Goal: Task Accomplishment & Management: Manage account settings

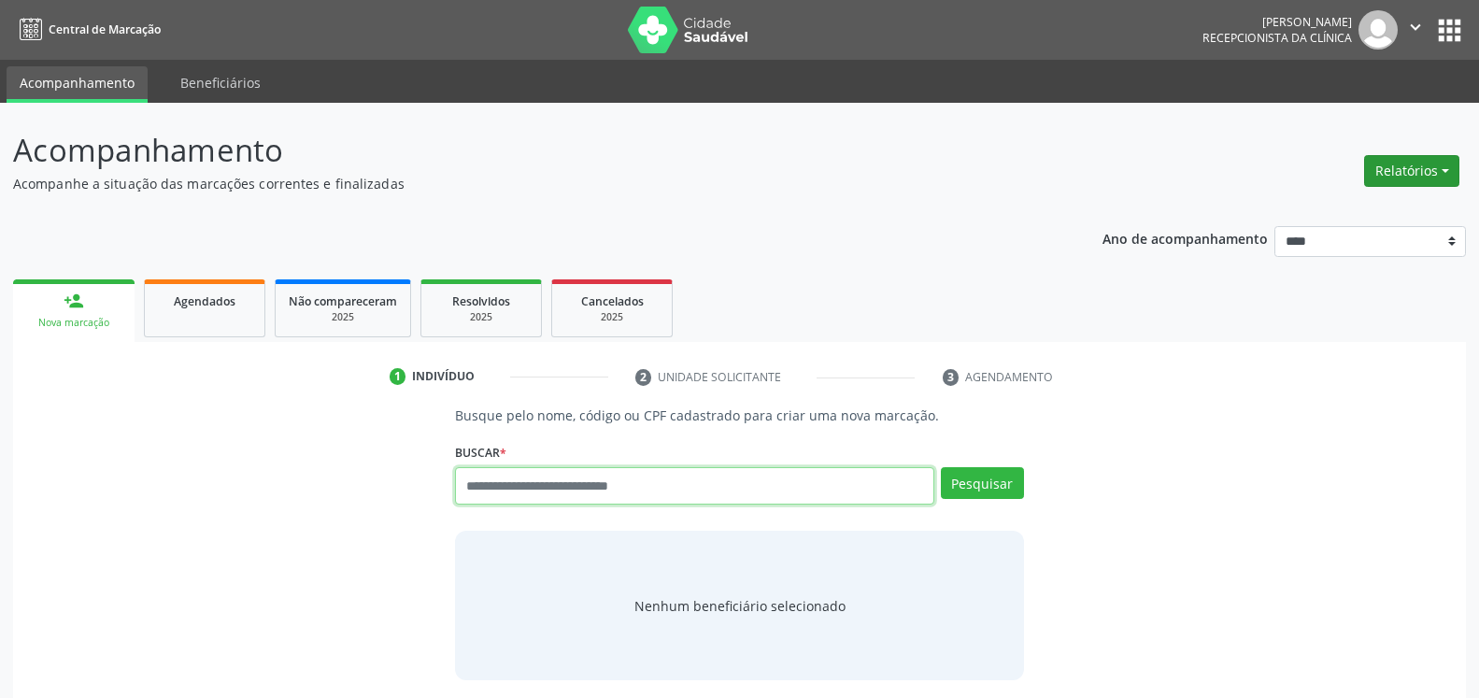
click at [1408, 169] on button "Relatórios" at bounding box center [1412, 171] width 95 height 32
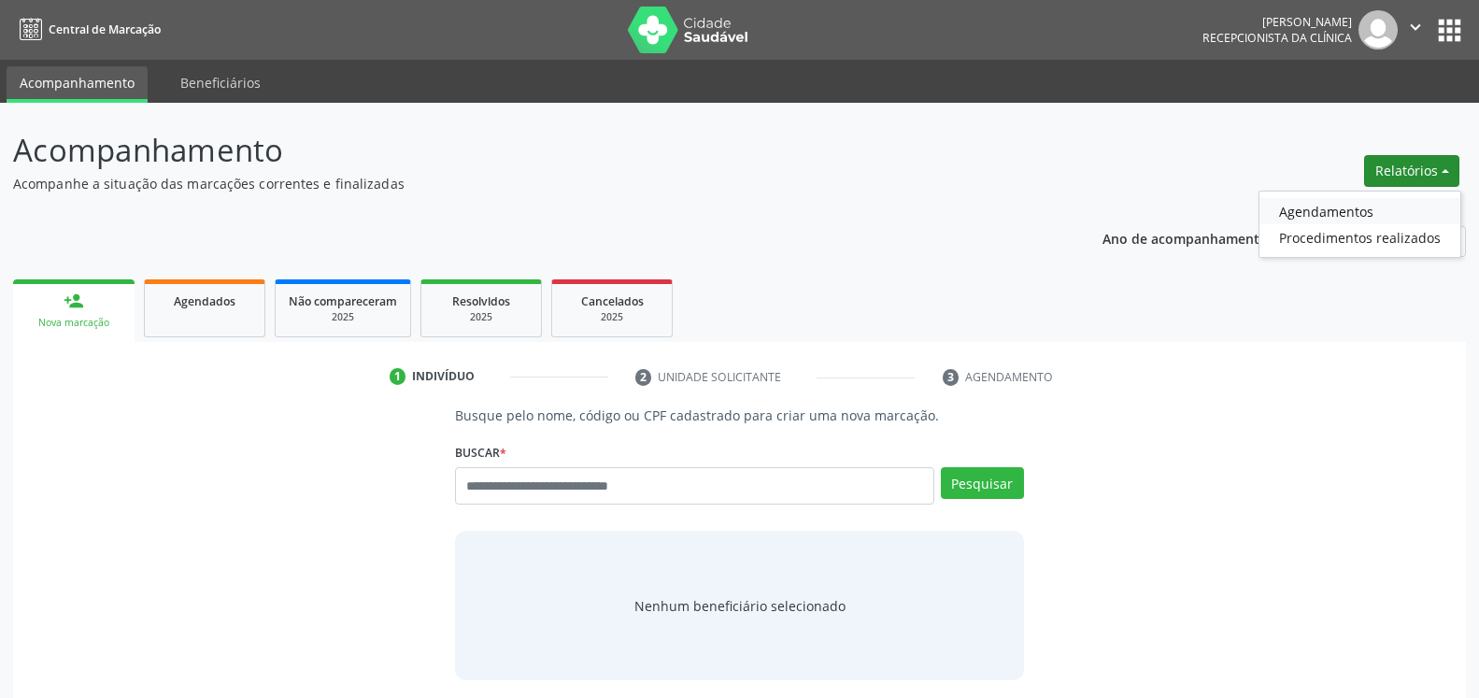
click at [1334, 216] on link "Agendamentos" at bounding box center [1360, 211] width 201 height 26
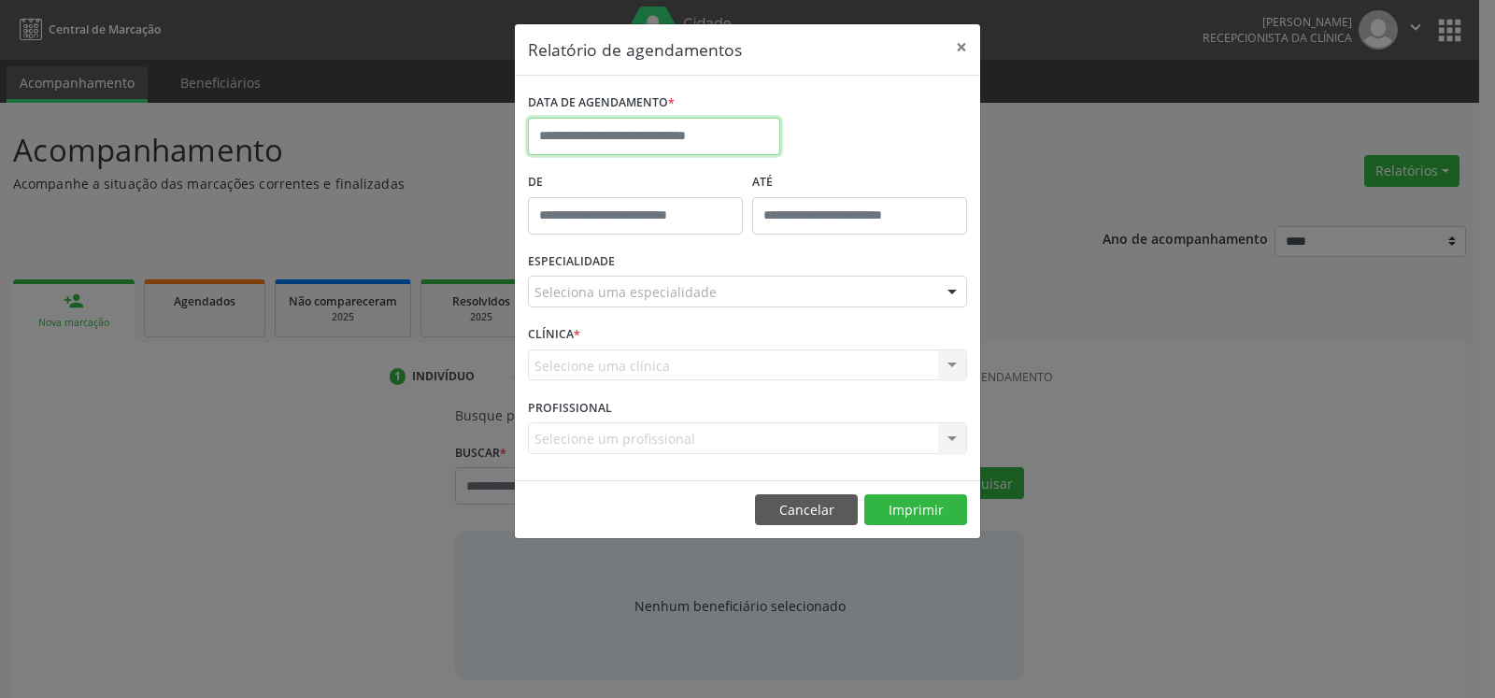
click at [595, 136] on input "text" at bounding box center [654, 136] width 252 height 37
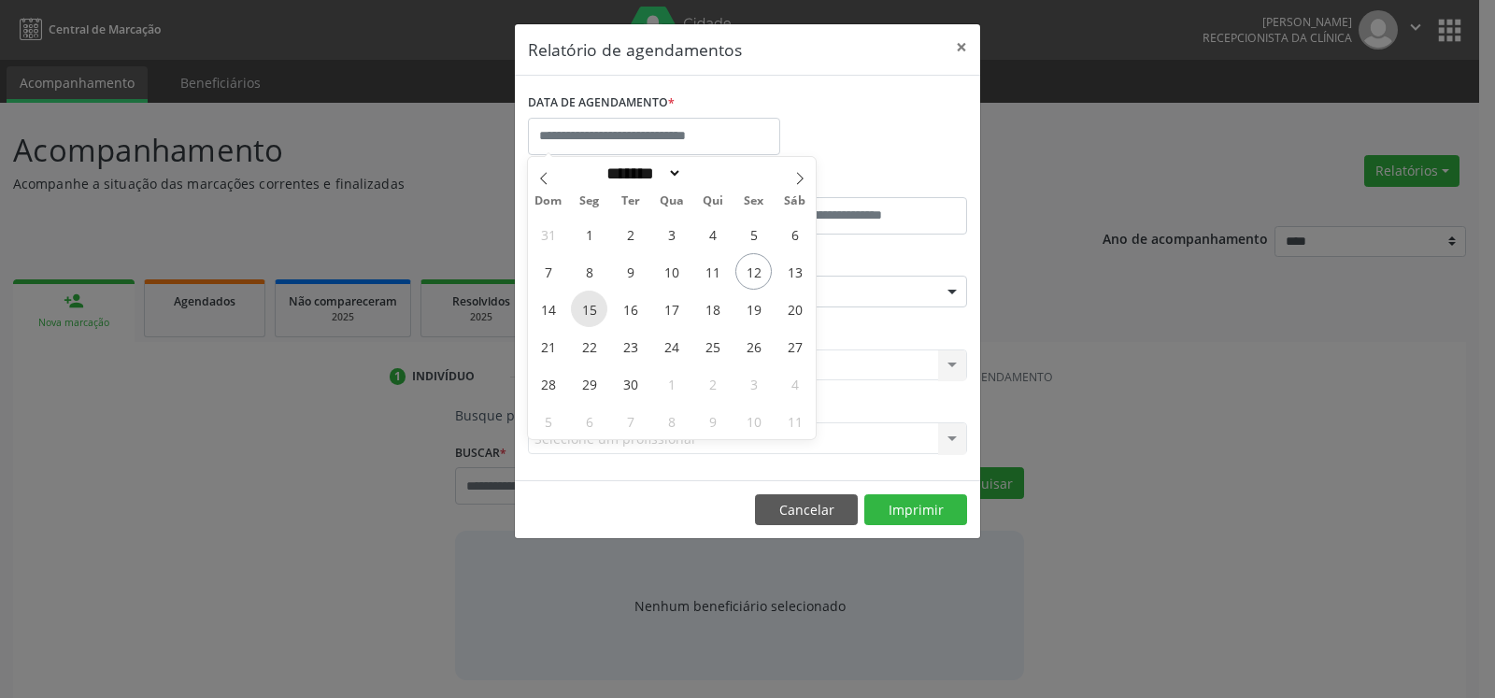
click at [595, 302] on span "15" at bounding box center [589, 309] width 36 height 36
type input "**********"
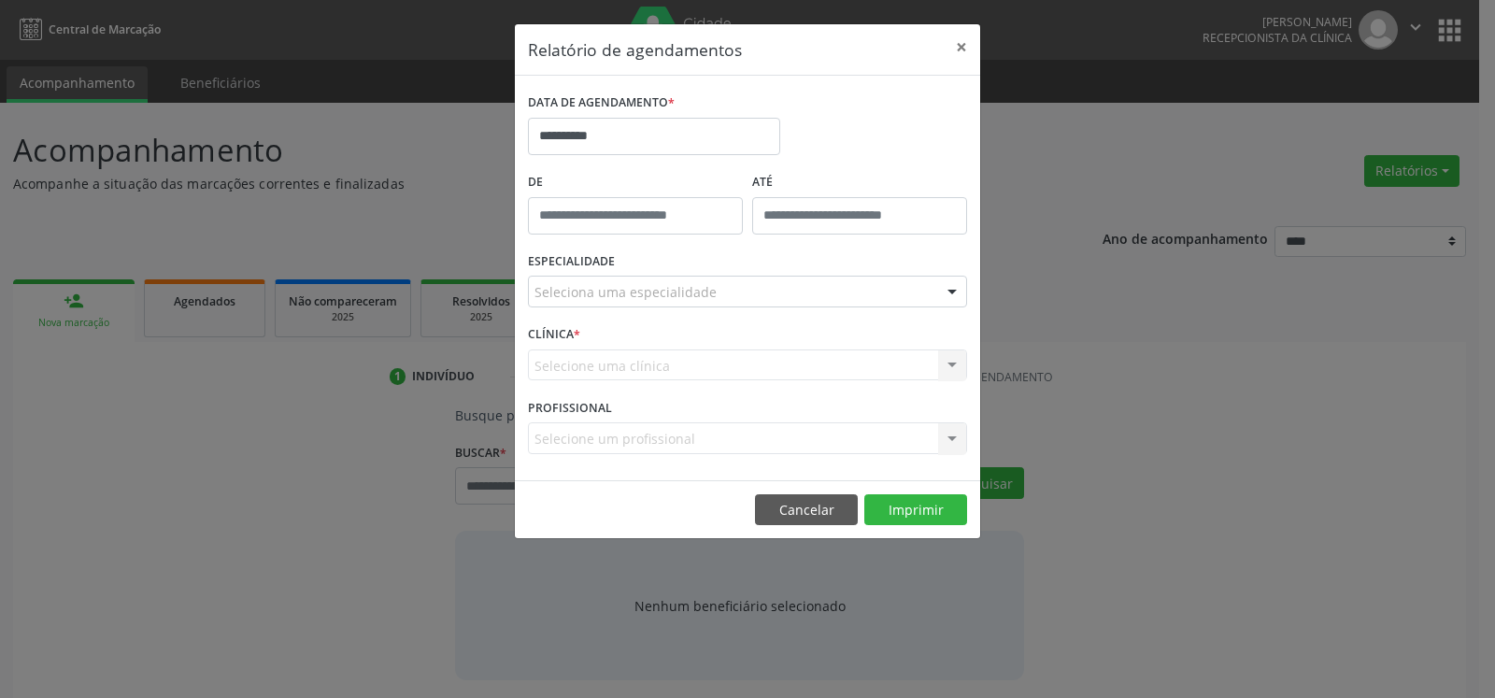
click at [830, 289] on div "Seleciona uma especialidade" at bounding box center [747, 292] width 439 height 32
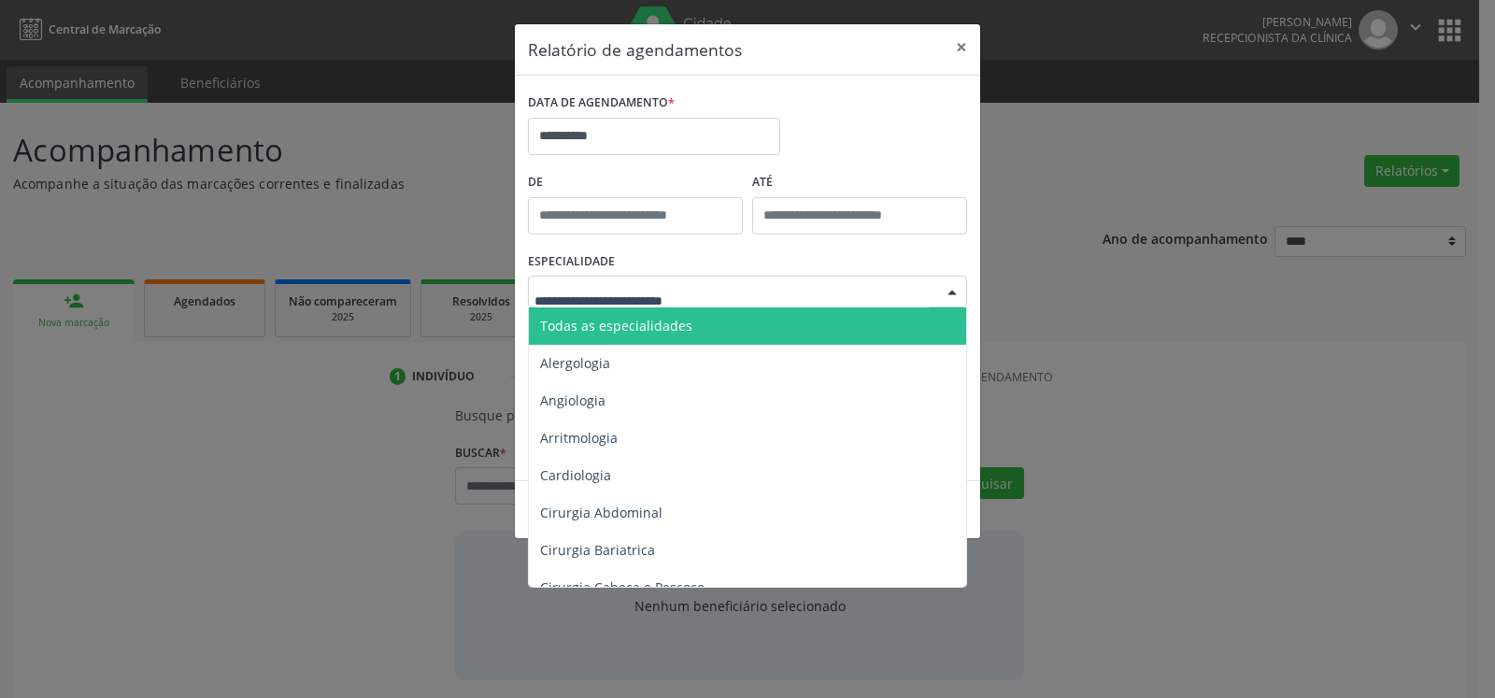
click at [813, 335] on span "Todas as especialidades" at bounding box center [749, 325] width 440 height 37
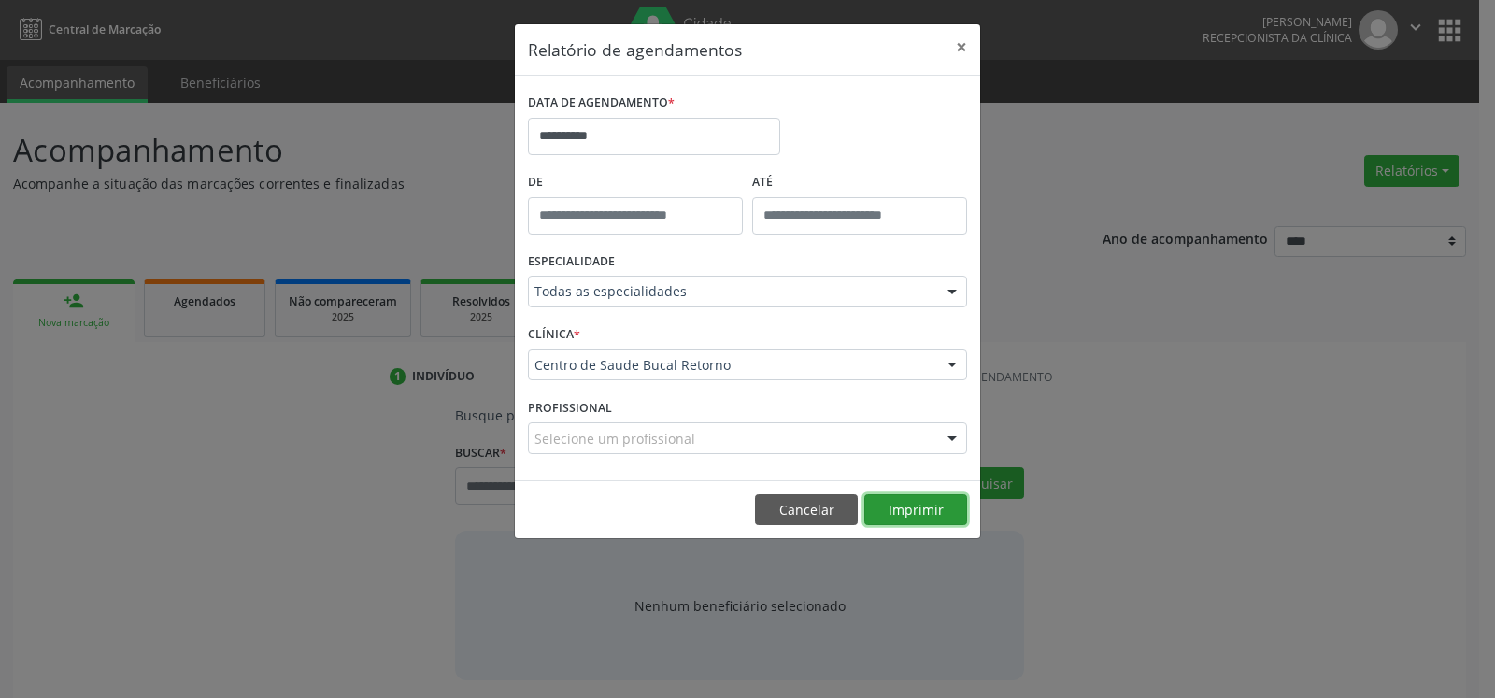
click at [928, 497] on button "Imprimir" at bounding box center [916, 510] width 103 height 32
click at [965, 50] on button "×" at bounding box center [961, 47] width 37 height 46
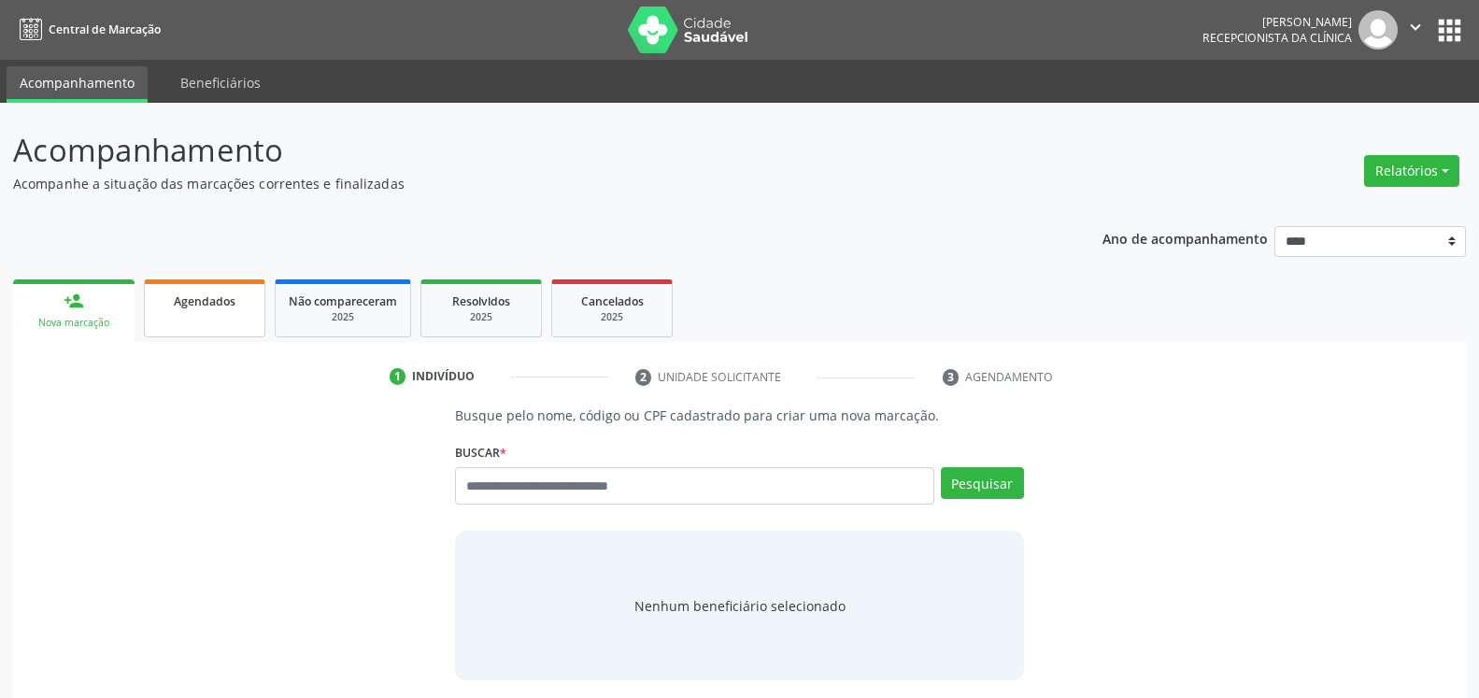
click at [224, 313] on link "Agendados" at bounding box center [204, 308] width 121 height 58
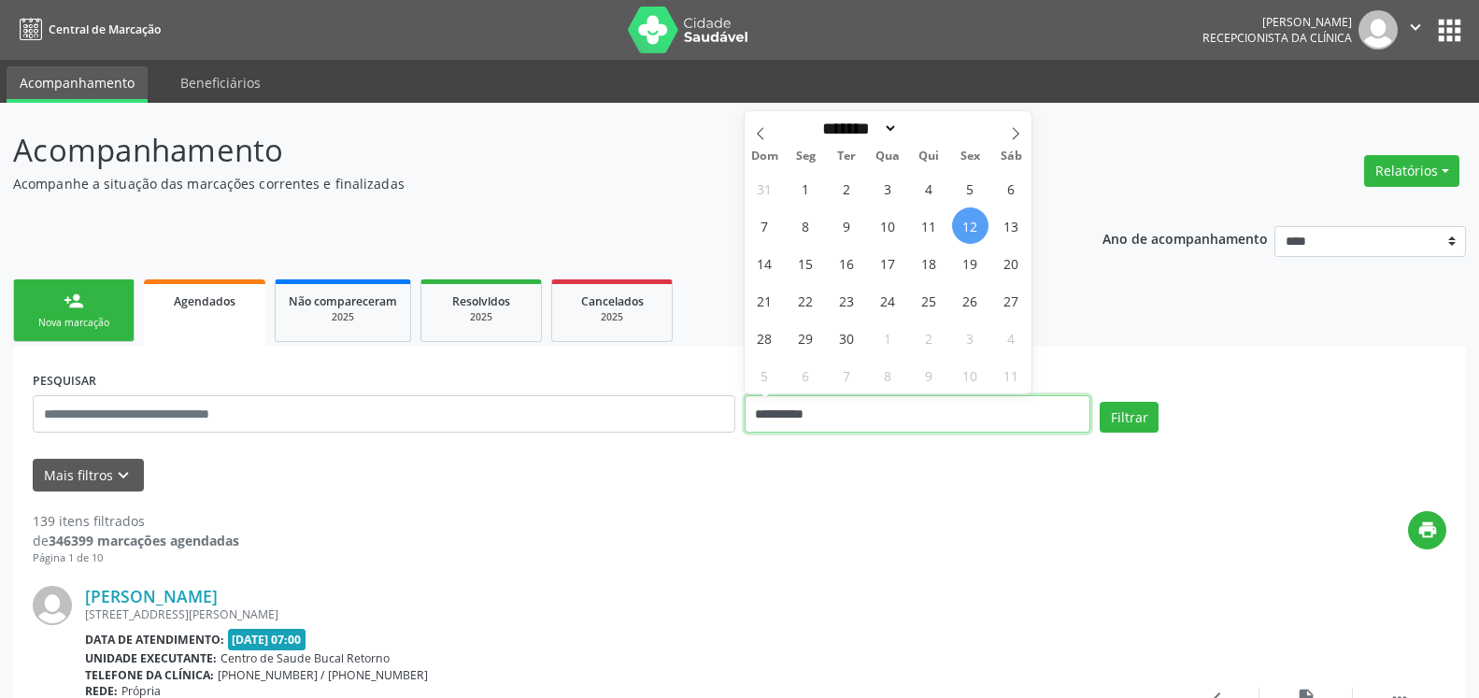
click at [868, 411] on input "**********" at bounding box center [918, 413] width 347 height 37
click at [974, 194] on span "5" at bounding box center [970, 188] width 36 height 36
type input "**********"
click at [974, 194] on span "5" at bounding box center [970, 188] width 36 height 36
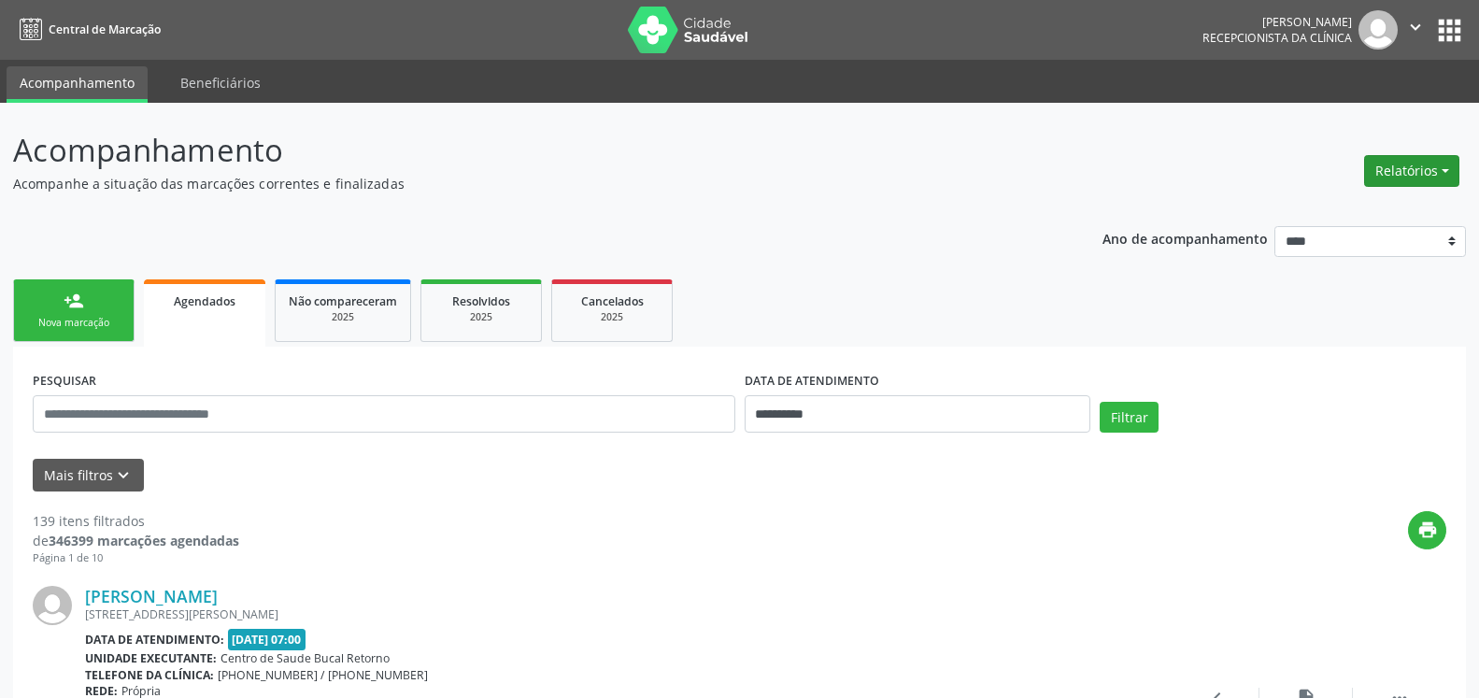
click at [1417, 174] on button "Relatórios" at bounding box center [1412, 171] width 95 height 32
click at [1361, 209] on link "Agendamentos" at bounding box center [1360, 211] width 201 height 26
select select "*"
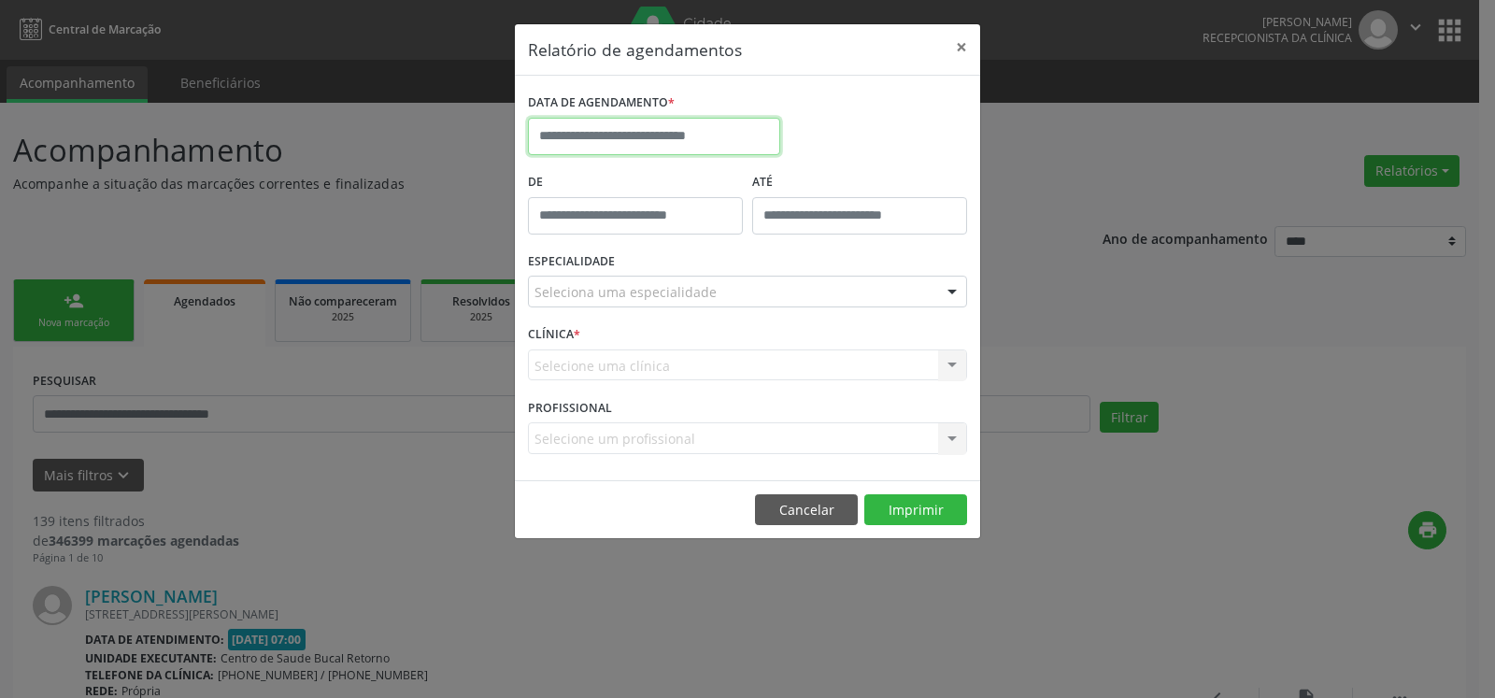
click at [678, 136] on input "text" at bounding box center [654, 136] width 252 height 37
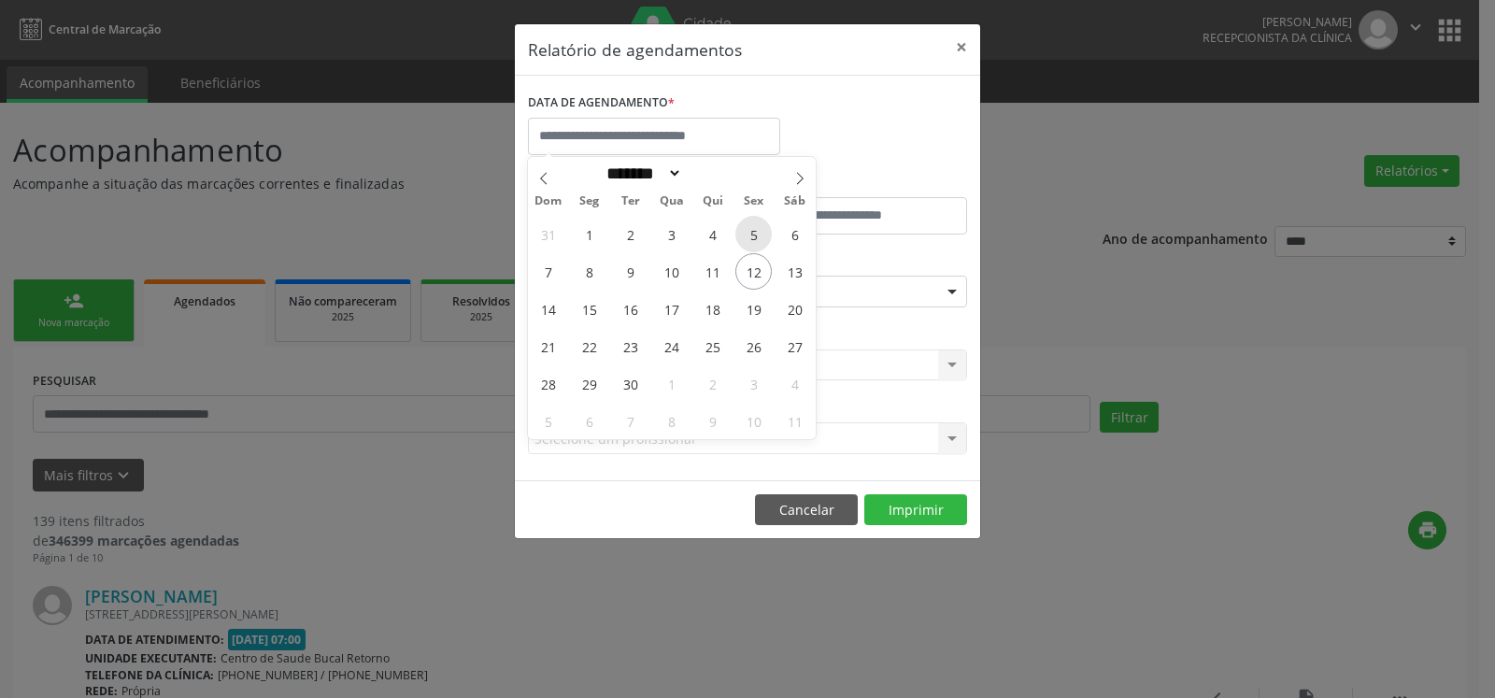
click at [758, 235] on span "5" at bounding box center [754, 234] width 36 height 36
type input "**********"
click at [758, 235] on span "5" at bounding box center [754, 234] width 36 height 36
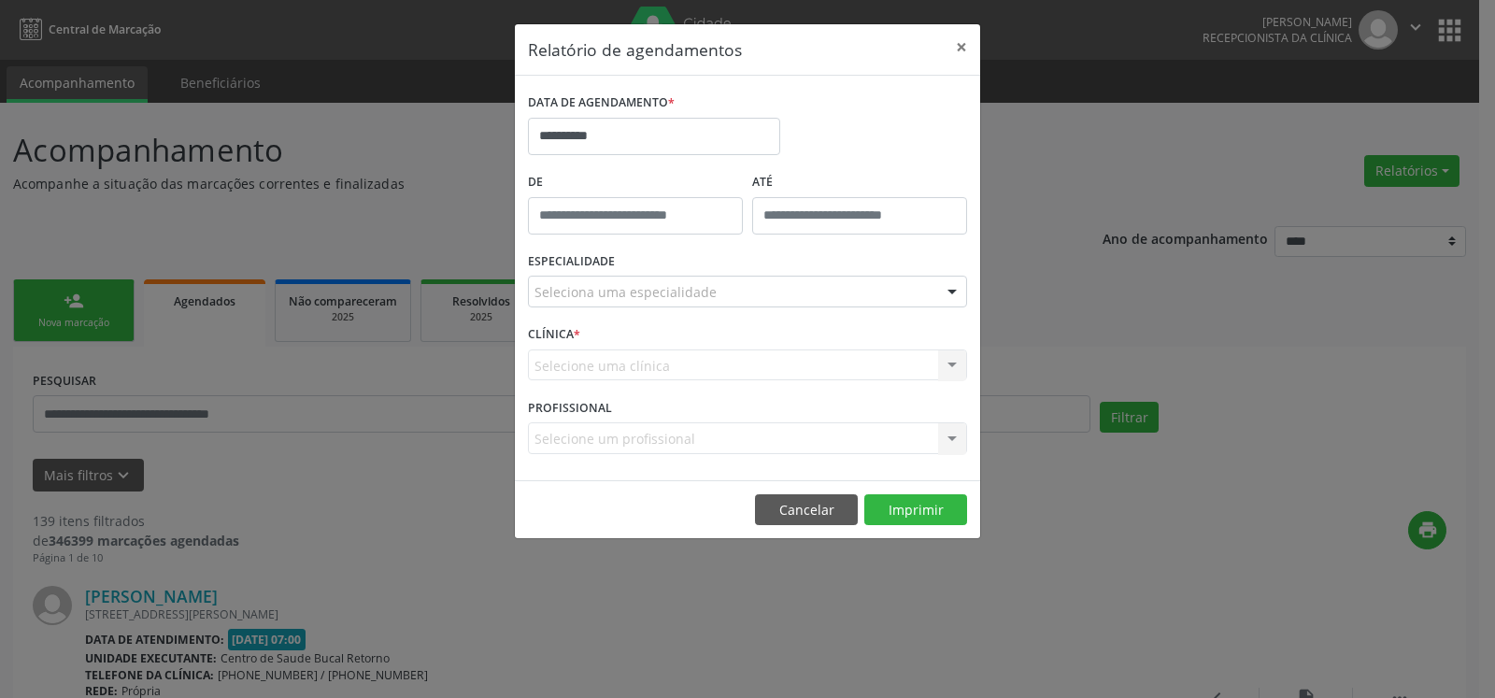
click at [740, 293] on div "Seleciona uma especialidade" at bounding box center [747, 292] width 439 height 32
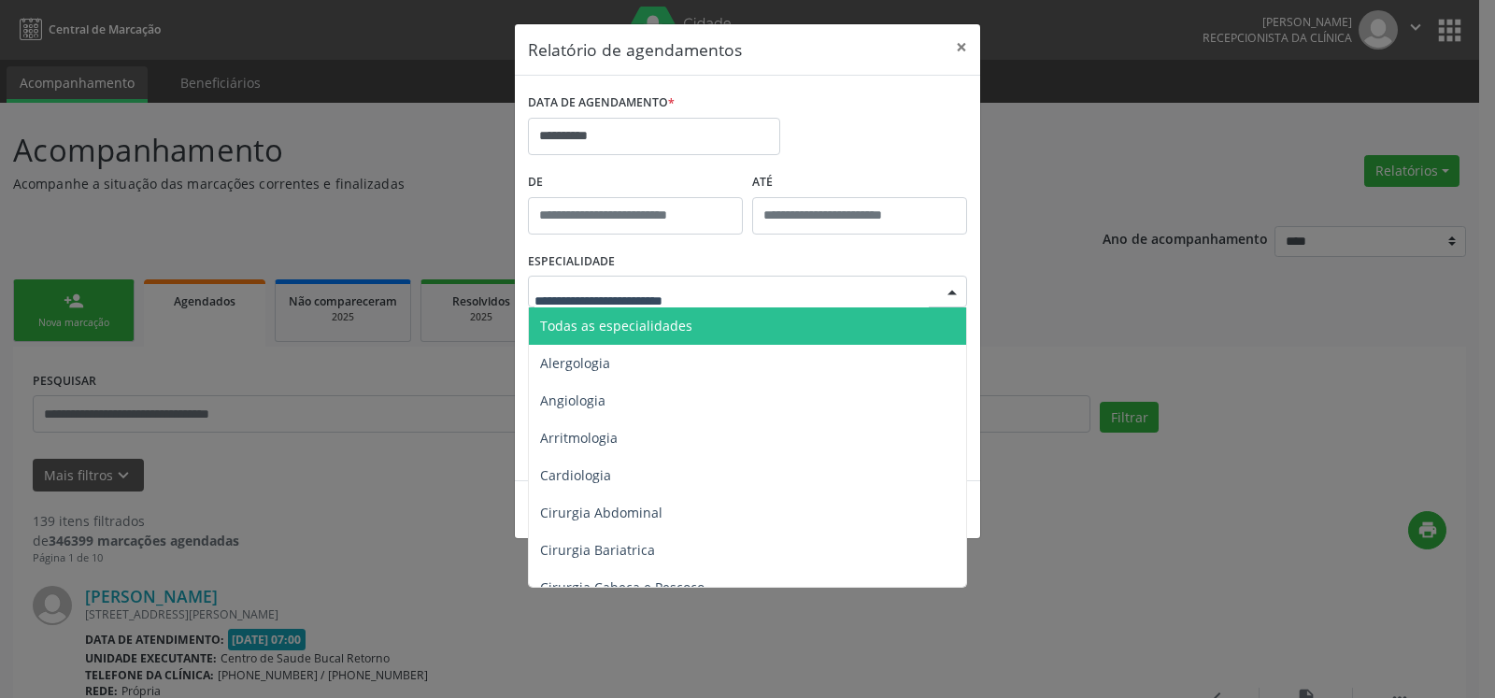
click at [741, 325] on span "Todas as especialidades" at bounding box center [749, 325] width 440 height 37
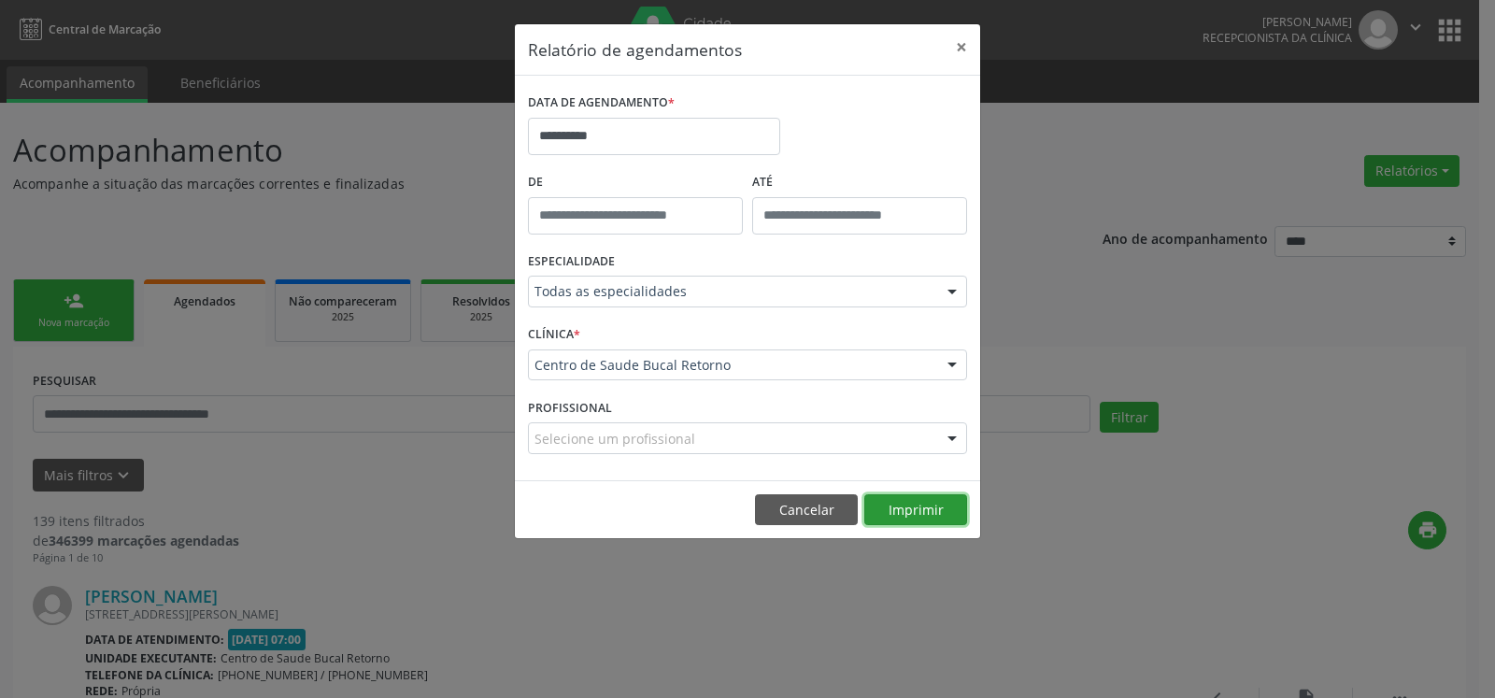
click at [917, 507] on button "Imprimir" at bounding box center [916, 510] width 103 height 32
click at [958, 46] on button "×" at bounding box center [961, 47] width 37 height 46
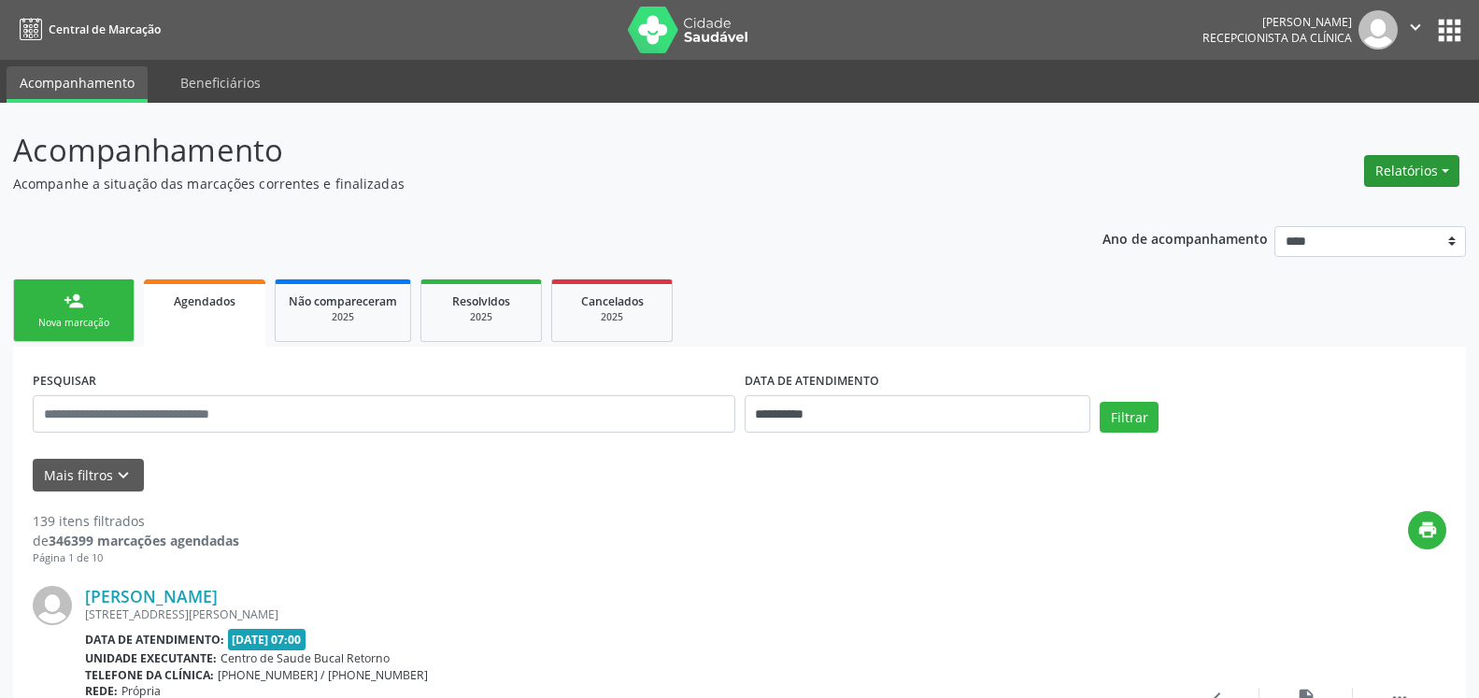
click at [1420, 169] on button "Relatórios" at bounding box center [1412, 171] width 95 height 32
click at [1358, 215] on link "Agendamentos" at bounding box center [1360, 211] width 201 height 26
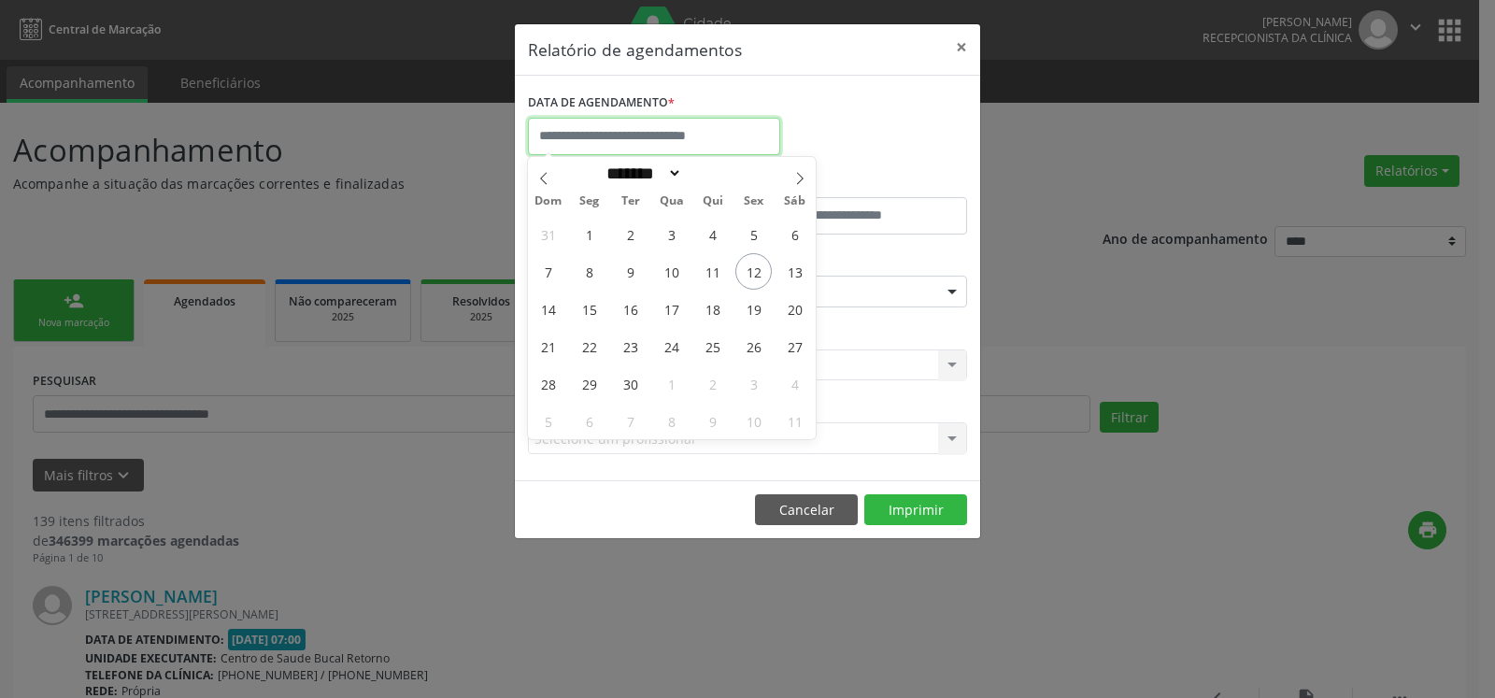
click at [671, 142] on input "text" at bounding box center [654, 136] width 252 height 37
click at [718, 238] on span "4" at bounding box center [712, 234] width 36 height 36
type input "**********"
click at [718, 238] on span "4" at bounding box center [712, 234] width 36 height 36
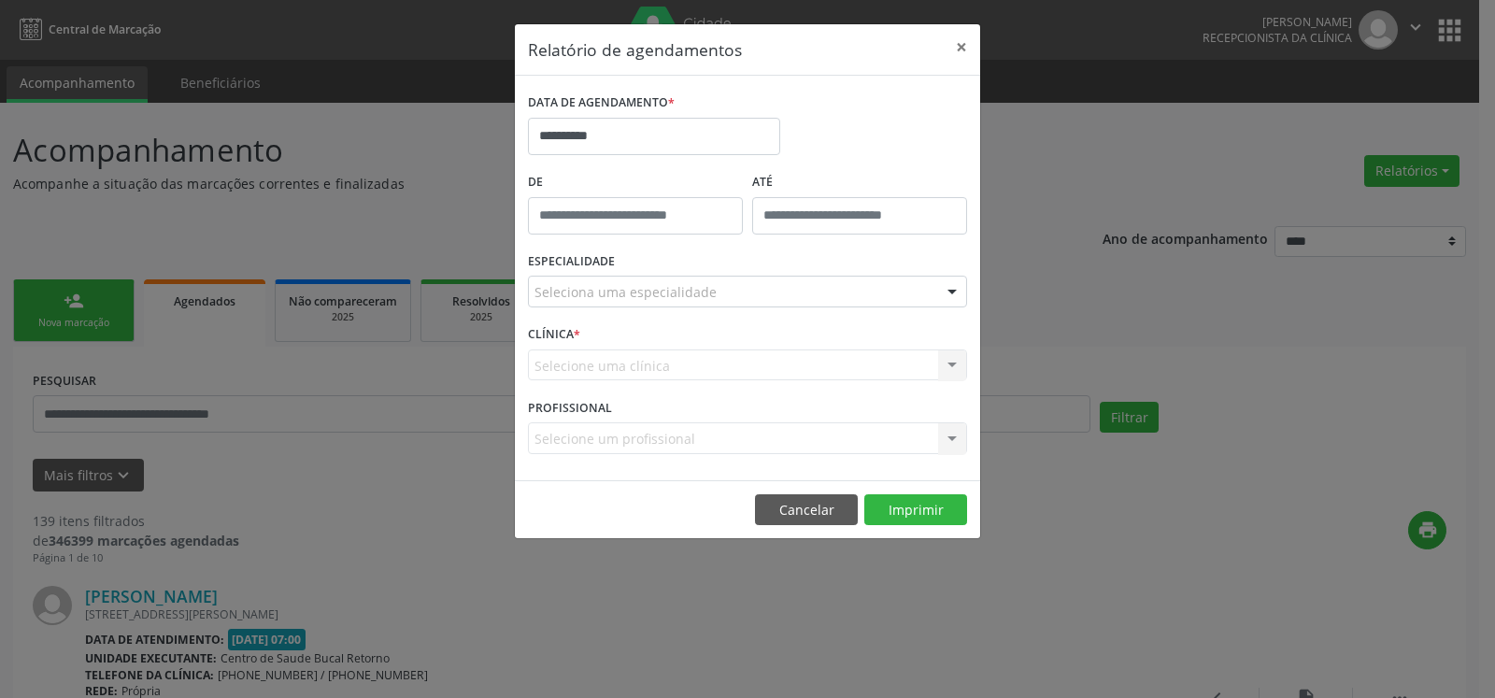
click at [780, 302] on div "Seleciona uma especialidade" at bounding box center [747, 292] width 439 height 32
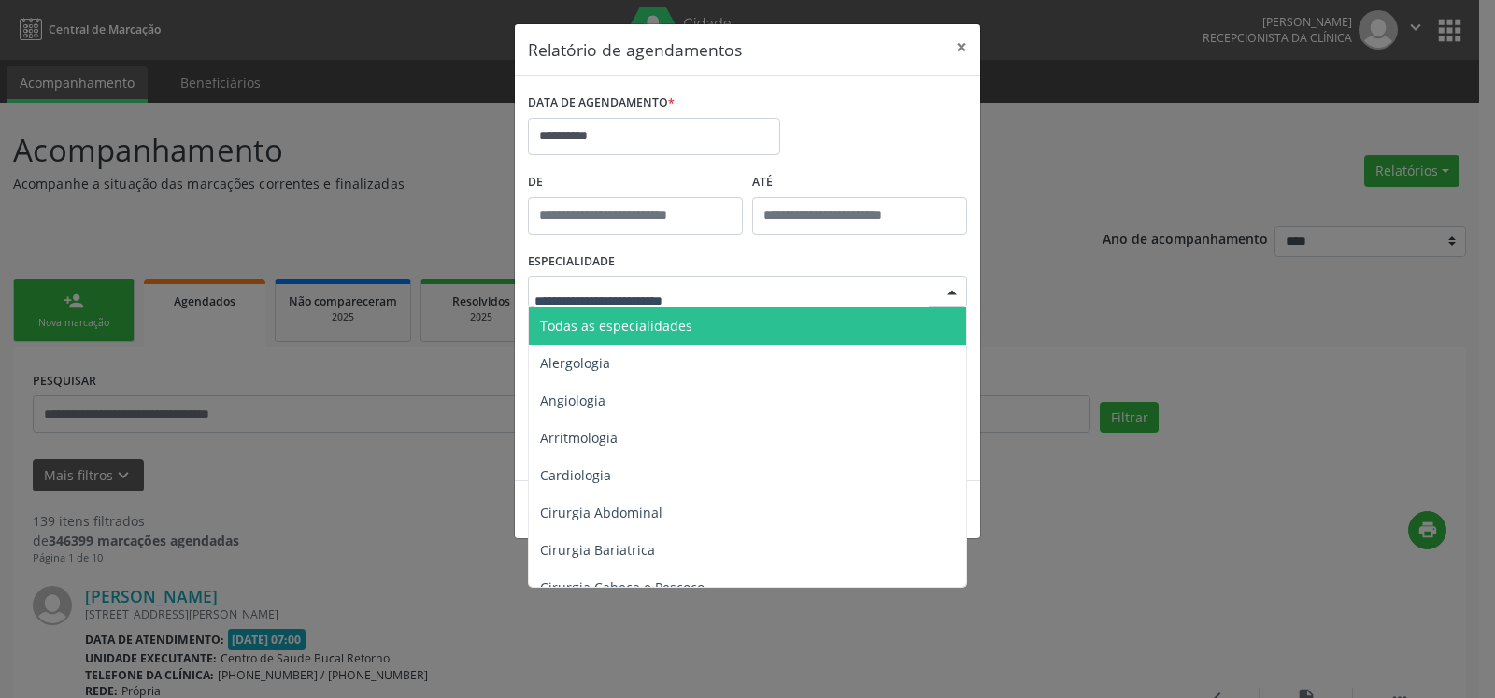
drag, startPoint x: 779, startPoint y: 330, endPoint x: 1035, endPoint y: 473, distance: 292.5
click at [784, 330] on span "Todas as especialidades" at bounding box center [749, 325] width 440 height 37
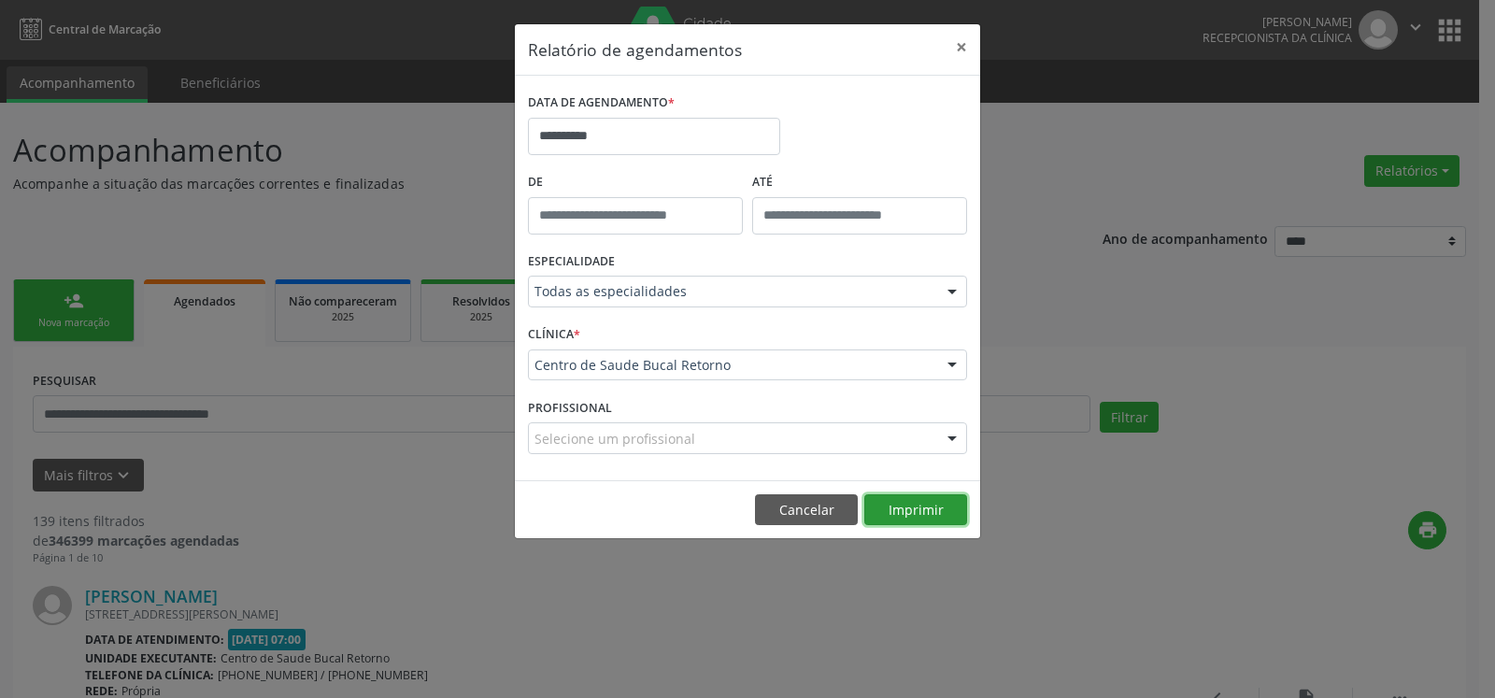
click at [937, 519] on button "Imprimir" at bounding box center [916, 510] width 103 height 32
drag, startPoint x: 945, startPoint y: 63, endPoint x: 965, endPoint y: 54, distance: 21.4
click at [958, 59] on button "×" at bounding box center [961, 47] width 37 height 46
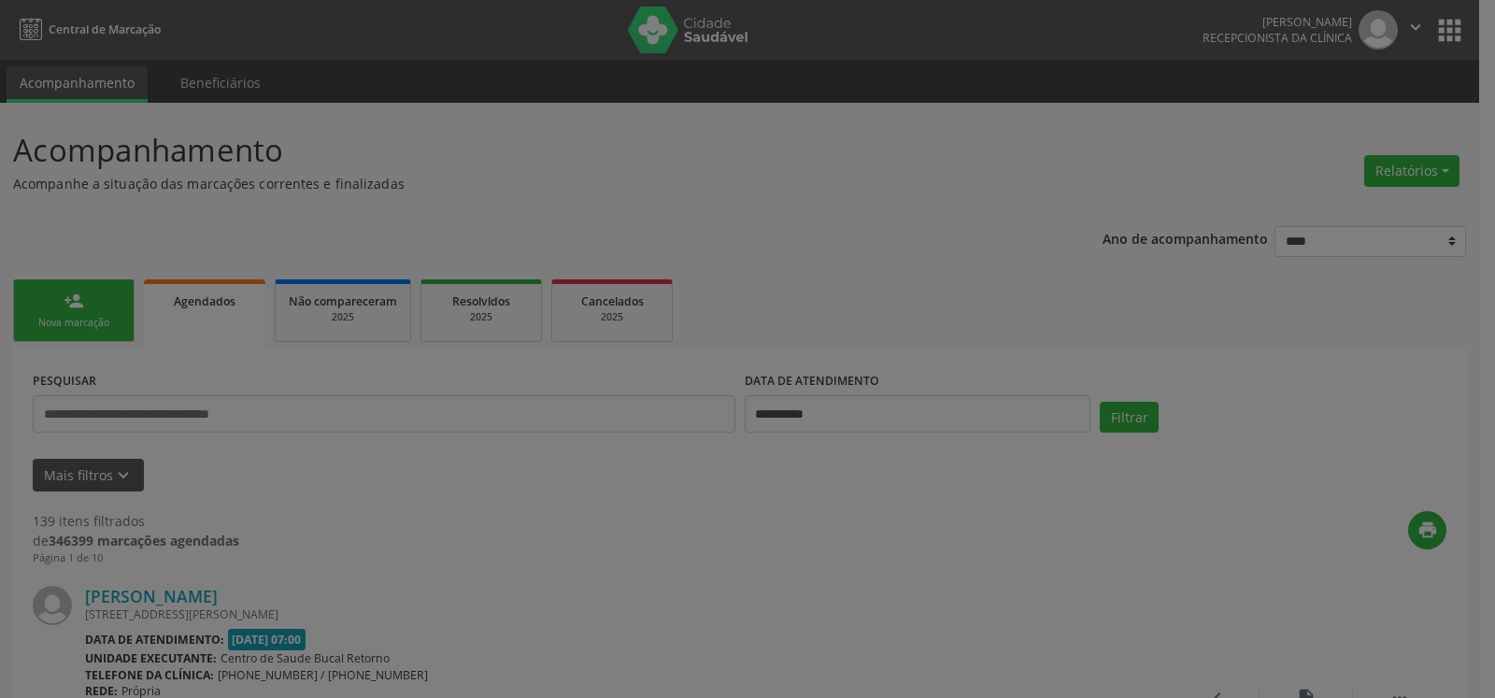
click at [987, 39] on div "**********" at bounding box center [747, 349] width 1495 height 698
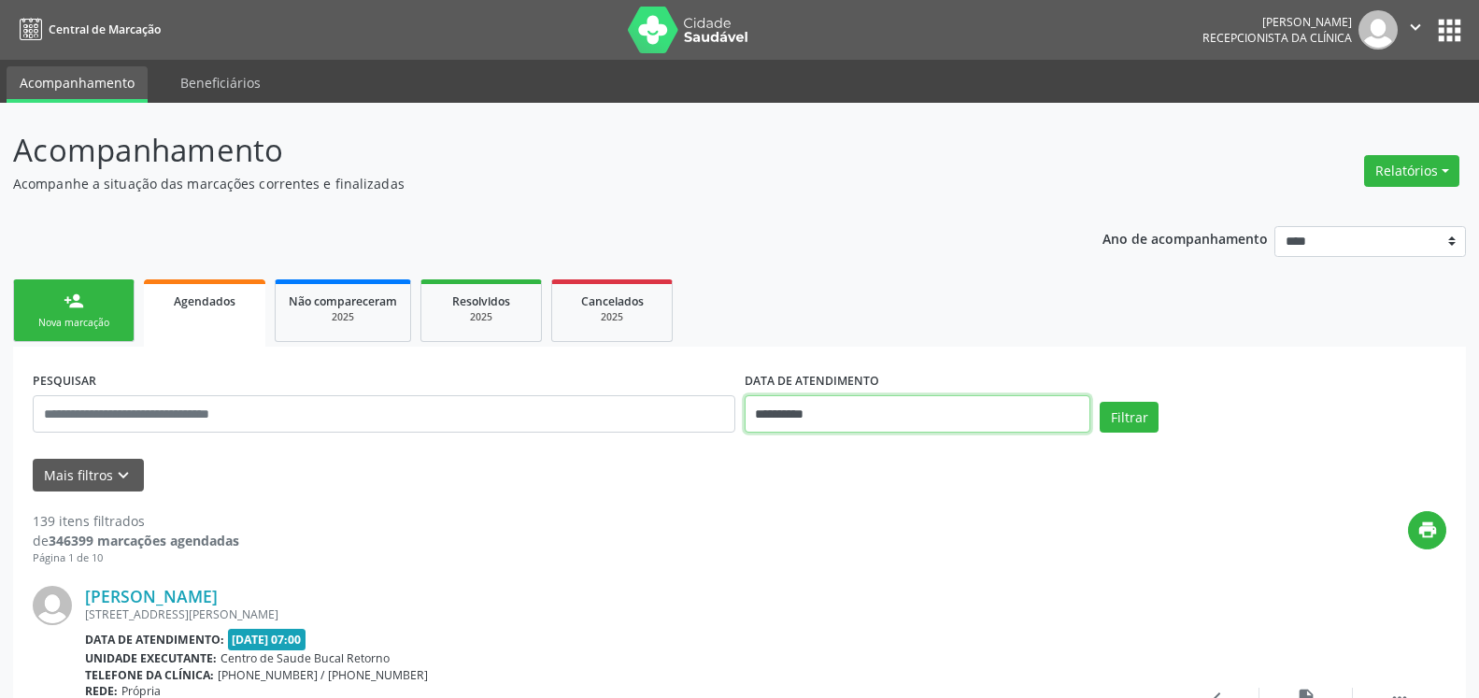
click at [922, 415] on input "**********" at bounding box center [918, 413] width 347 height 37
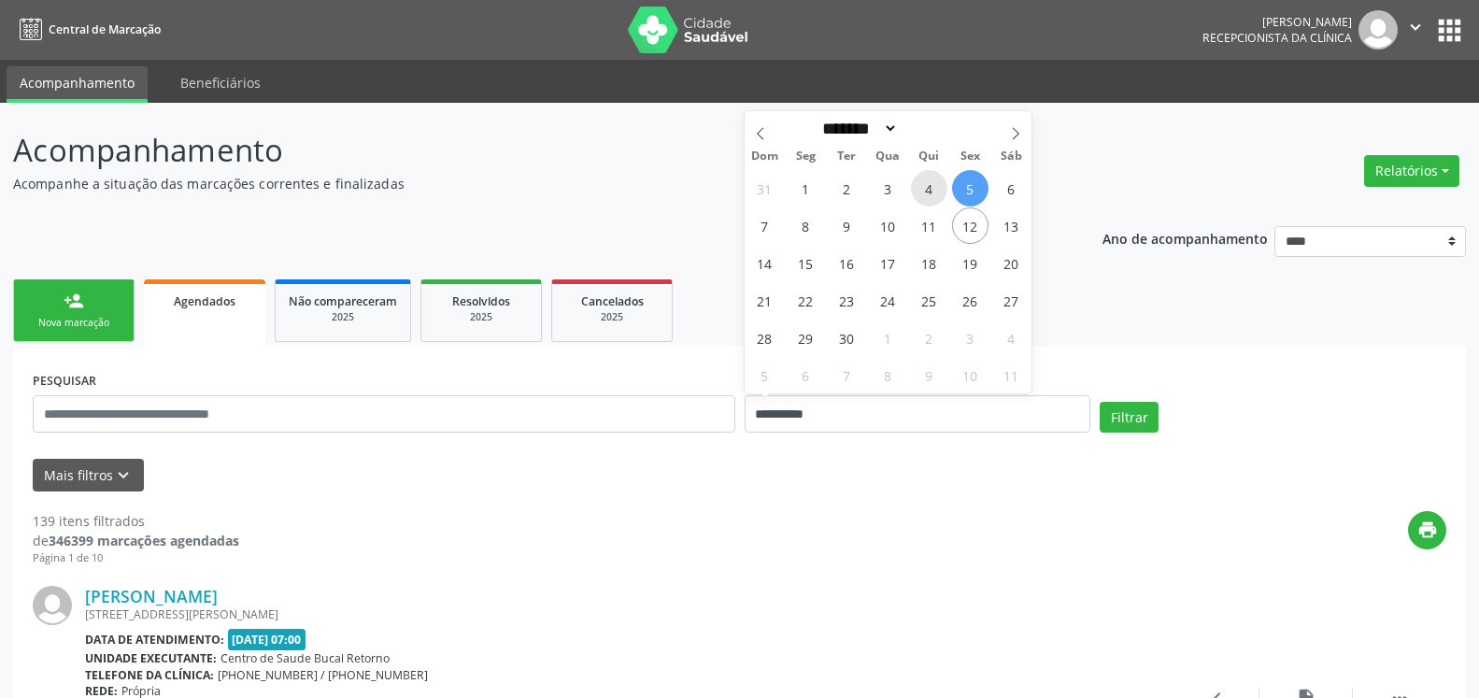
click at [923, 189] on span "4" at bounding box center [929, 188] width 36 height 36
type input "**********"
click at [923, 189] on span "4" at bounding box center [929, 188] width 36 height 36
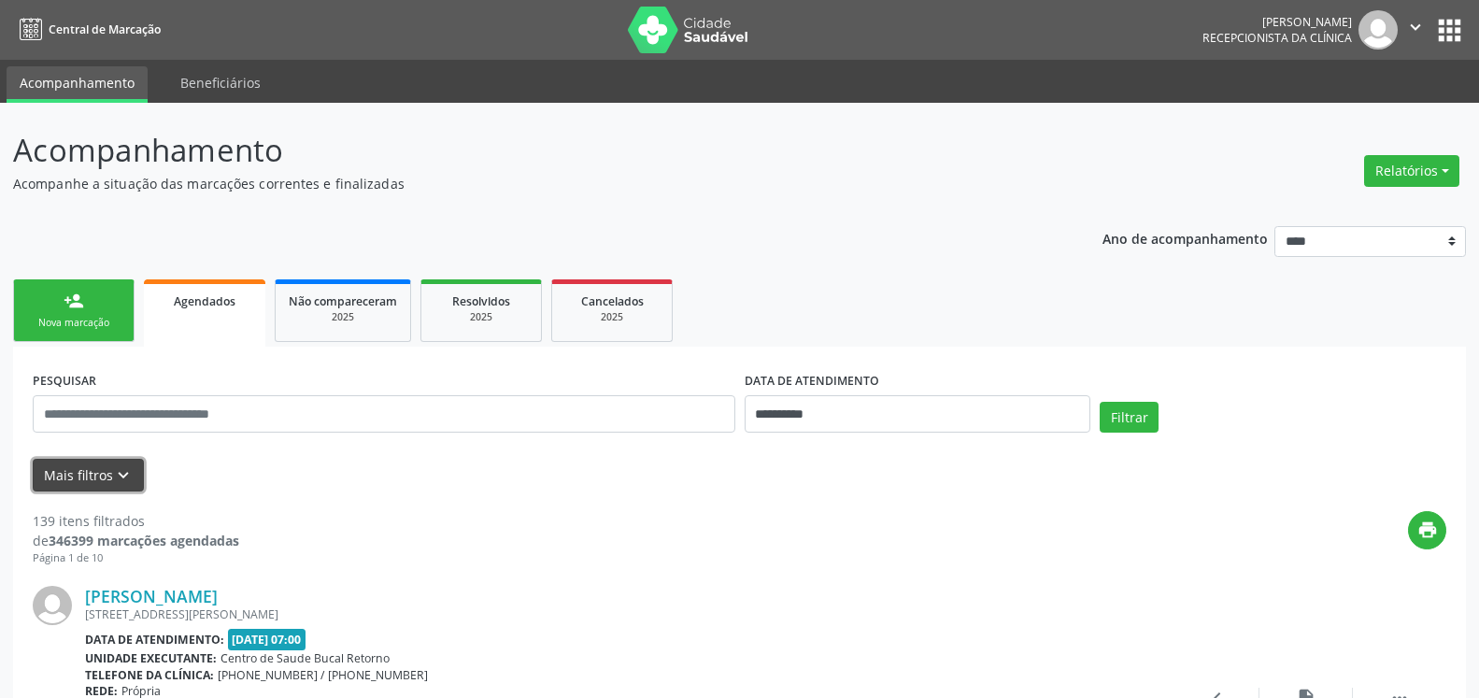
click at [113, 480] on icon "keyboard_arrow_down" at bounding box center [123, 475] width 21 height 21
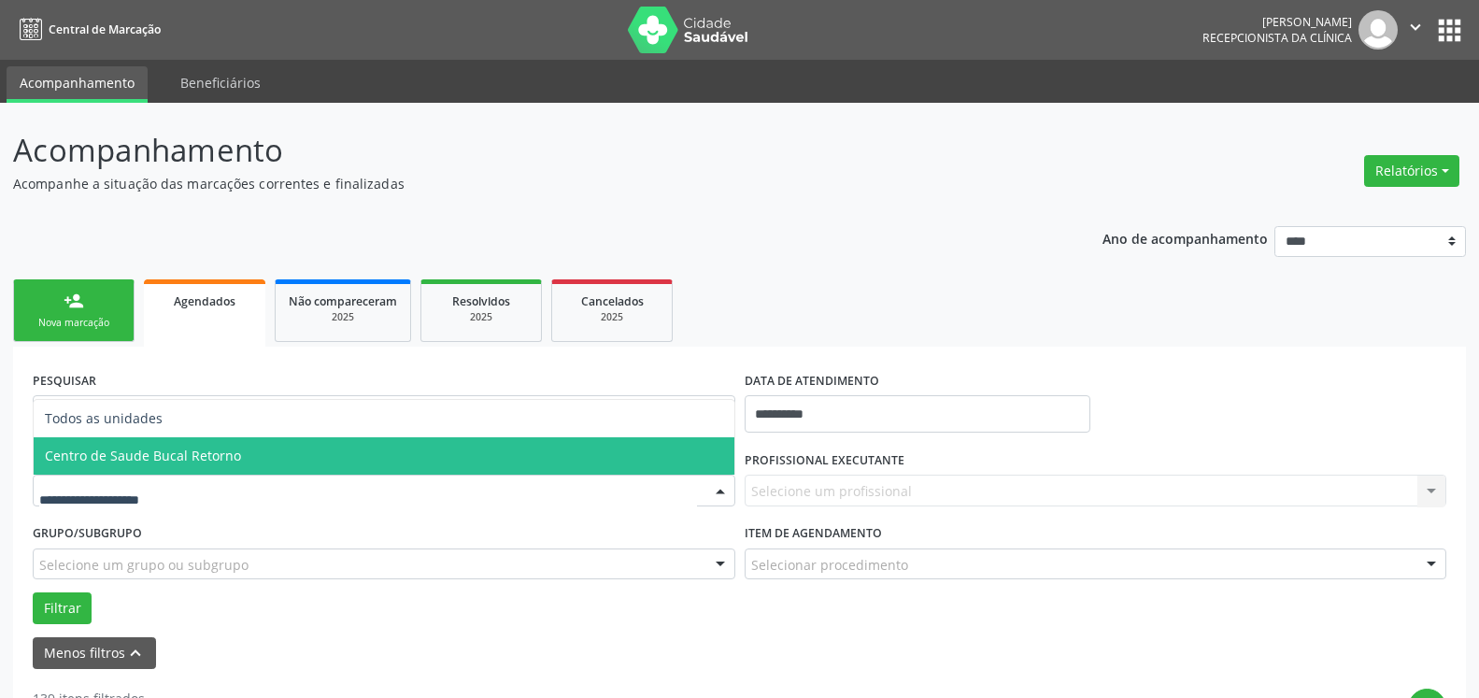
click at [234, 465] on span "Centro de Saude Bucal Retorno" at bounding box center [384, 455] width 701 height 37
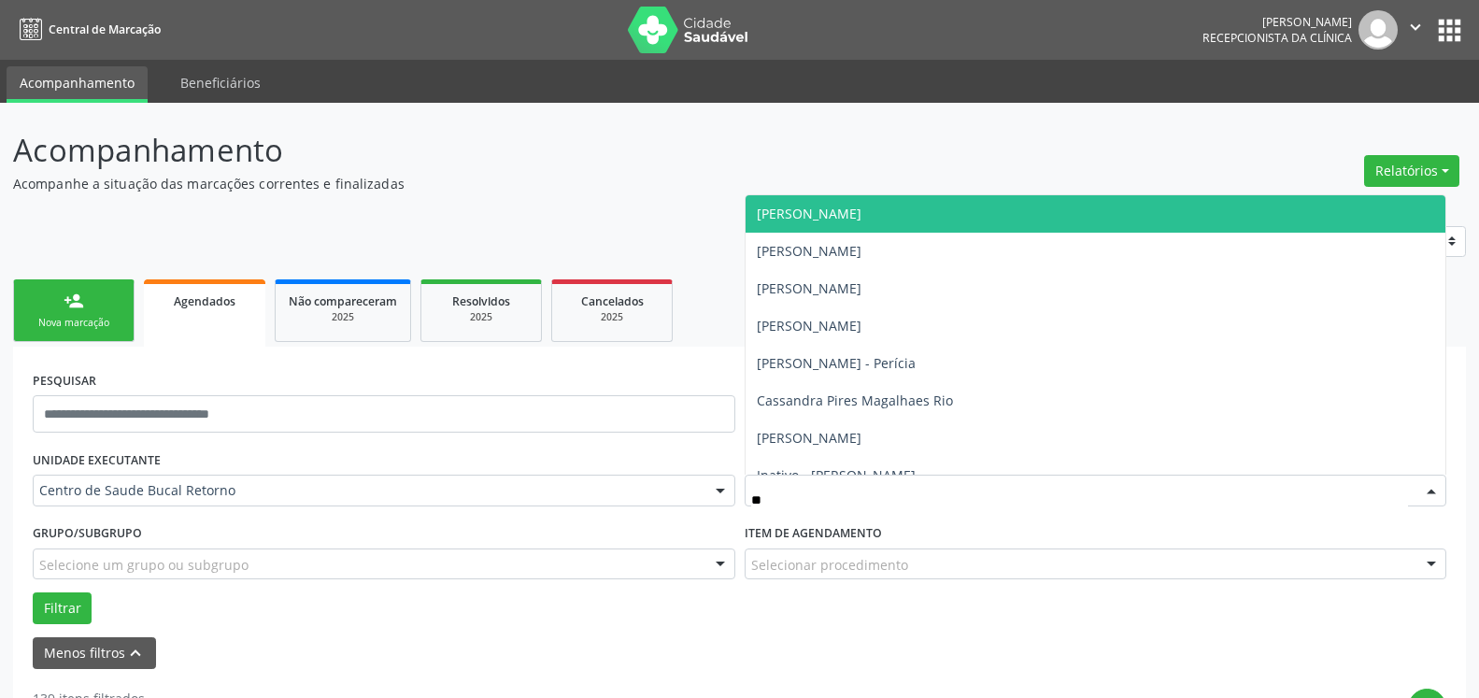
type input "***"
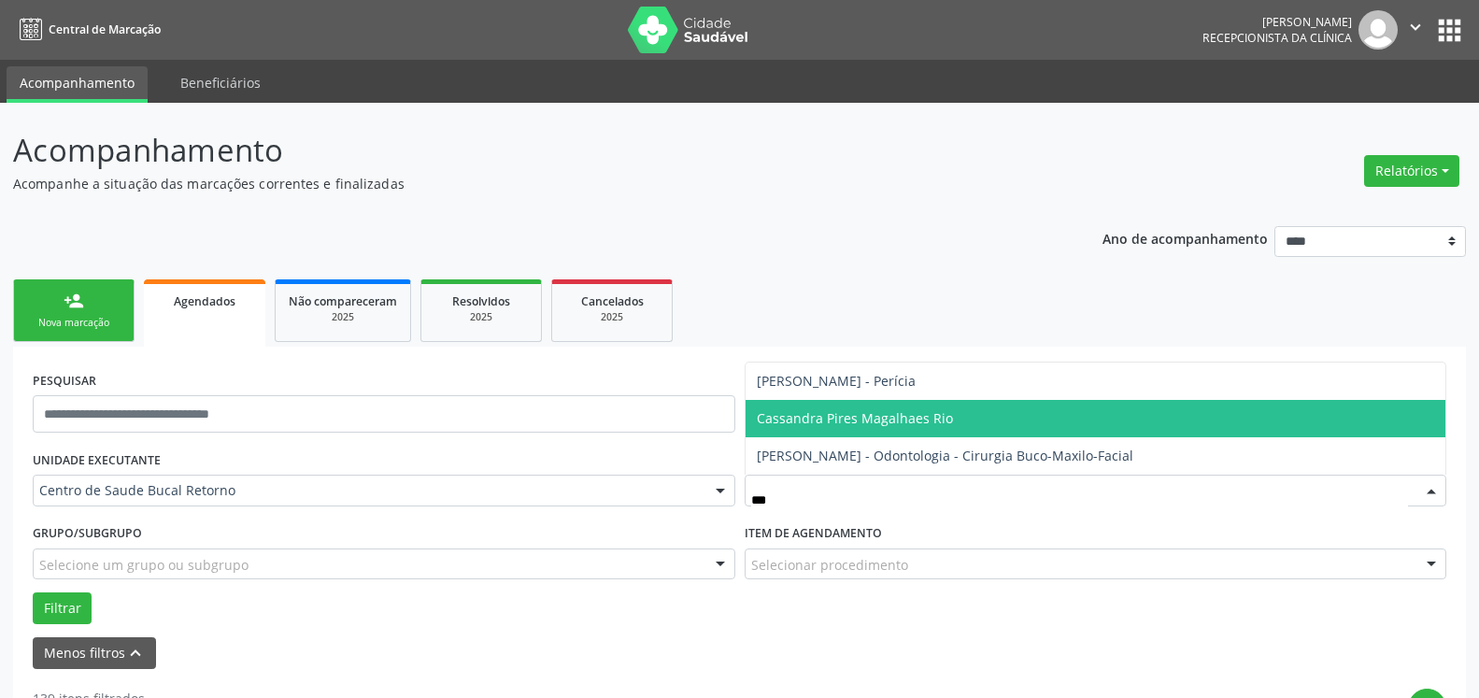
click at [855, 425] on span "Cassandra Pires Magalhaes Rio" at bounding box center [855, 418] width 196 height 18
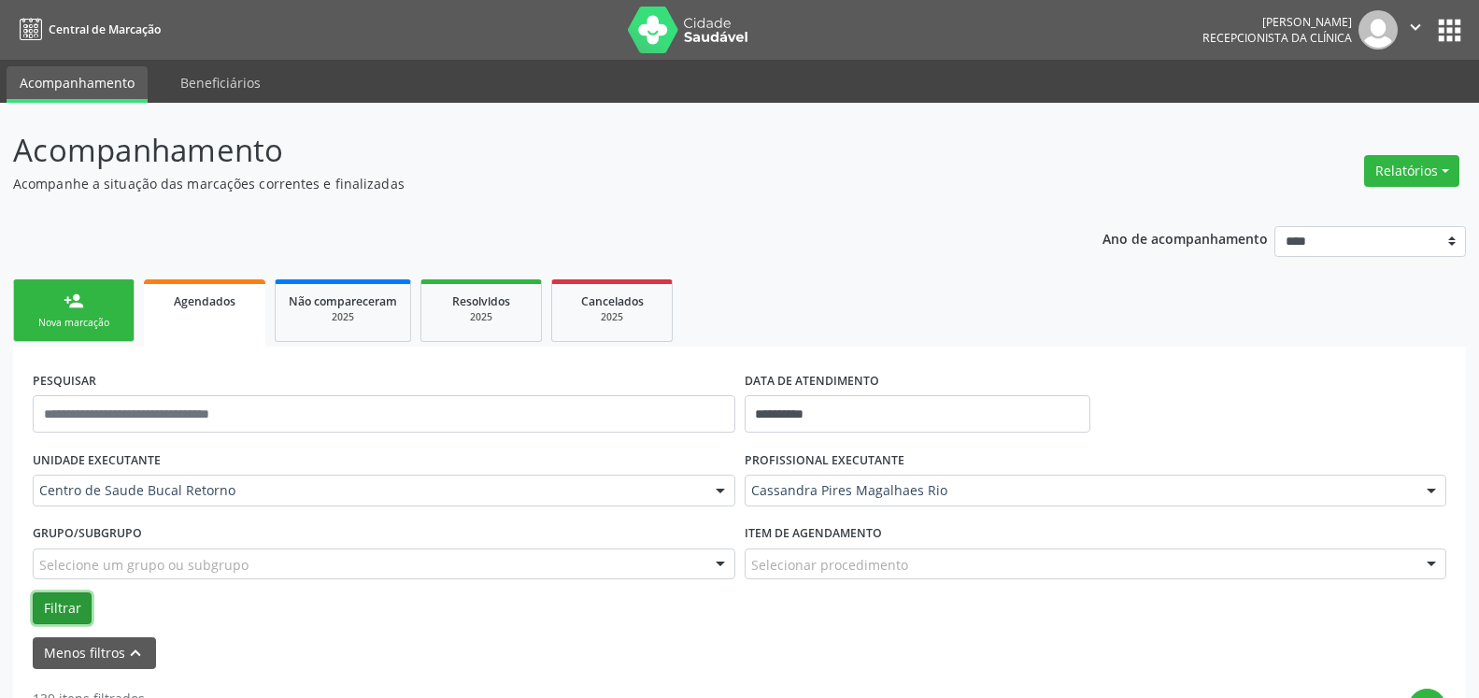
click at [70, 600] on button "Filtrar" at bounding box center [62, 609] width 59 height 32
click at [508, 322] on div "2025" at bounding box center [481, 317] width 93 height 14
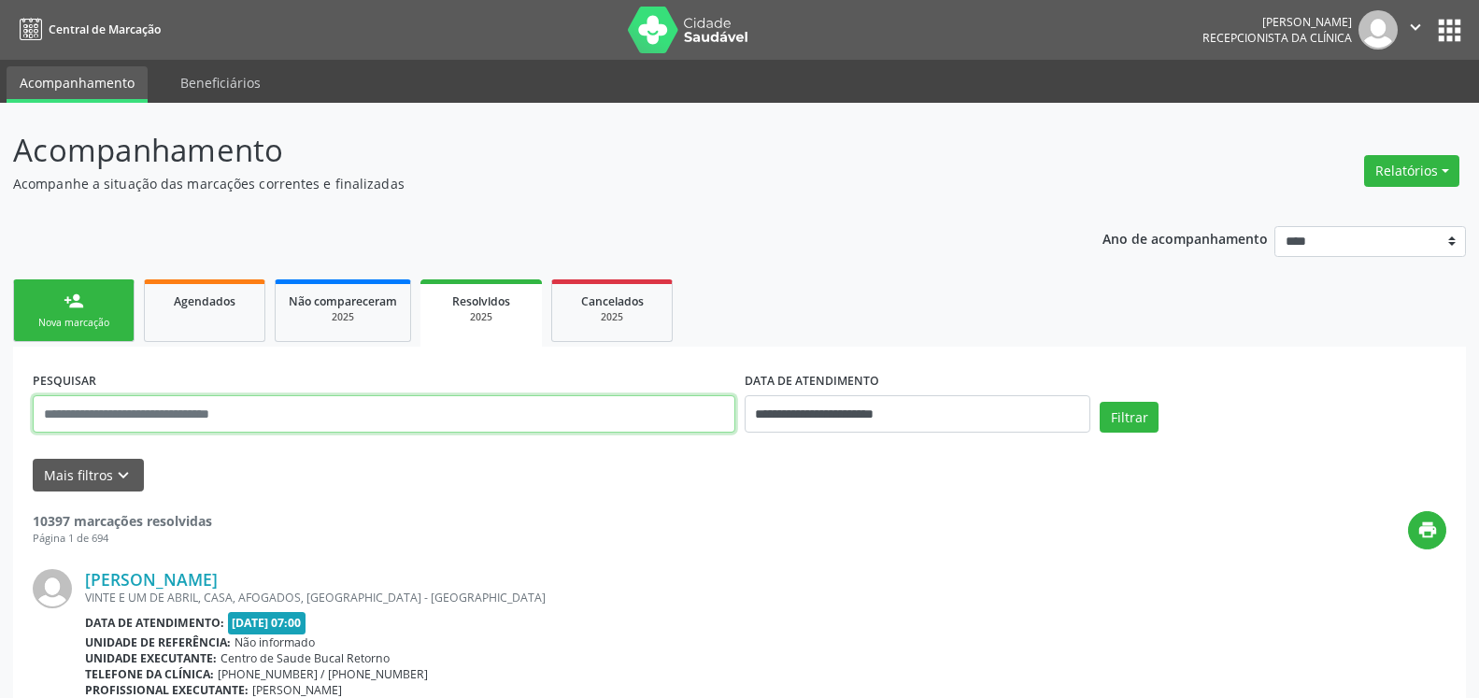
click at [310, 411] on input "text" at bounding box center [384, 413] width 703 height 37
type input "*"
type input "**********"
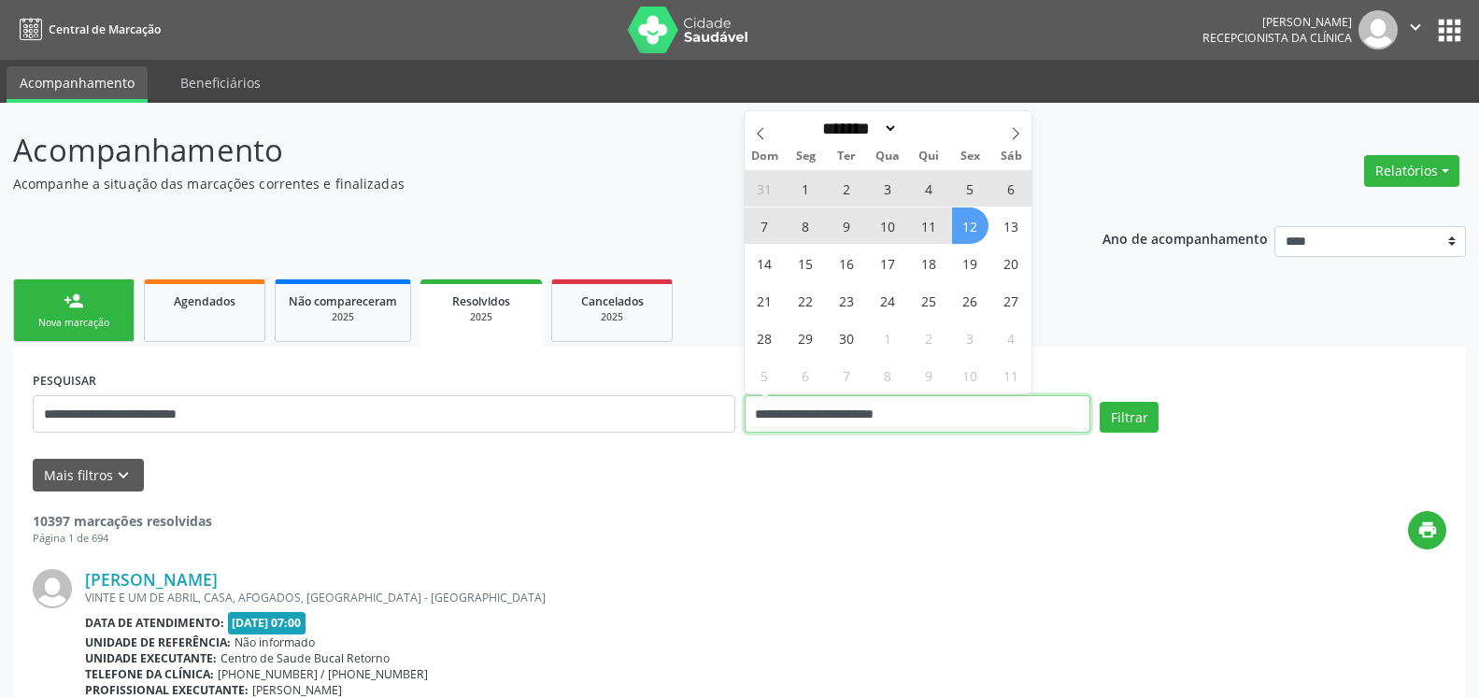
drag, startPoint x: 981, startPoint y: 407, endPoint x: 659, endPoint y: 428, distance: 323.1
click at [745, 428] on input "**********" at bounding box center [918, 413] width 347 height 37
select select "*"
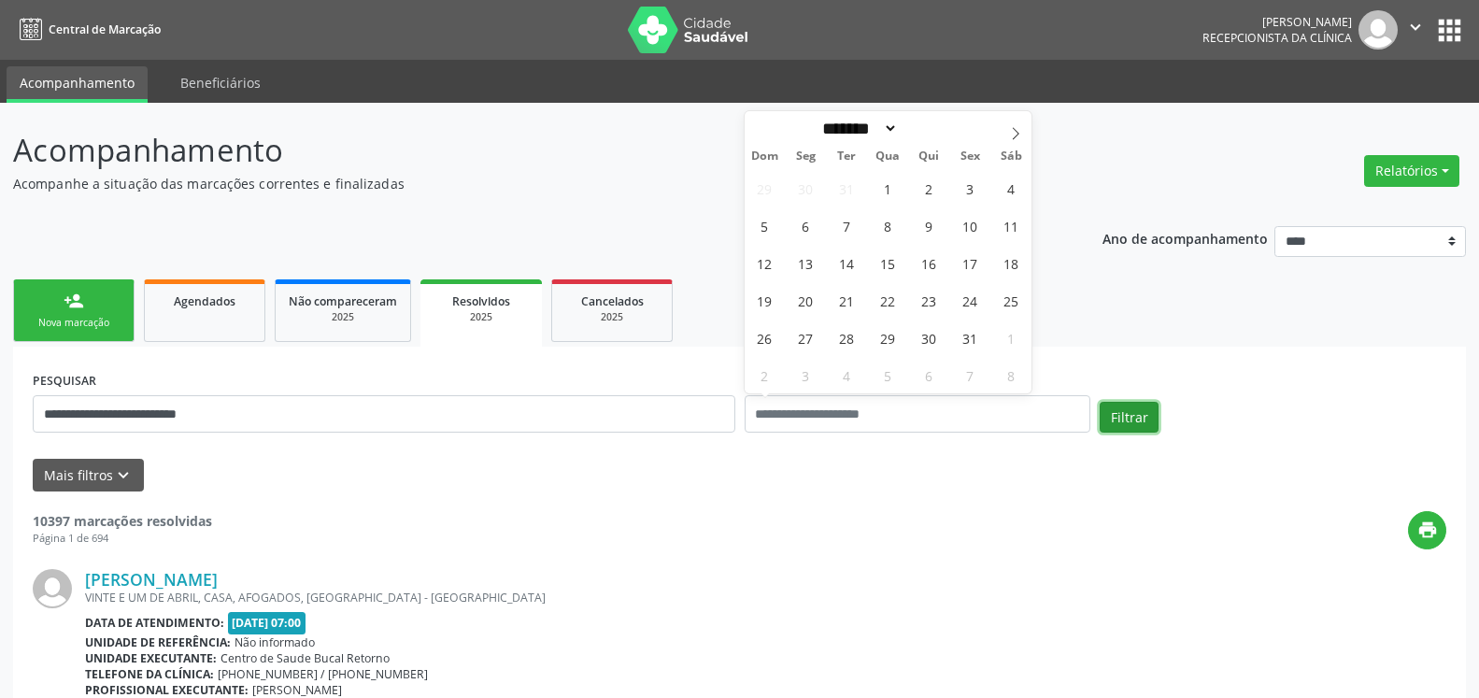
drag, startPoint x: 1149, startPoint y: 413, endPoint x: 1138, endPoint y: 416, distance: 10.7
click at [1142, 415] on button "Filtrar" at bounding box center [1129, 418] width 59 height 32
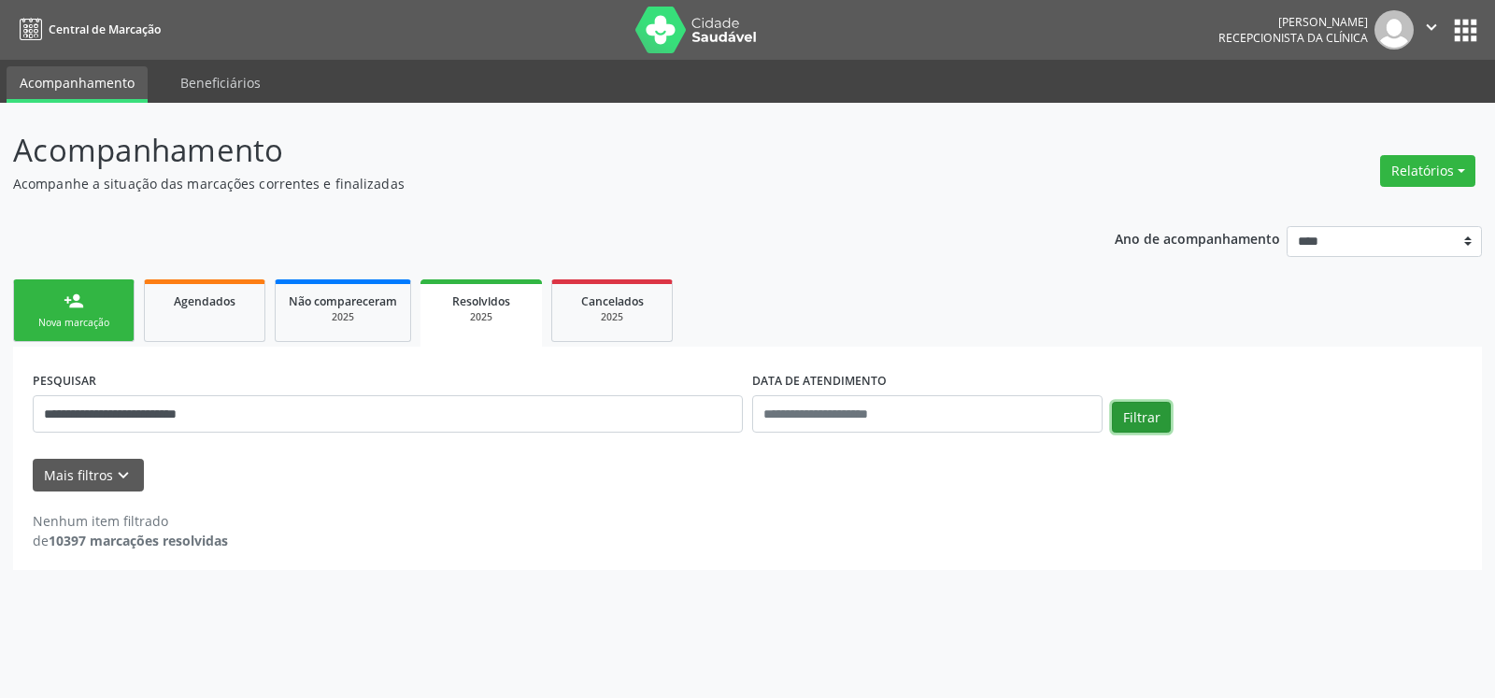
click at [1133, 413] on button "Filtrar" at bounding box center [1141, 418] width 59 height 32
click at [1463, 169] on button "Relatórios" at bounding box center [1427, 171] width 95 height 32
click at [1292, 142] on header "Acompanhamento Acompanhe a situação das marcações correntes e finalizadas Relat…" at bounding box center [747, 160] width 1469 height 66
select select "****"
click option "****" at bounding box center [0, 0] width 0 height 0
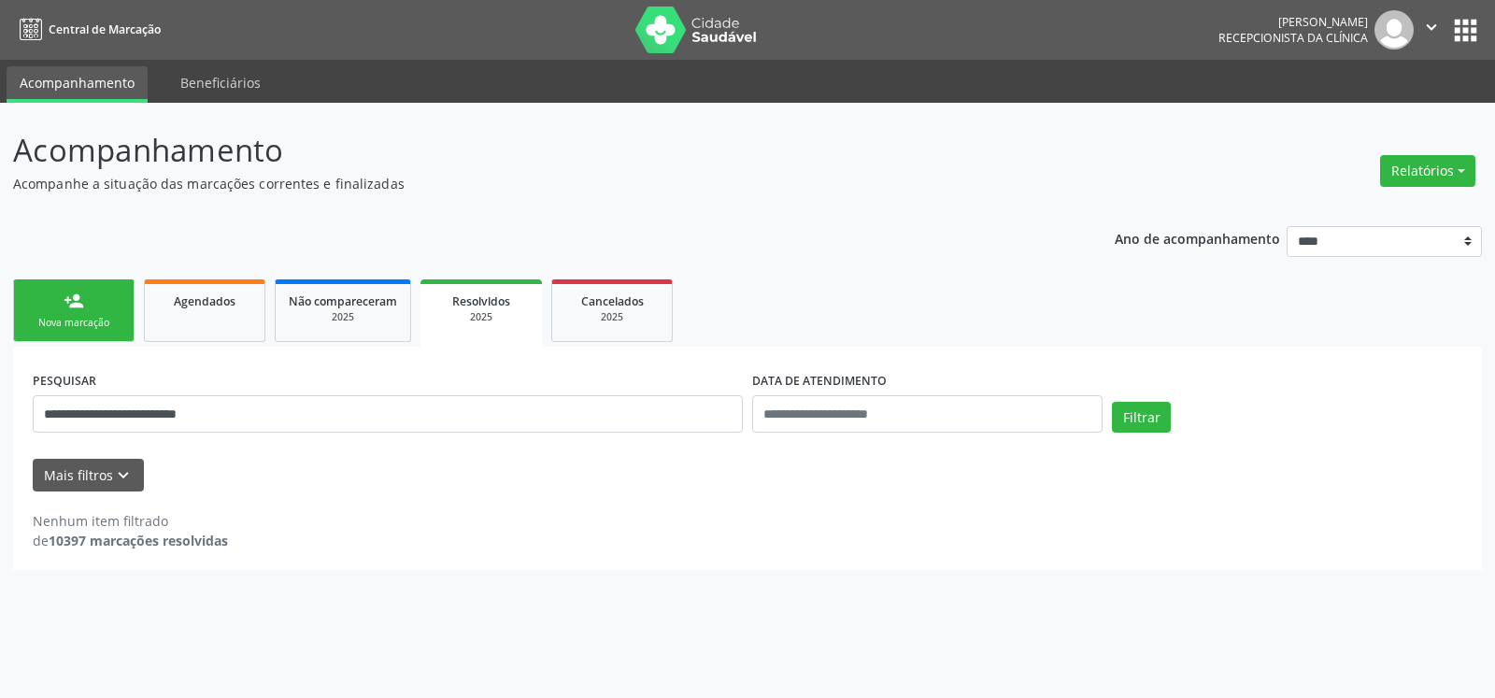
click at [1369, 299] on ul "person_add Nova marcação Agendados Não compareceram 2025 Resolvidos 2025 Cancel…" at bounding box center [747, 311] width 1469 height 72
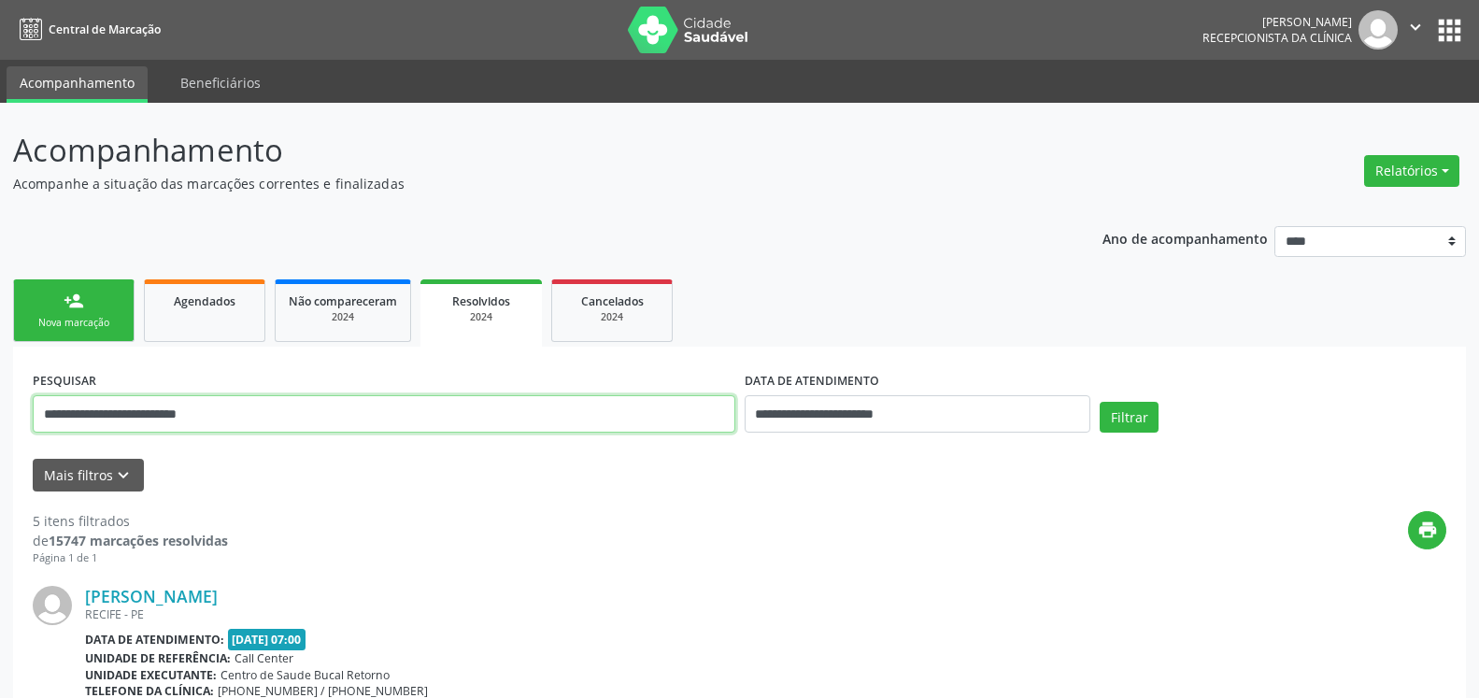
drag, startPoint x: 399, startPoint y: 417, endPoint x: 18, endPoint y: 485, distance: 387.4
click at [33, 433] on input "**********" at bounding box center [384, 413] width 703 height 37
type input "*"
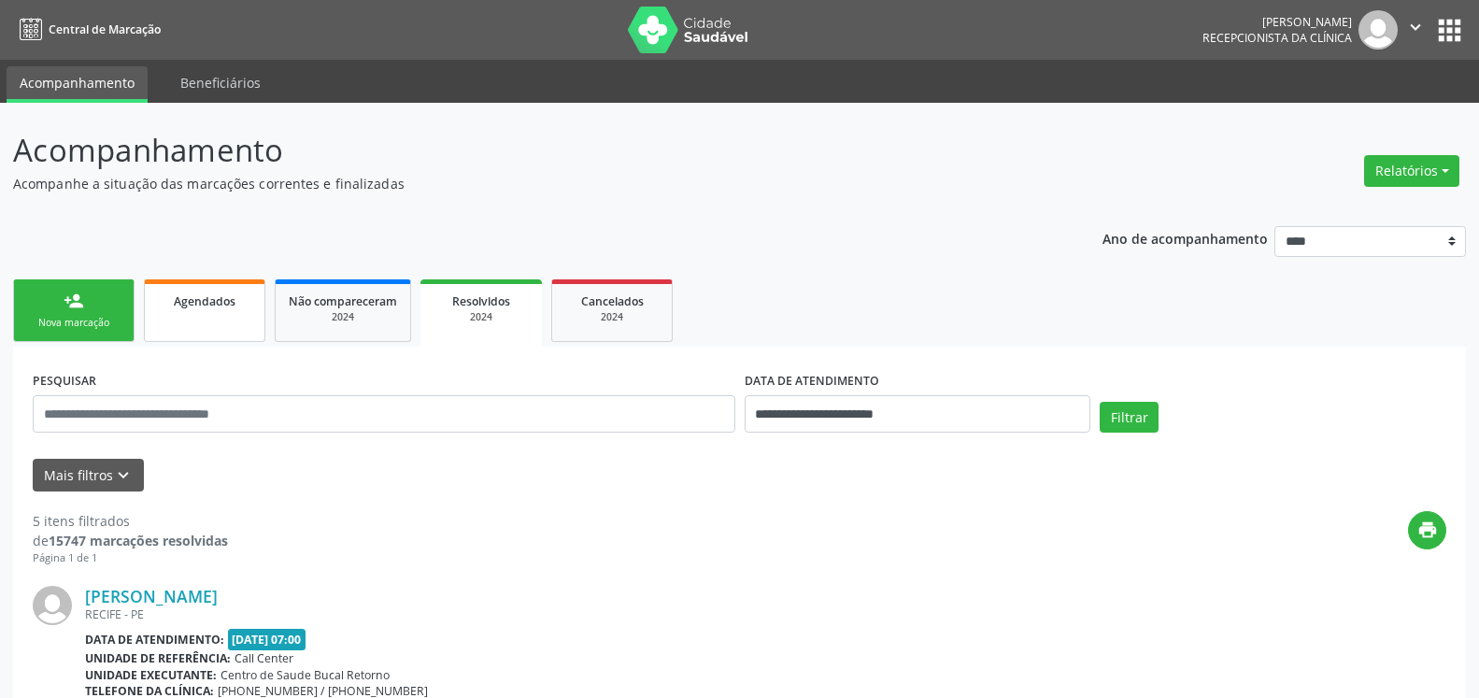
drag, startPoint x: 175, startPoint y: 323, endPoint x: 190, endPoint y: 330, distance: 16.3
click at [187, 326] on link "Agendados" at bounding box center [204, 310] width 121 height 63
select select "*"
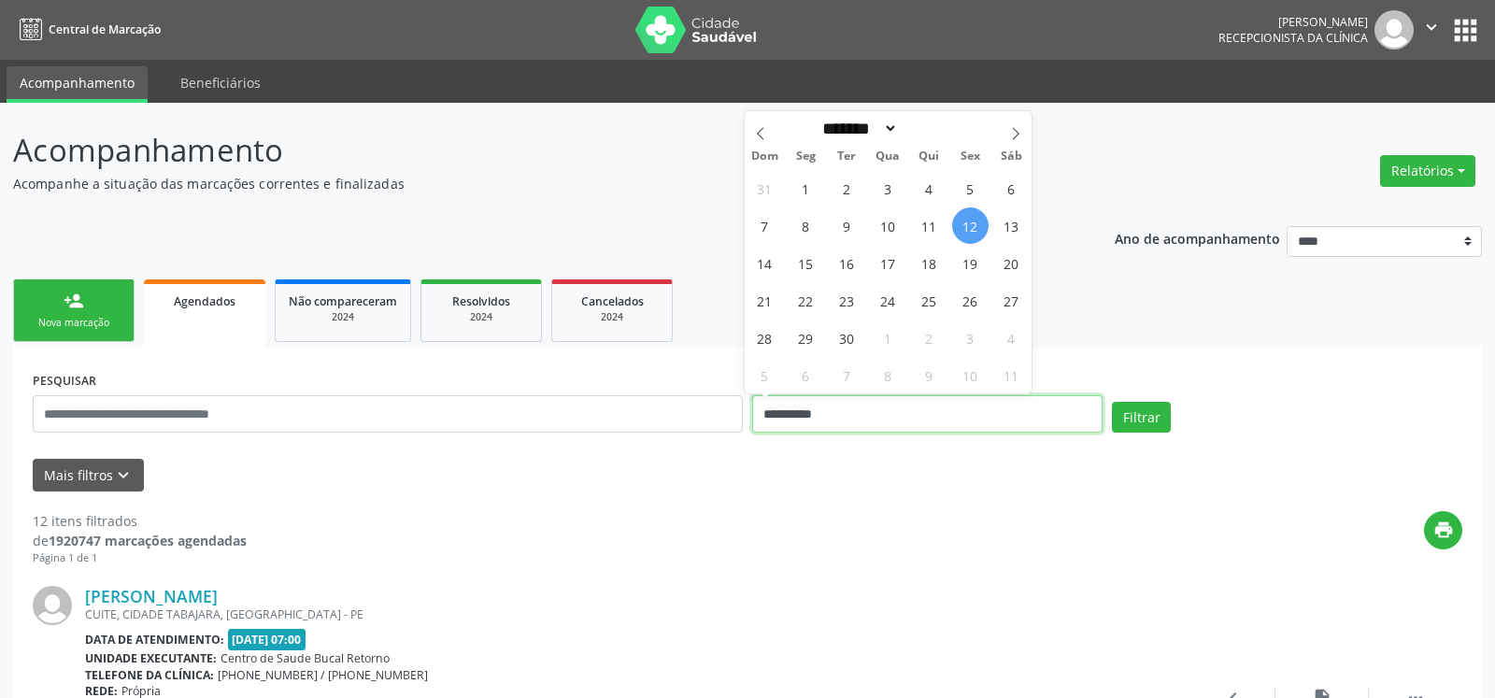
click at [871, 422] on input "**********" at bounding box center [927, 413] width 350 height 37
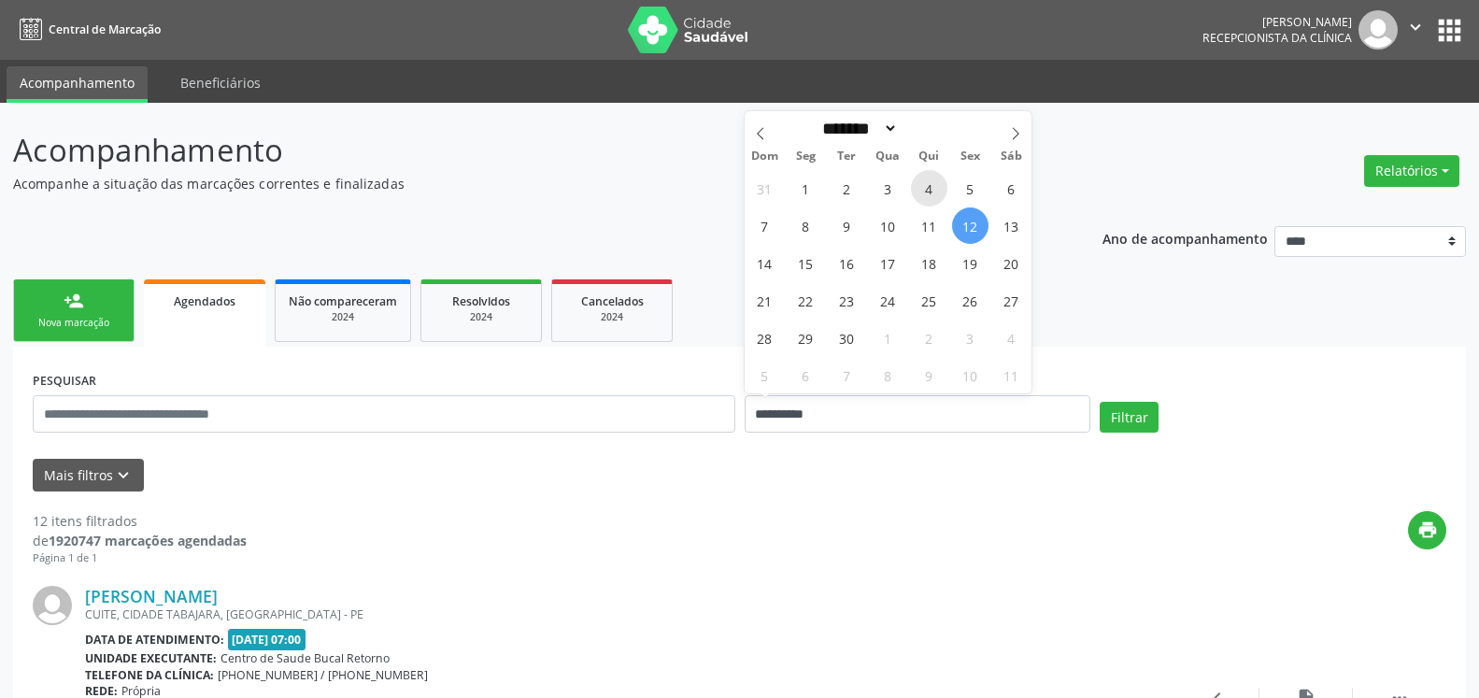
click at [934, 182] on span "4" at bounding box center [929, 188] width 36 height 36
type input "**********"
click at [938, 192] on span "4" at bounding box center [929, 188] width 36 height 36
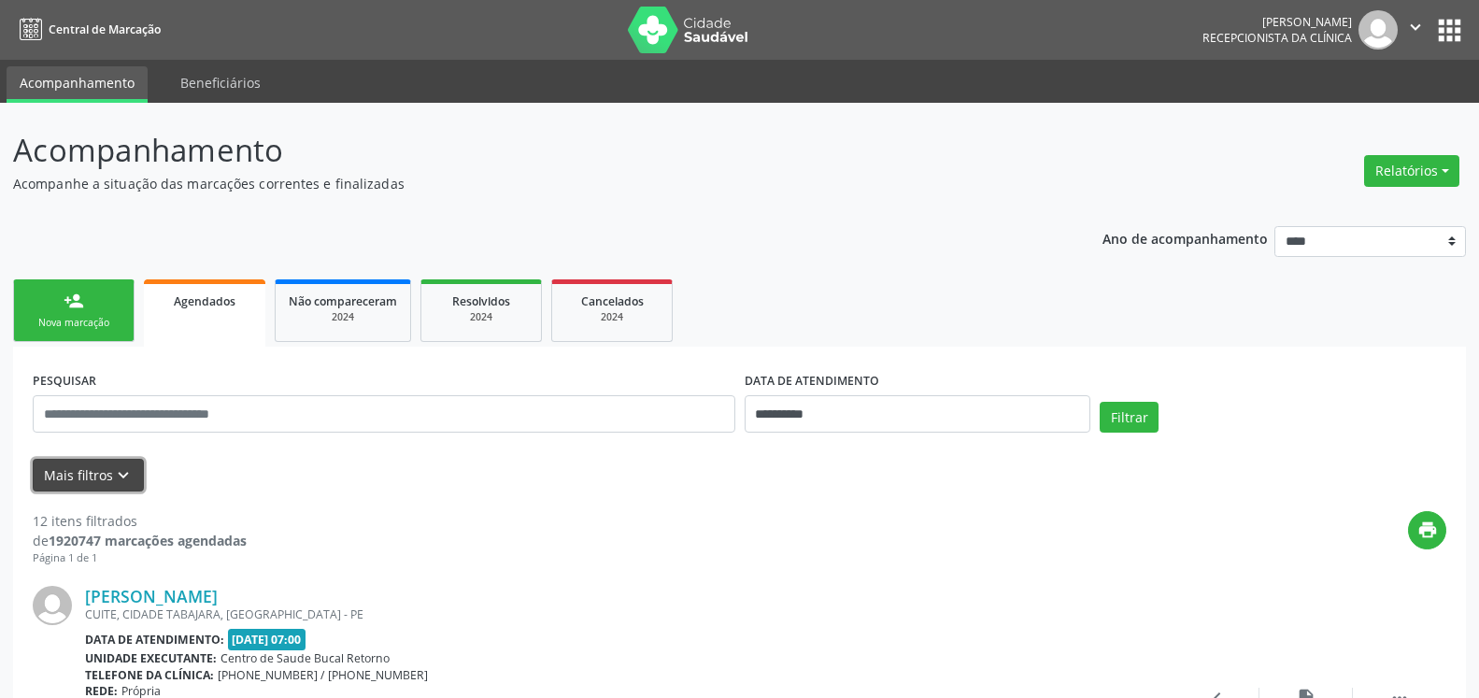
click at [139, 484] on button "Mais filtros keyboard_arrow_down" at bounding box center [88, 475] width 111 height 33
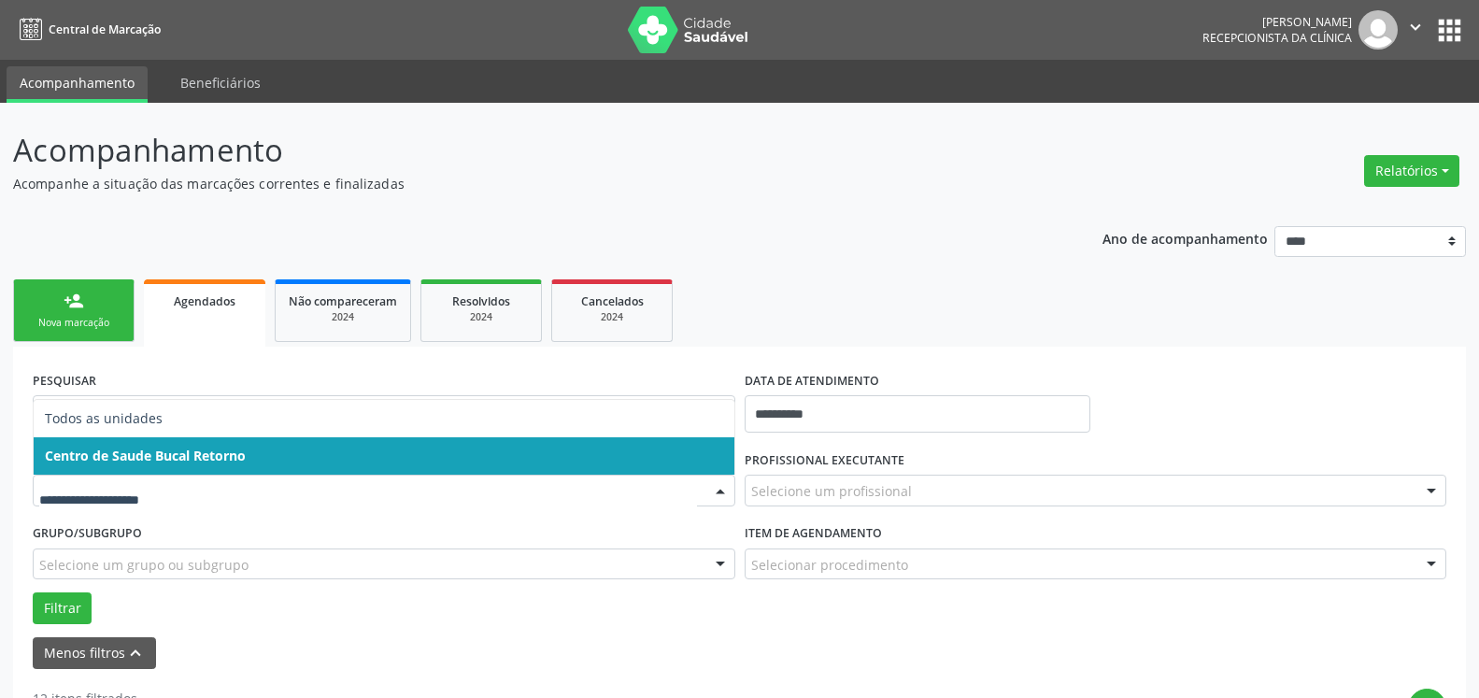
drag, startPoint x: 214, startPoint y: 458, endPoint x: 206, endPoint y: 465, distance: 11.3
click at [215, 458] on span "Centro de Saude Bucal Retorno" at bounding box center [145, 456] width 201 height 18
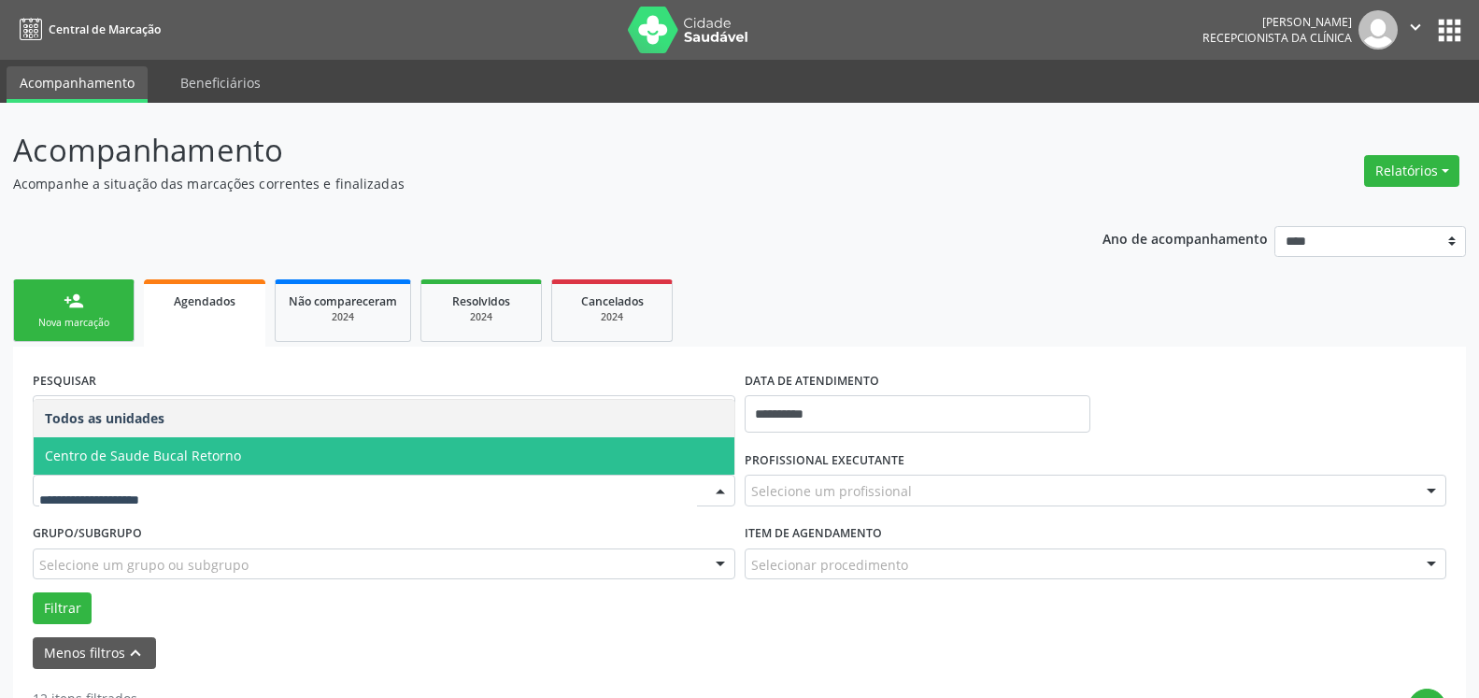
drag, startPoint x: 229, startPoint y: 464, endPoint x: 241, endPoint y: 464, distance: 12.1
click at [231, 464] on span "Centro de Saude Bucal Retorno" at bounding box center [143, 456] width 196 height 18
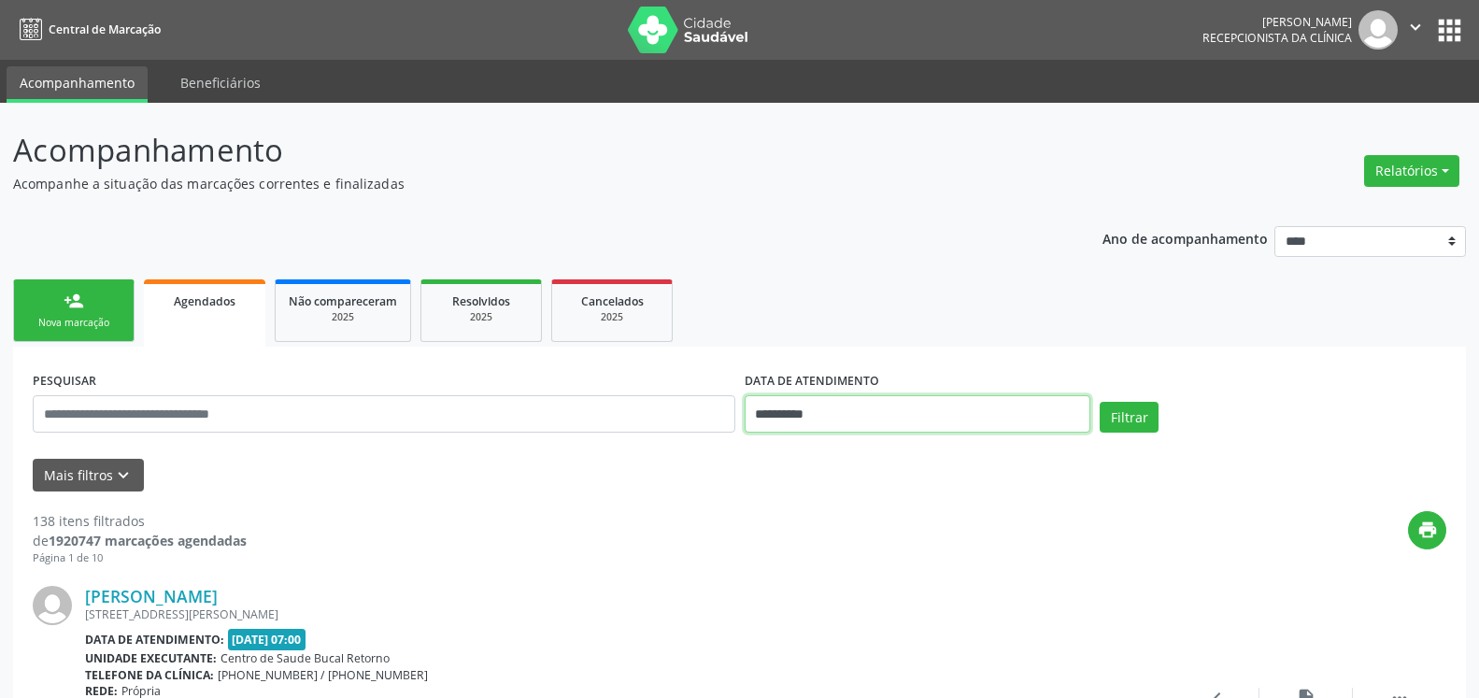
click at [861, 414] on input "**********" at bounding box center [918, 413] width 347 height 37
click at [930, 185] on span "4" at bounding box center [929, 188] width 36 height 36
type input "**********"
click at [108, 483] on button "Mais filtros keyboard_arrow_down" at bounding box center [88, 475] width 111 height 33
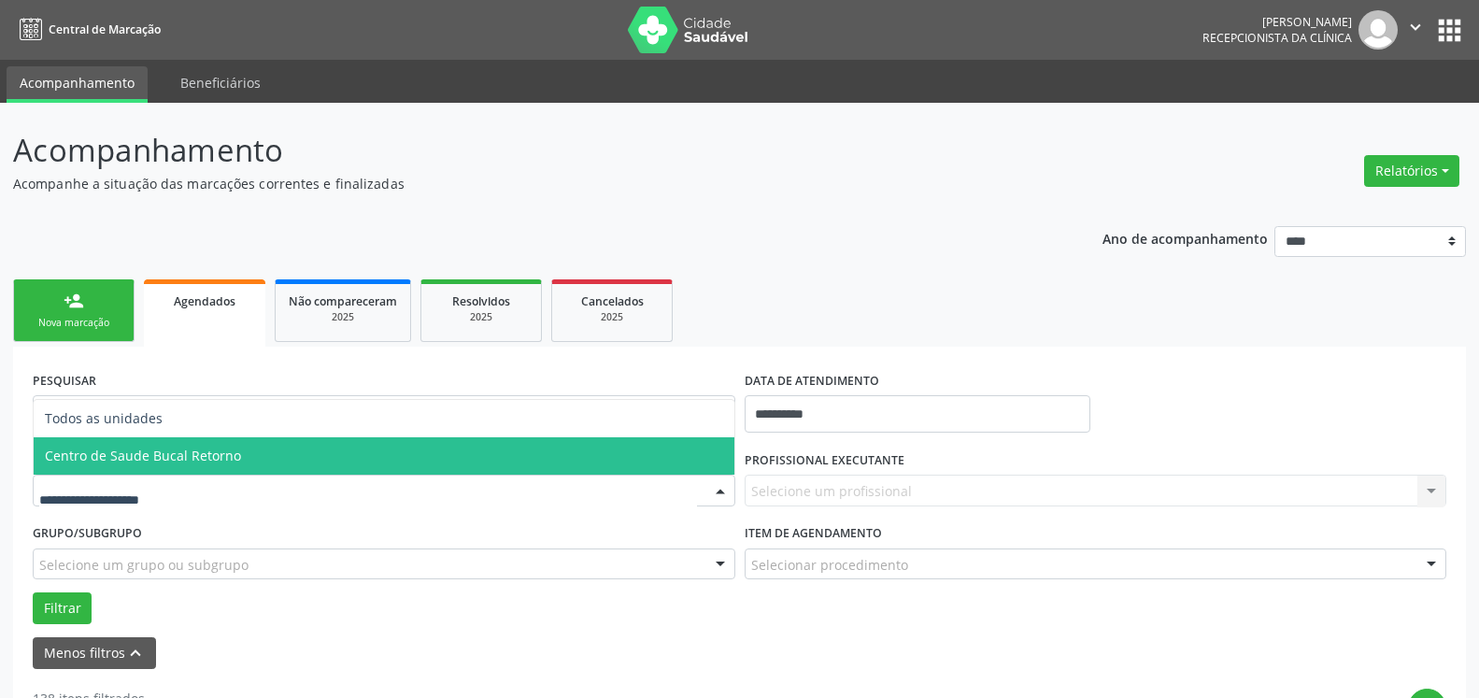
click at [240, 469] on span "Centro de Saude Bucal Retorno" at bounding box center [384, 455] width 701 height 37
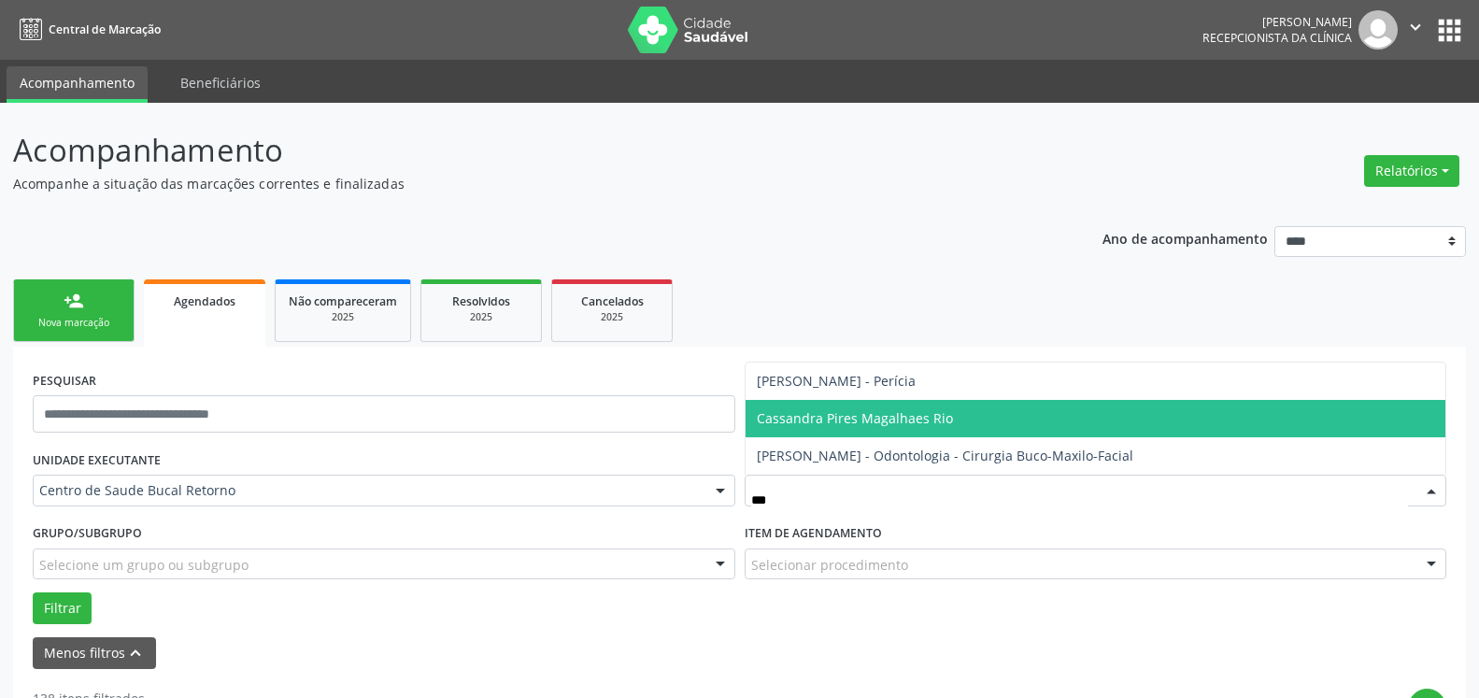
click at [834, 416] on span "Cassandra Pires Magalhaes Rio" at bounding box center [855, 418] width 196 height 18
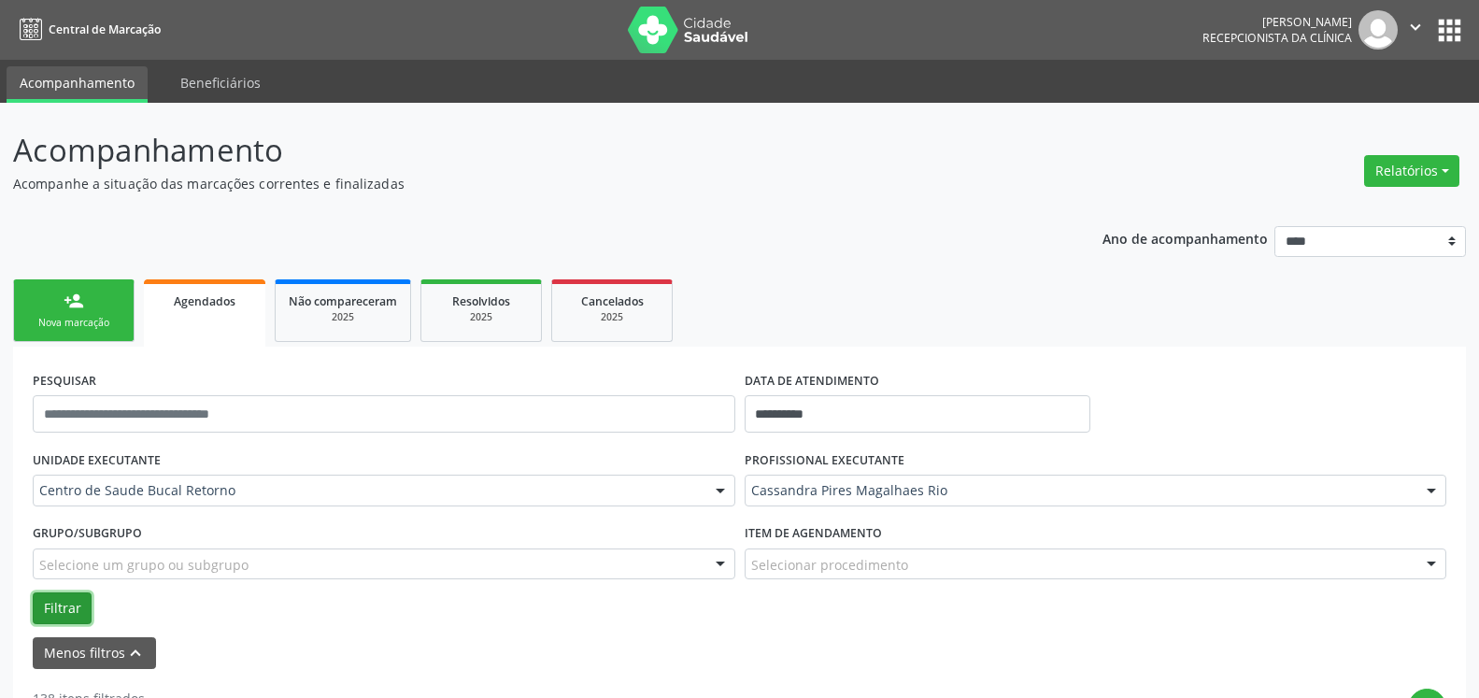
click at [59, 608] on button "Filtrar" at bounding box center [62, 609] width 59 height 32
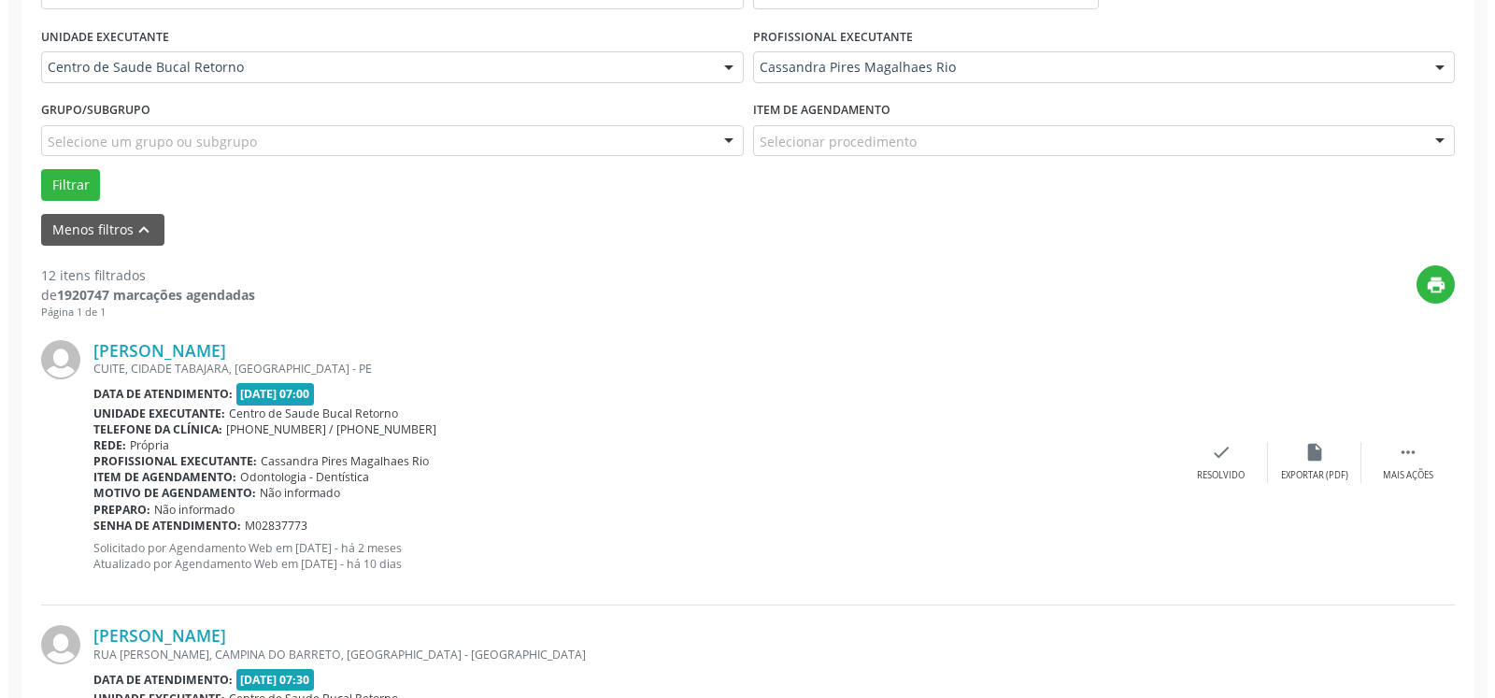
scroll to position [477, 0]
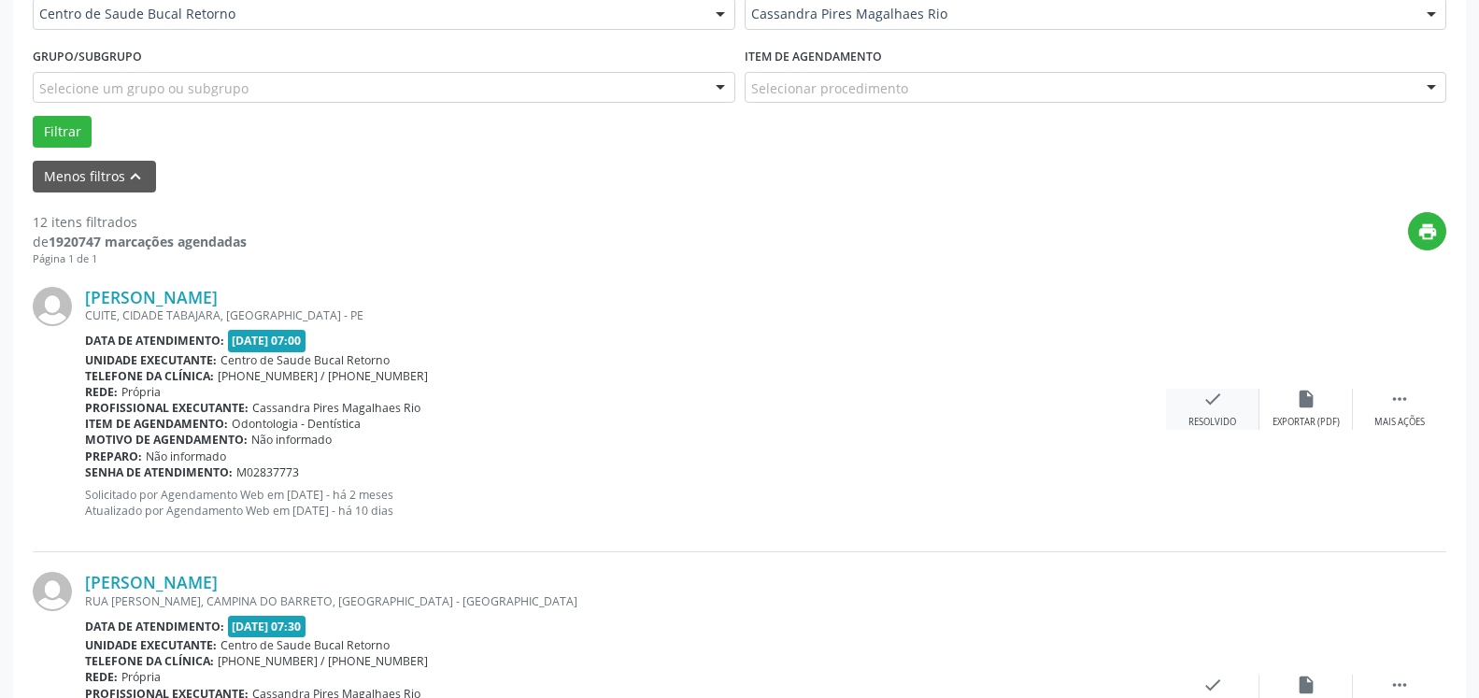
click at [1216, 407] on icon "check" at bounding box center [1213, 399] width 21 height 21
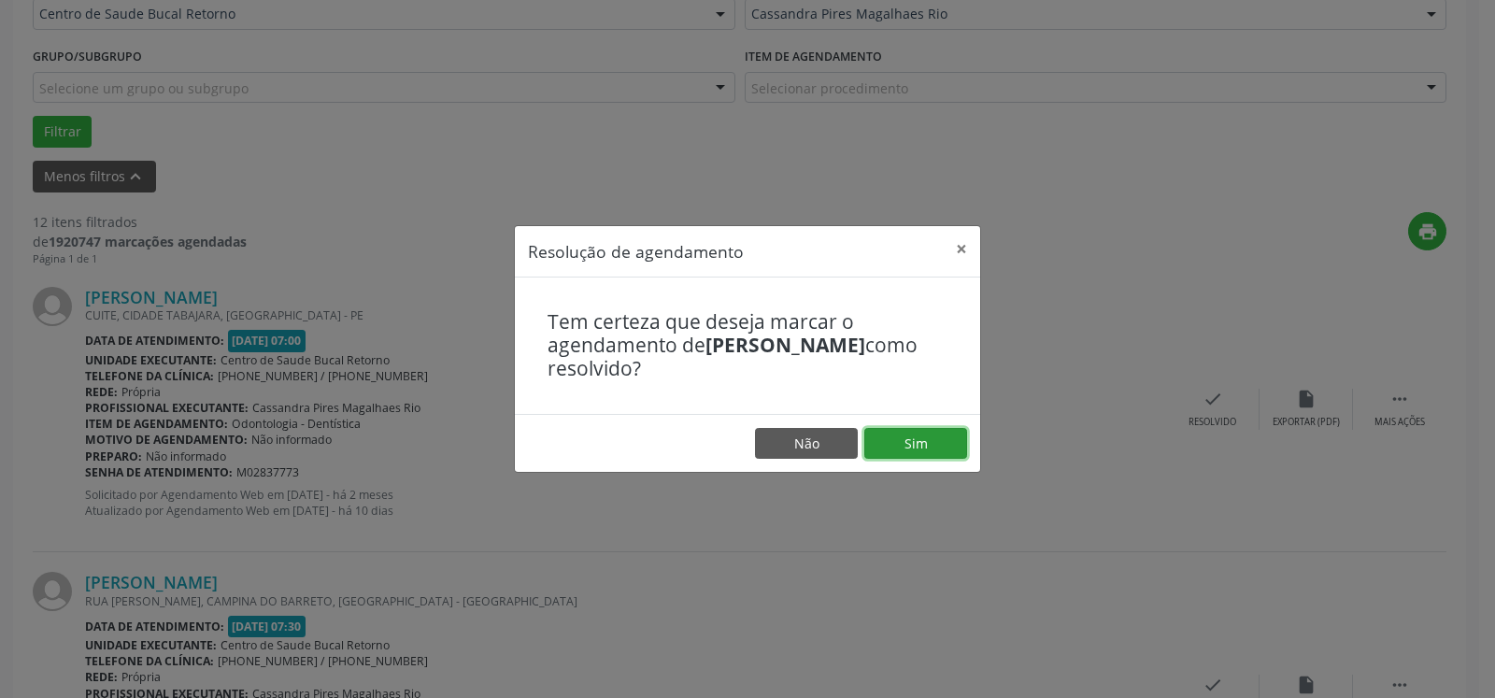
click at [916, 435] on button "Sim" at bounding box center [916, 444] width 103 height 32
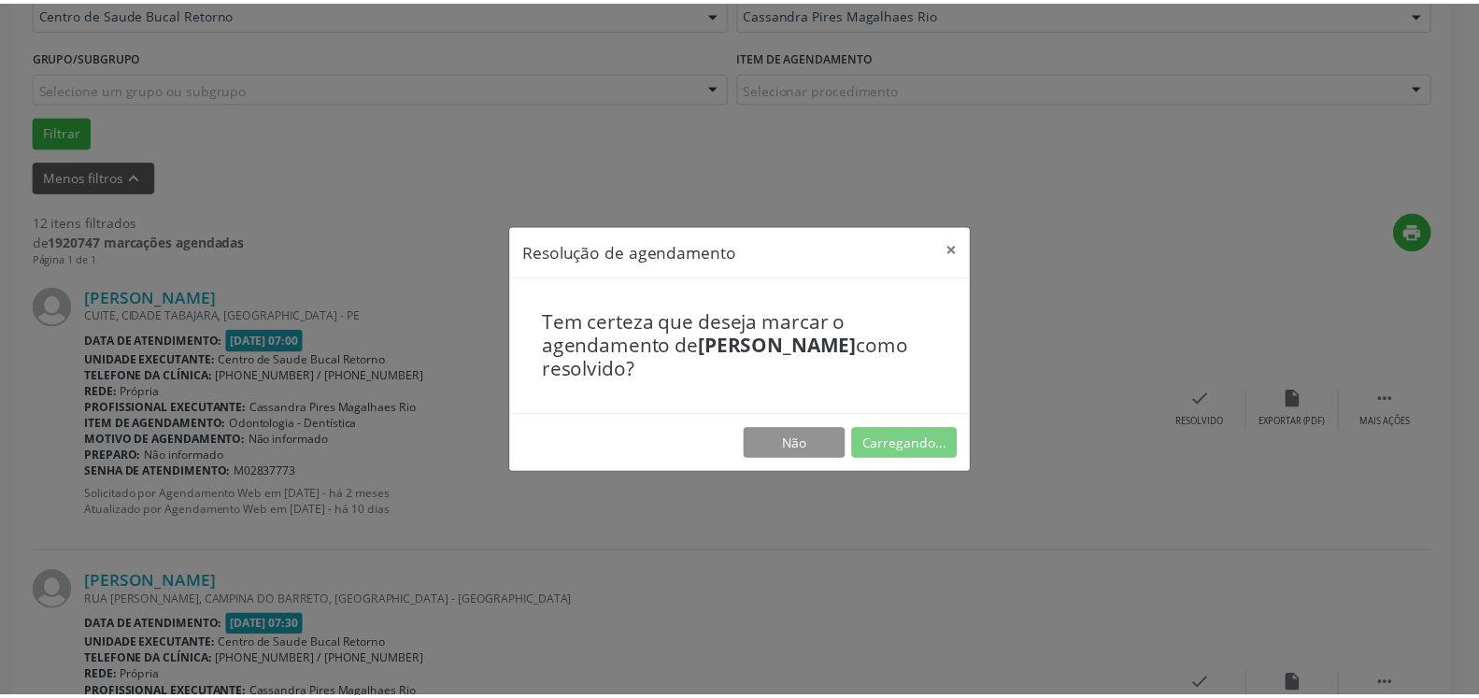
scroll to position [103, 0]
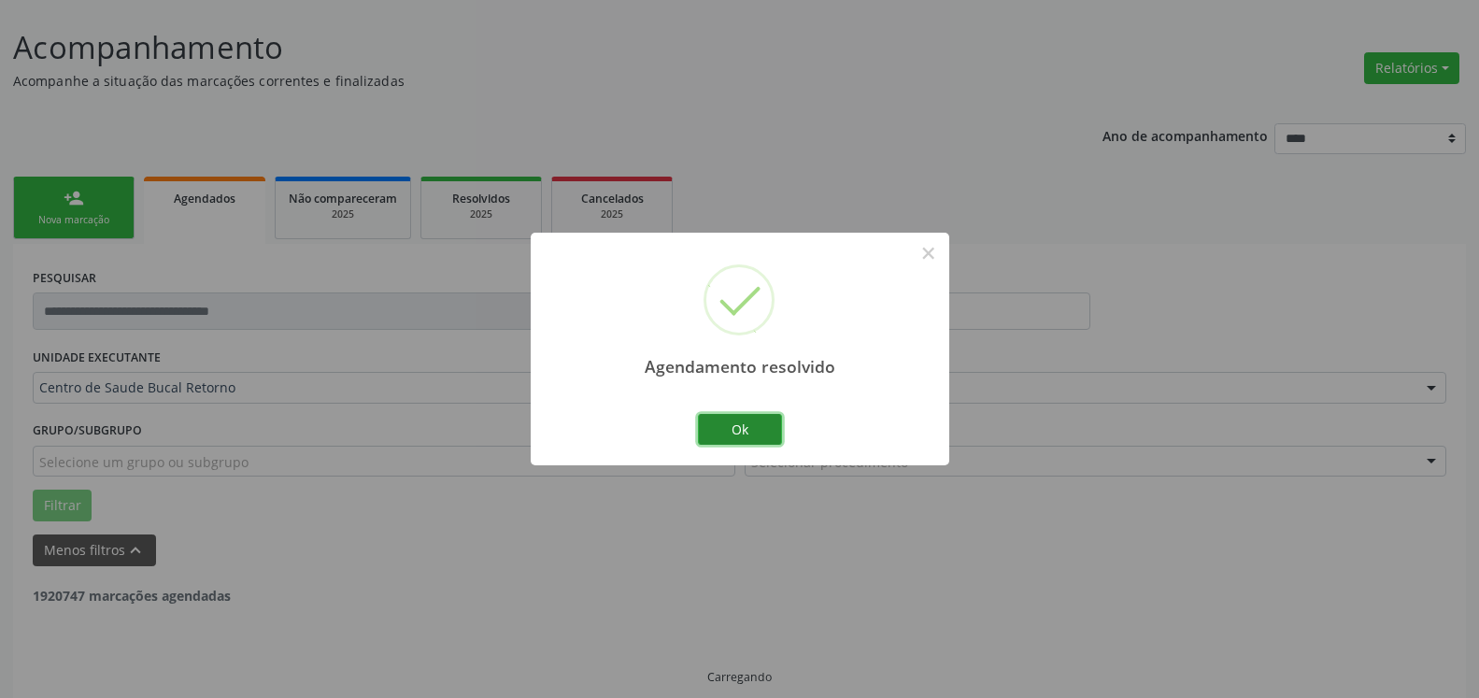
click at [735, 430] on button "Ok" at bounding box center [740, 430] width 84 height 32
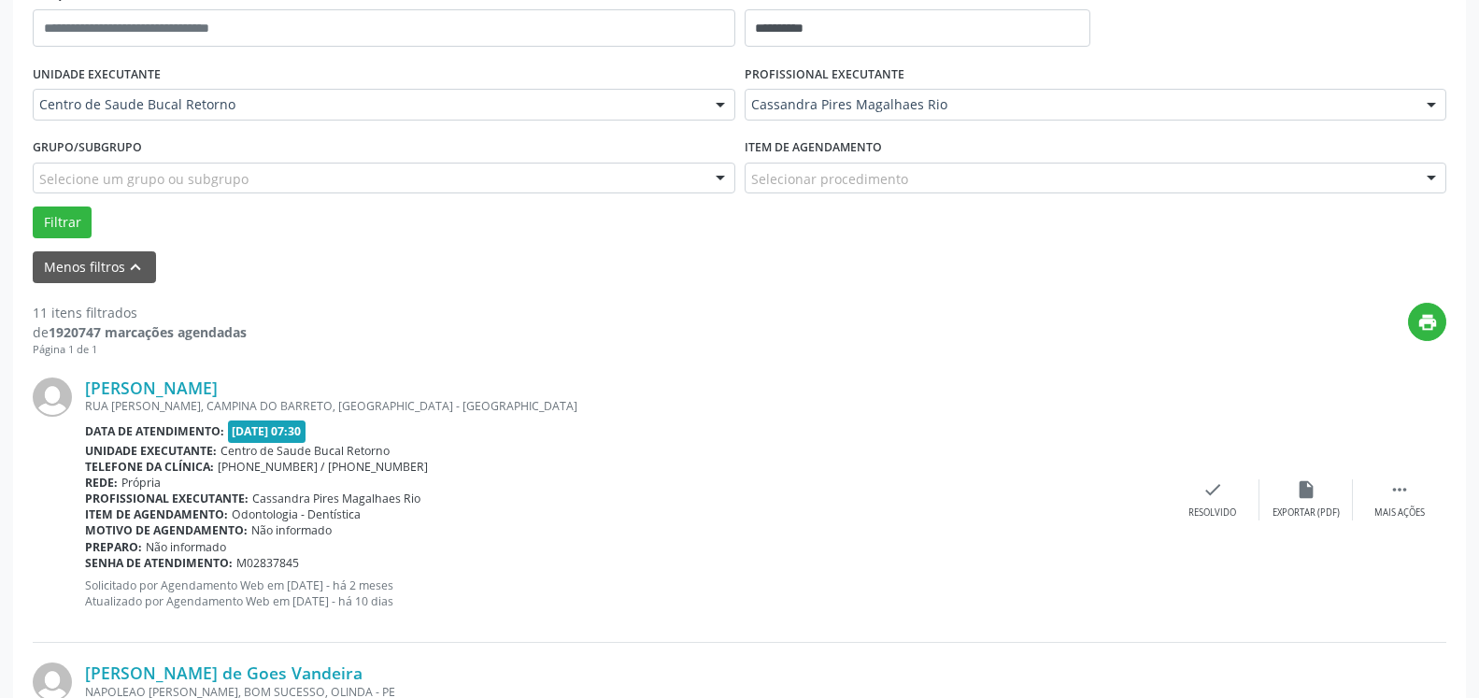
scroll to position [389, 0]
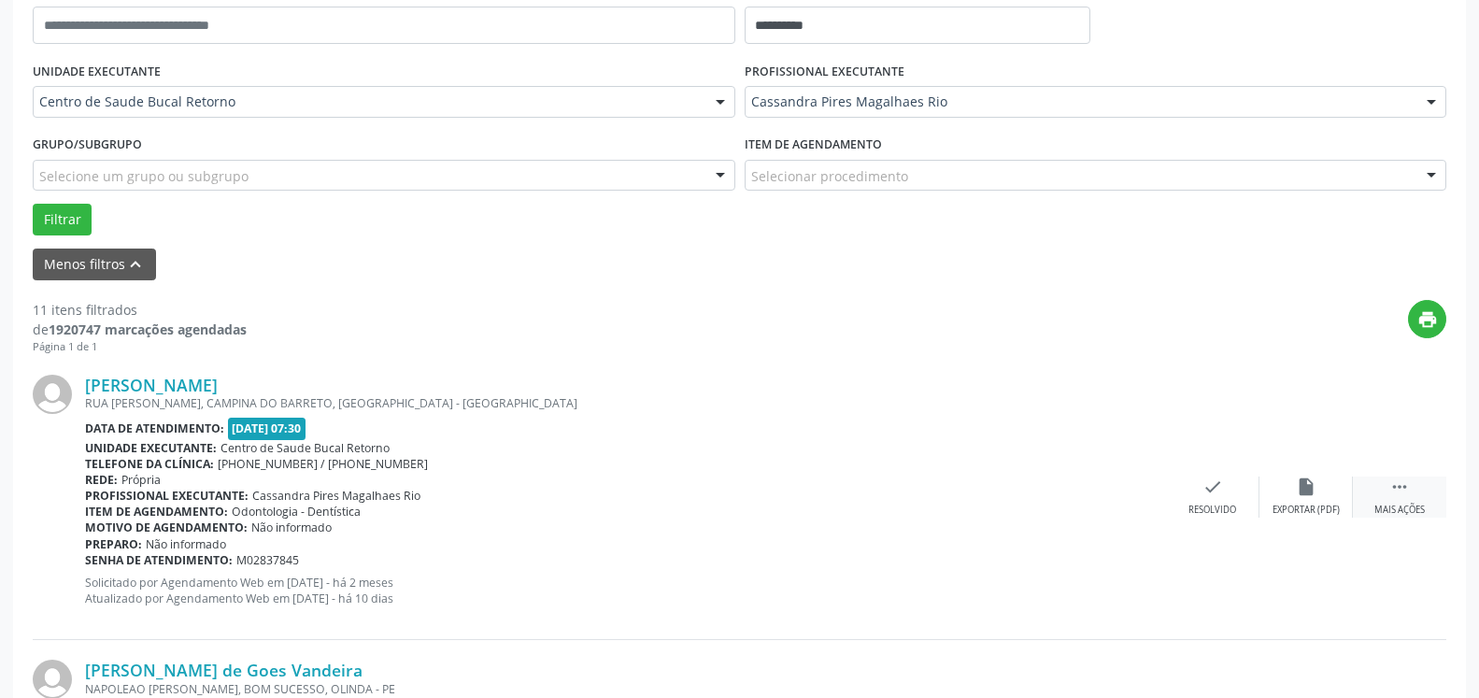
click at [1417, 493] on div " Mais ações" at bounding box center [1399, 497] width 93 height 40
click at [1306, 486] on icon "alarm_off" at bounding box center [1306, 487] width 21 height 21
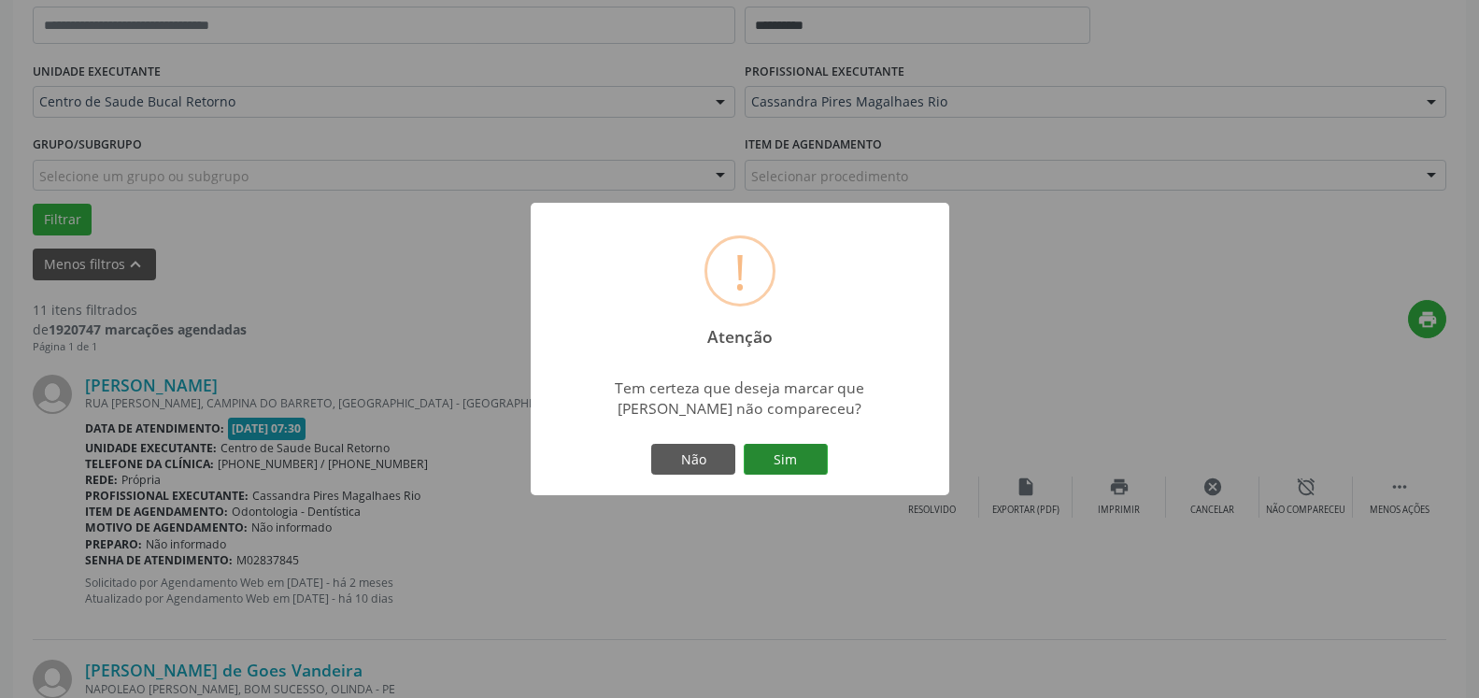
click at [782, 455] on button "Sim" at bounding box center [786, 460] width 84 height 32
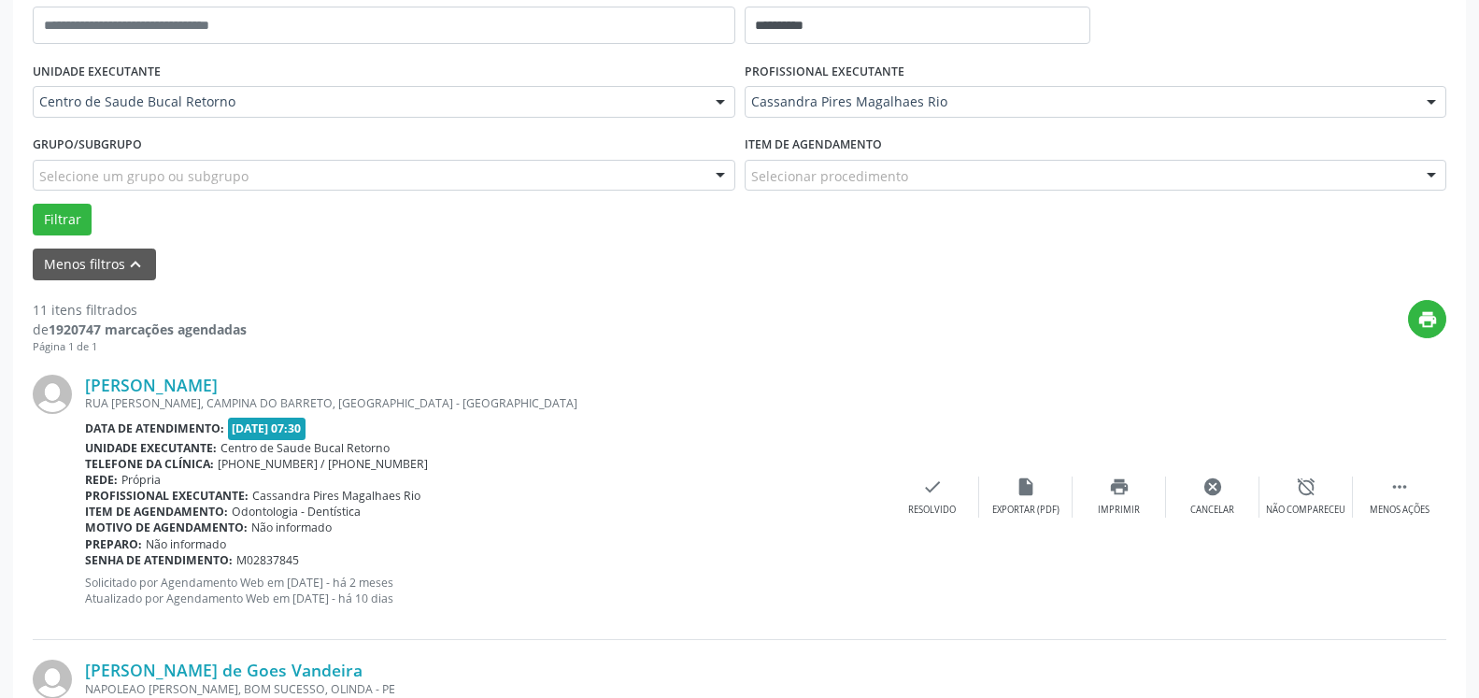
scroll to position [122, 0]
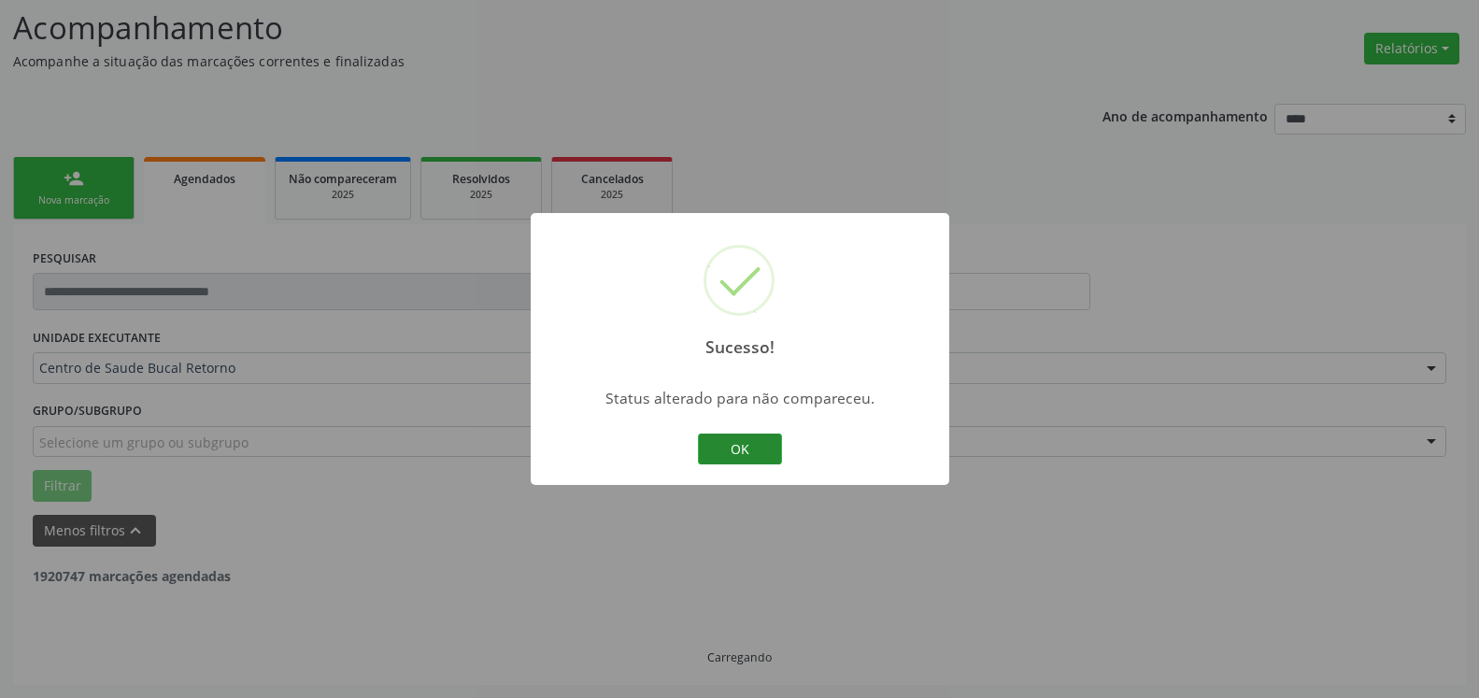
click at [769, 459] on button "OK" at bounding box center [740, 450] width 84 height 32
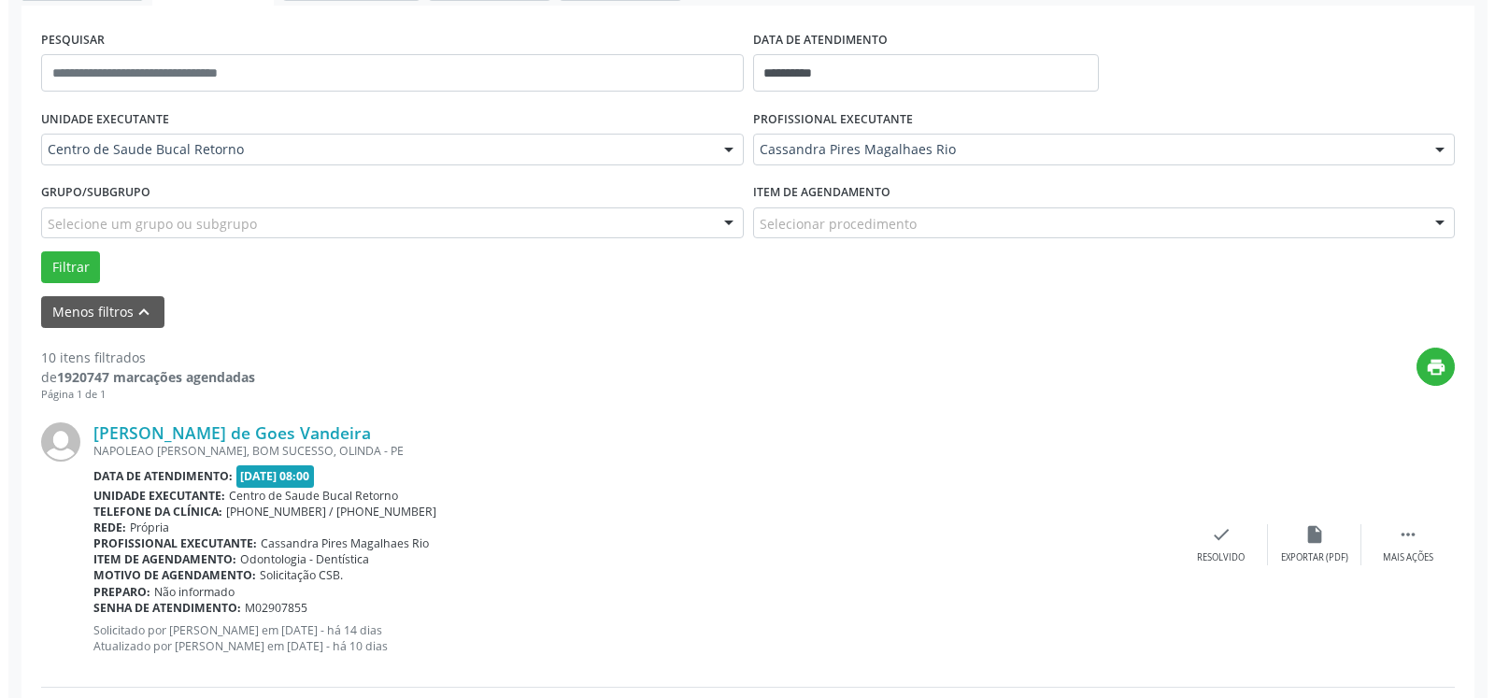
scroll to position [408, 0]
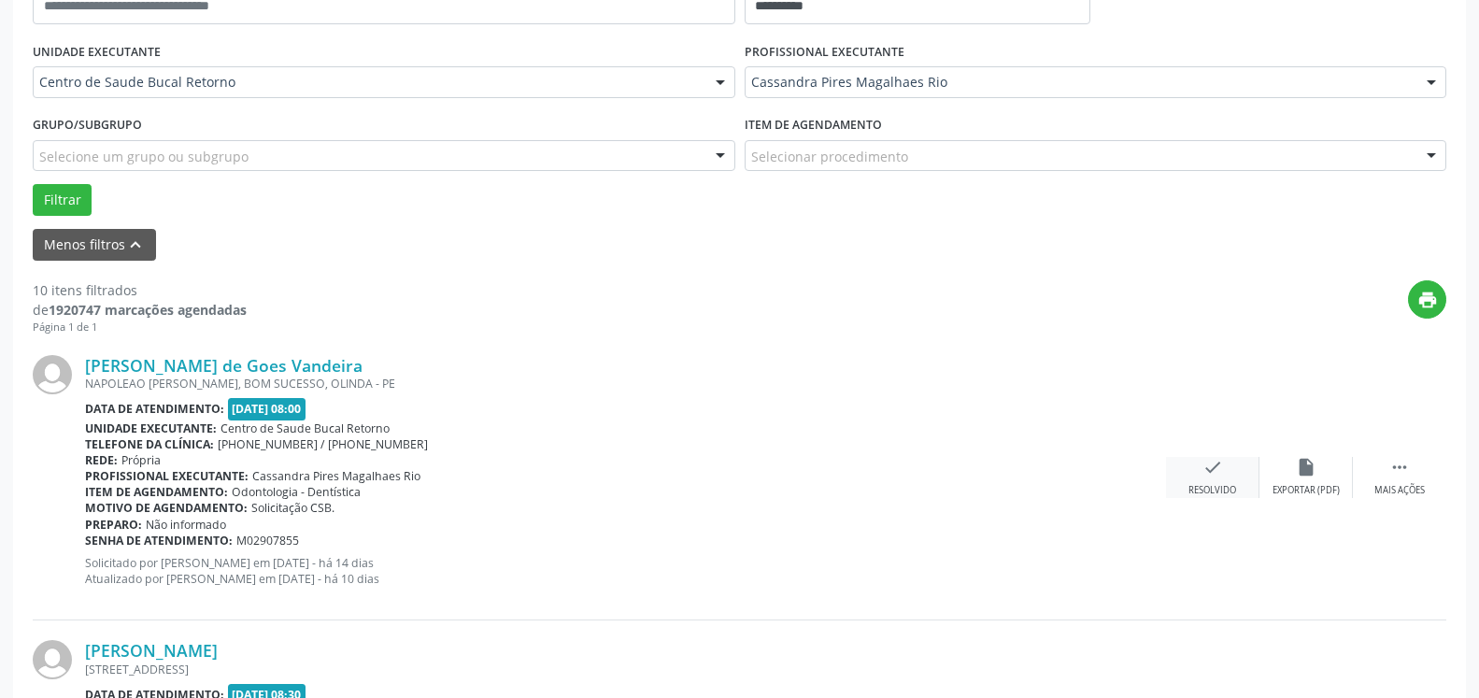
click at [1206, 464] on icon "check" at bounding box center [1213, 467] width 21 height 21
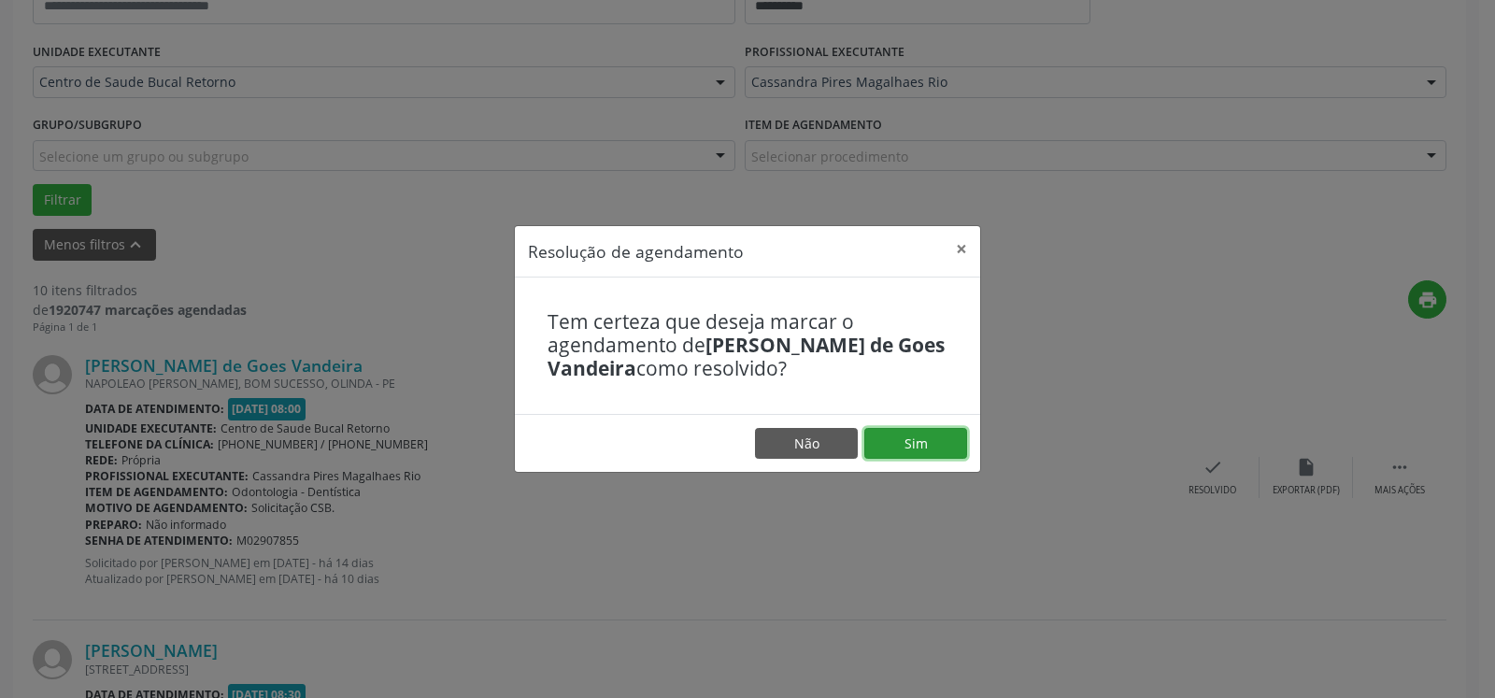
click at [932, 448] on button "Sim" at bounding box center [916, 444] width 103 height 32
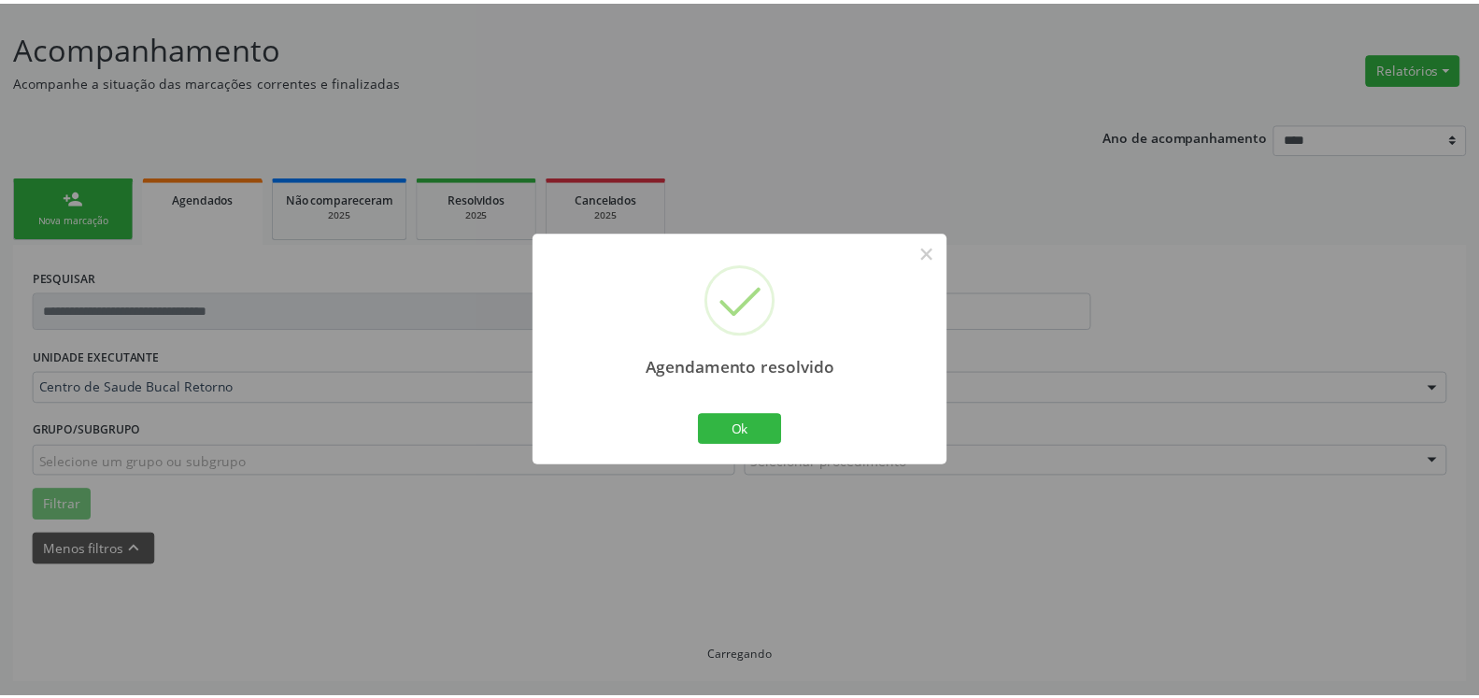
scroll to position [103, 0]
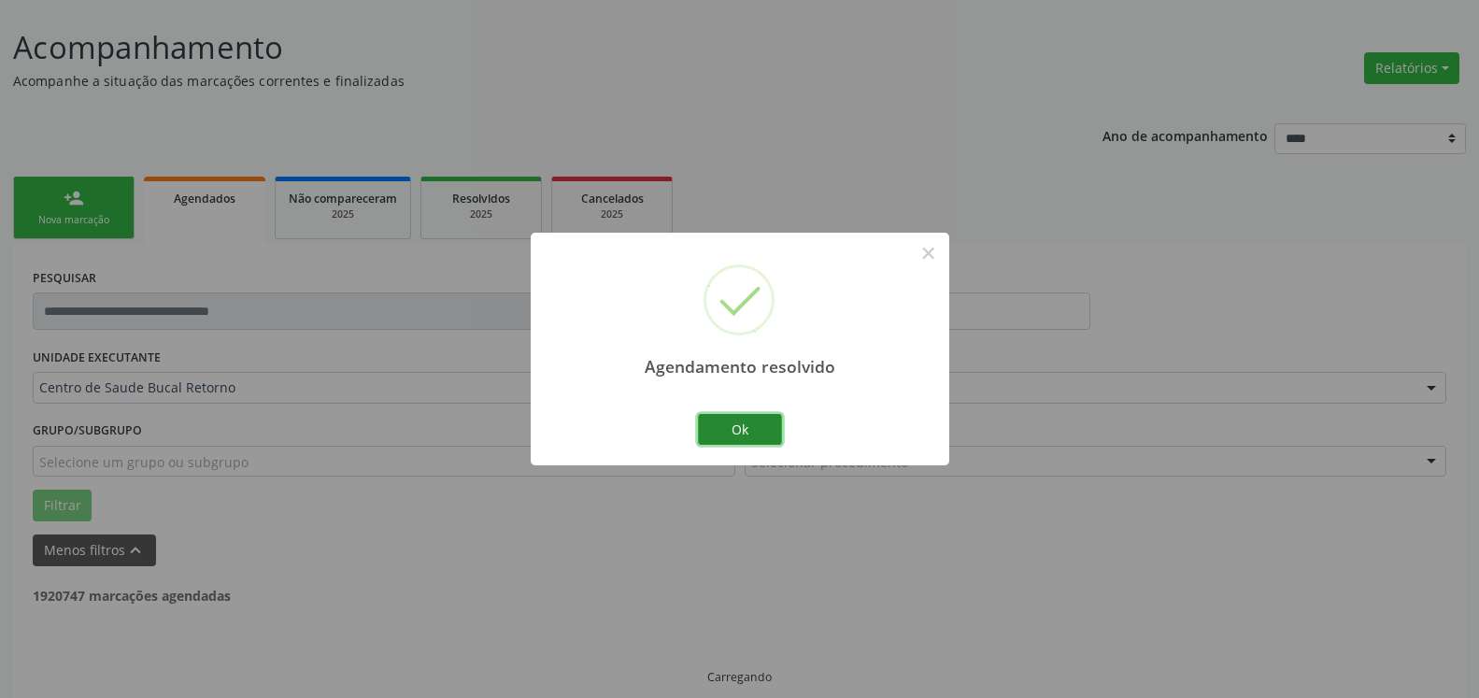
click at [767, 422] on button "Ok" at bounding box center [740, 430] width 84 height 32
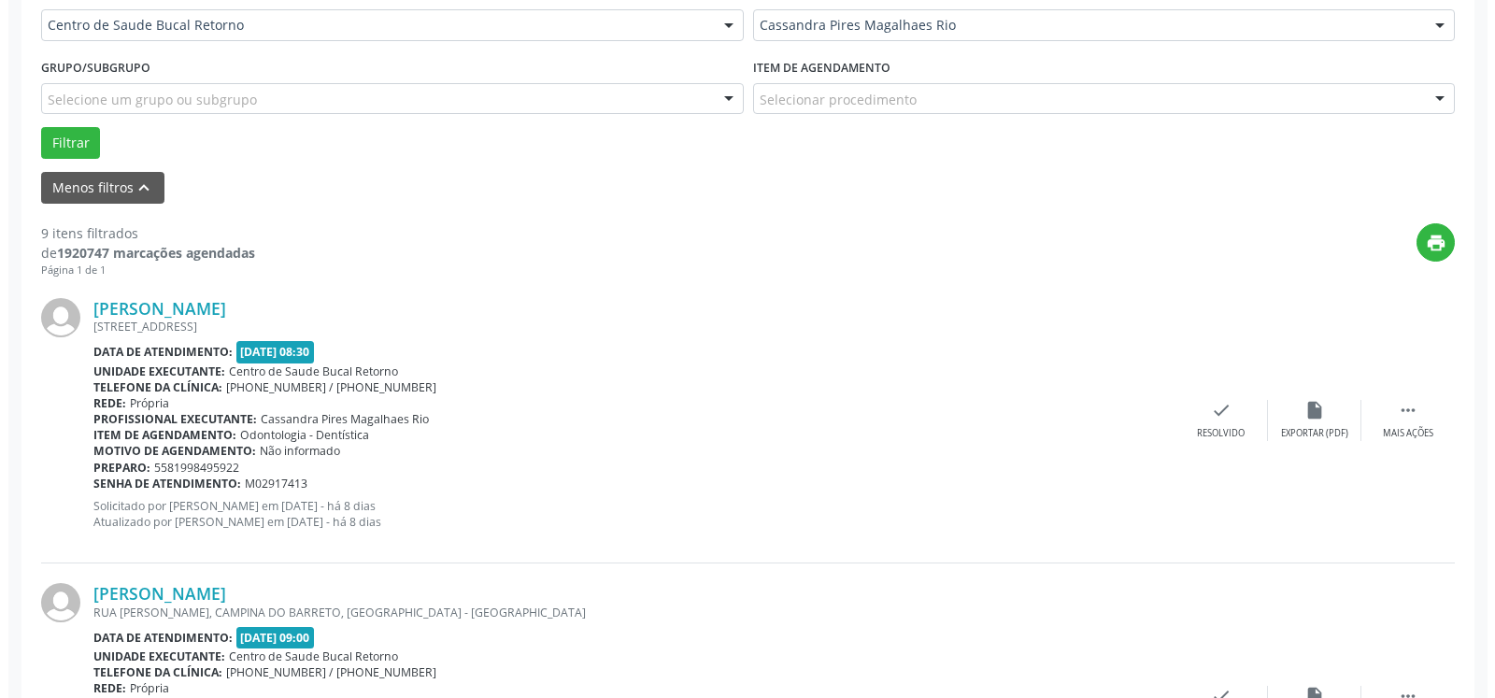
scroll to position [484, 0]
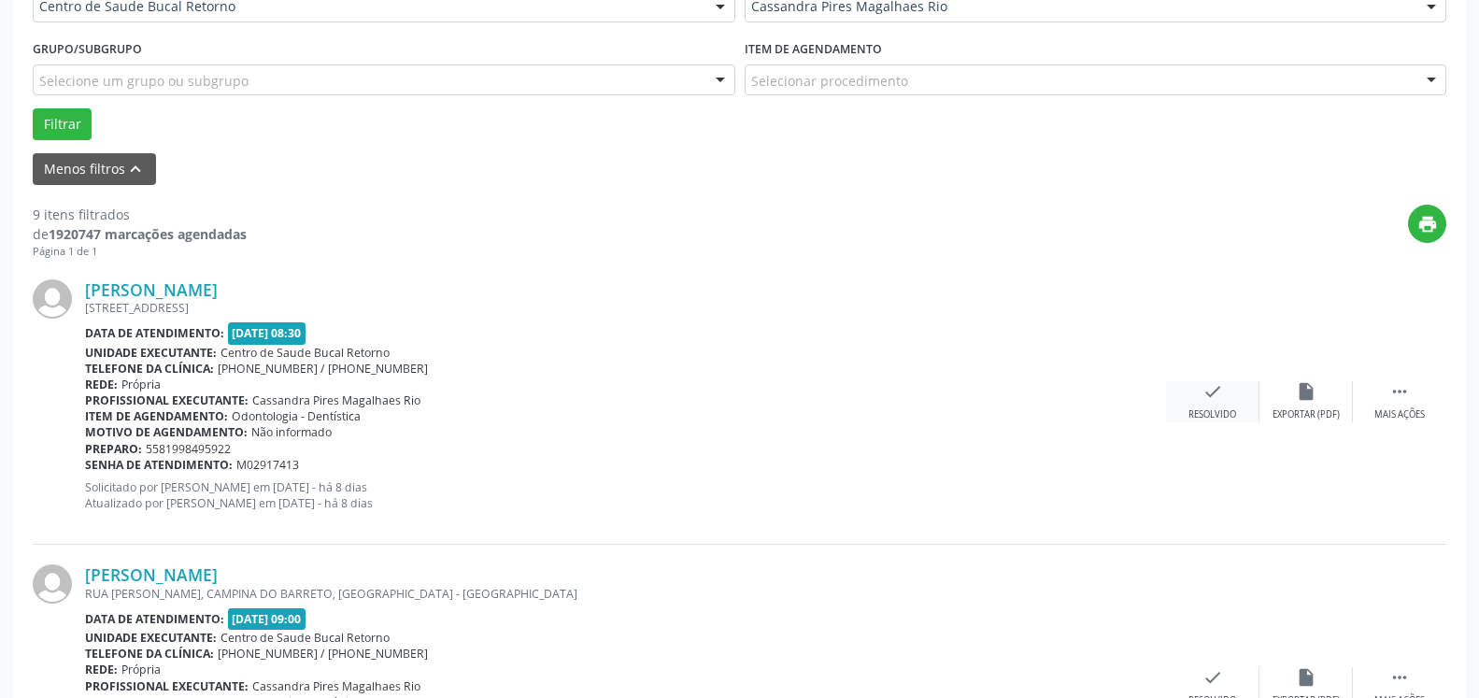
click at [1221, 397] on icon "check" at bounding box center [1213, 391] width 21 height 21
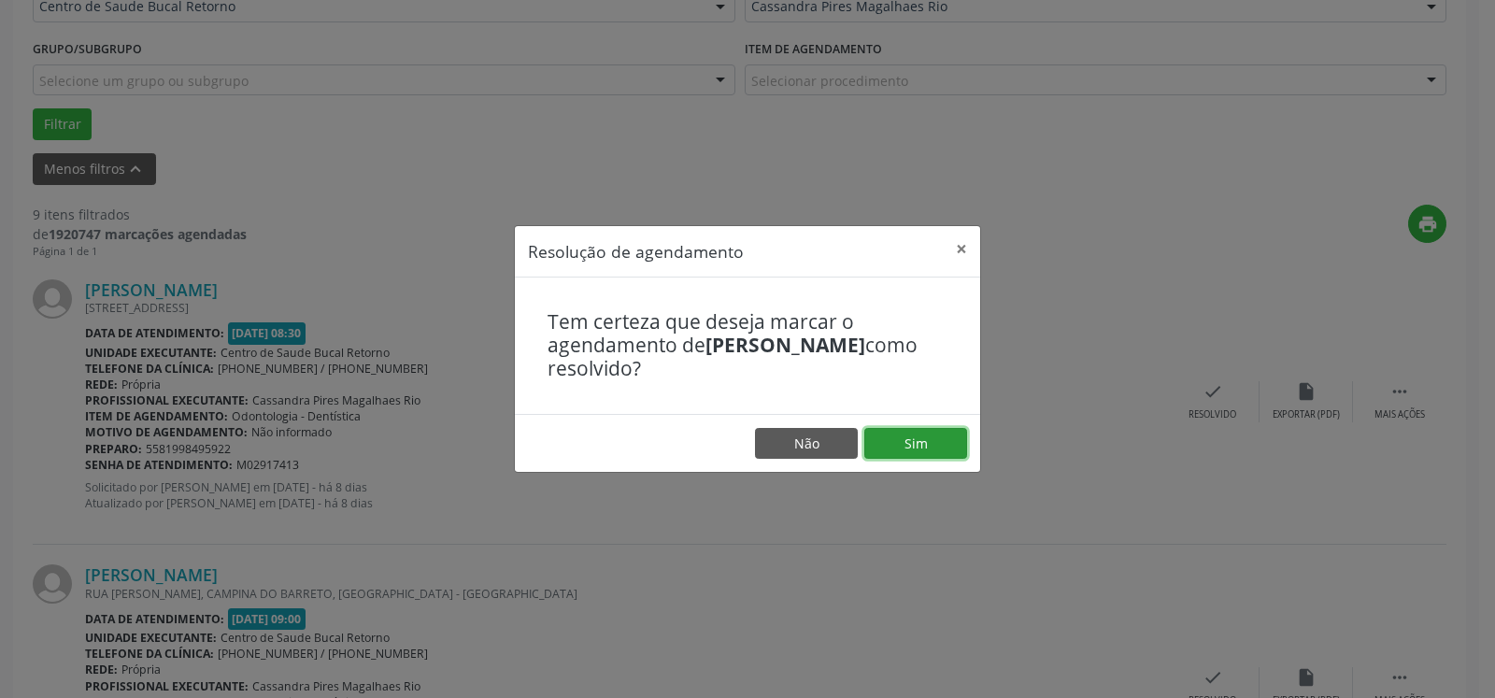
click at [923, 436] on button "Sim" at bounding box center [916, 444] width 103 height 32
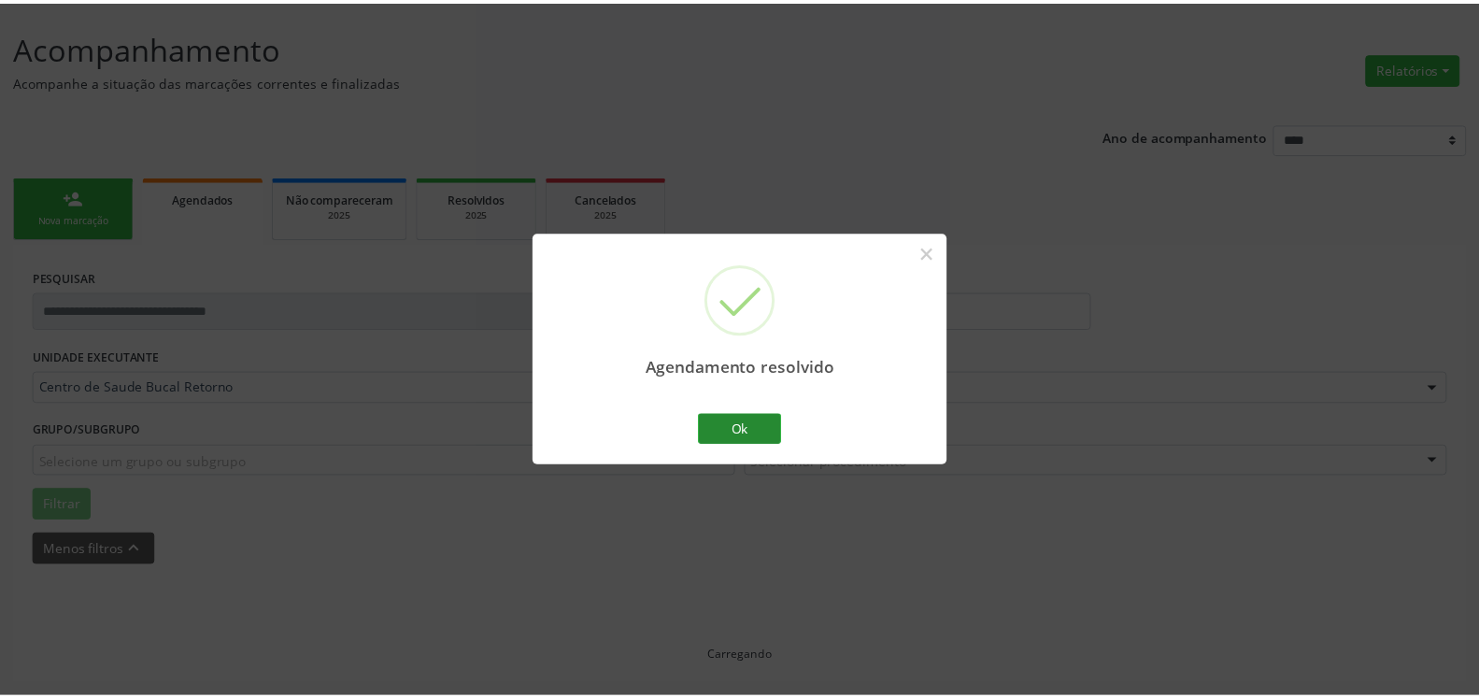
scroll to position [103, 0]
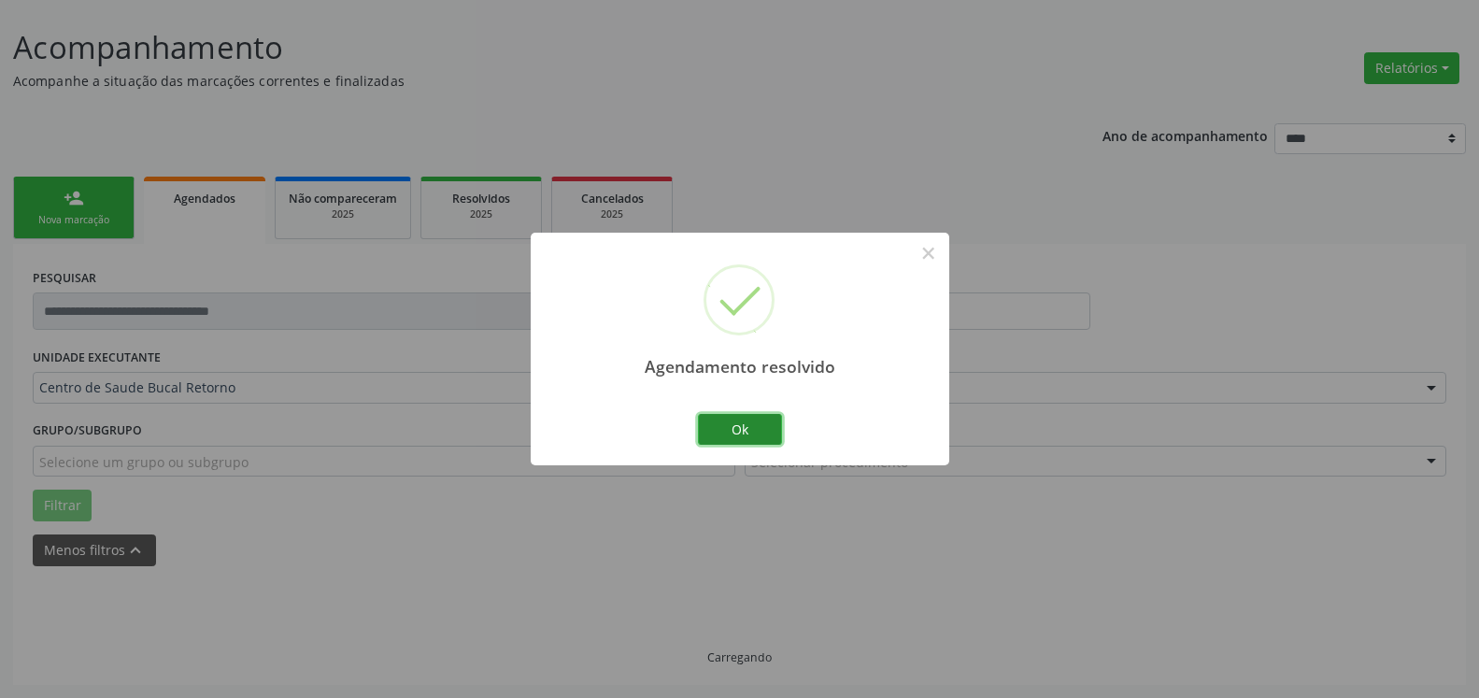
click at [729, 423] on button "Ok" at bounding box center [740, 430] width 84 height 32
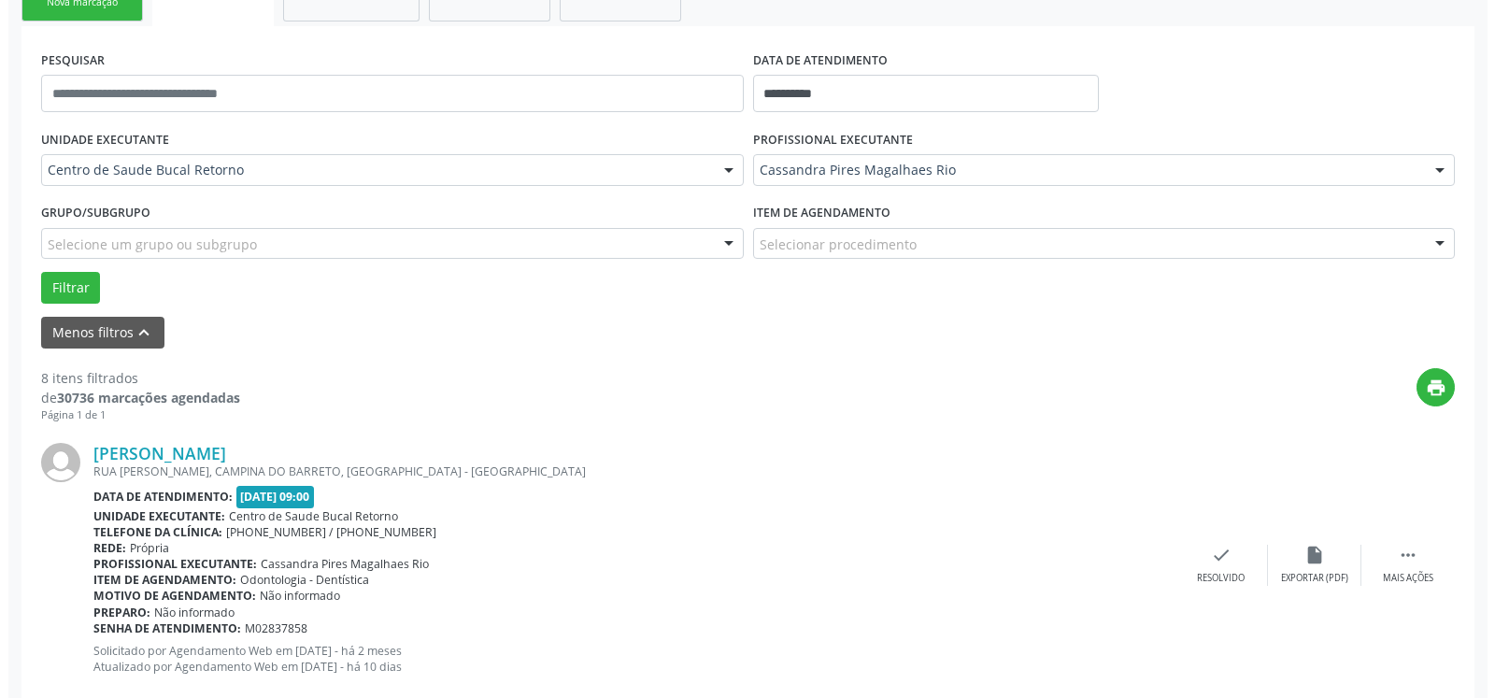
scroll to position [484, 0]
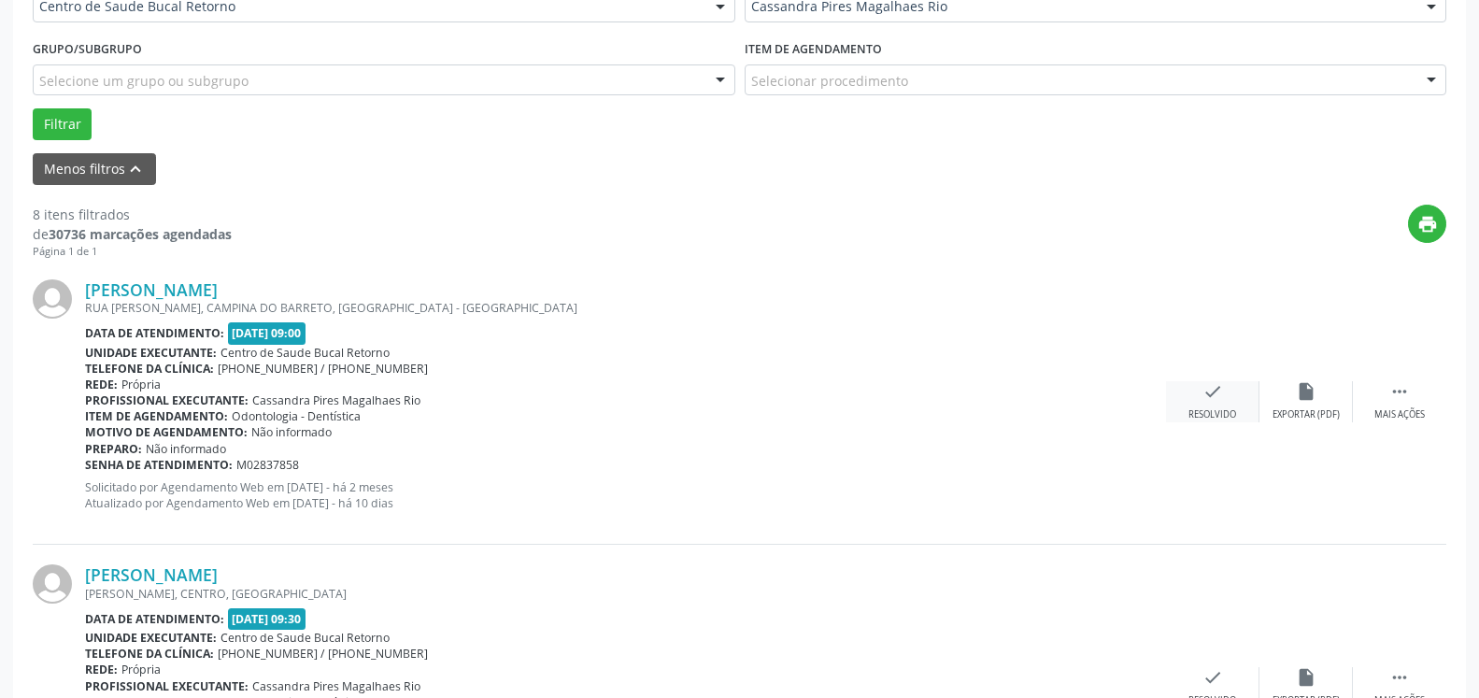
click at [1200, 400] on div "check Resolvido" at bounding box center [1212, 401] width 93 height 40
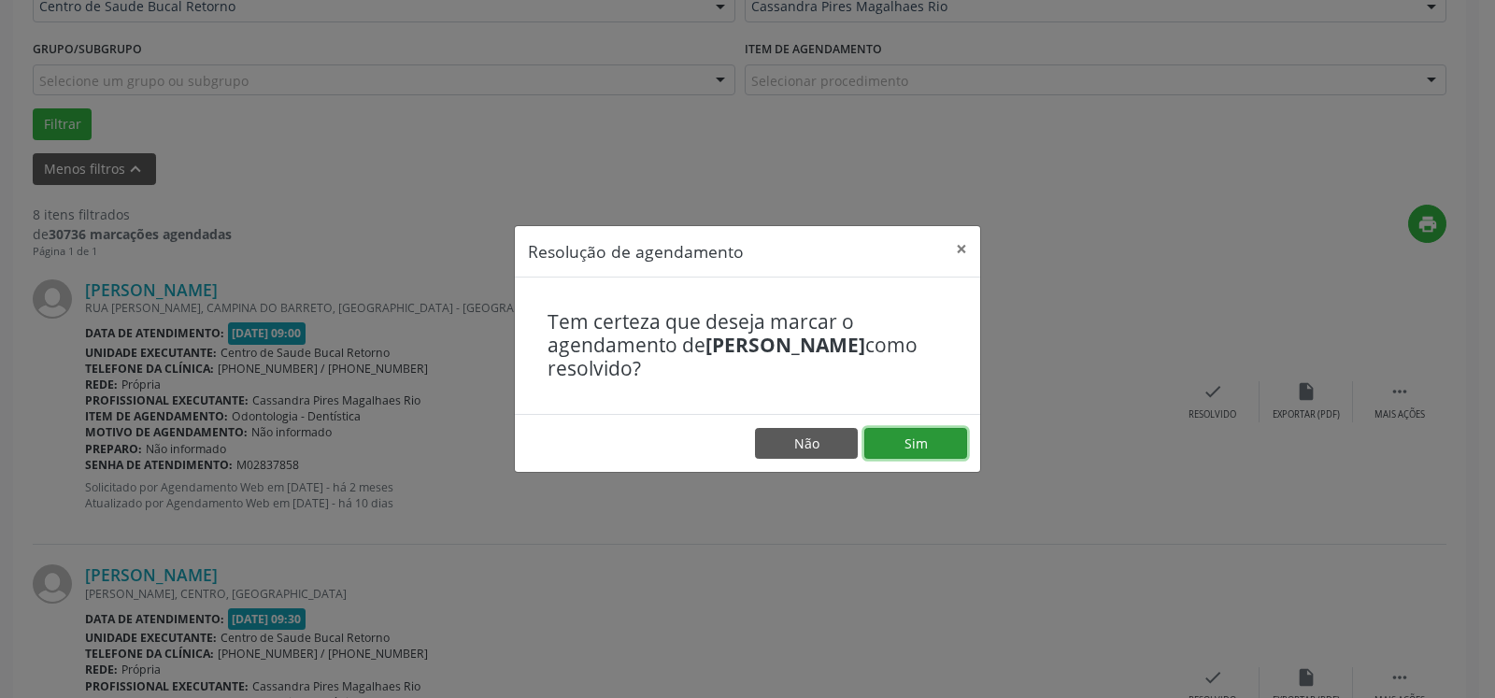
click at [935, 442] on button "Sim" at bounding box center [916, 444] width 103 height 32
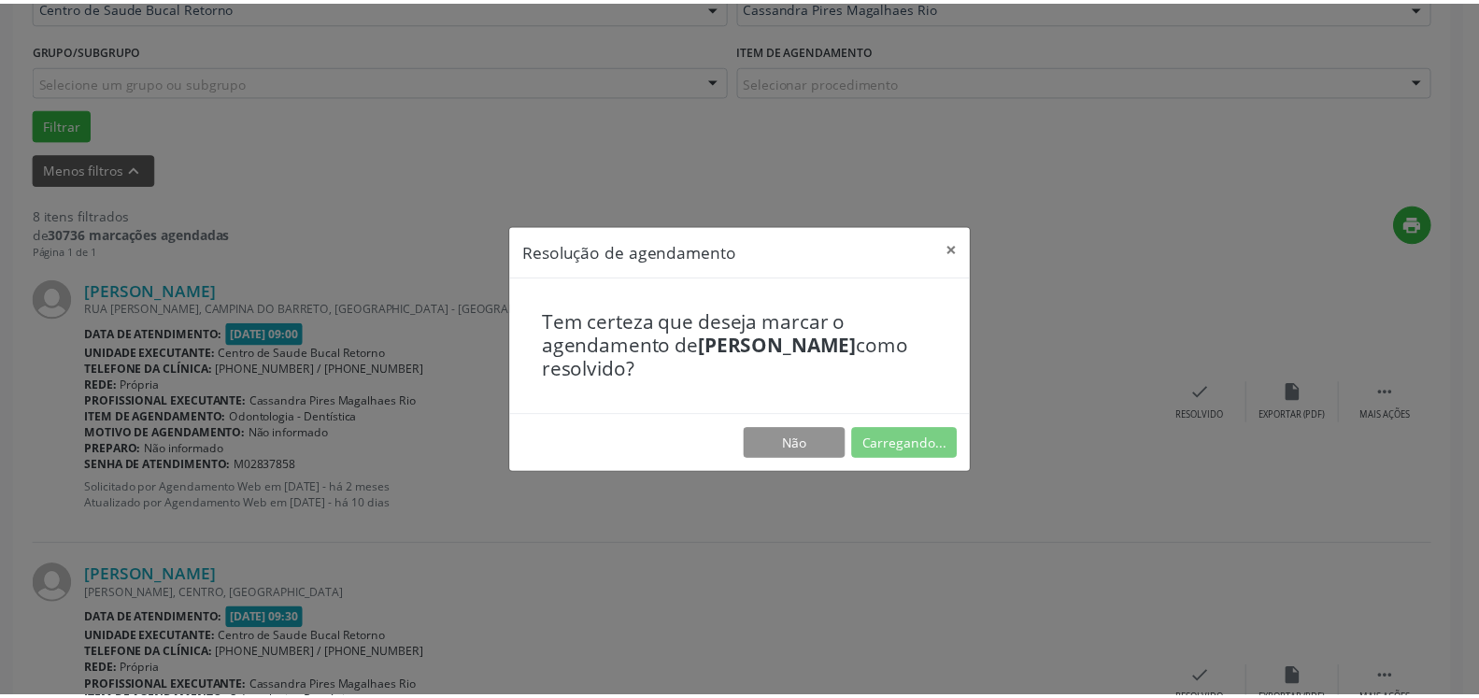
scroll to position [103, 0]
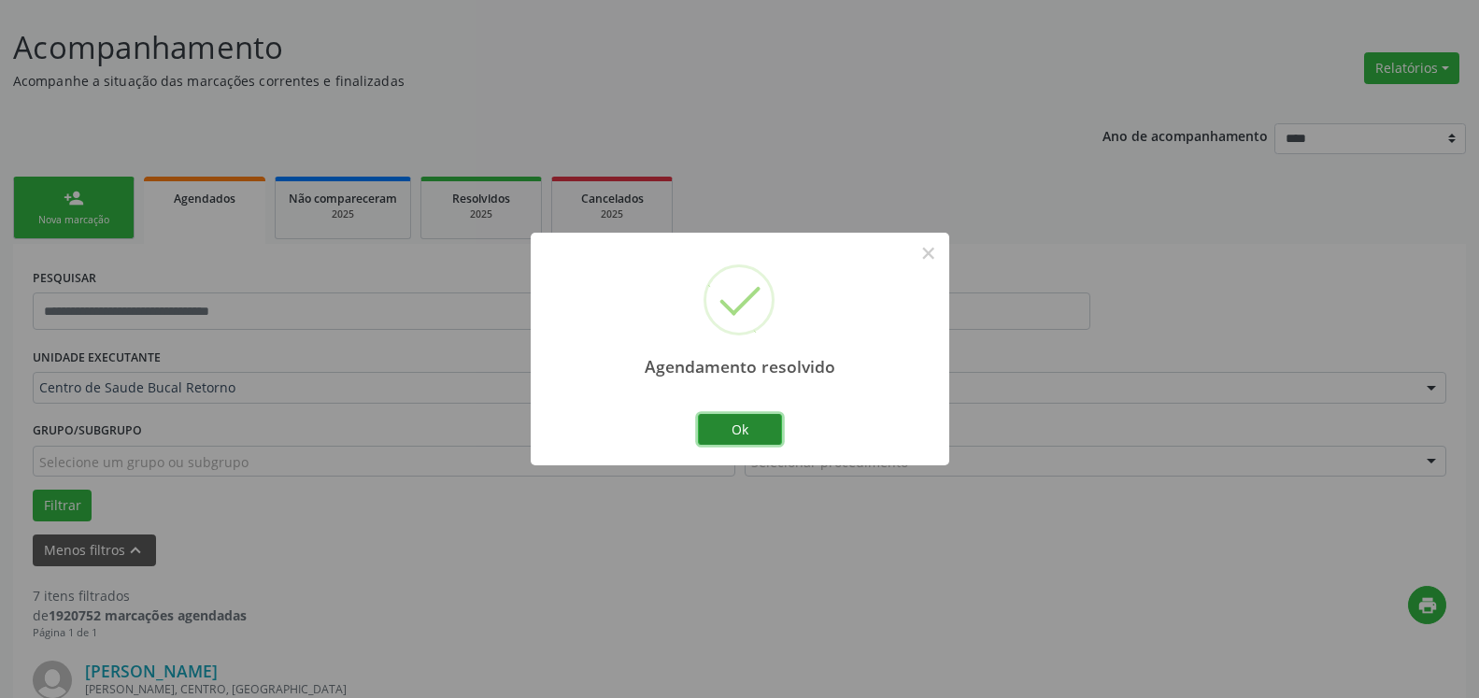
click at [731, 425] on button "Ok" at bounding box center [740, 430] width 84 height 32
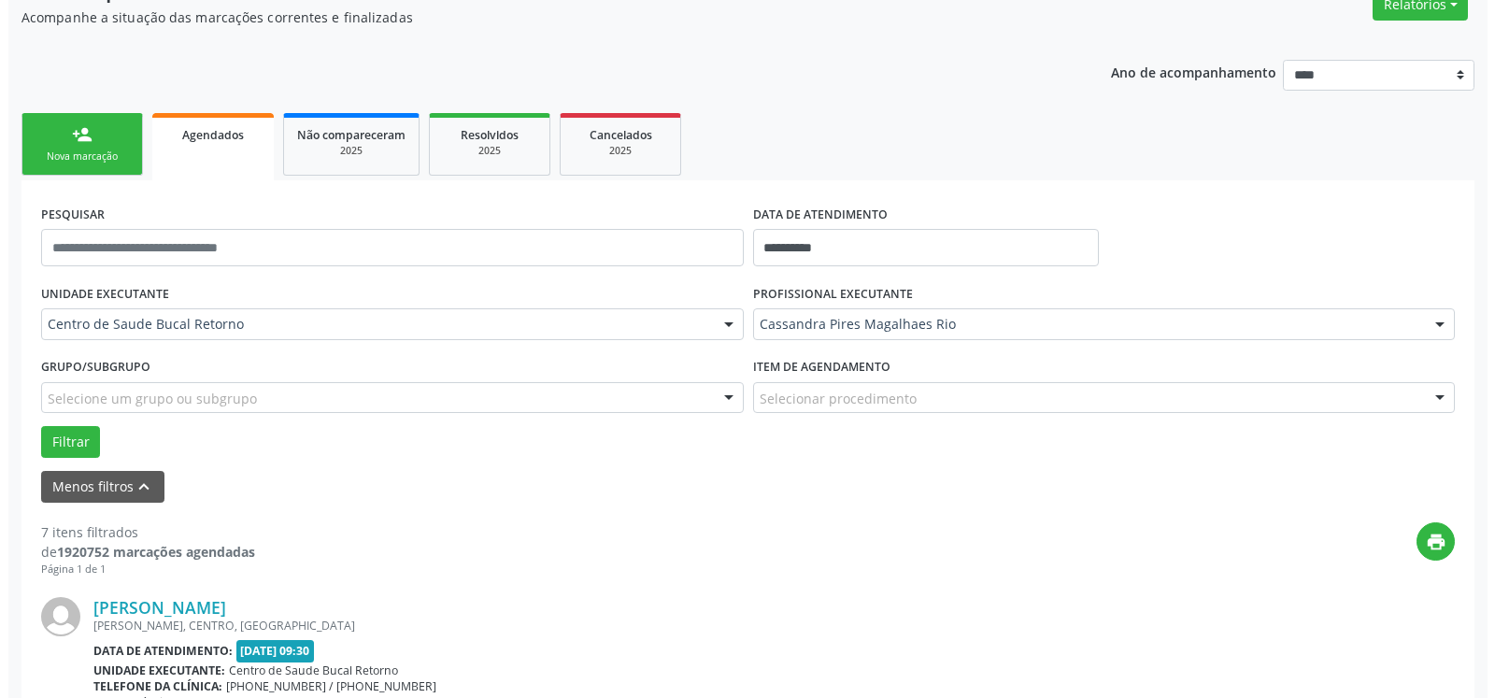
scroll to position [389, 0]
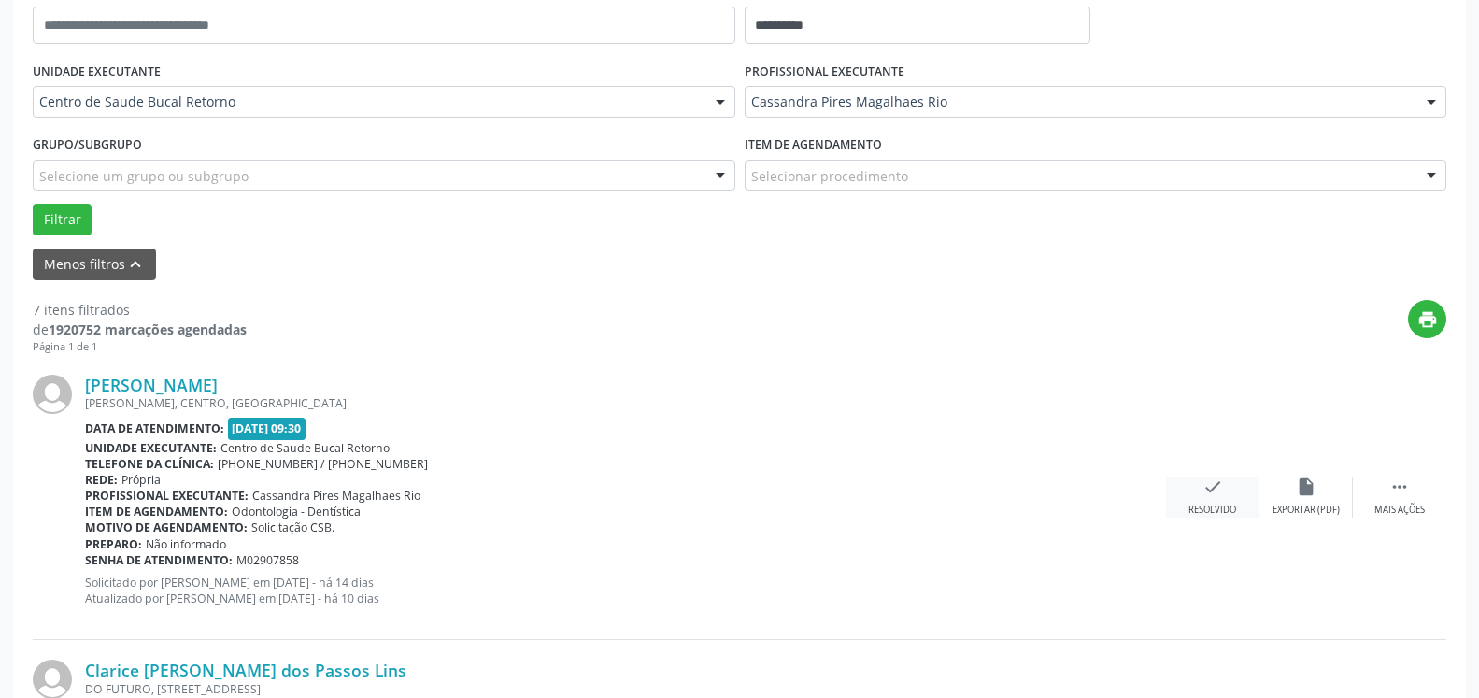
click at [1204, 505] on div "Resolvido" at bounding box center [1213, 510] width 48 height 13
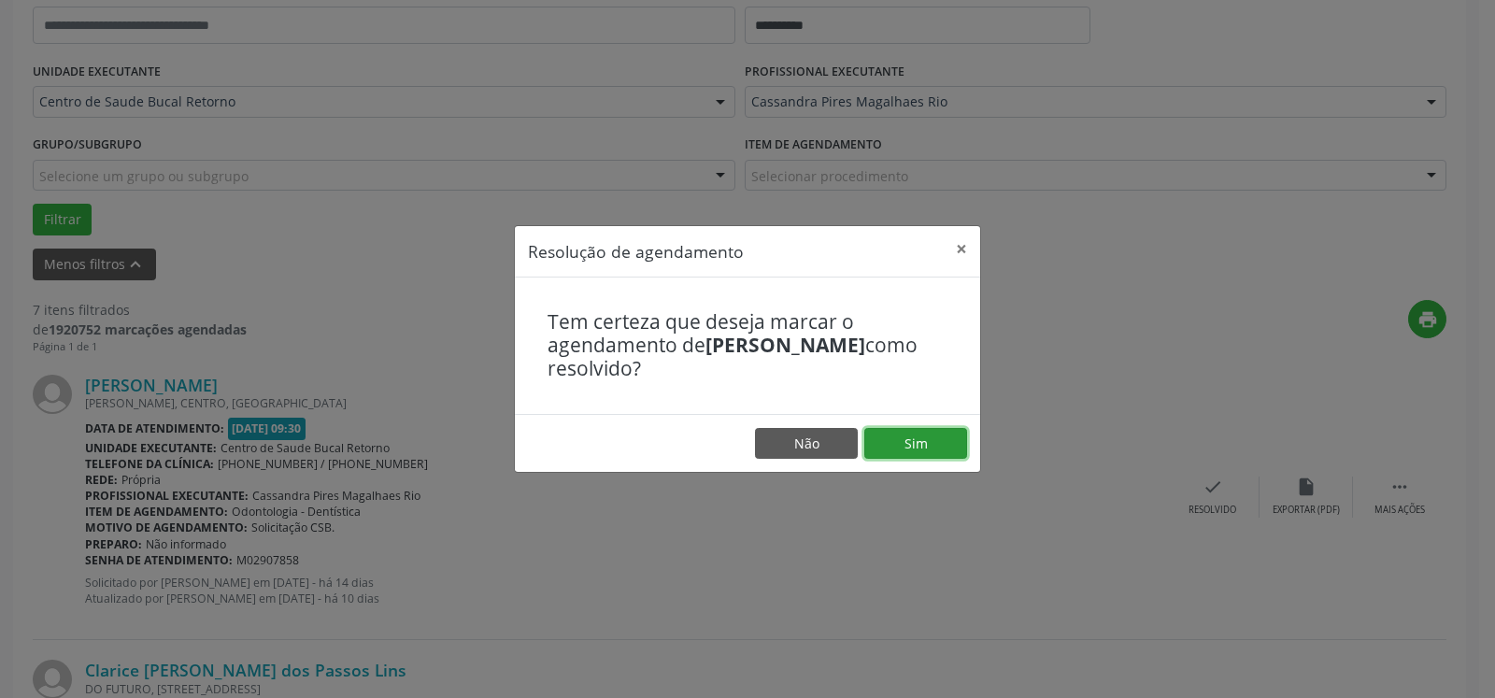
click at [900, 450] on button "Sim" at bounding box center [916, 444] width 103 height 32
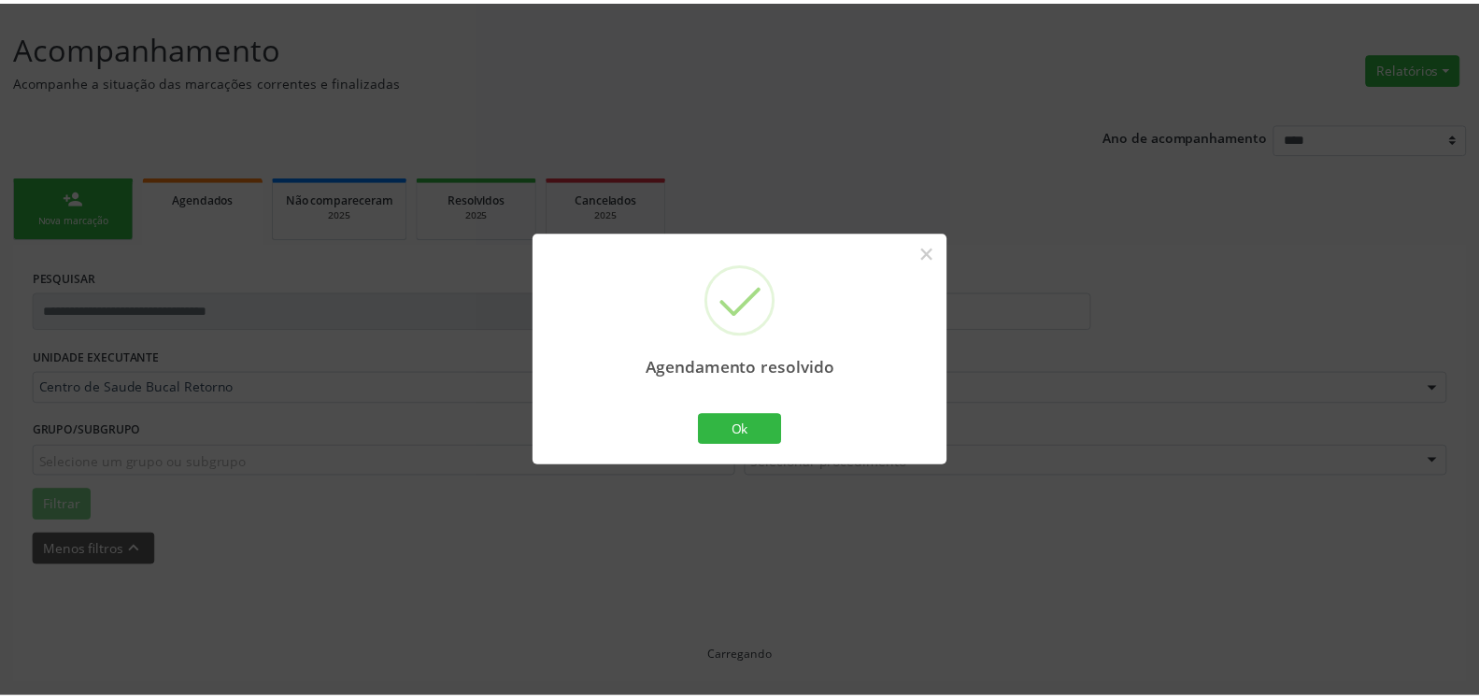
scroll to position [103, 0]
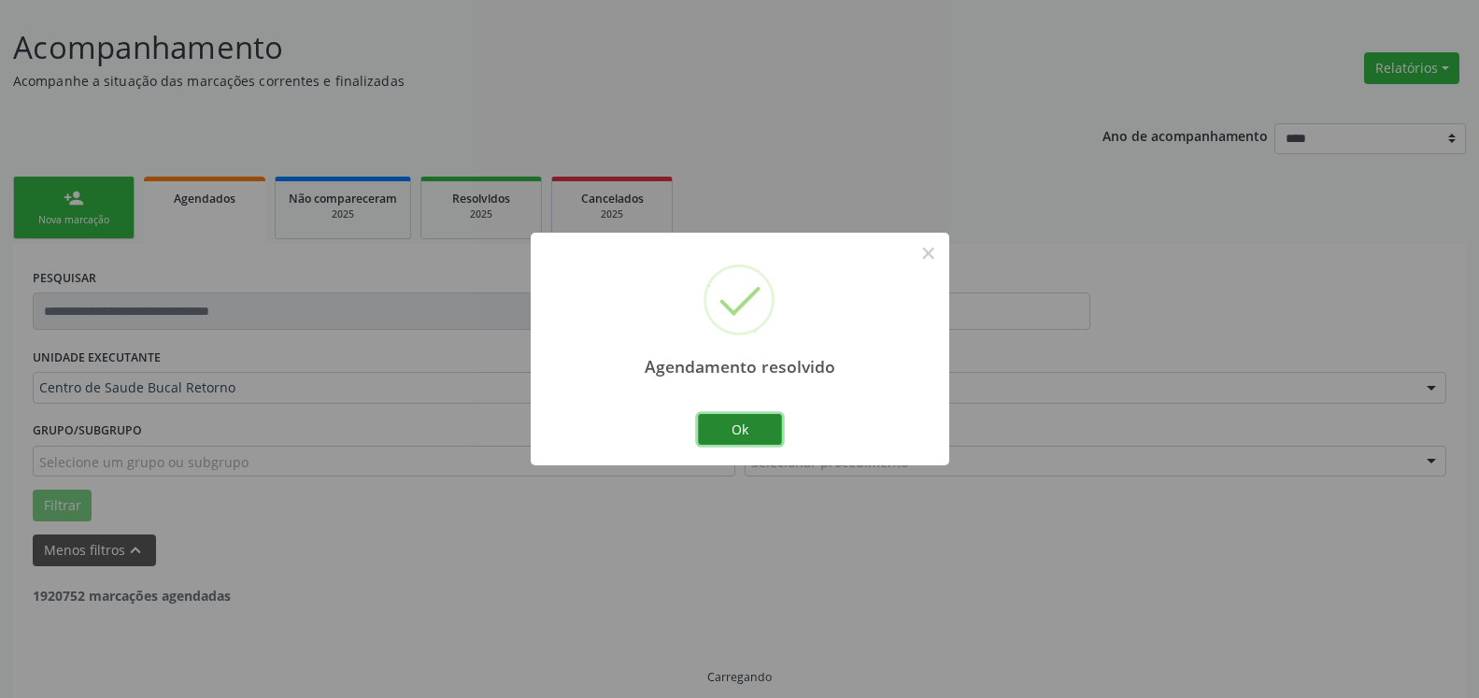
click at [748, 433] on button "Ok" at bounding box center [740, 430] width 84 height 32
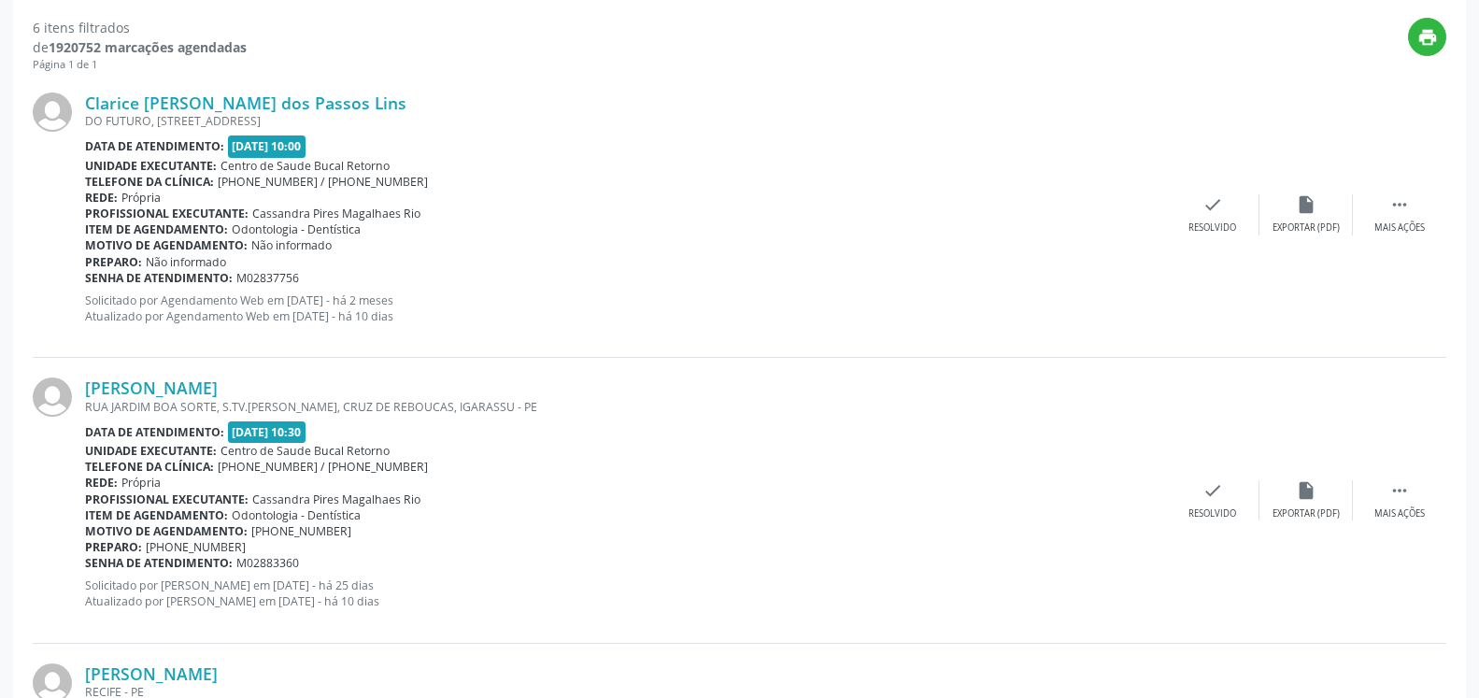
scroll to position [675, 0]
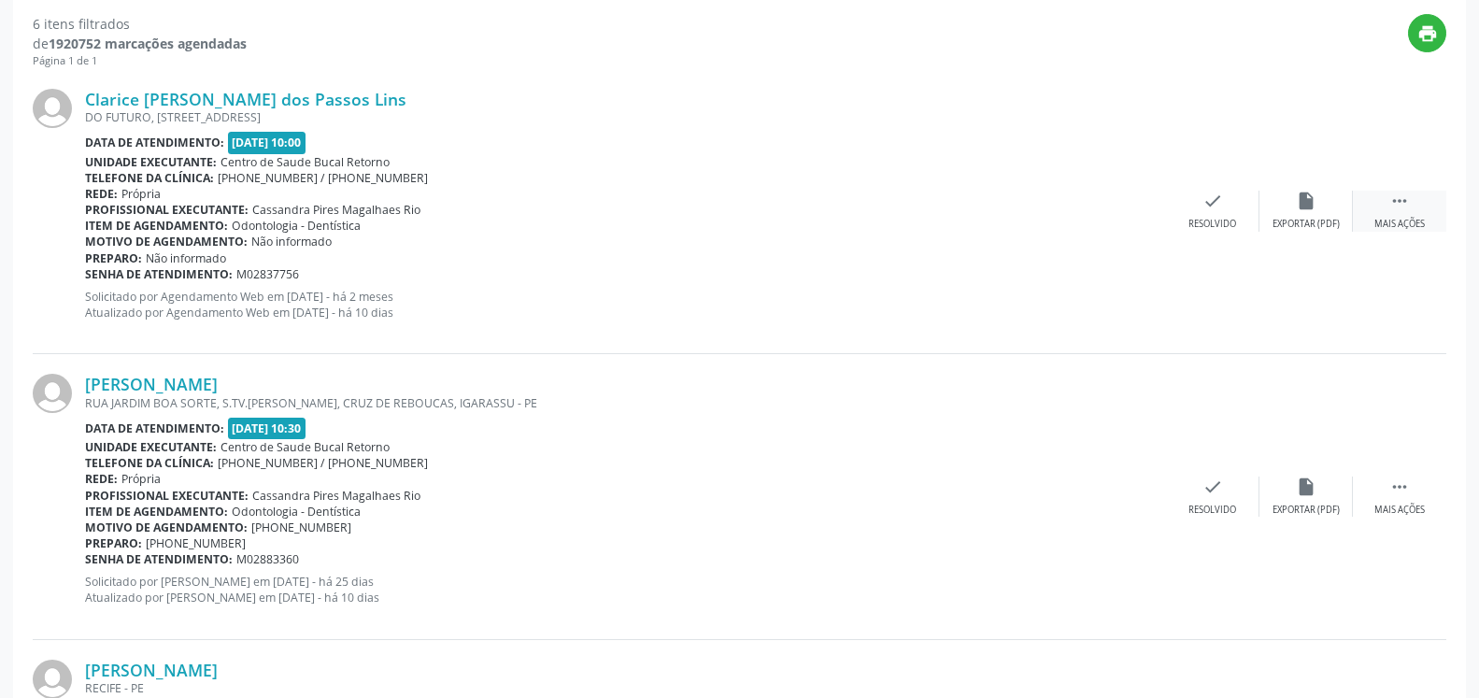
click at [1404, 194] on icon "" at bounding box center [1400, 201] width 21 height 21
click at [1306, 207] on icon "alarm_off" at bounding box center [1306, 201] width 21 height 21
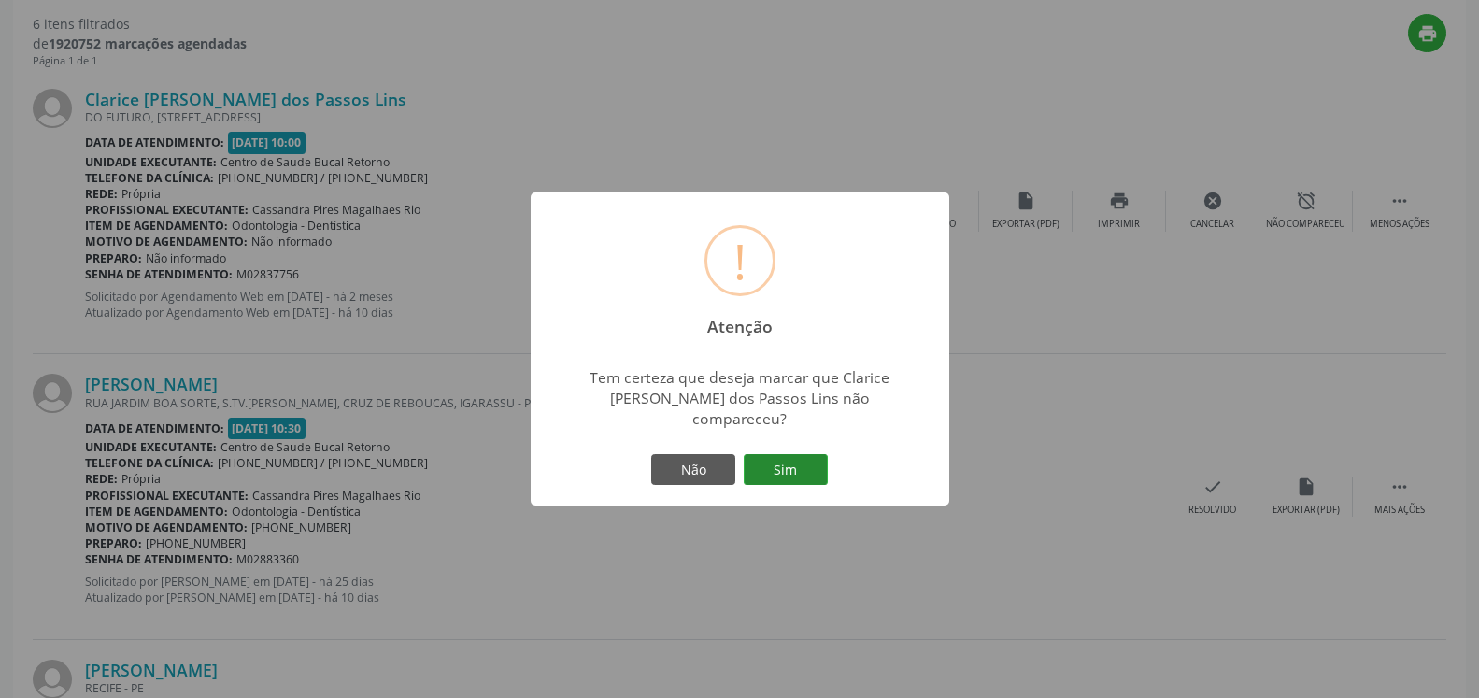
click at [806, 454] on button "Sim" at bounding box center [786, 470] width 84 height 32
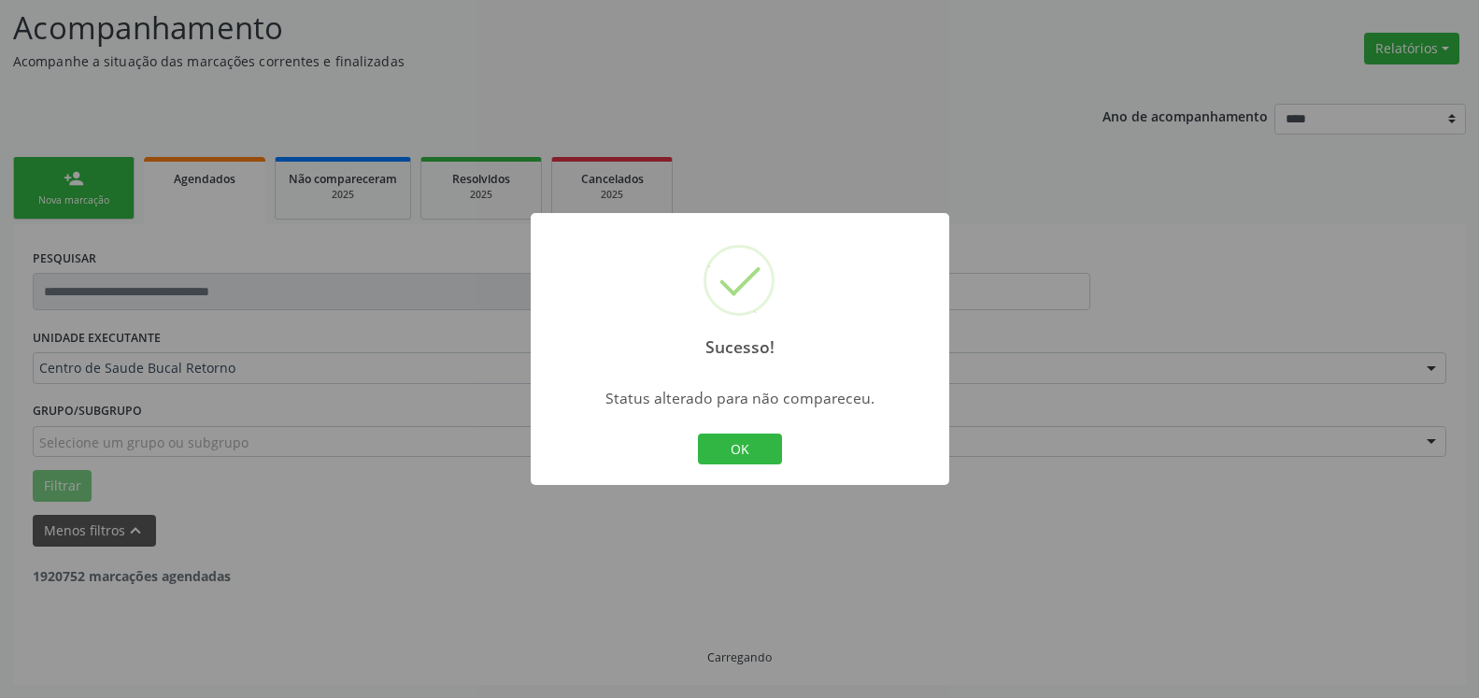
scroll to position [122, 0]
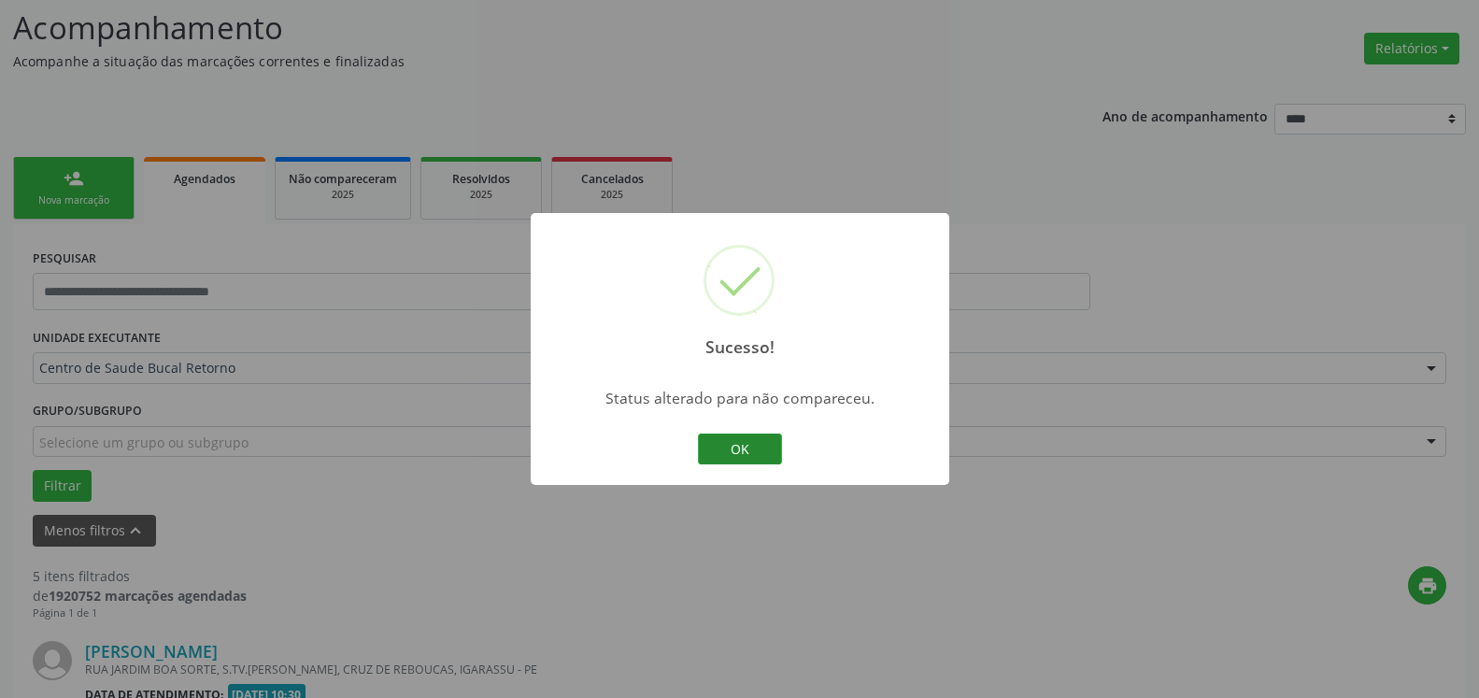
click at [745, 451] on button "OK" at bounding box center [740, 450] width 84 height 32
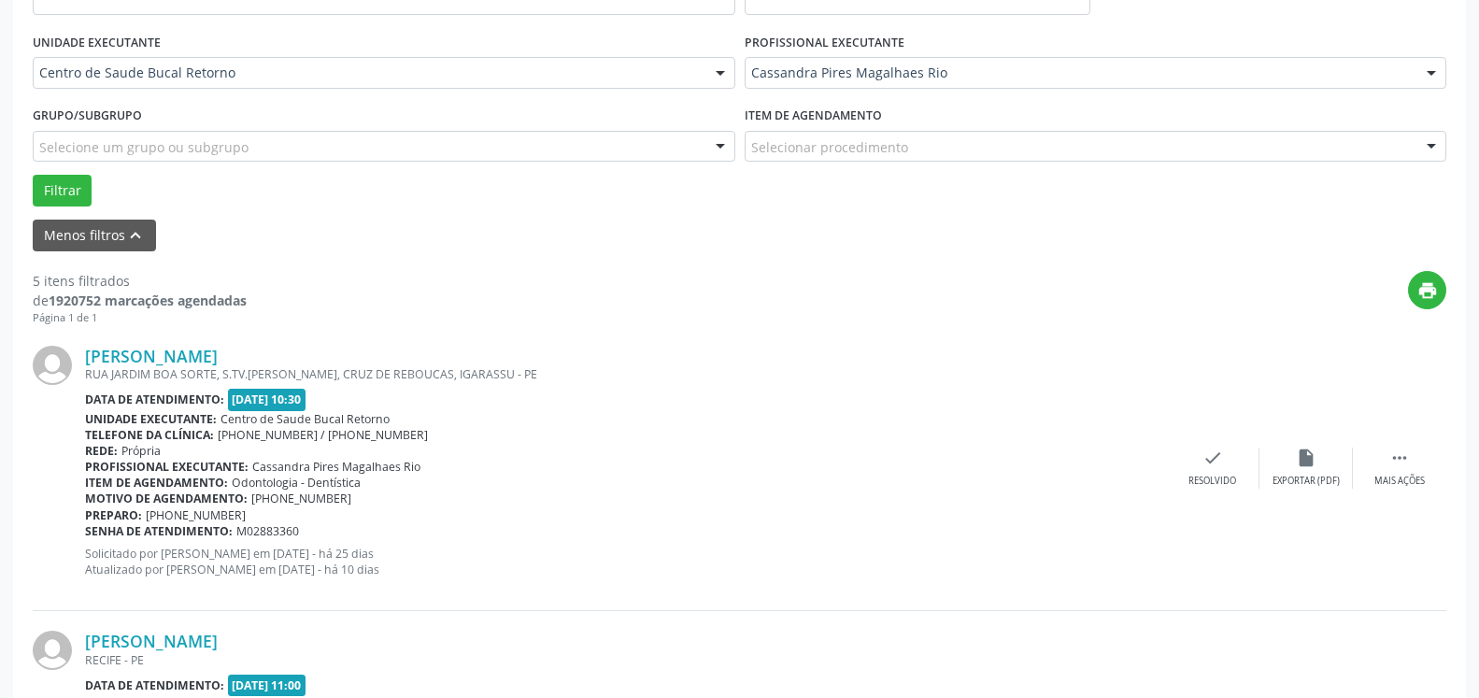
scroll to position [504, 0]
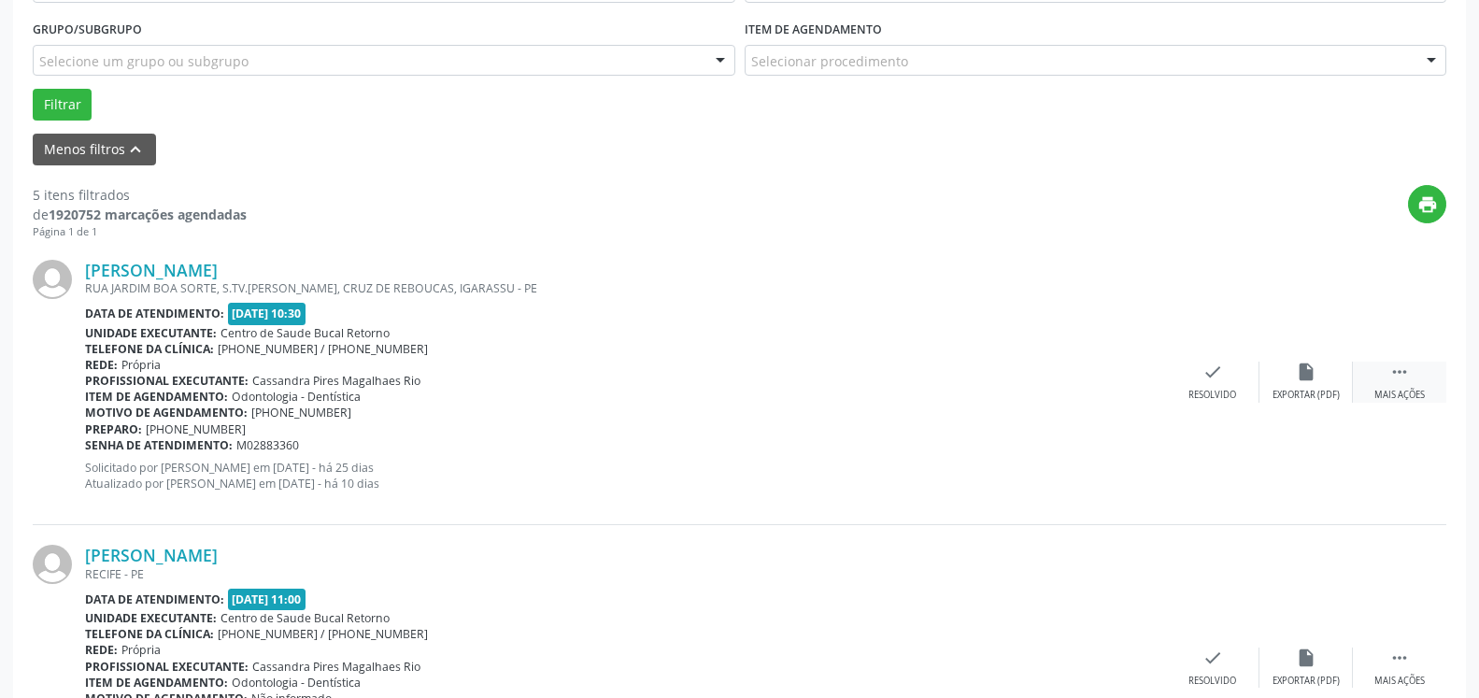
click at [1401, 370] on icon "" at bounding box center [1400, 372] width 21 height 21
click at [1322, 383] on div "alarm_off Não compareceu" at bounding box center [1306, 382] width 93 height 40
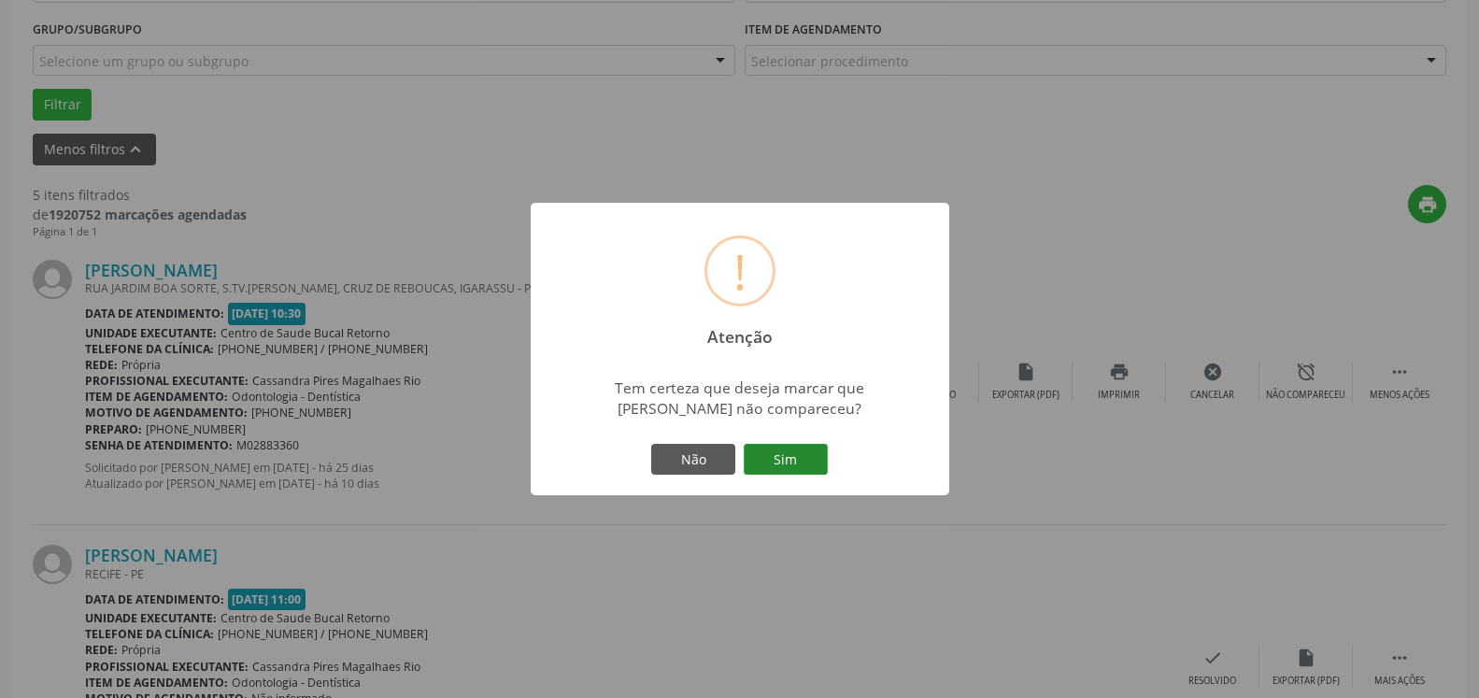
click at [799, 463] on button "Sim" at bounding box center [786, 460] width 84 height 32
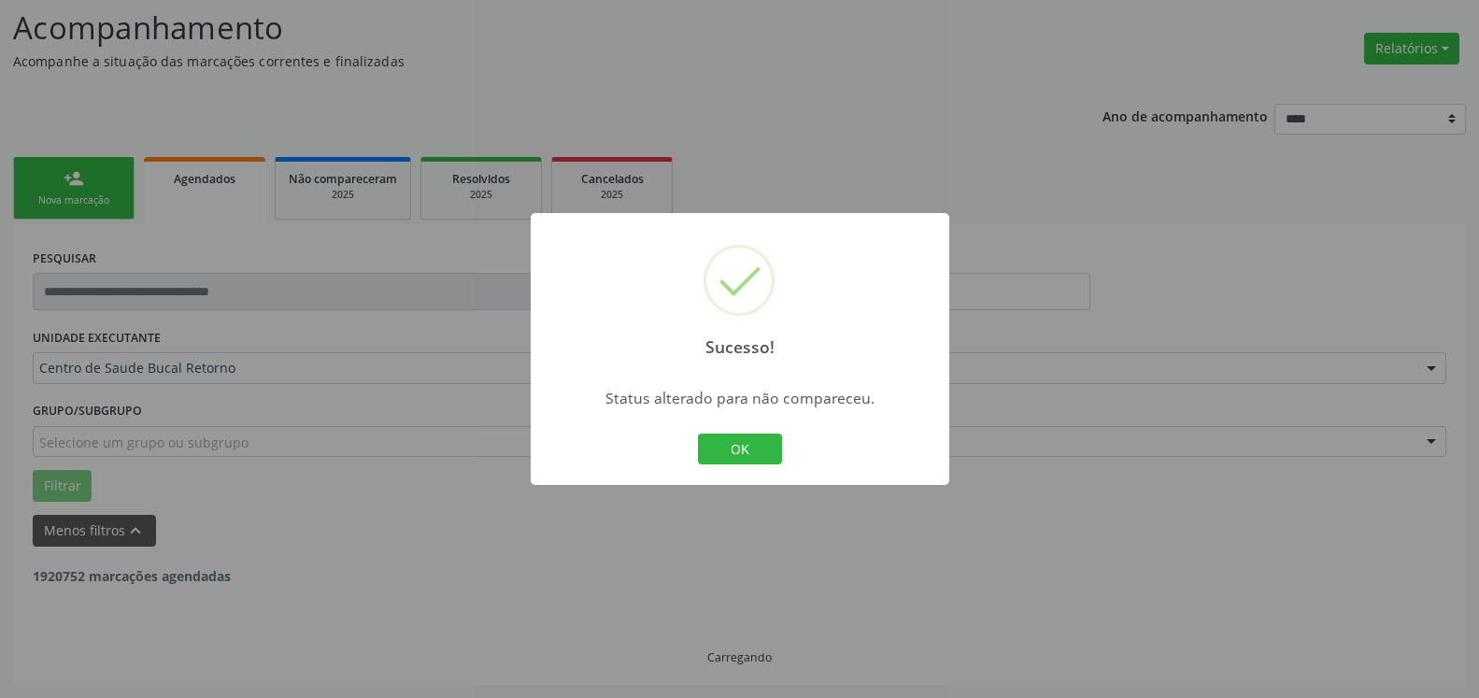
scroll to position [122, 0]
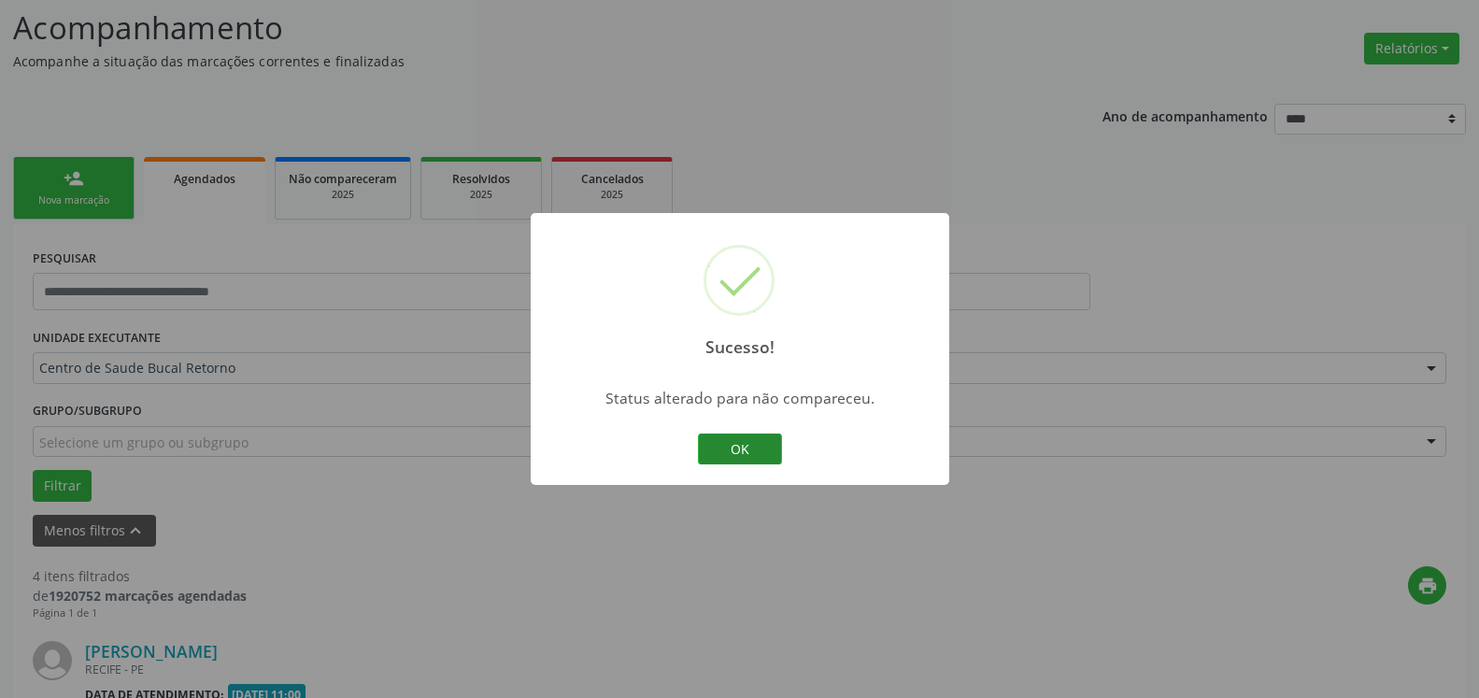
click at [736, 450] on button "OK" at bounding box center [740, 450] width 84 height 32
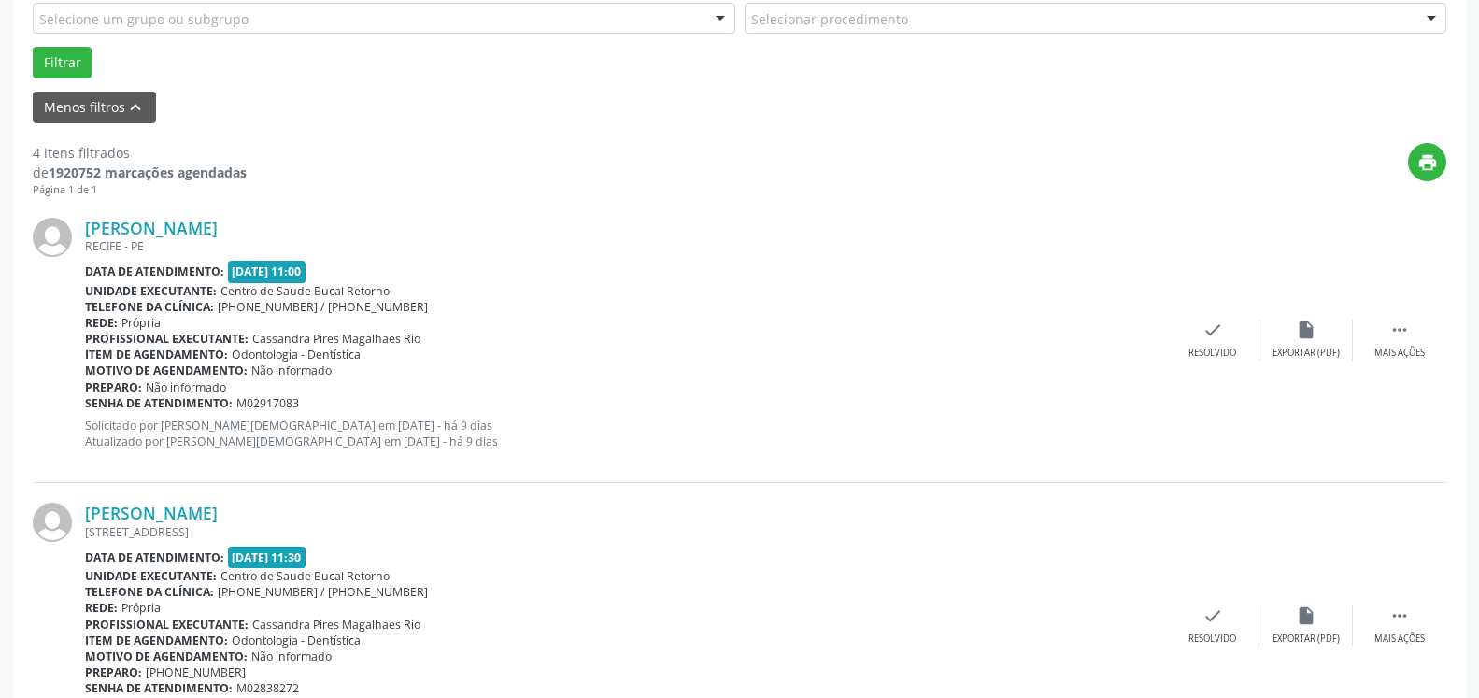
scroll to position [599, 0]
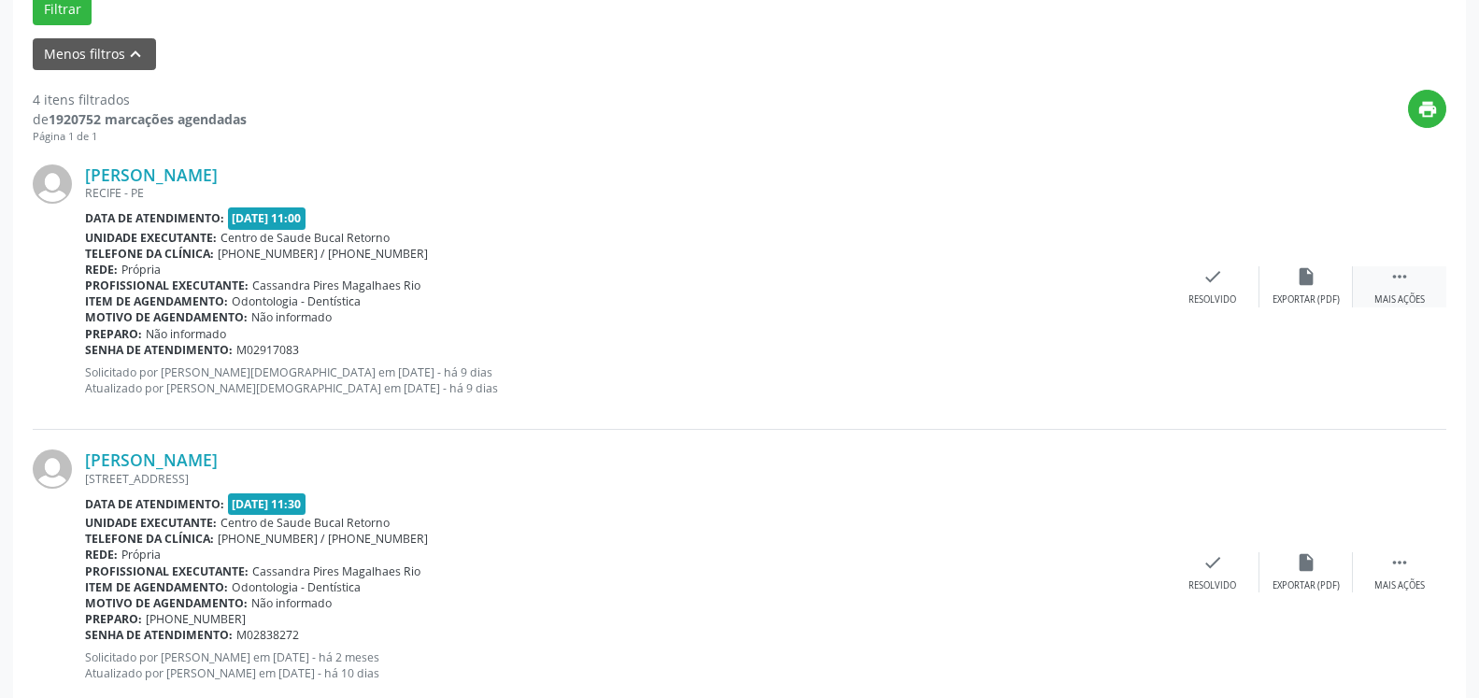
click at [1422, 285] on div " Mais ações" at bounding box center [1399, 286] width 93 height 40
click at [1295, 279] on div "alarm_off Não compareceu" at bounding box center [1306, 286] width 93 height 40
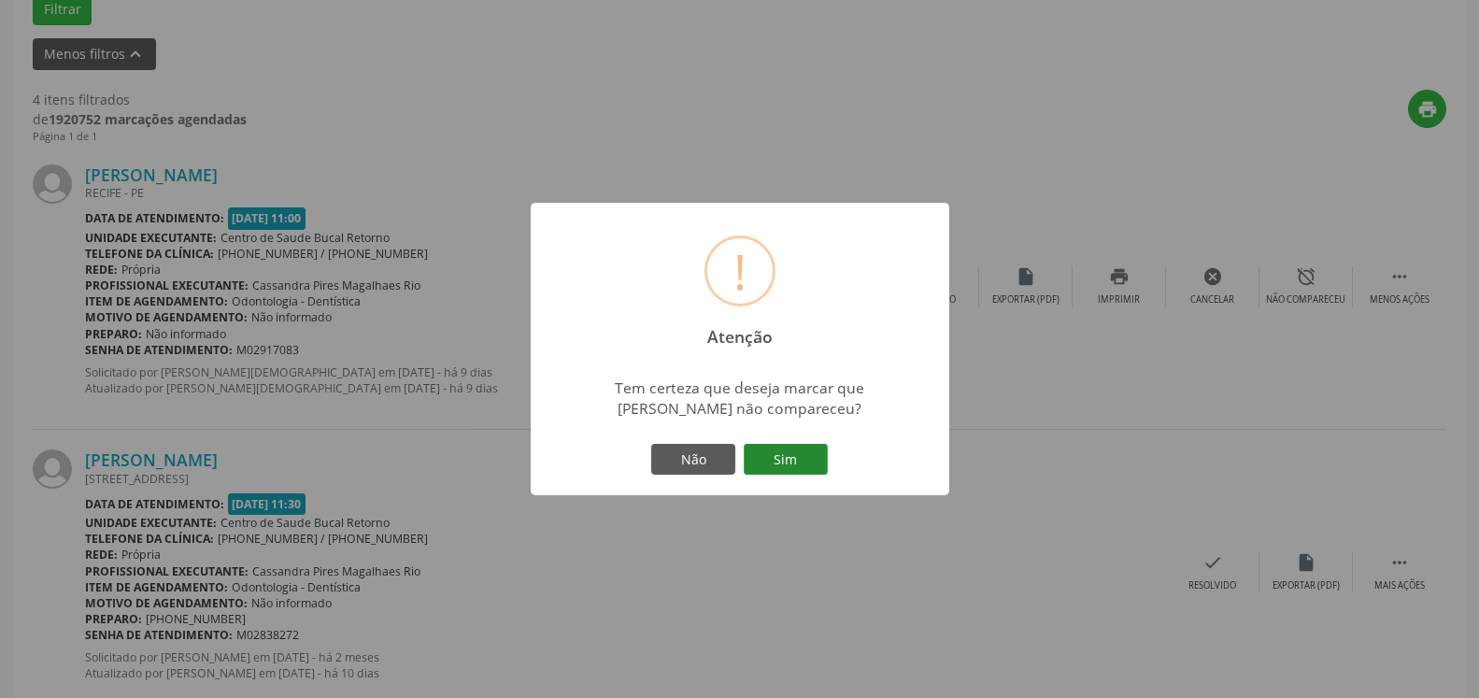
click at [799, 465] on button "Sim" at bounding box center [786, 460] width 84 height 32
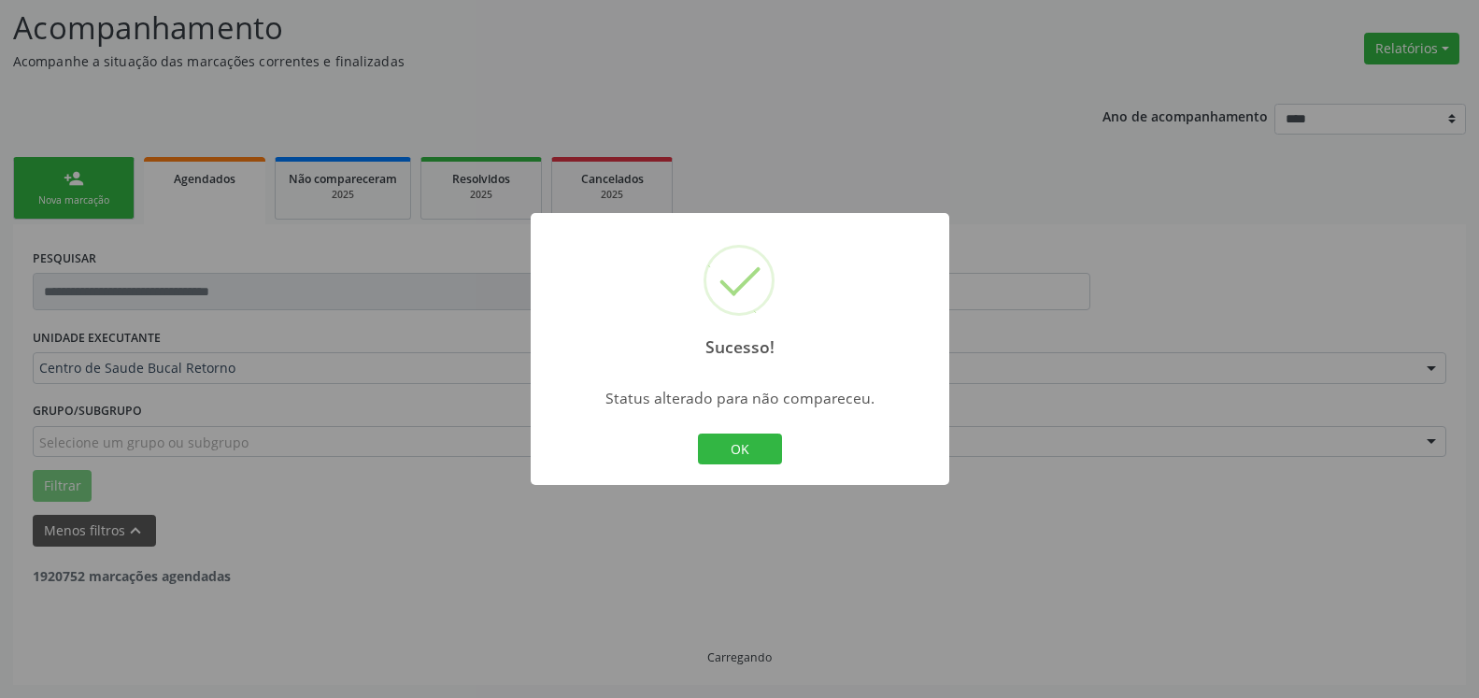
scroll to position [122, 0]
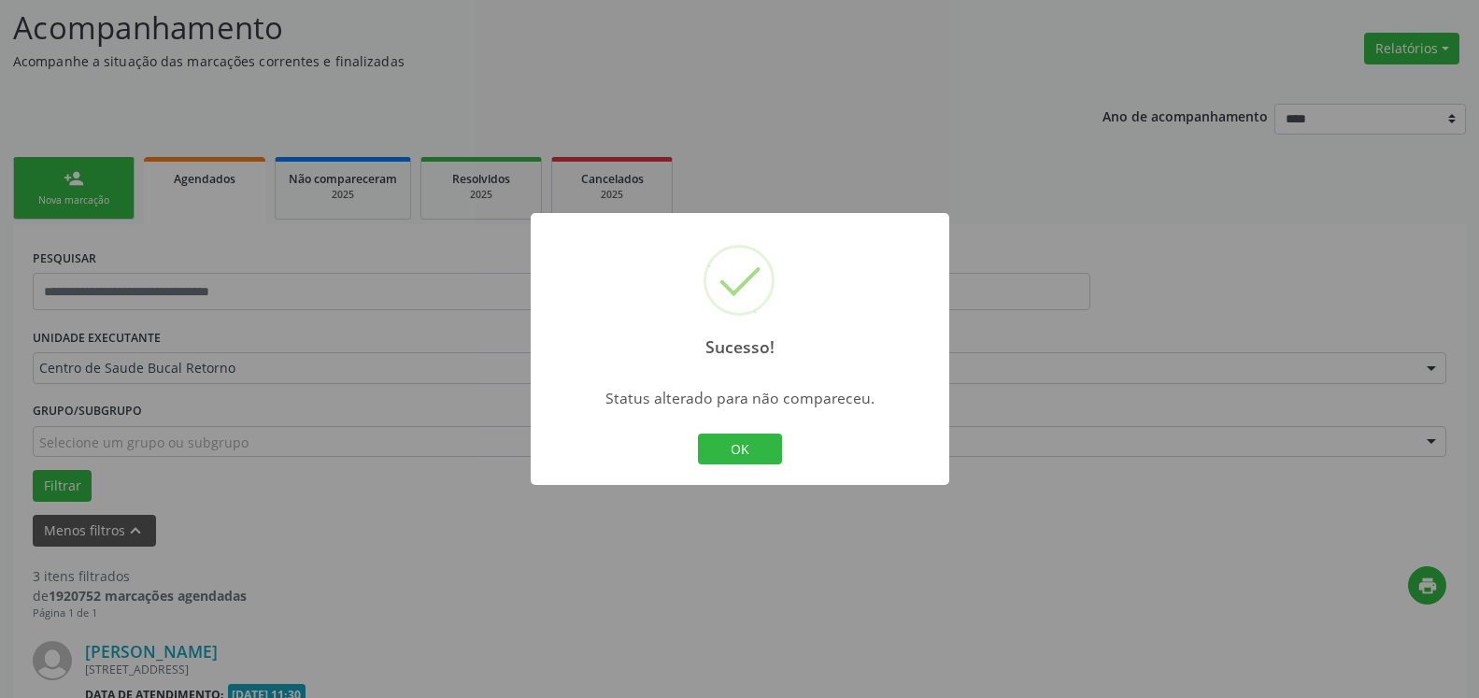
click at [729, 455] on button "OK" at bounding box center [740, 450] width 84 height 32
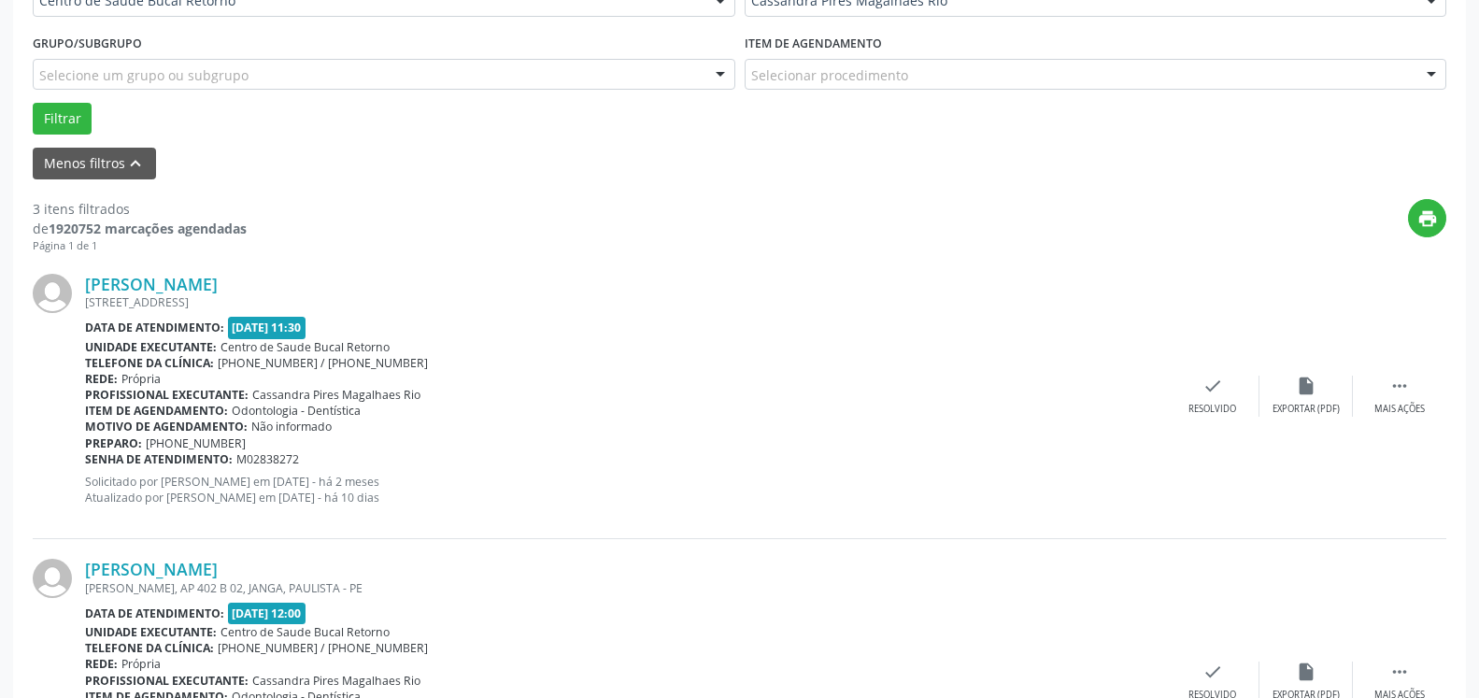
scroll to position [504, 0]
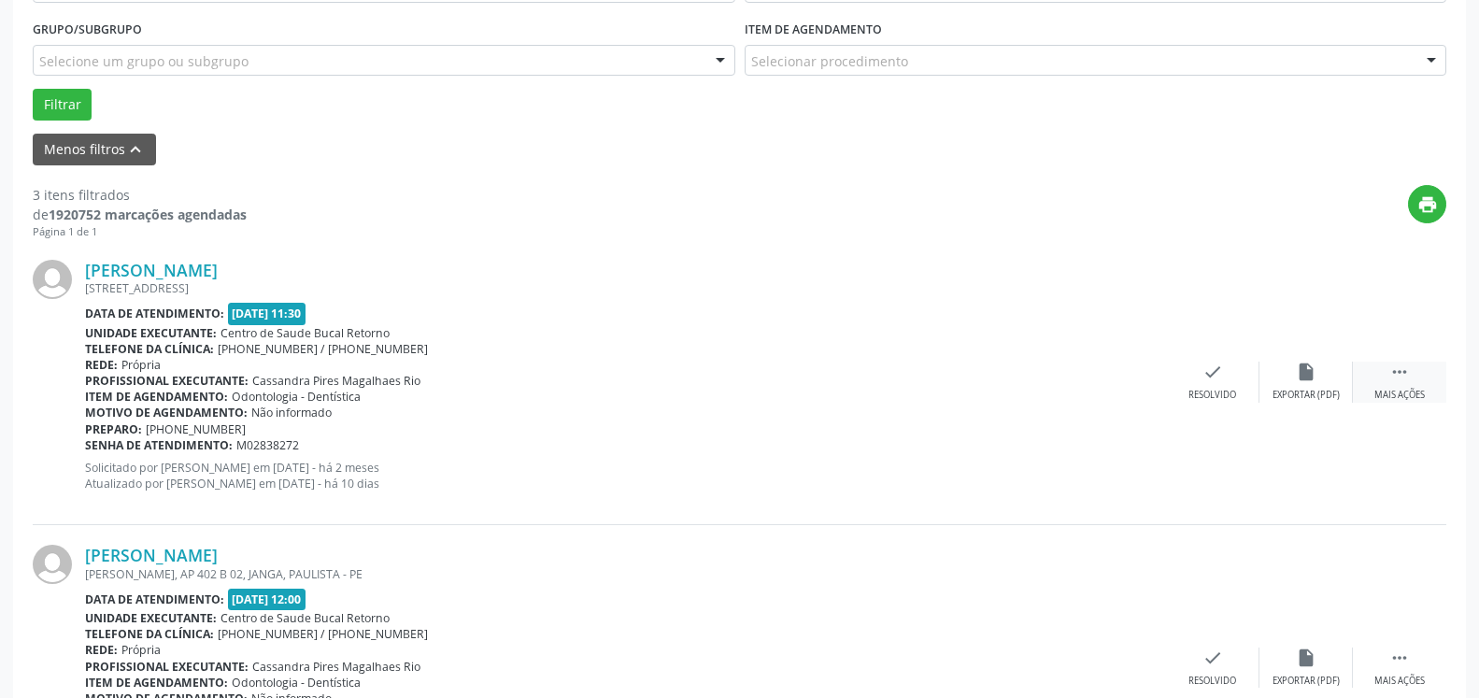
drag, startPoint x: 1414, startPoint y: 377, endPoint x: 1362, endPoint y: 370, distance: 52.7
click at [1412, 376] on div " Mais ações" at bounding box center [1399, 382] width 93 height 40
click at [1298, 374] on icon "alarm_off" at bounding box center [1306, 372] width 21 height 21
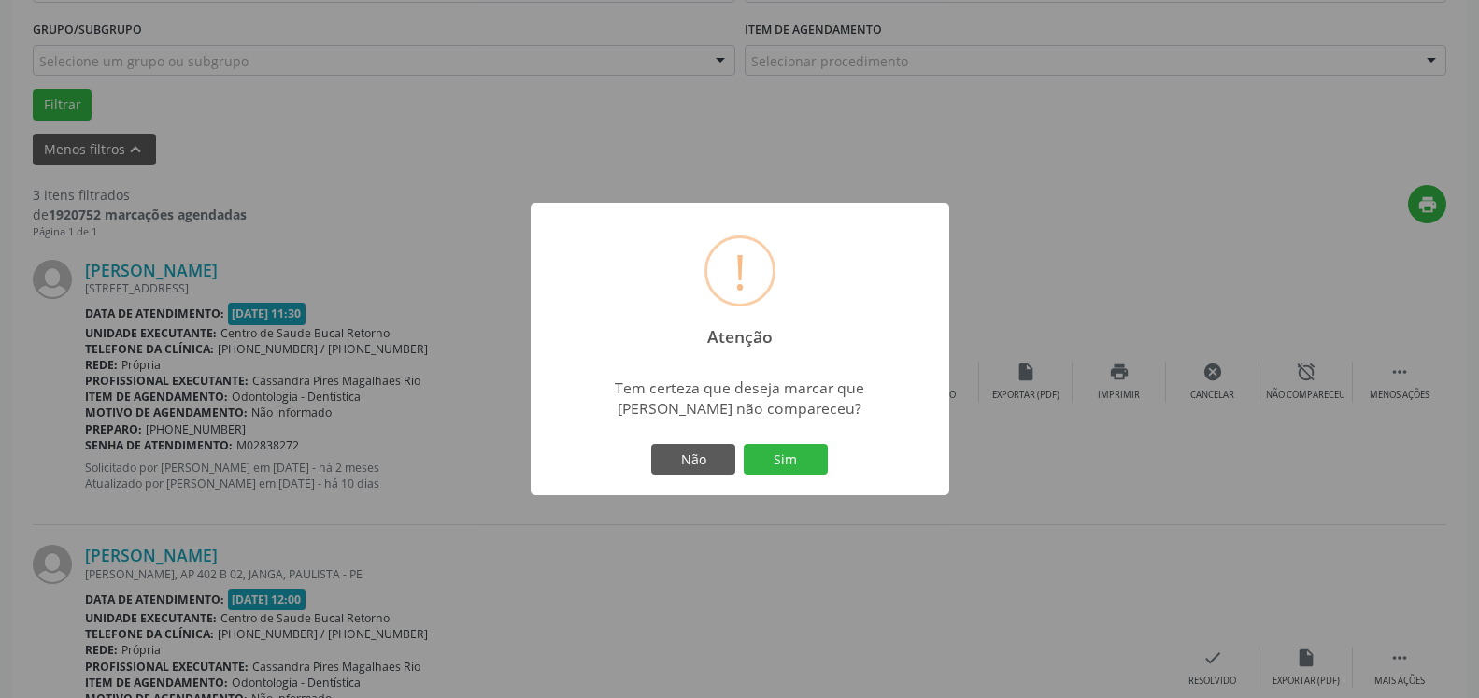
drag, startPoint x: 799, startPoint y: 451, endPoint x: 772, endPoint y: 448, distance: 27.4
click at [793, 452] on button "Sim" at bounding box center [786, 460] width 84 height 32
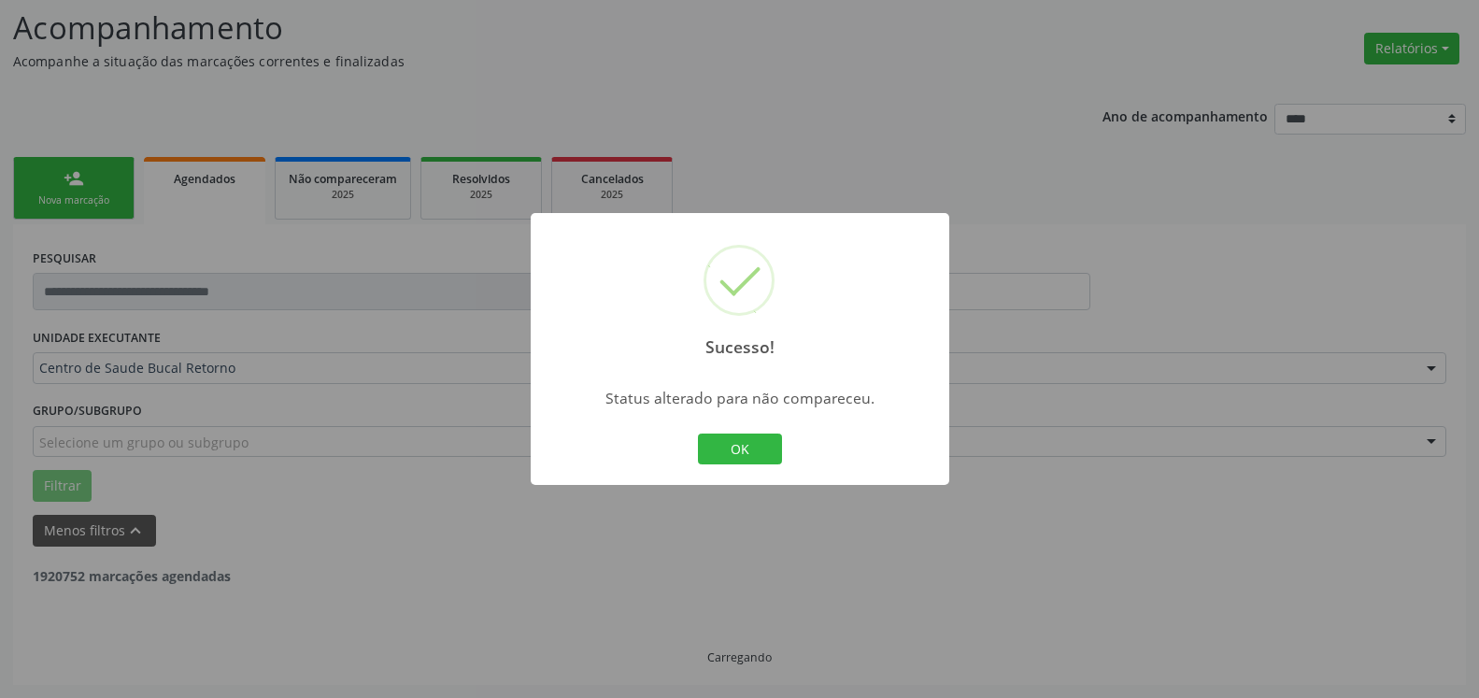
scroll to position [122, 0]
click at [728, 445] on button "OK" at bounding box center [740, 450] width 84 height 32
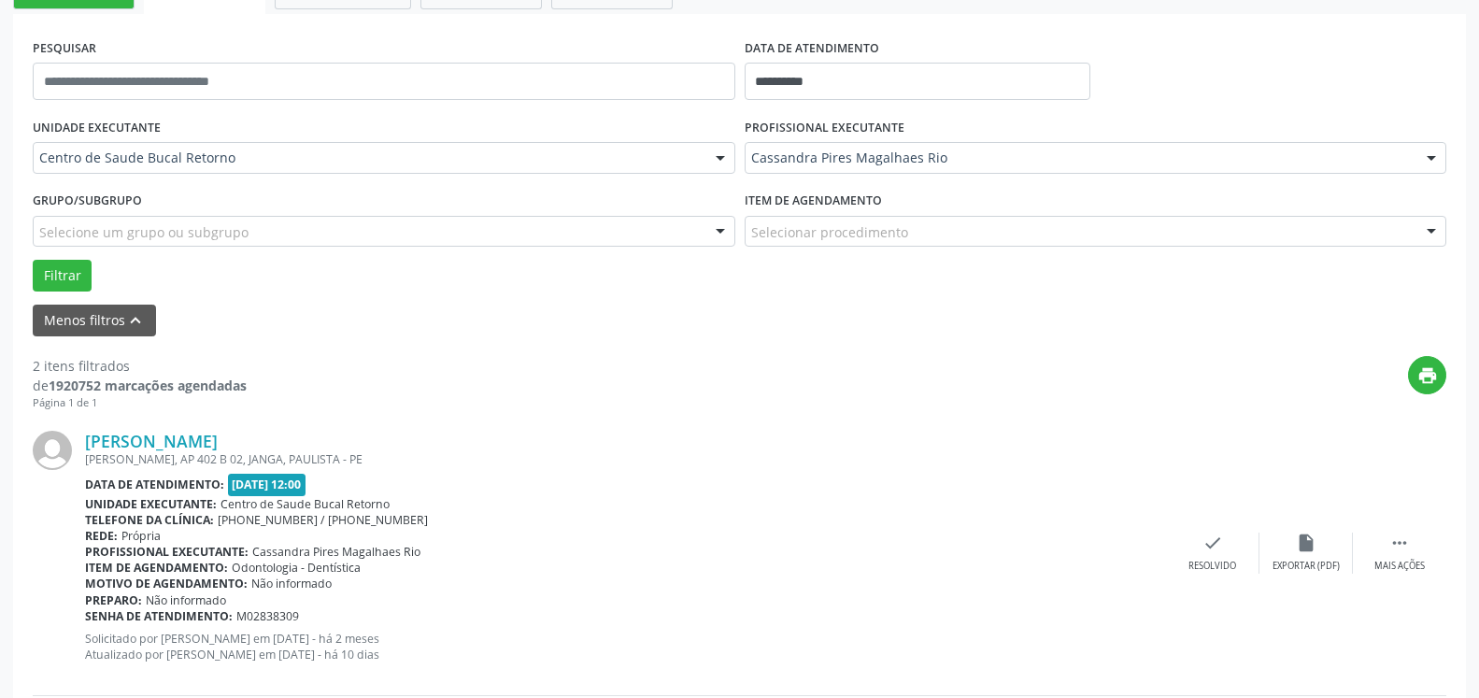
scroll to position [408, 0]
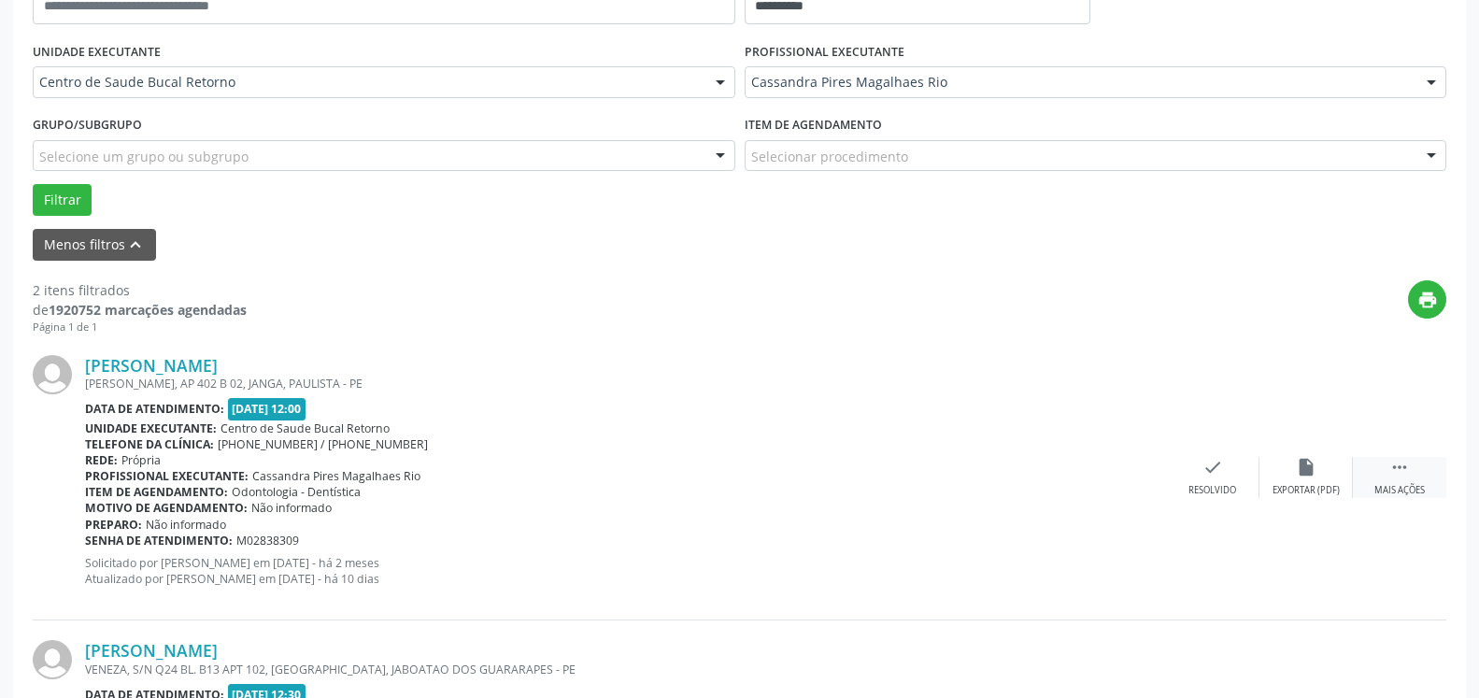
click at [1410, 481] on div " Mais ações" at bounding box center [1399, 477] width 93 height 40
click at [1321, 471] on div "alarm_off Não compareceu" at bounding box center [1306, 477] width 93 height 40
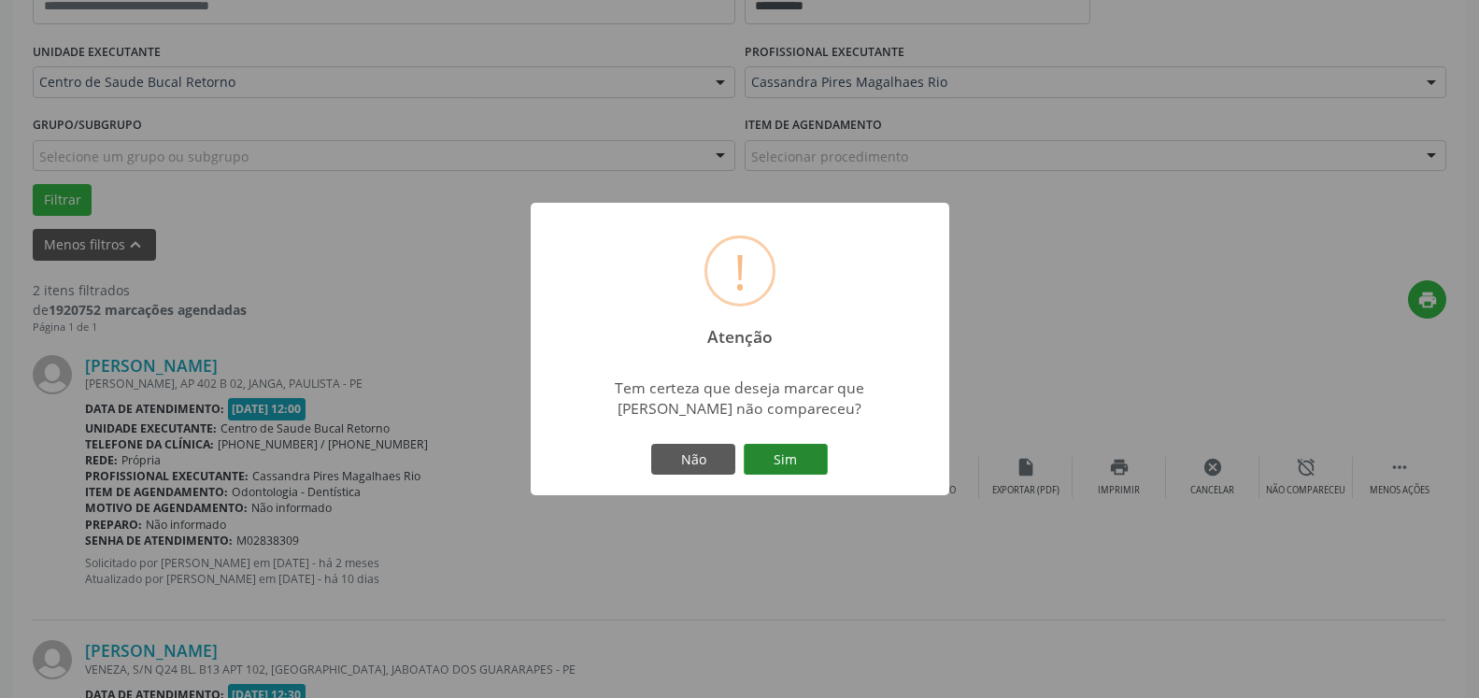
click at [811, 455] on button "Sim" at bounding box center [786, 460] width 84 height 32
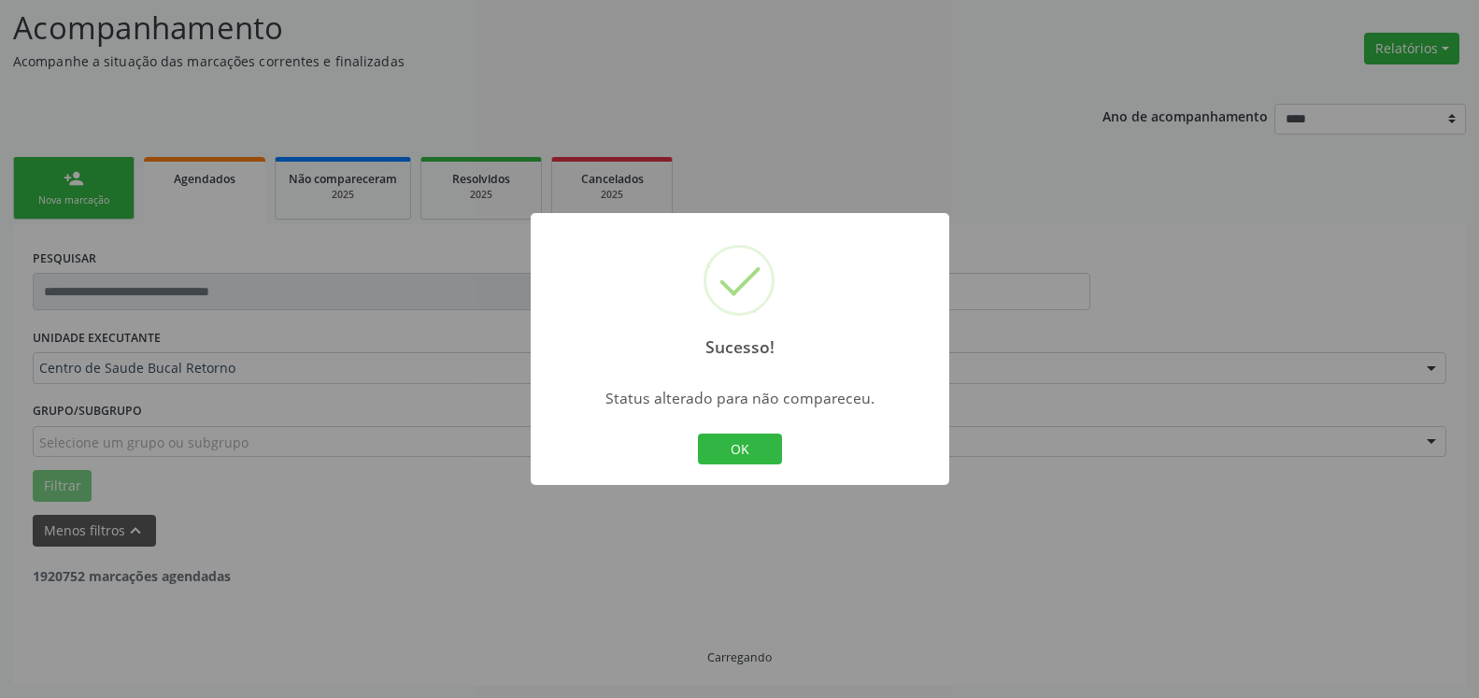
scroll to position [122, 0]
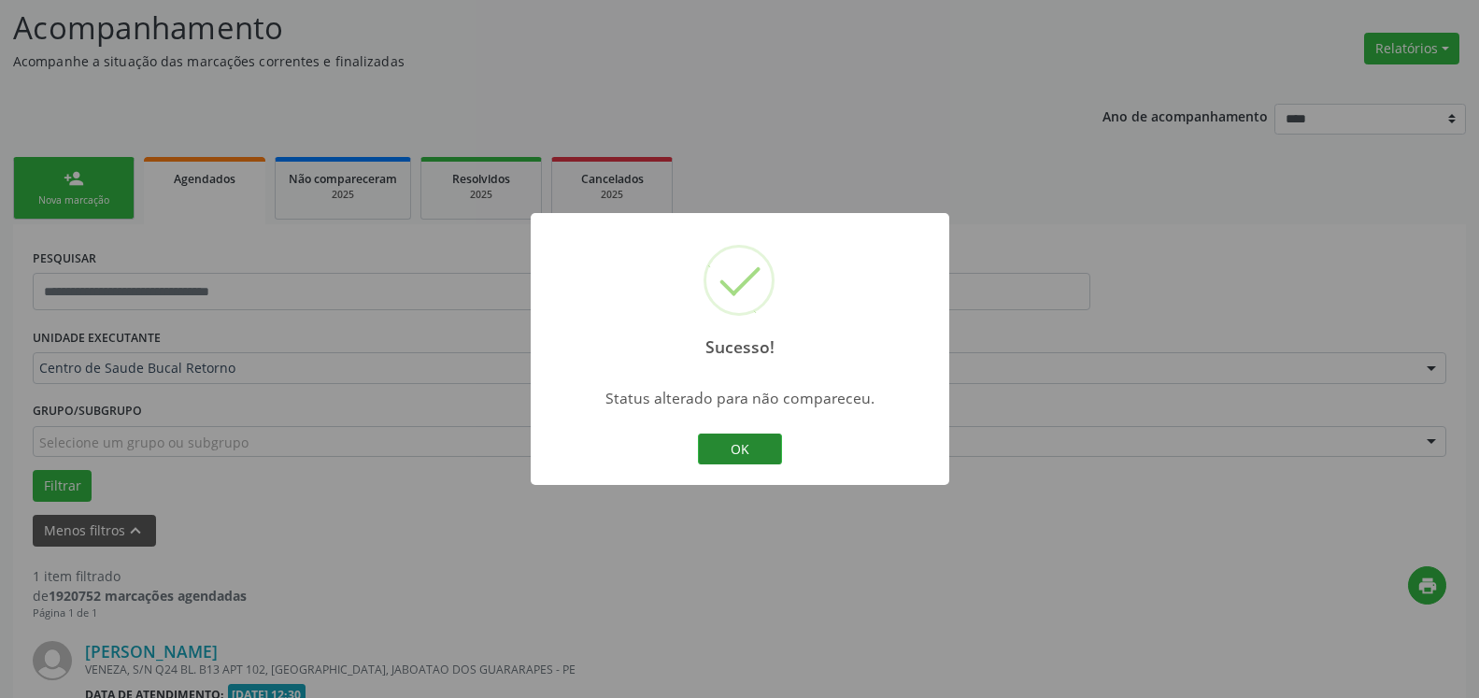
click at [752, 450] on button "OK" at bounding box center [740, 450] width 84 height 32
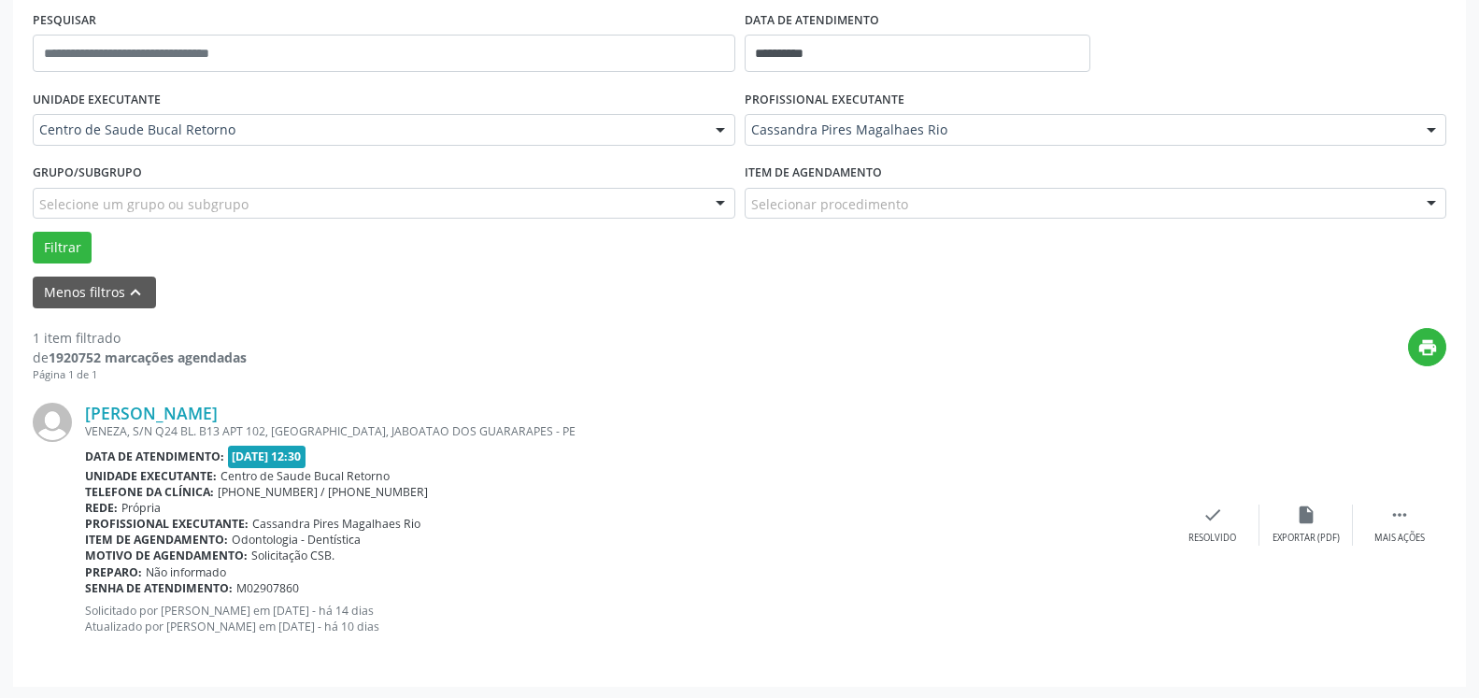
scroll to position [363, 0]
click at [1405, 510] on icon "" at bounding box center [1400, 513] width 21 height 21
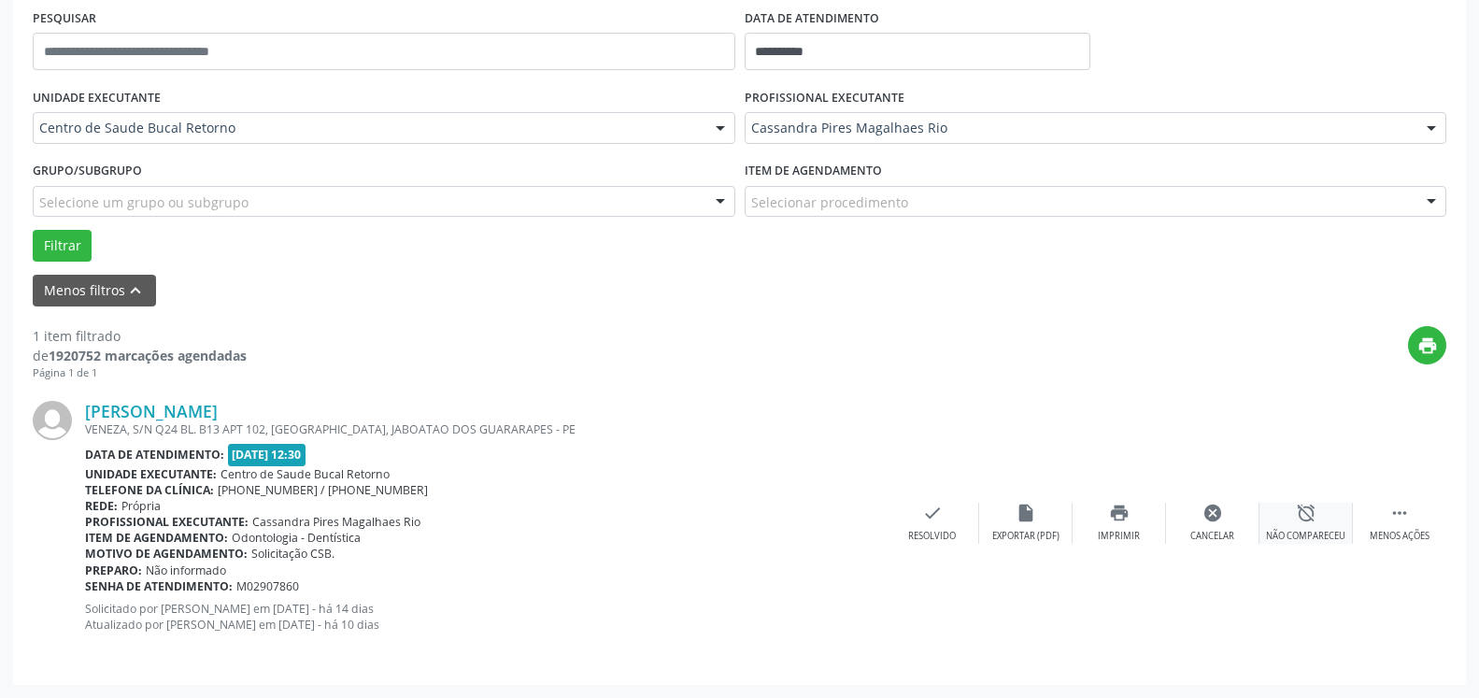
click at [1306, 522] on icon "alarm_off" at bounding box center [1306, 513] width 21 height 21
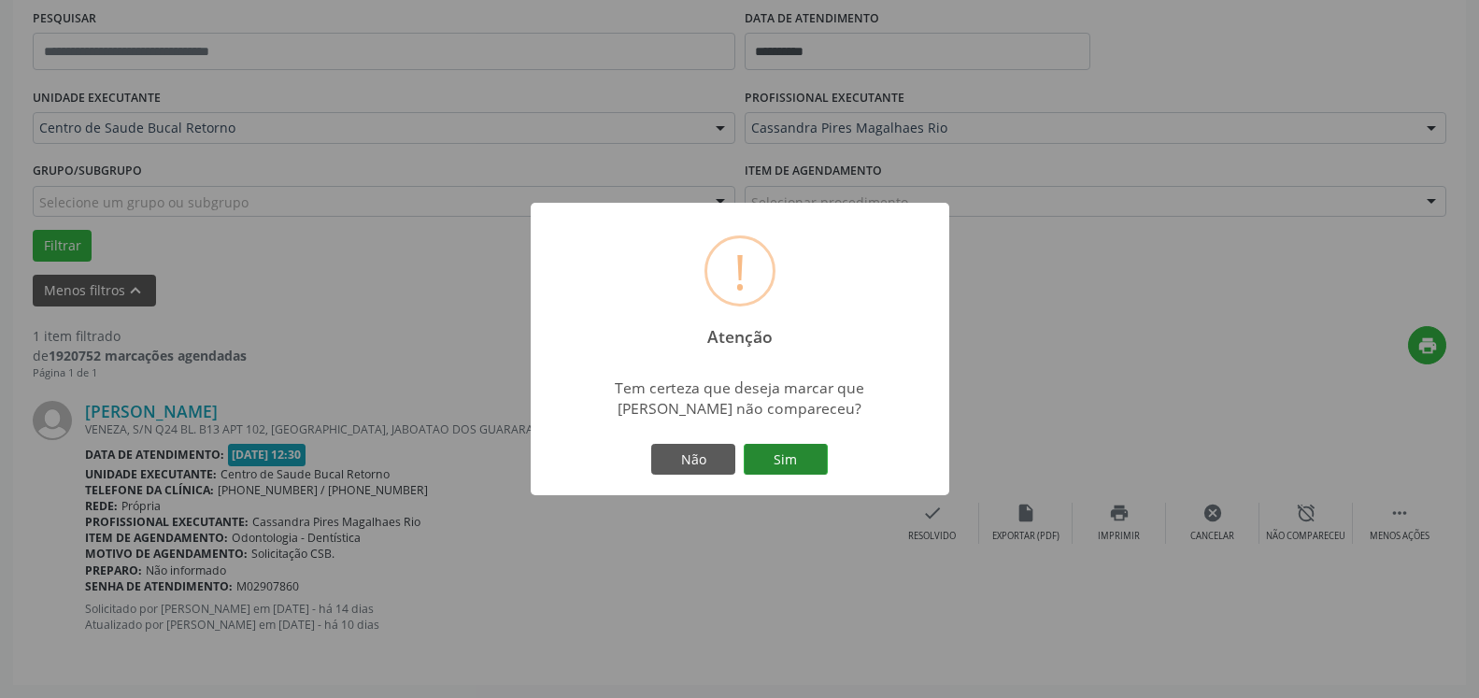
click at [822, 465] on button "Sim" at bounding box center [786, 460] width 84 height 32
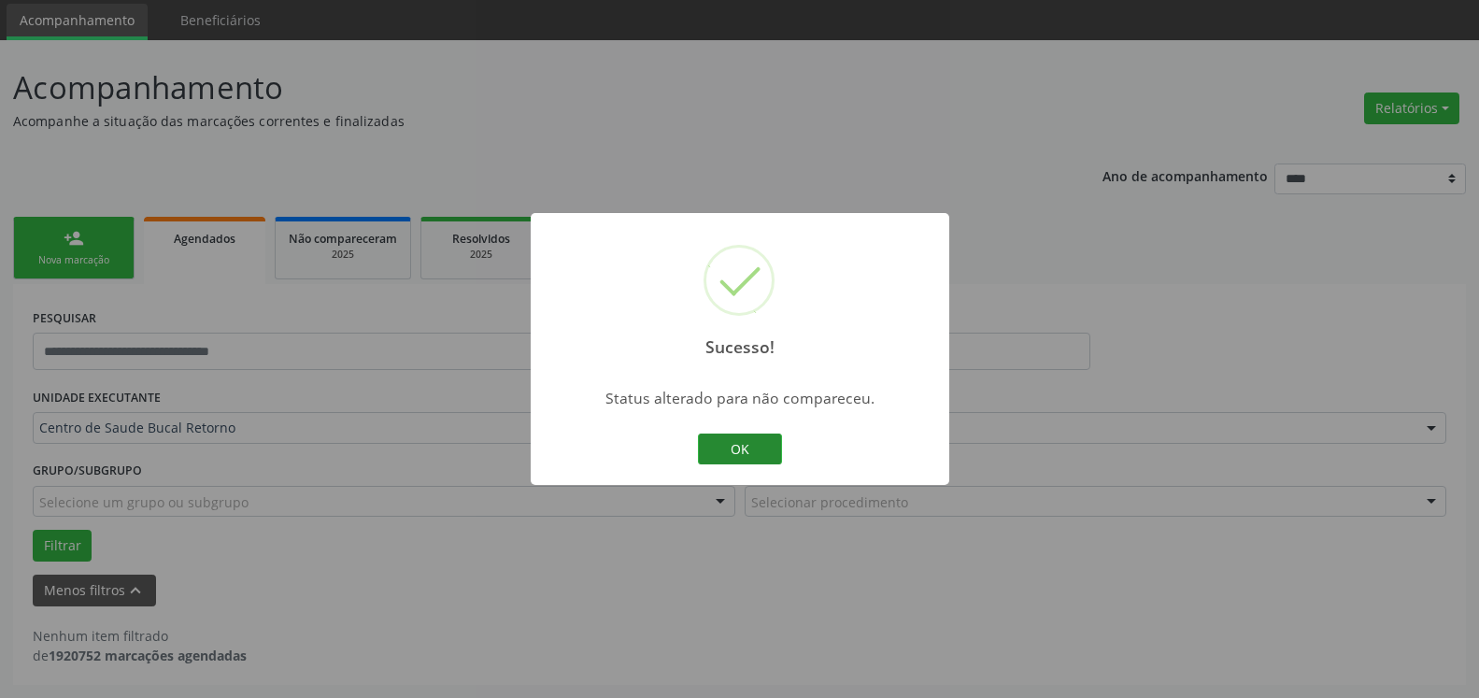
scroll to position [63, 0]
click at [729, 456] on button "OK" at bounding box center [740, 450] width 84 height 32
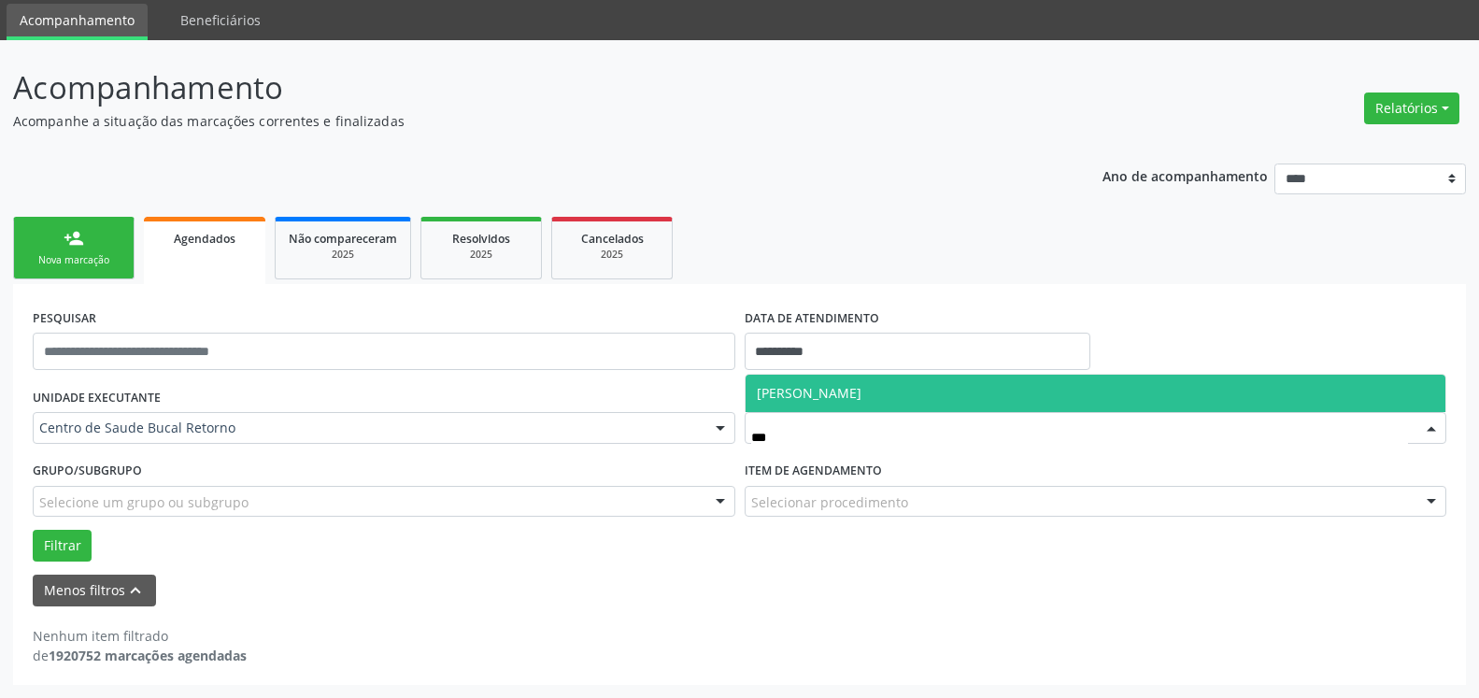
click at [945, 398] on span "[PERSON_NAME]" at bounding box center [1096, 393] width 701 height 37
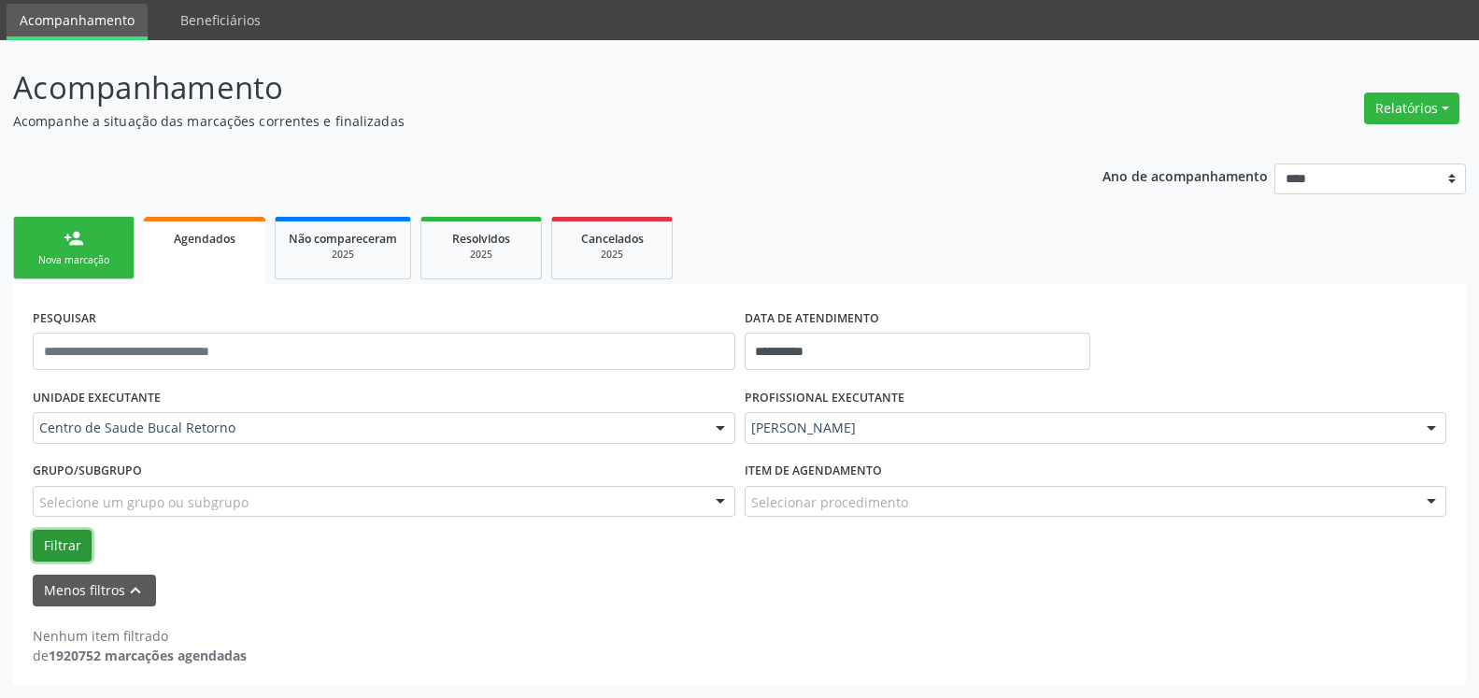
click at [54, 538] on button "Filtrar" at bounding box center [62, 546] width 59 height 32
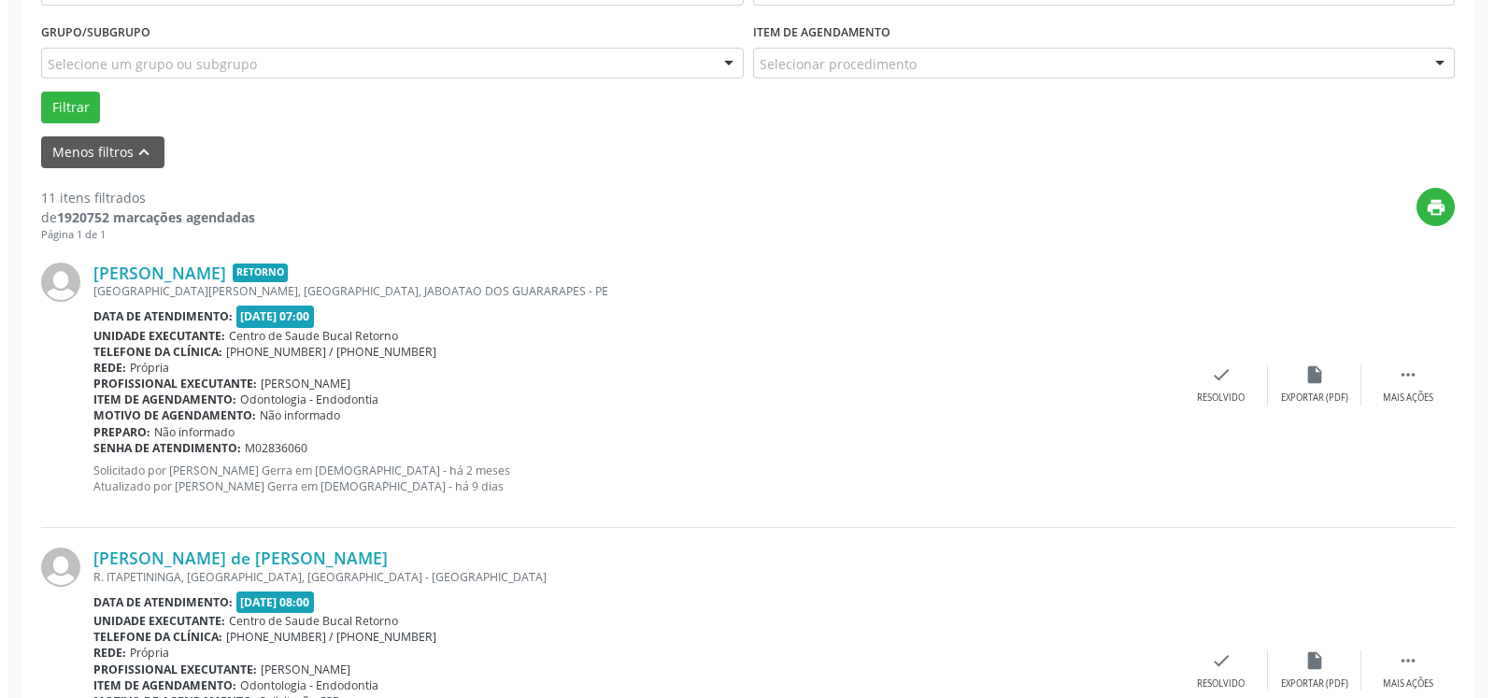
scroll to position [539, 0]
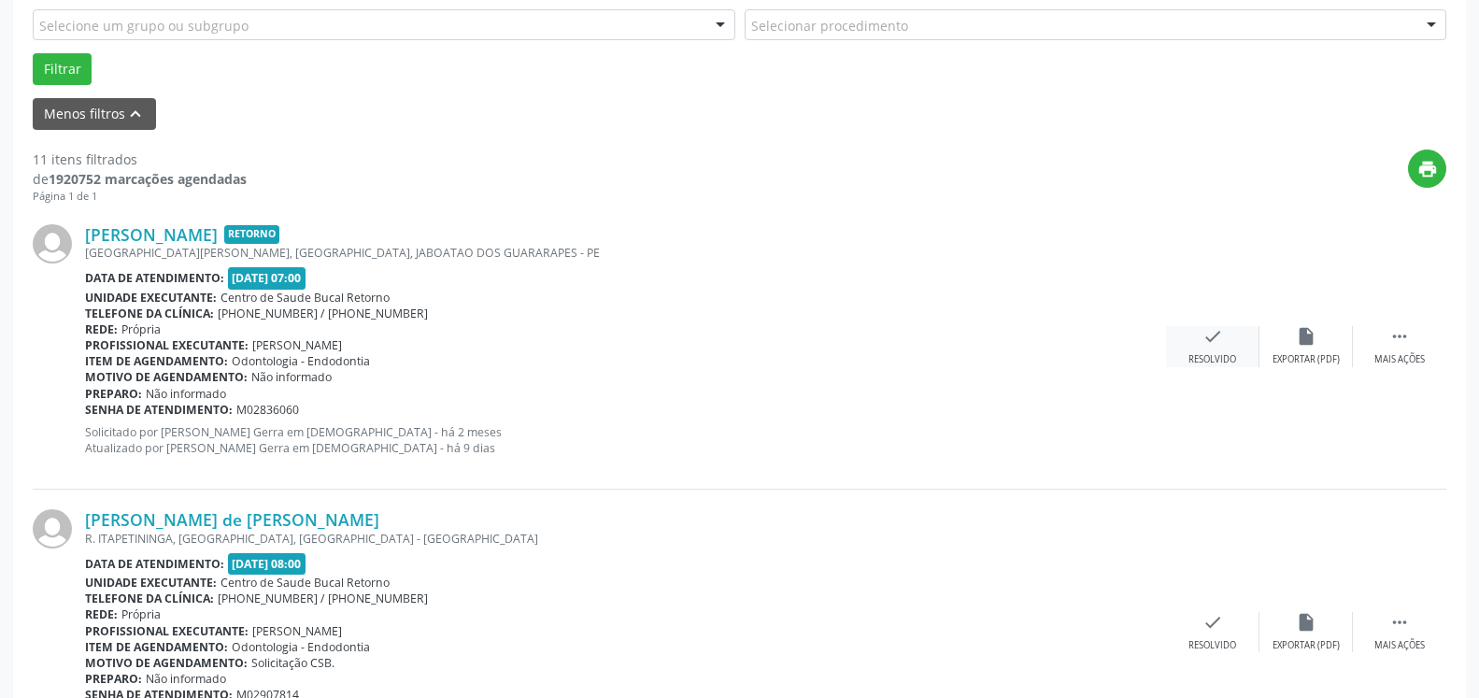
click at [1218, 347] on icon "check" at bounding box center [1213, 336] width 21 height 21
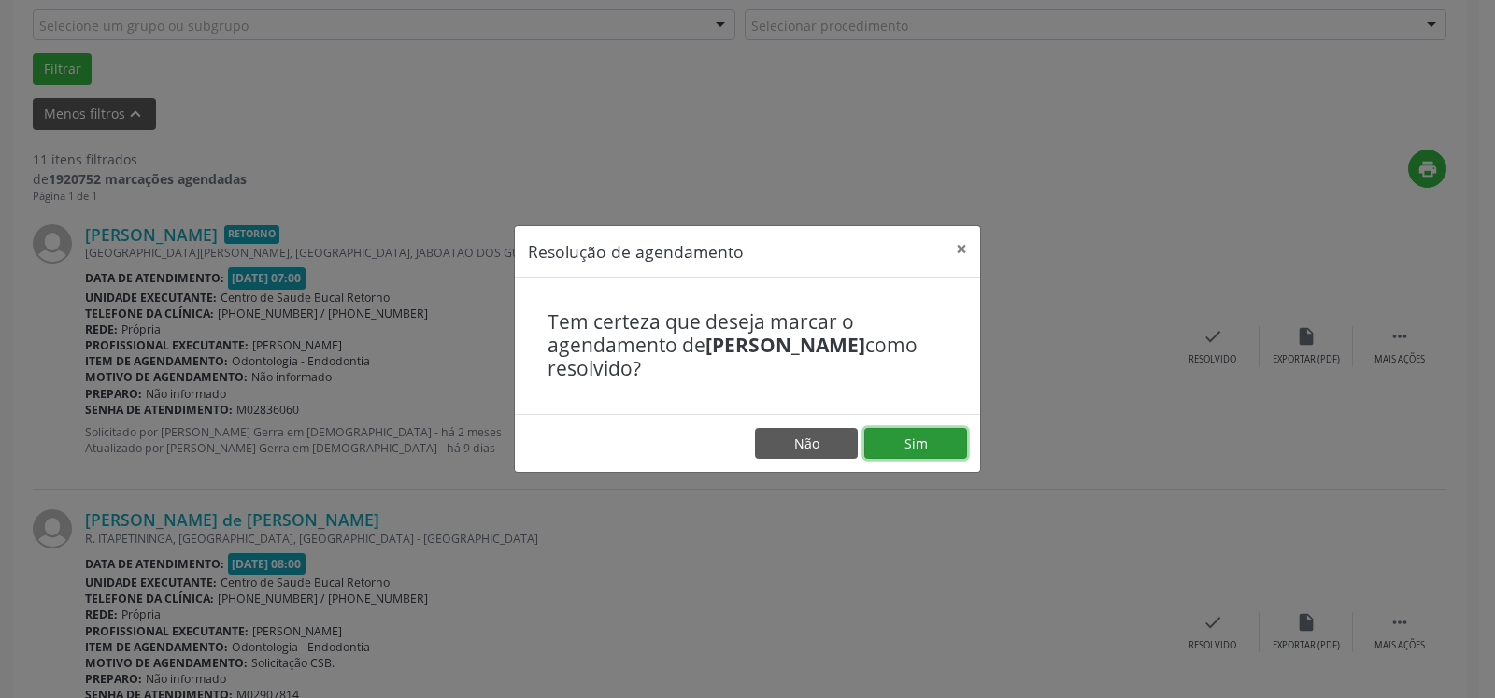
click at [916, 439] on button "Sim" at bounding box center [916, 444] width 103 height 32
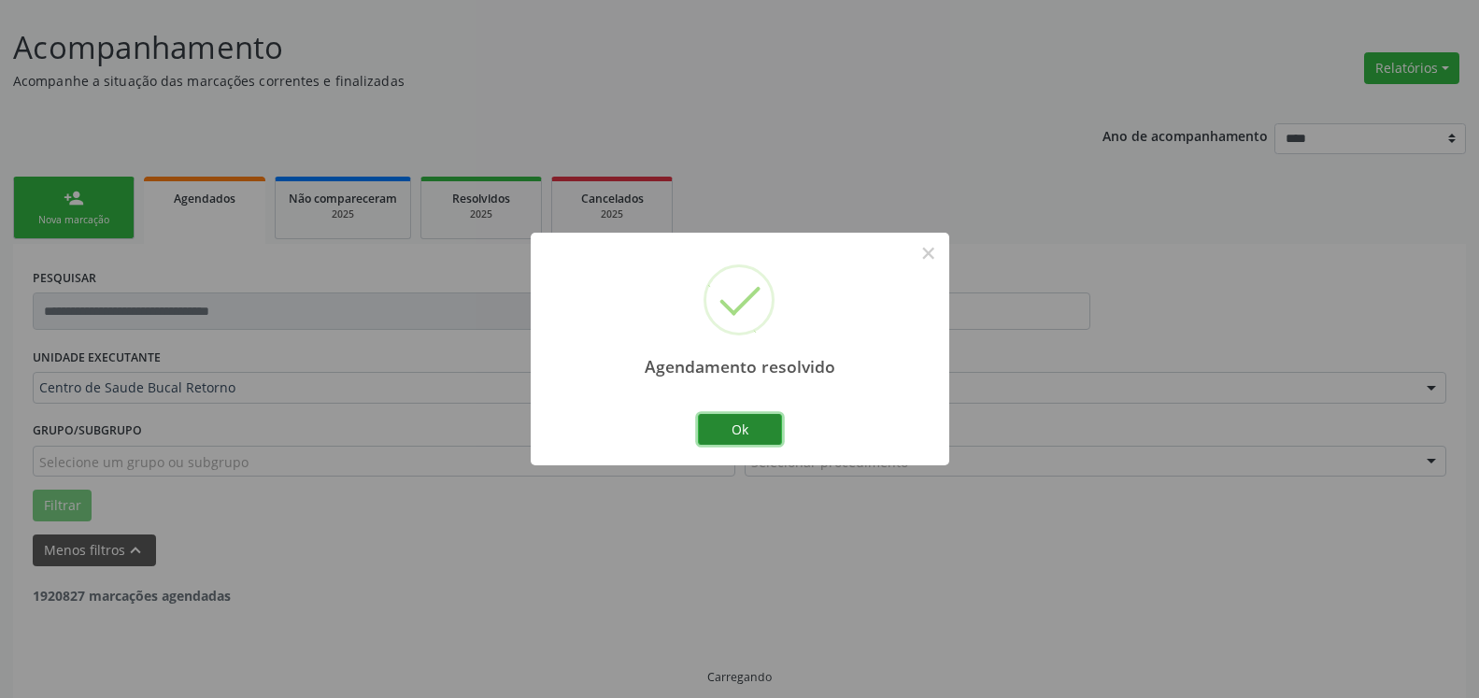
click at [731, 430] on button "Ok" at bounding box center [740, 430] width 84 height 32
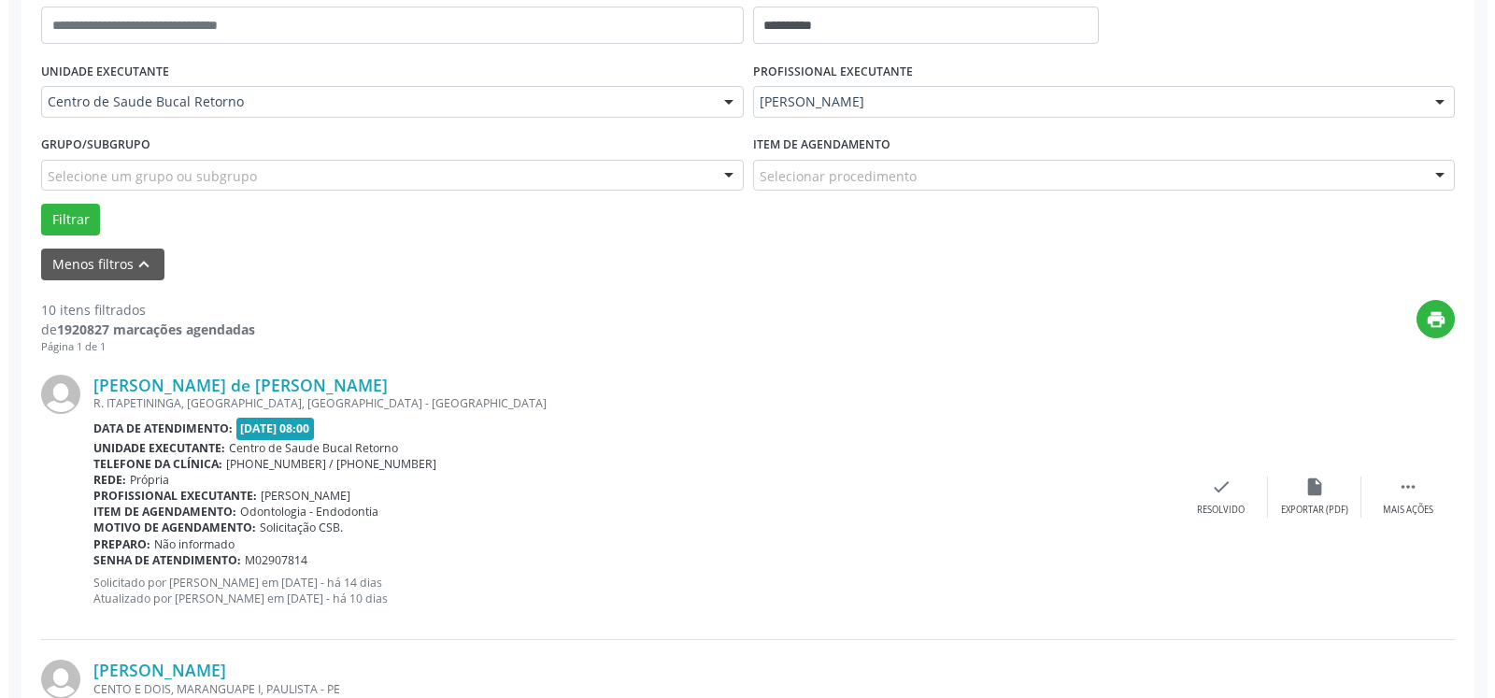
scroll to position [484, 0]
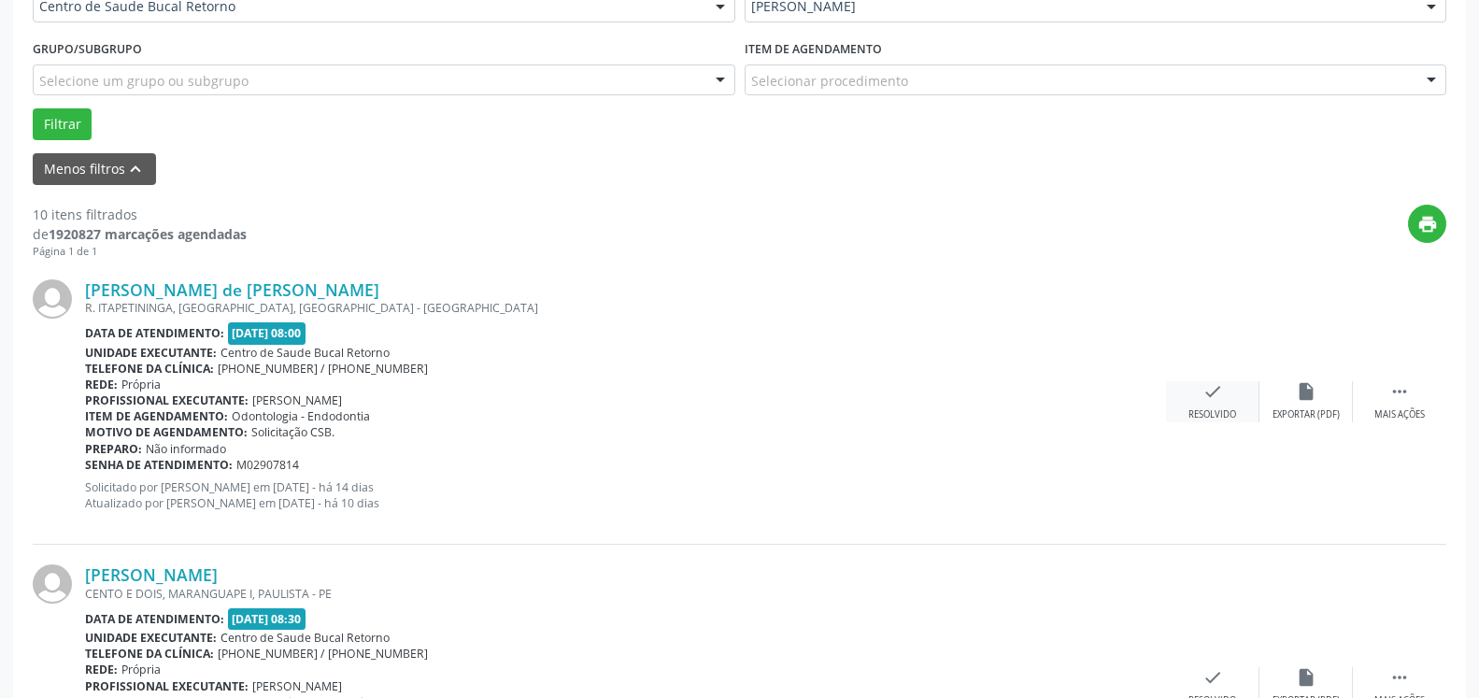
click at [1209, 402] on icon "check" at bounding box center [1213, 391] width 21 height 21
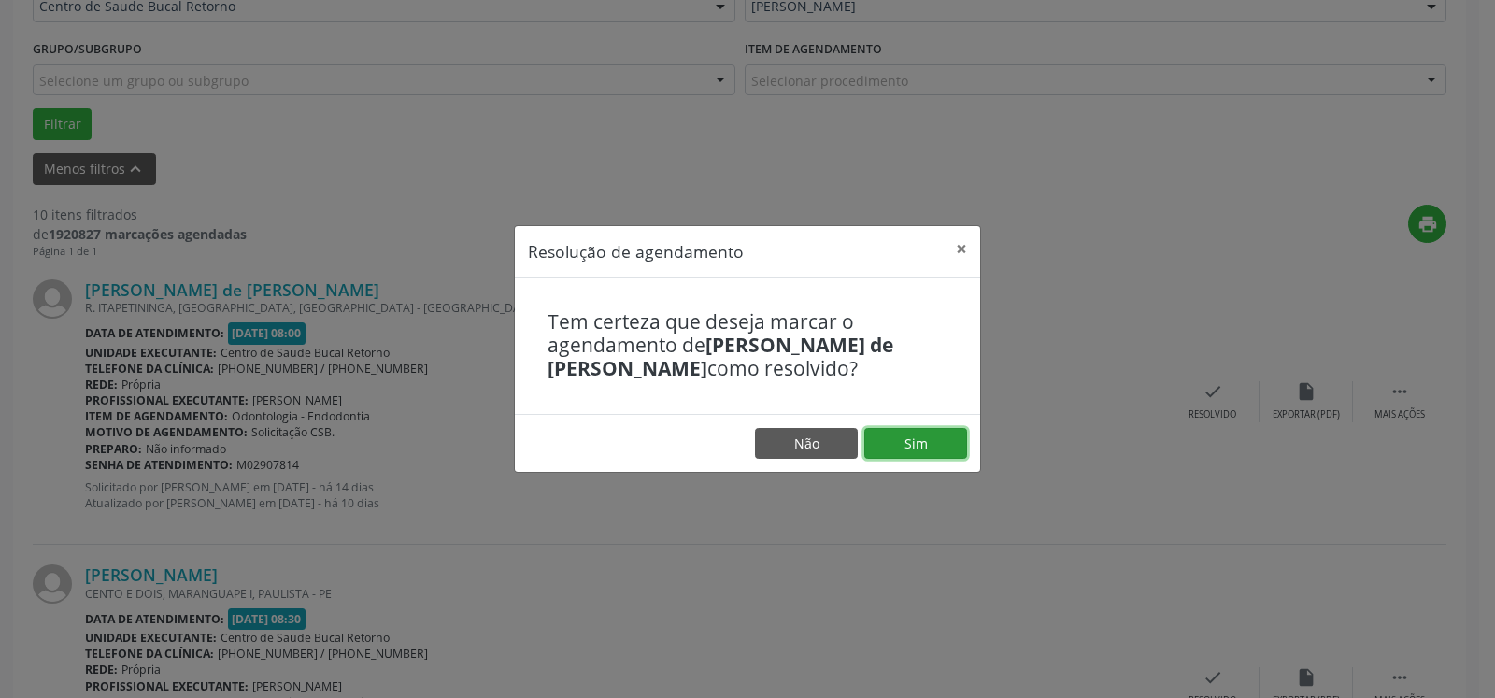
click at [909, 447] on button "Sim" at bounding box center [916, 444] width 103 height 32
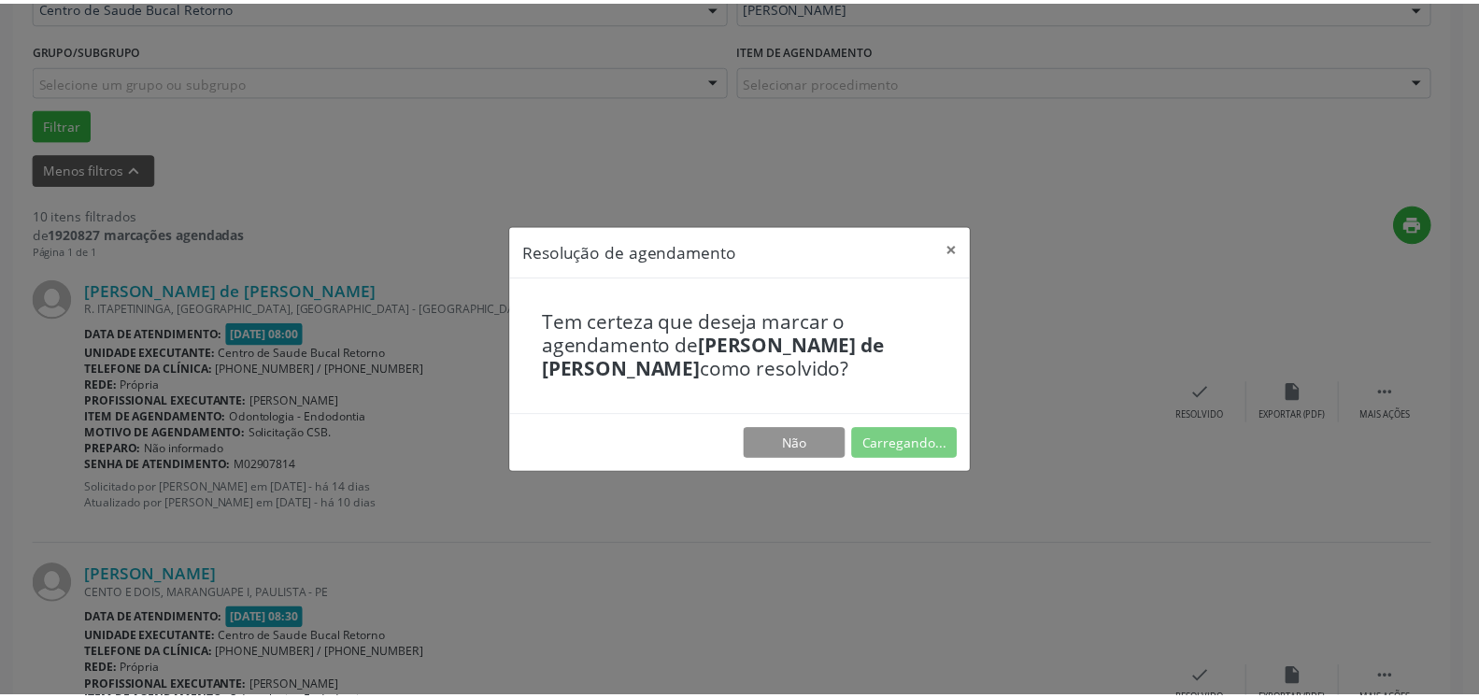
scroll to position [103, 0]
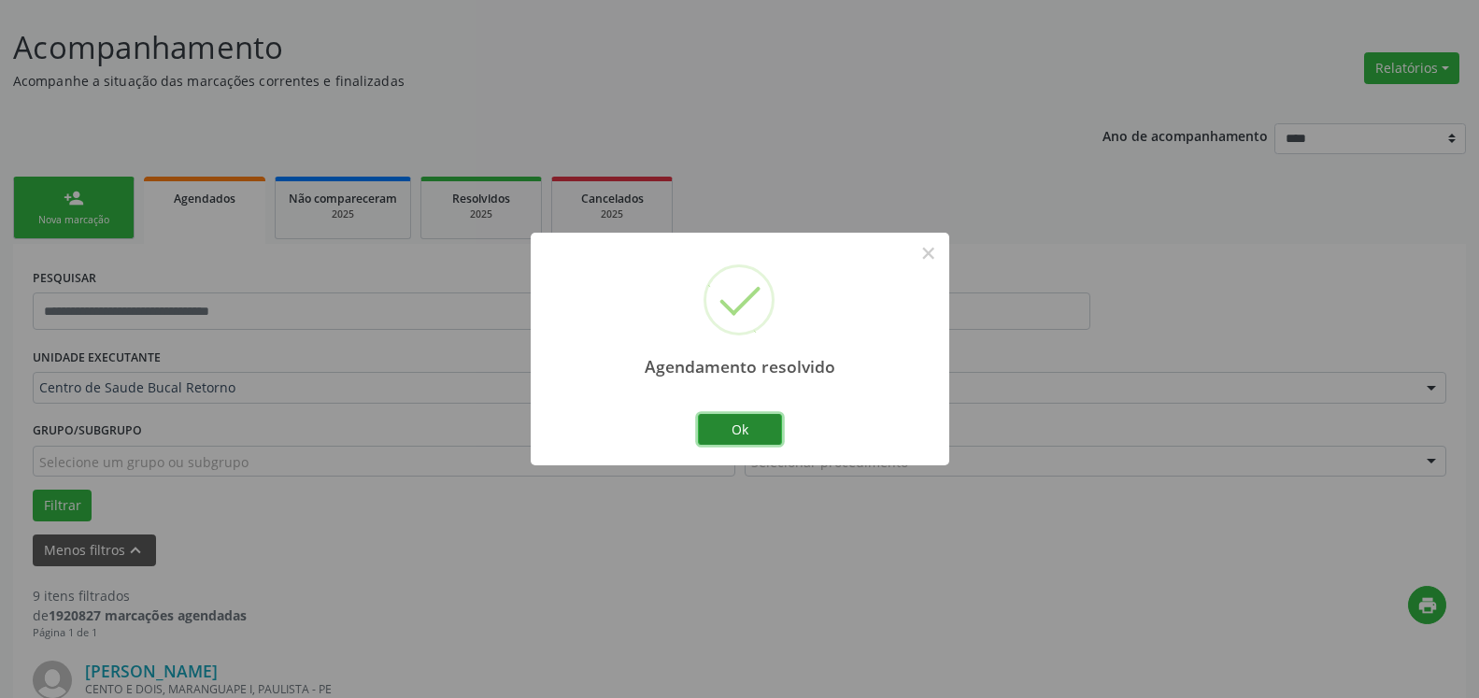
click at [758, 429] on button "Ok" at bounding box center [740, 430] width 84 height 32
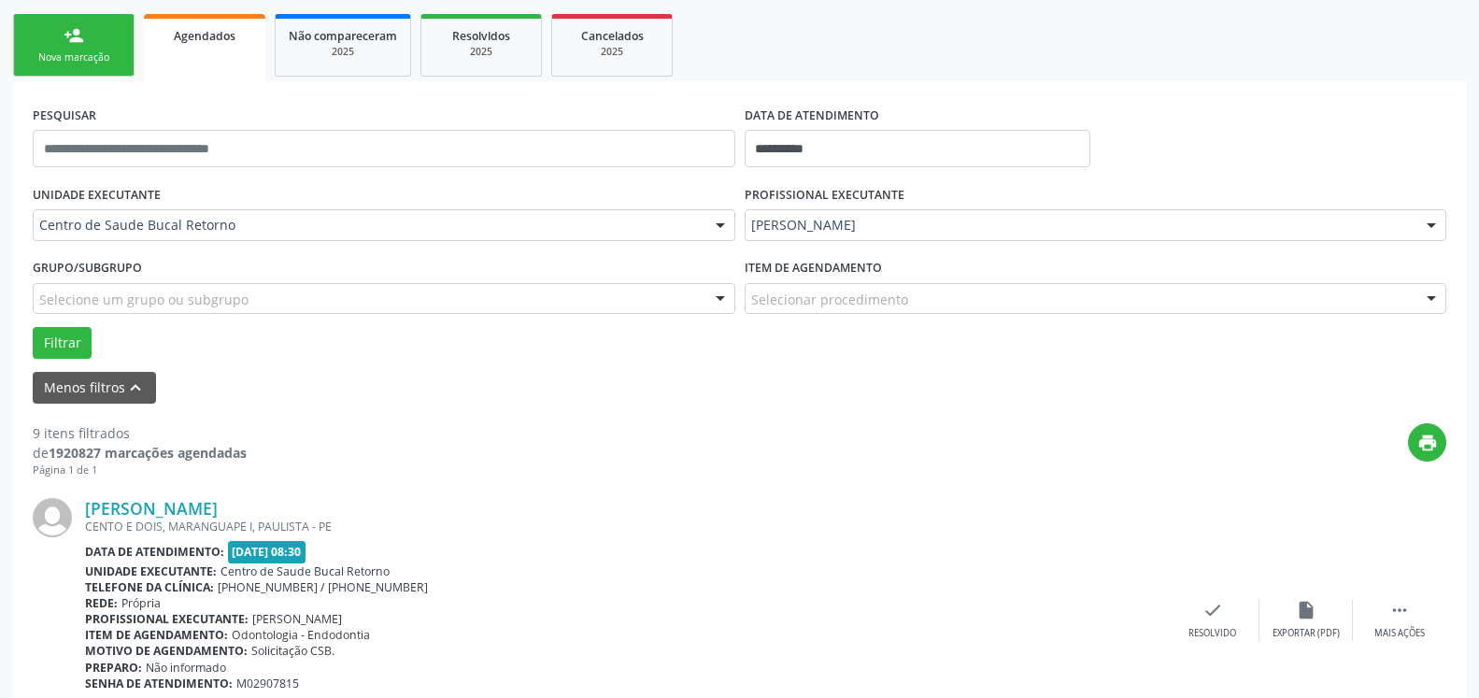
scroll to position [484, 0]
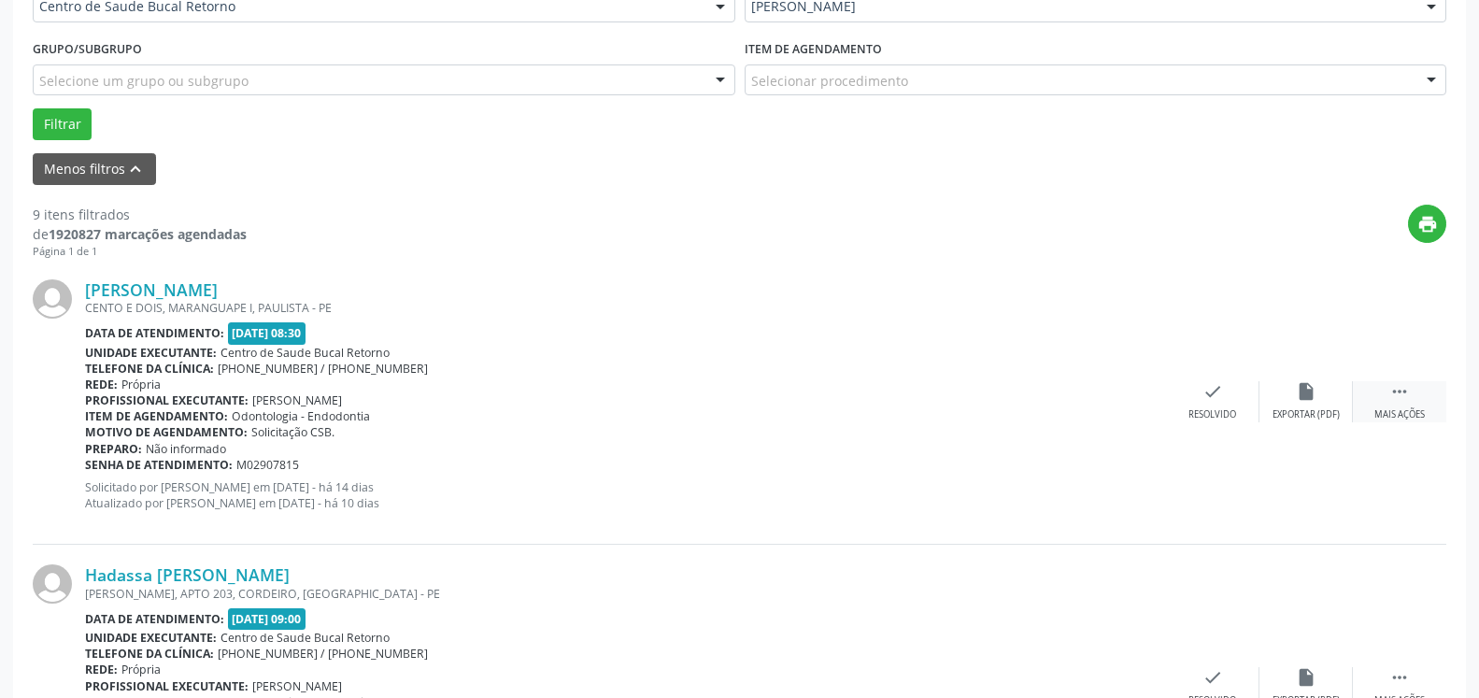
click at [1397, 395] on icon "" at bounding box center [1400, 391] width 21 height 21
click at [1323, 401] on div "alarm_off Não compareceu" at bounding box center [1306, 401] width 93 height 40
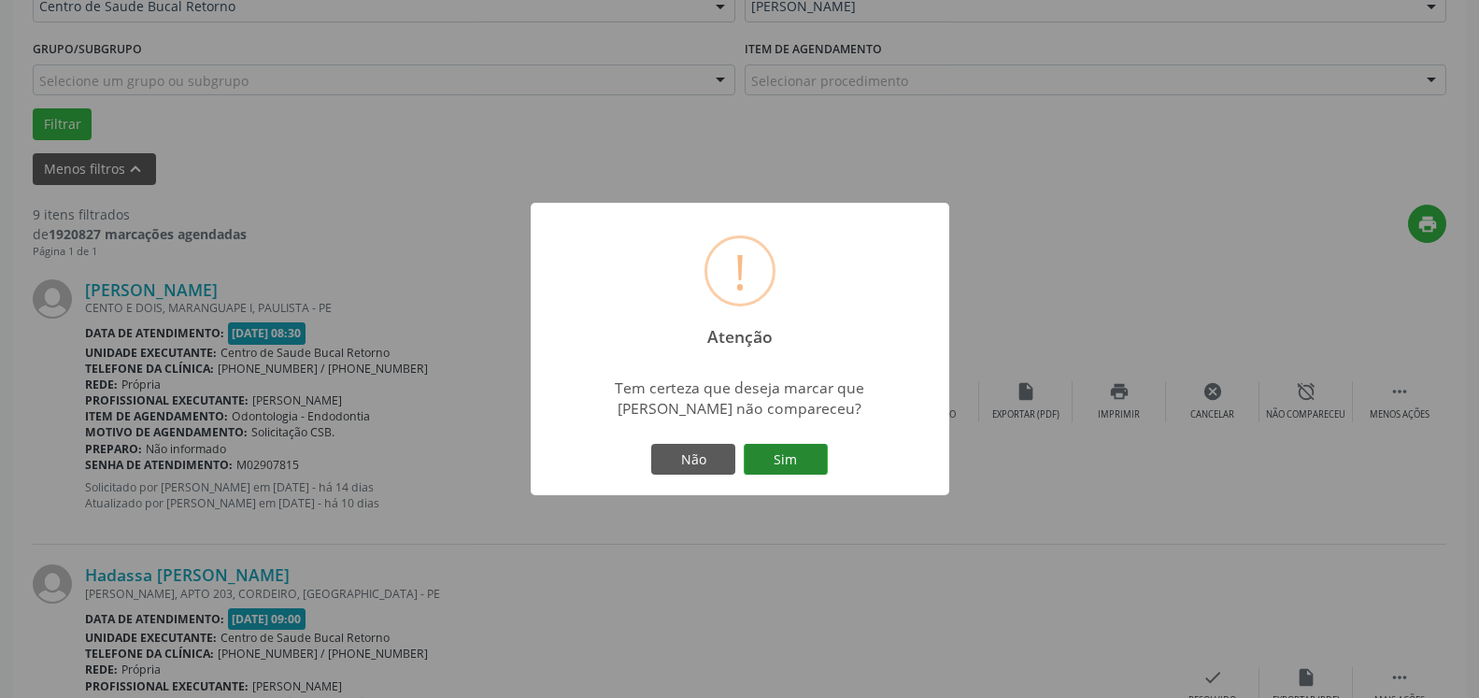
click at [781, 460] on button "Sim" at bounding box center [786, 460] width 84 height 32
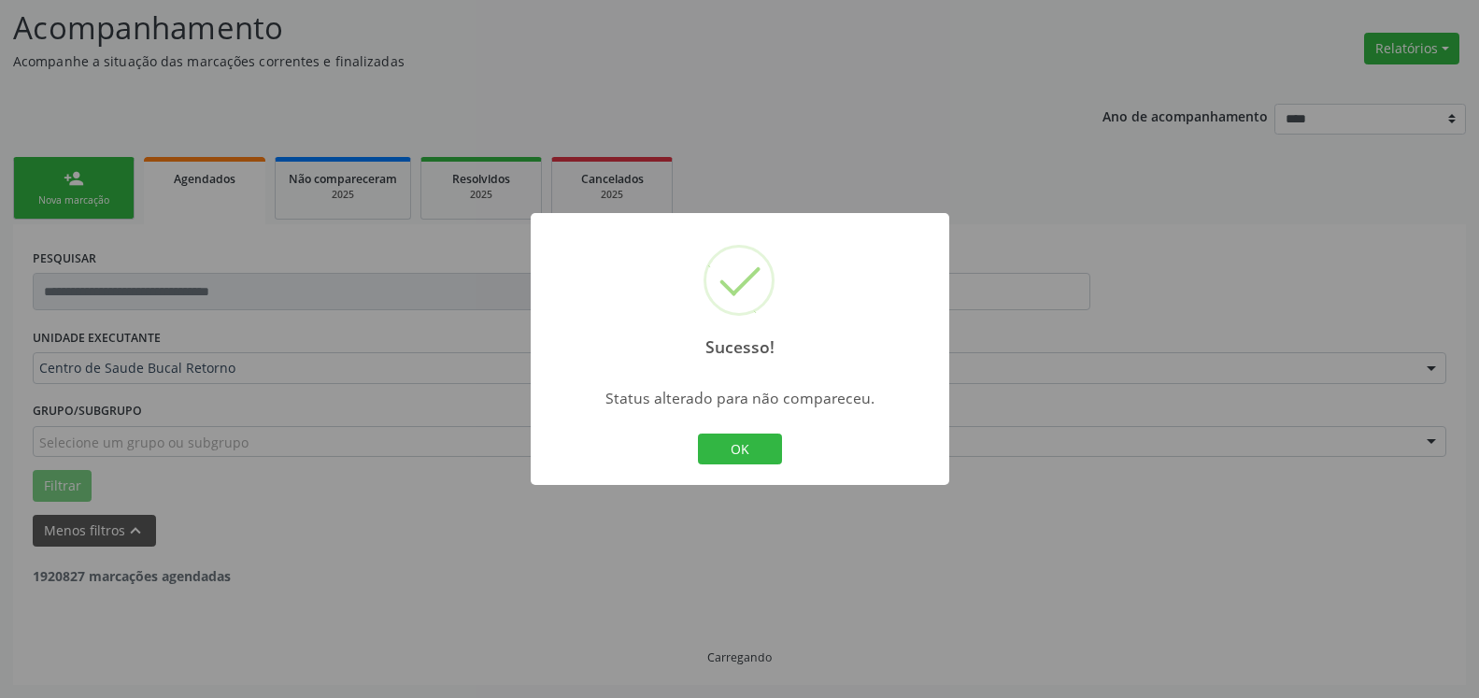
scroll to position [122, 0]
click at [763, 452] on button "OK" at bounding box center [740, 450] width 84 height 32
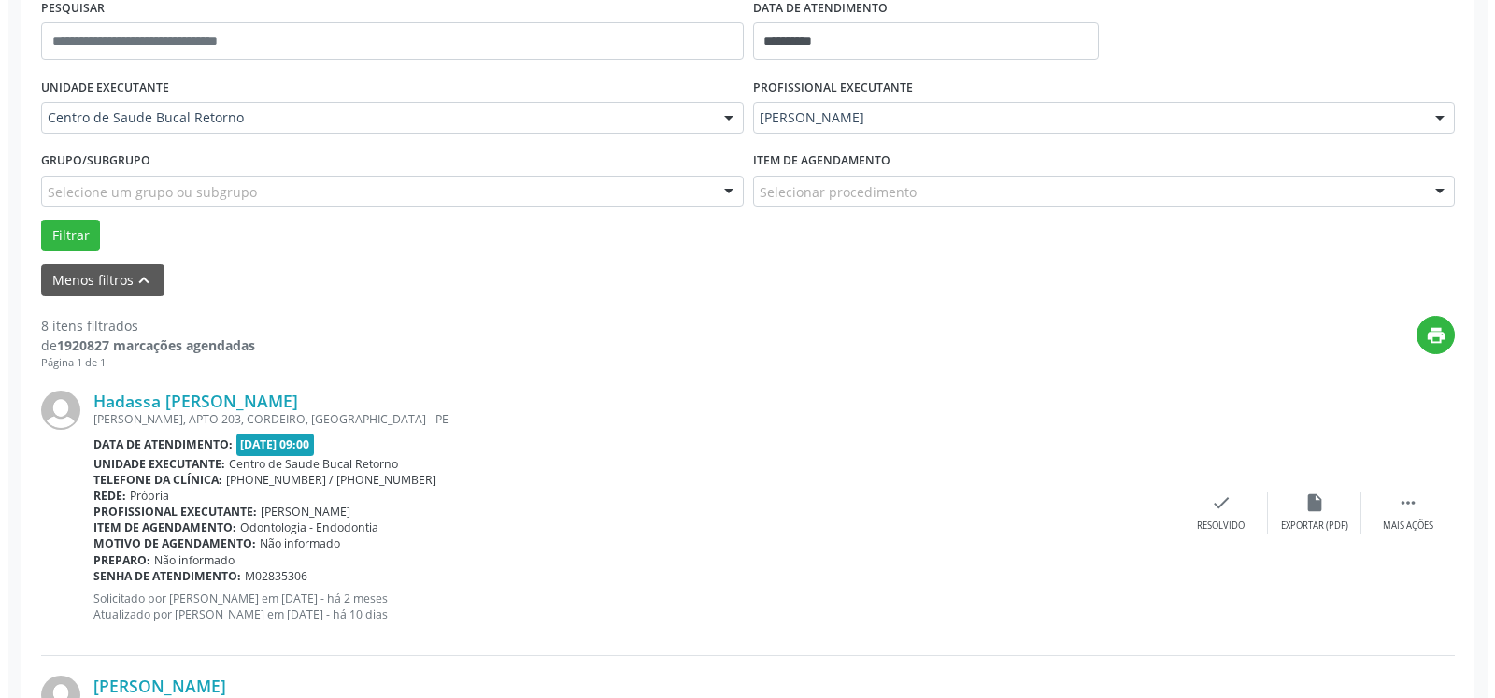
scroll to position [408, 0]
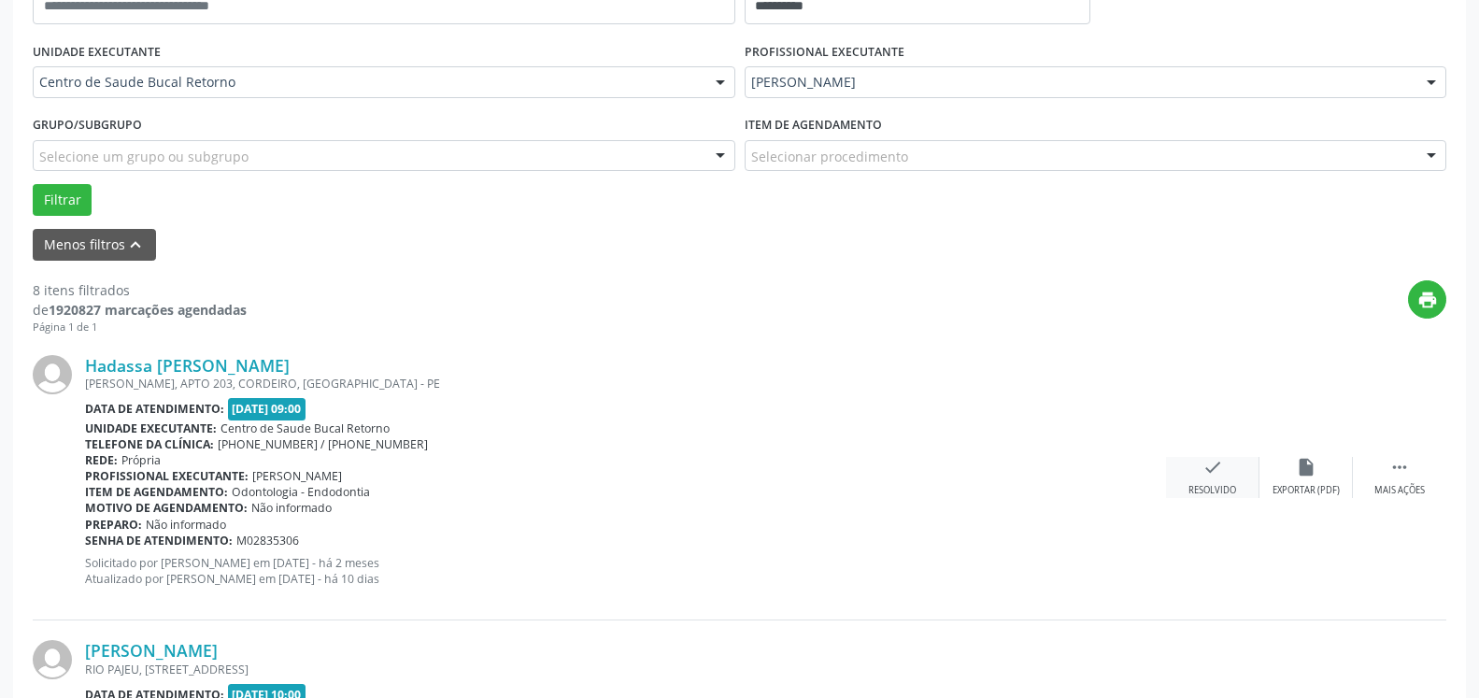
click at [1209, 478] on icon "check" at bounding box center [1213, 467] width 21 height 21
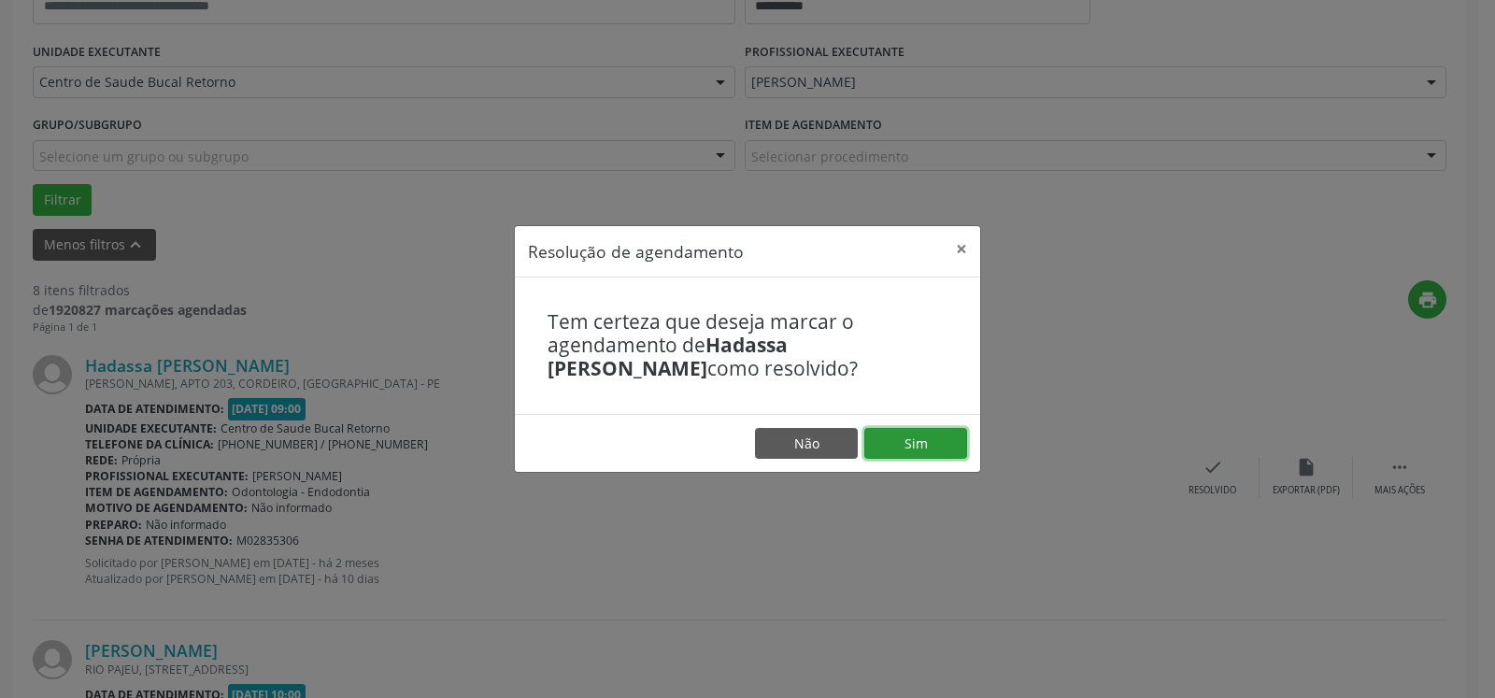
click at [903, 443] on button "Sim" at bounding box center [916, 444] width 103 height 32
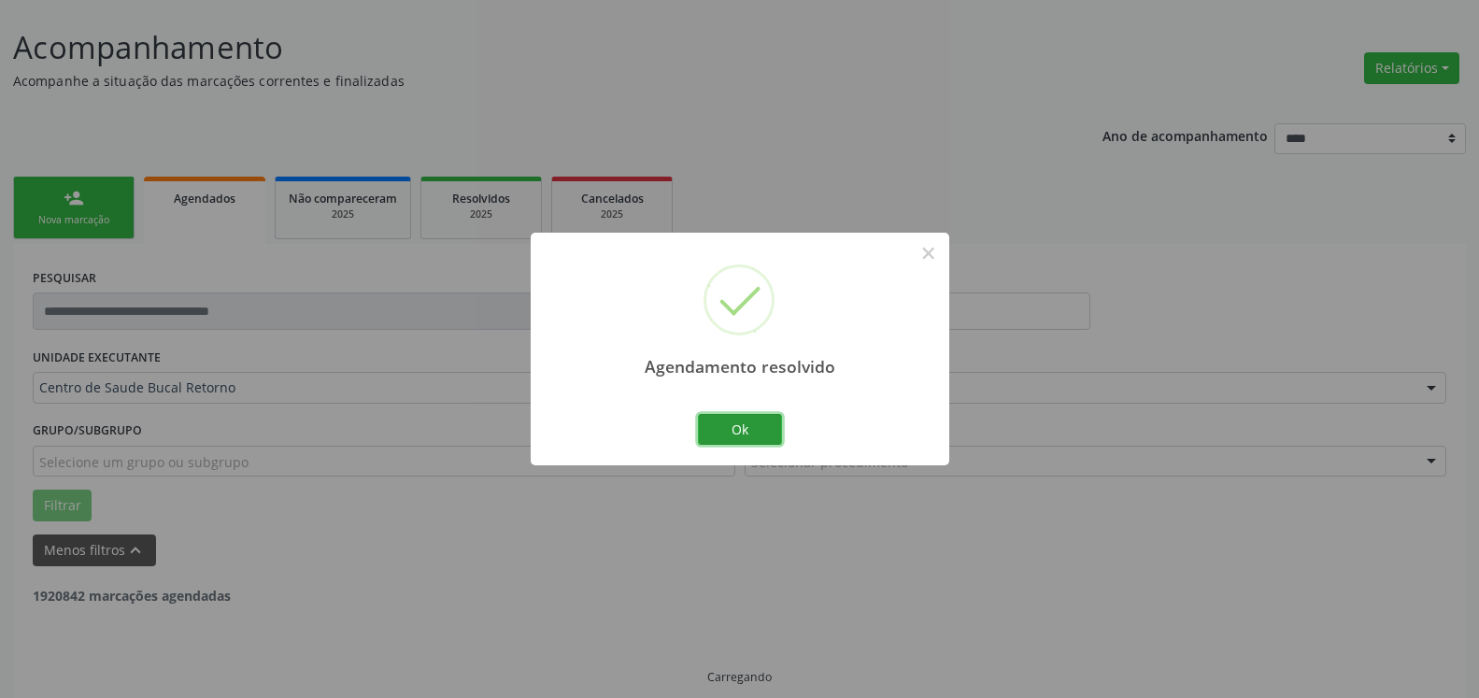
click at [746, 424] on button "Ok" at bounding box center [740, 430] width 84 height 32
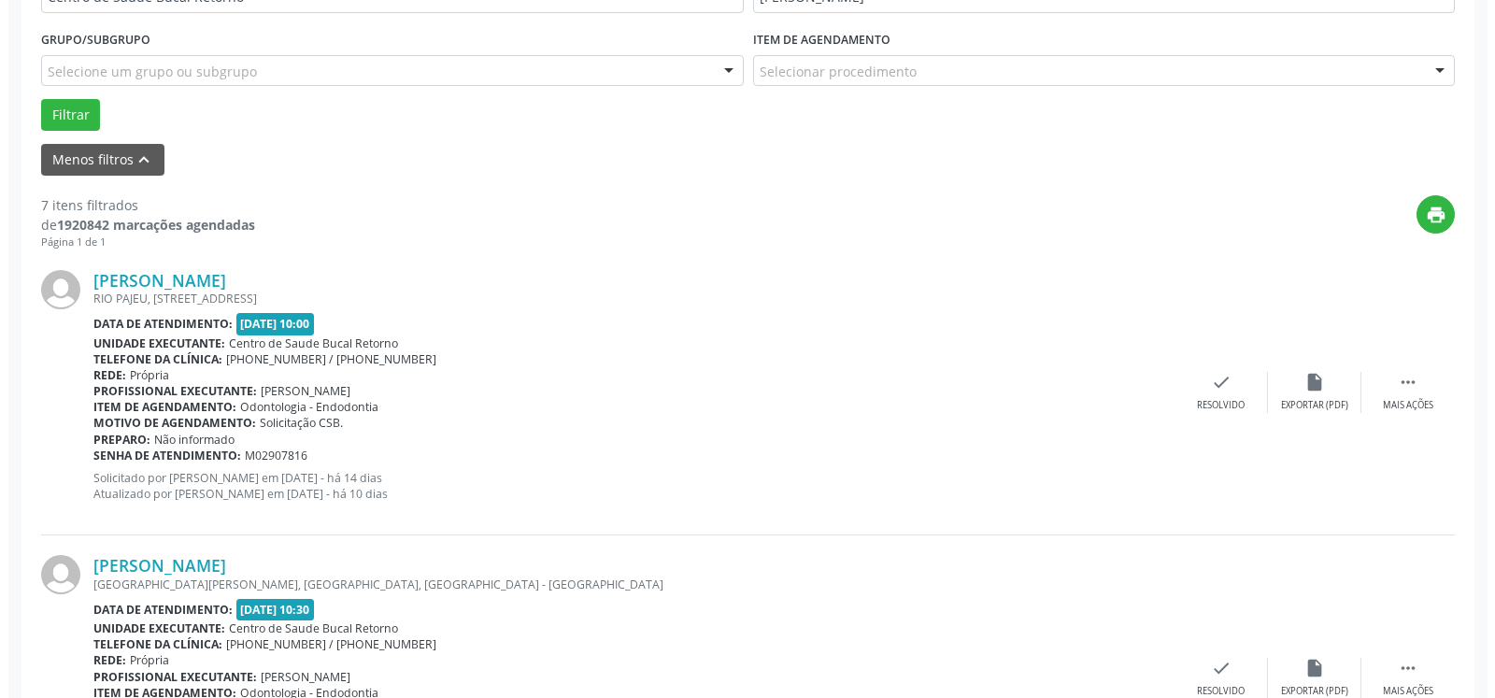
scroll to position [504, 0]
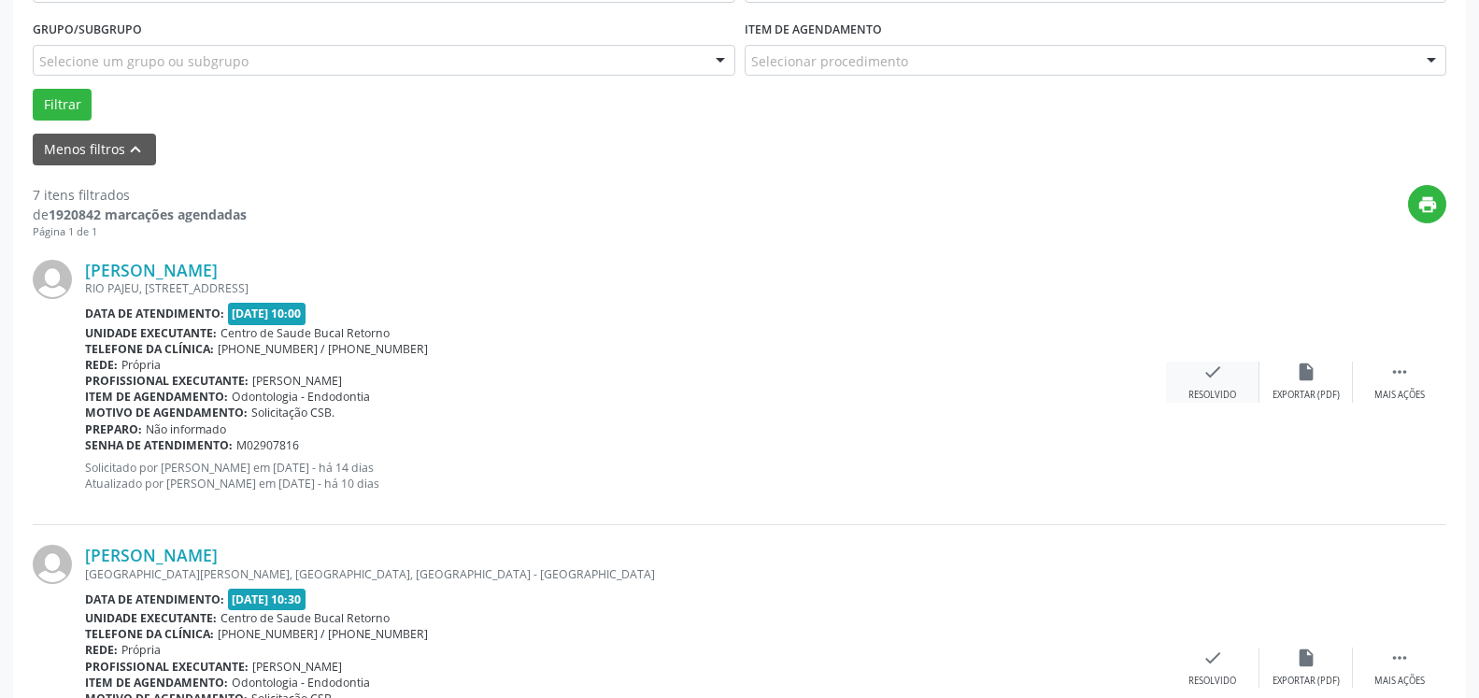
click at [1226, 377] on div "check Resolvido" at bounding box center [1212, 382] width 93 height 40
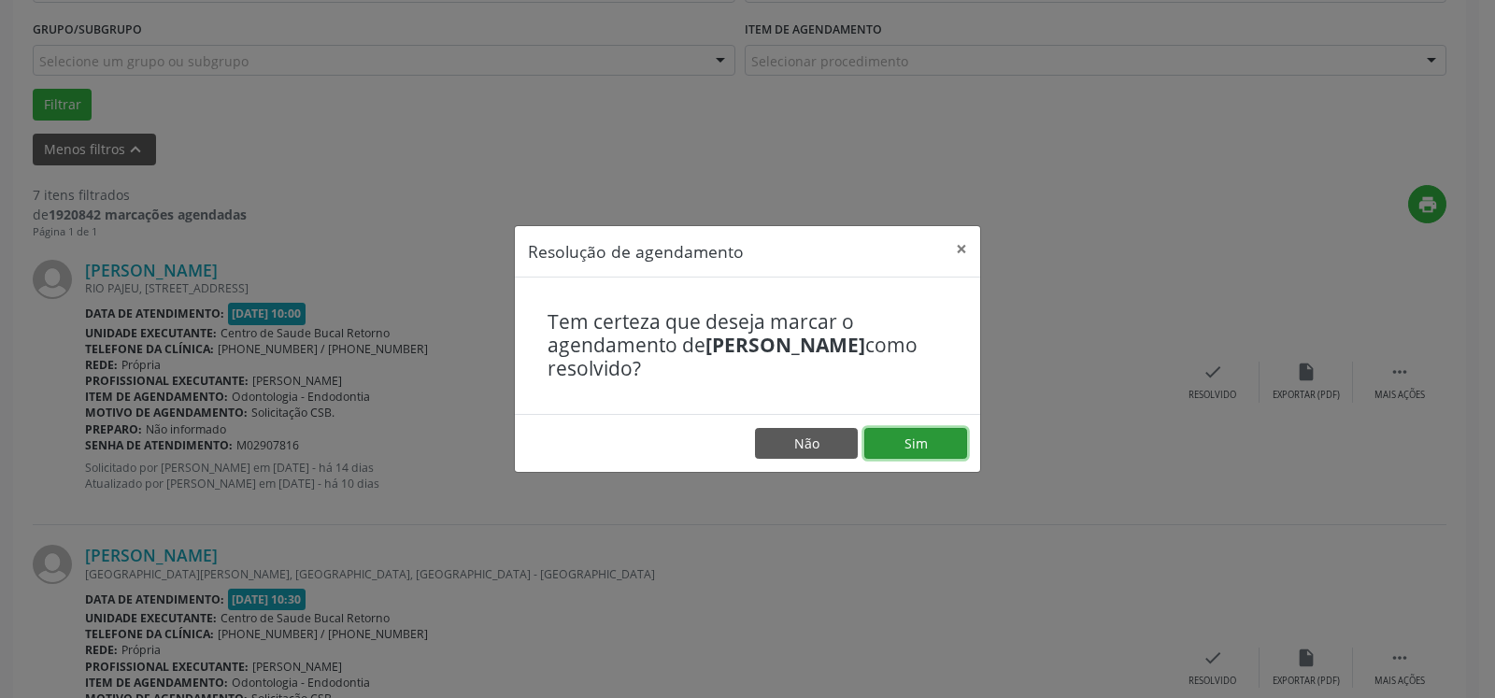
click at [903, 451] on button "Sim" at bounding box center [916, 444] width 103 height 32
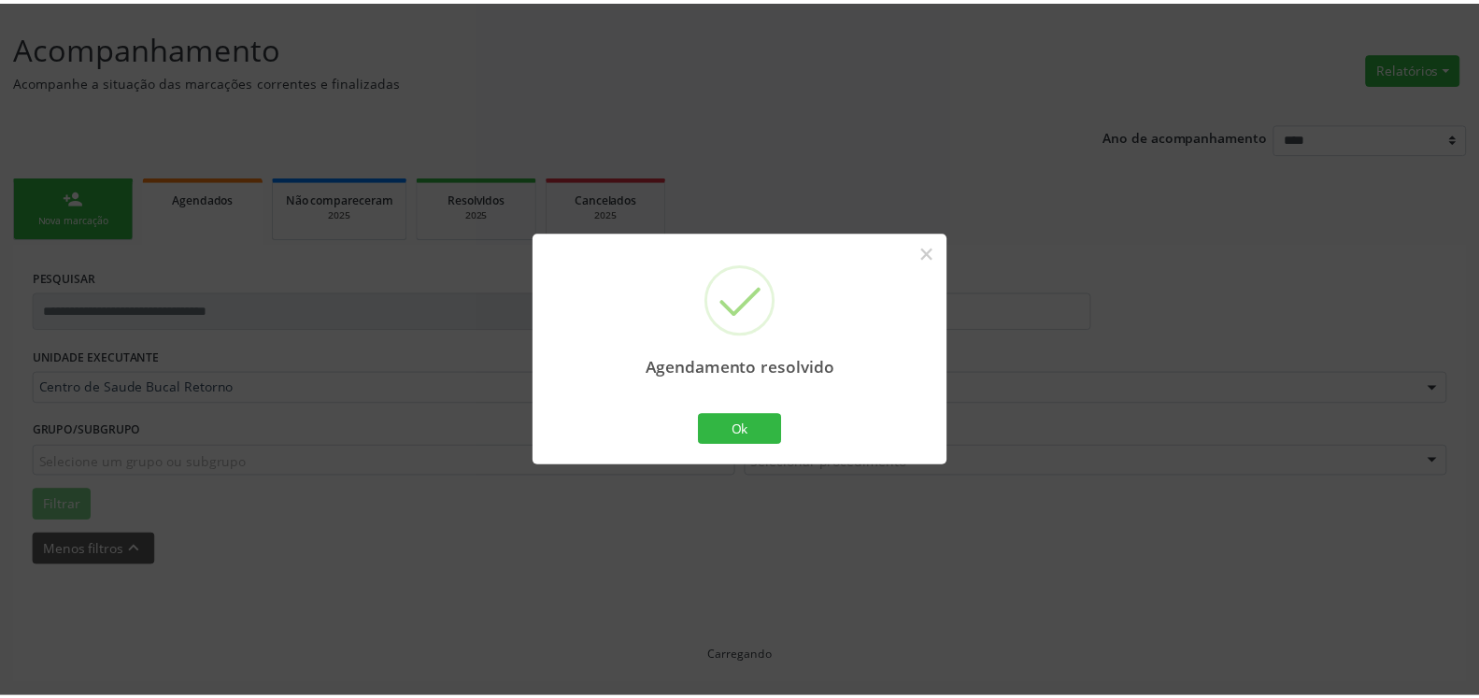
scroll to position [103, 0]
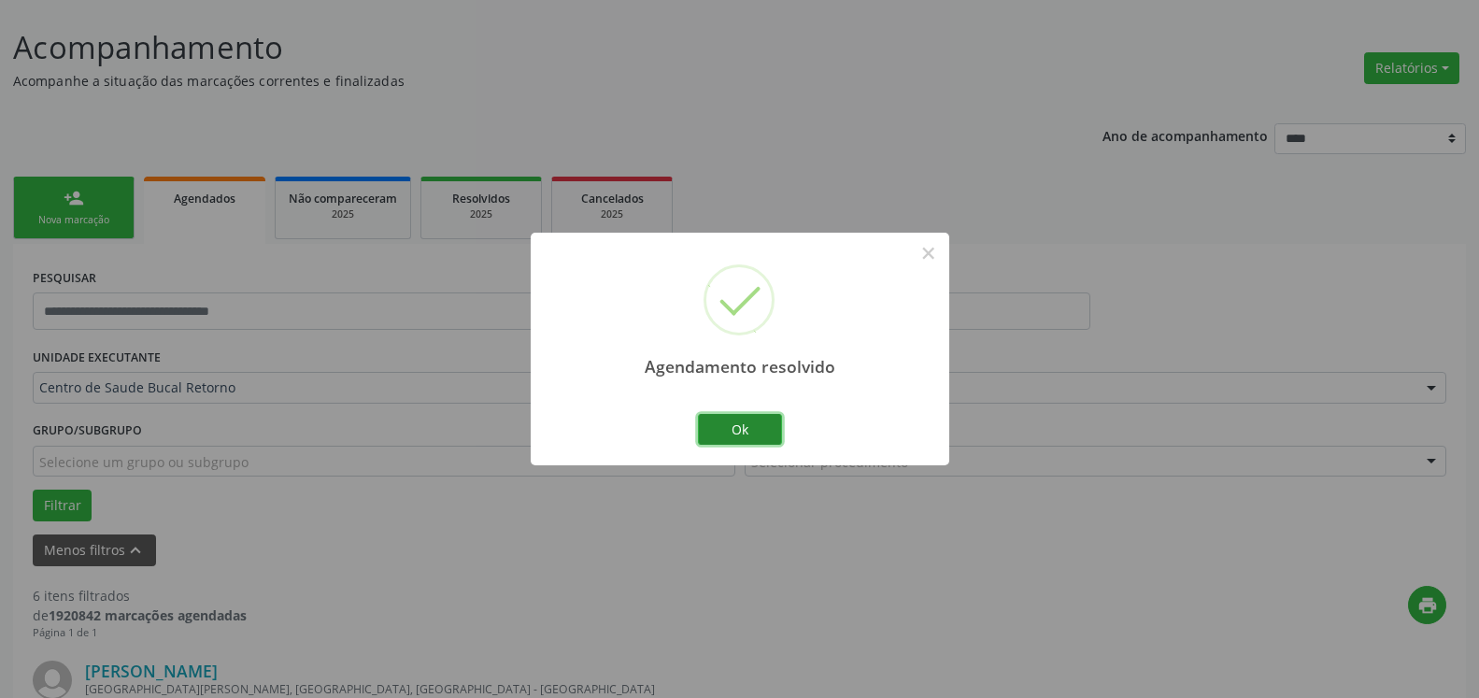
click at [769, 429] on button "Ok" at bounding box center [740, 430] width 84 height 32
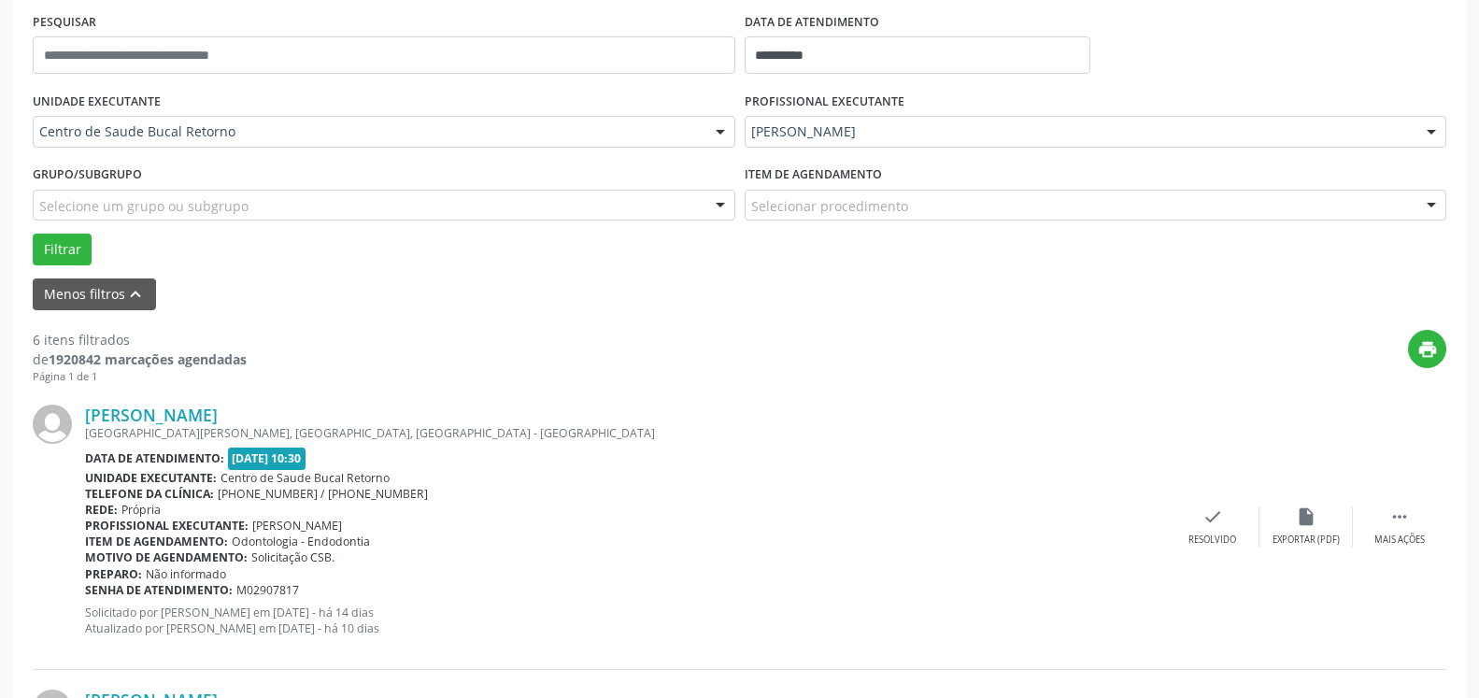
scroll to position [389, 0]
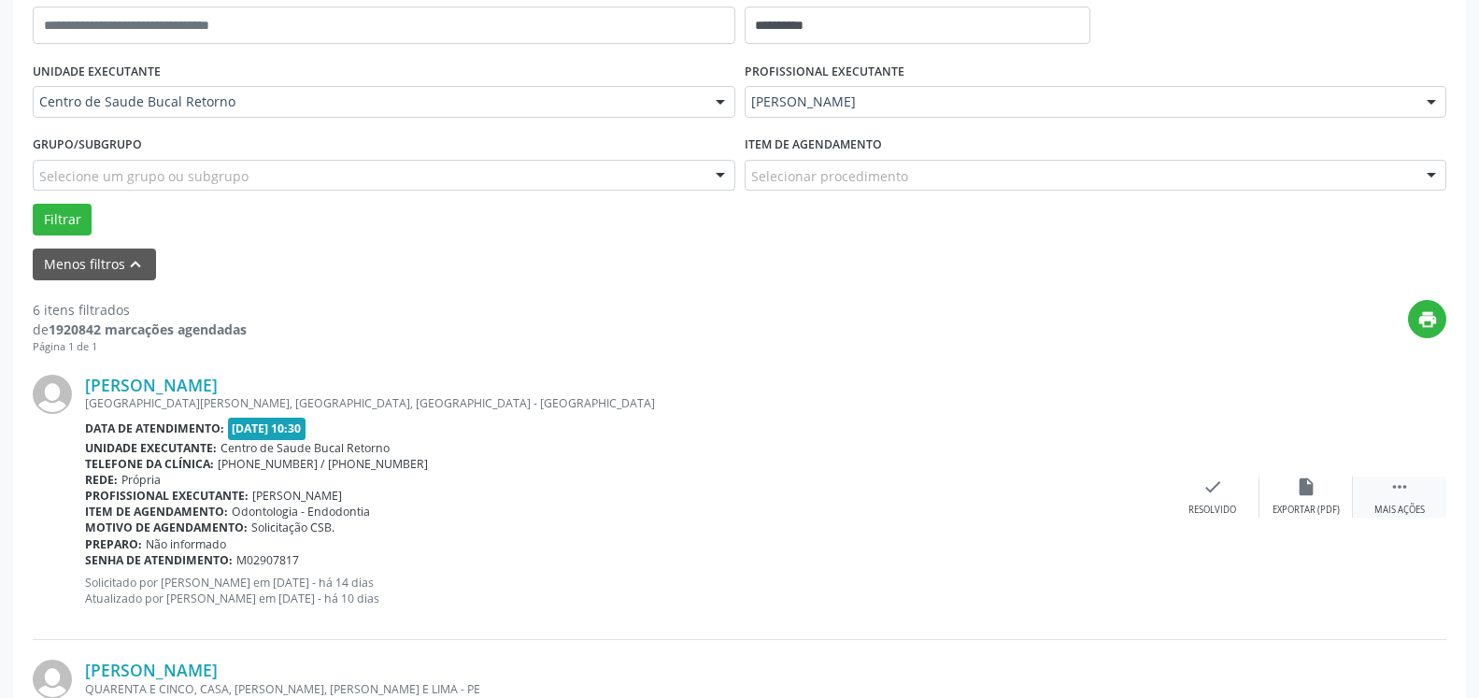
drag, startPoint x: 1414, startPoint y: 501, endPoint x: 1387, endPoint y: 501, distance: 27.1
click at [1412, 501] on div " Mais ações" at bounding box center [1399, 497] width 93 height 40
click at [1322, 493] on div "alarm_off Não compareceu" at bounding box center [1306, 497] width 93 height 40
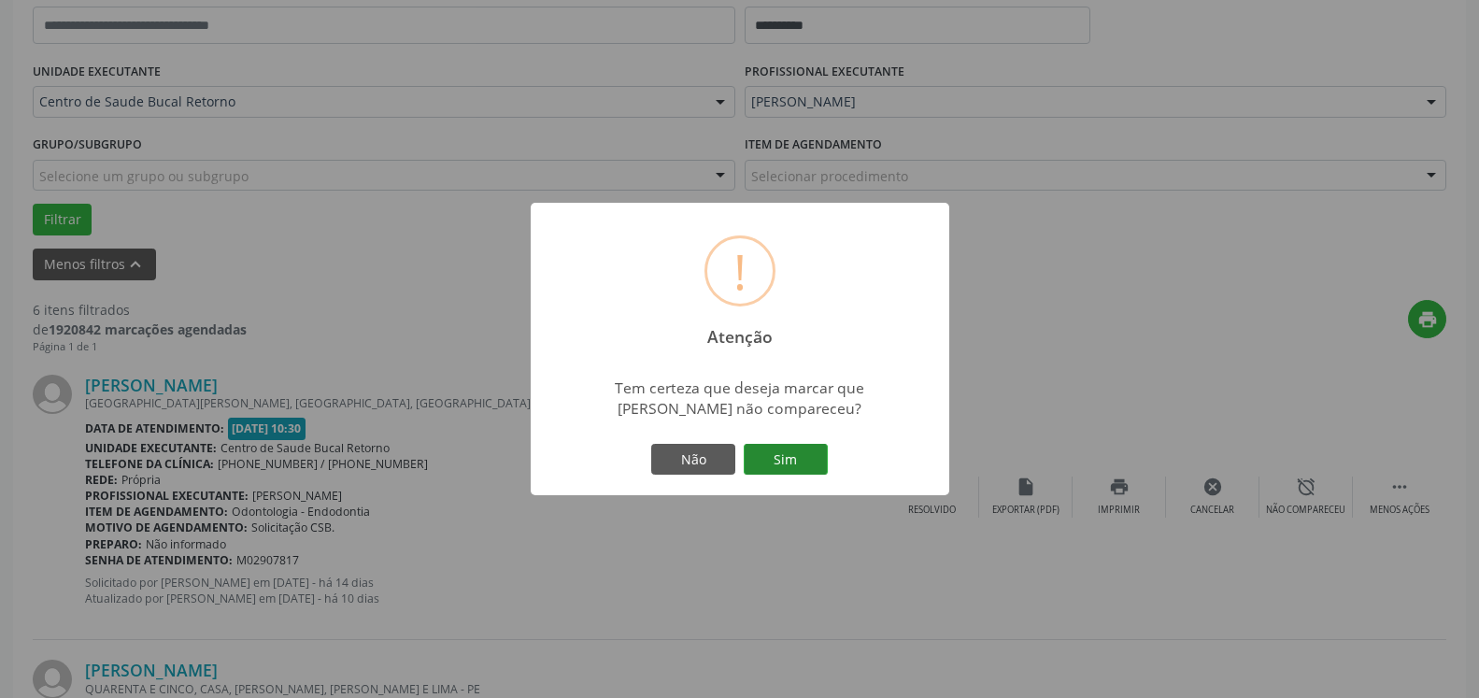
click at [799, 463] on button "Sim" at bounding box center [786, 460] width 84 height 32
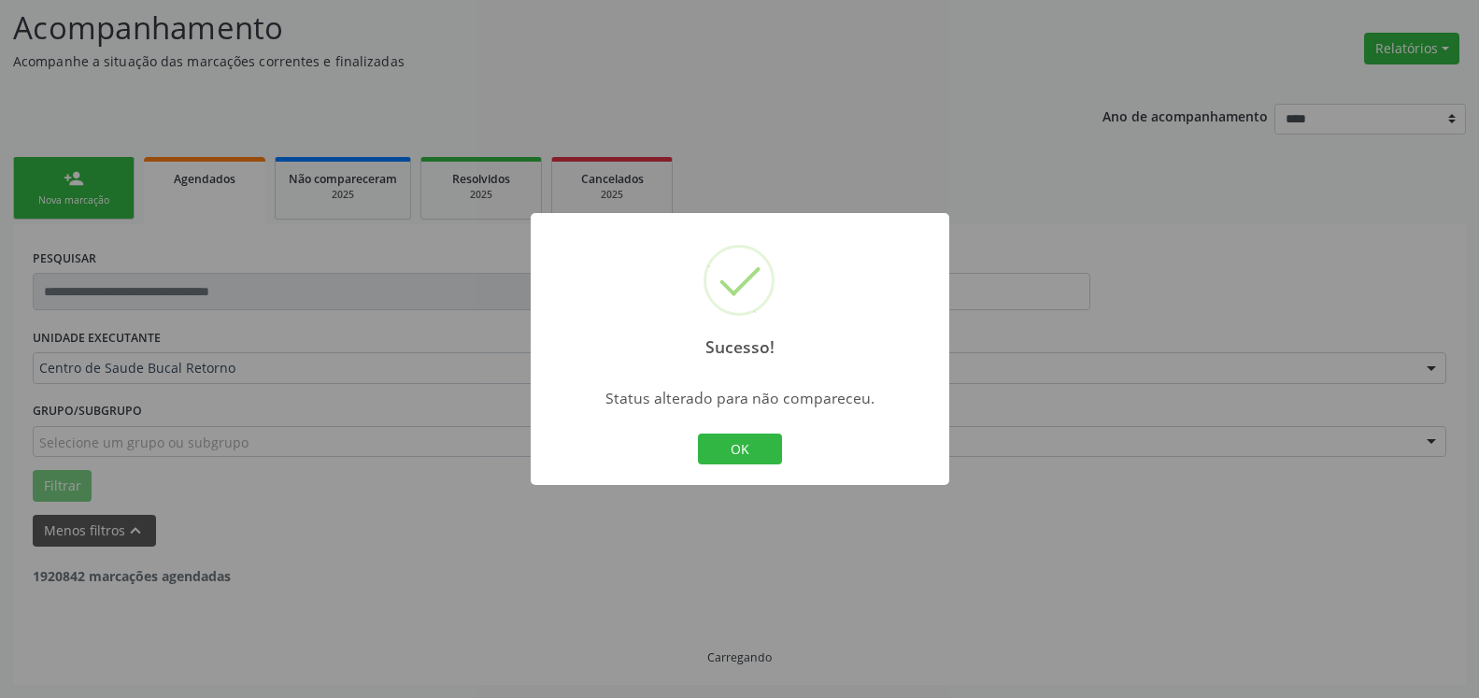
scroll to position [122, 0]
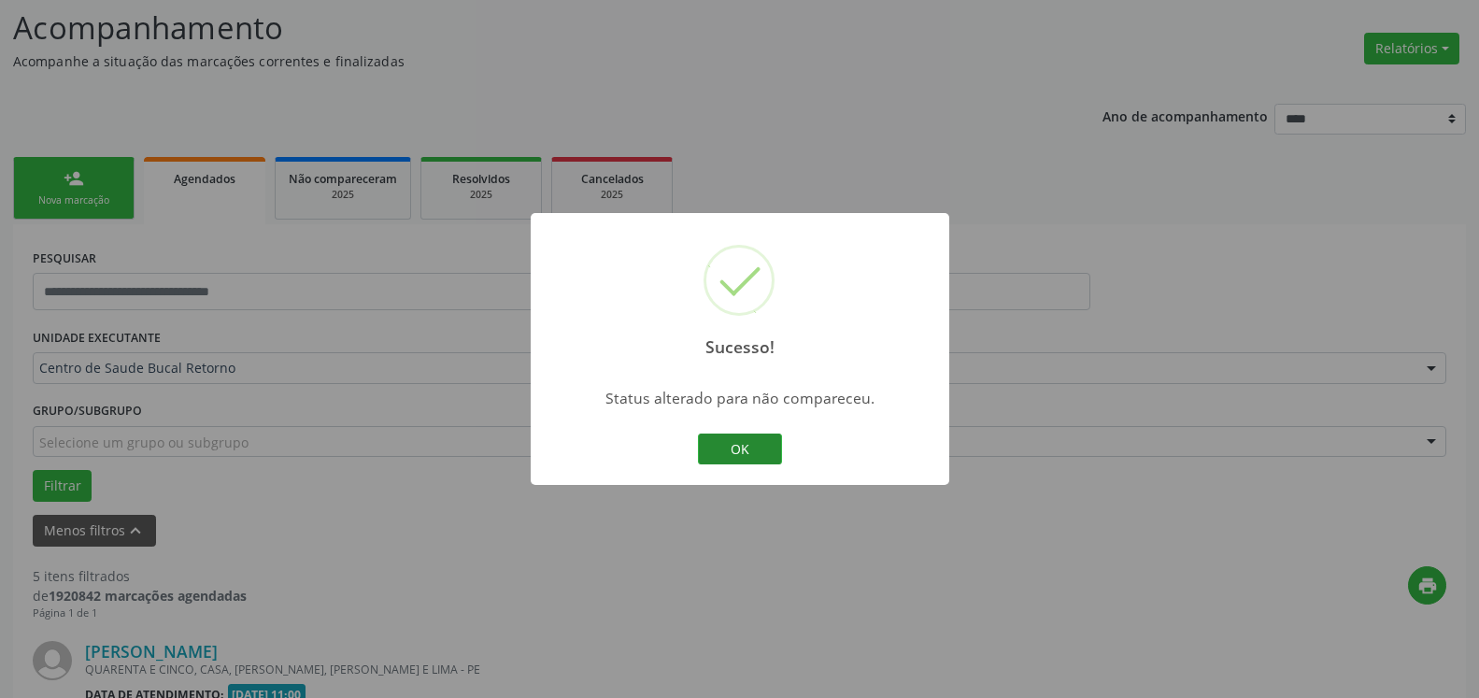
click at [745, 457] on button "OK" at bounding box center [740, 450] width 84 height 32
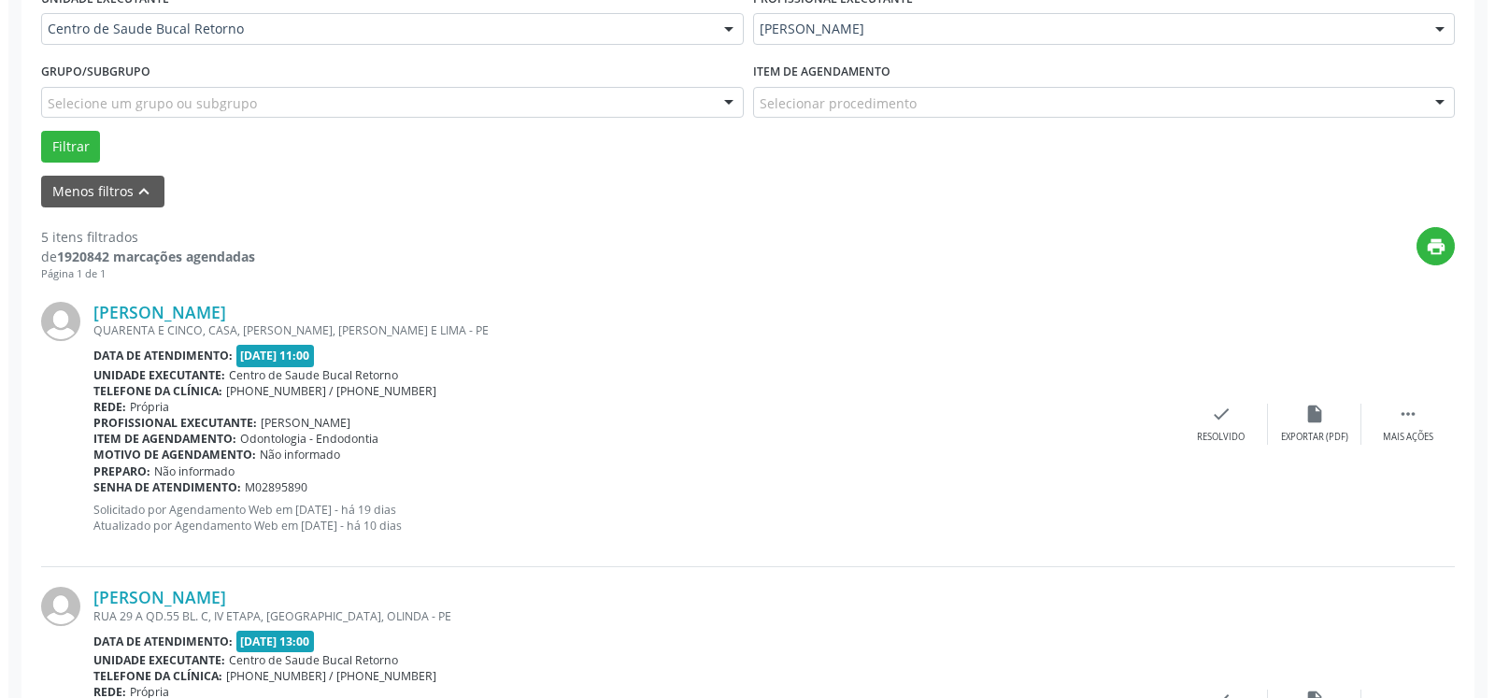
scroll to position [504, 0]
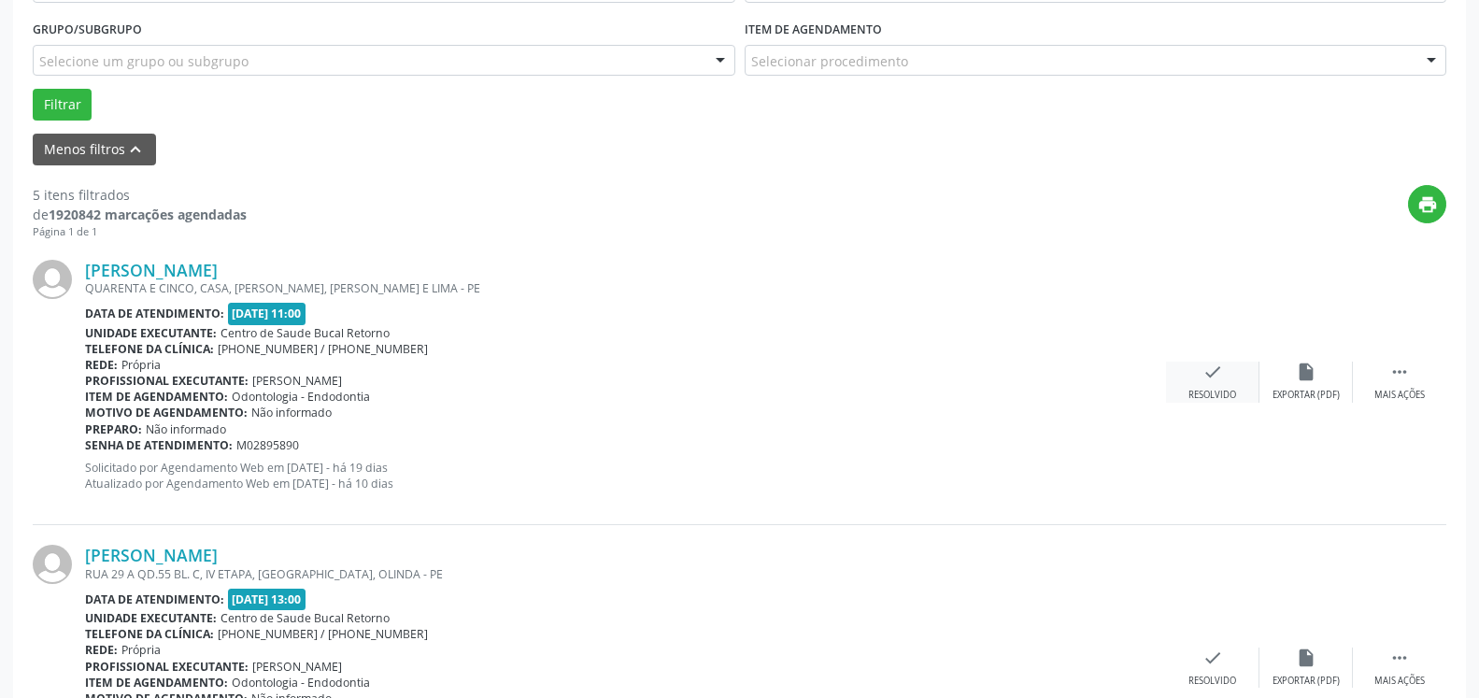
click at [1205, 393] on div "Resolvido" at bounding box center [1213, 395] width 48 height 13
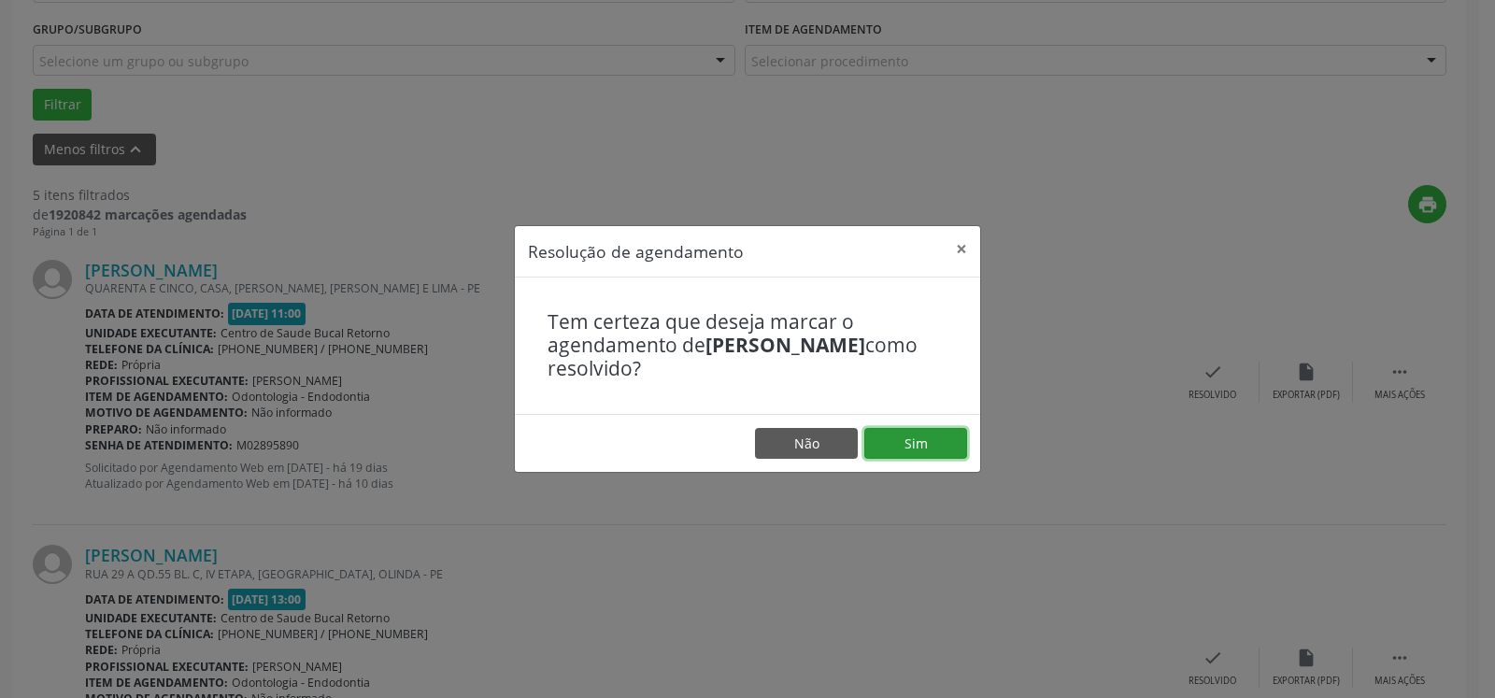
click at [902, 450] on button "Sim" at bounding box center [916, 444] width 103 height 32
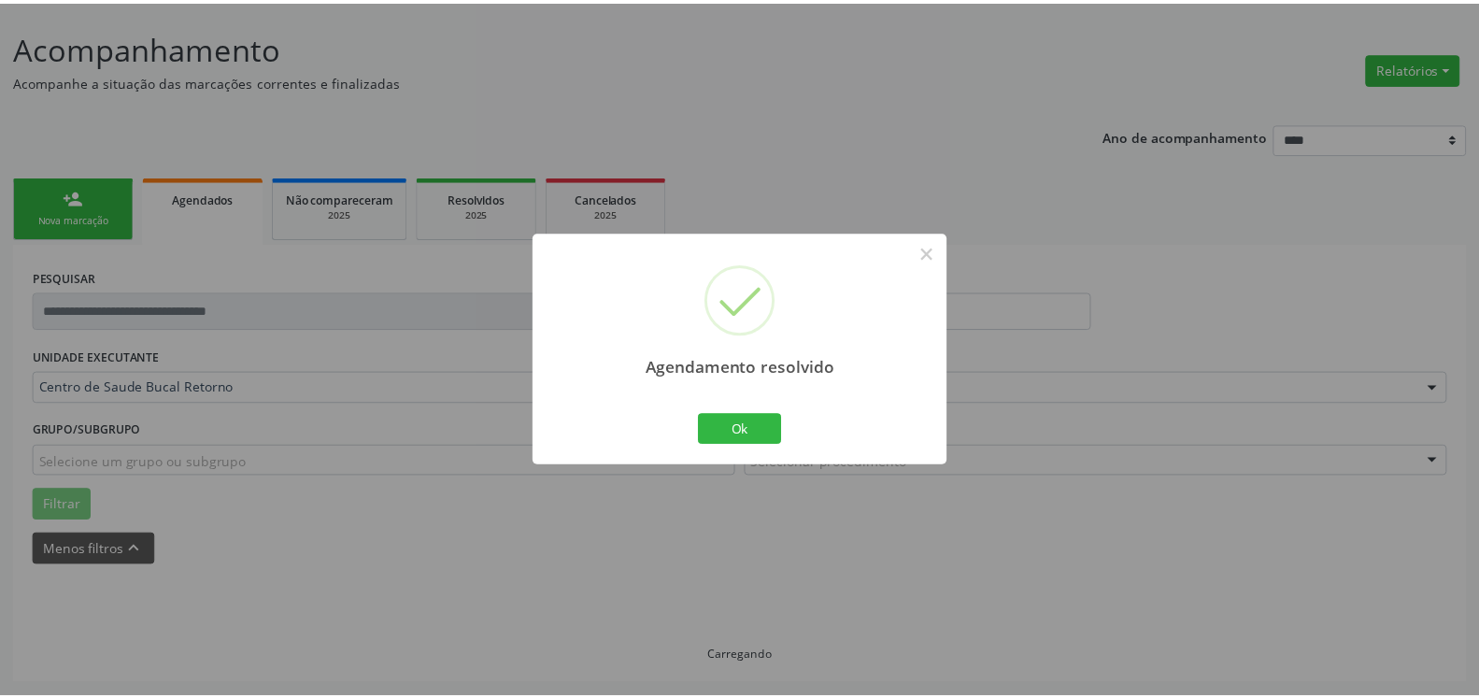
scroll to position [103, 0]
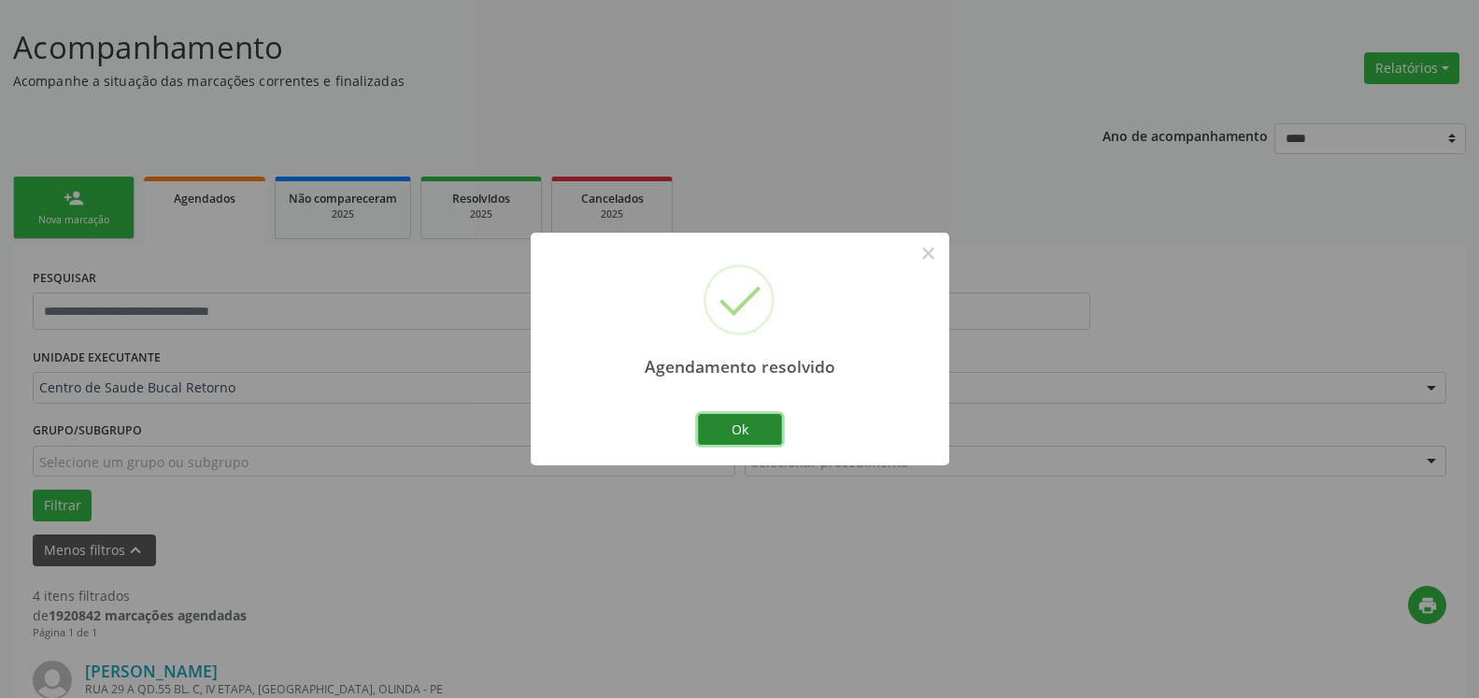
click at [737, 428] on button "Ok" at bounding box center [740, 430] width 84 height 32
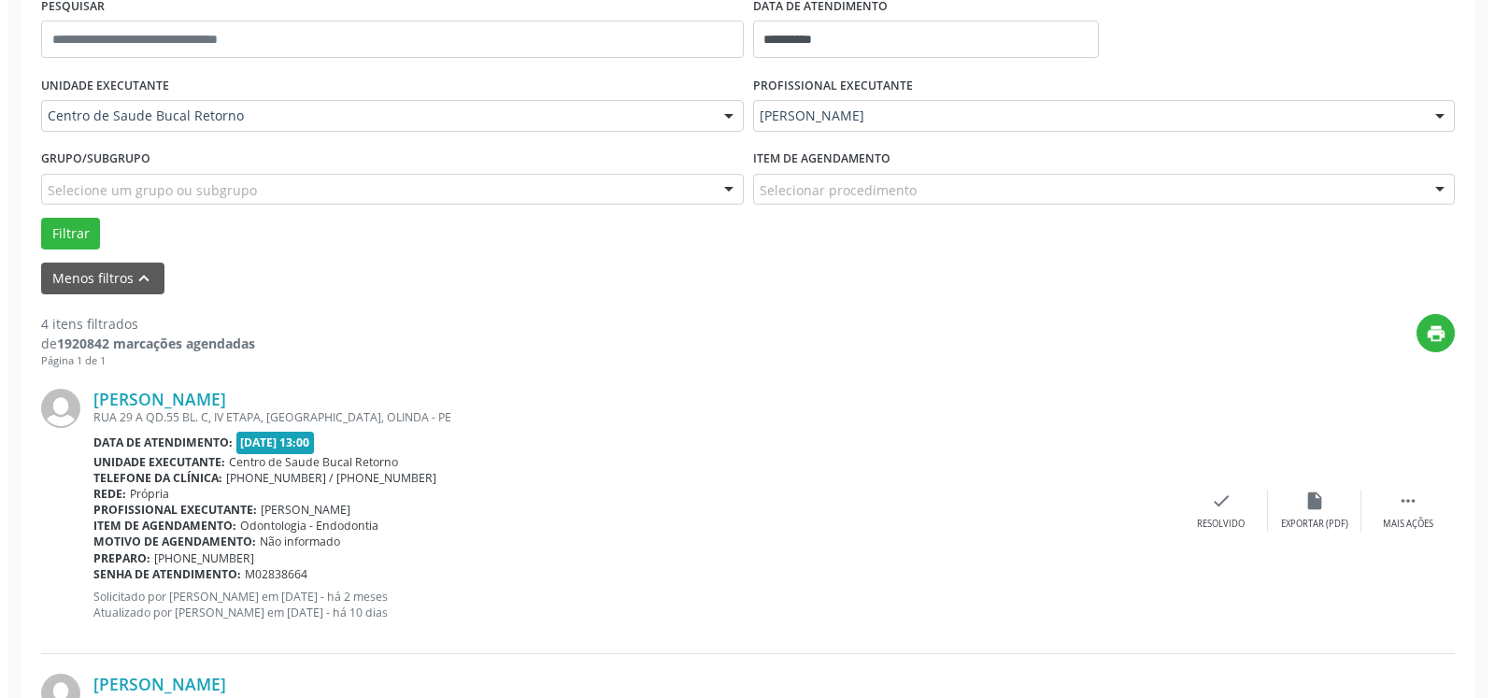
scroll to position [484, 0]
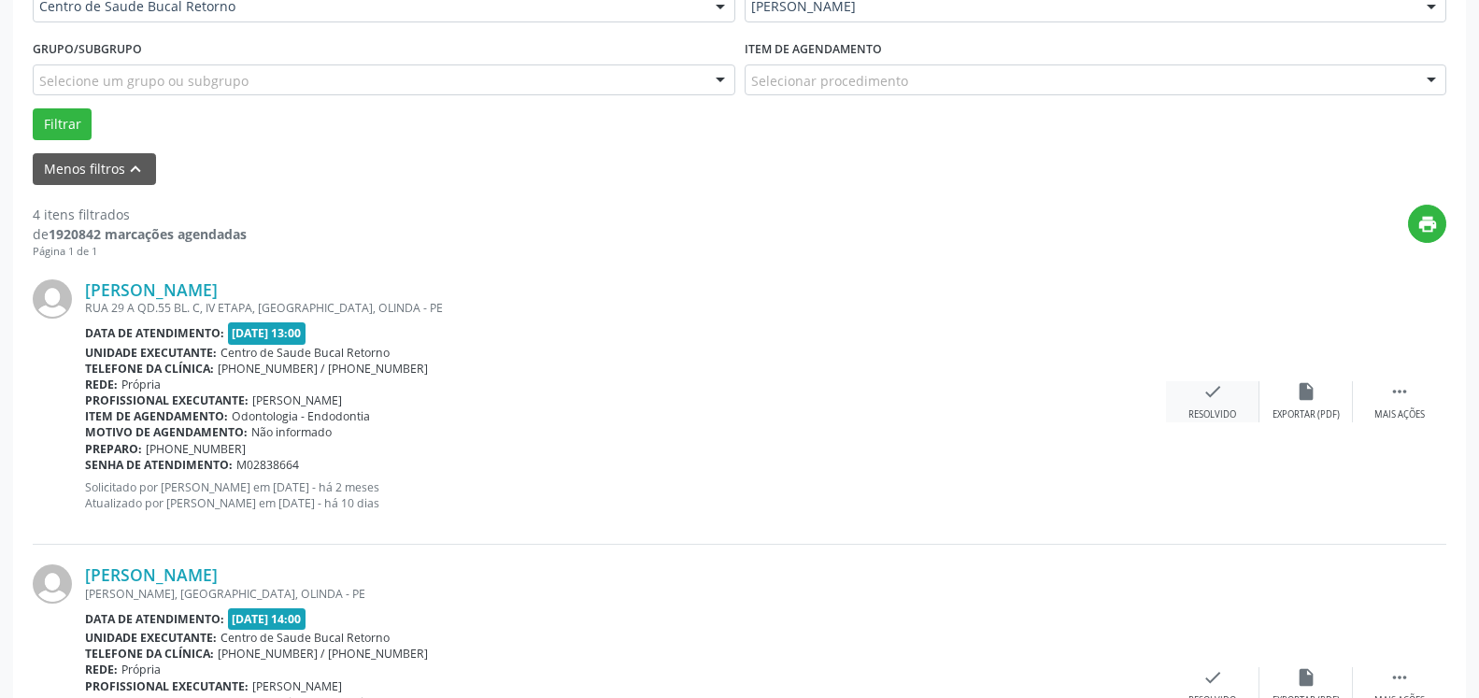
click at [1220, 402] on icon "check" at bounding box center [1213, 391] width 21 height 21
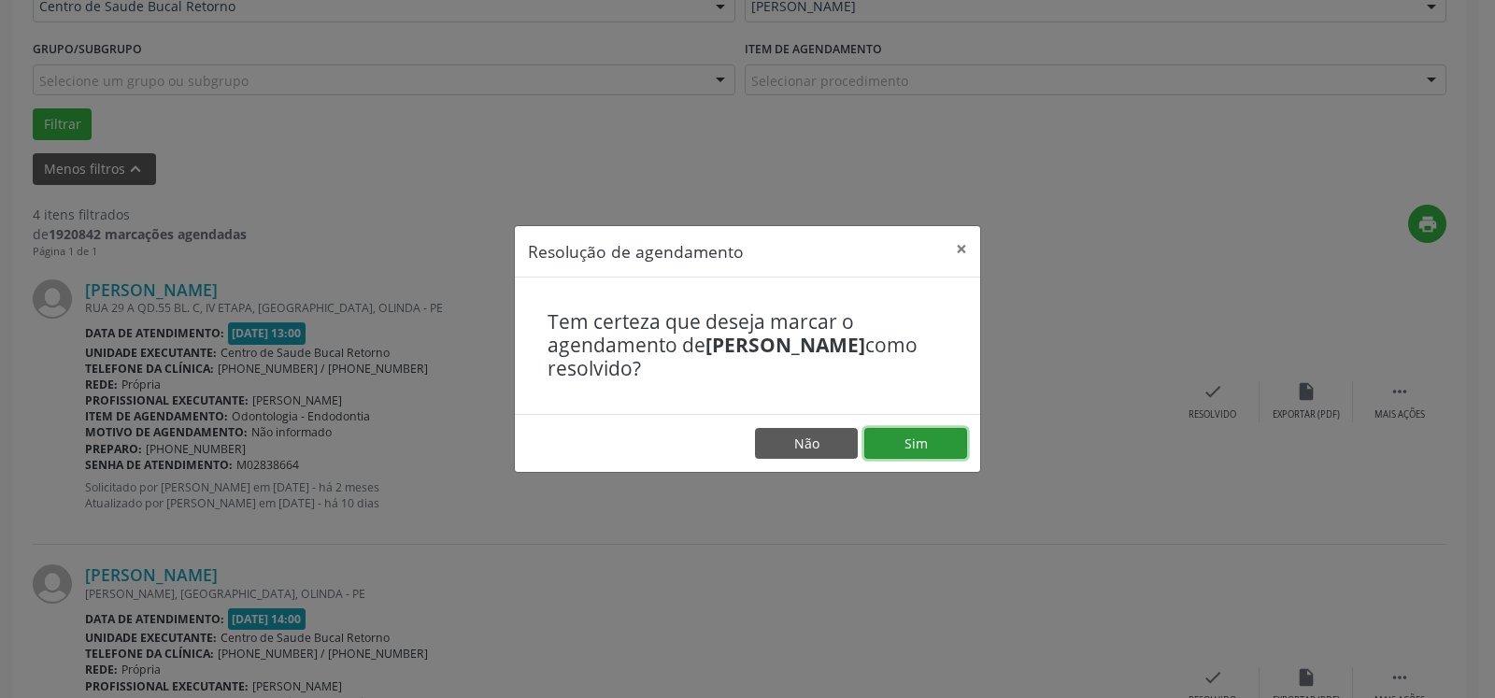
click at [943, 447] on button "Sim" at bounding box center [916, 444] width 103 height 32
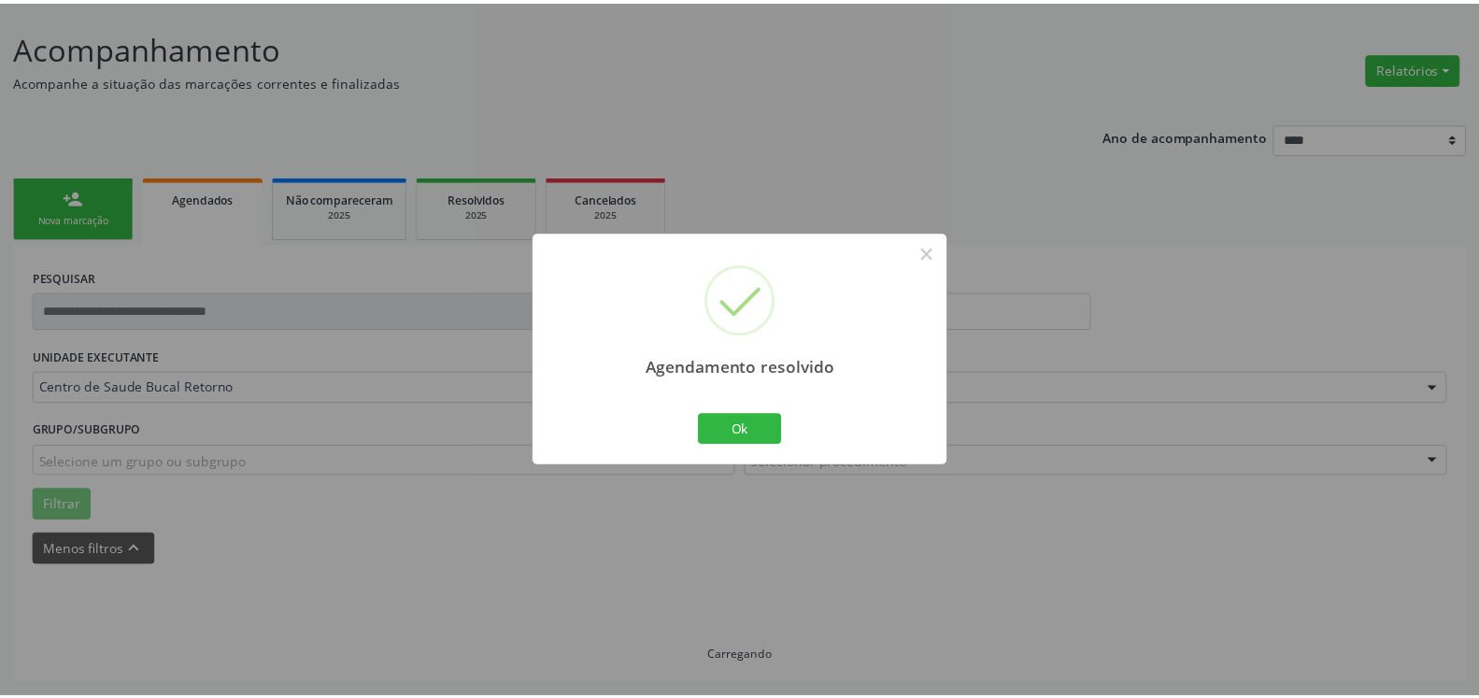
scroll to position [103, 0]
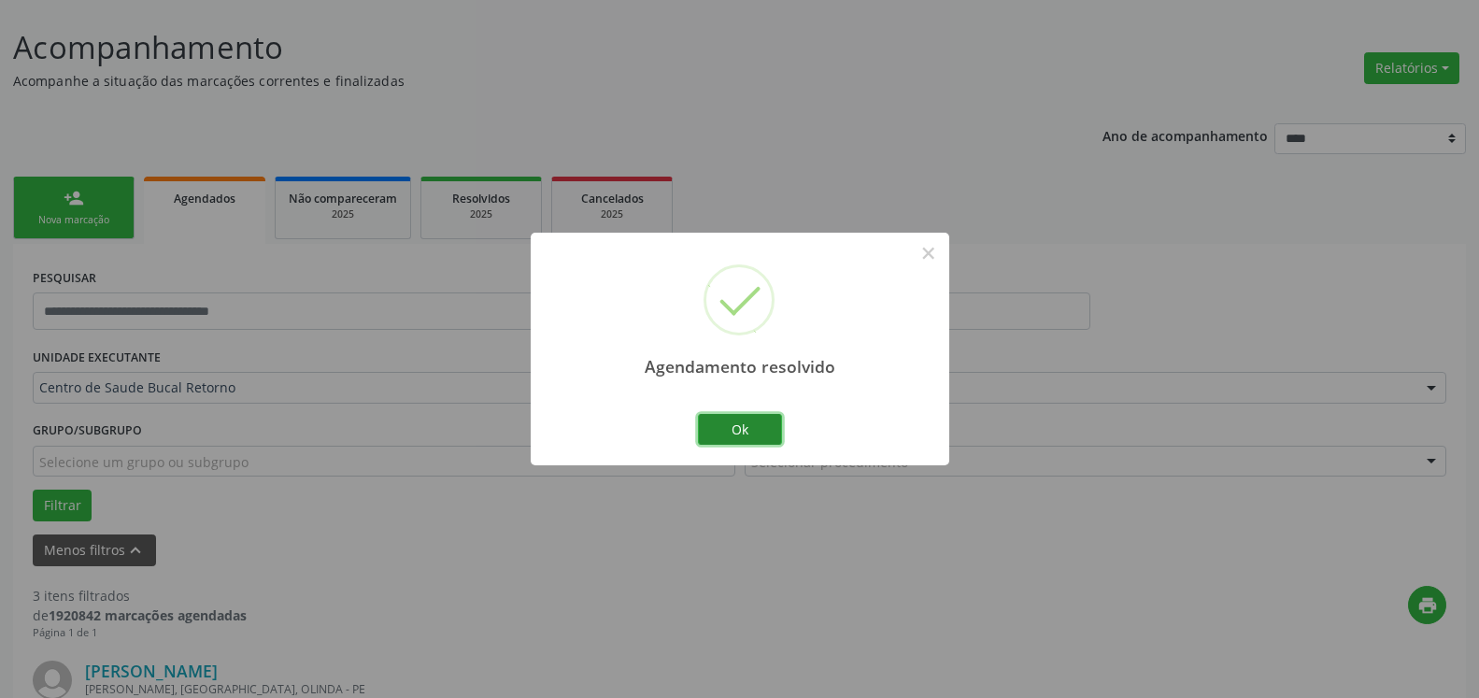
click at [772, 436] on button "Ok" at bounding box center [740, 430] width 84 height 32
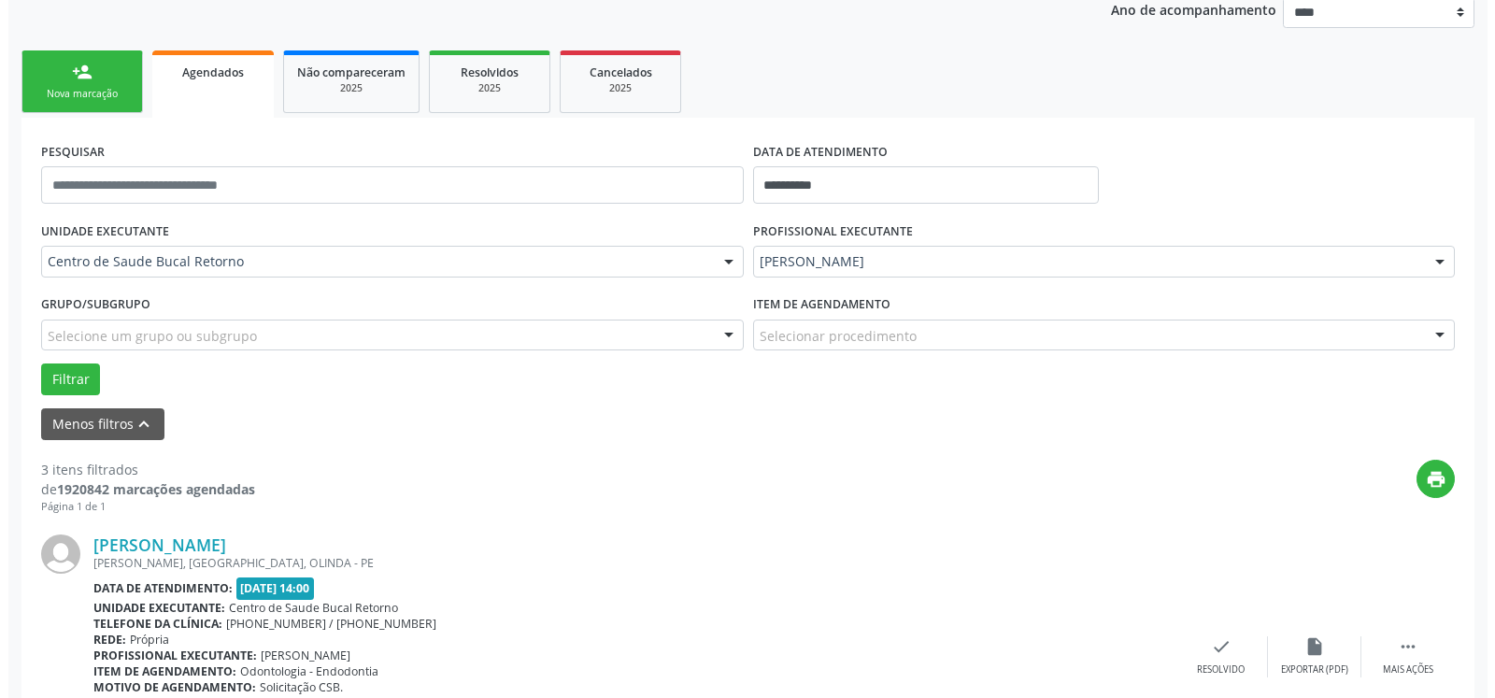
scroll to position [389, 0]
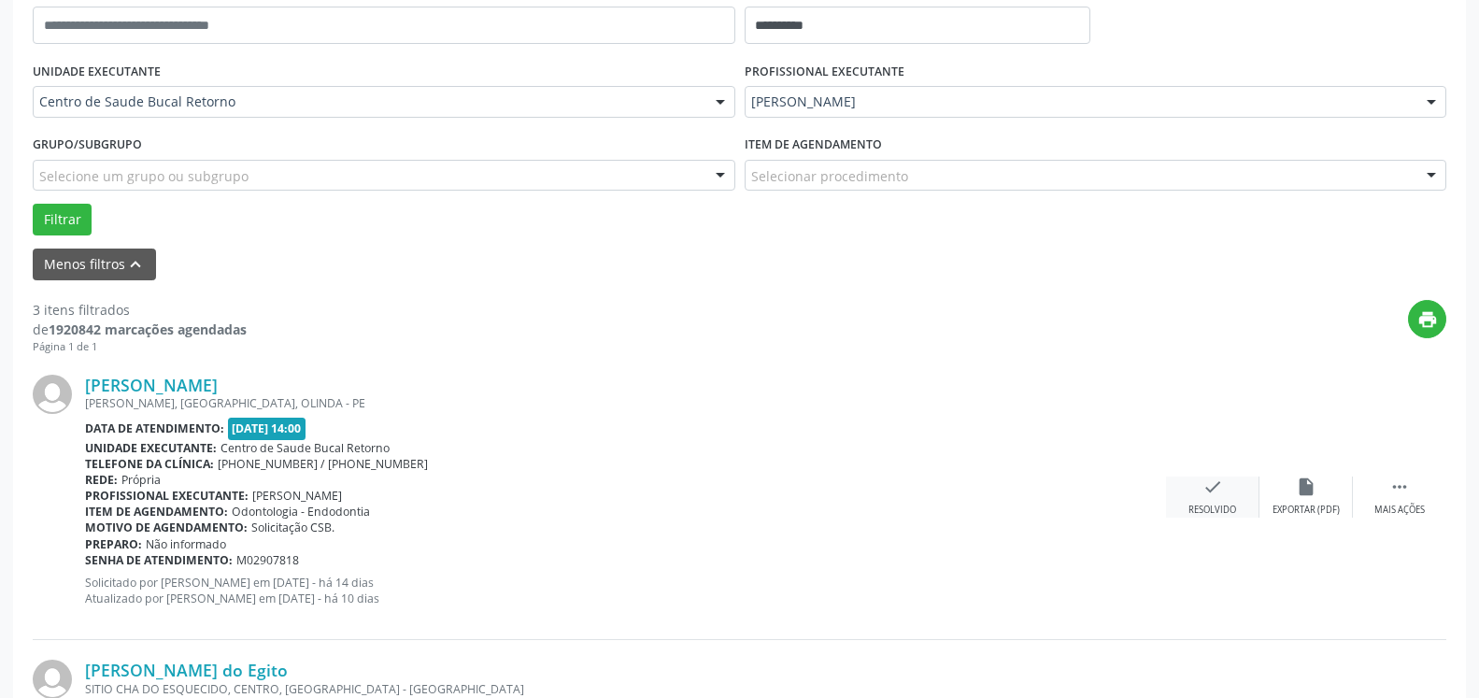
click at [1212, 494] on icon "check" at bounding box center [1213, 487] width 21 height 21
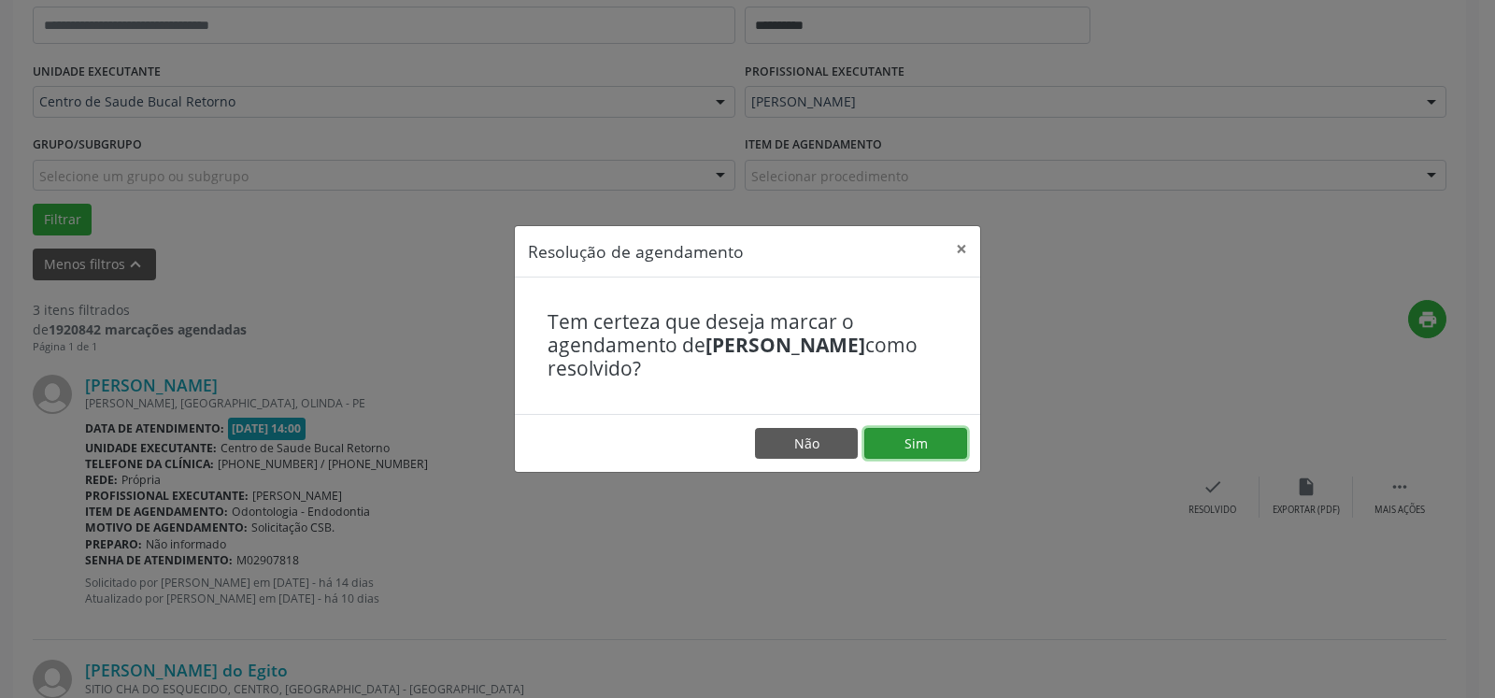
click at [902, 444] on button "Sim" at bounding box center [916, 444] width 103 height 32
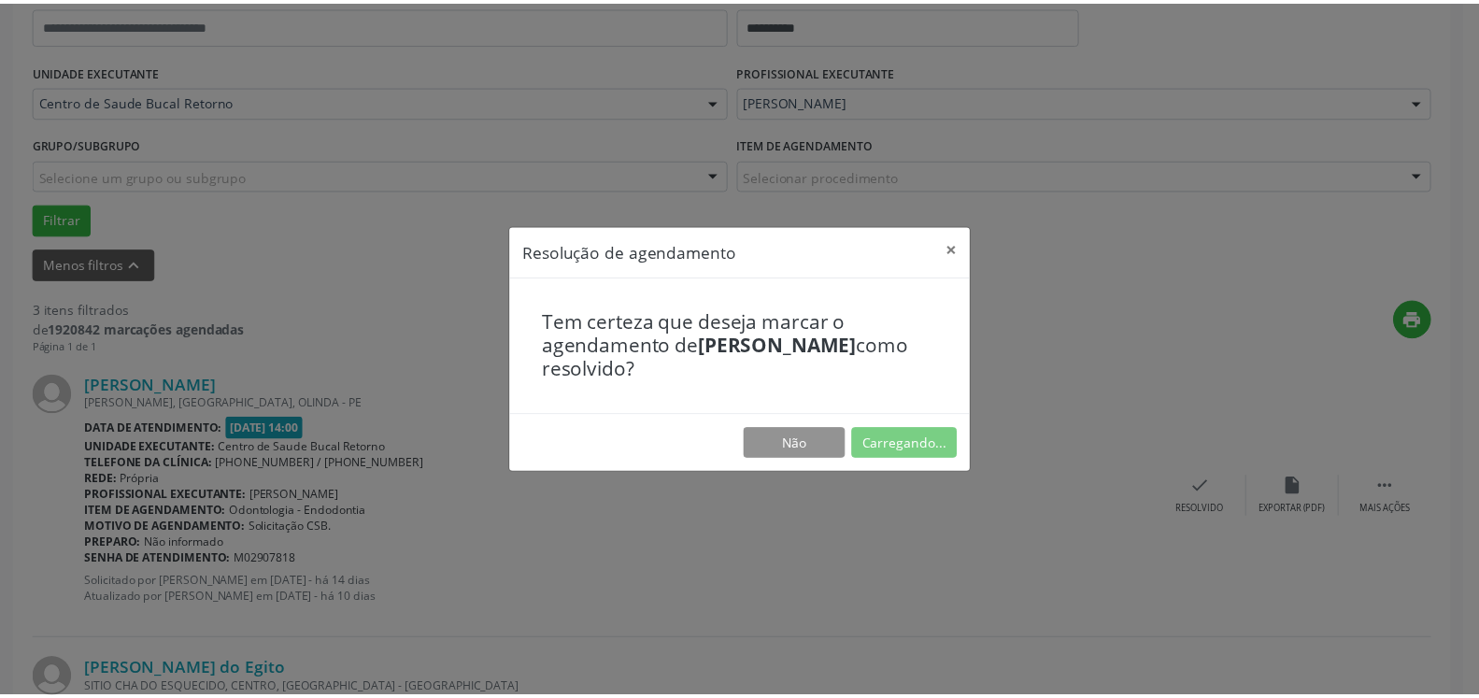
scroll to position [103, 0]
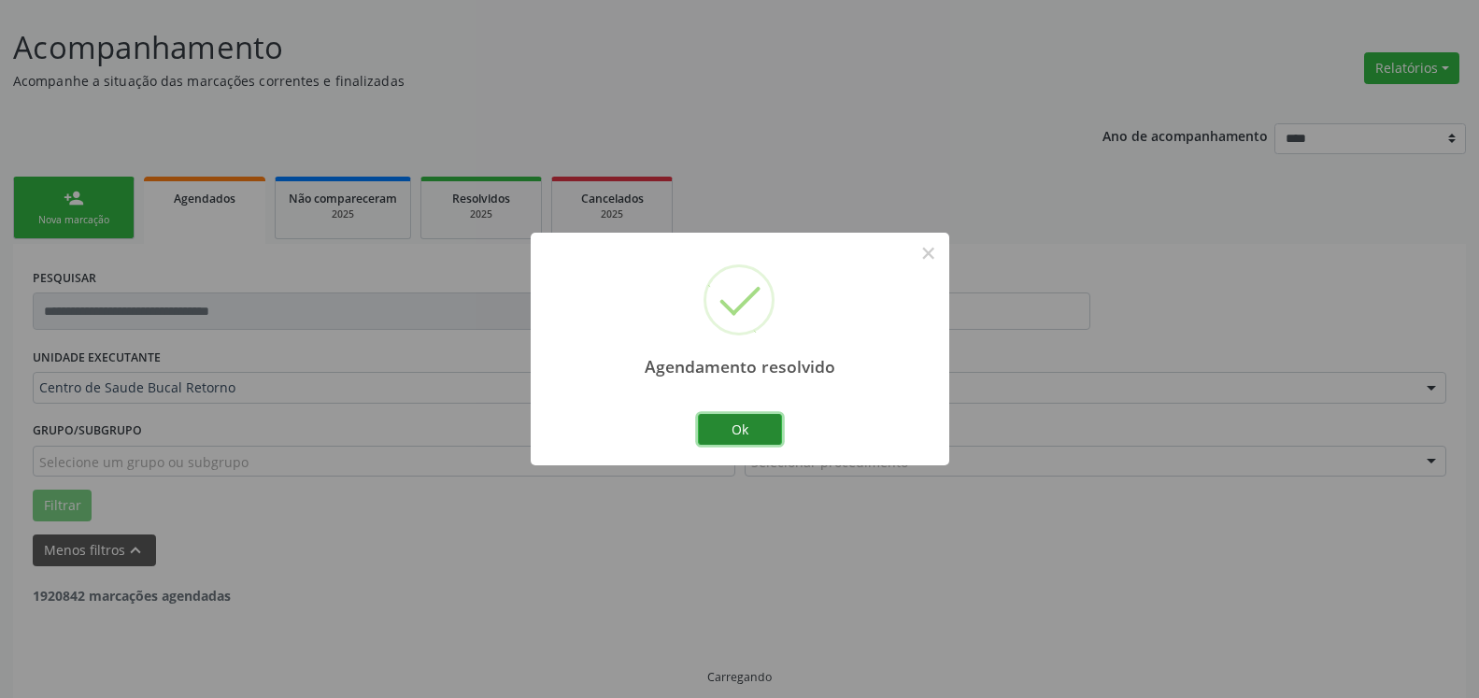
click at [721, 428] on button "Ok" at bounding box center [740, 430] width 84 height 32
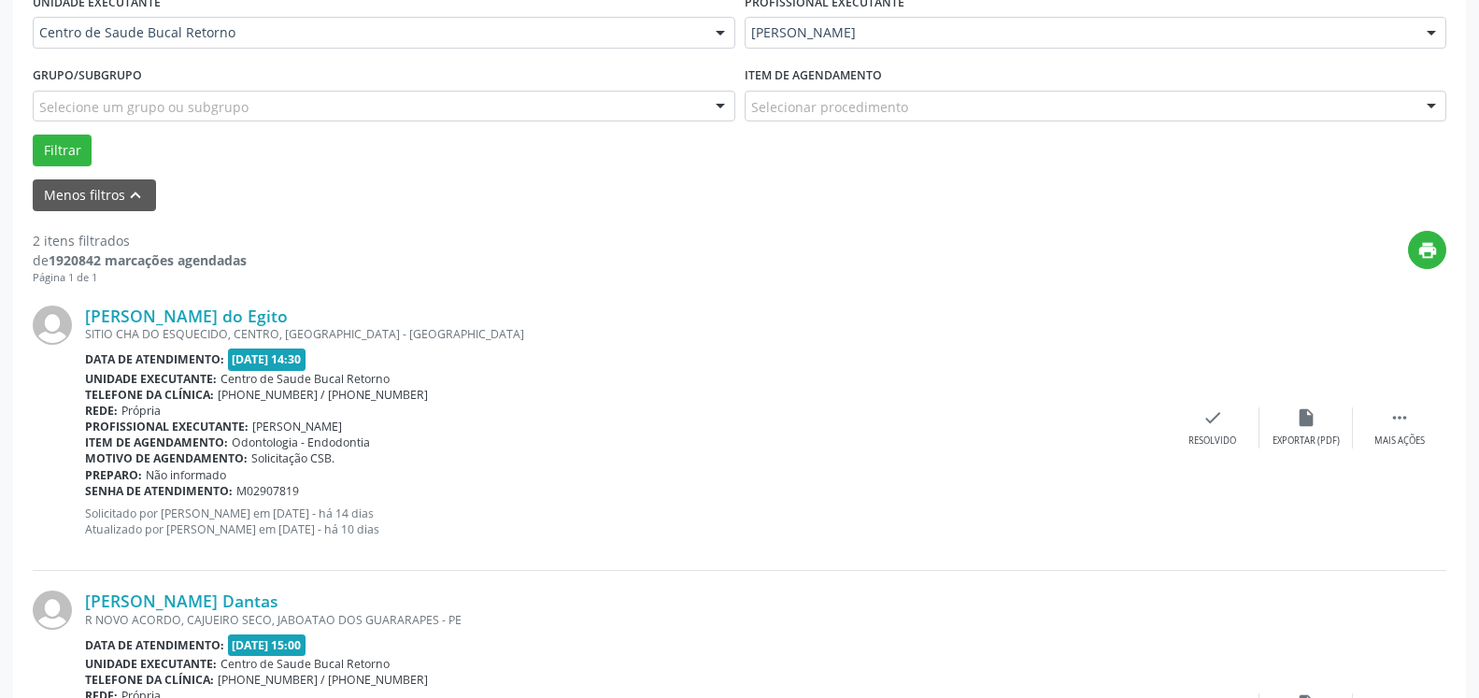
scroll to position [484, 0]
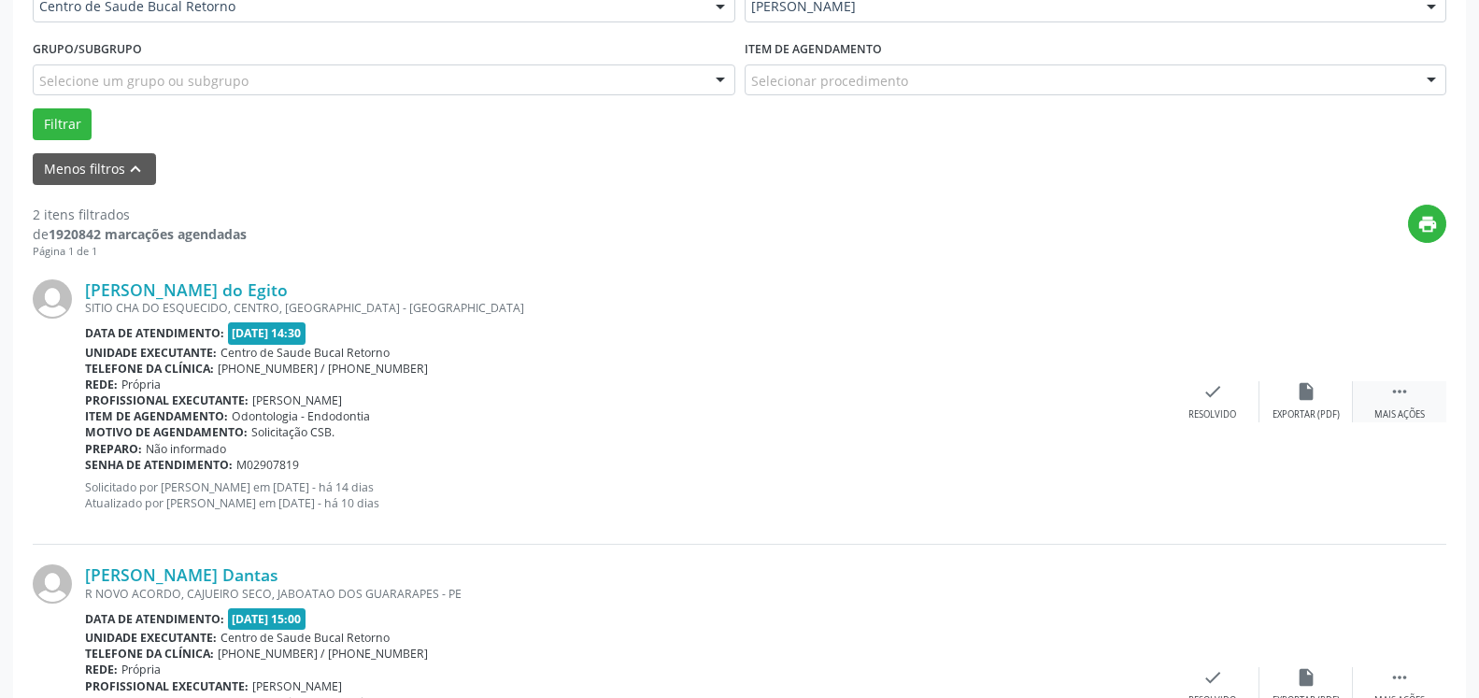
click at [1408, 401] on icon "" at bounding box center [1400, 391] width 21 height 21
click at [1318, 392] on div "alarm_off Não compareceu" at bounding box center [1306, 401] width 93 height 40
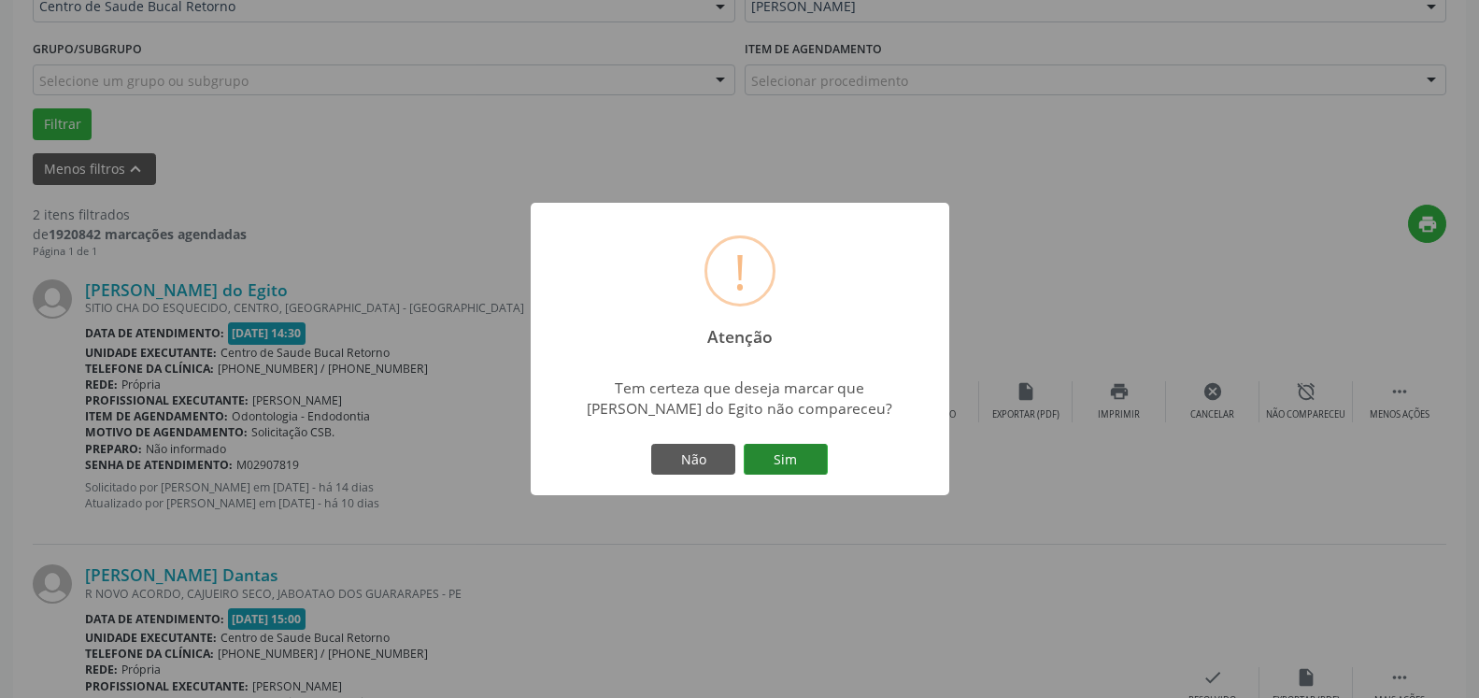
click at [792, 465] on button "Sim" at bounding box center [786, 460] width 84 height 32
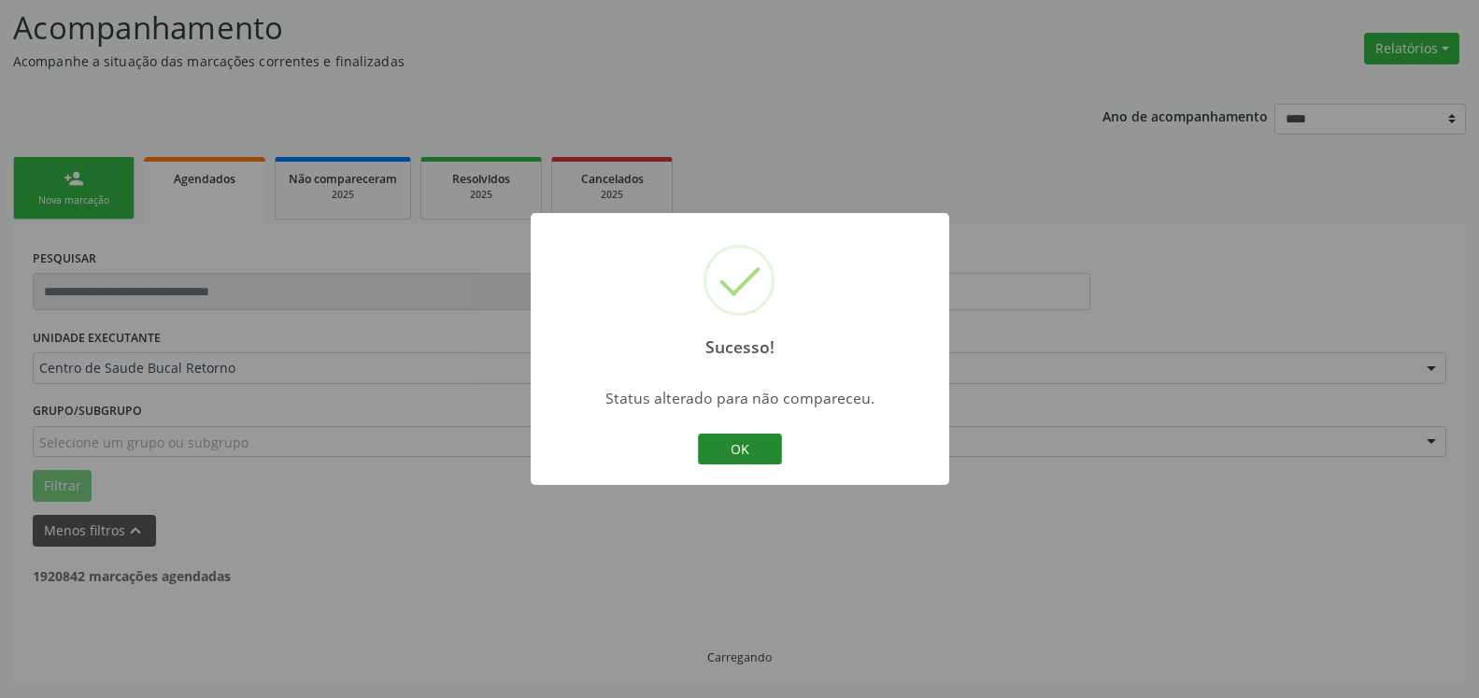
scroll to position [122, 0]
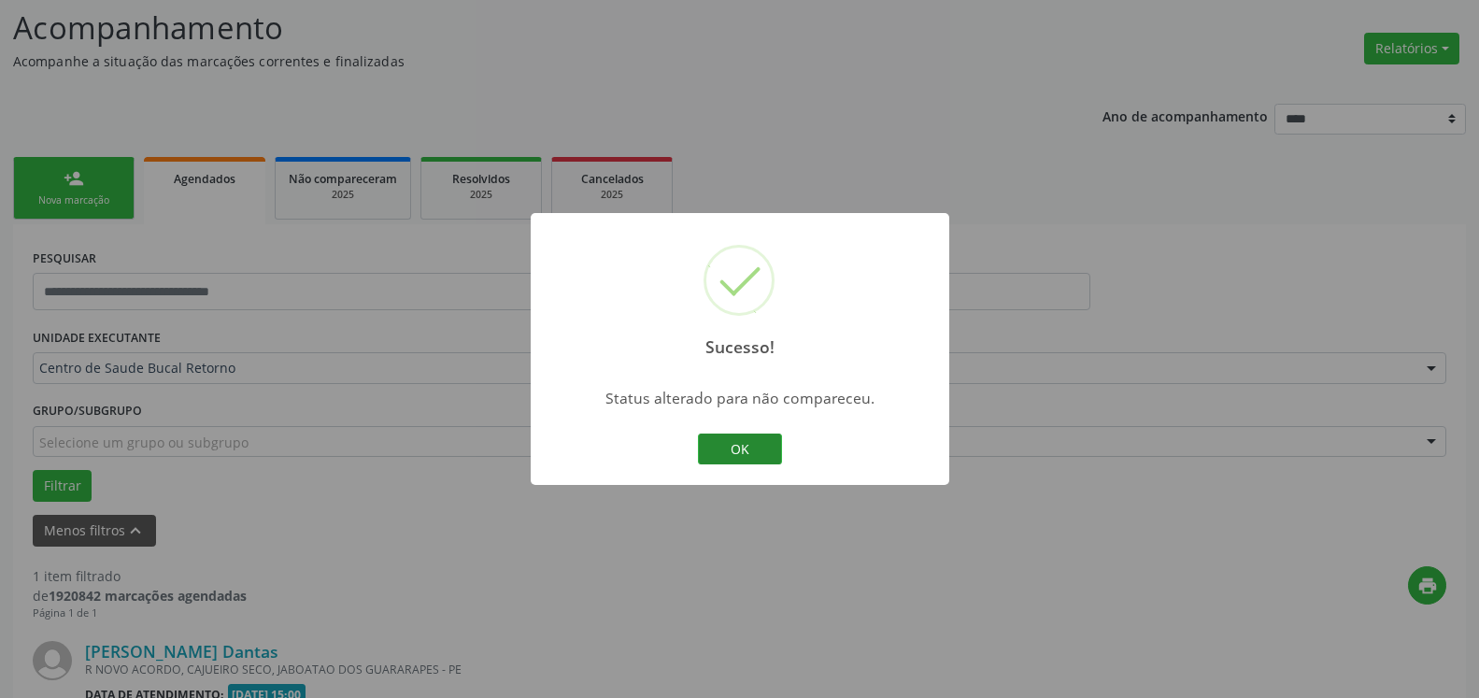
click at [735, 448] on button "OK" at bounding box center [740, 450] width 84 height 32
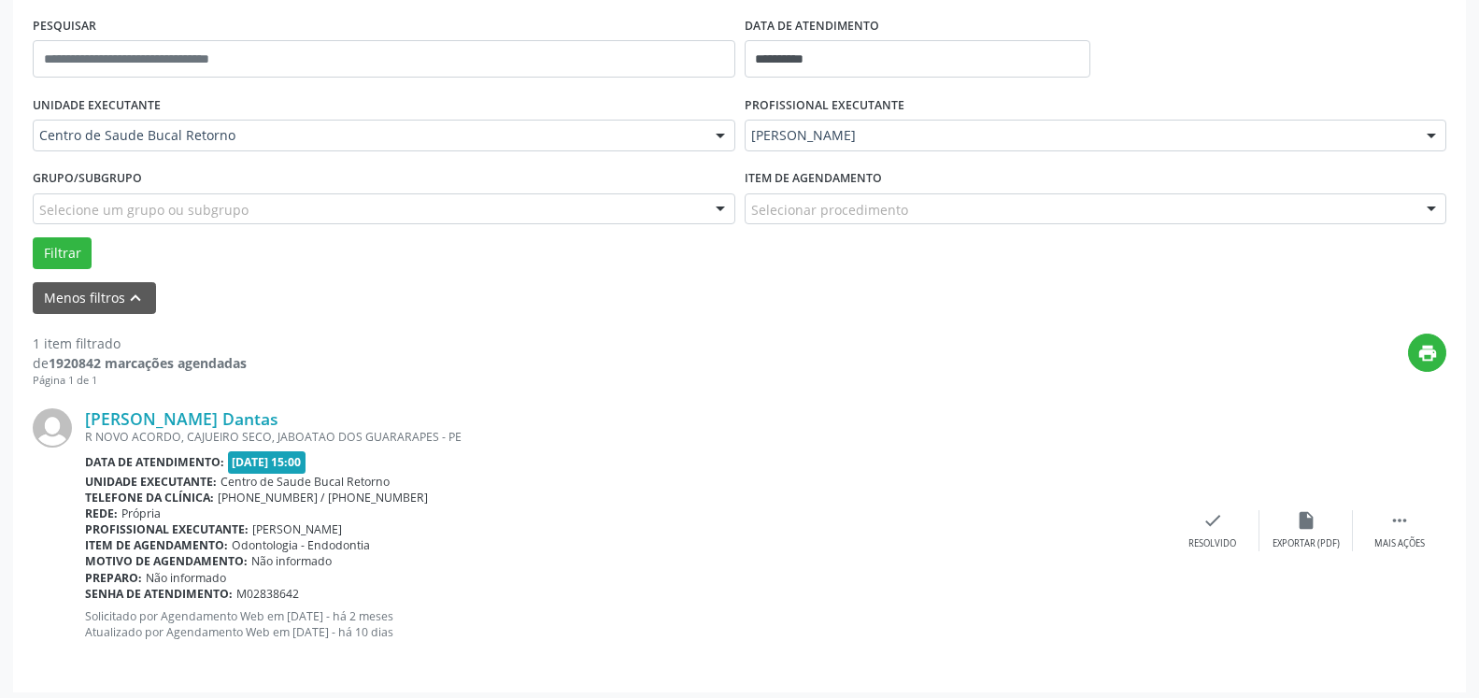
scroll to position [363, 0]
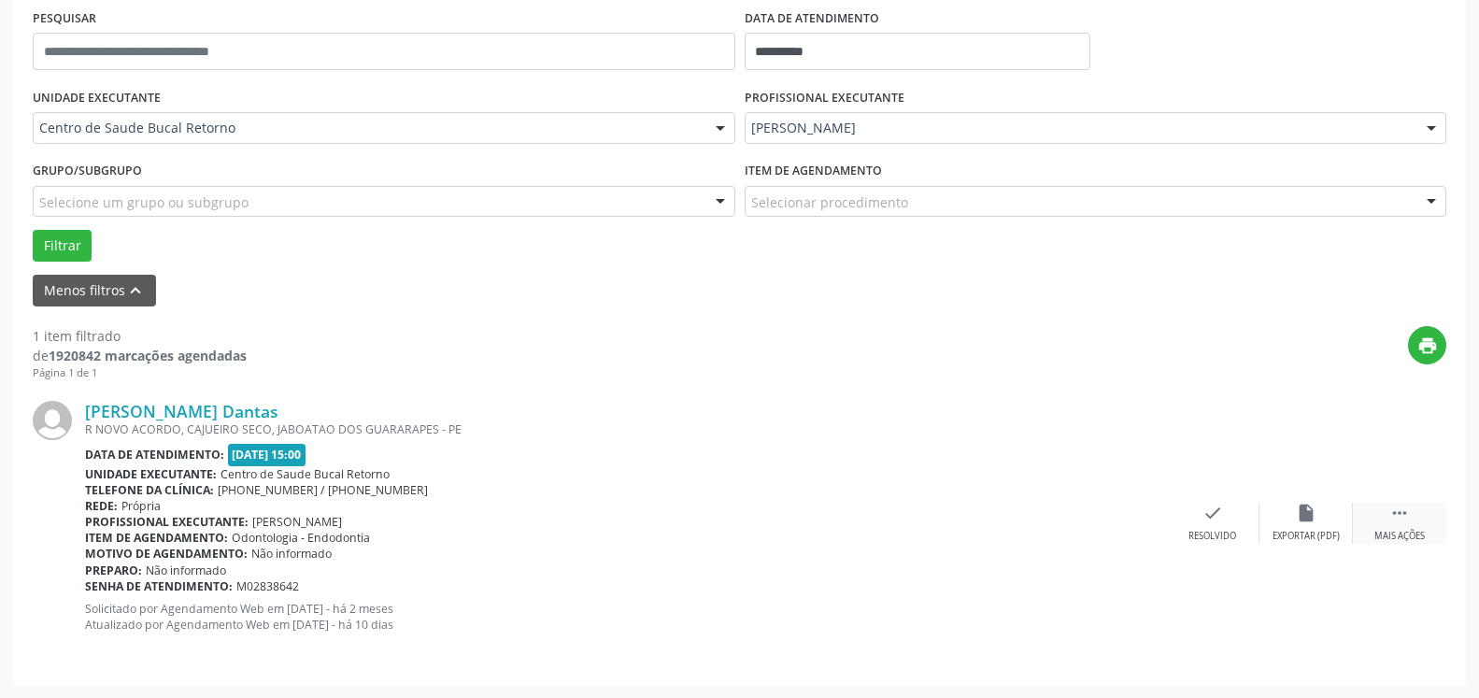
click at [1415, 516] on div " Mais ações" at bounding box center [1399, 523] width 93 height 40
click at [1325, 507] on div "alarm_off Não compareceu" at bounding box center [1306, 523] width 93 height 40
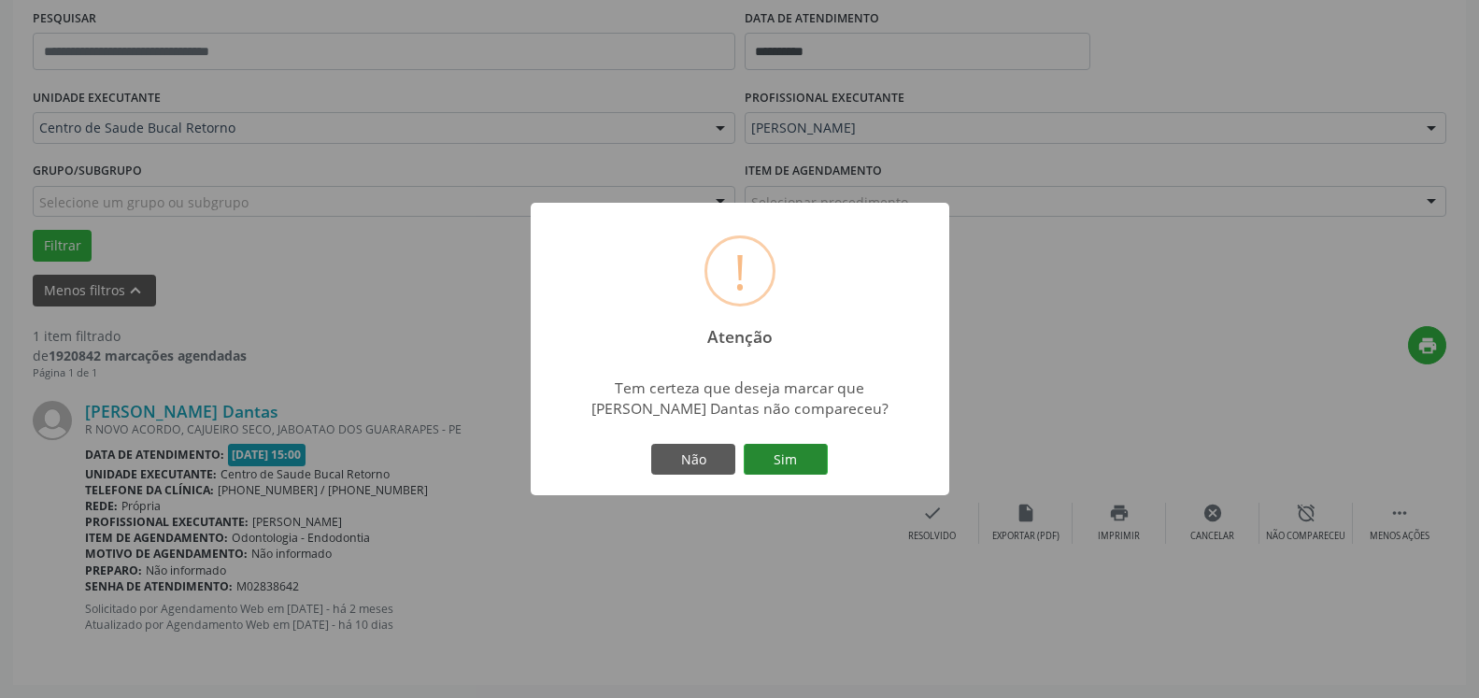
click at [761, 453] on button "Sim" at bounding box center [786, 460] width 84 height 32
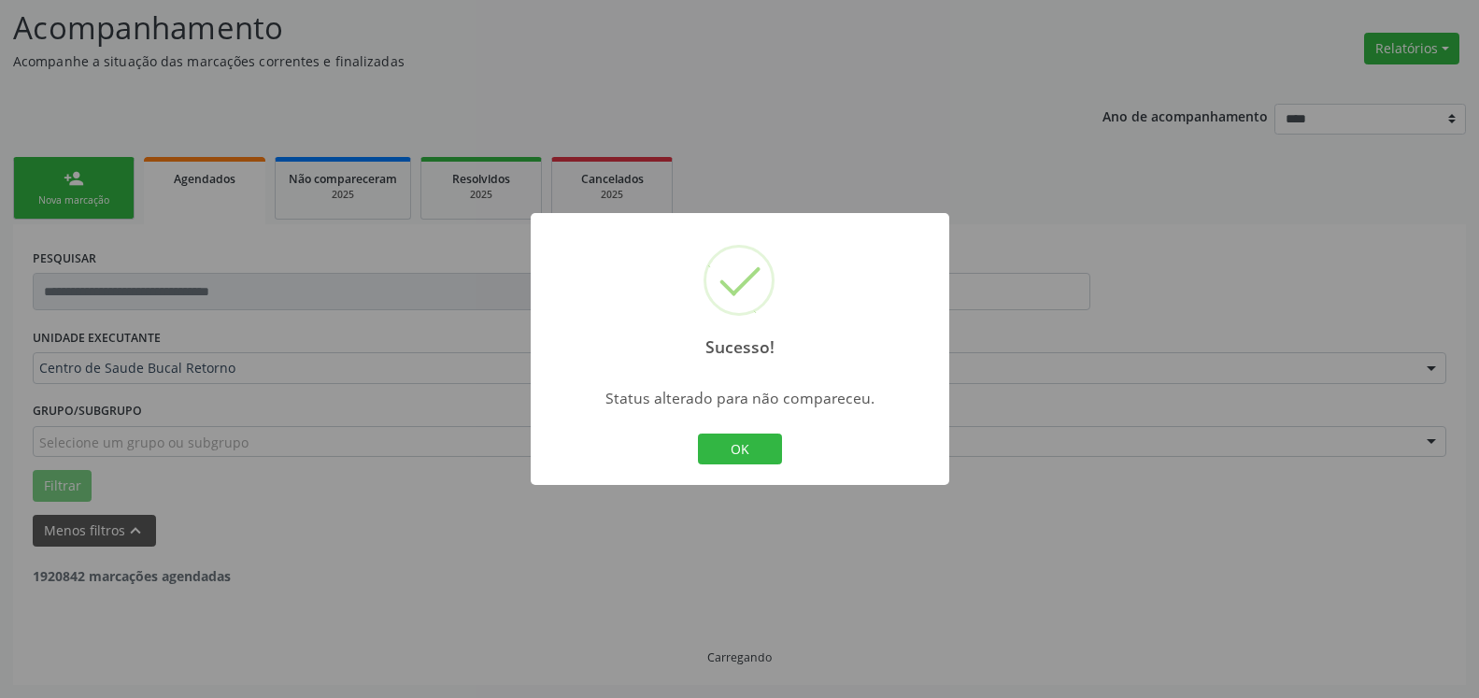
scroll to position [63, 0]
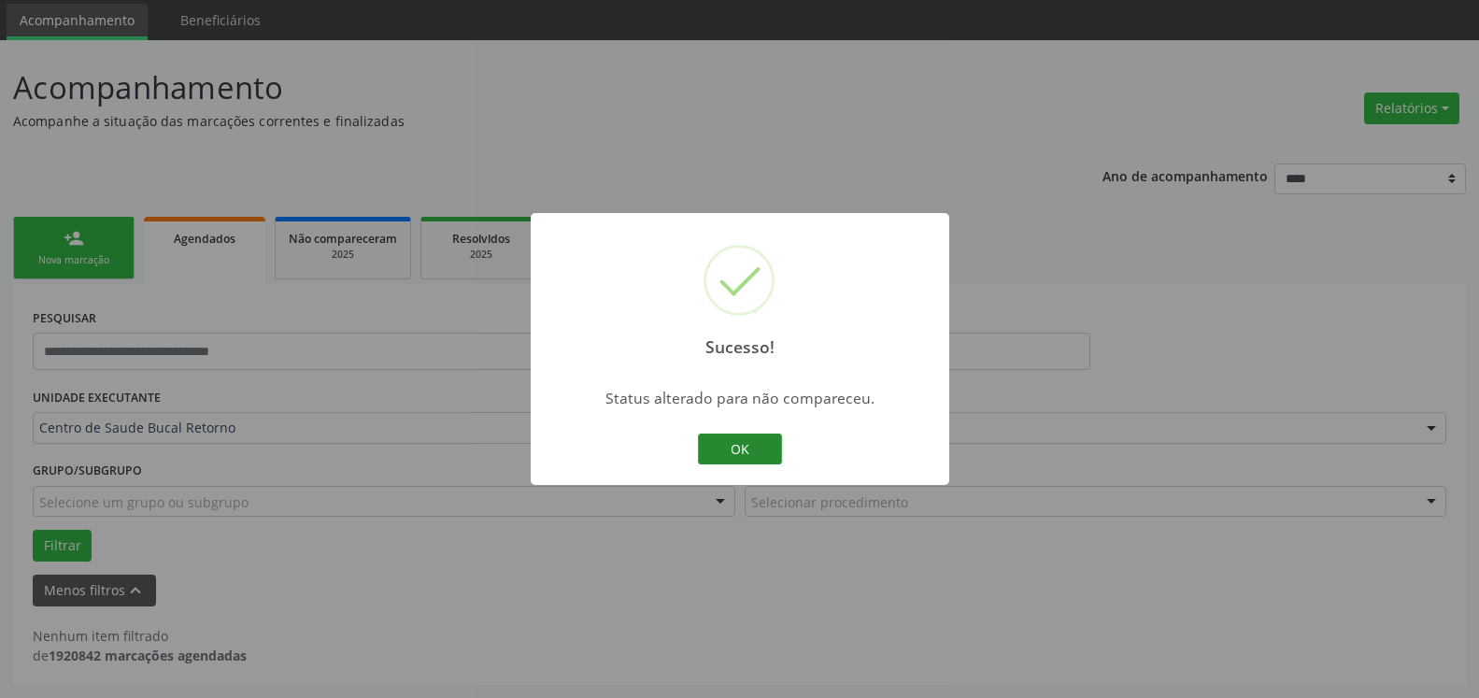
click at [742, 450] on button "OK" at bounding box center [740, 450] width 84 height 32
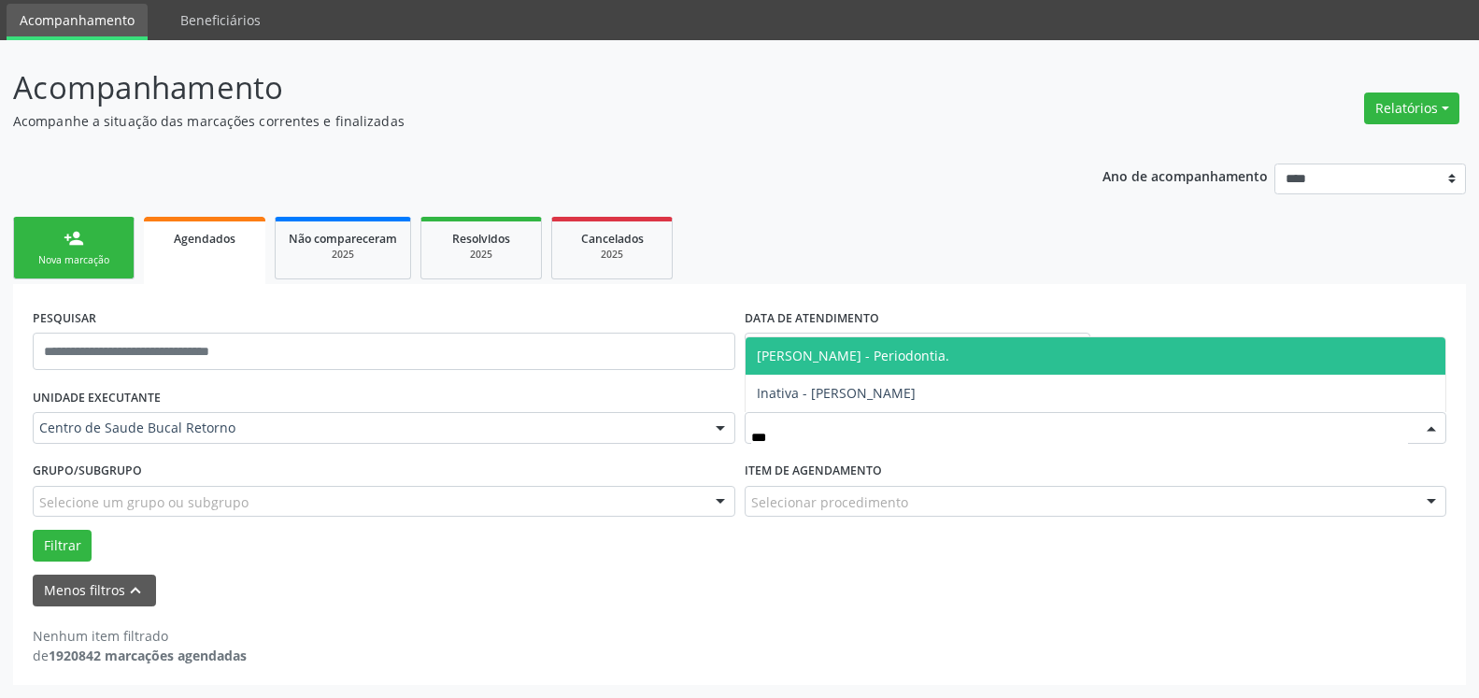
click at [913, 341] on span "[PERSON_NAME] - Periodontia." at bounding box center [1096, 355] width 701 height 37
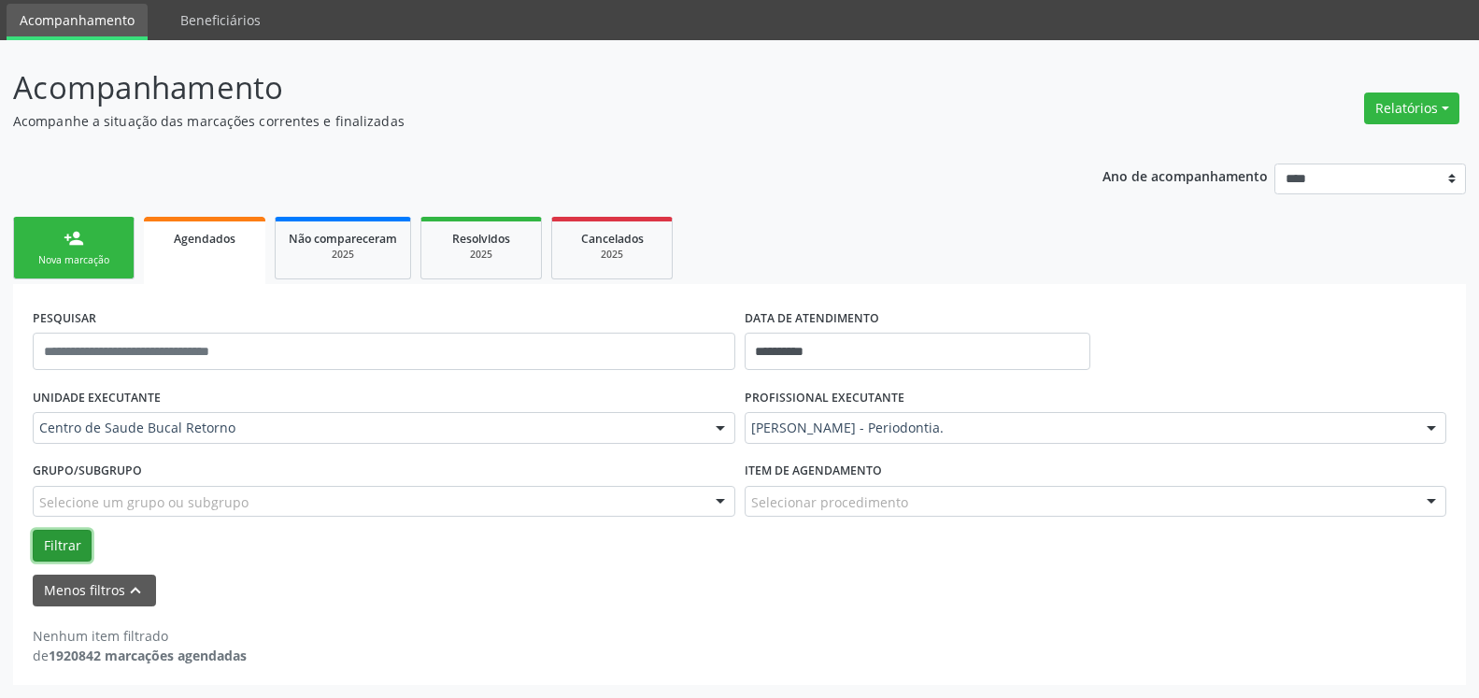
click at [56, 541] on button "Filtrar" at bounding box center [62, 546] width 59 height 32
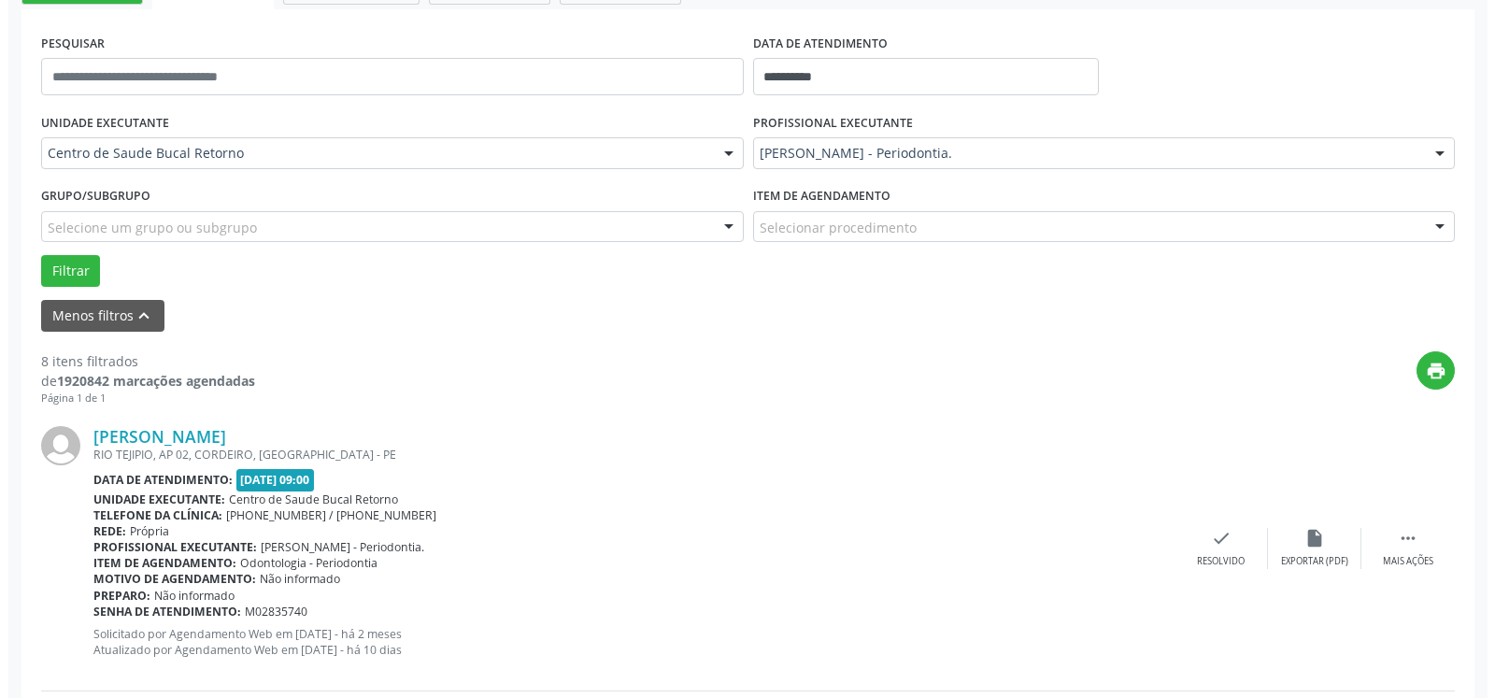
scroll to position [444, 0]
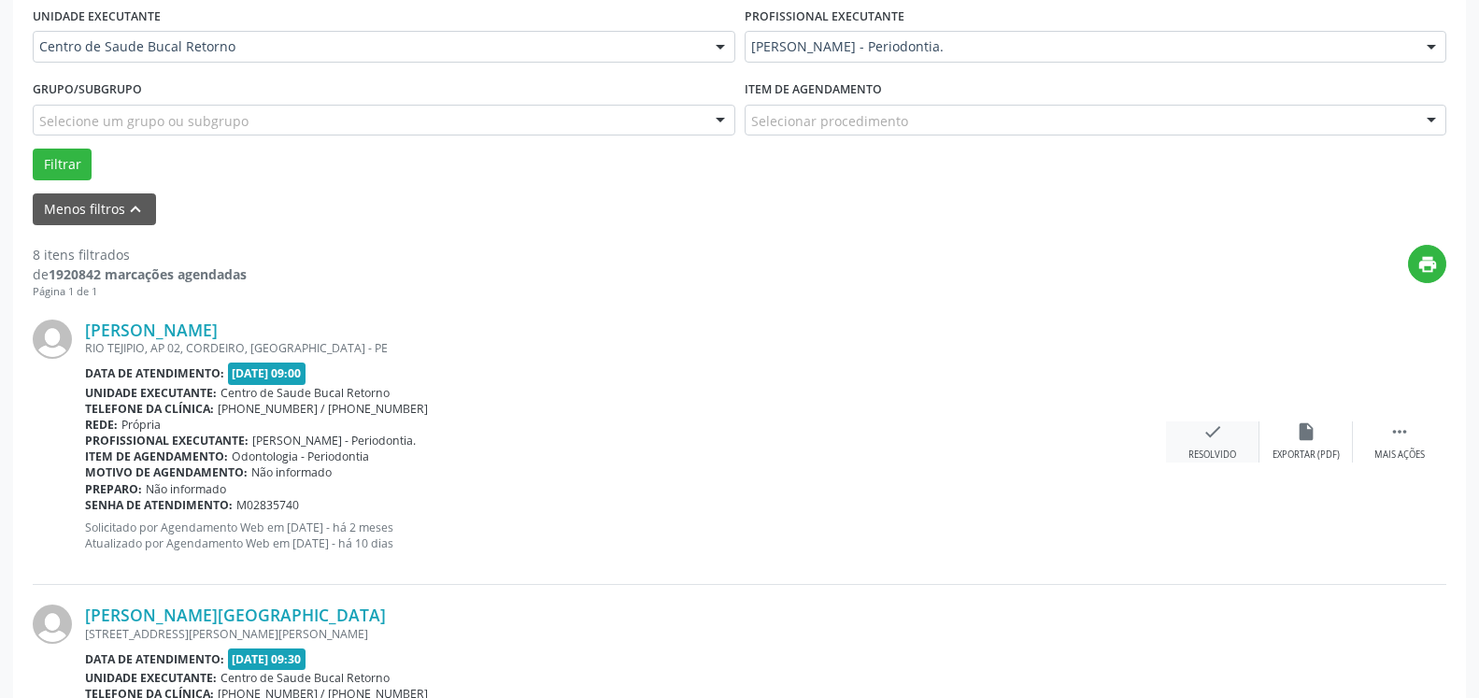
click at [1222, 429] on div "check Resolvido" at bounding box center [1212, 442] width 93 height 40
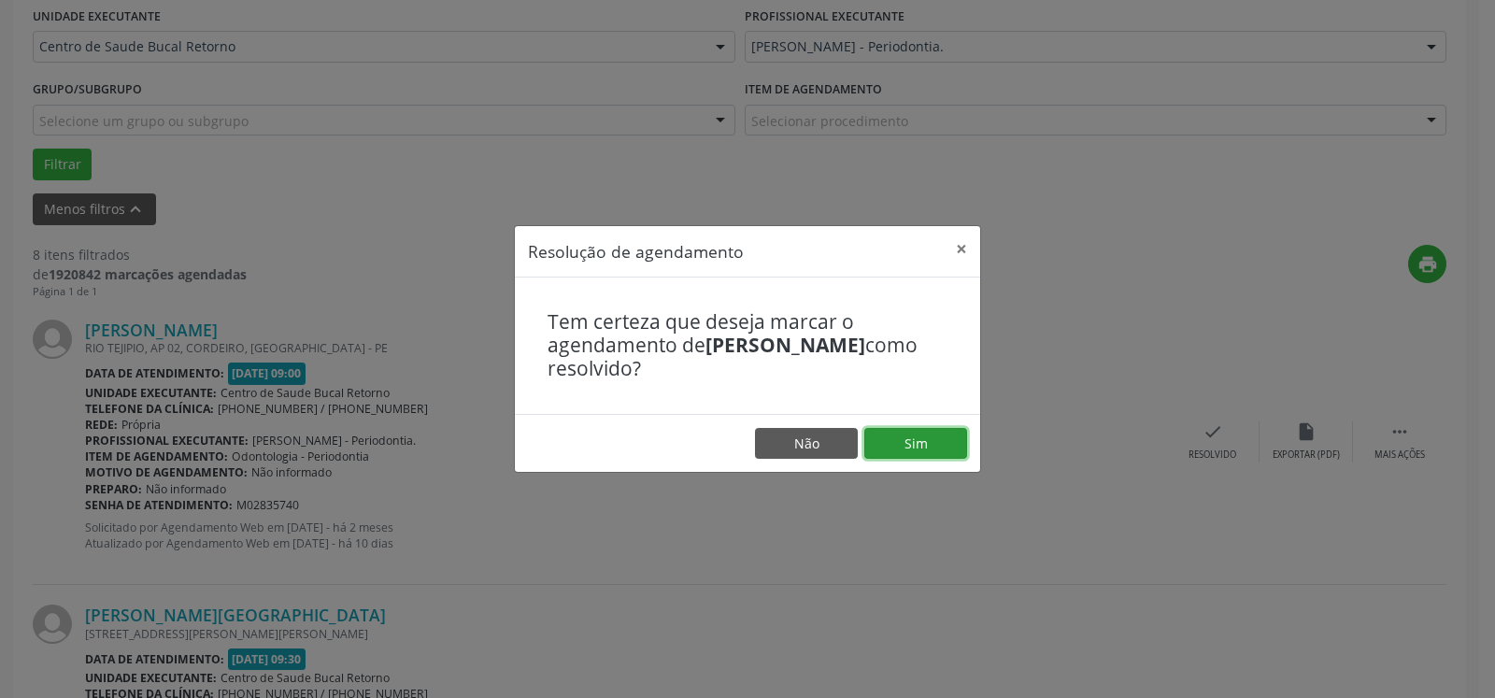
click at [911, 445] on button "Sim" at bounding box center [916, 444] width 103 height 32
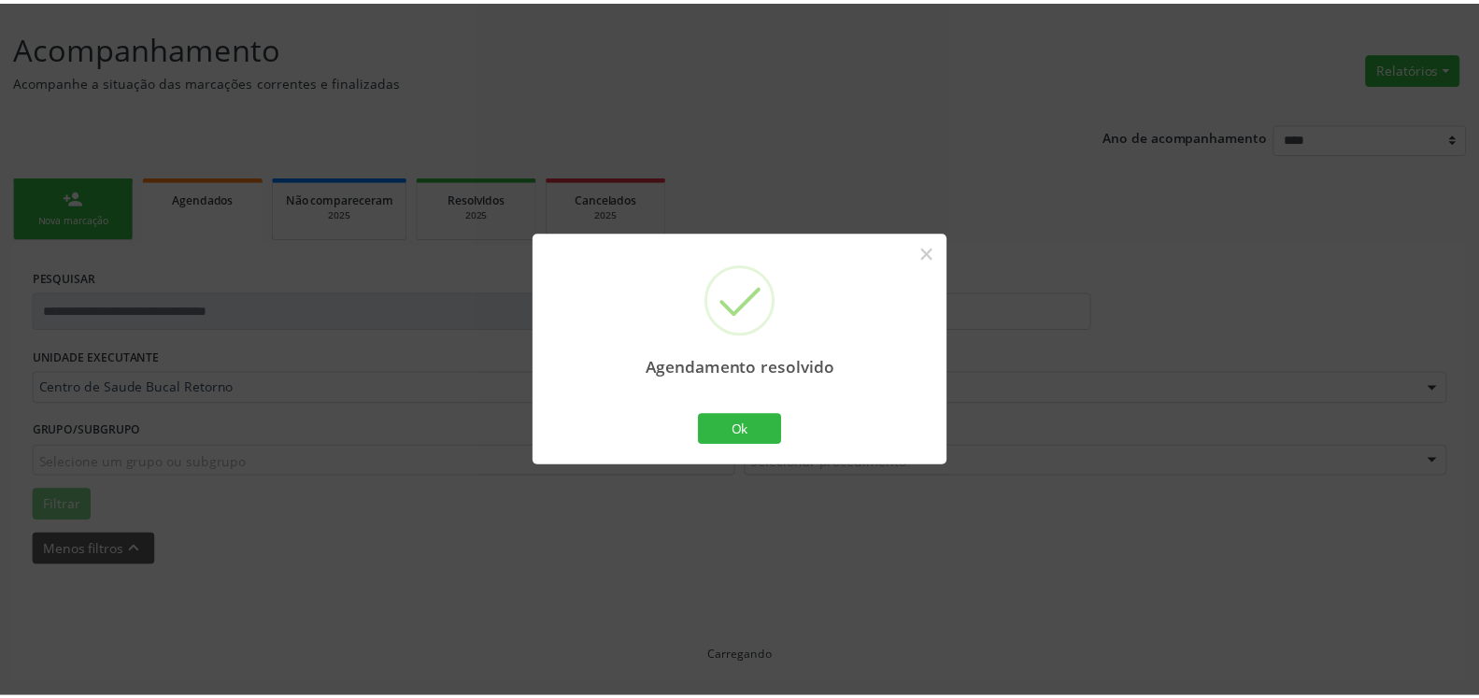
scroll to position [103, 0]
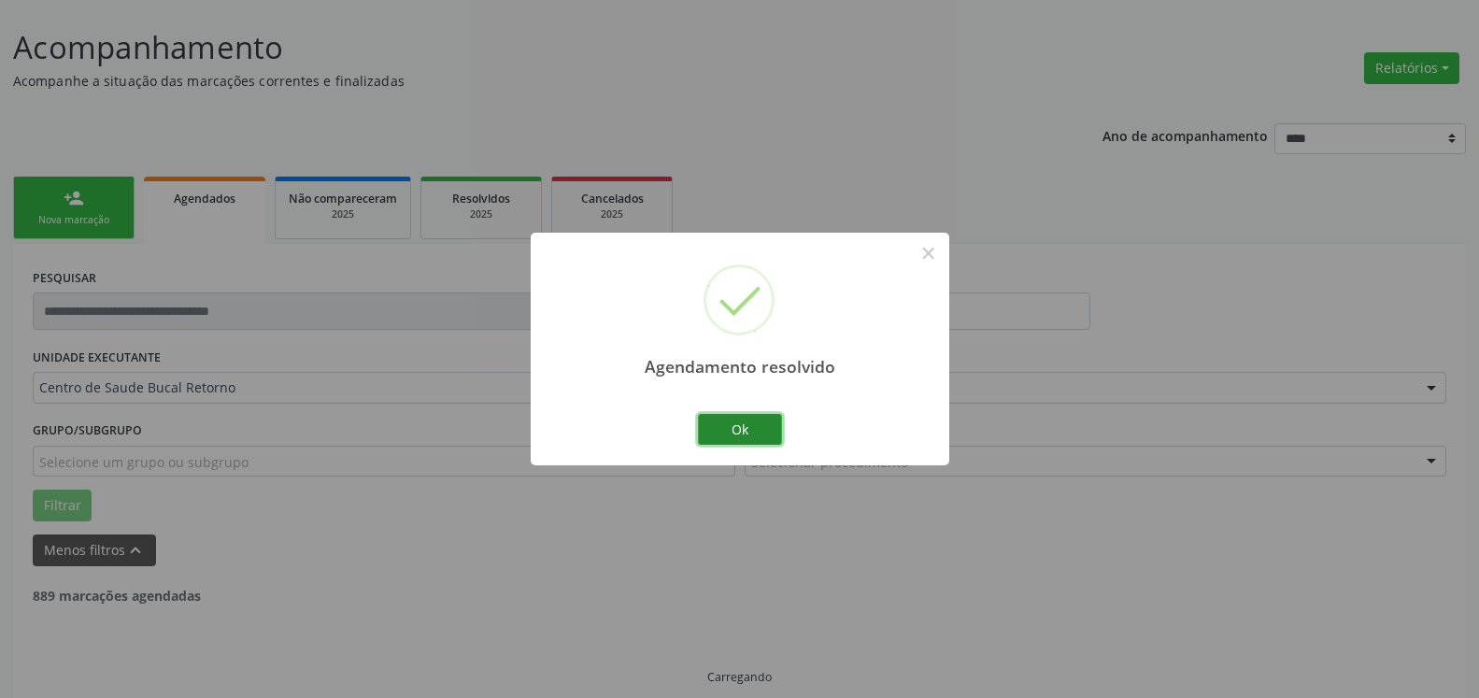
click at [759, 431] on button "Ok" at bounding box center [740, 430] width 84 height 32
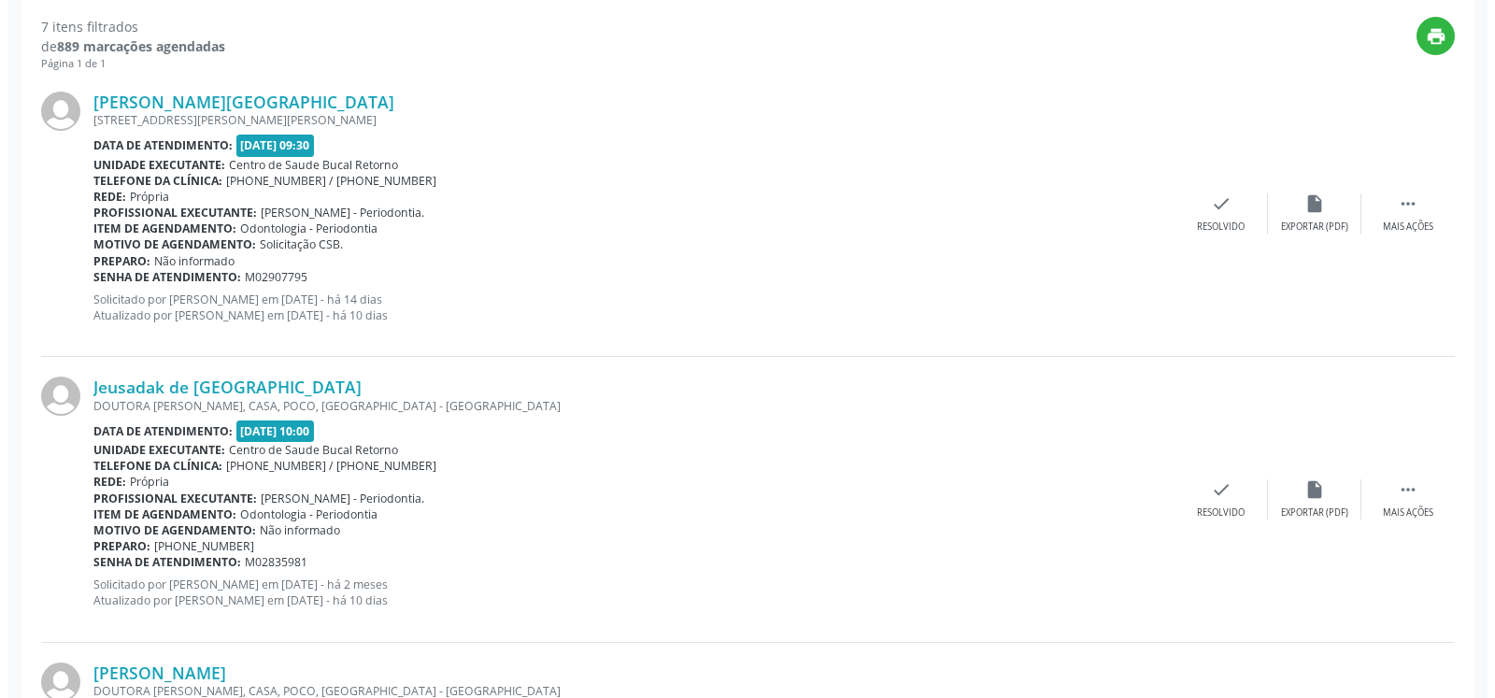
scroll to position [675, 0]
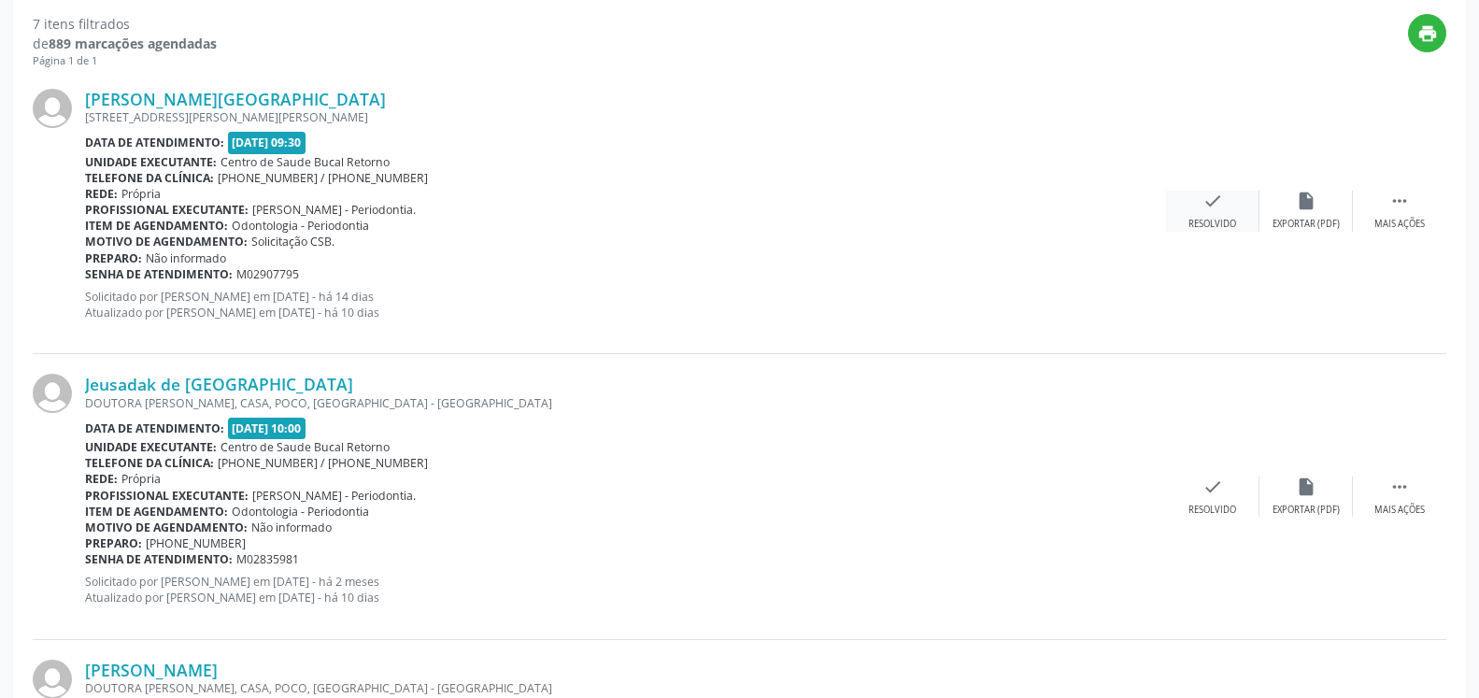
click at [1200, 221] on div "Resolvido" at bounding box center [1213, 224] width 48 height 13
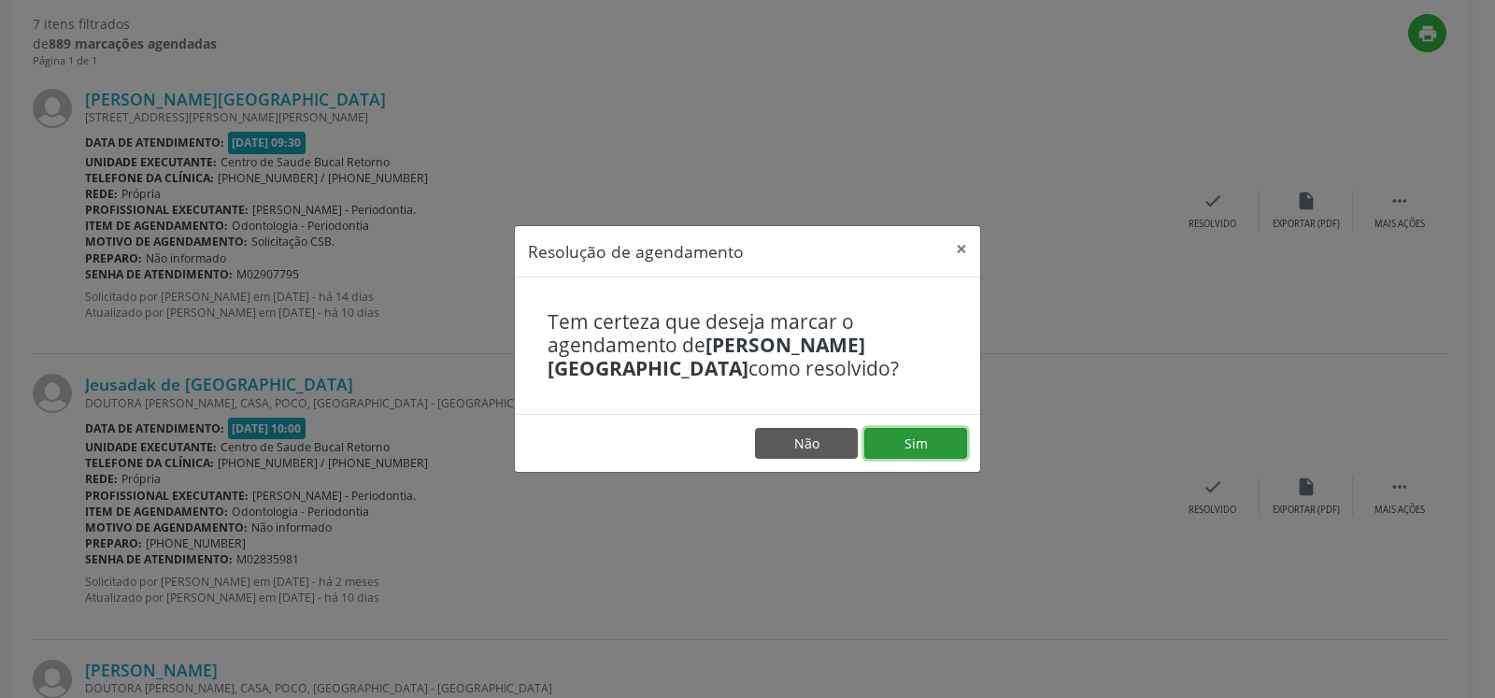
drag, startPoint x: 923, startPoint y: 433, endPoint x: 905, endPoint y: 436, distance: 18.9
click at [922, 434] on button "Sim" at bounding box center [916, 444] width 103 height 32
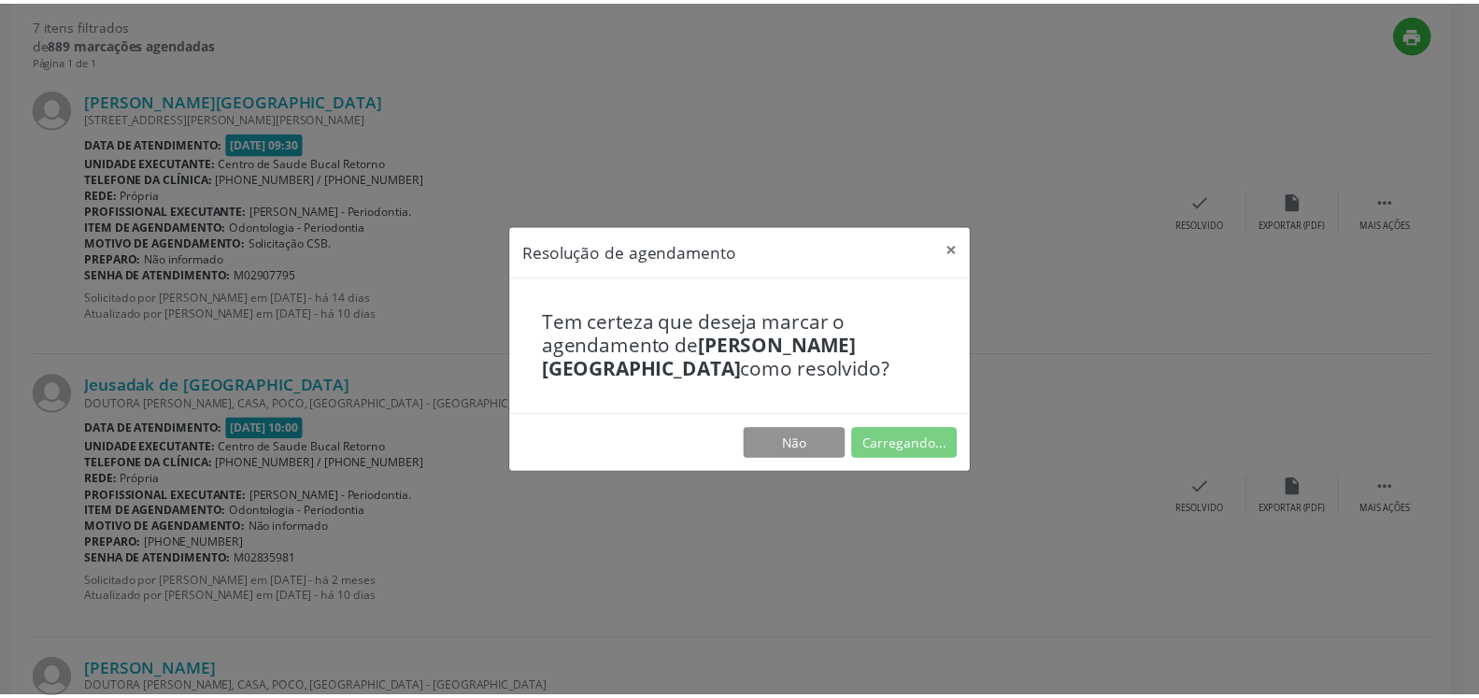
scroll to position [103, 0]
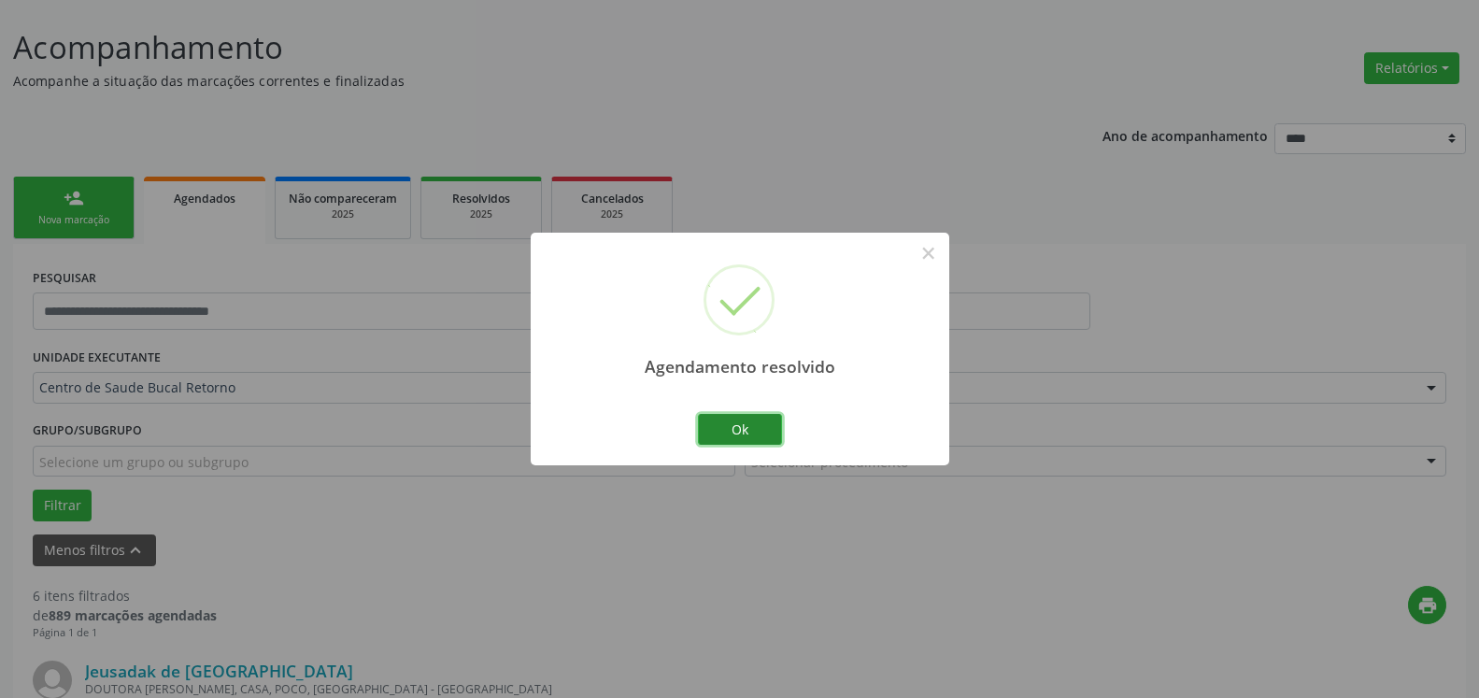
click at [711, 427] on button "Ok" at bounding box center [740, 430] width 84 height 32
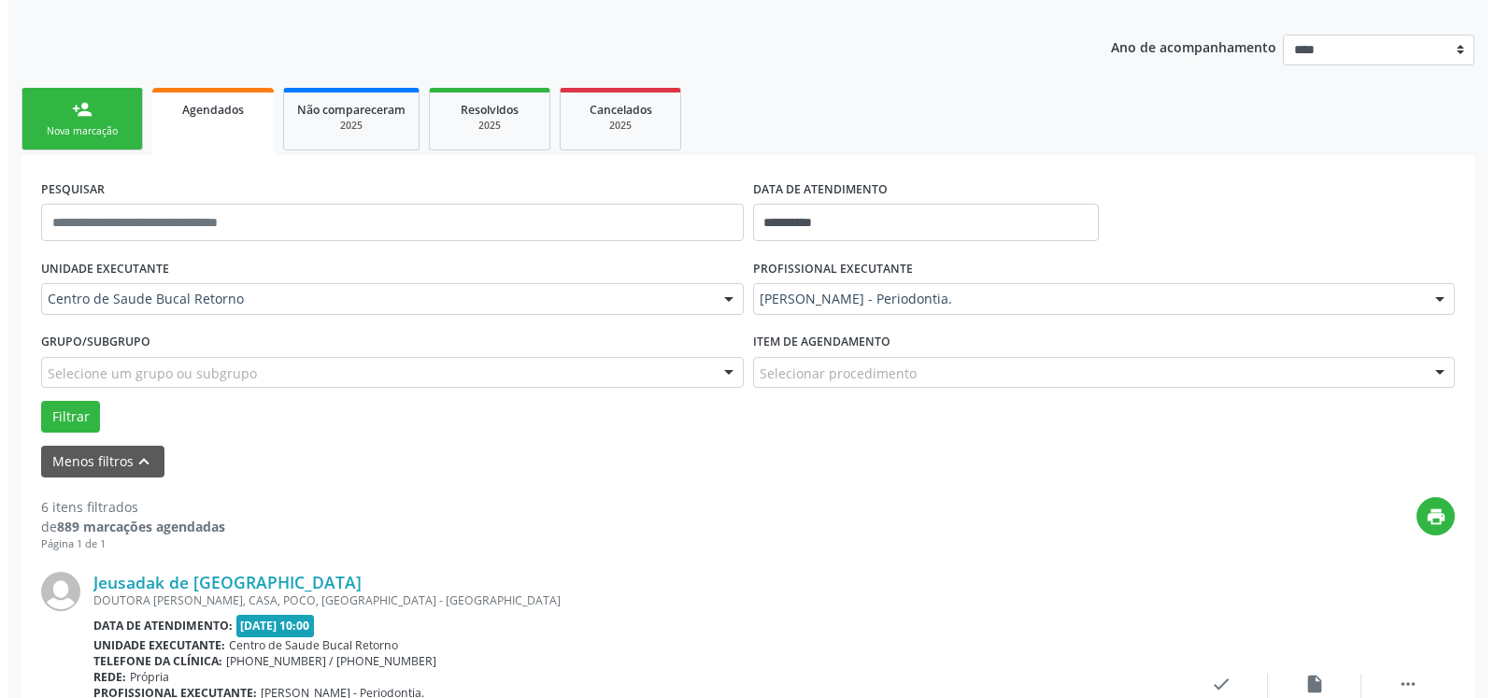
scroll to position [484, 0]
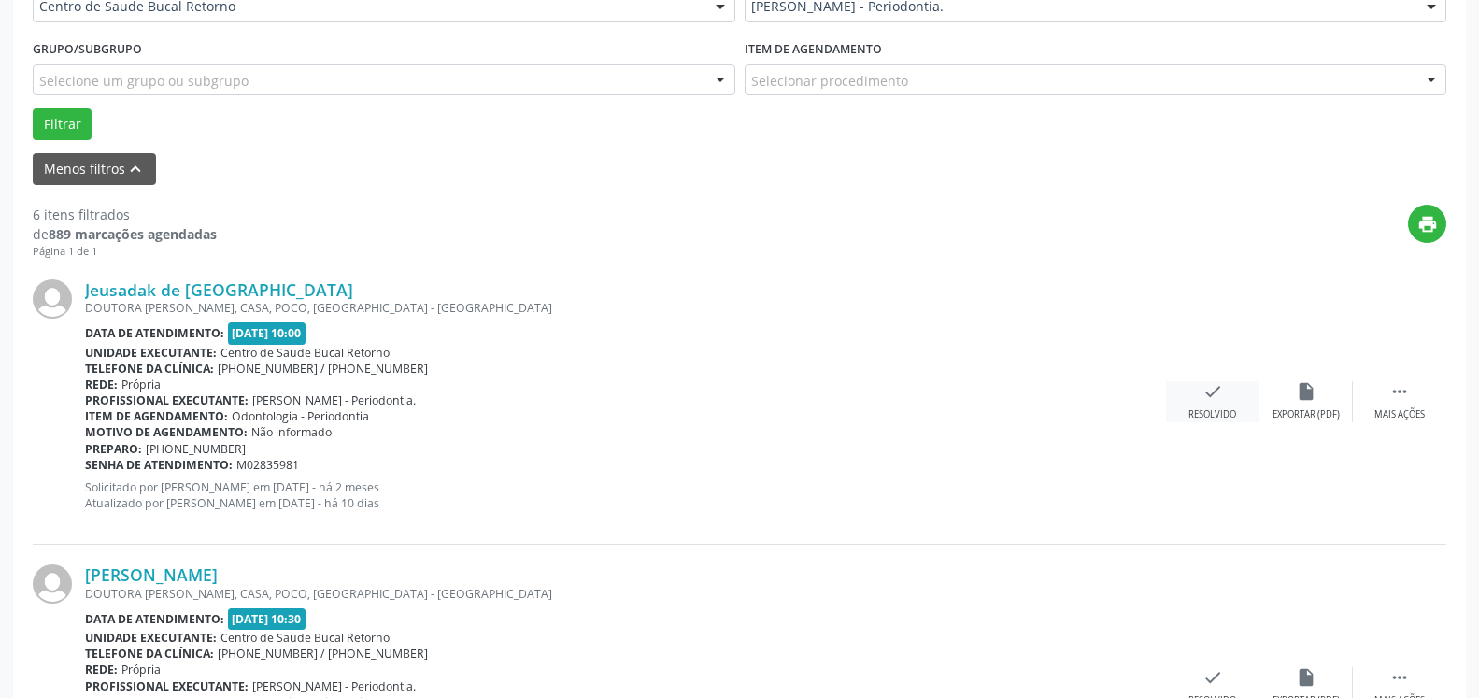
click at [1205, 402] on icon "check" at bounding box center [1213, 391] width 21 height 21
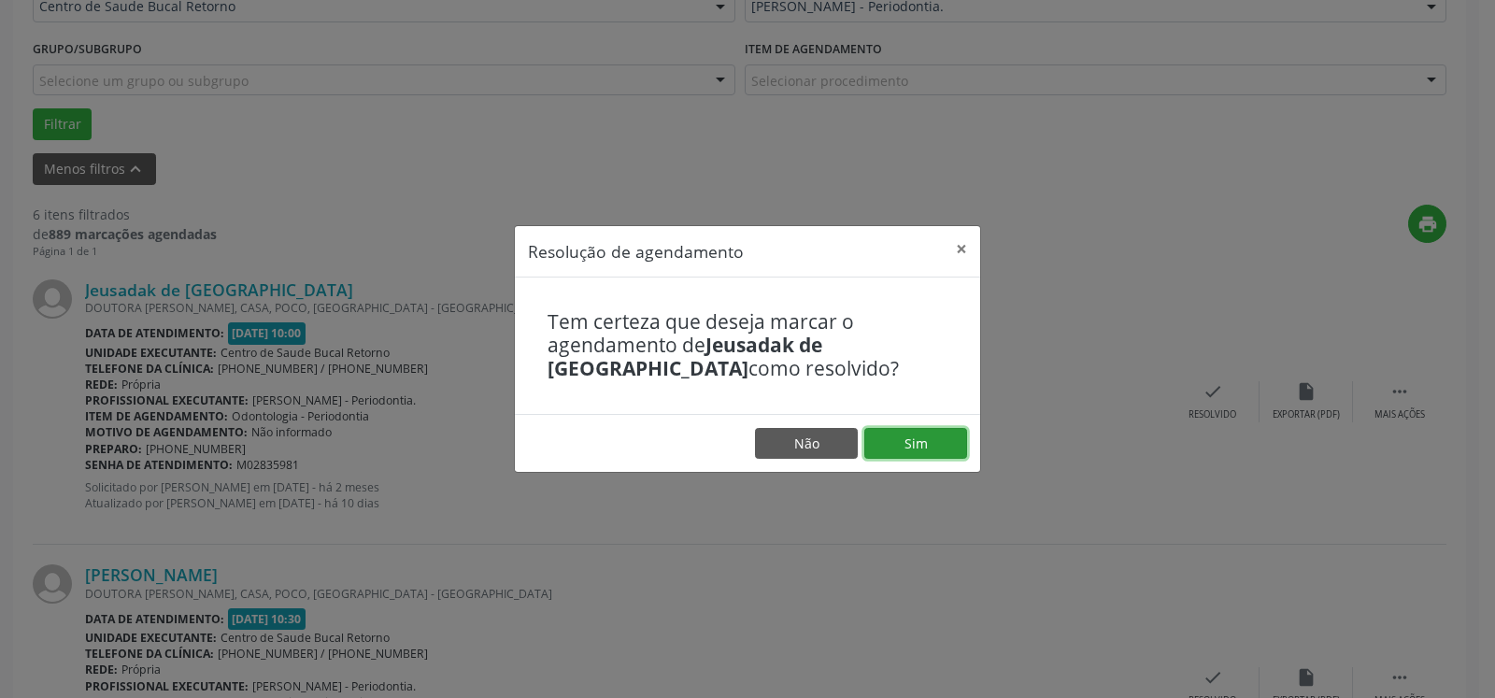
click at [899, 446] on button "Sim" at bounding box center [916, 444] width 103 height 32
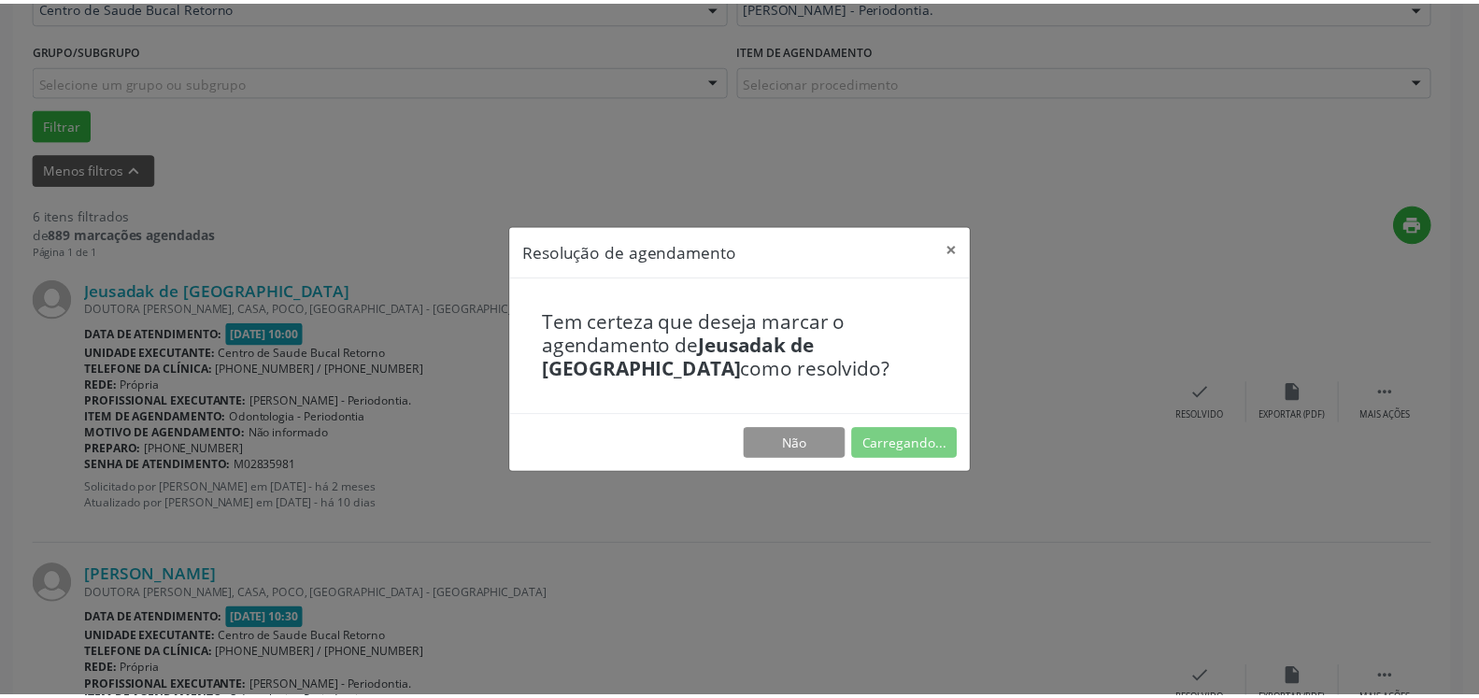
scroll to position [103, 0]
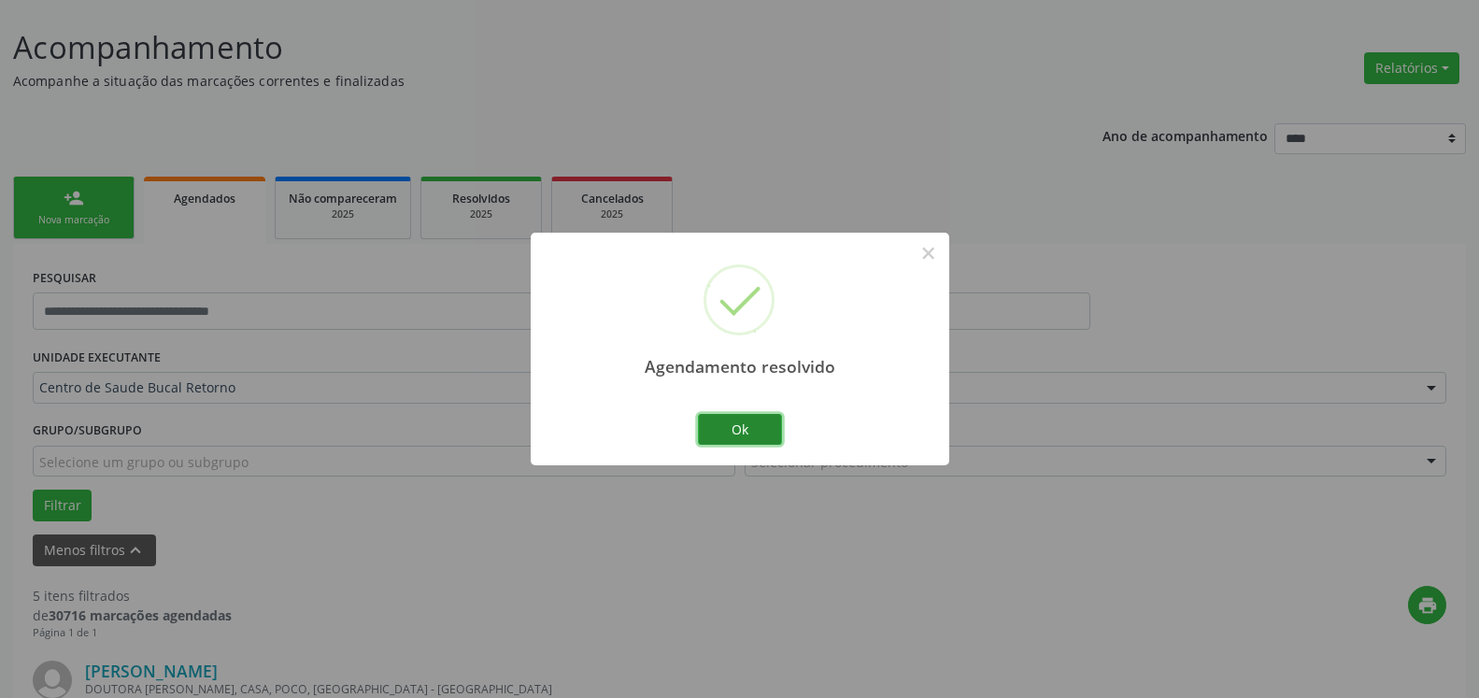
click at [750, 424] on button "Ok" at bounding box center [740, 430] width 84 height 32
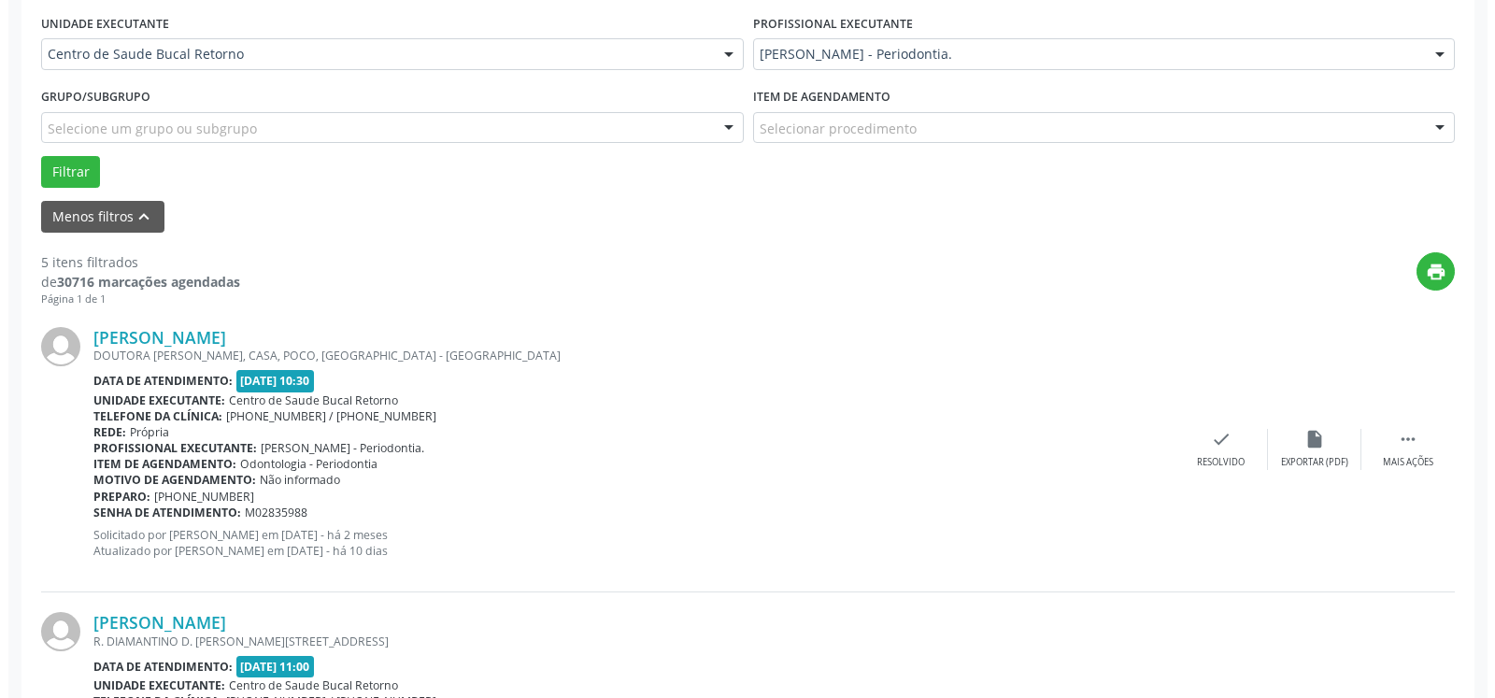
scroll to position [484, 0]
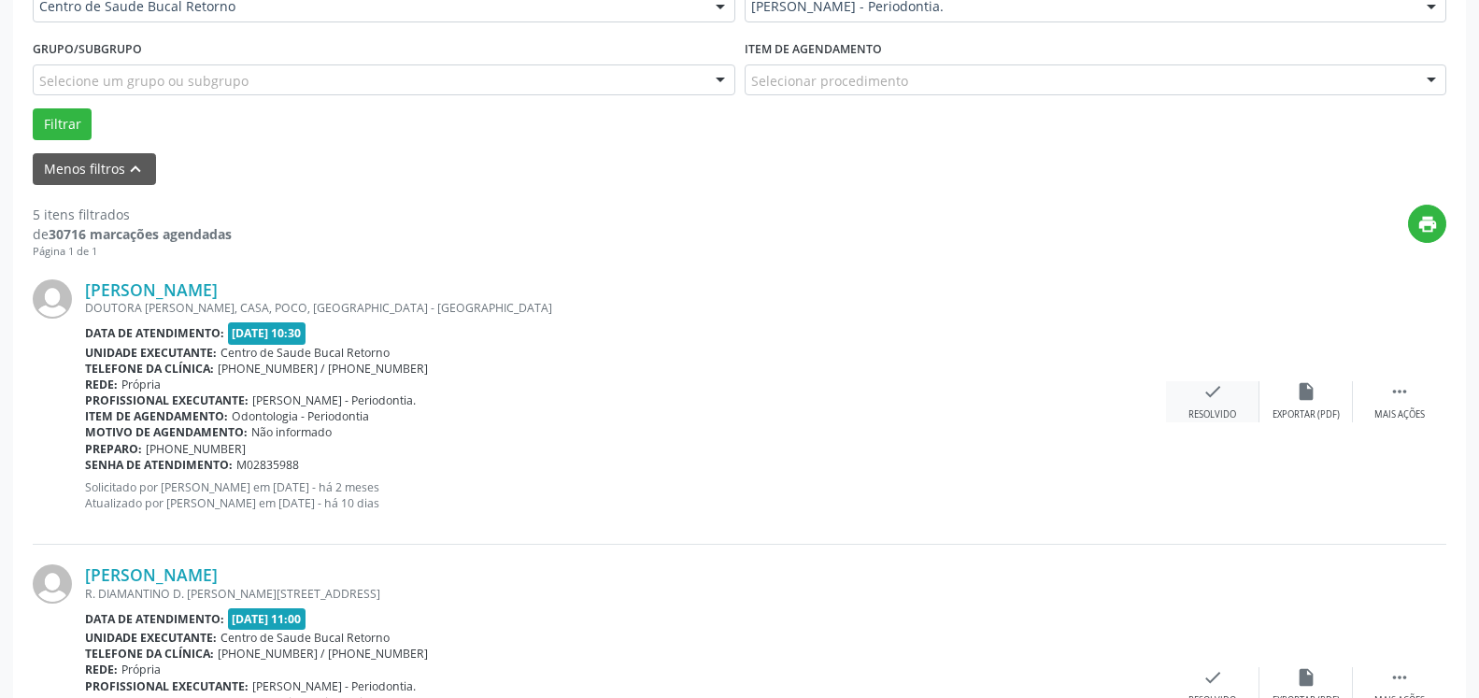
click at [1211, 395] on icon "check" at bounding box center [1213, 391] width 21 height 21
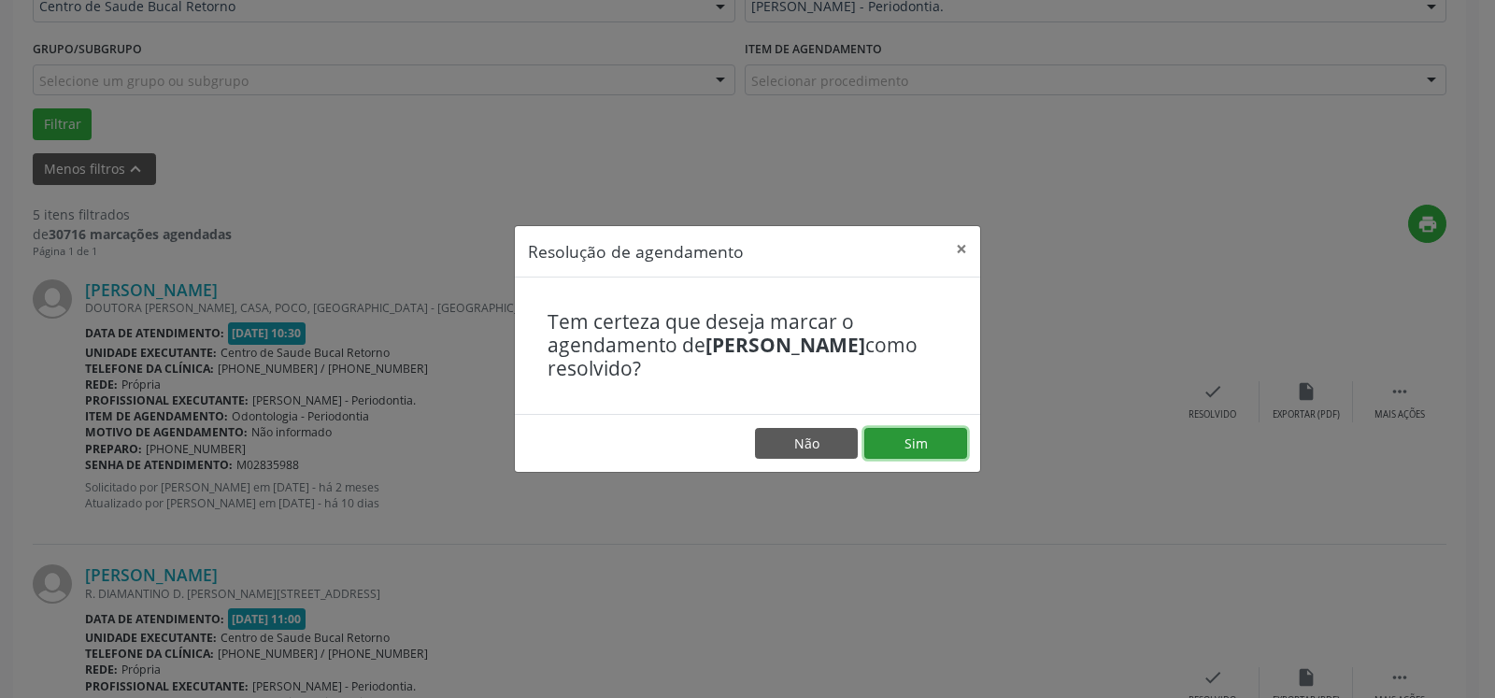
drag, startPoint x: 929, startPoint y: 435, endPoint x: 862, endPoint y: 439, distance: 67.5
click at [924, 435] on button "Sim" at bounding box center [916, 444] width 103 height 32
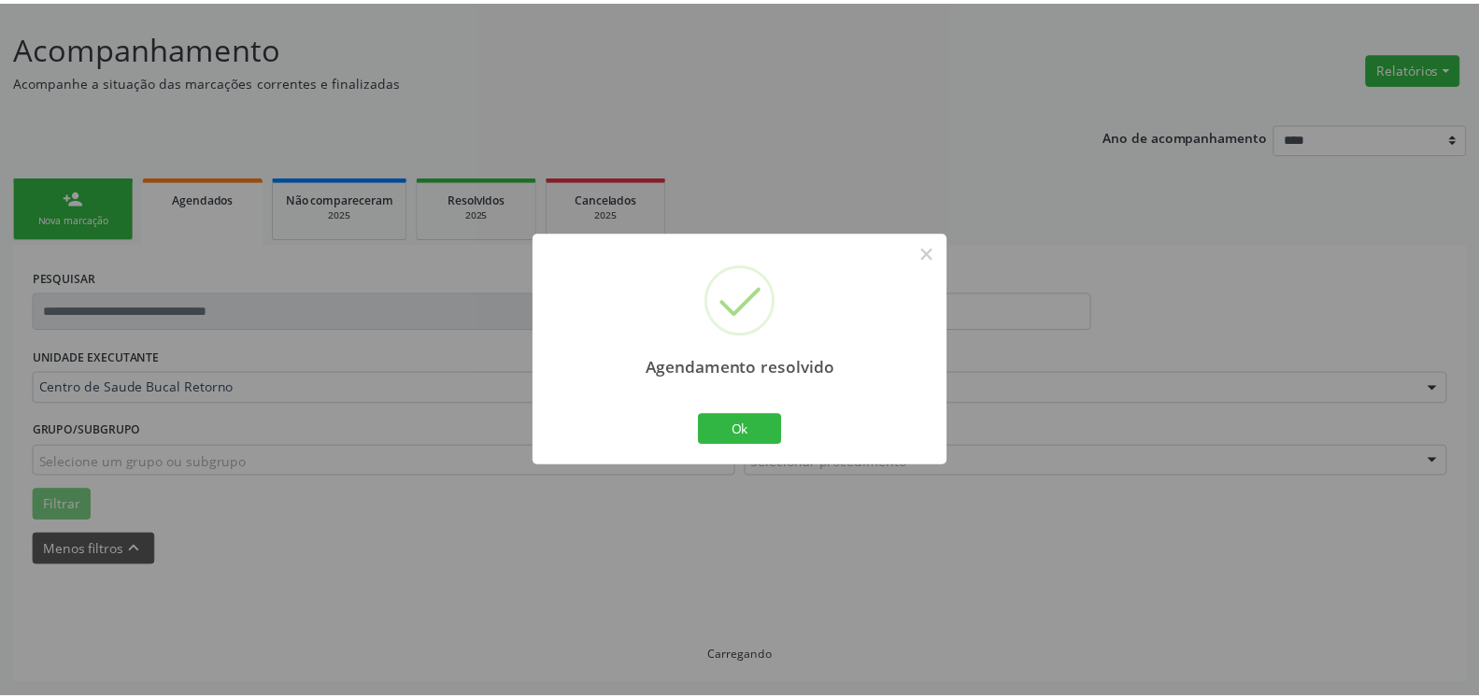
scroll to position [103, 0]
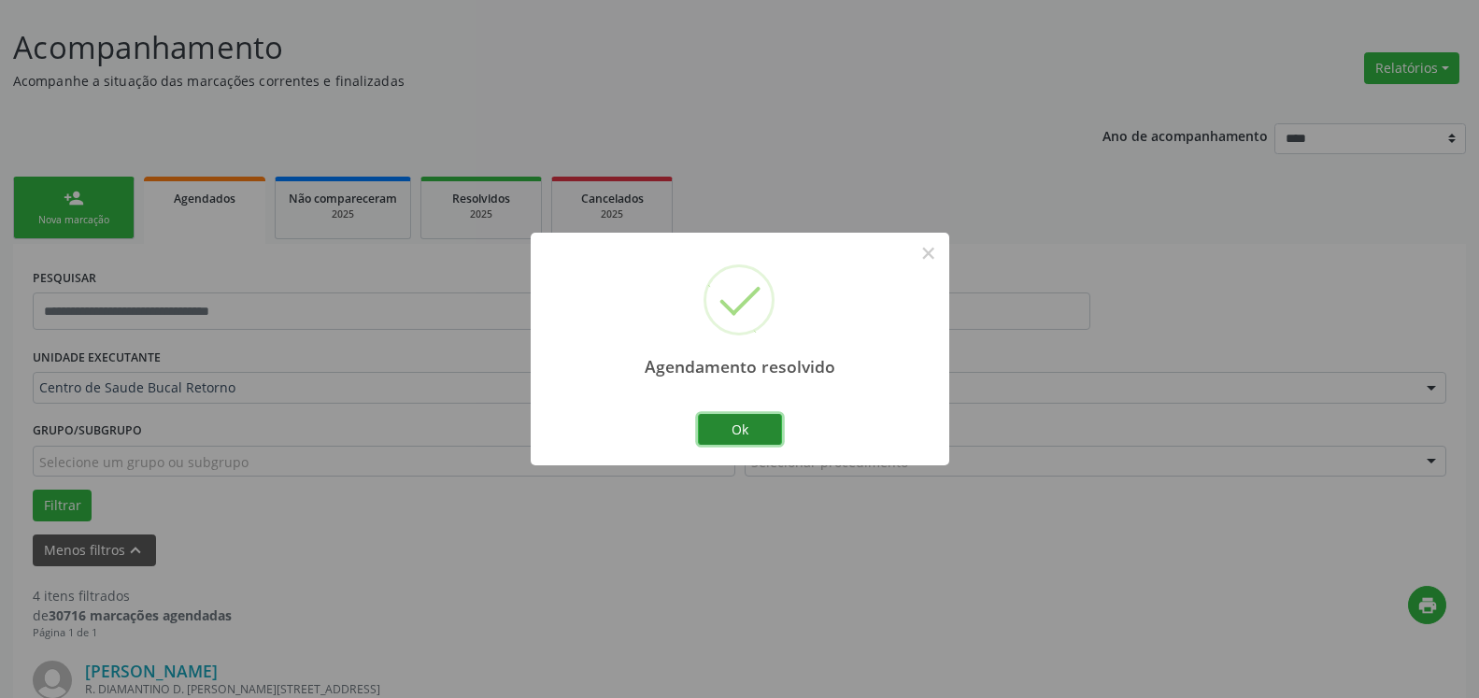
click at [766, 431] on button "Ok" at bounding box center [740, 430] width 84 height 32
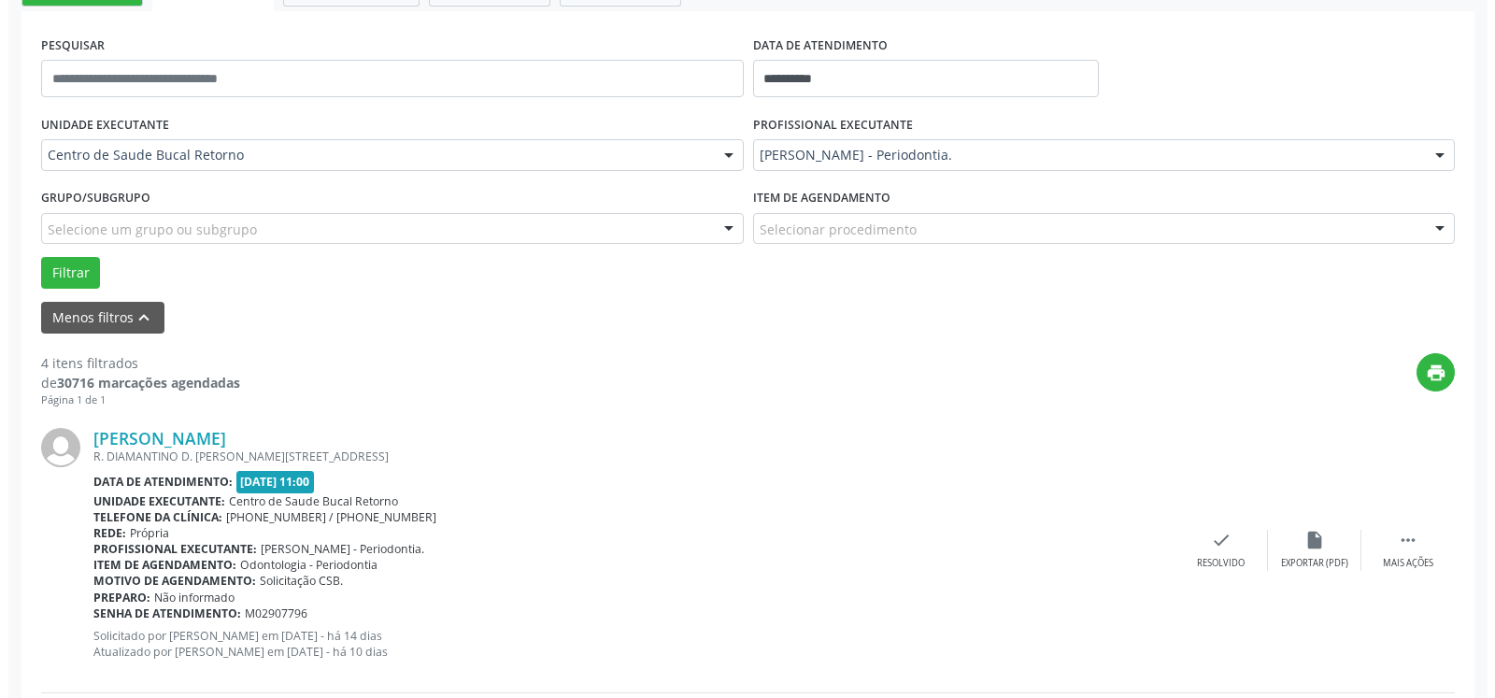
scroll to position [484, 0]
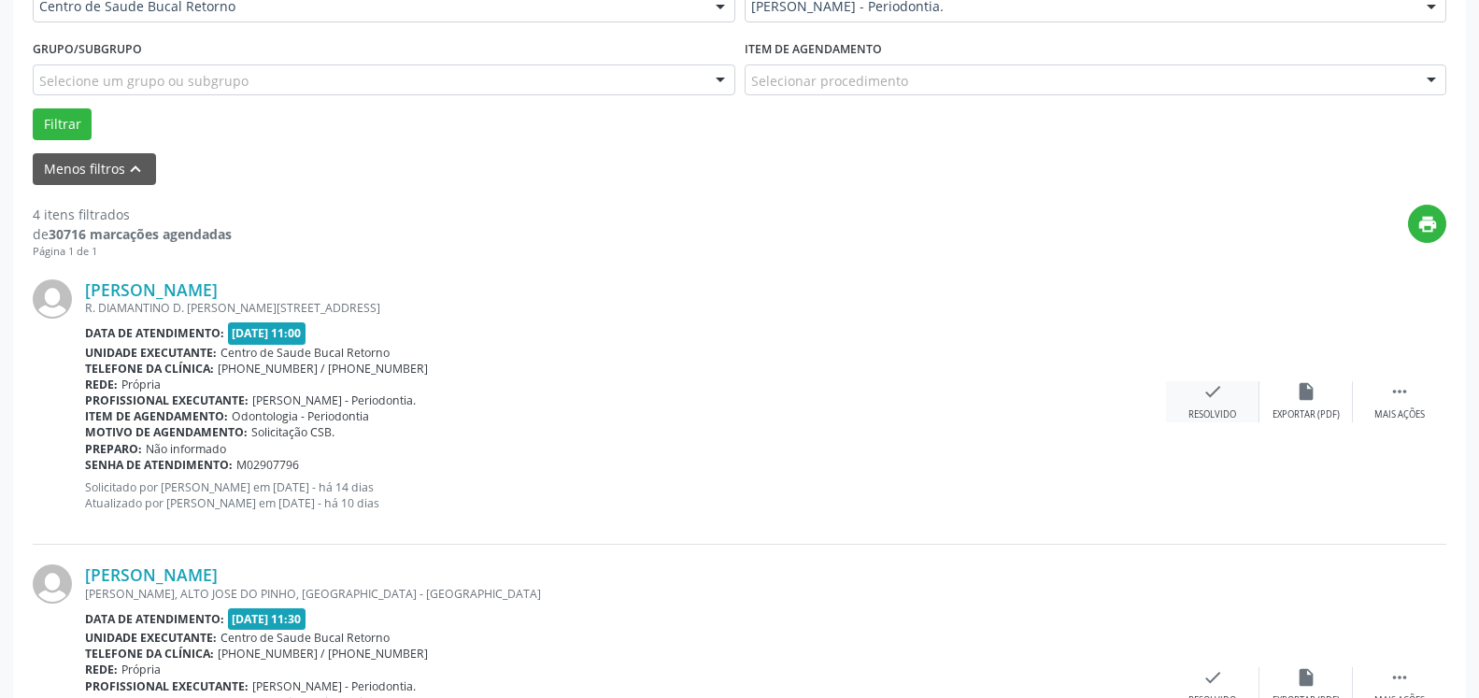
click at [1195, 397] on div "check Resolvido" at bounding box center [1212, 401] width 93 height 40
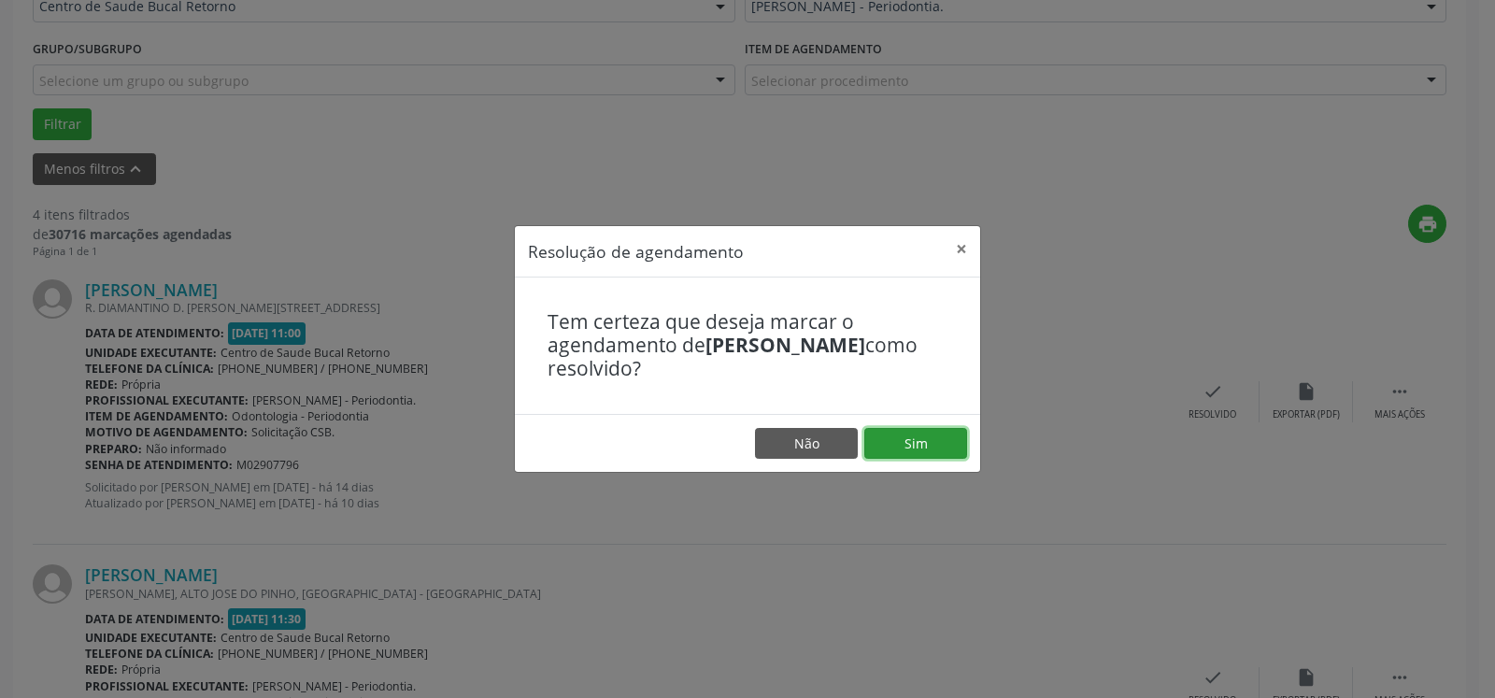
drag, startPoint x: 934, startPoint y: 443, endPoint x: 907, endPoint y: 445, distance: 26.2
click at [928, 445] on button "Sim" at bounding box center [916, 444] width 103 height 32
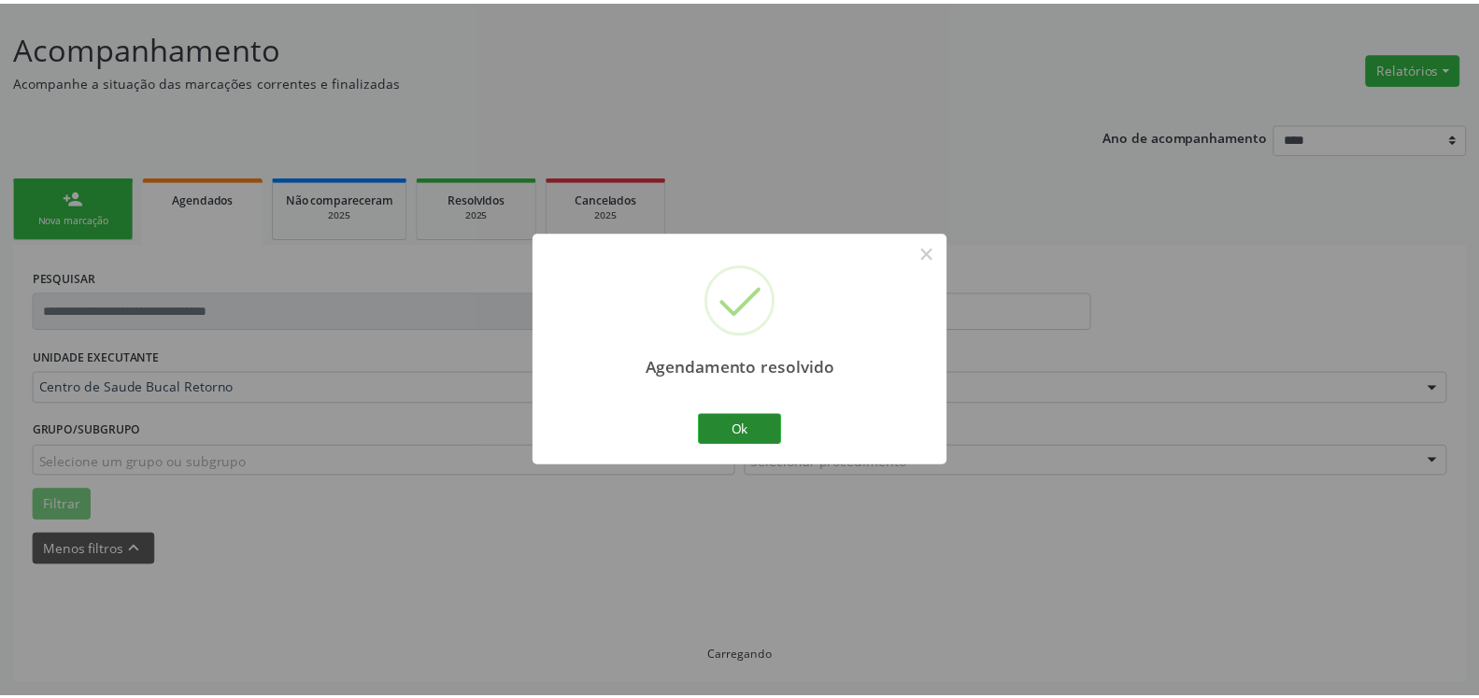
scroll to position [103, 0]
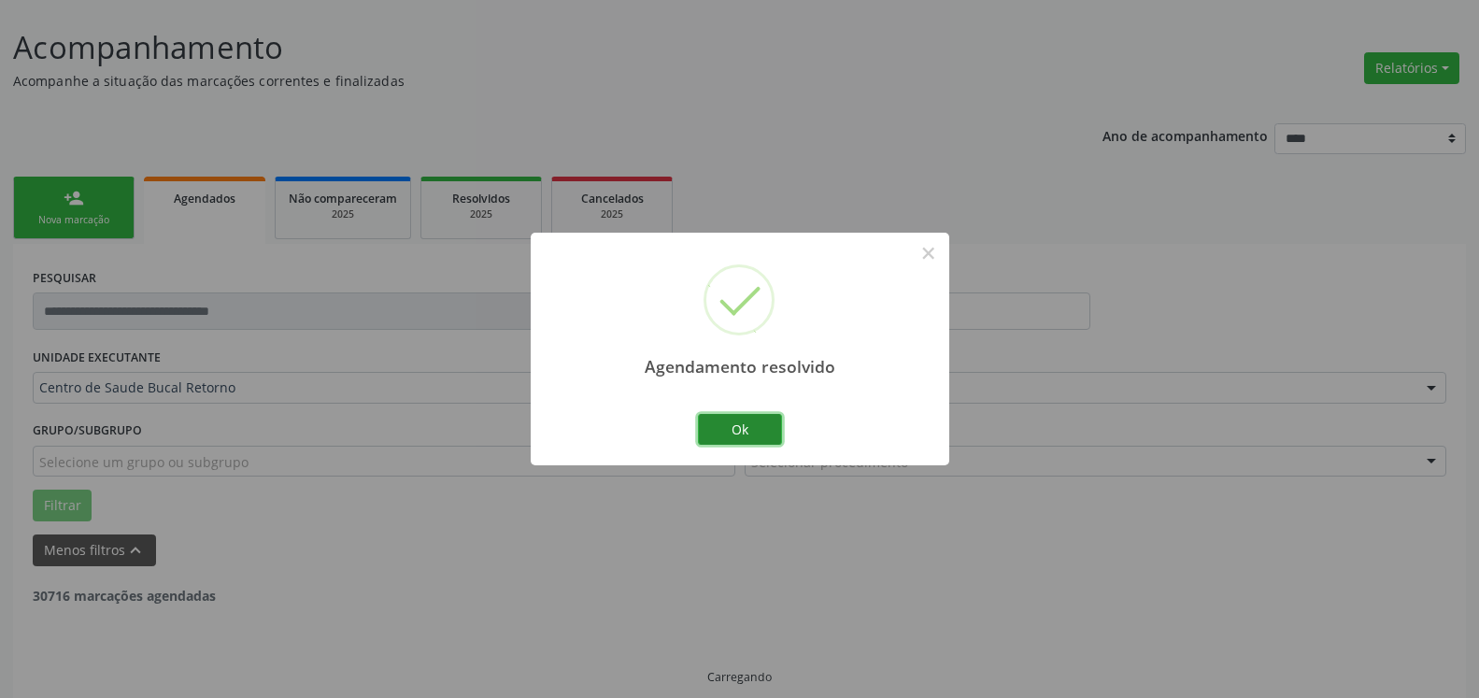
click at [755, 425] on button "Ok" at bounding box center [740, 430] width 84 height 32
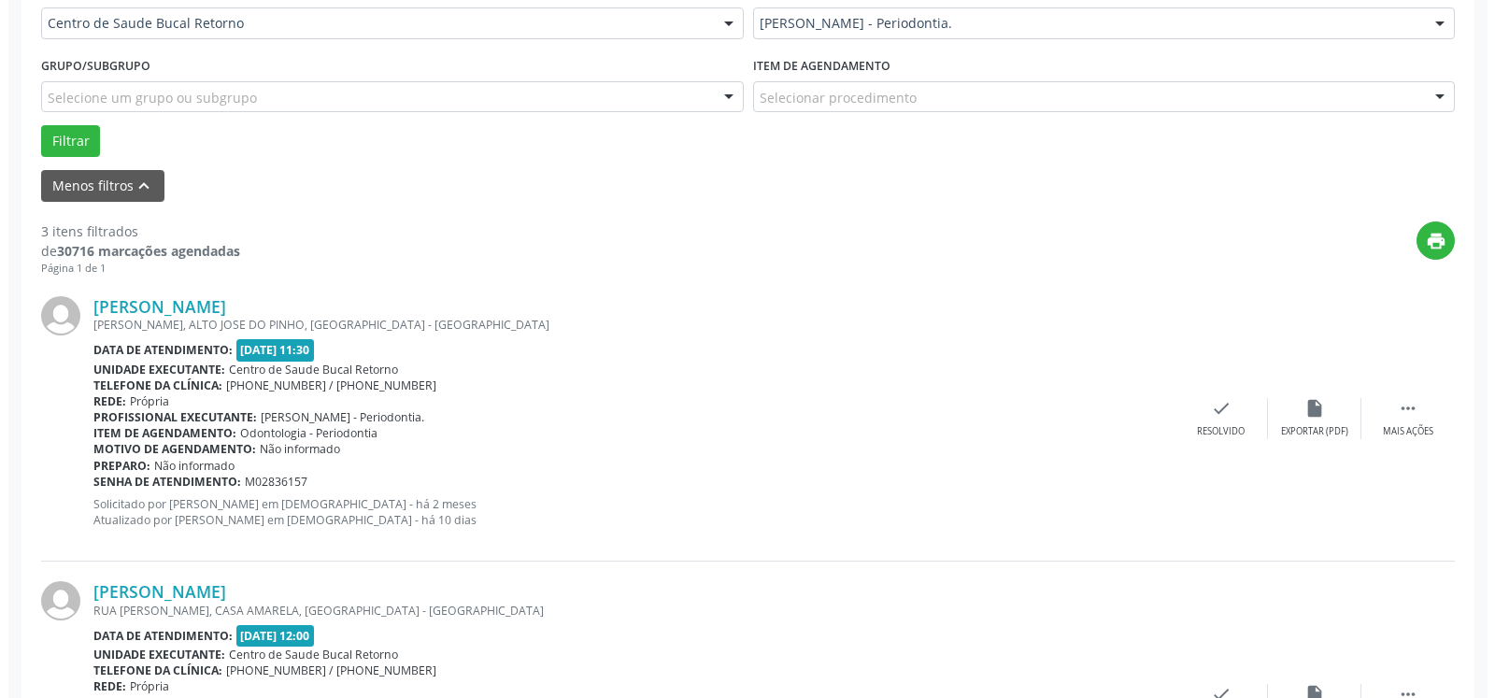
scroll to position [579, 0]
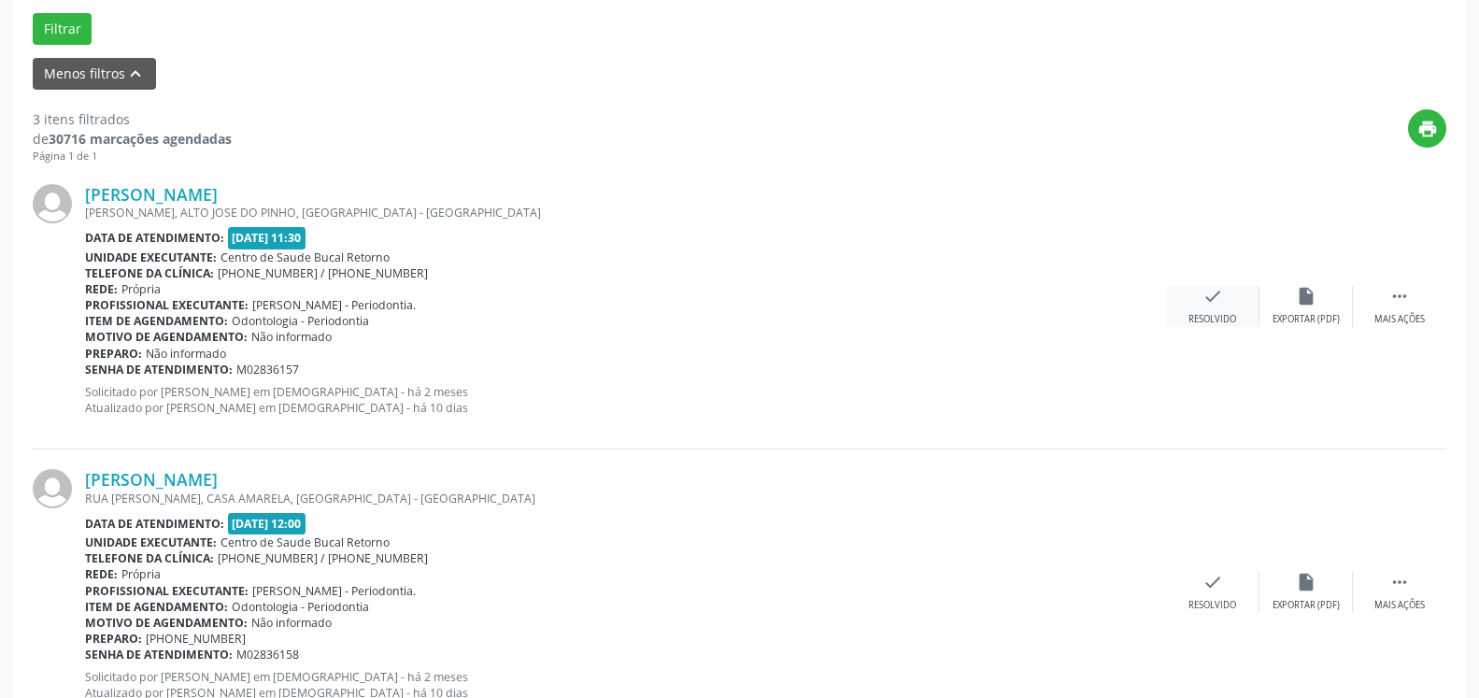
click at [1193, 307] on div "check Resolvido" at bounding box center [1212, 306] width 93 height 40
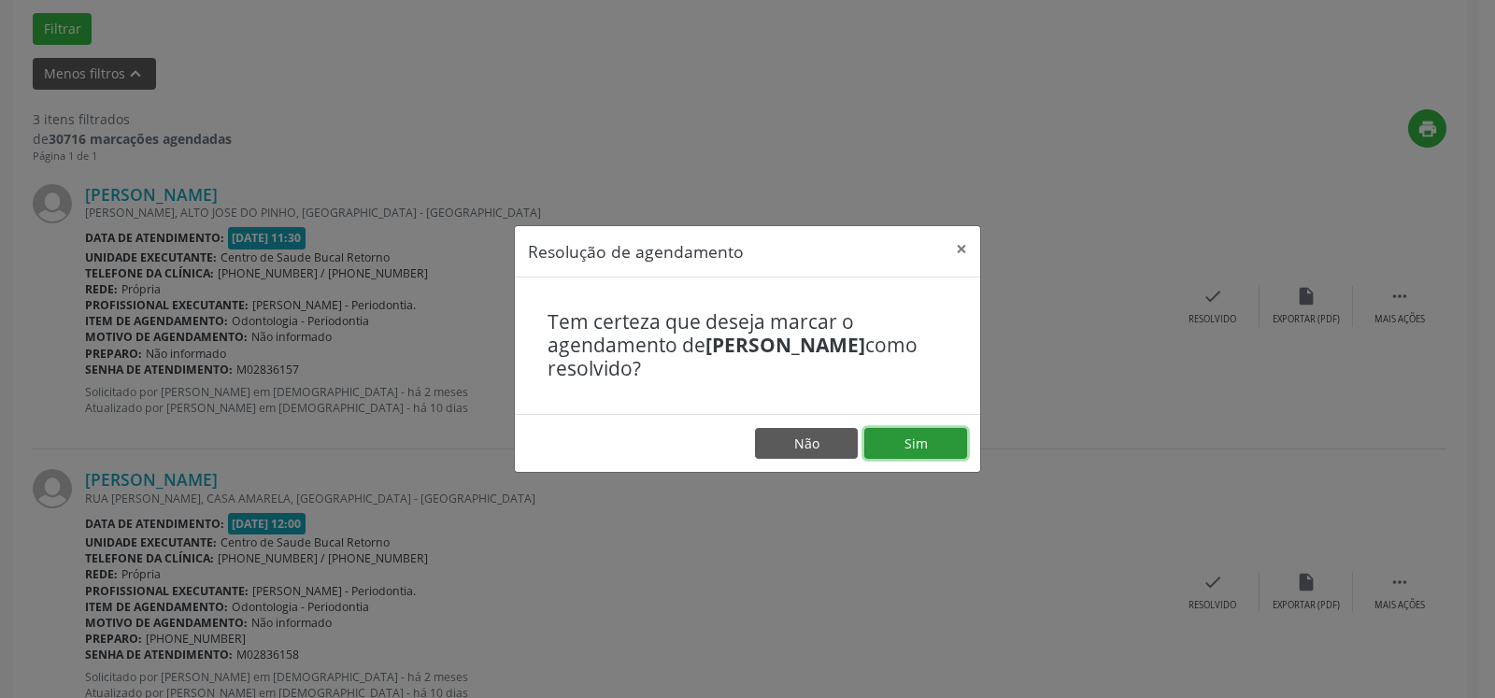
click at [932, 438] on button "Sim" at bounding box center [916, 444] width 103 height 32
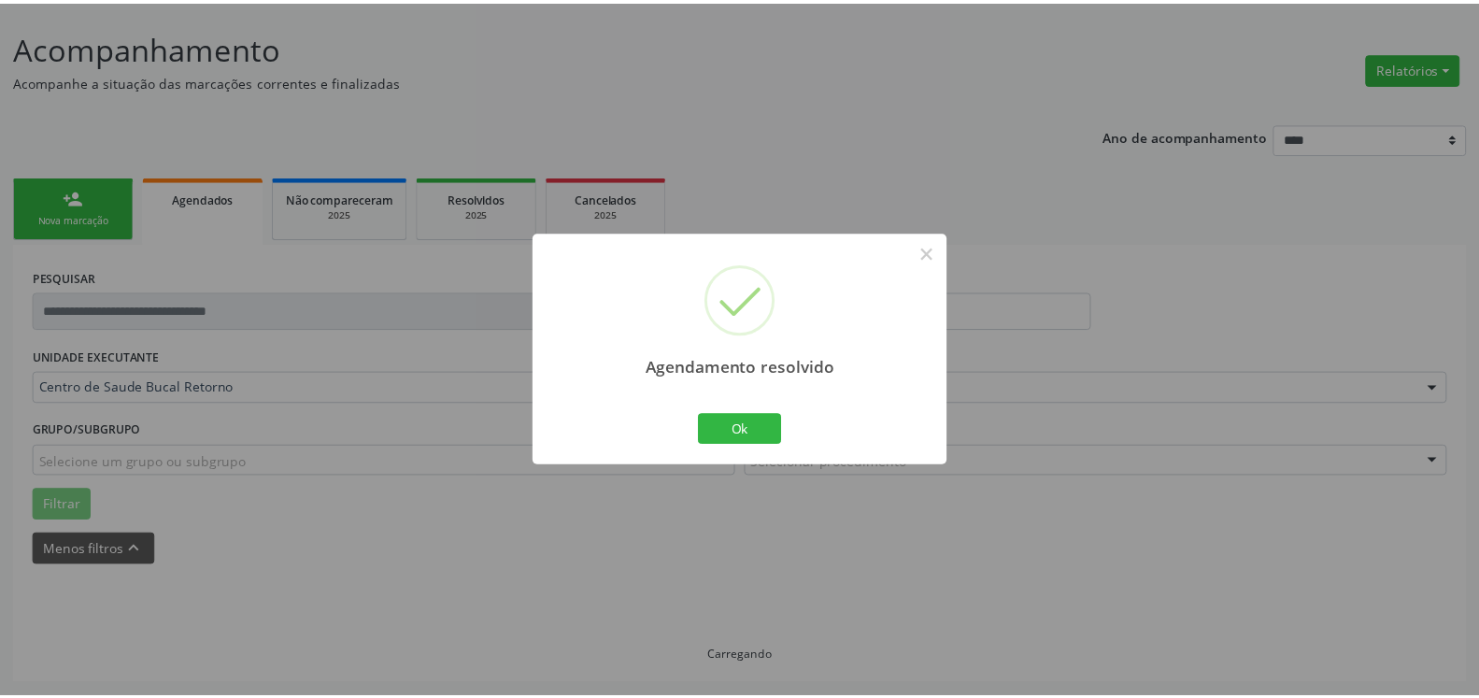
scroll to position [103, 0]
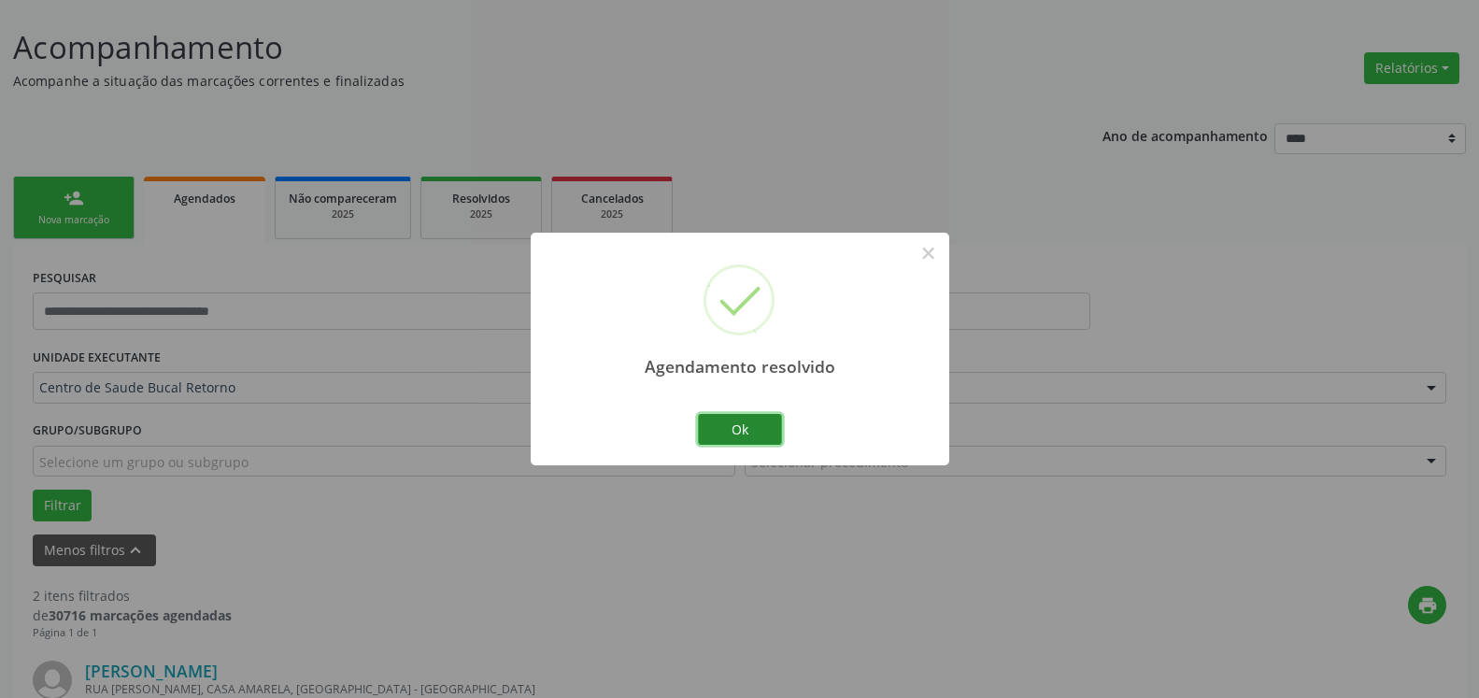
click at [750, 437] on button "Ok" at bounding box center [740, 430] width 84 height 32
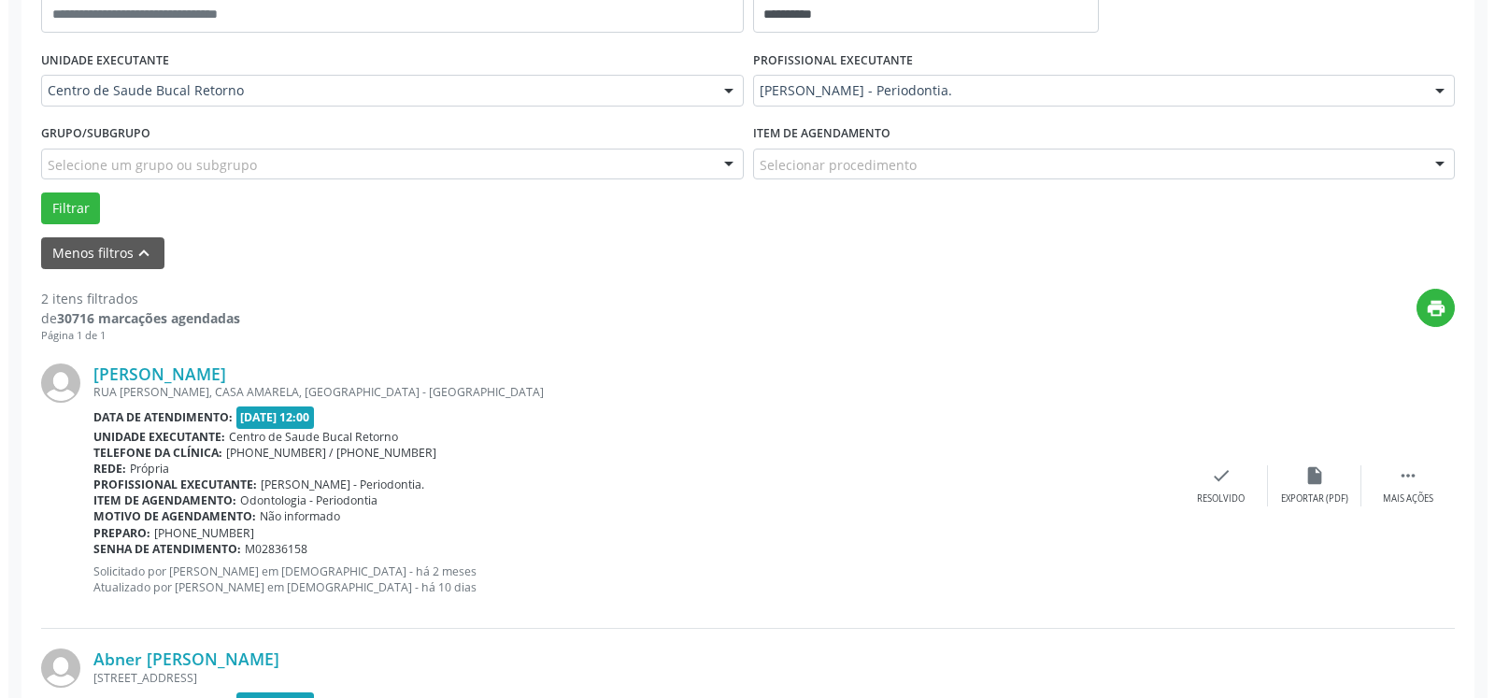
scroll to position [579, 0]
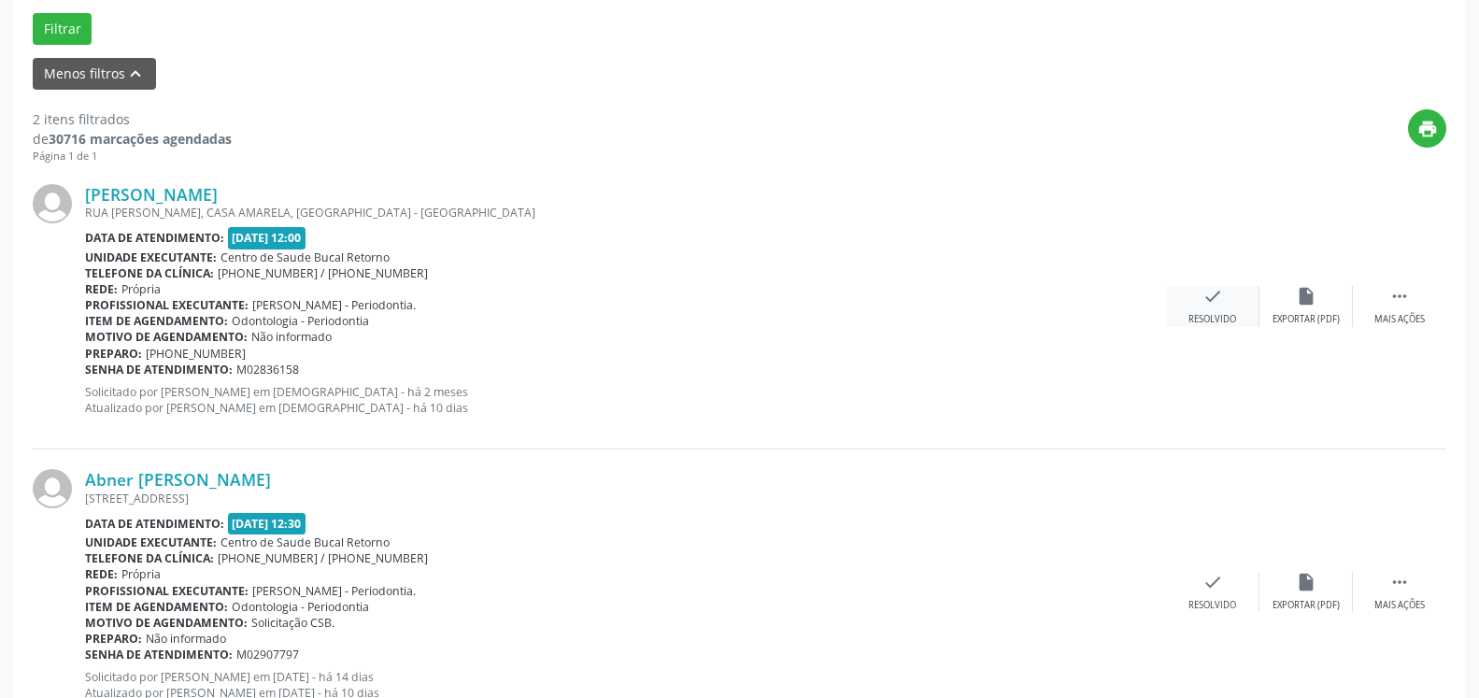
click at [1221, 302] on div "check Resolvido" at bounding box center [1212, 306] width 93 height 40
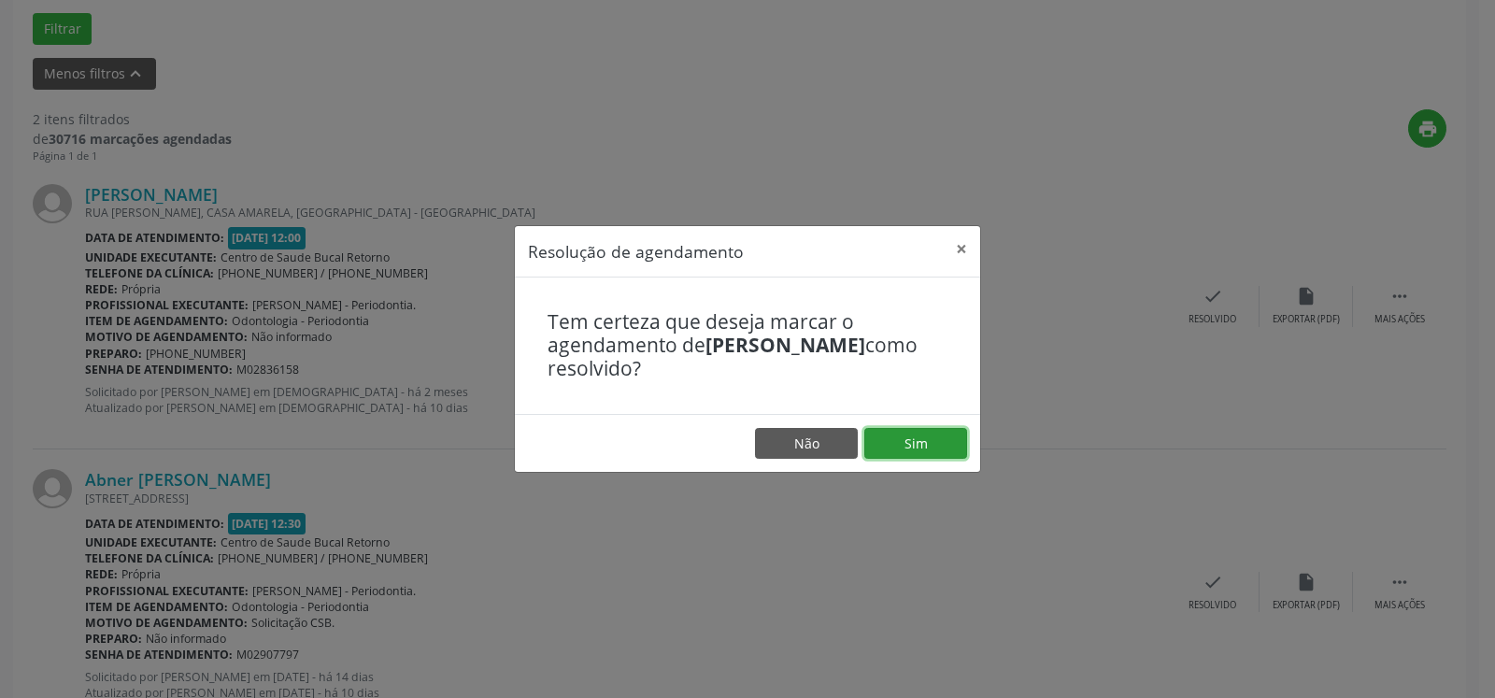
click at [926, 441] on button "Sim" at bounding box center [916, 444] width 103 height 32
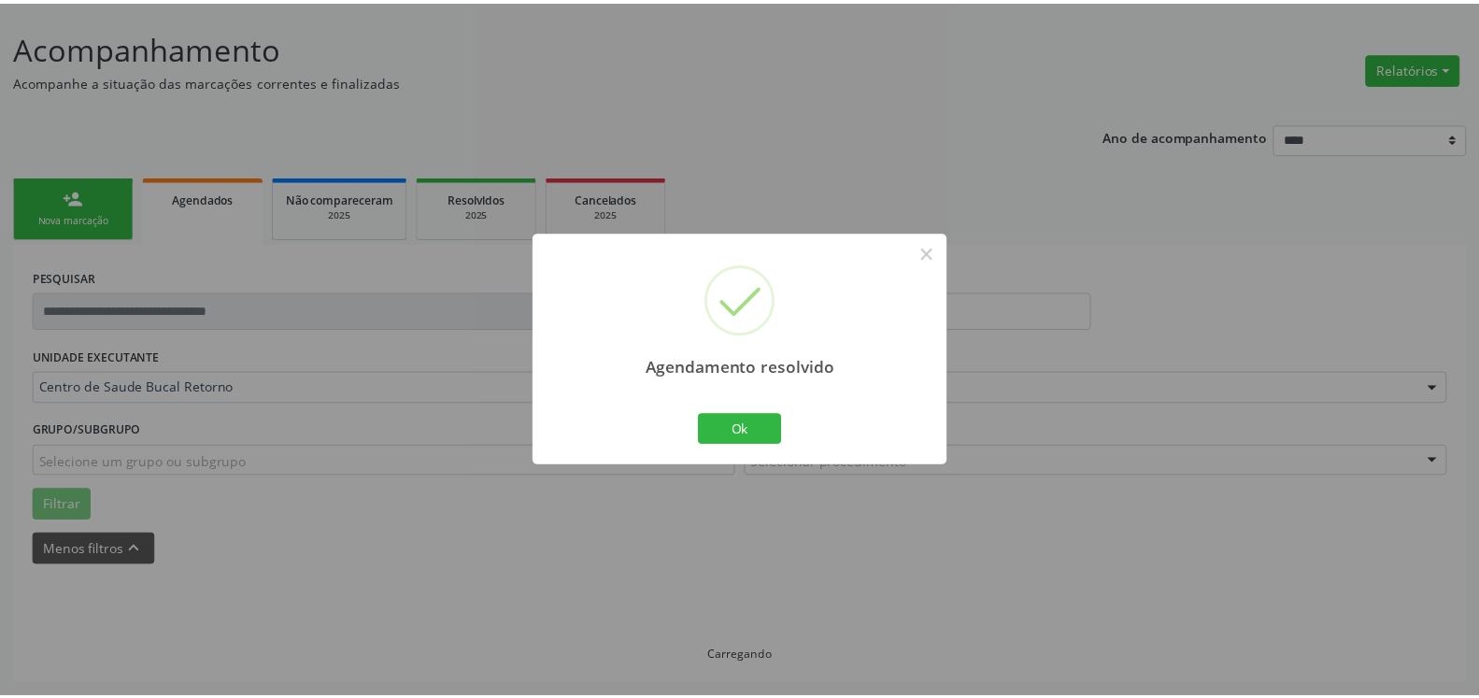
scroll to position [103, 0]
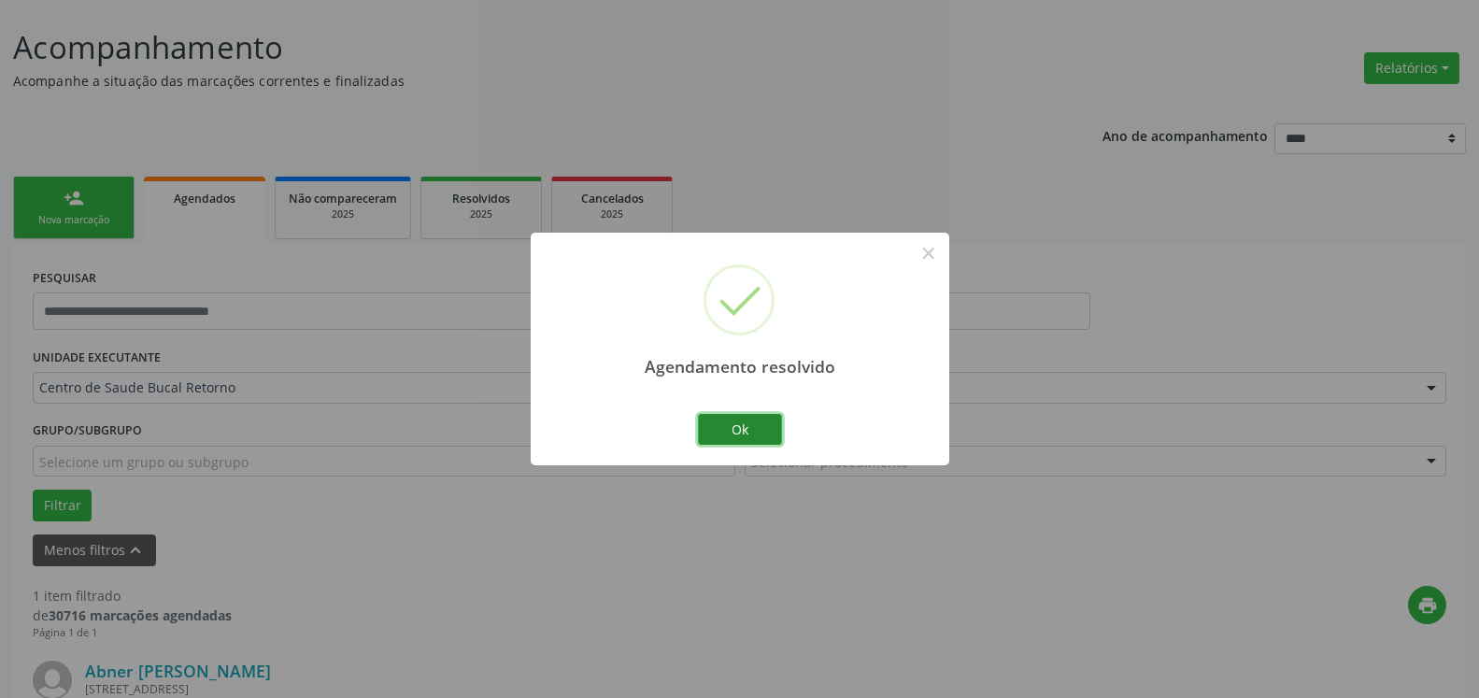
click at [717, 438] on button "Ok" at bounding box center [740, 430] width 84 height 32
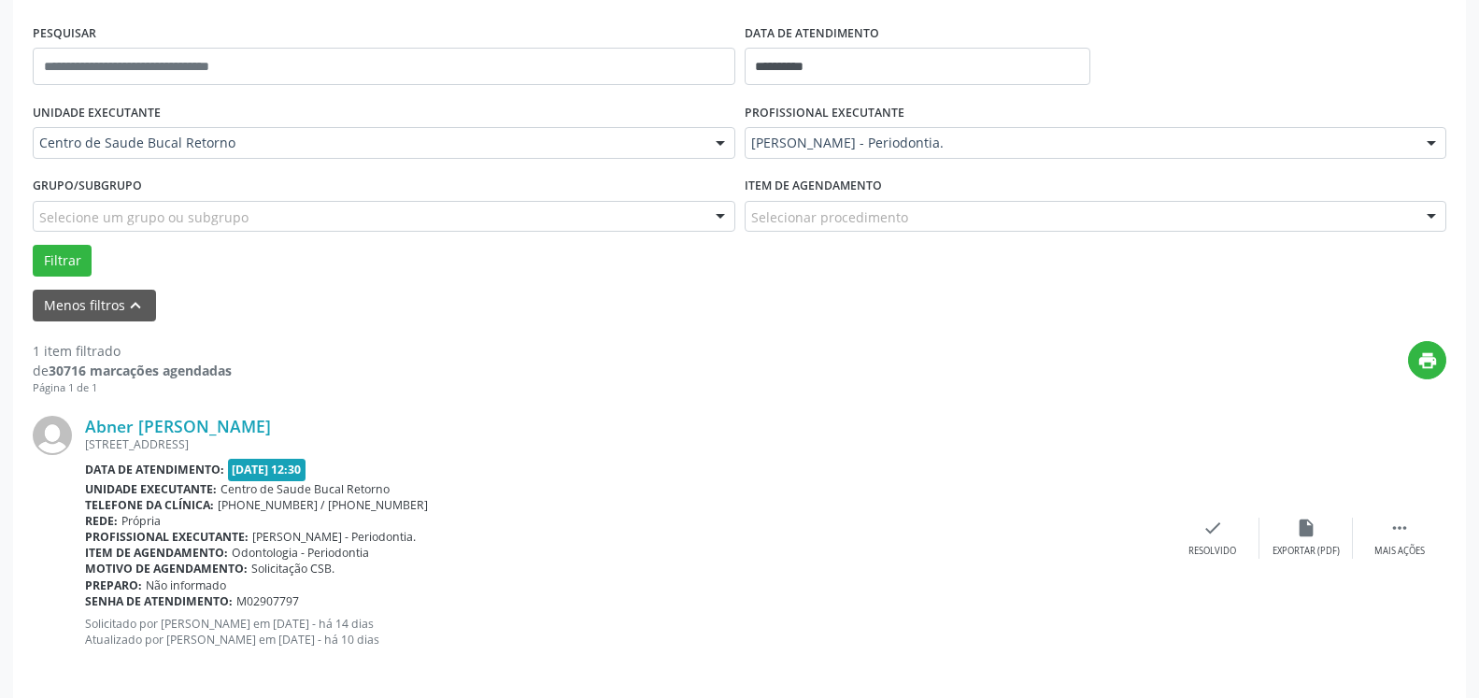
scroll to position [363, 0]
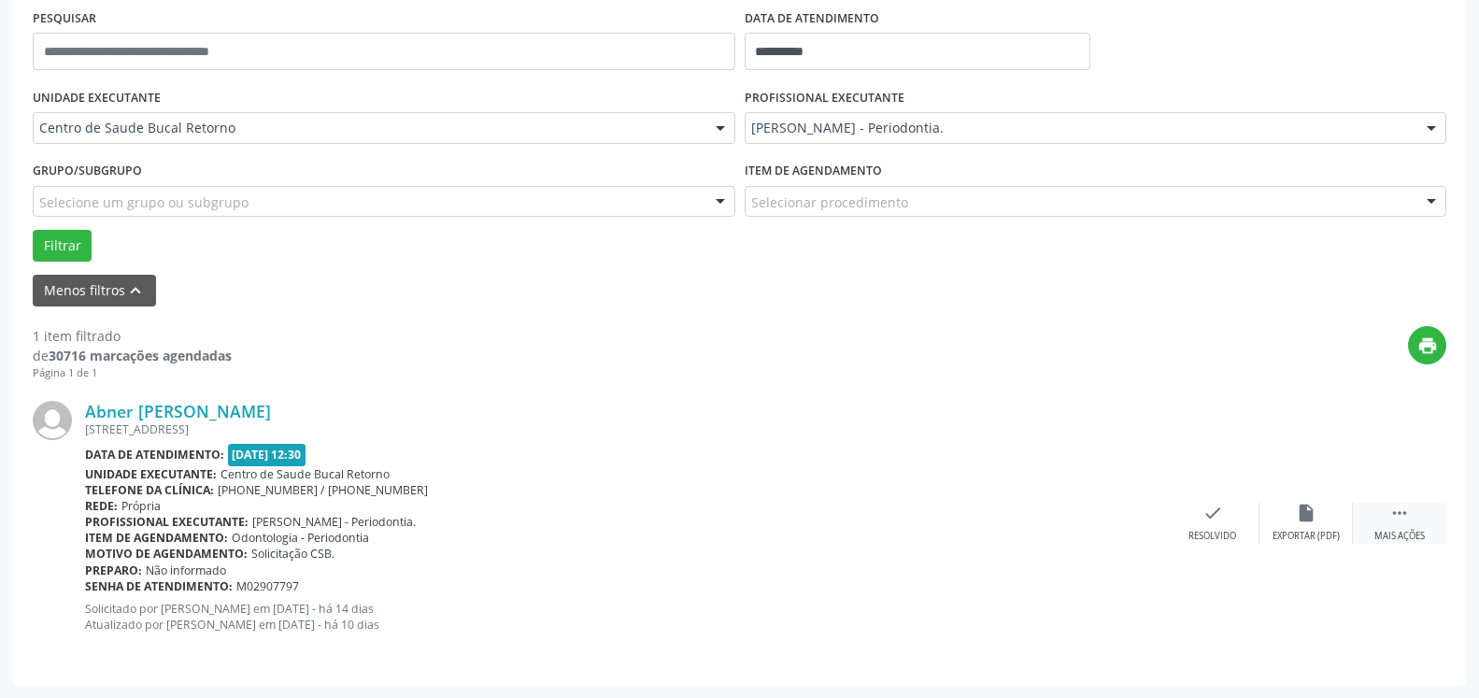
click at [1409, 533] on div "Mais ações" at bounding box center [1400, 536] width 50 height 13
click at [1316, 523] on icon "alarm_off" at bounding box center [1306, 513] width 21 height 21
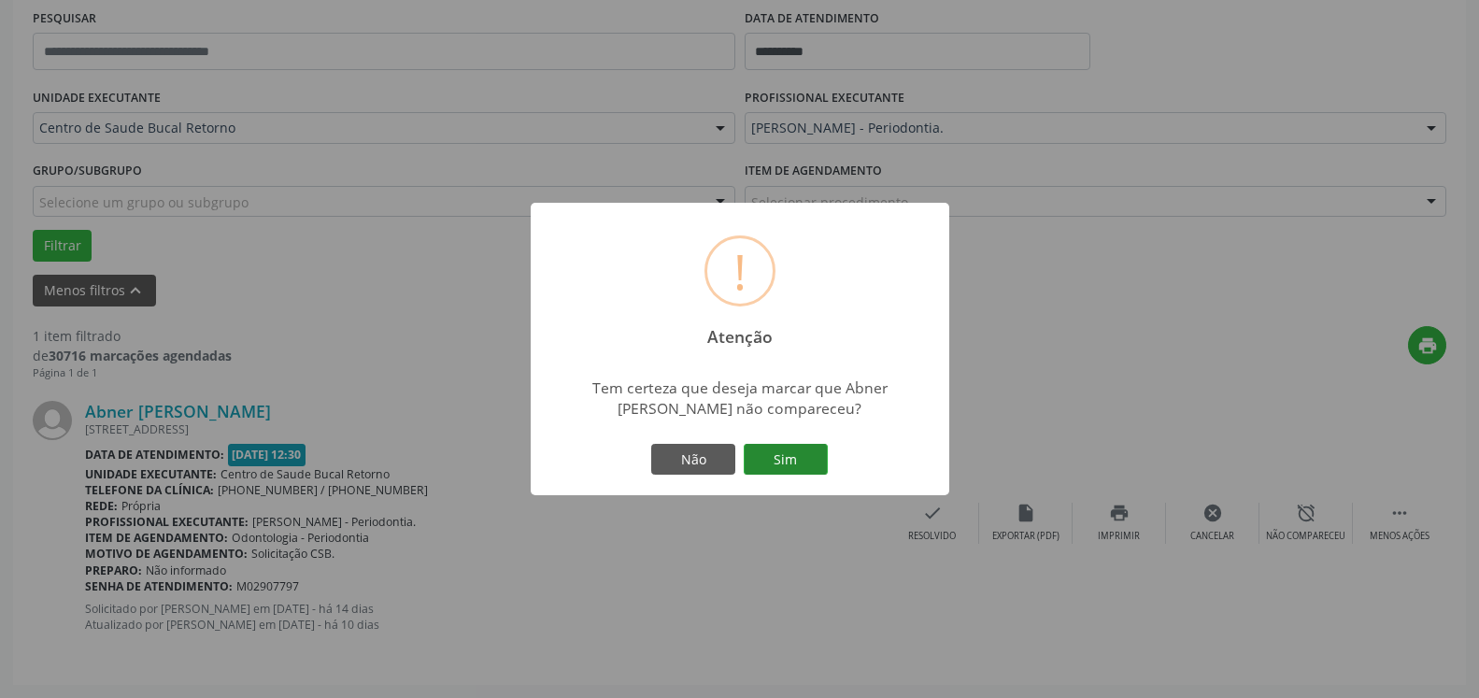
click at [782, 452] on button "Sim" at bounding box center [786, 460] width 84 height 32
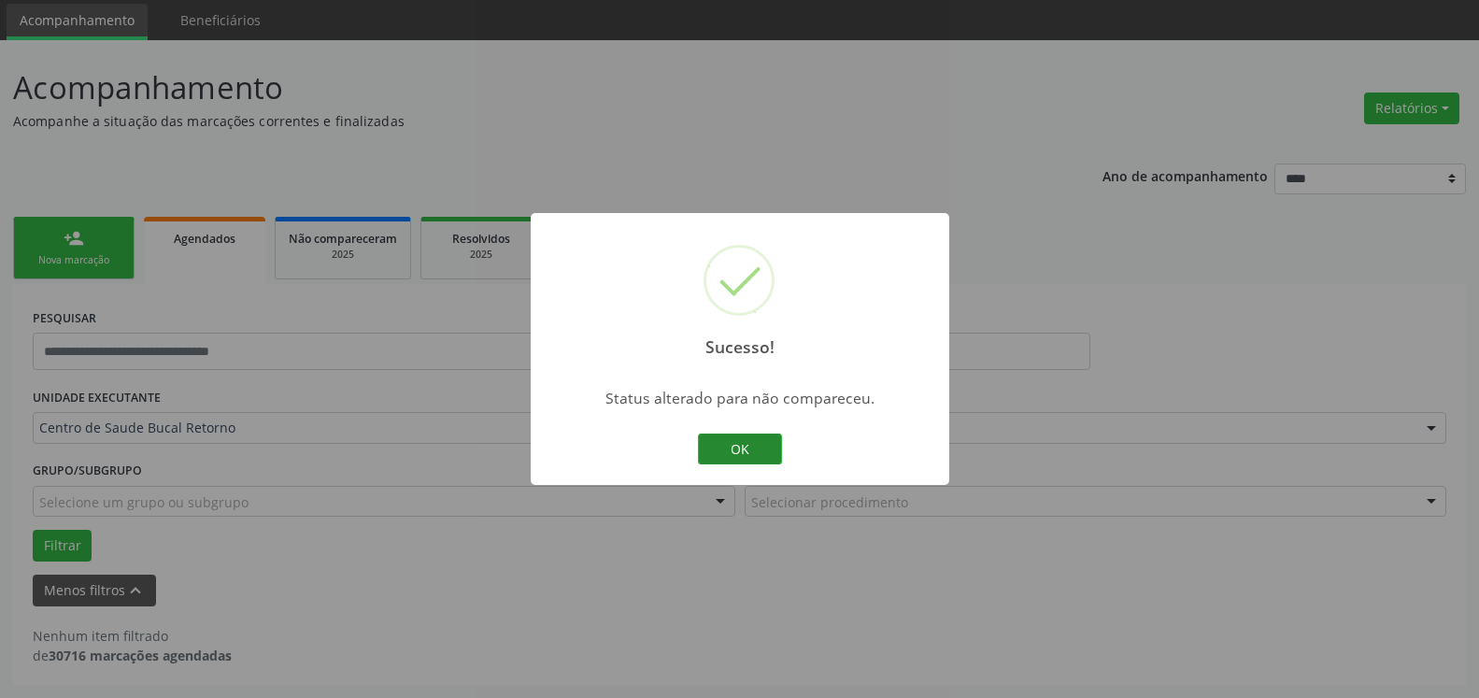
scroll to position [63, 0]
click at [764, 454] on button "OK" at bounding box center [740, 450] width 84 height 32
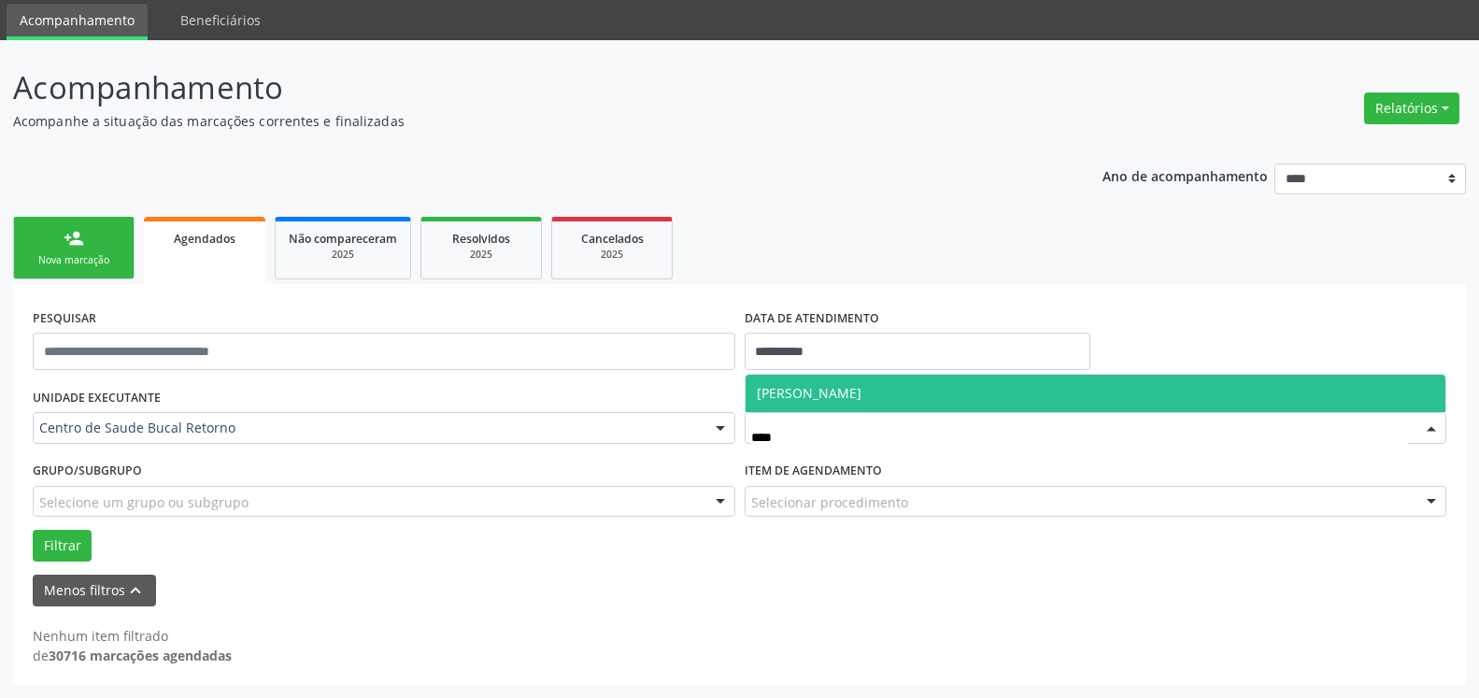
drag, startPoint x: 886, startPoint y: 392, endPoint x: 653, endPoint y: 430, distance: 235.8
click at [862, 392] on span "[PERSON_NAME]" at bounding box center [809, 393] width 105 height 18
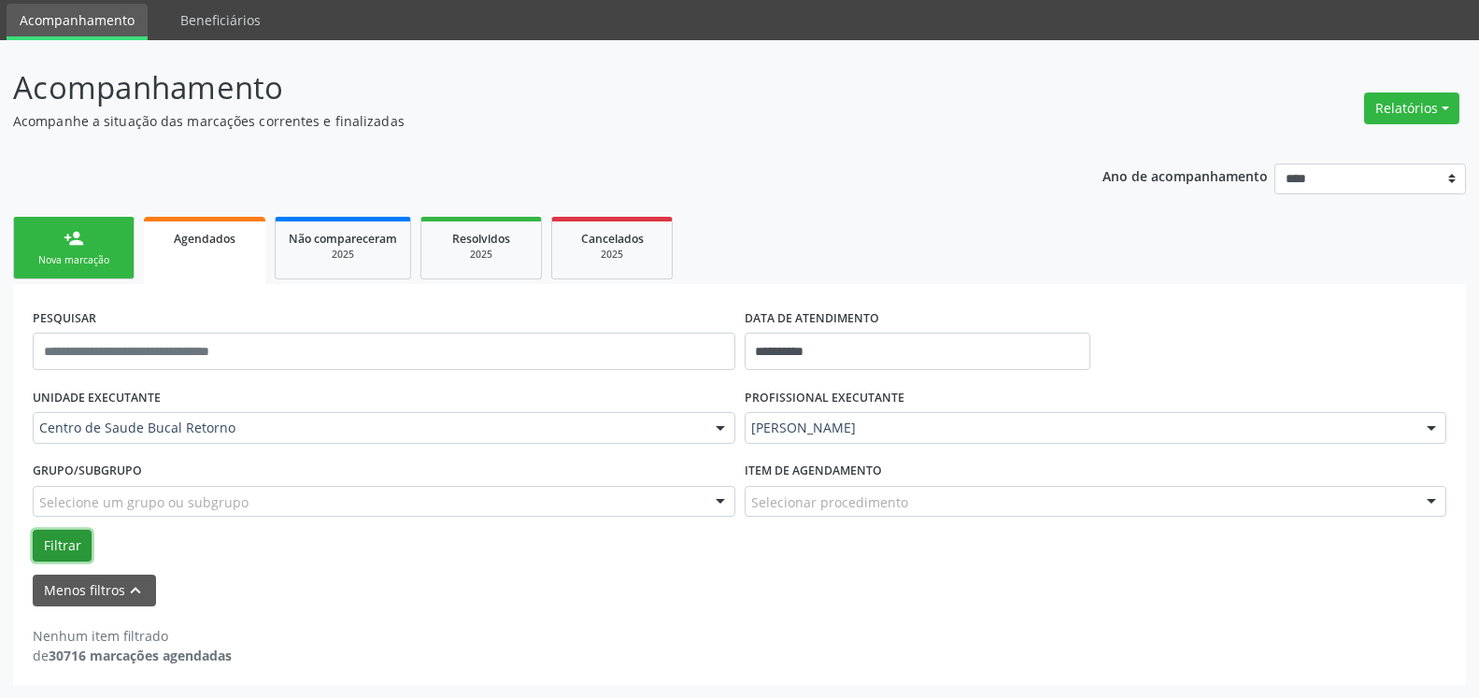
click at [50, 546] on button "Filtrar" at bounding box center [62, 546] width 59 height 32
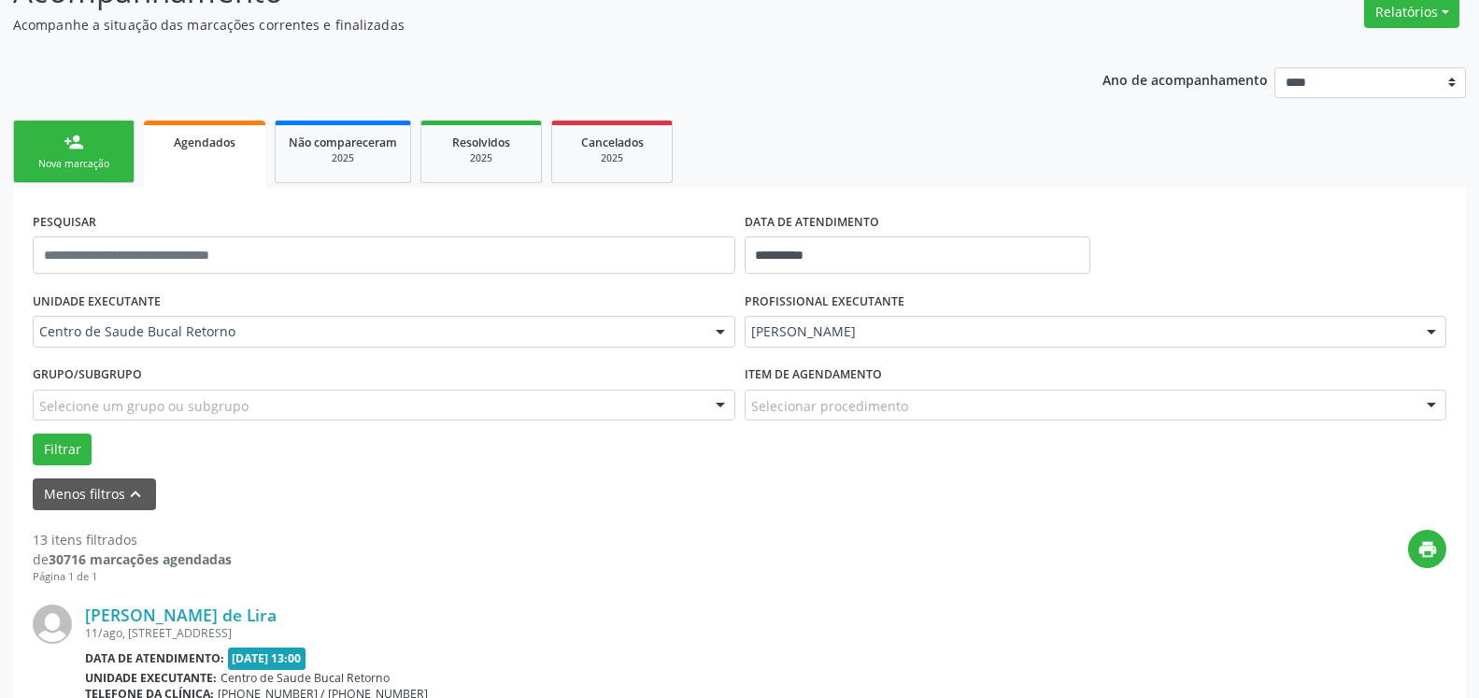
scroll to position [349, 0]
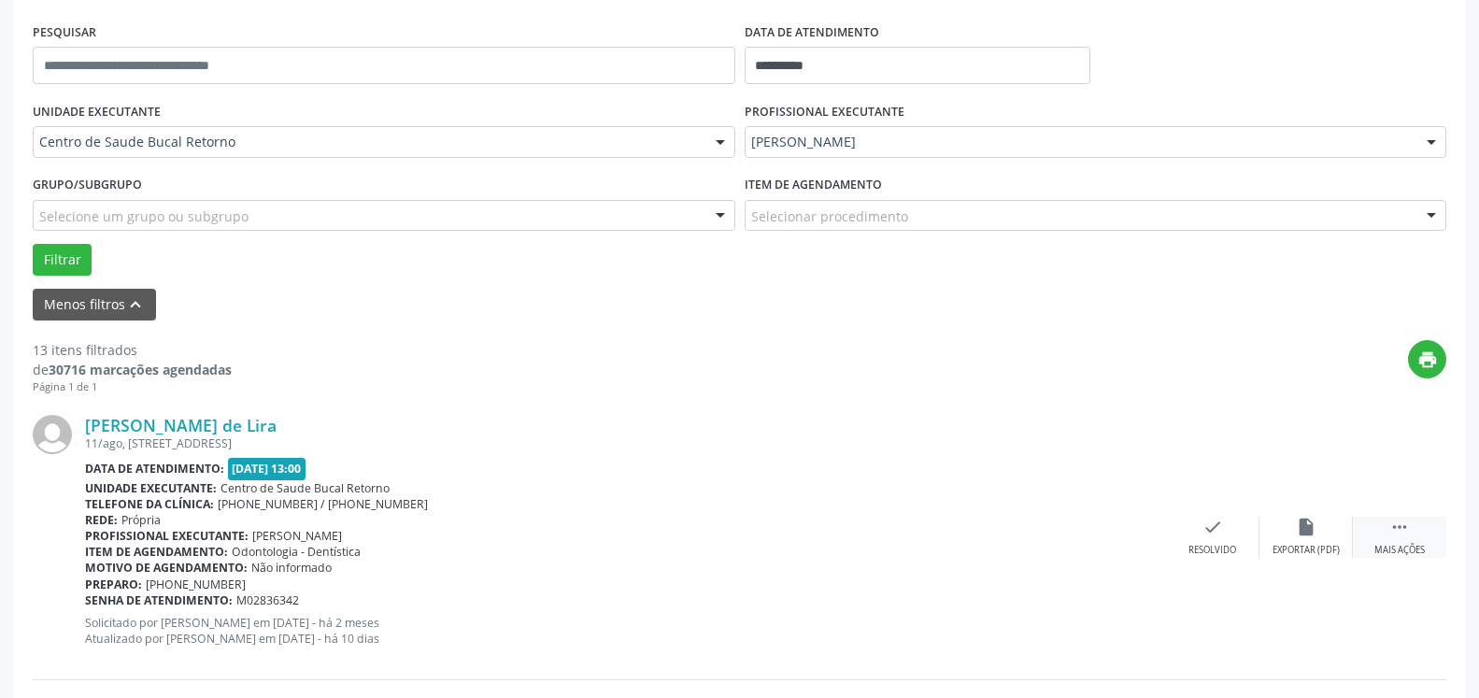
click at [1393, 531] on icon "" at bounding box center [1400, 527] width 21 height 21
click at [1298, 537] on icon "alarm_off" at bounding box center [1306, 527] width 21 height 21
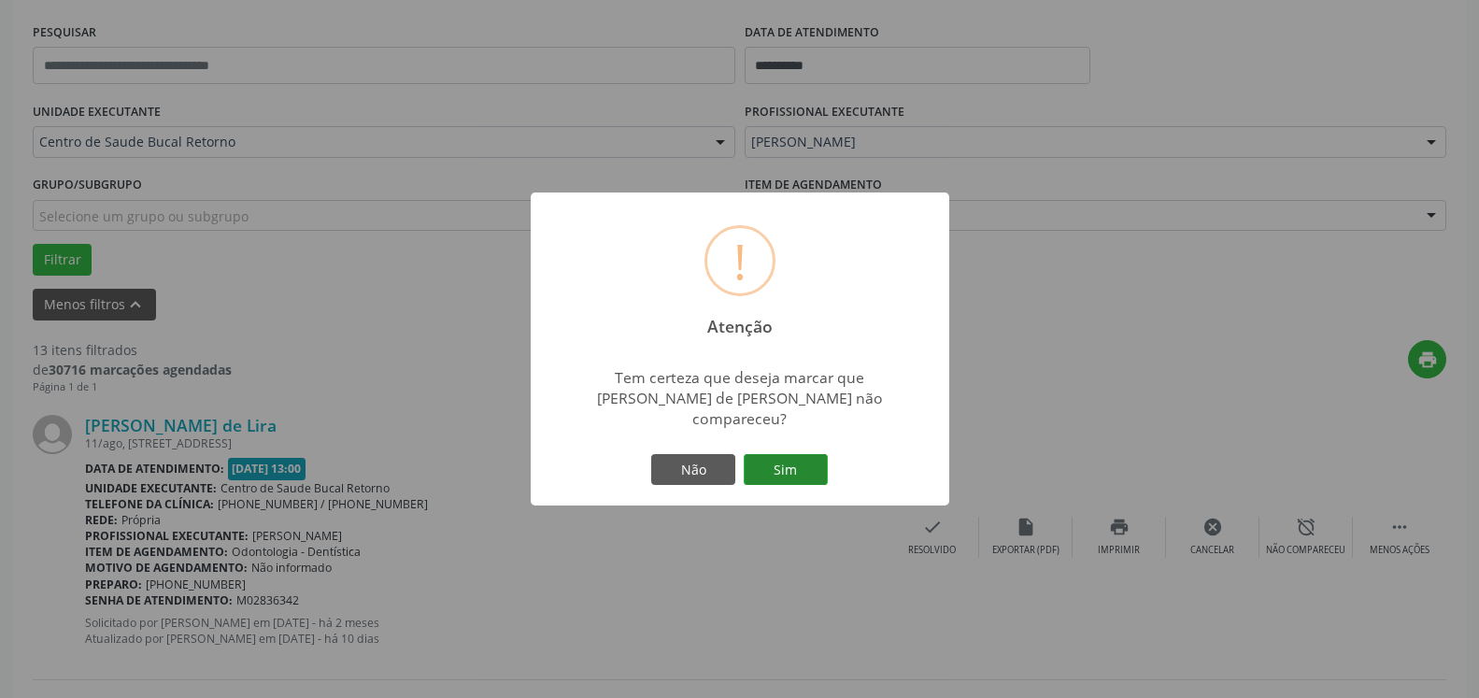
click at [817, 461] on button "Sim" at bounding box center [786, 470] width 84 height 32
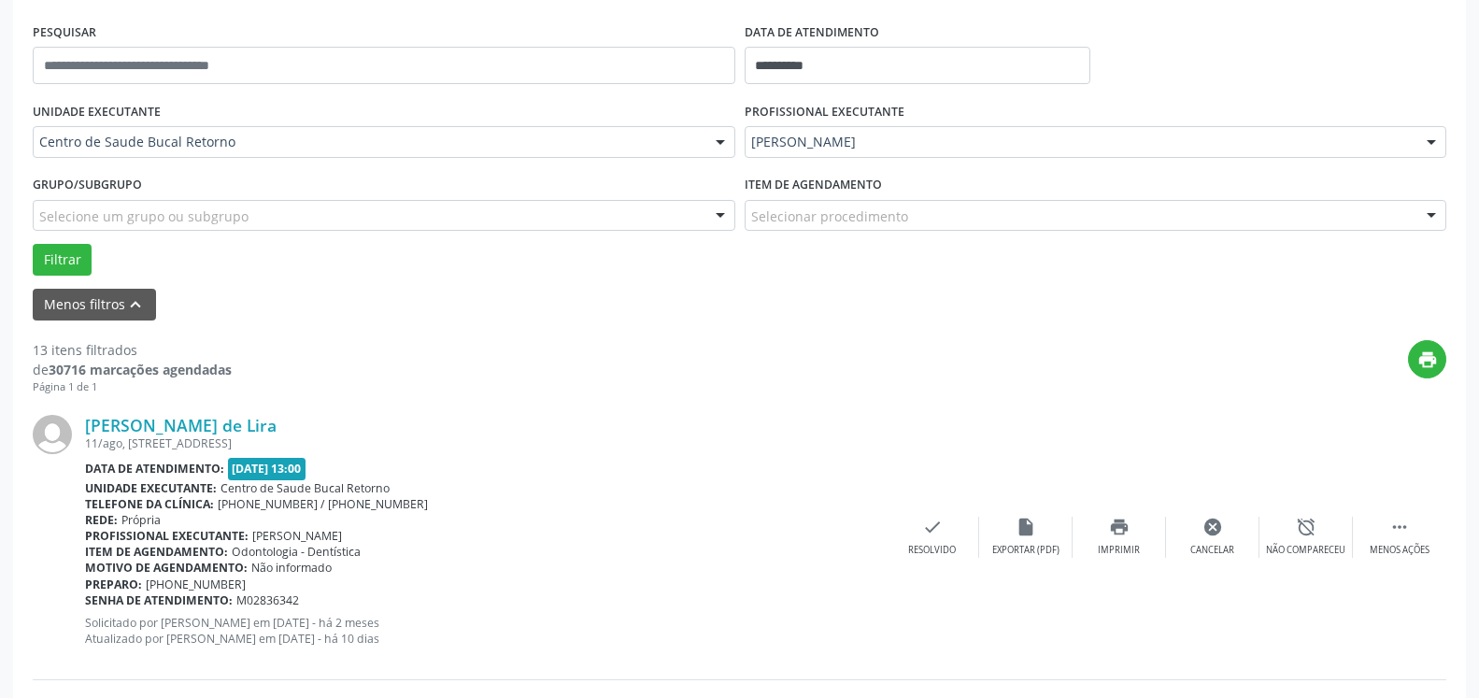
scroll to position [122, 0]
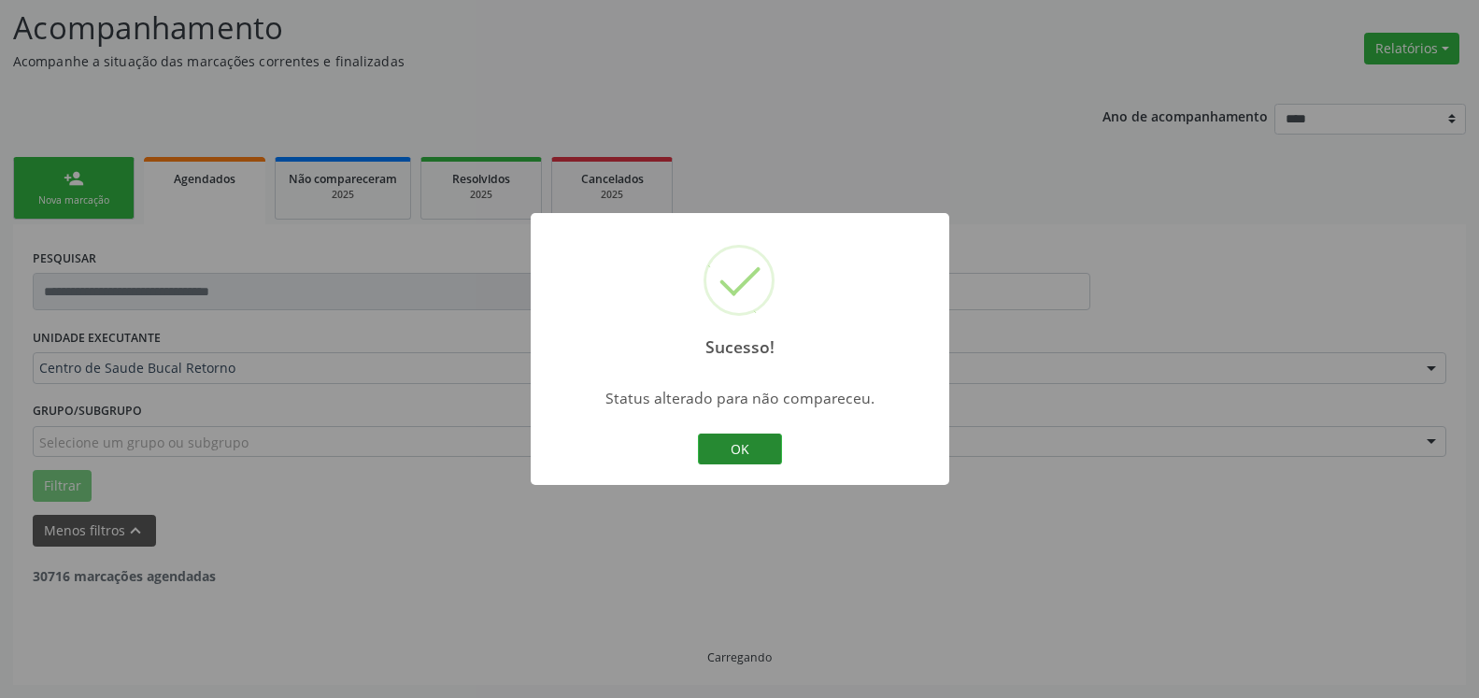
click at [720, 450] on button "OK" at bounding box center [740, 450] width 84 height 32
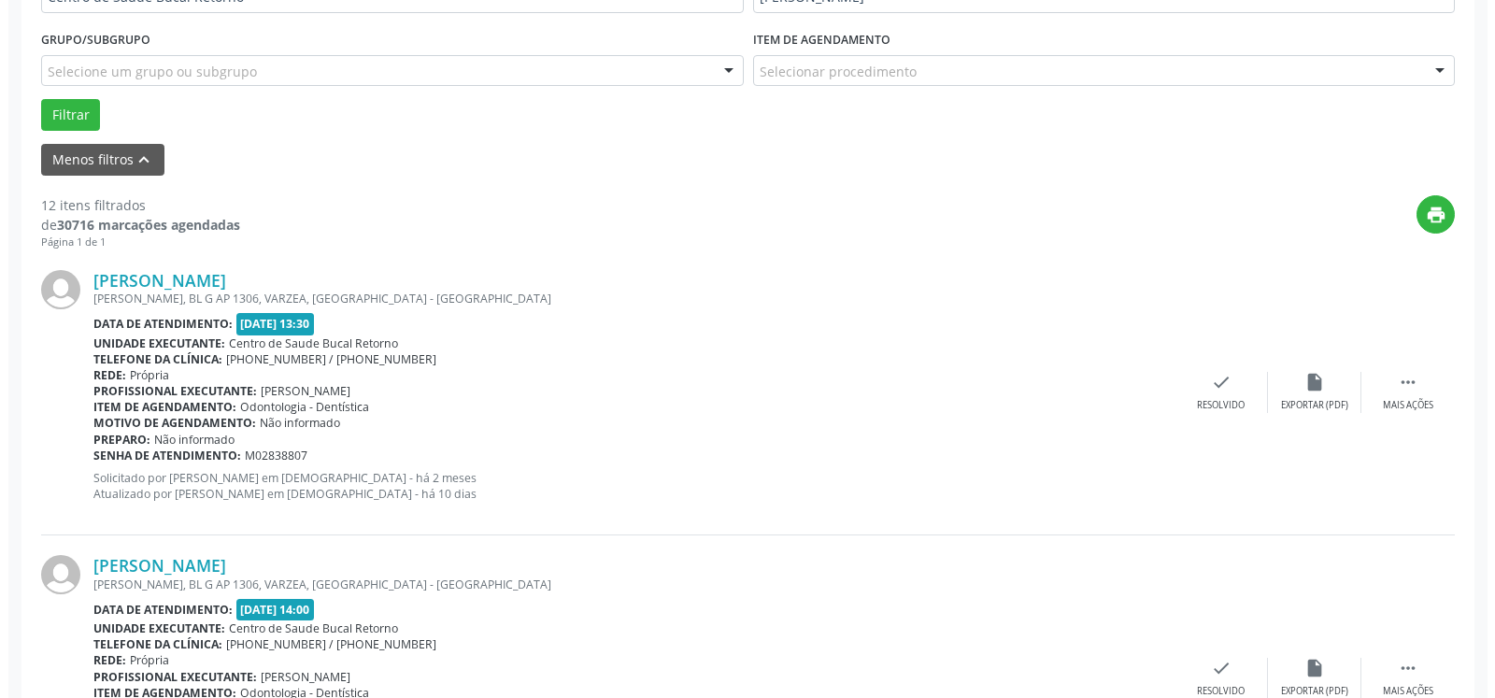
scroll to position [504, 0]
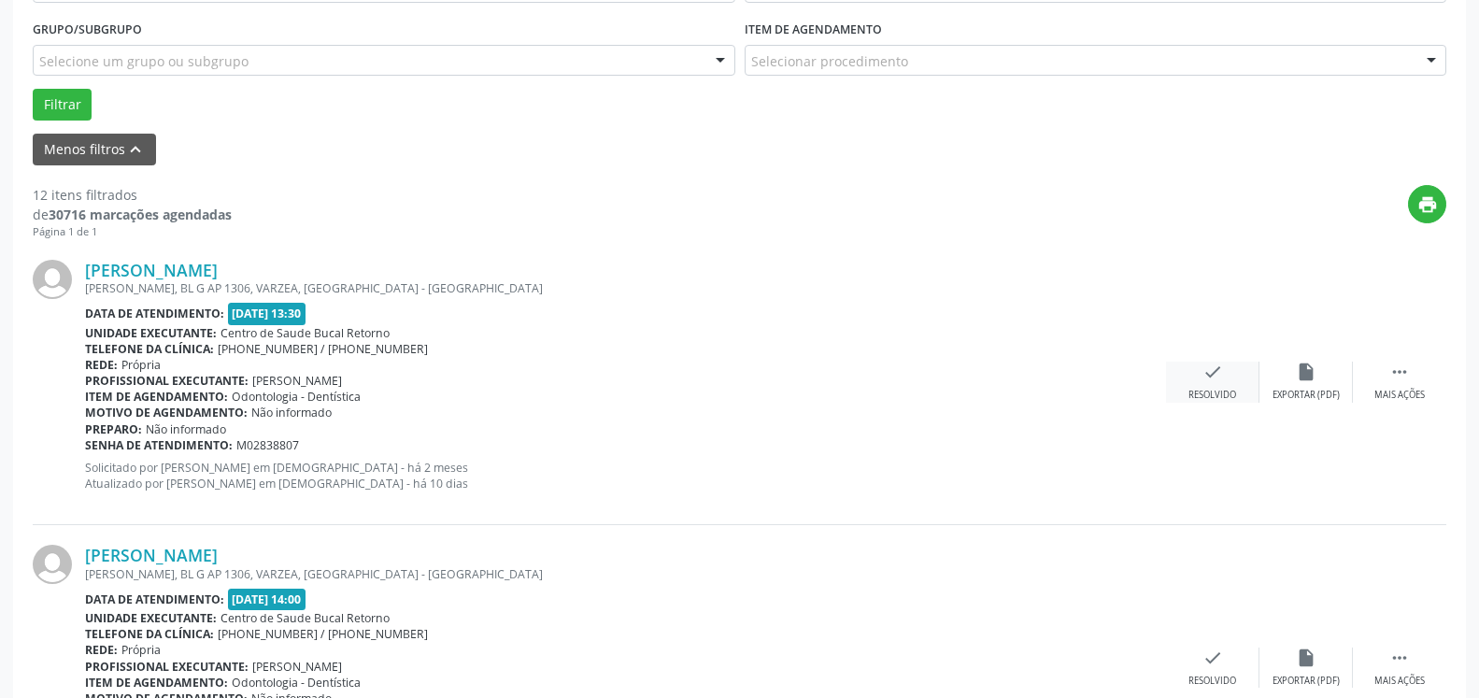
click at [1204, 372] on icon "check" at bounding box center [1213, 372] width 21 height 21
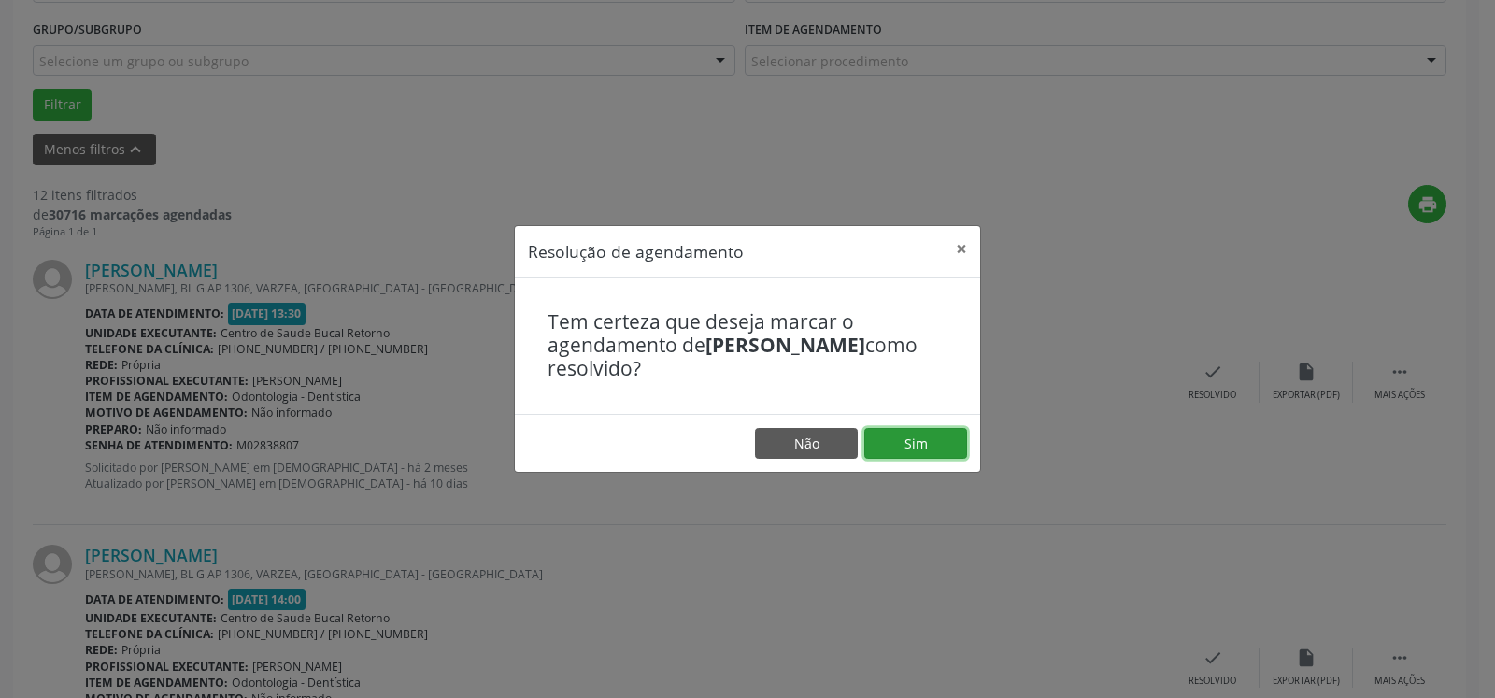
click at [932, 438] on button "Sim" at bounding box center [916, 444] width 103 height 32
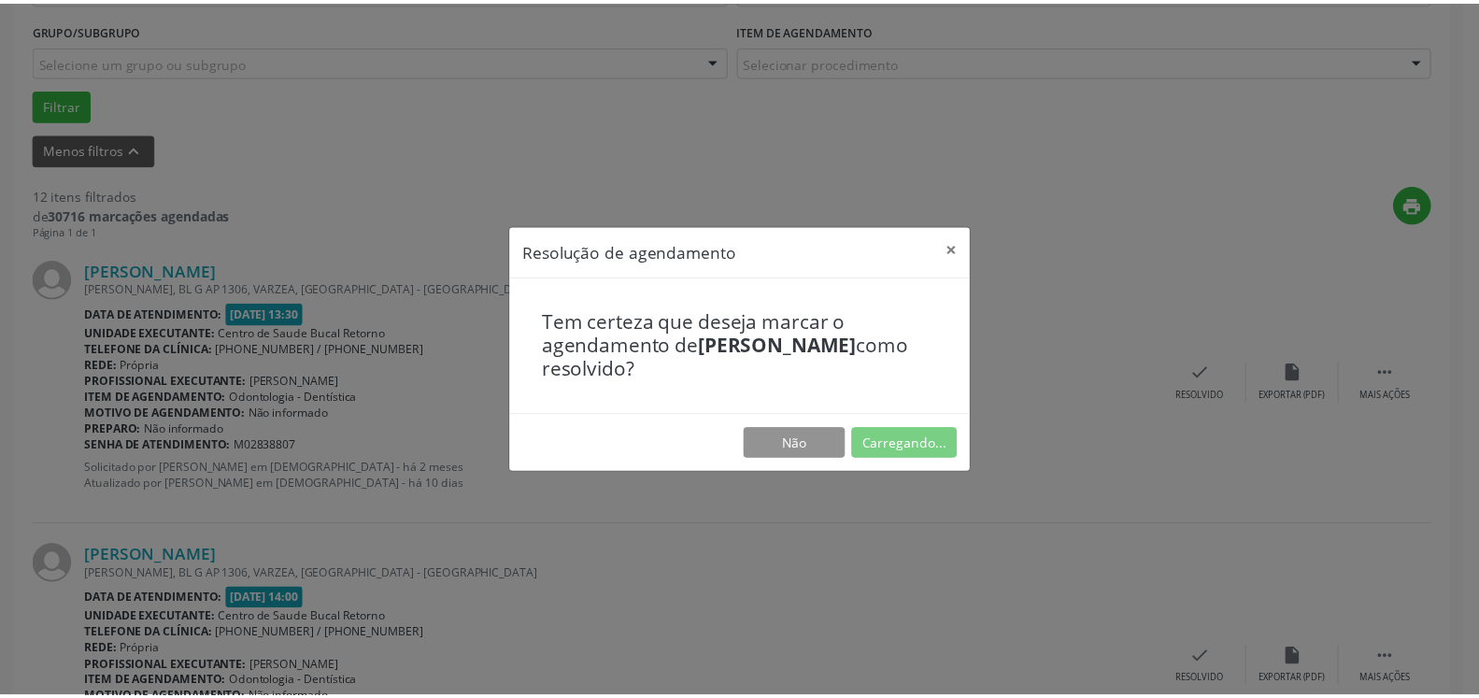
scroll to position [103, 0]
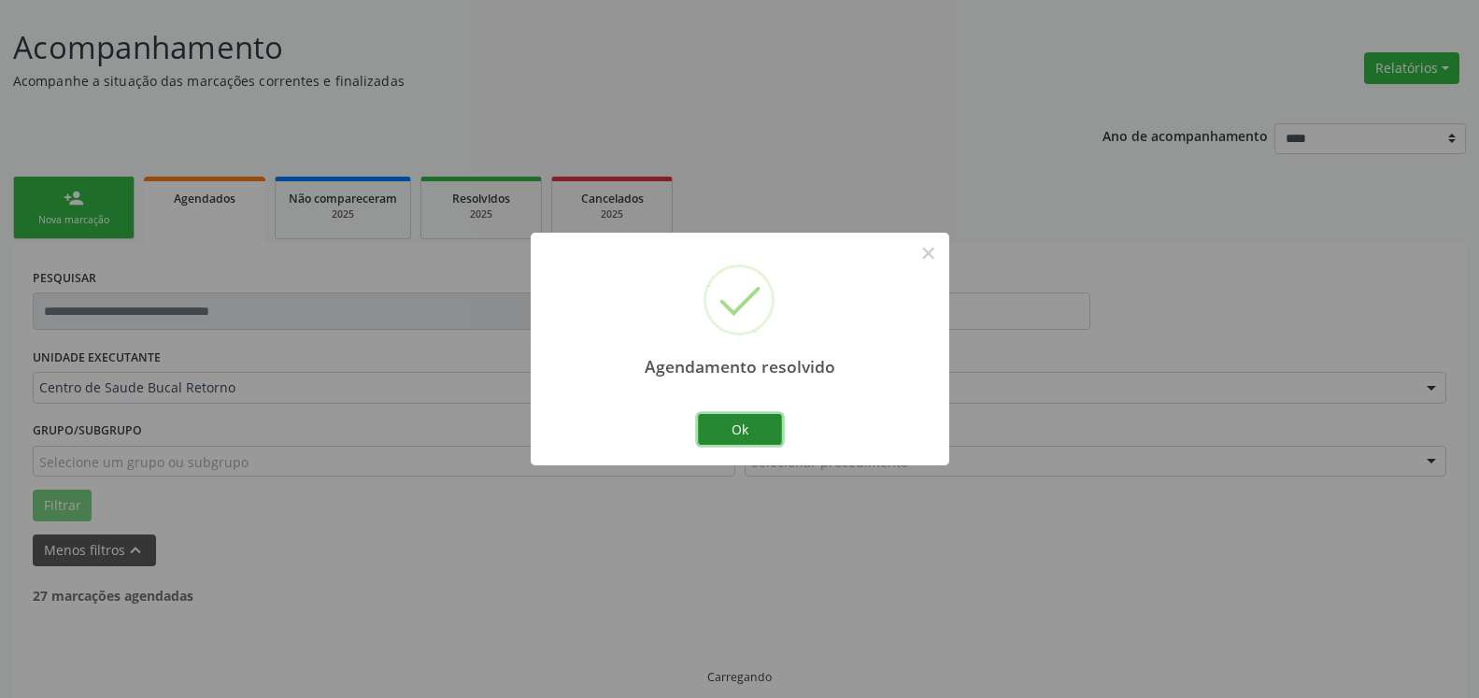
click at [742, 430] on button "Ok" at bounding box center [740, 430] width 84 height 32
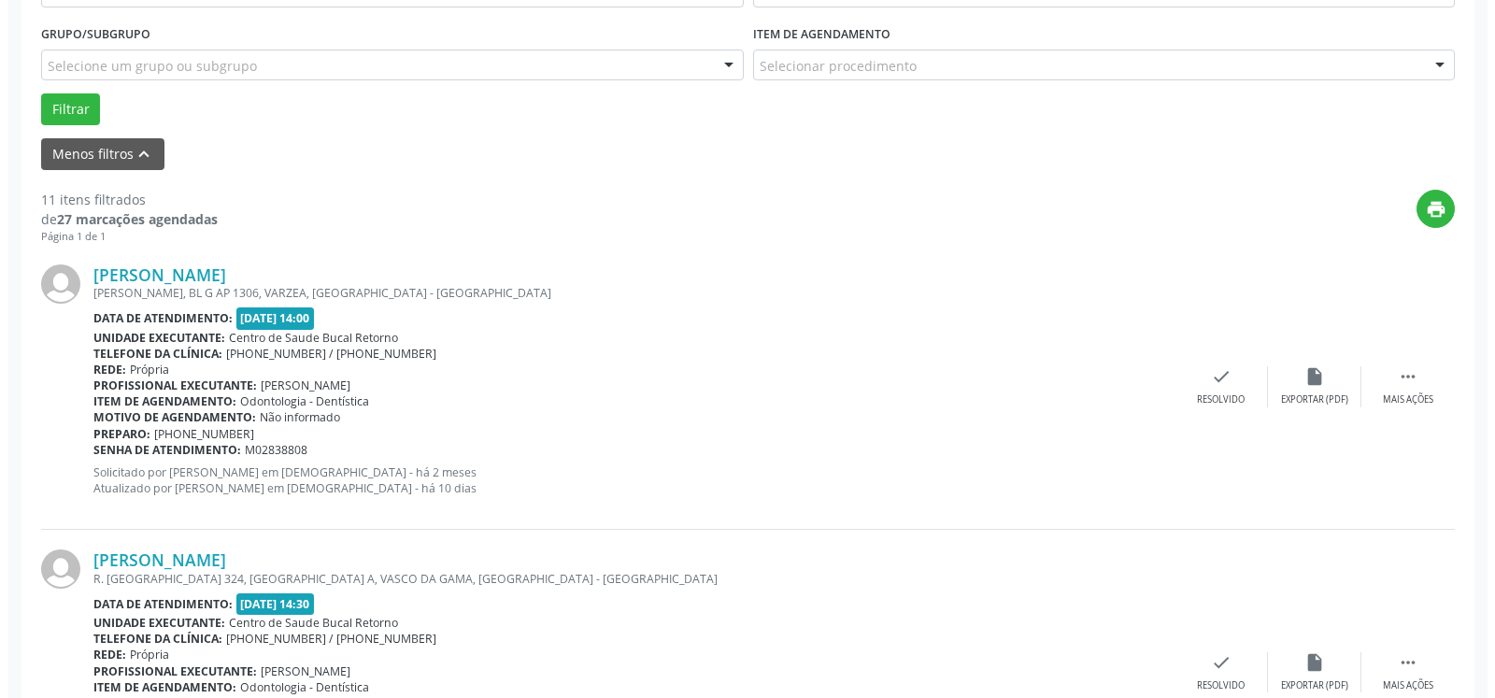
scroll to position [504, 0]
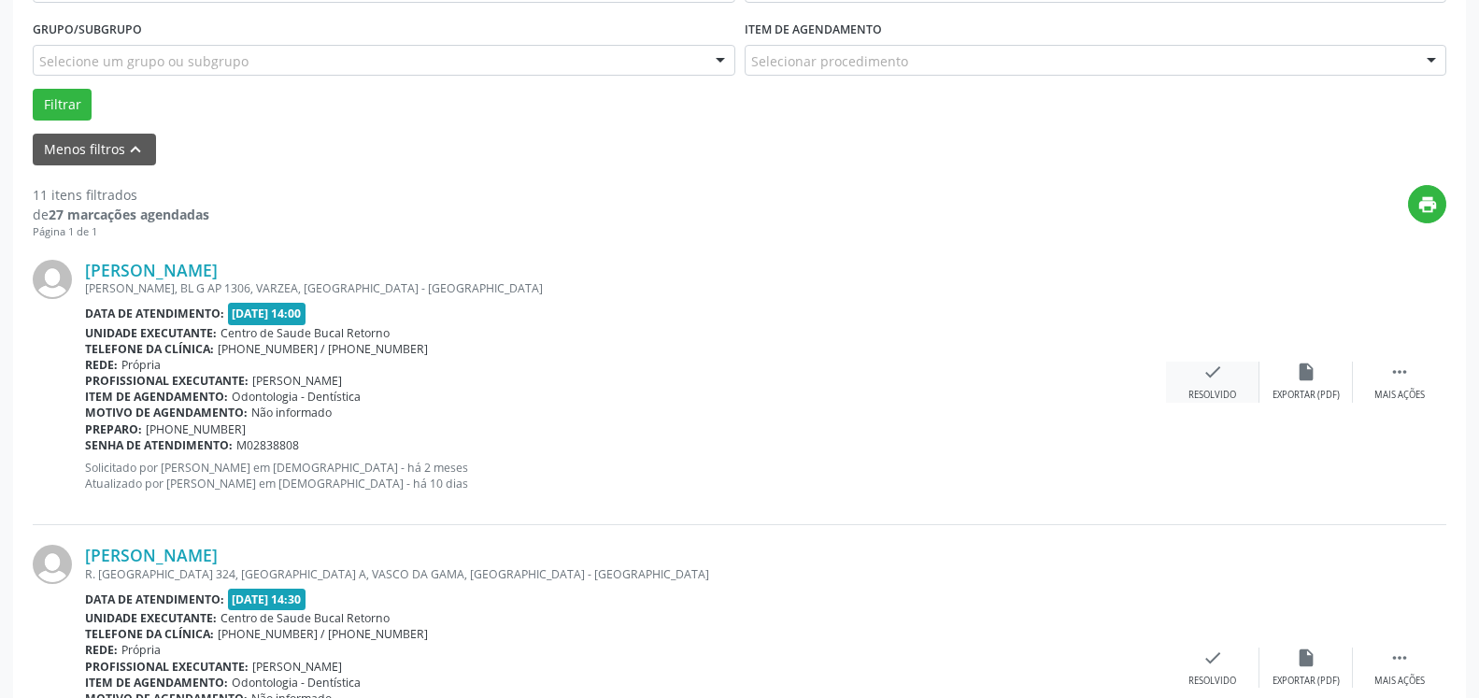
click at [1207, 367] on icon "check" at bounding box center [1213, 372] width 21 height 21
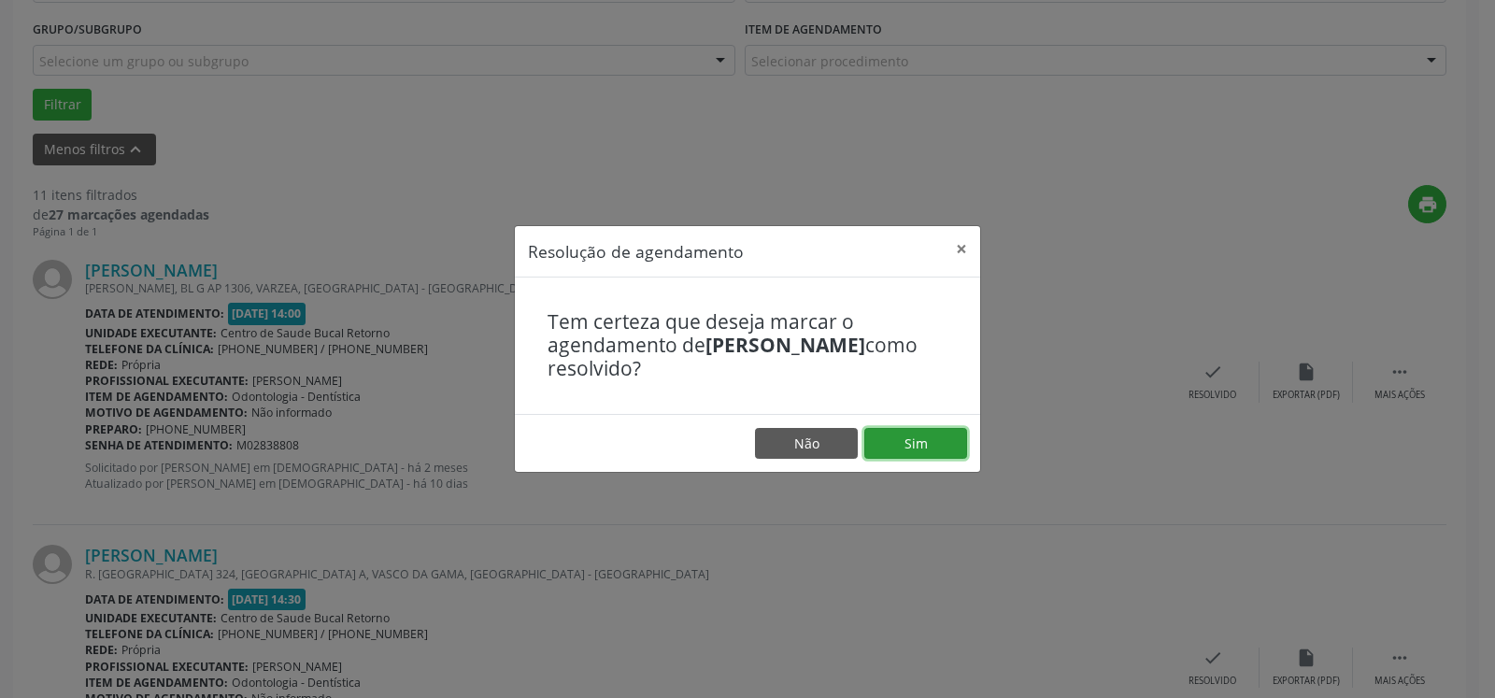
drag, startPoint x: 933, startPoint y: 443, endPoint x: 714, endPoint y: 465, distance: 219.8
click at [933, 444] on button "Sim" at bounding box center [916, 444] width 103 height 32
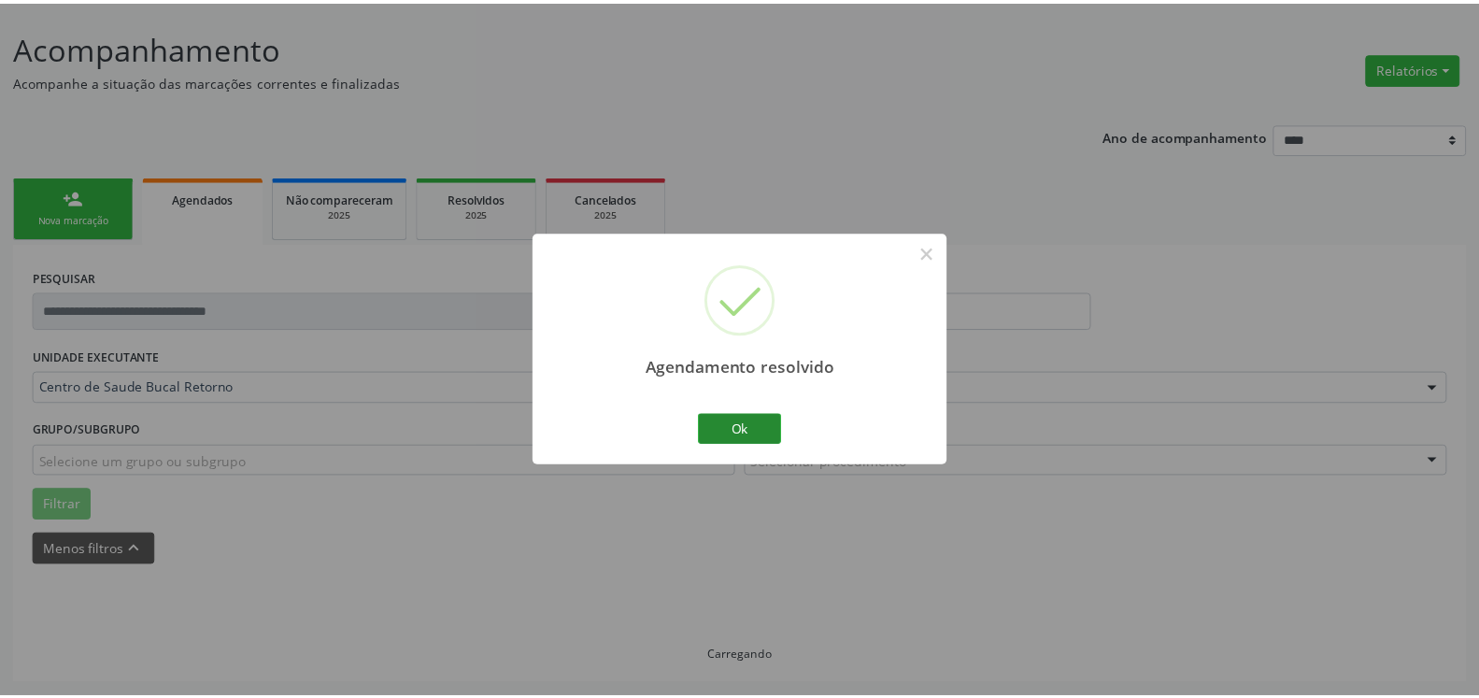
scroll to position [103, 0]
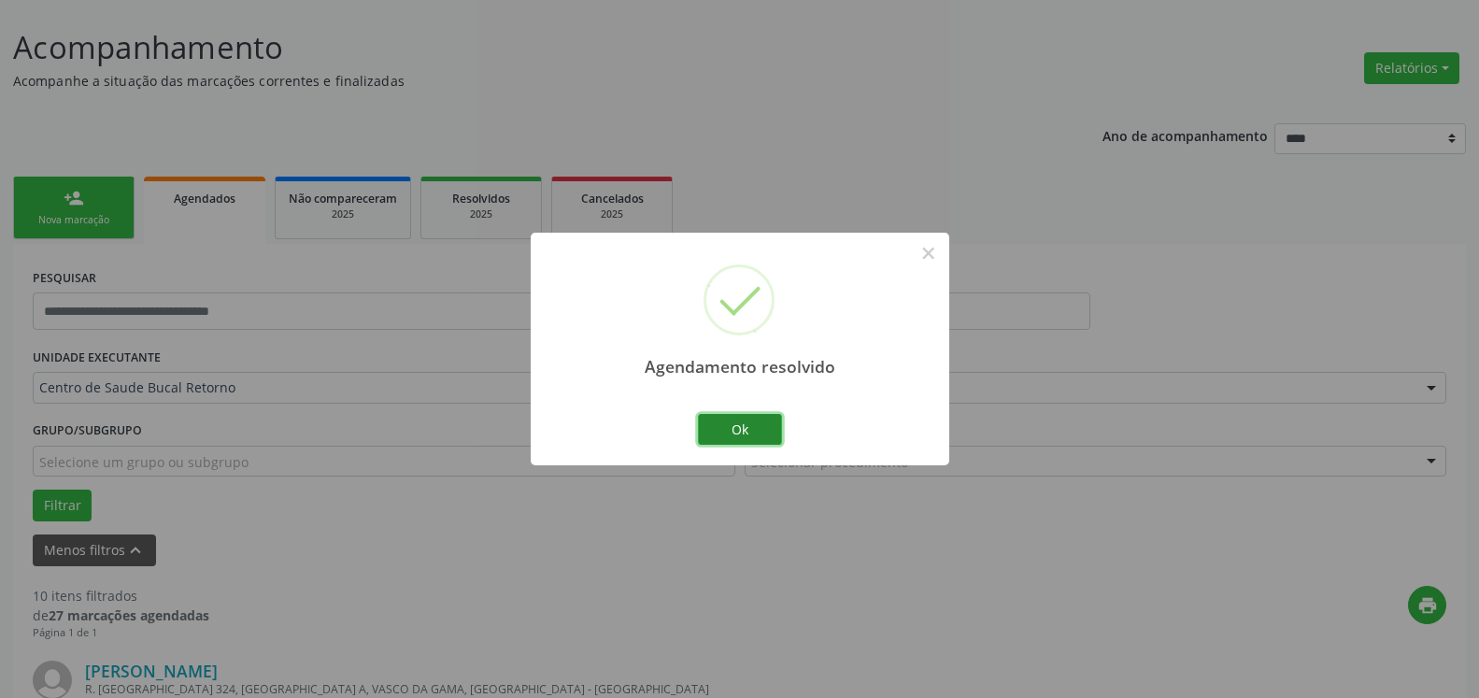
click at [736, 433] on button "Ok" at bounding box center [740, 430] width 84 height 32
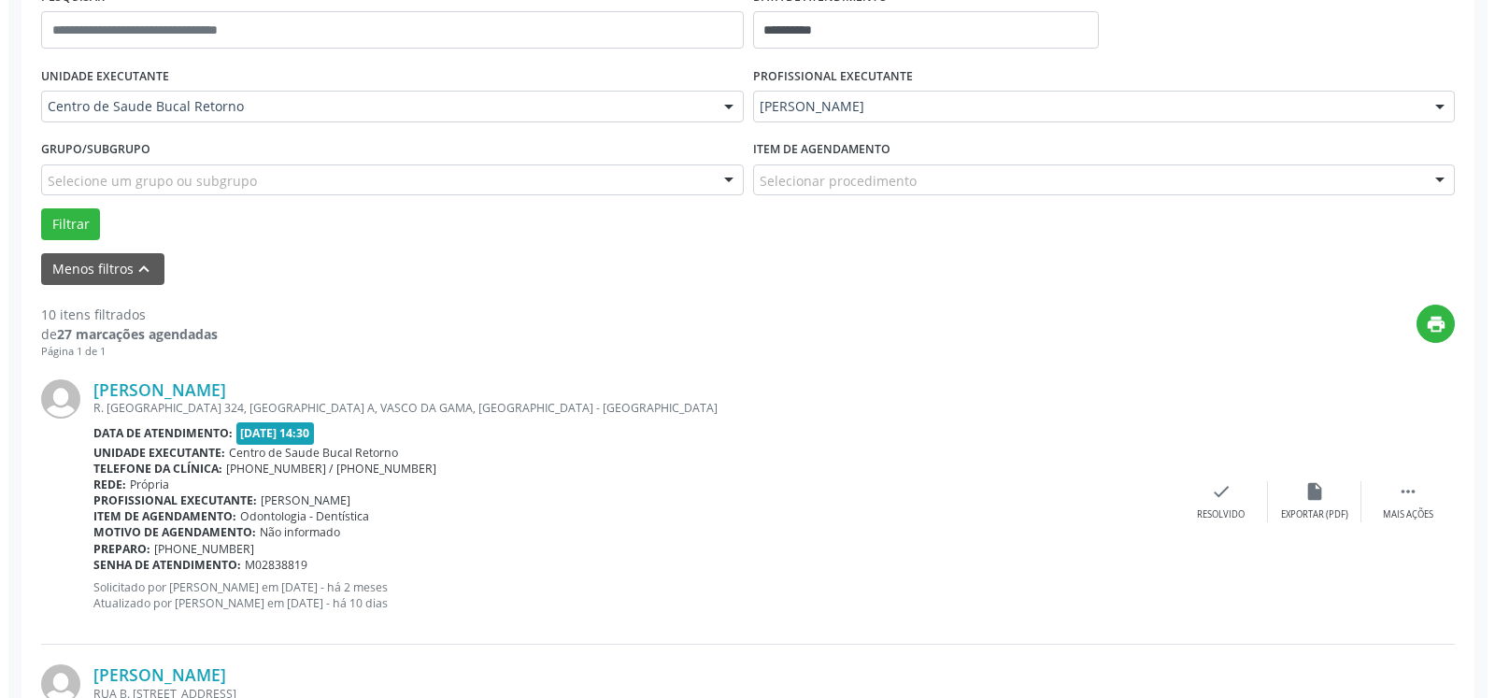
scroll to position [484, 0]
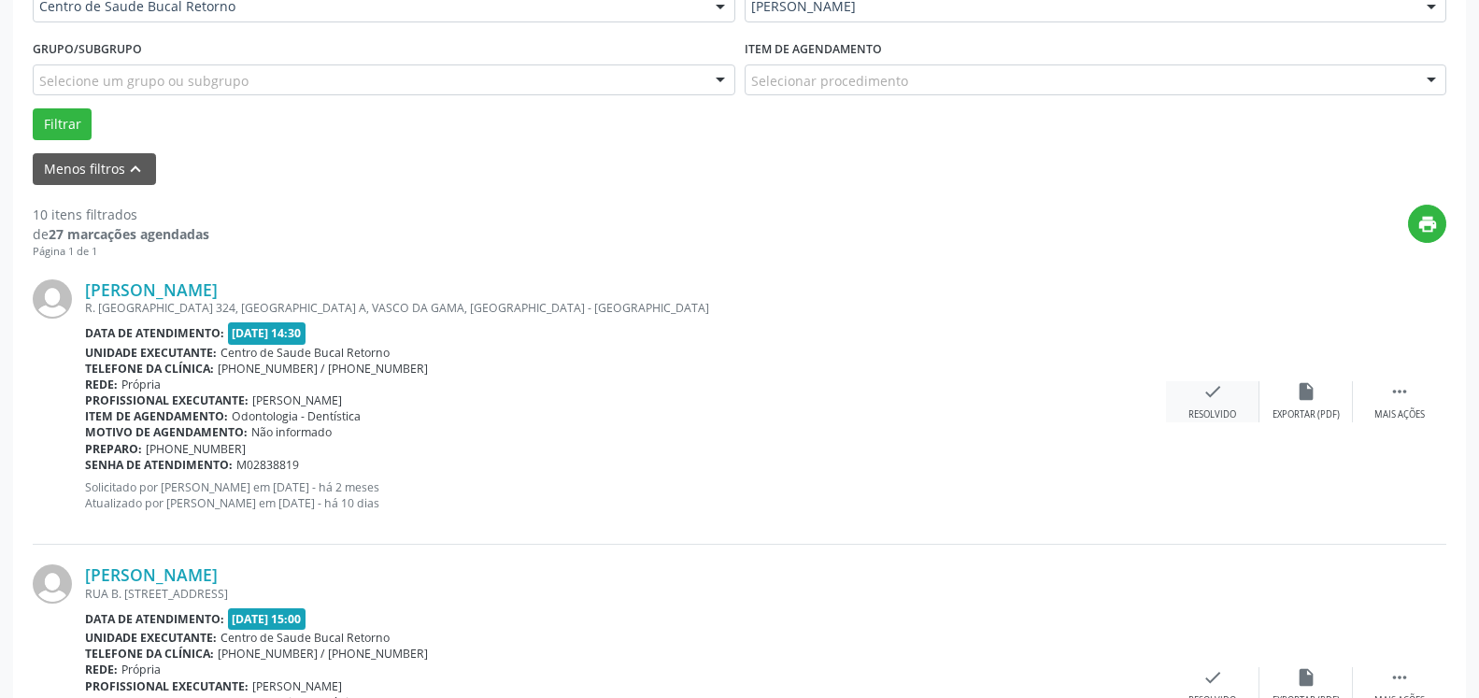
click at [1220, 402] on icon "check" at bounding box center [1213, 391] width 21 height 21
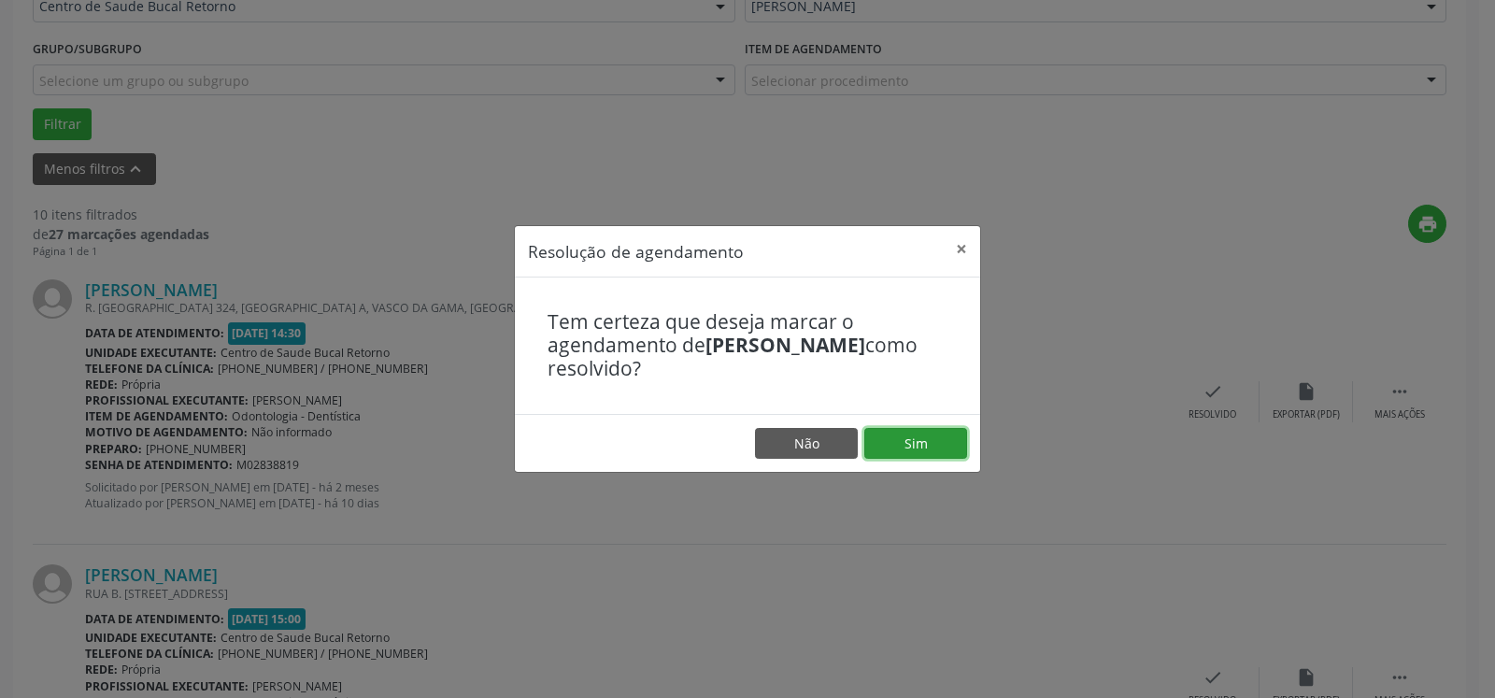
click at [918, 453] on button "Sim" at bounding box center [916, 444] width 103 height 32
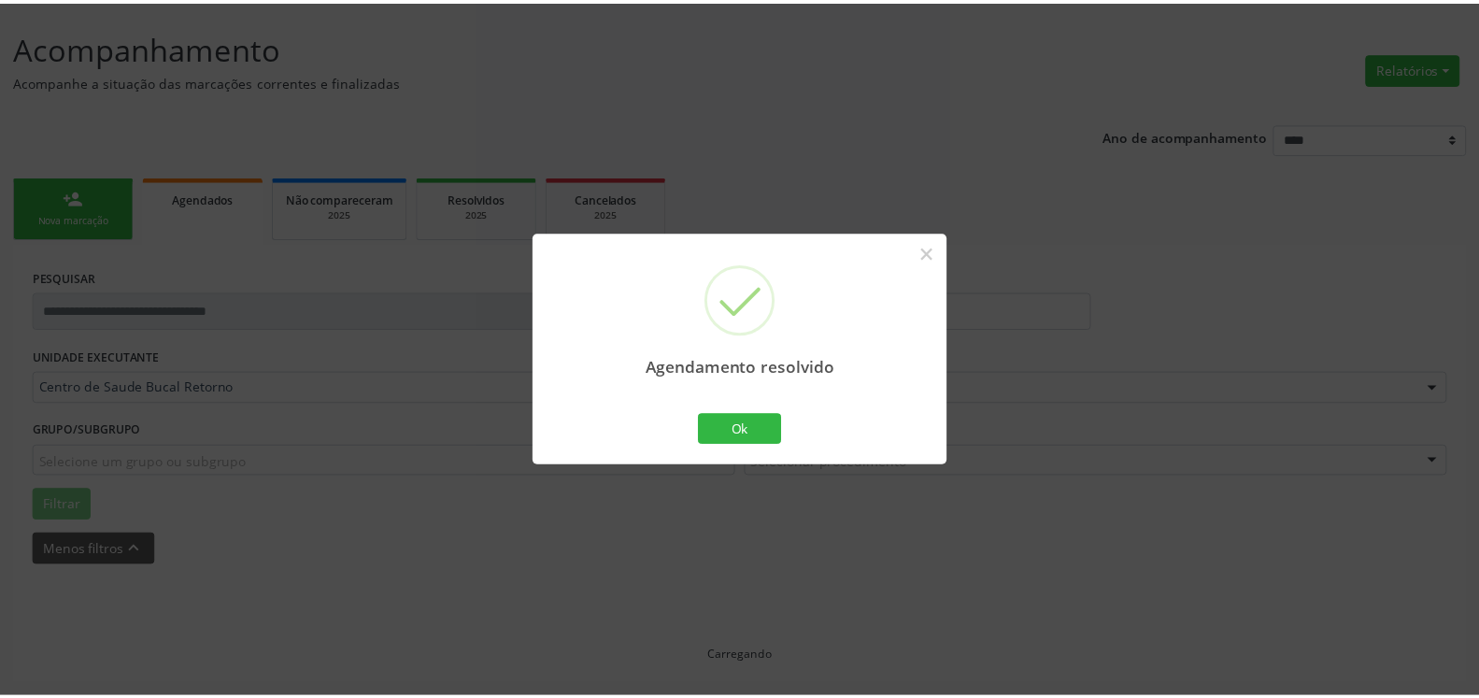
scroll to position [103, 0]
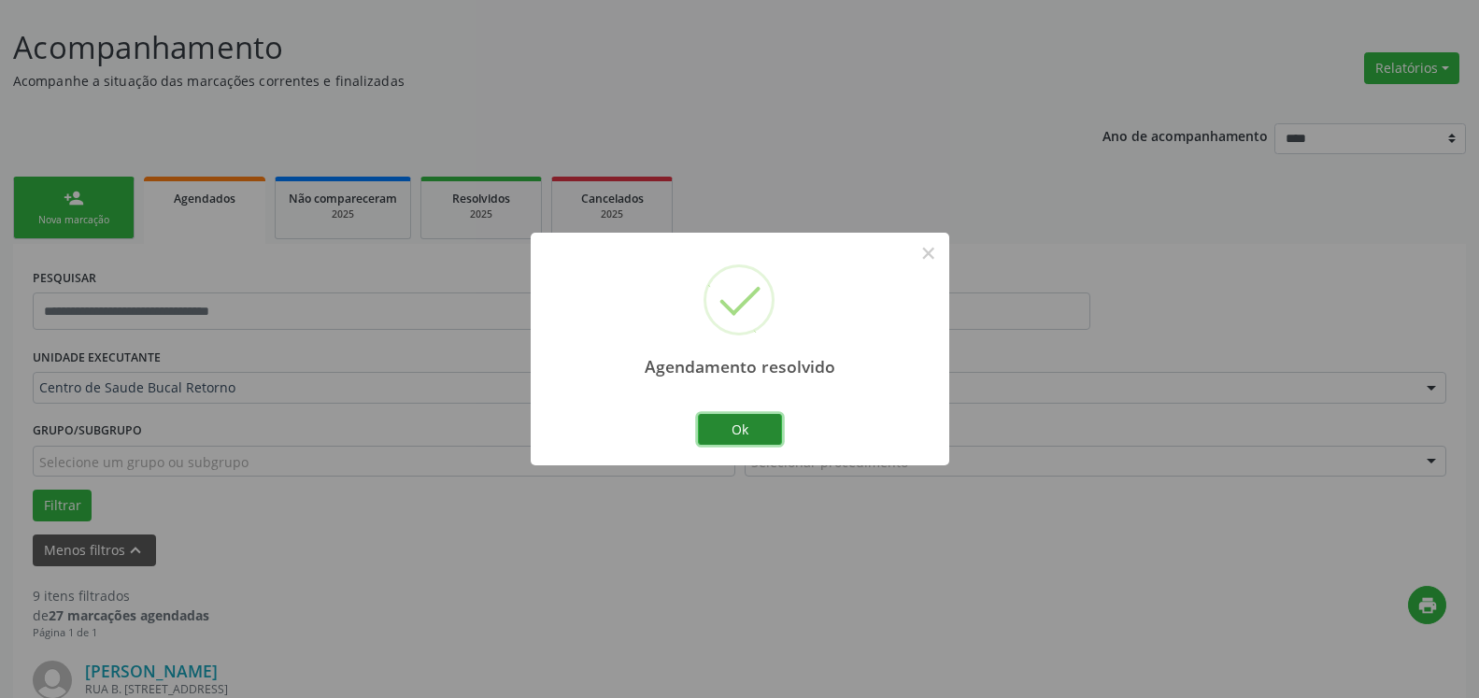
click at [767, 430] on button "Ok" at bounding box center [740, 430] width 84 height 32
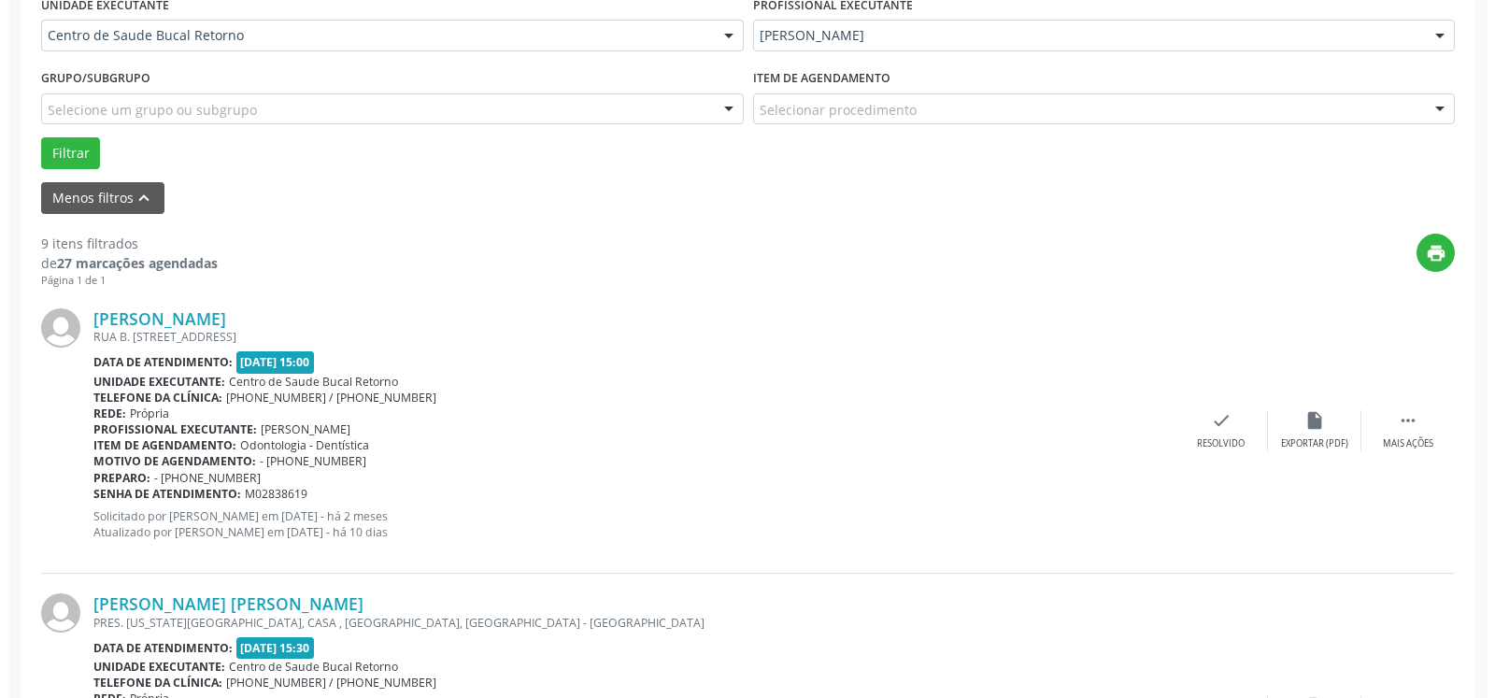
scroll to position [484, 0]
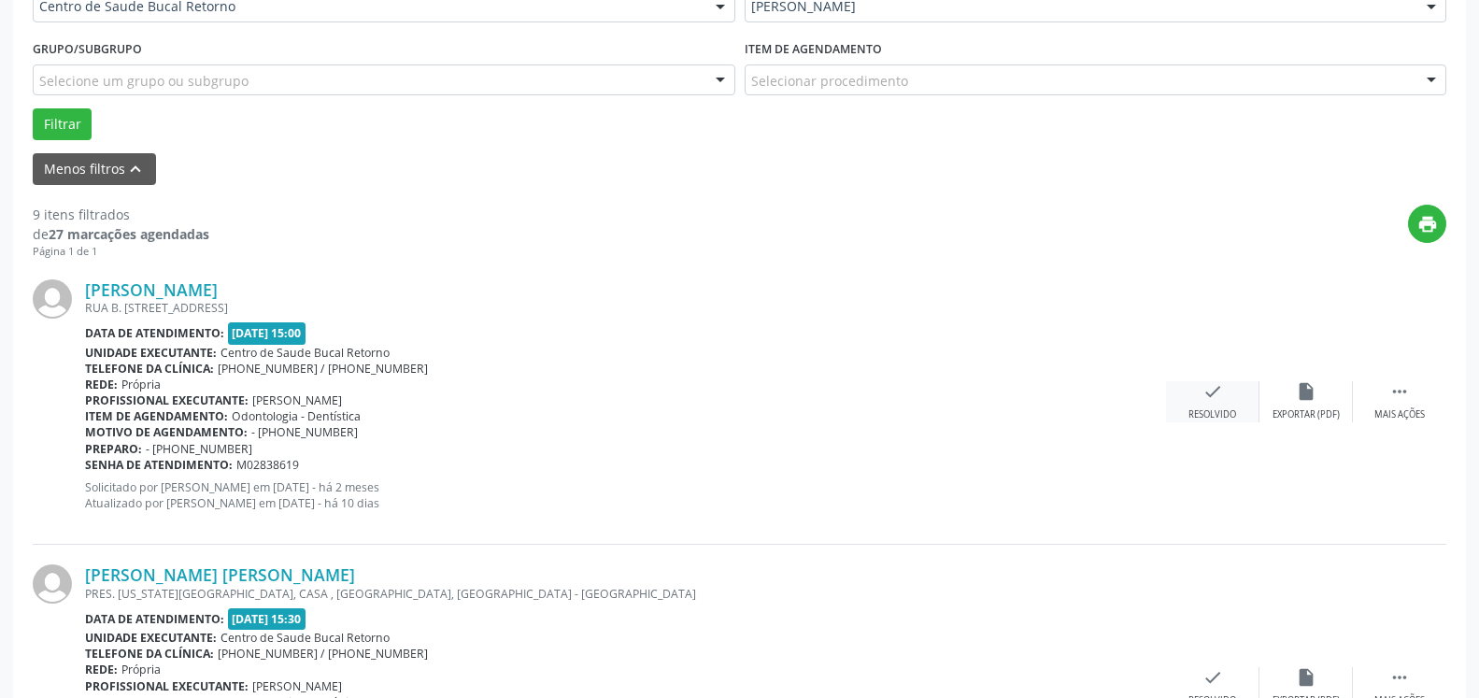
click at [1207, 396] on icon "check" at bounding box center [1213, 391] width 21 height 21
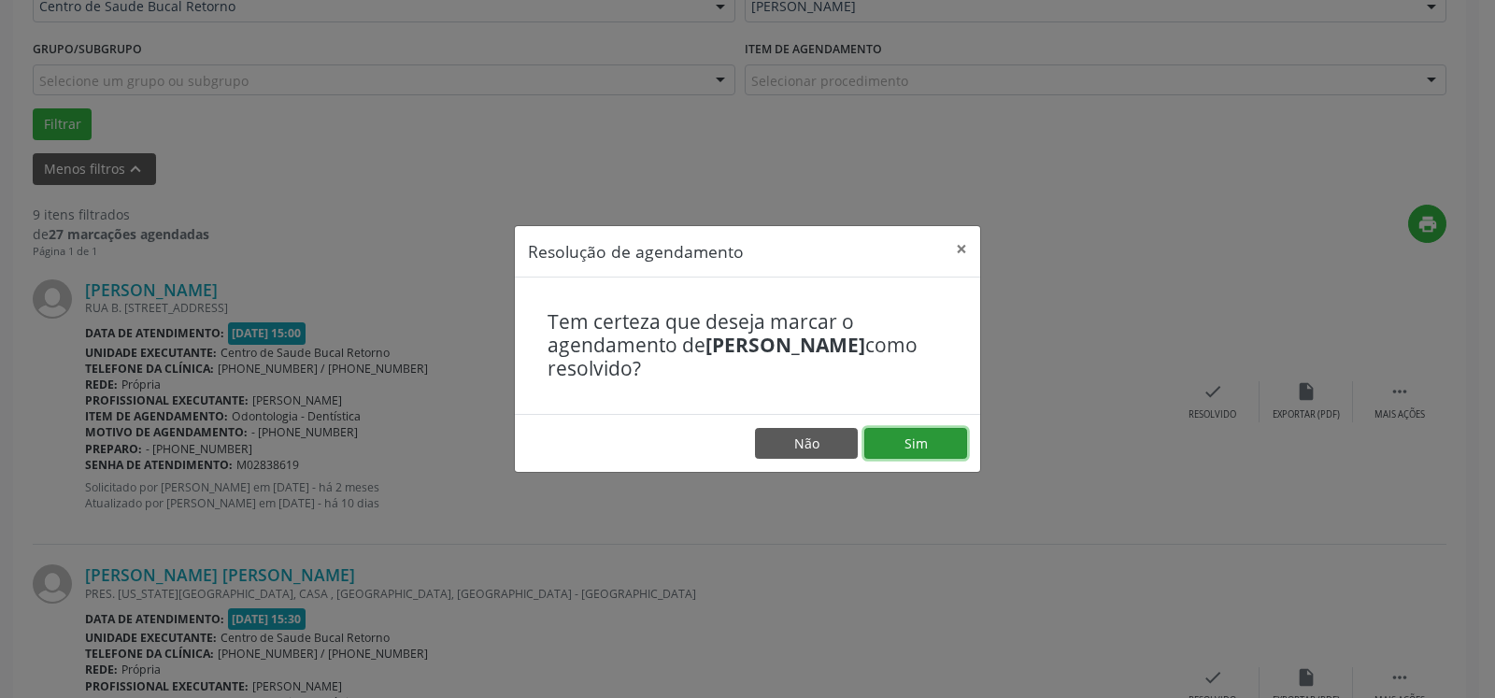
click at [909, 436] on button "Sim" at bounding box center [916, 444] width 103 height 32
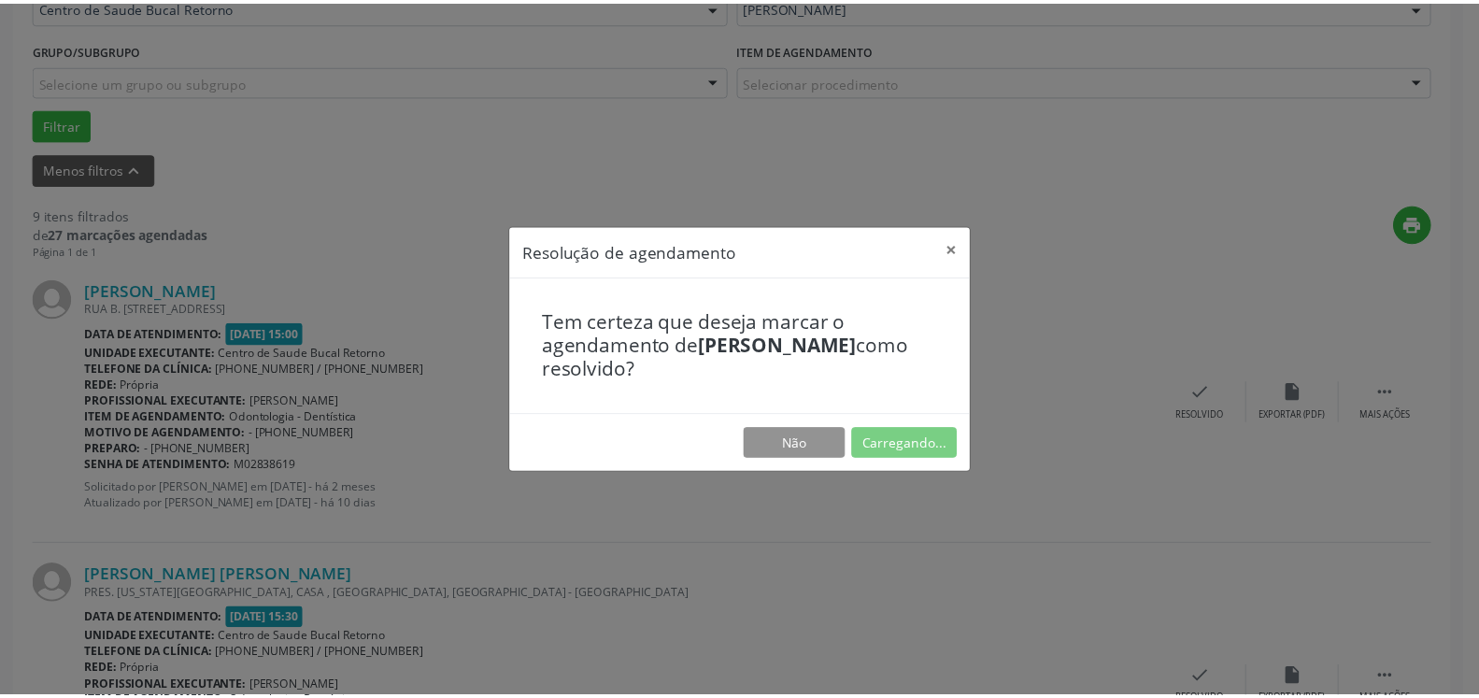
scroll to position [103, 0]
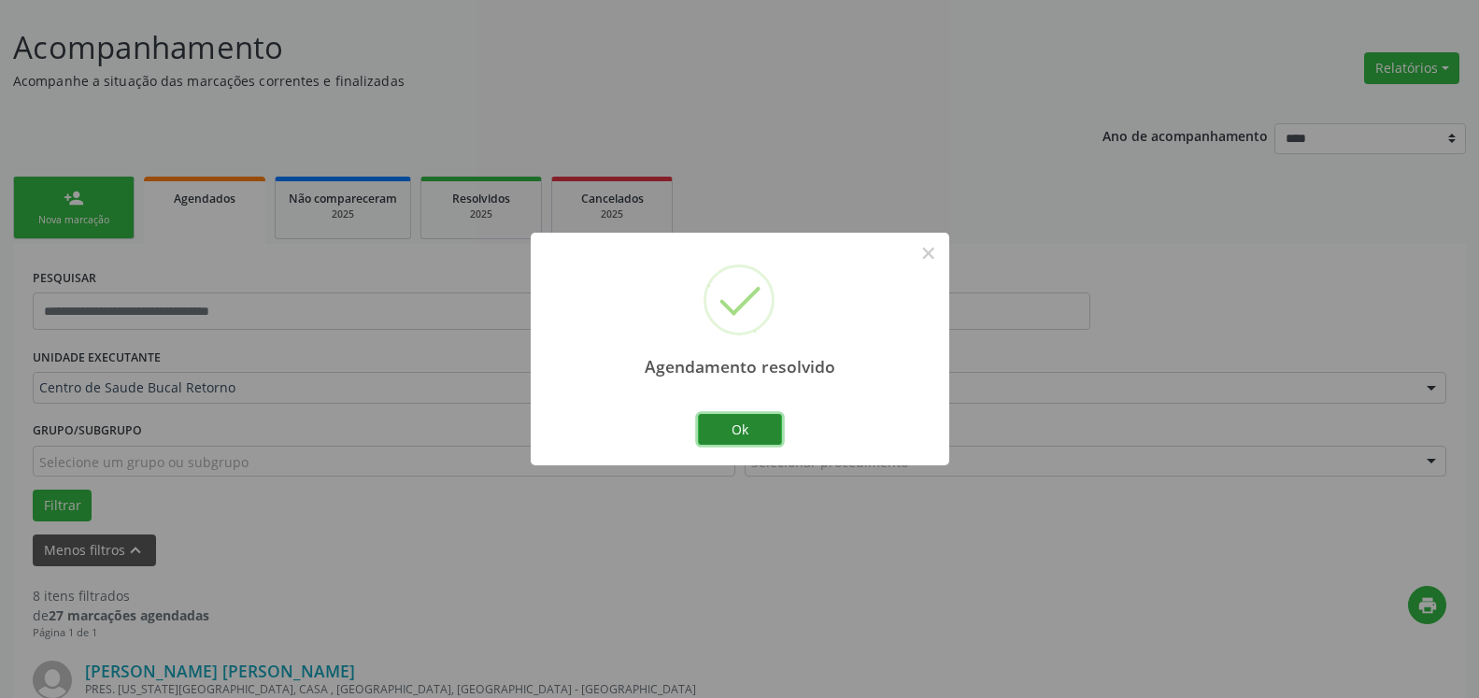
click at [729, 432] on button "Ok" at bounding box center [740, 430] width 84 height 32
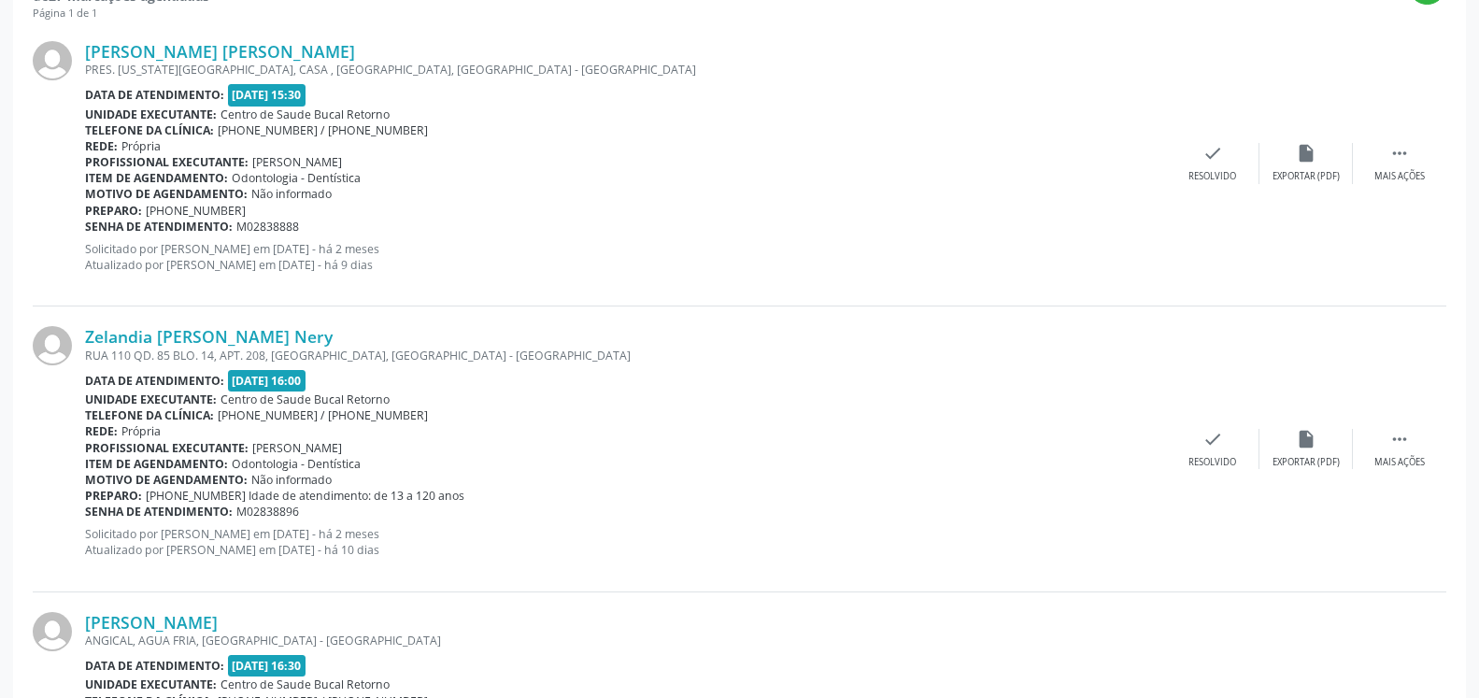
scroll to position [675, 0]
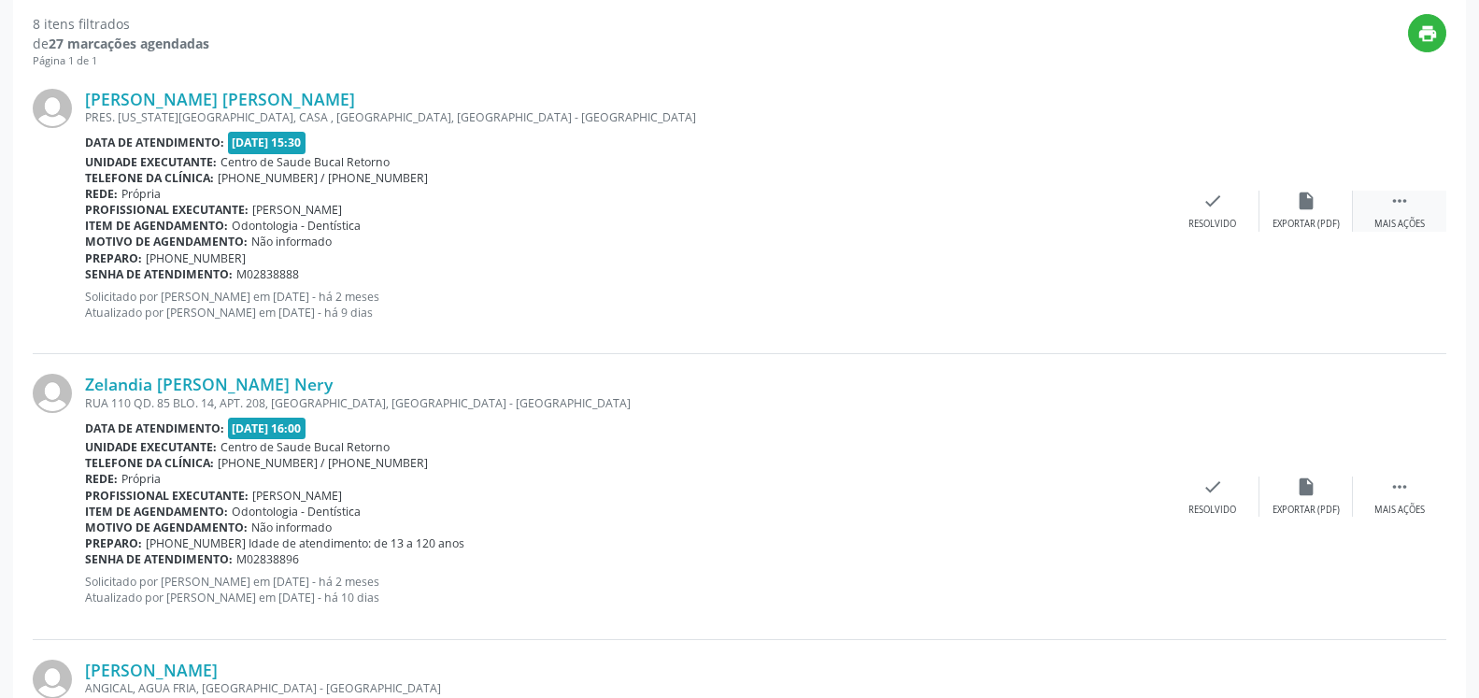
click at [1412, 205] on div " Mais ações" at bounding box center [1399, 211] width 93 height 40
click at [1326, 211] on div "alarm_off Não compareceu" at bounding box center [1306, 211] width 93 height 40
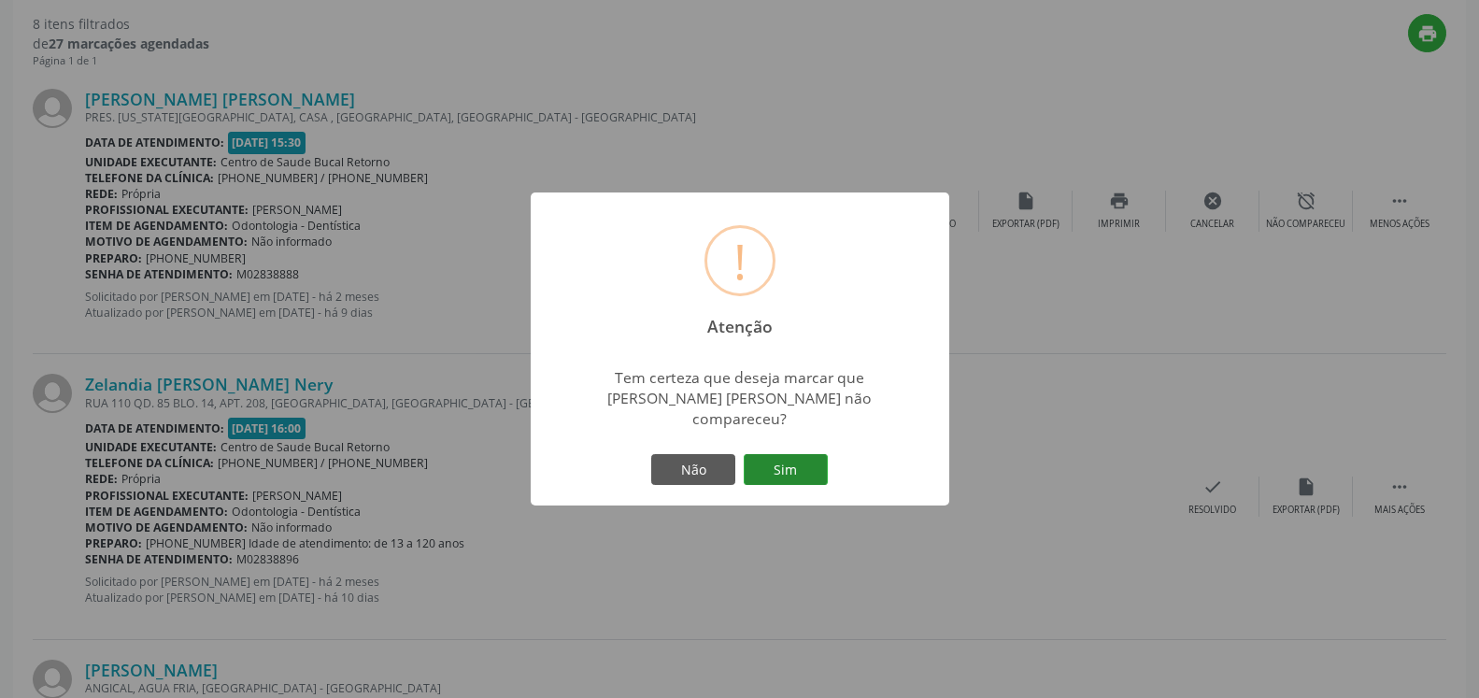
click at [803, 464] on button "Sim" at bounding box center [786, 470] width 84 height 32
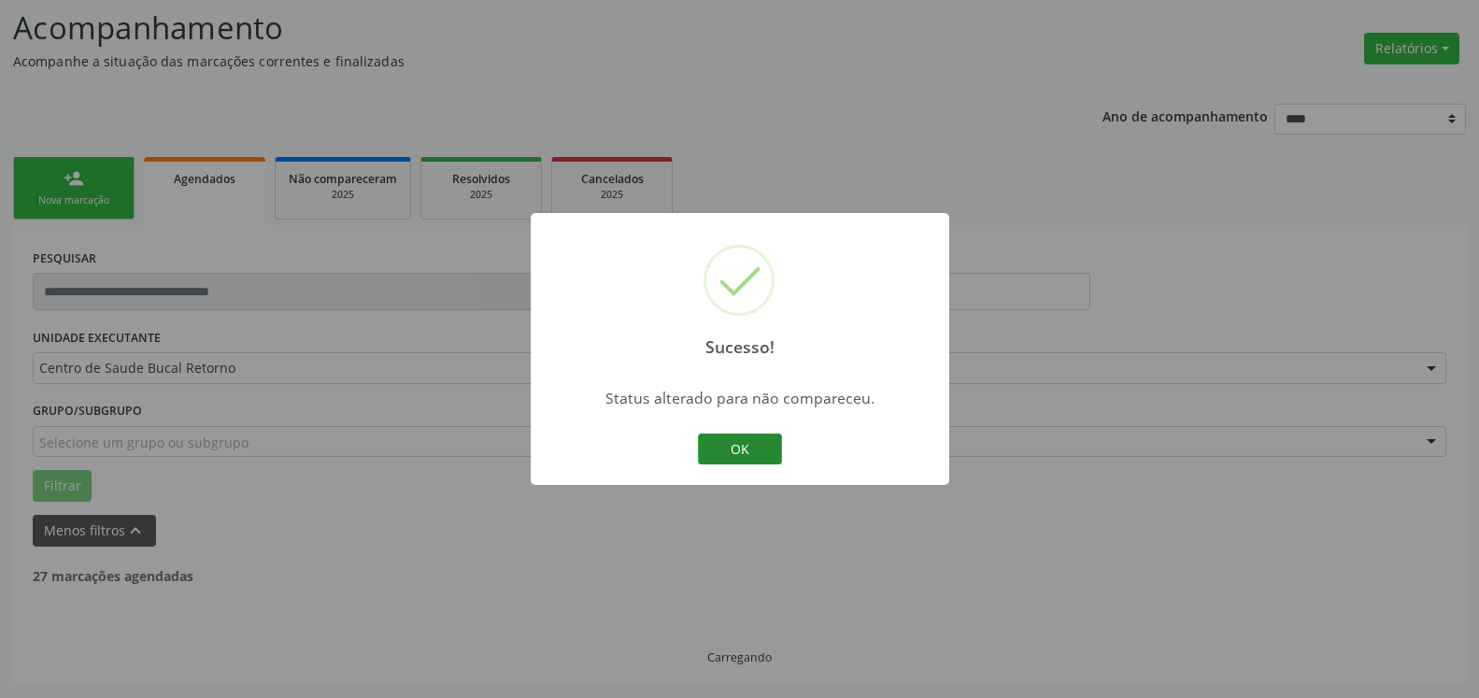
scroll to position [122, 0]
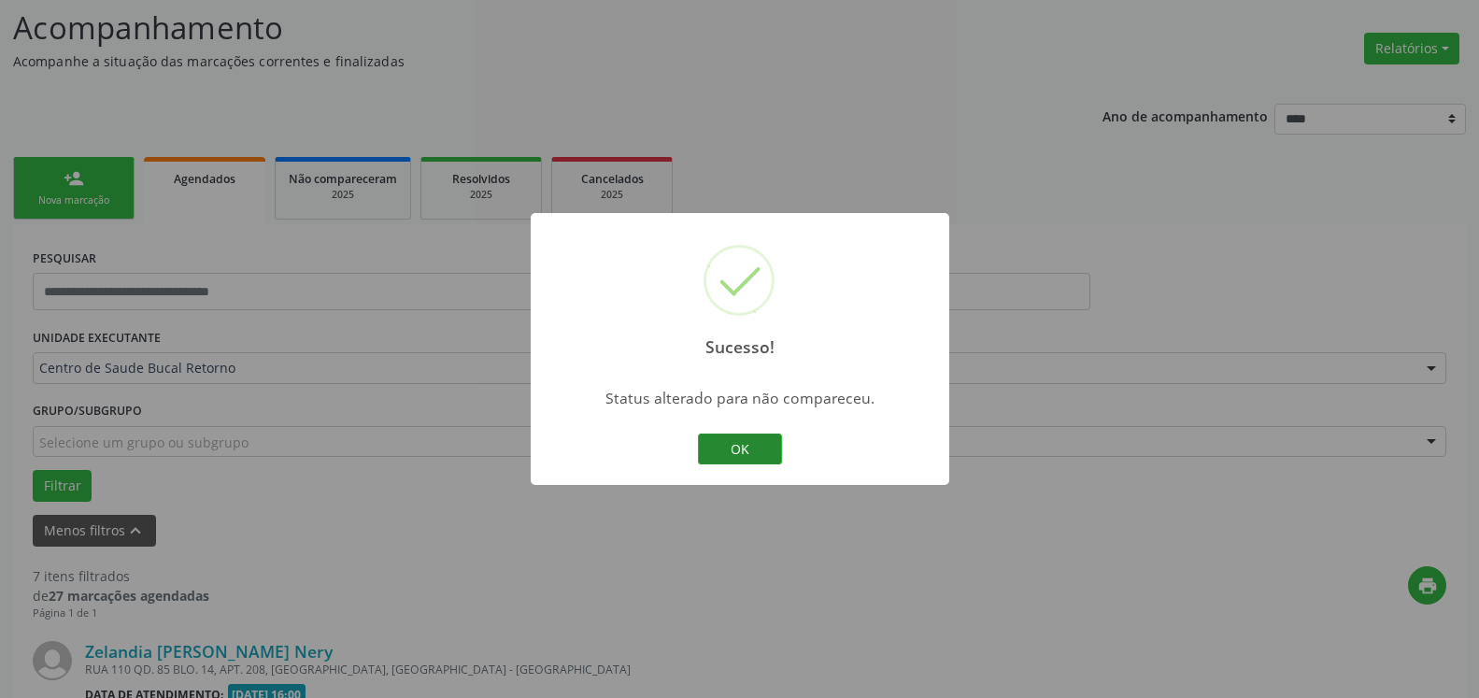
click at [724, 451] on button "OK" at bounding box center [740, 450] width 84 height 32
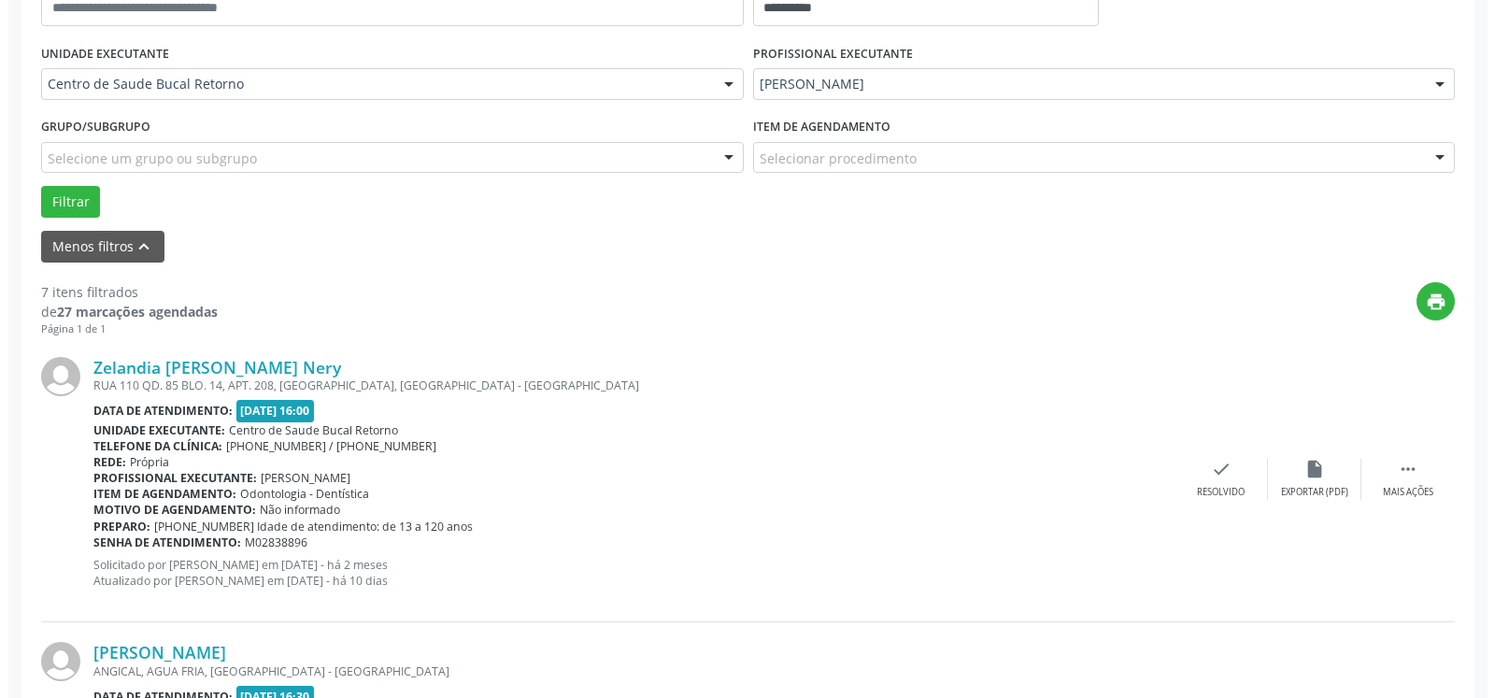
scroll to position [408, 0]
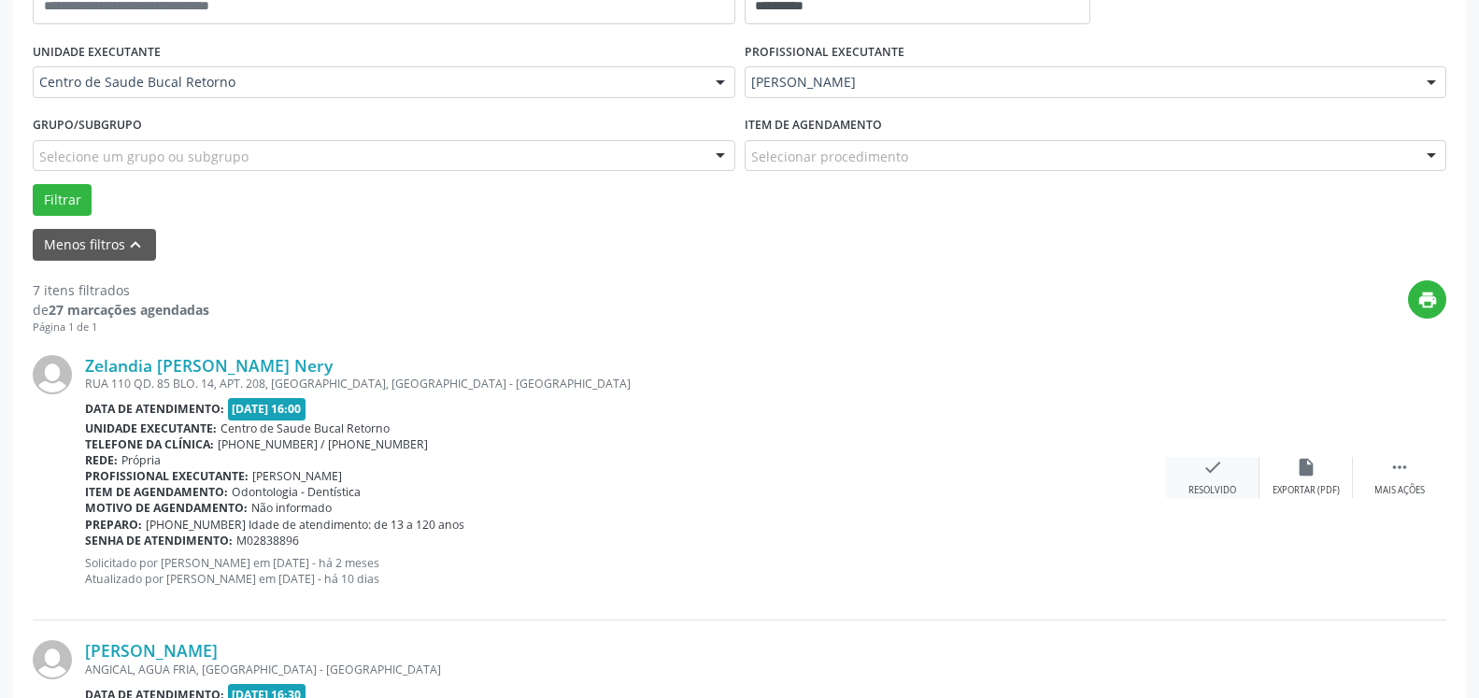
click at [1221, 476] on icon "check" at bounding box center [1213, 467] width 21 height 21
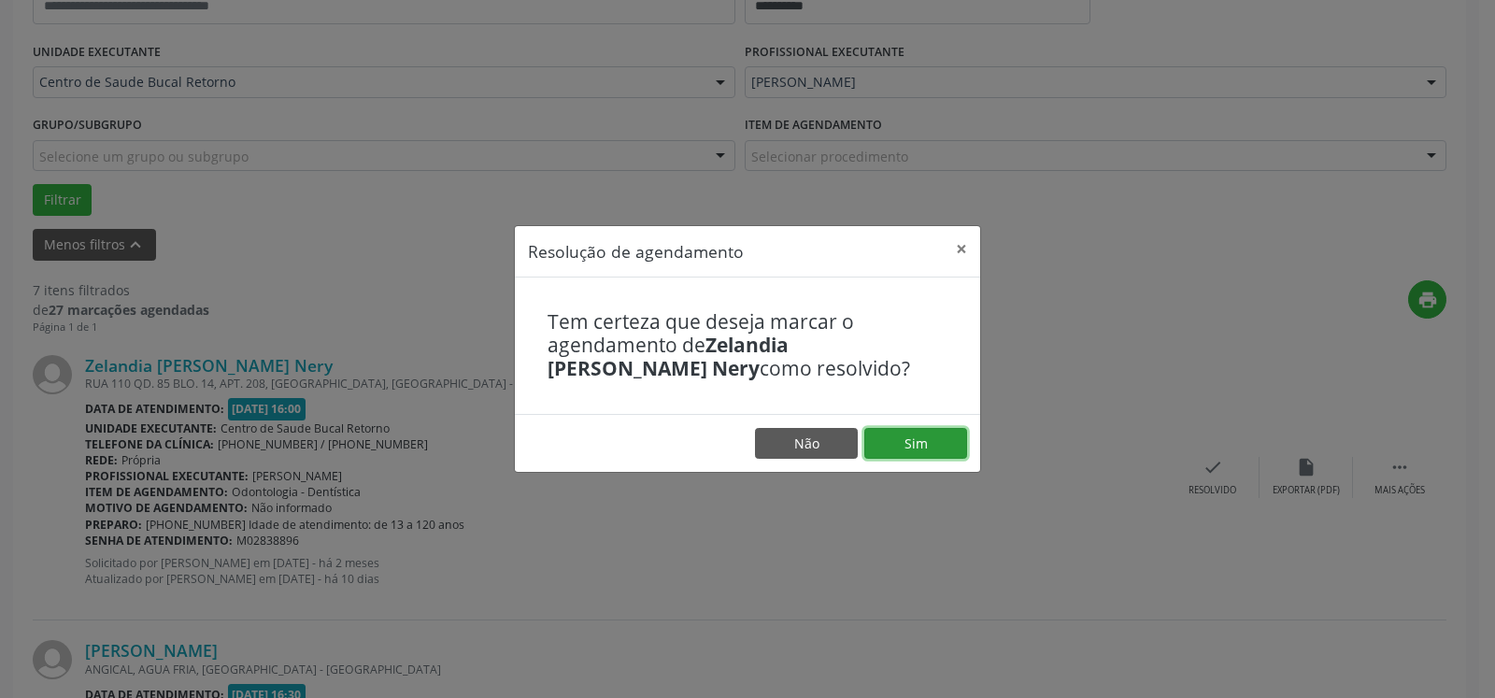
click at [966, 450] on button "Sim" at bounding box center [916, 444] width 103 height 32
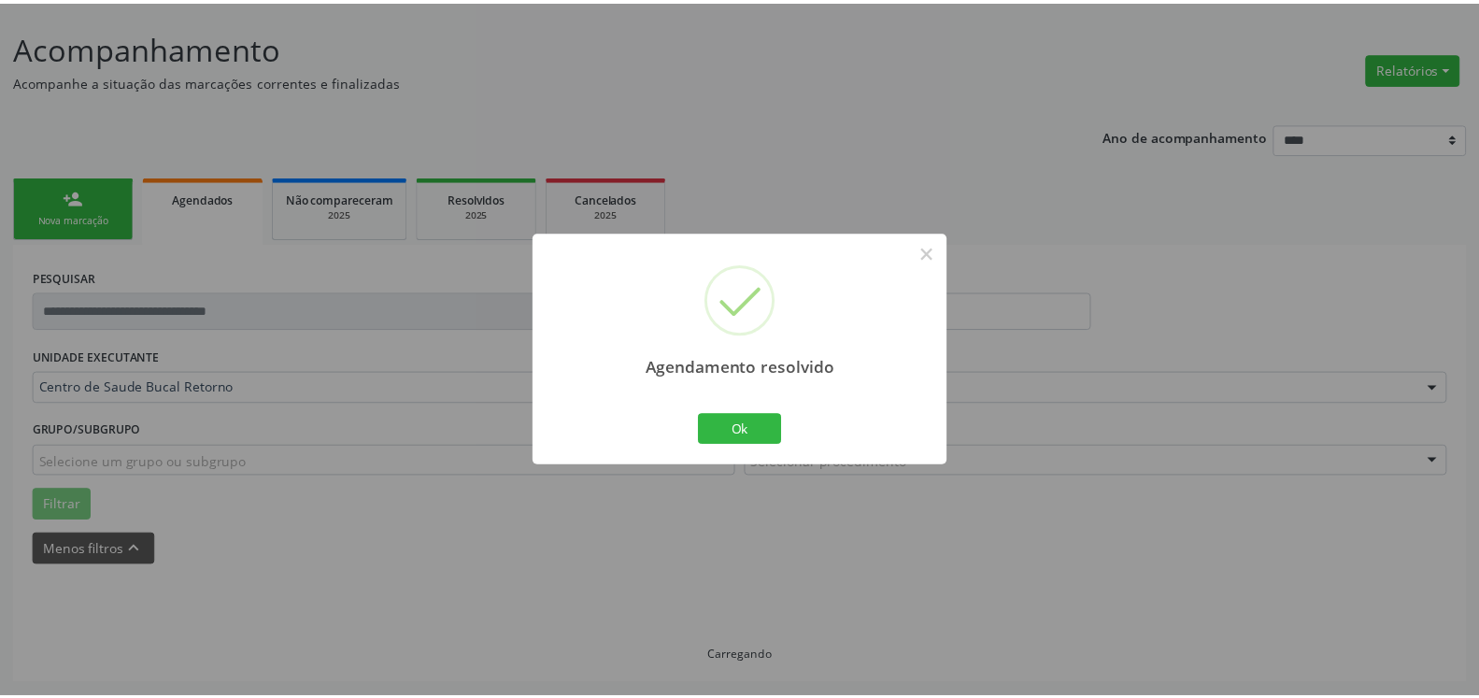
scroll to position [103, 0]
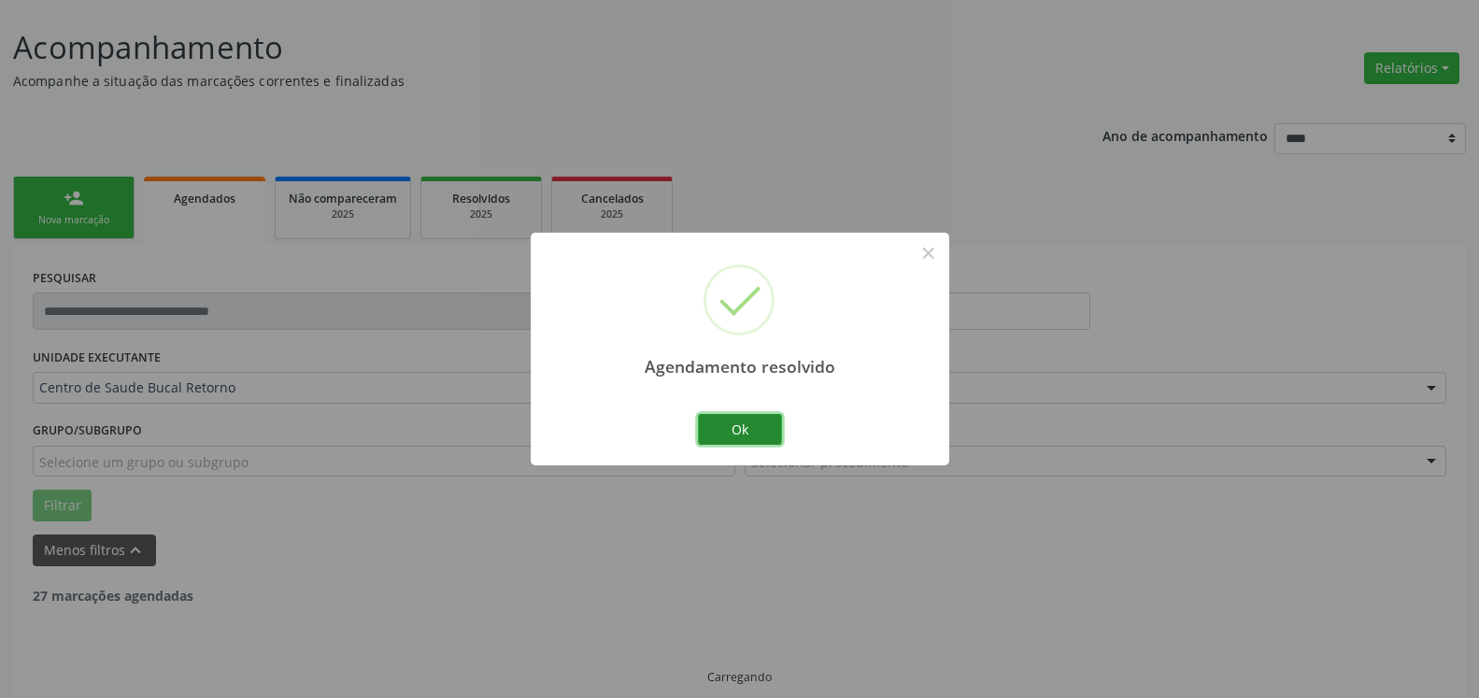
click at [743, 437] on button "Ok" at bounding box center [740, 430] width 84 height 32
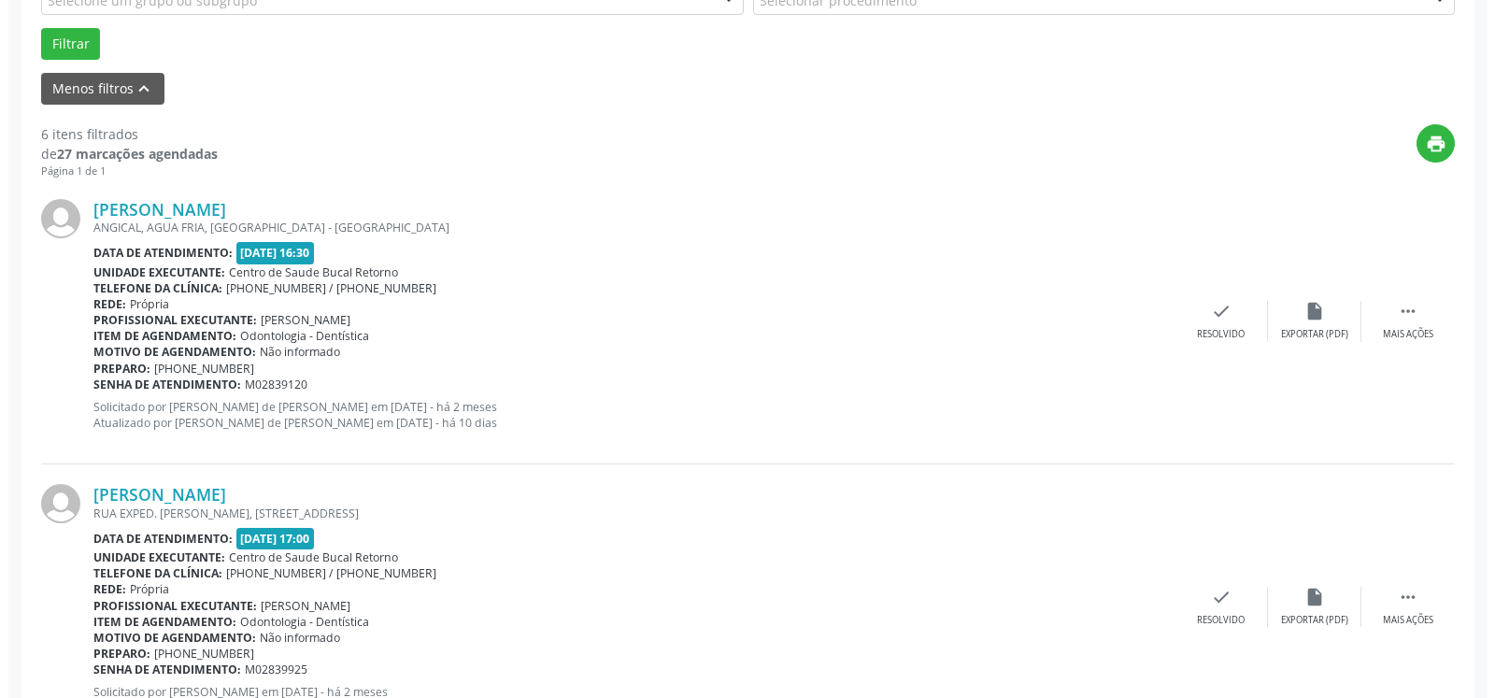
scroll to position [579, 0]
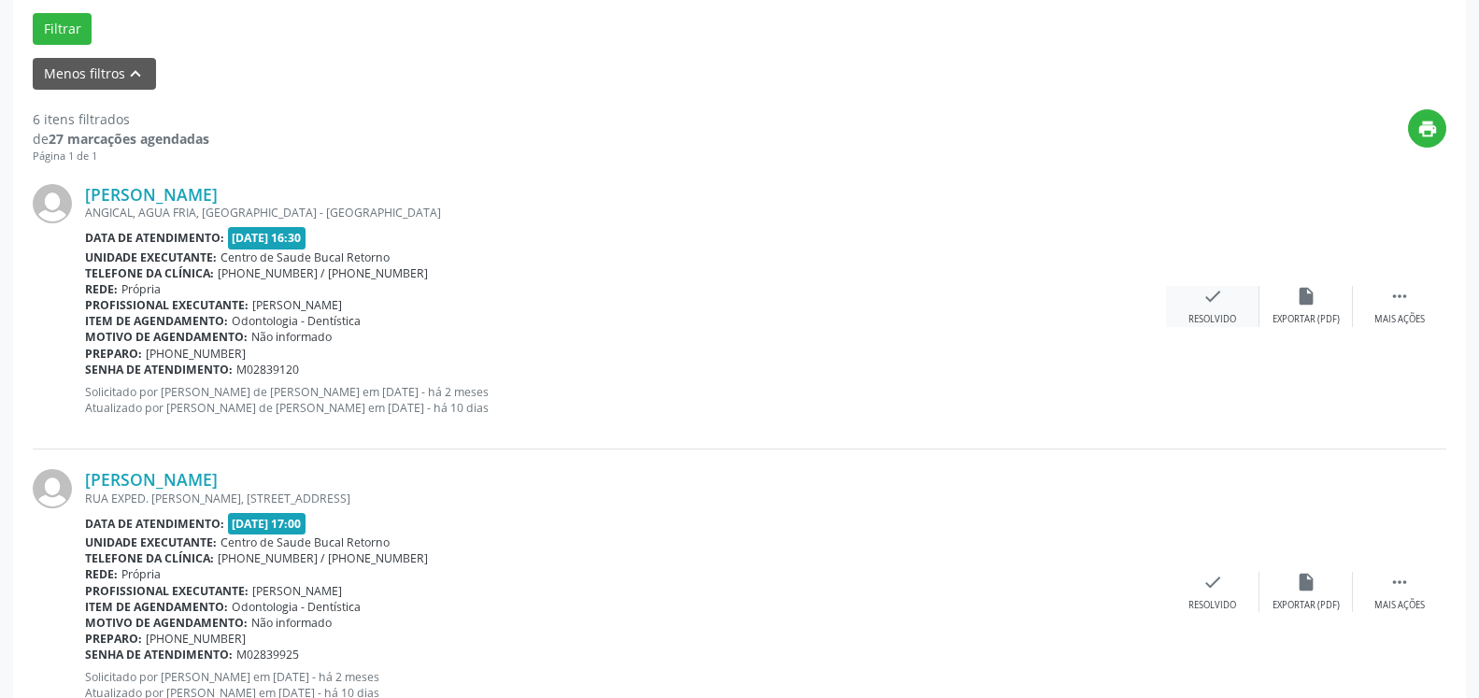
click at [1214, 303] on icon "check" at bounding box center [1213, 296] width 21 height 21
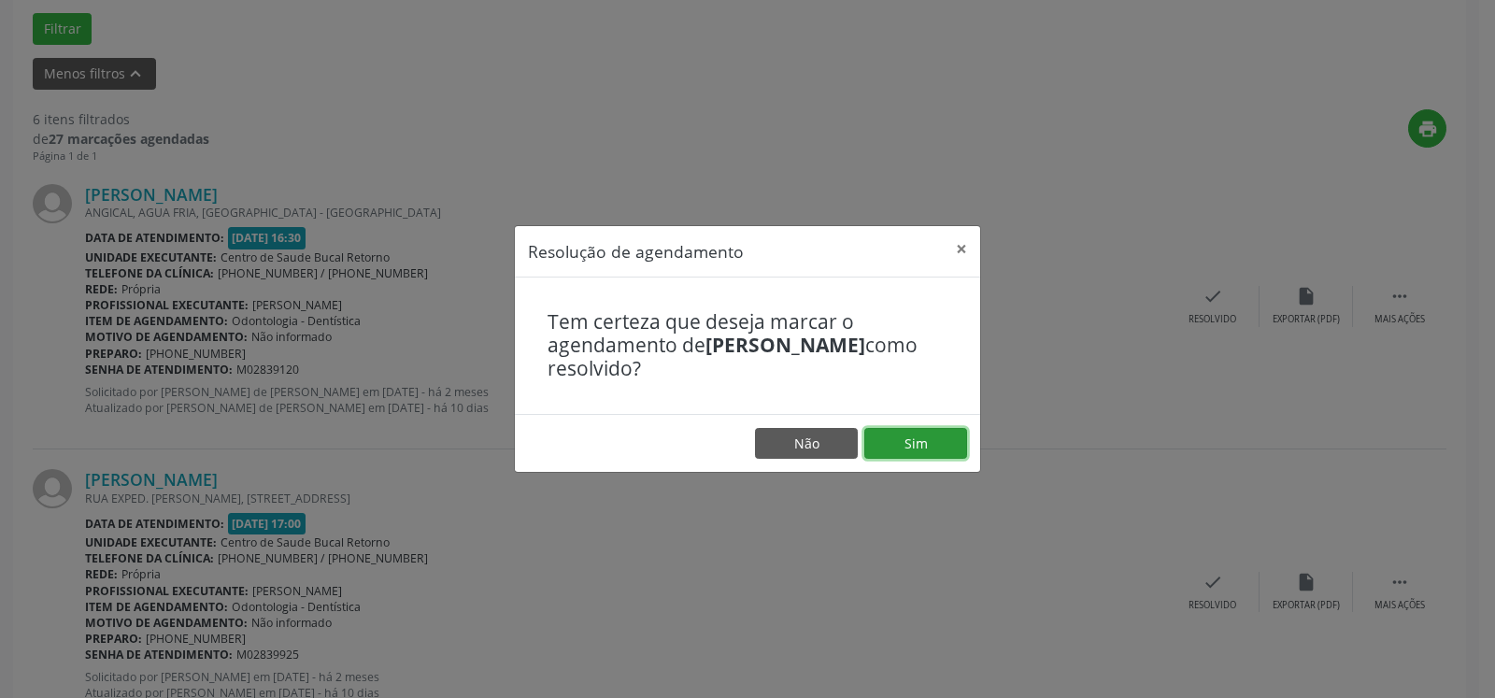
click at [922, 442] on button "Sim" at bounding box center [916, 444] width 103 height 32
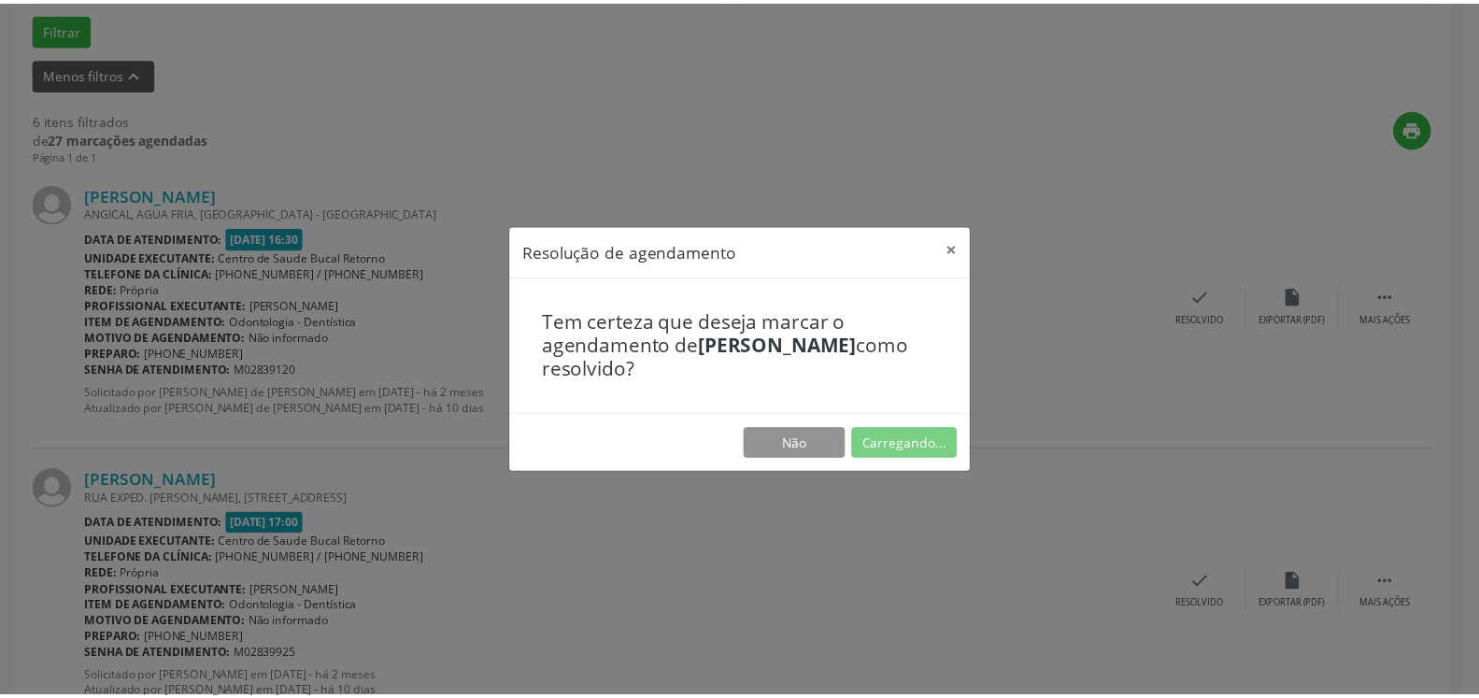
scroll to position [103, 0]
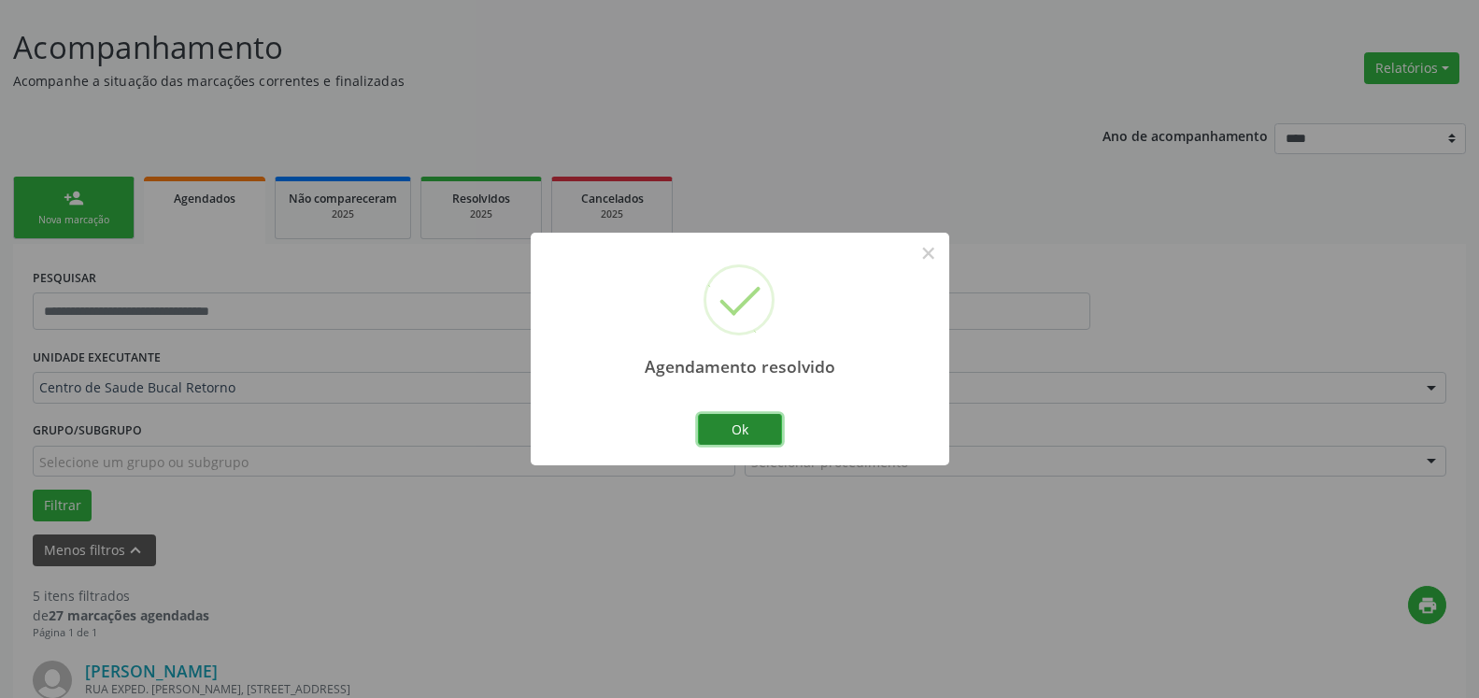
click at [729, 421] on button "Ok" at bounding box center [740, 430] width 84 height 32
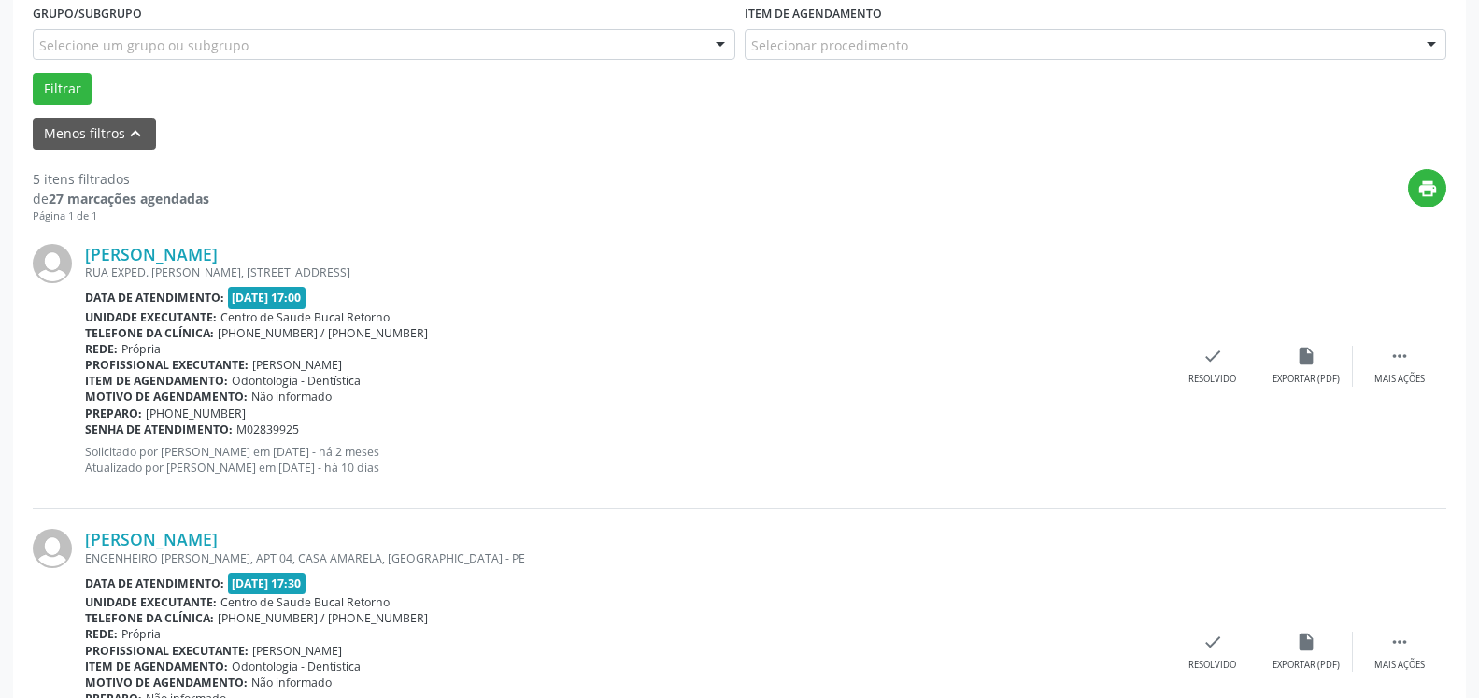
scroll to position [579, 0]
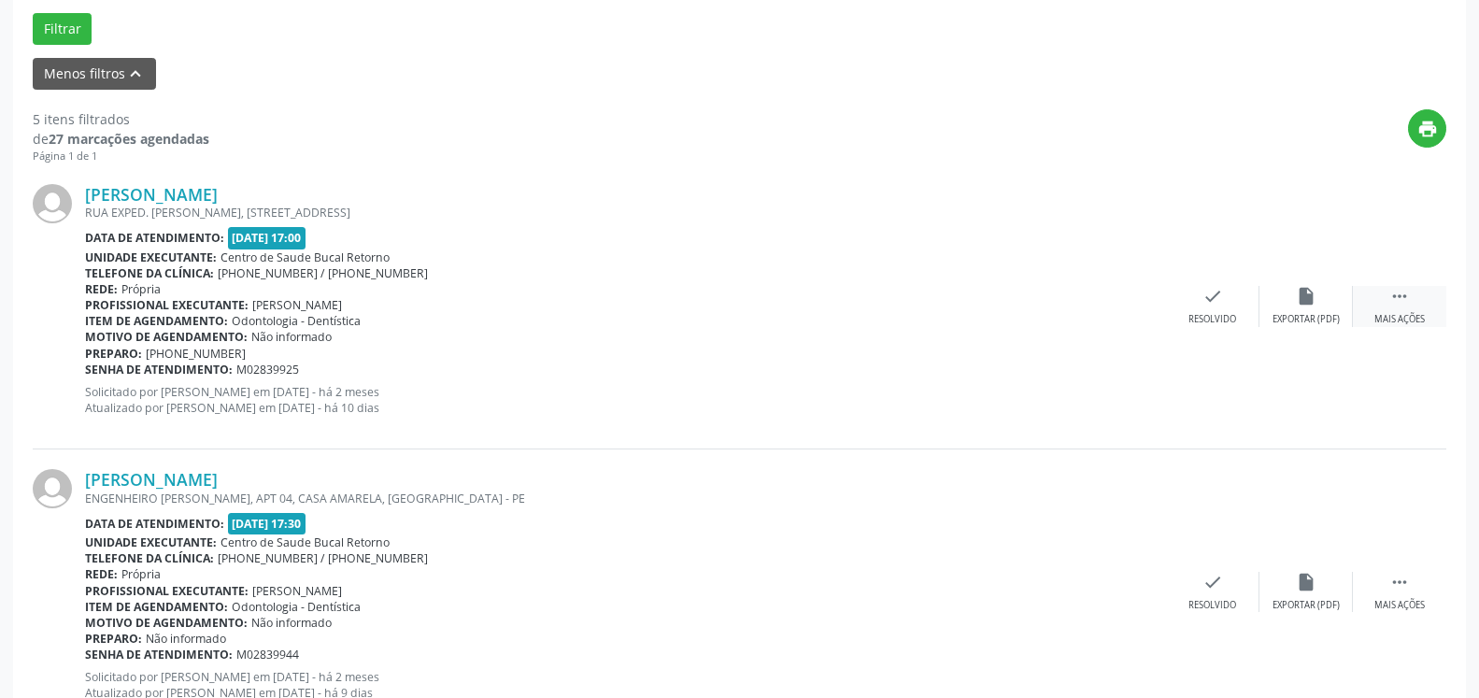
click at [1399, 313] on div " Mais ações" at bounding box center [1399, 306] width 93 height 40
click at [1293, 295] on div "alarm_off Não compareceu" at bounding box center [1306, 306] width 93 height 40
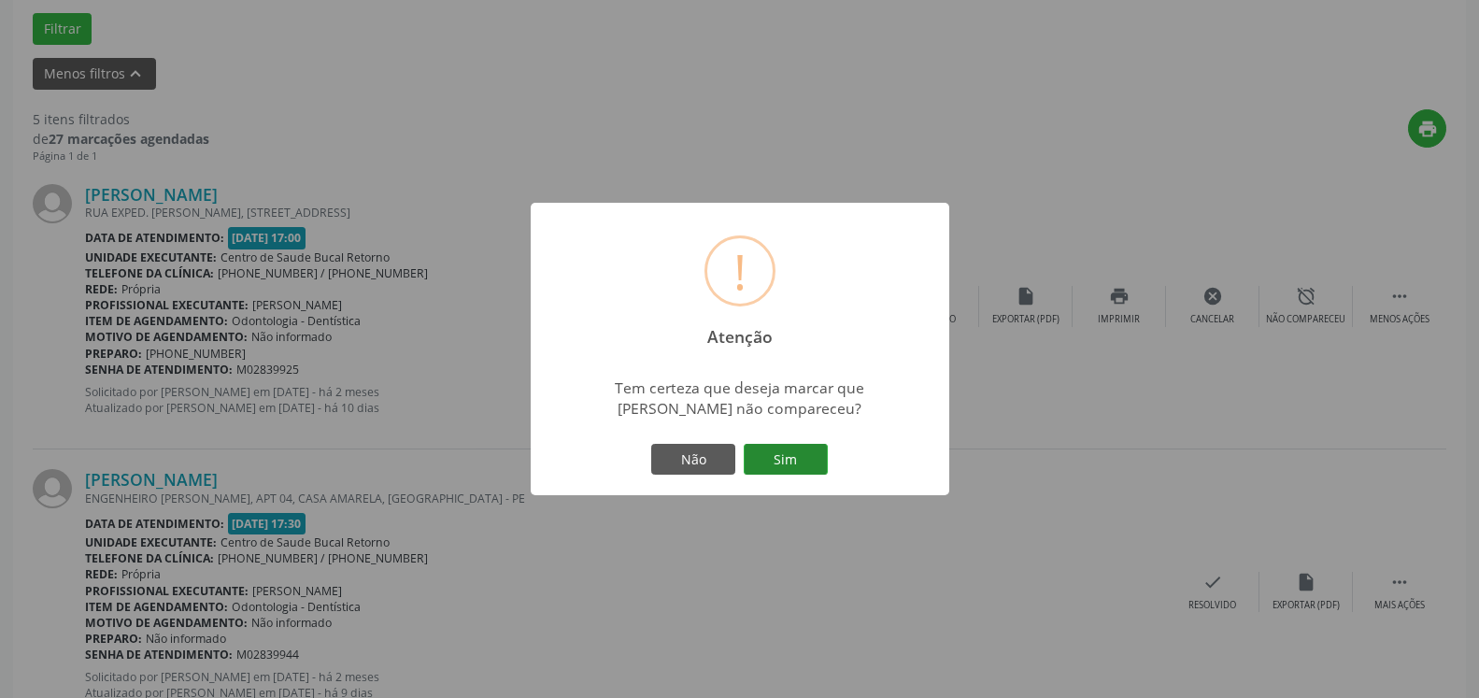
click at [785, 464] on button "Sim" at bounding box center [786, 460] width 84 height 32
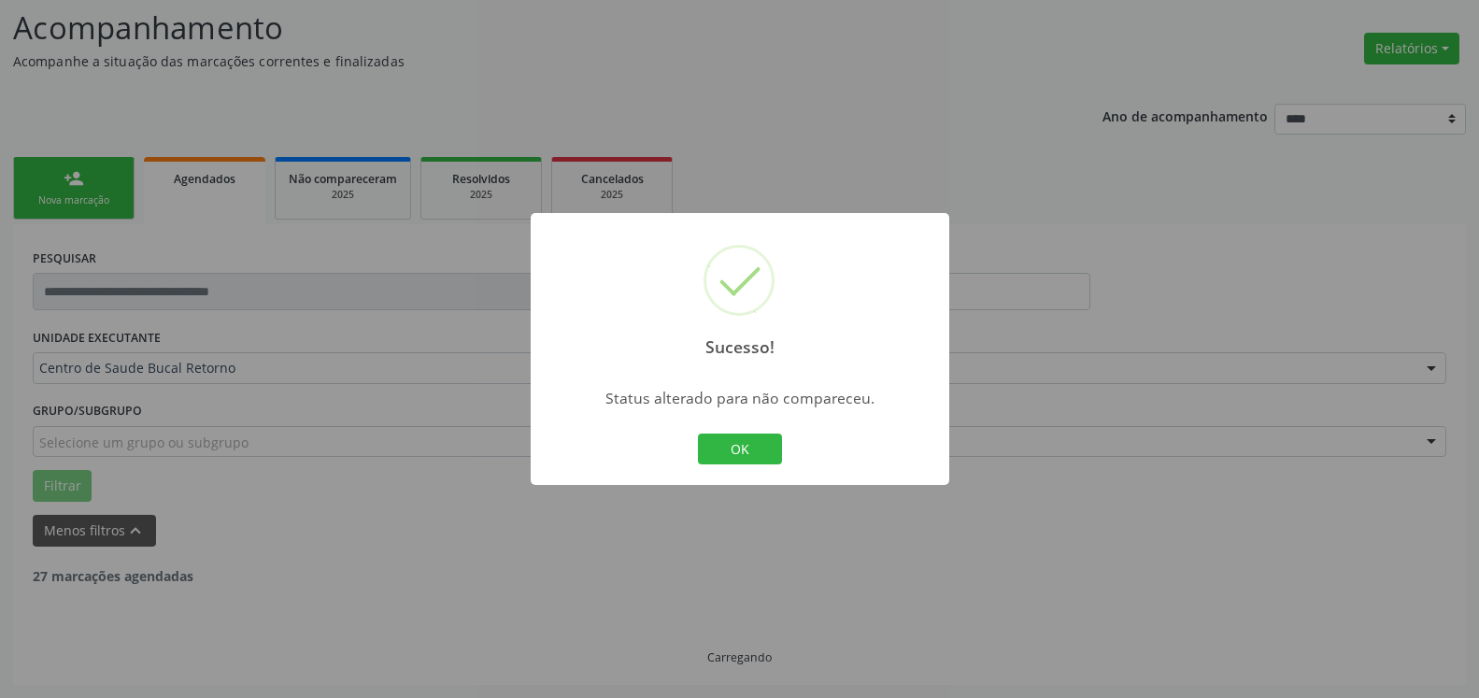
scroll to position [122, 0]
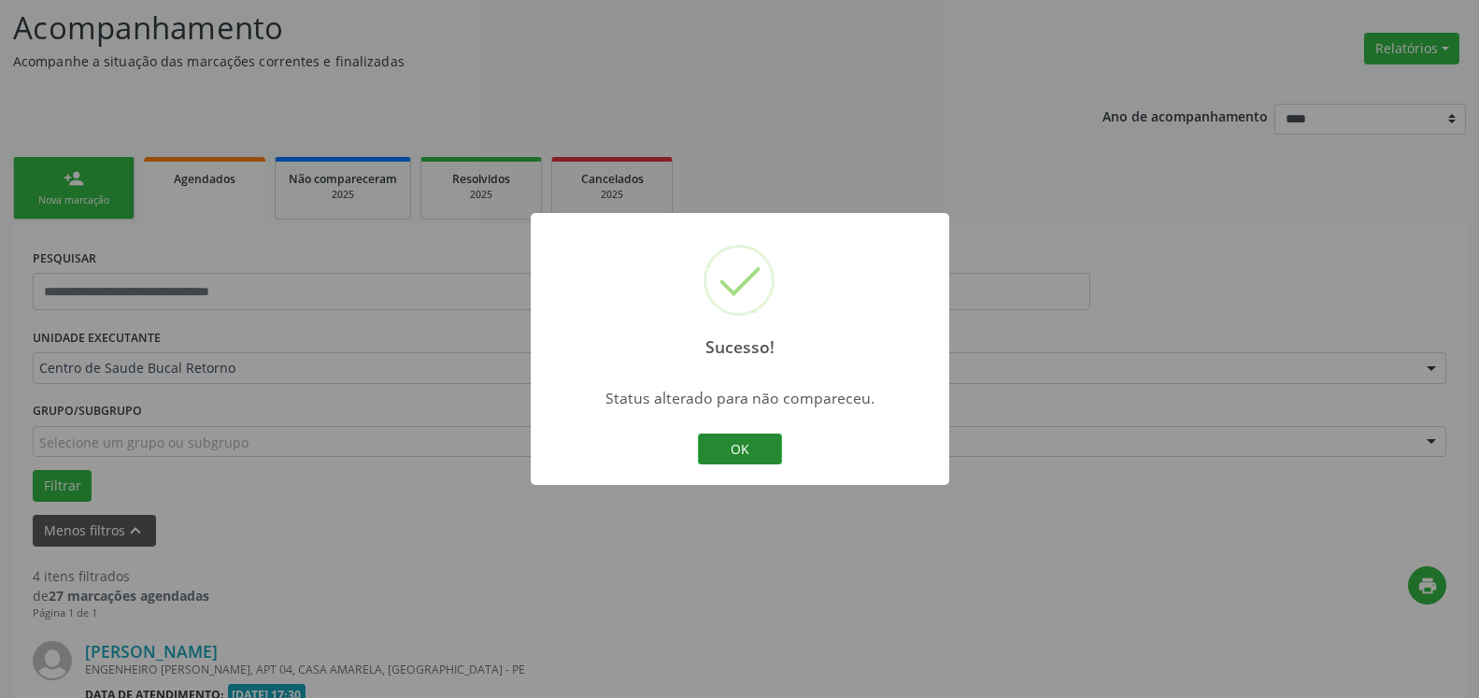
click at [724, 449] on button "OK" at bounding box center [740, 450] width 84 height 32
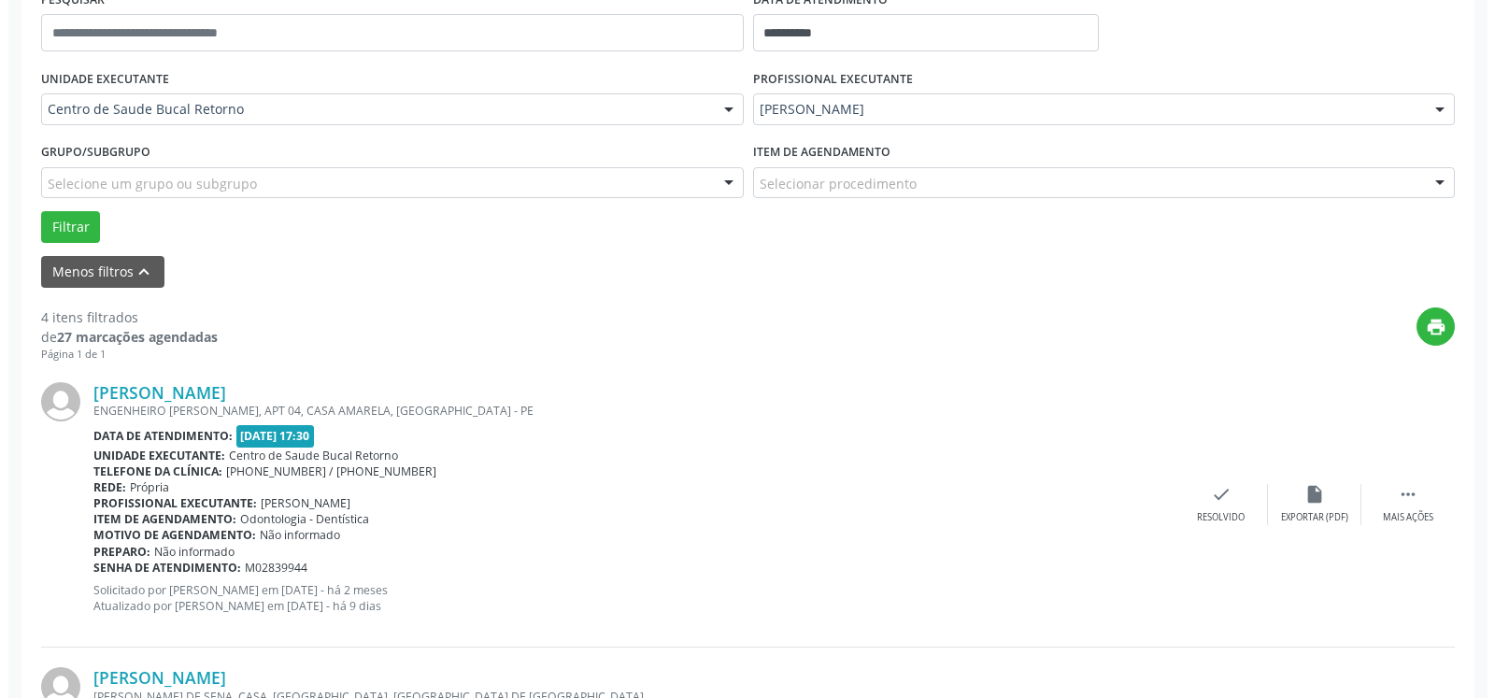
scroll to position [408, 0]
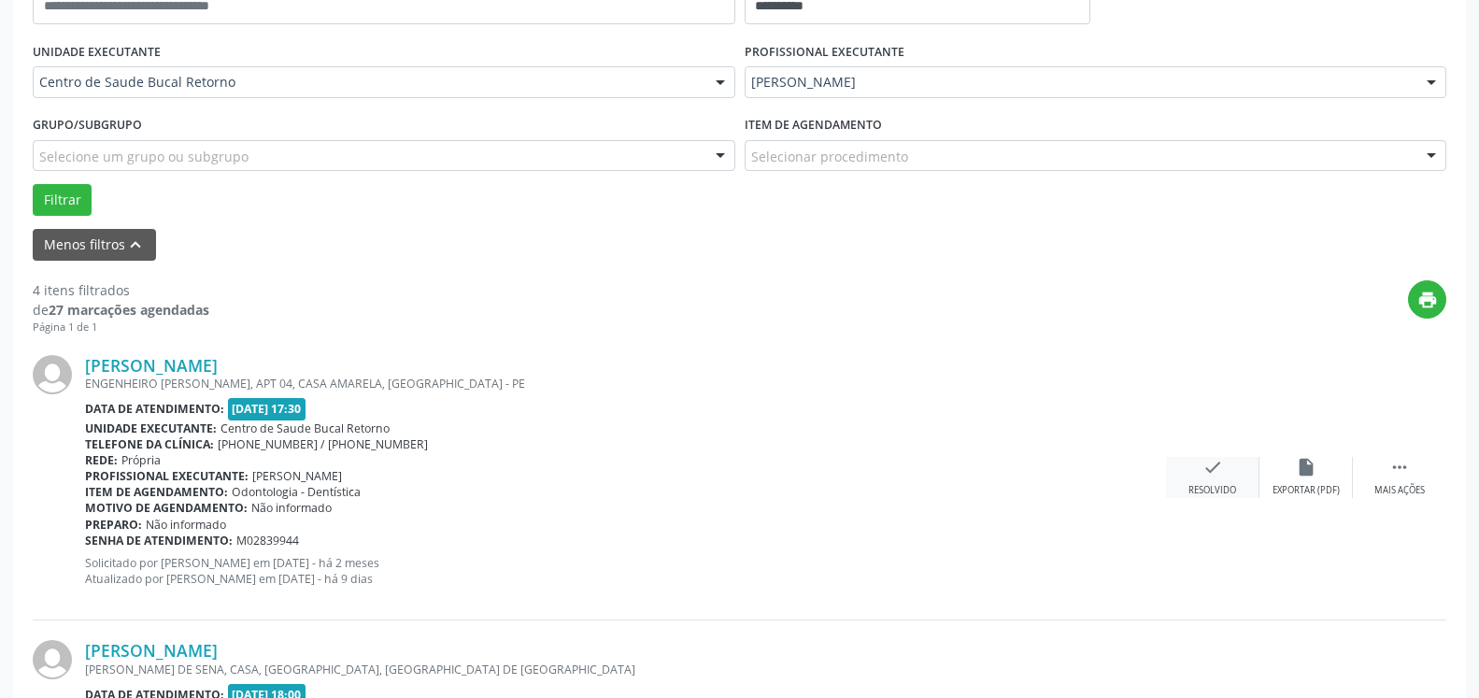
click at [1218, 478] on icon "check" at bounding box center [1213, 467] width 21 height 21
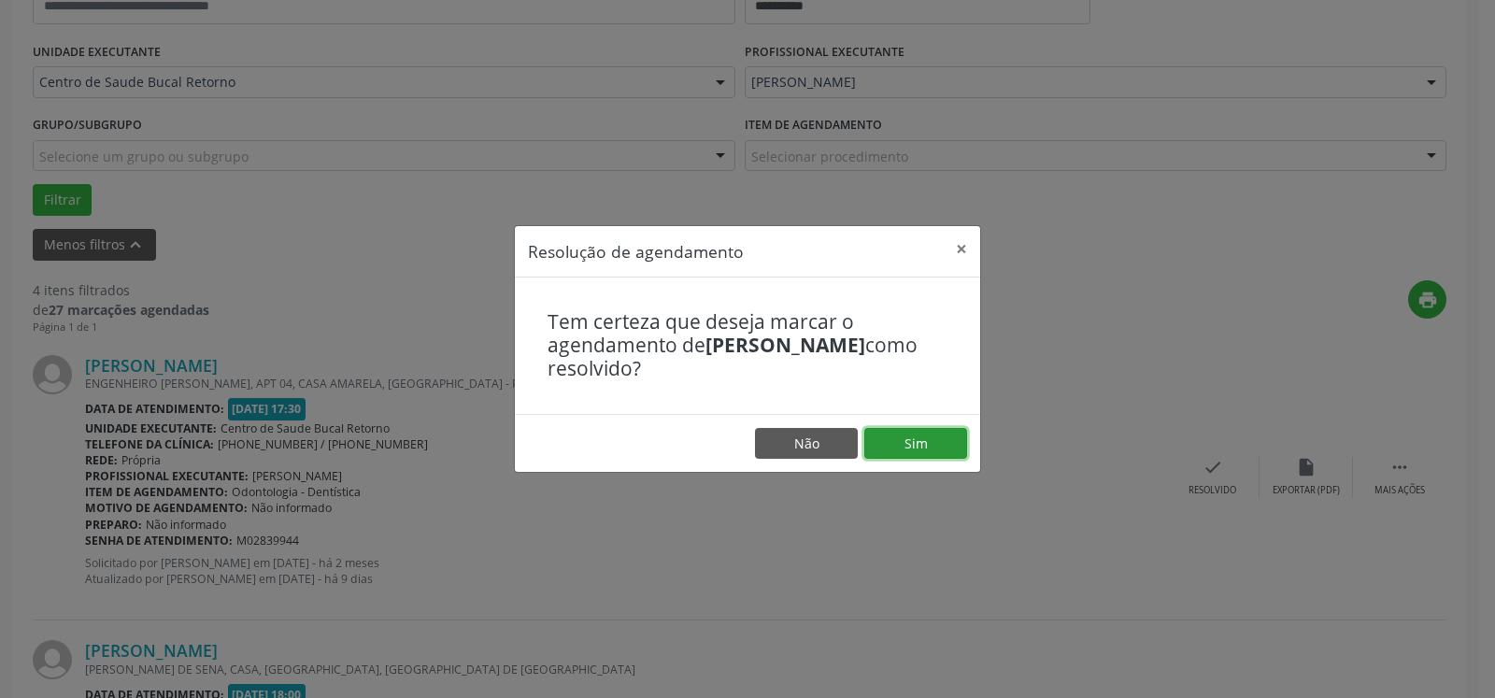
click at [919, 447] on button "Sim" at bounding box center [916, 444] width 103 height 32
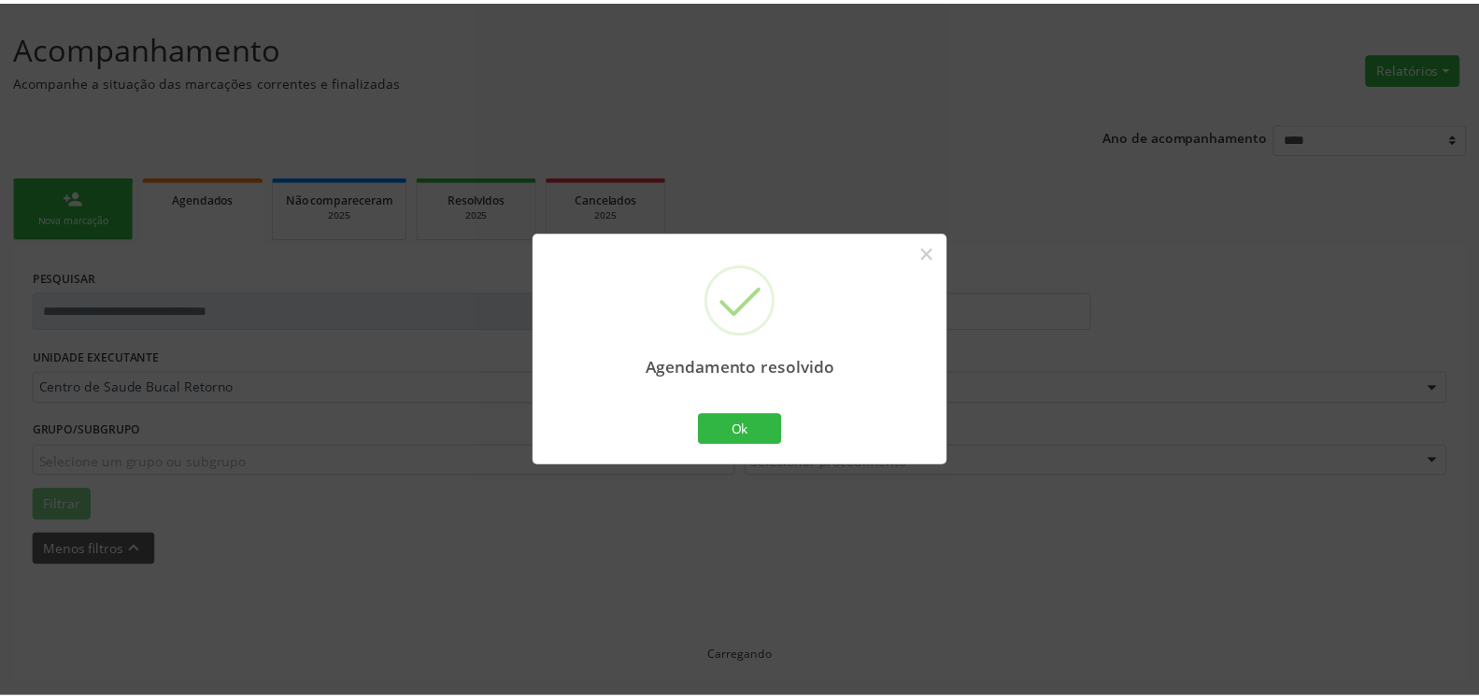
scroll to position [103, 0]
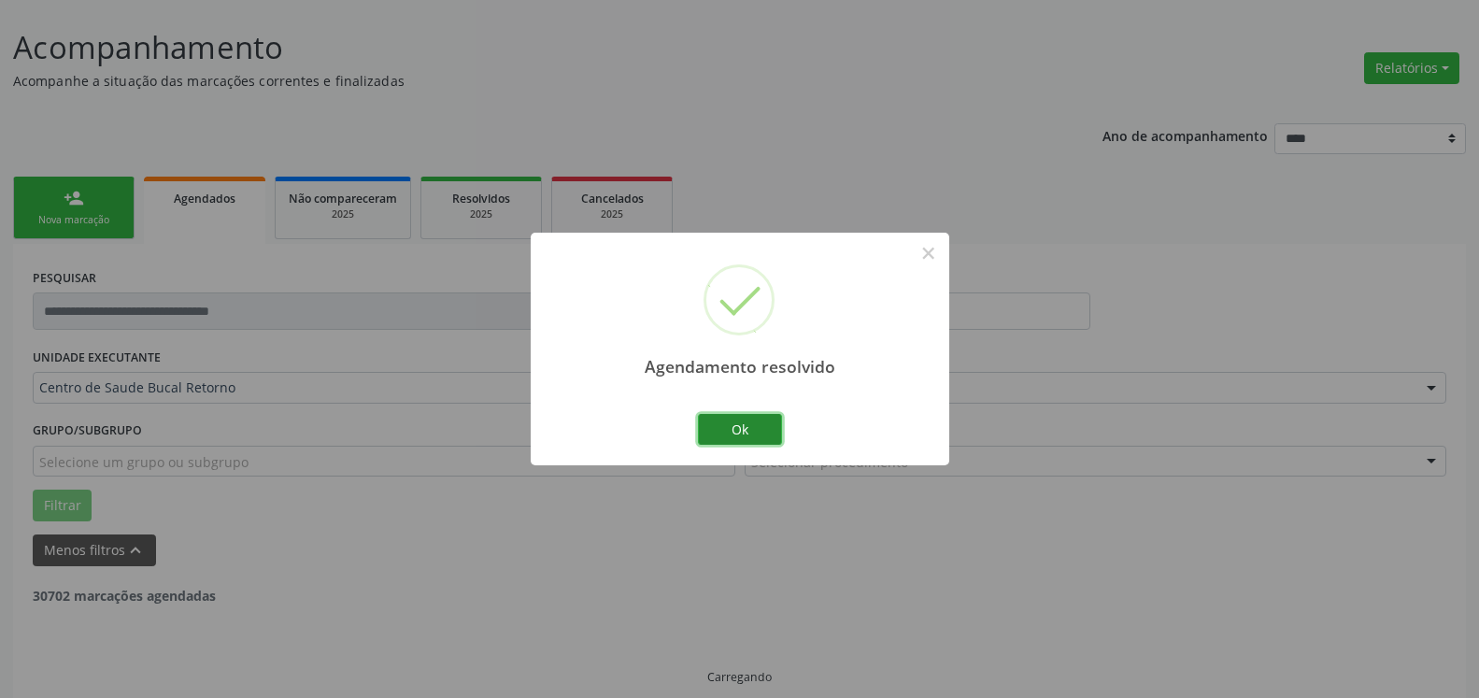
click at [744, 432] on button "Ok" at bounding box center [740, 430] width 84 height 32
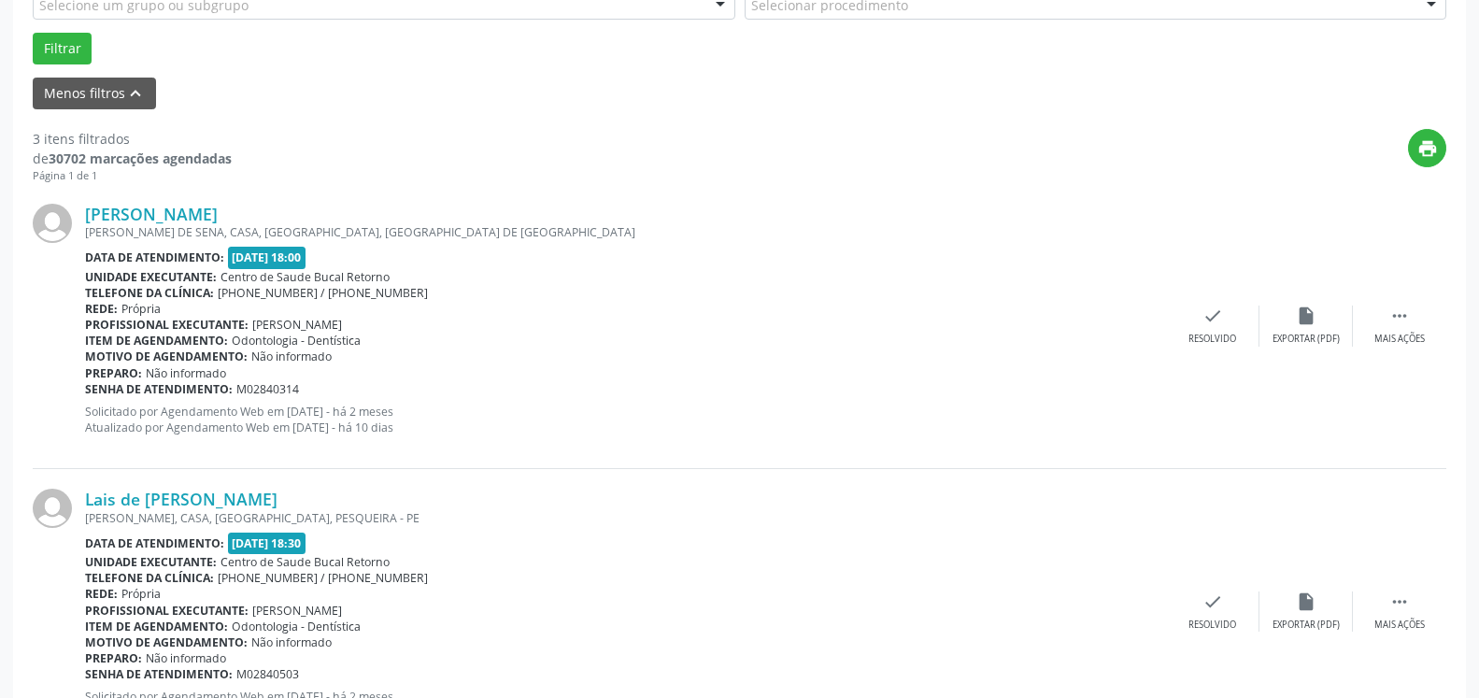
scroll to position [579, 0]
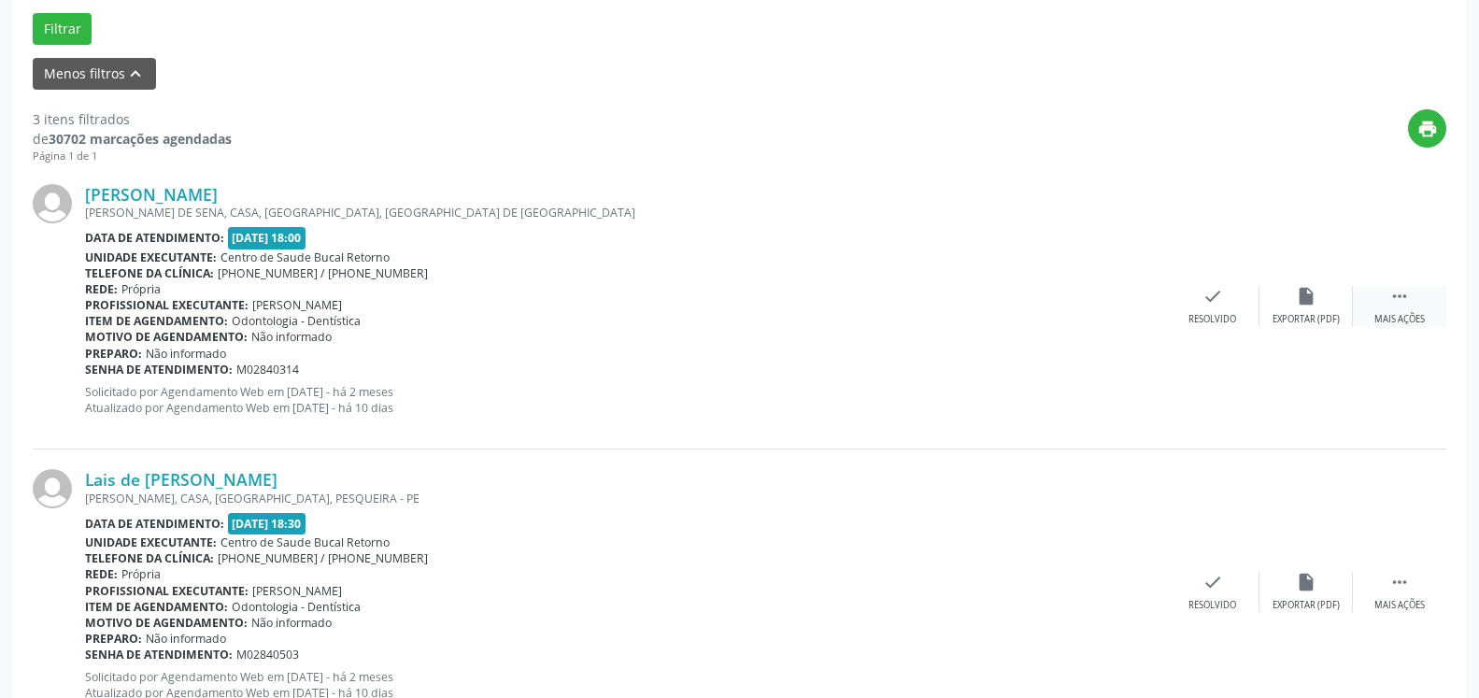
click at [1422, 293] on div " Mais ações" at bounding box center [1399, 306] width 93 height 40
click at [1309, 302] on icon "alarm_off" at bounding box center [1306, 296] width 21 height 21
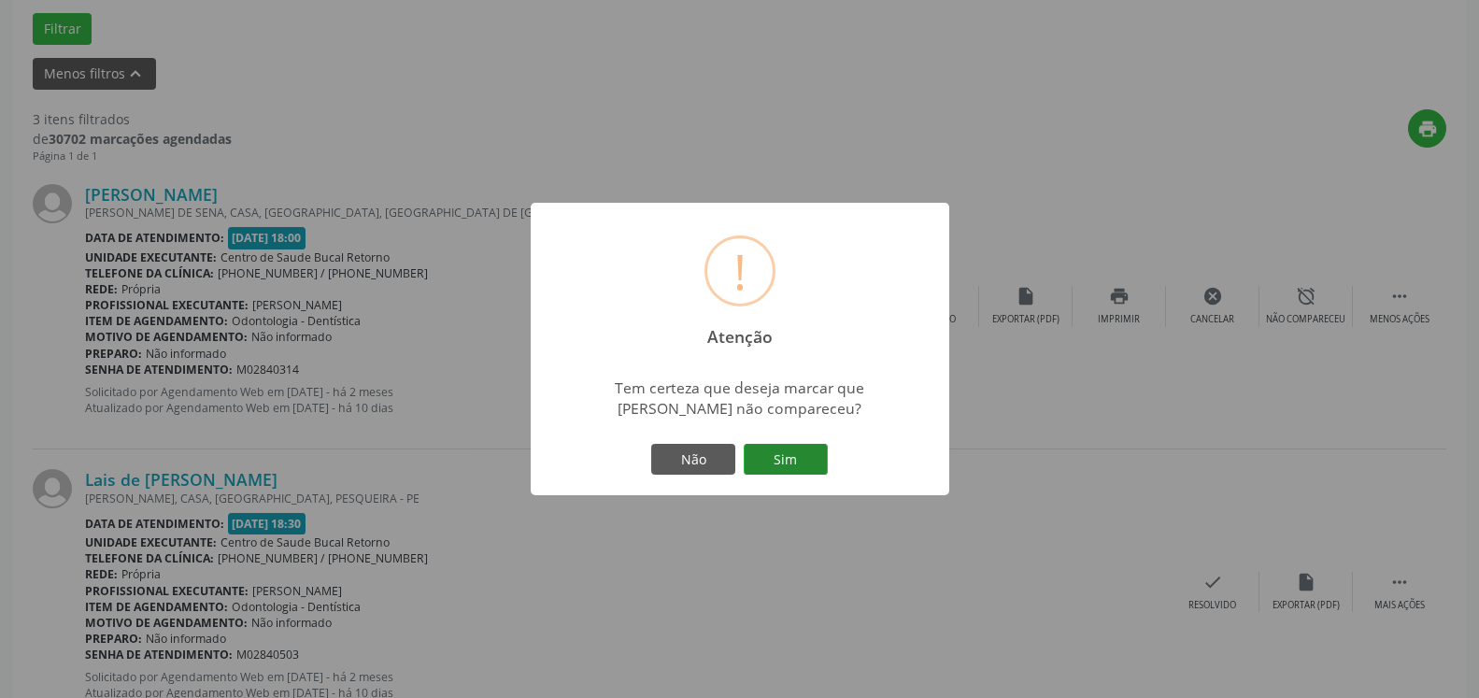
click at [788, 454] on button "Sim" at bounding box center [786, 460] width 84 height 32
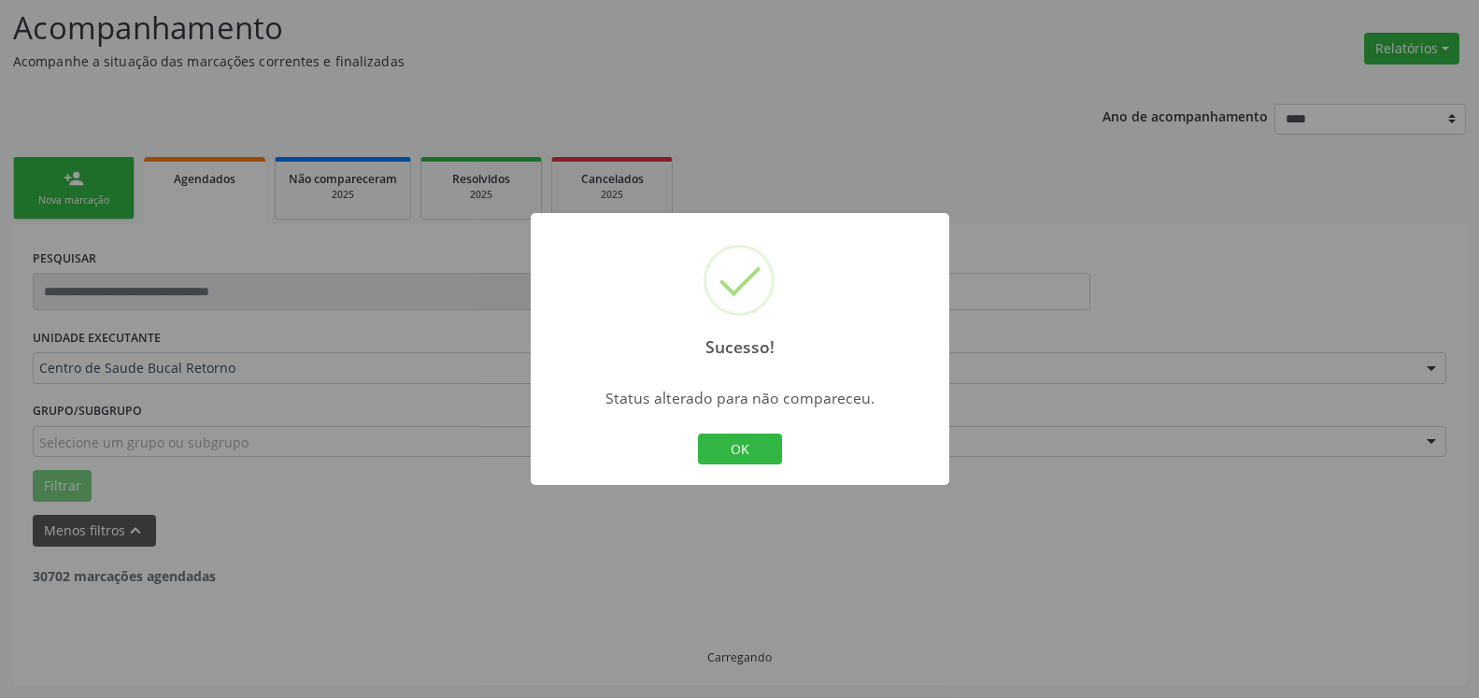
scroll to position [122, 0]
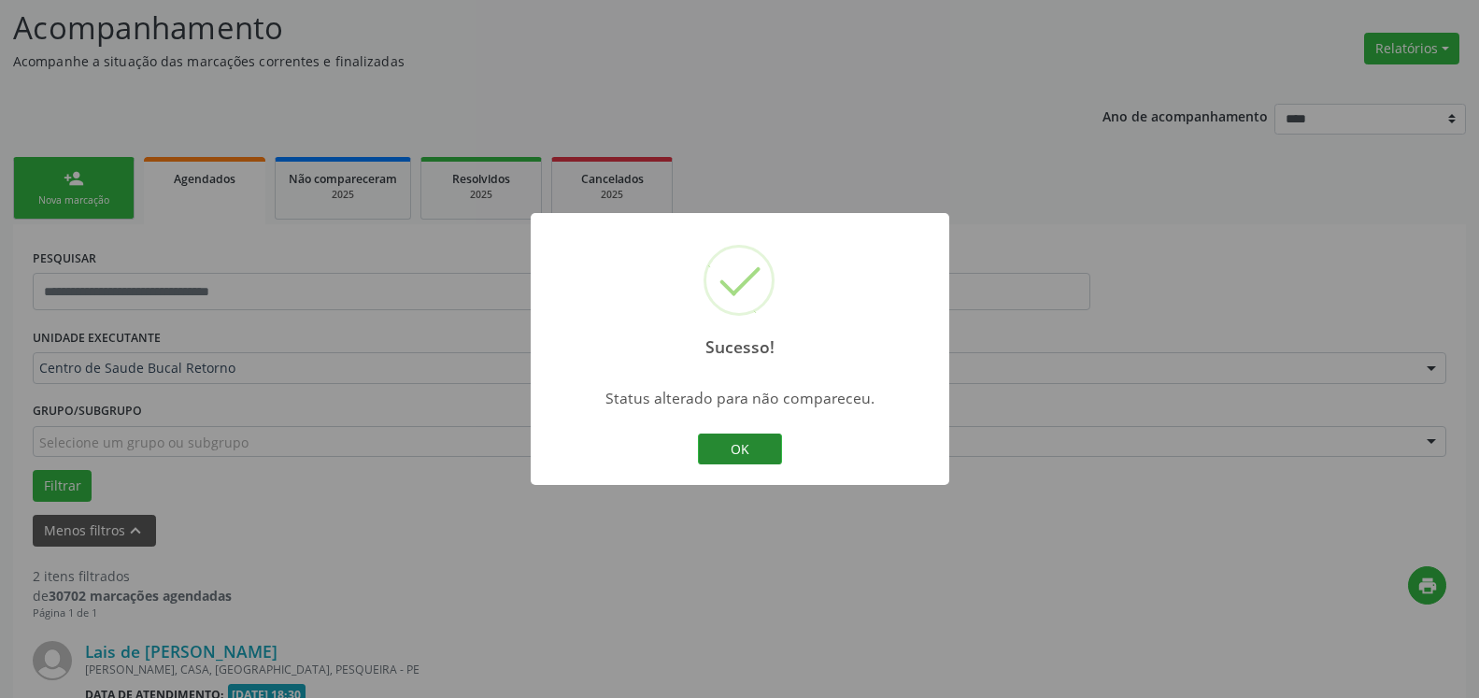
click at [721, 450] on button "OK" at bounding box center [740, 450] width 84 height 32
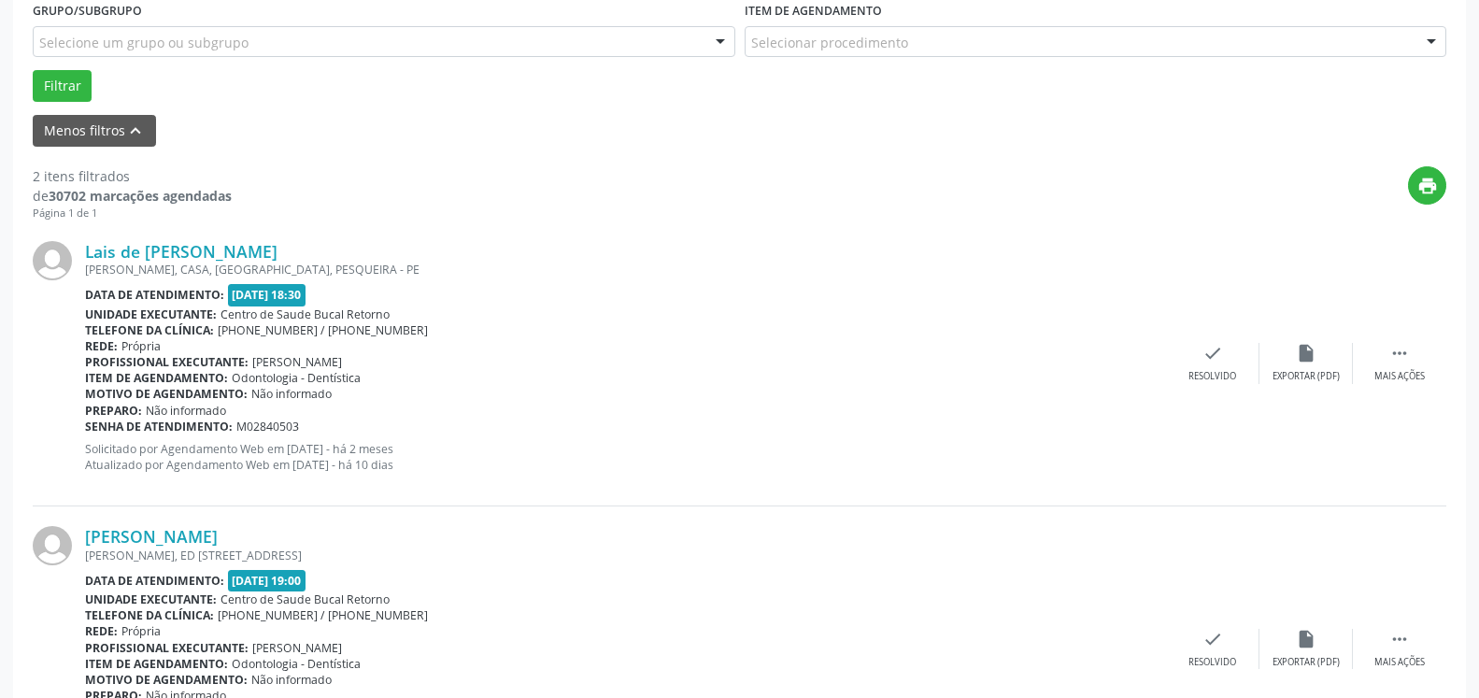
scroll to position [599, 0]
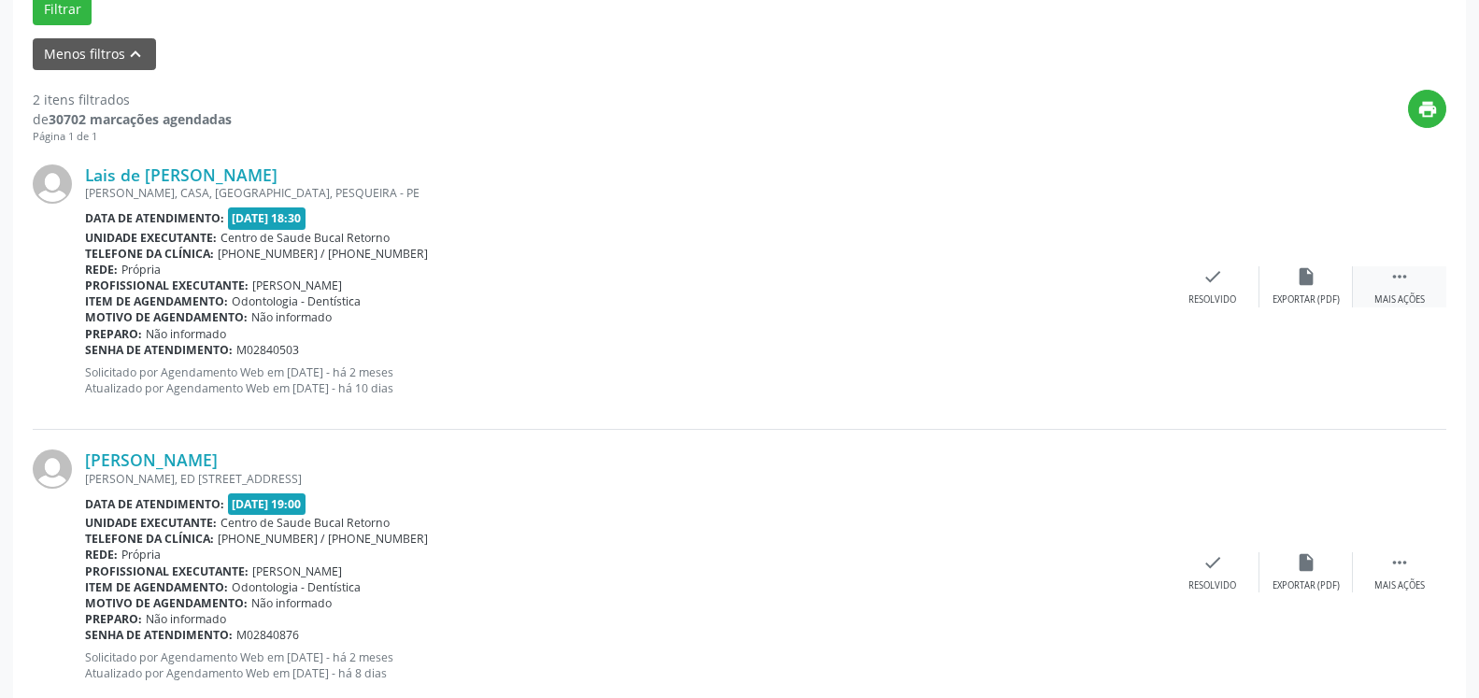
click at [1418, 287] on div " Mais ações" at bounding box center [1399, 286] width 93 height 40
click at [1299, 285] on icon "alarm_off" at bounding box center [1306, 276] width 21 height 21
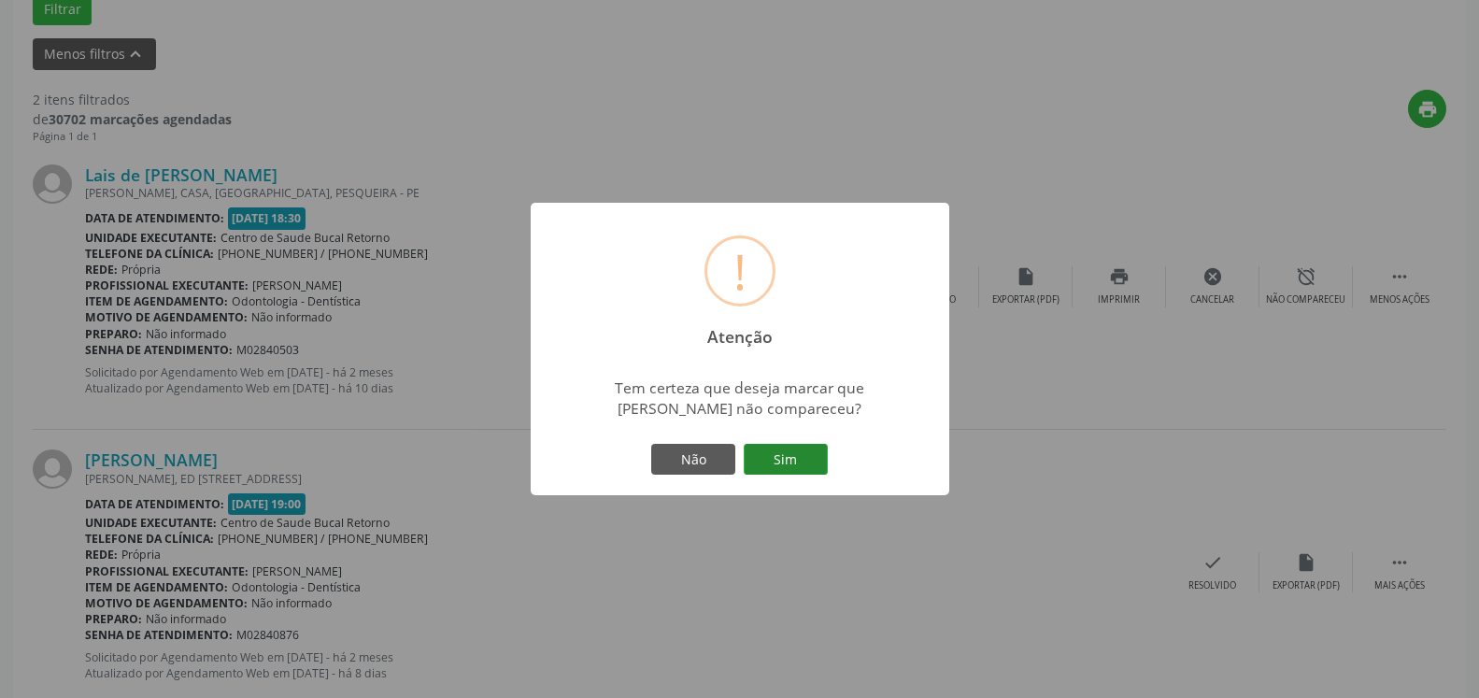
click at [784, 444] on button "Sim" at bounding box center [786, 460] width 84 height 32
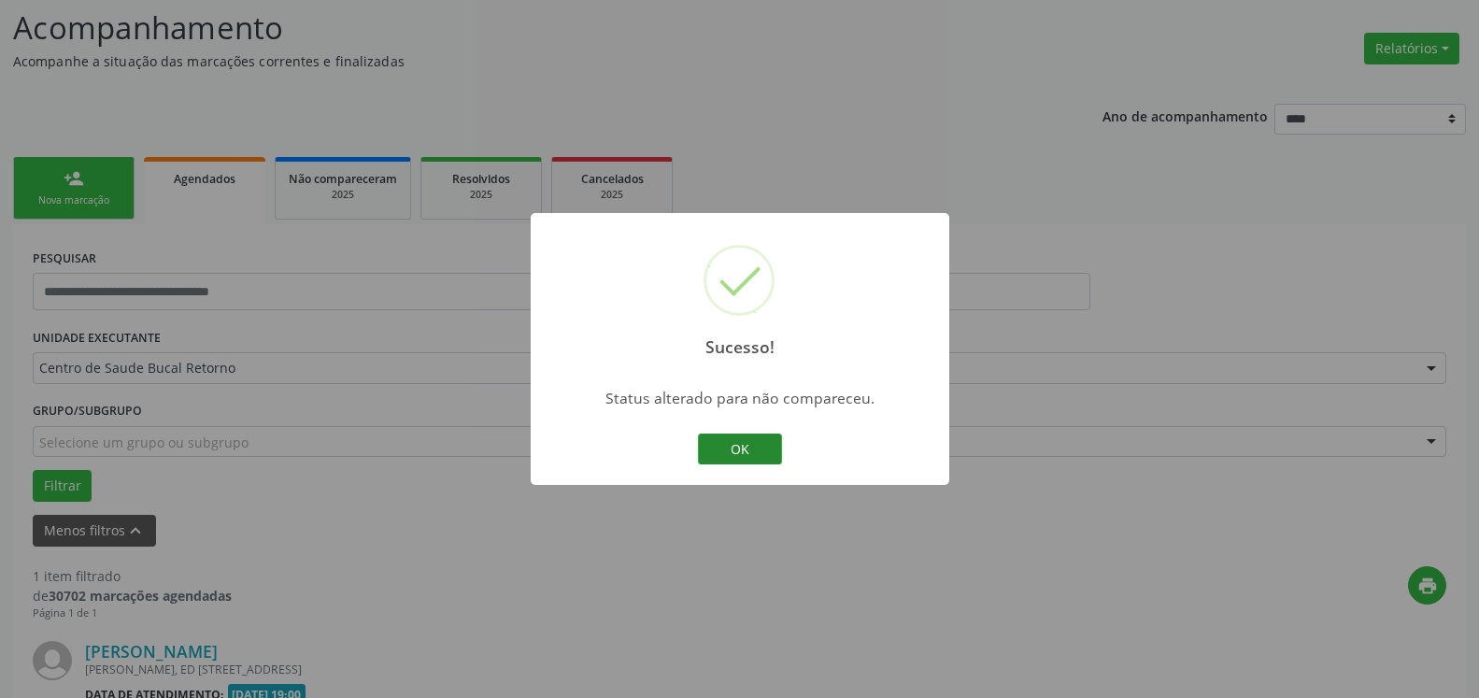
click at [741, 457] on button "OK" at bounding box center [740, 450] width 84 height 32
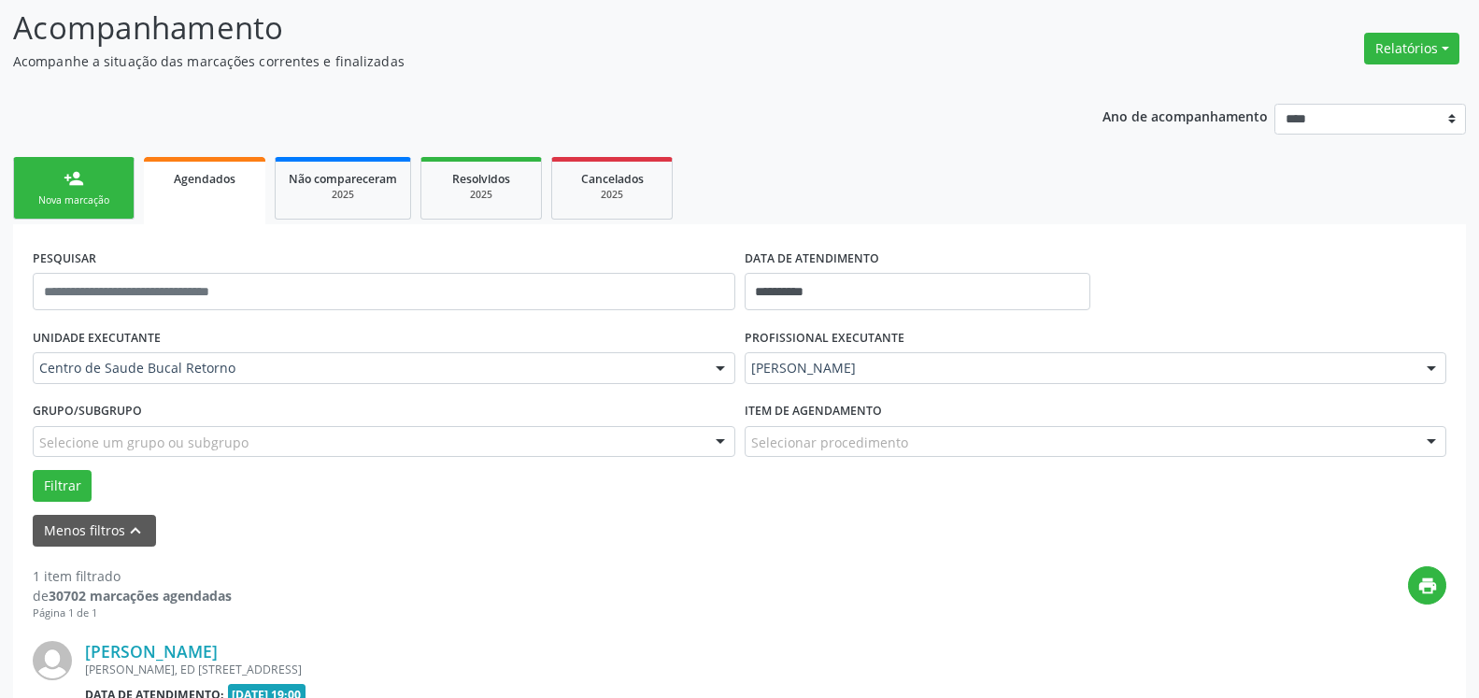
scroll to position [363, 0]
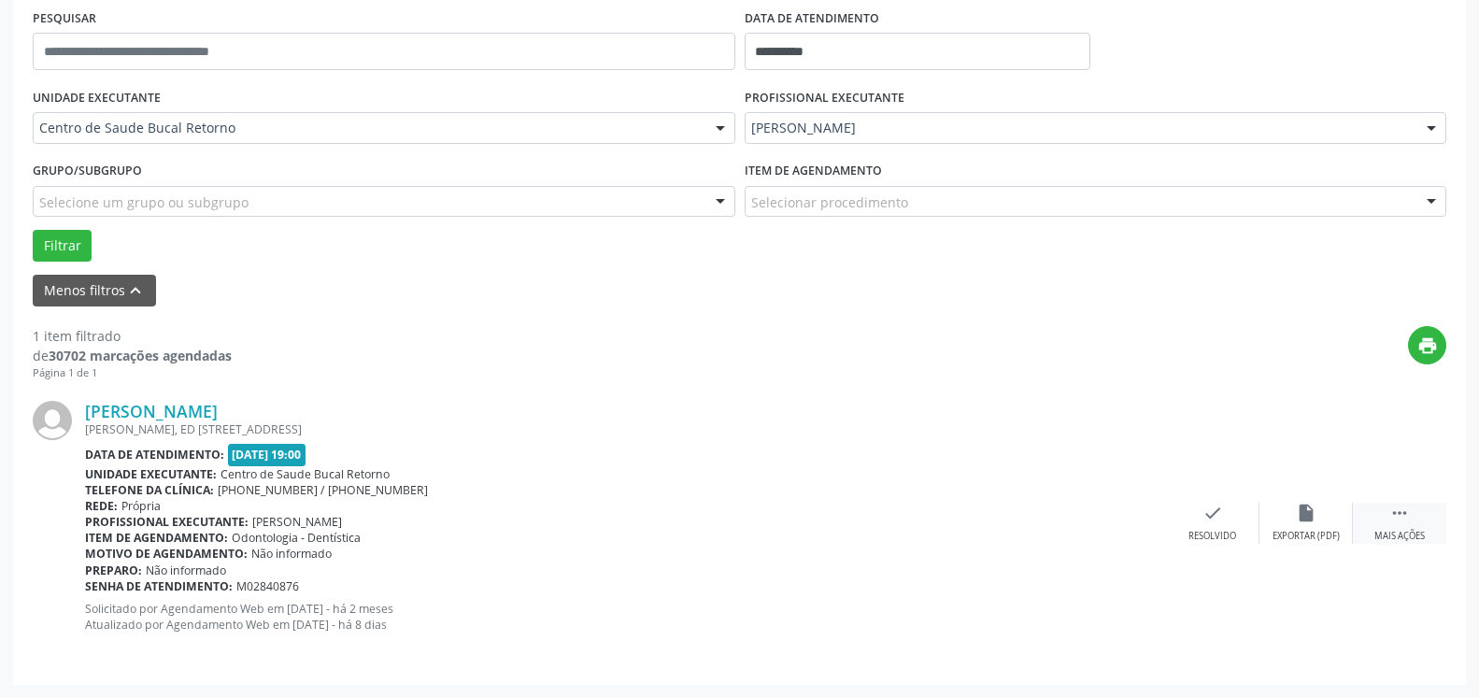
click at [1401, 529] on div " Mais ações" at bounding box center [1399, 523] width 93 height 40
click at [1349, 517] on div "alarm_off Não compareceu" at bounding box center [1306, 523] width 93 height 40
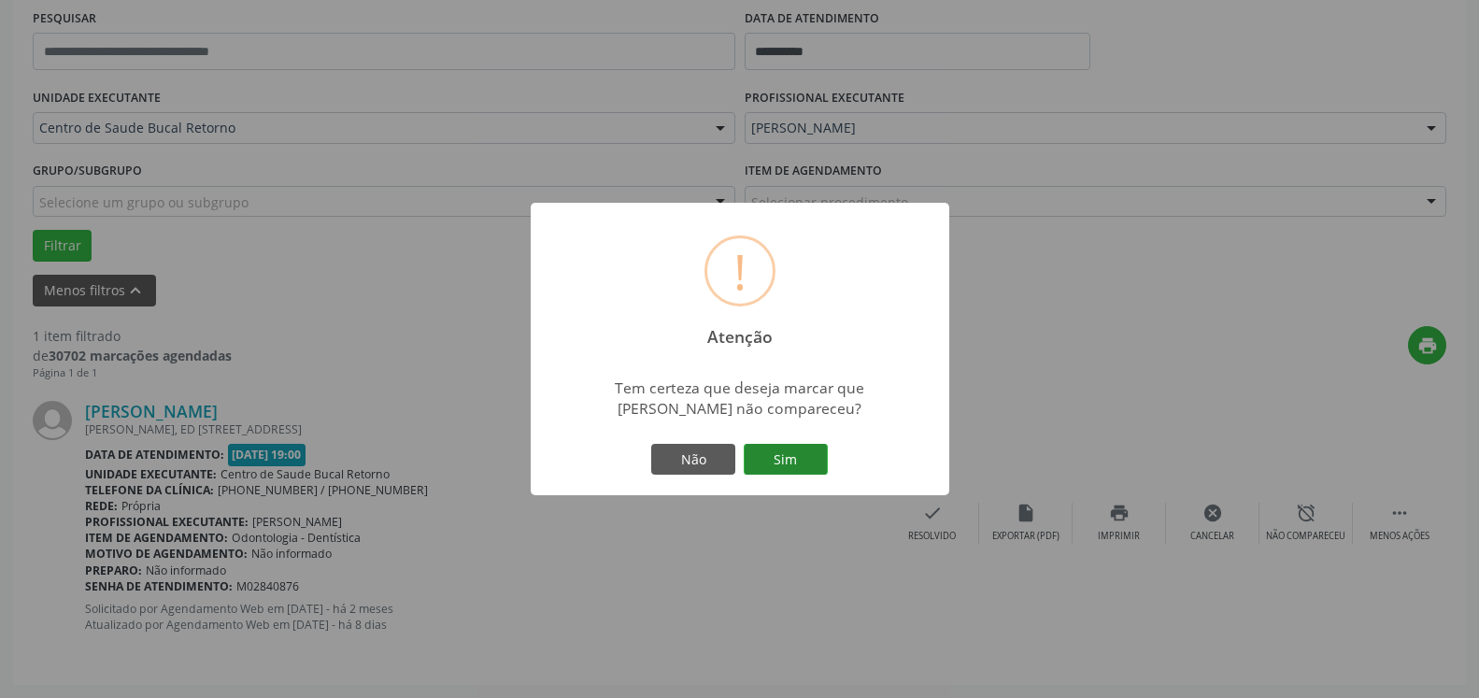
click at [790, 453] on button "Sim" at bounding box center [786, 460] width 84 height 32
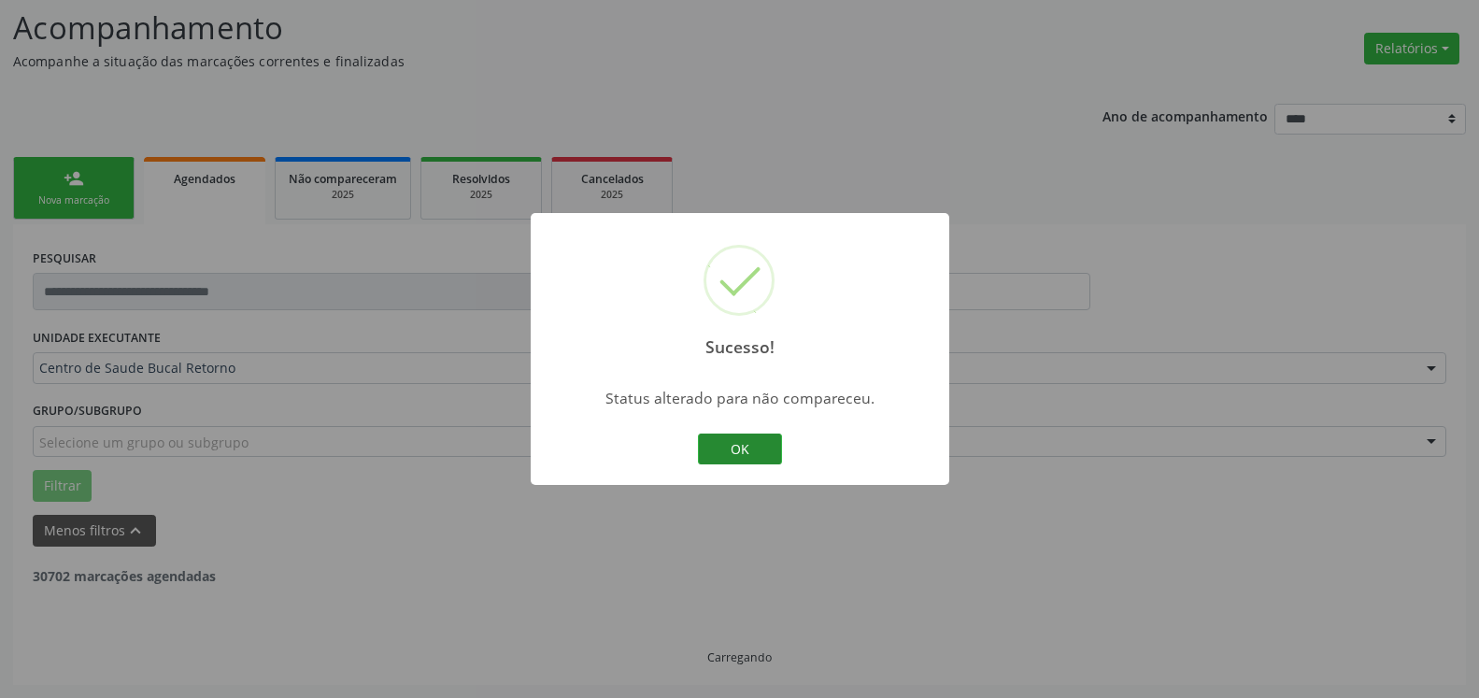
scroll to position [63, 0]
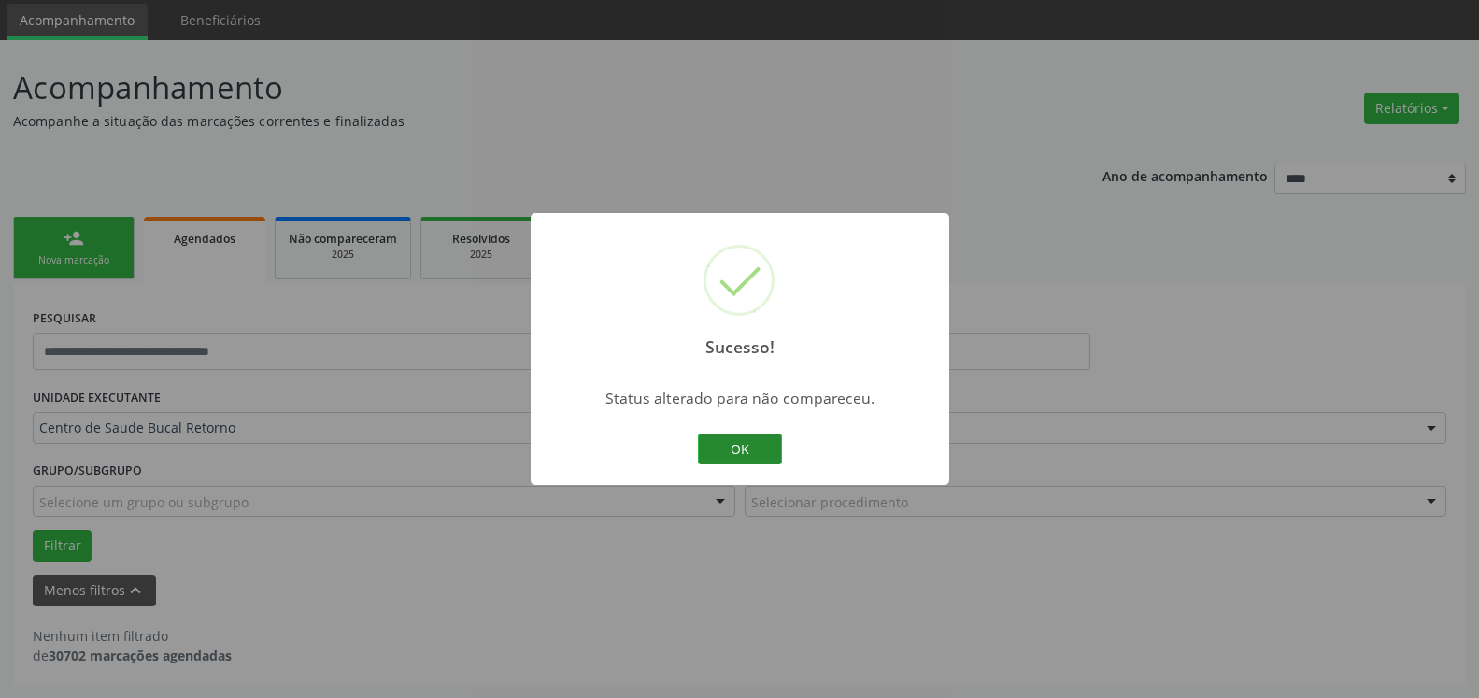
click at [747, 445] on button "OK" at bounding box center [740, 450] width 84 height 32
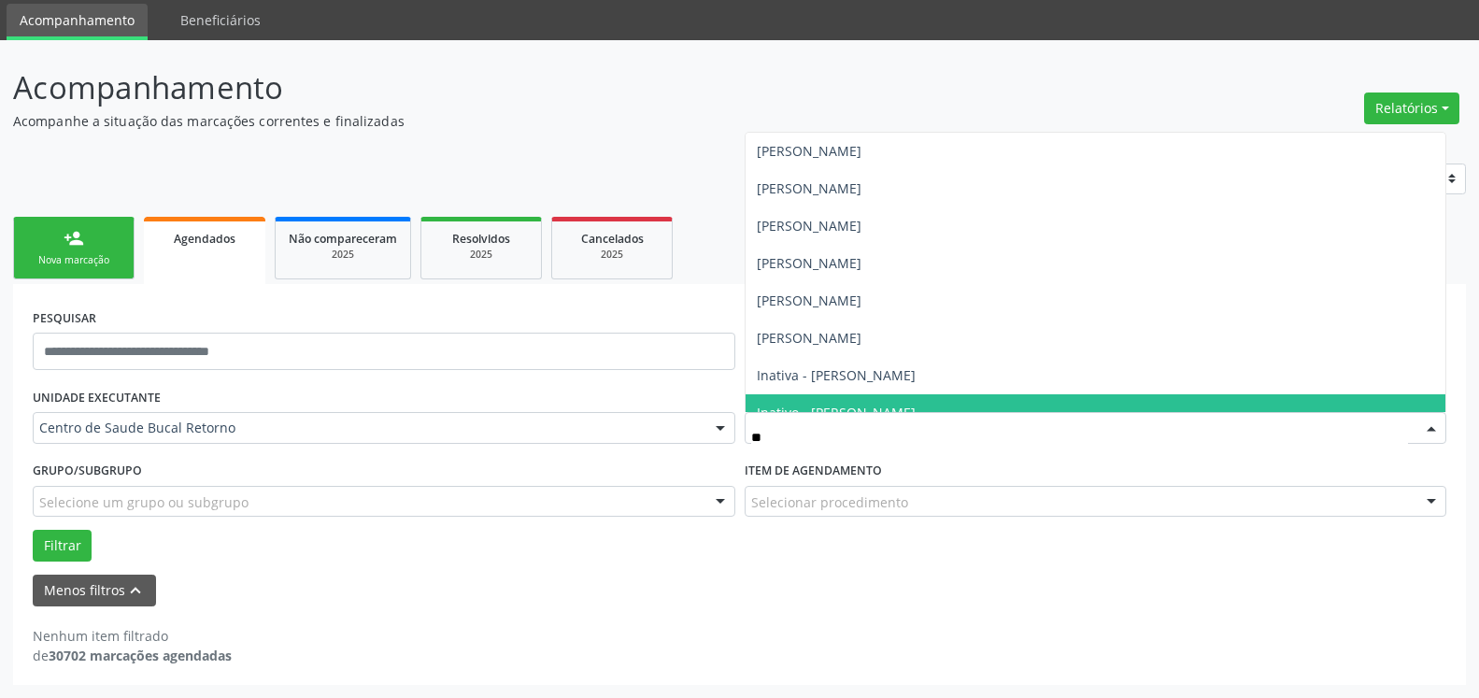
type input "***"
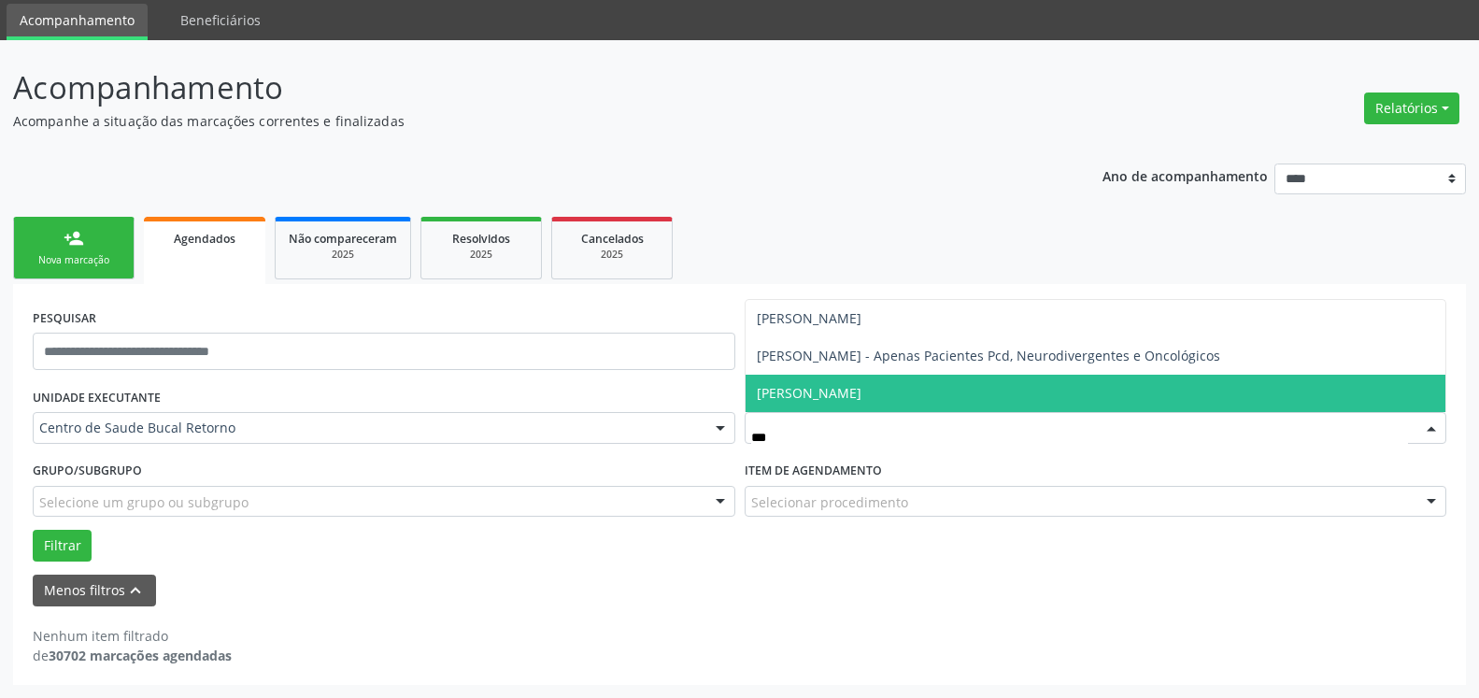
click at [862, 398] on span "[PERSON_NAME]" at bounding box center [809, 393] width 105 height 18
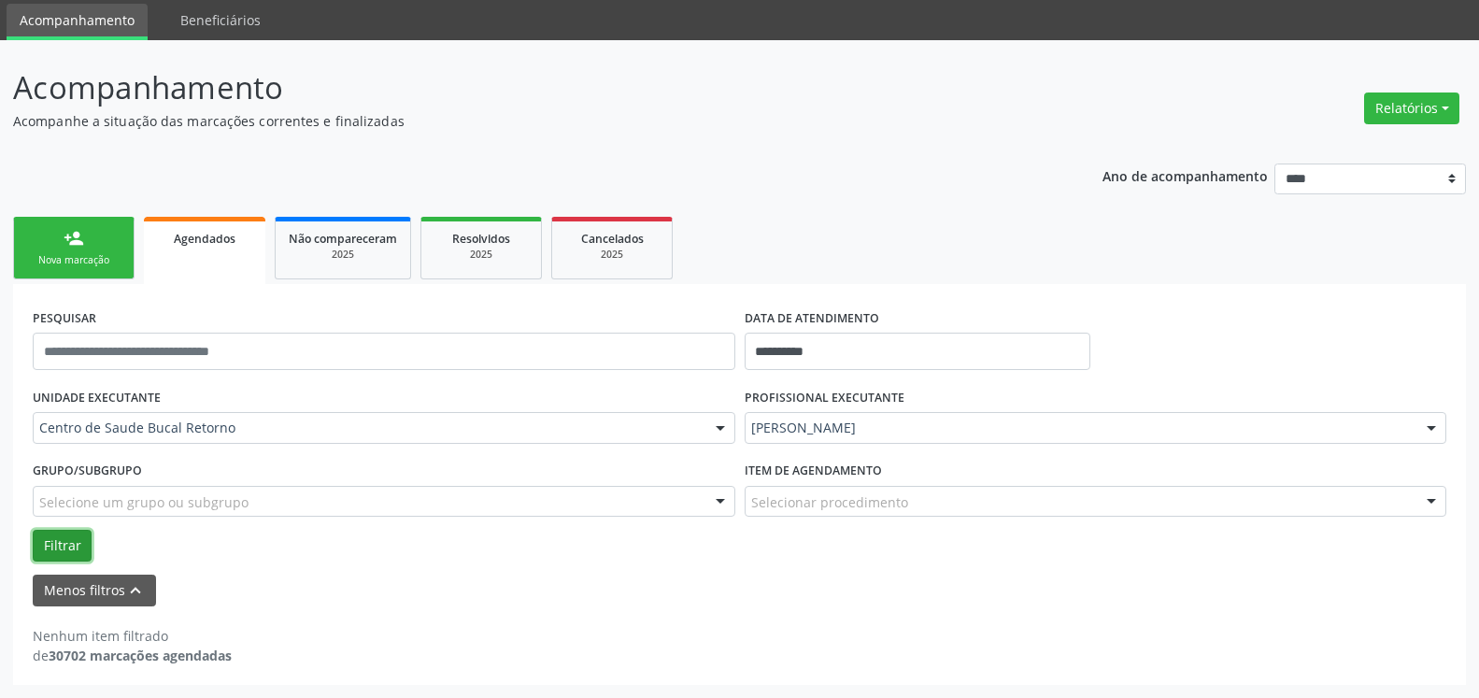
click at [64, 547] on button "Filtrar" at bounding box center [62, 546] width 59 height 32
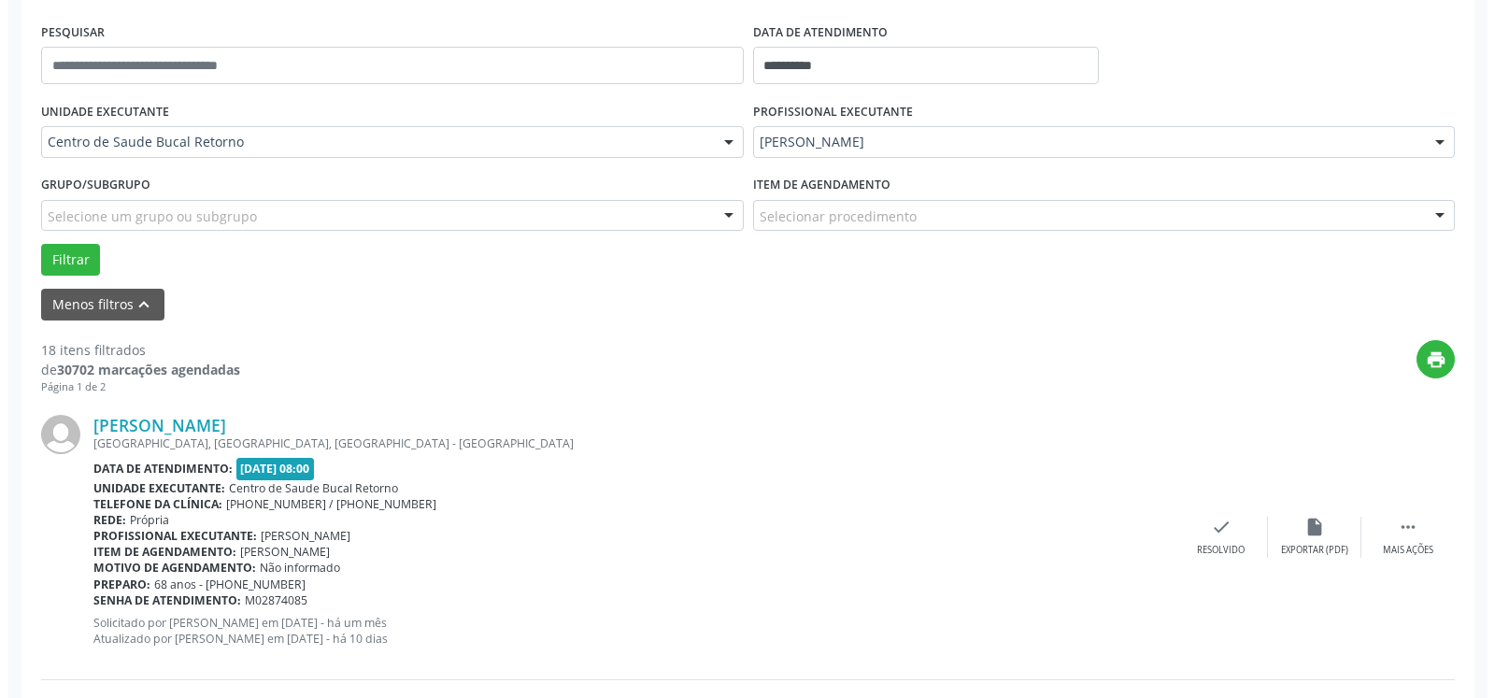
scroll to position [635, 0]
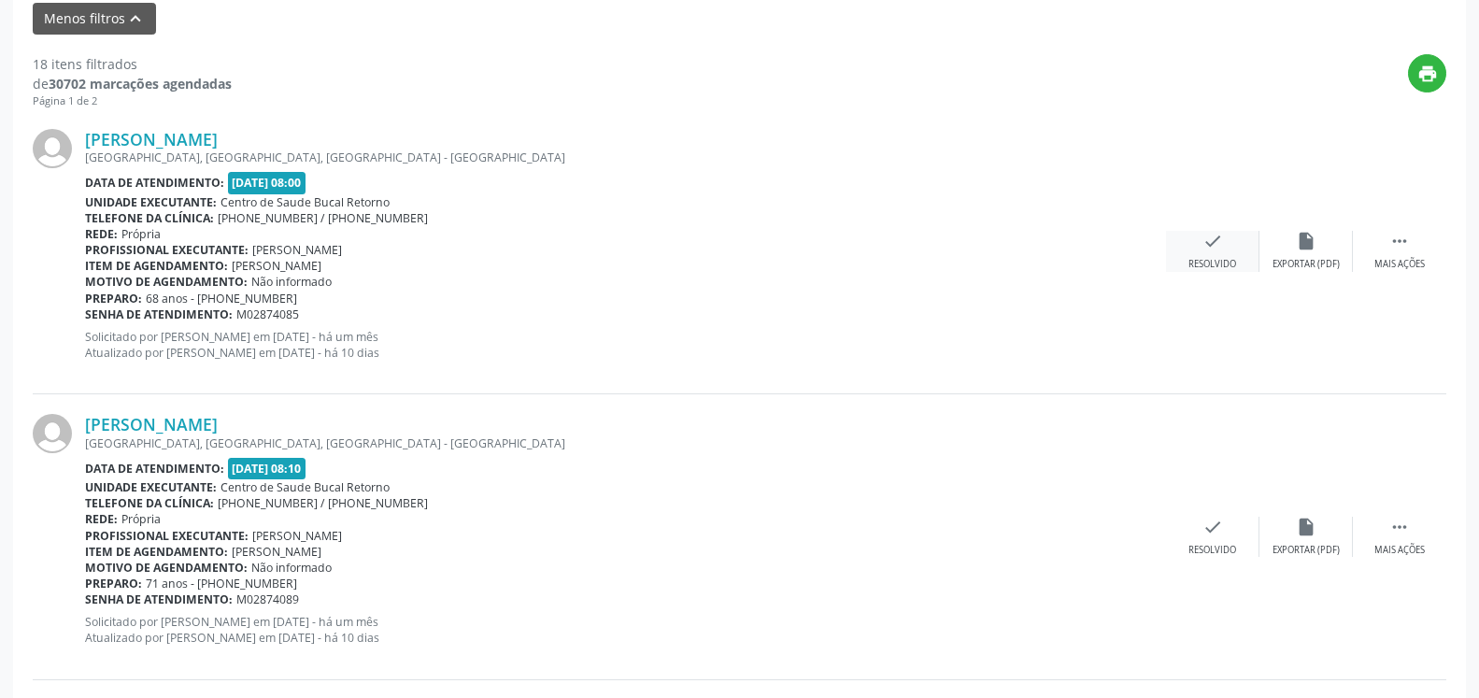
click at [1217, 241] on icon "check" at bounding box center [1213, 241] width 21 height 21
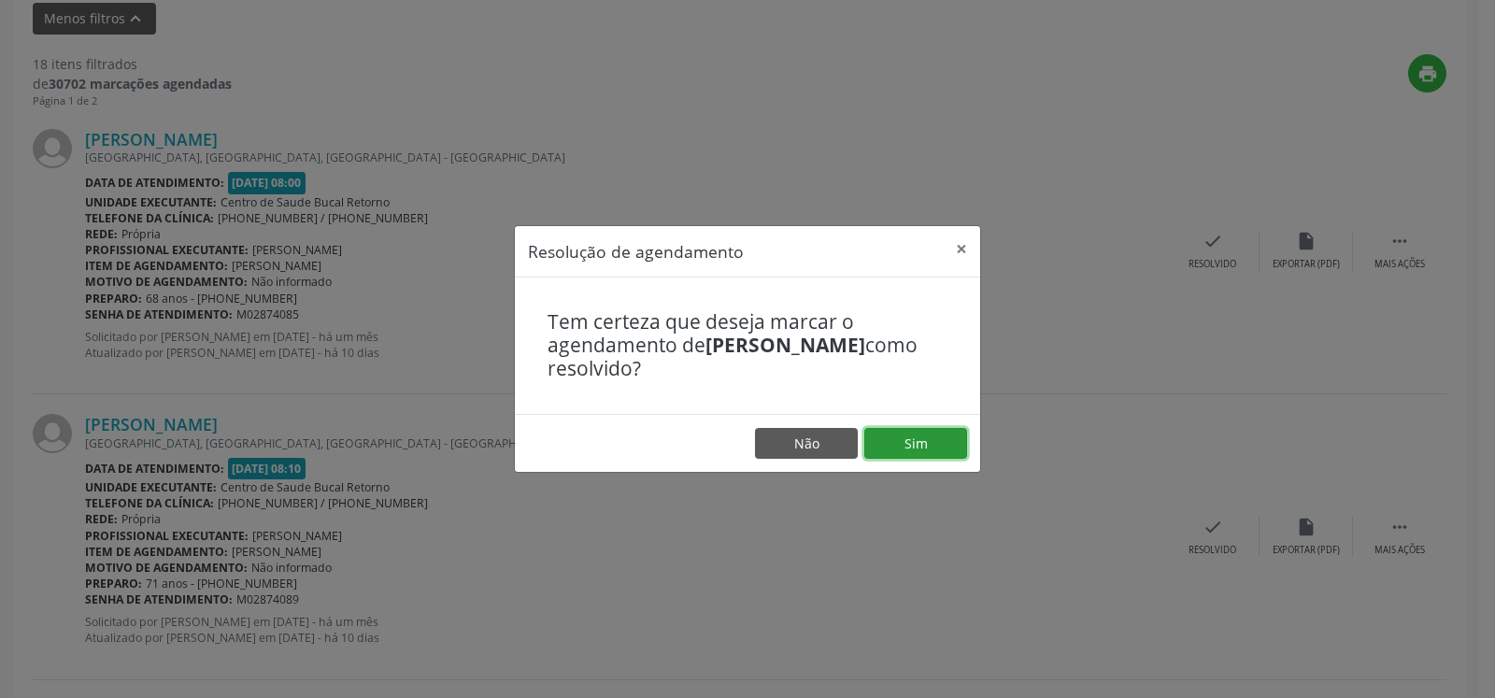
click at [938, 448] on button "Sim" at bounding box center [916, 444] width 103 height 32
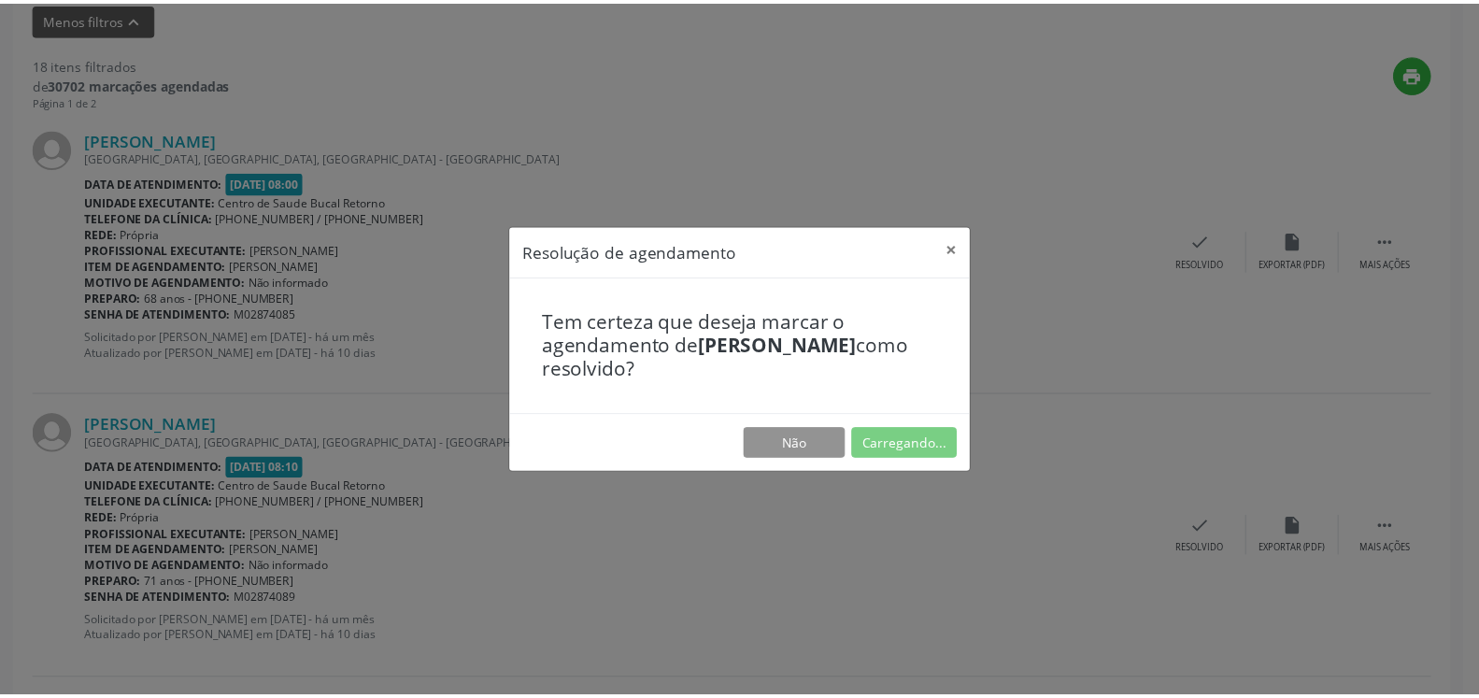
scroll to position [103, 0]
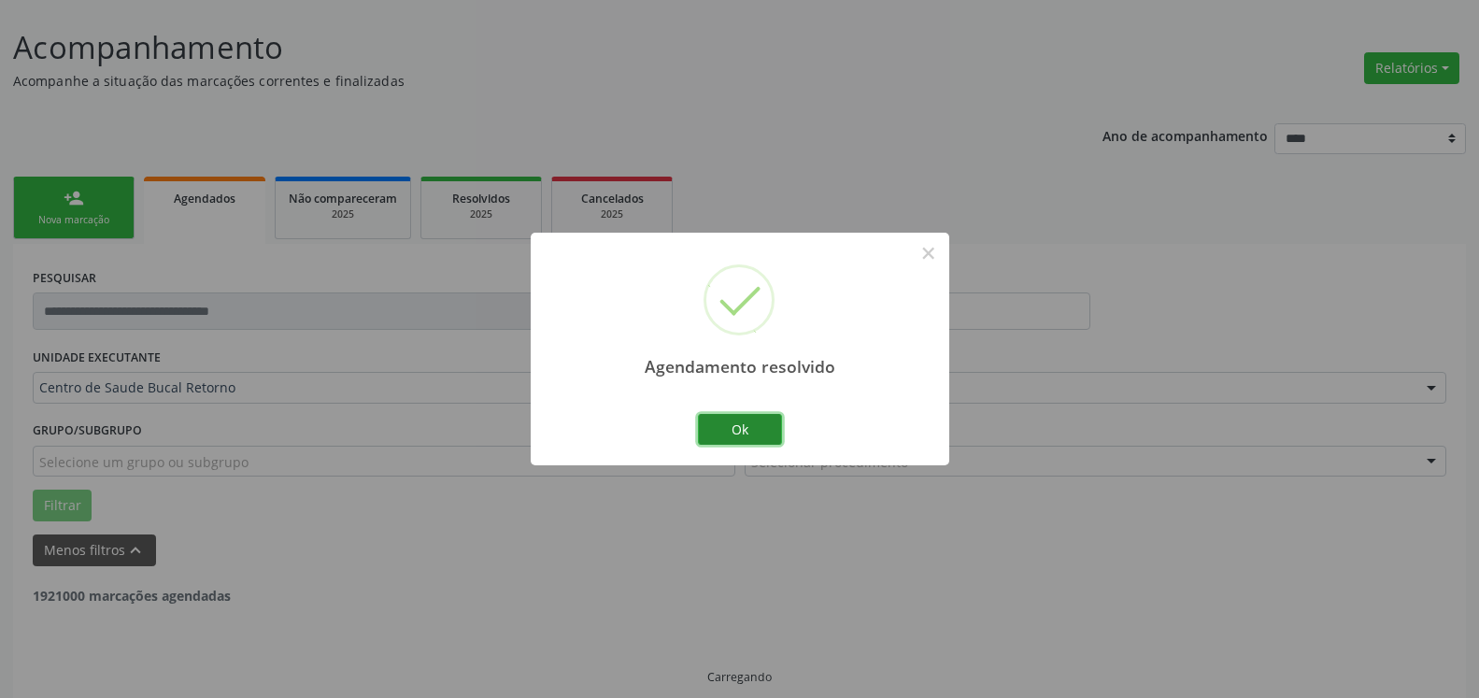
click at [763, 425] on button "Ok" at bounding box center [740, 430] width 84 height 32
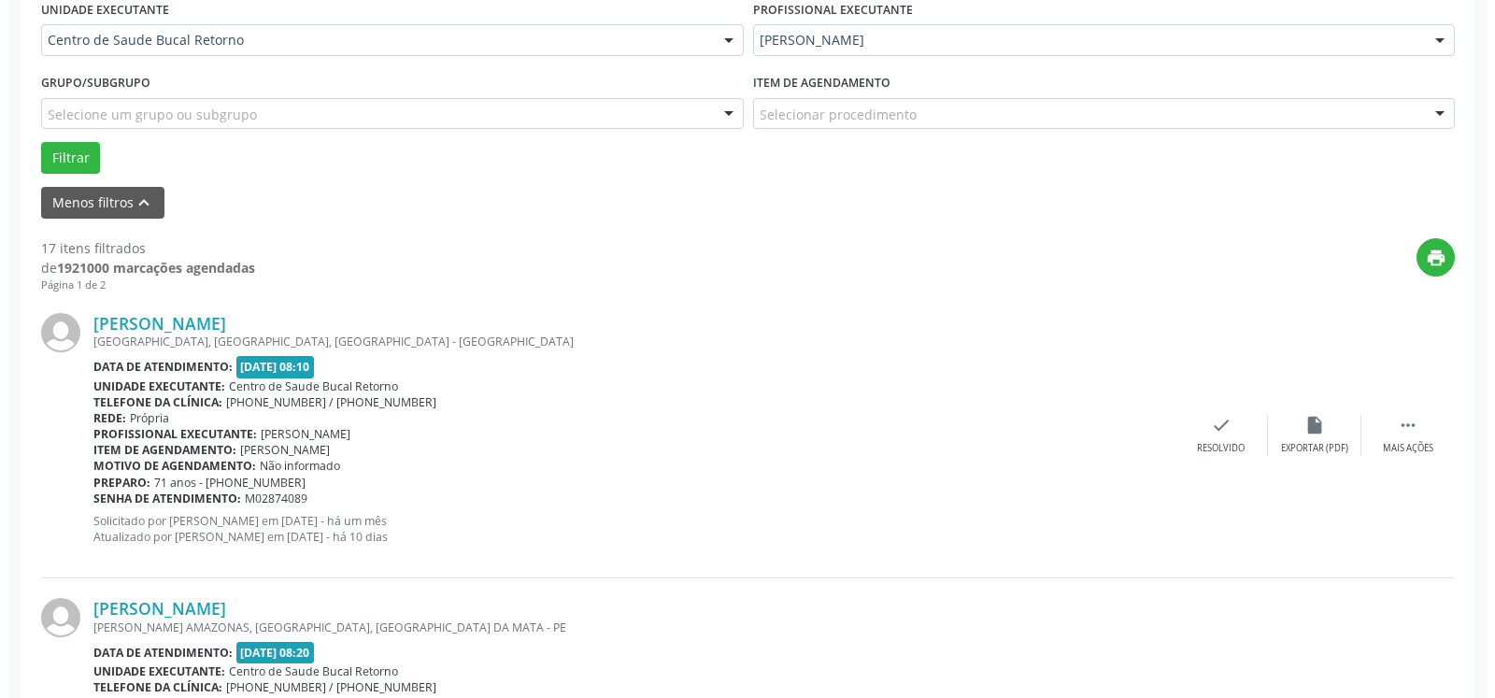
scroll to position [504, 0]
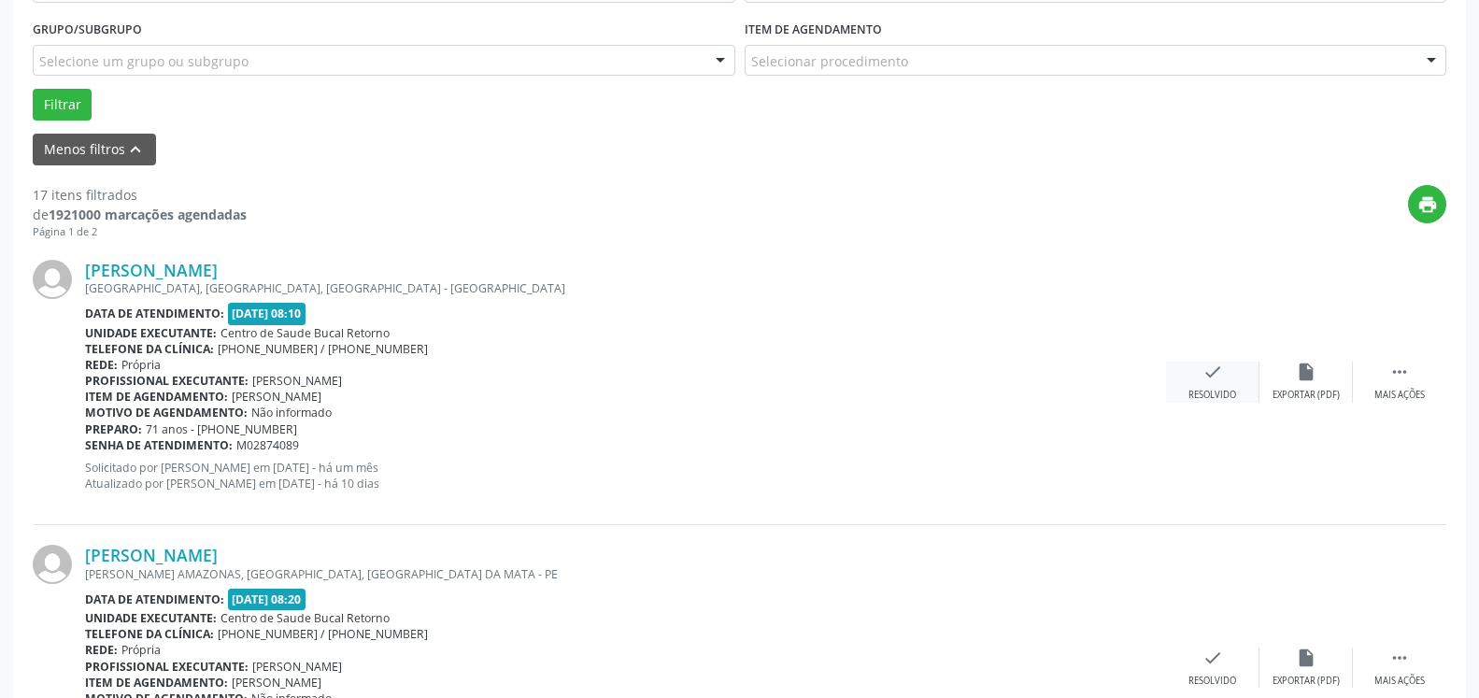
click at [1211, 379] on icon "check" at bounding box center [1213, 372] width 21 height 21
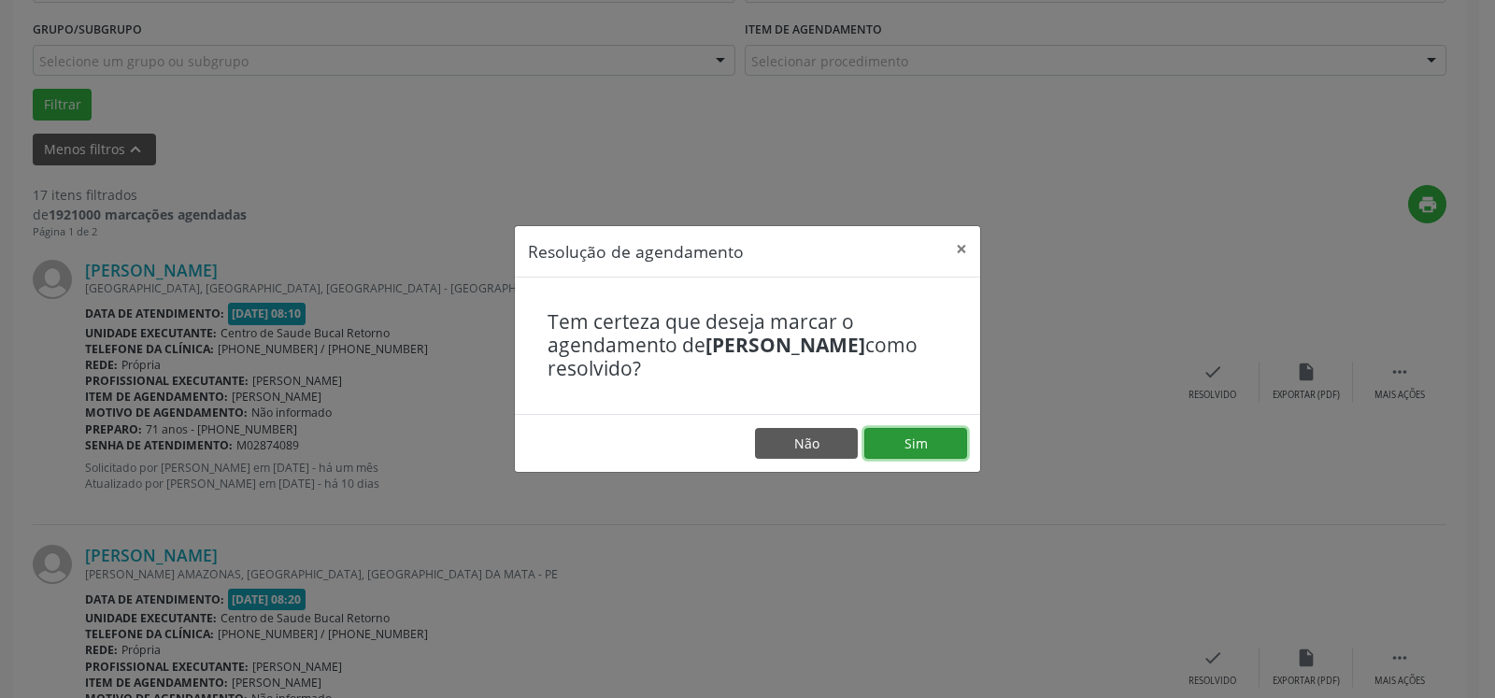
click at [907, 434] on button "Sim" at bounding box center [916, 444] width 103 height 32
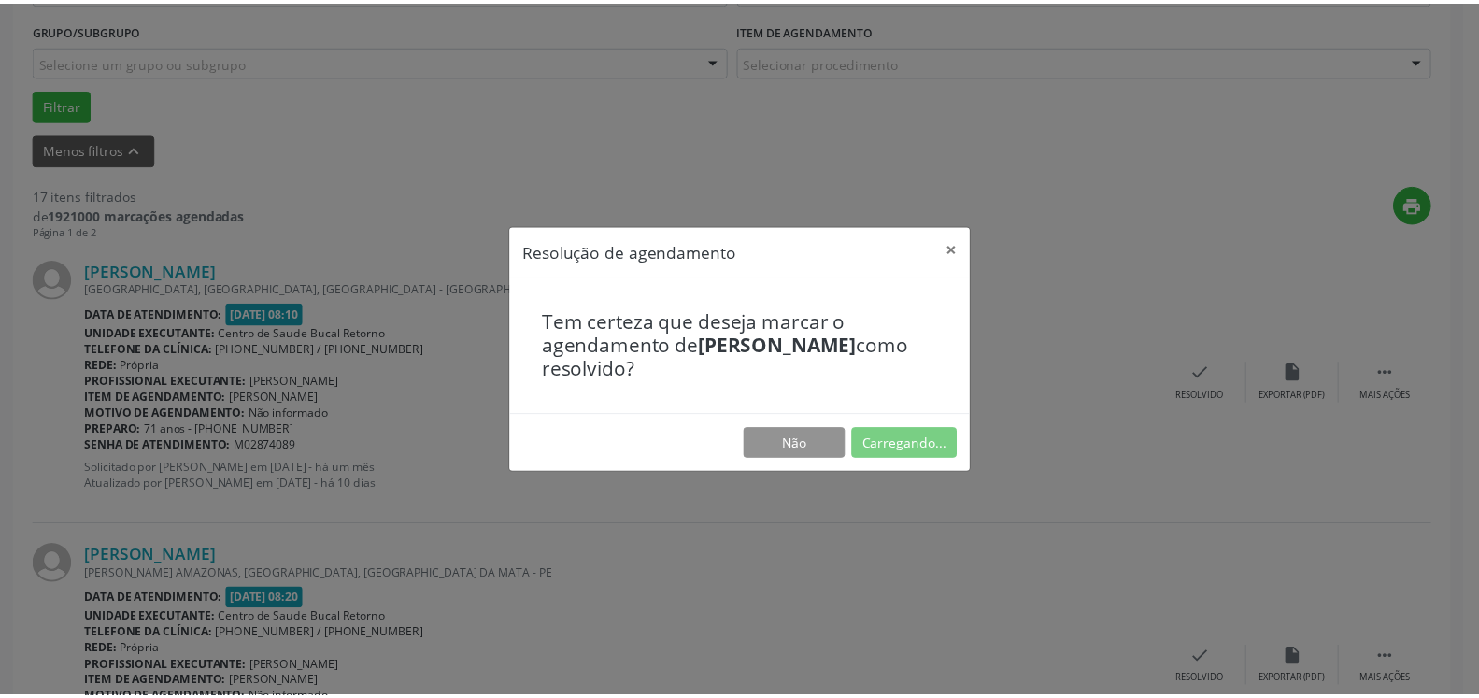
scroll to position [103, 0]
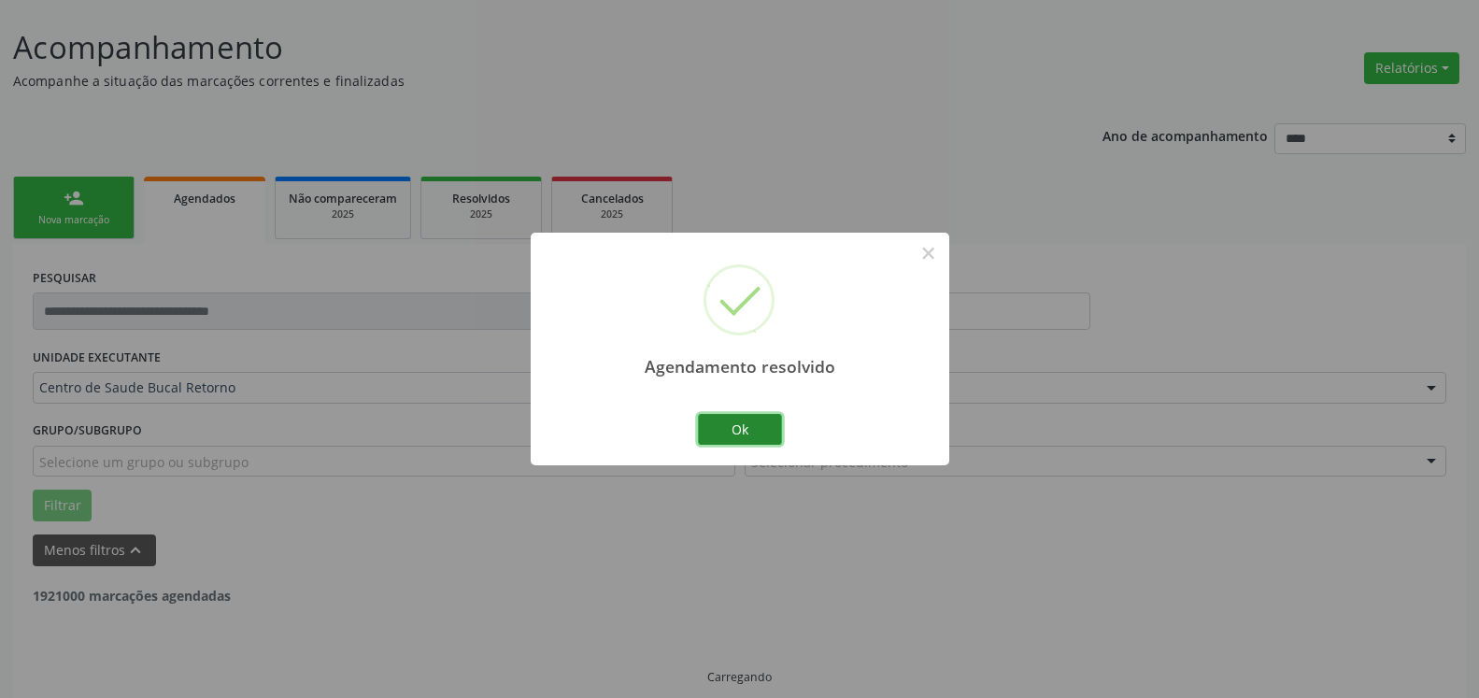
click at [732, 428] on button "Ok" at bounding box center [740, 430] width 84 height 32
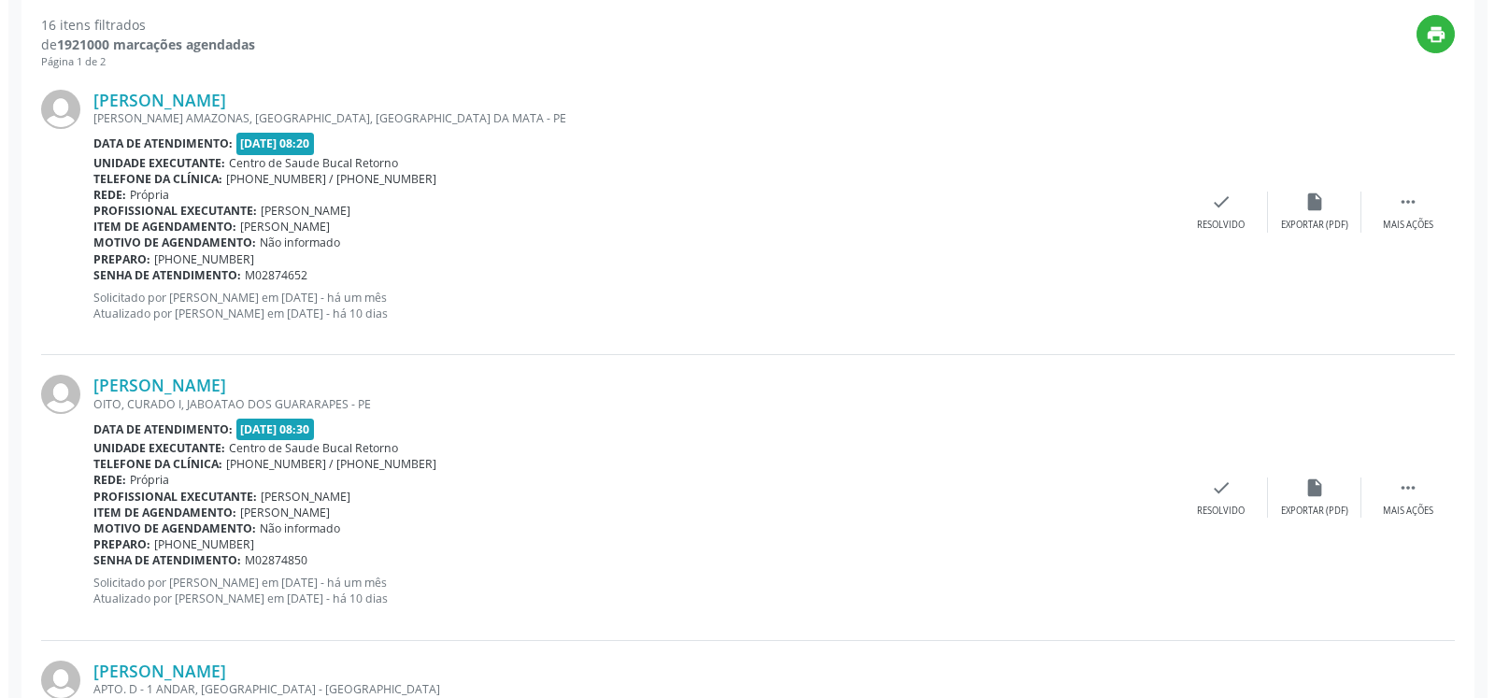
scroll to position [675, 0]
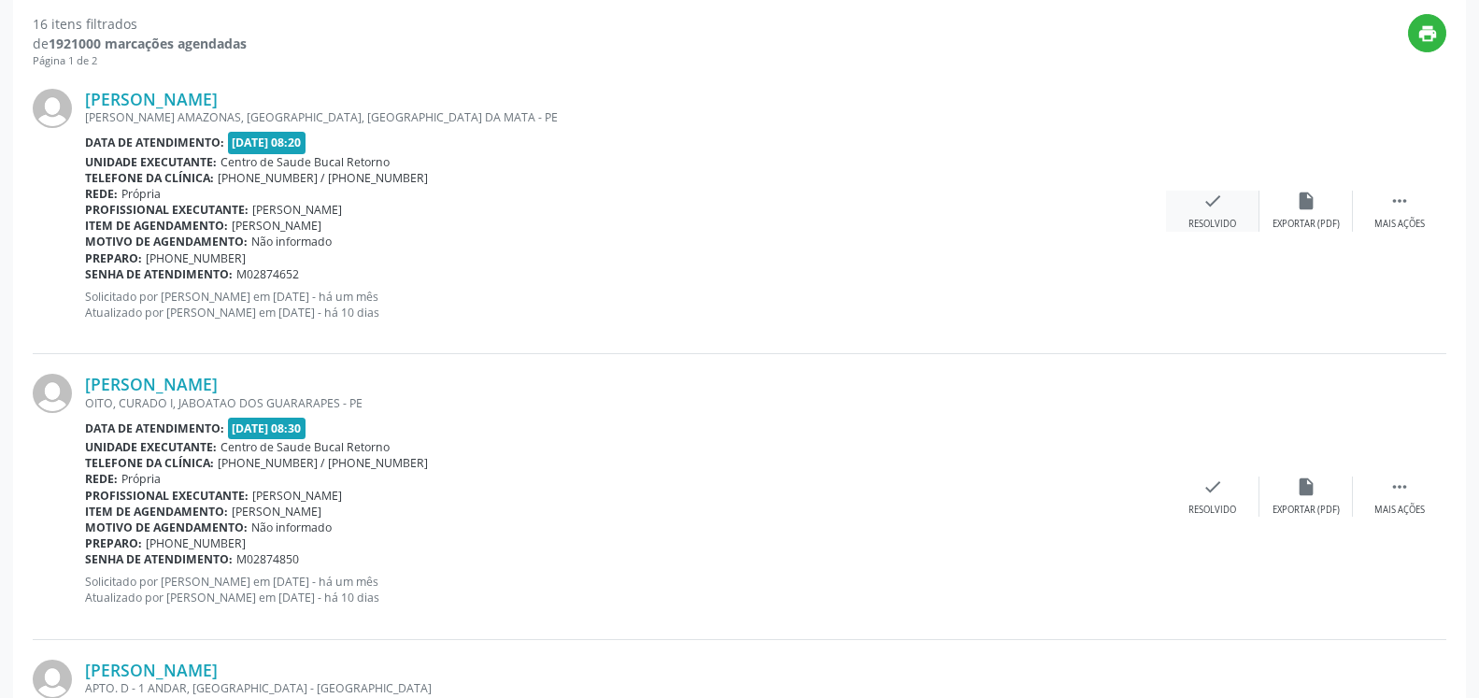
click at [1215, 207] on icon "check" at bounding box center [1213, 201] width 21 height 21
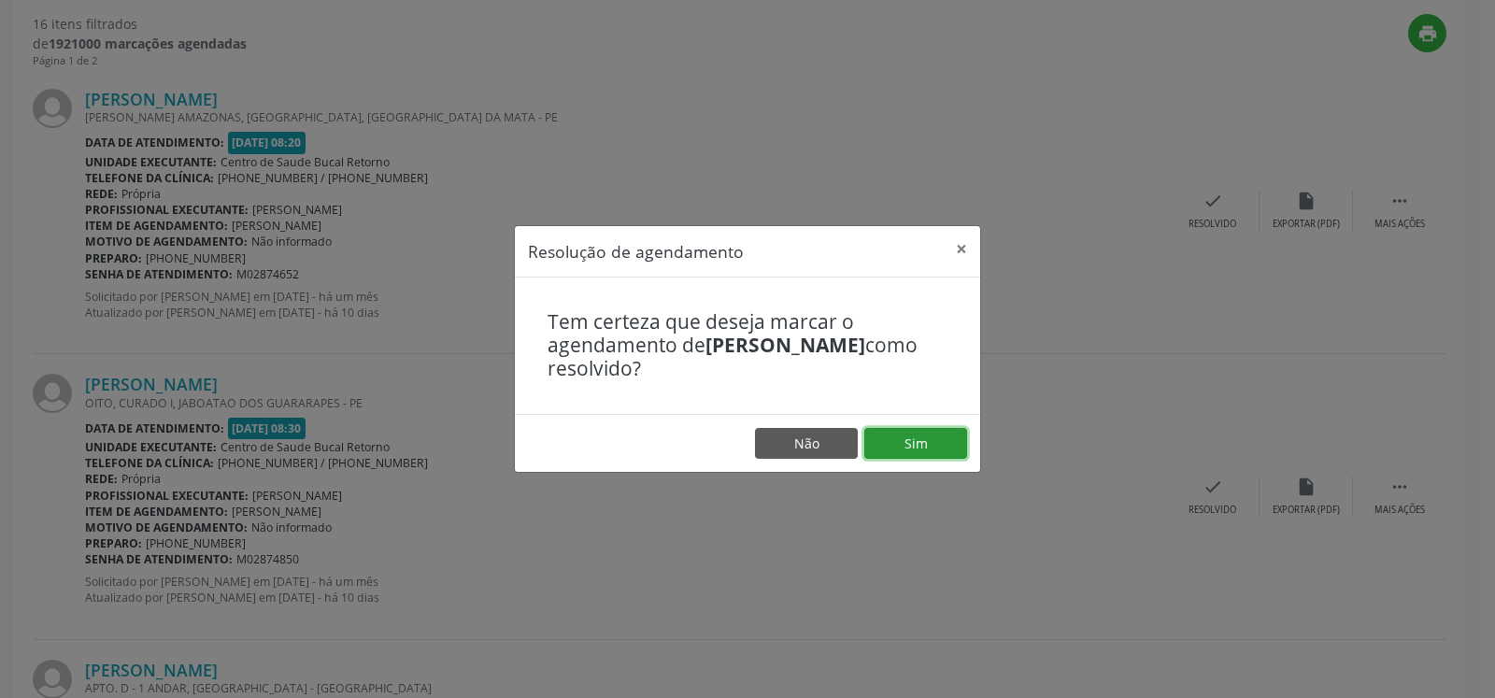
click at [918, 433] on button "Sim" at bounding box center [916, 444] width 103 height 32
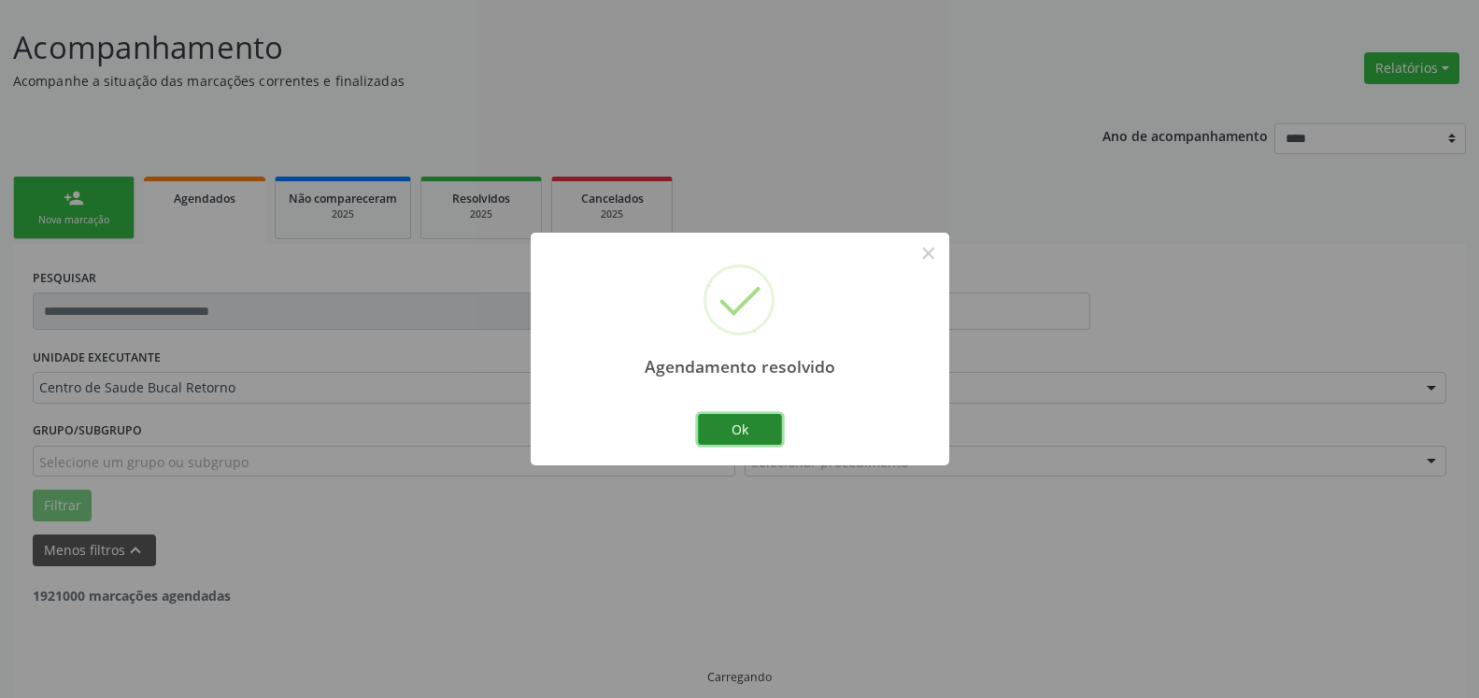
click at [740, 431] on button "Ok" at bounding box center [740, 430] width 84 height 32
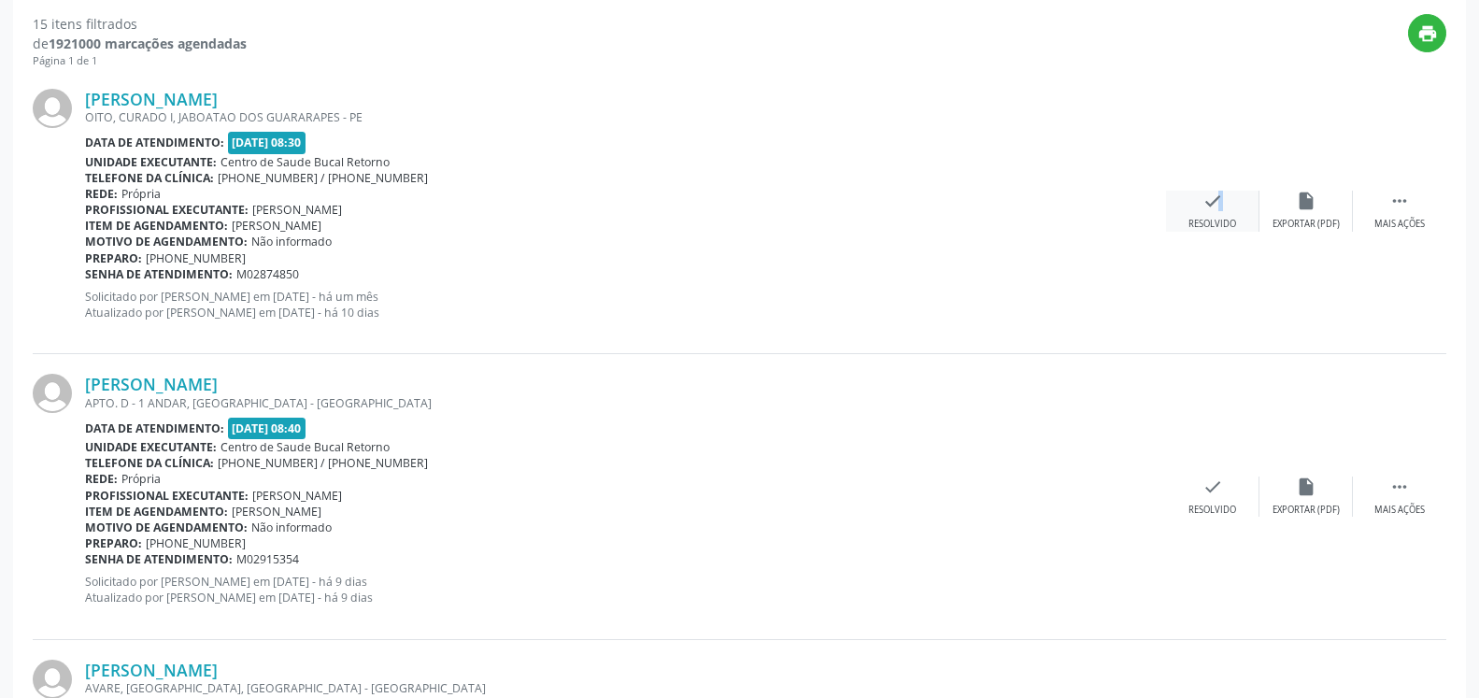
click at [1209, 211] on icon "check" at bounding box center [1213, 201] width 21 height 21
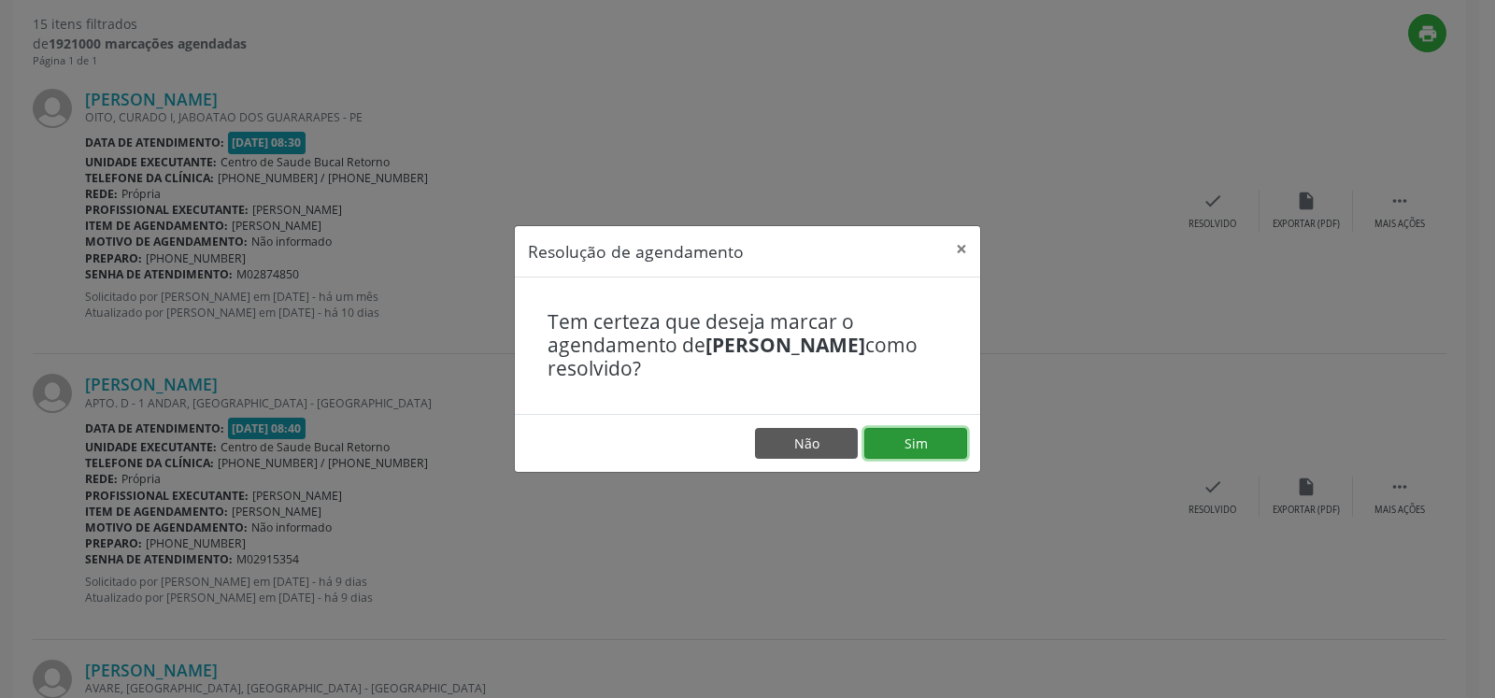
click at [914, 452] on button "Sim" at bounding box center [916, 444] width 103 height 32
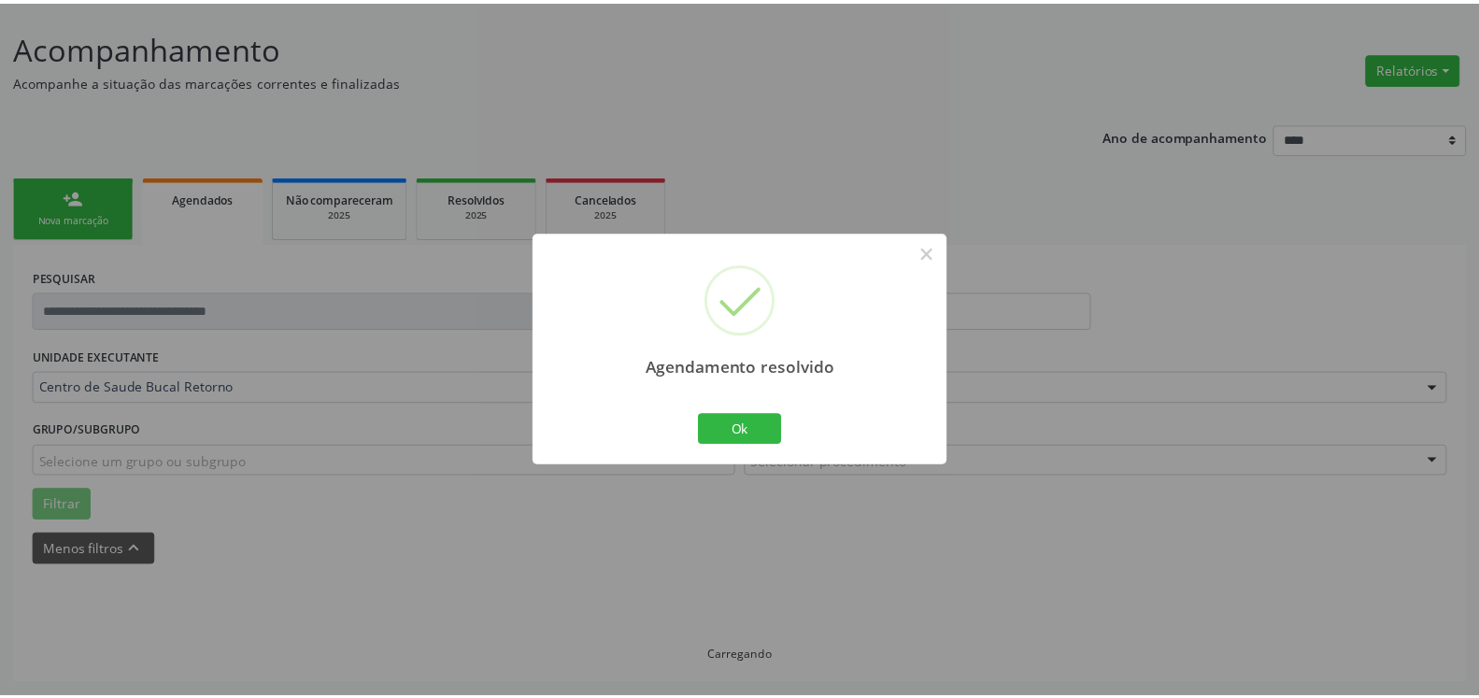
scroll to position [103, 0]
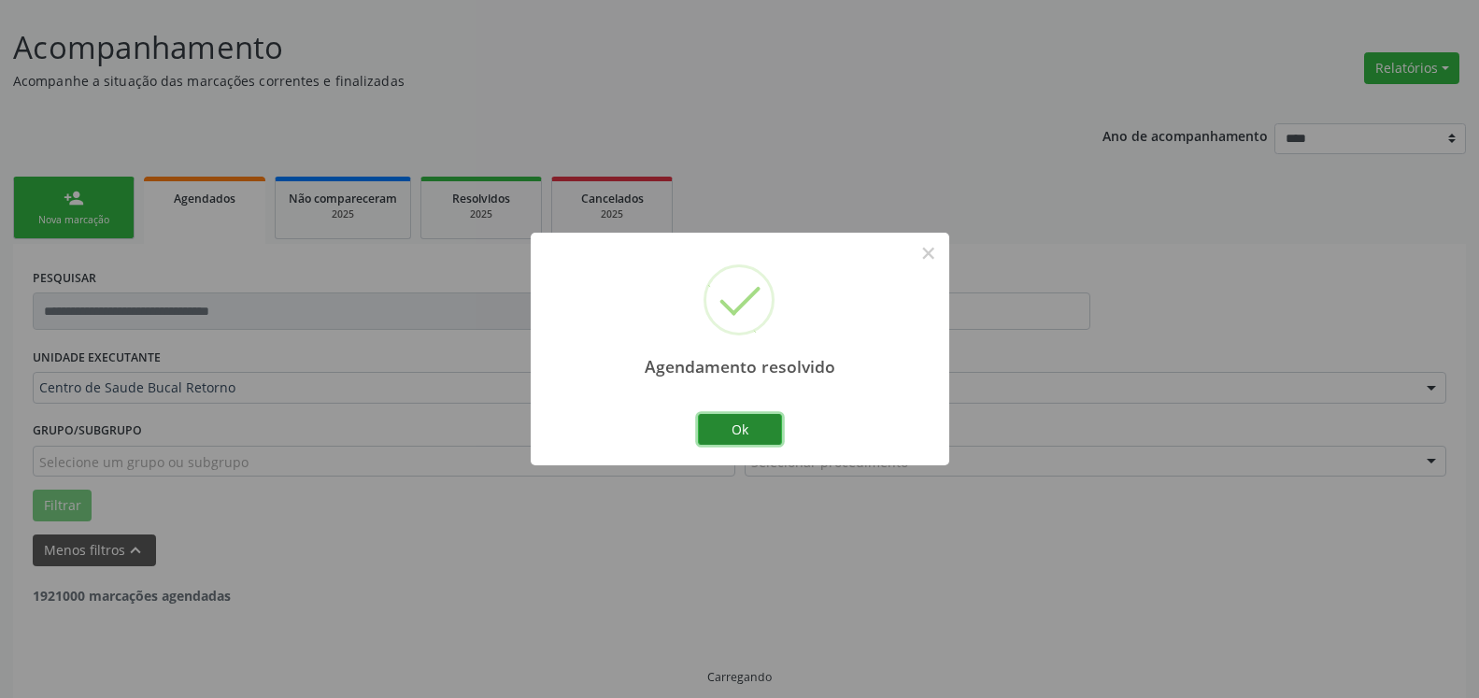
click at [745, 426] on button "Ok" at bounding box center [740, 430] width 84 height 32
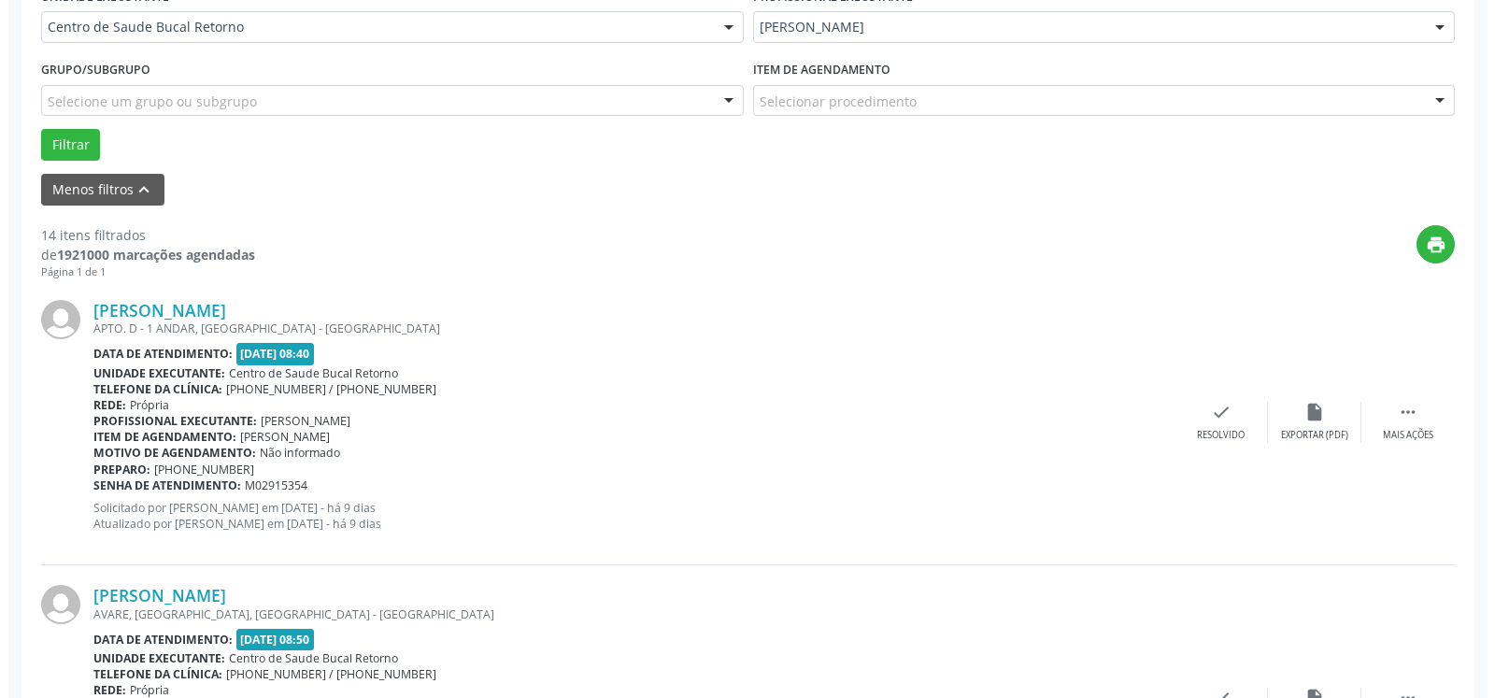
scroll to position [484, 0]
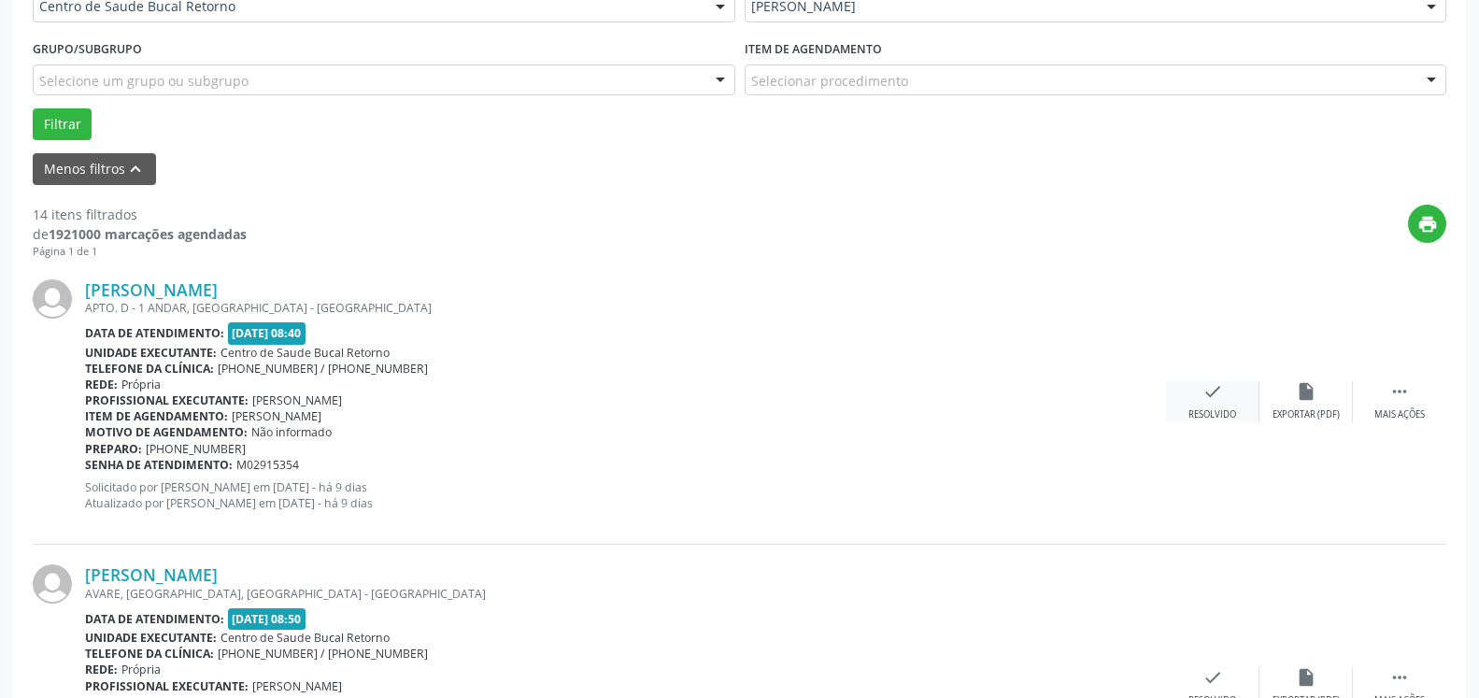
click at [1219, 408] on div "check Resolvido" at bounding box center [1212, 401] width 93 height 40
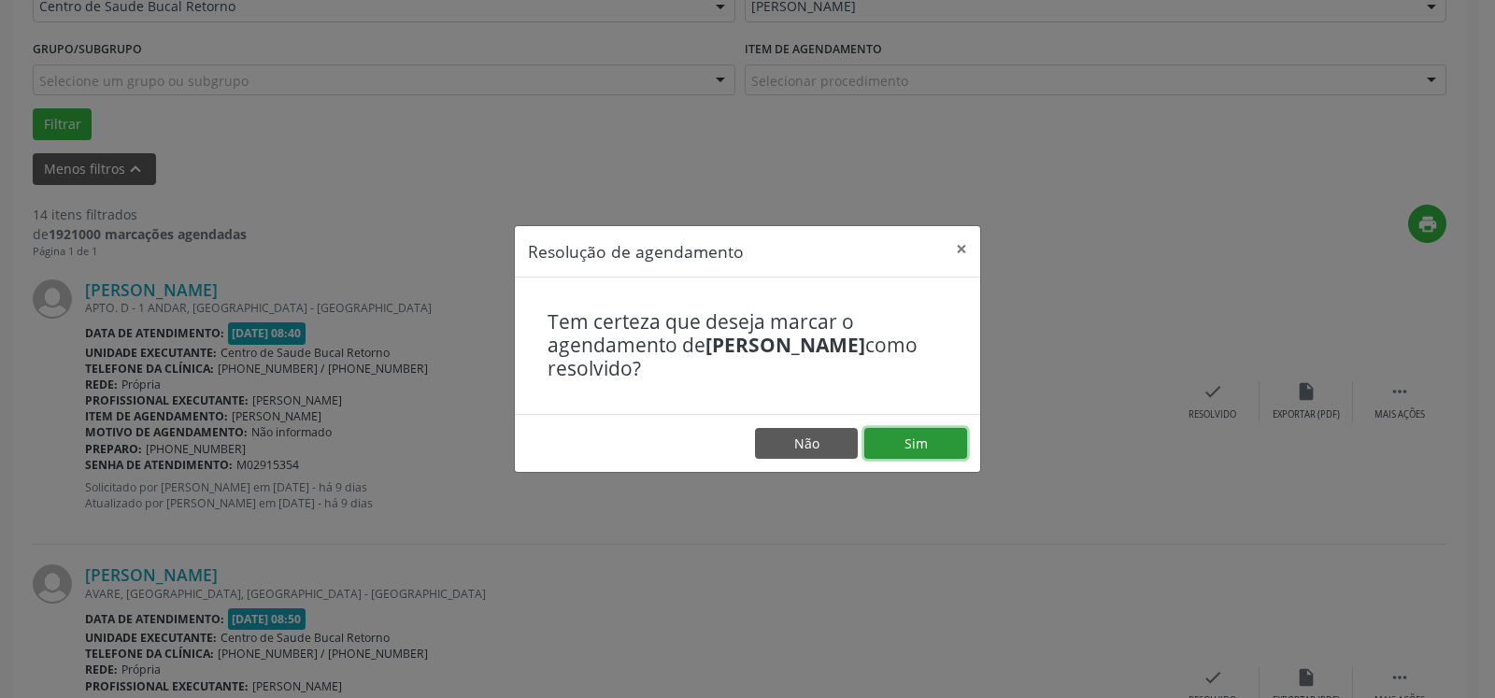
click at [907, 436] on button "Sim" at bounding box center [916, 444] width 103 height 32
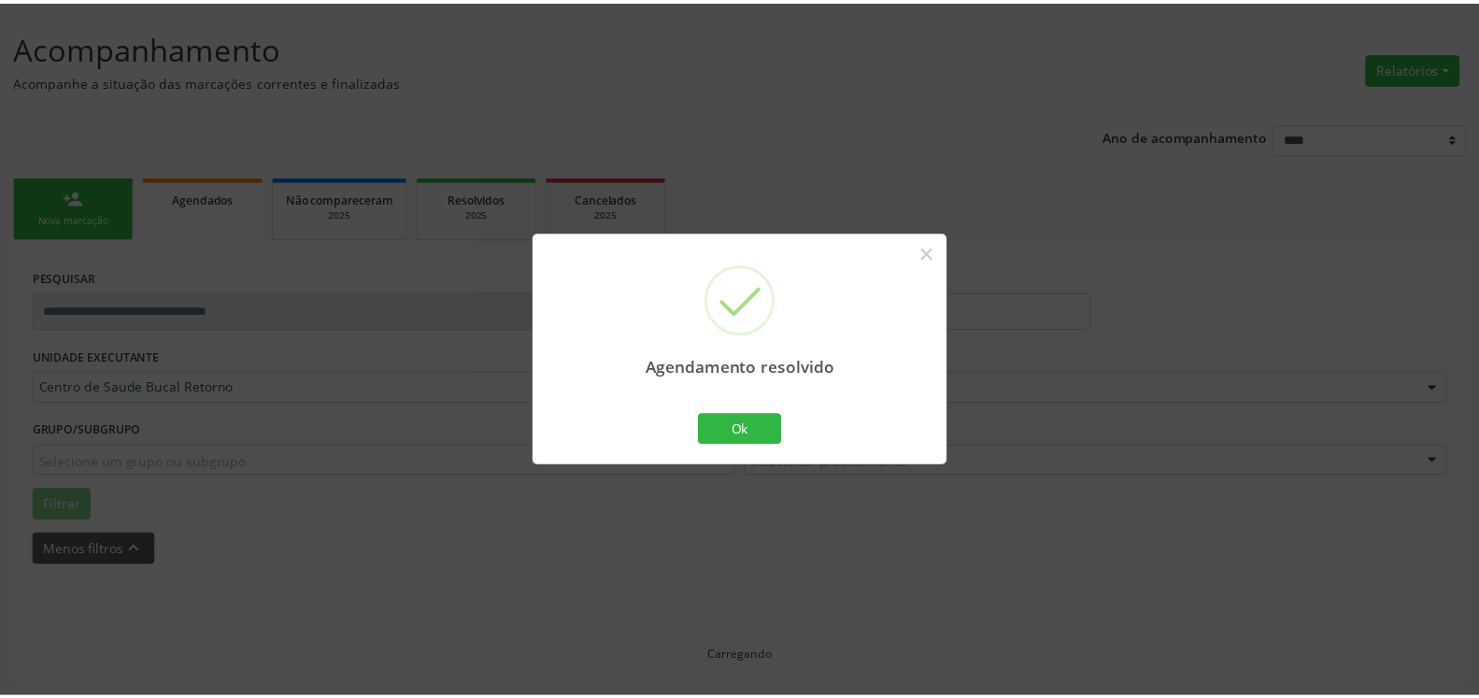
scroll to position [103, 0]
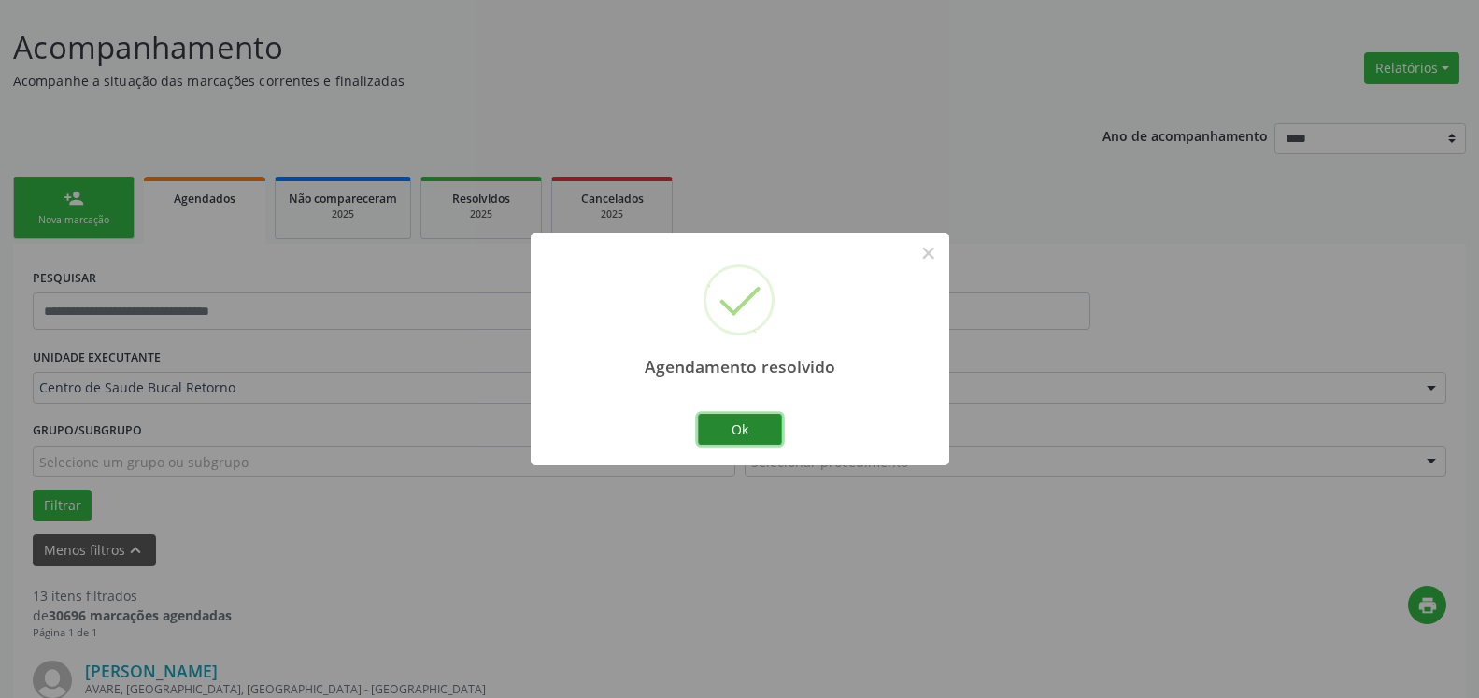
click at [726, 429] on button "Ok" at bounding box center [740, 430] width 84 height 32
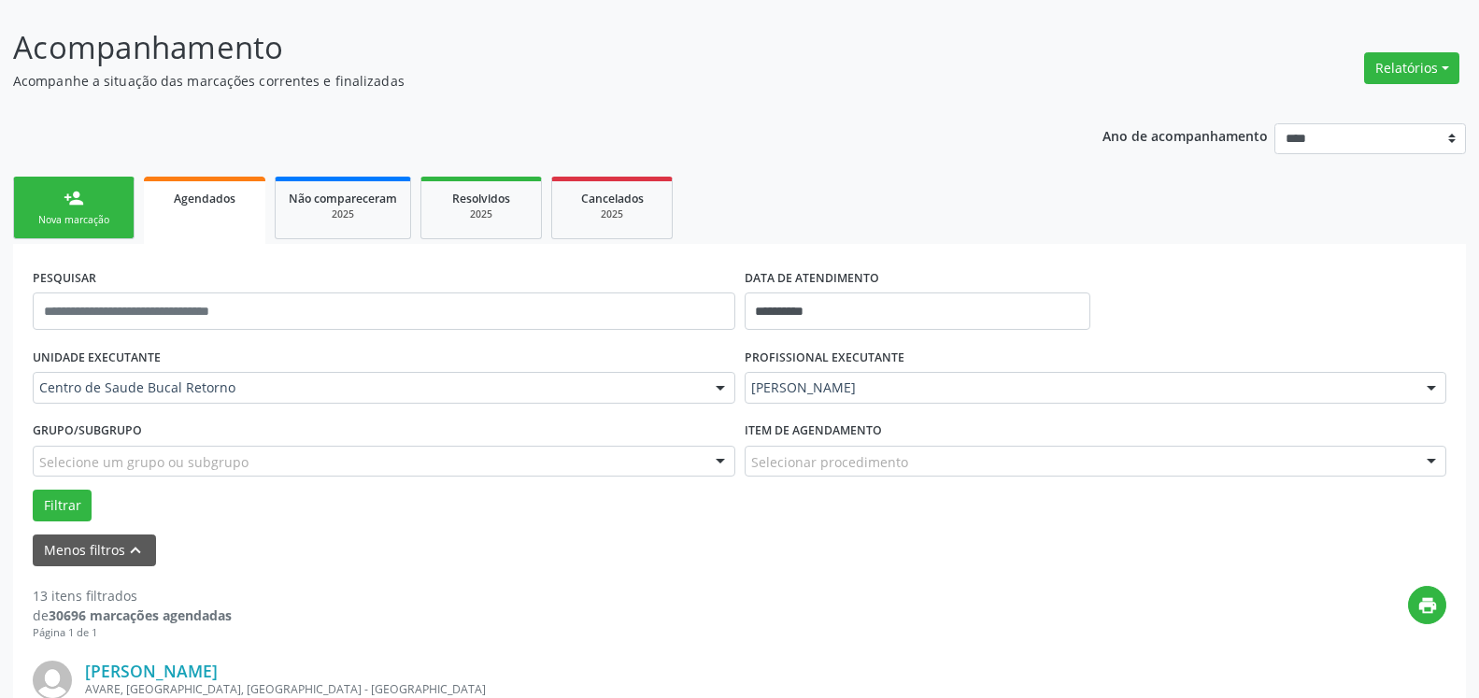
scroll to position [389, 0]
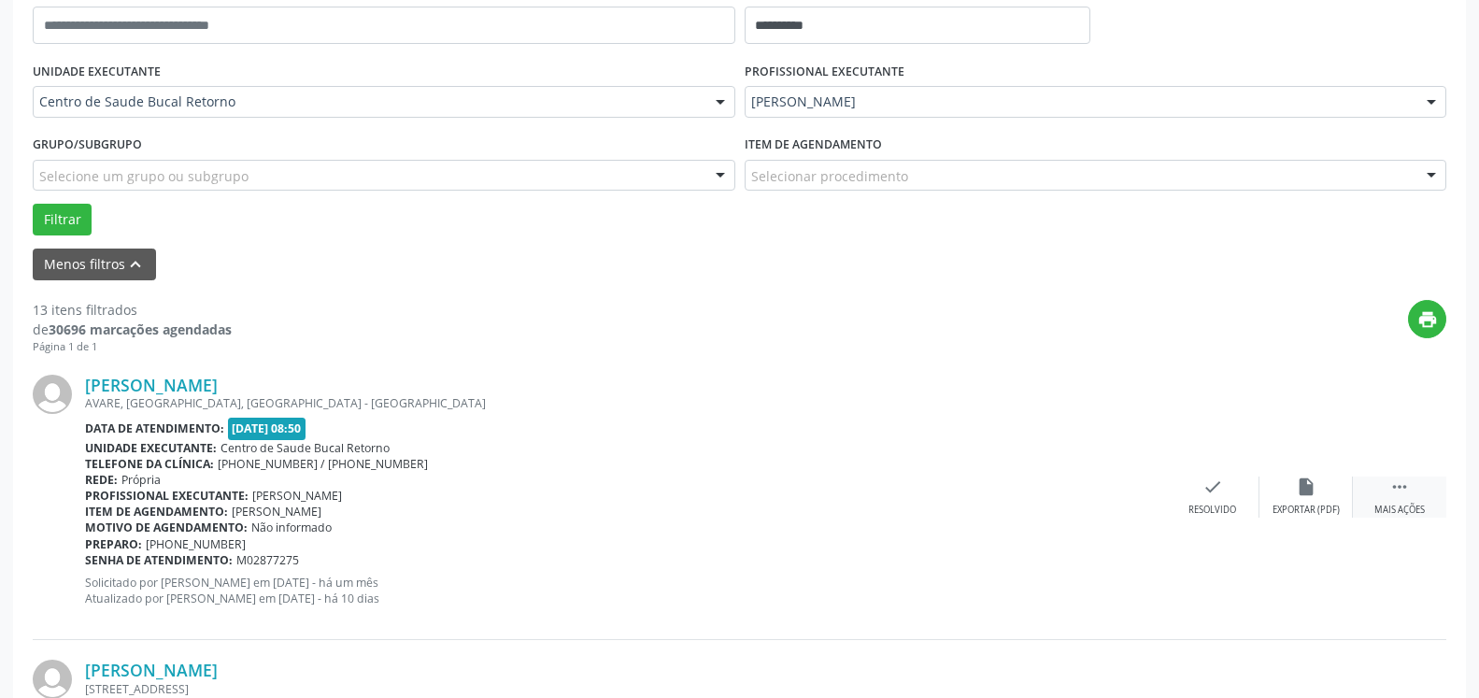
drag, startPoint x: 1415, startPoint y: 501, endPoint x: 1364, endPoint y: 502, distance: 51.4
click at [1414, 501] on div " Mais ações" at bounding box center [1399, 497] width 93 height 40
click at [1322, 496] on div "alarm_off Não compareceu" at bounding box center [1306, 497] width 93 height 40
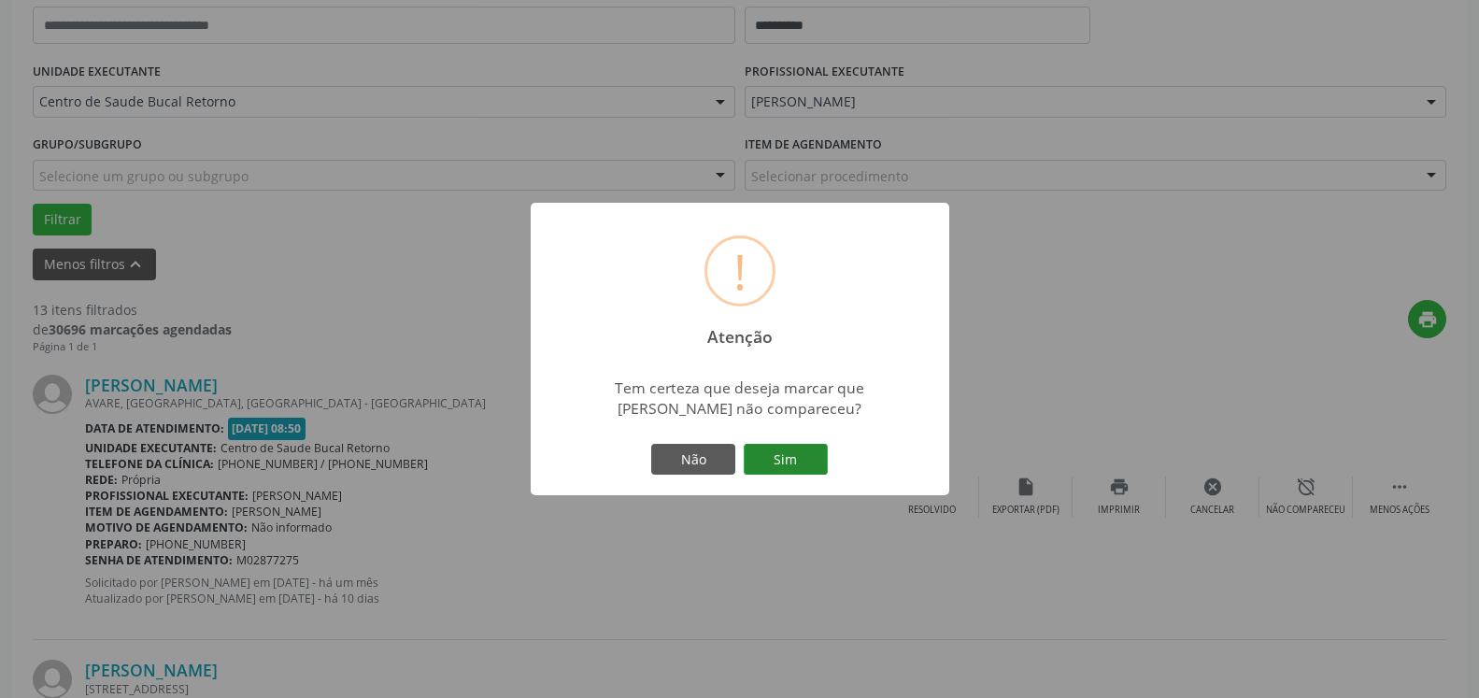
click at [779, 460] on button "Sim" at bounding box center [786, 460] width 84 height 32
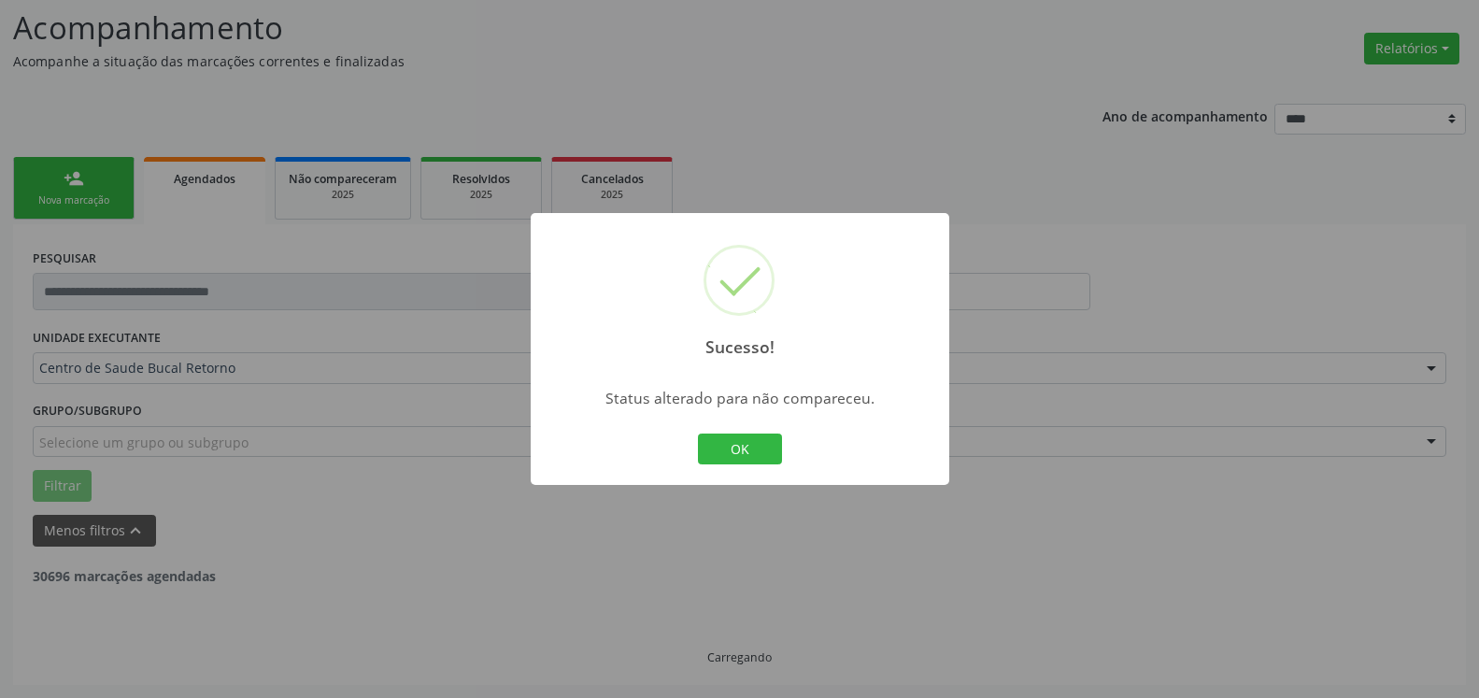
scroll to position [122, 0]
click at [749, 456] on button "OK" at bounding box center [740, 450] width 84 height 32
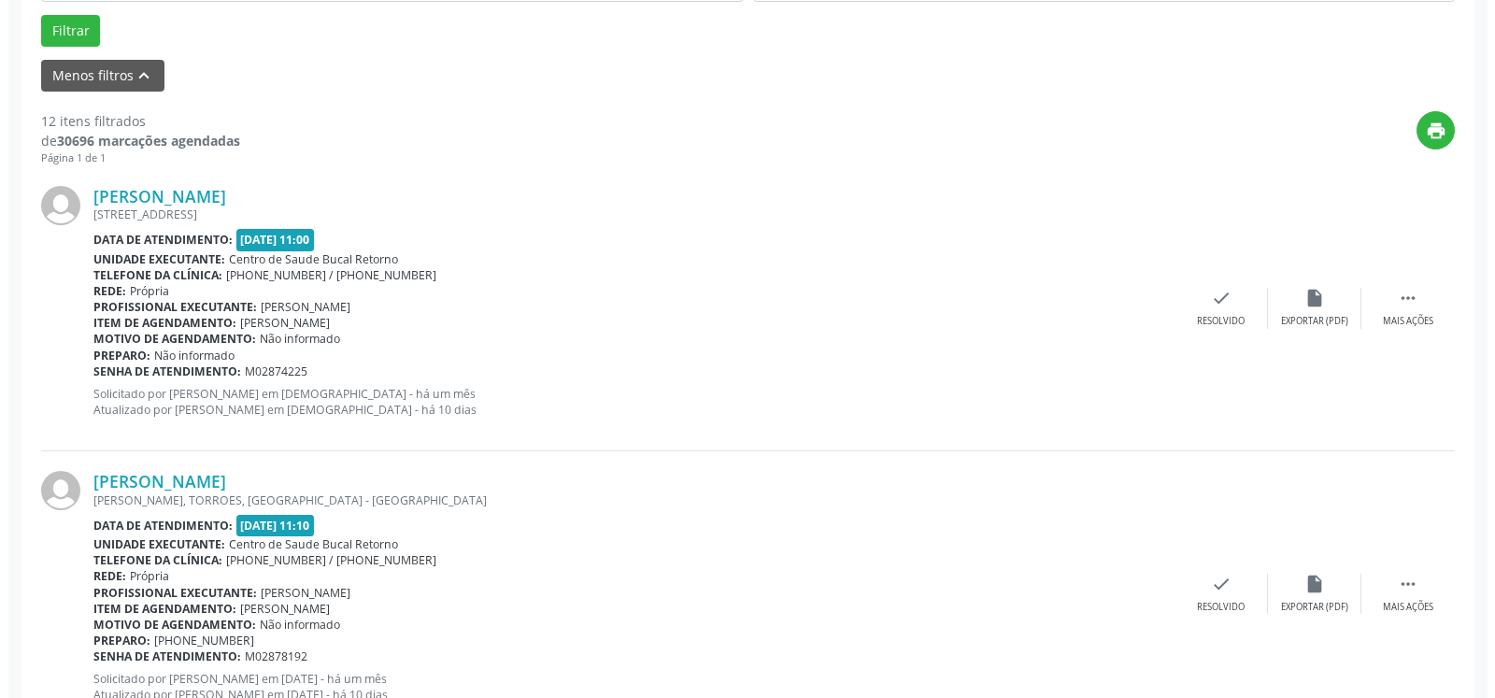
scroll to position [599, 0]
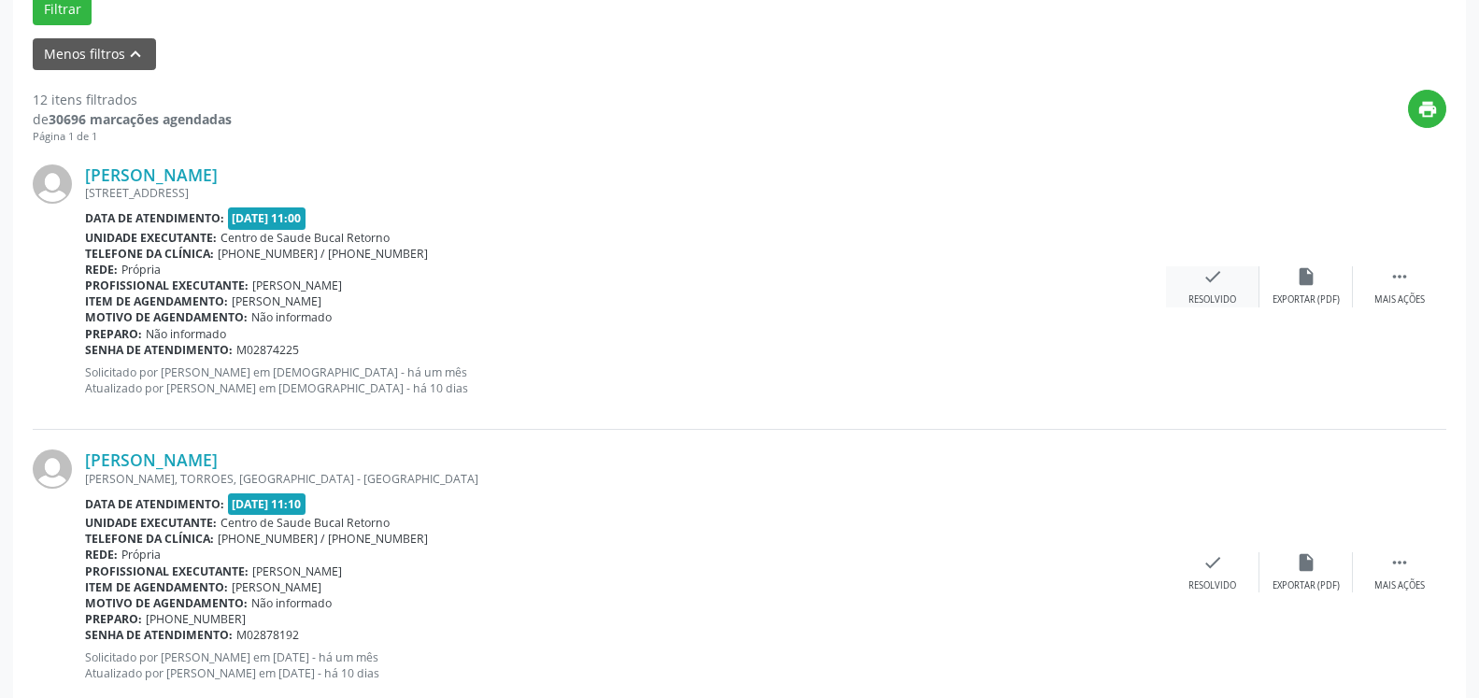
click at [1224, 288] on div "check Resolvido" at bounding box center [1212, 286] width 93 height 40
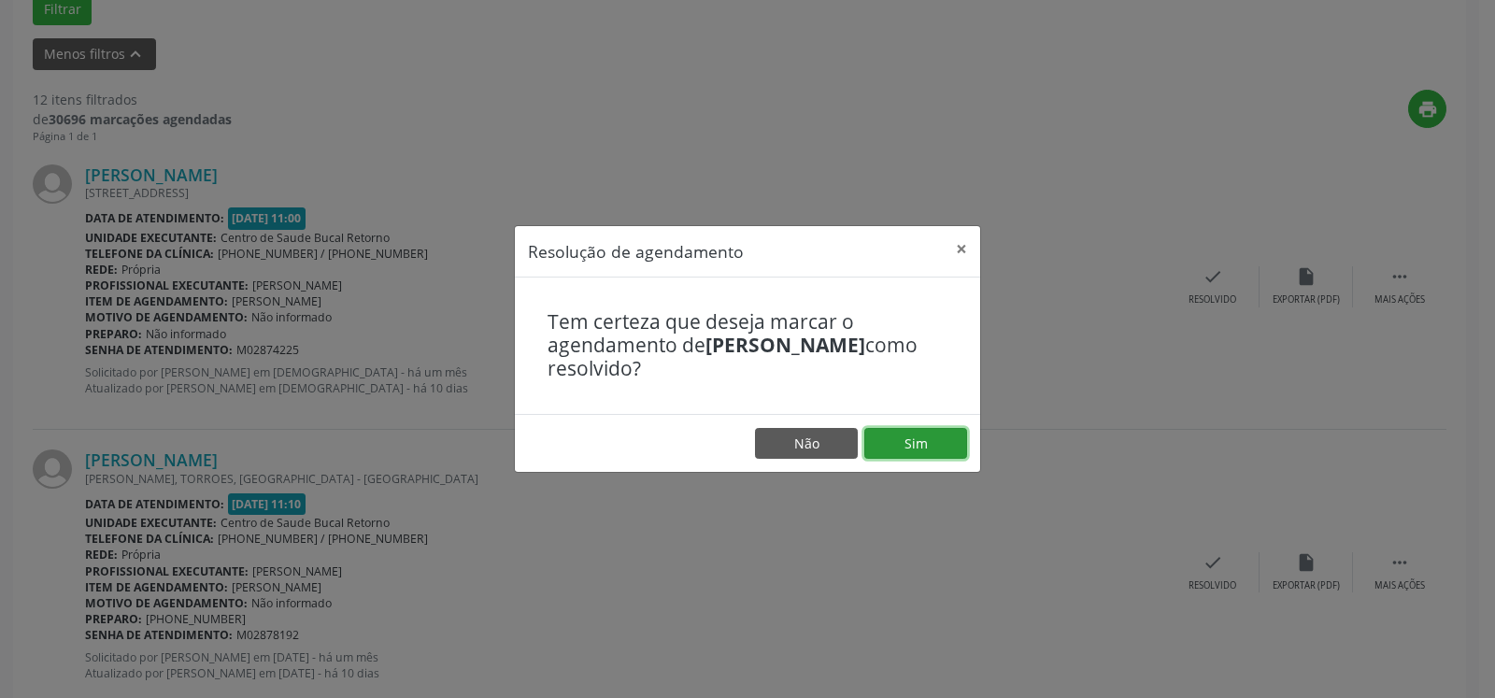
click at [928, 437] on button "Sim" at bounding box center [916, 444] width 103 height 32
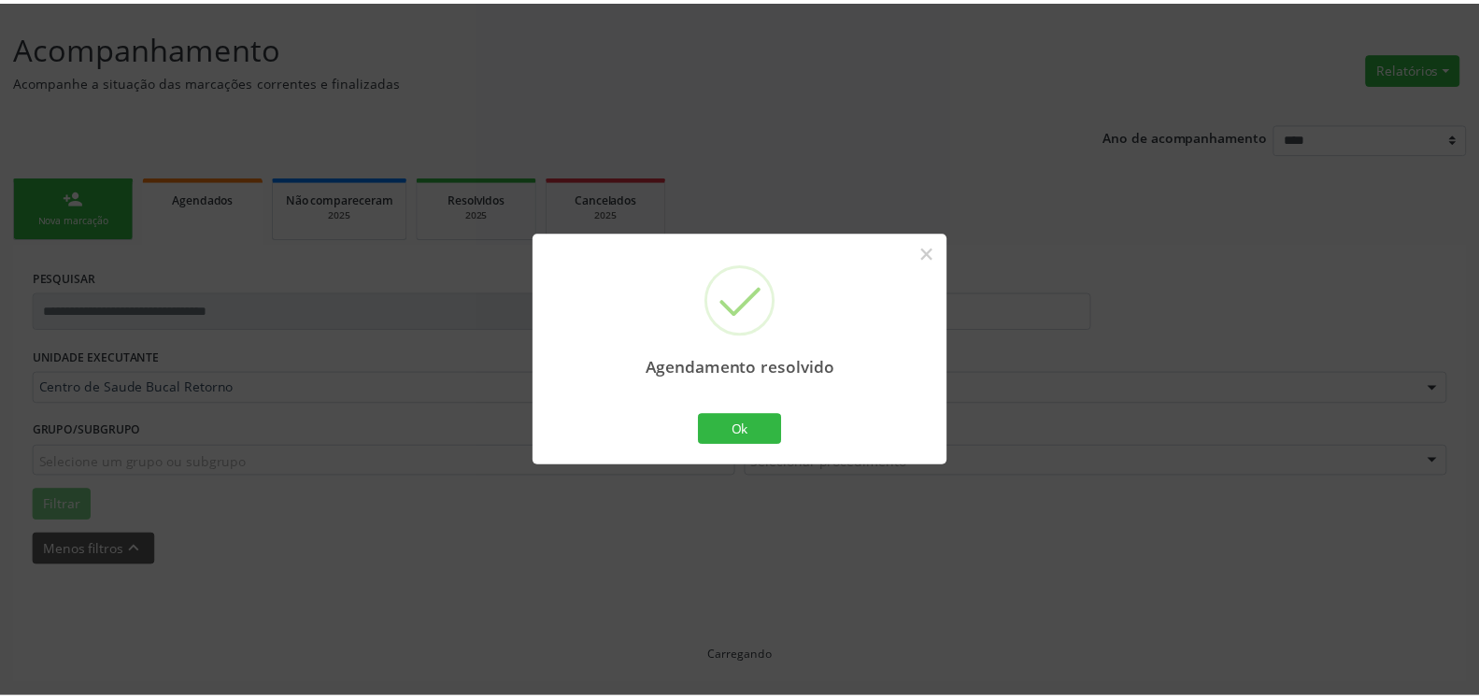
scroll to position [103, 0]
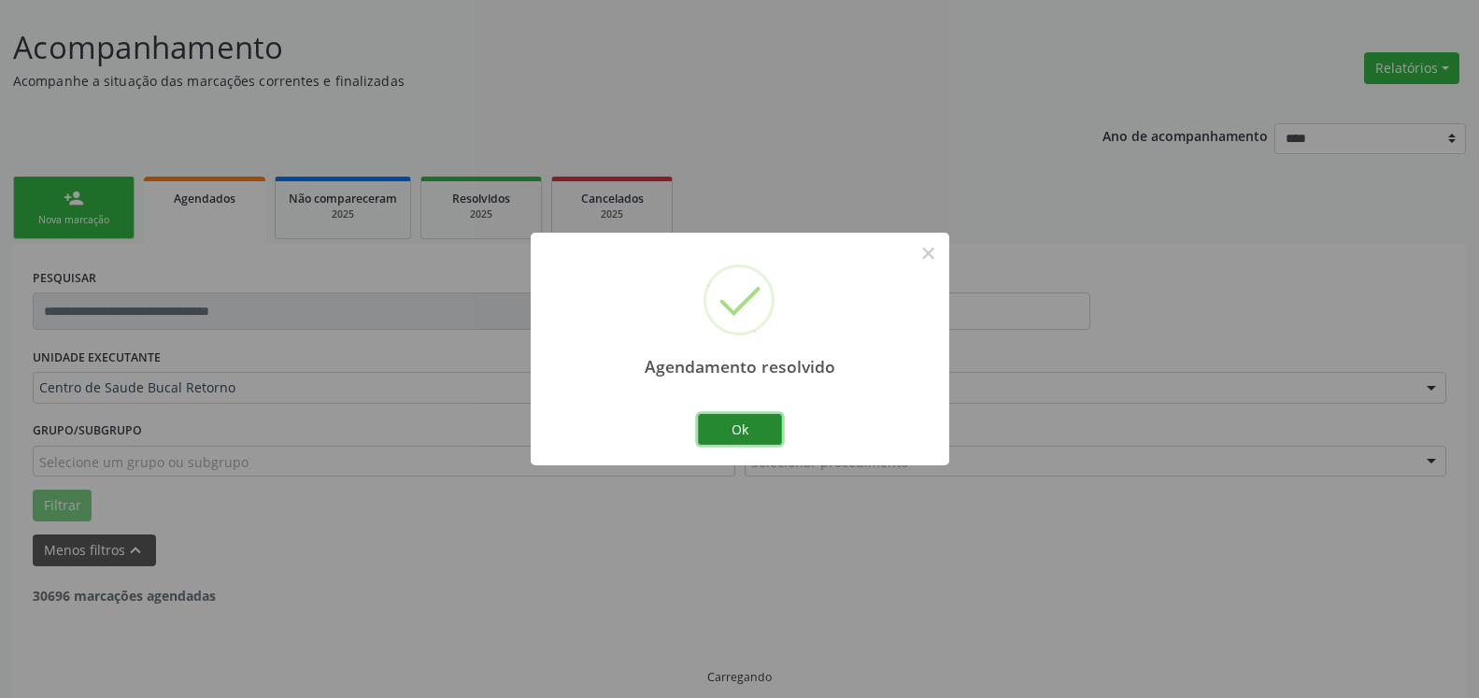
click at [703, 434] on button "Ok" at bounding box center [740, 430] width 84 height 32
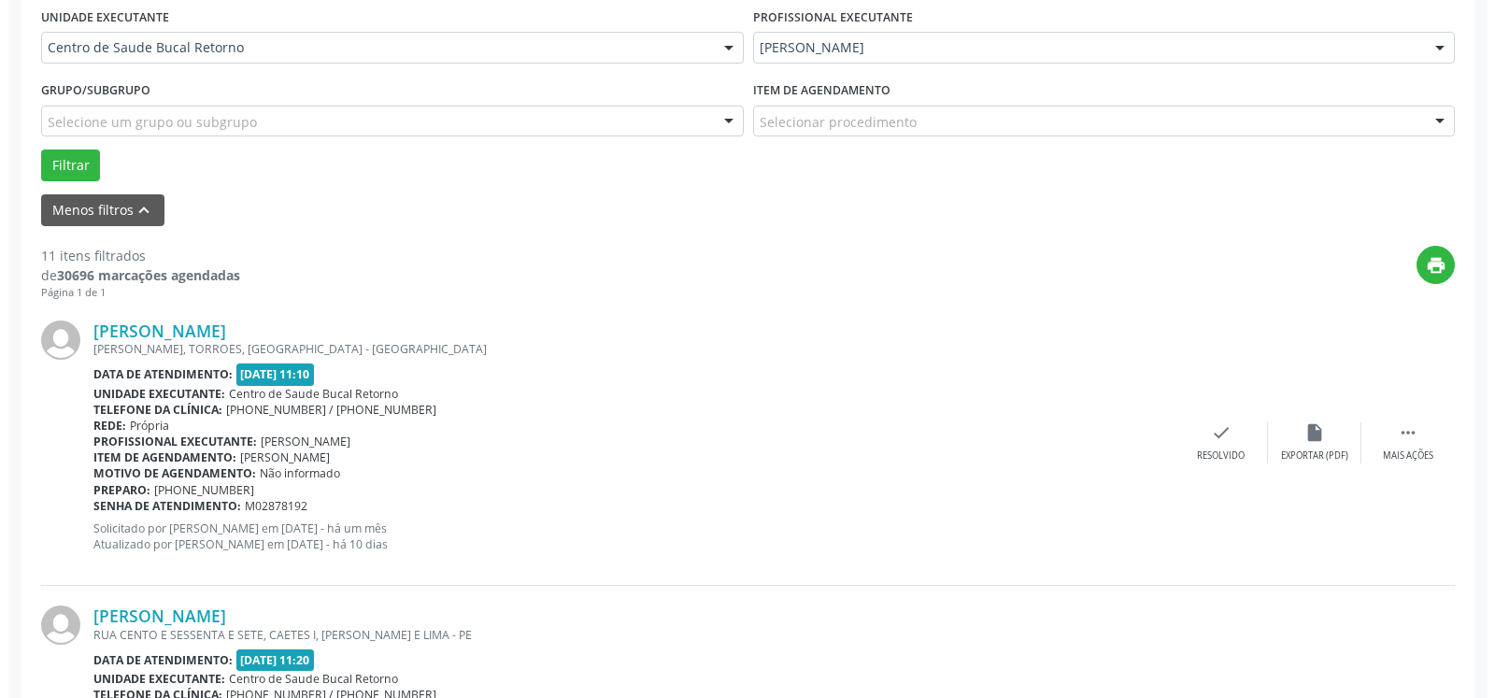
scroll to position [484, 0]
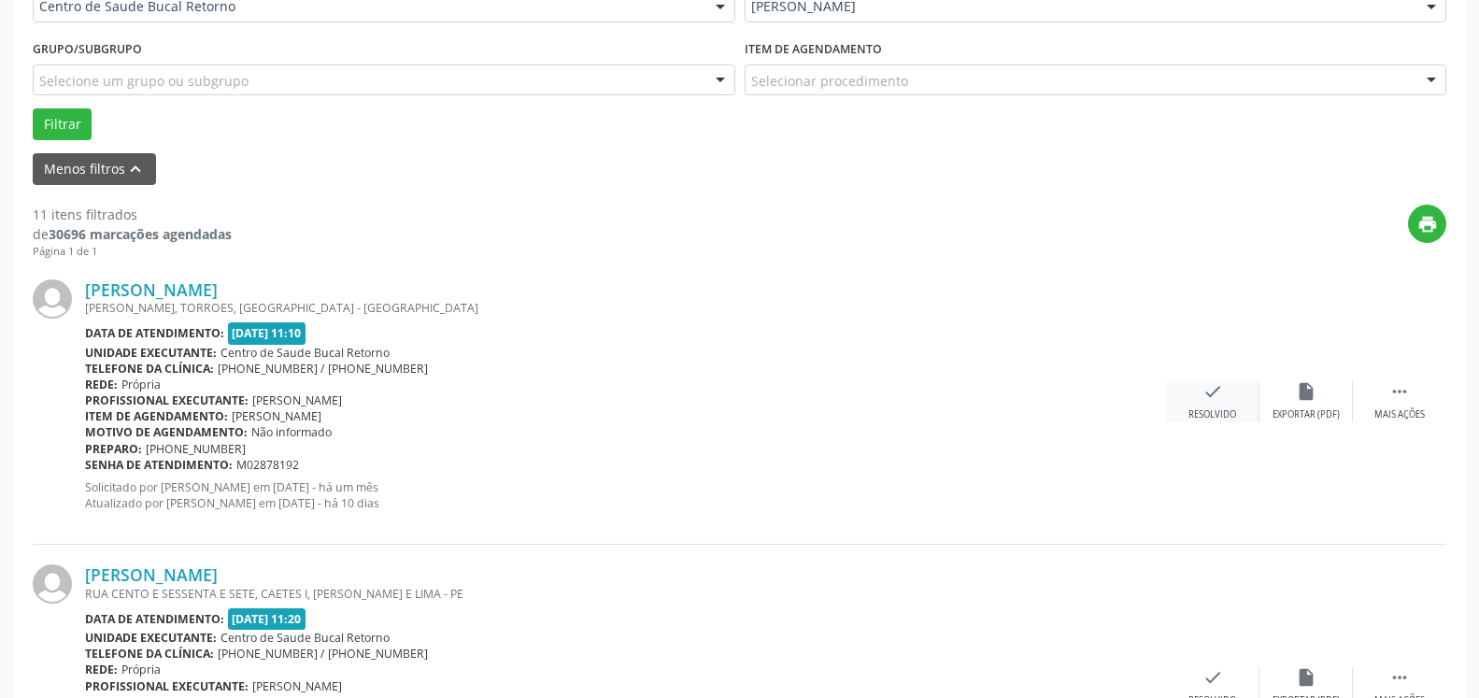
click at [1206, 396] on icon "check" at bounding box center [1213, 391] width 21 height 21
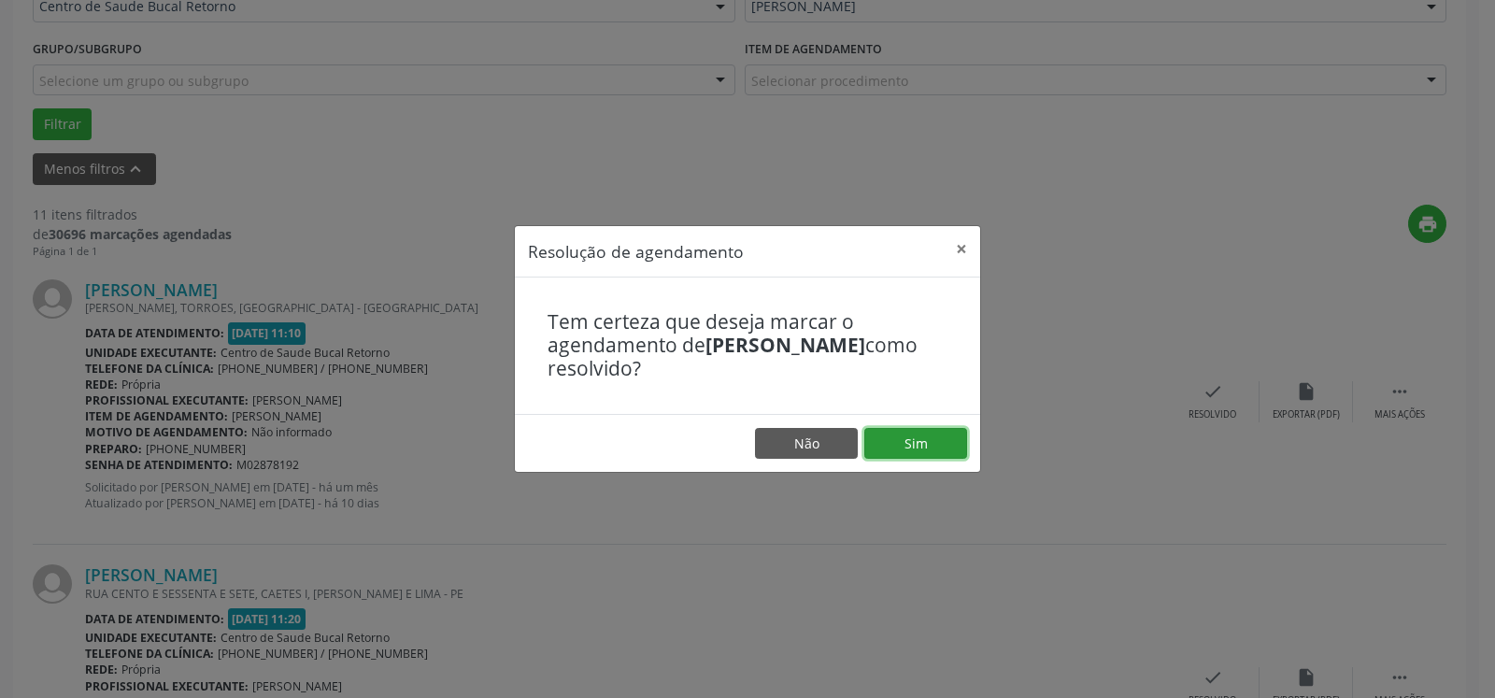
drag, startPoint x: 911, startPoint y: 443, endPoint x: 895, endPoint y: 445, distance: 16.0
click at [911, 445] on button "Sim" at bounding box center [916, 444] width 103 height 32
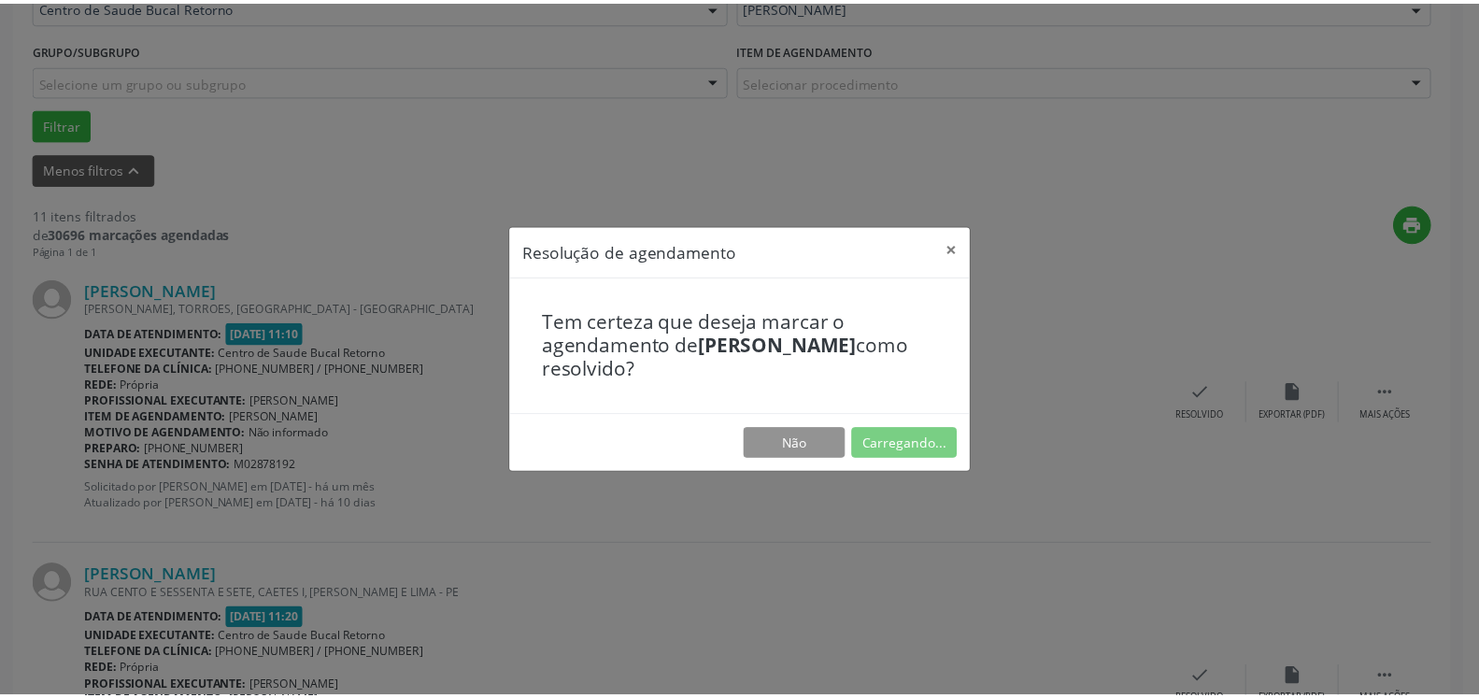
scroll to position [103, 0]
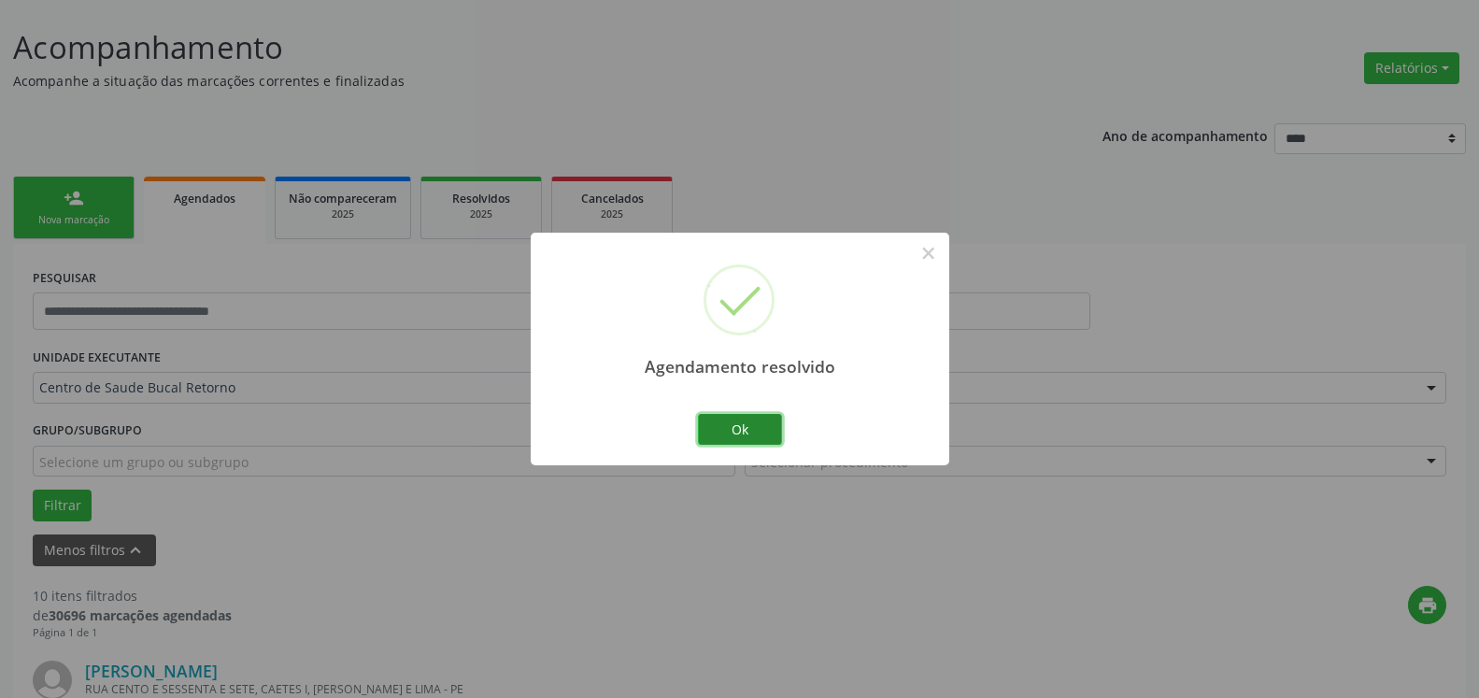
click at [756, 431] on button "Ok" at bounding box center [740, 430] width 84 height 32
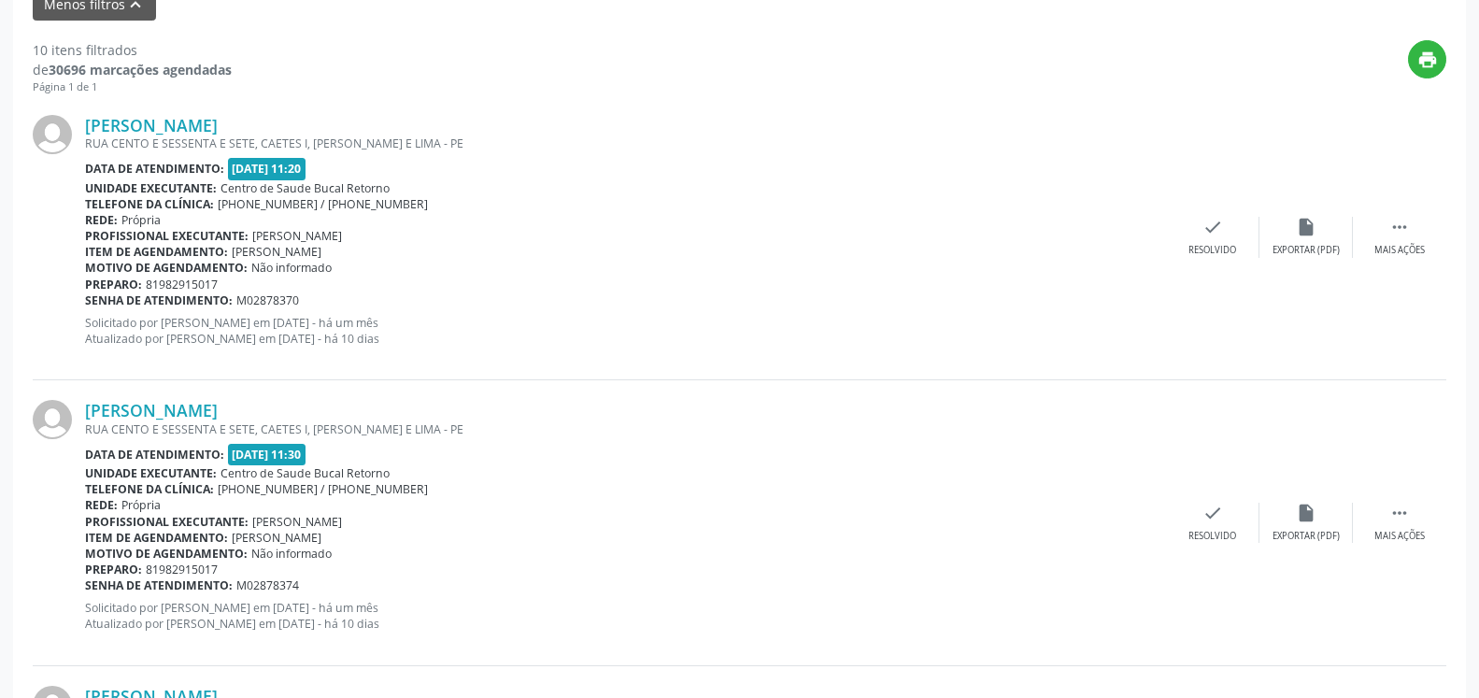
scroll to position [675, 0]
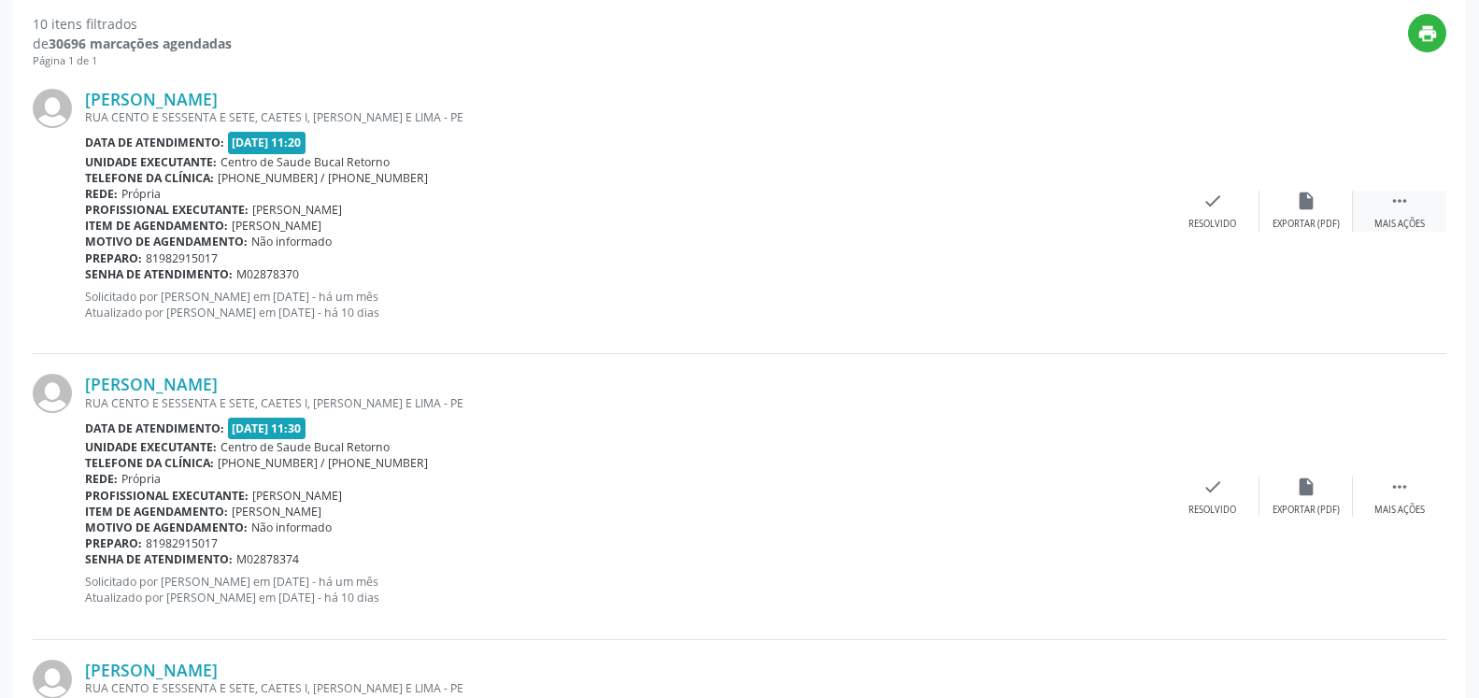
click at [1403, 206] on icon "" at bounding box center [1400, 201] width 21 height 21
click at [1318, 206] on div "alarm_off Não compareceu" at bounding box center [1306, 211] width 93 height 40
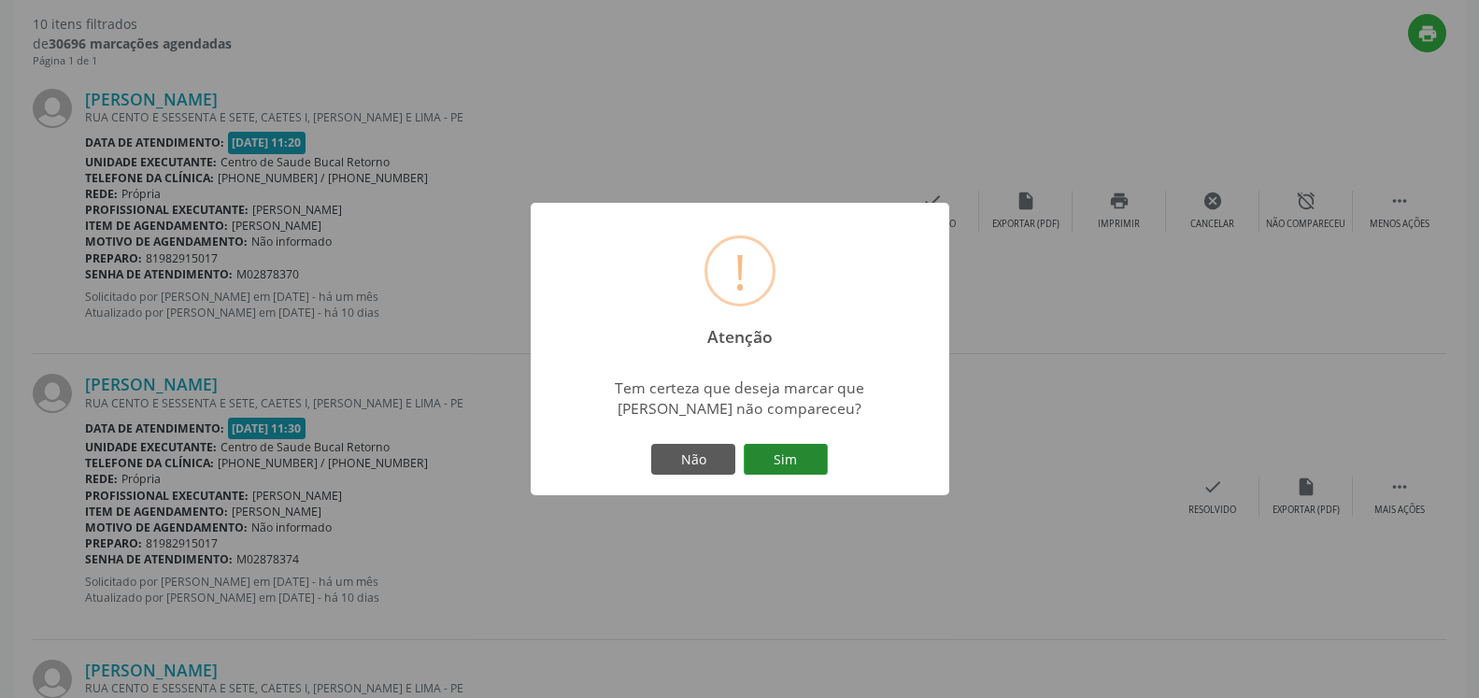
click at [793, 456] on button "Sim" at bounding box center [786, 460] width 84 height 32
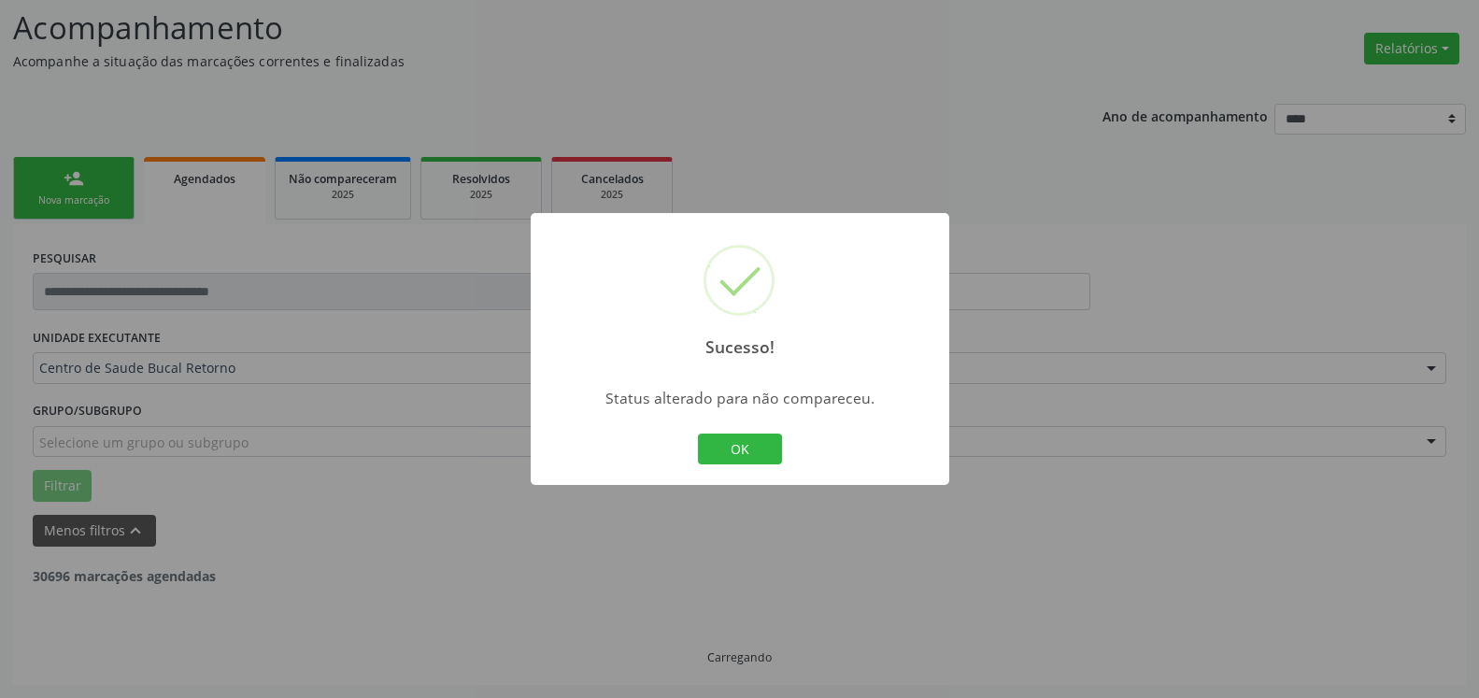
scroll to position [122, 0]
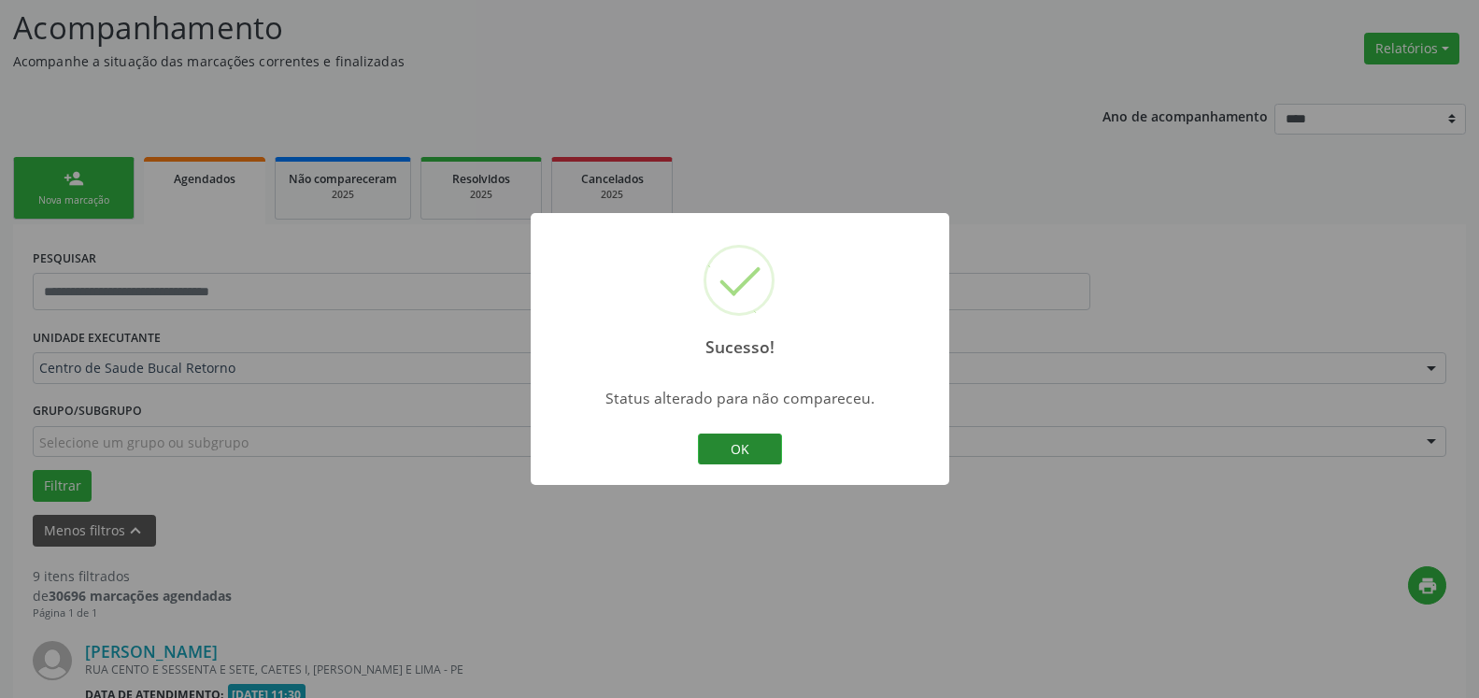
click at [766, 448] on button "OK" at bounding box center [740, 450] width 84 height 32
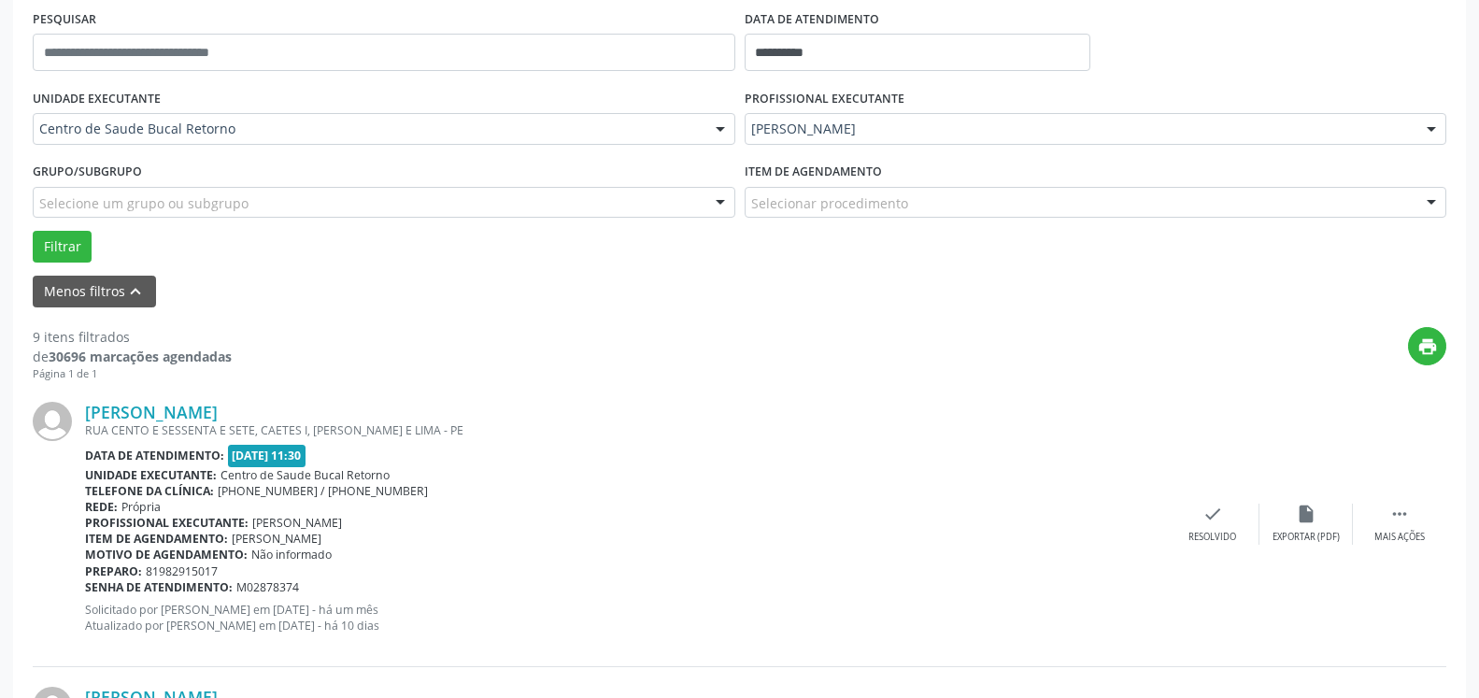
scroll to position [408, 0]
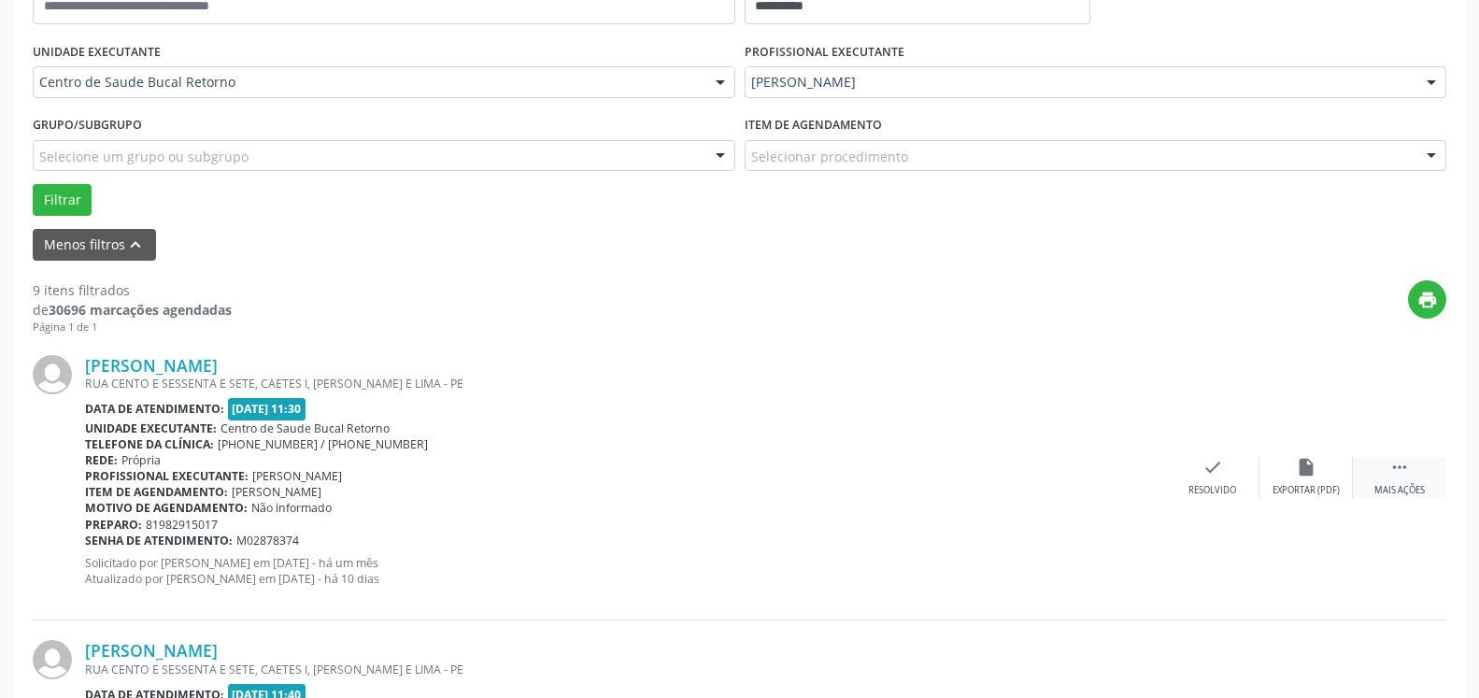
click at [1411, 469] on div " Mais ações" at bounding box center [1399, 477] width 93 height 40
click at [1323, 466] on div "alarm_off Não compareceu" at bounding box center [1306, 477] width 93 height 40
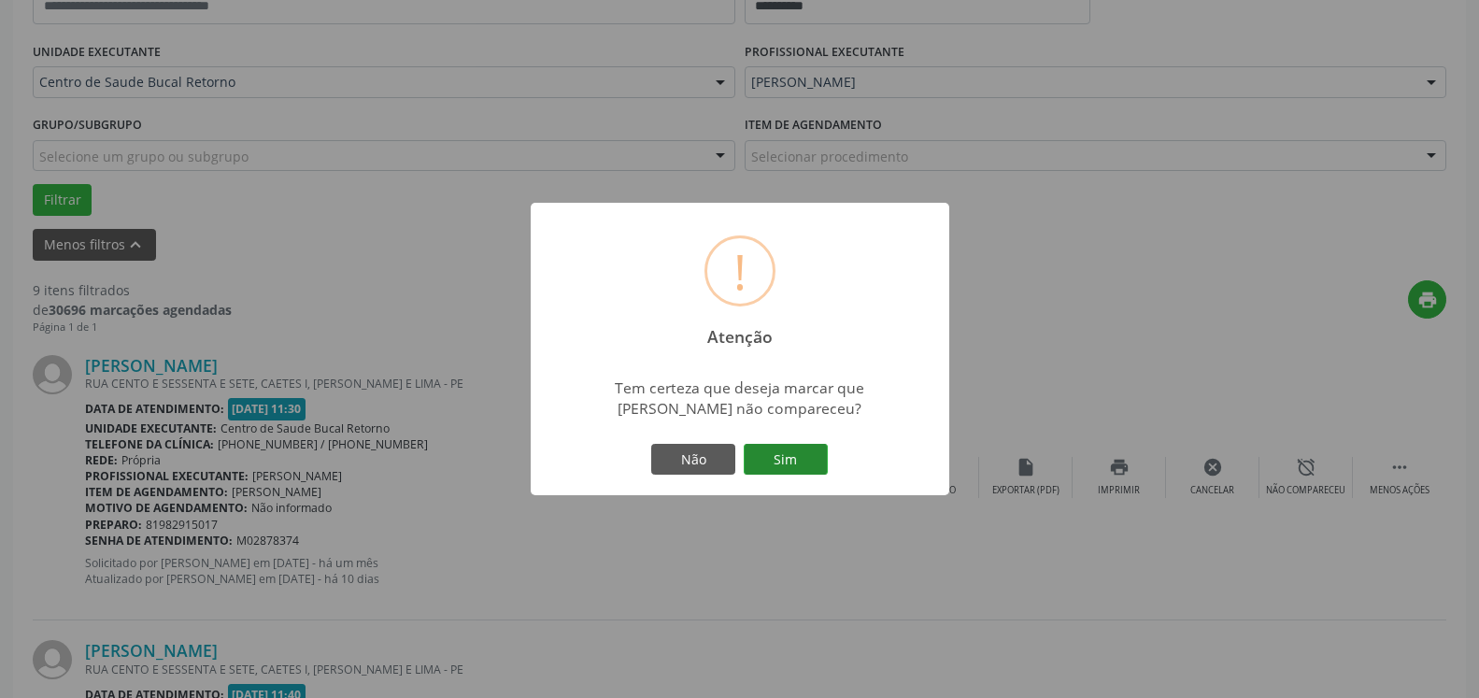
click at [772, 458] on button "Sim" at bounding box center [786, 460] width 84 height 32
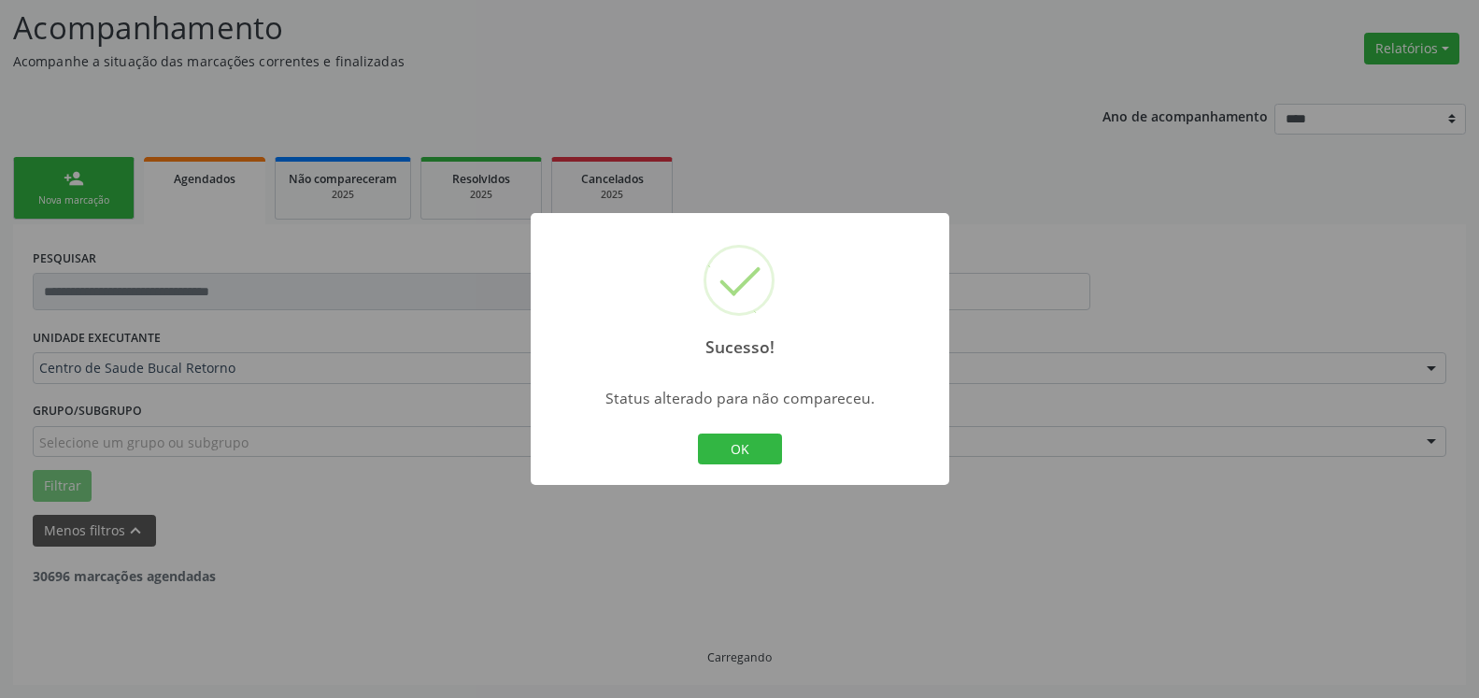
click at [726, 449] on button "OK" at bounding box center [740, 450] width 84 height 32
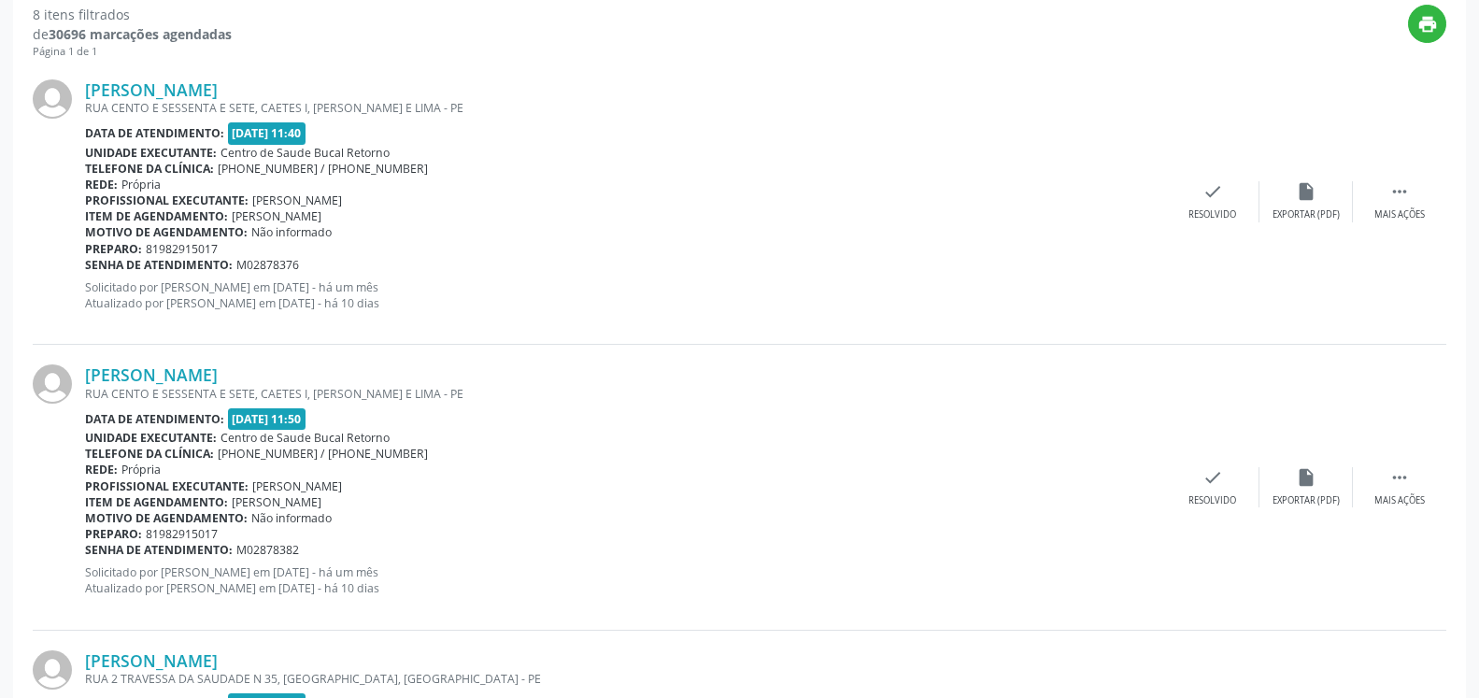
scroll to position [694, 0]
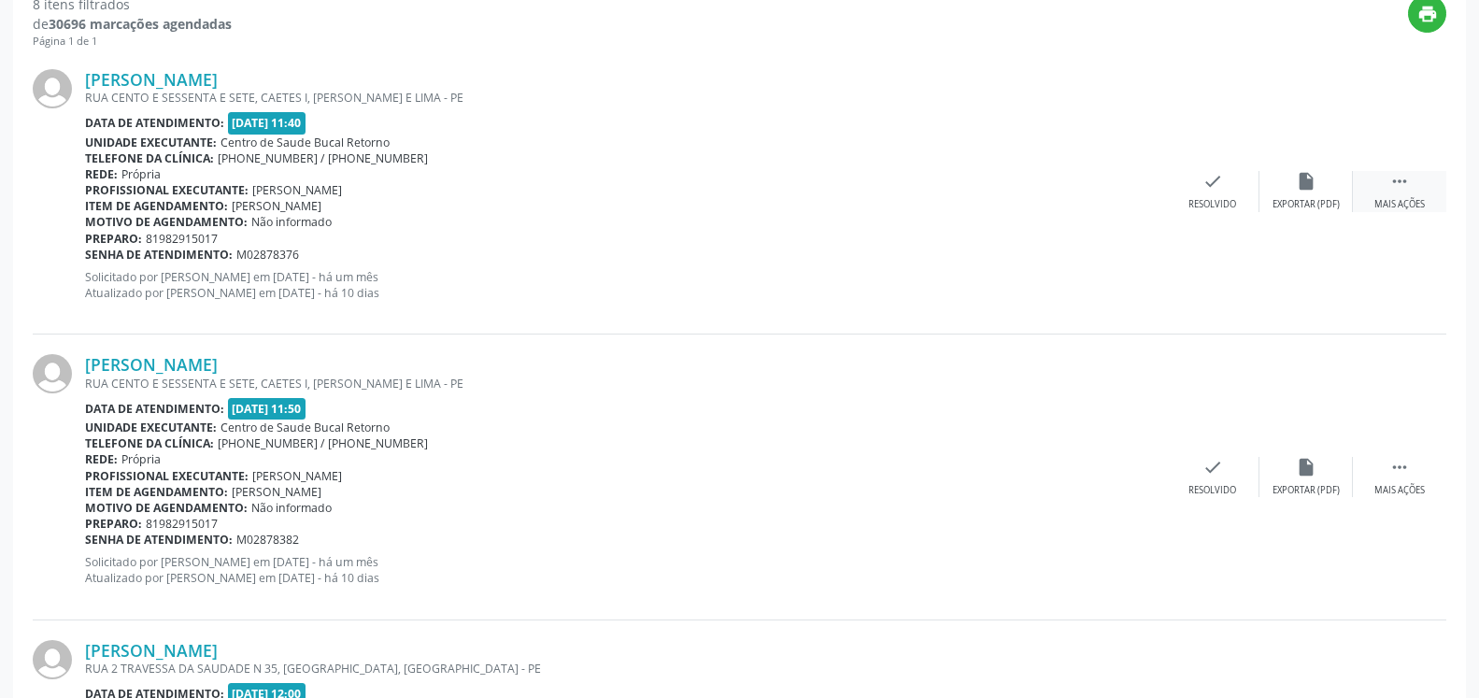
click at [1407, 192] on icon "" at bounding box center [1400, 181] width 21 height 21
click at [1307, 202] on div "Não compareceu" at bounding box center [1305, 204] width 79 height 13
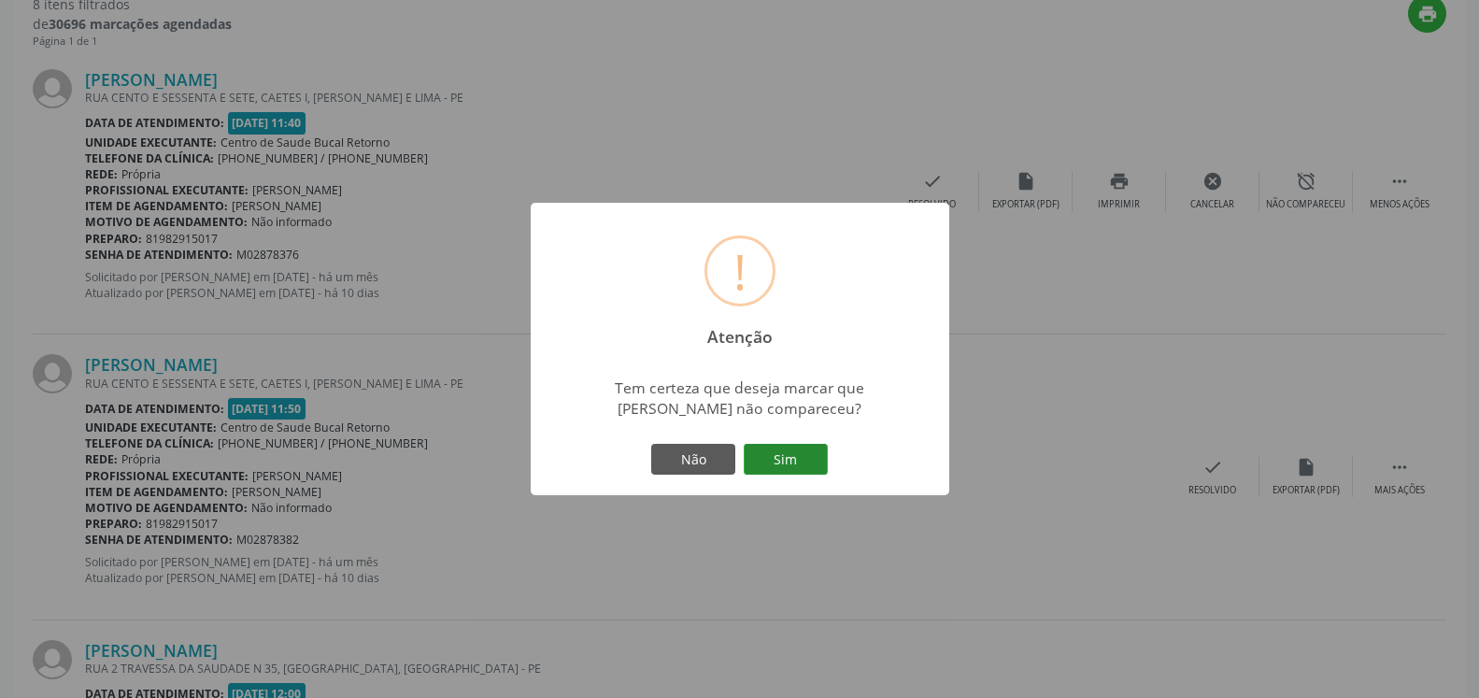
click at [816, 460] on button "Sim" at bounding box center [786, 460] width 84 height 32
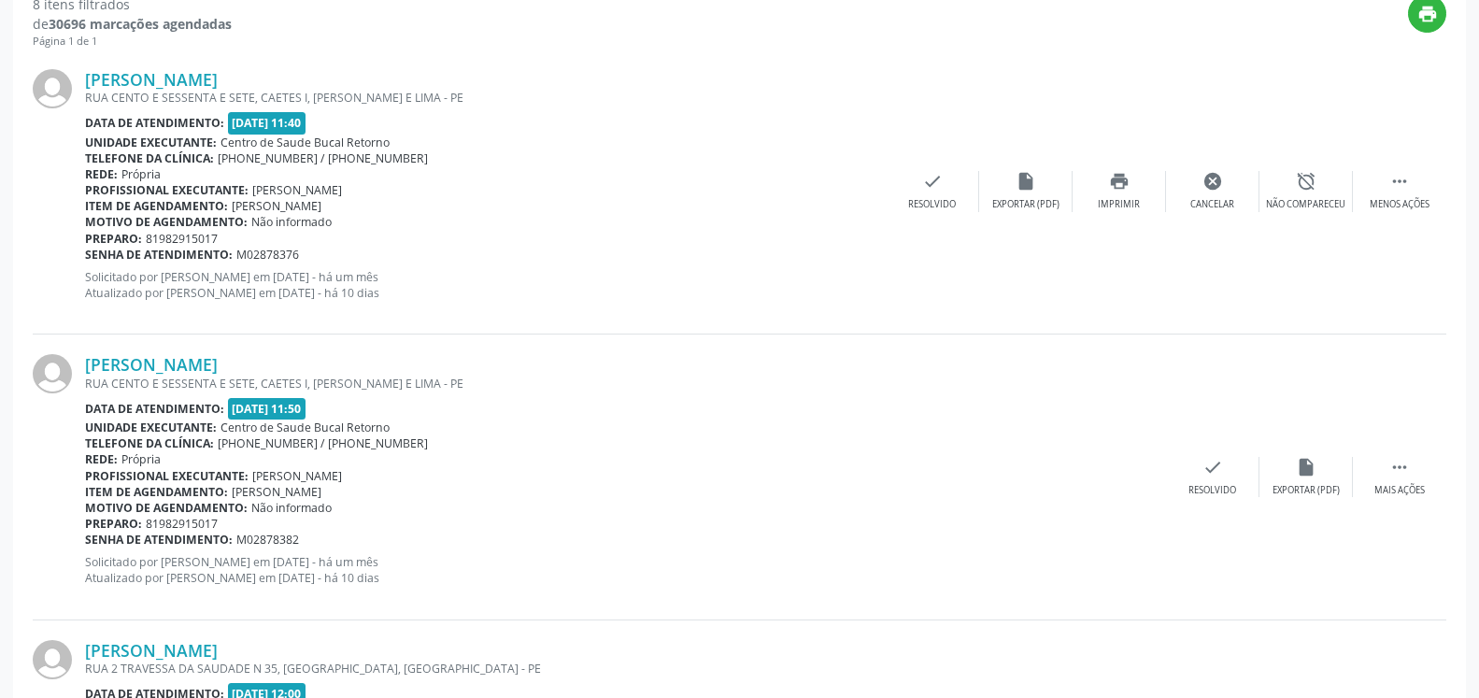
scroll to position [122, 0]
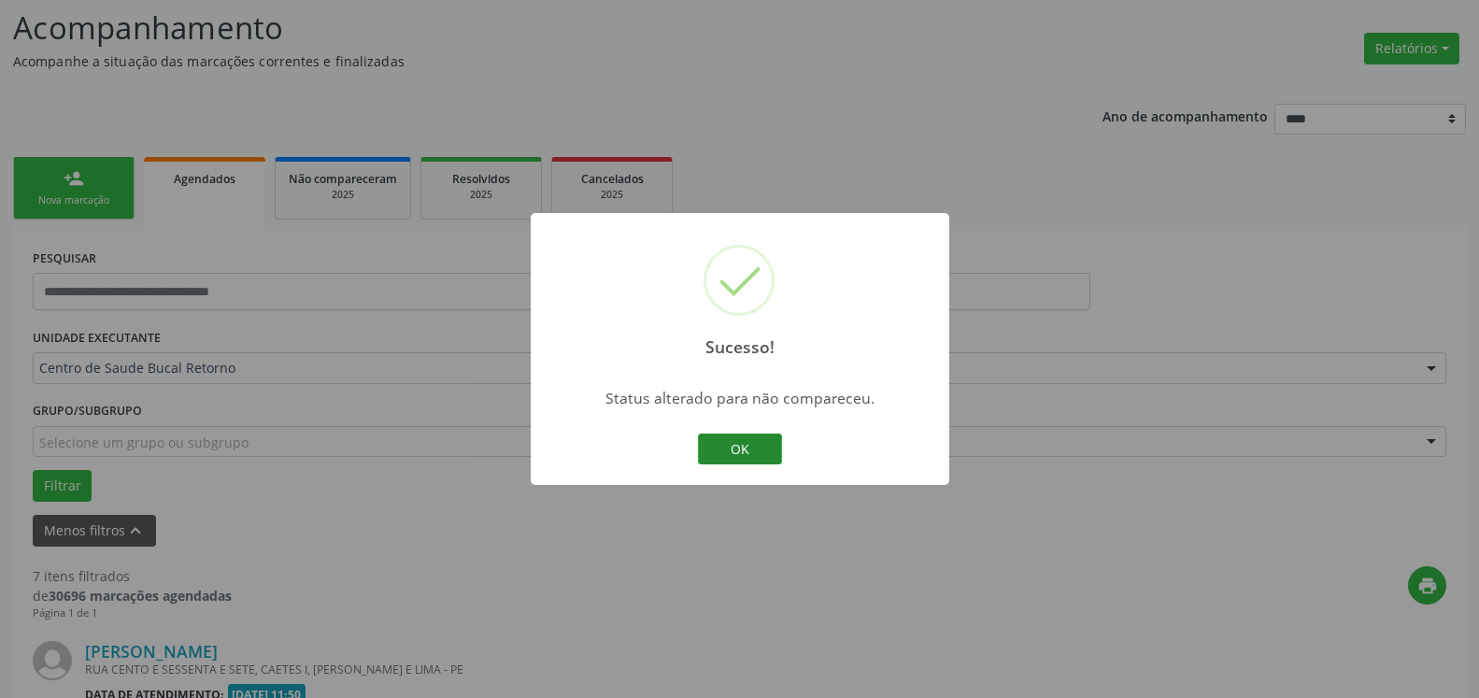
click at [744, 448] on button "OK" at bounding box center [740, 450] width 84 height 32
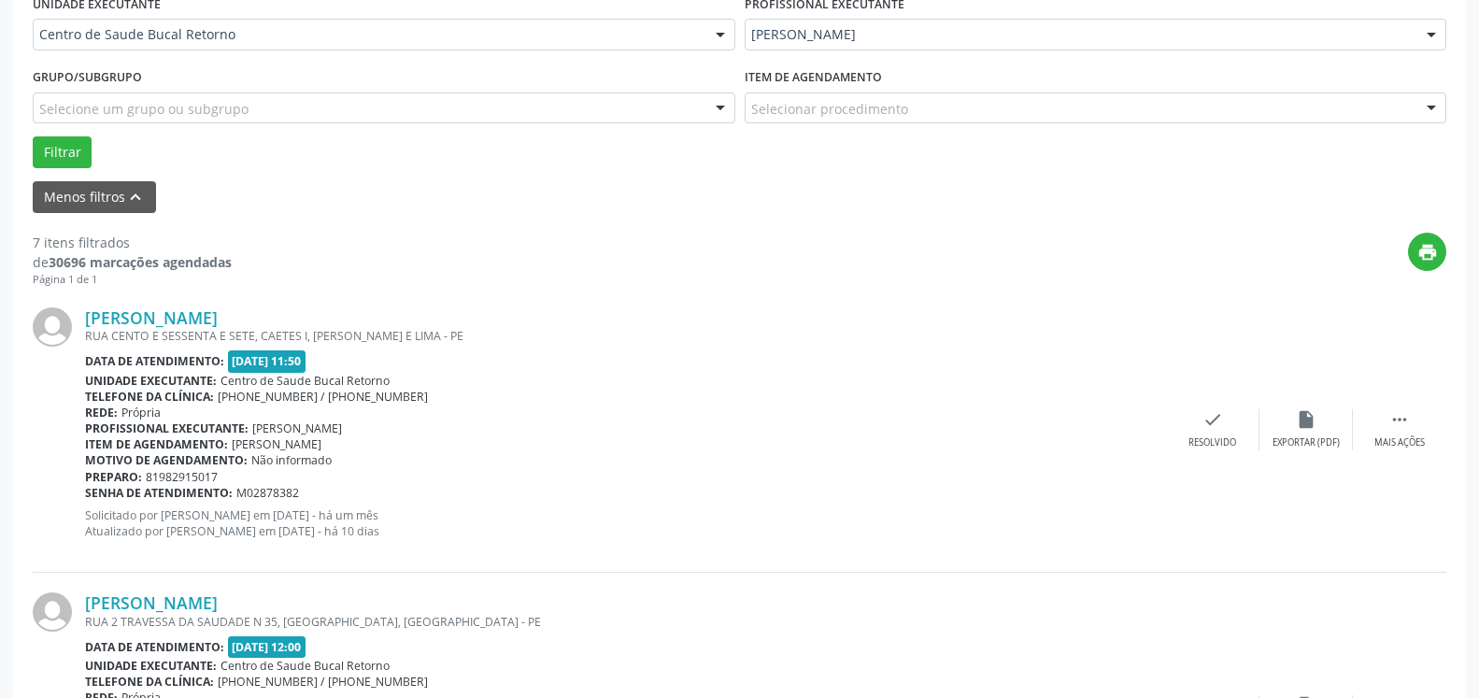
scroll to position [599, 0]
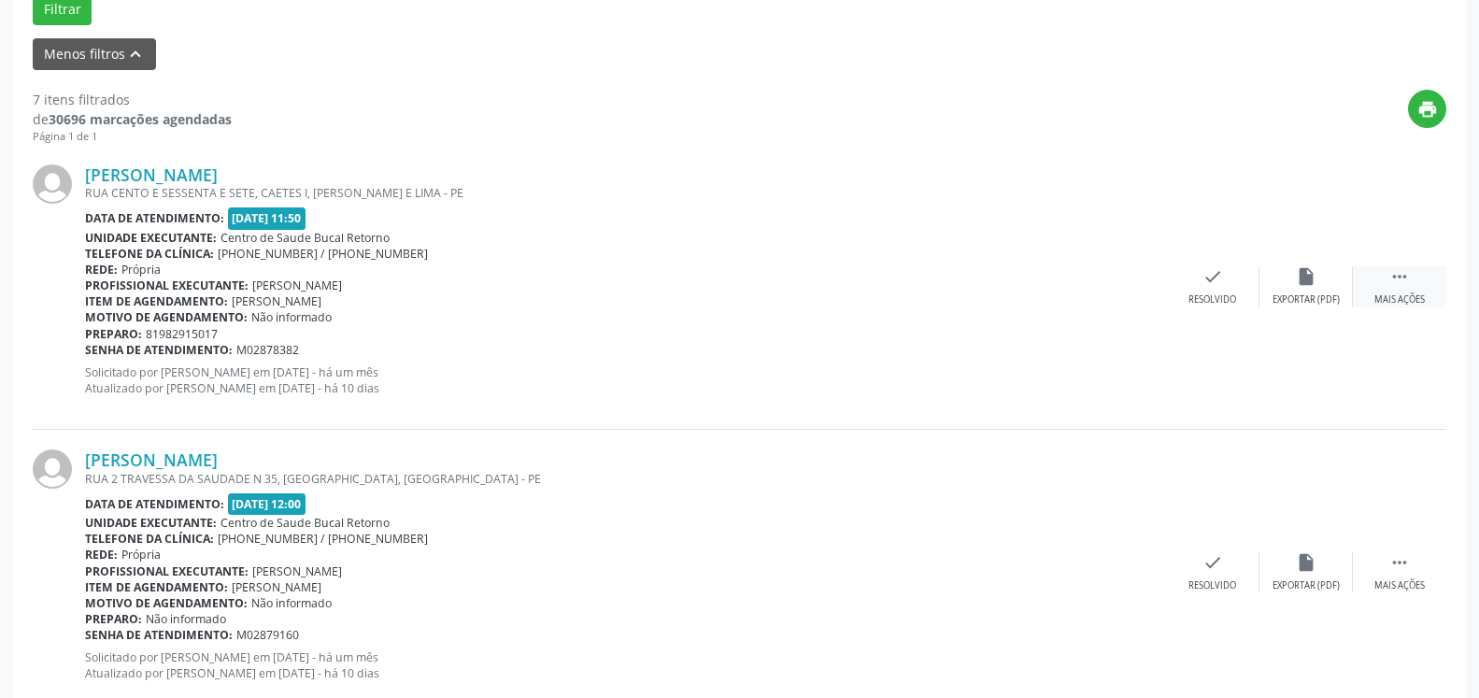
drag, startPoint x: 1422, startPoint y: 275, endPoint x: 1409, endPoint y: 276, distance: 13.1
click at [1420, 276] on div " Mais ações" at bounding box center [1399, 286] width 93 height 40
click at [1342, 276] on div "alarm_off Não compareceu" at bounding box center [1306, 286] width 93 height 40
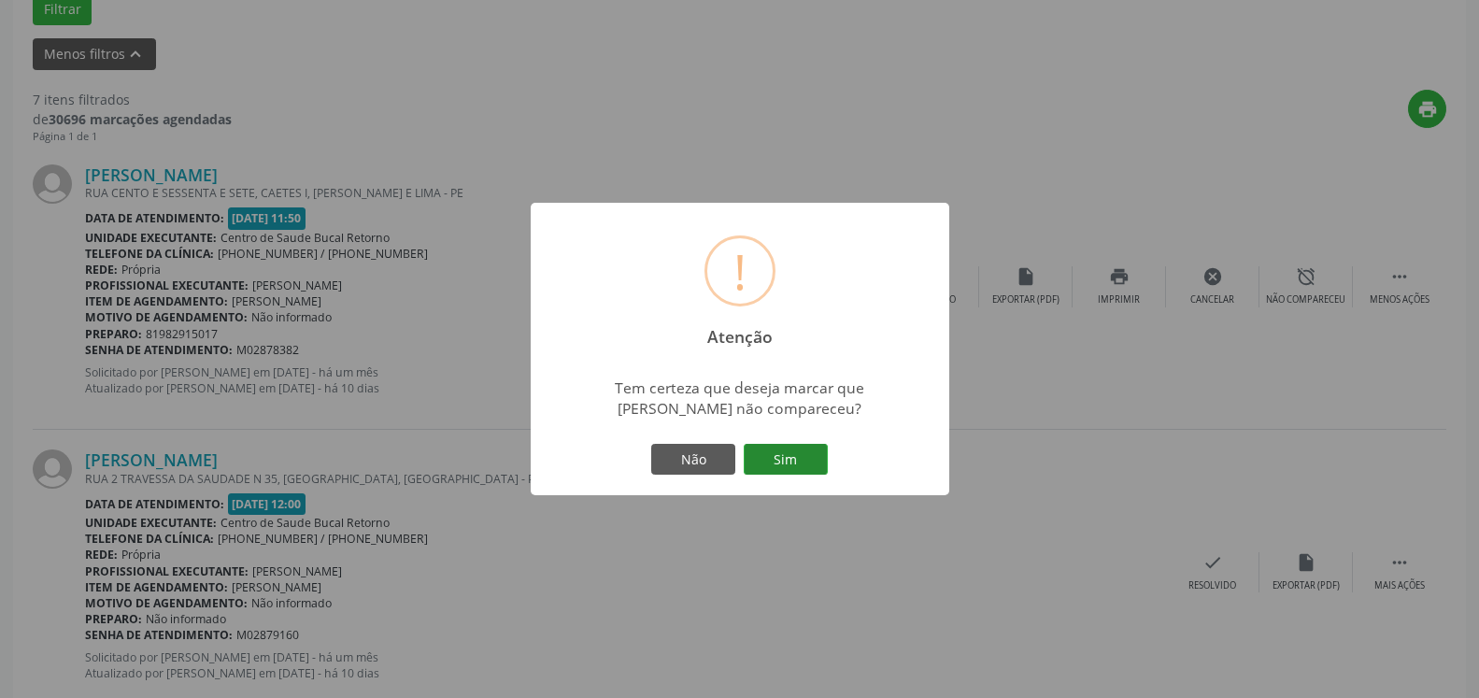
click at [814, 459] on button "Sim" at bounding box center [786, 460] width 84 height 32
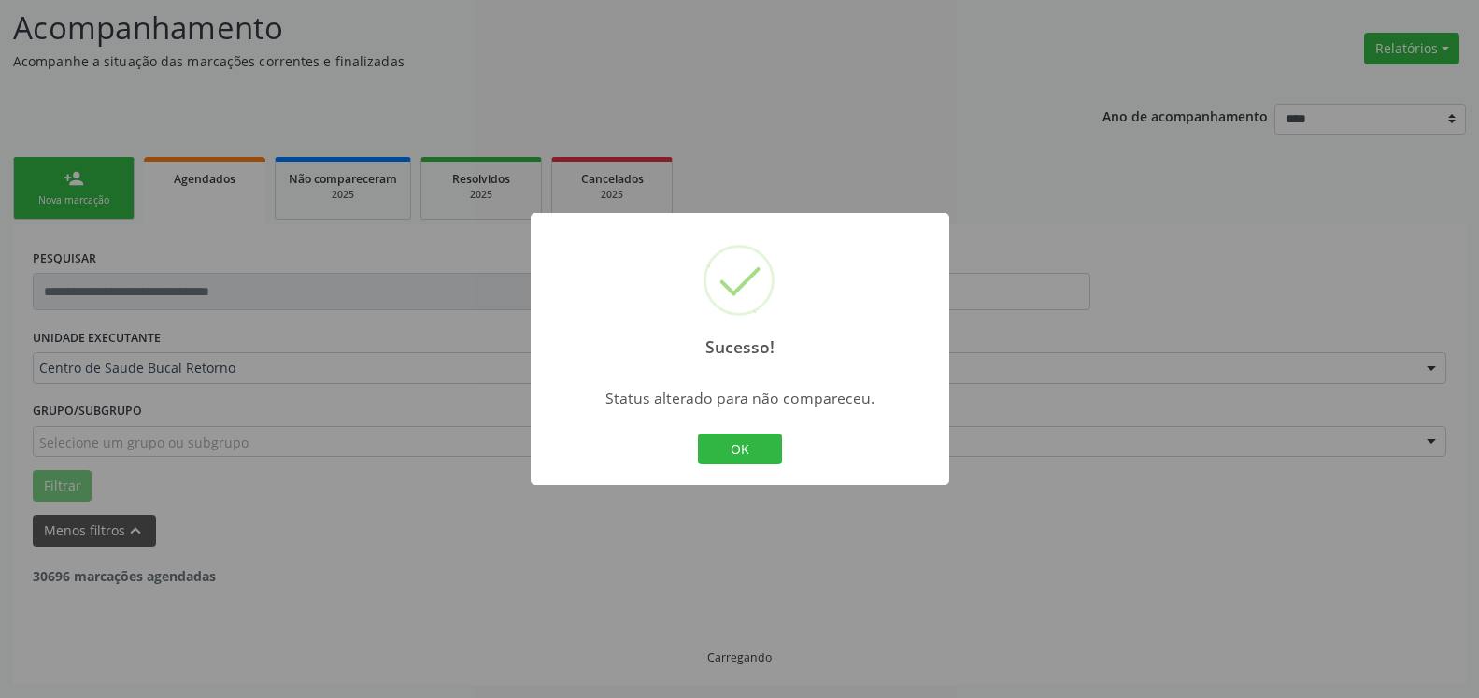
scroll to position [122, 0]
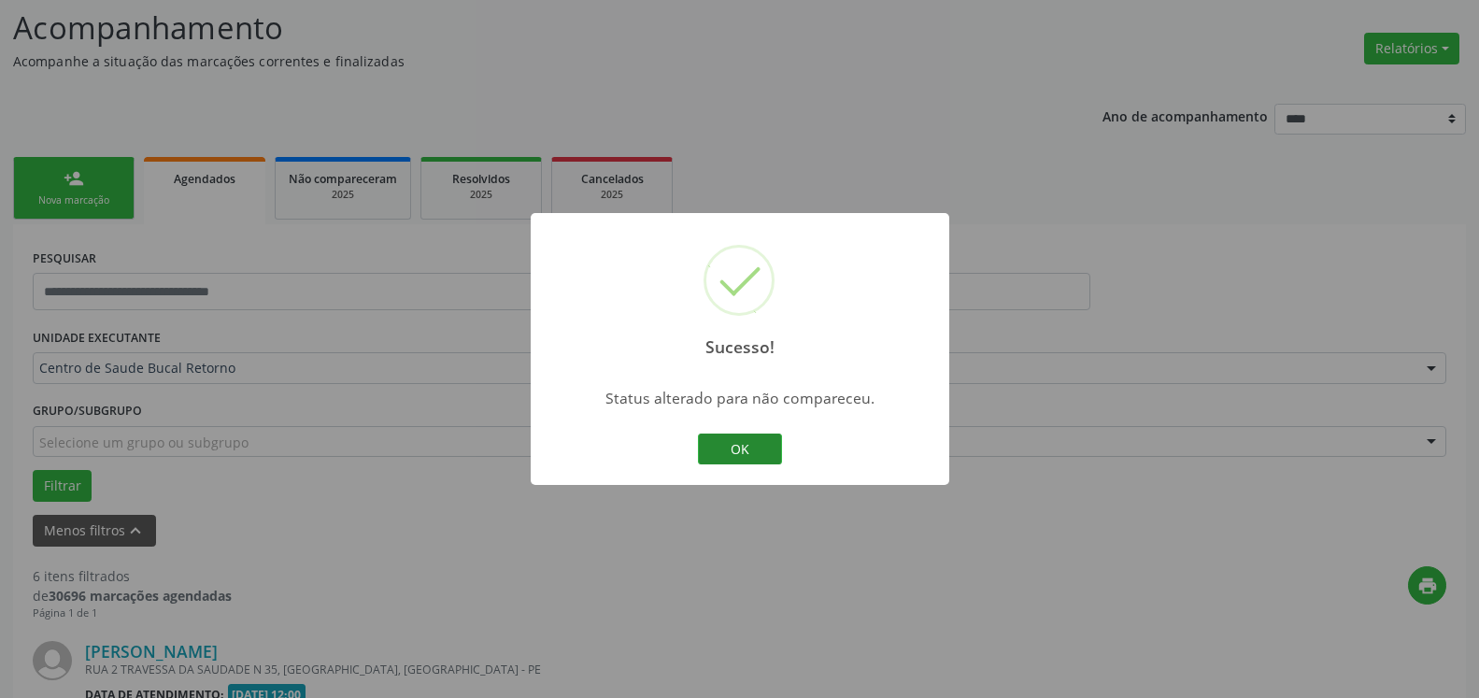
click at [755, 450] on button "OK" at bounding box center [740, 450] width 84 height 32
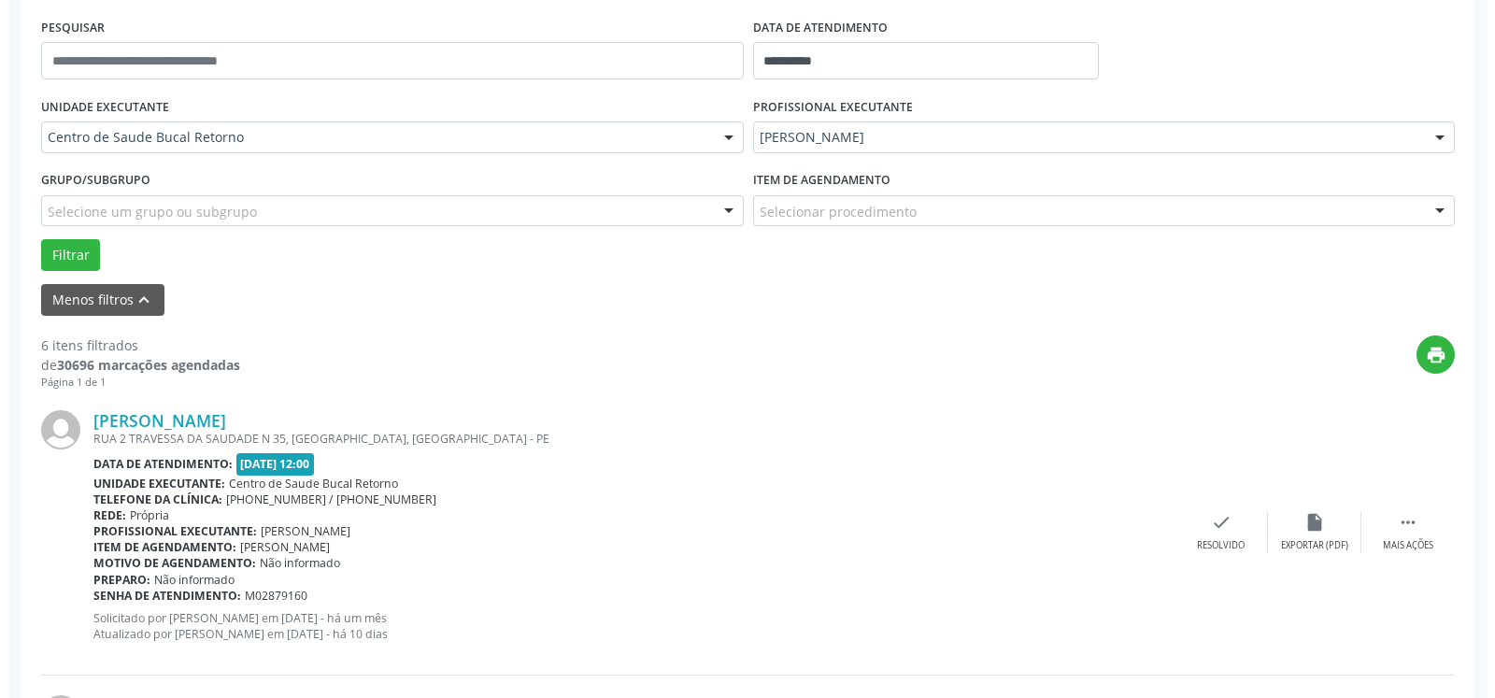
scroll to position [504, 0]
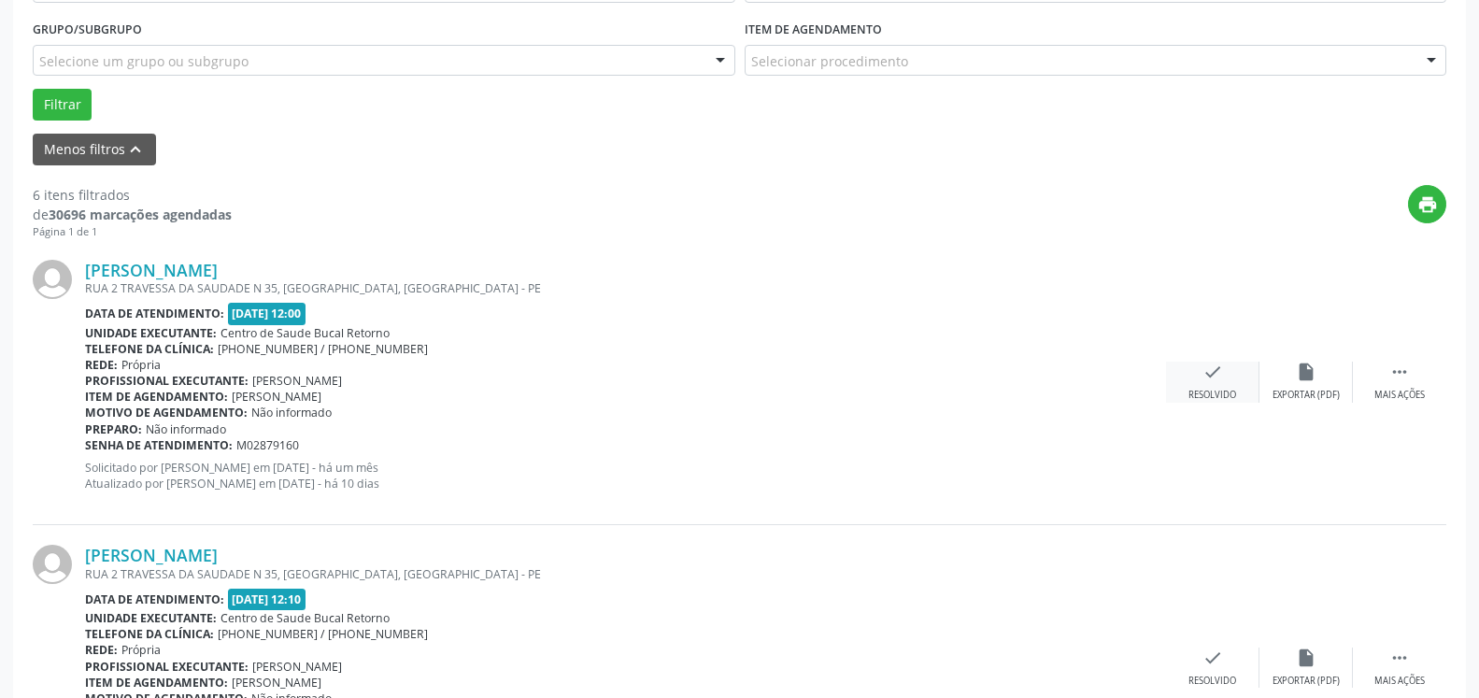
click at [1212, 375] on icon "check" at bounding box center [1213, 372] width 21 height 21
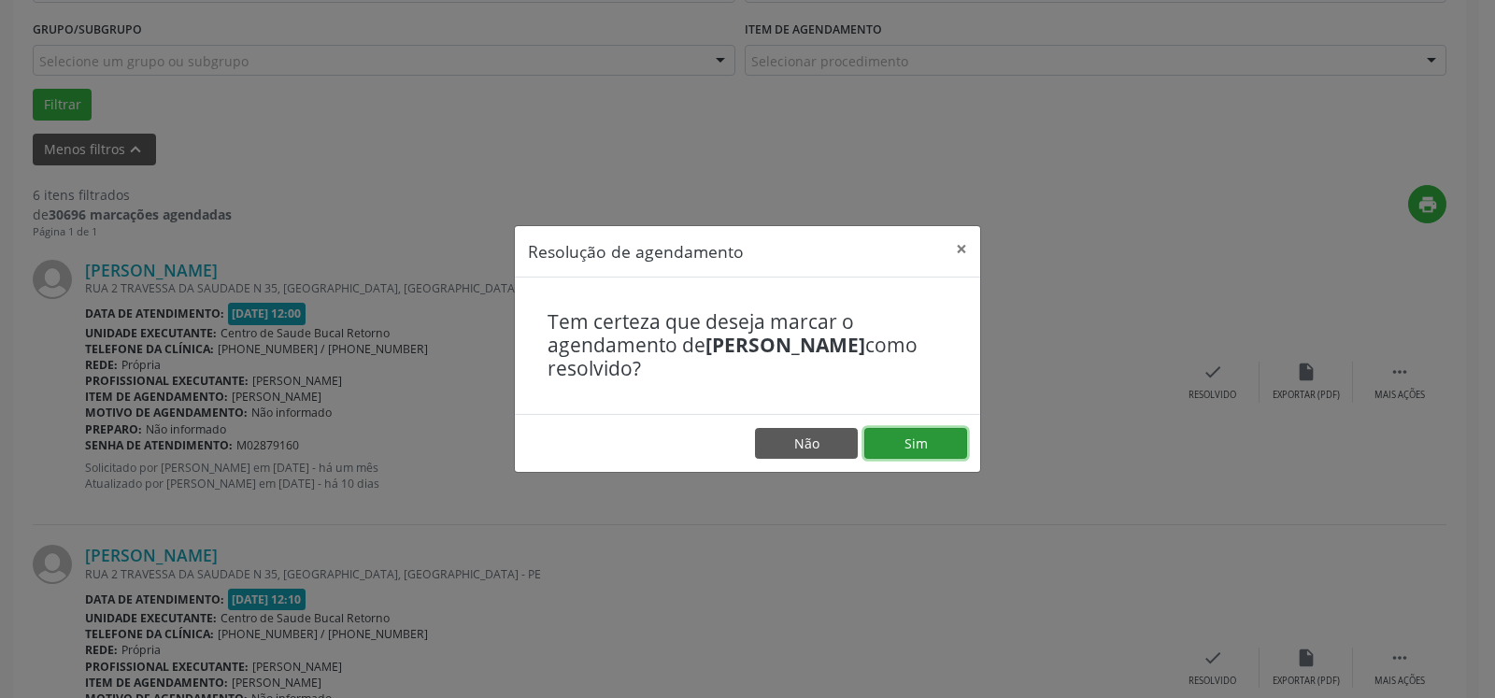
click at [926, 442] on button "Sim" at bounding box center [916, 444] width 103 height 32
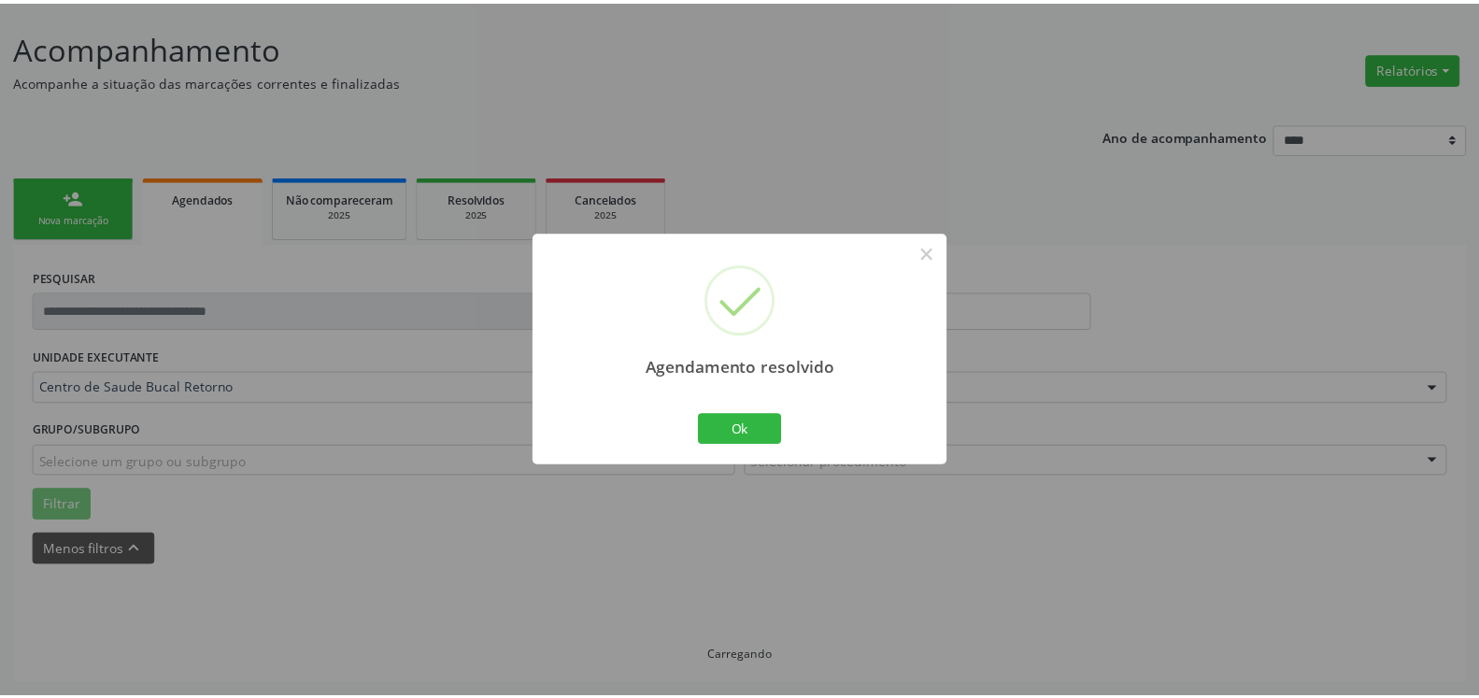
scroll to position [103, 0]
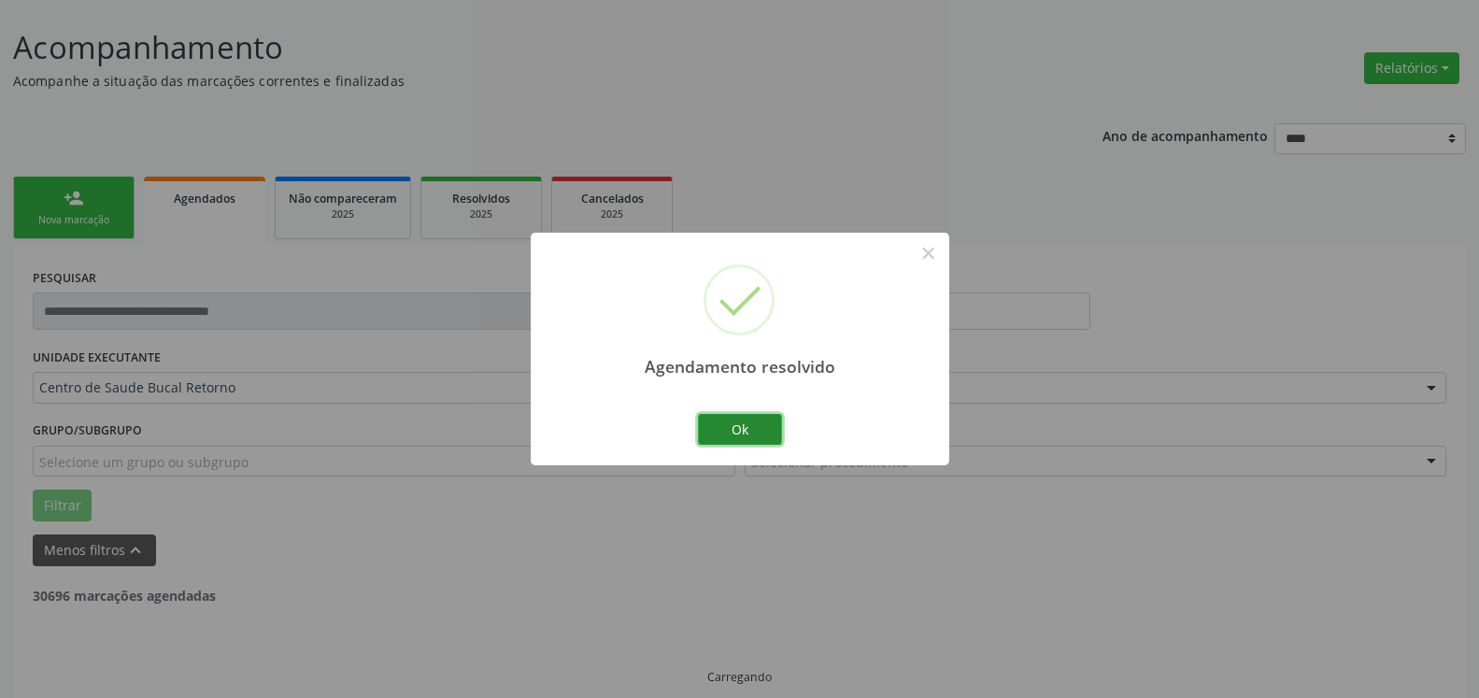
click at [744, 432] on button "Ok" at bounding box center [740, 430] width 84 height 32
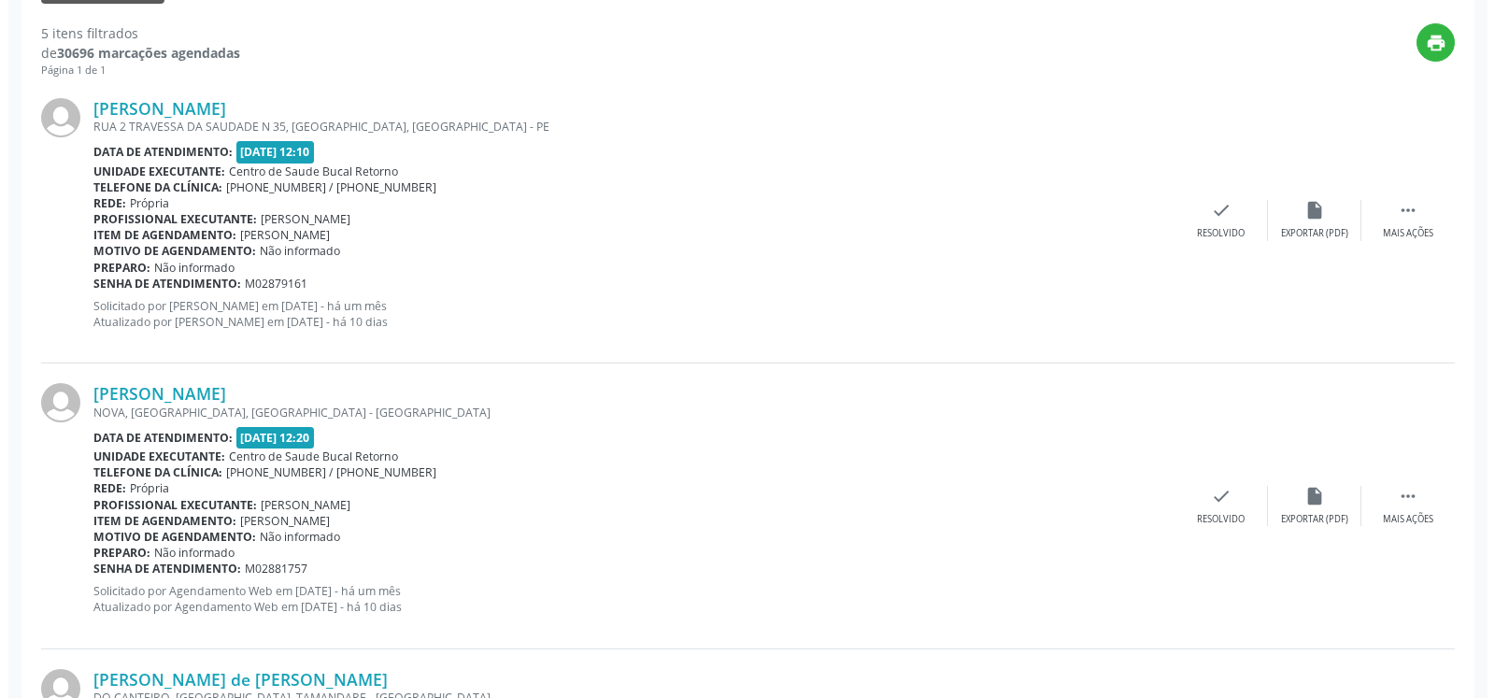
scroll to position [675, 0]
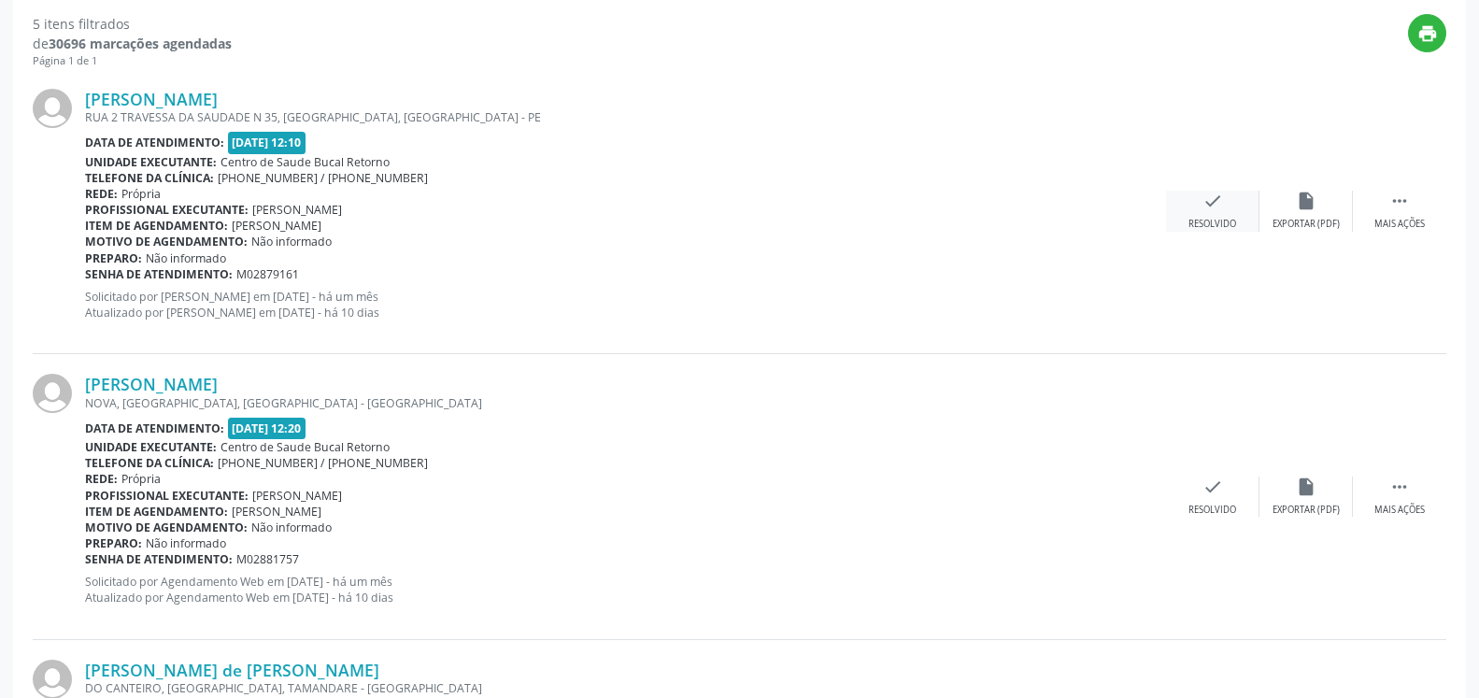
click at [1222, 211] on icon "check" at bounding box center [1213, 201] width 21 height 21
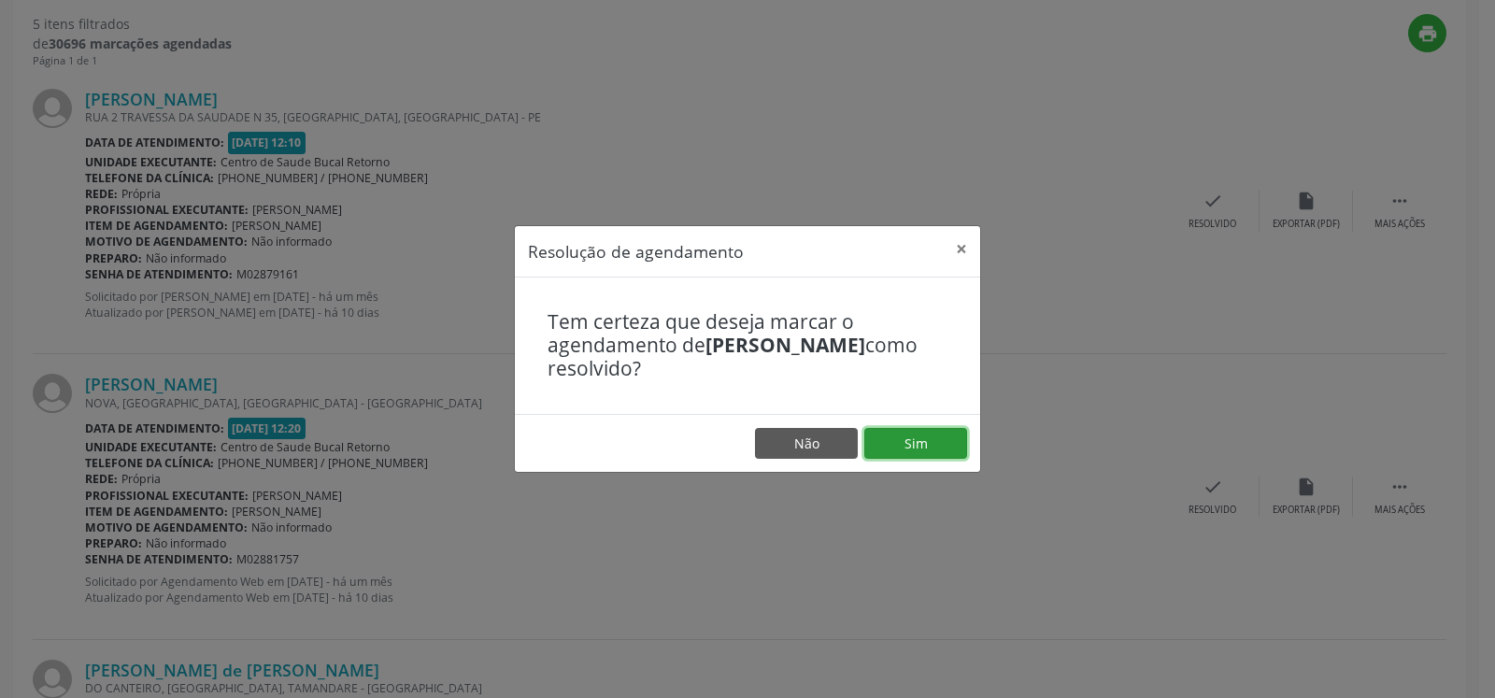
click at [921, 430] on button "Sim" at bounding box center [916, 444] width 103 height 32
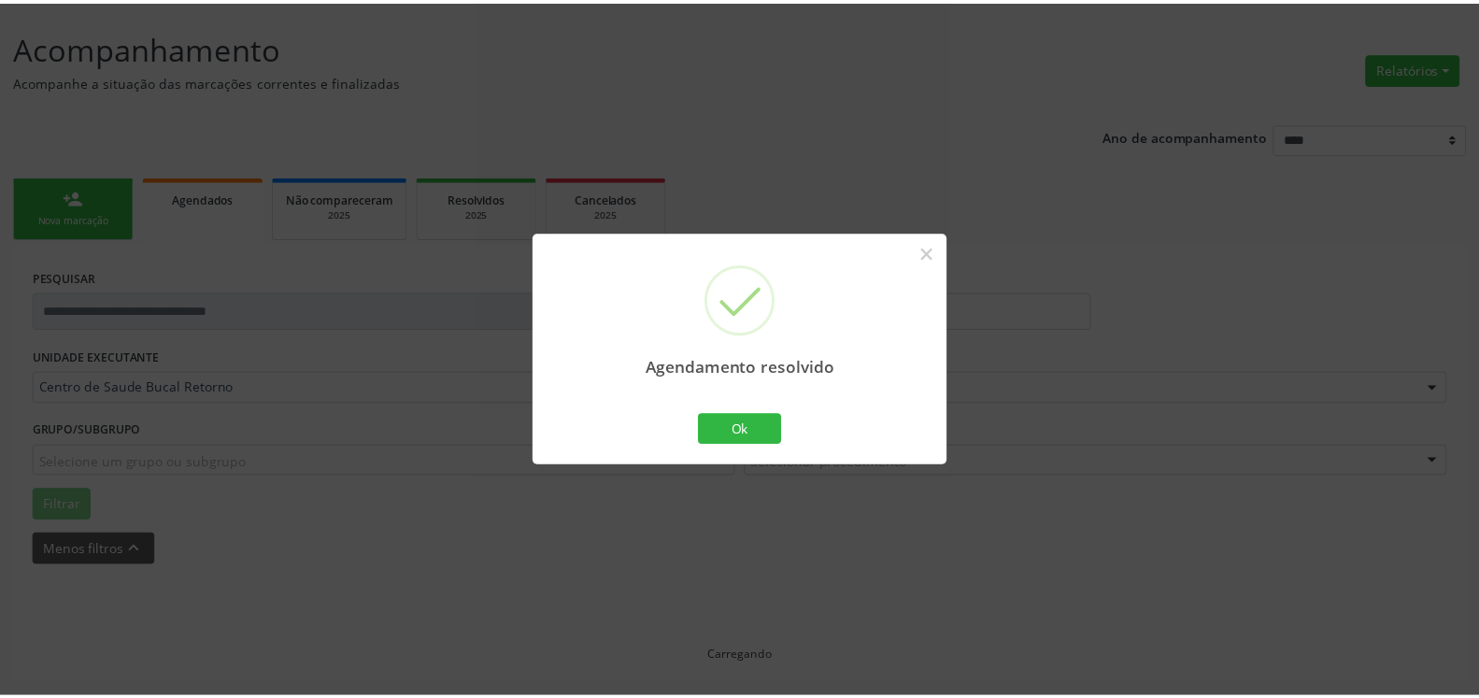
scroll to position [103, 0]
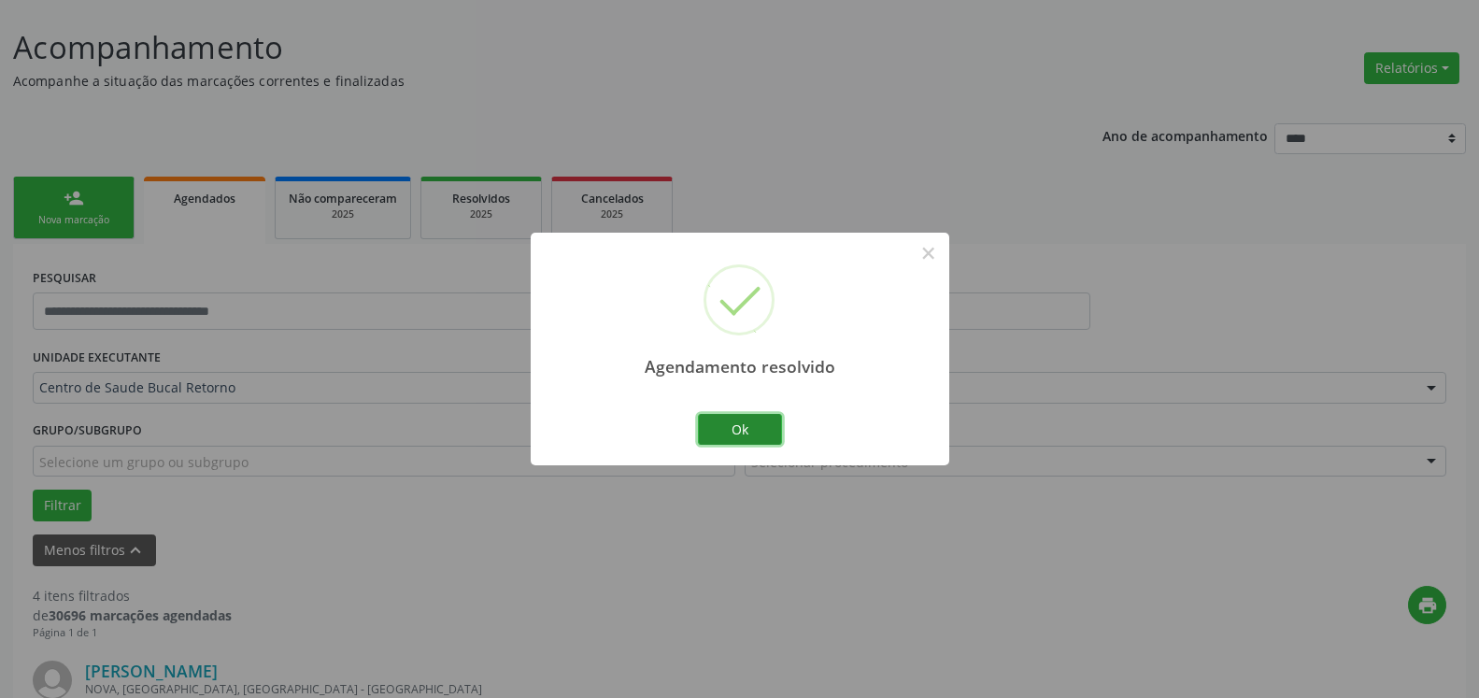
click at [748, 431] on button "Ok" at bounding box center [740, 430] width 84 height 32
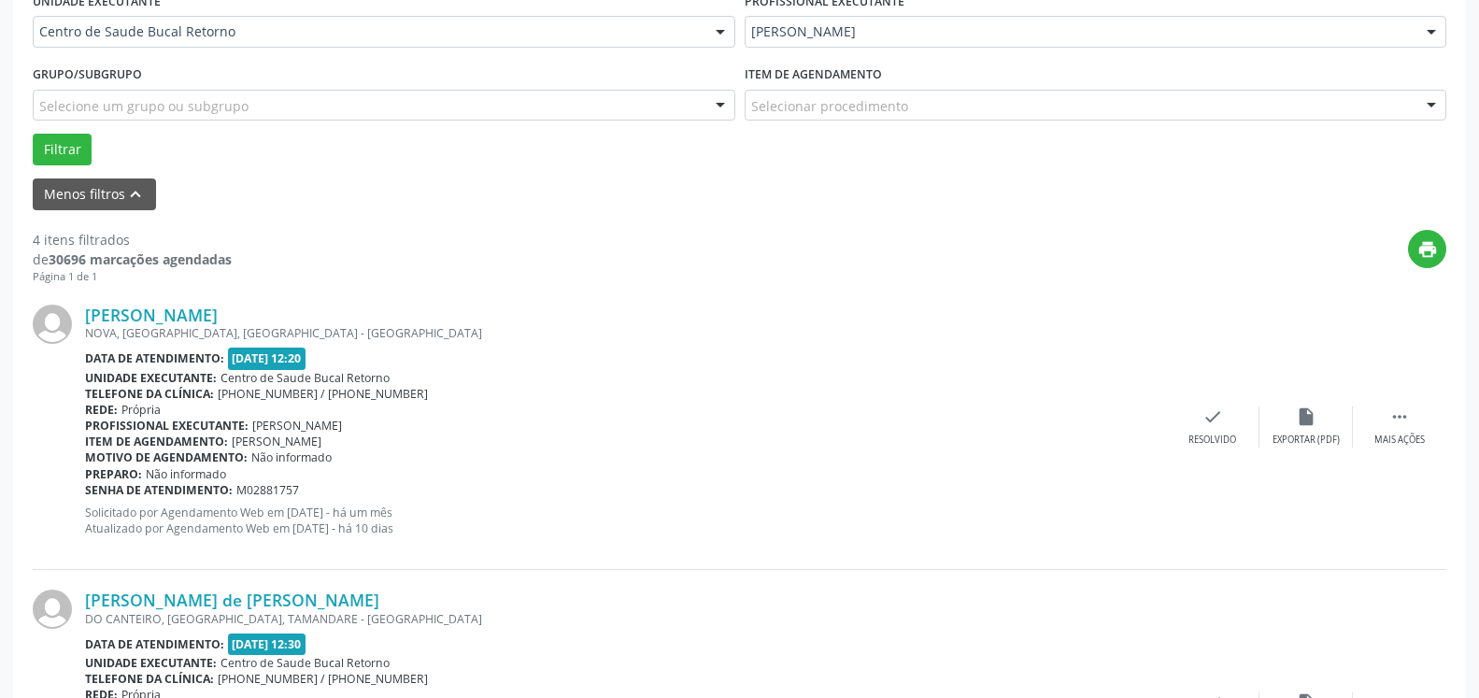
scroll to position [484, 0]
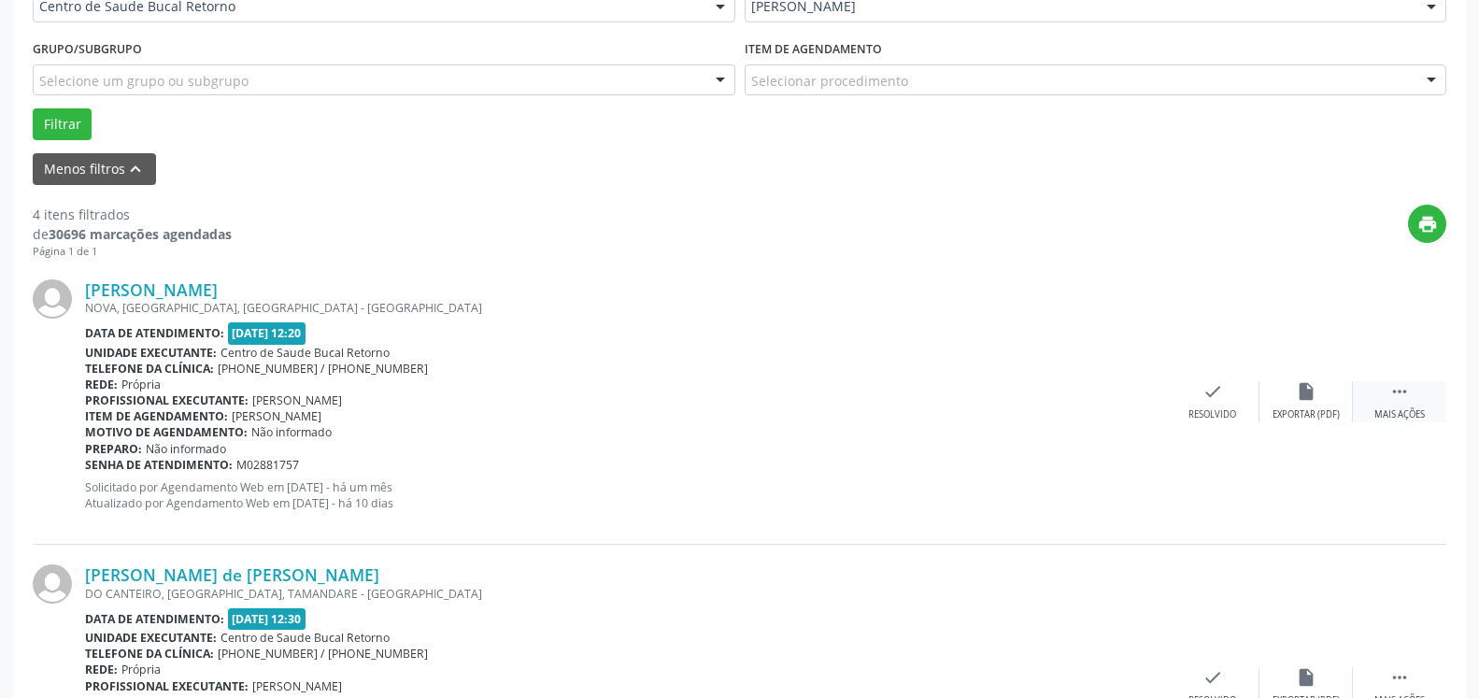
click at [1400, 396] on icon "" at bounding box center [1400, 391] width 21 height 21
click at [1311, 410] on div "Não compareceu" at bounding box center [1305, 414] width 79 height 13
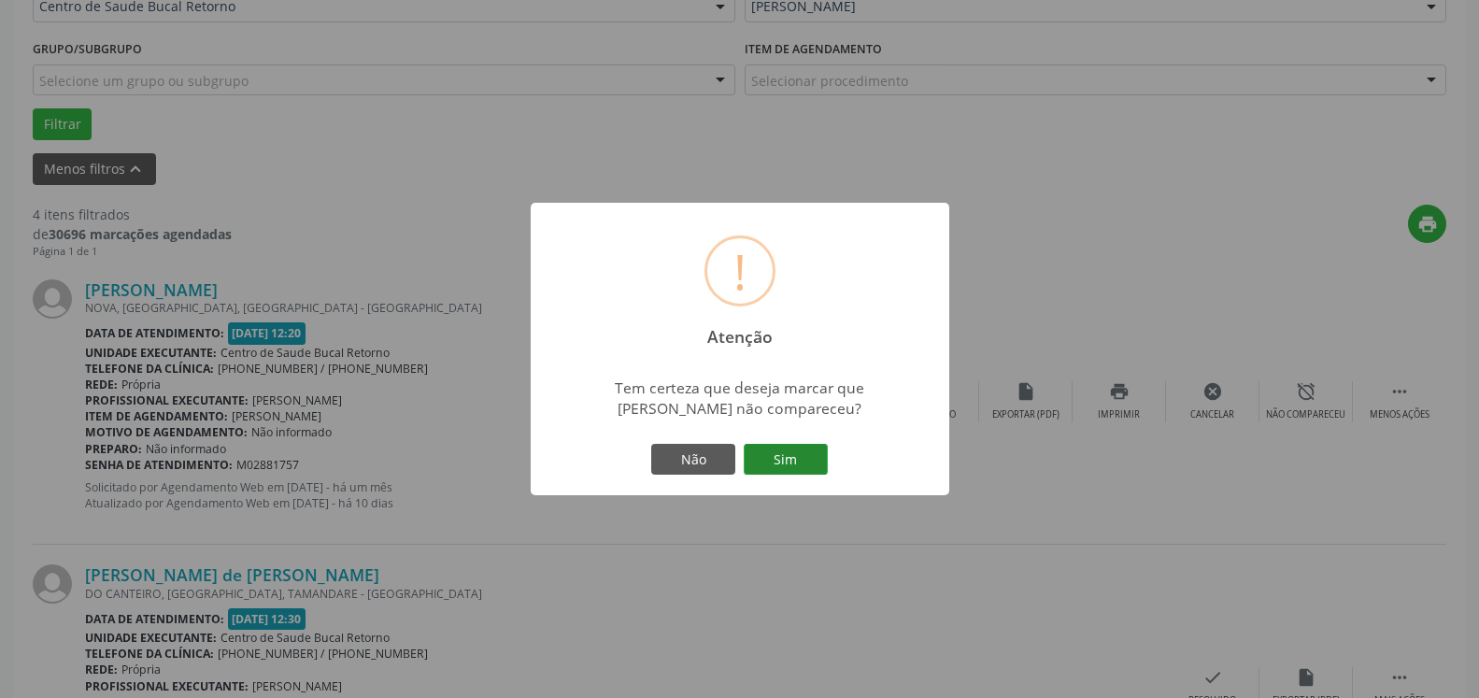
click at [799, 456] on button "Sim" at bounding box center [786, 460] width 84 height 32
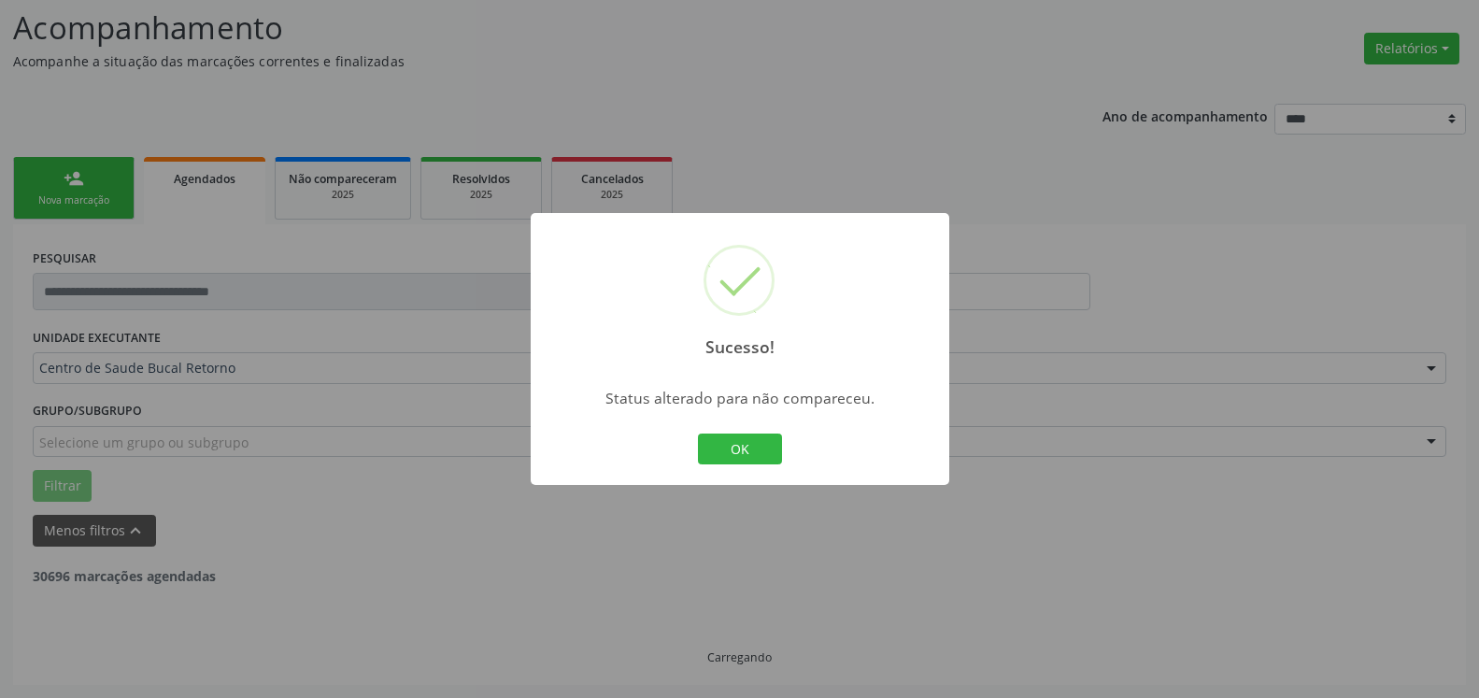
scroll to position [122, 0]
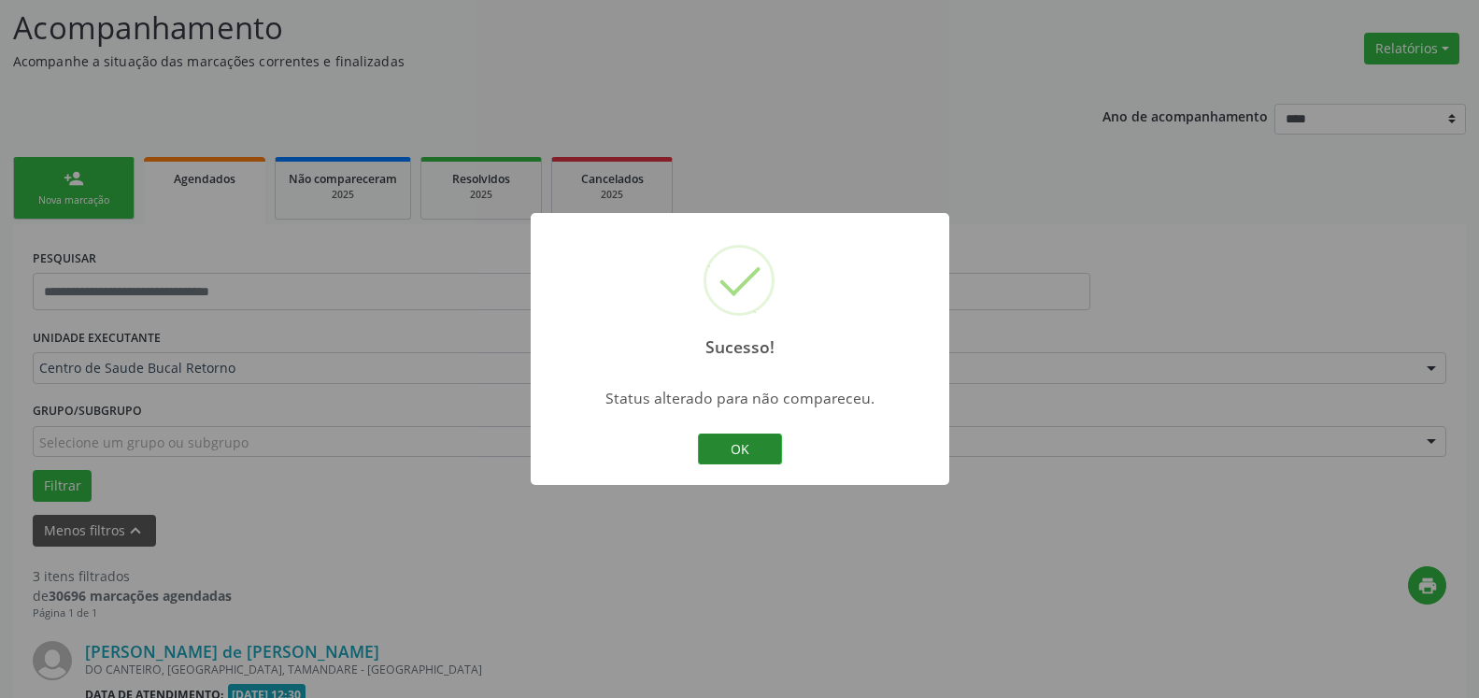
click at [745, 446] on button "OK" at bounding box center [740, 450] width 84 height 32
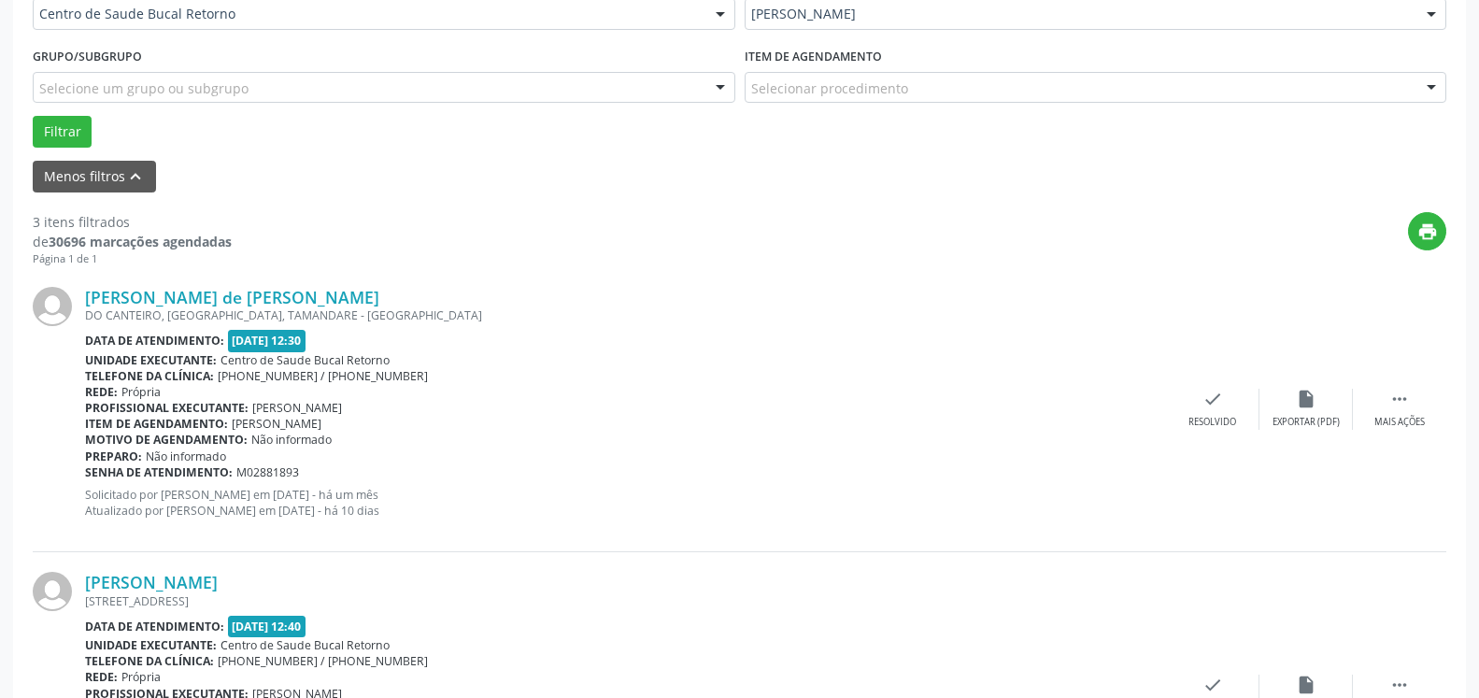
scroll to position [599, 0]
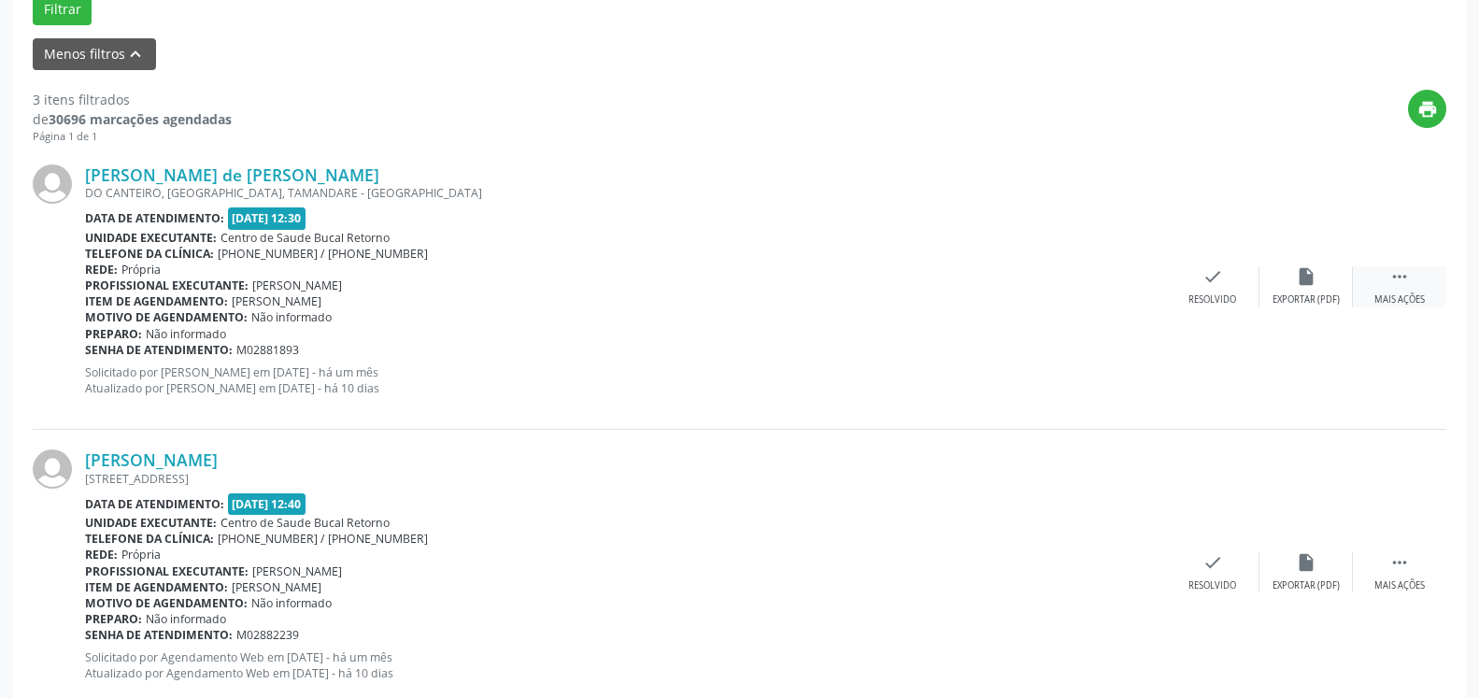
click at [1404, 279] on icon "" at bounding box center [1400, 276] width 21 height 21
drag, startPoint x: 1340, startPoint y: 291, endPoint x: 1329, endPoint y: 293, distance: 11.4
click at [1329, 293] on div "alarm_off Não compareceu" at bounding box center [1306, 286] width 93 height 40
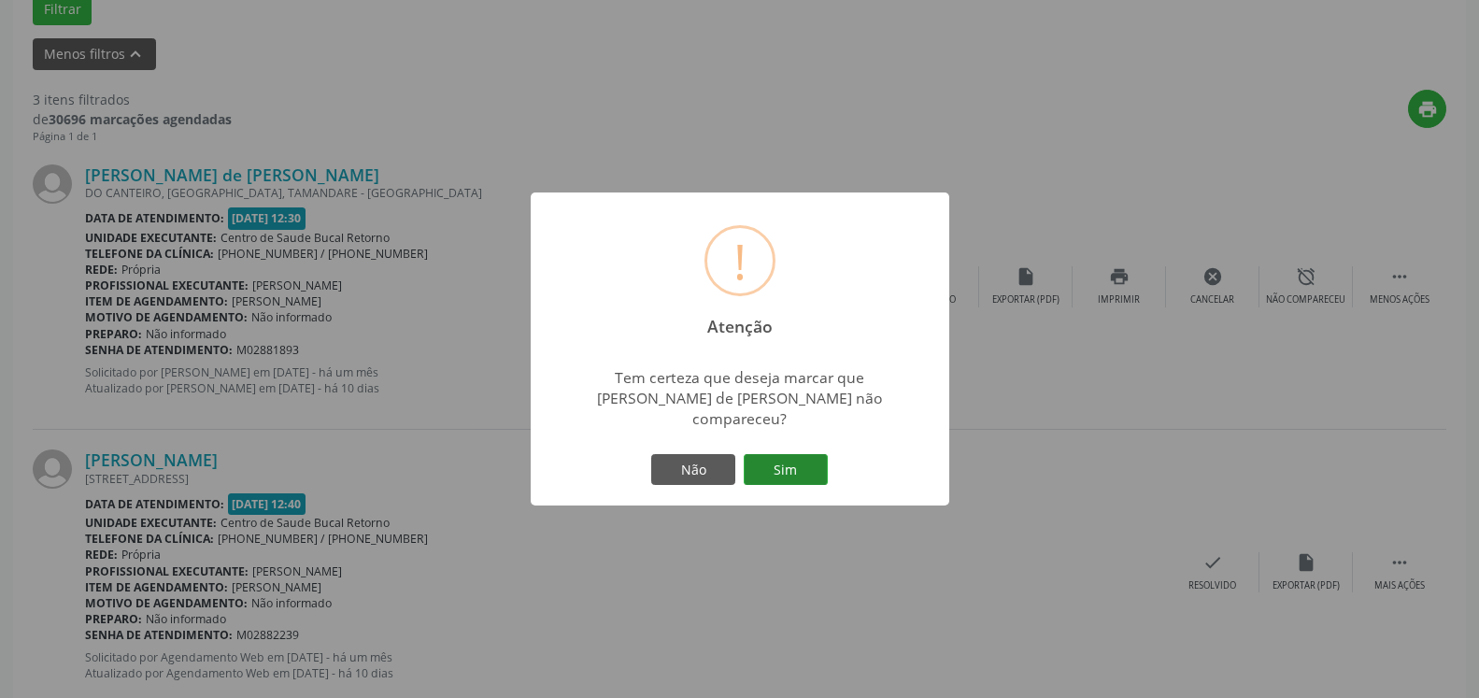
click at [784, 456] on button "Sim" at bounding box center [786, 470] width 84 height 32
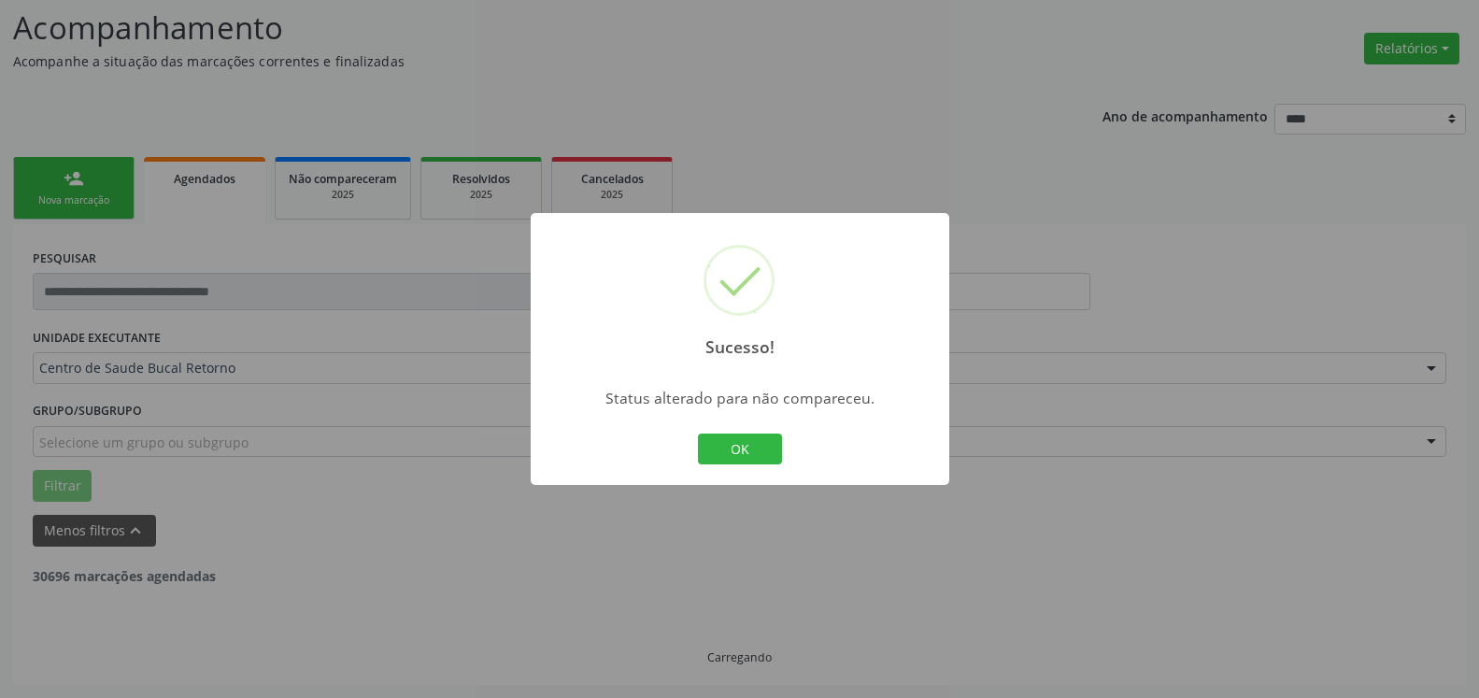
scroll to position [122, 0]
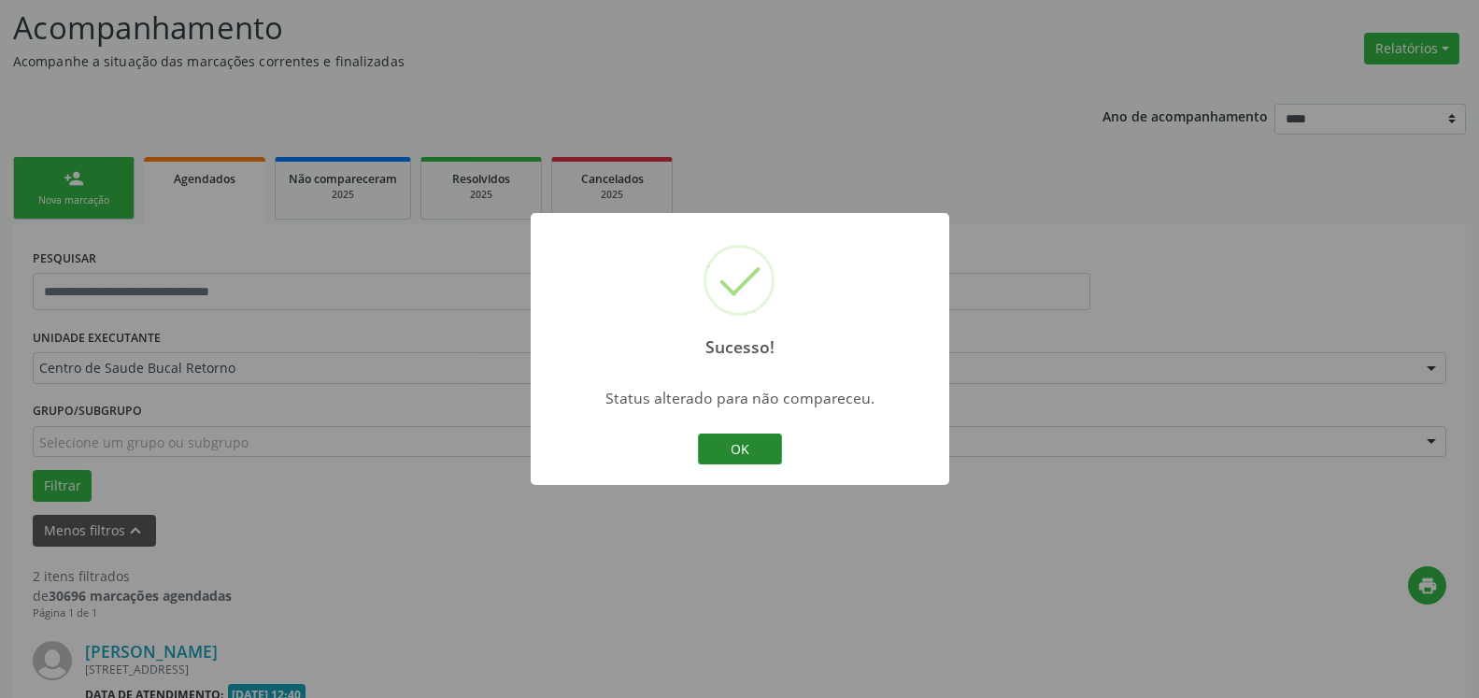
click at [726, 441] on button "OK" at bounding box center [740, 450] width 84 height 32
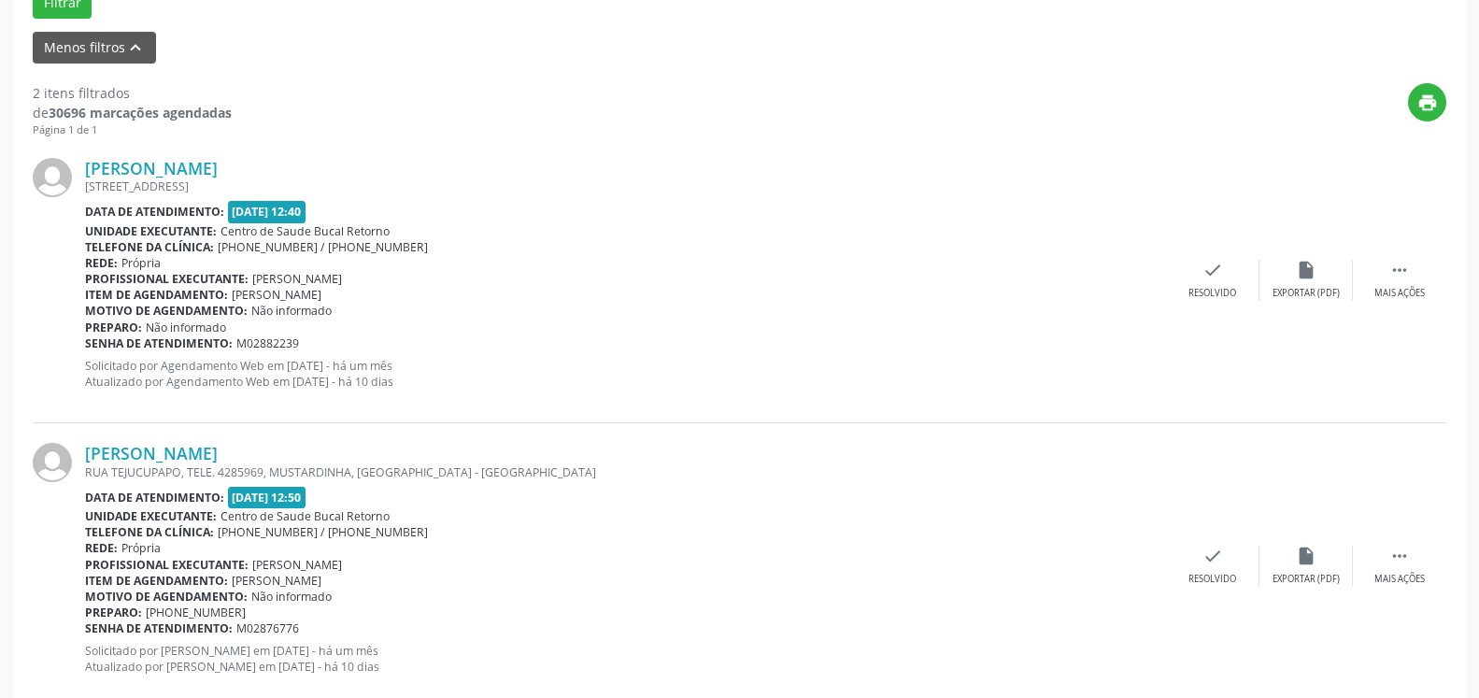
scroll to position [649, 0]
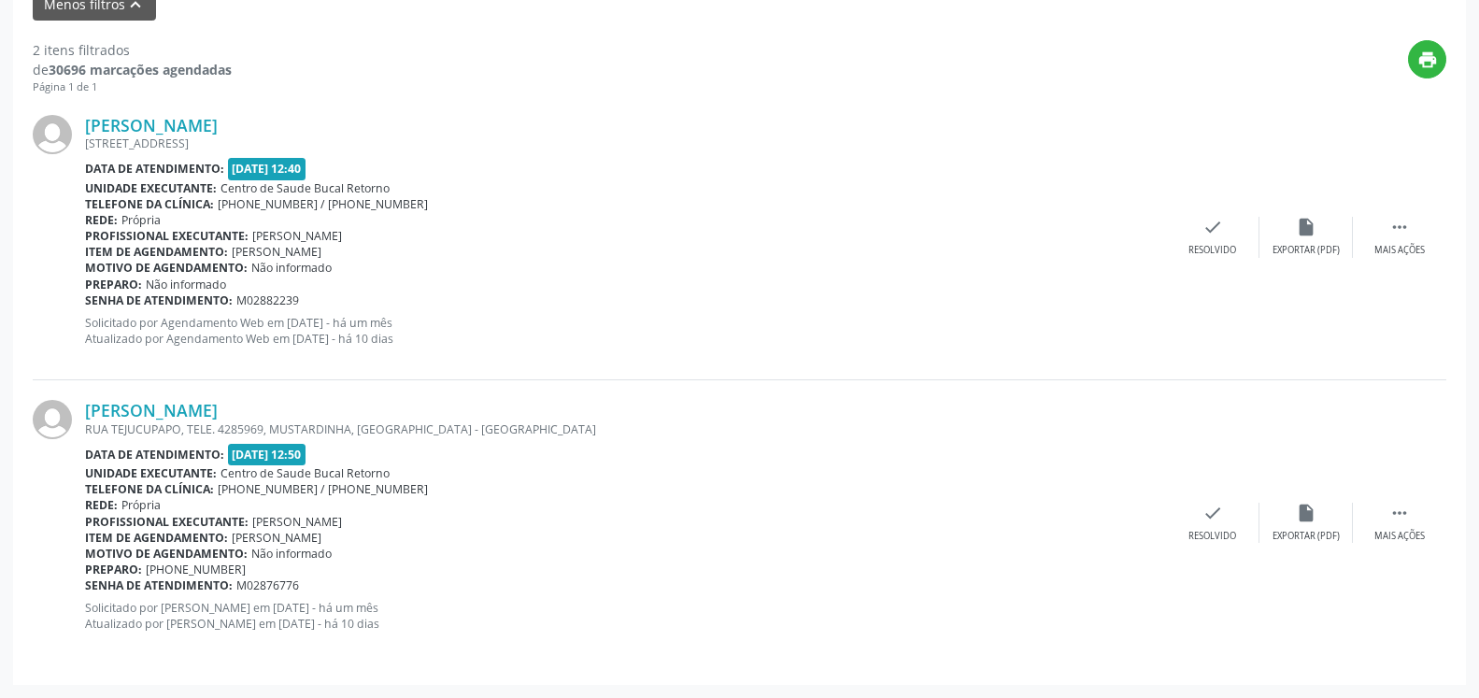
drag, startPoint x: 1403, startPoint y: 246, endPoint x: 1275, endPoint y: 259, distance: 128.7
click at [1401, 246] on div "Mais ações" at bounding box center [1400, 250] width 50 height 13
click at [1309, 250] on div "Não compareceu" at bounding box center [1305, 250] width 79 height 13
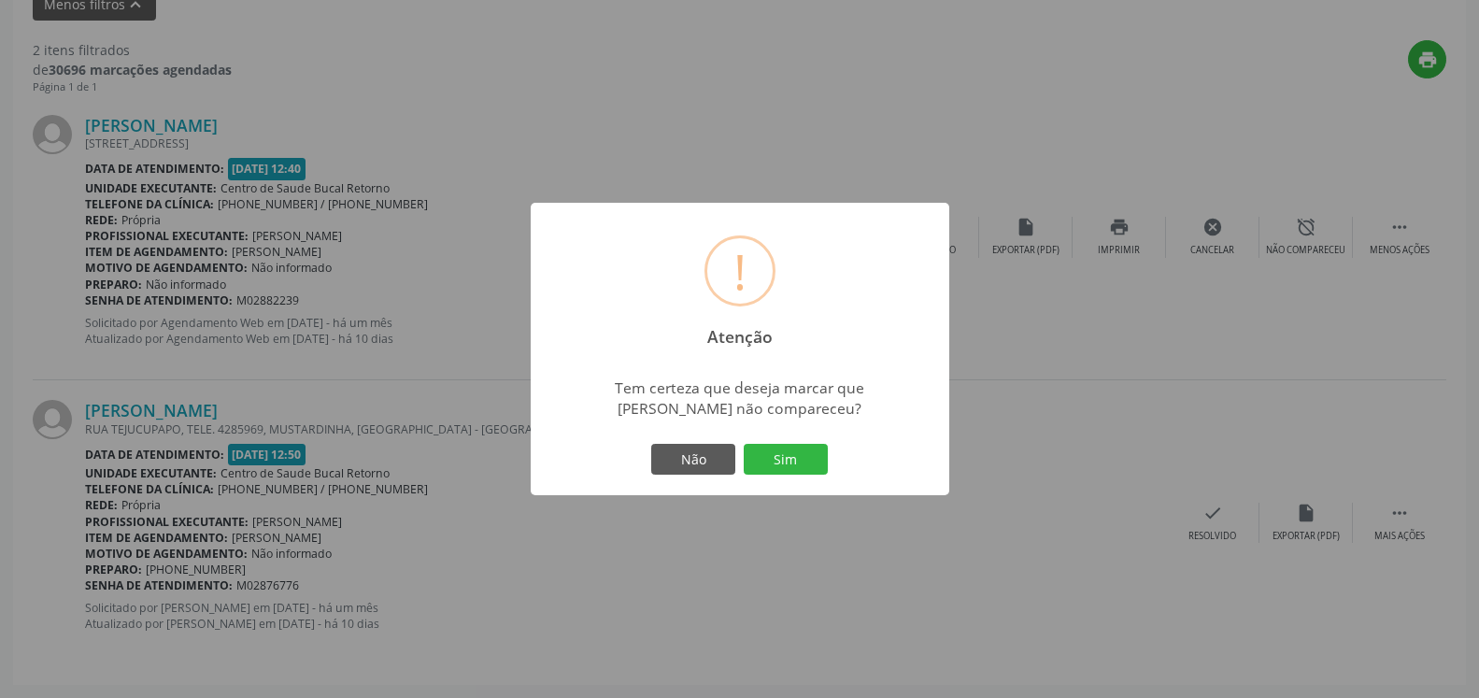
click at [780, 456] on button "Sim" at bounding box center [786, 460] width 84 height 32
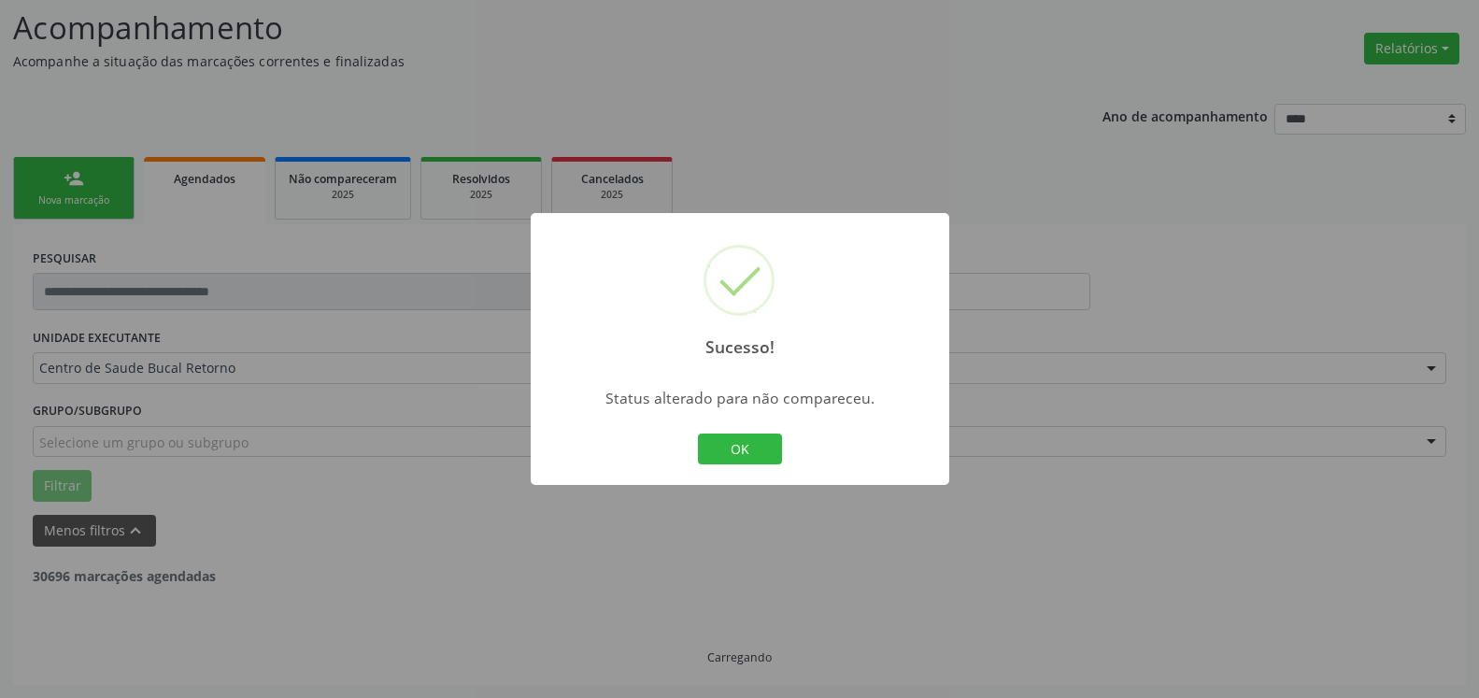
scroll to position [122, 0]
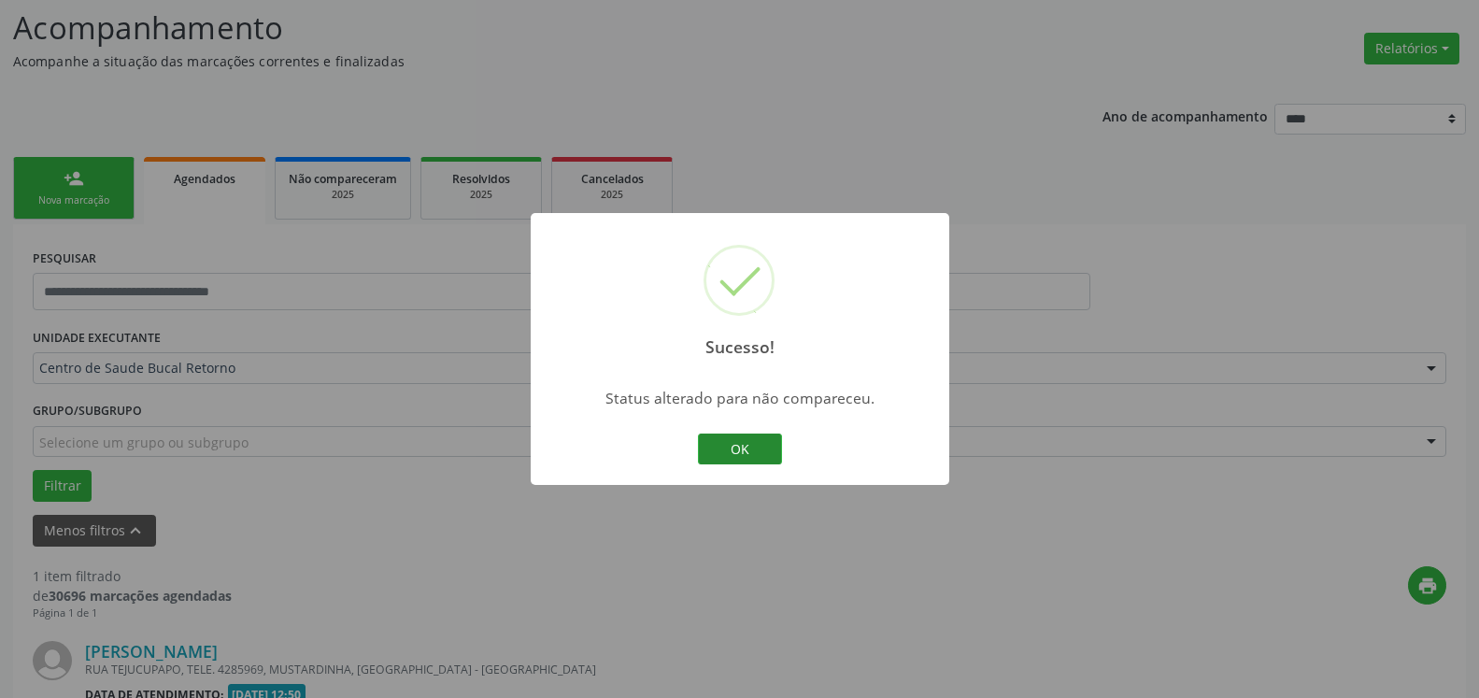
click at [725, 454] on button "OK" at bounding box center [740, 450] width 84 height 32
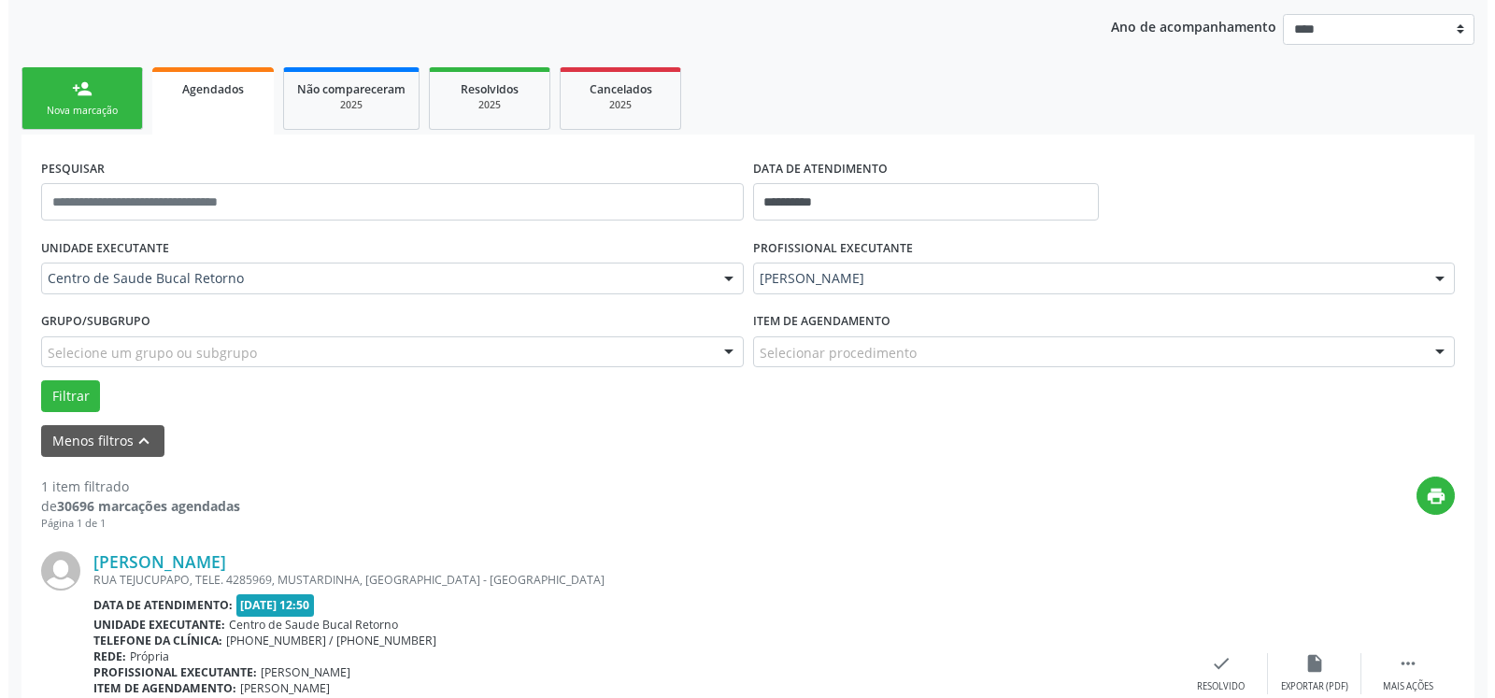
scroll to position [363, 0]
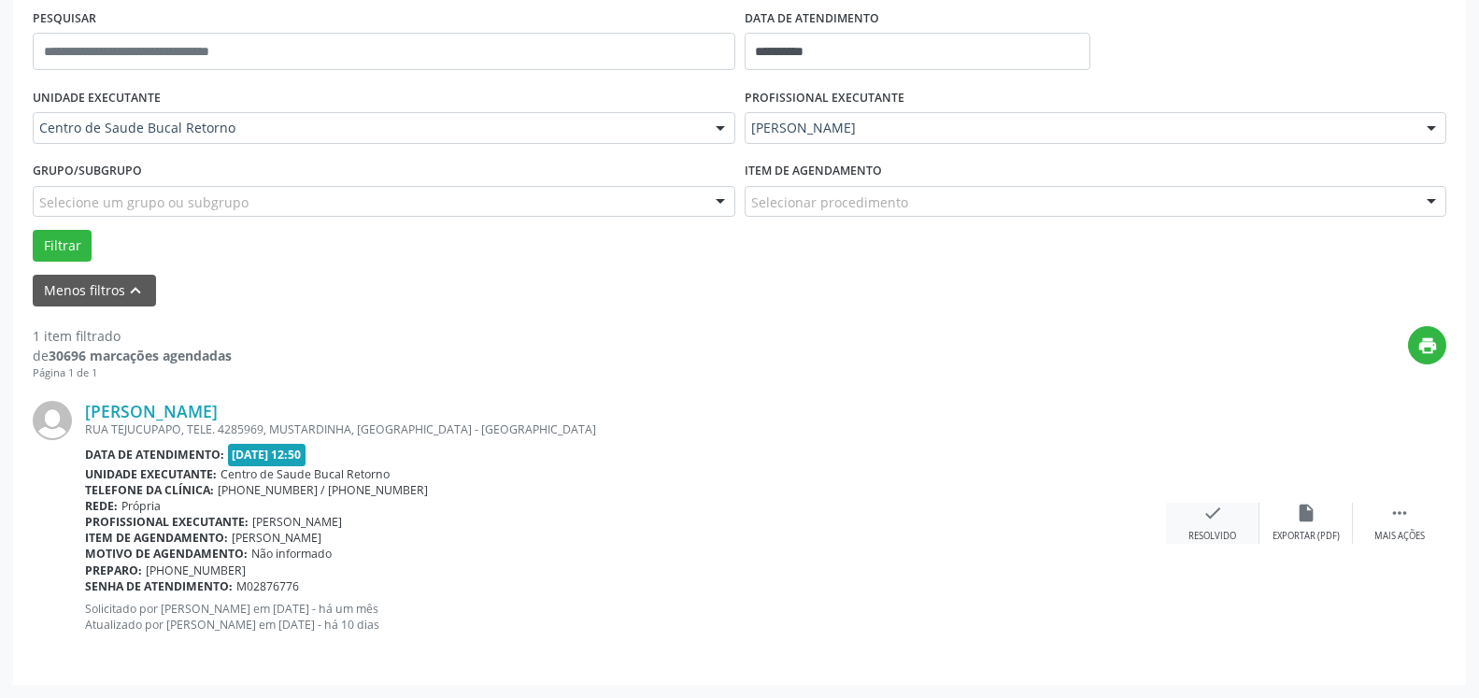
click at [1204, 515] on icon "check" at bounding box center [1213, 513] width 21 height 21
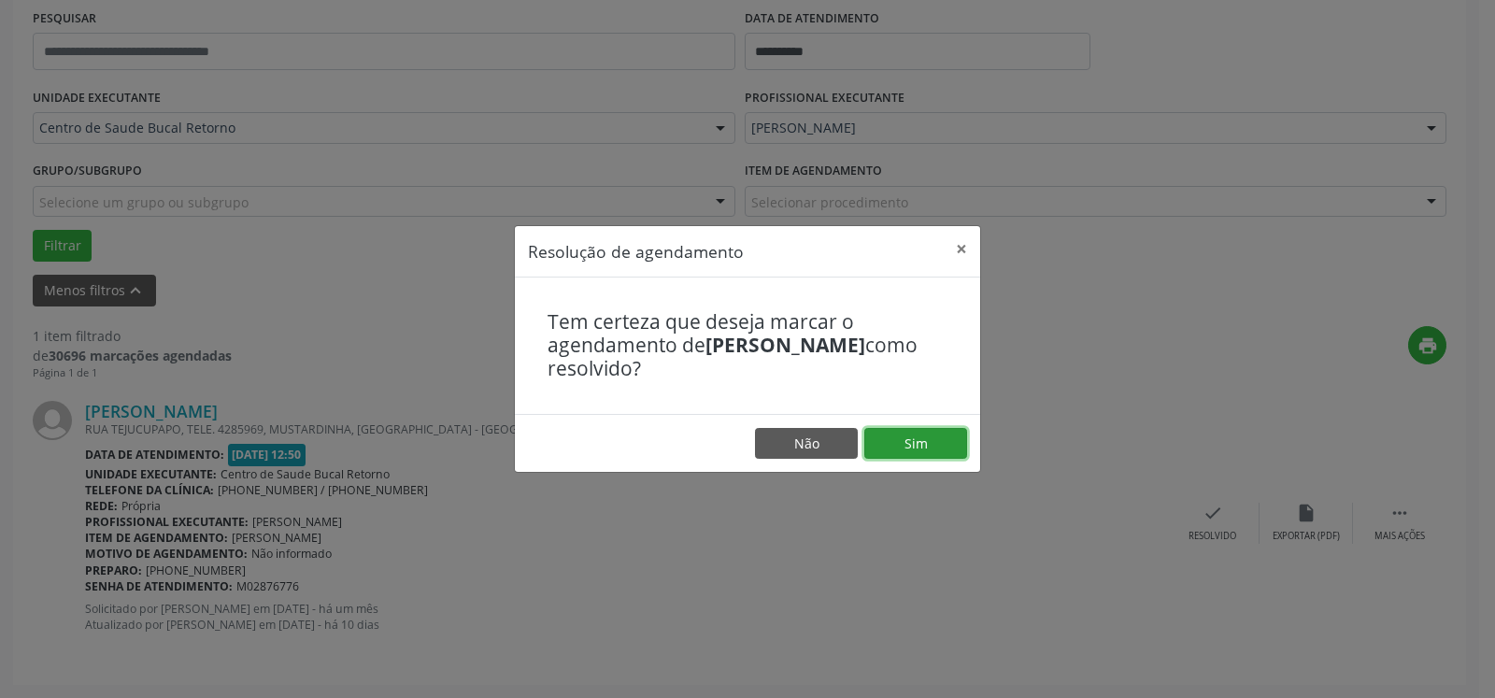
click at [931, 453] on button "Sim" at bounding box center [916, 444] width 103 height 32
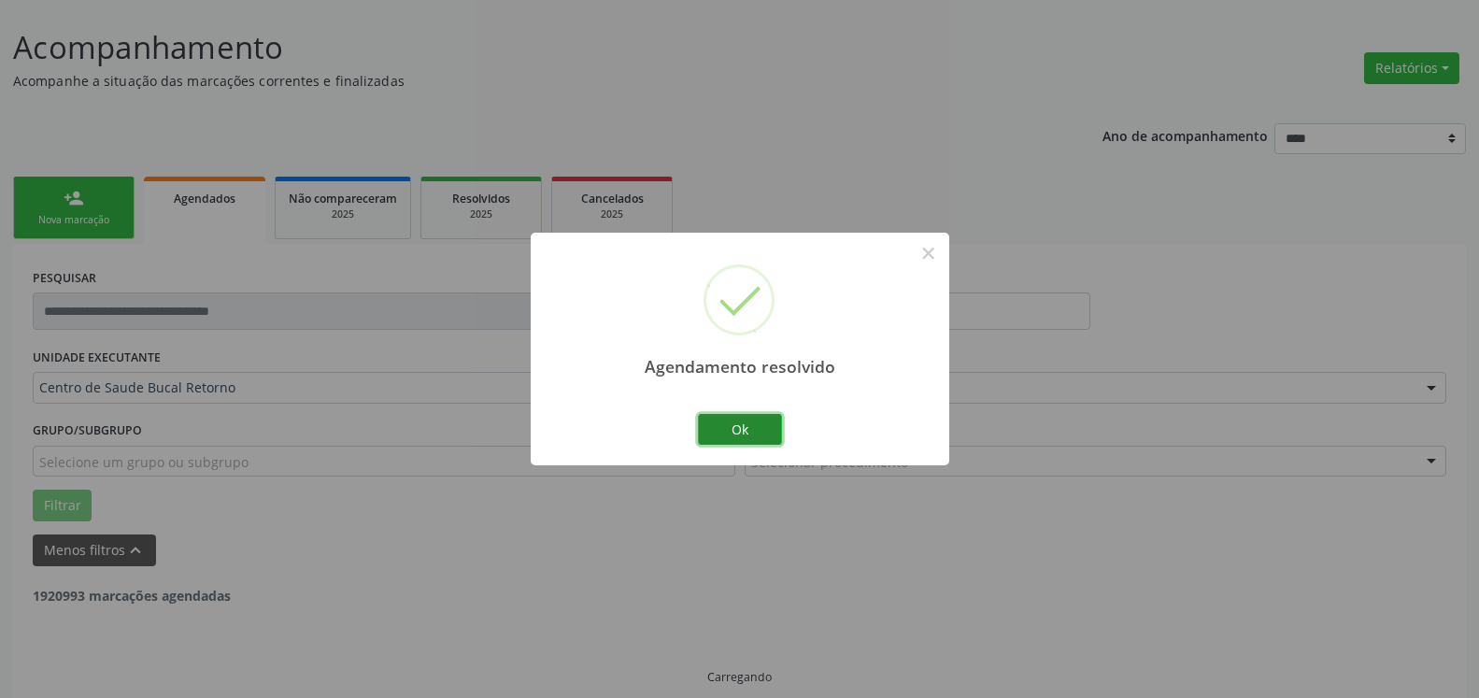
scroll to position [63, 0]
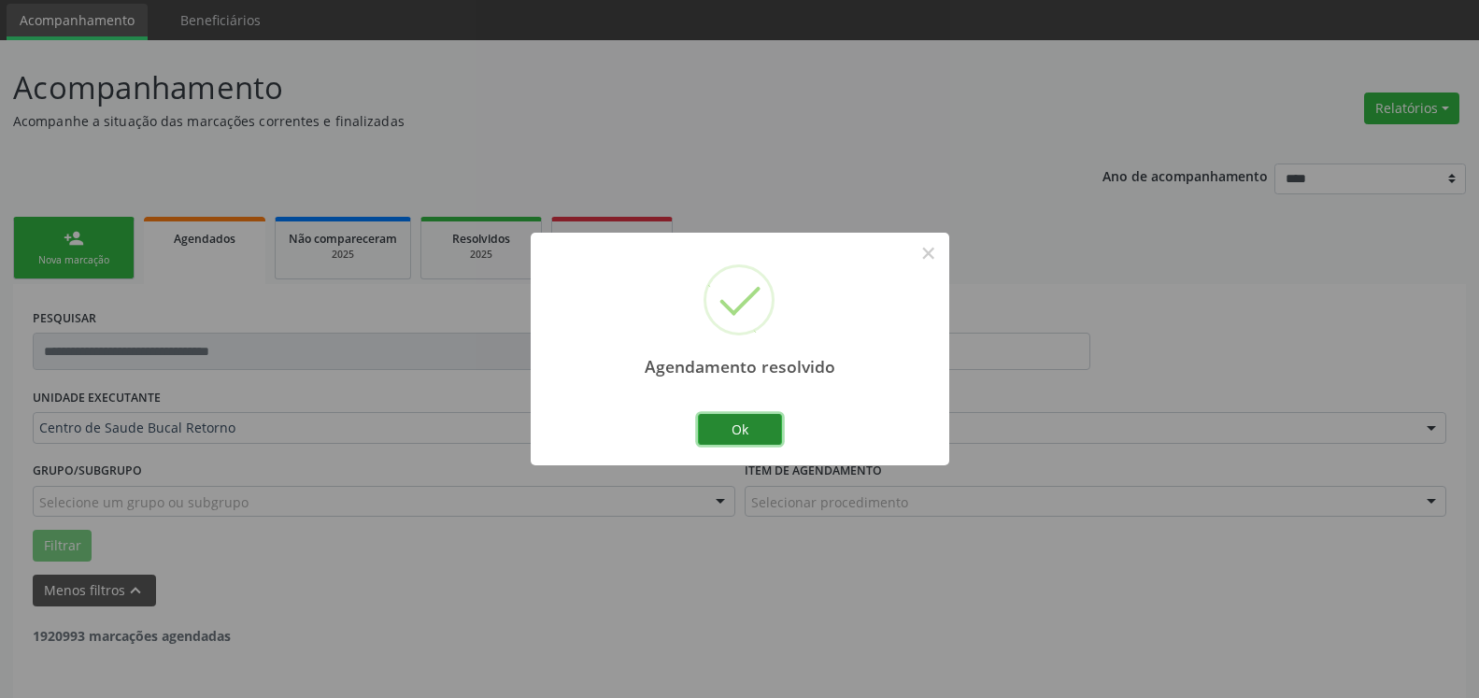
click at [760, 436] on button "Ok" at bounding box center [740, 430] width 84 height 32
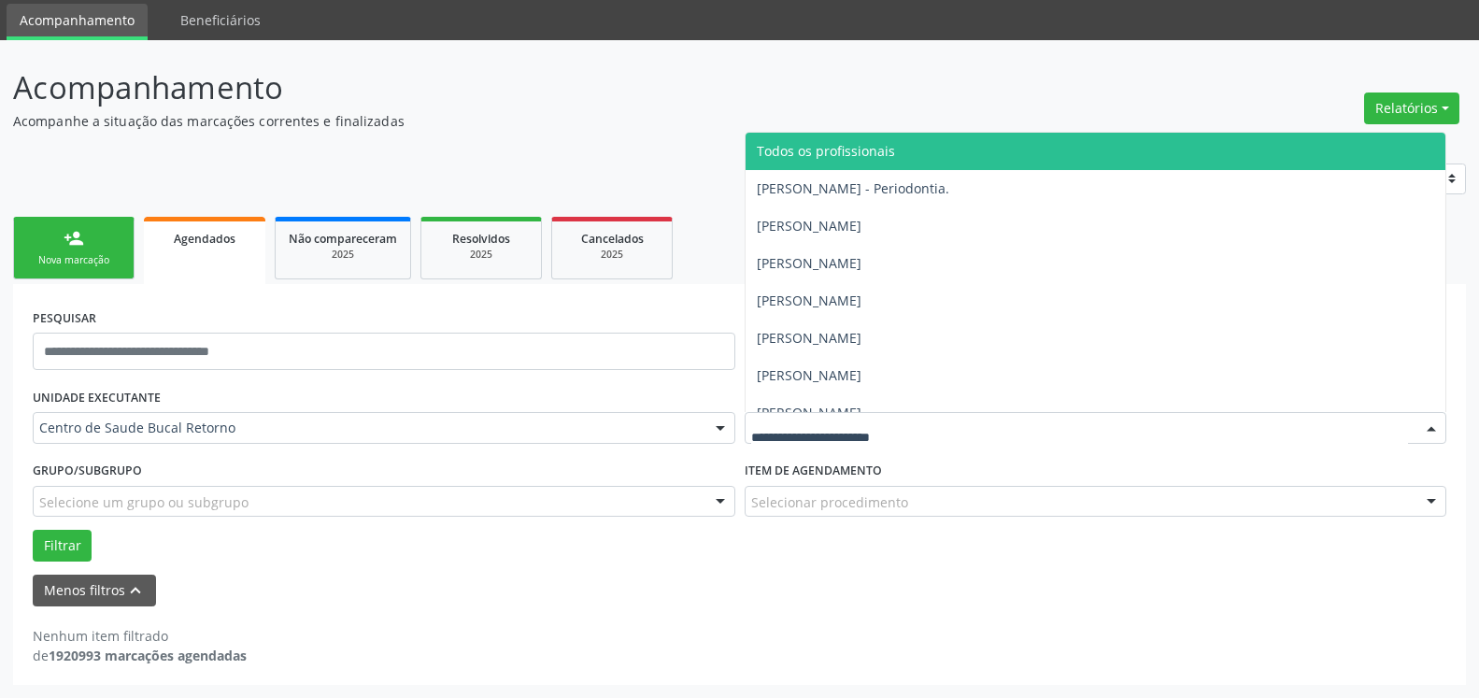
click at [862, 153] on span "Todos os profissionais" at bounding box center [826, 151] width 138 height 18
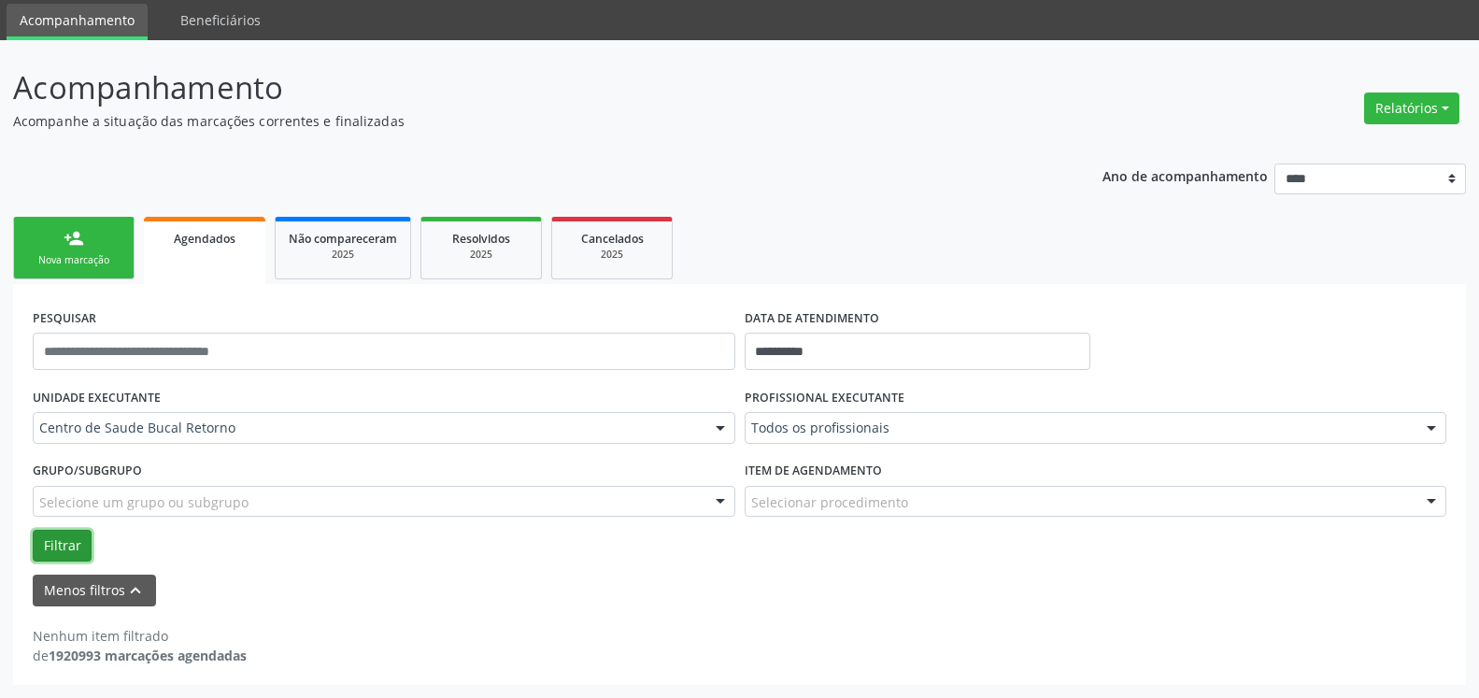
click at [60, 546] on button "Filtrar" at bounding box center [62, 546] width 59 height 32
drag, startPoint x: 1429, startPoint y: 117, endPoint x: 1417, endPoint y: 120, distance: 12.5
click at [1427, 117] on button "Relatórios" at bounding box center [1412, 109] width 95 height 32
click at [1370, 147] on link "Agendamentos" at bounding box center [1360, 149] width 201 height 26
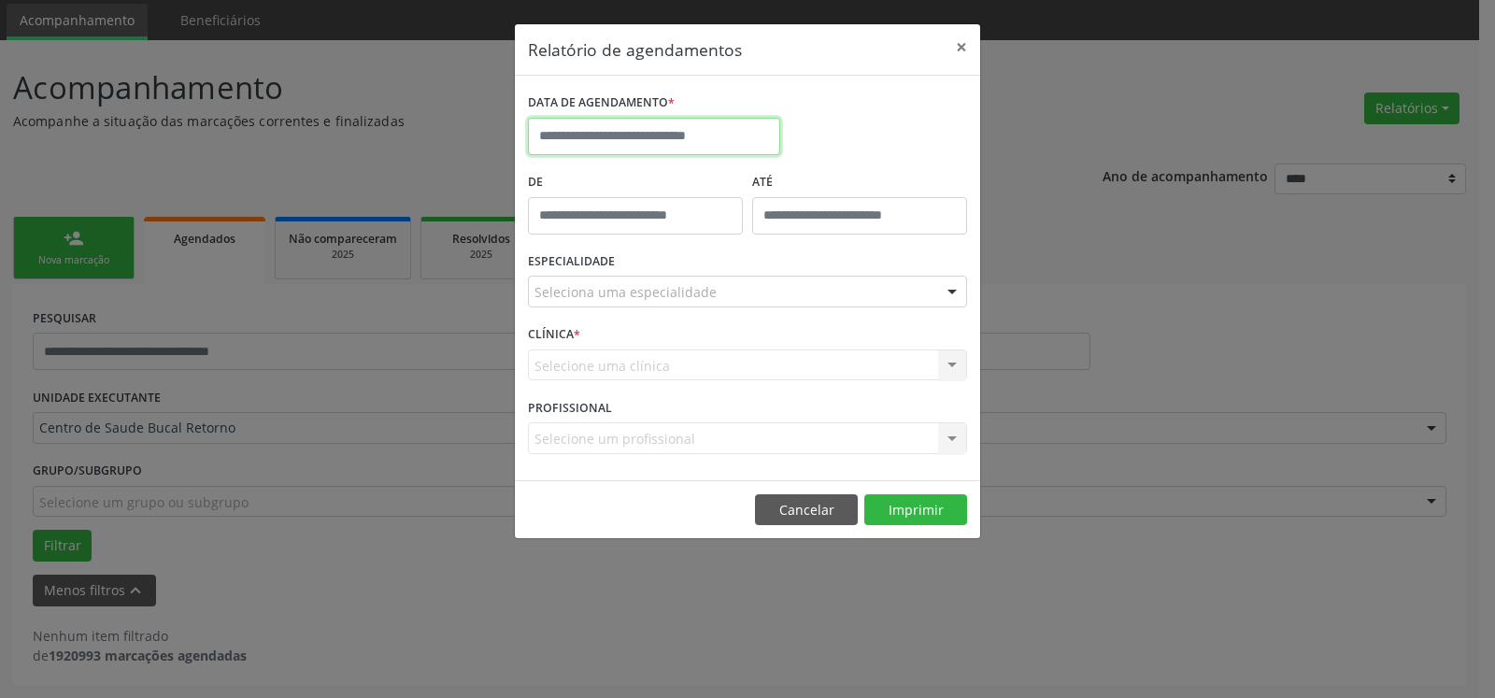
click at [677, 134] on input "text" at bounding box center [654, 136] width 252 height 37
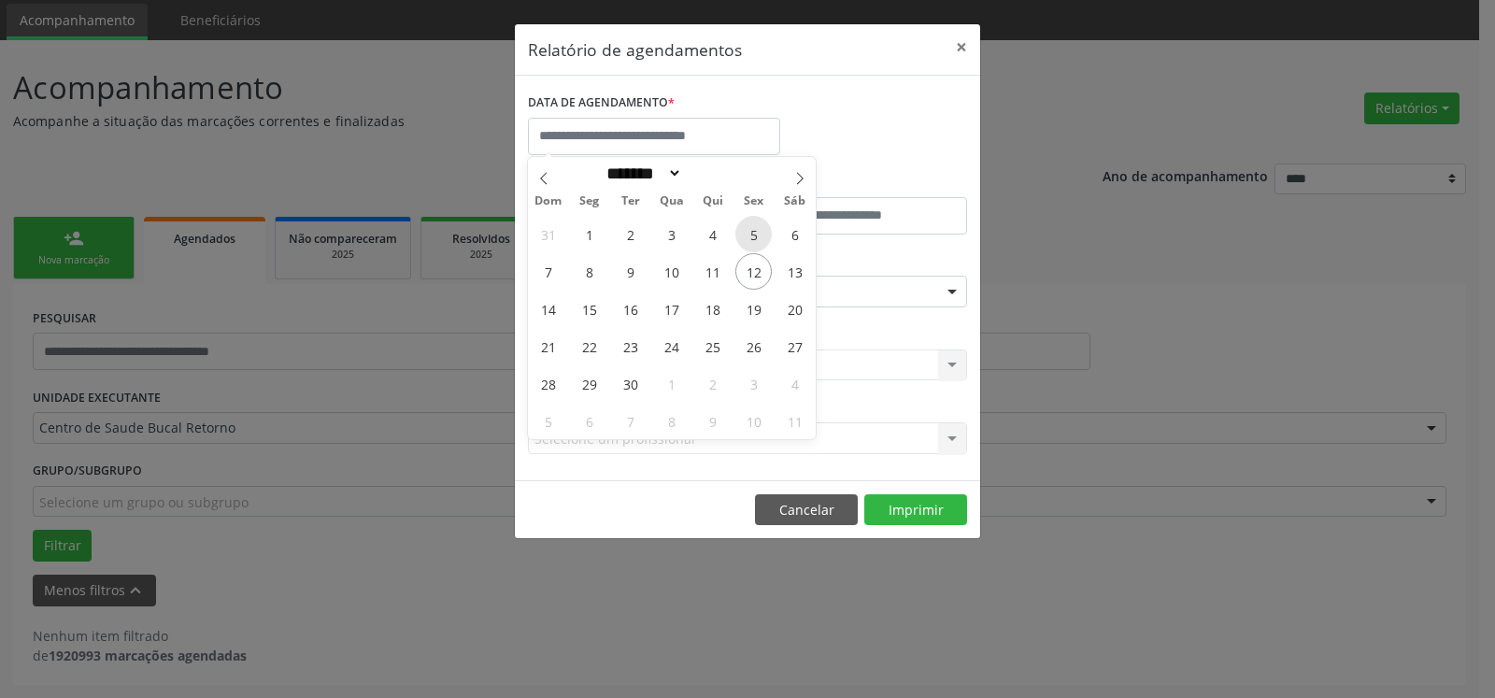
click at [762, 233] on span "5" at bounding box center [754, 234] width 36 height 36
type input "**********"
click at [762, 233] on span "5" at bounding box center [754, 234] width 36 height 36
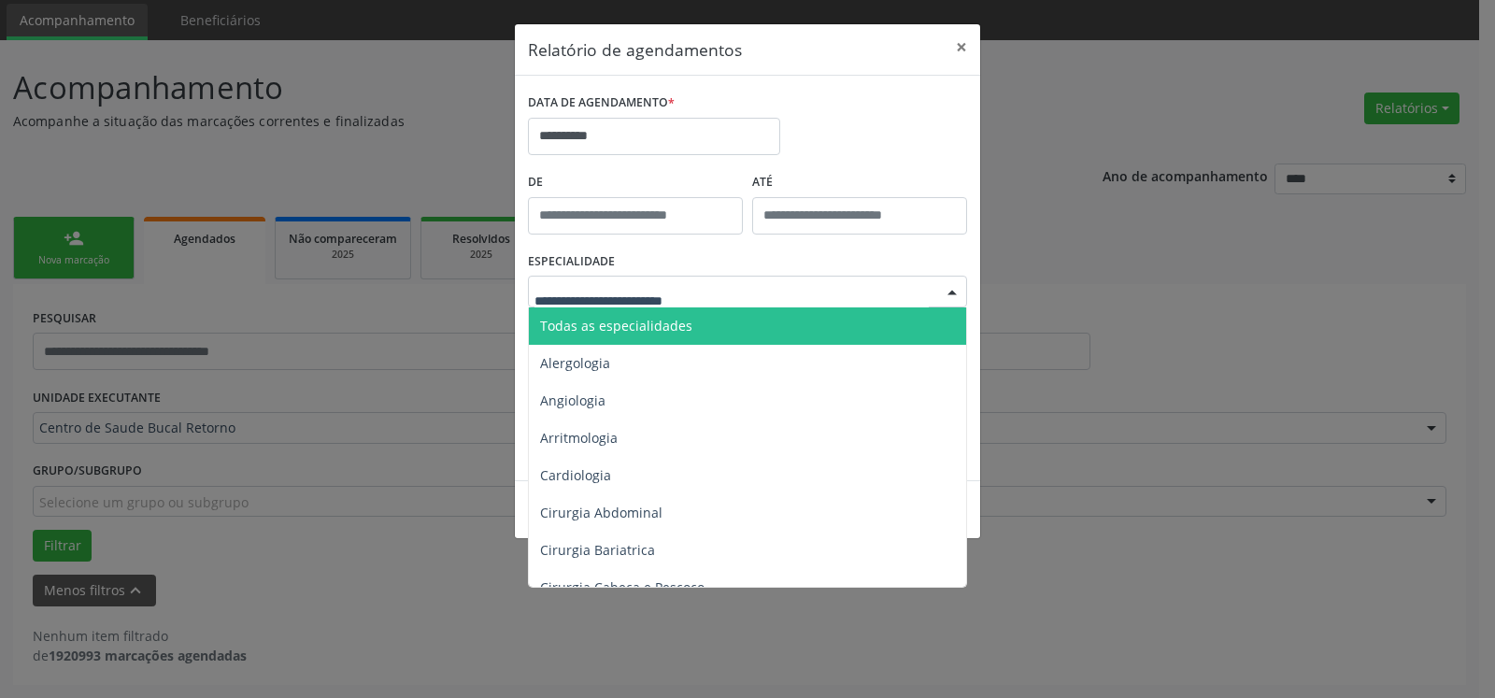
click at [760, 296] on div at bounding box center [747, 292] width 439 height 32
drag, startPoint x: 759, startPoint y: 314, endPoint x: 809, endPoint y: 464, distance: 157.8
click at [758, 315] on span "Todas as especialidades" at bounding box center [749, 325] width 440 height 37
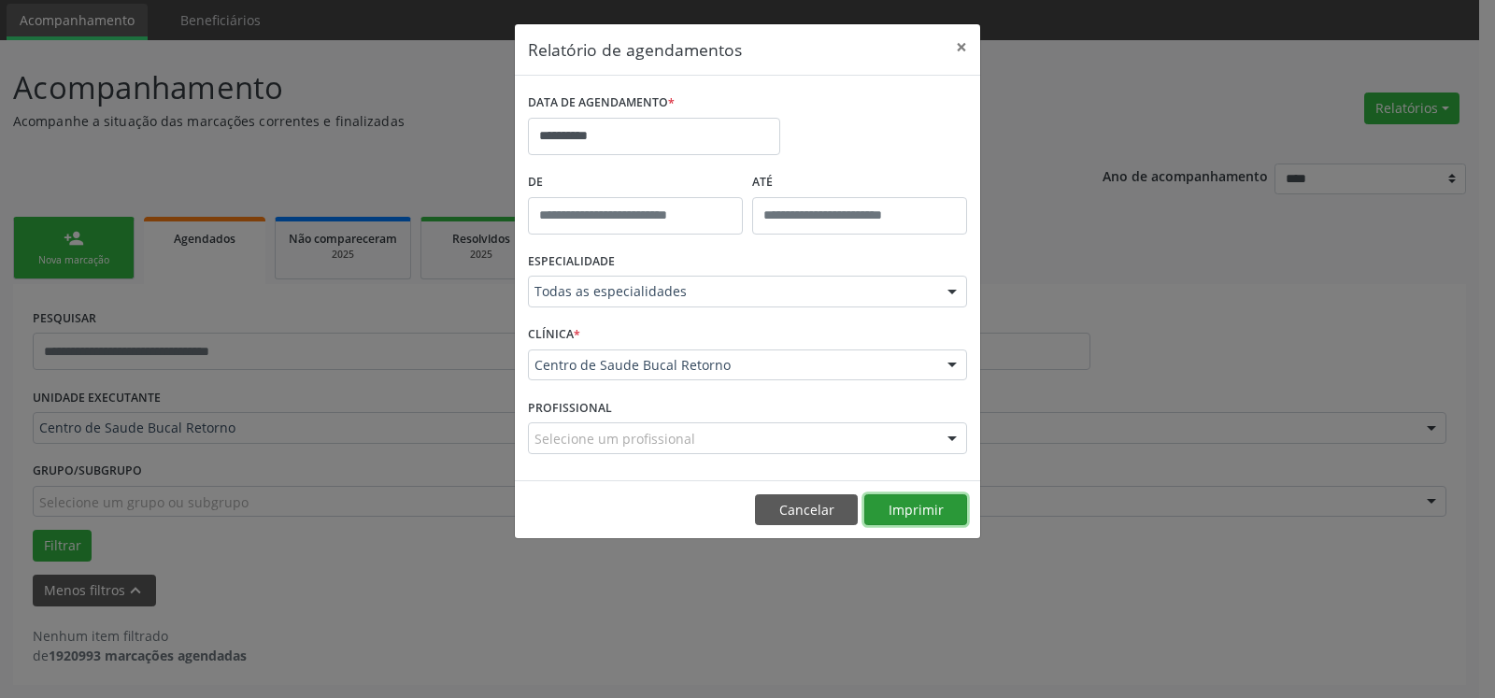
click at [917, 507] on button "Imprimir" at bounding box center [916, 510] width 103 height 32
drag, startPoint x: 957, startPoint y: 49, endPoint x: 953, endPoint y: 81, distance: 32.9
click at [958, 49] on button "×" at bounding box center [961, 47] width 37 height 46
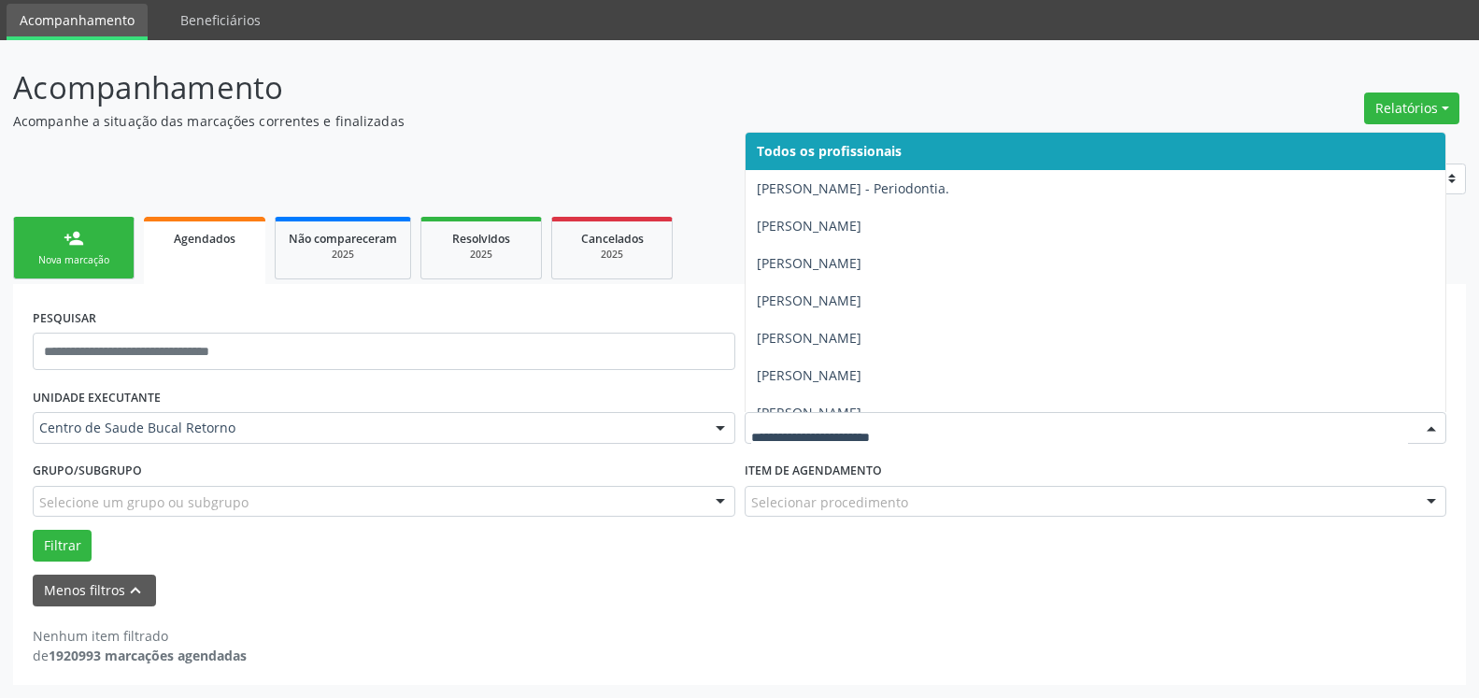
click at [672, 93] on p "Acompanhamento" at bounding box center [522, 87] width 1018 height 47
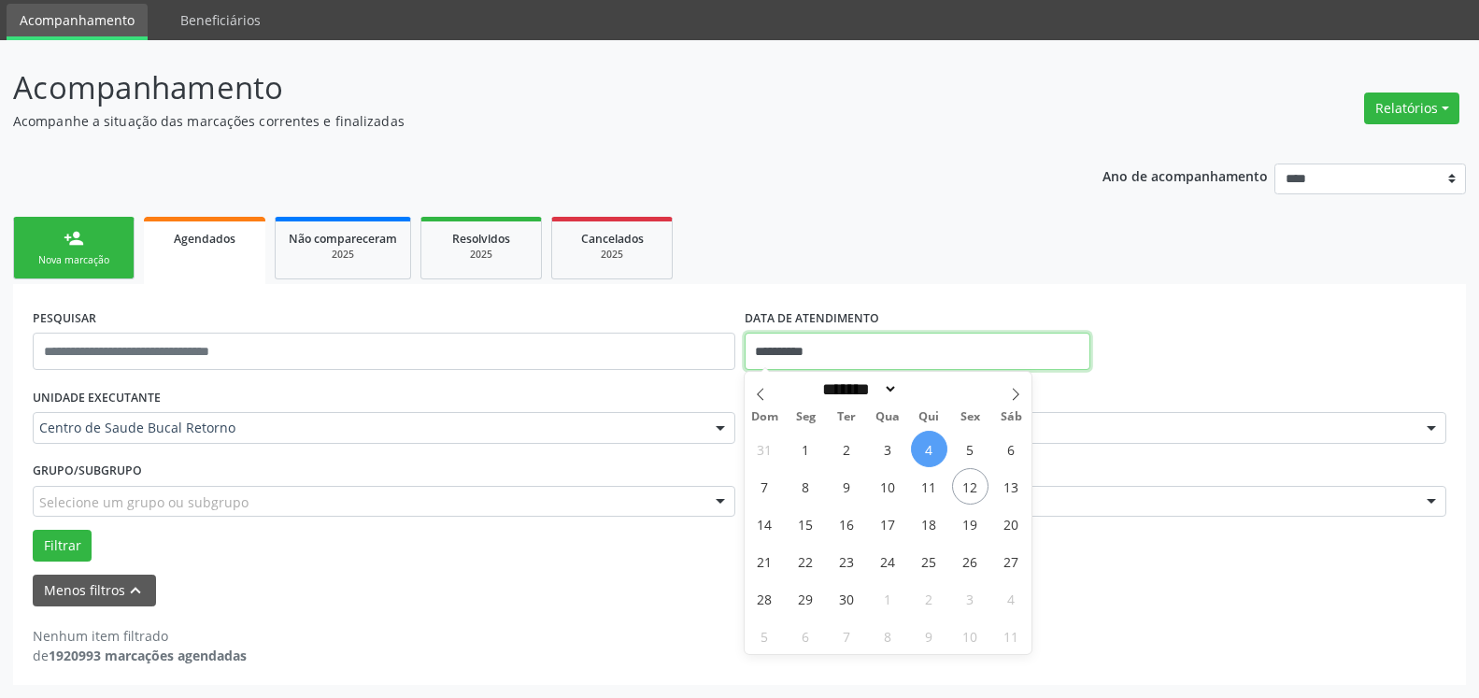
click at [852, 348] on input "**********" at bounding box center [918, 351] width 347 height 37
click at [969, 449] on span "5" at bounding box center [970, 449] width 36 height 36
type input "**********"
click at [969, 449] on div "PROFISSIONAL EXECUTANTE Todos os profissionais Todos os profissionais [PERSON_N…" at bounding box center [1096, 419] width 712 height 73
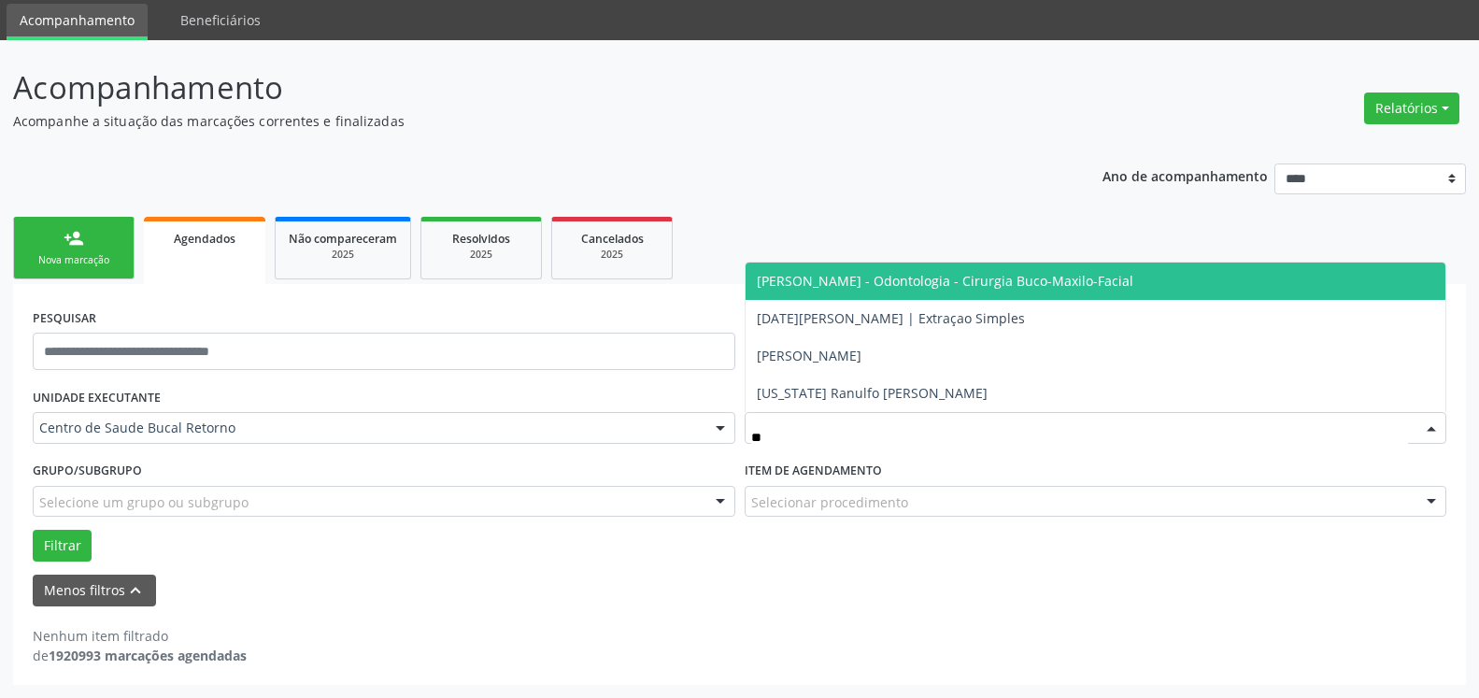
drag, startPoint x: 933, startPoint y: 279, endPoint x: 693, endPoint y: 324, distance: 244.3
click at [932, 279] on span "[PERSON_NAME] - Odontologia - Cirurgia Buco-Maxilo-Facial" at bounding box center [945, 281] width 377 height 18
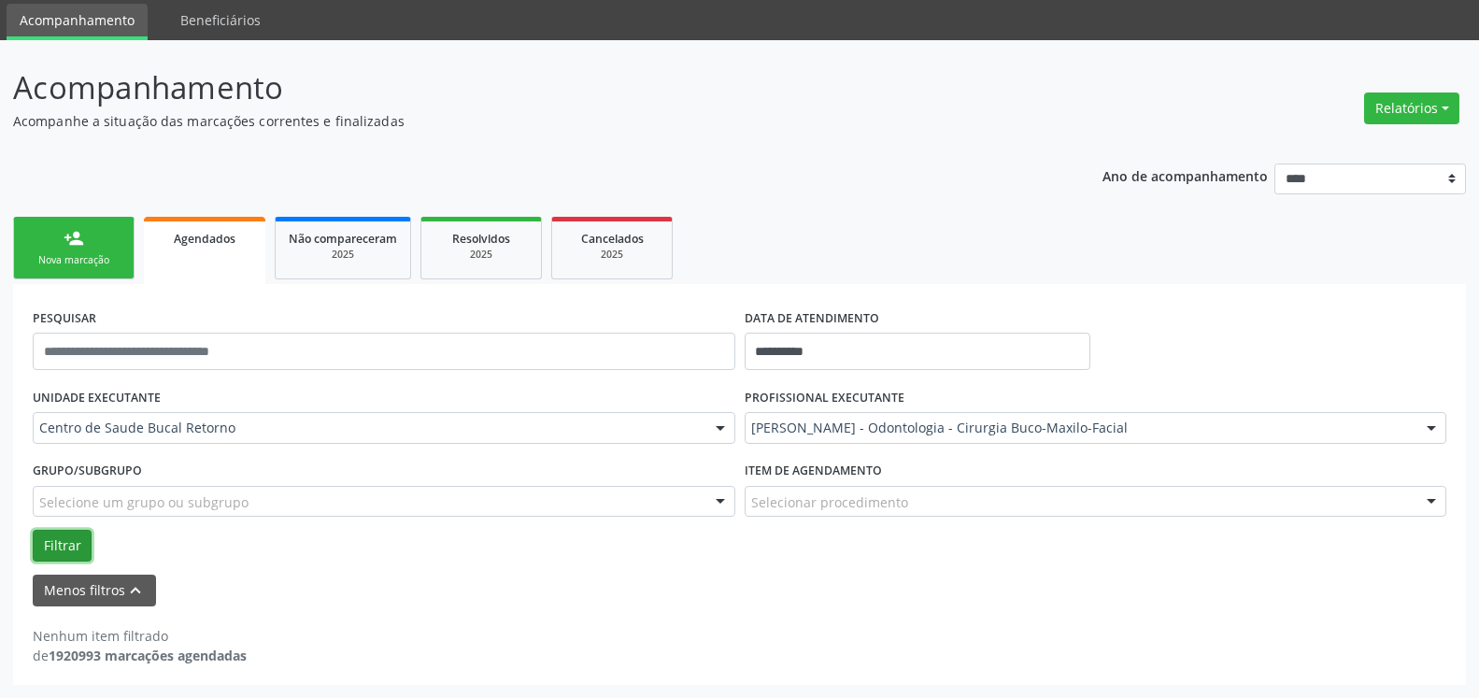
click at [52, 538] on button "Filtrar" at bounding box center [62, 546] width 59 height 32
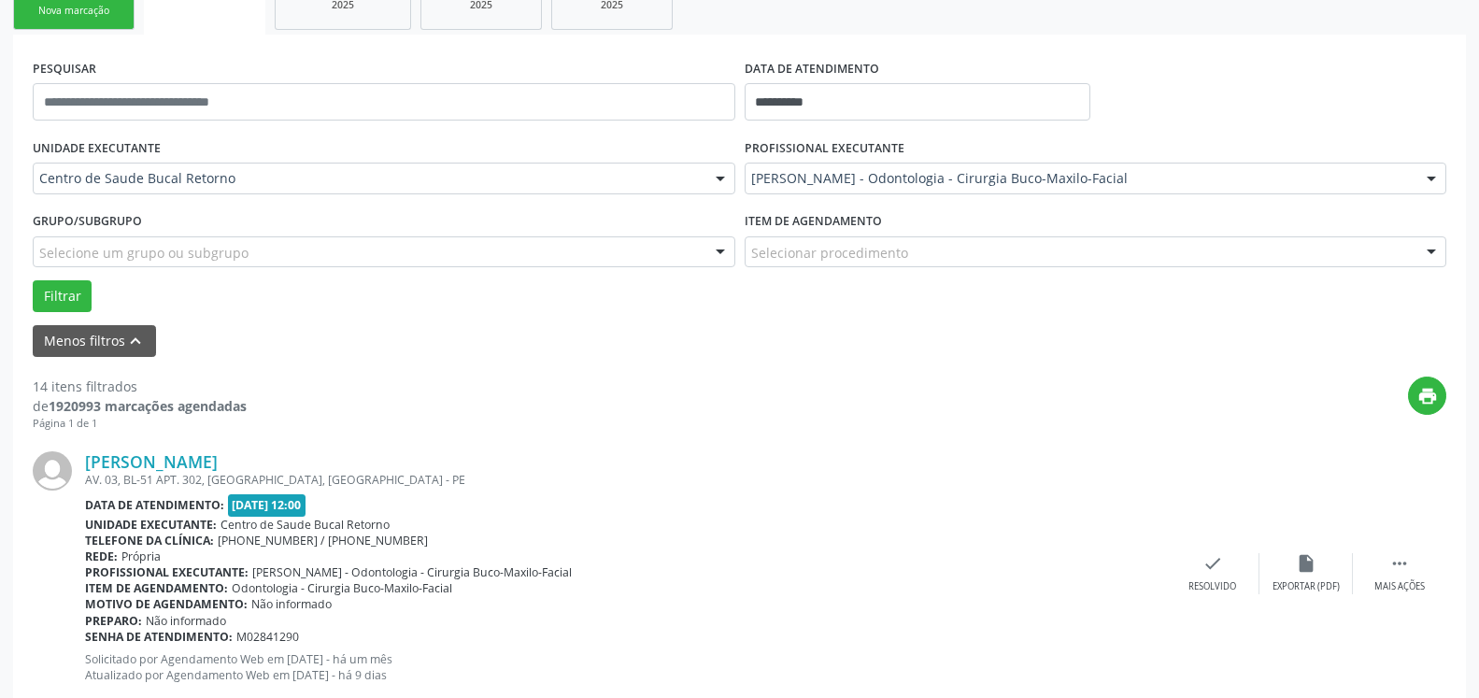
scroll to position [381, 0]
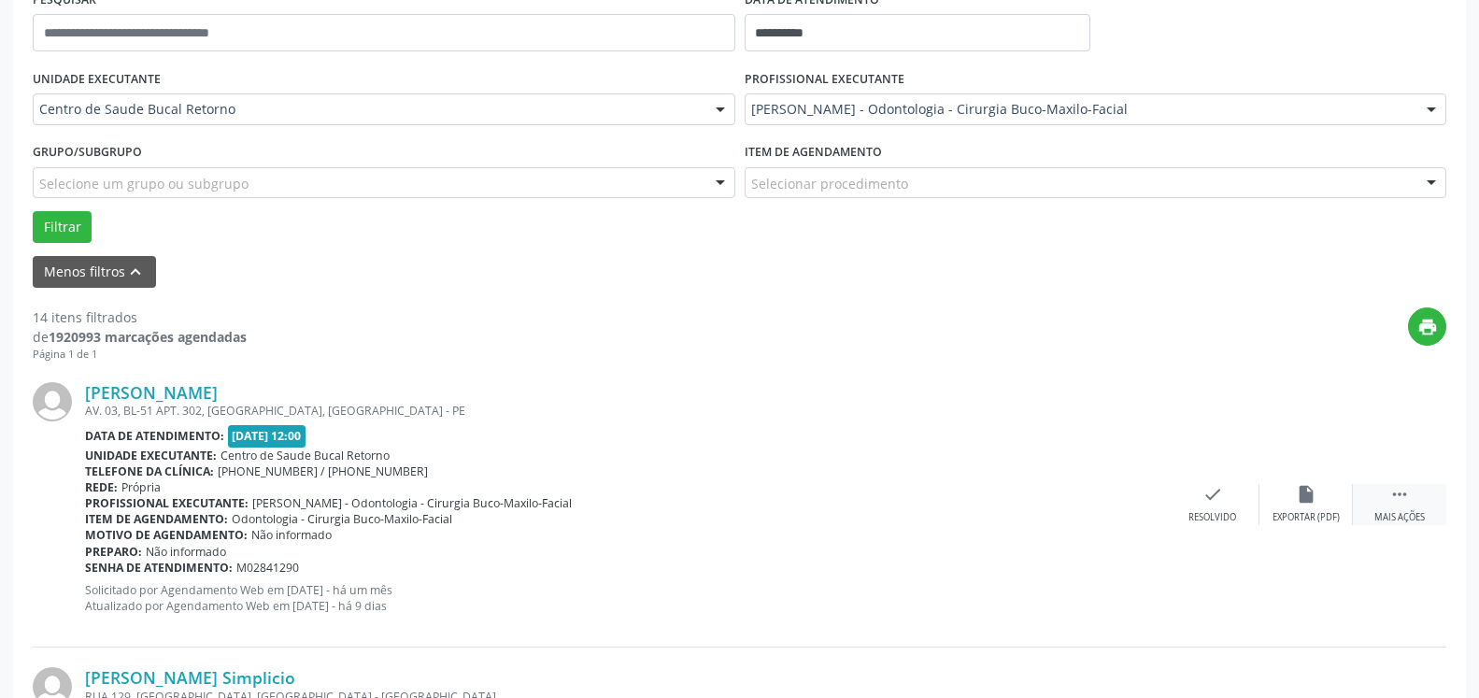
click at [1399, 501] on icon "" at bounding box center [1400, 494] width 21 height 21
click at [1308, 504] on icon "alarm_off" at bounding box center [1306, 494] width 21 height 21
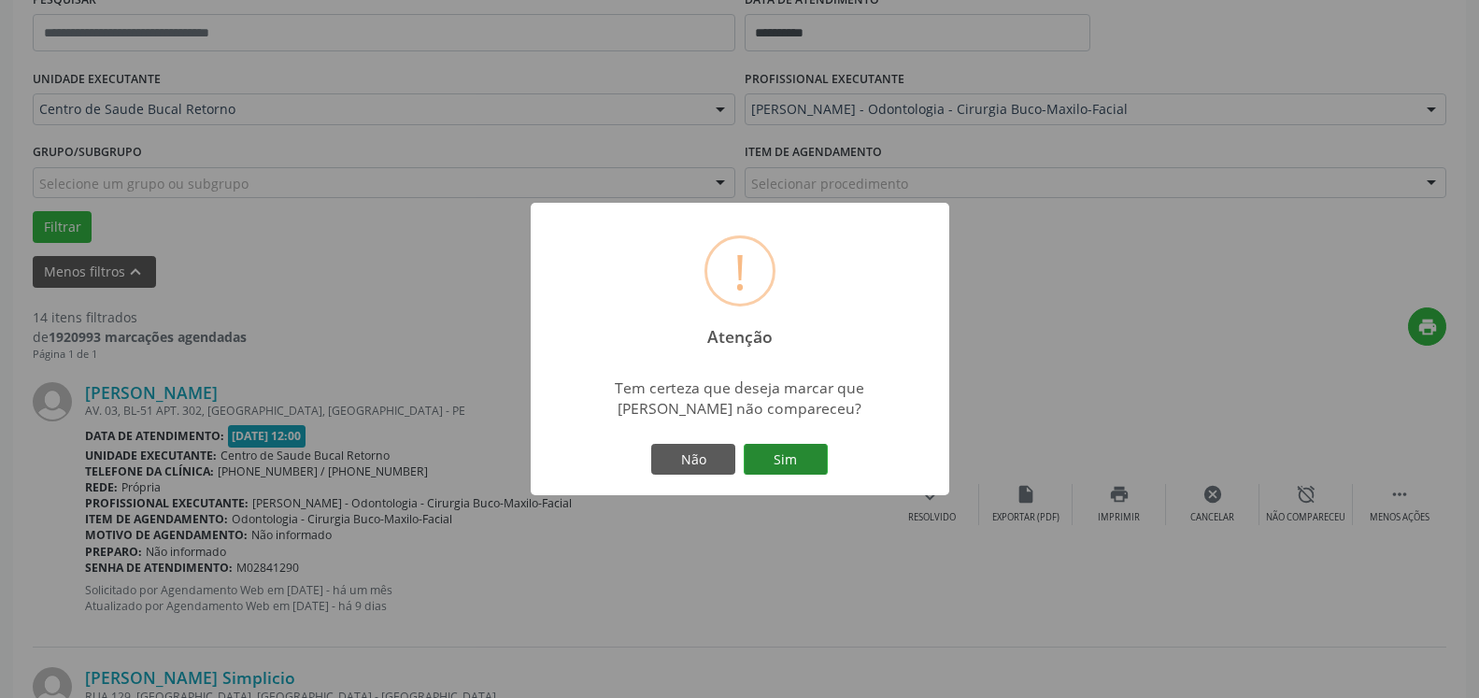
click at [801, 458] on button "Sim" at bounding box center [786, 460] width 84 height 32
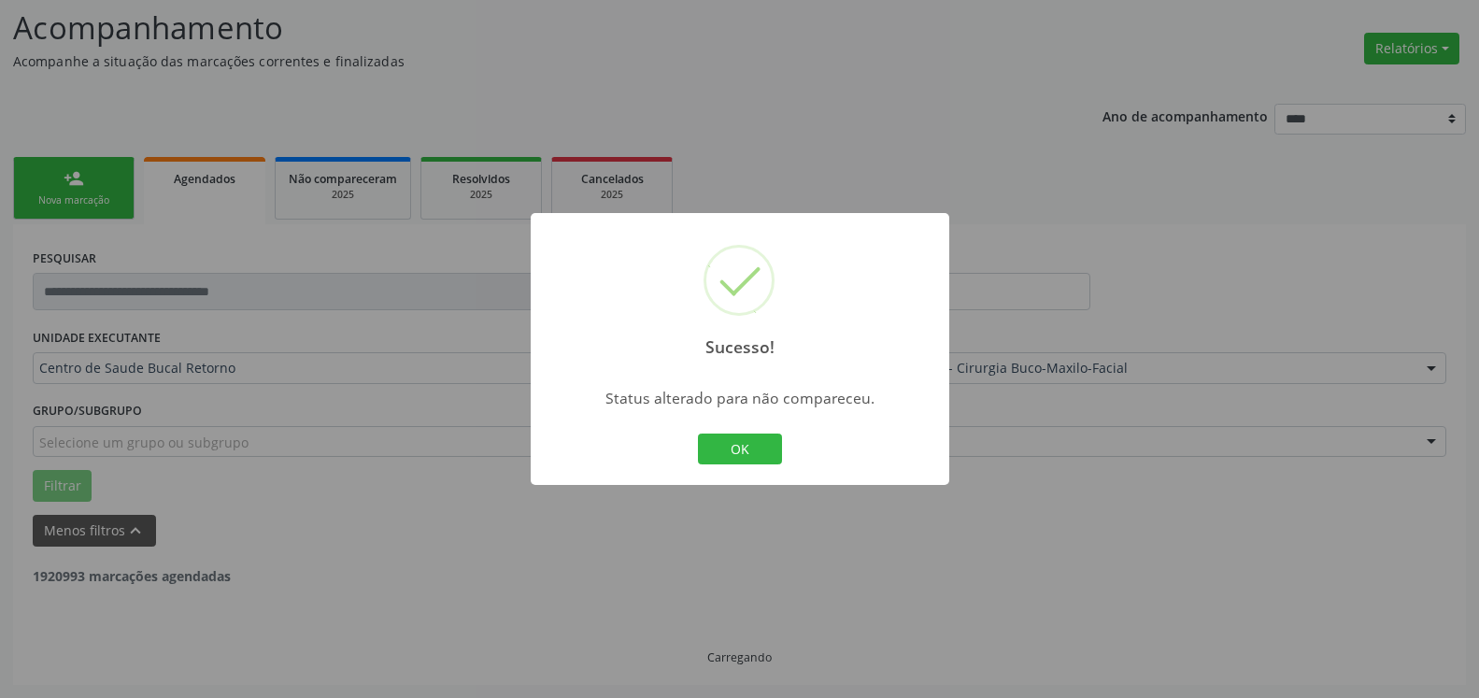
scroll to position [122, 0]
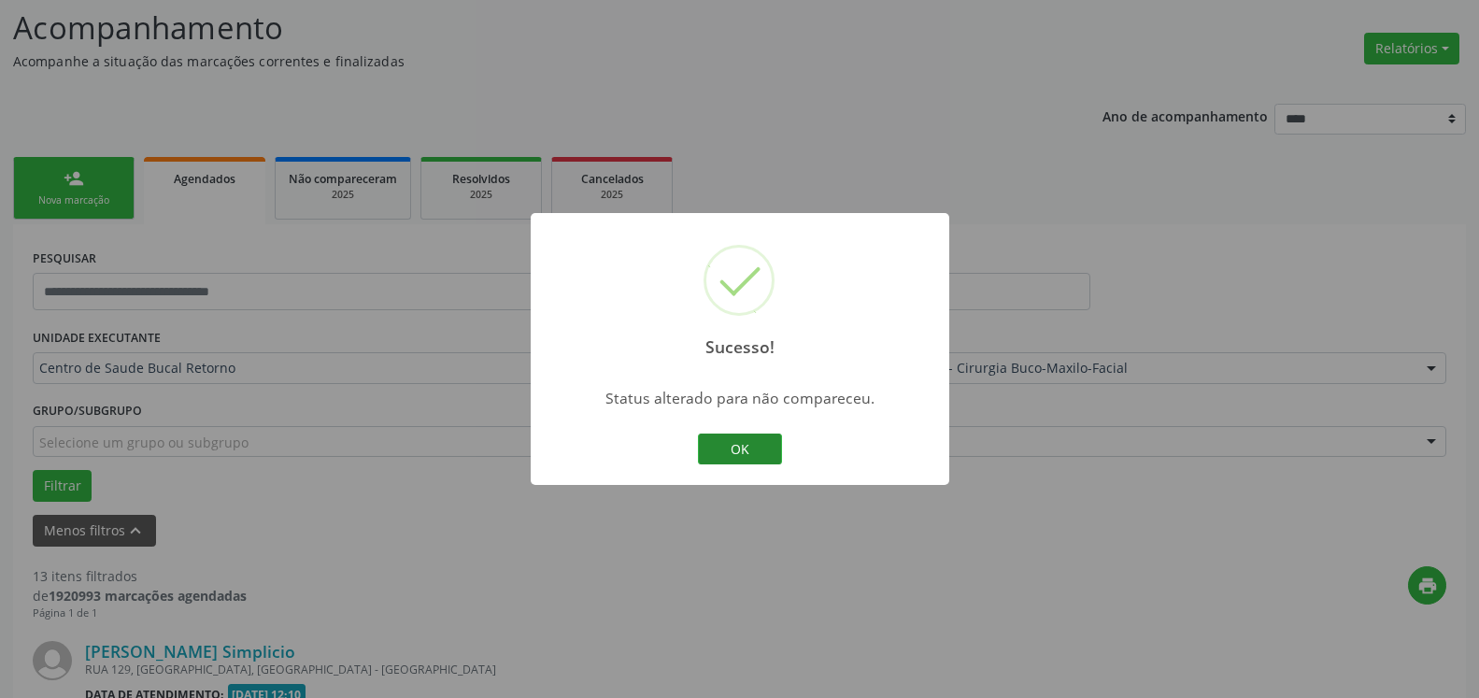
click at [725, 449] on button "OK" at bounding box center [740, 450] width 84 height 32
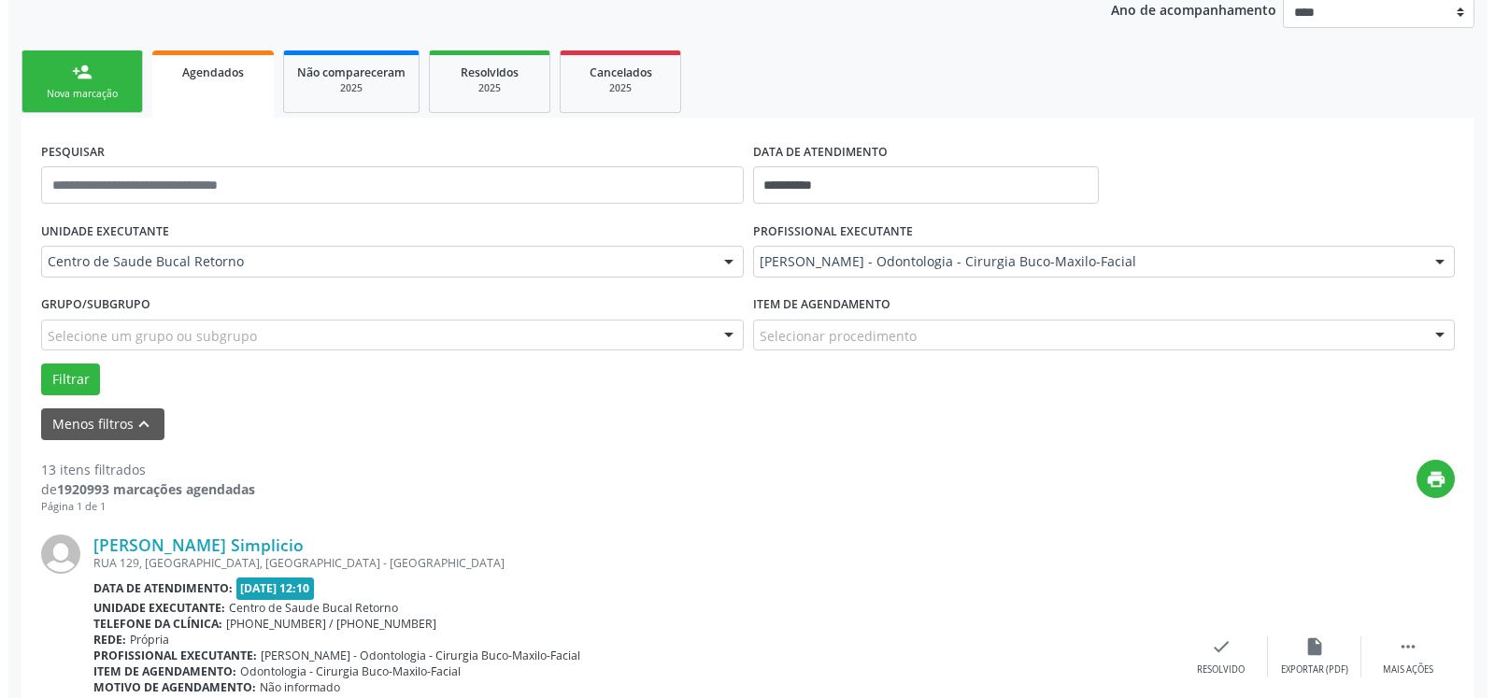
scroll to position [408, 0]
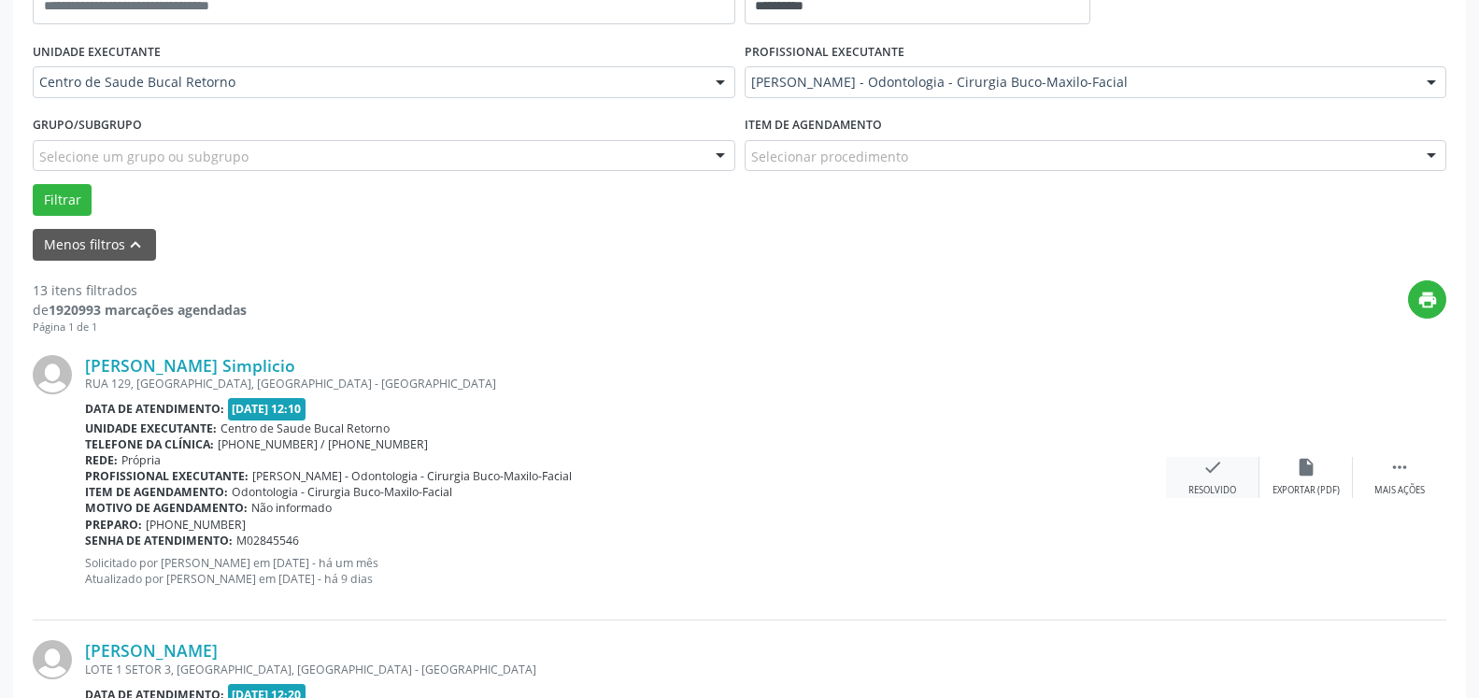
click at [1207, 478] on icon "check" at bounding box center [1213, 467] width 21 height 21
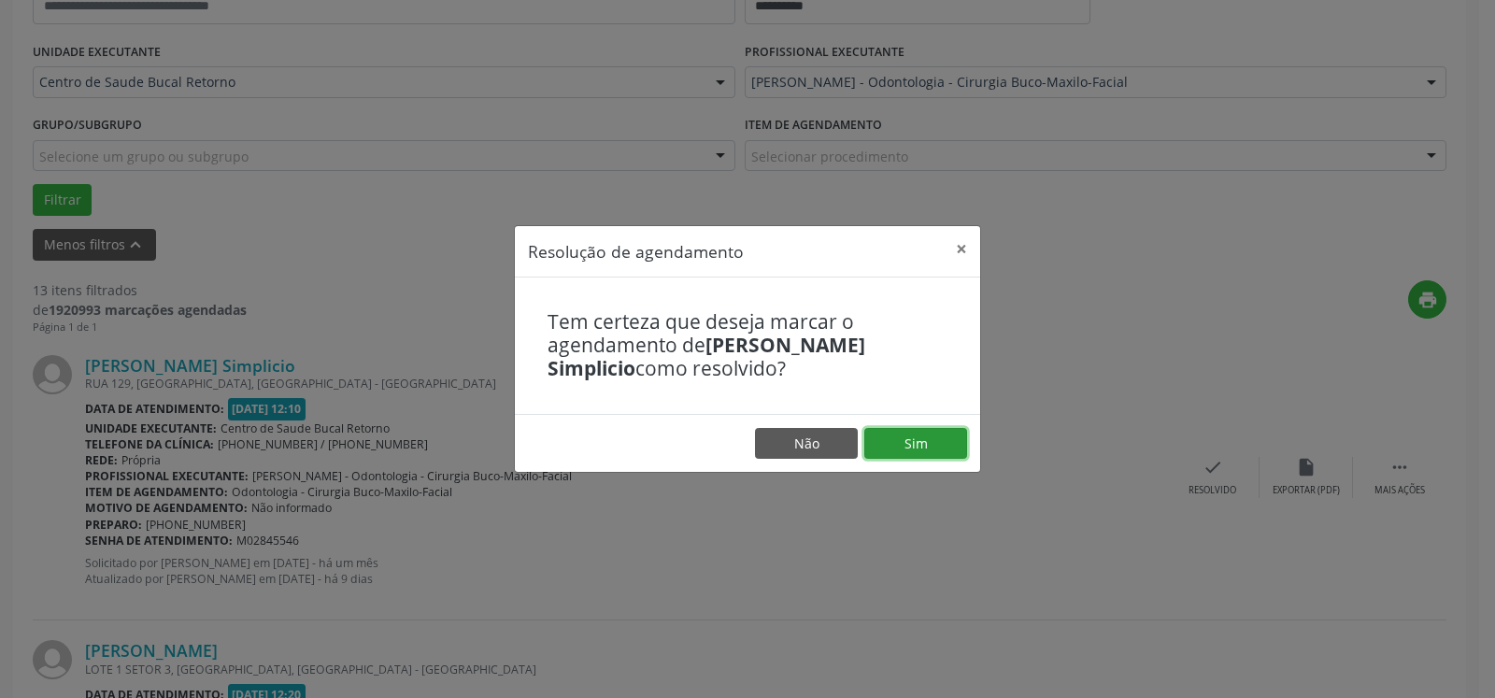
click at [948, 448] on button "Sim" at bounding box center [916, 444] width 103 height 32
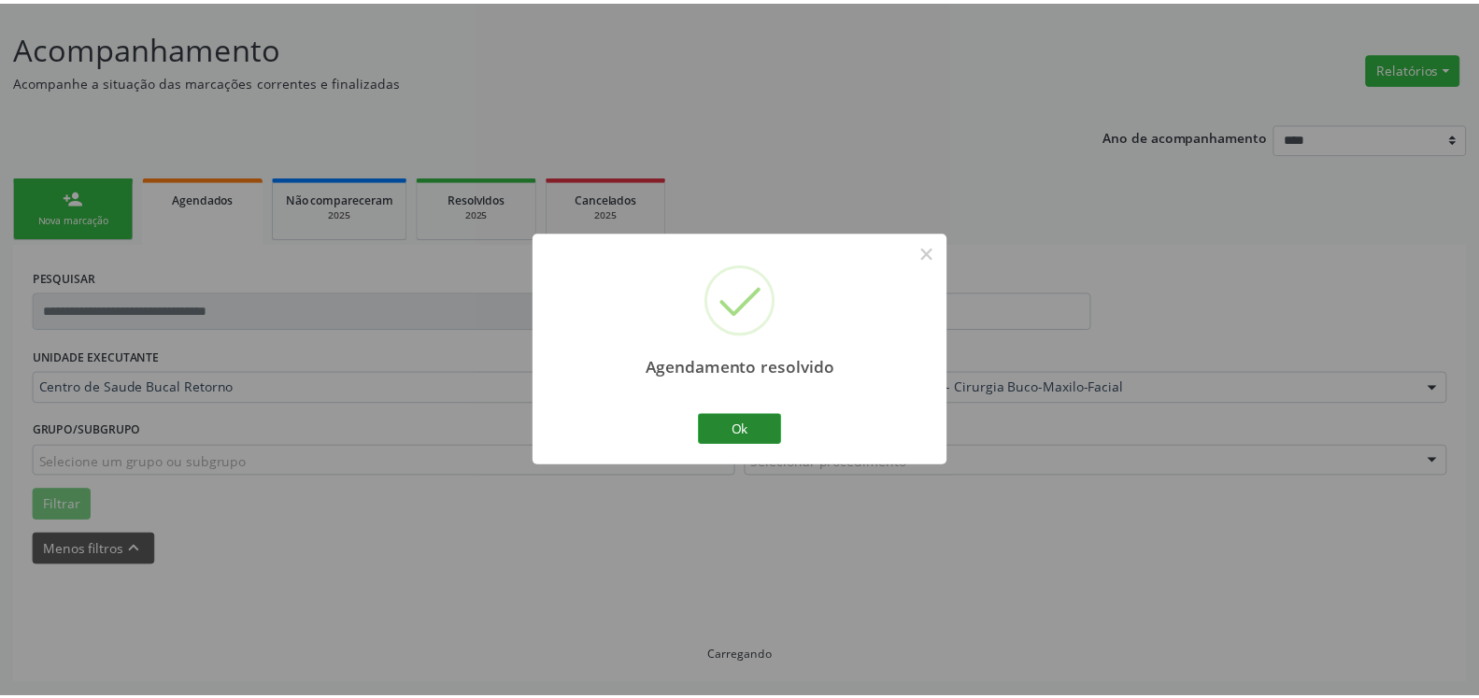
scroll to position [103, 0]
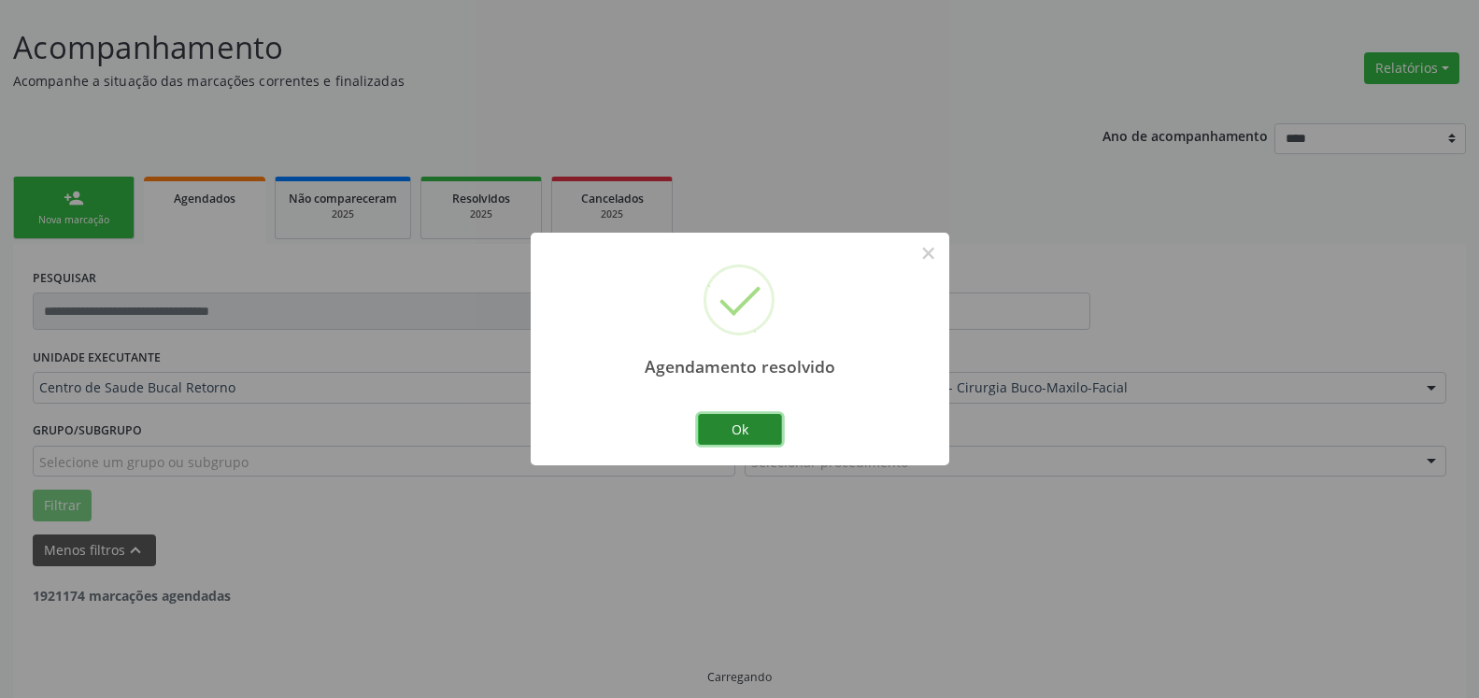
click at [729, 425] on button "Ok" at bounding box center [740, 430] width 84 height 32
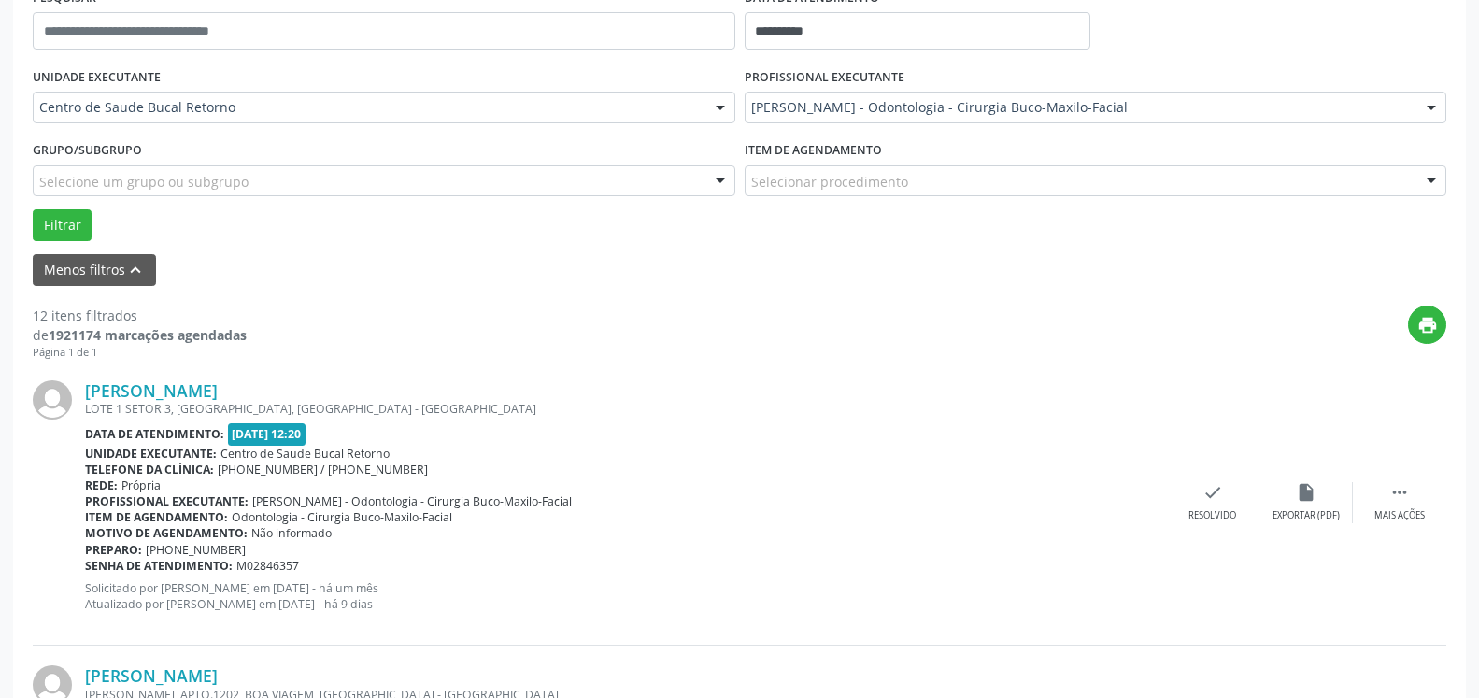
scroll to position [389, 0]
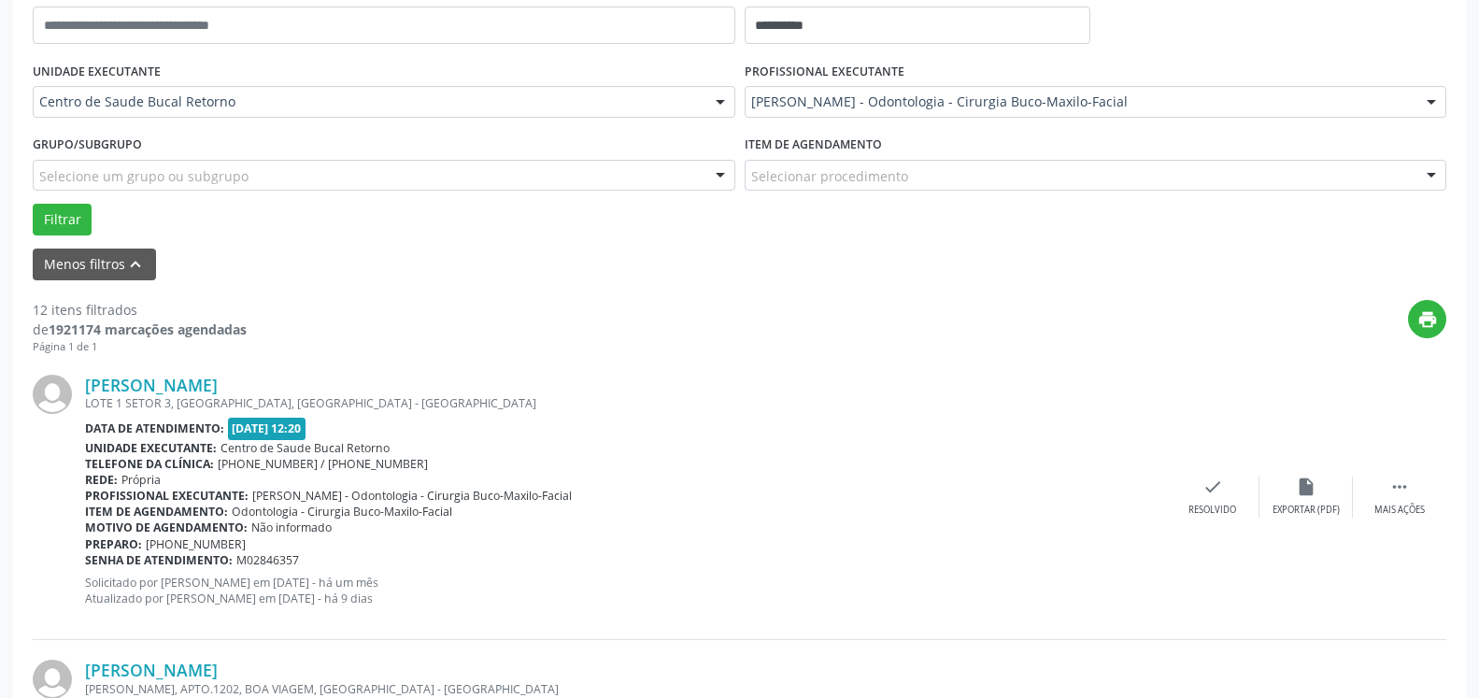
drag, startPoint x: 1422, startPoint y: 476, endPoint x: 1410, endPoint y: 477, distance: 11.3
click at [1421, 476] on div "[PERSON_NAME] LOTE 1 SETOR 3, [GEOGRAPHIC_DATA], [GEOGRAPHIC_DATA] - [GEOGRAPHI…" at bounding box center [740, 497] width 1414 height 285
click at [1393, 493] on div " Mais ações" at bounding box center [1399, 497] width 93 height 40
click at [1302, 489] on icon "alarm_off" at bounding box center [1306, 487] width 21 height 21
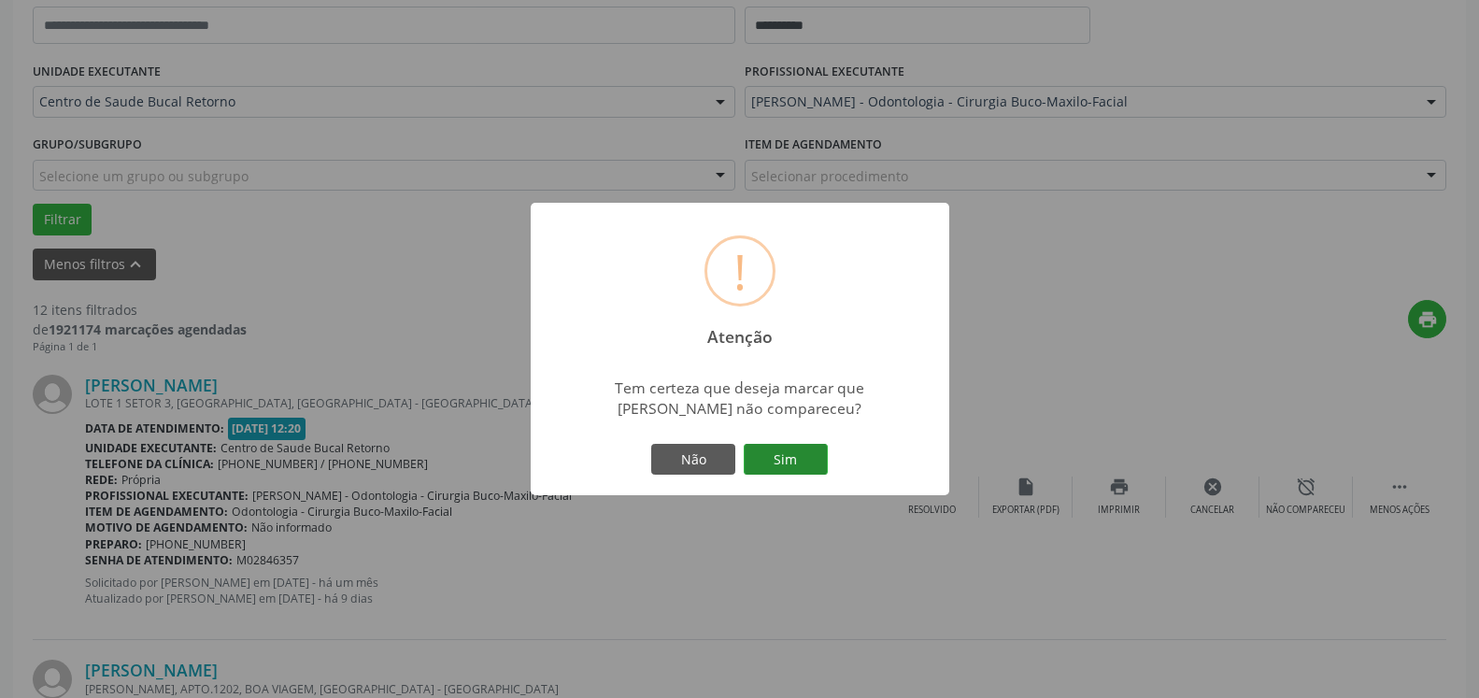
click at [805, 461] on button "Sim" at bounding box center [786, 460] width 84 height 32
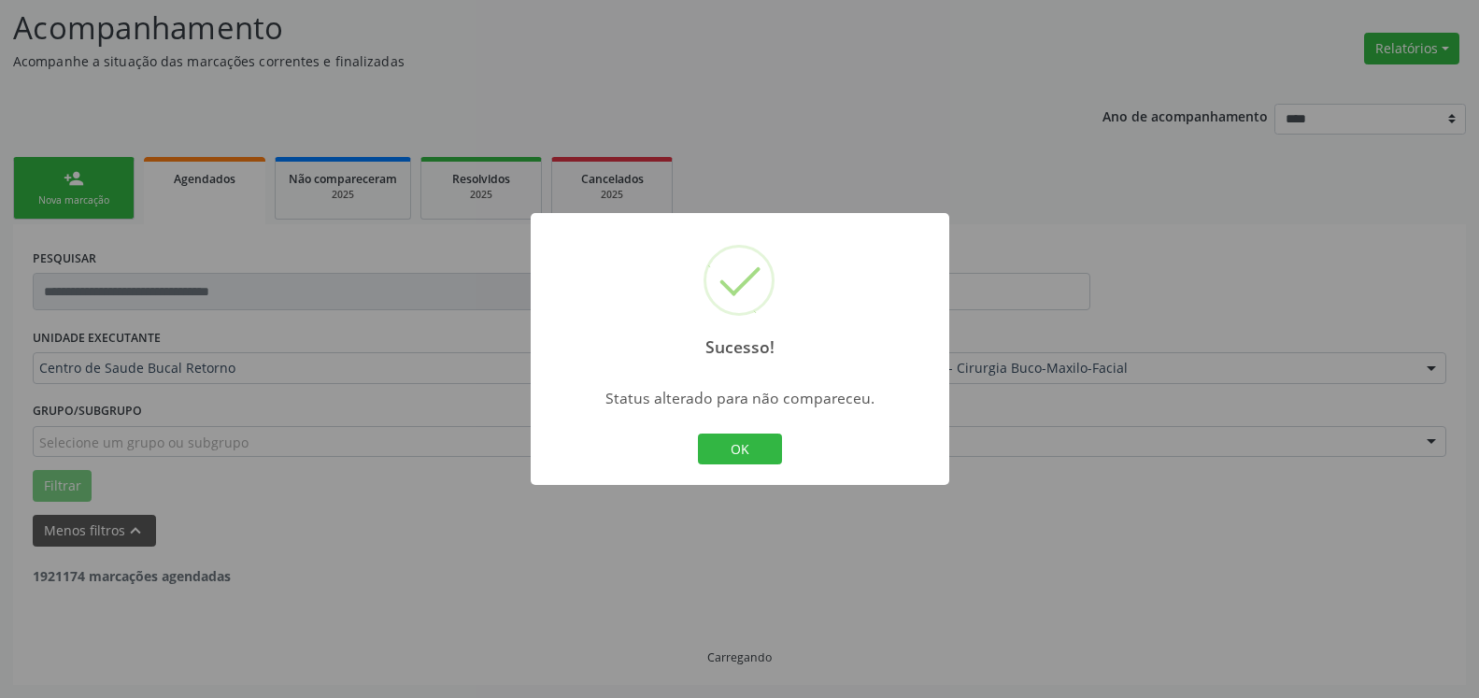
scroll to position [122, 0]
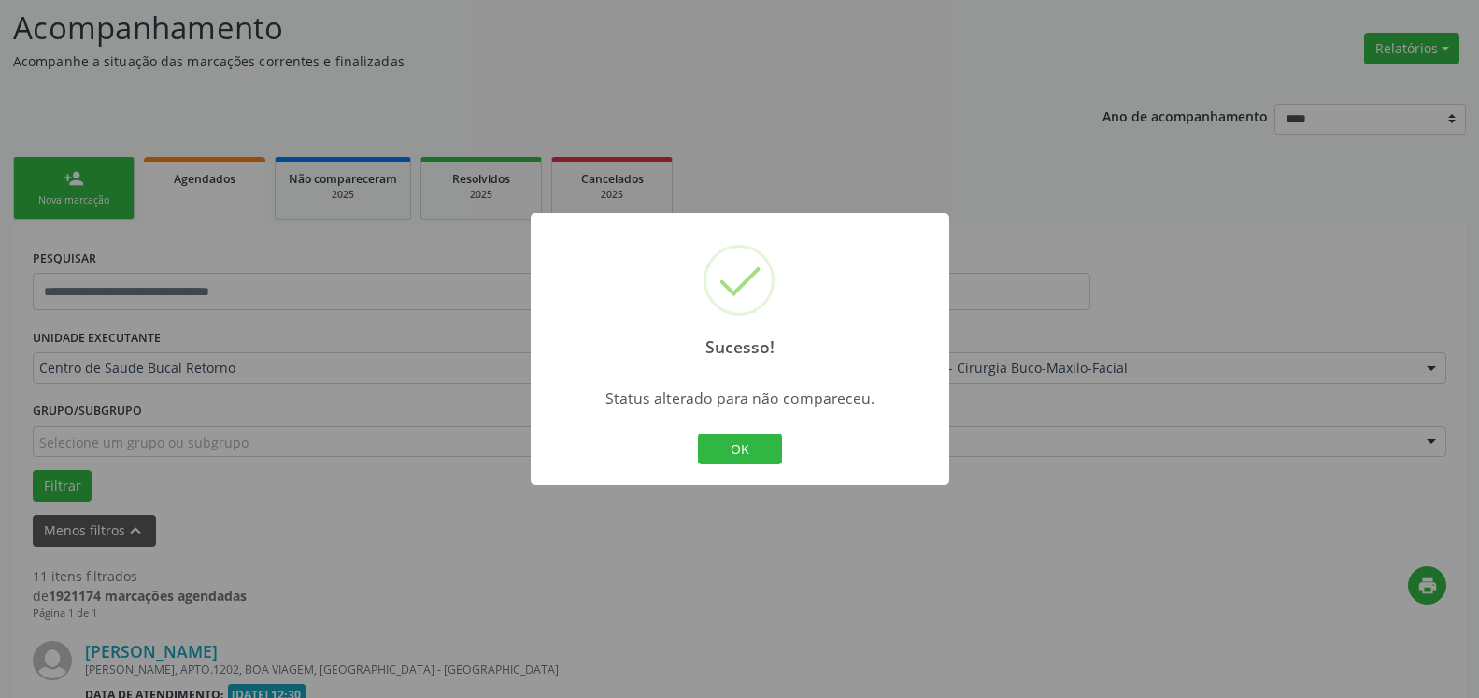
click at [724, 455] on button "OK" at bounding box center [740, 450] width 84 height 32
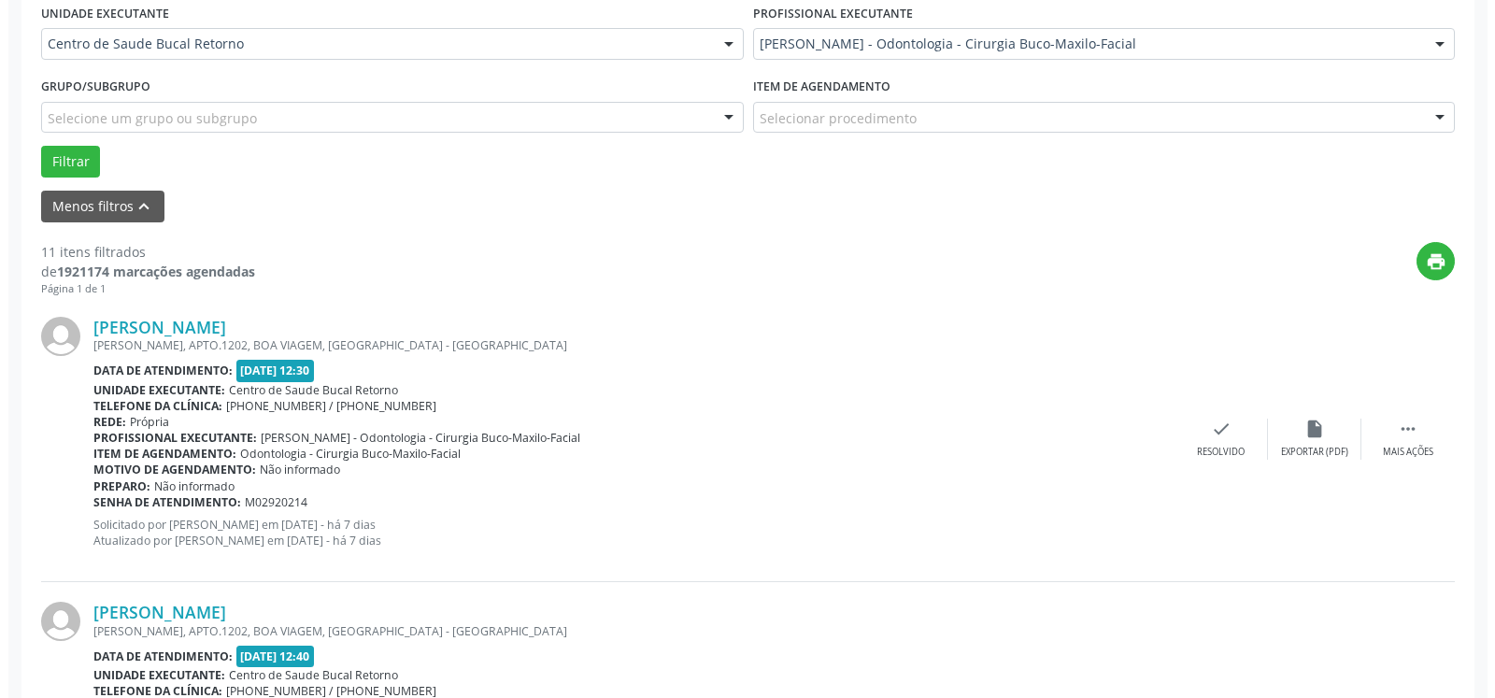
scroll to position [504, 0]
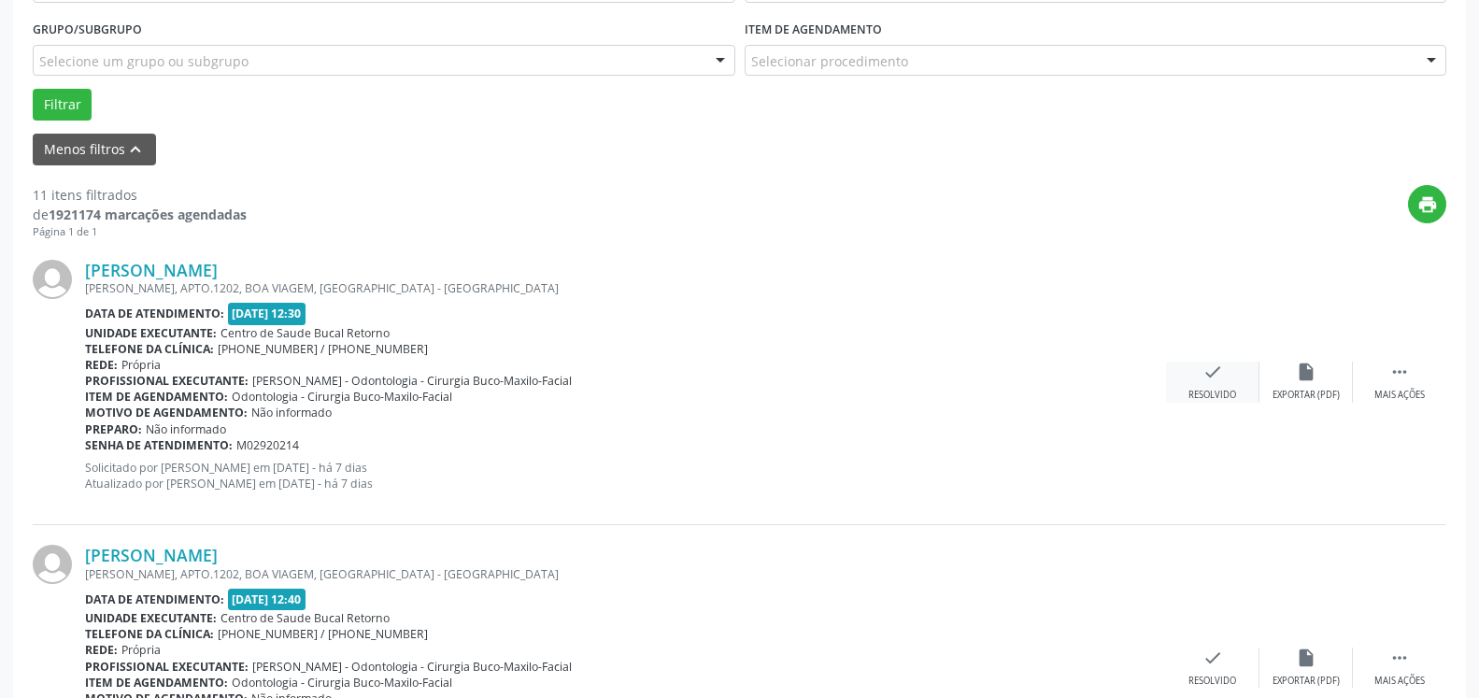
click at [1219, 381] on icon "check" at bounding box center [1213, 372] width 21 height 21
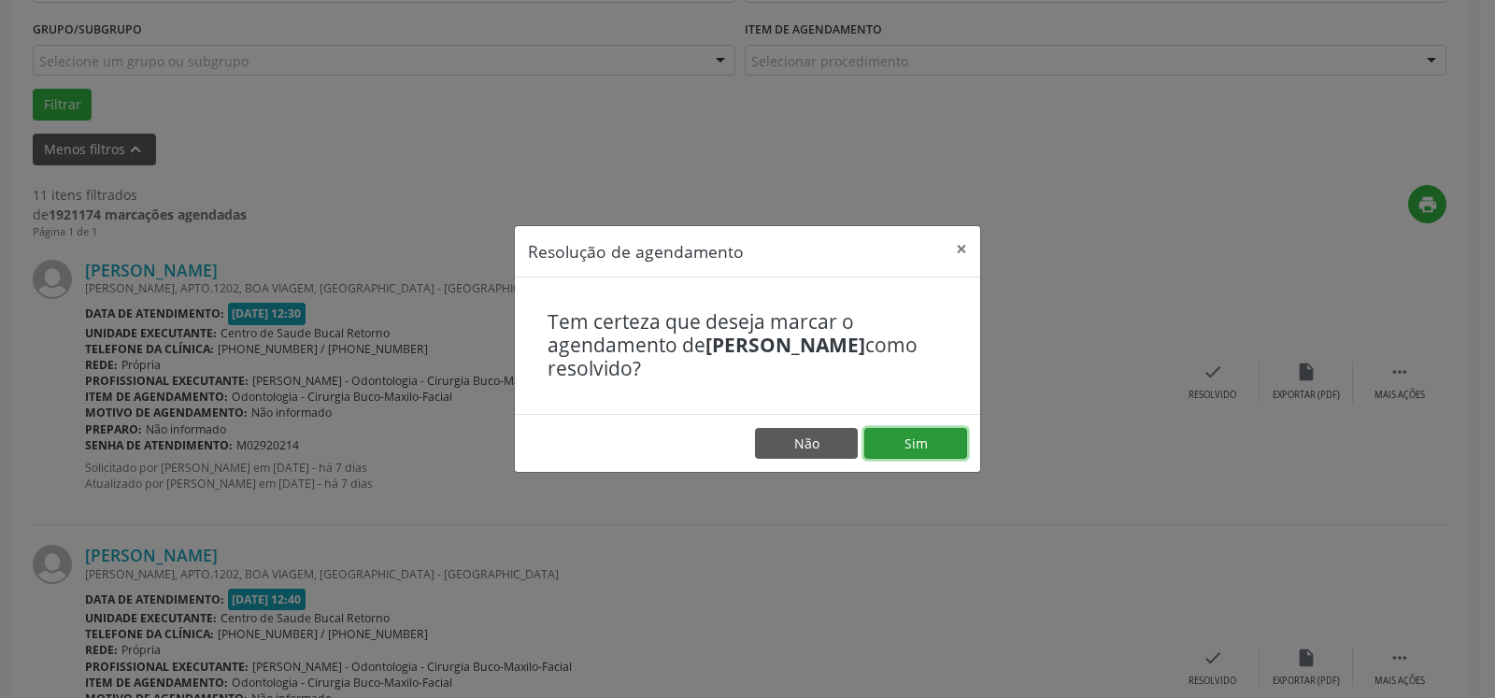
click at [950, 440] on button "Sim" at bounding box center [916, 444] width 103 height 32
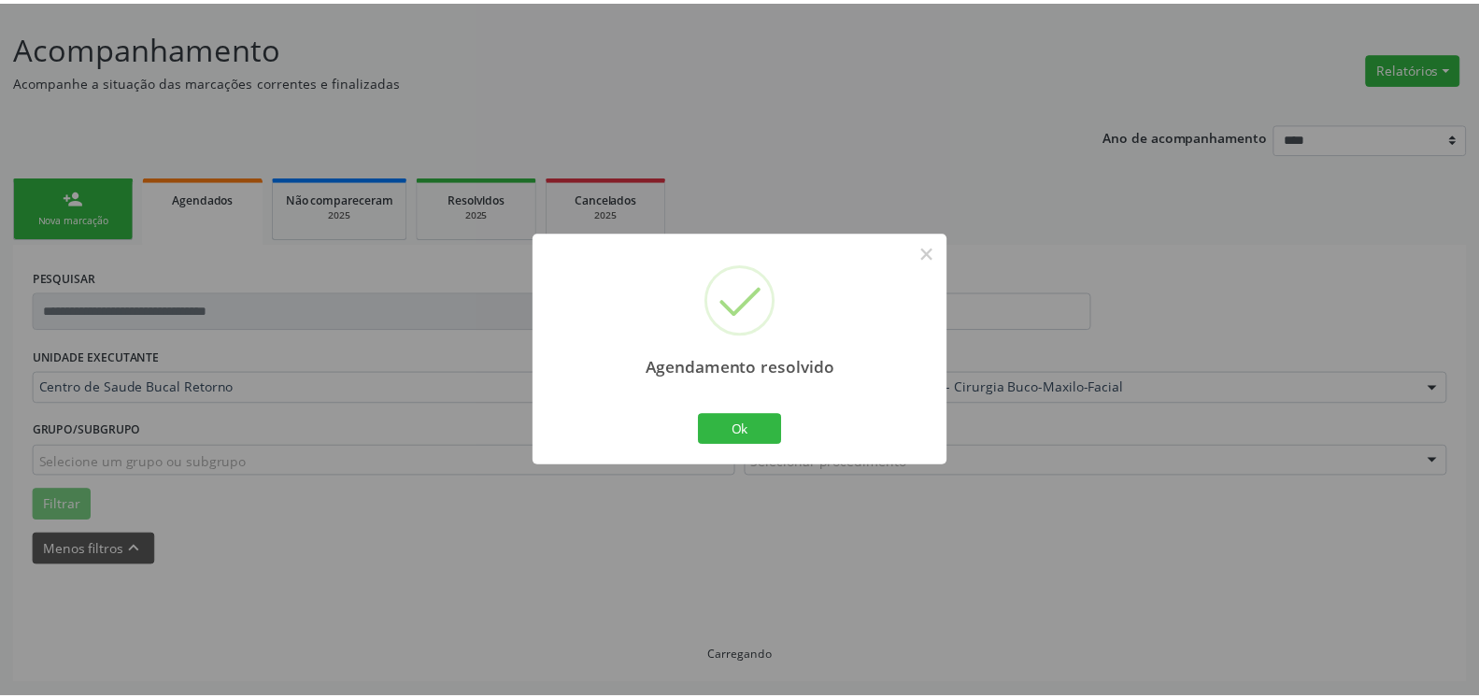
scroll to position [103, 0]
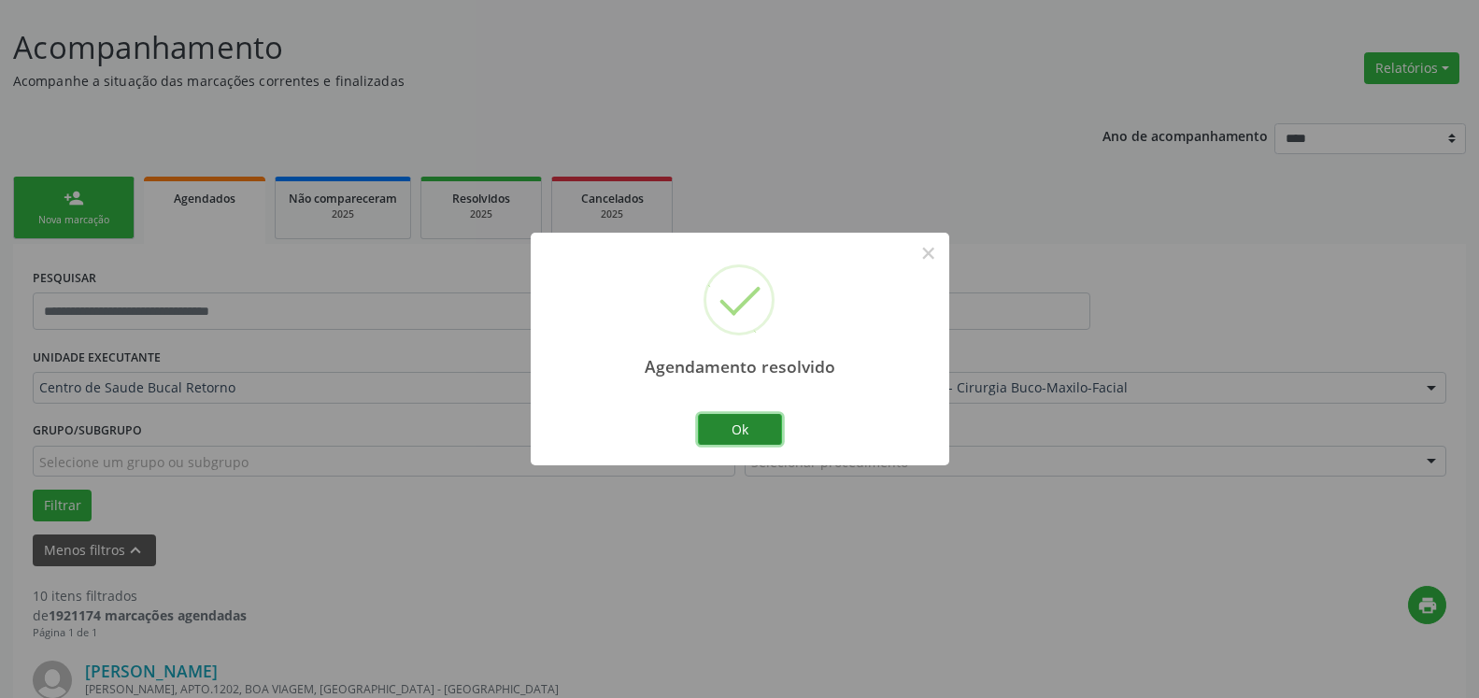
click at [707, 430] on button "Ok" at bounding box center [740, 430] width 84 height 32
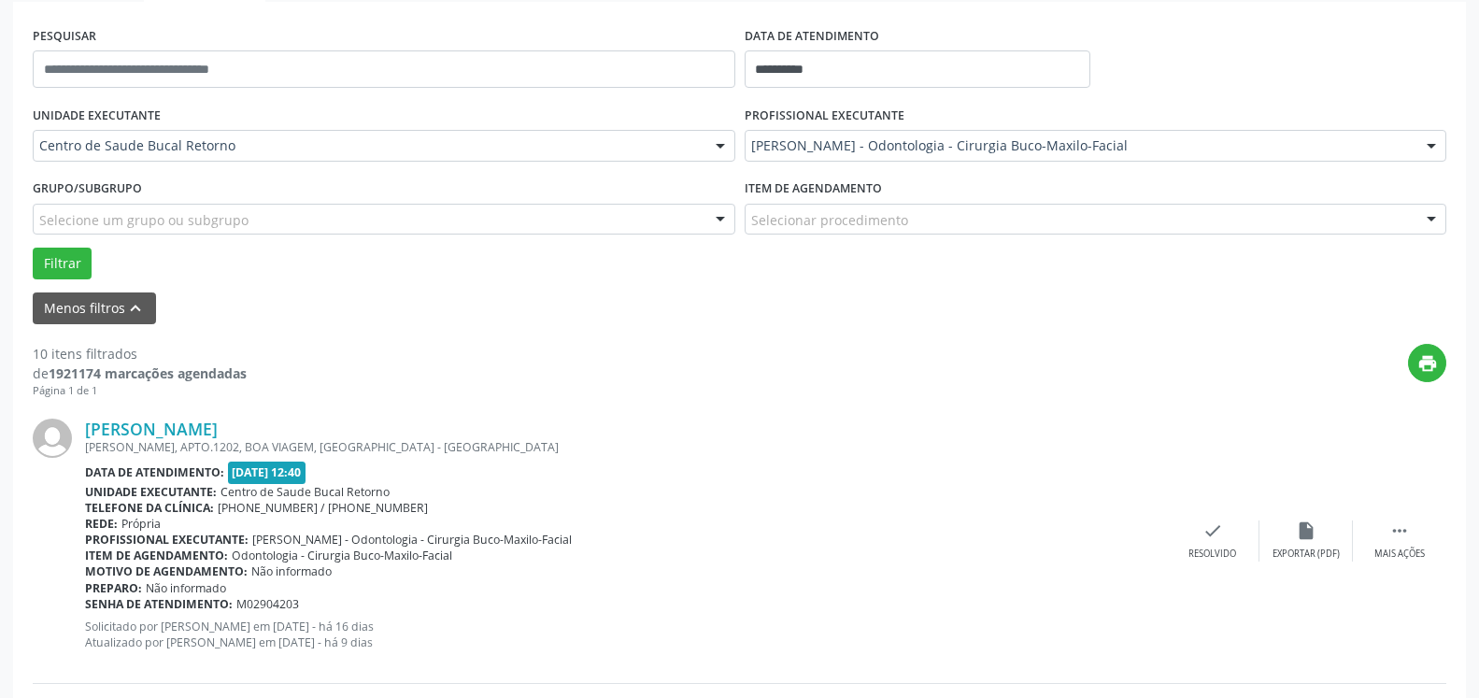
scroll to position [484, 0]
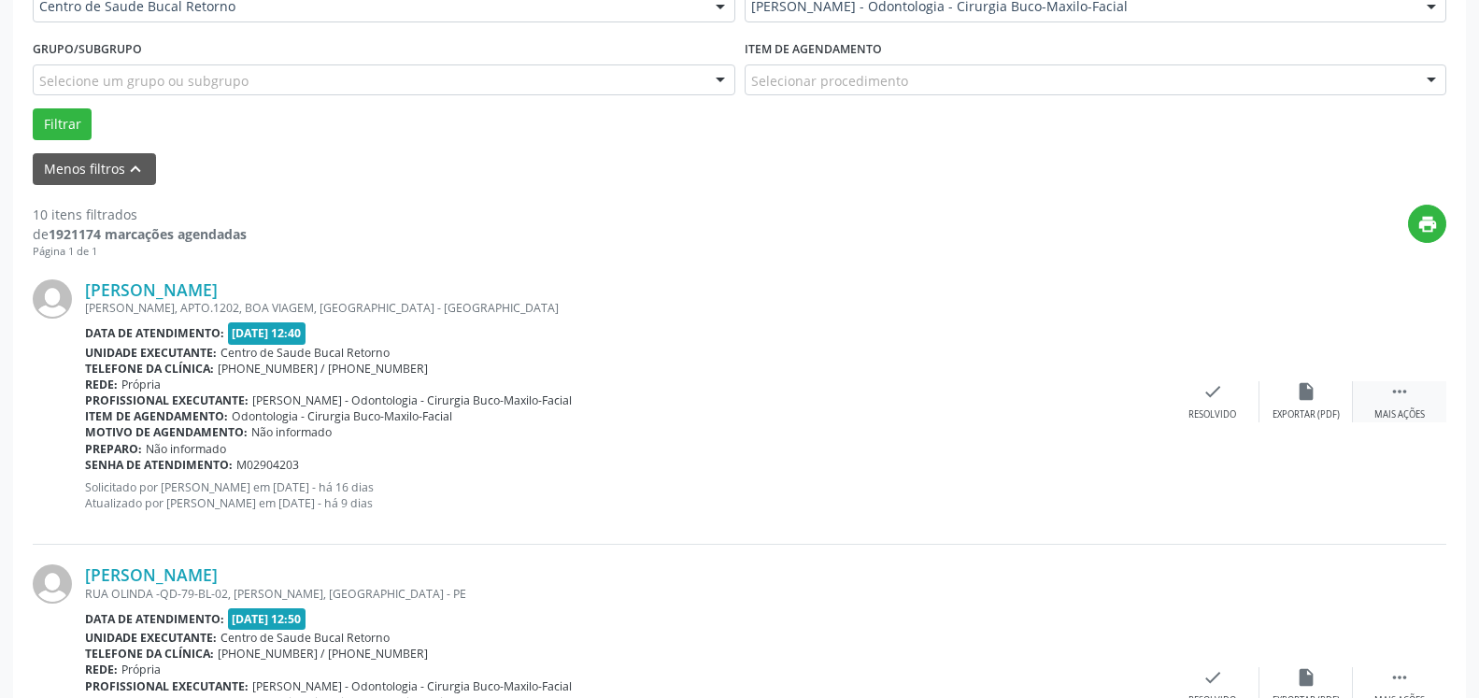
drag, startPoint x: 1394, startPoint y: 407, endPoint x: 1384, endPoint y: 402, distance: 11.7
click at [1396, 407] on div " Mais ações" at bounding box center [1399, 401] width 93 height 40
click at [1295, 391] on div "alarm_off Não compareceu" at bounding box center [1306, 401] width 93 height 40
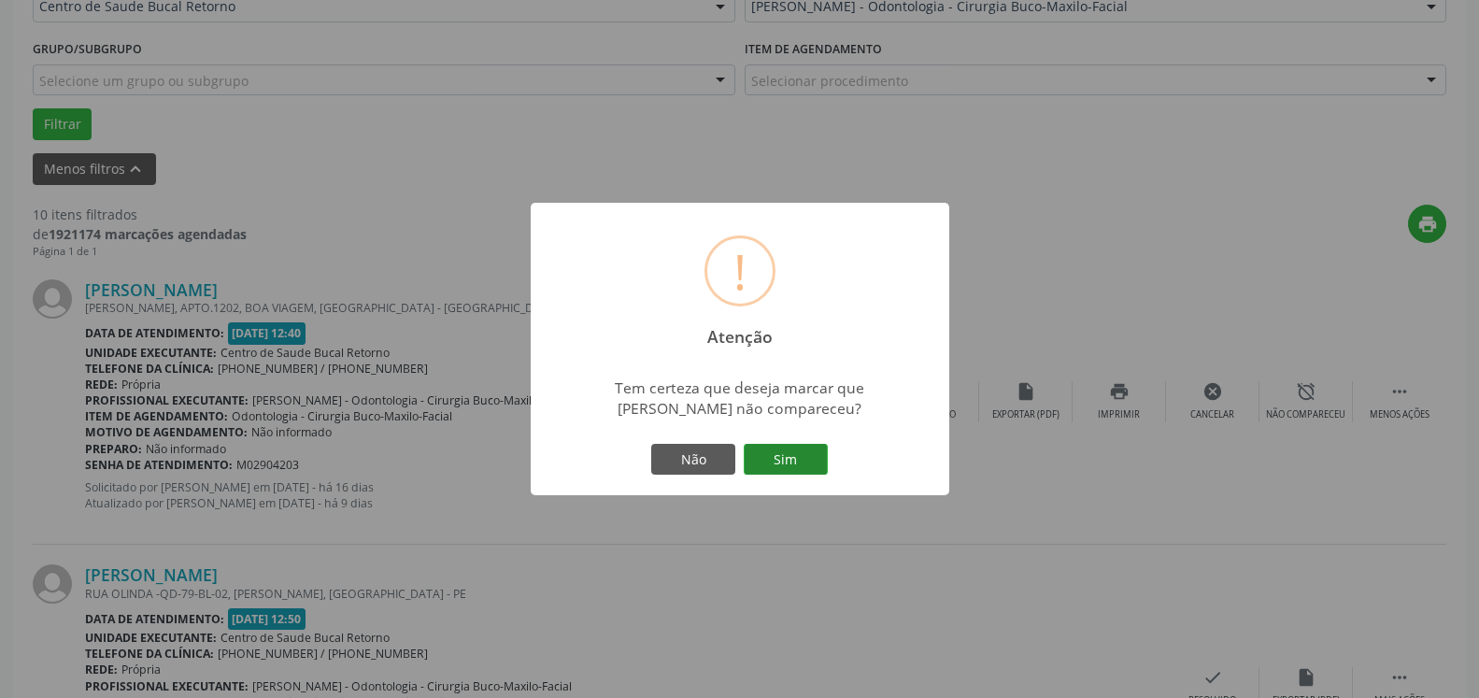
click at [791, 451] on button "Sim" at bounding box center [786, 460] width 84 height 32
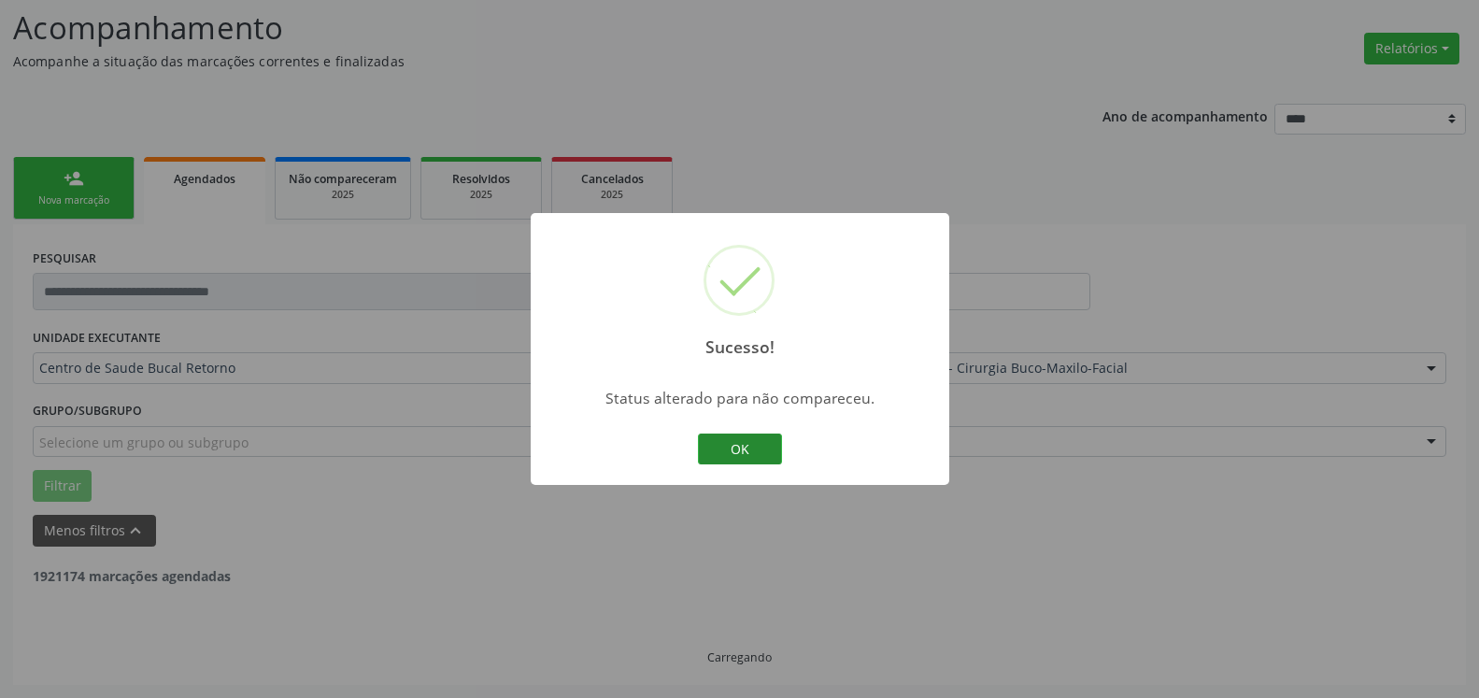
click at [749, 451] on button "OK" at bounding box center [740, 450] width 84 height 32
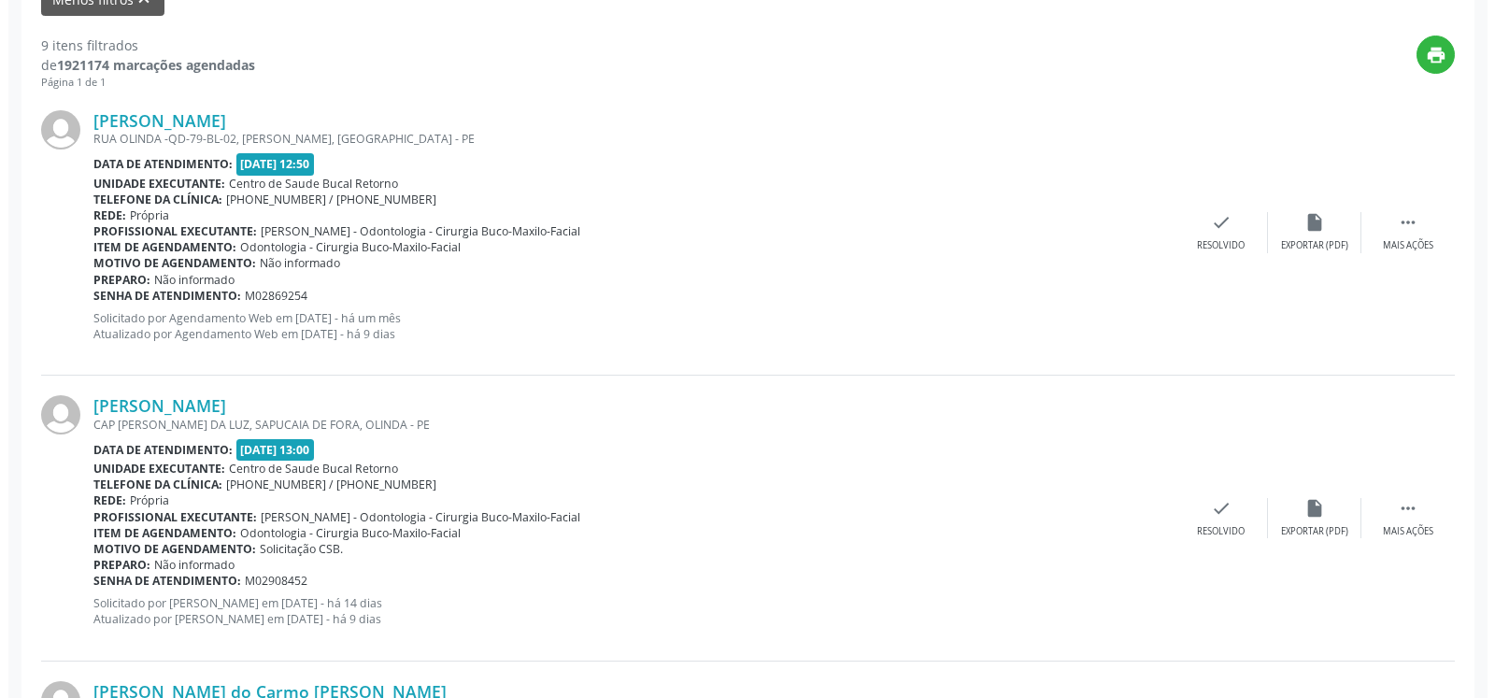
scroll to position [694, 0]
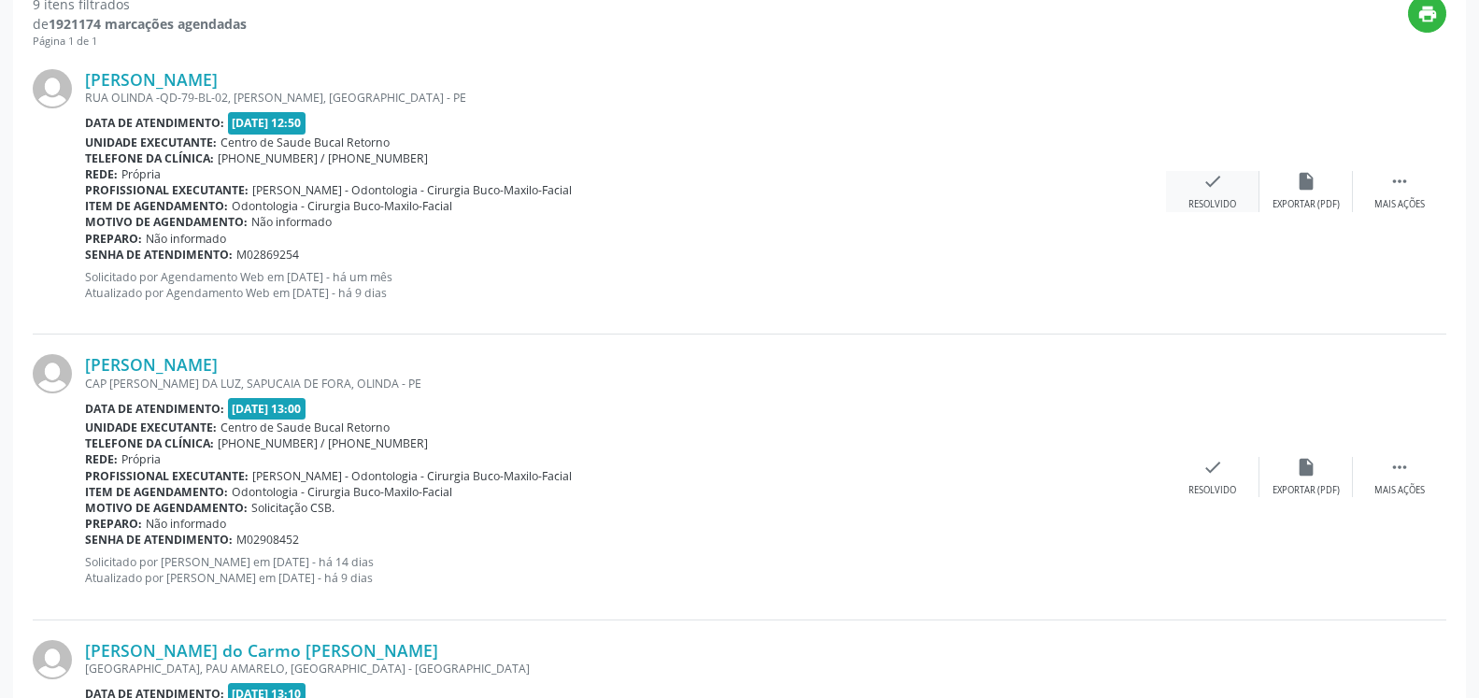
click at [1218, 184] on icon "check" at bounding box center [1213, 181] width 21 height 21
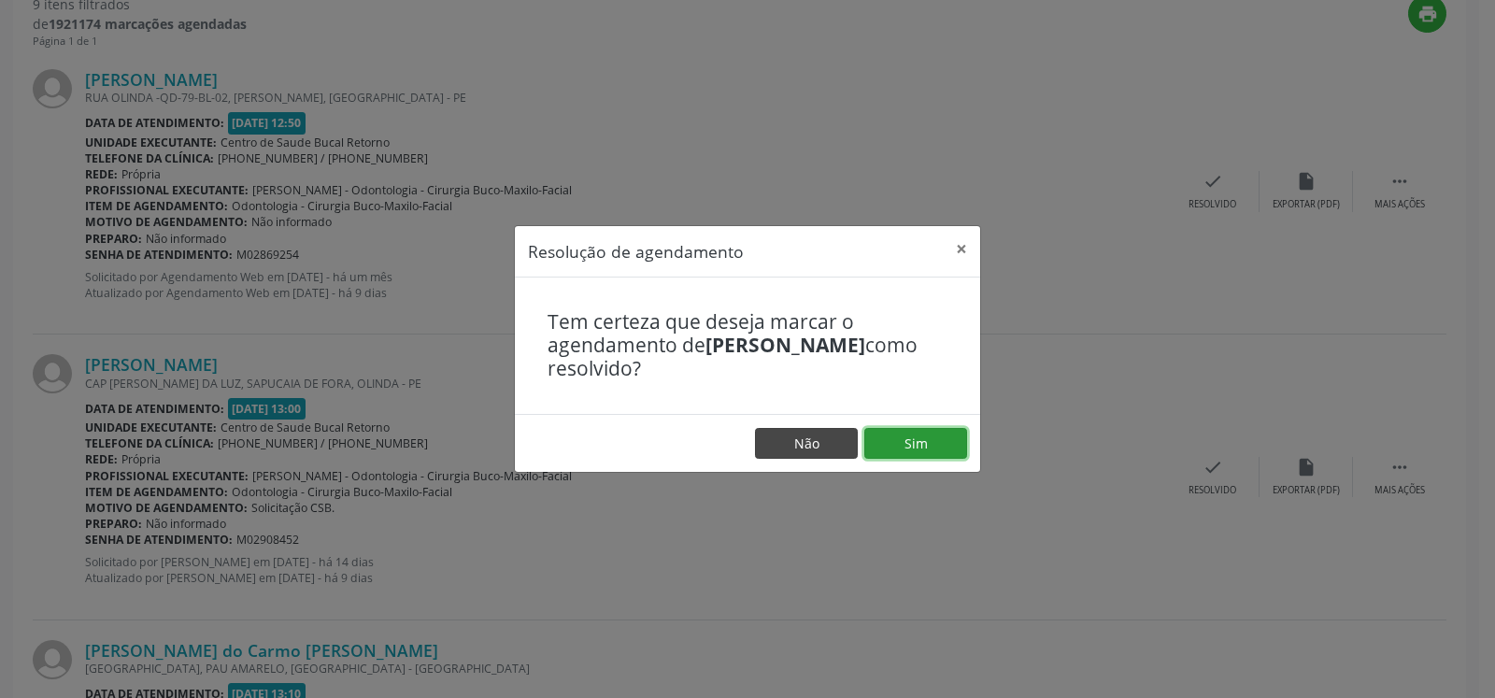
drag, startPoint x: 945, startPoint y: 441, endPoint x: 850, endPoint y: 445, distance: 95.4
click at [941, 441] on button "Sim" at bounding box center [916, 444] width 103 height 32
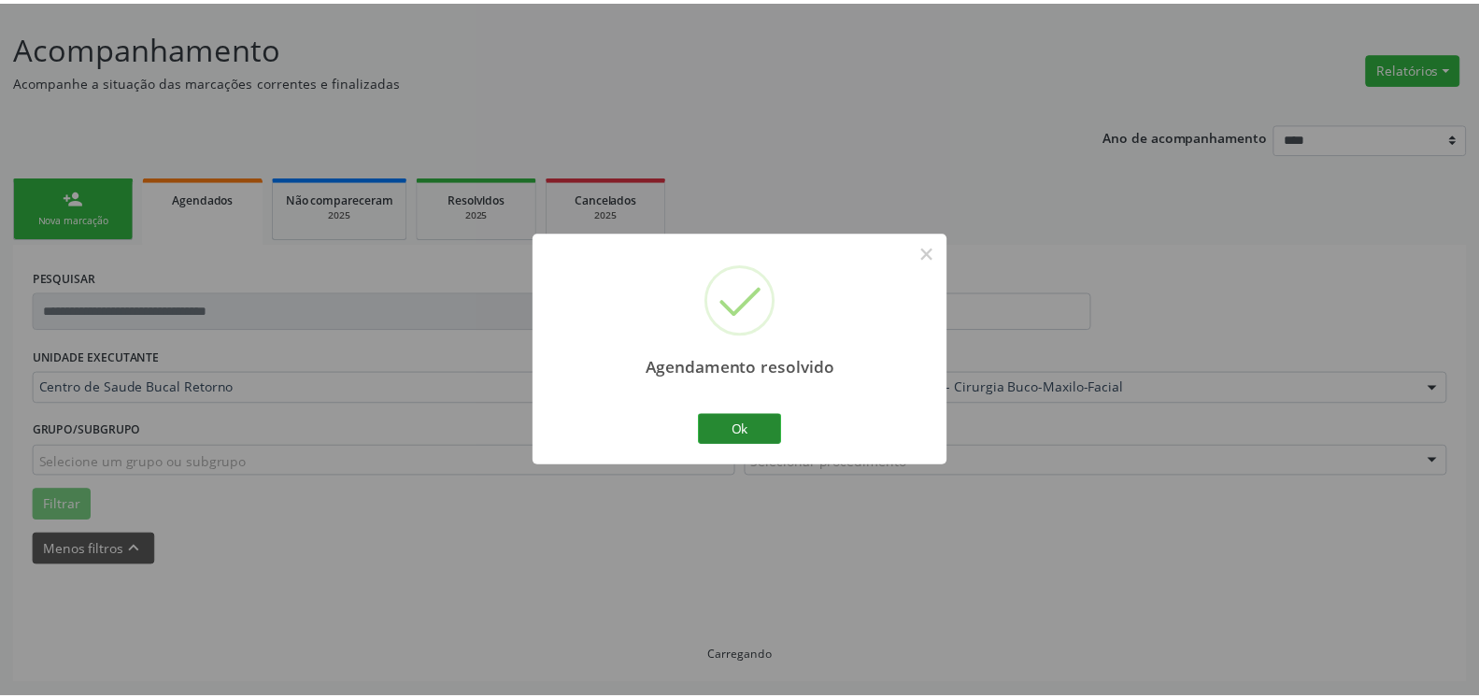
scroll to position [103, 0]
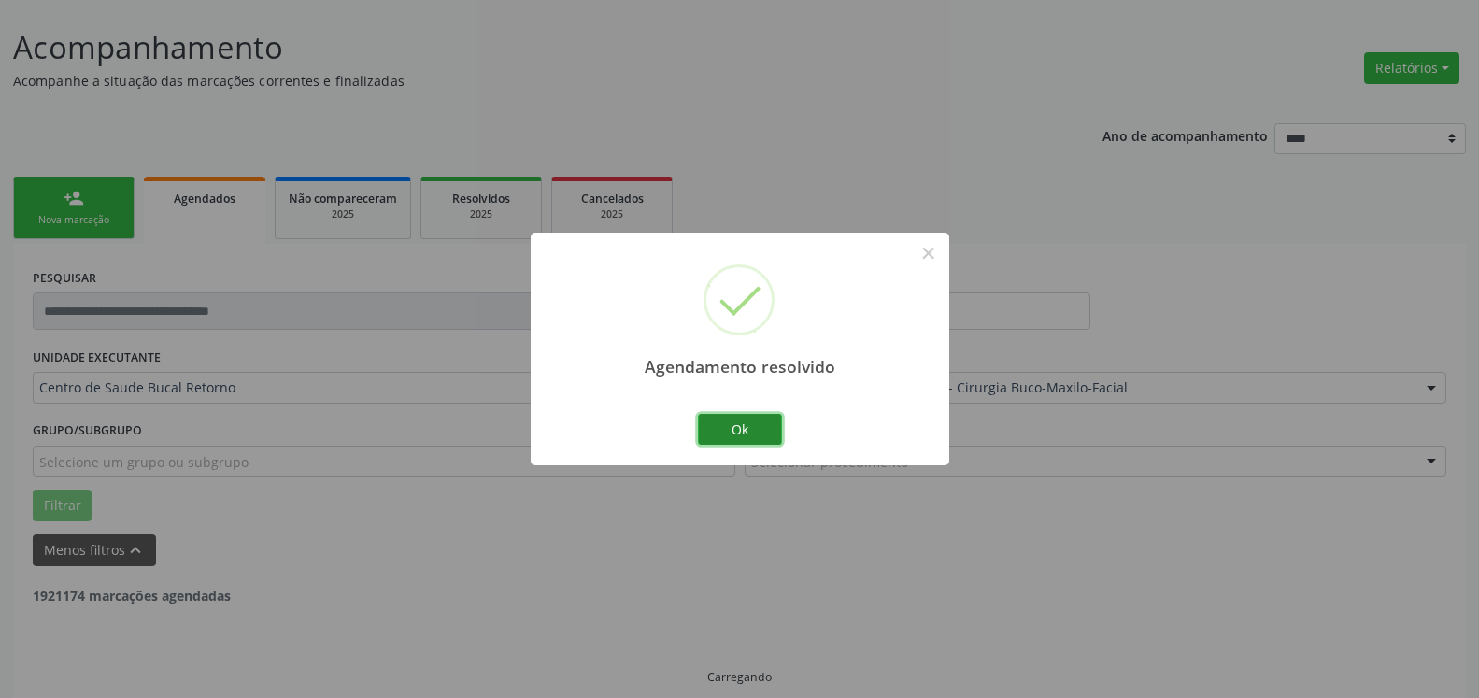
click at [779, 426] on button "Ok" at bounding box center [740, 430] width 84 height 32
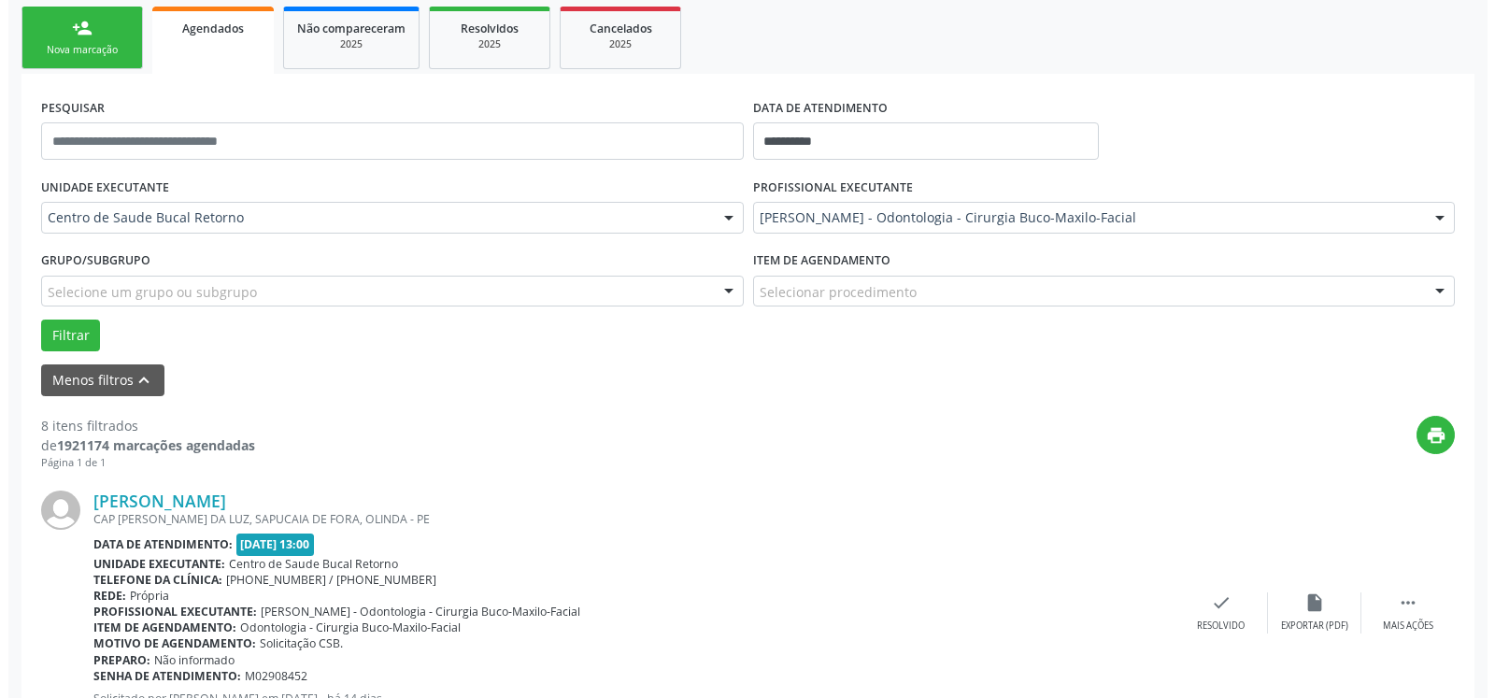
scroll to position [389, 0]
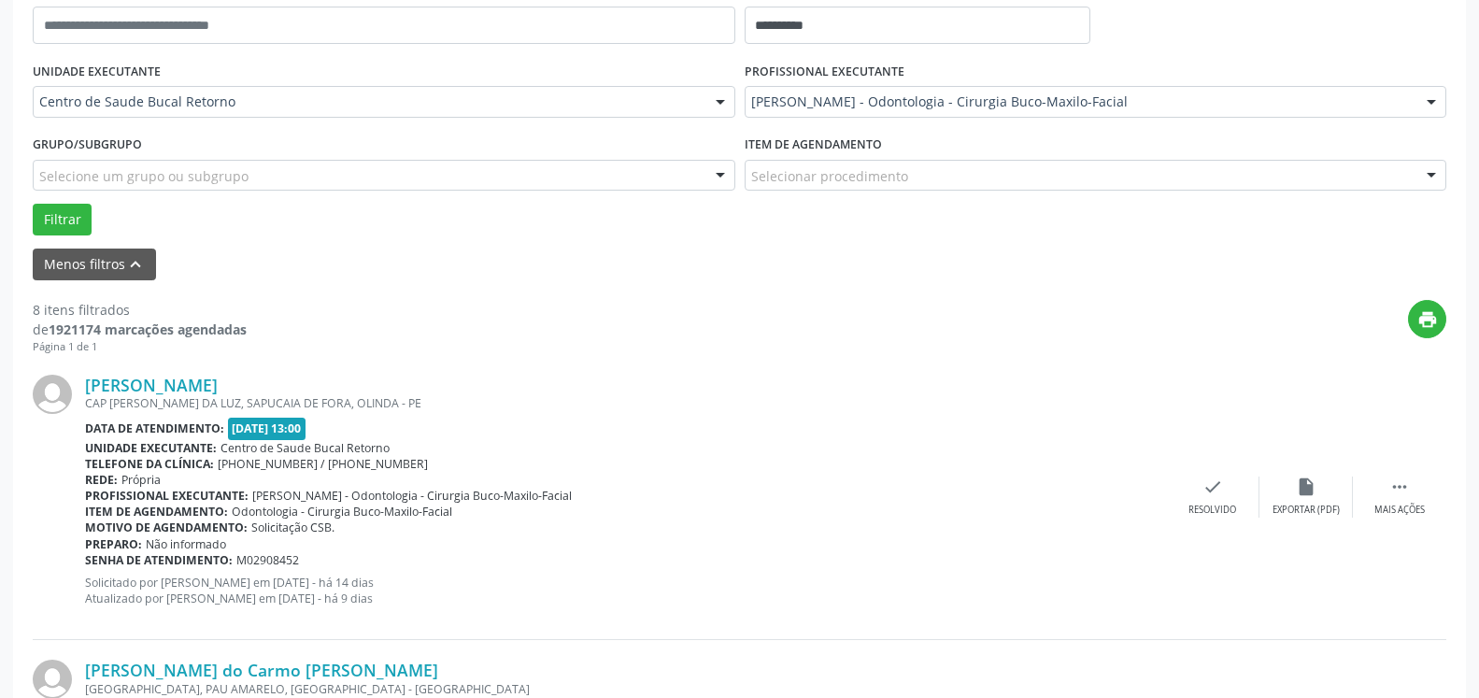
click at [1185, 475] on div "[PERSON_NAME] CAP [PERSON_NAME] DA LUZ, SAPUCAIA DE FORA, OLINDA - PE Data de a…" at bounding box center [740, 497] width 1414 height 285
click at [1214, 490] on icon "check" at bounding box center [1213, 487] width 21 height 21
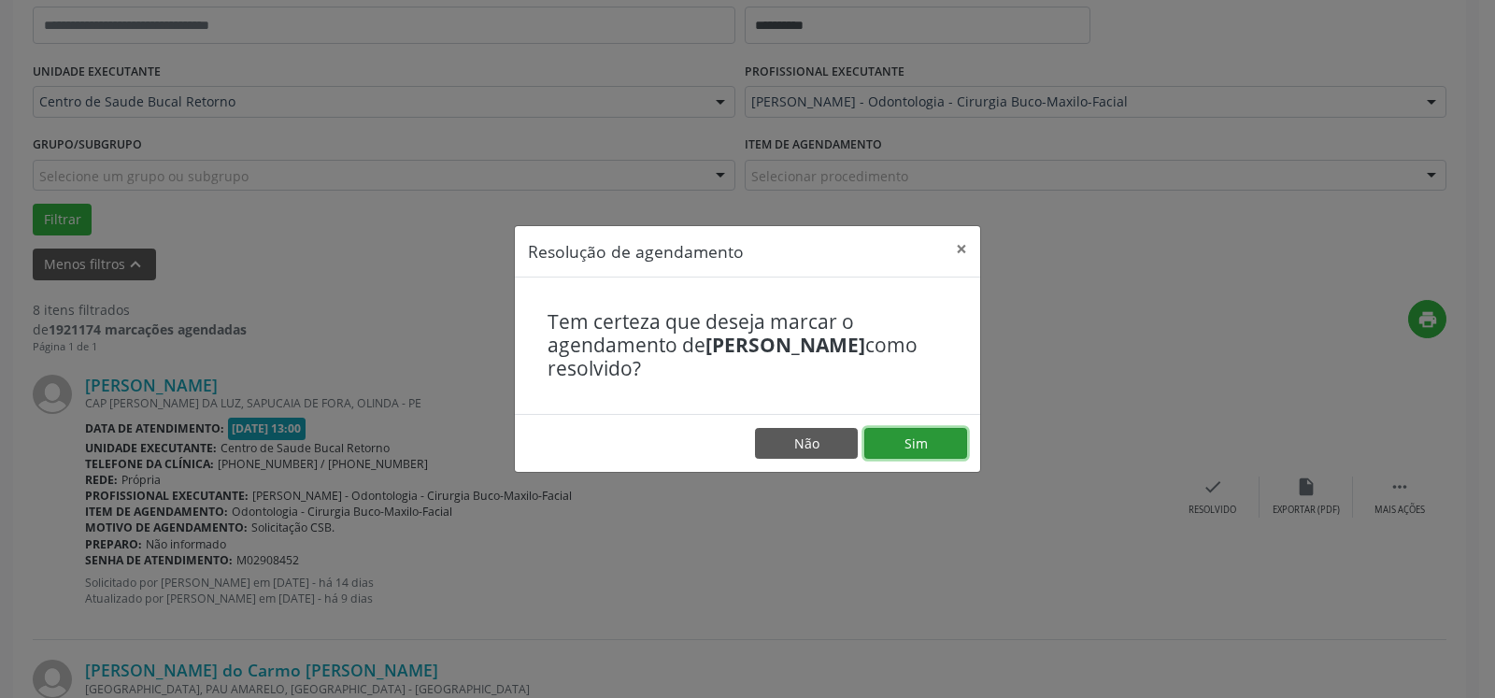
click at [896, 445] on button "Sim" at bounding box center [916, 444] width 103 height 32
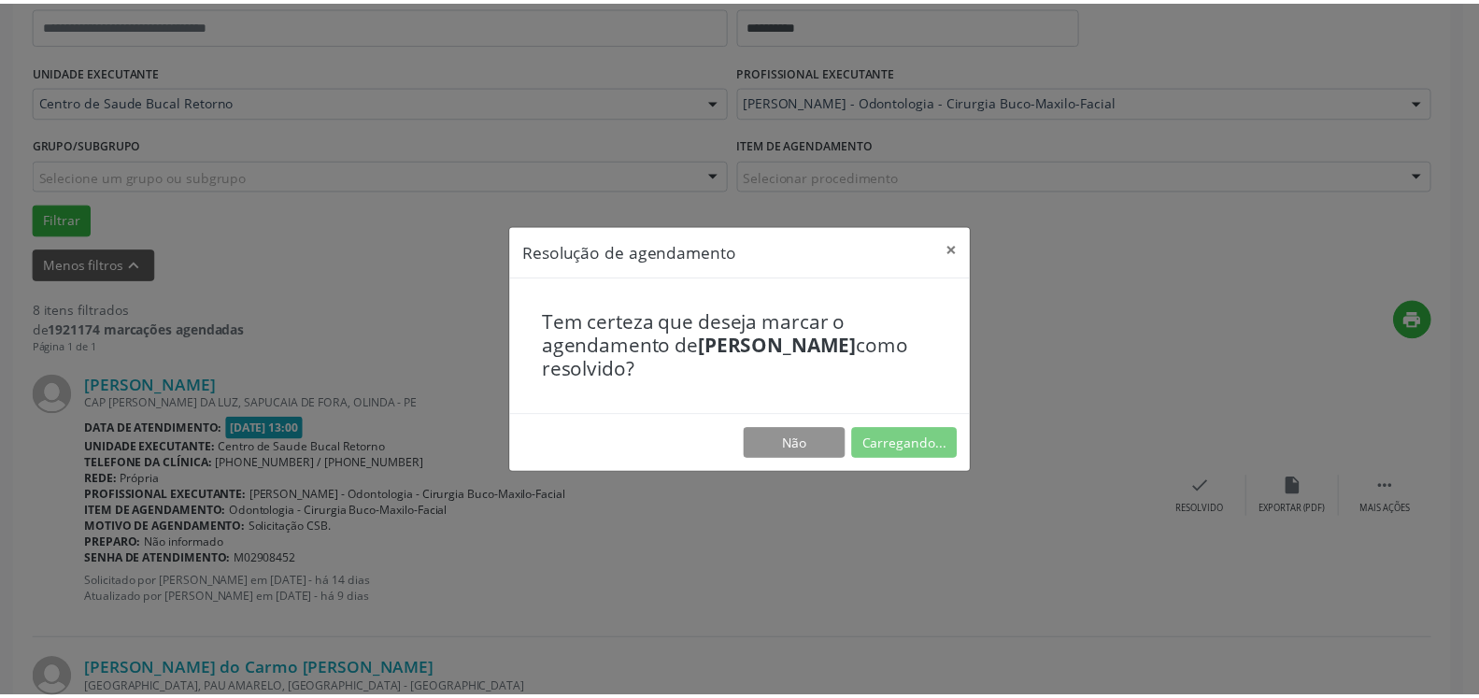
scroll to position [103, 0]
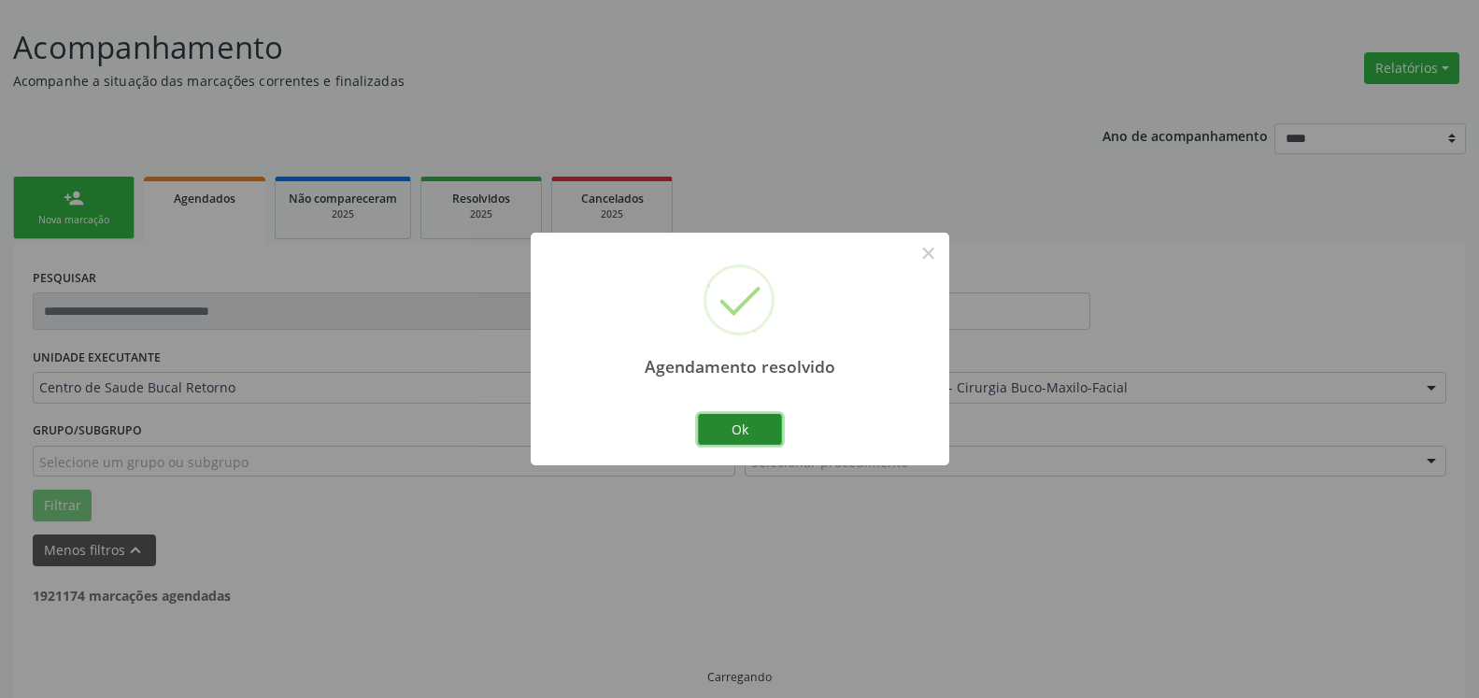
click at [741, 436] on button "Ok" at bounding box center [740, 430] width 84 height 32
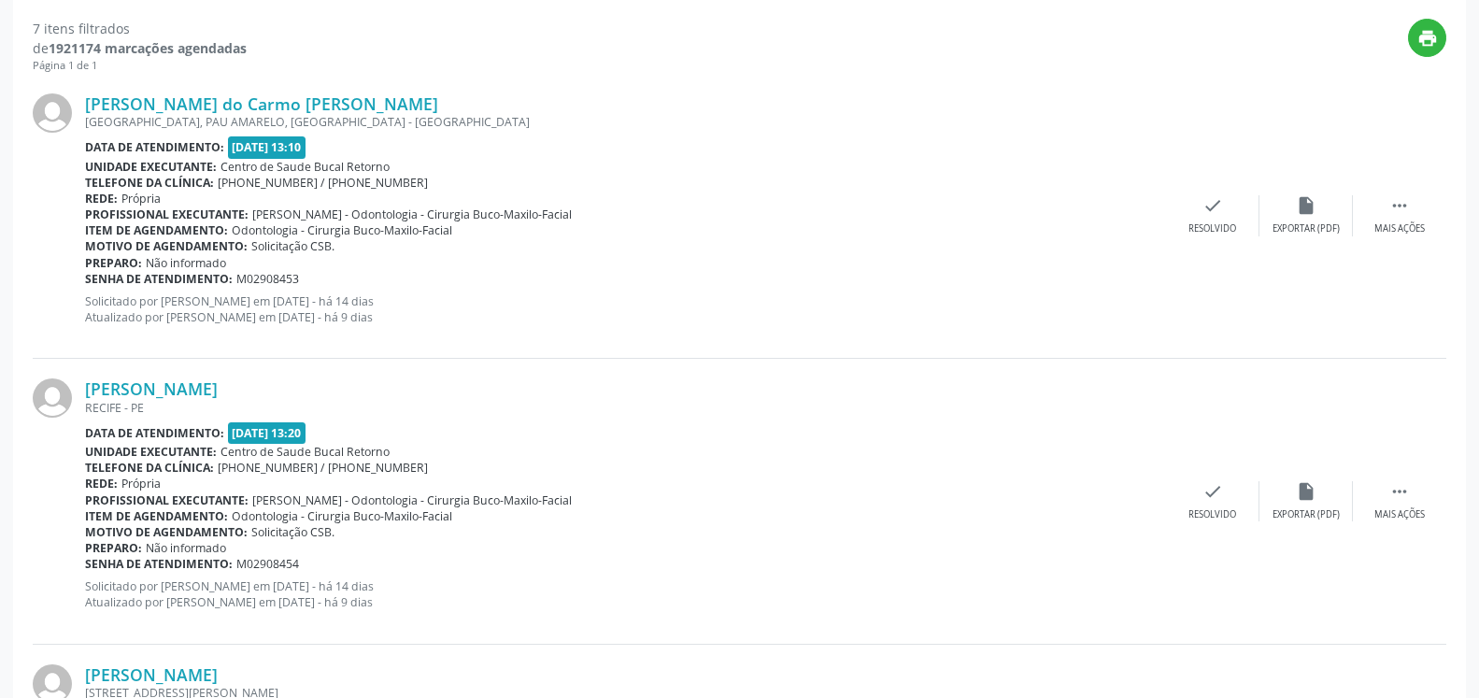
scroll to position [675, 0]
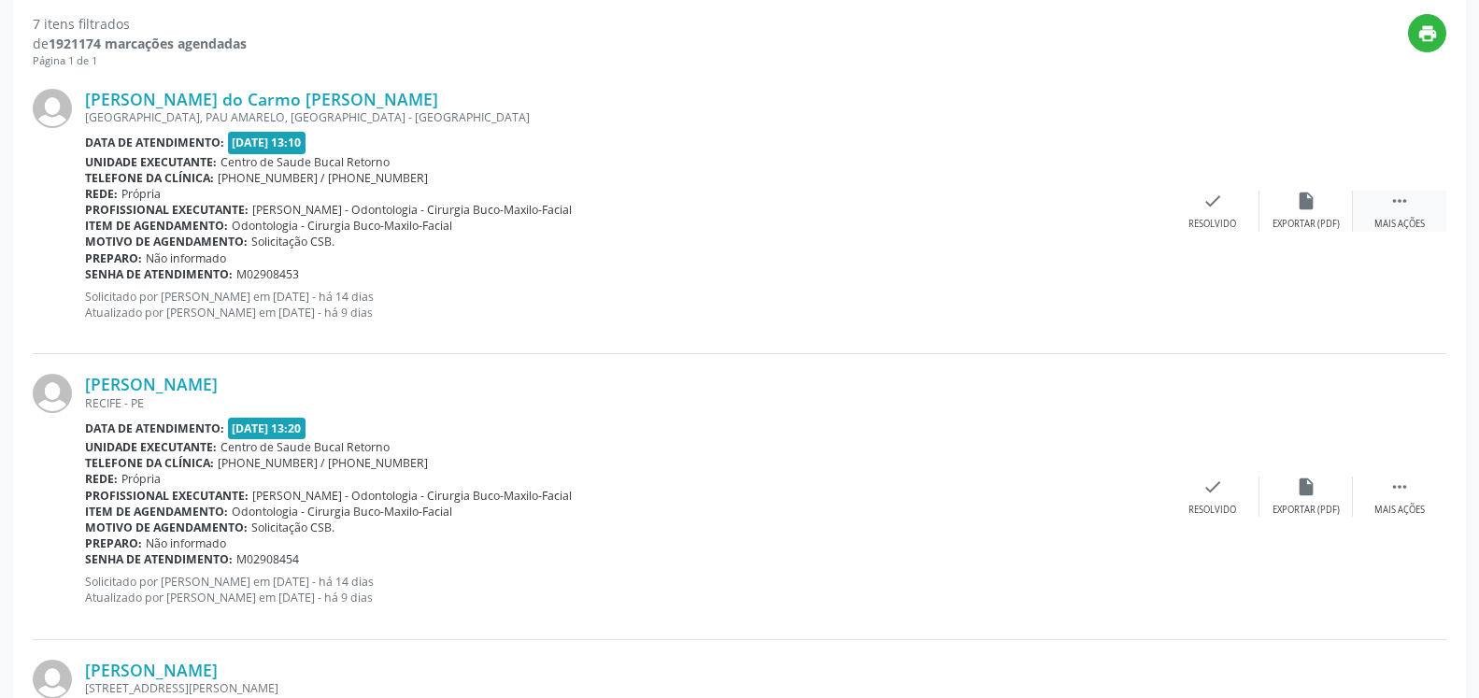
drag, startPoint x: 1391, startPoint y: 205, endPoint x: 1381, endPoint y: 207, distance: 9.8
click at [1392, 205] on icon "" at bounding box center [1400, 201] width 21 height 21
click at [1296, 224] on div "Não compareceu" at bounding box center [1305, 224] width 79 height 13
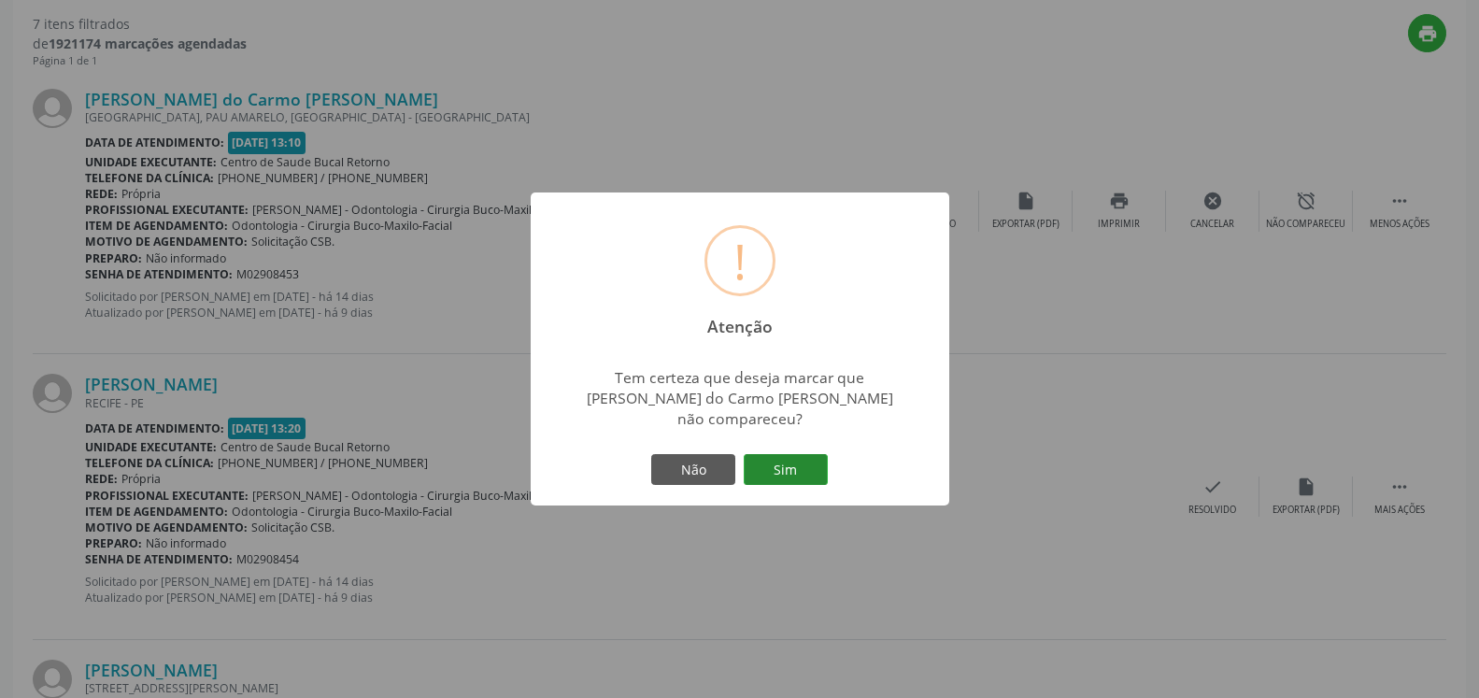
click at [820, 460] on button "Sim" at bounding box center [786, 470] width 84 height 32
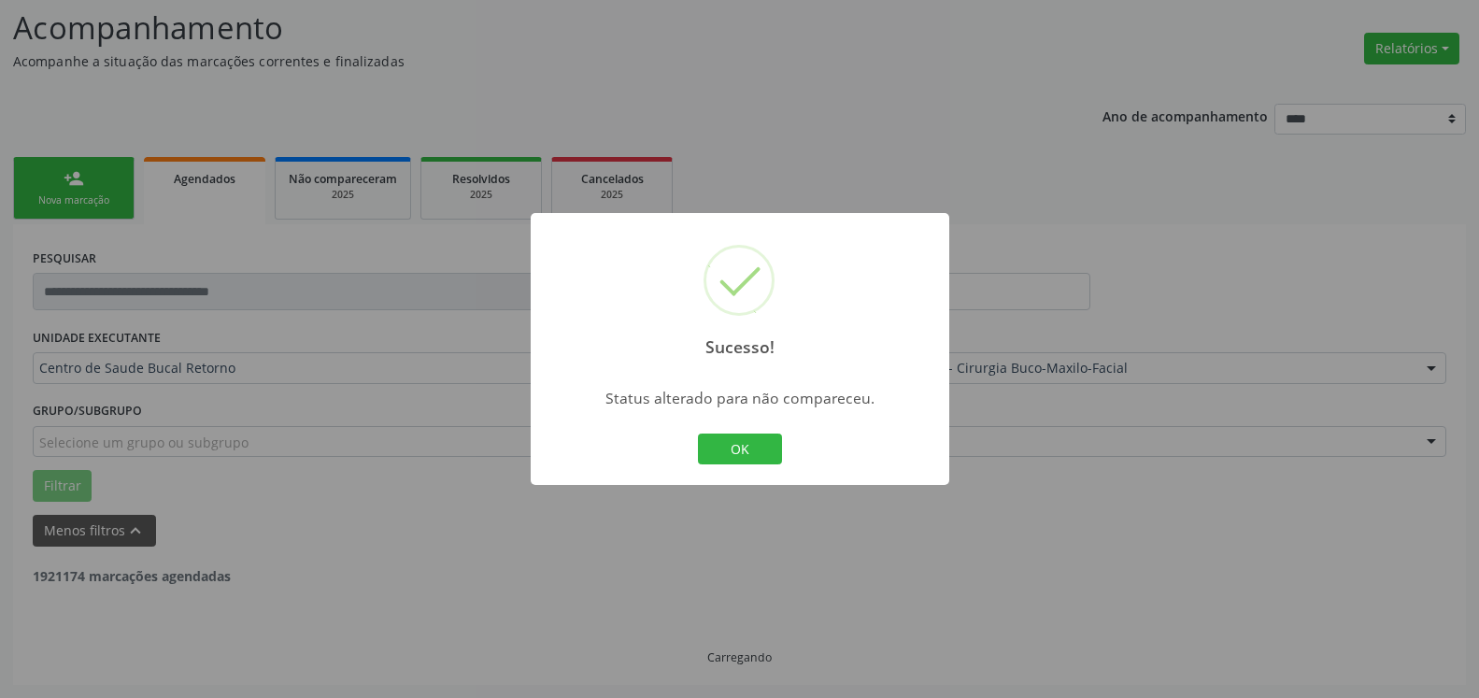
scroll to position [122, 0]
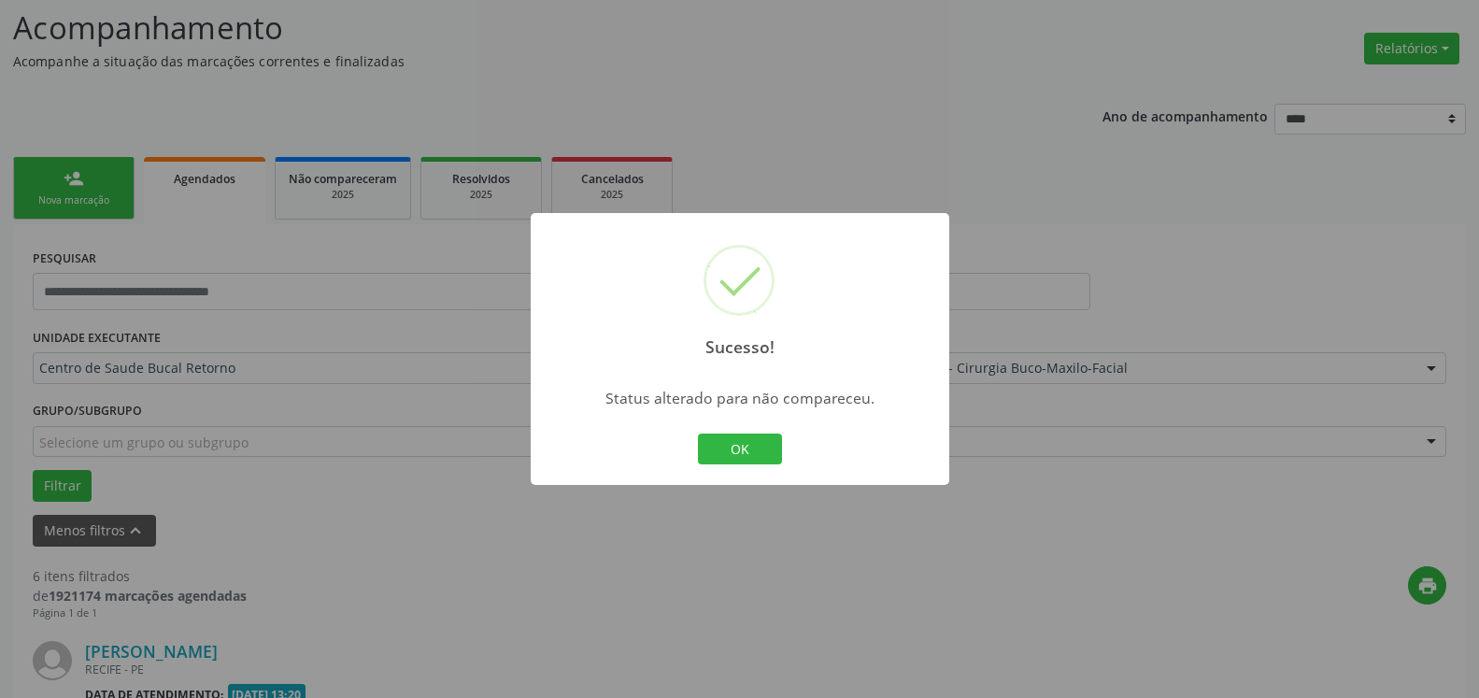
click at [740, 437] on button "OK" at bounding box center [740, 450] width 84 height 32
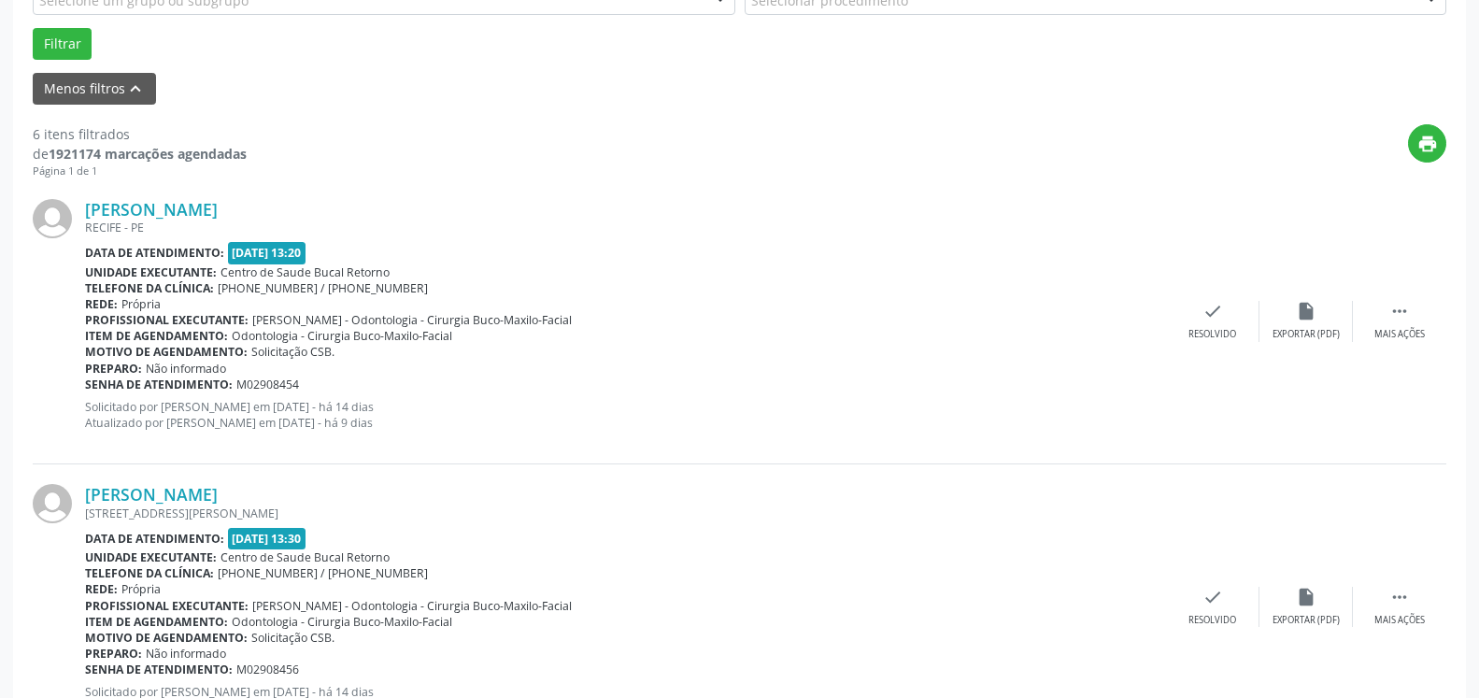
scroll to position [599, 0]
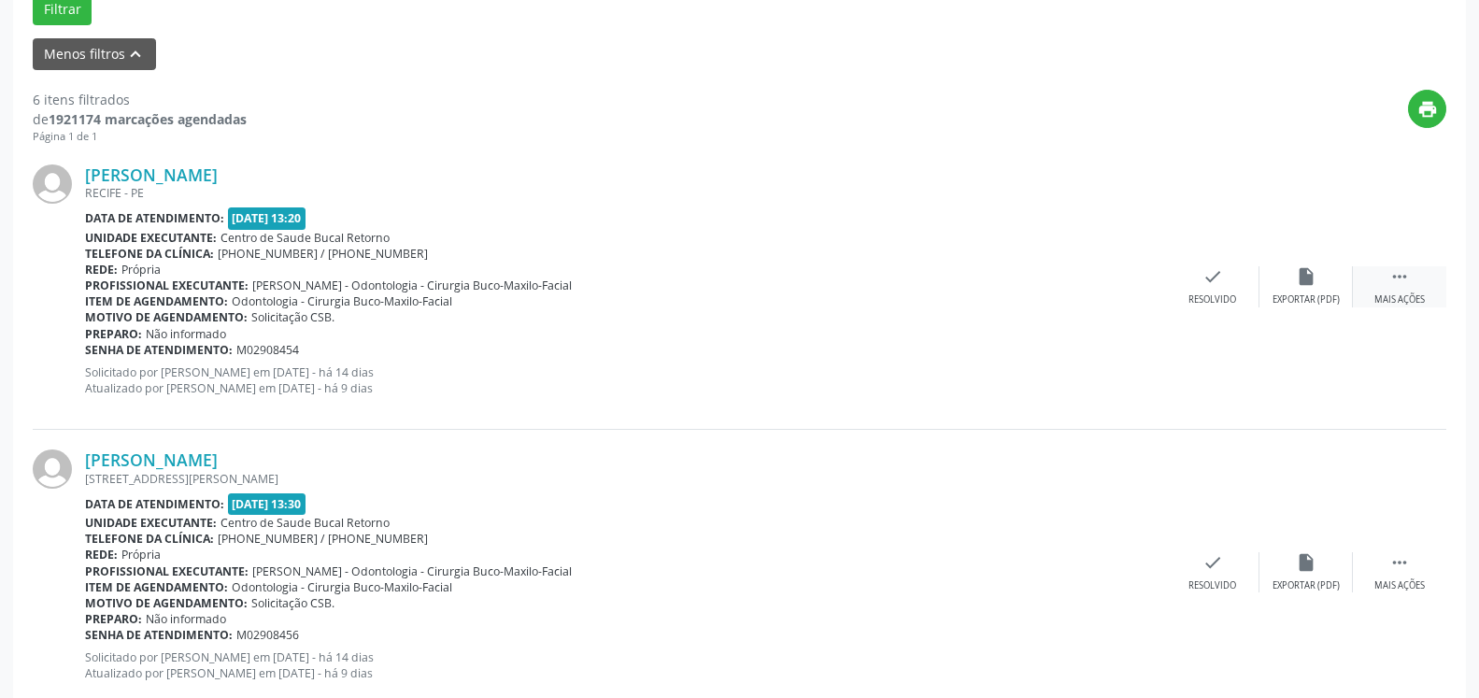
drag, startPoint x: 1408, startPoint y: 278, endPoint x: 1380, endPoint y: 283, distance: 27.7
click at [1406, 278] on icon "" at bounding box center [1400, 276] width 21 height 21
click at [1313, 285] on icon "alarm_off" at bounding box center [1306, 276] width 21 height 21
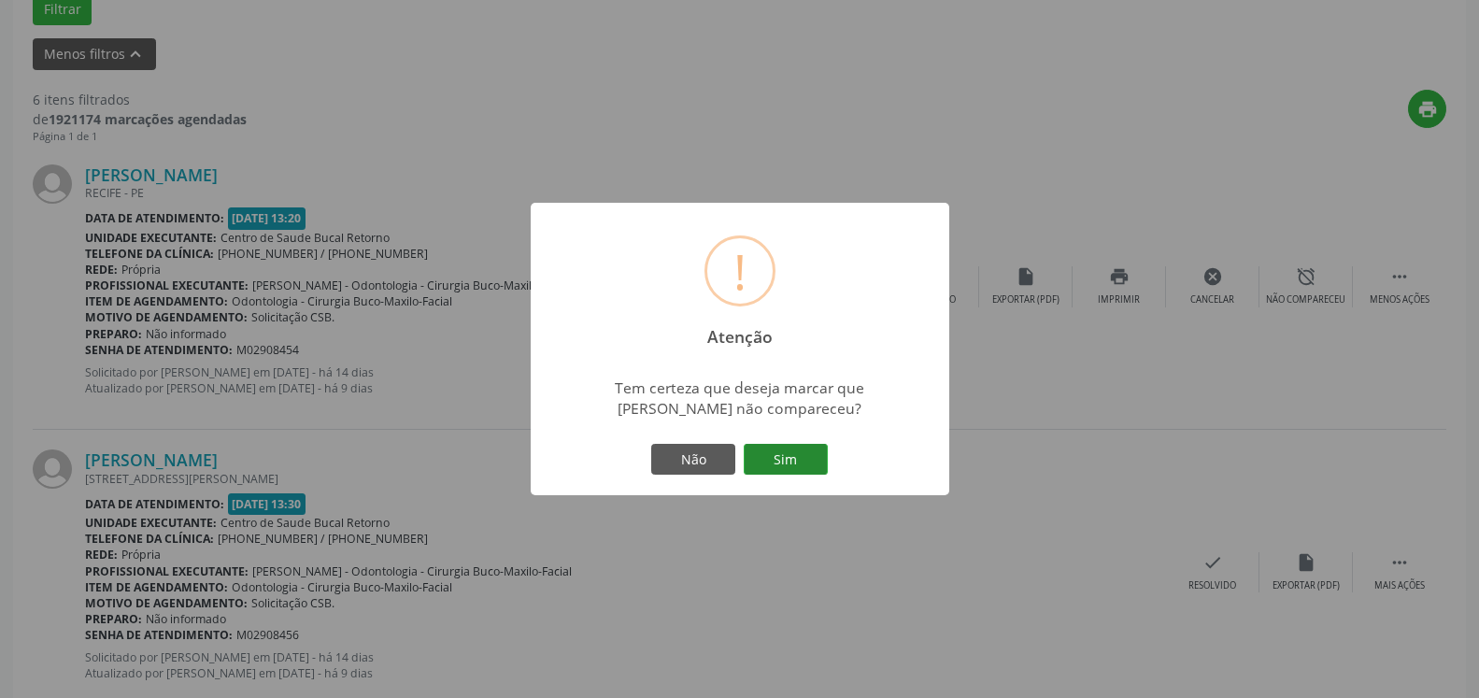
click at [784, 469] on button "Sim" at bounding box center [786, 460] width 84 height 32
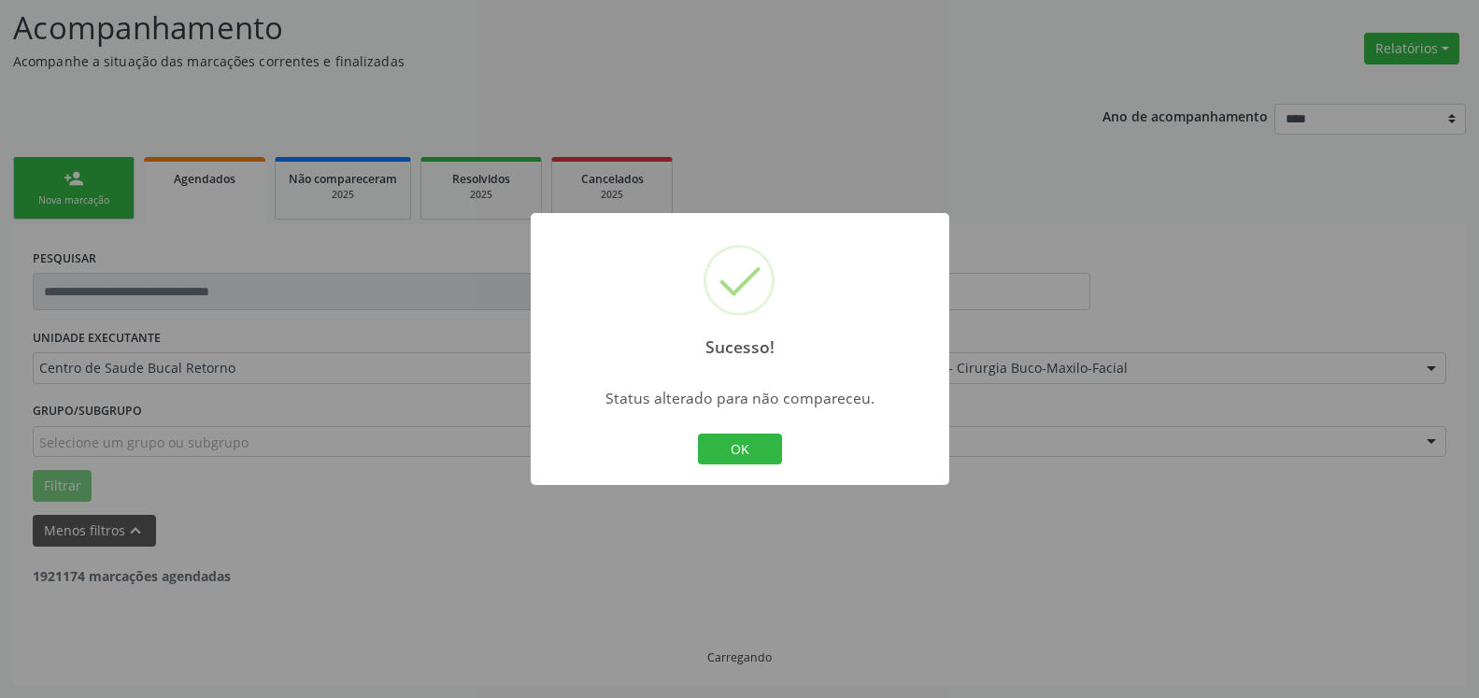
scroll to position [122, 0]
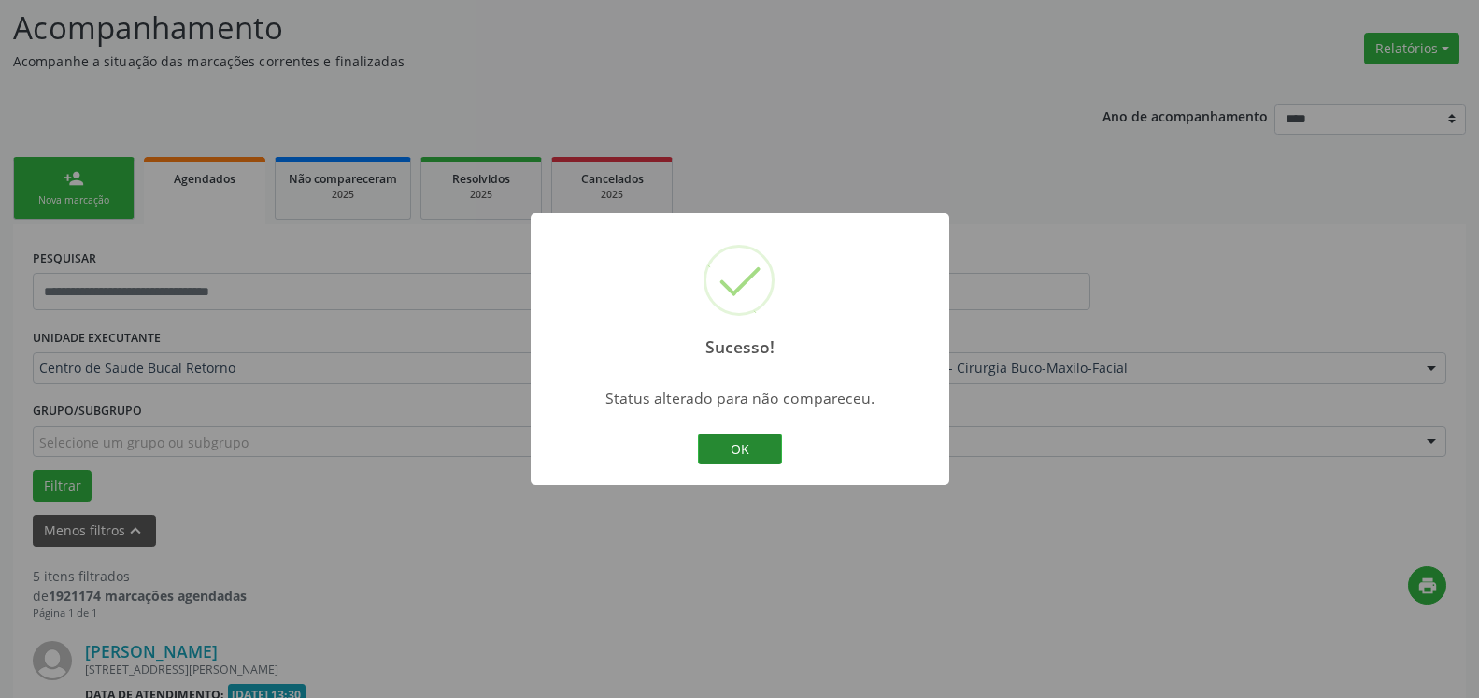
click at [760, 450] on button "OK" at bounding box center [740, 450] width 84 height 32
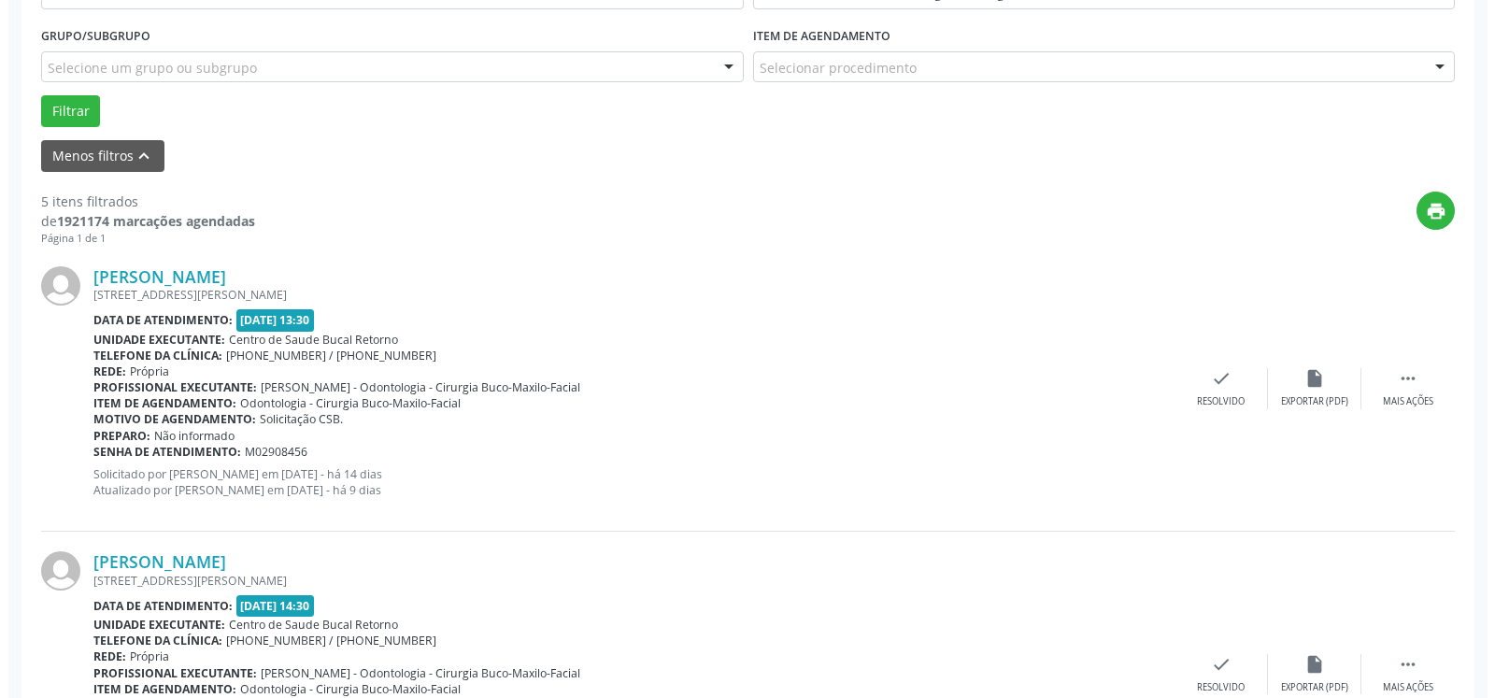
scroll to position [504, 0]
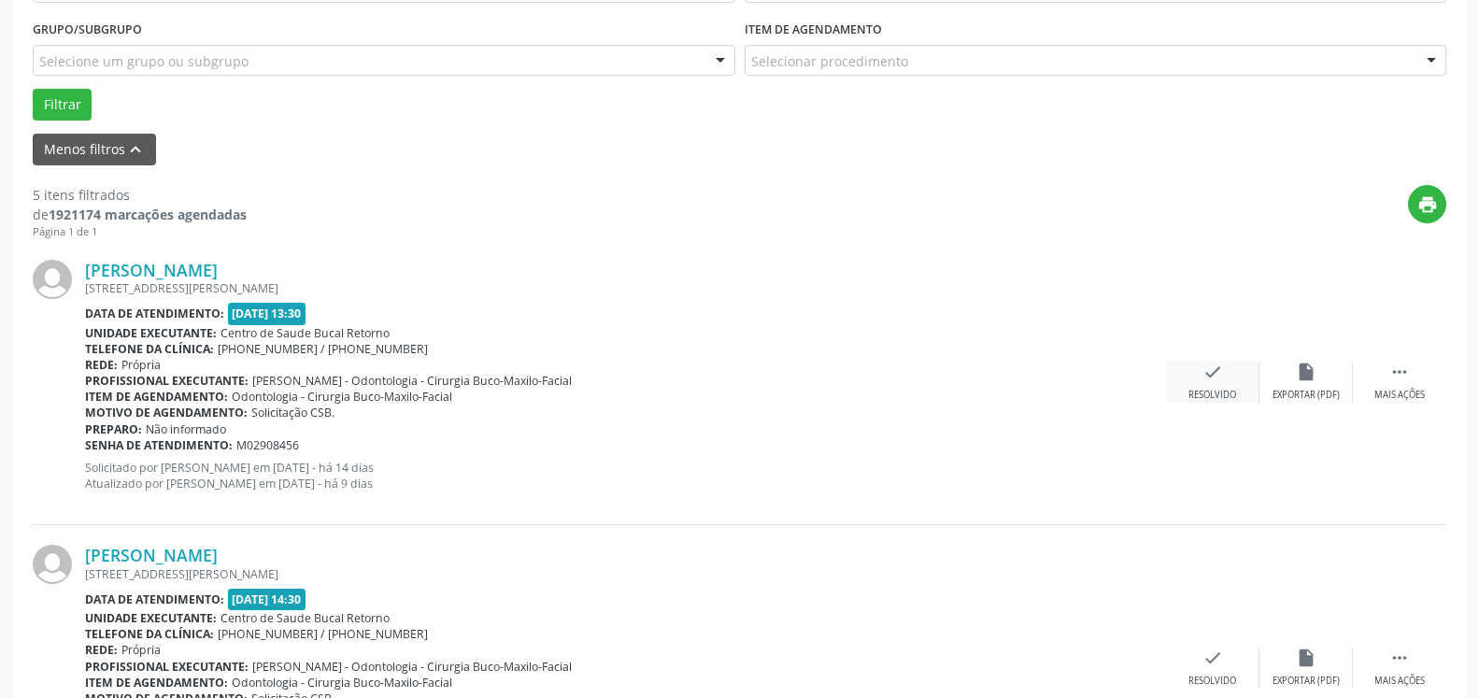
click at [1203, 380] on icon "check" at bounding box center [1213, 372] width 21 height 21
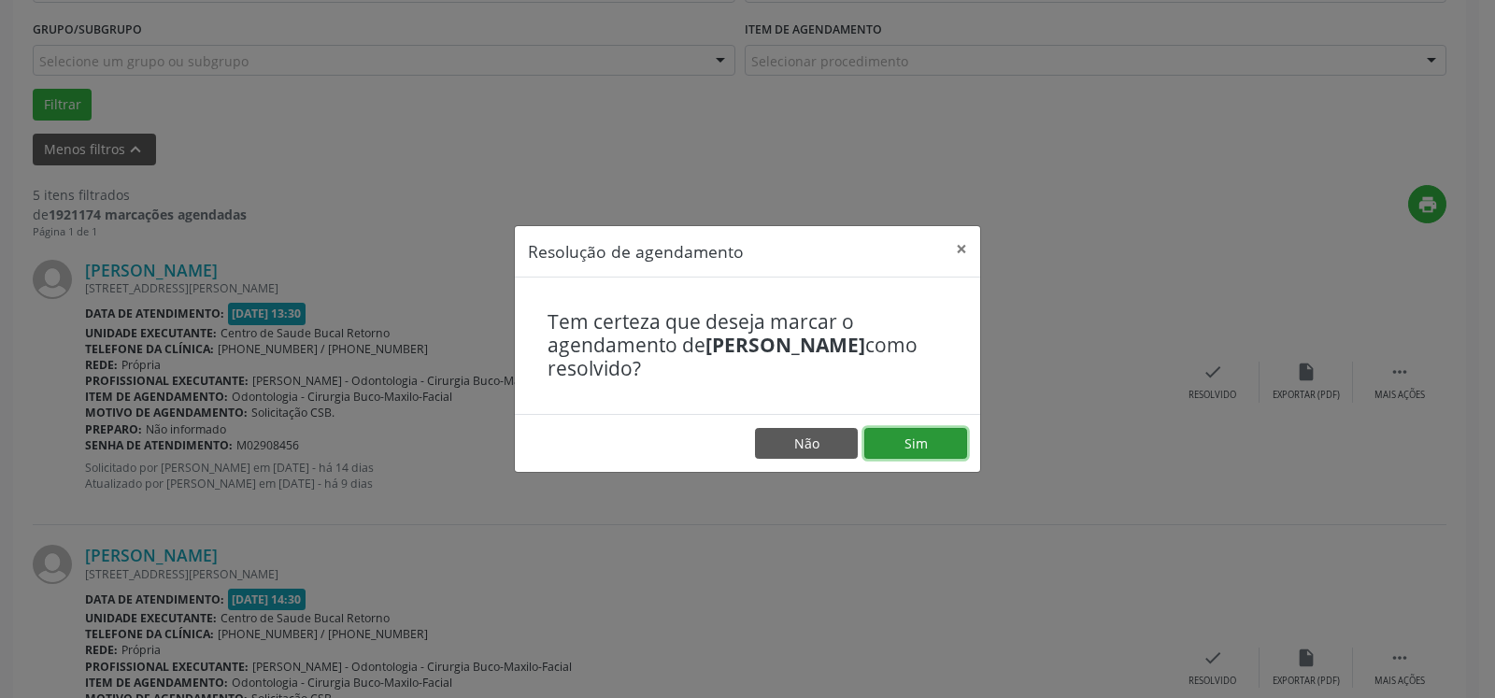
drag, startPoint x: 940, startPoint y: 438, endPoint x: 930, endPoint y: 436, distance: 10.4
click at [934, 438] on button "Sim" at bounding box center [916, 444] width 103 height 32
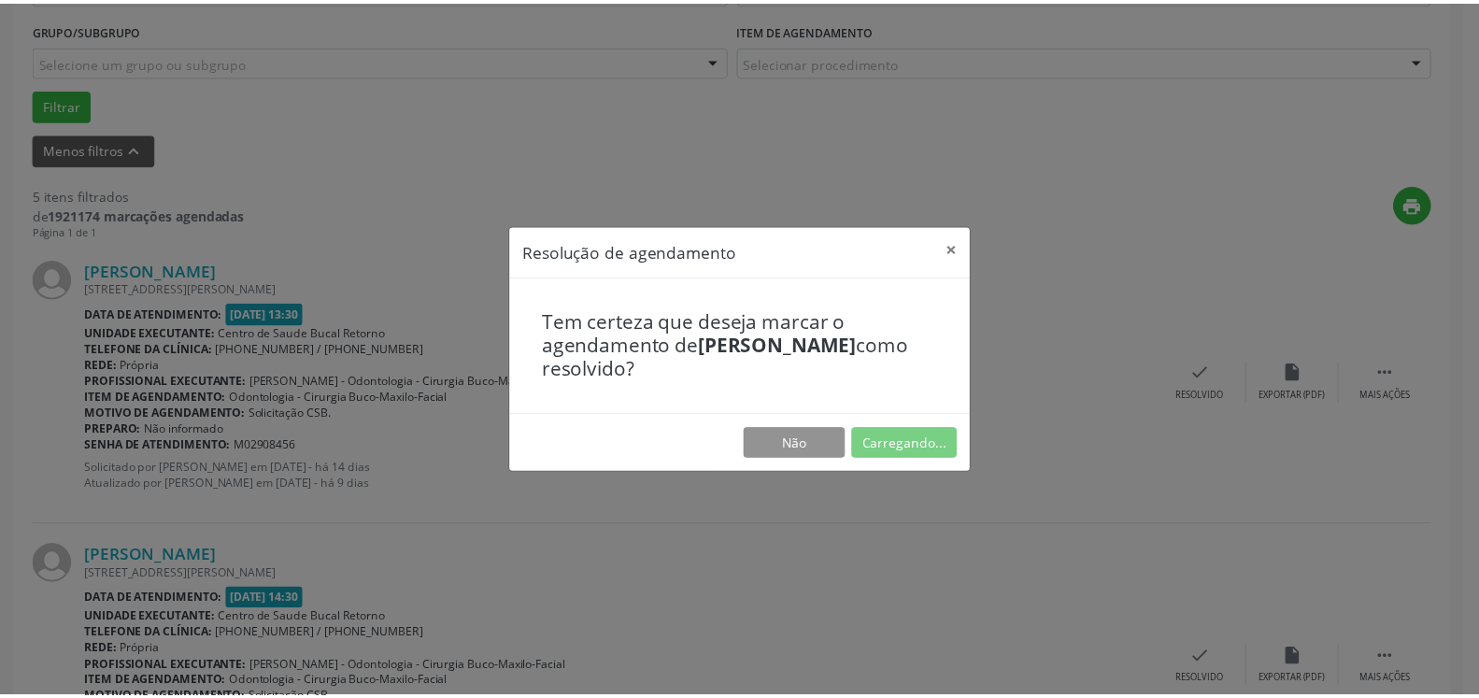
scroll to position [103, 0]
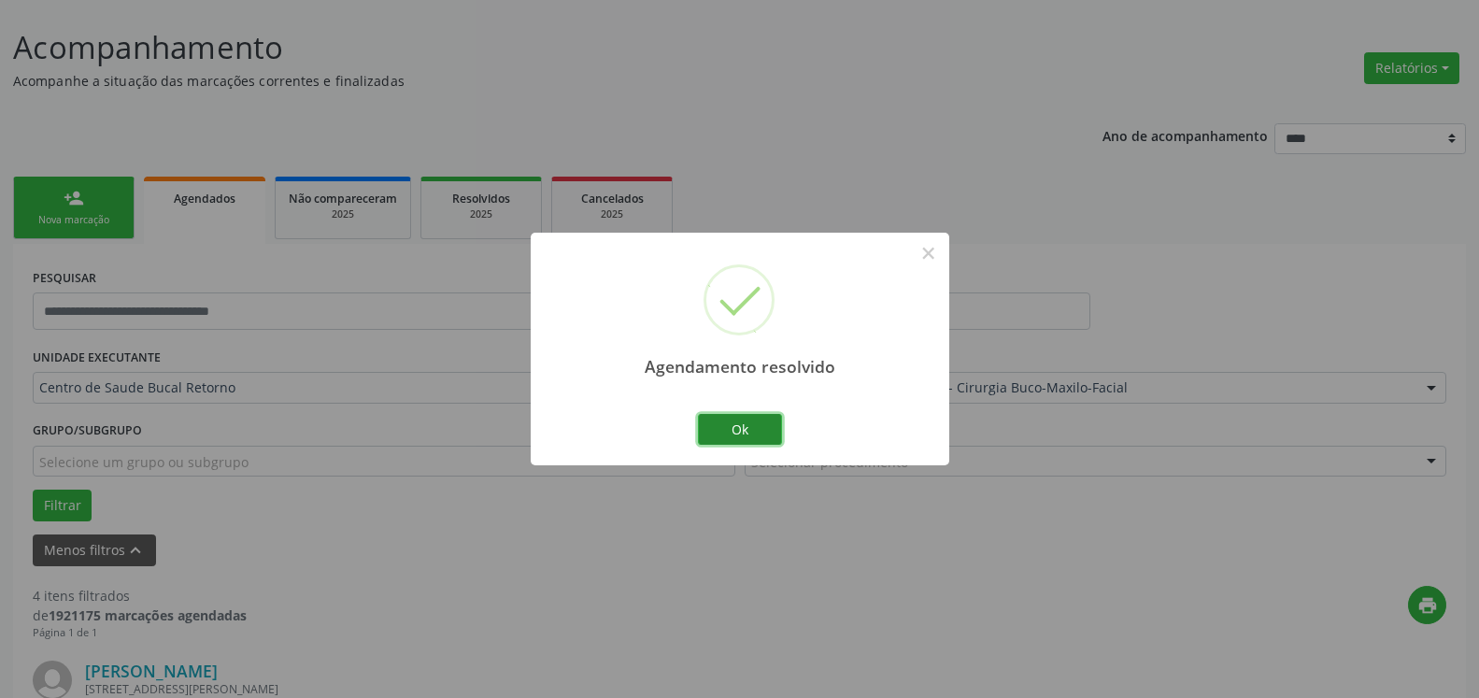
click at [743, 421] on button "Ok" at bounding box center [740, 430] width 84 height 32
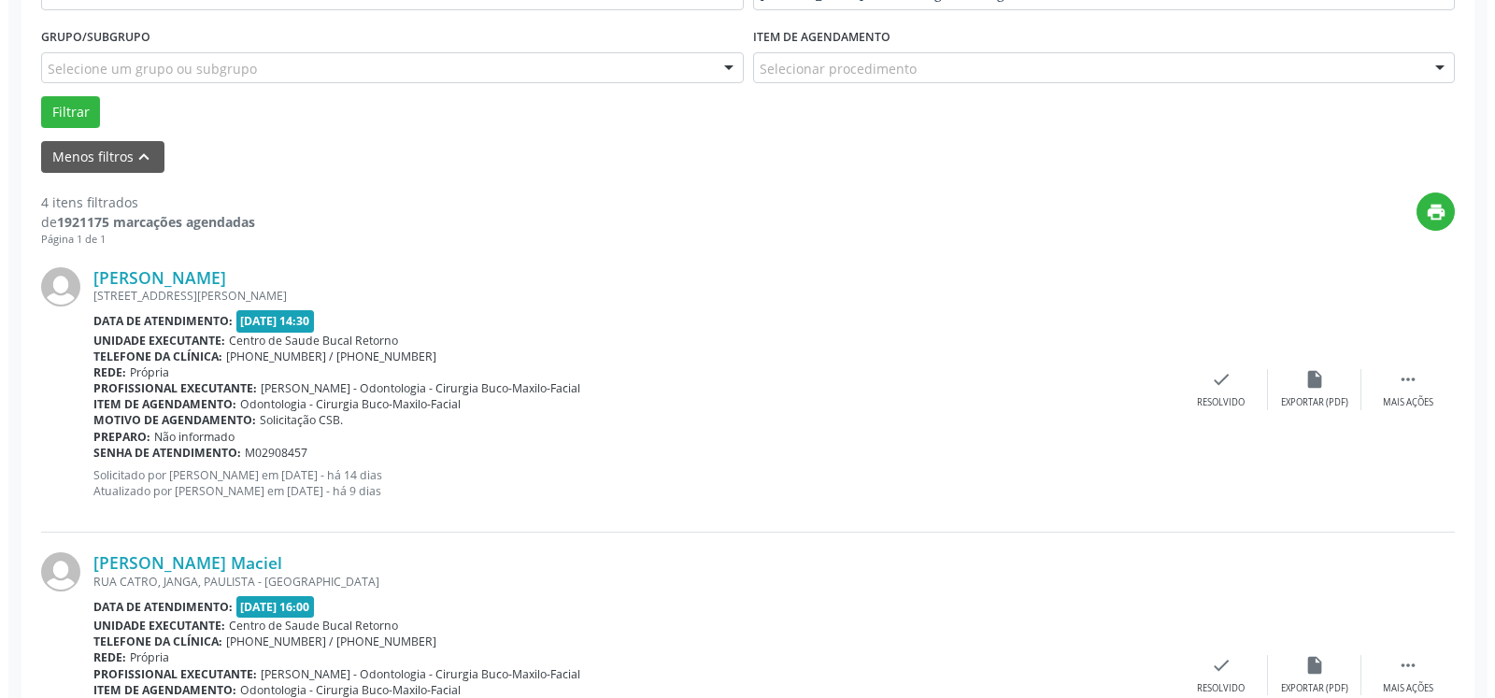
scroll to position [579, 0]
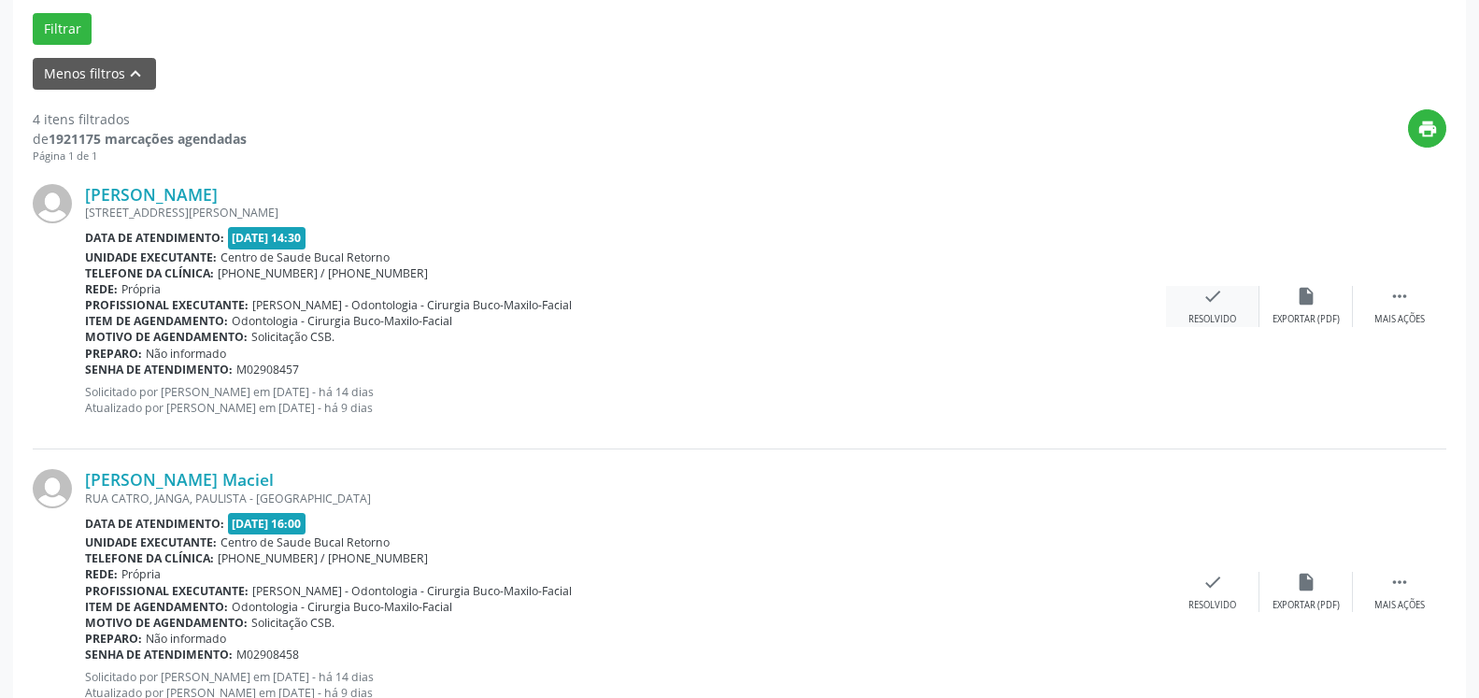
click at [1211, 288] on div "[PERSON_NAME] [STREET_ADDRESS][PERSON_NAME] Data de atendimento: [DATE] 14:30 U…" at bounding box center [740, 306] width 1414 height 285
click at [1213, 303] on icon "check" at bounding box center [1213, 296] width 21 height 21
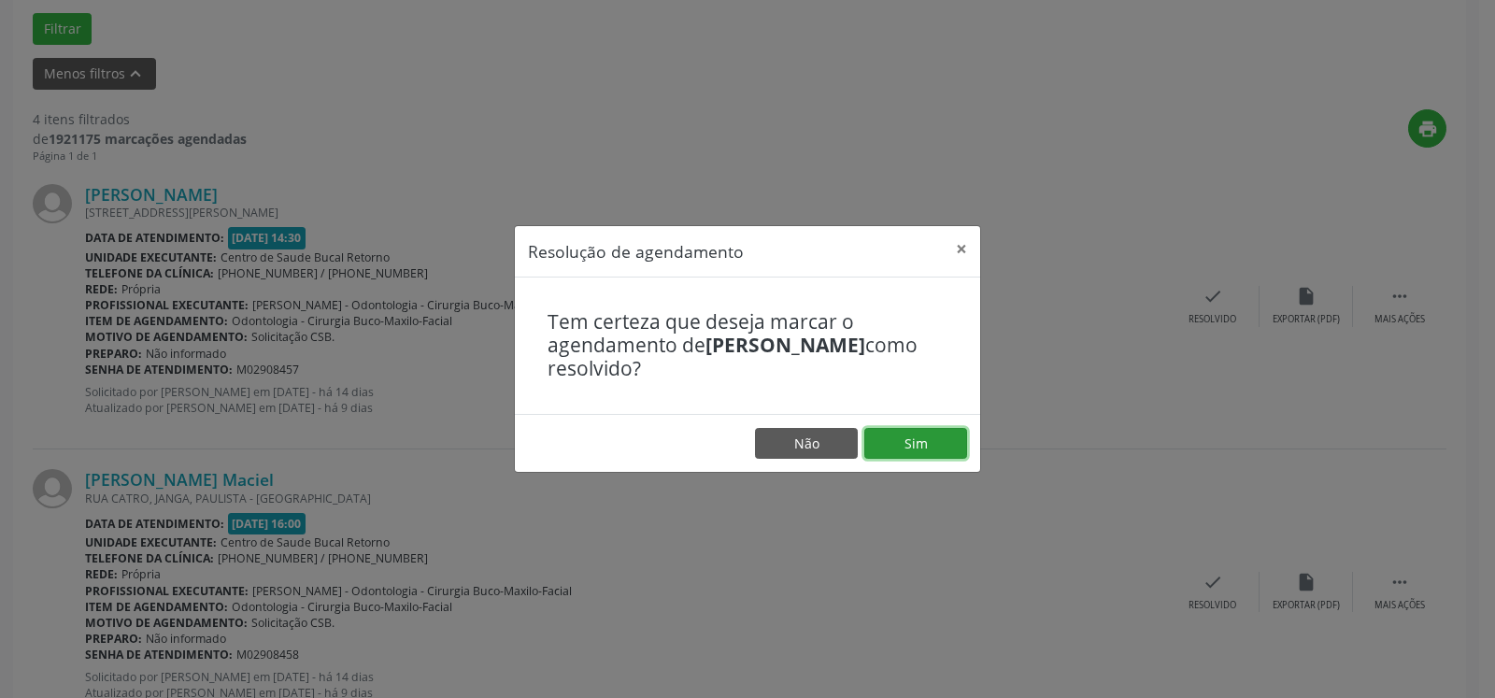
click at [919, 439] on button "Sim" at bounding box center [916, 444] width 103 height 32
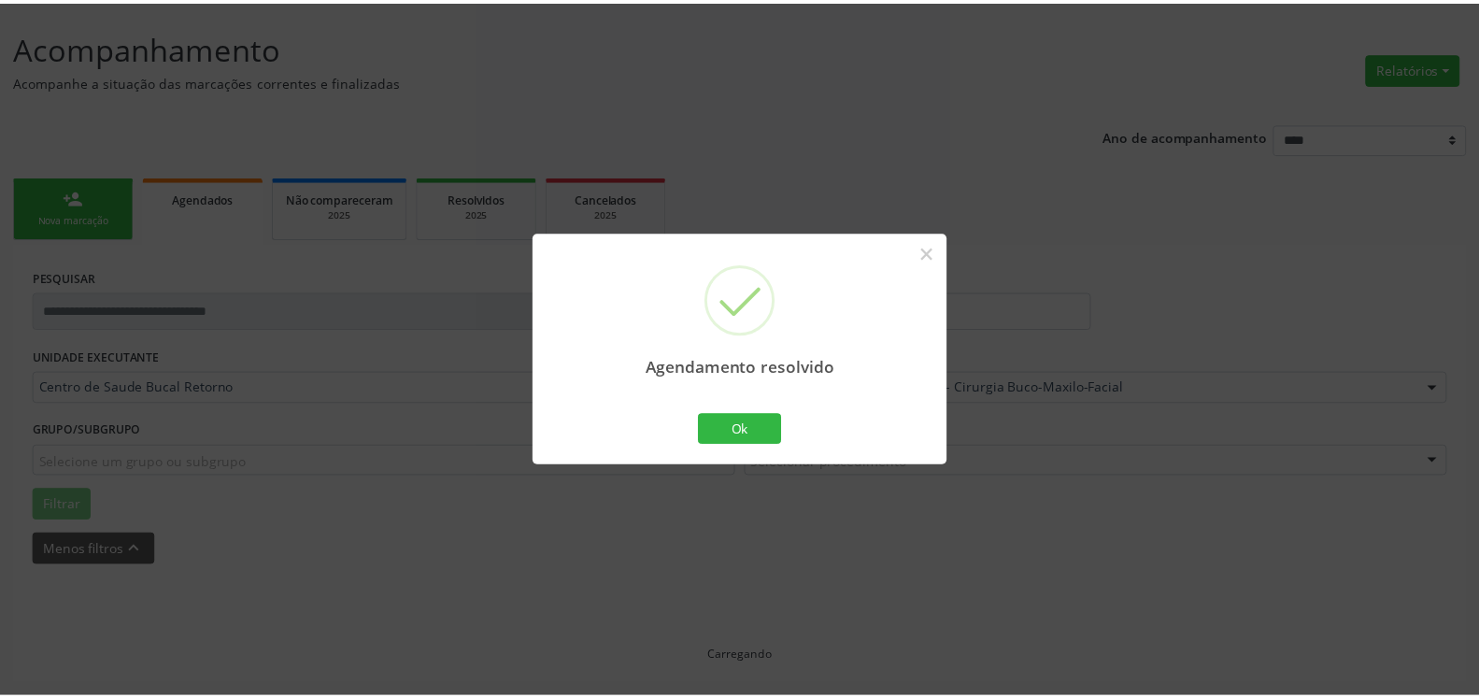
scroll to position [103, 0]
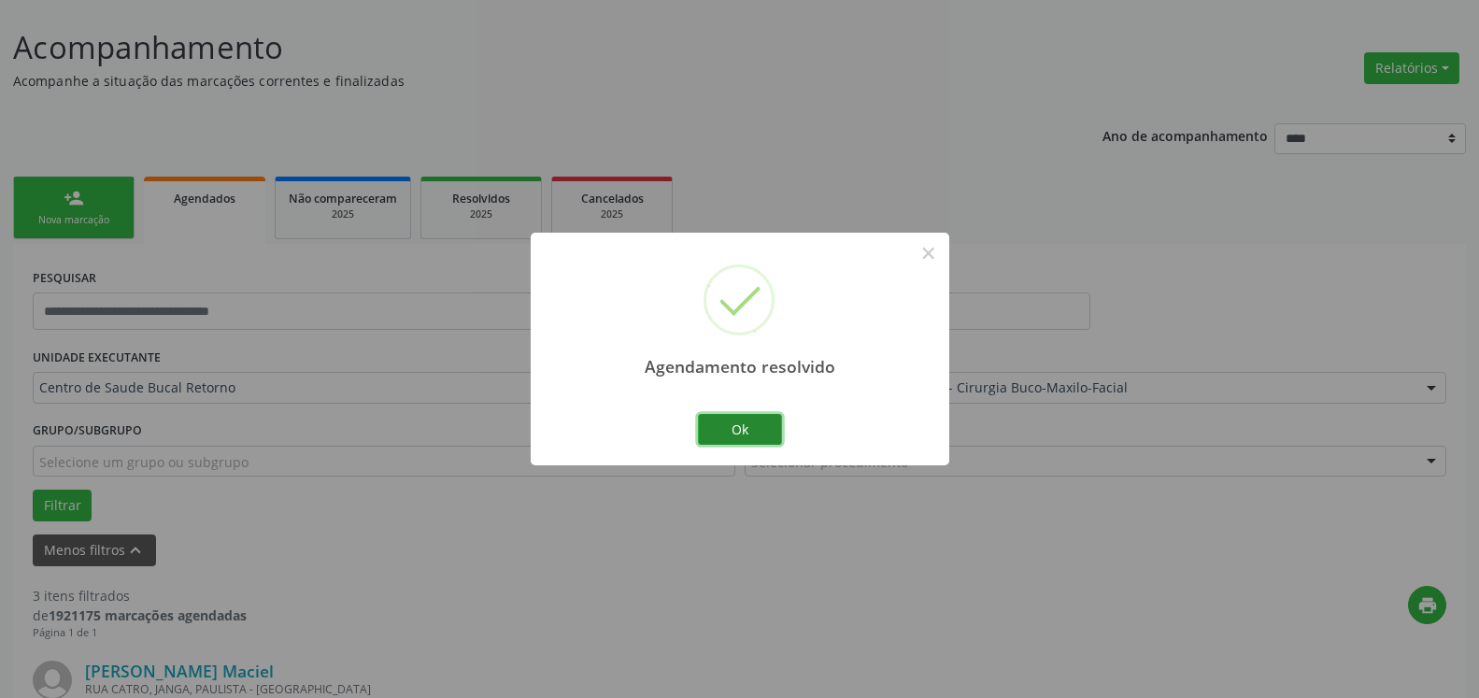
click at [734, 427] on button "Ok" at bounding box center [740, 430] width 84 height 32
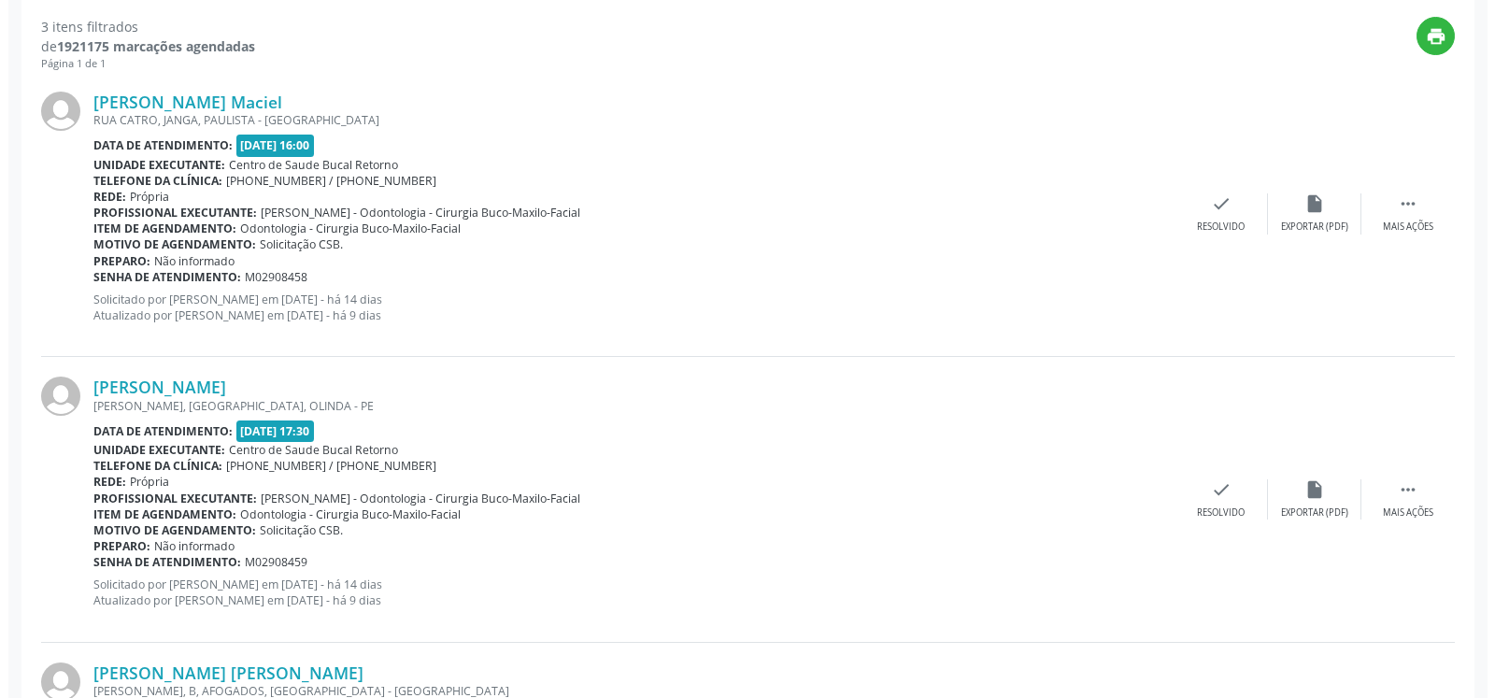
scroll to position [675, 0]
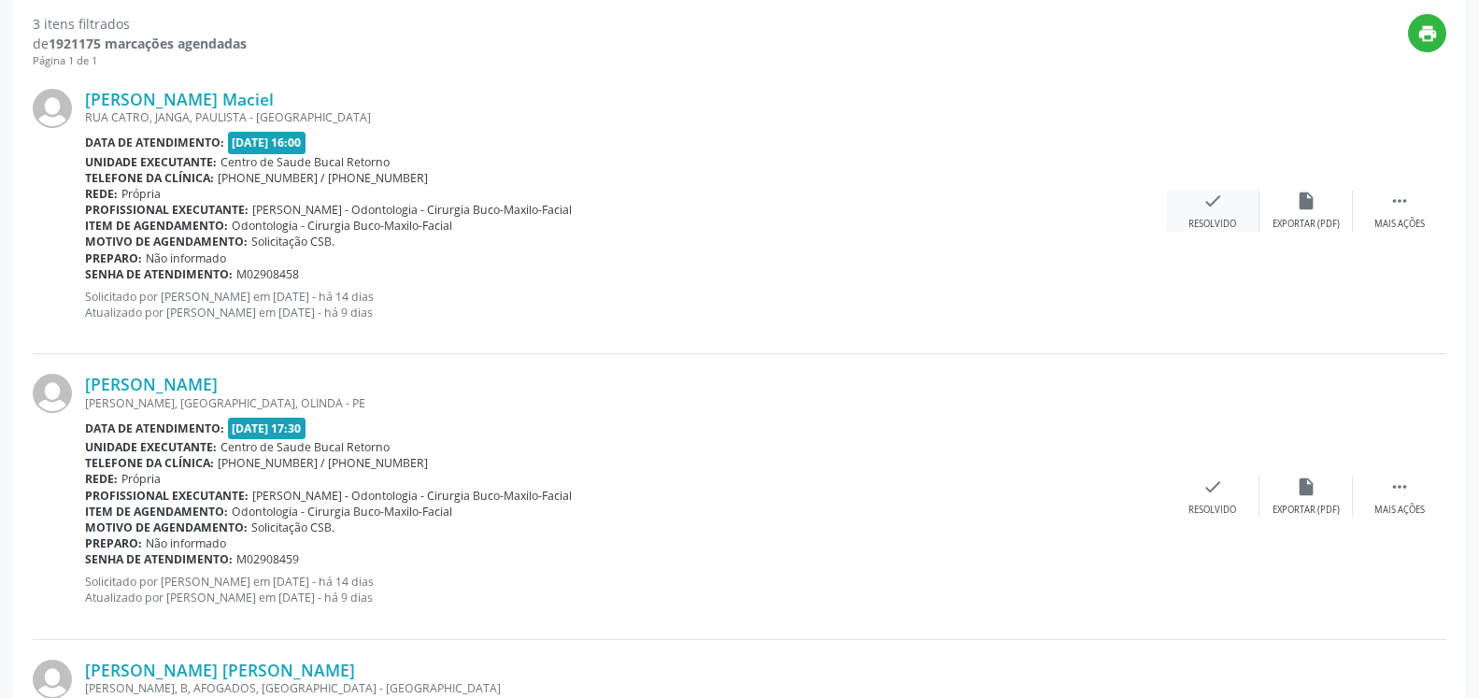
click at [1214, 204] on icon "check" at bounding box center [1213, 201] width 21 height 21
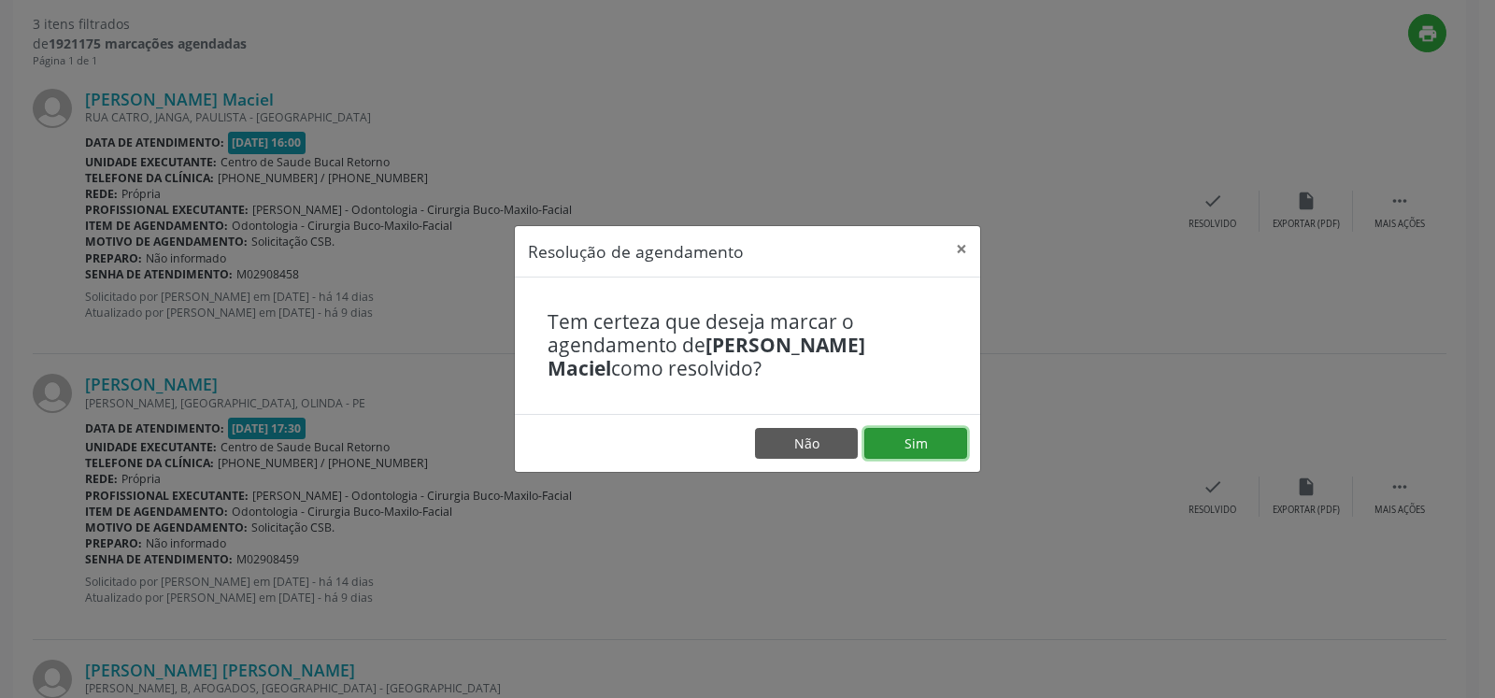
click at [921, 435] on button "Sim" at bounding box center [916, 444] width 103 height 32
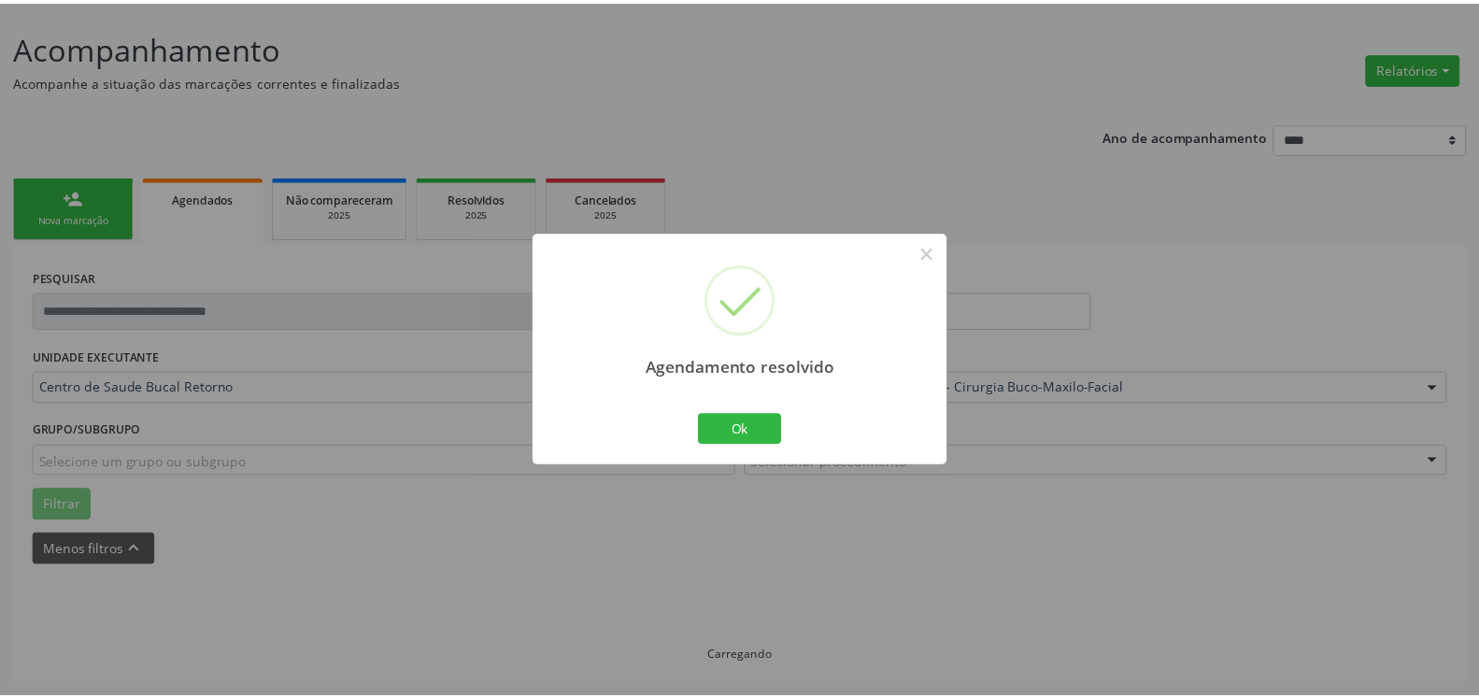
scroll to position [103, 0]
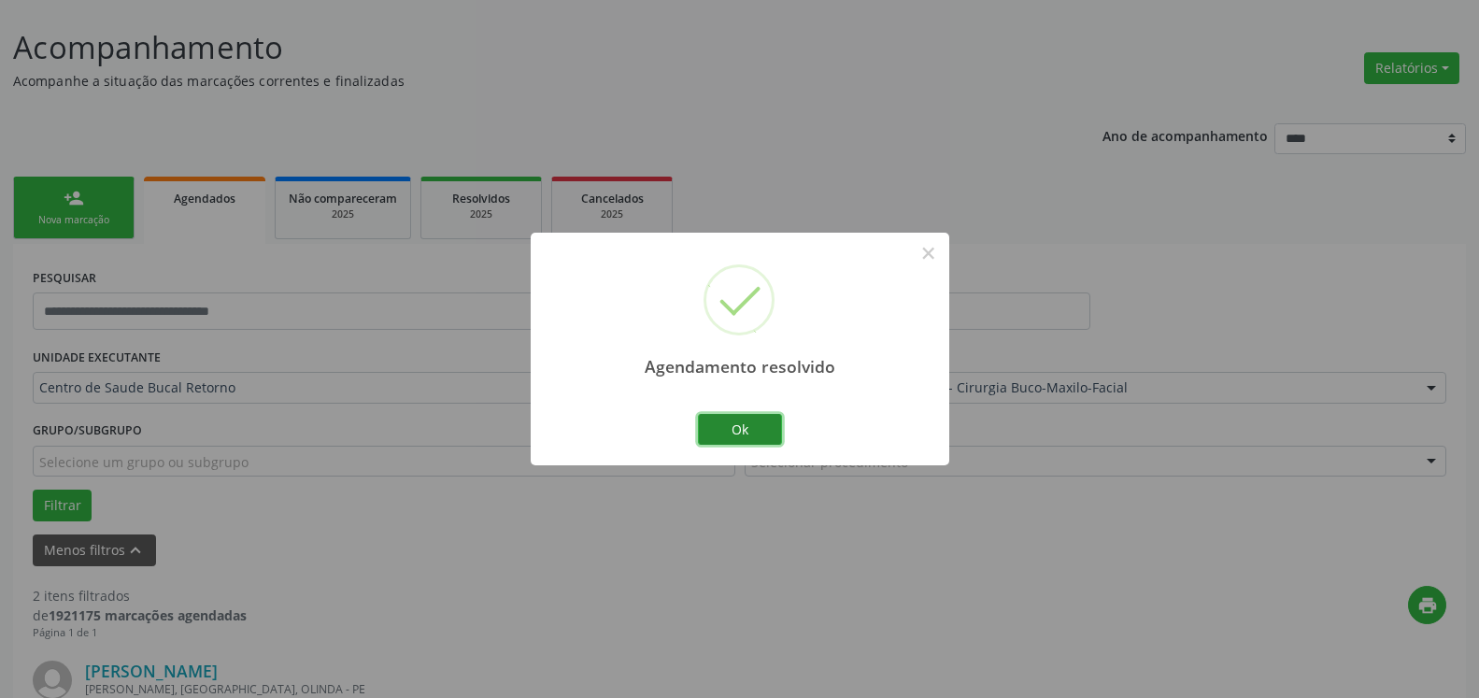
click at [736, 432] on button "Ok" at bounding box center [740, 430] width 84 height 32
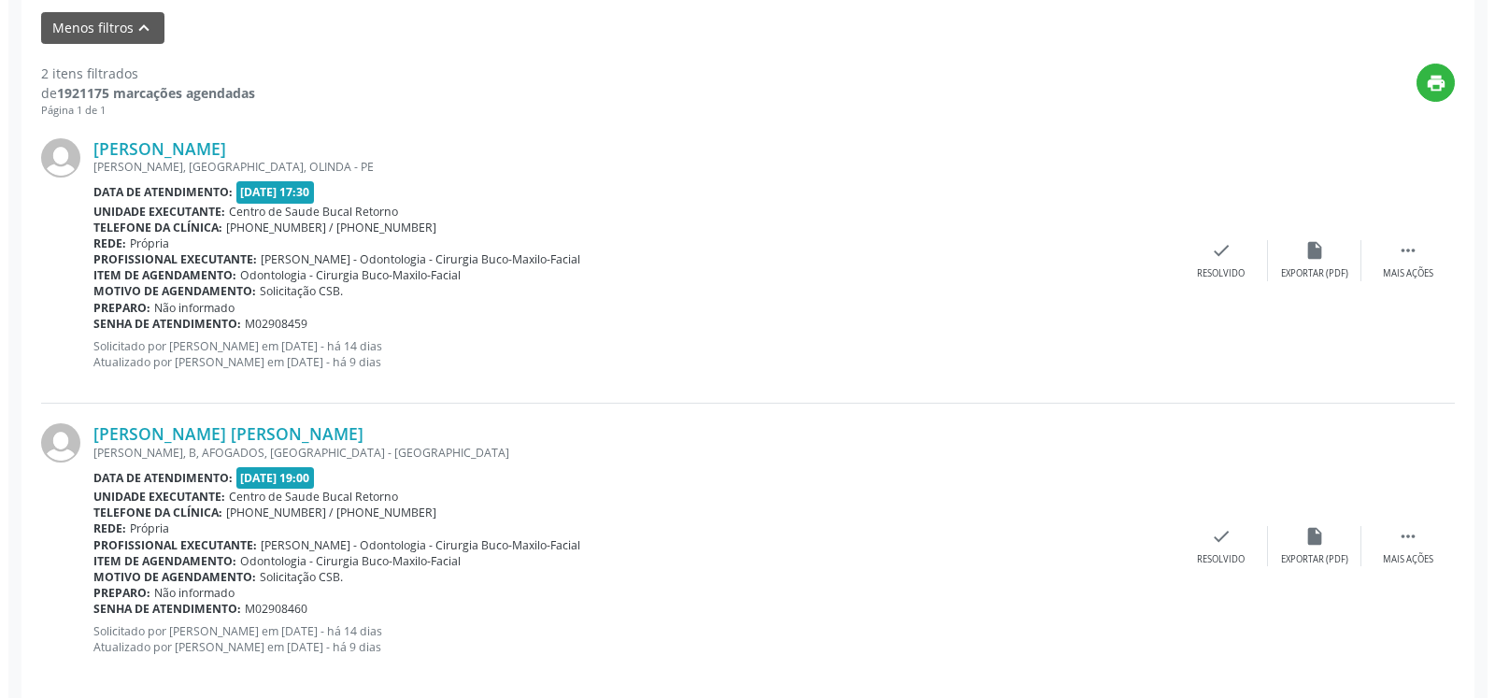
scroll to position [649, 0]
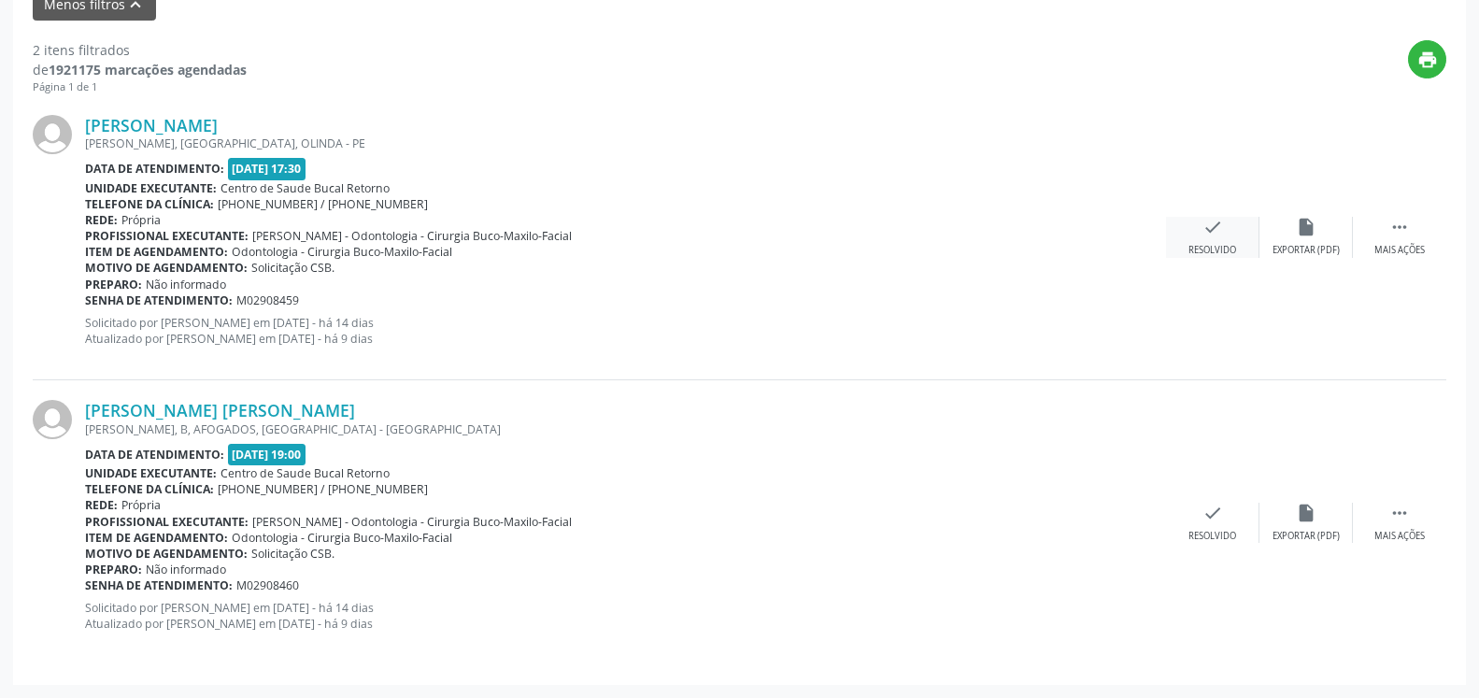
click at [1213, 235] on icon "check" at bounding box center [1213, 227] width 21 height 21
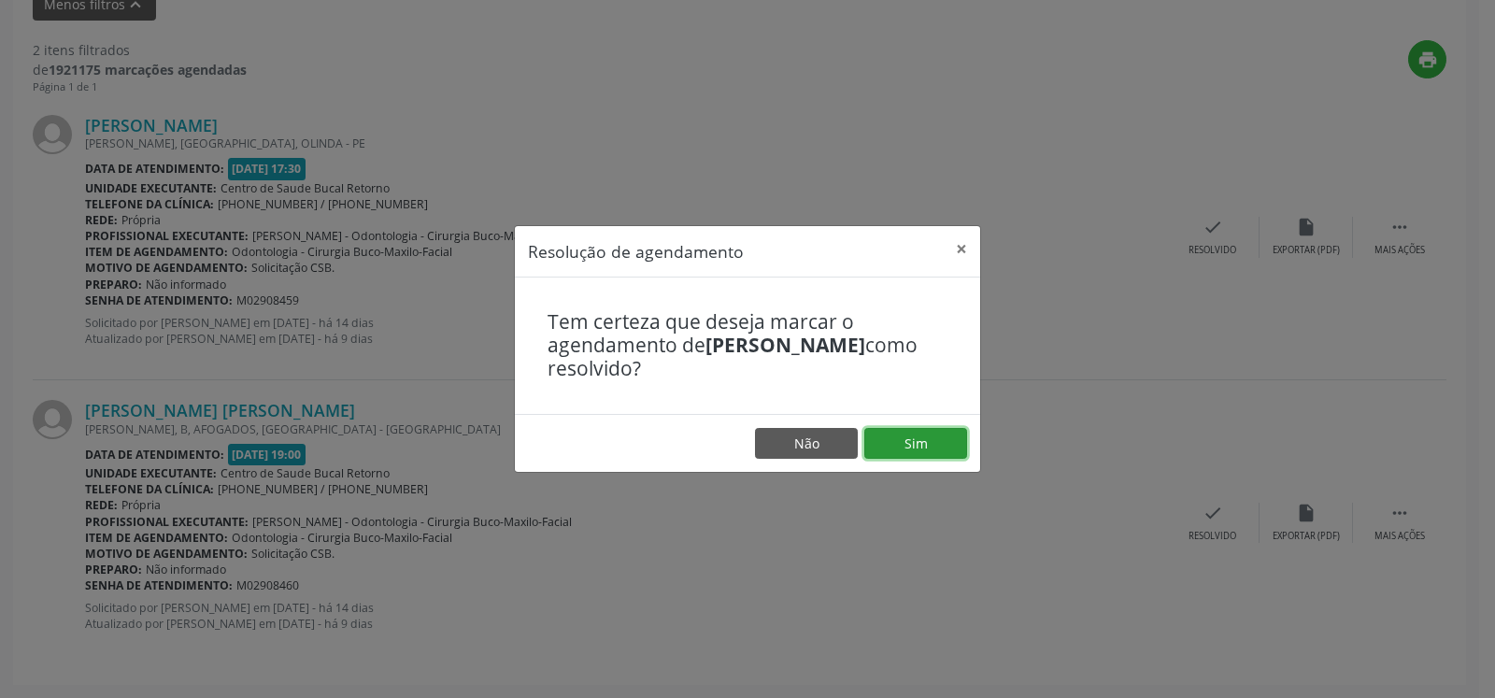
click at [927, 444] on button "Sim" at bounding box center [916, 444] width 103 height 32
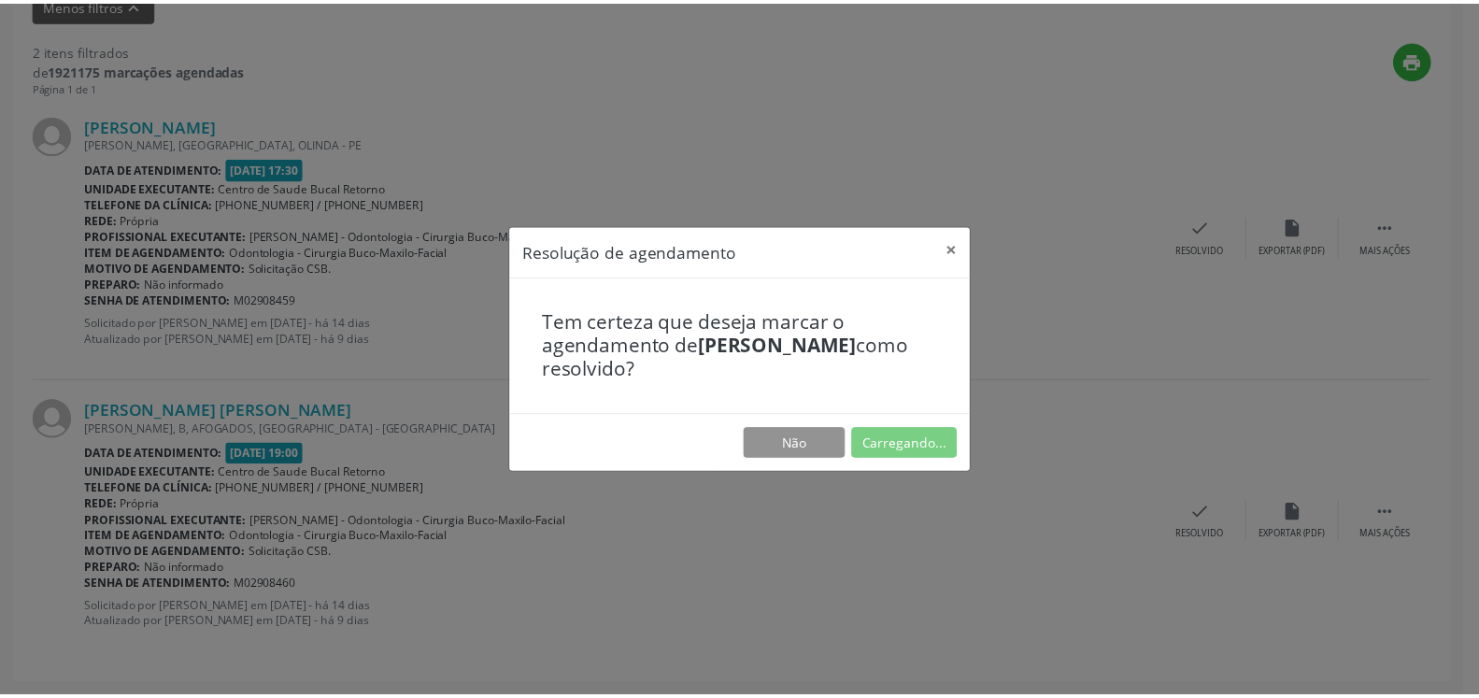
scroll to position [103, 0]
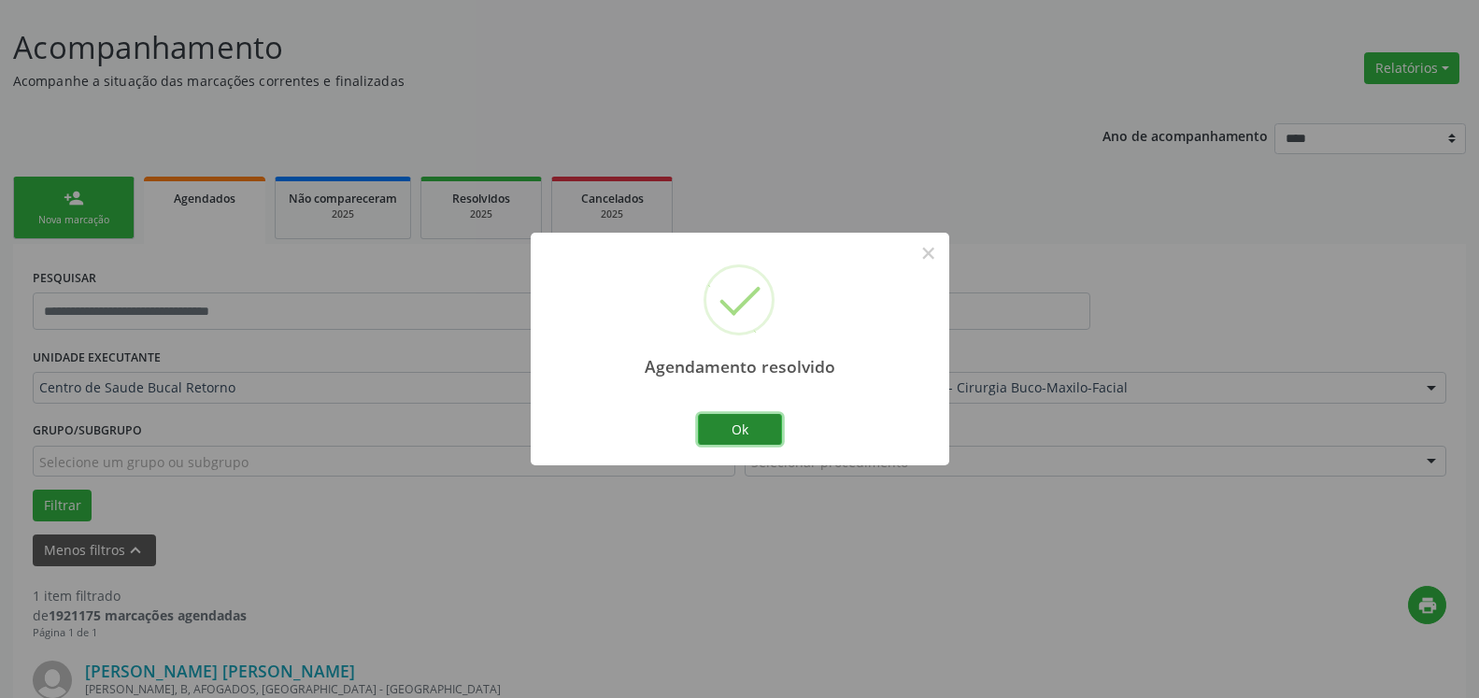
click at [727, 422] on button "Ok" at bounding box center [740, 430] width 84 height 32
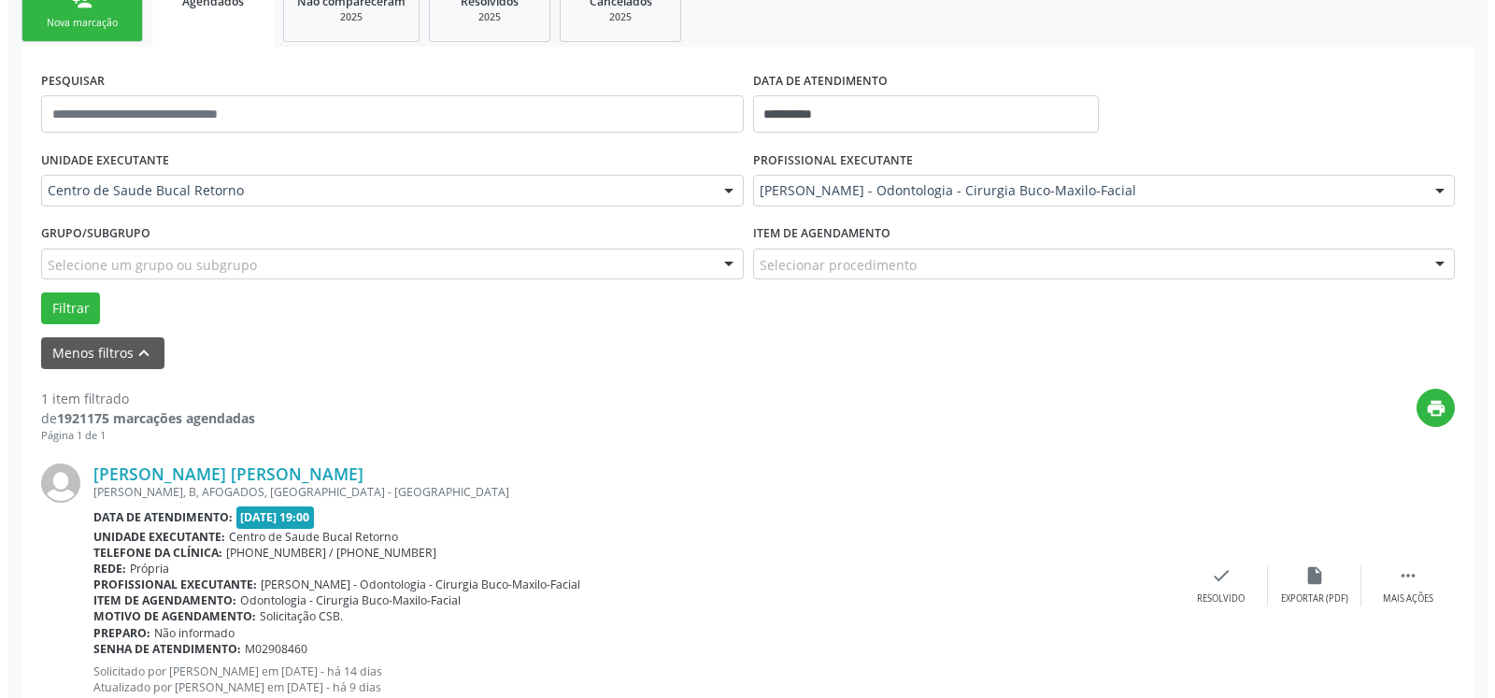
scroll to position [363, 0]
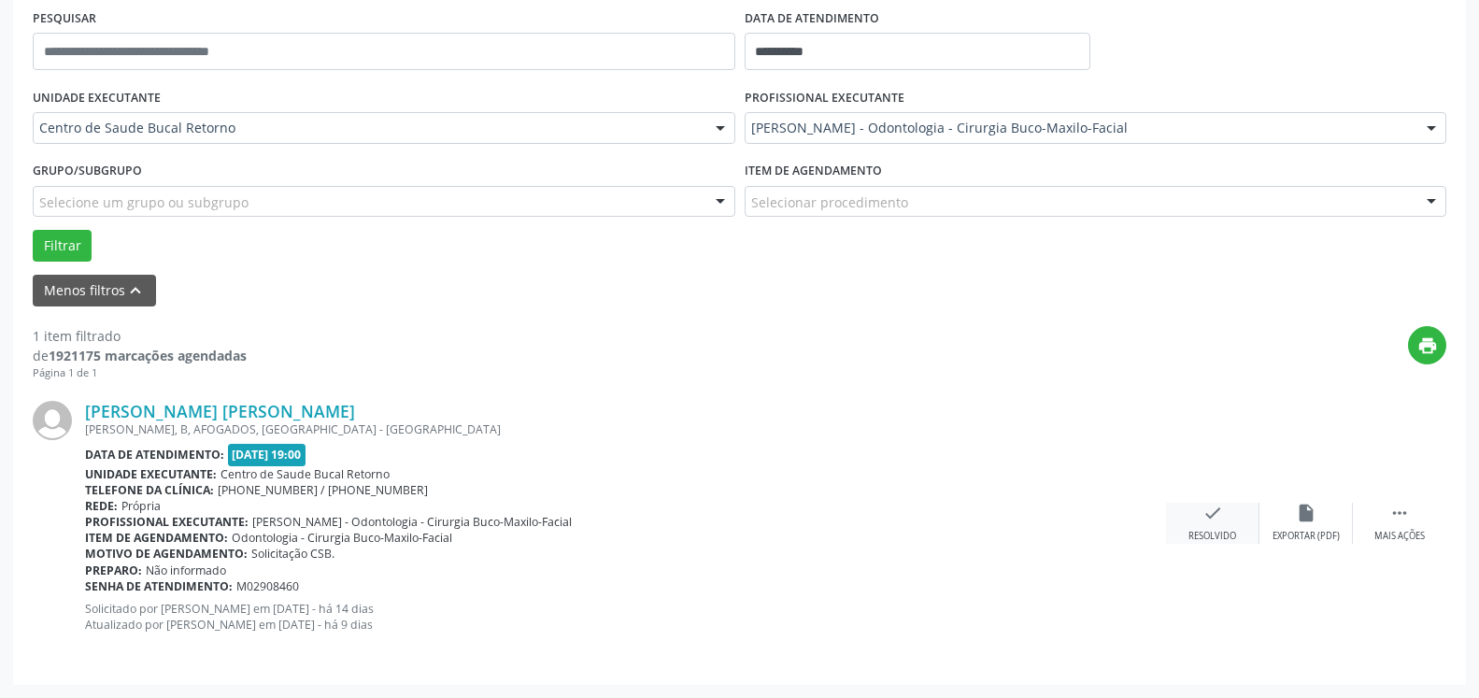
click at [1230, 522] on div "check Resolvido" at bounding box center [1212, 523] width 93 height 40
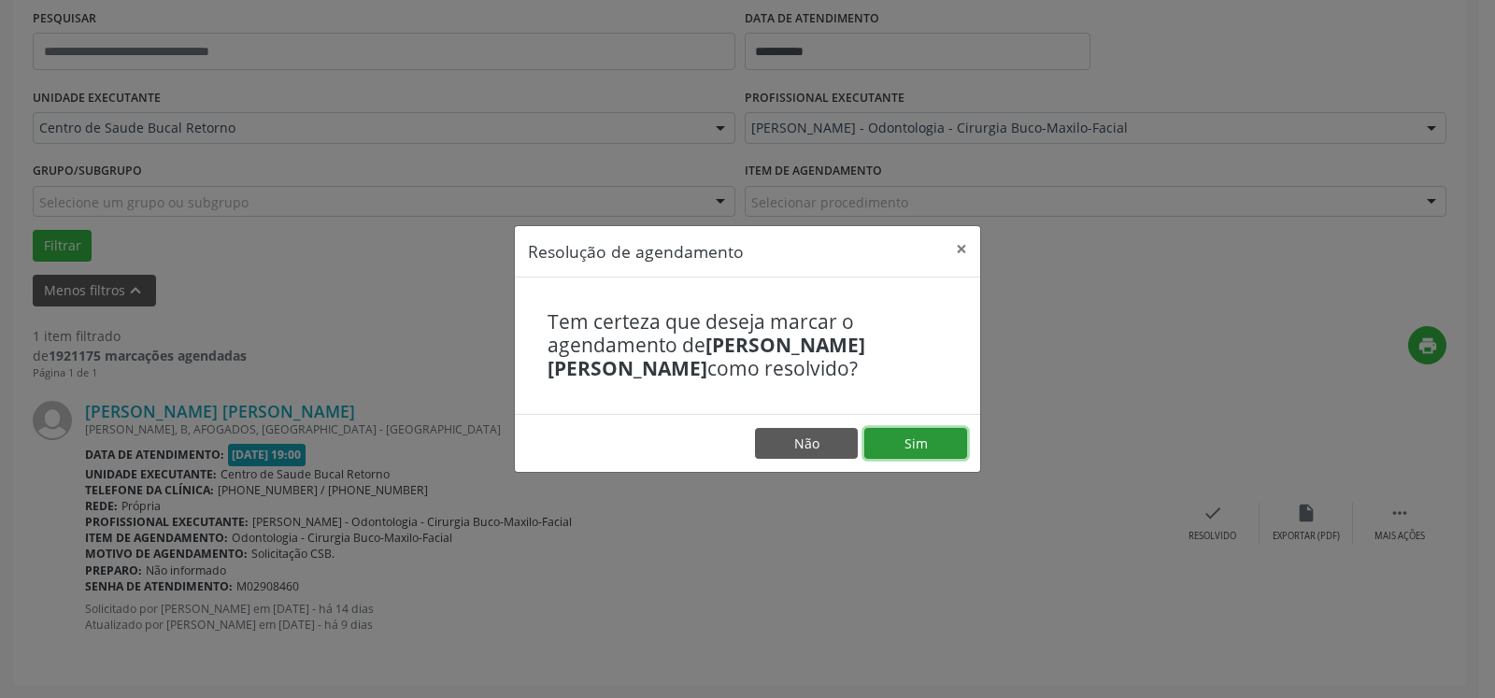
click at [900, 438] on button "Sim" at bounding box center [916, 444] width 103 height 32
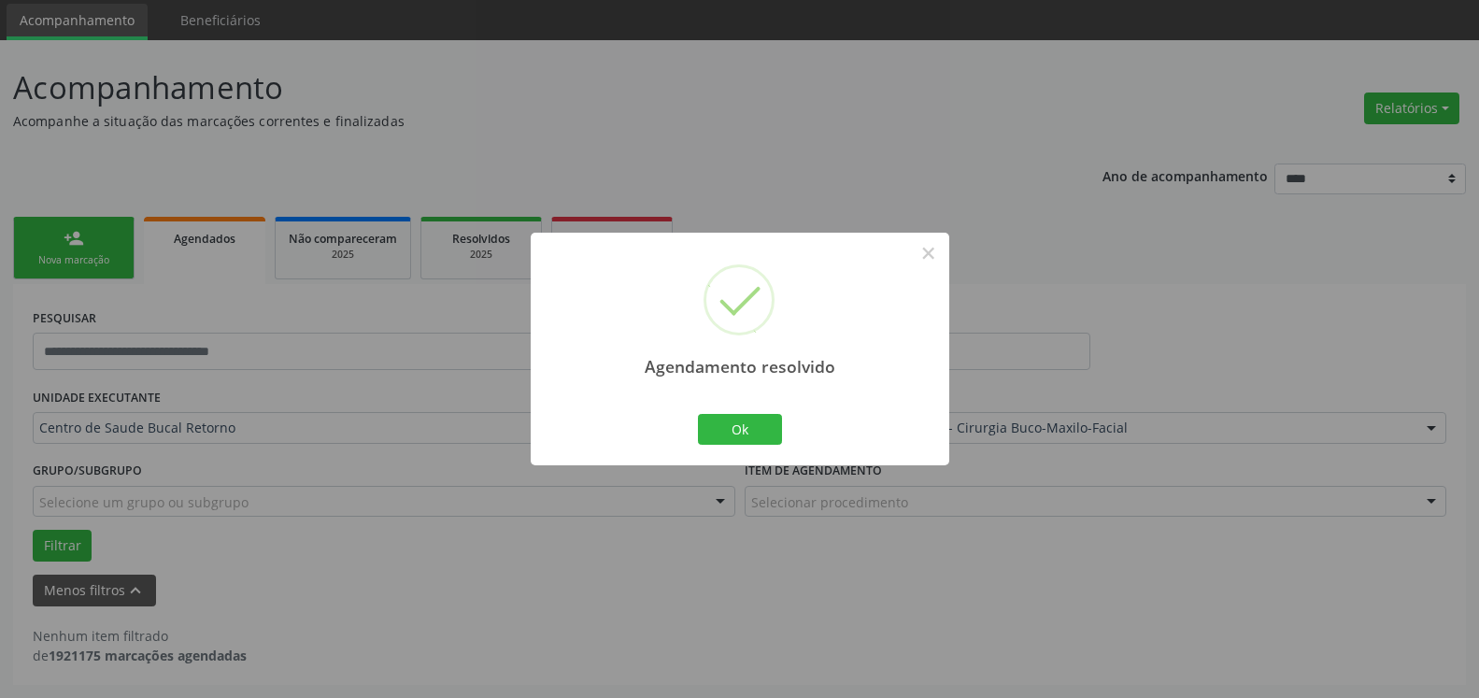
scroll to position [63, 0]
click at [757, 435] on button "Ok" at bounding box center [740, 430] width 84 height 32
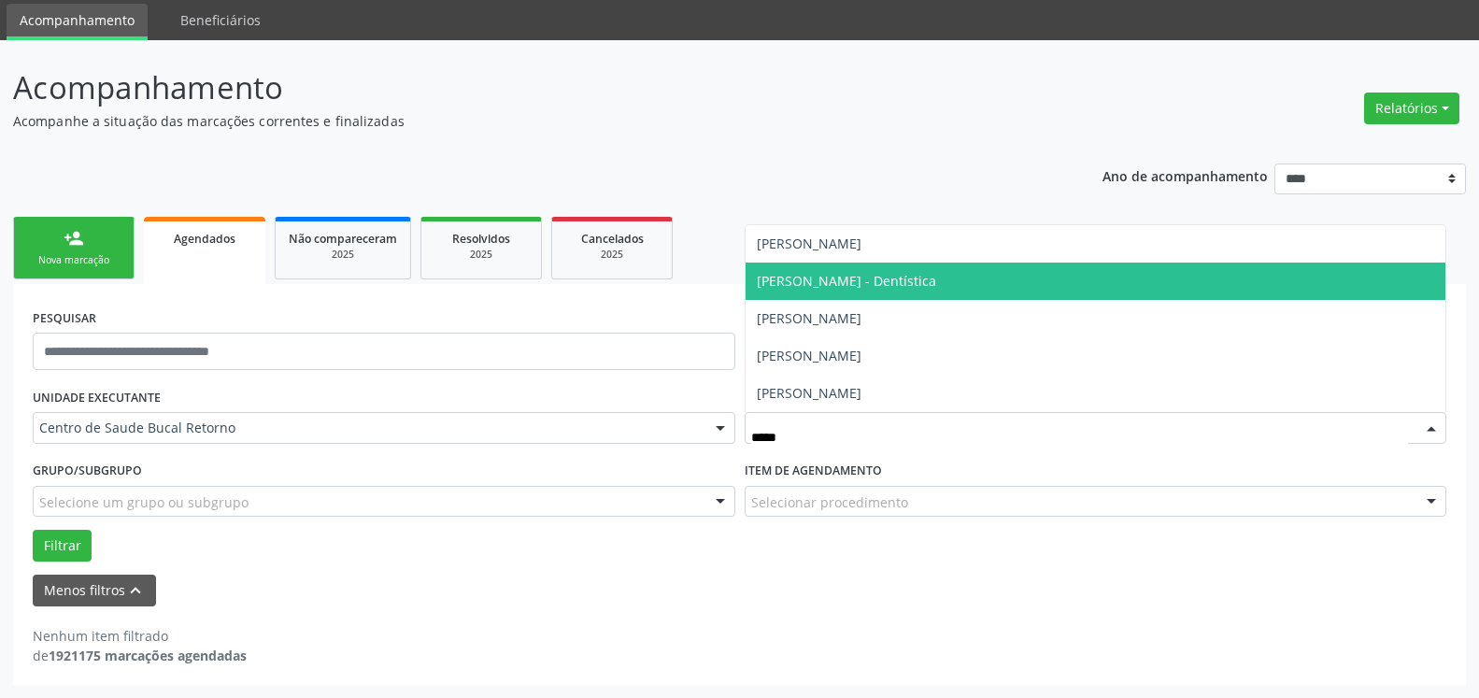
click at [927, 287] on span "[PERSON_NAME] - Dentística" at bounding box center [846, 281] width 179 height 18
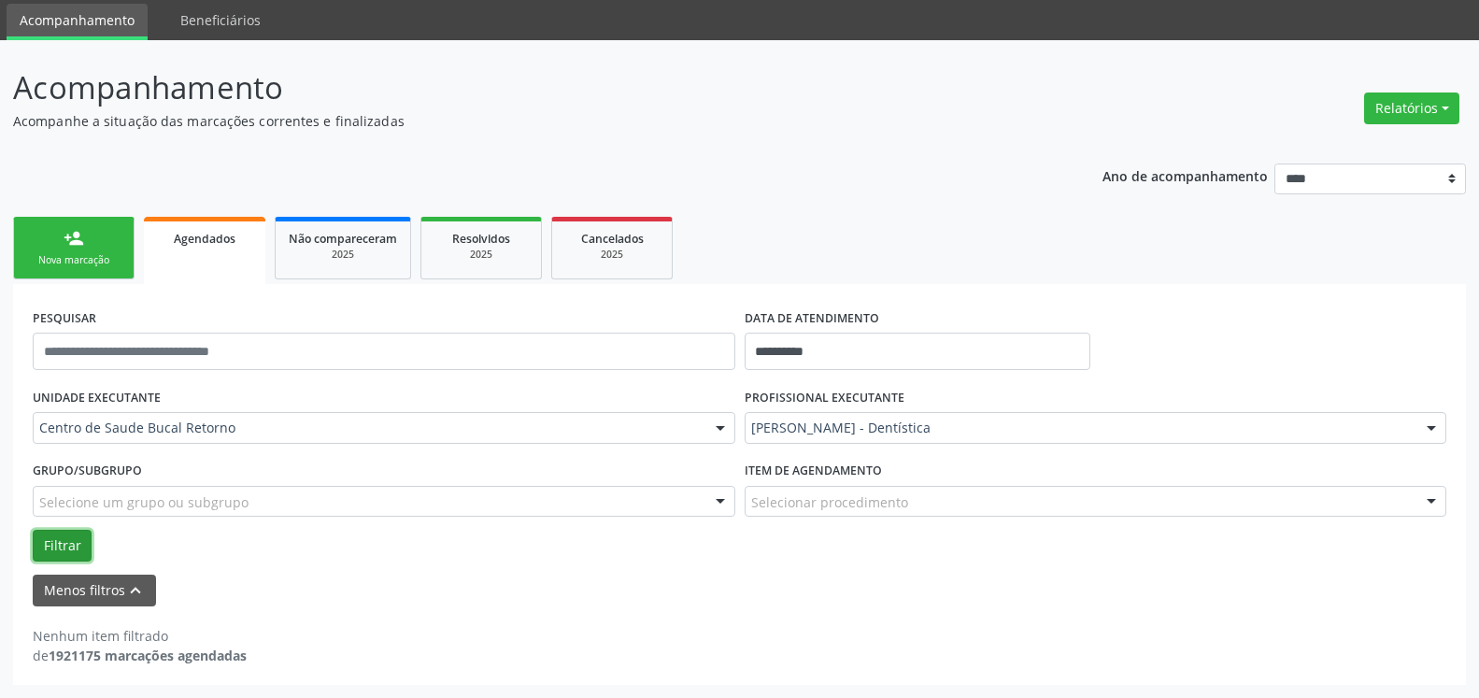
click at [66, 547] on button "Filtrar" at bounding box center [62, 546] width 59 height 32
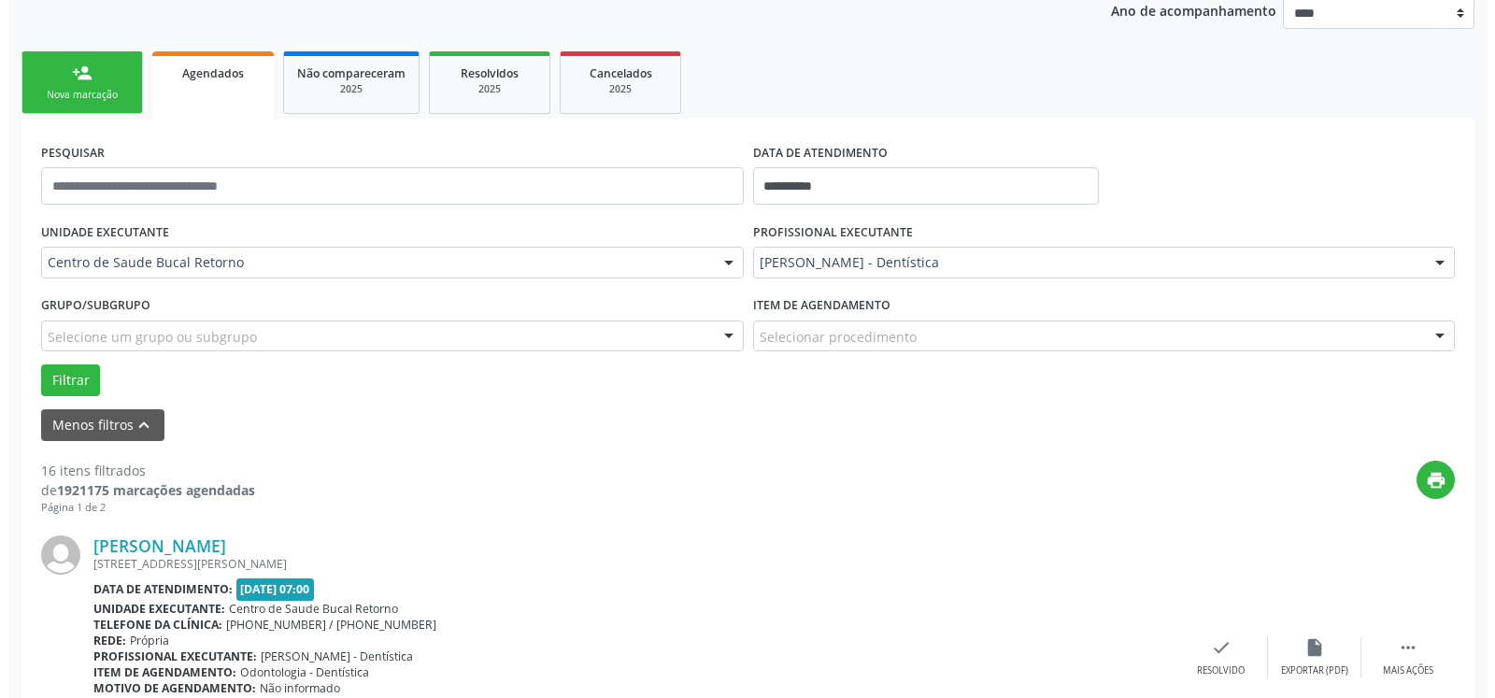
scroll to position [349, 0]
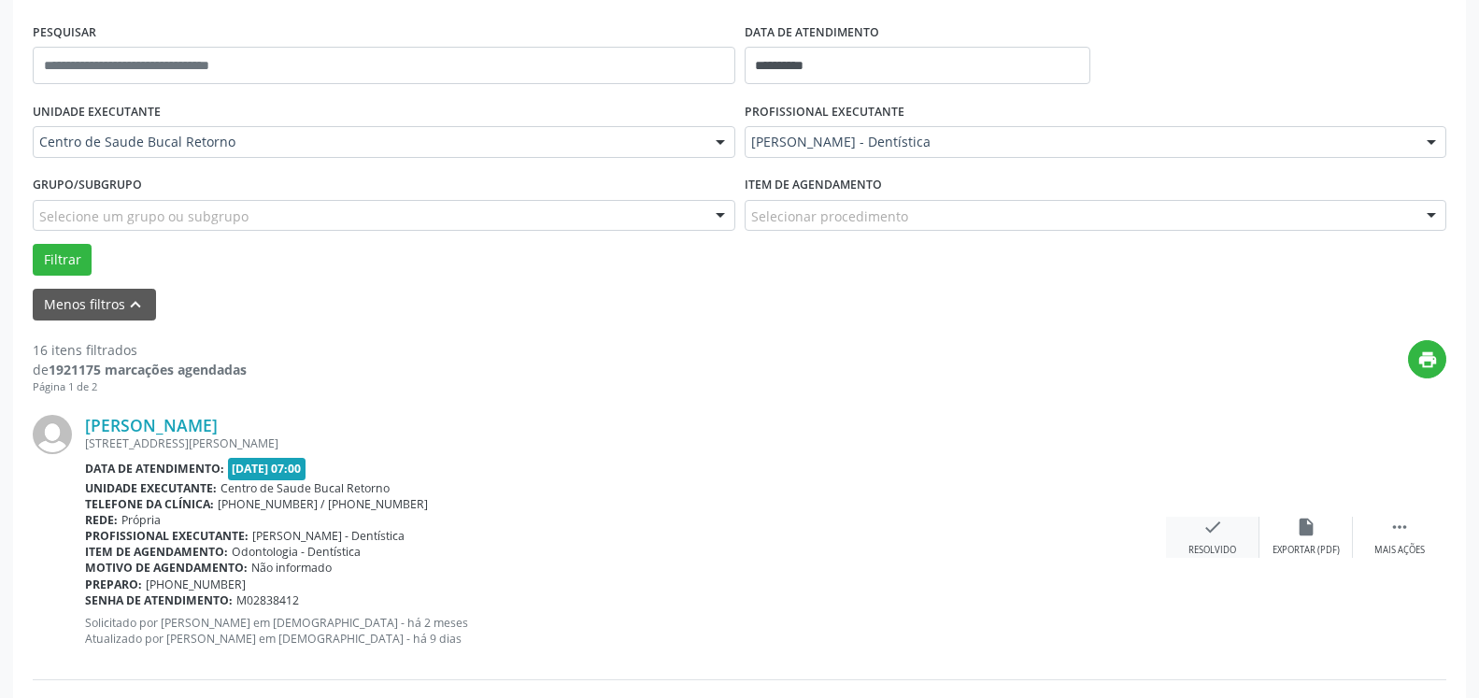
click at [1213, 531] on icon "check" at bounding box center [1213, 527] width 21 height 21
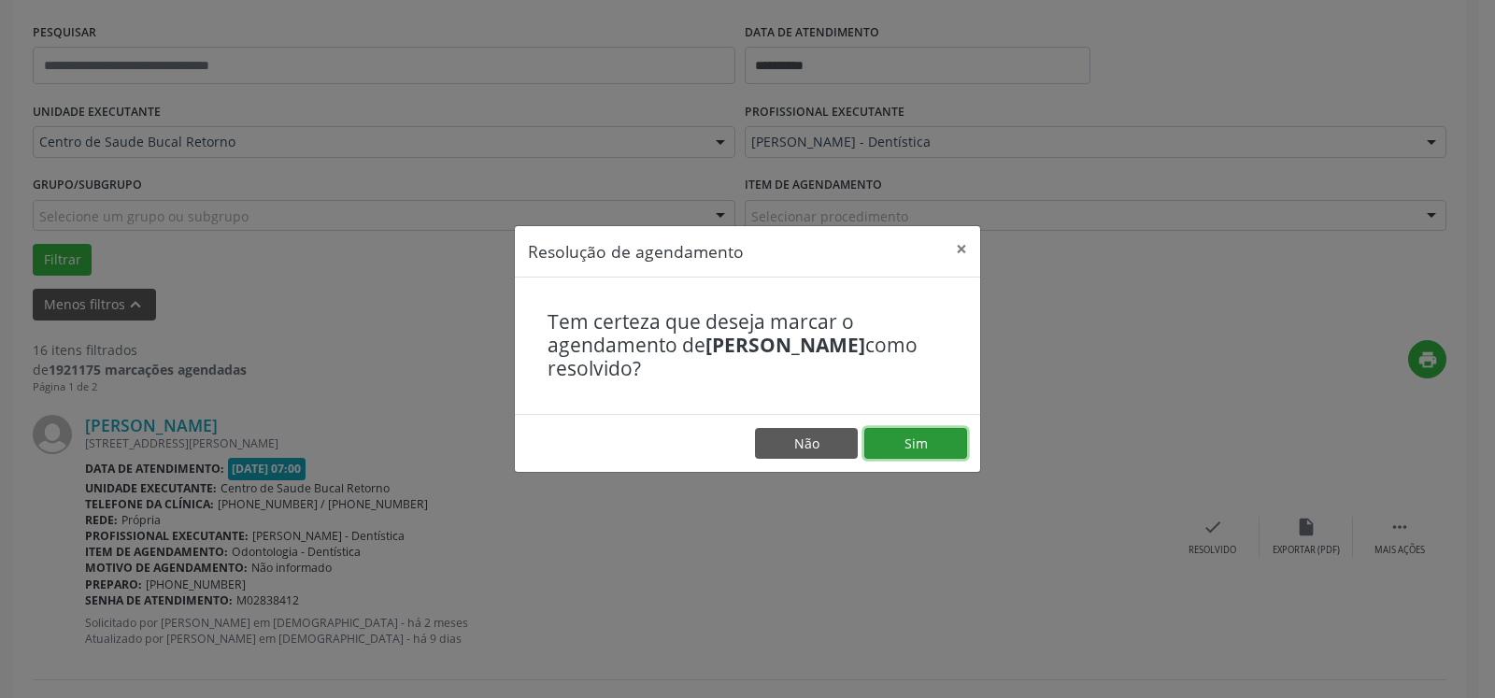
click at [890, 444] on button "Sim" at bounding box center [916, 444] width 103 height 32
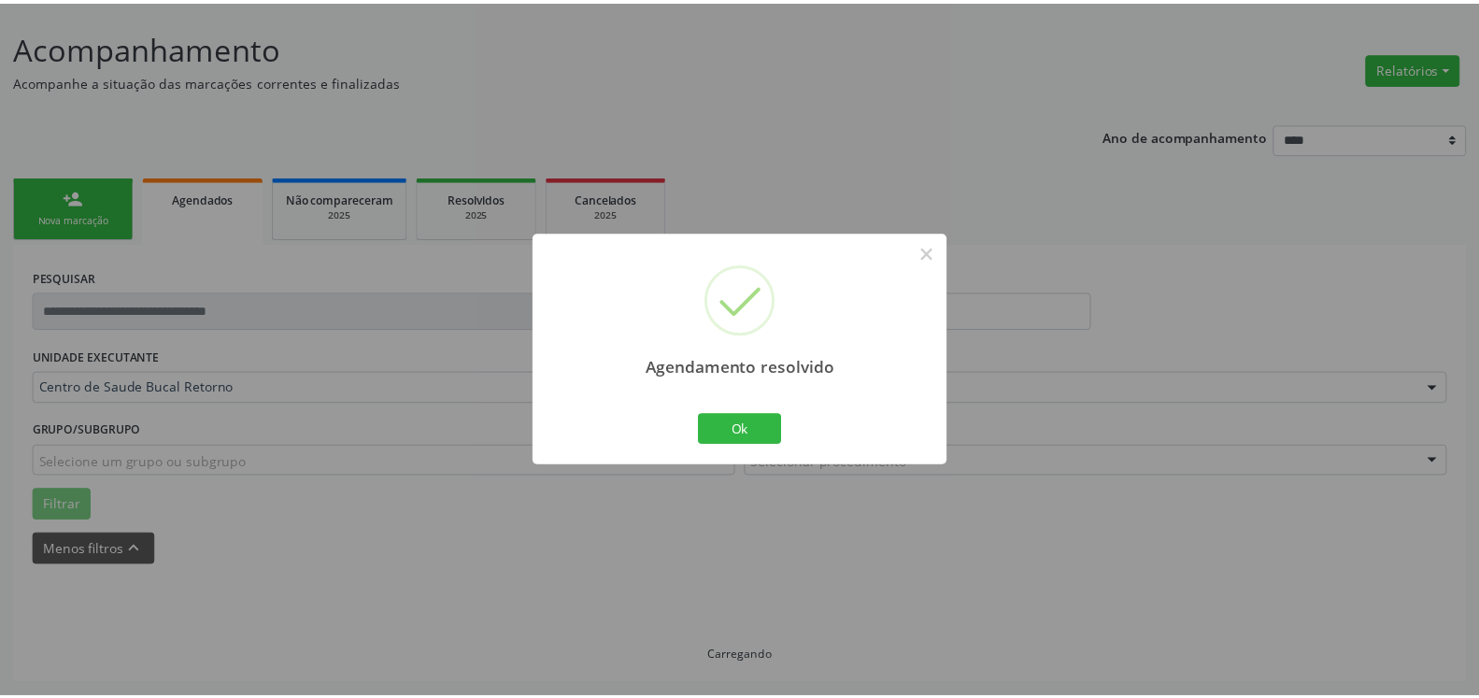
scroll to position [103, 0]
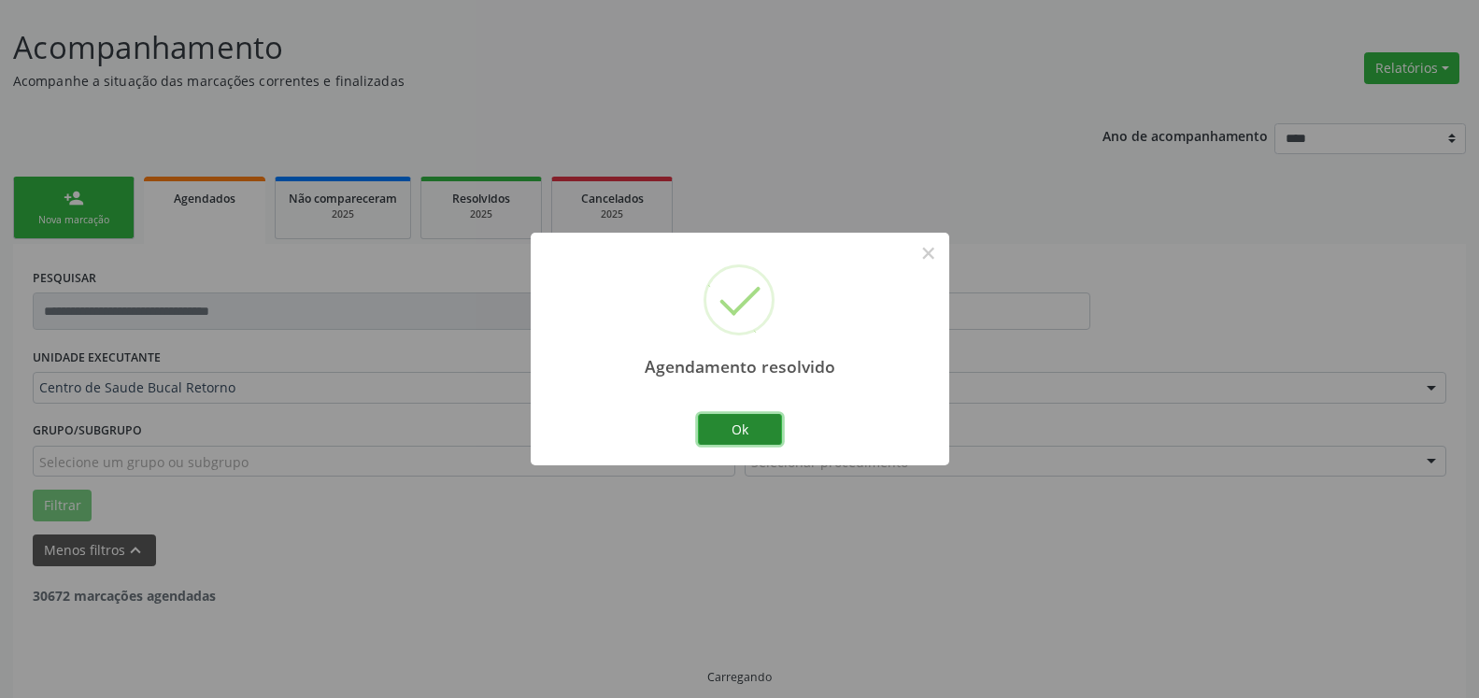
click at [736, 417] on button "Ok" at bounding box center [740, 430] width 84 height 32
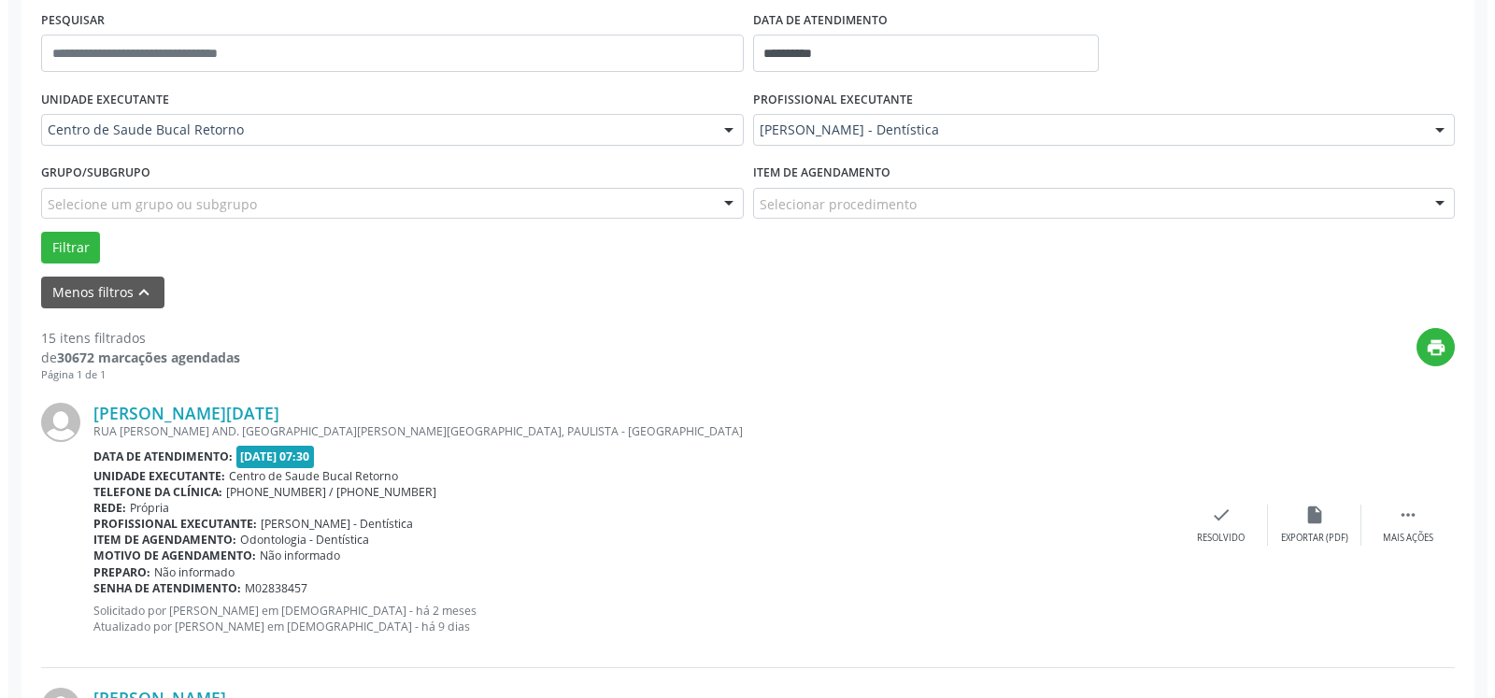
scroll to position [579, 0]
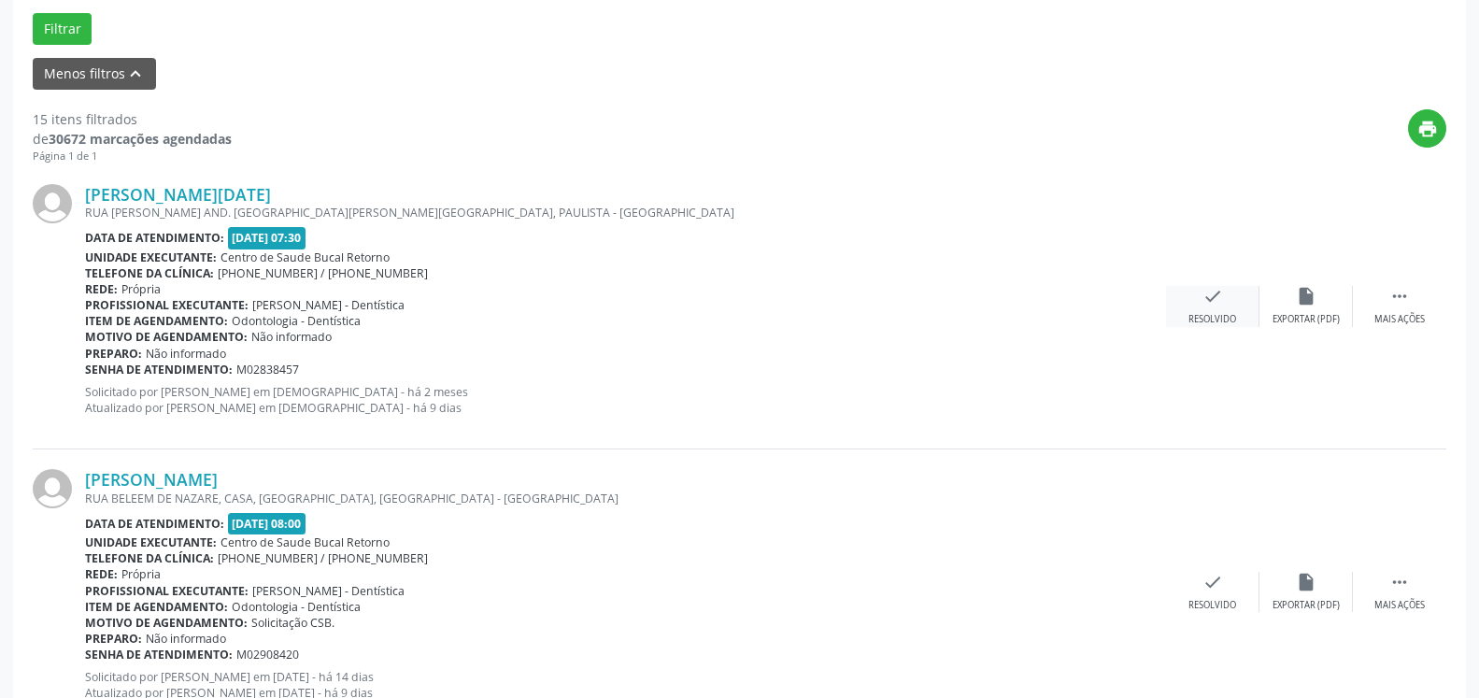
click at [1213, 307] on icon "check" at bounding box center [1213, 296] width 21 height 21
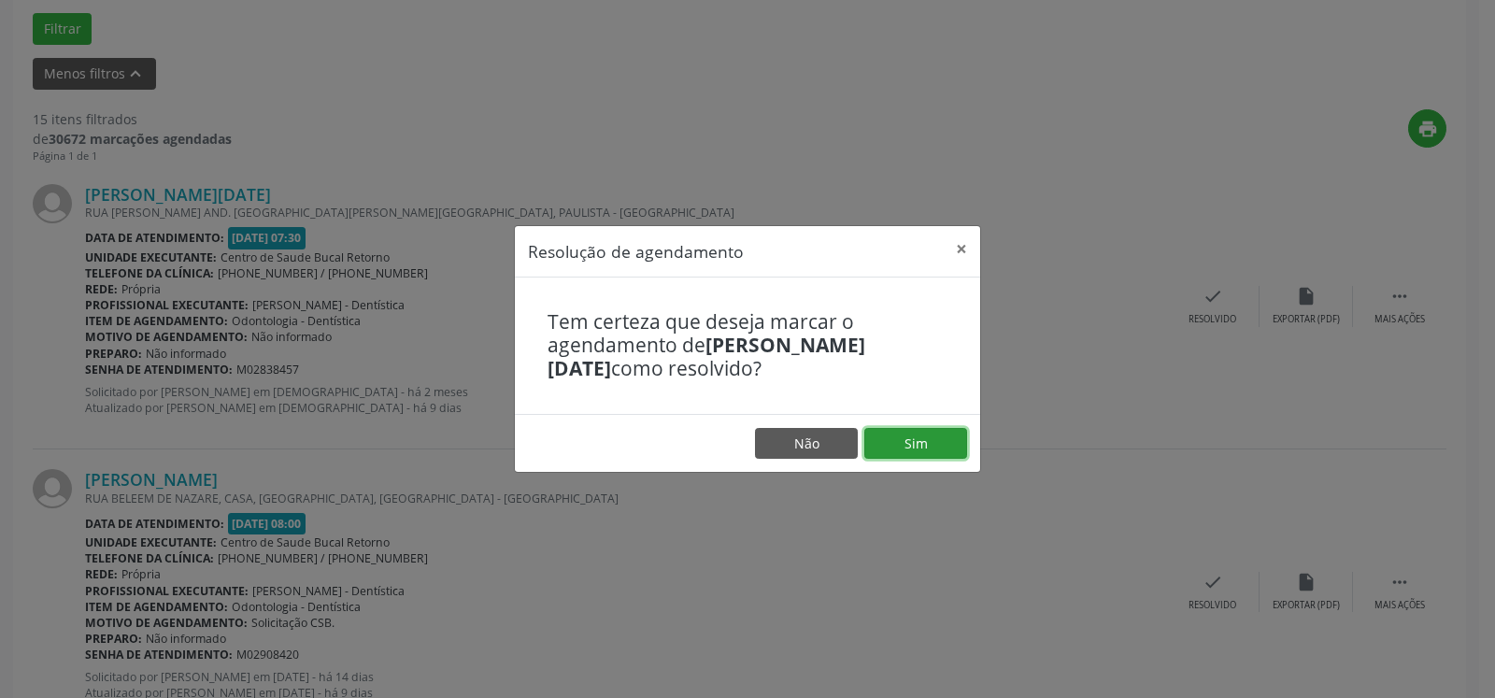
click at [930, 440] on button "Sim" at bounding box center [916, 444] width 103 height 32
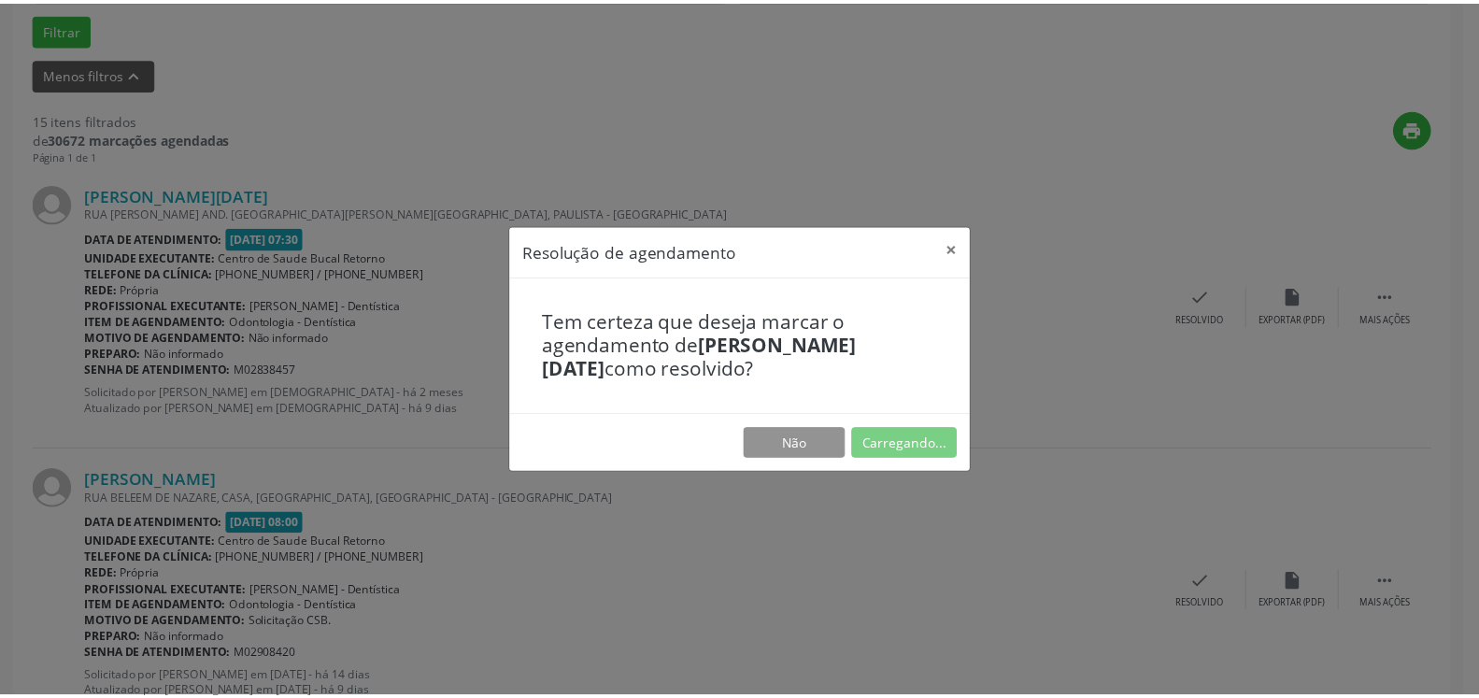
scroll to position [103, 0]
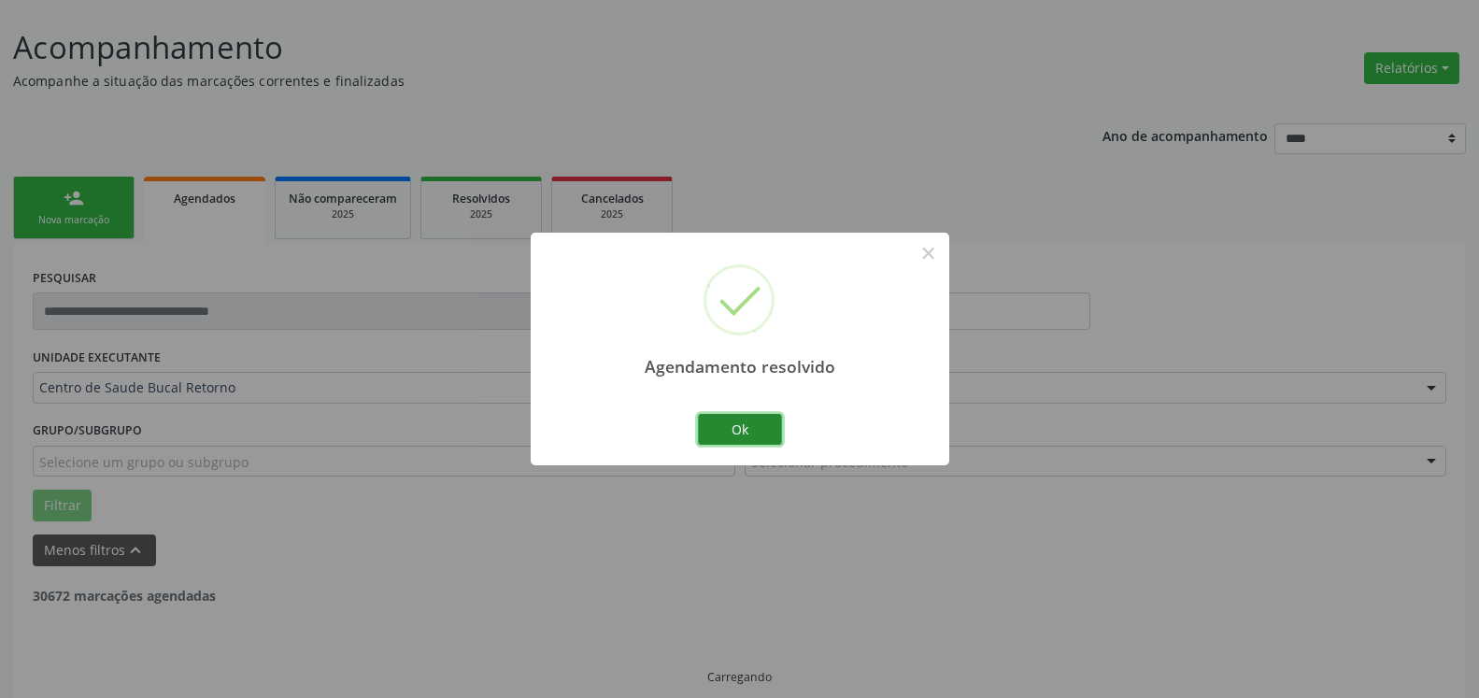
click at [762, 432] on button "Ok" at bounding box center [740, 430] width 84 height 32
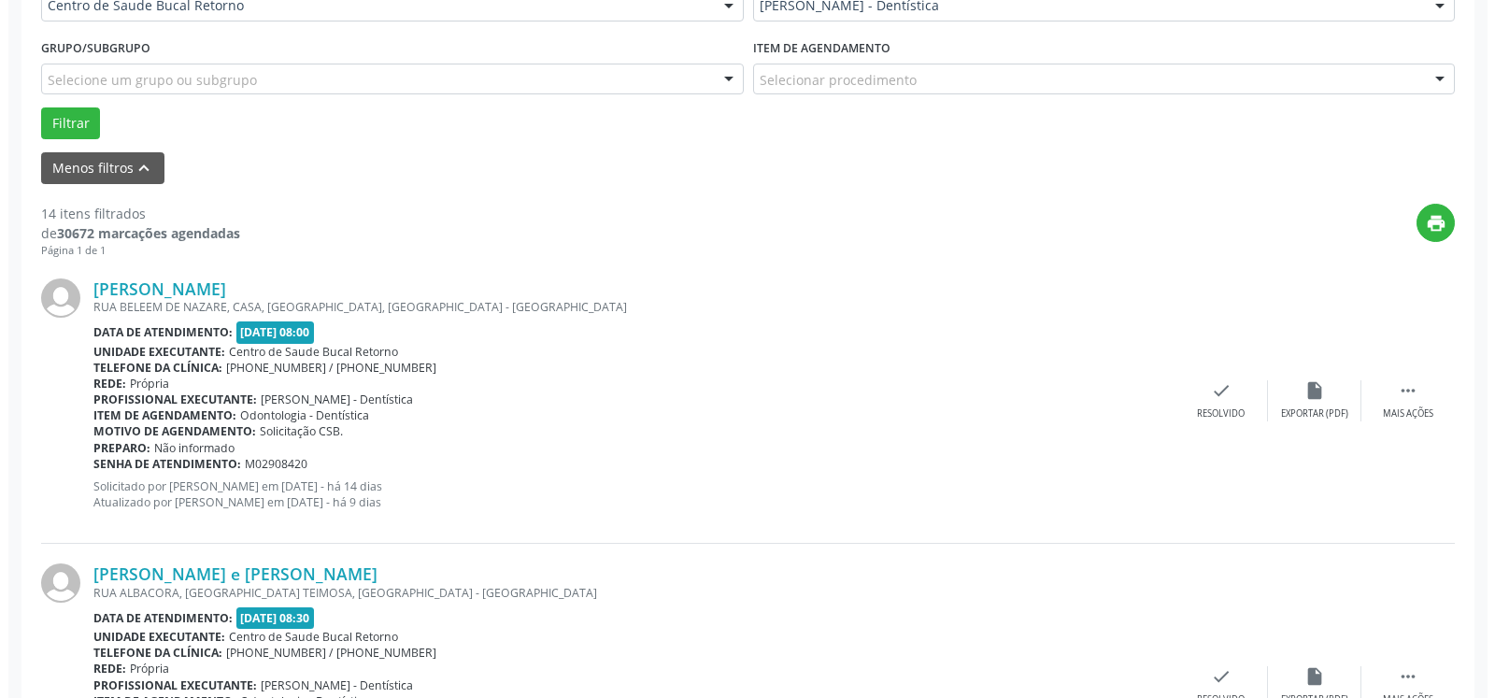
scroll to position [579, 0]
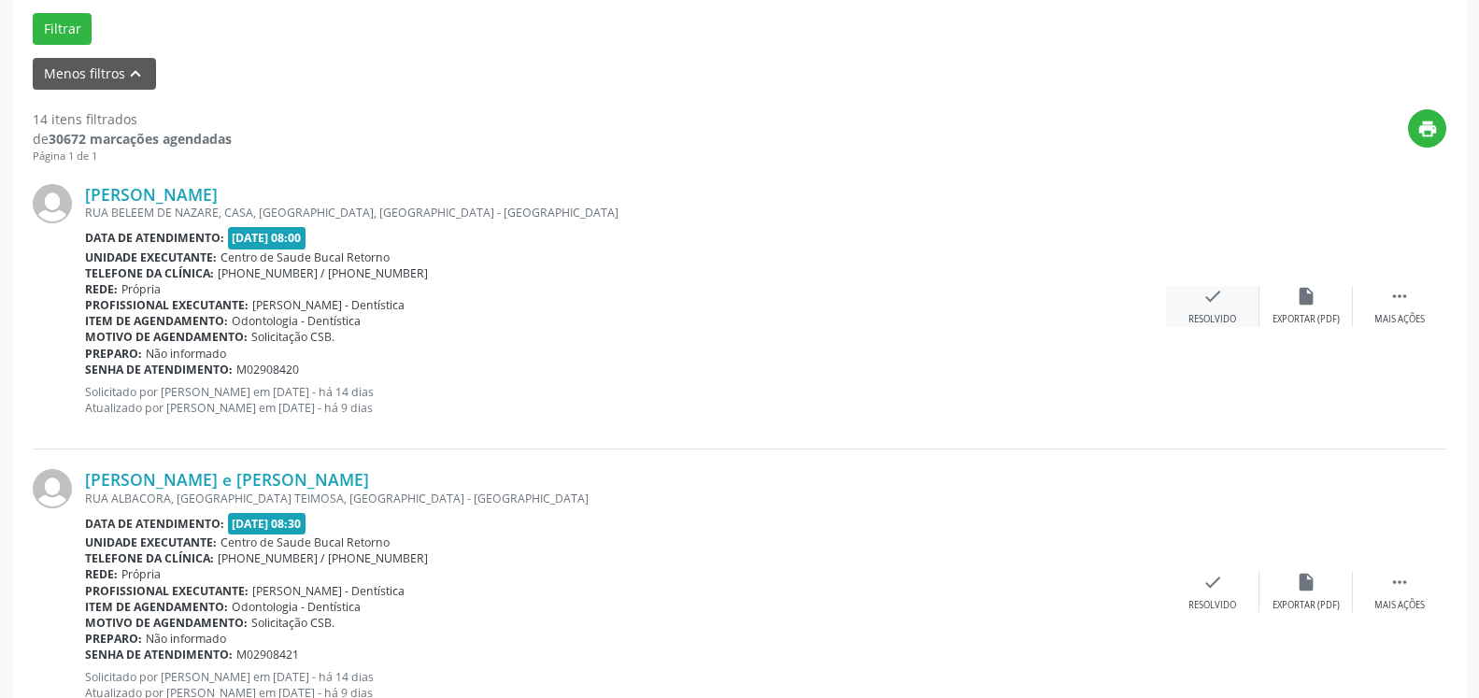
click at [1221, 307] on icon "check" at bounding box center [1213, 296] width 21 height 21
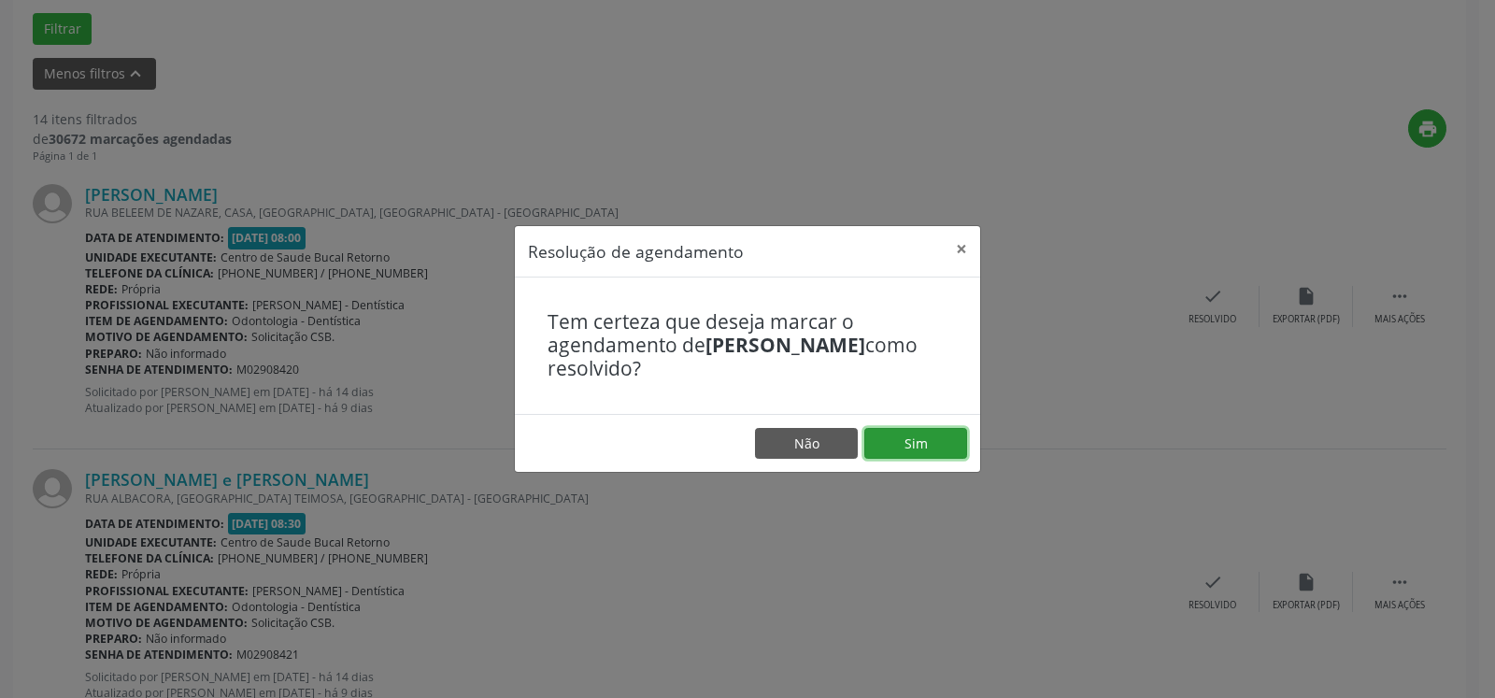
click at [930, 440] on button "Sim" at bounding box center [916, 444] width 103 height 32
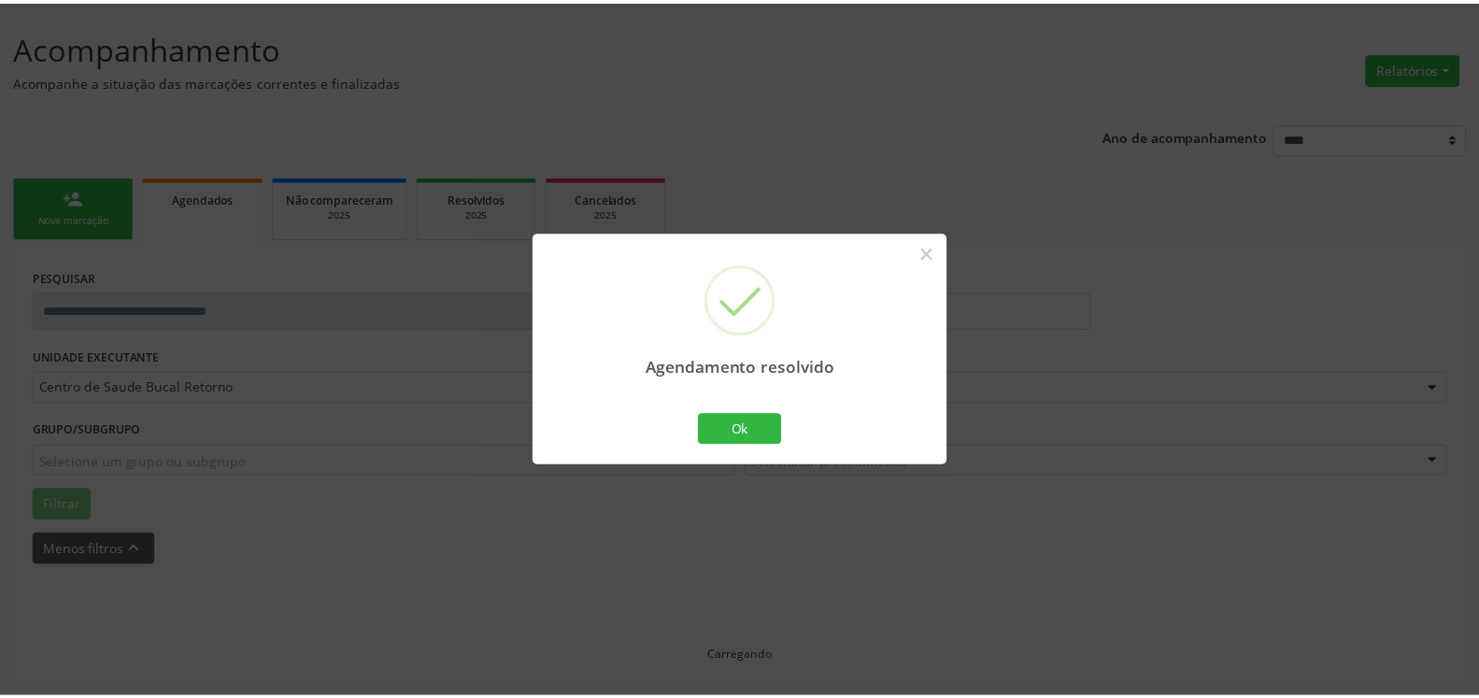
scroll to position [103, 0]
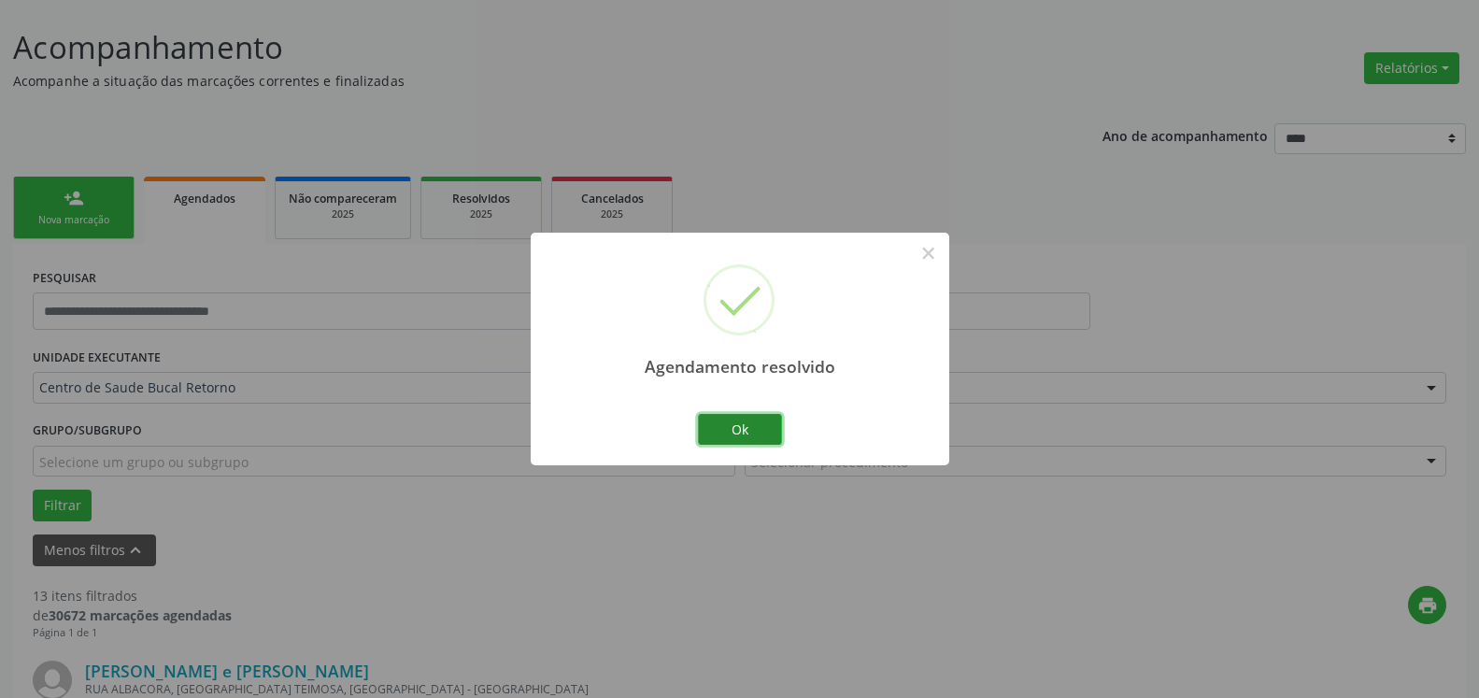
click at [736, 433] on button "Ok" at bounding box center [740, 430] width 84 height 32
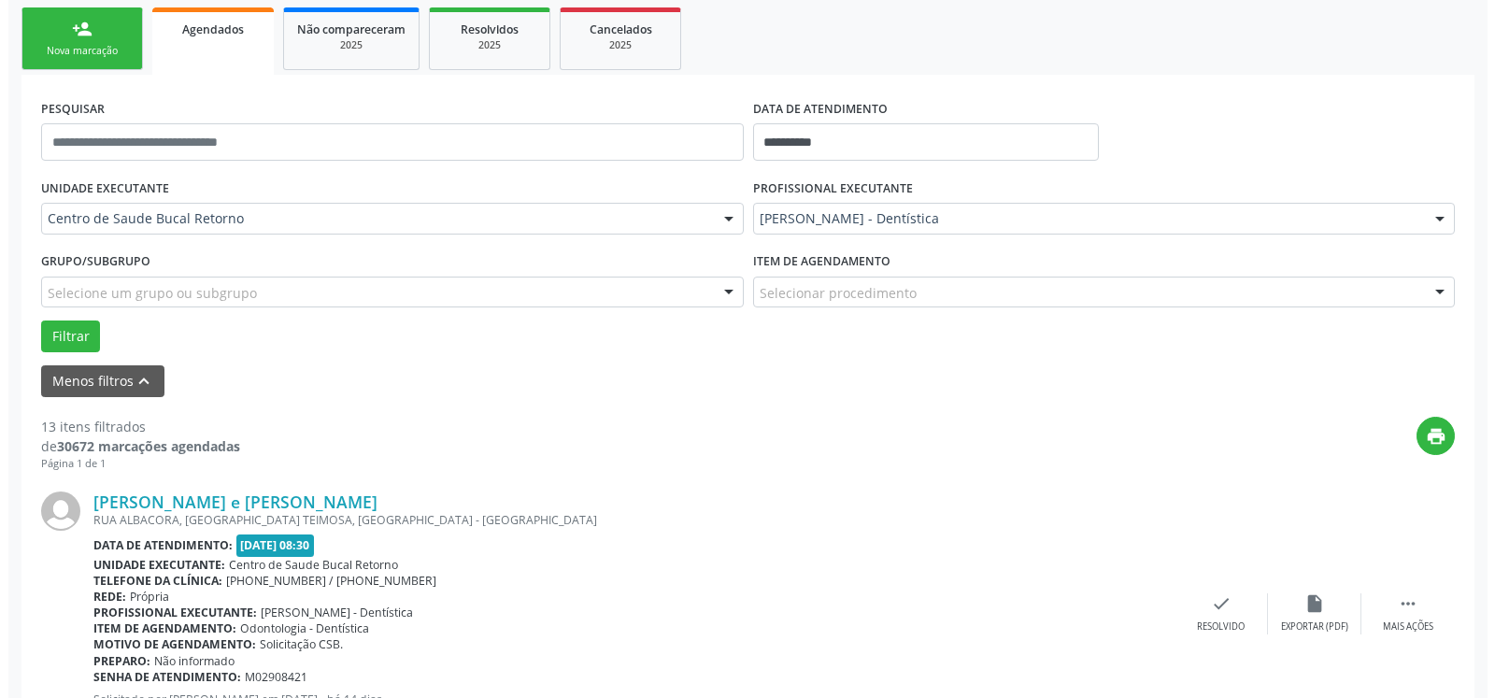
scroll to position [293, 0]
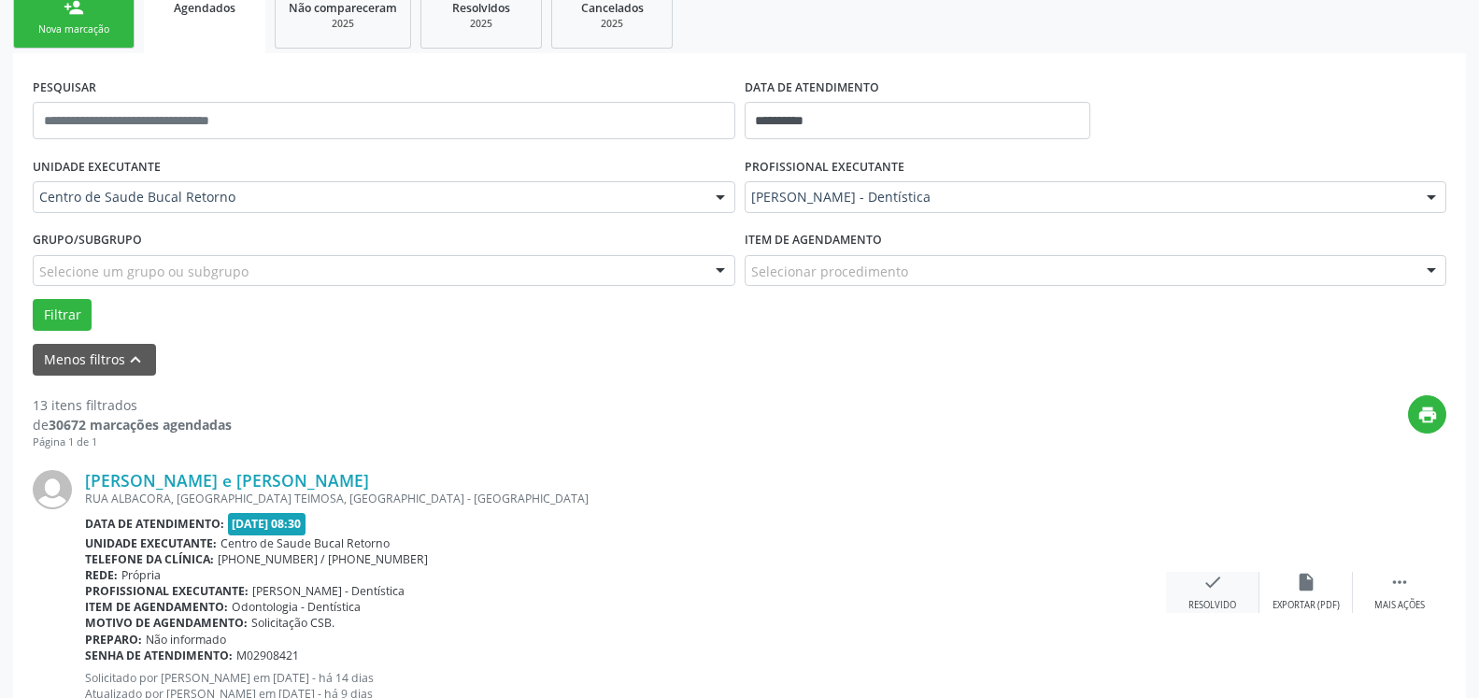
click at [1211, 592] on icon "check" at bounding box center [1213, 582] width 21 height 21
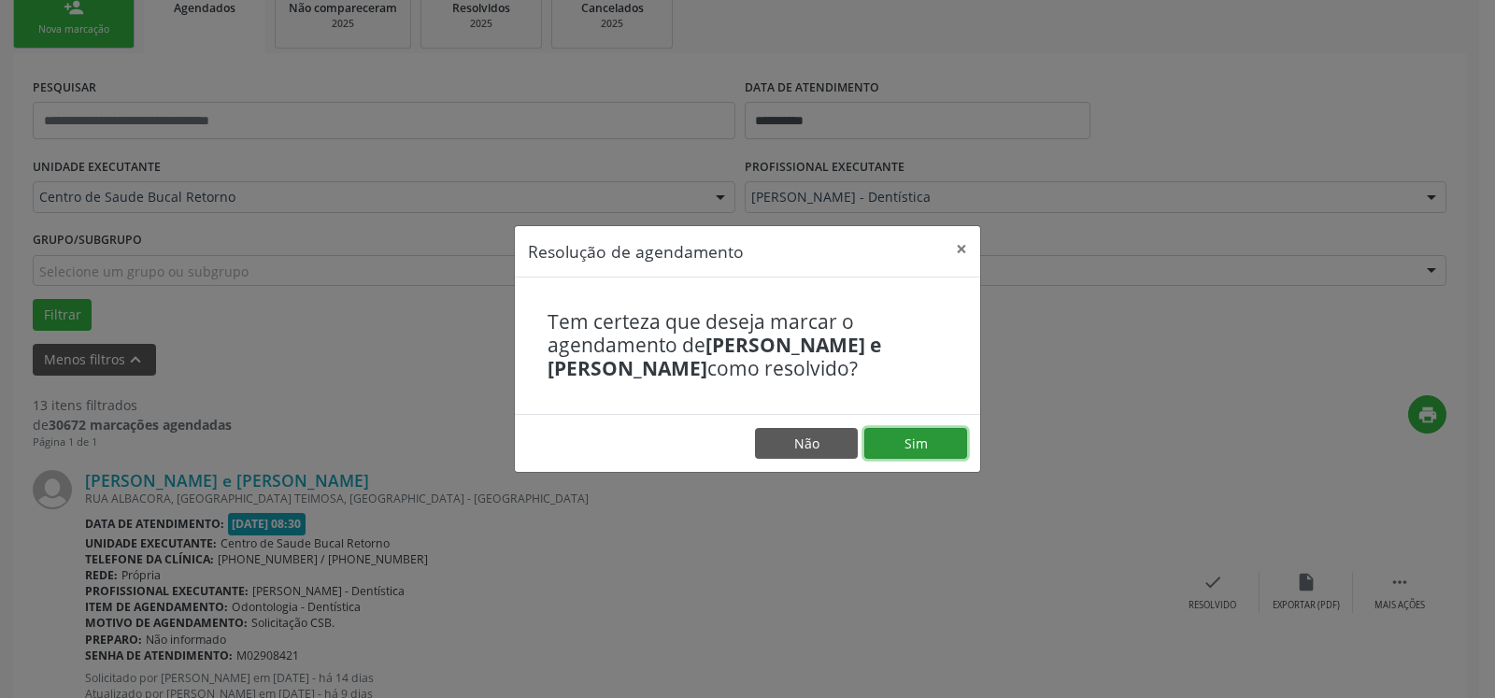
click at [939, 433] on button "Sim" at bounding box center [916, 444] width 103 height 32
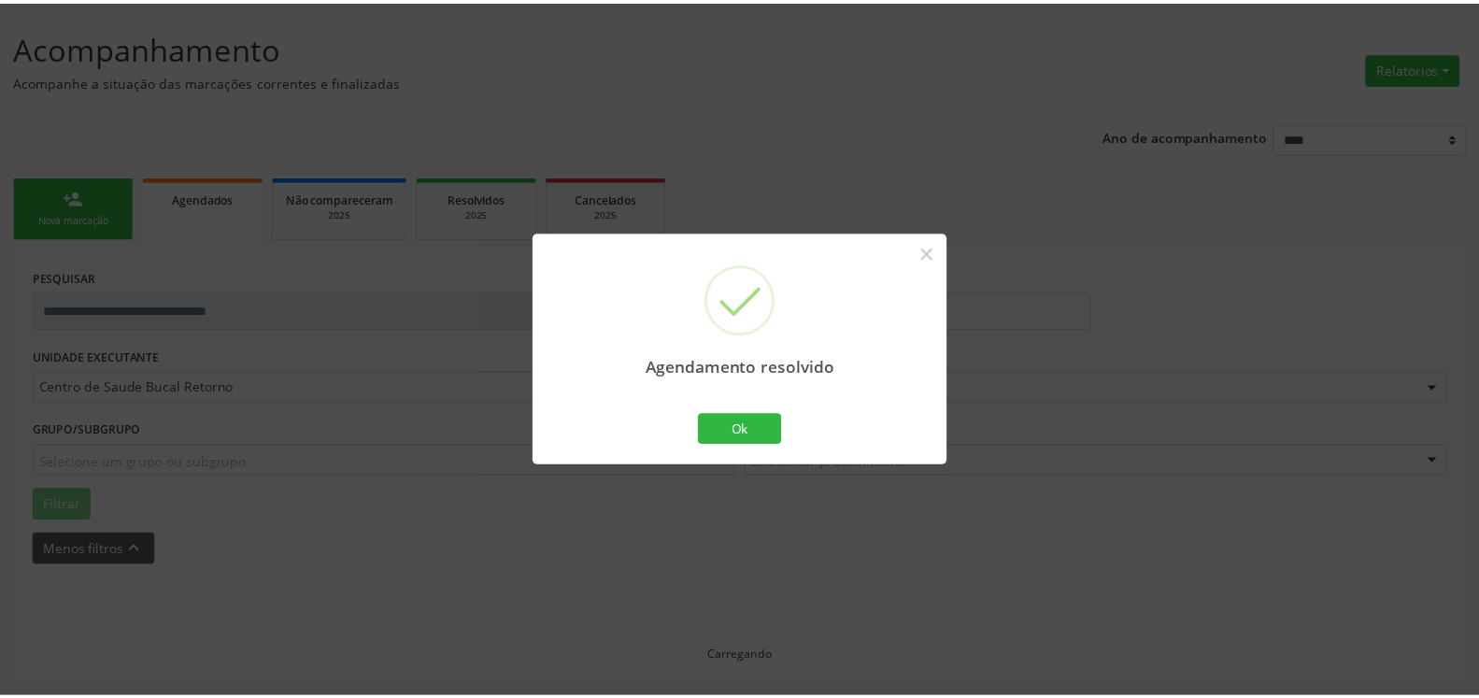
scroll to position [103, 0]
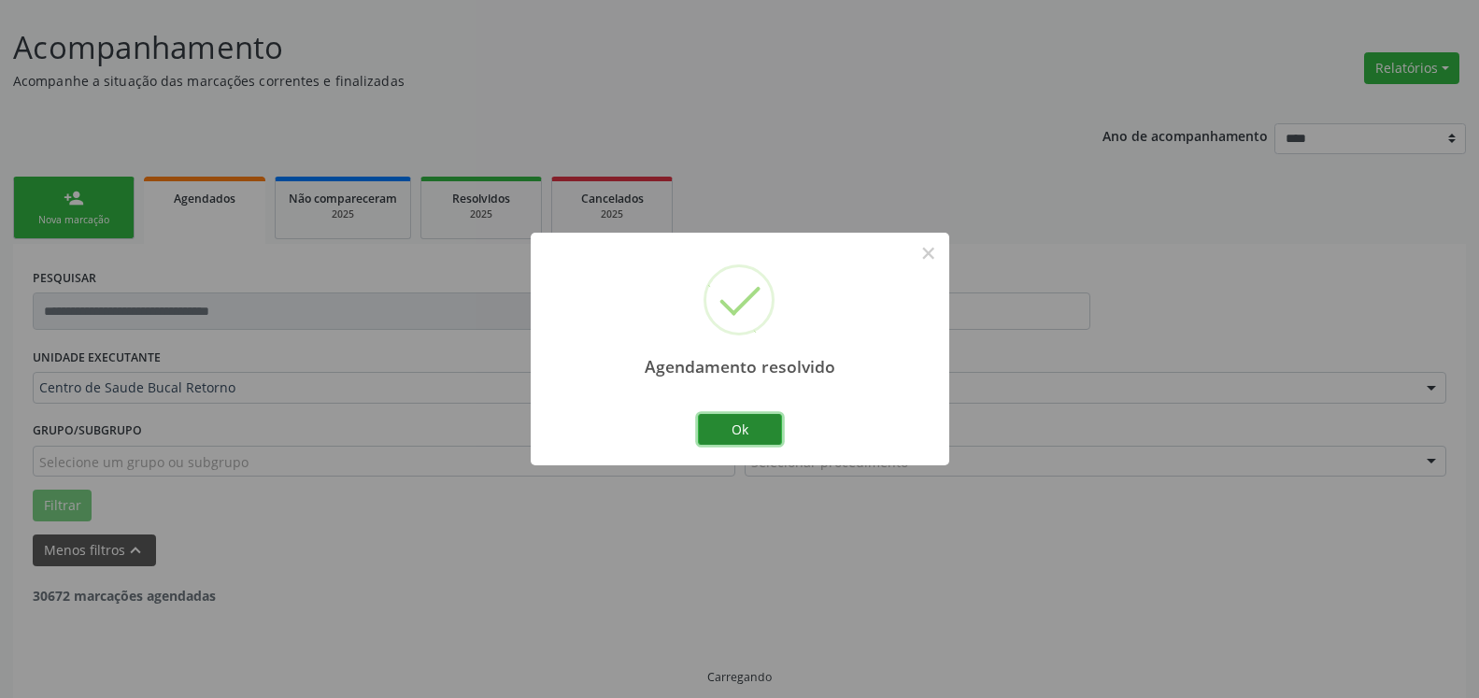
click at [749, 431] on button "Ok" at bounding box center [740, 430] width 84 height 32
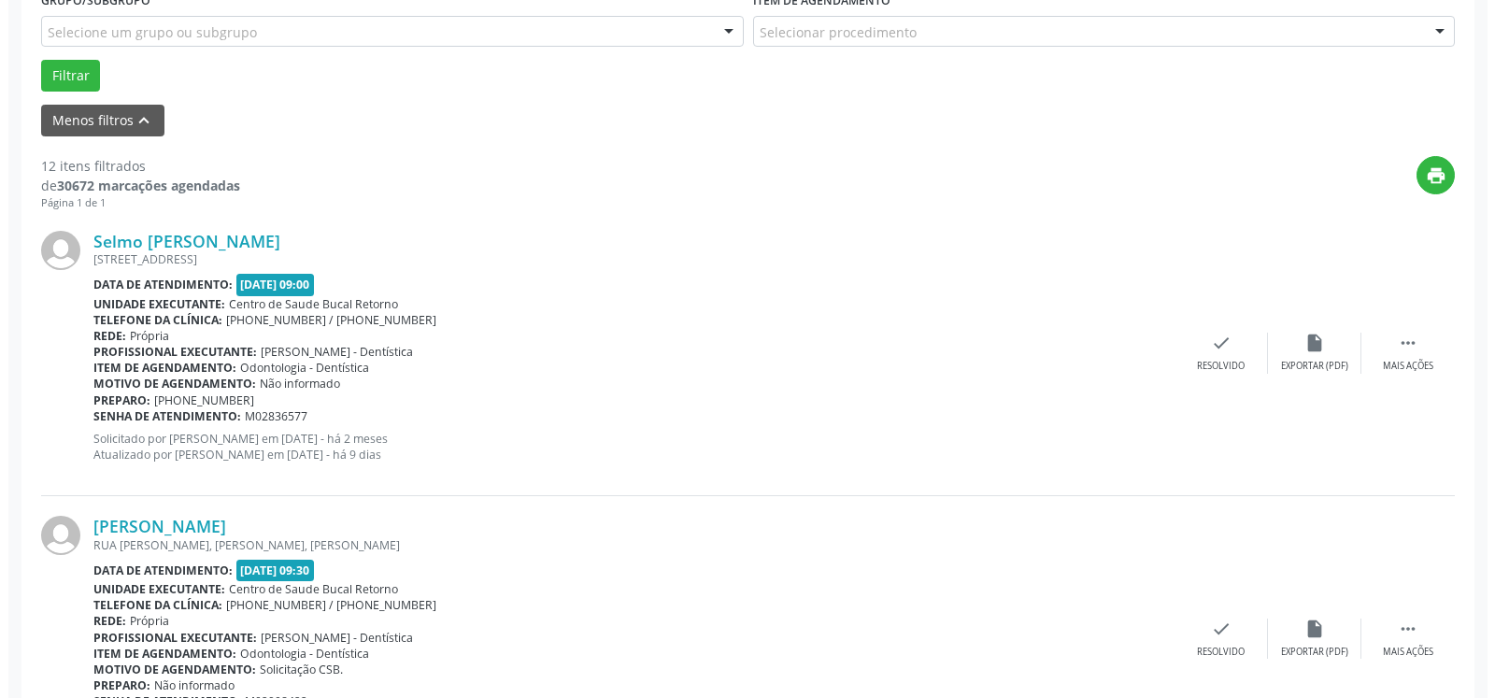
scroll to position [579, 0]
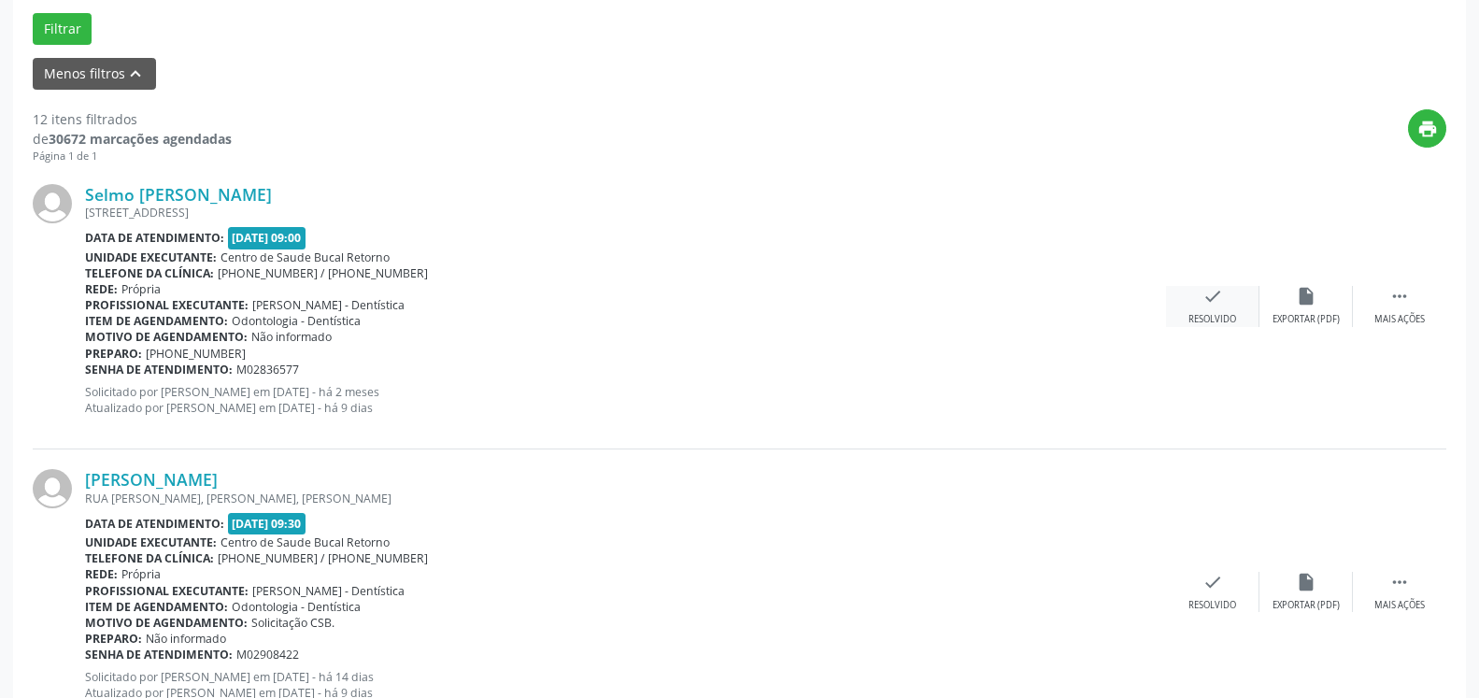
click at [1206, 314] on div "Resolvido" at bounding box center [1213, 319] width 48 height 13
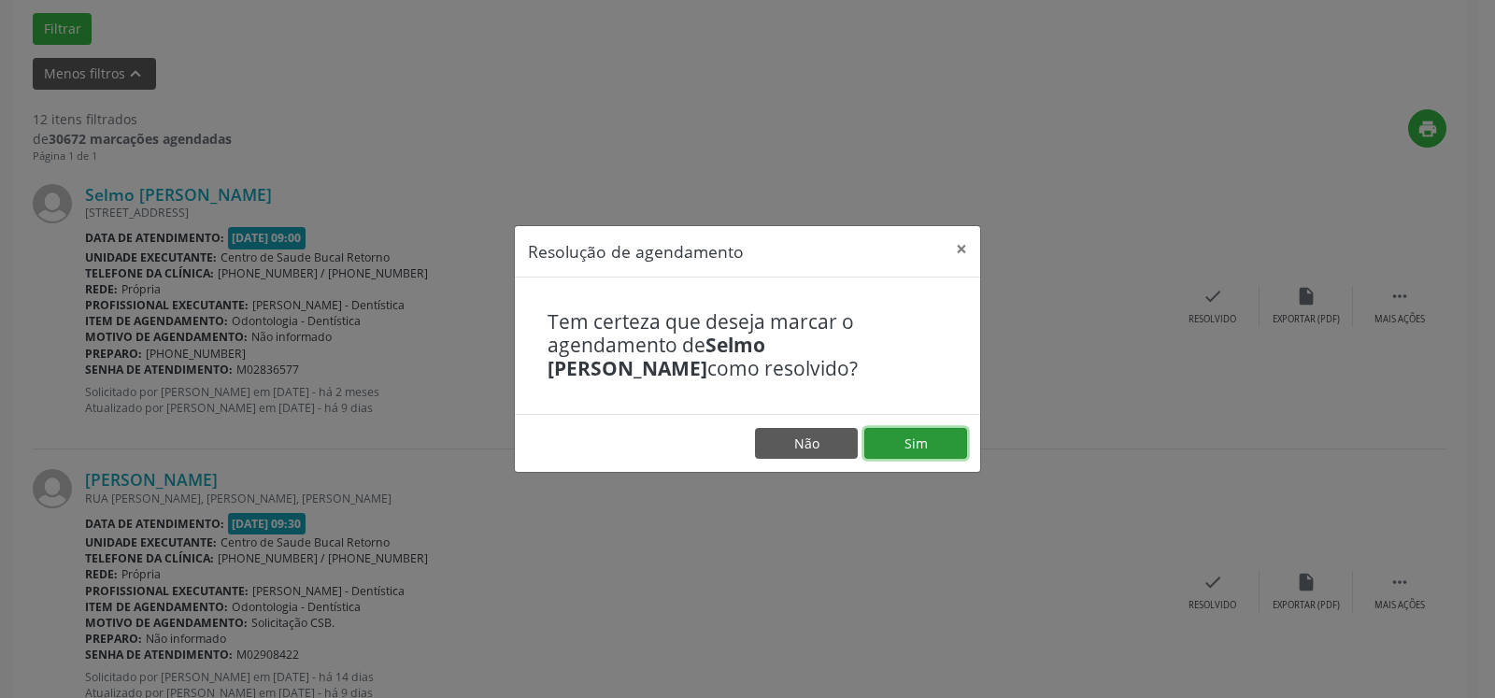
click at [916, 439] on button "Sim" at bounding box center [916, 444] width 103 height 32
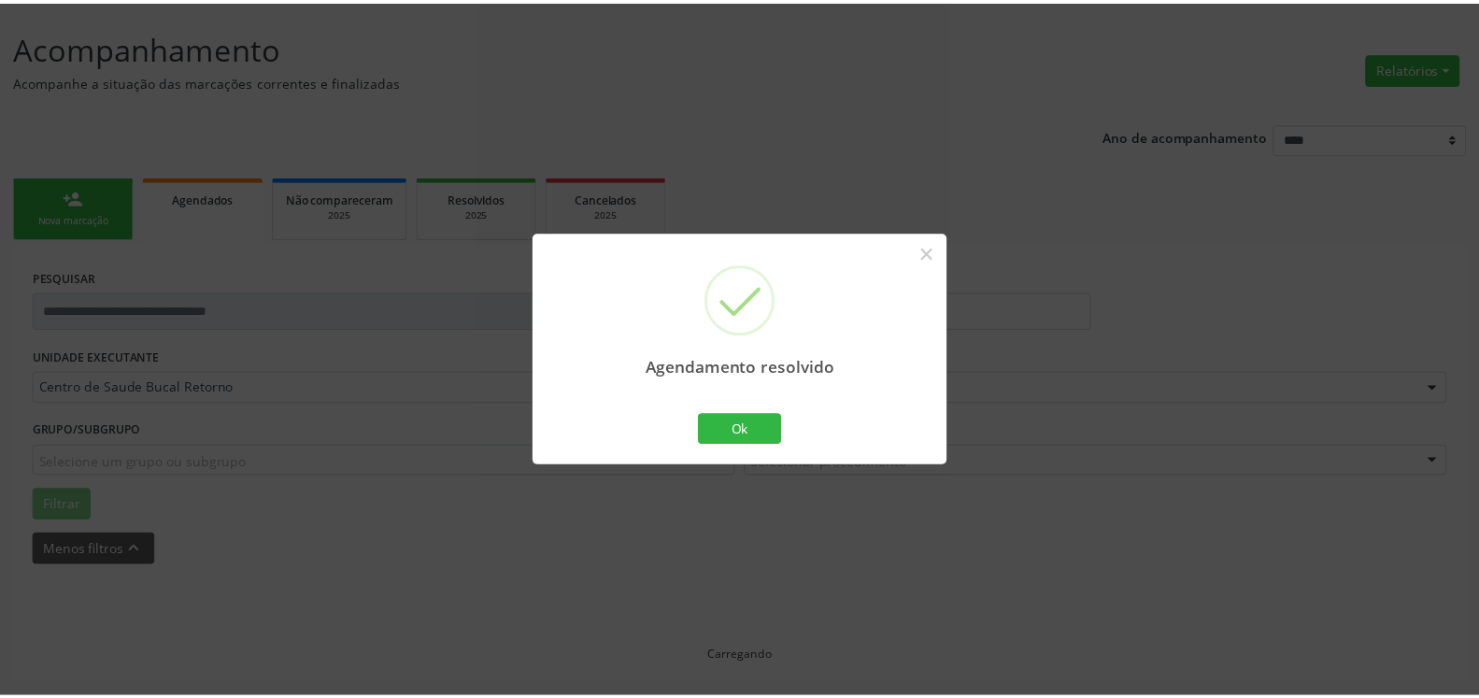
scroll to position [103, 0]
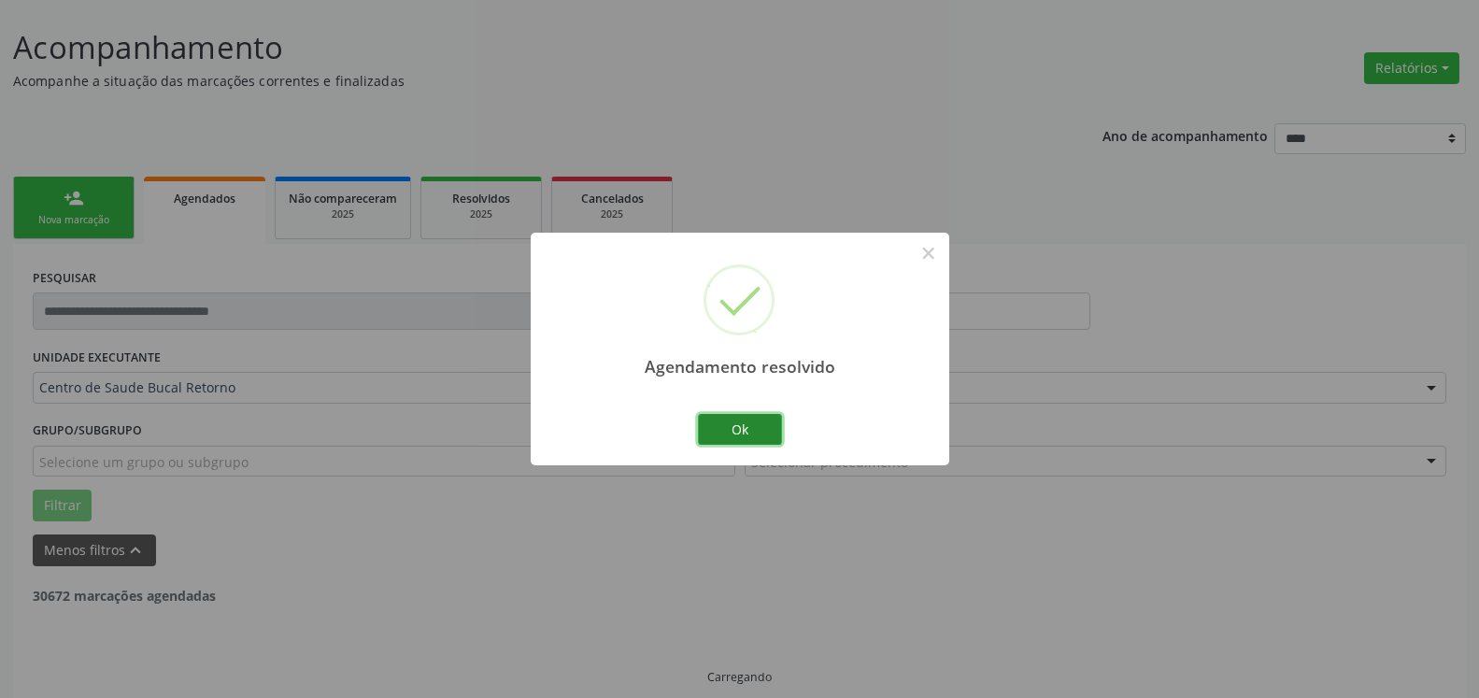
click at [746, 429] on button "Ok" at bounding box center [740, 430] width 84 height 32
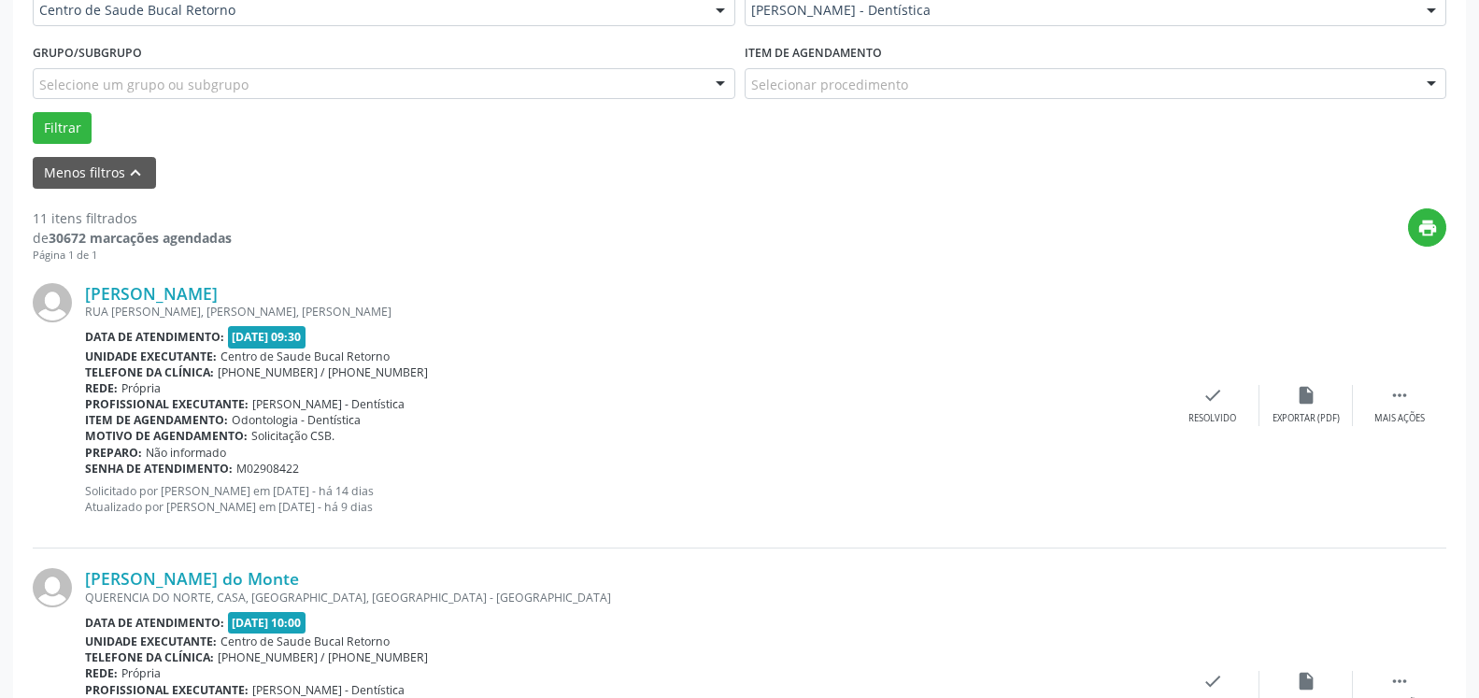
scroll to position [484, 0]
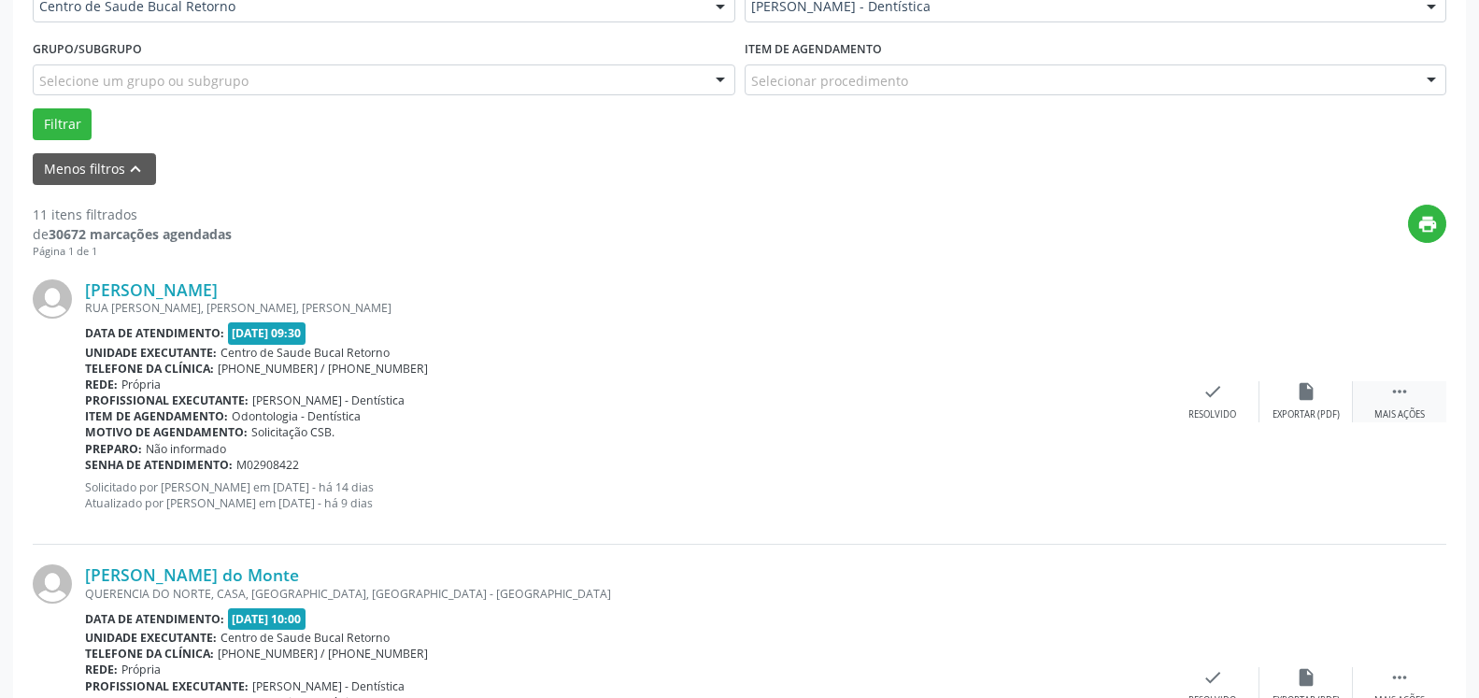
drag, startPoint x: 1413, startPoint y: 400, endPoint x: 1386, endPoint y: 404, distance: 27.4
click at [1411, 401] on div " Mais ações" at bounding box center [1399, 401] width 93 height 40
click at [1320, 400] on div "alarm_off Não compareceu" at bounding box center [1306, 401] width 93 height 40
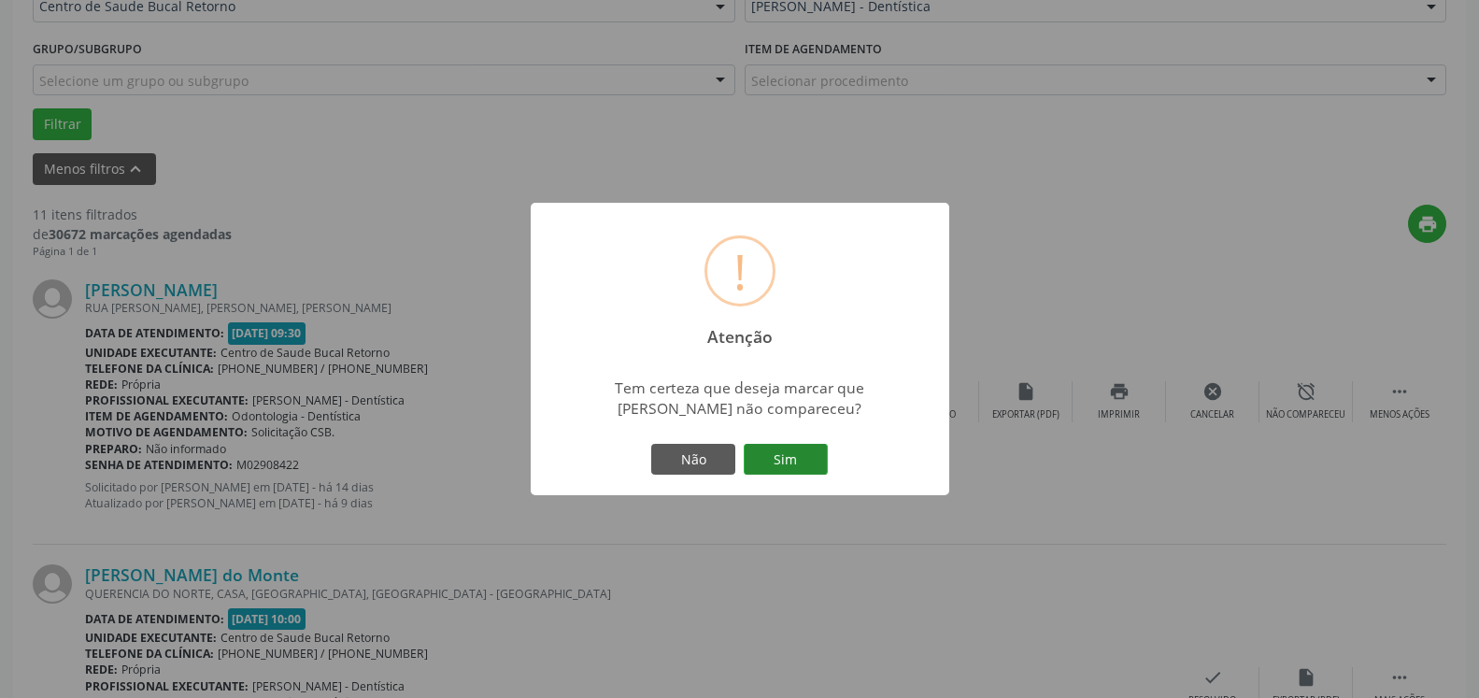
click at [786, 456] on button "Sim" at bounding box center [786, 460] width 84 height 32
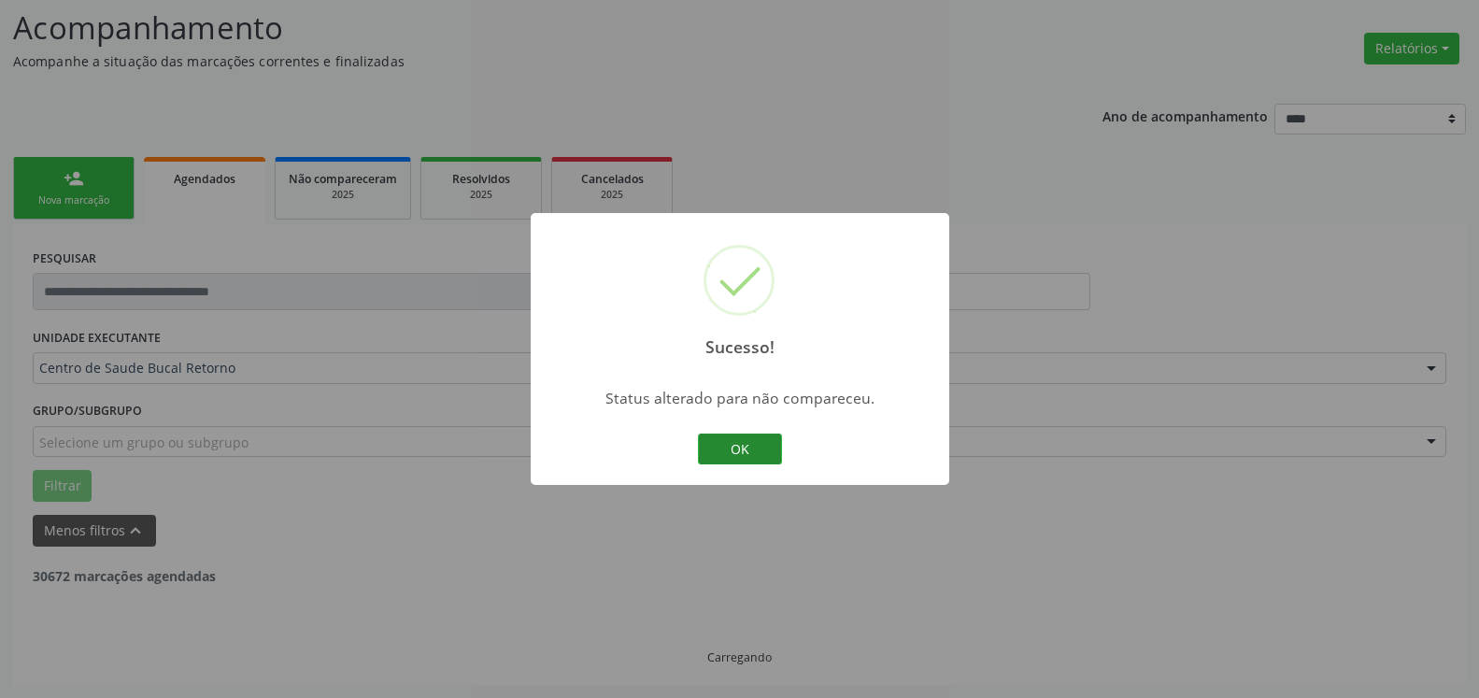
scroll to position [122, 0]
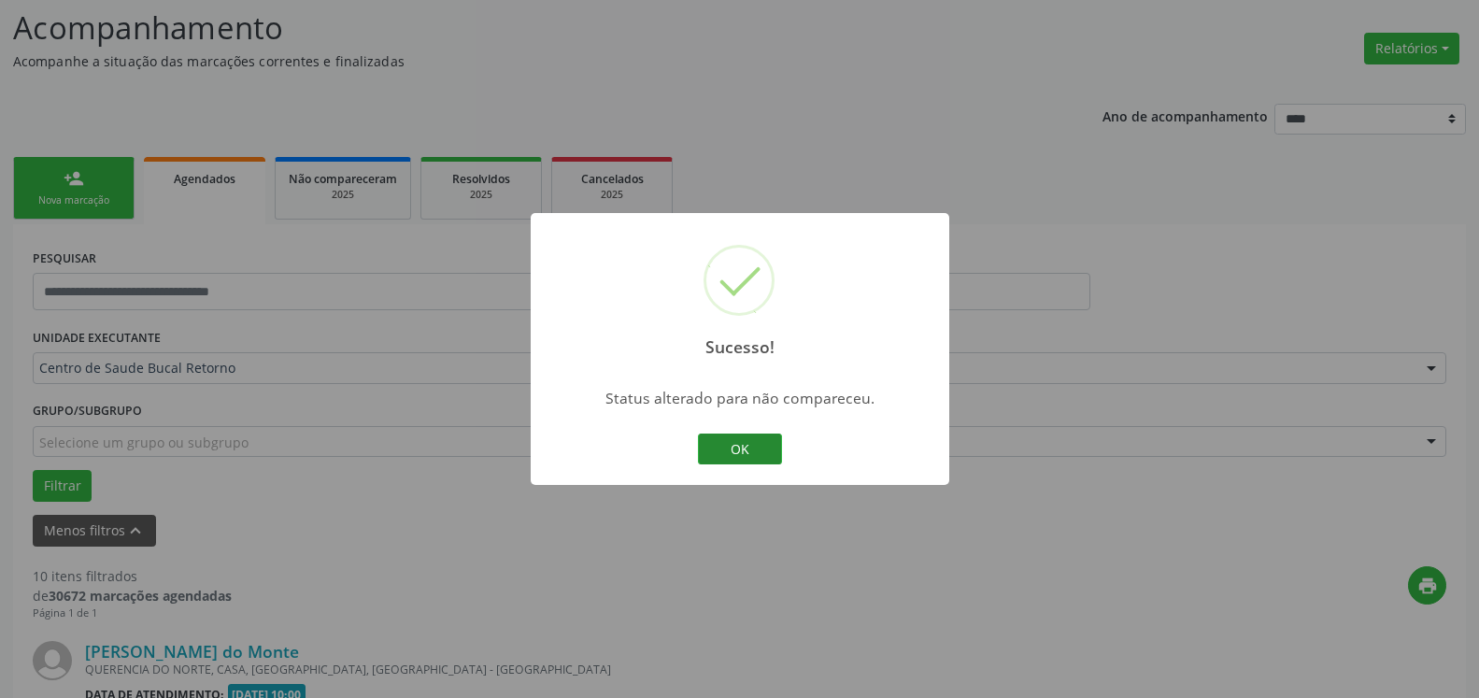
click at [750, 446] on button "OK" at bounding box center [740, 450] width 84 height 32
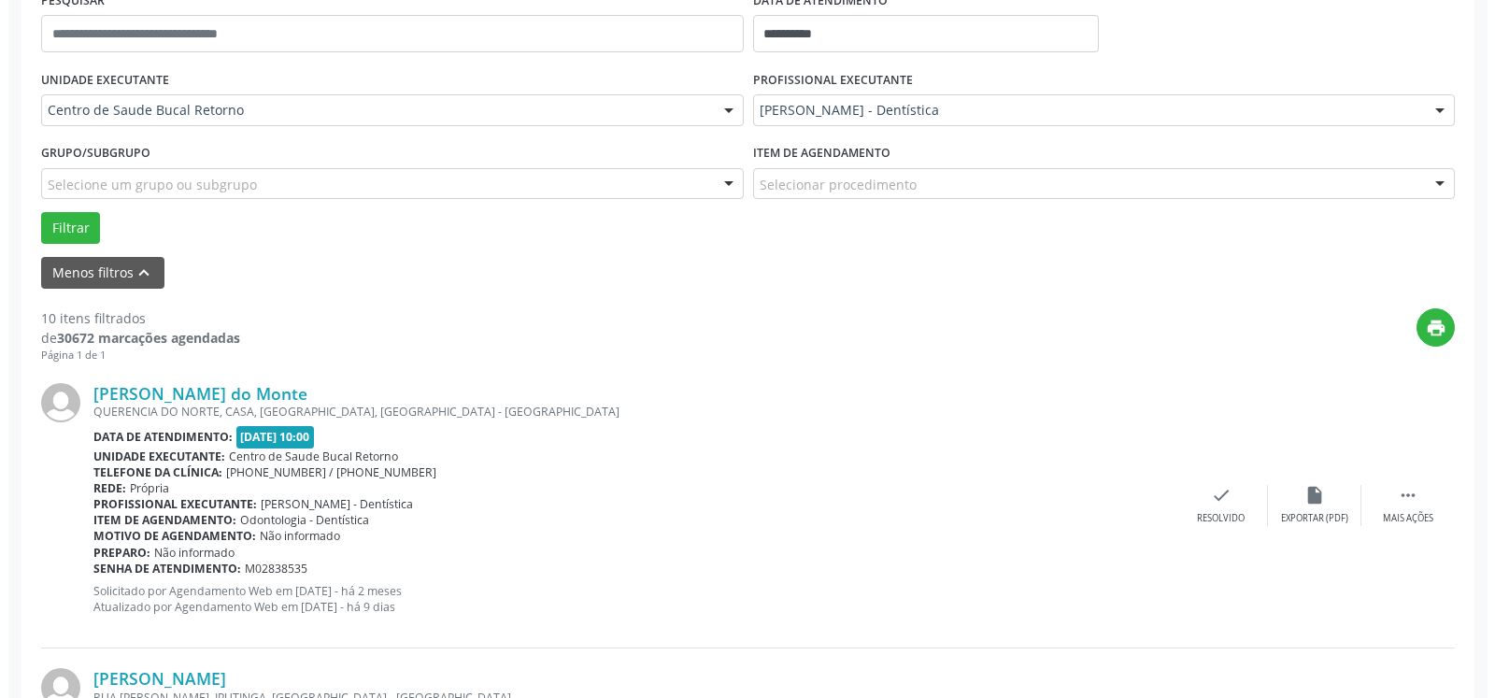
scroll to position [408, 0]
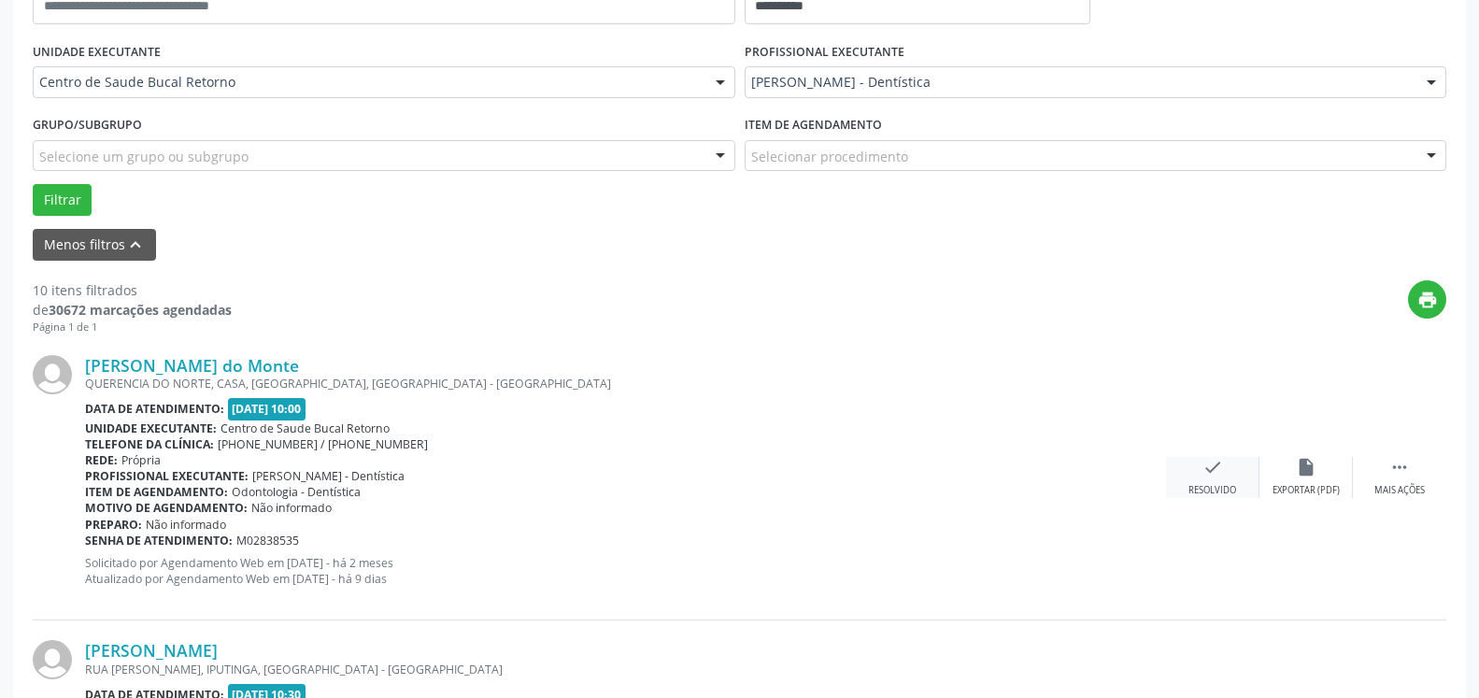
click at [1211, 477] on icon "check" at bounding box center [1213, 467] width 21 height 21
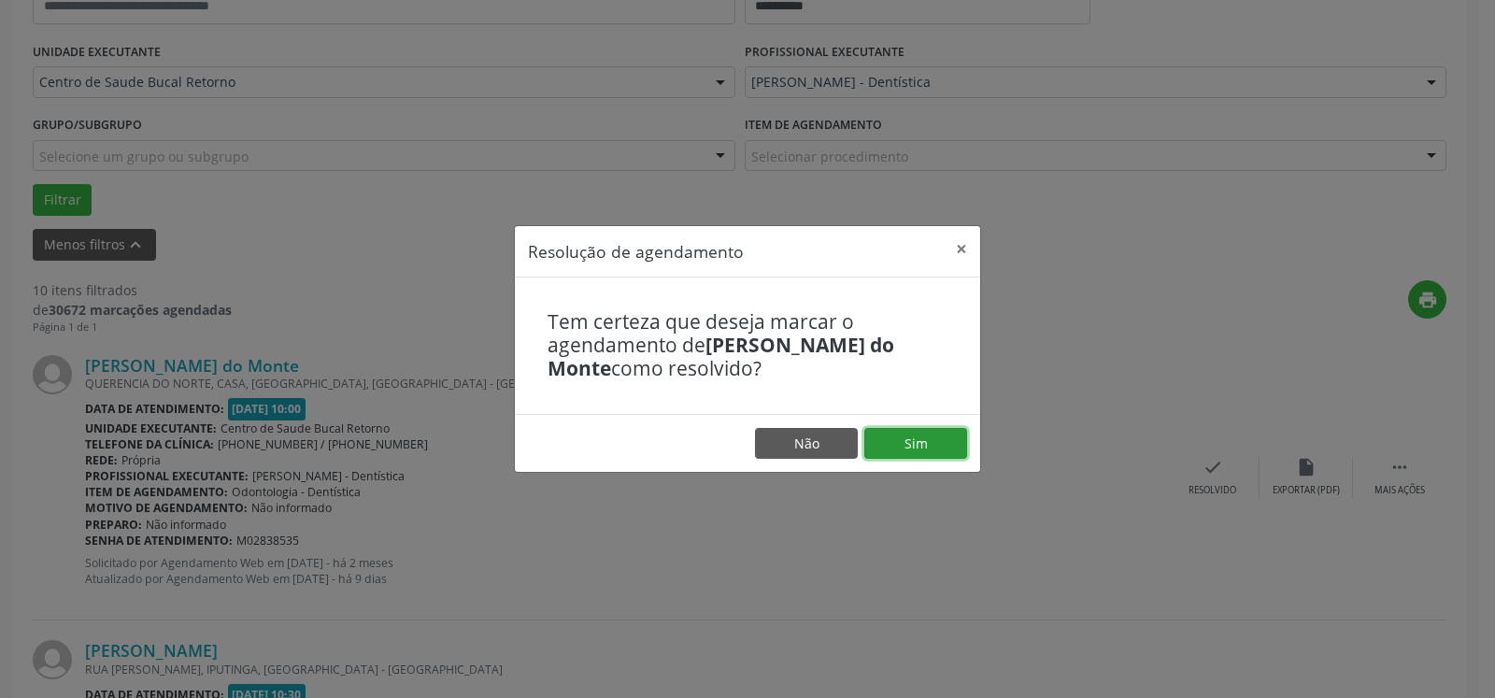
click at [901, 449] on button "Sim" at bounding box center [916, 444] width 103 height 32
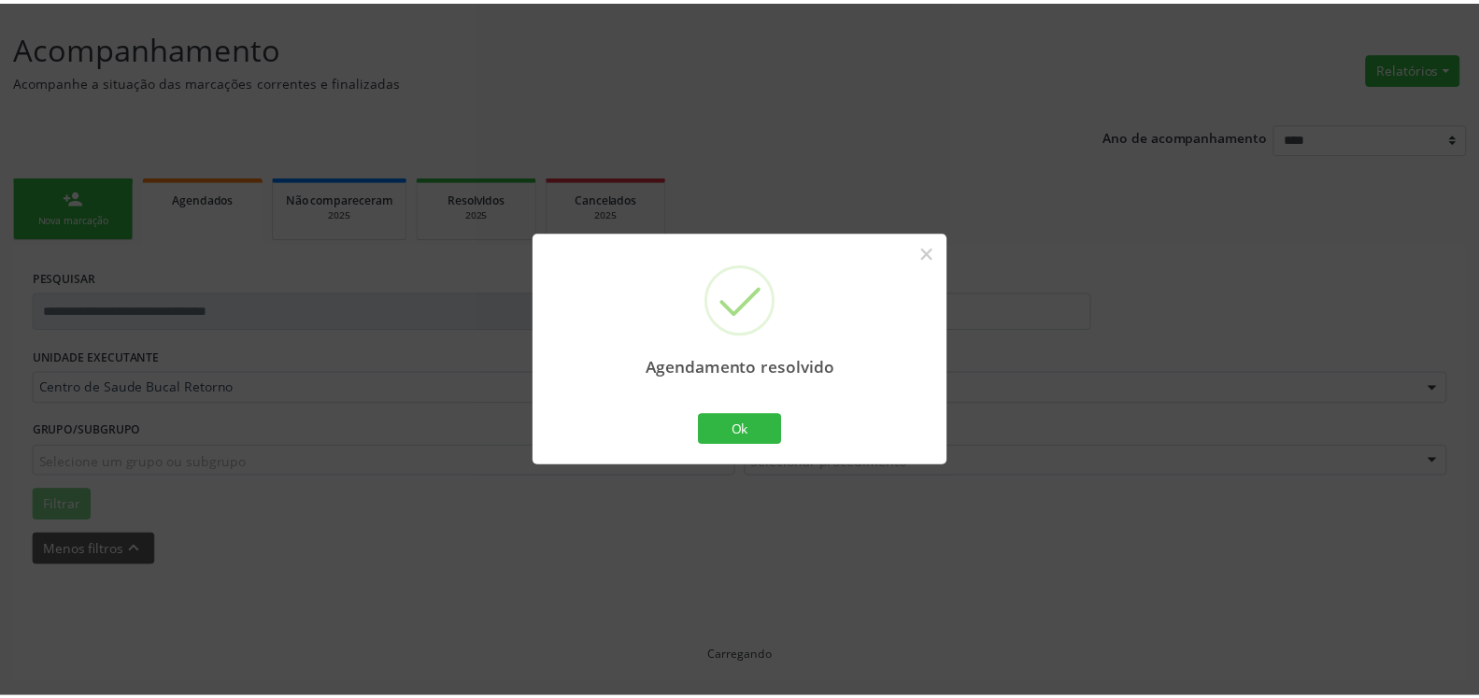
scroll to position [103, 0]
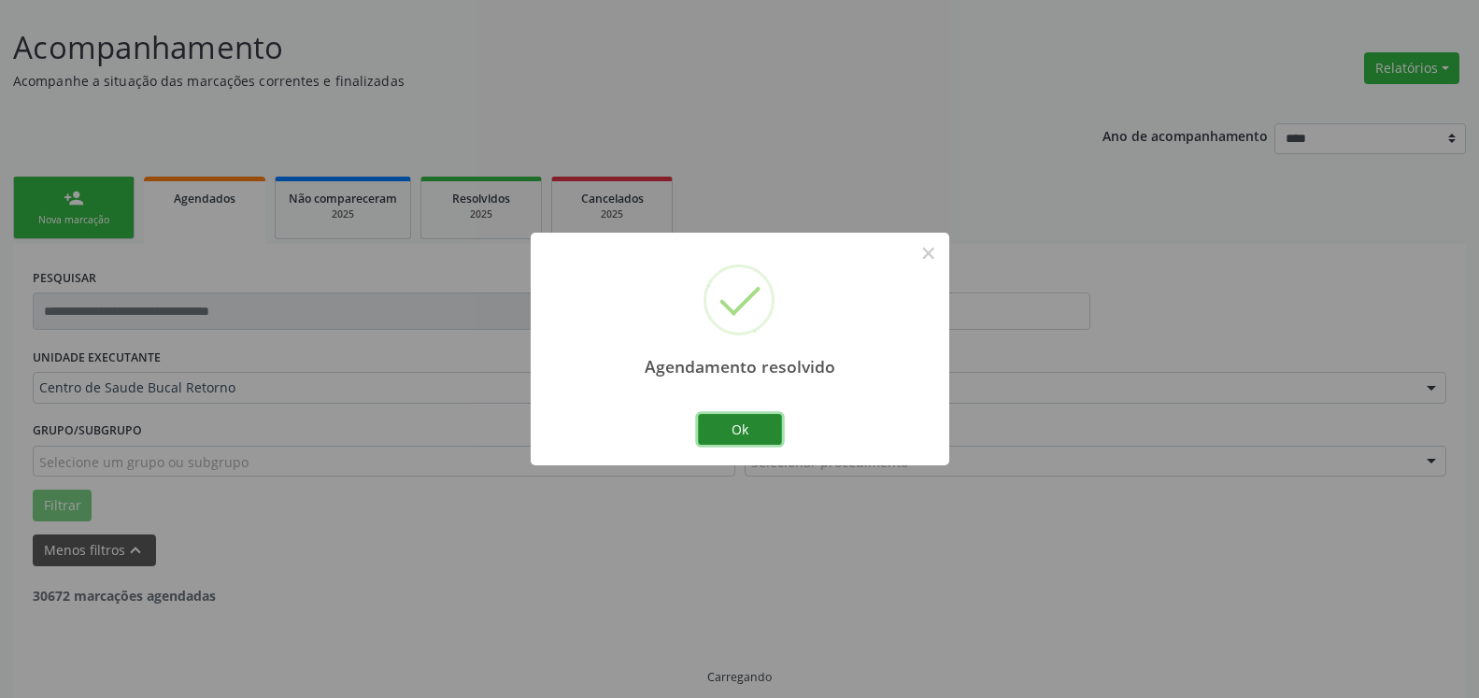
click at [752, 436] on button "Ok" at bounding box center [740, 430] width 84 height 32
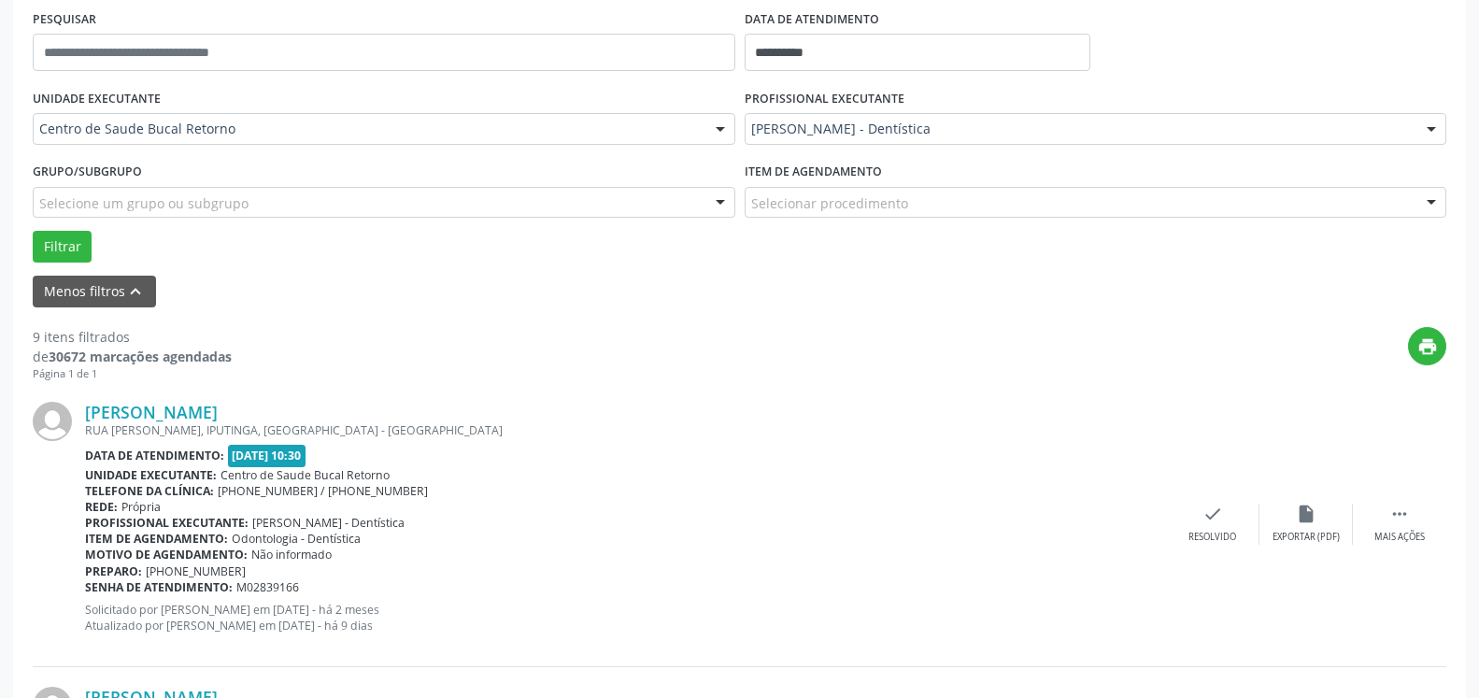
scroll to position [389, 0]
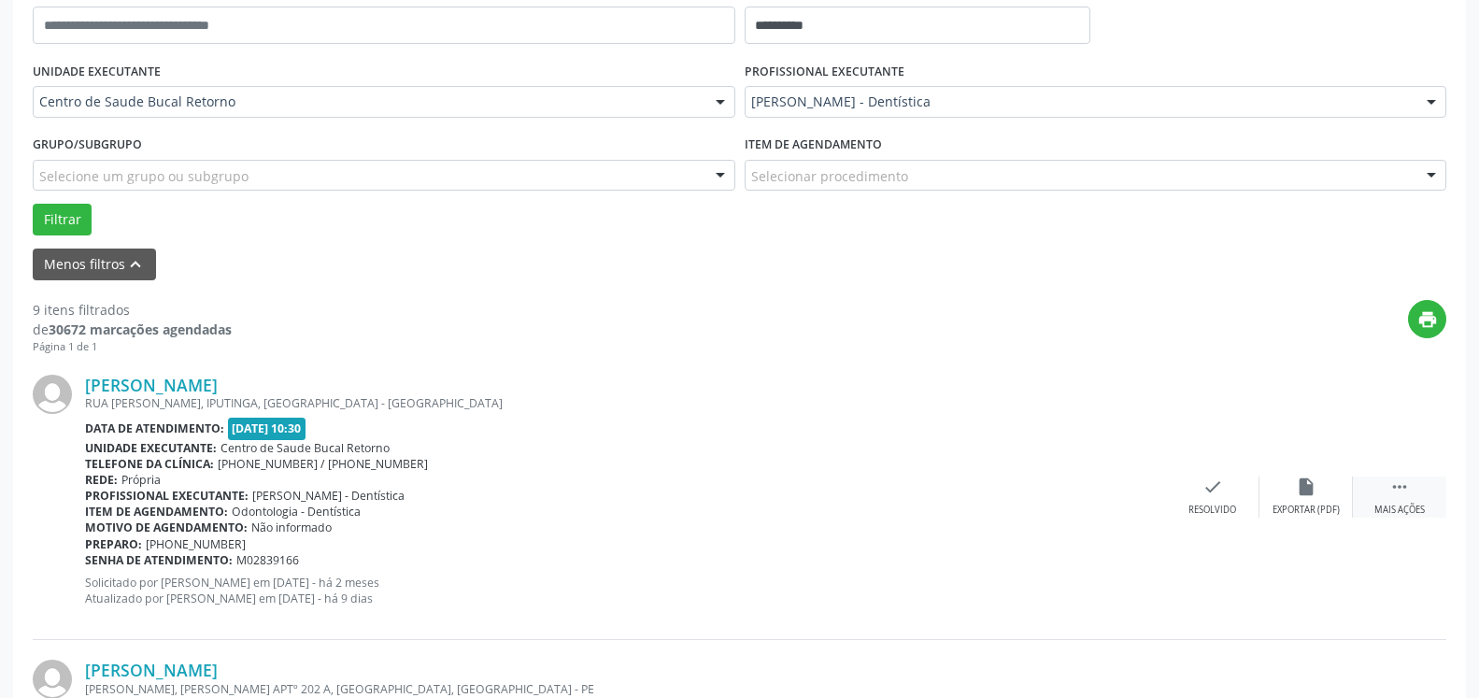
click at [1409, 497] on icon "" at bounding box center [1400, 487] width 21 height 21
click at [1312, 492] on icon "alarm_off" at bounding box center [1306, 487] width 21 height 21
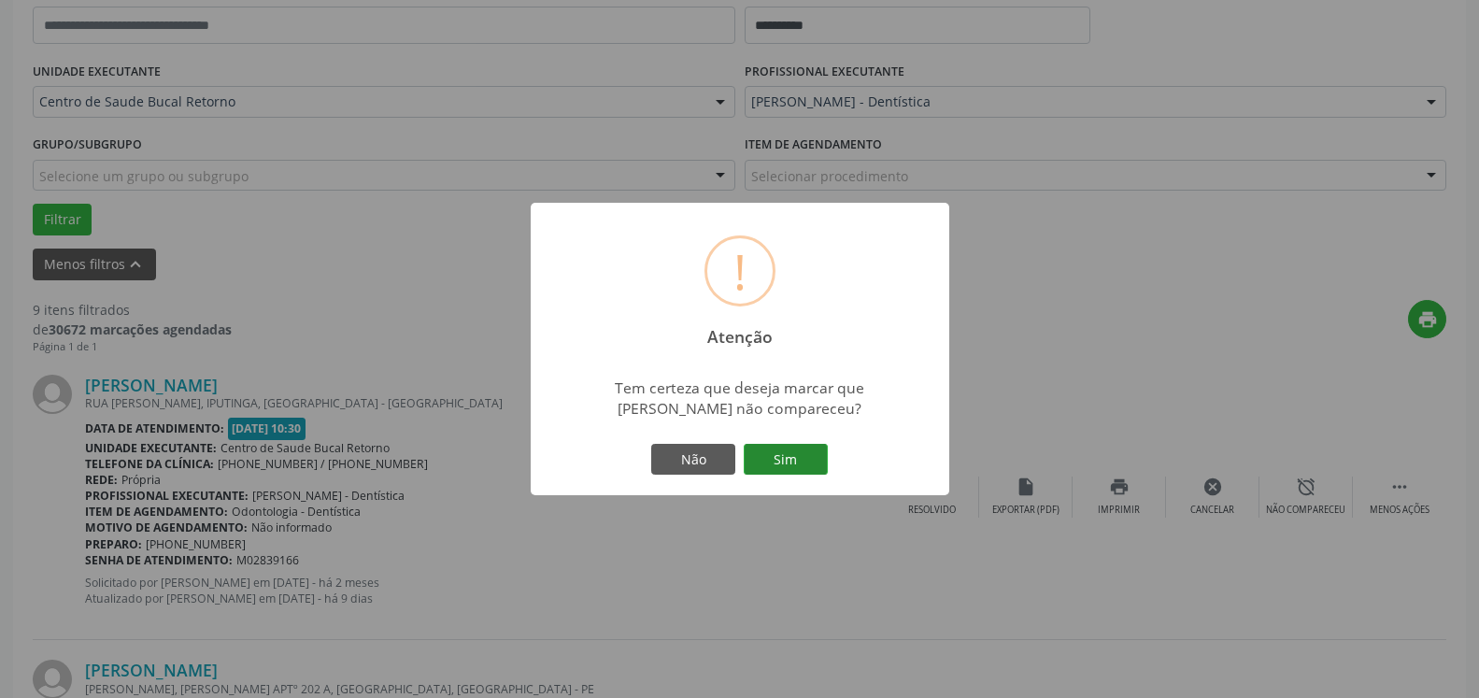
click at [779, 463] on button "Sim" at bounding box center [786, 460] width 84 height 32
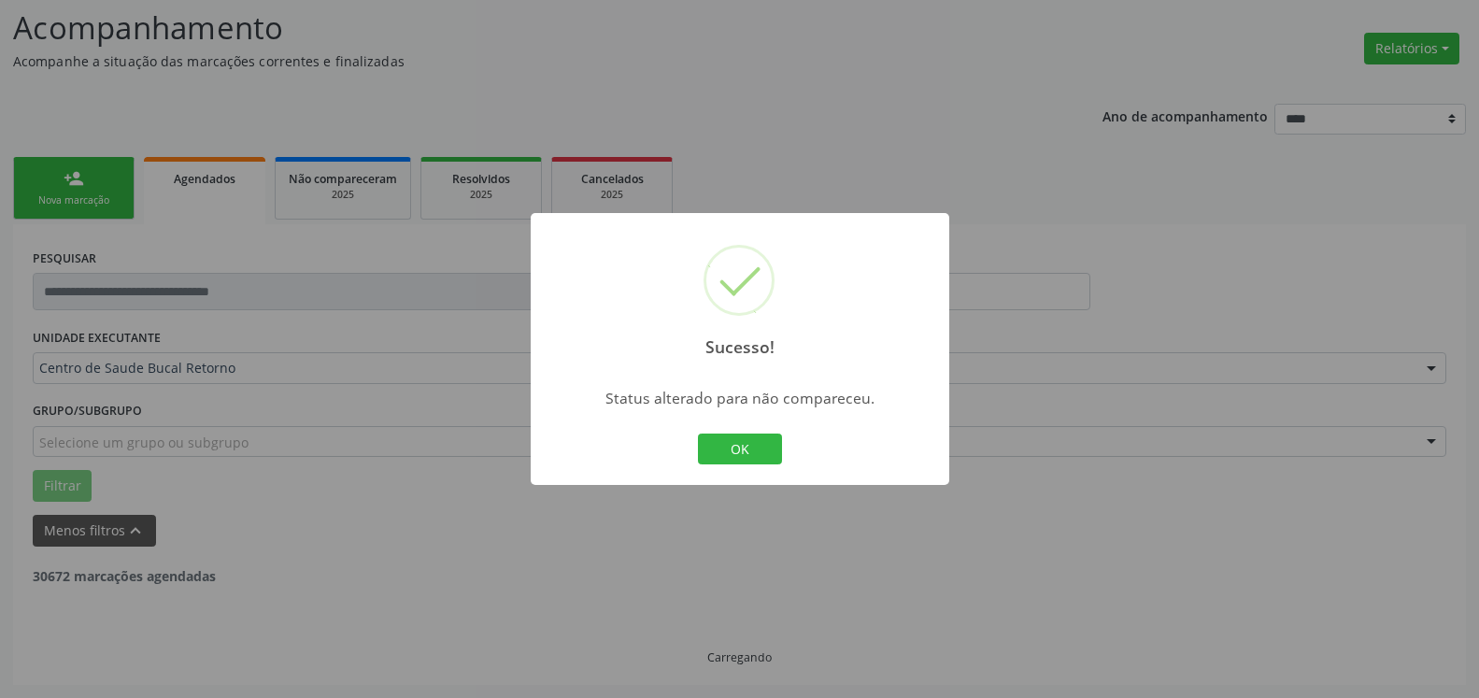
scroll to position [122, 0]
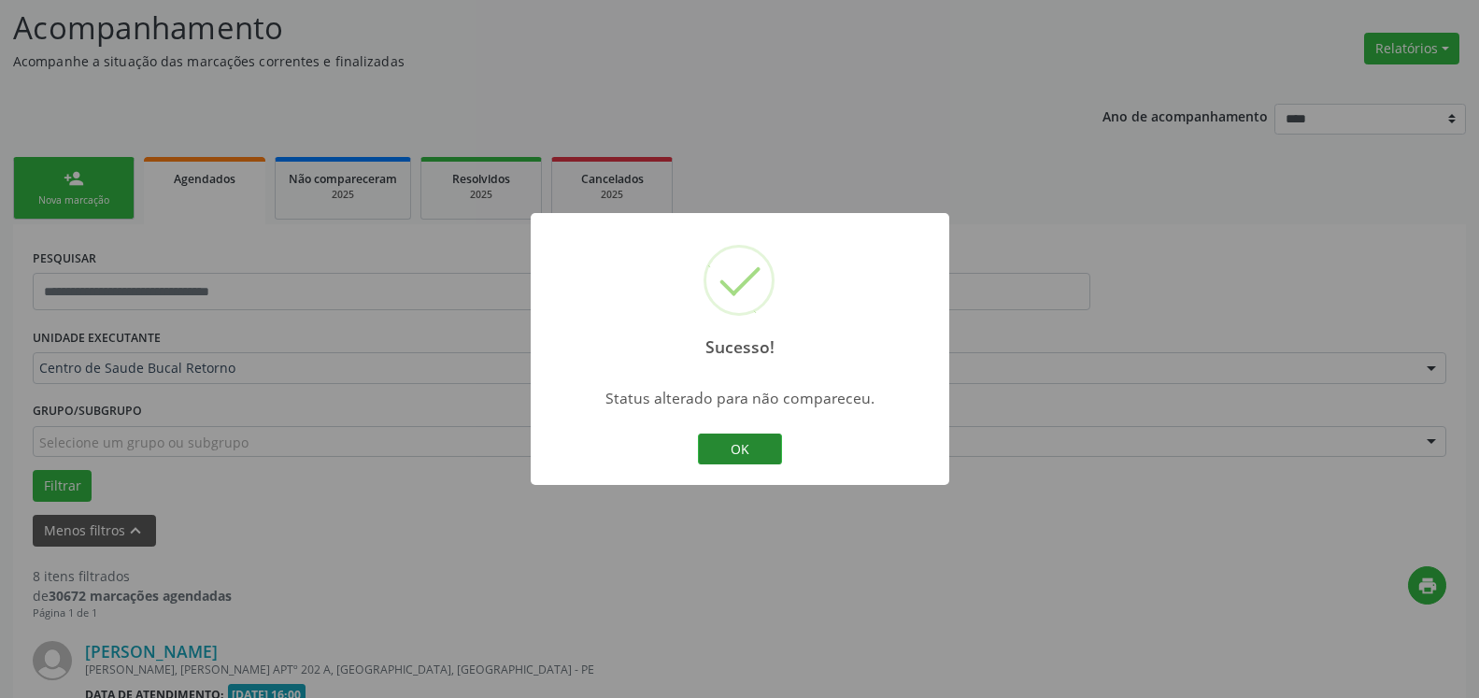
click at [745, 445] on button "OK" at bounding box center [740, 450] width 84 height 32
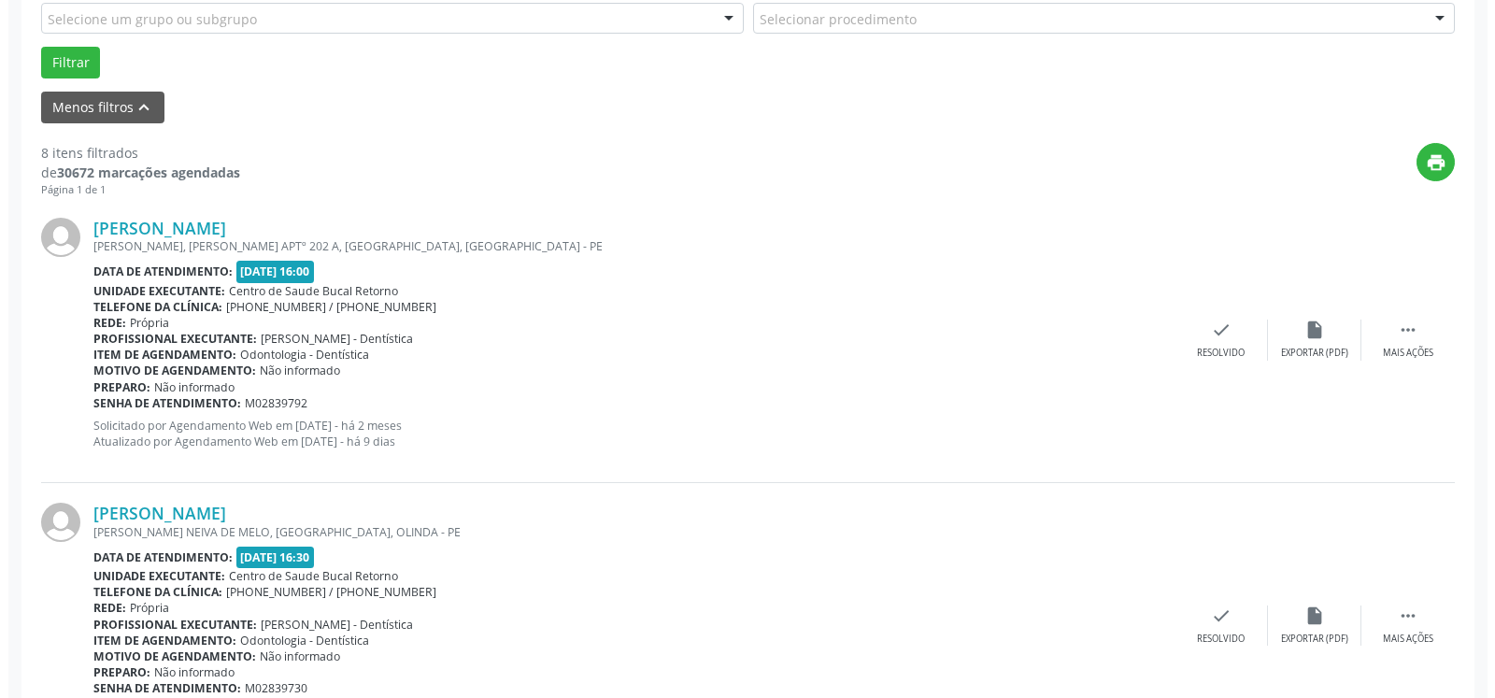
scroll to position [599, 0]
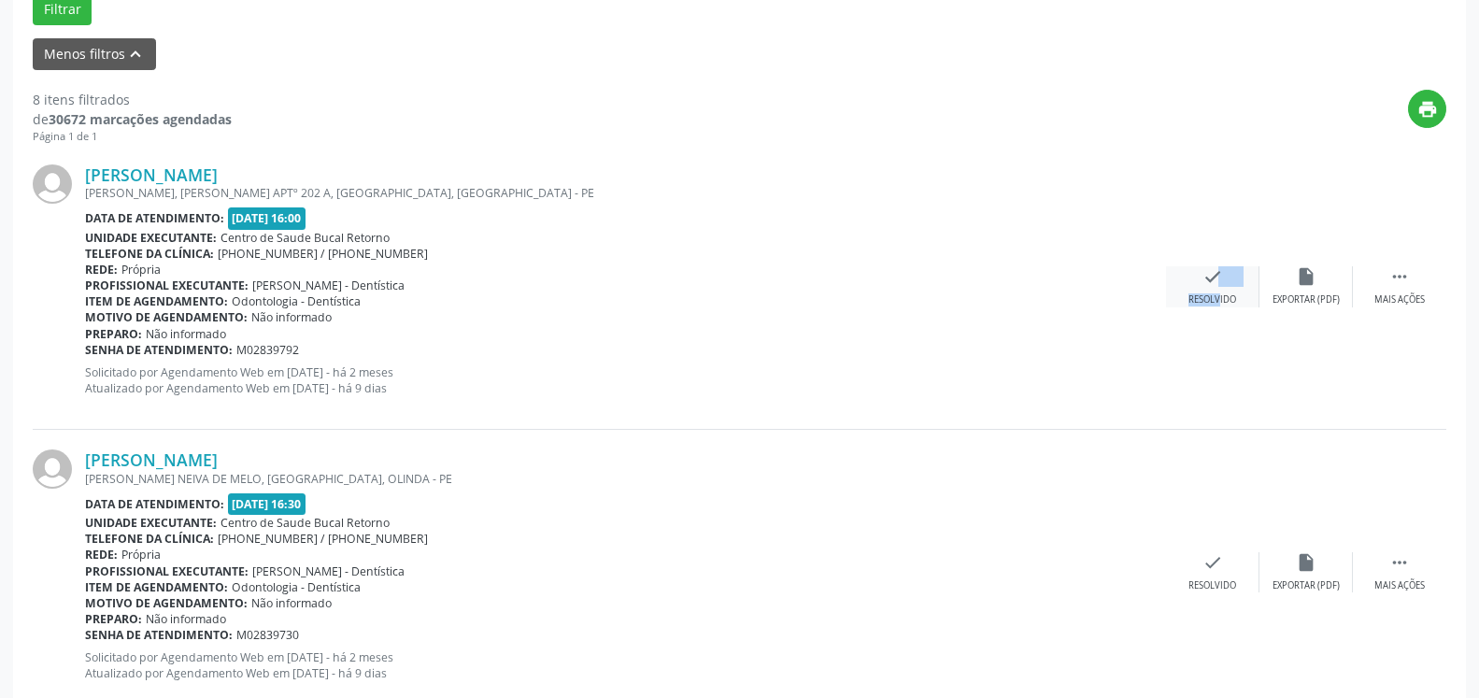
click at [1206, 275] on div "check Resolvido" at bounding box center [1212, 286] width 93 height 40
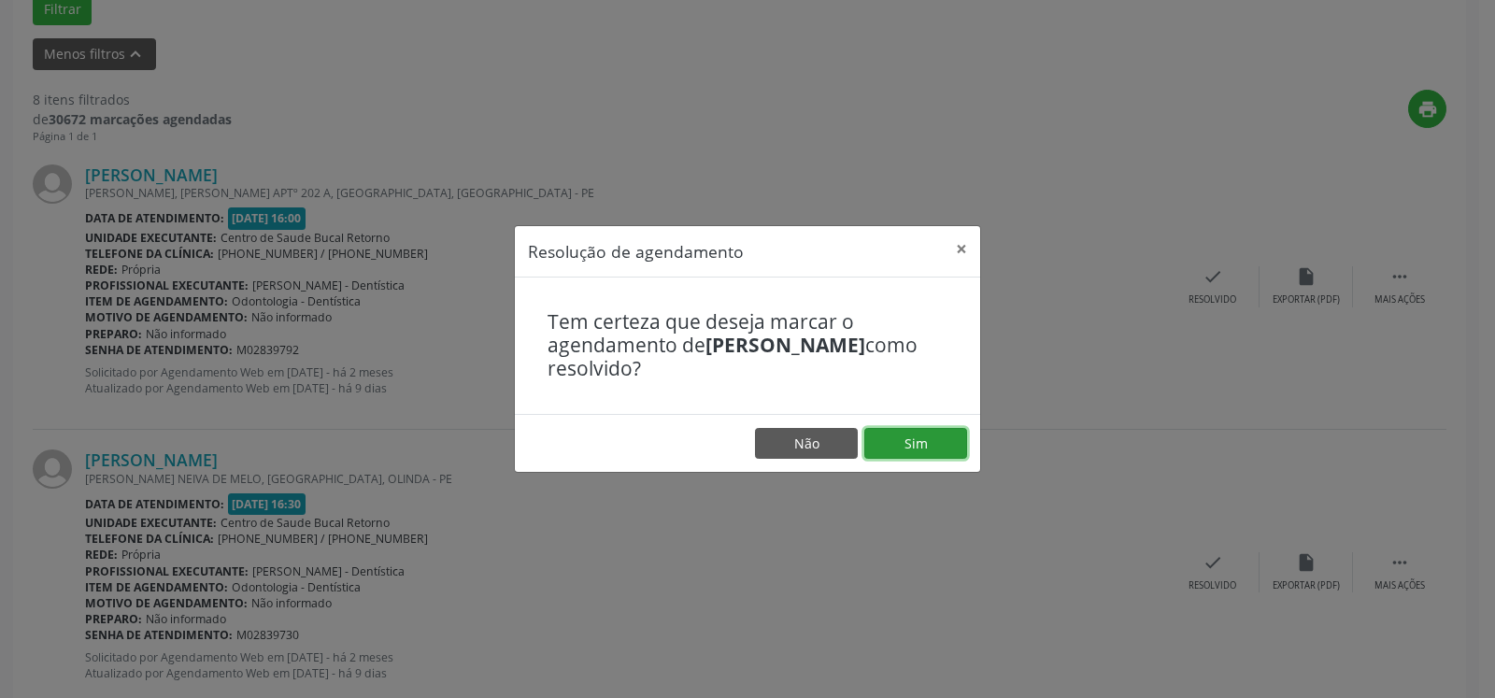
click at [910, 447] on button "Sim" at bounding box center [916, 444] width 103 height 32
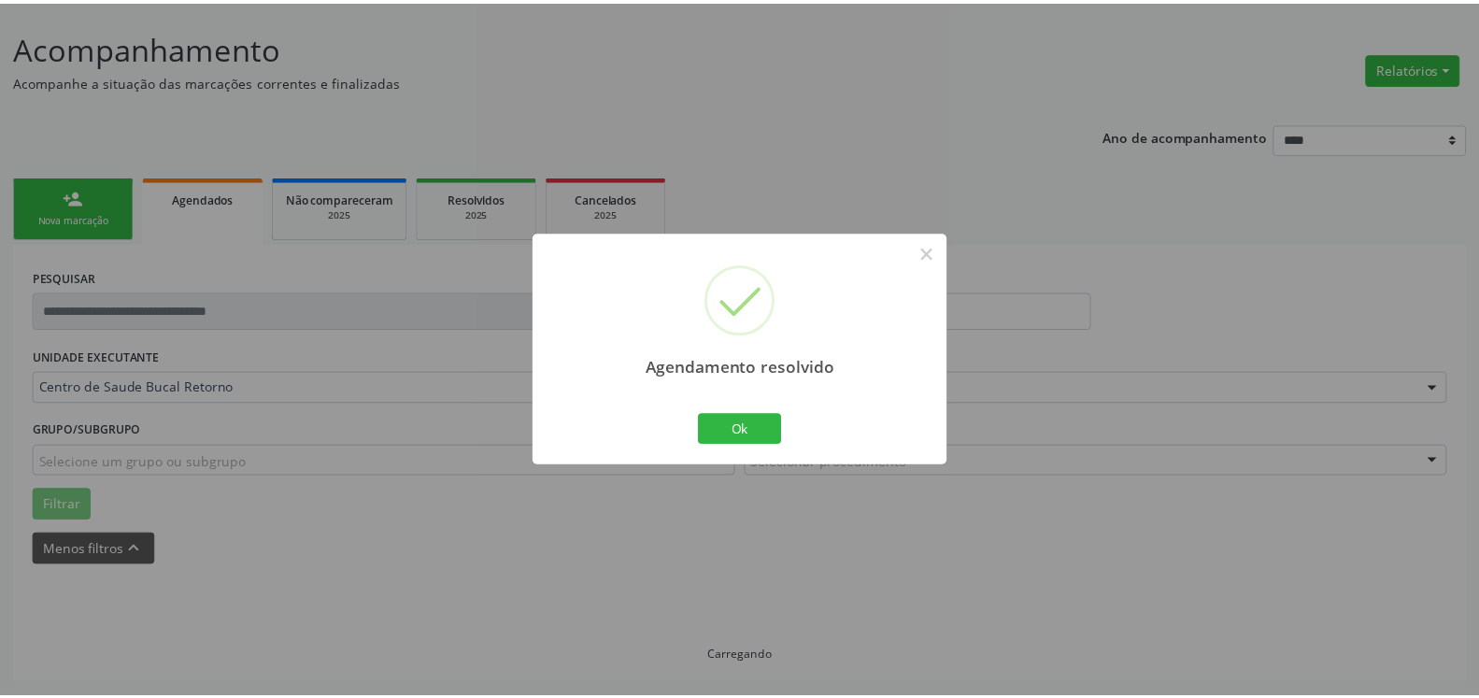
scroll to position [103, 0]
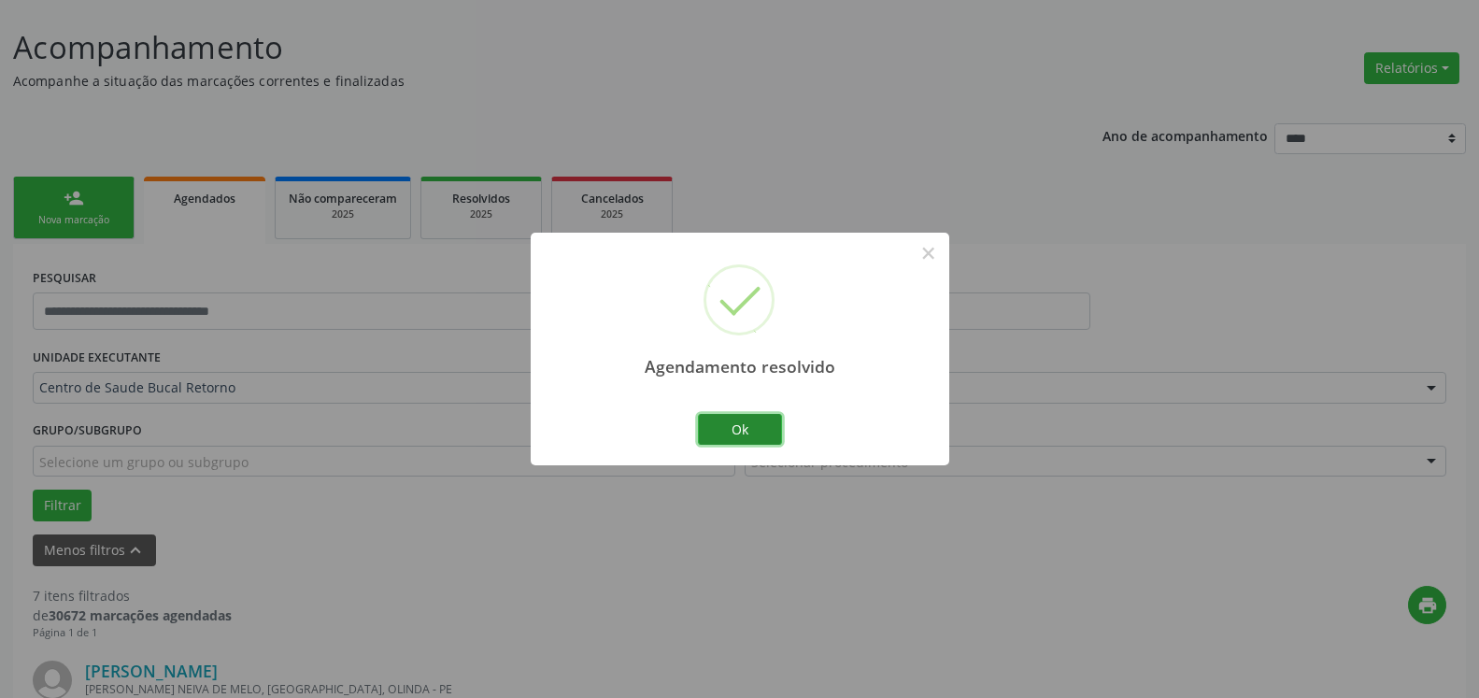
click at [765, 434] on button "Ok" at bounding box center [740, 430] width 84 height 32
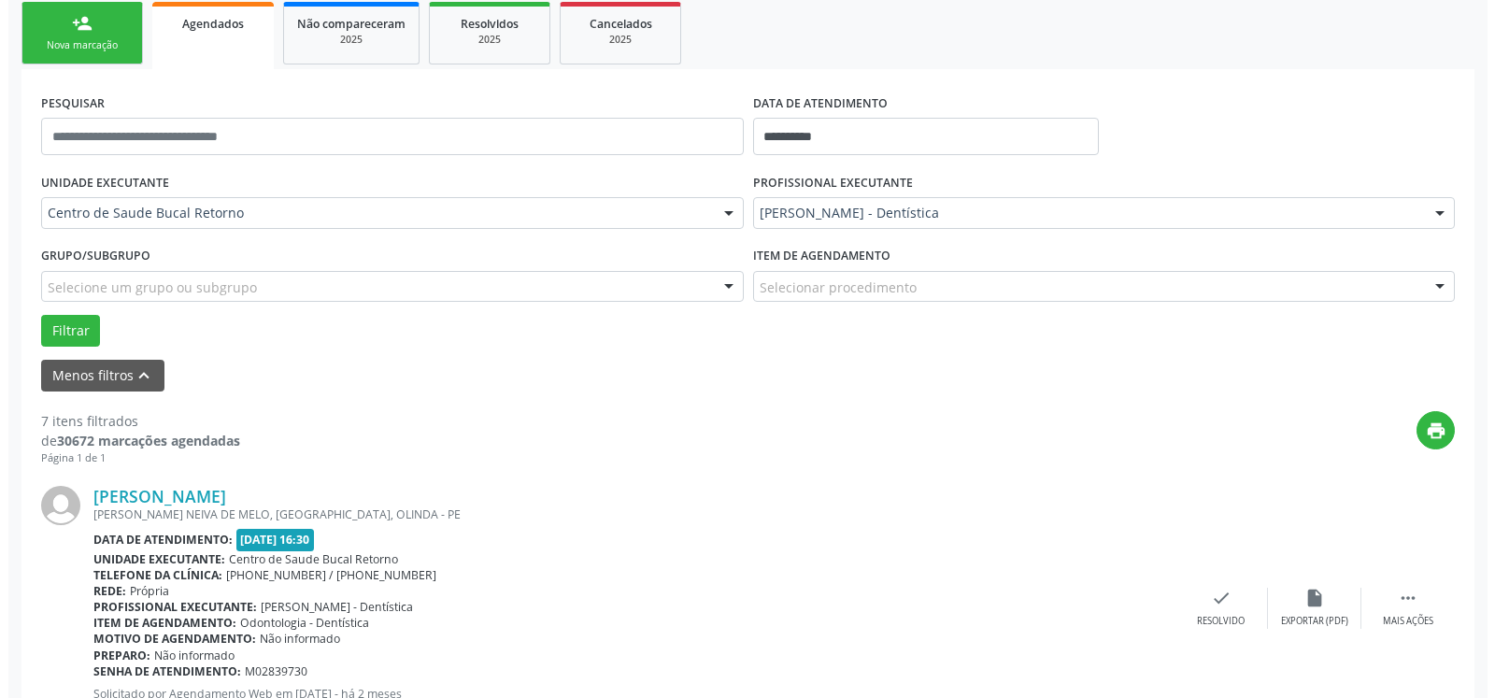
scroll to position [484, 0]
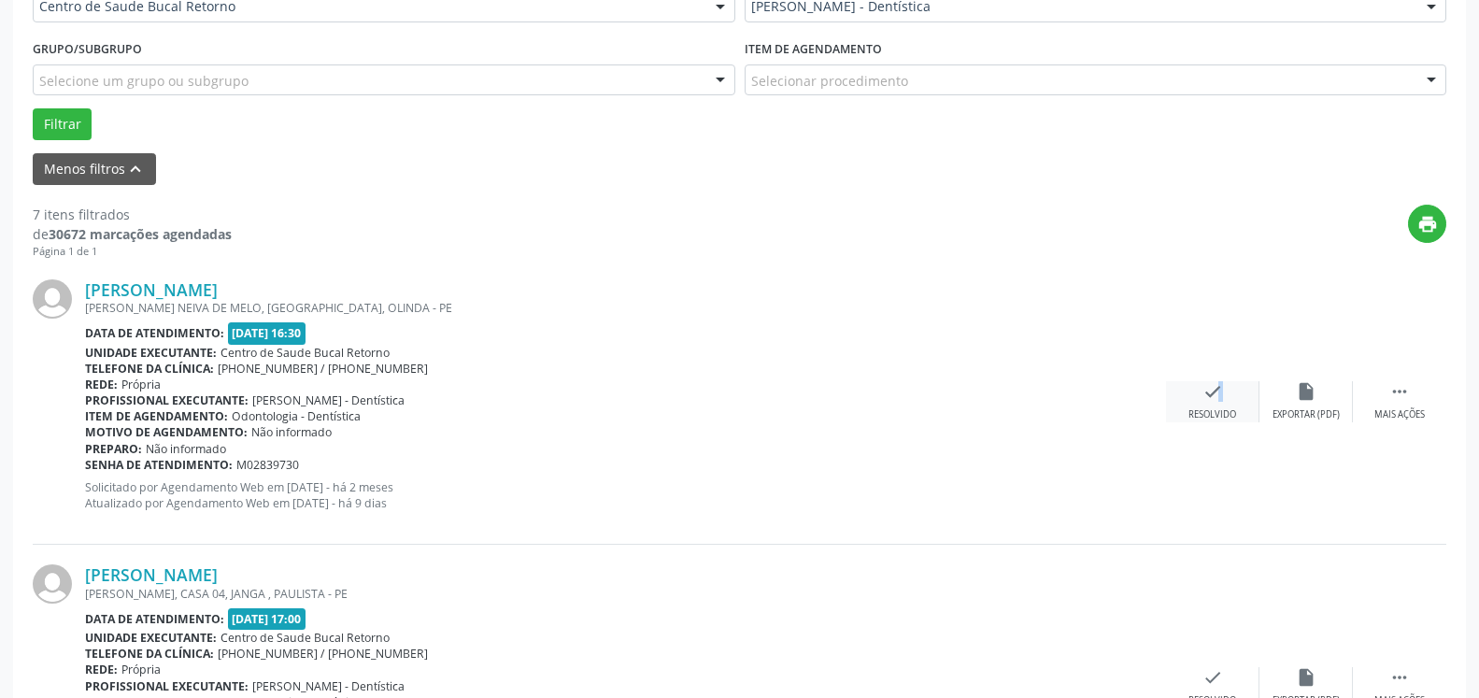
click at [1209, 396] on icon "check" at bounding box center [1213, 391] width 21 height 21
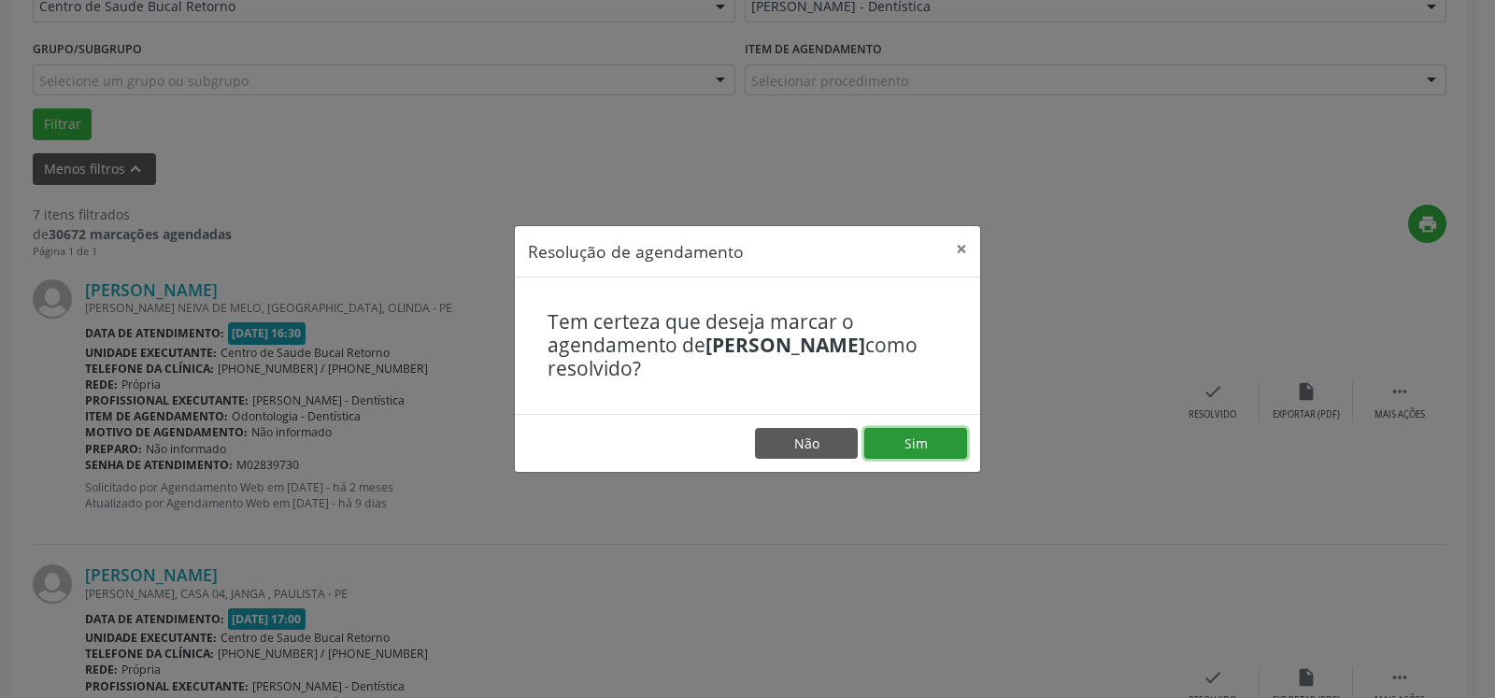
click at [930, 439] on button "Sim" at bounding box center [916, 444] width 103 height 32
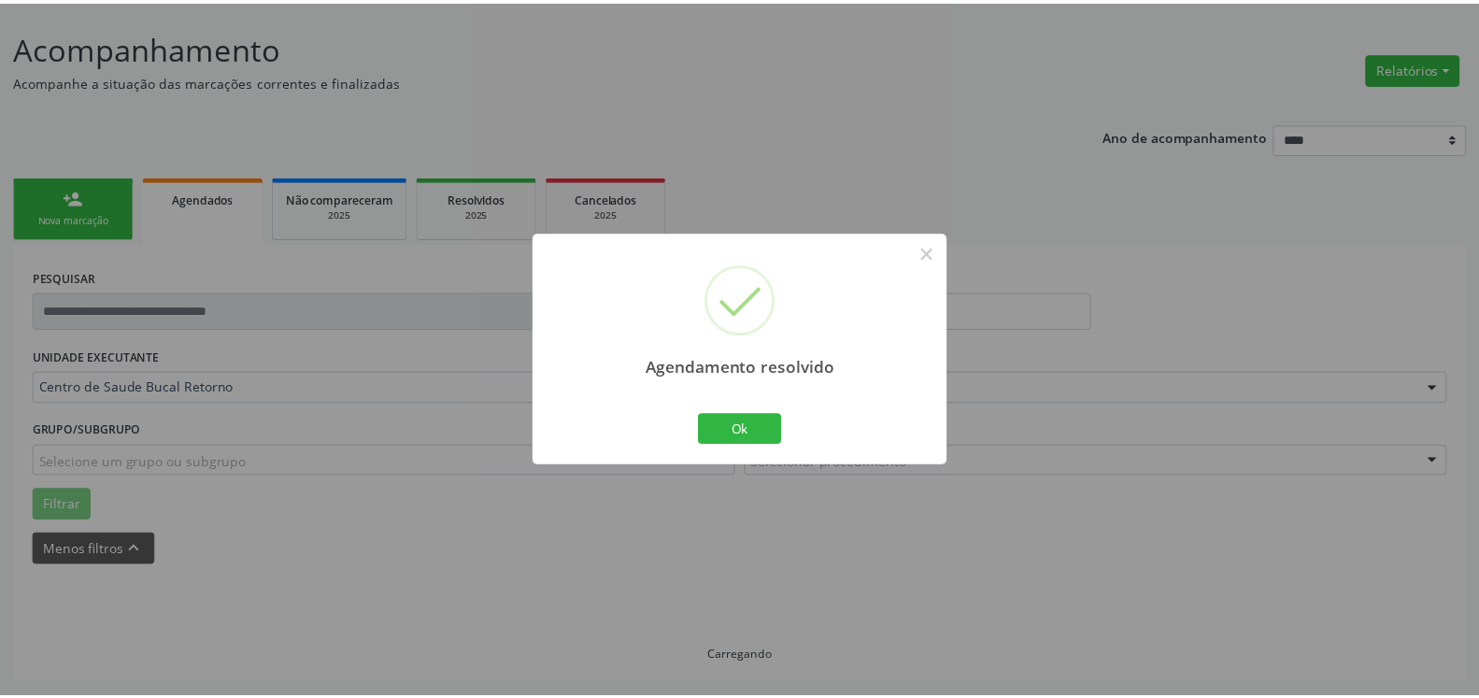
scroll to position [103, 0]
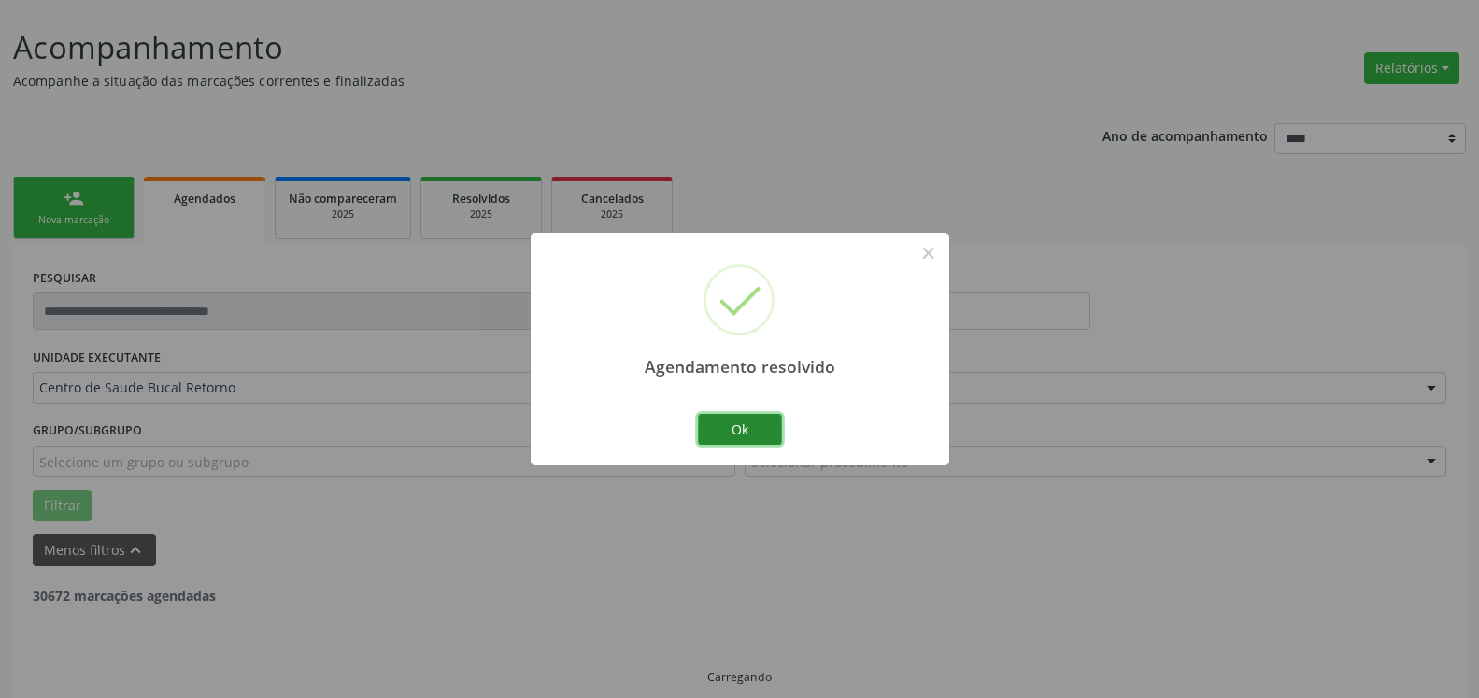
click at [755, 426] on button "Ok" at bounding box center [740, 430] width 84 height 32
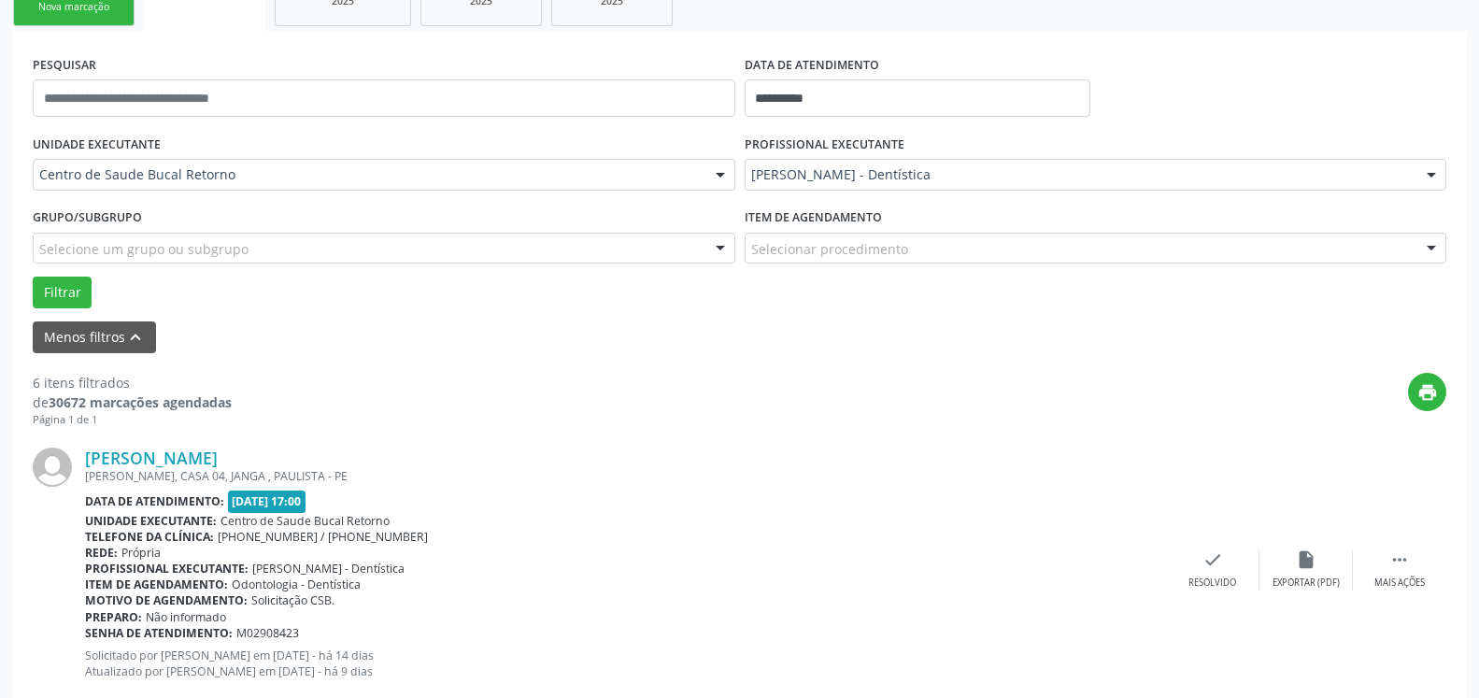
scroll to position [484, 0]
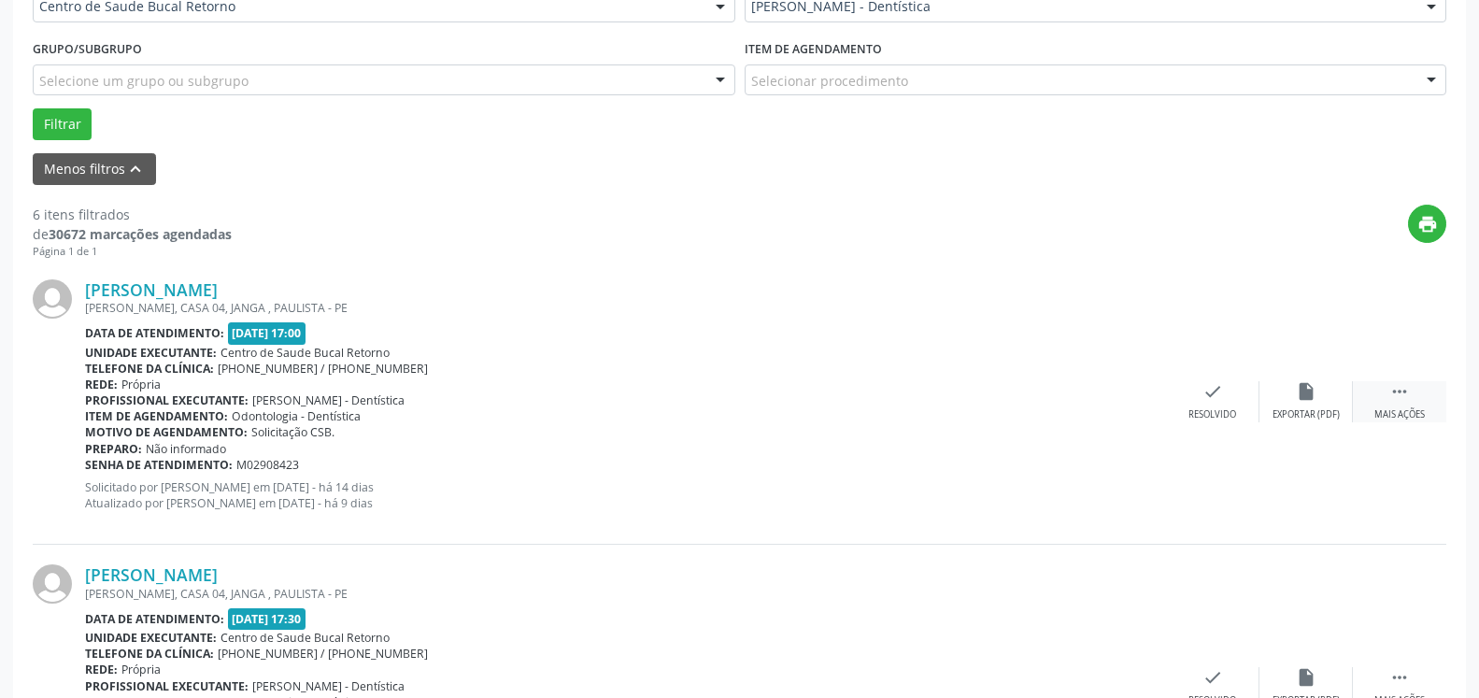
drag, startPoint x: 1404, startPoint y: 395, endPoint x: 1359, endPoint y: 400, distance: 45.1
click at [1403, 395] on icon "" at bounding box center [1400, 391] width 21 height 21
click at [1306, 402] on icon "alarm_off" at bounding box center [1306, 391] width 21 height 21
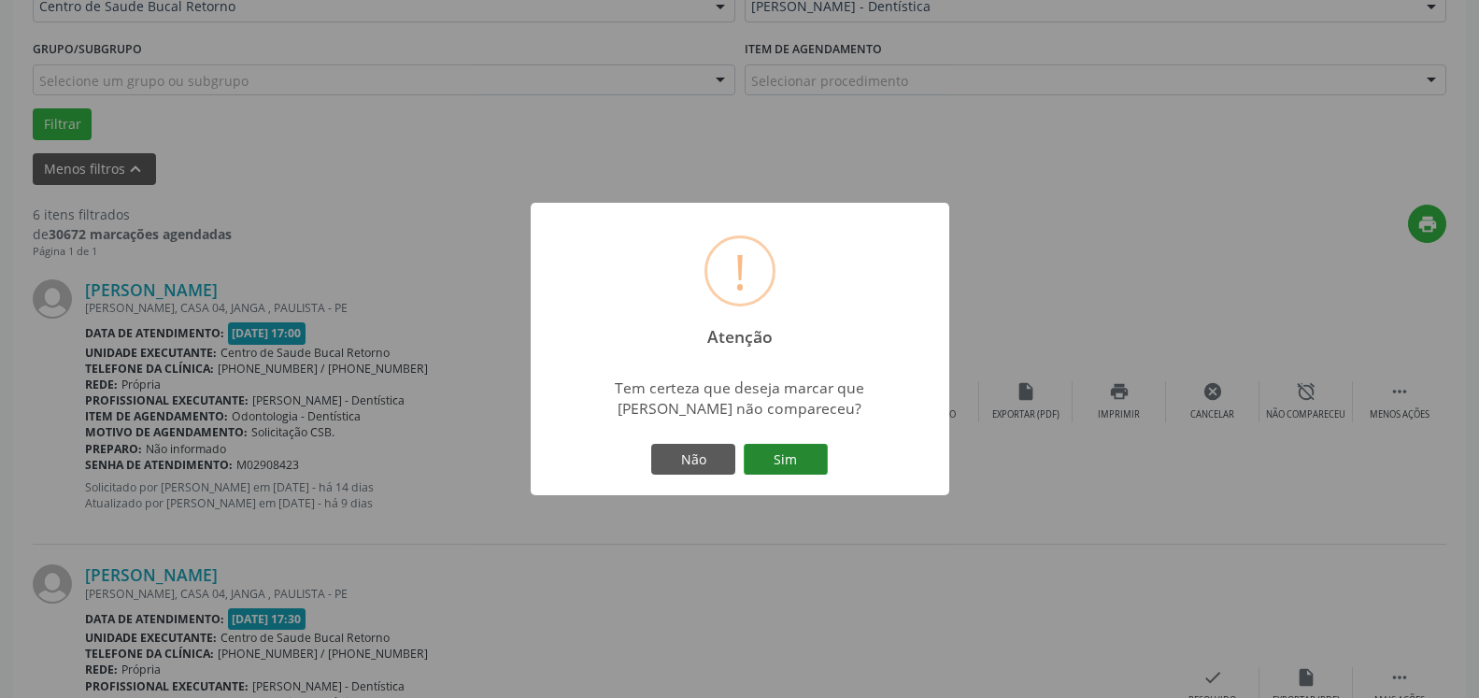
click at [781, 462] on button "Sim" at bounding box center [786, 460] width 84 height 32
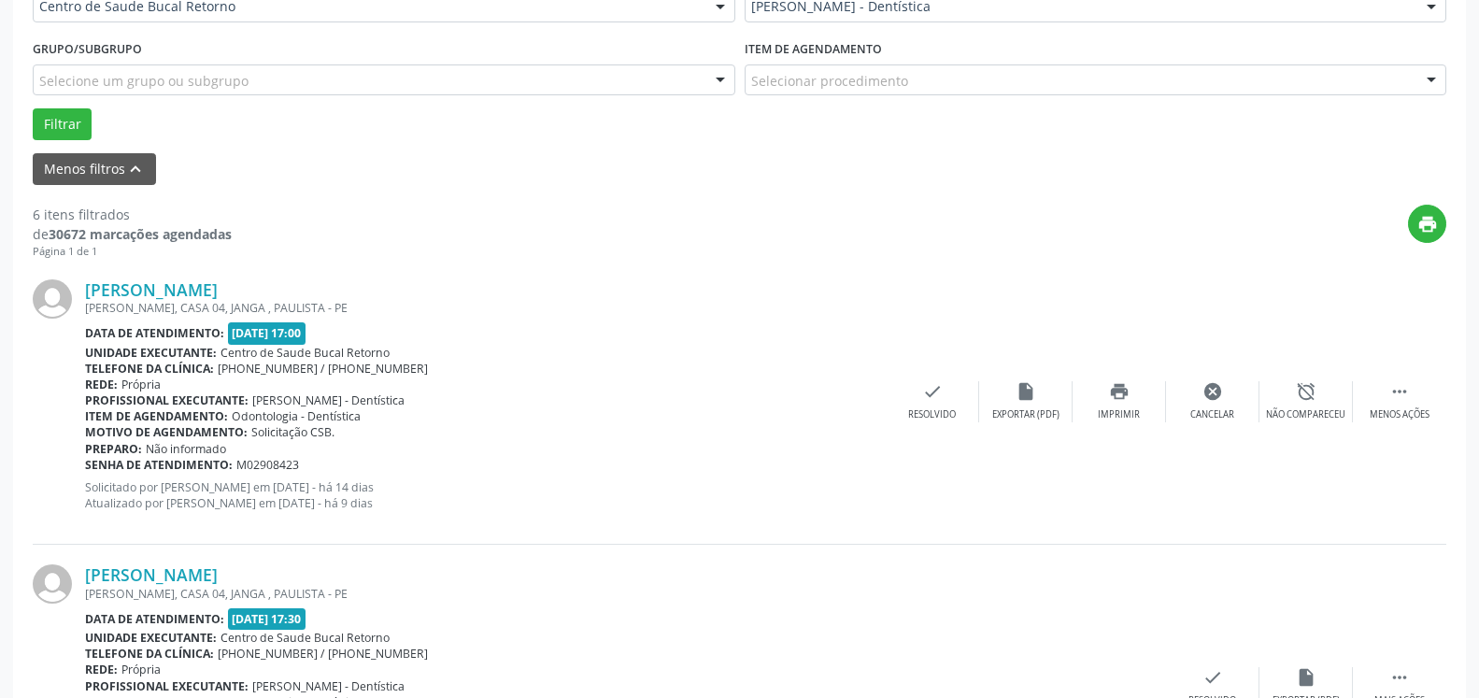
scroll to position [122, 0]
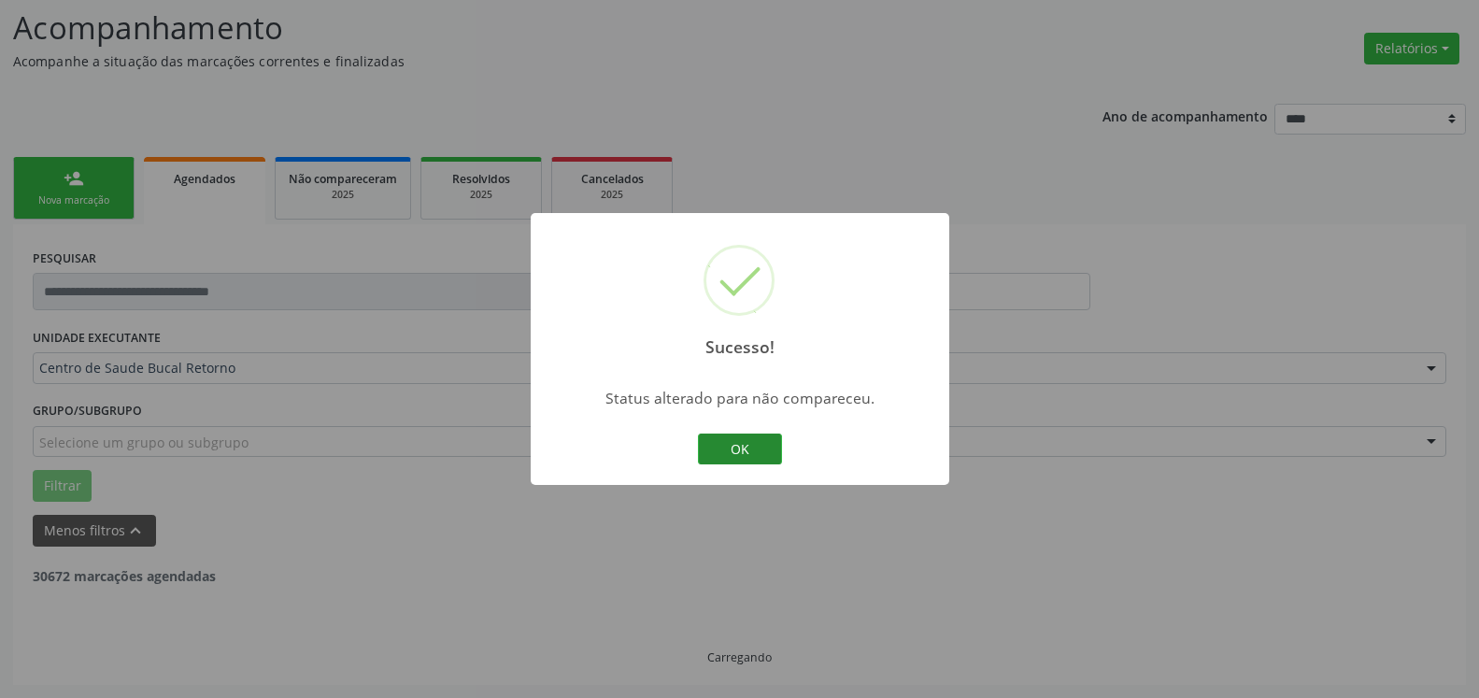
click at [741, 445] on button "OK" at bounding box center [740, 450] width 84 height 32
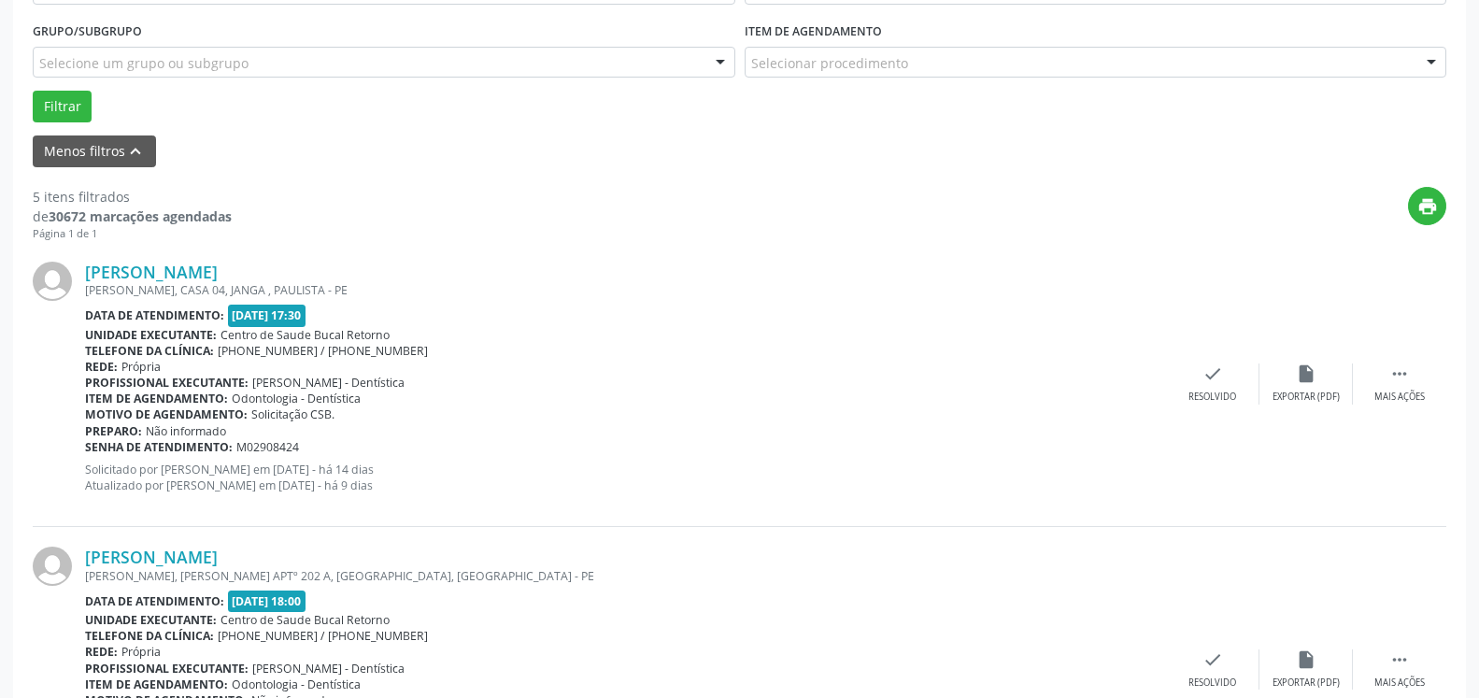
scroll to position [504, 0]
click at [1396, 382] on icon "" at bounding box center [1400, 372] width 21 height 21
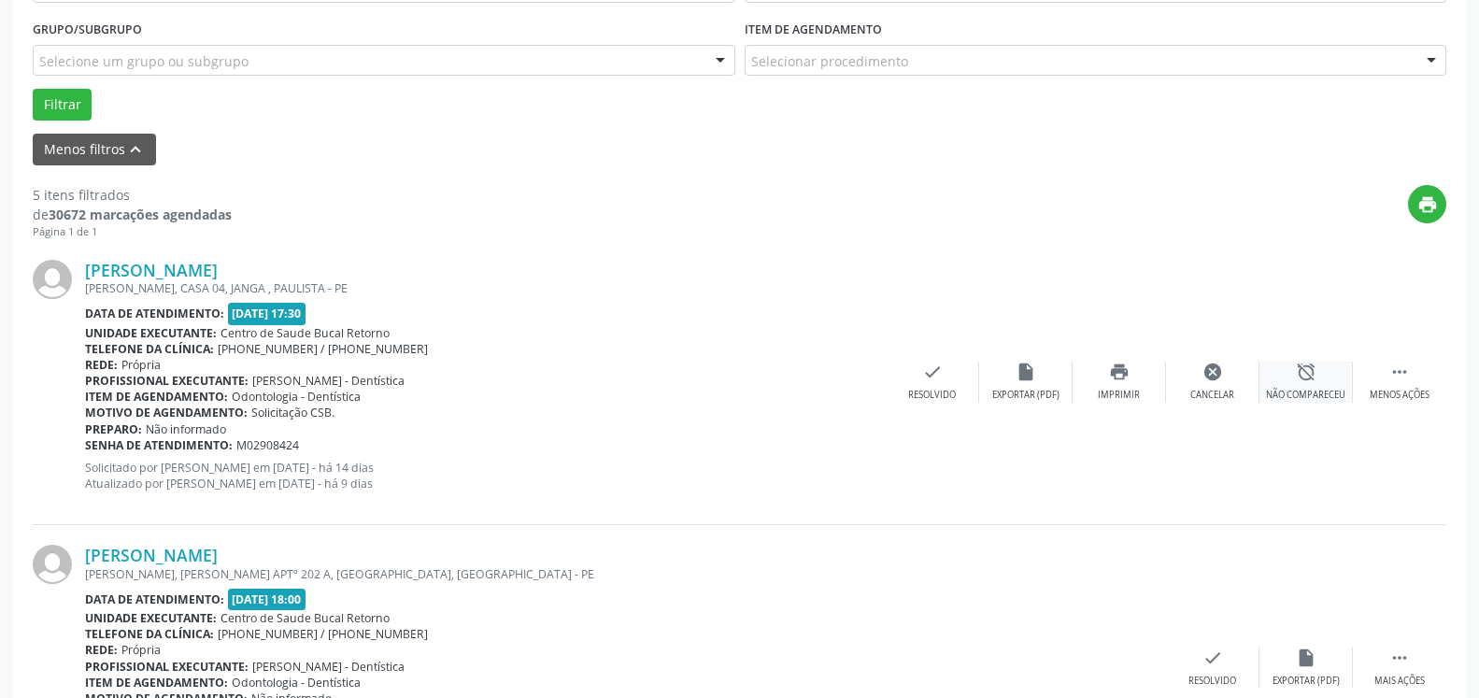
click at [1296, 382] on icon "alarm_off" at bounding box center [1306, 372] width 21 height 21
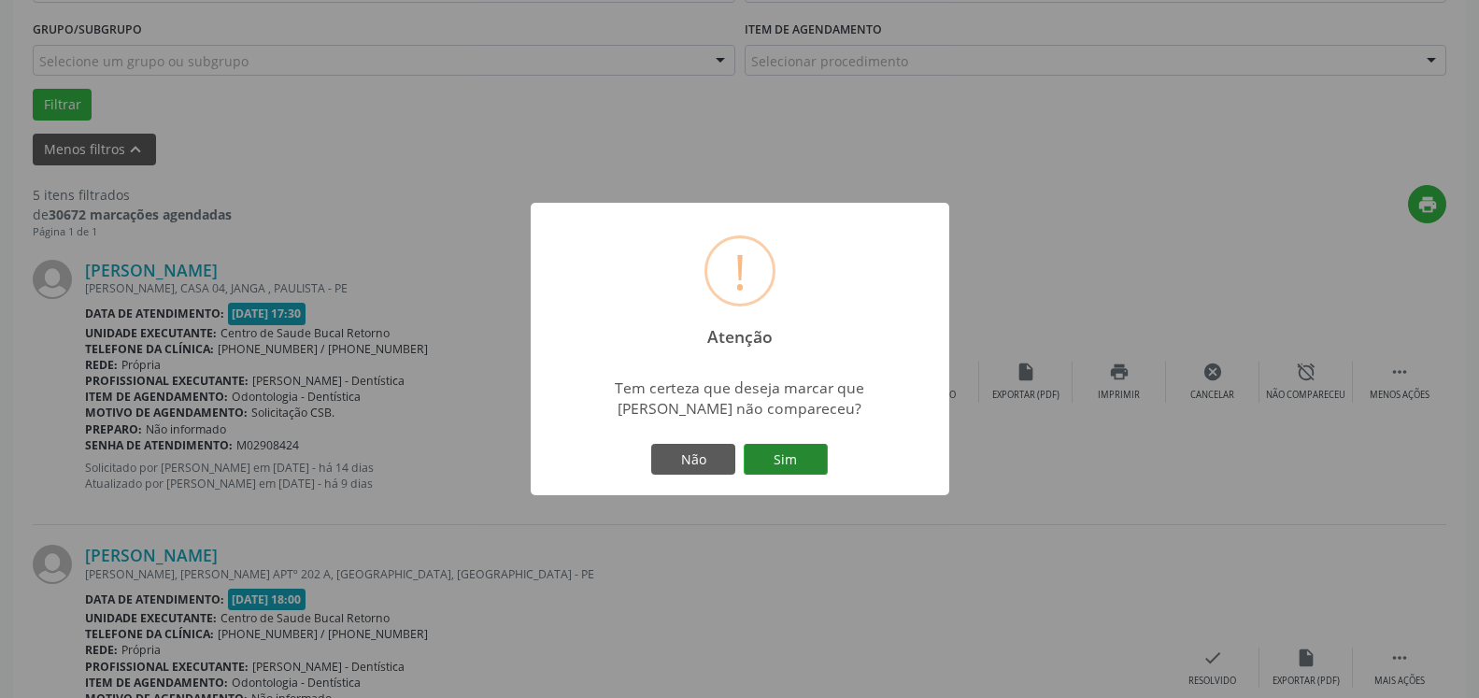
click at [802, 461] on button "Sim" at bounding box center [786, 460] width 84 height 32
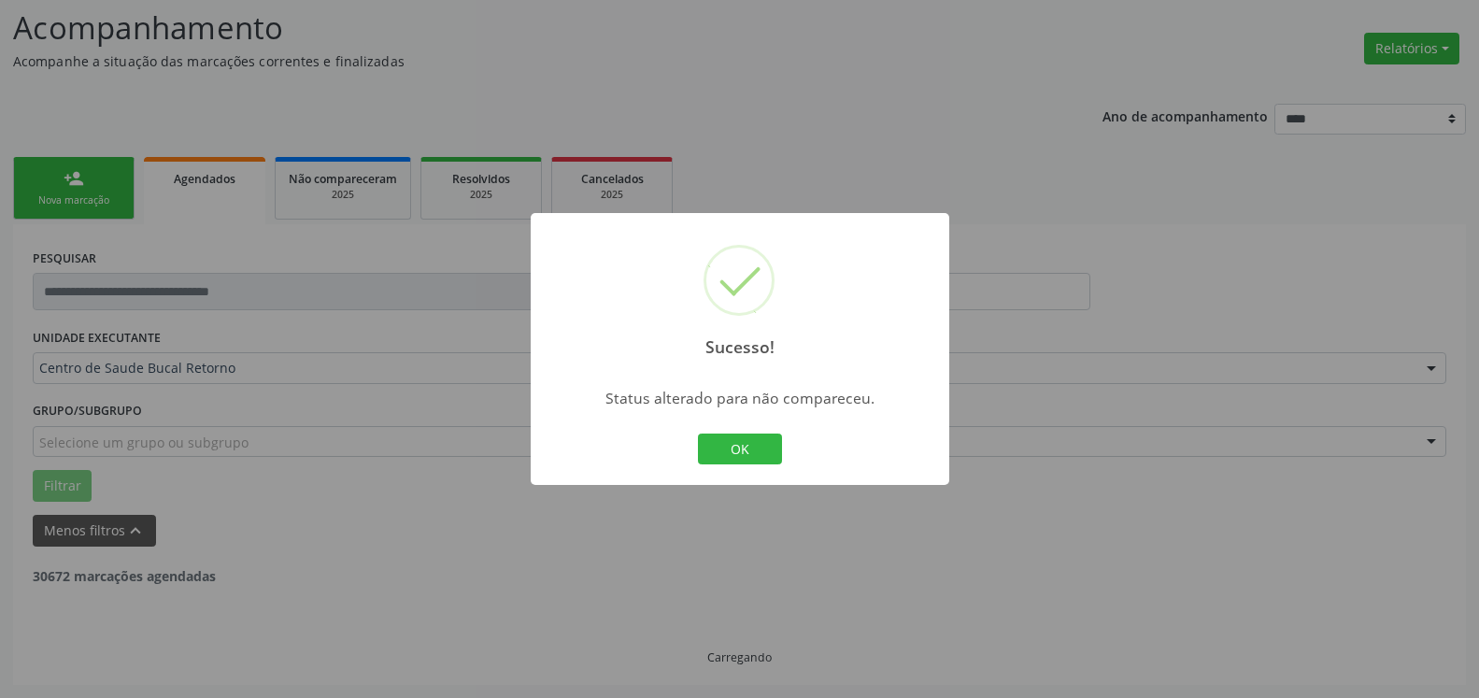
scroll to position [122, 0]
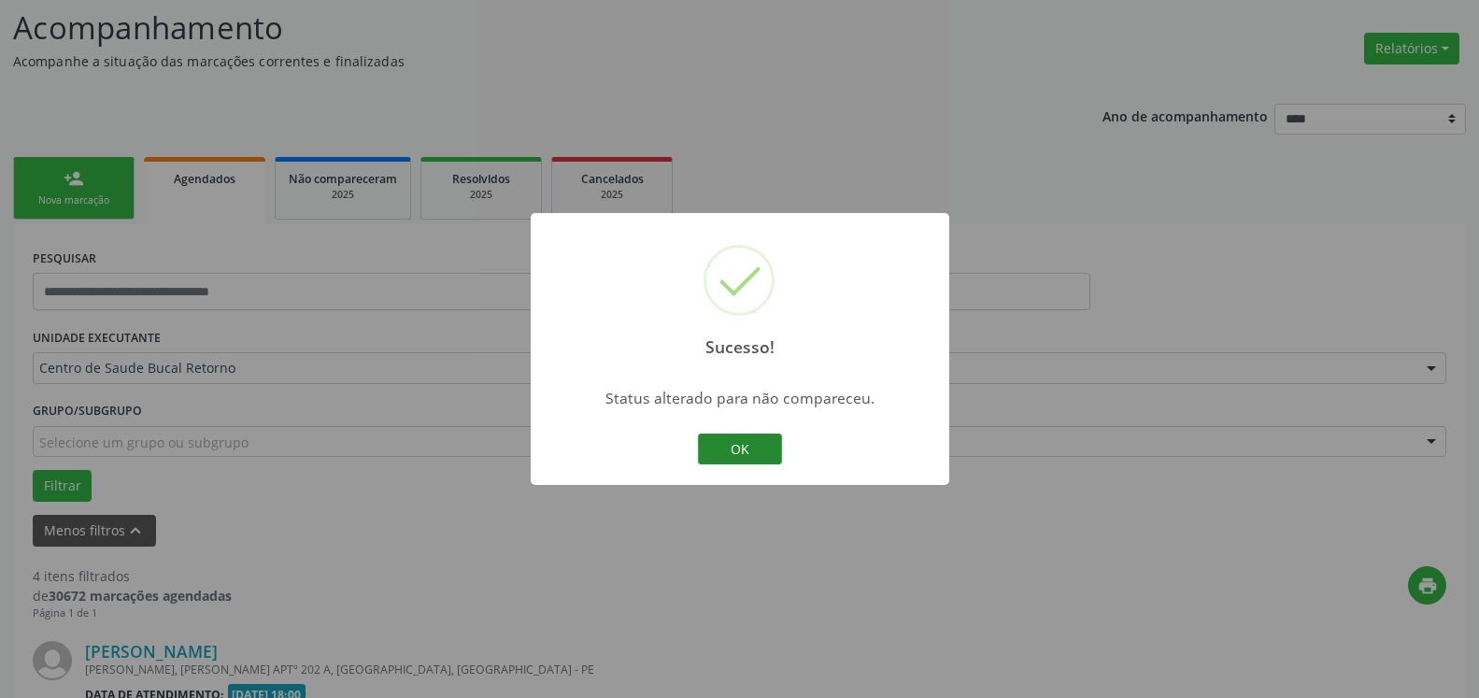
click at [750, 447] on button "OK" at bounding box center [740, 450] width 84 height 32
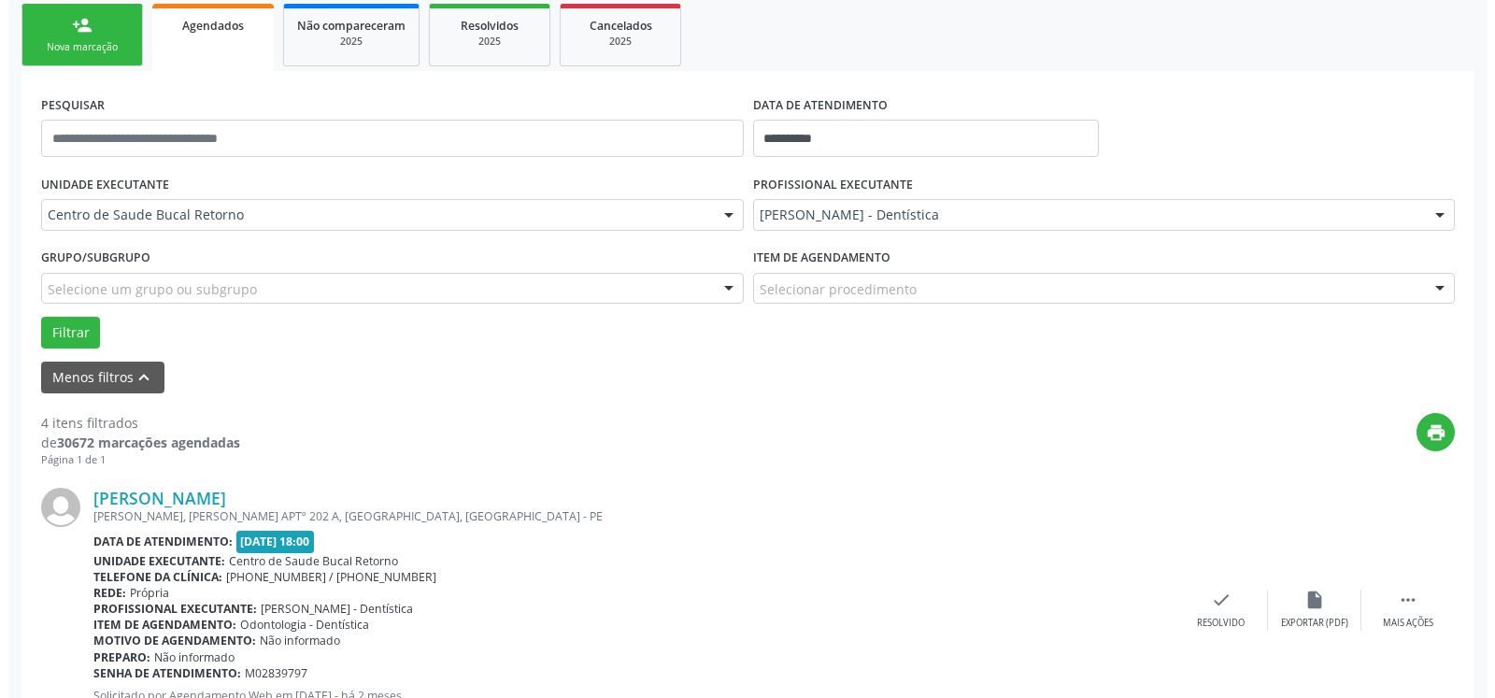
scroll to position [313, 0]
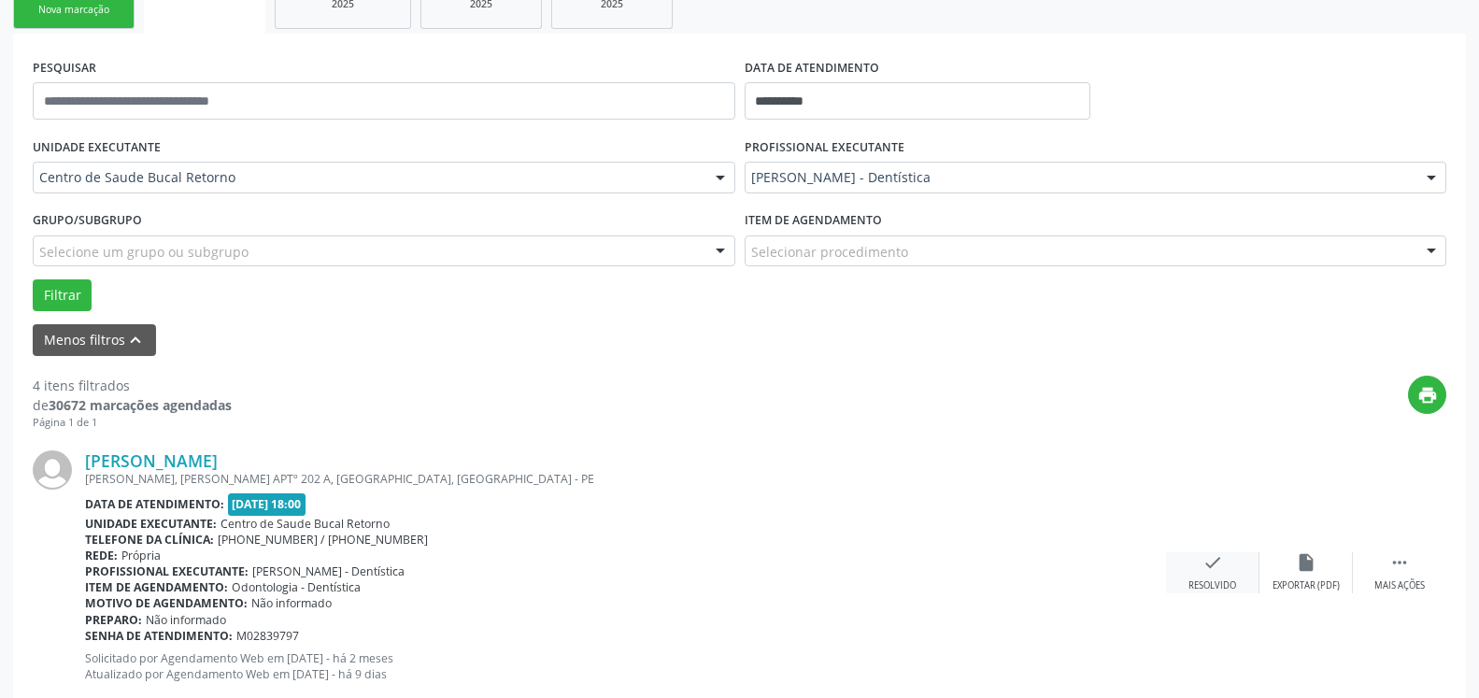
click at [1211, 573] on icon "check" at bounding box center [1213, 562] width 21 height 21
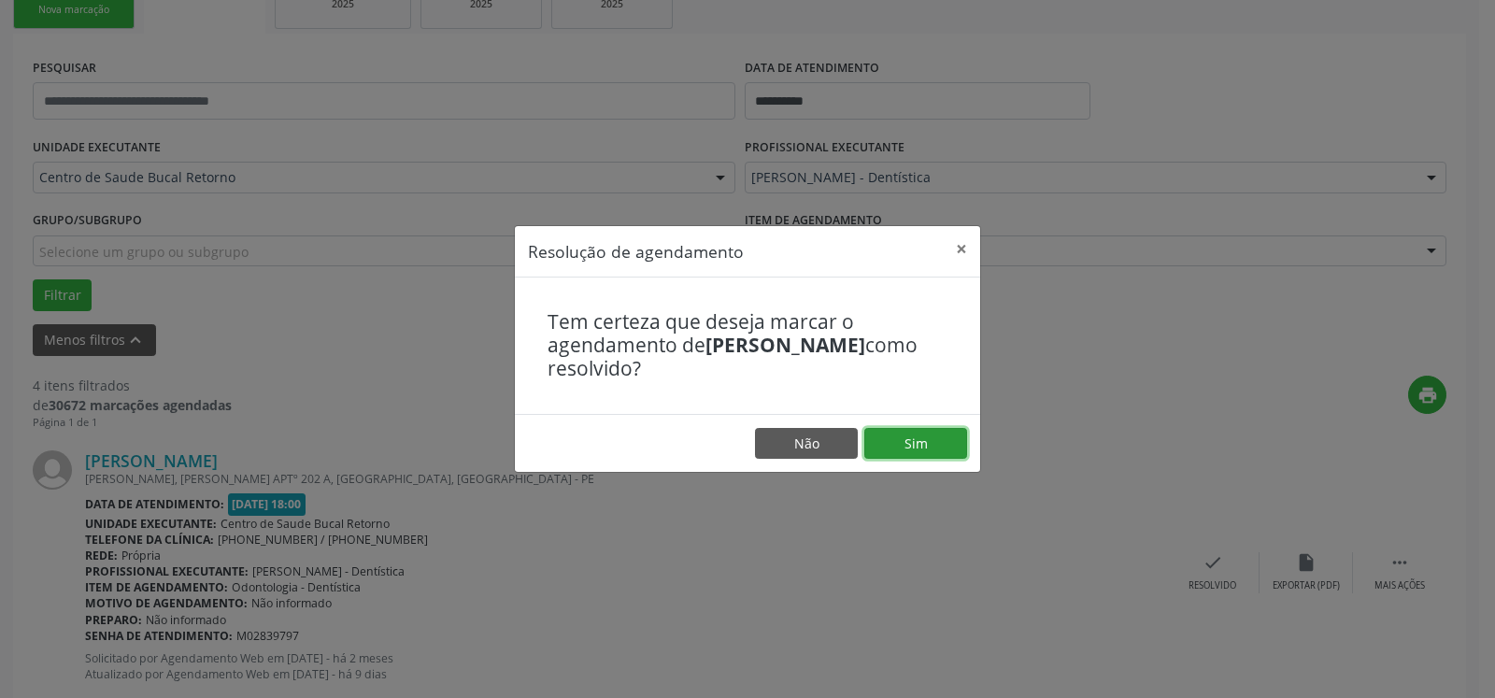
click at [907, 447] on button "Sim" at bounding box center [916, 444] width 103 height 32
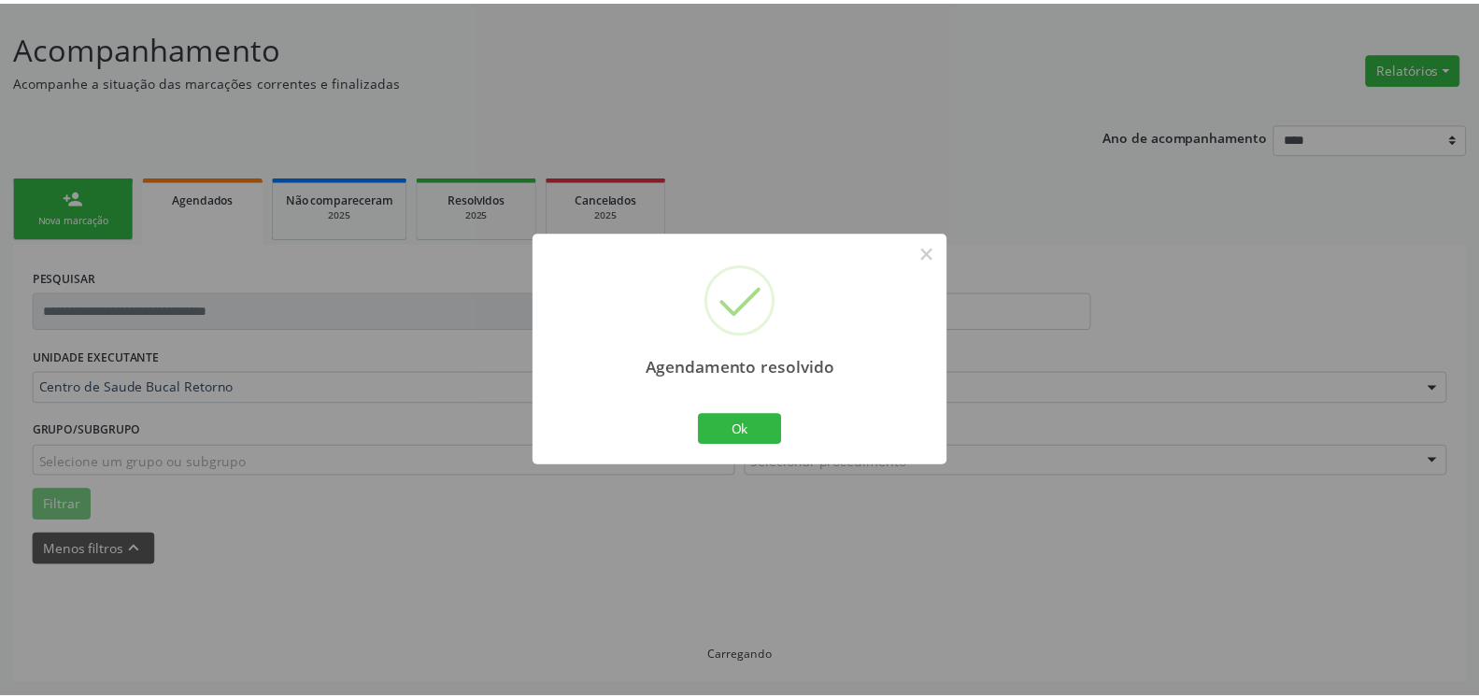
scroll to position [103, 0]
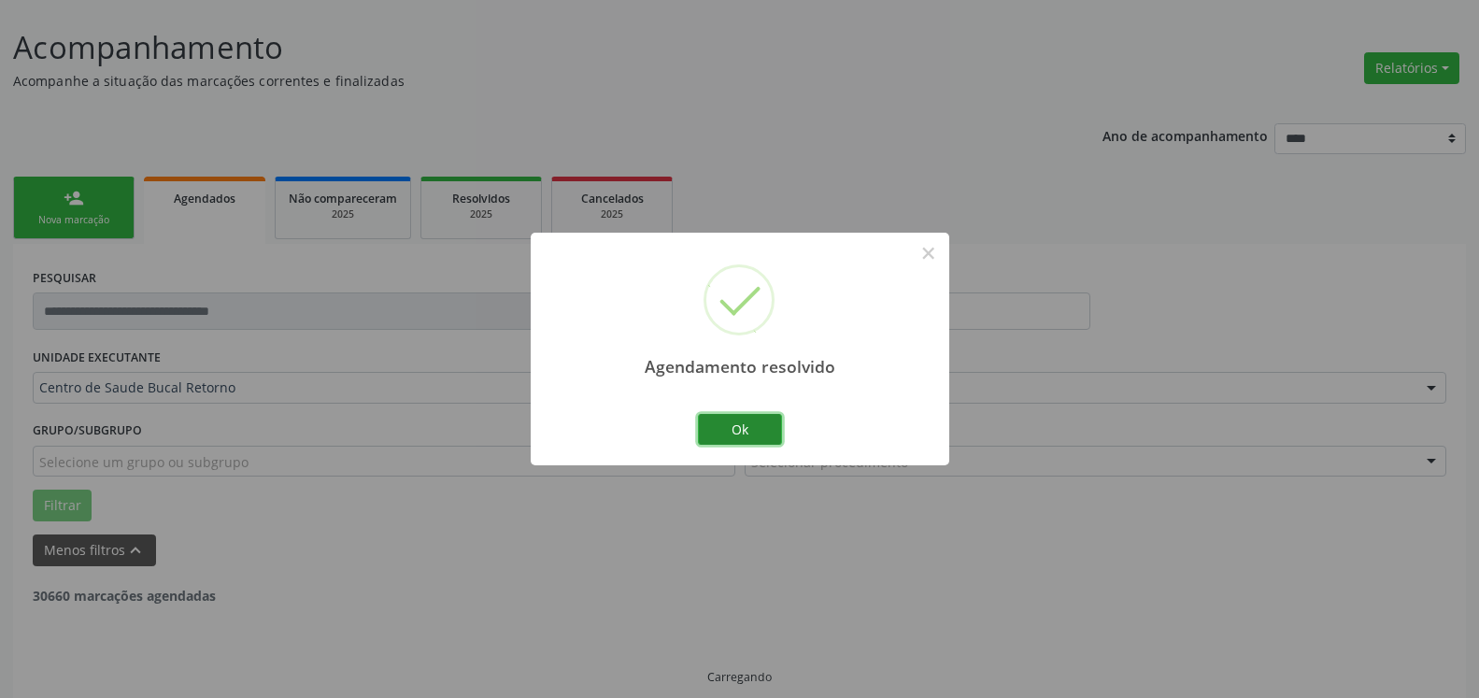
click at [759, 435] on button "Ok" at bounding box center [740, 430] width 84 height 32
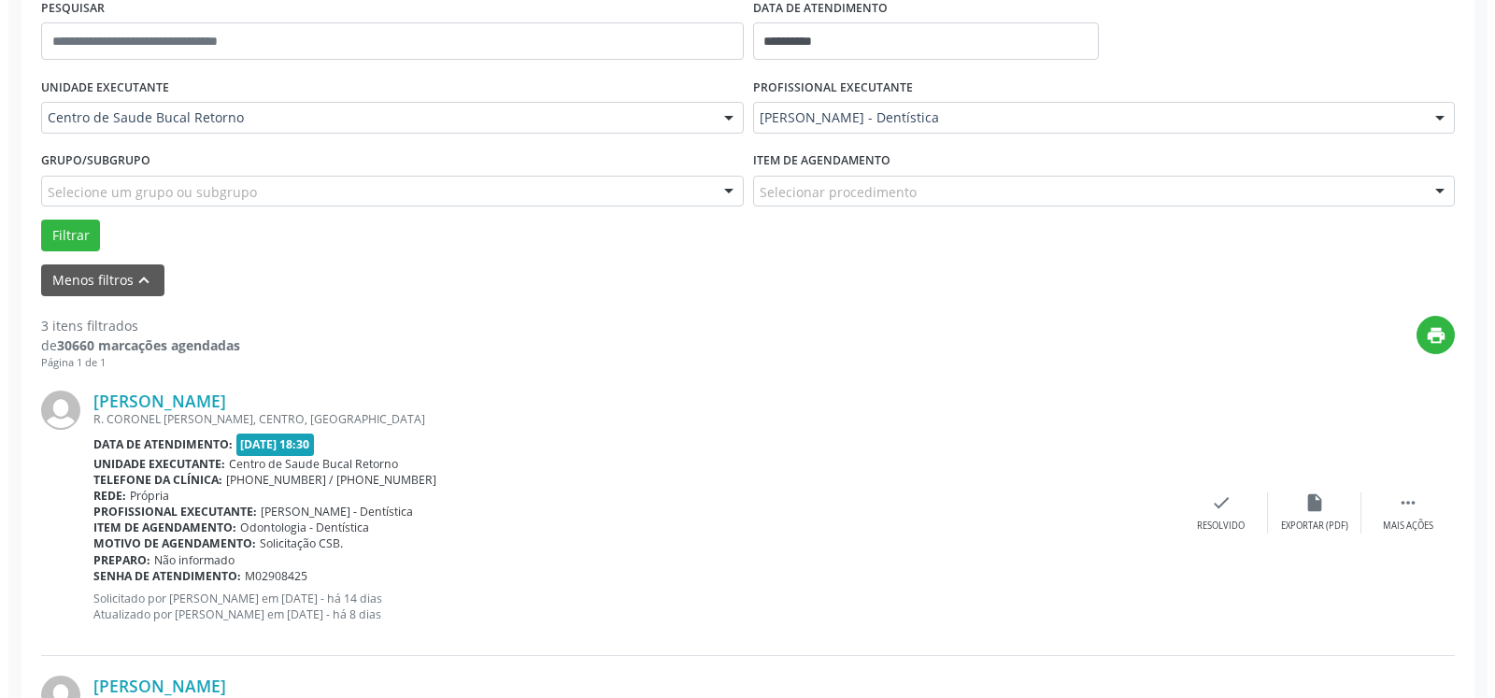
scroll to position [579, 0]
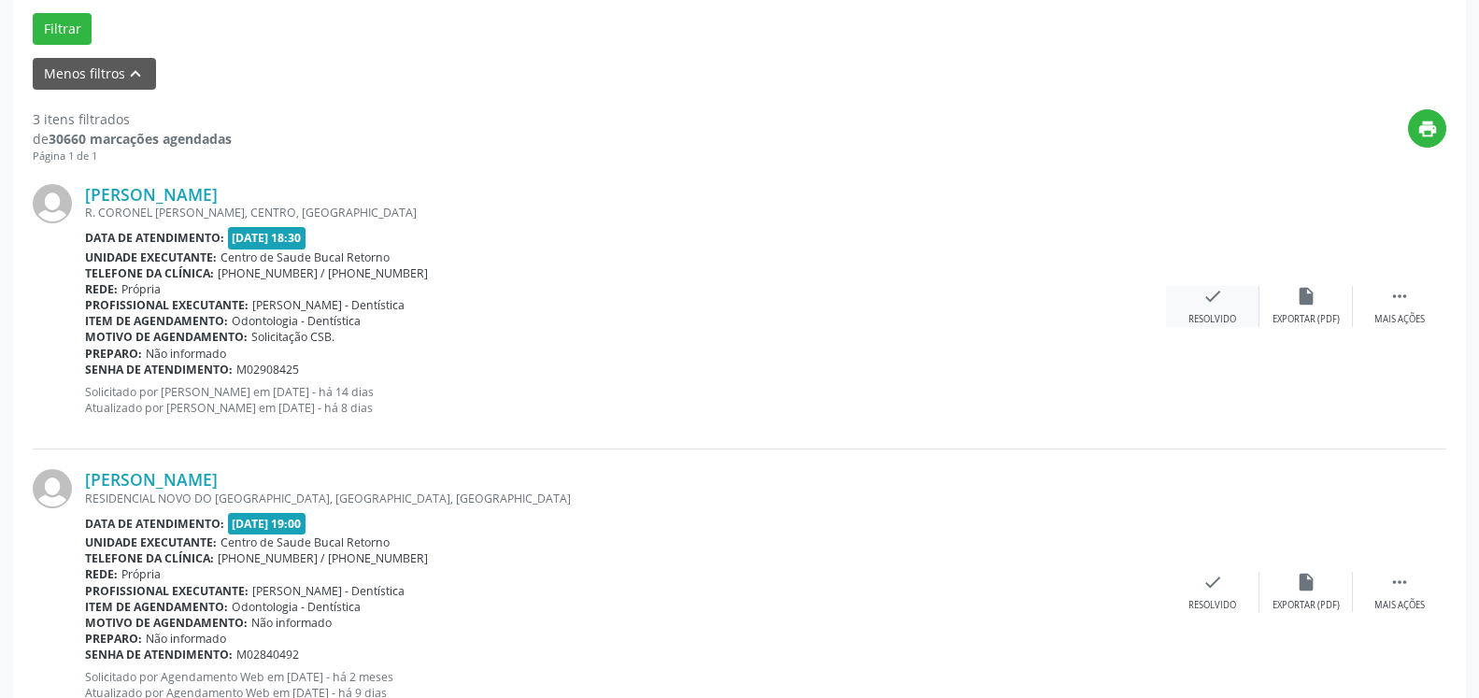
click at [1243, 304] on div "check Resolvido" at bounding box center [1212, 306] width 93 height 40
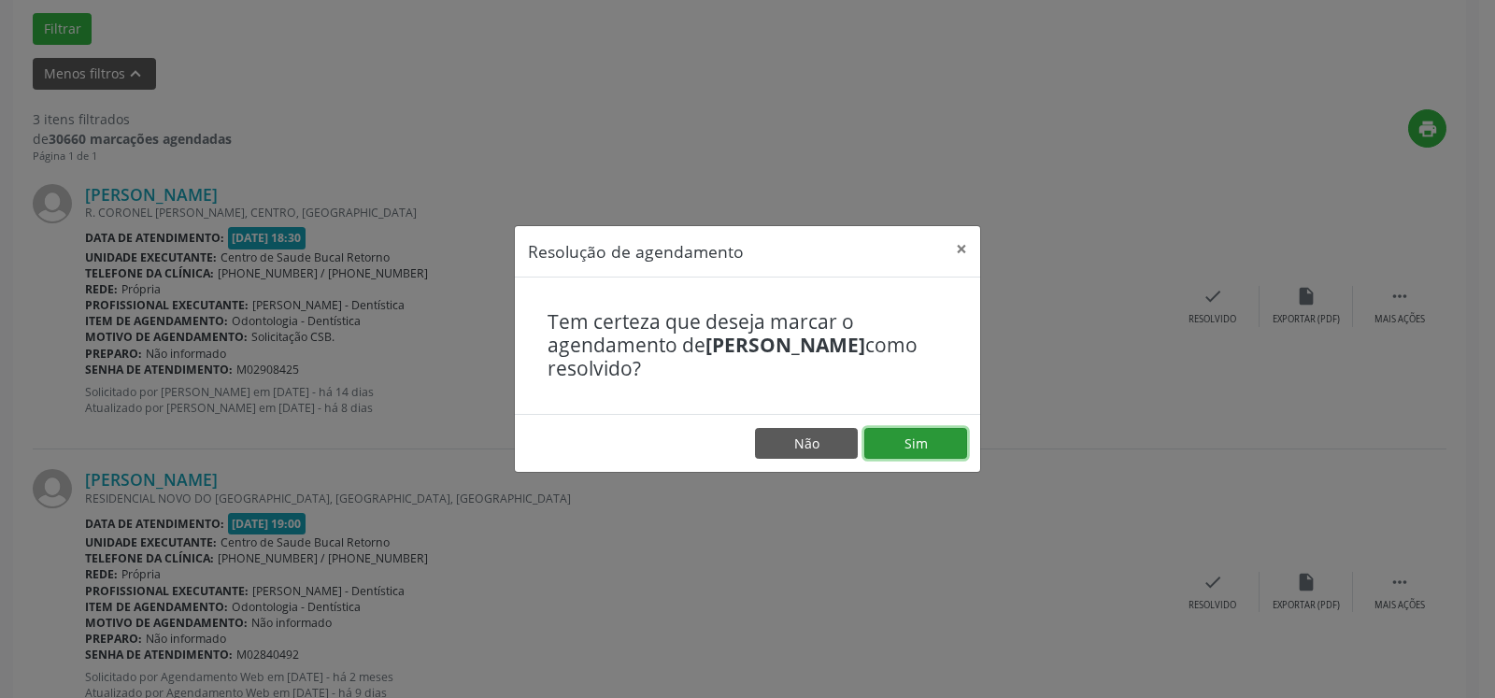
click at [930, 446] on button "Sim" at bounding box center [916, 444] width 103 height 32
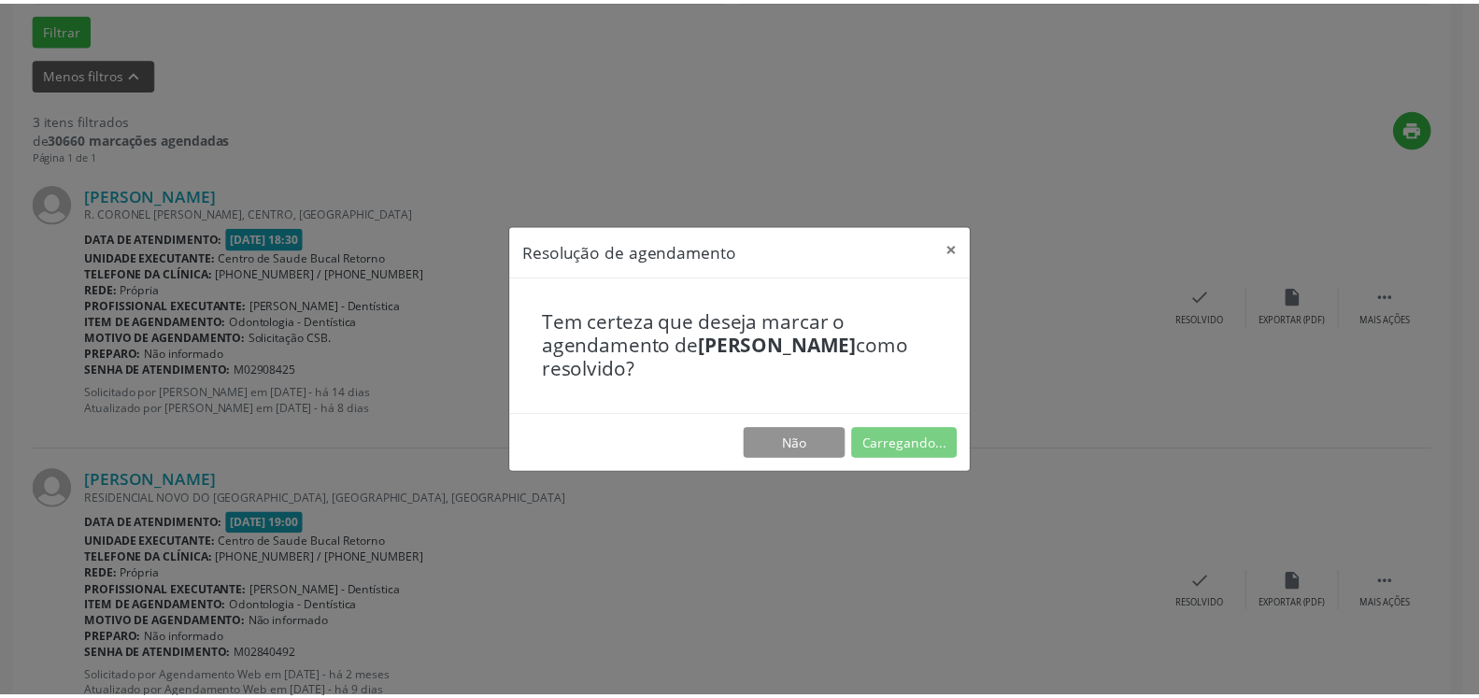
scroll to position [103, 0]
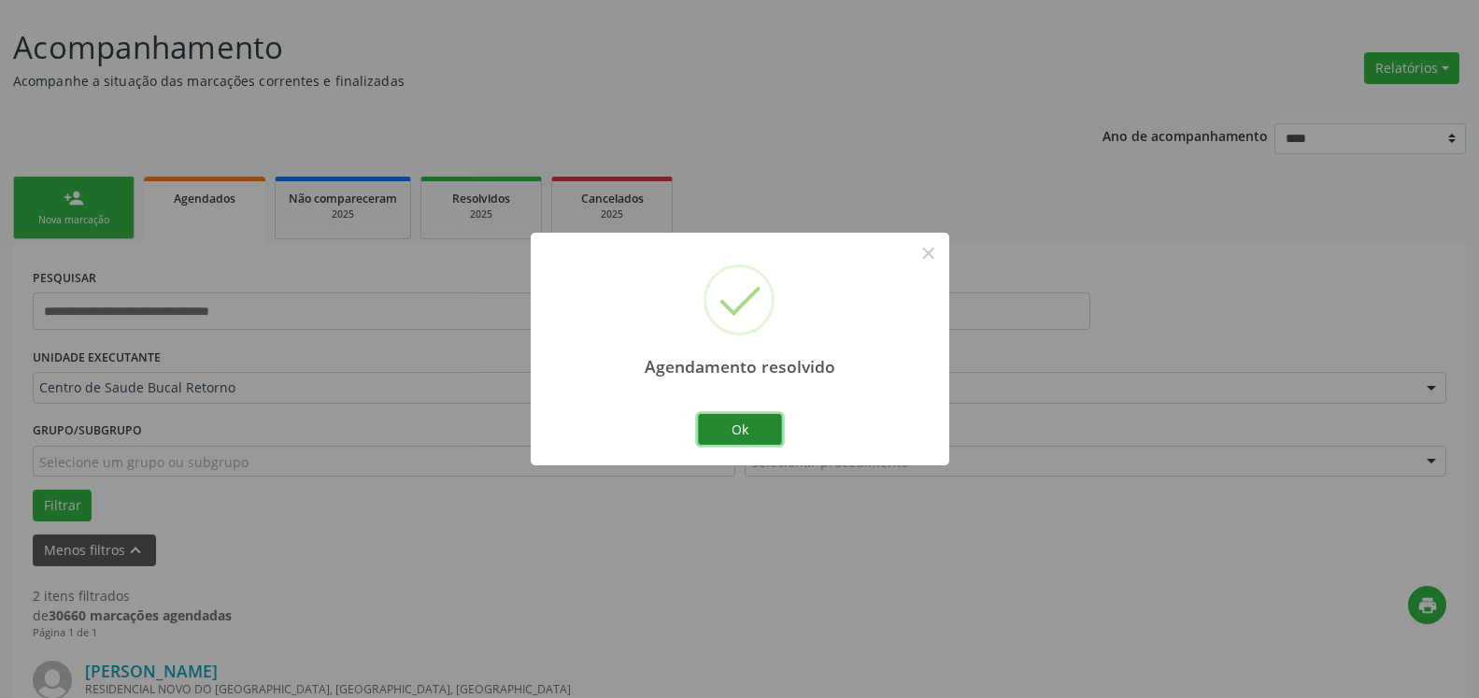
click at [762, 420] on button "Ok" at bounding box center [740, 430] width 84 height 32
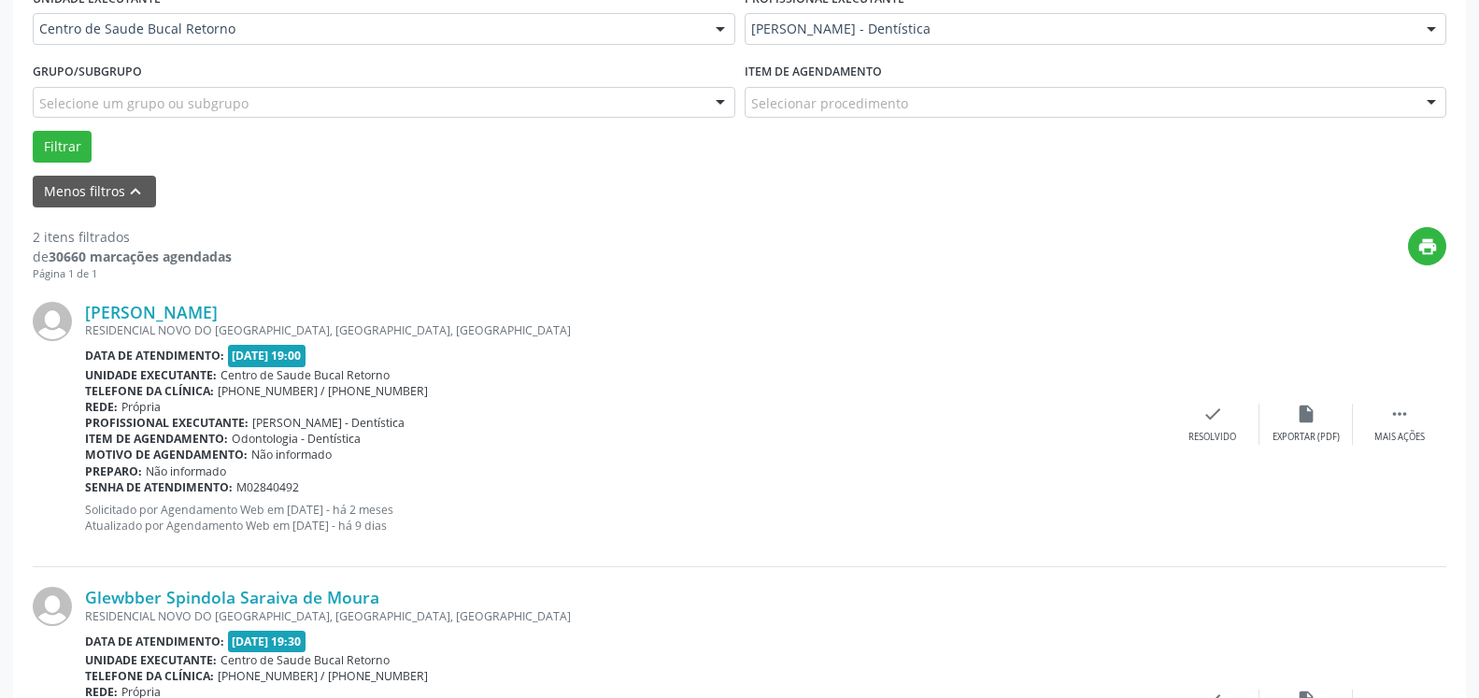
scroll to position [484, 0]
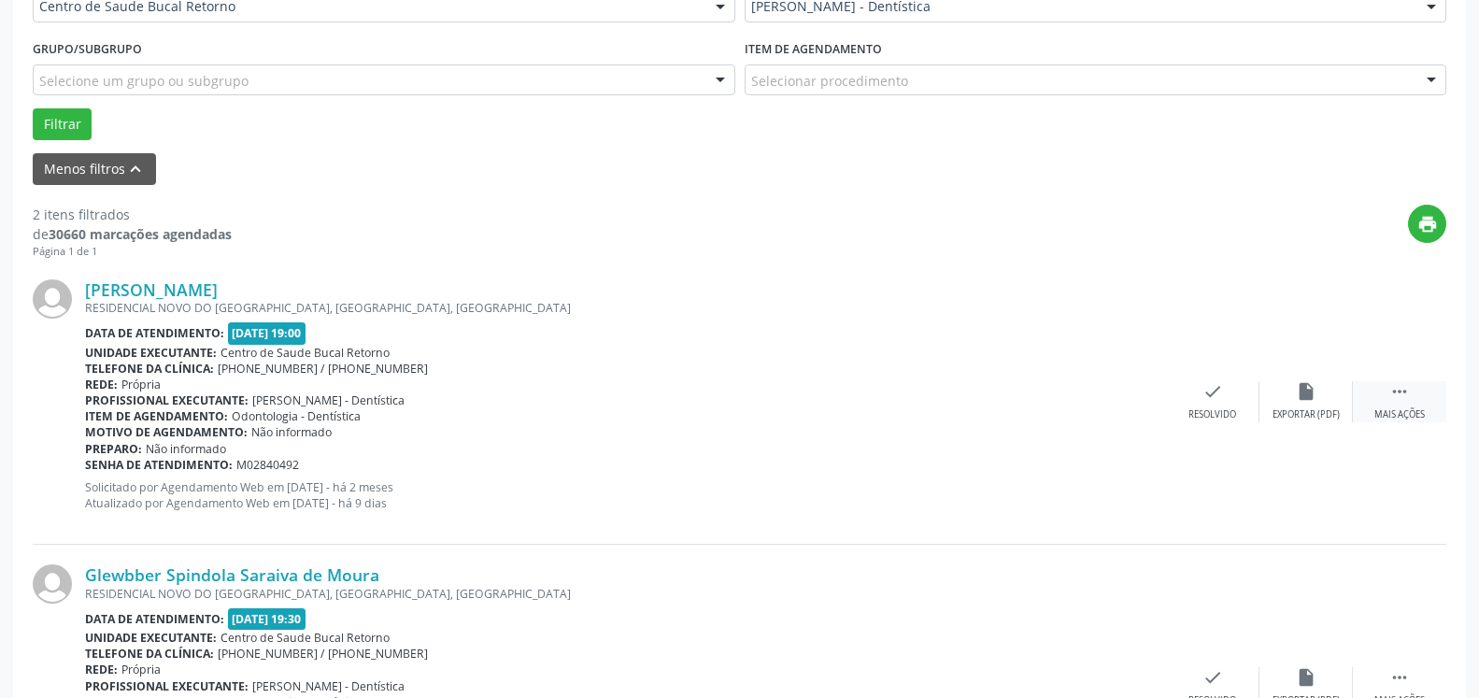
drag, startPoint x: 1405, startPoint y: 402, endPoint x: 1355, endPoint y: 403, distance: 49.5
click at [1404, 402] on icon "" at bounding box center [1400, 391] width 21 height 21
click at [1312, 388] on icon "alarm_off" at bounding box center [1306, 391] width 21 height 21
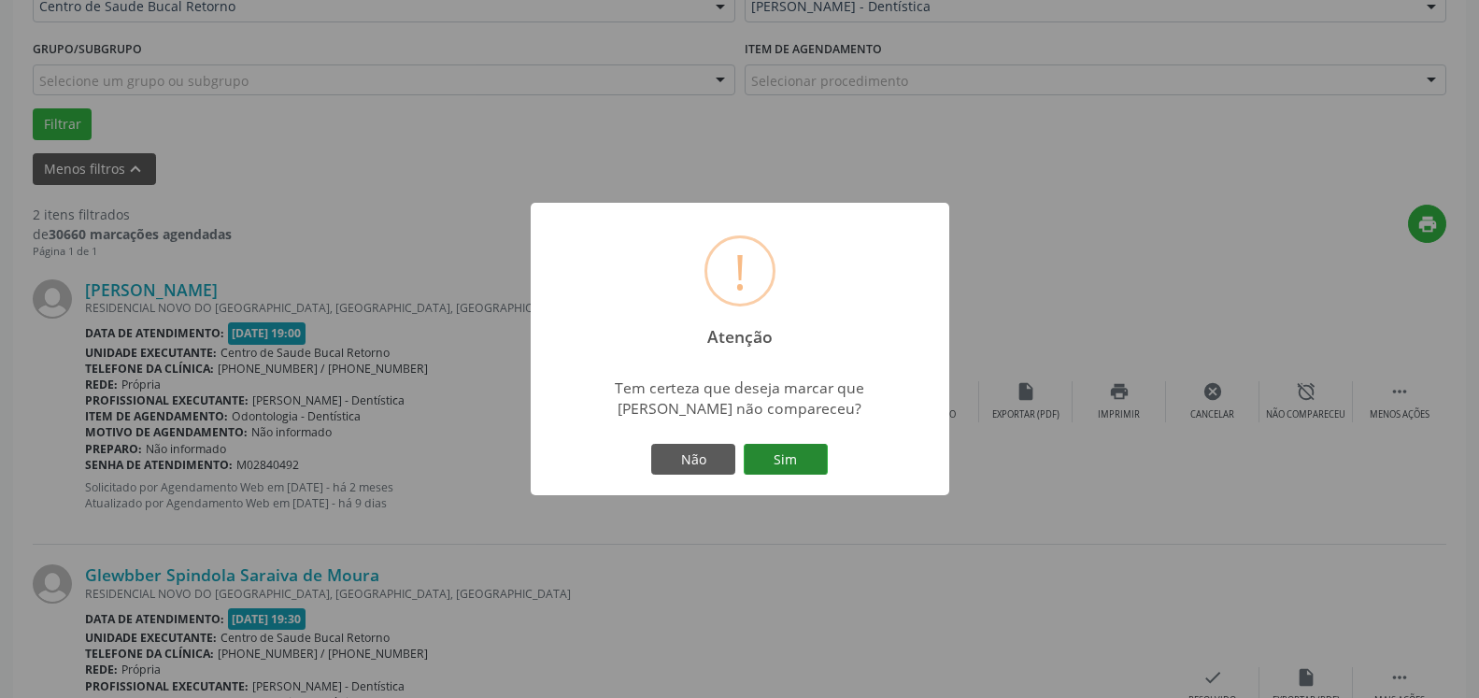
click at [813, 459] on button "Sim" at bounding box center [786, 460] width 84 height 32
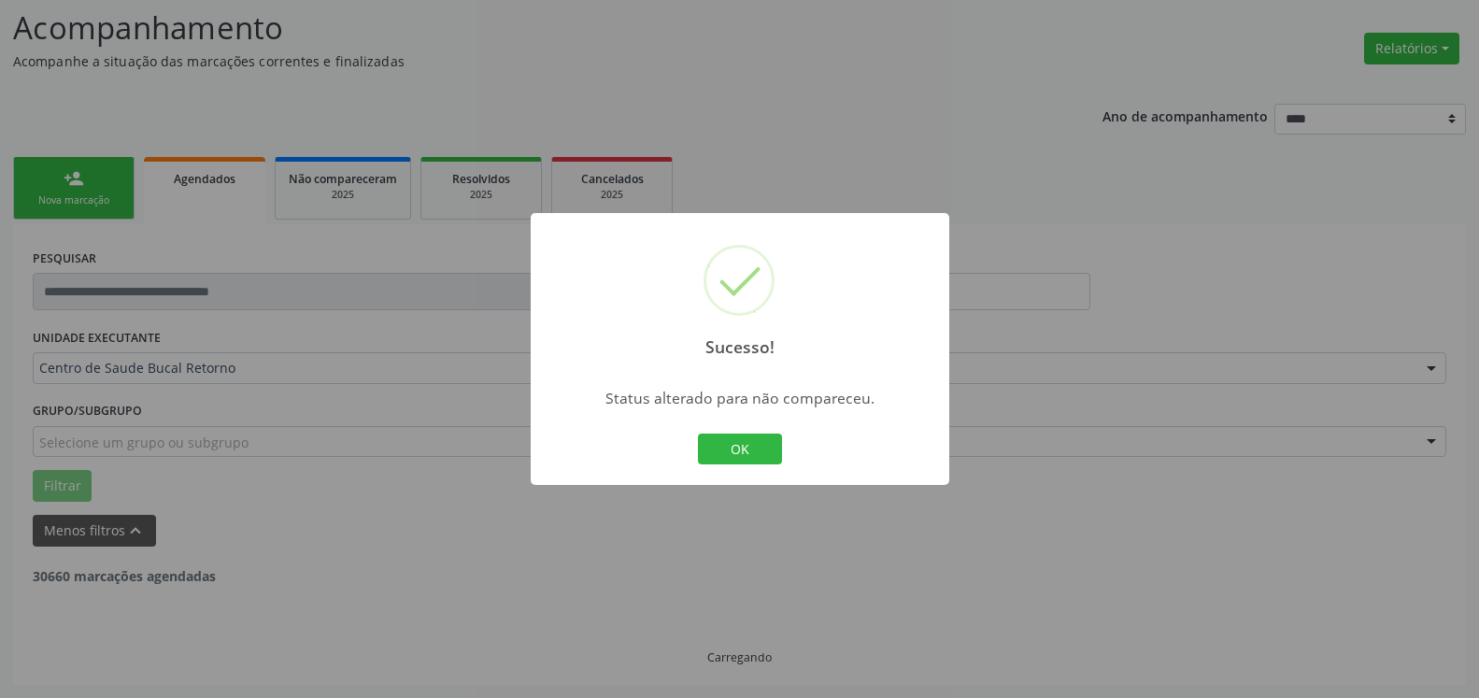
scroll to position [122, 0]
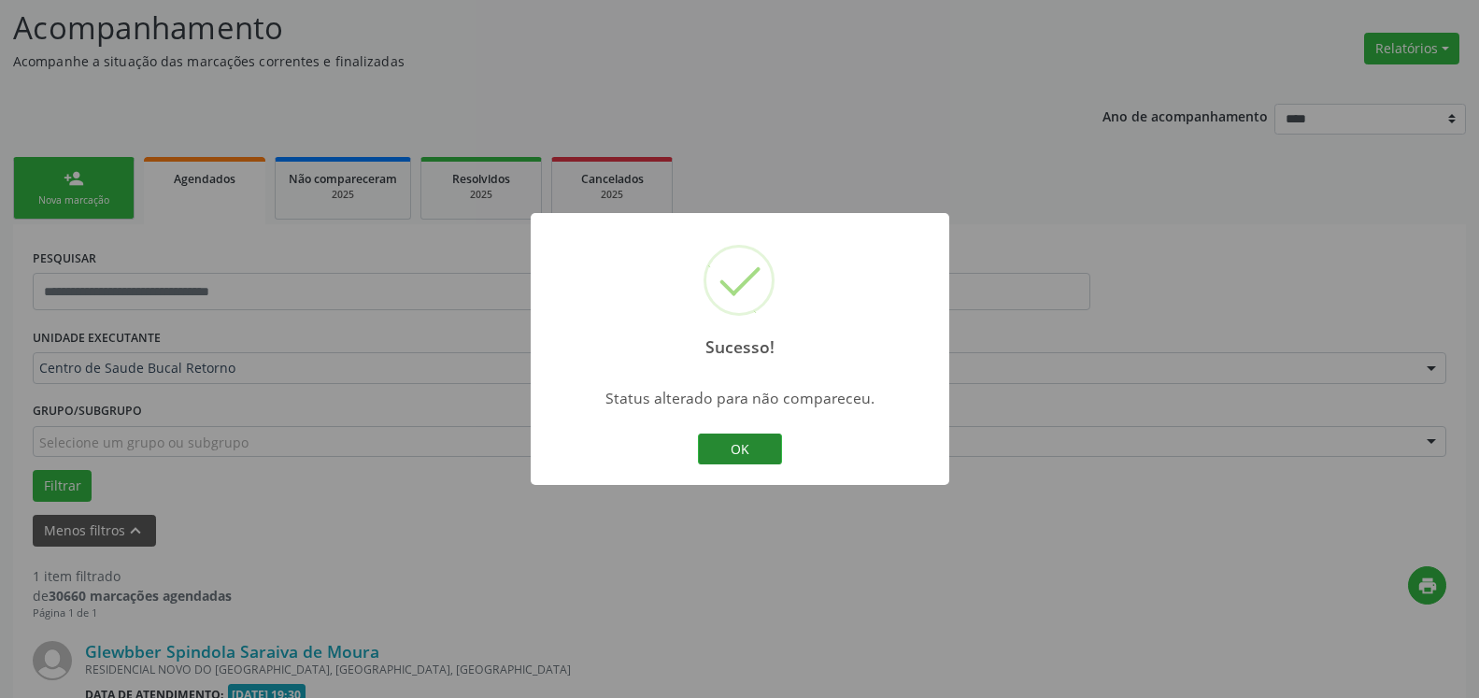
click at [751, 448] on button "OK" at bounding box center [740, 450] width 84 height 32
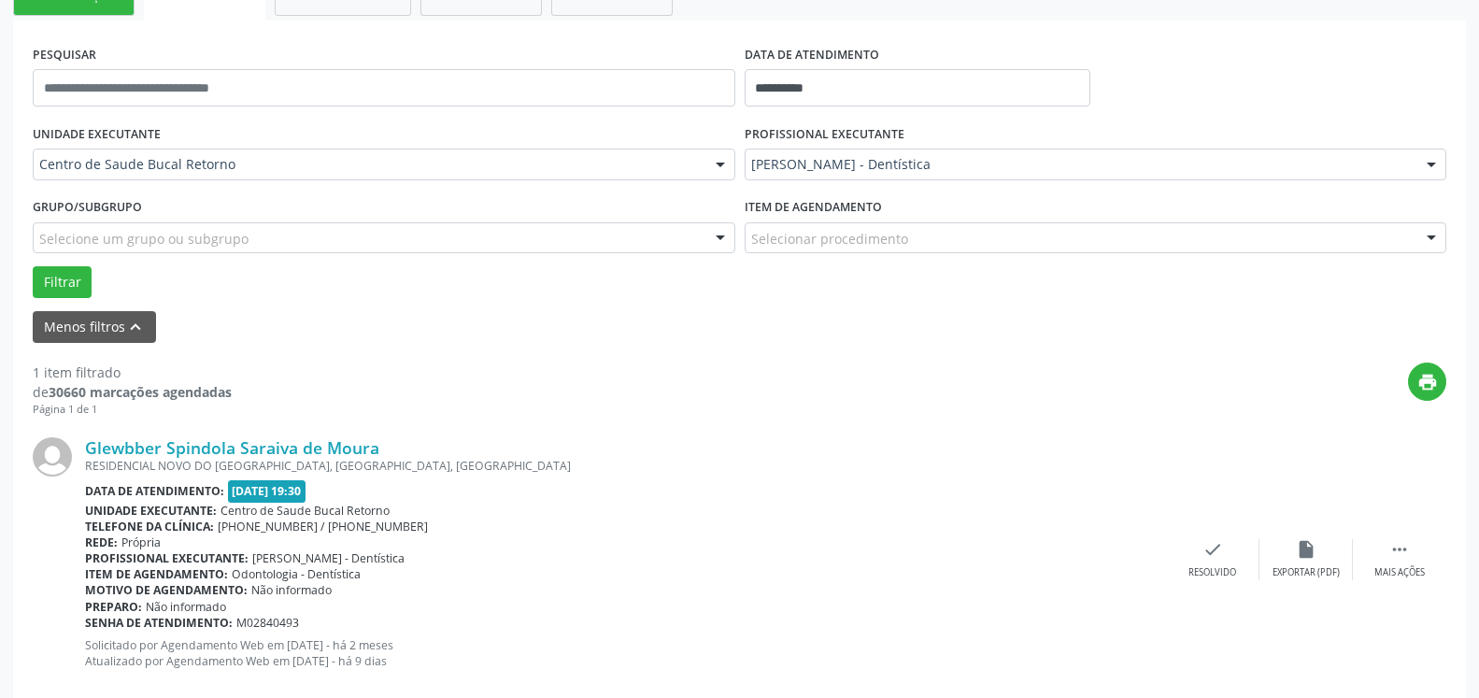
scroll to position [363, 0]
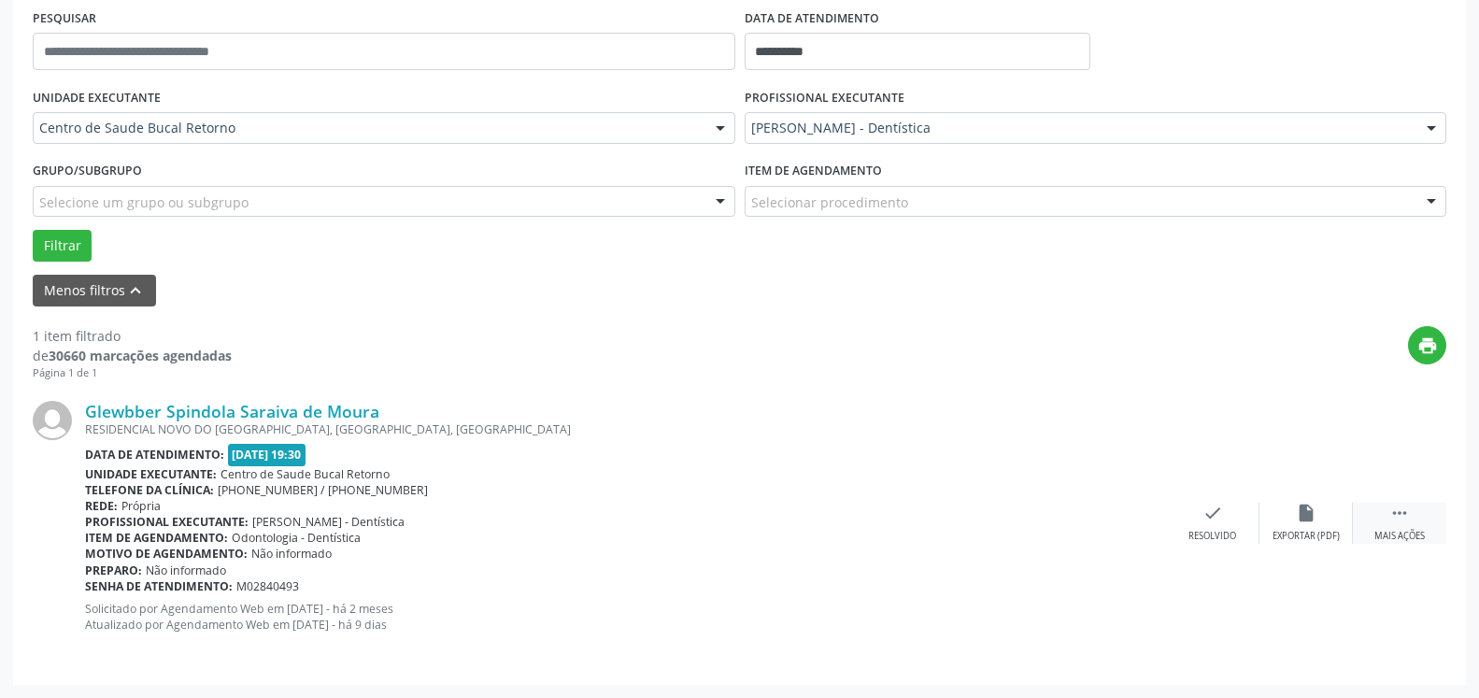
click at [1401, 536] on div "Mais ações" at bounding box center [1400, 536] width 50 height 13
click at [1304, 512] on icon "alarm_off" at bounding box center [1306, 513] width 21 height 21
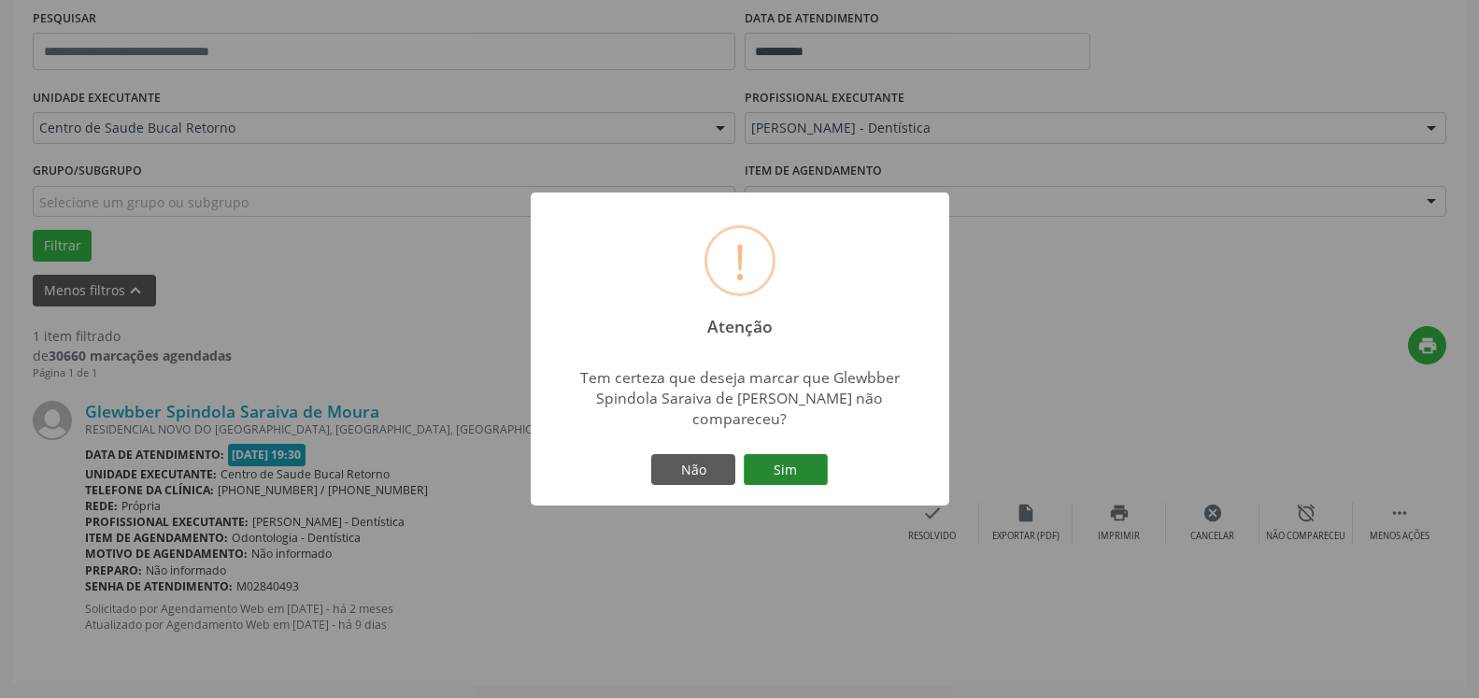
click at [806, 454] on button "Sim" at bounding box center [786, 470] width 84 height 32
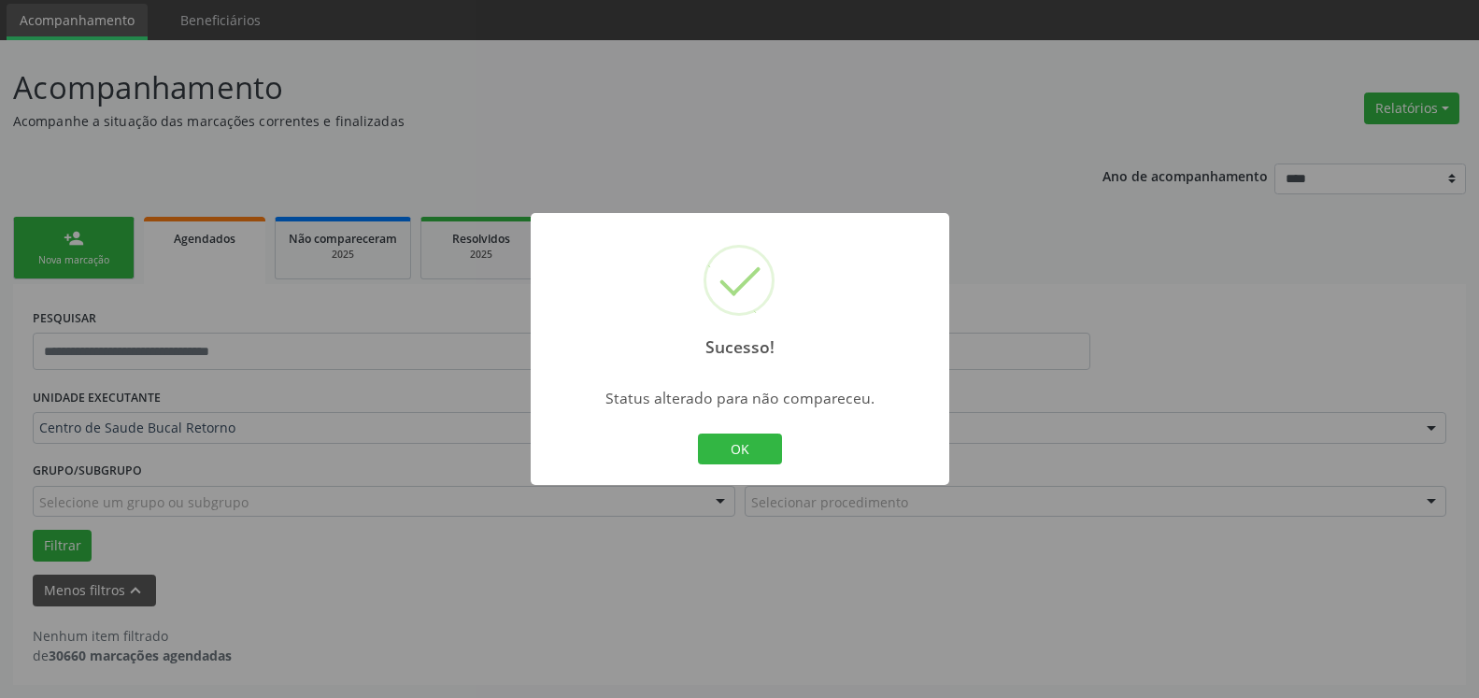
scroll to position [63, 0]
click at [738, 452] on button "OK" at bounding box center [740, 450] width 84 height 32
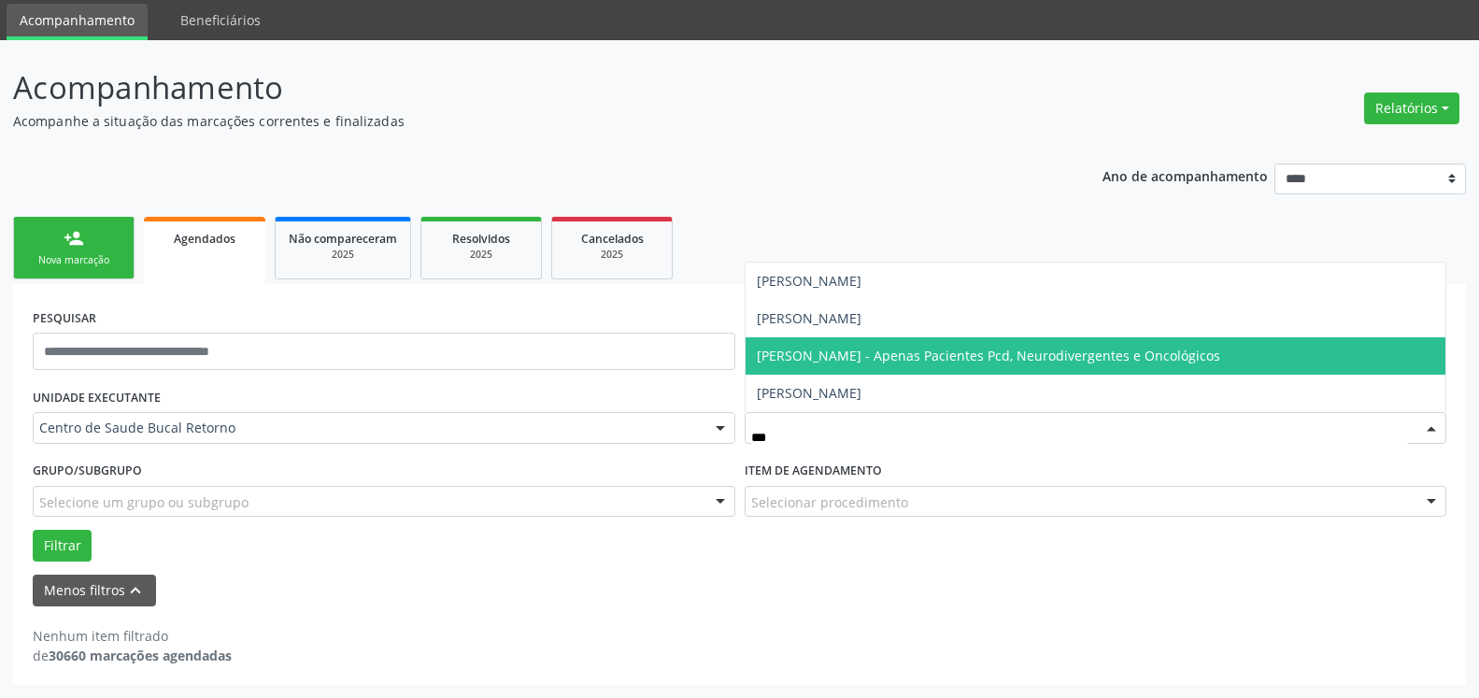
click at [874, 351] on span "[PERSON_NAME] - Apenas Pacientes Pcd, Neurodivergentes e Oncológicos" at bounding box center [989, 356] width 464 height 18
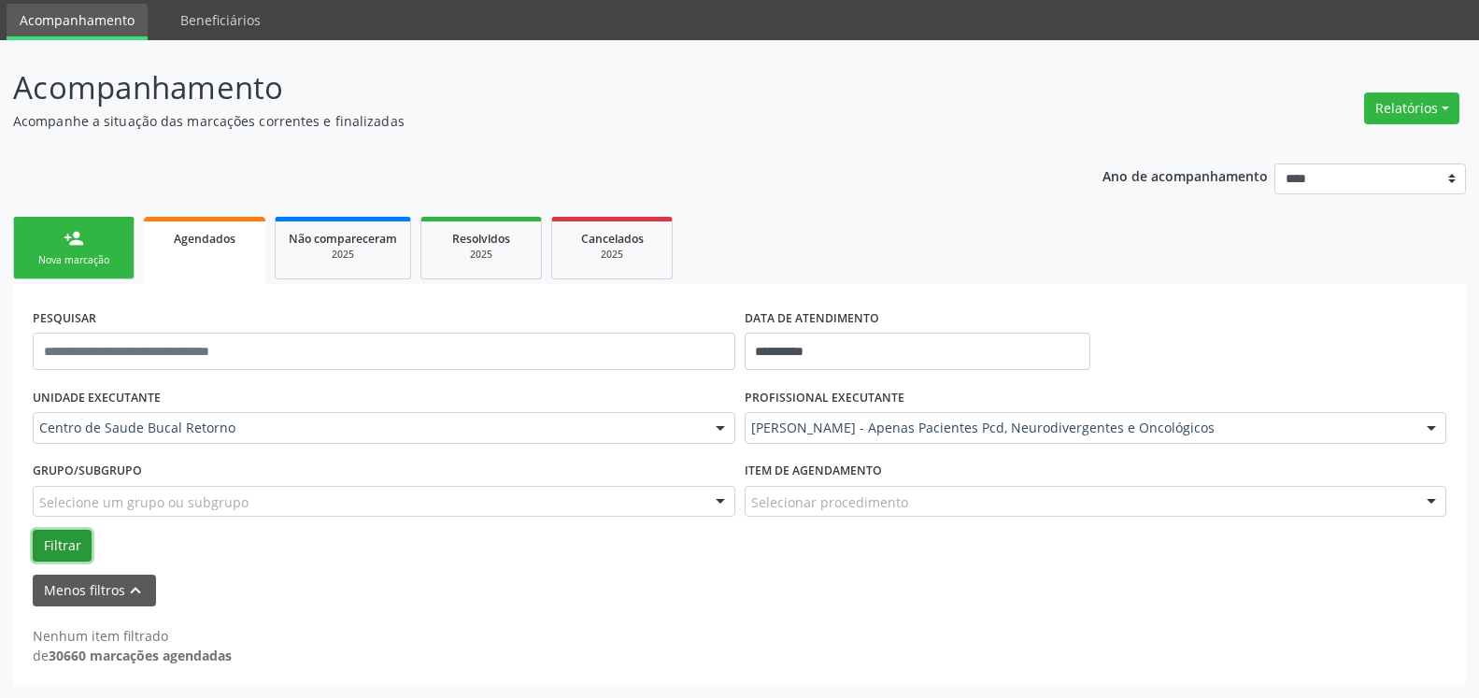
click at [37, 545] on button "Filtrar" at bounding box center [62, 546] width 59 height 32
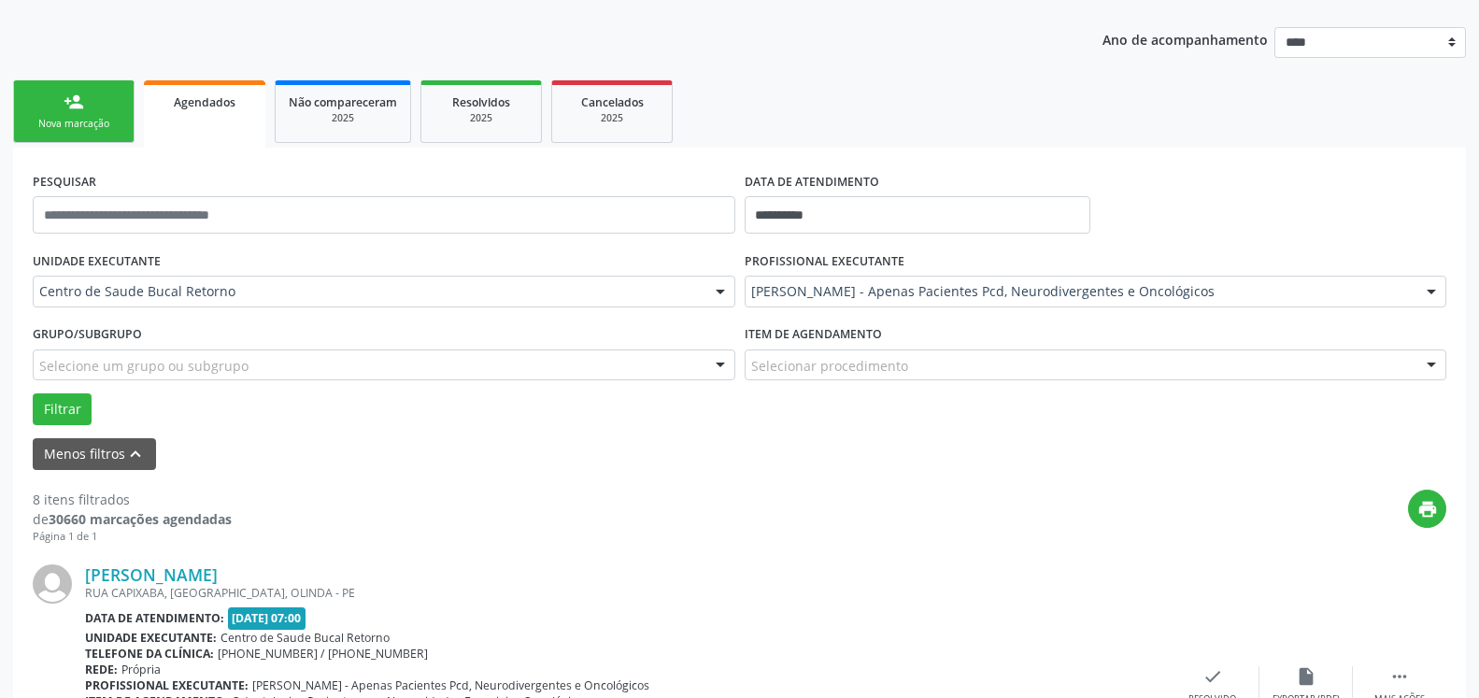
scroll to position [349, 0]
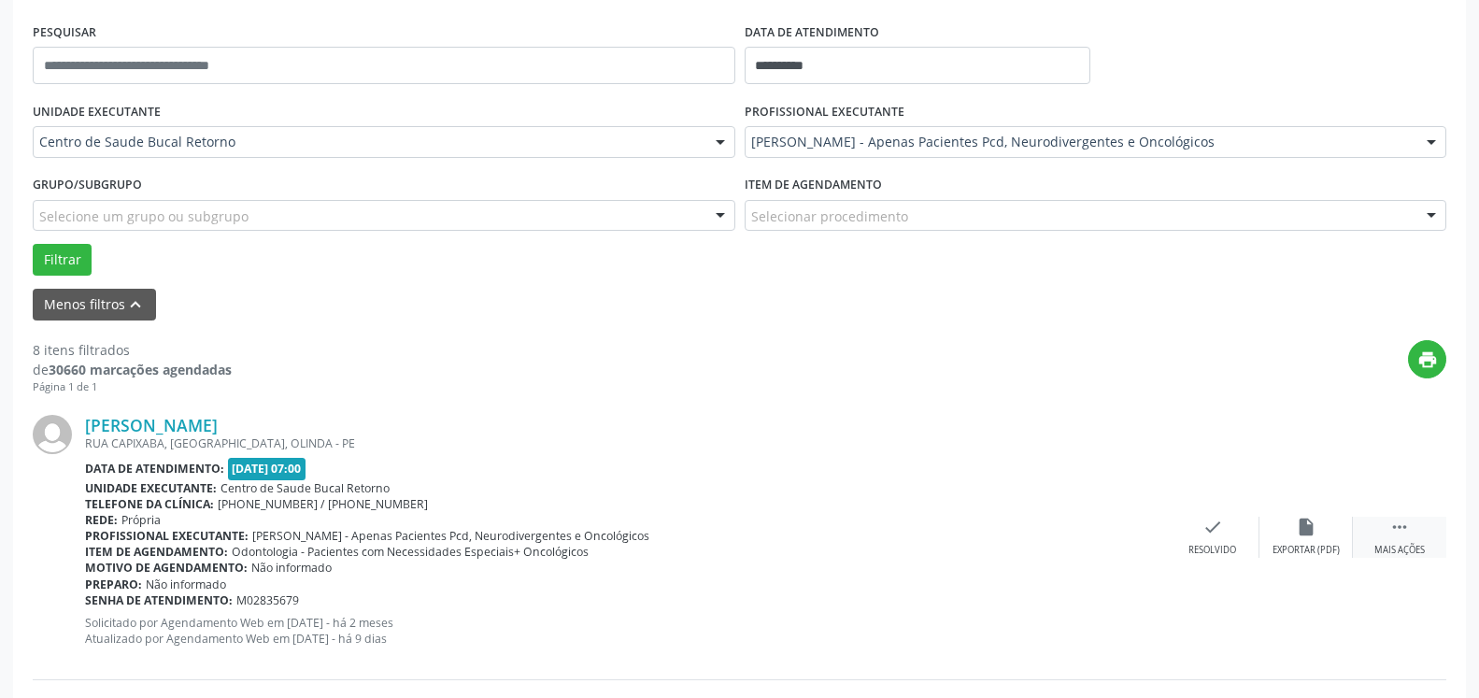
click at [1417, 536] on div " Mais ações" at bounding box center [1399, 537] width 93 height 40
click at [1343, 532] on div "alarm_off Não compareceu" at bounding box center [1306, 537] width 93 height 40
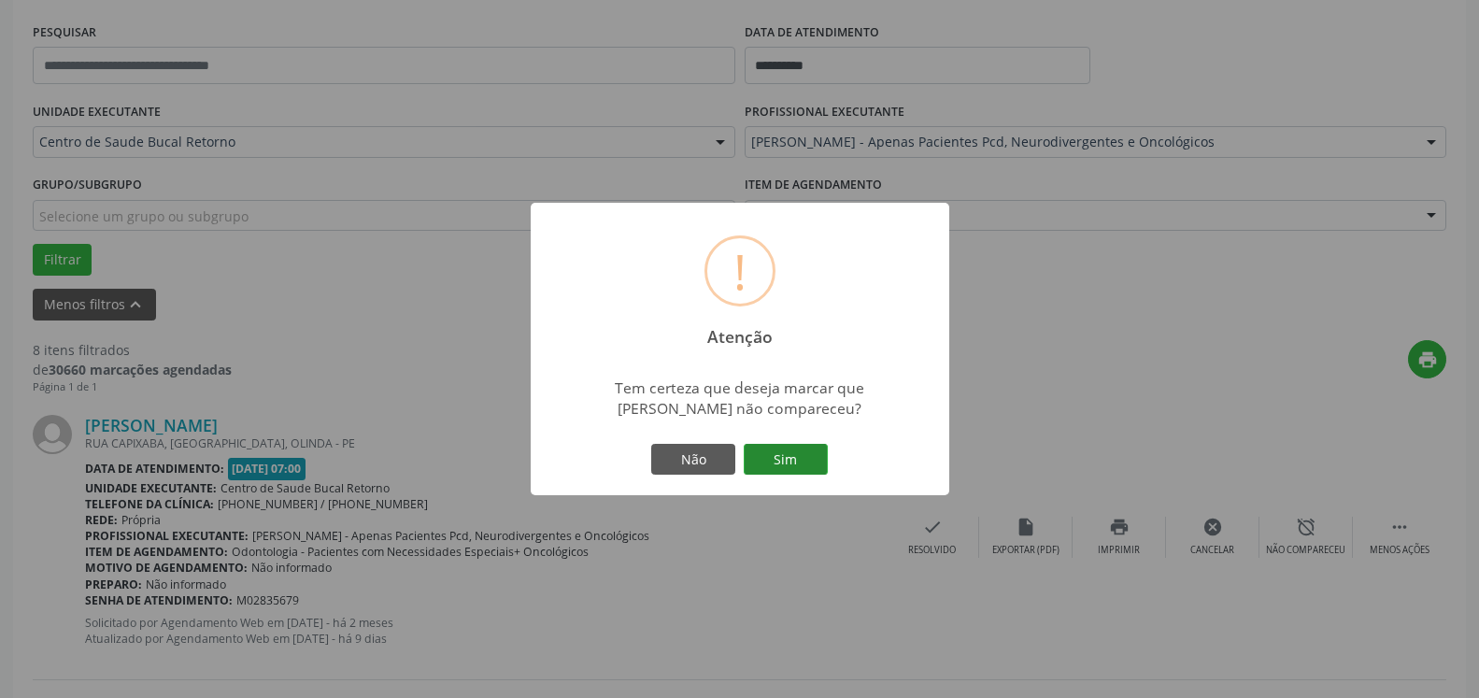
click at [779, 450] on button "Sim" at bounding box center [786, 460] width 84 height 32
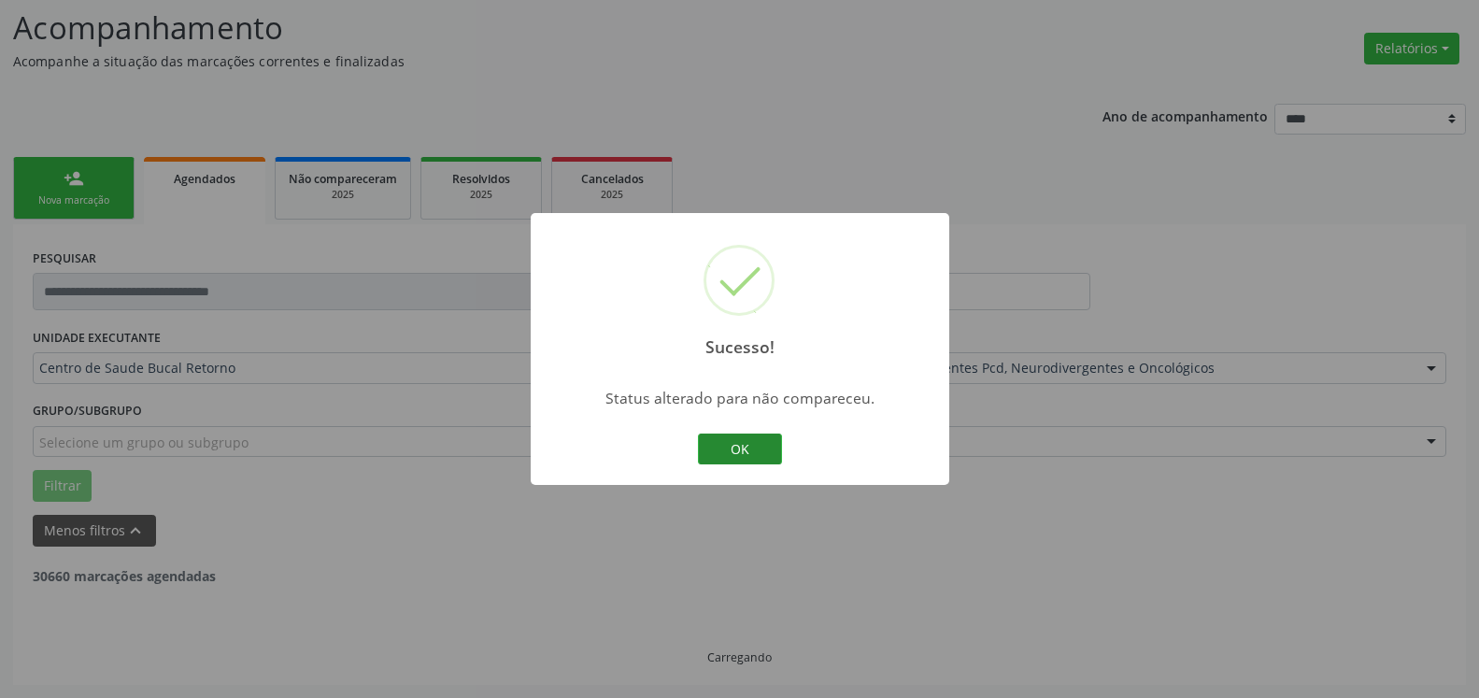
scroll to position [122, 0]
click at [729, 456] on button "OK" at bounding box center [740, 450] width 84 height 32
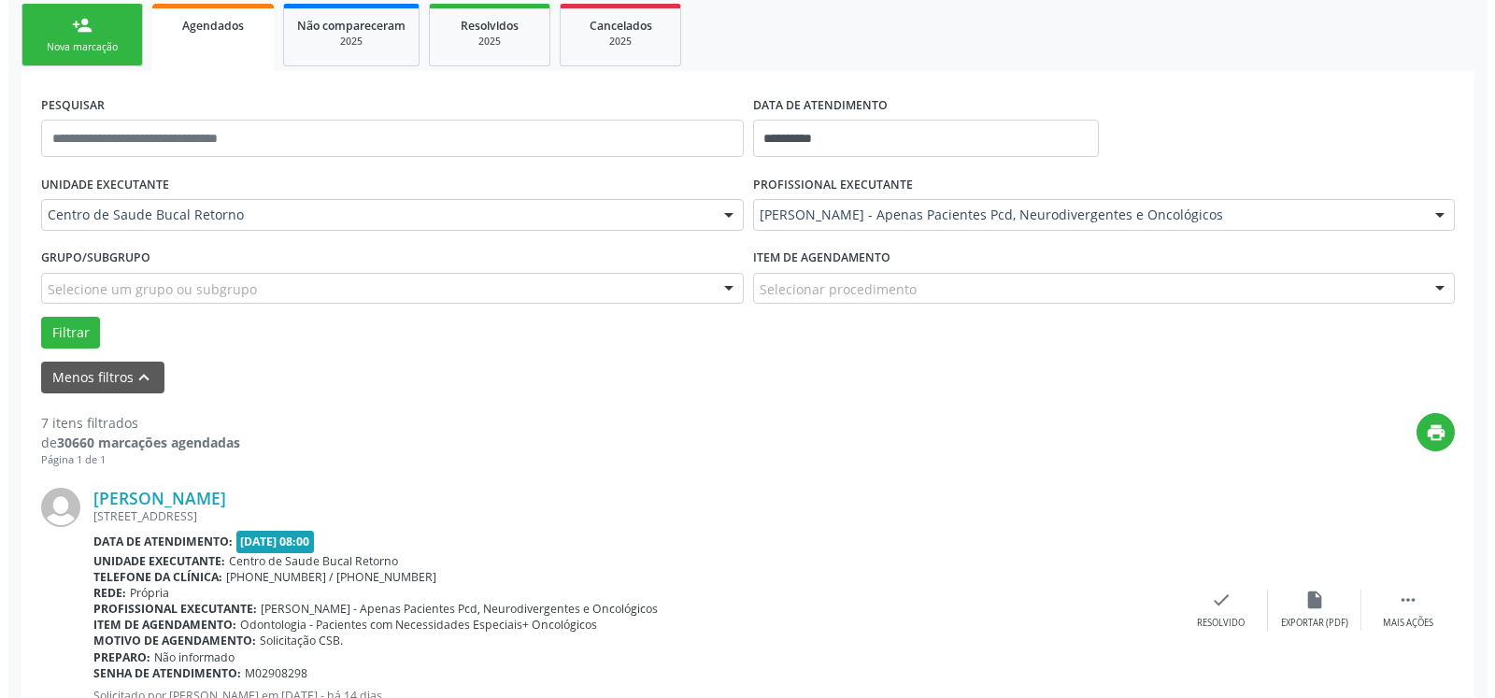
scroll to position [408, 0]
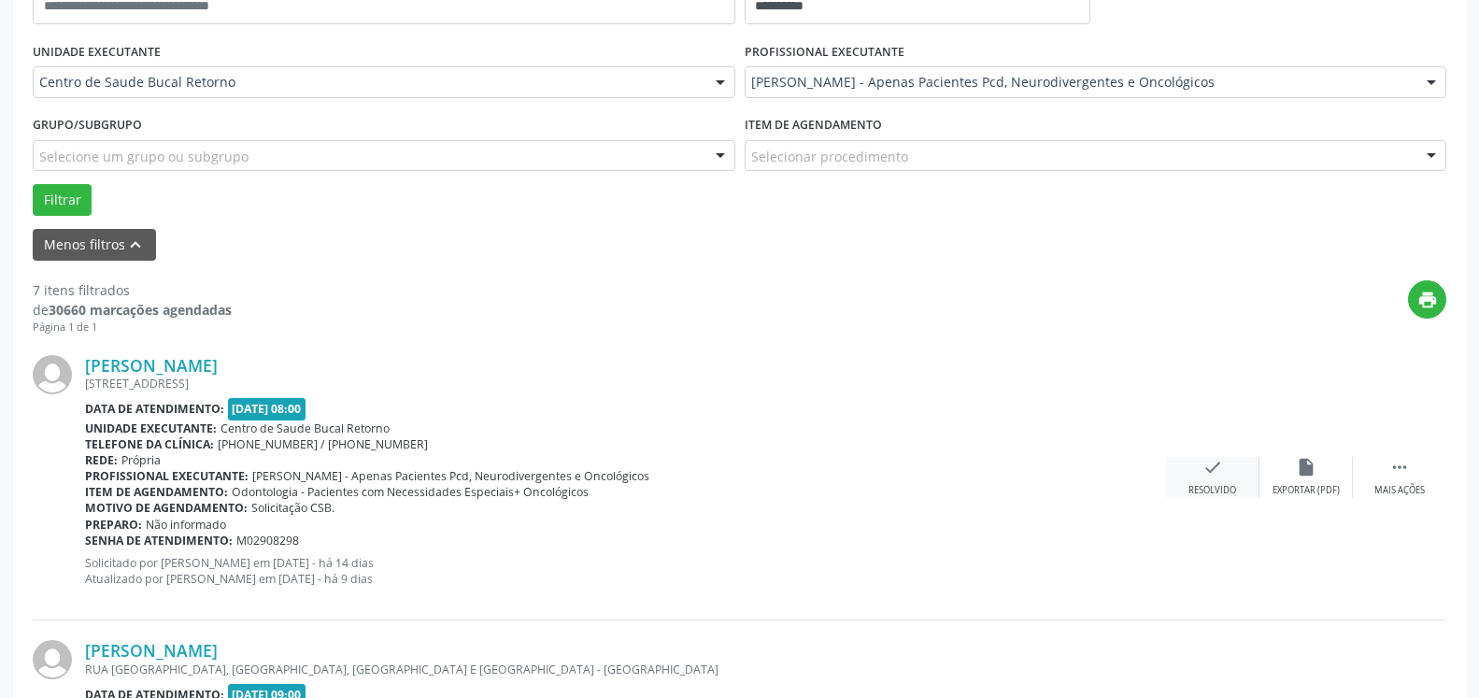
click at [1227, 483] on div "check Resolvido" at bounding box center [1212, 477] width 93 height 40
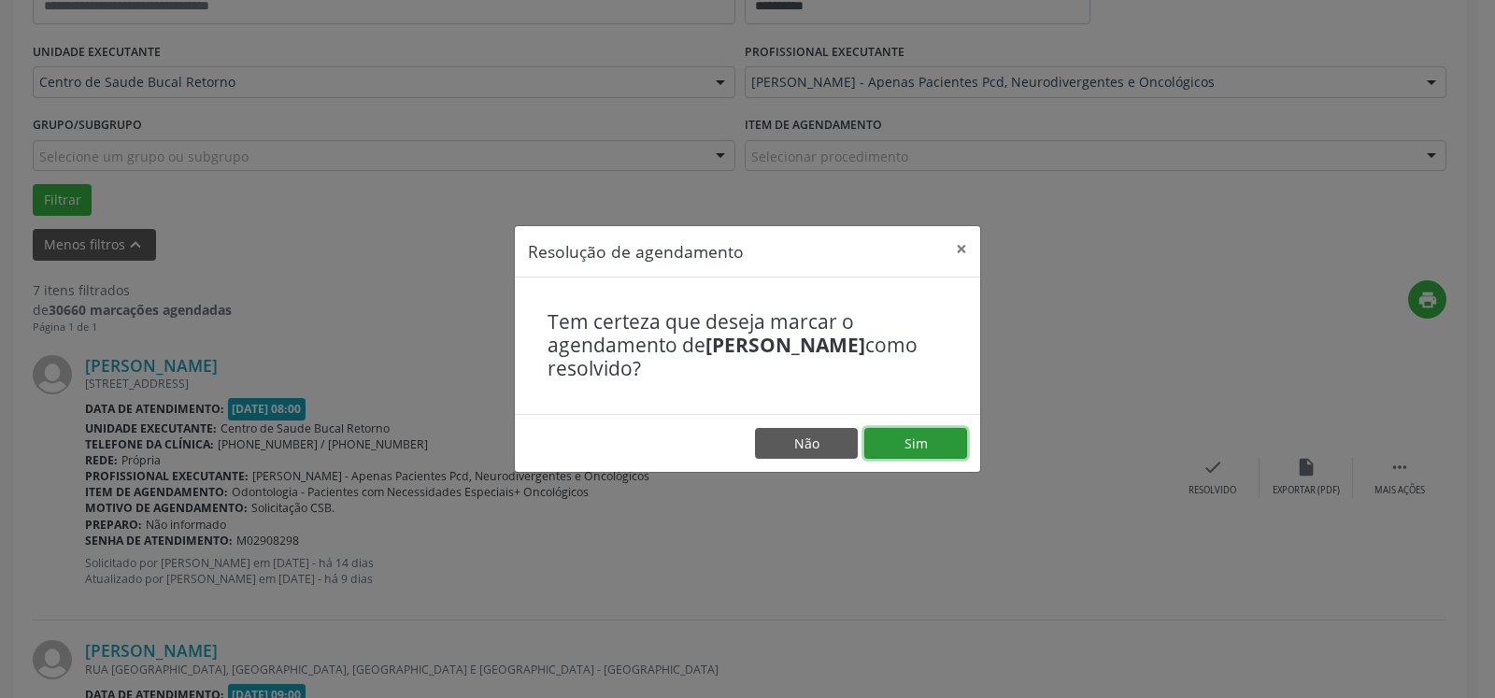
click at [885, 450] on button "Sim" at bounding box center [916, 444] width 103 height 32
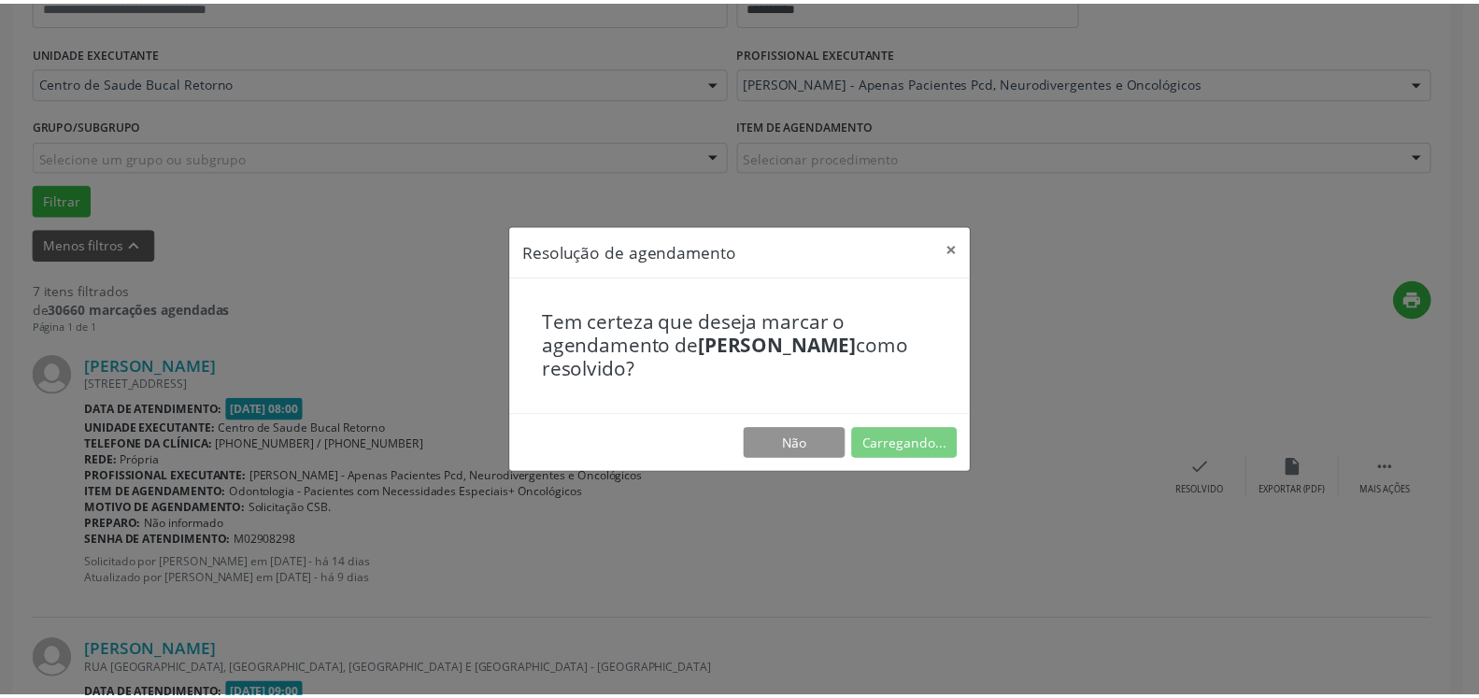
scroll to position [103, 0]
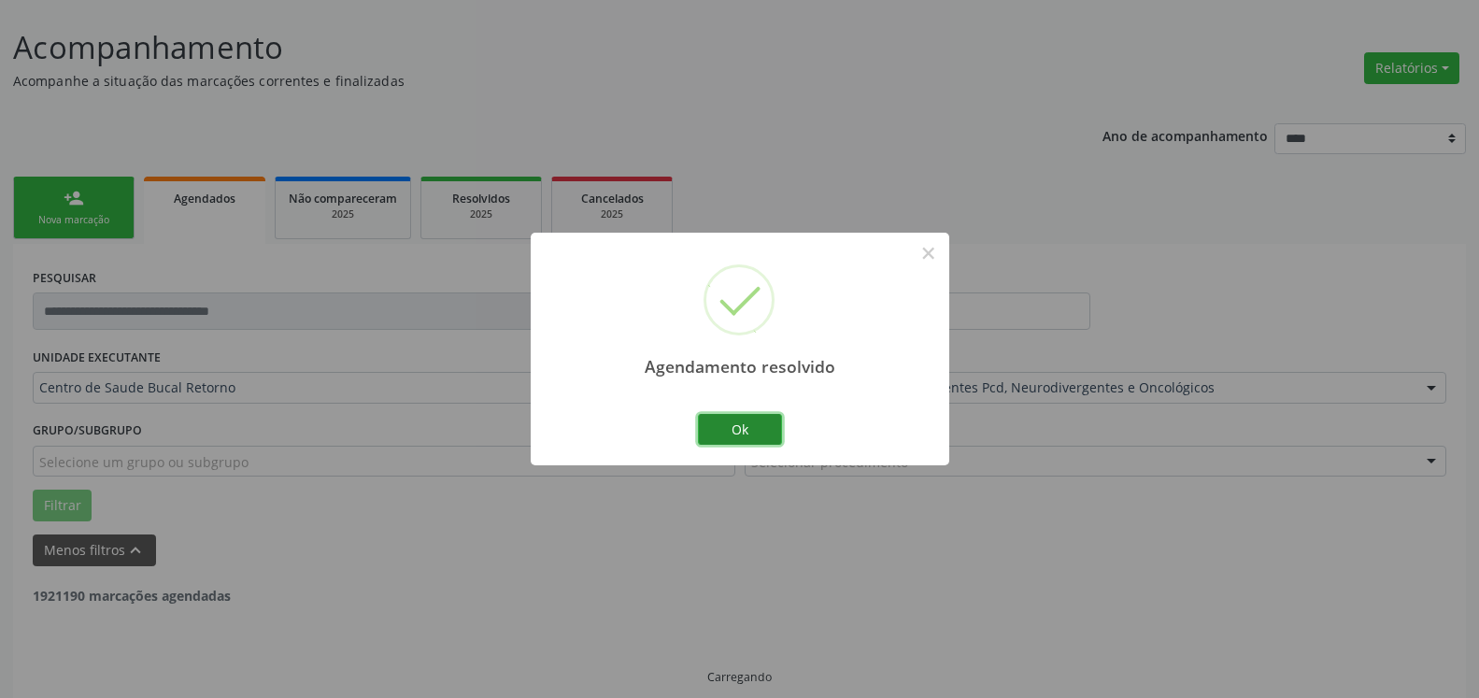
click at [769, 425] on button "Ok" at bounding box center [740, 430] width 84 height 32
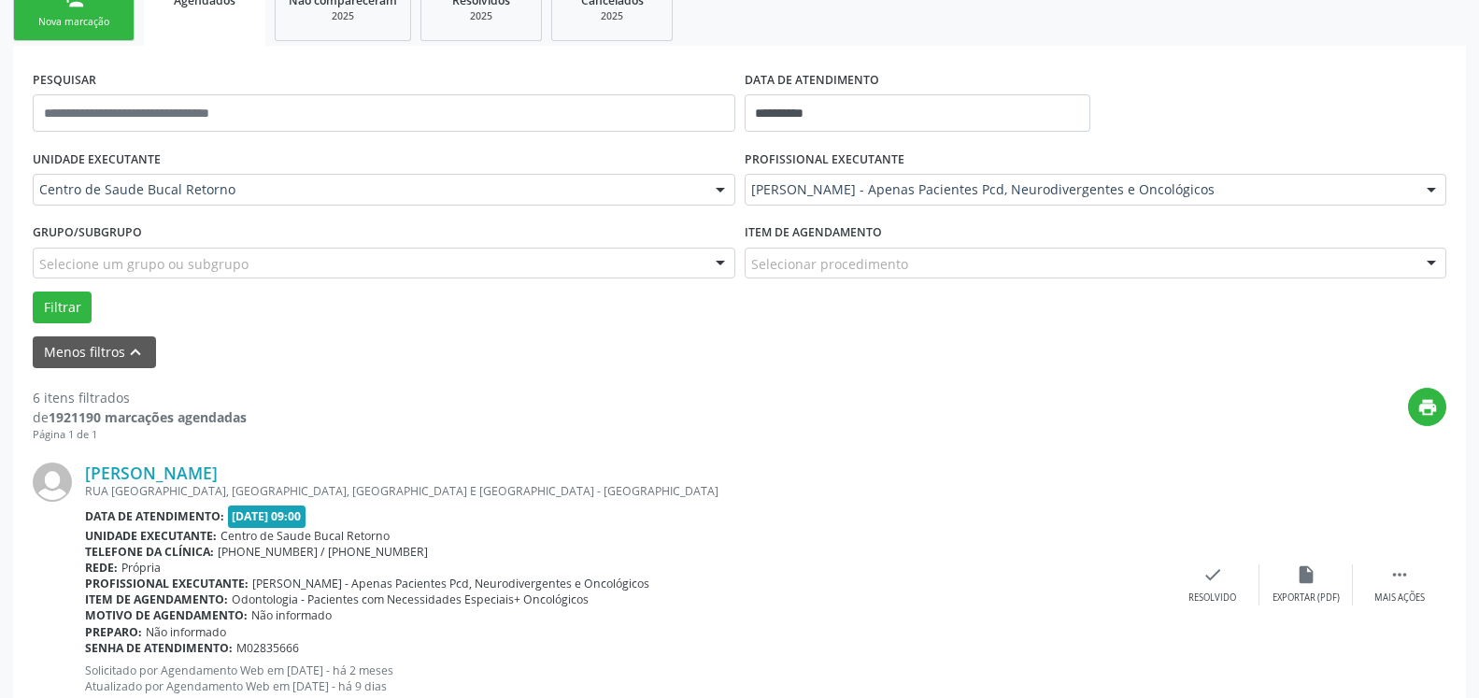
scroll to position [389, 0]
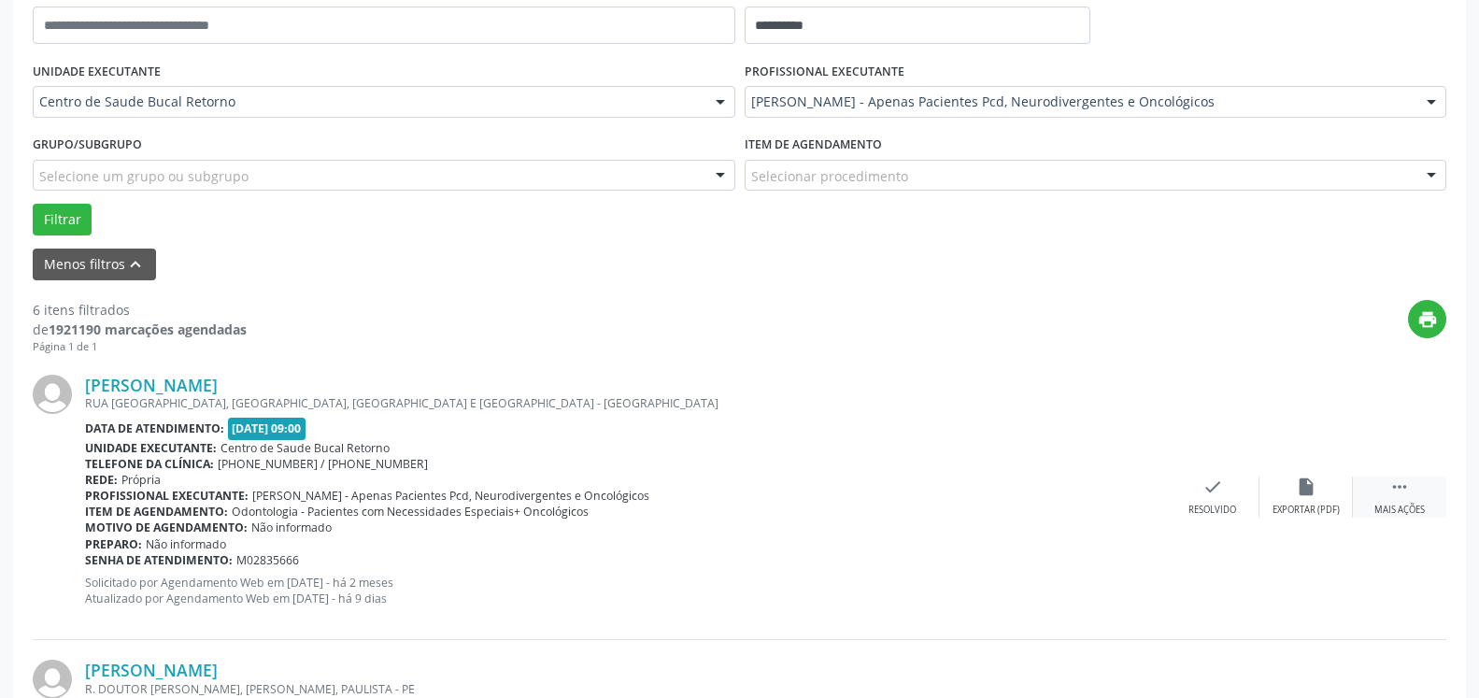
click at [1399, 493] on icon "" at bounding box center [1400, 487] width 21 height 21
click at [1332, 481] on div "alarm_off Não compareceu" at bounding box center [1306, 497] width 93 height 40
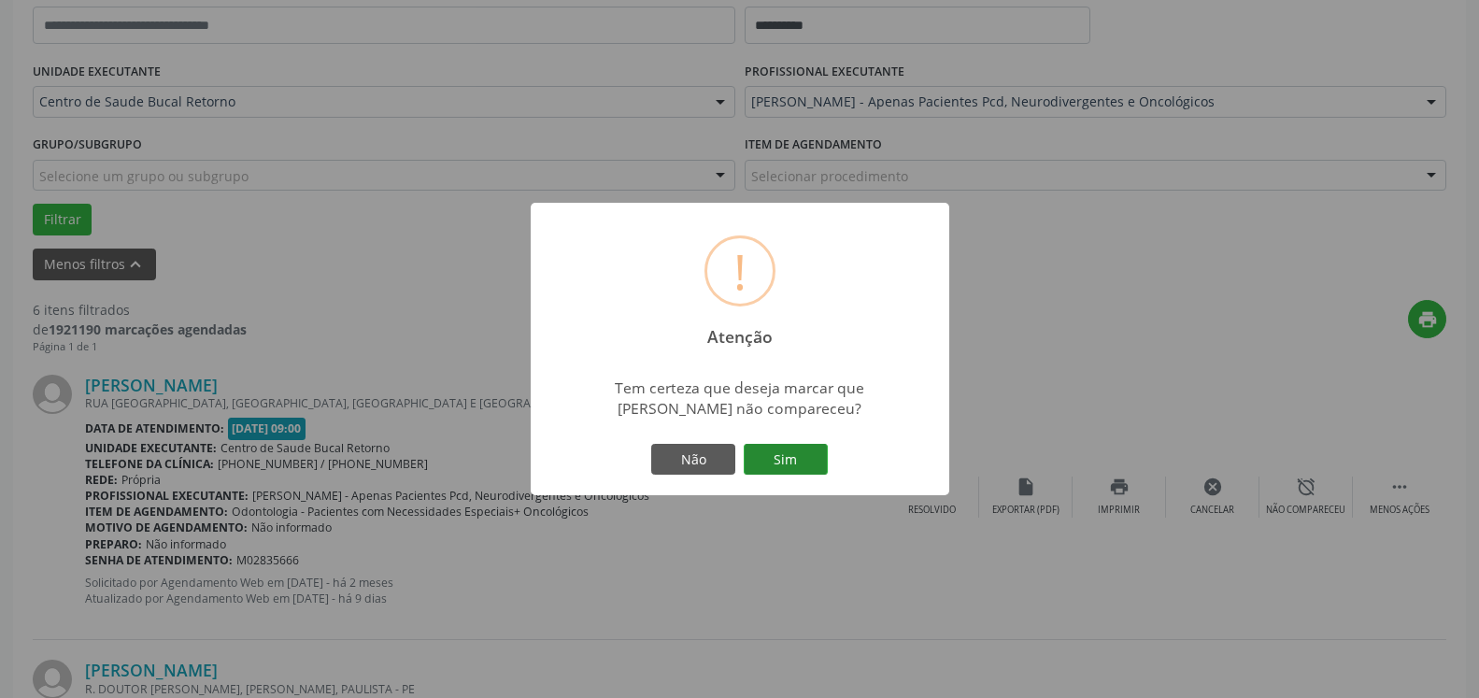
click at [792, 458] on button "Sim" at bounding box center [786, 460] width 84 height 32
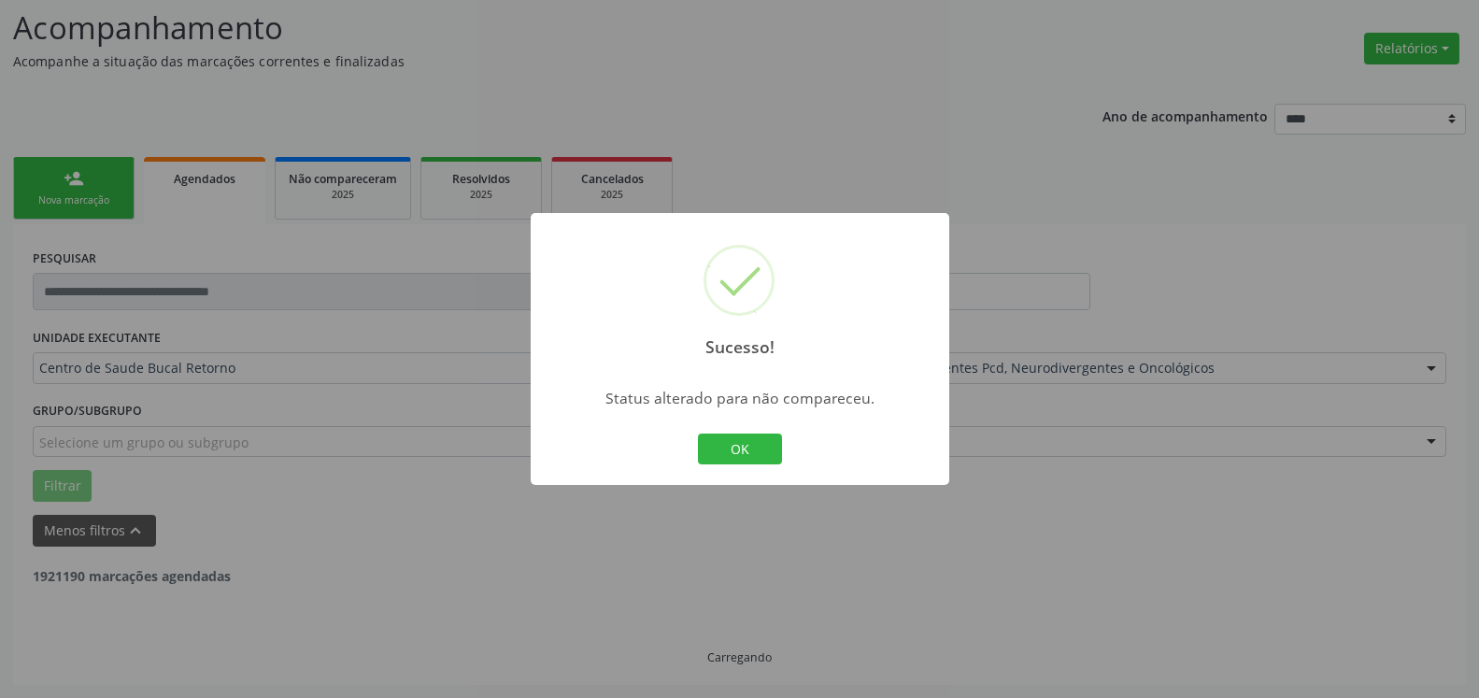
scroll to position [122, 0]
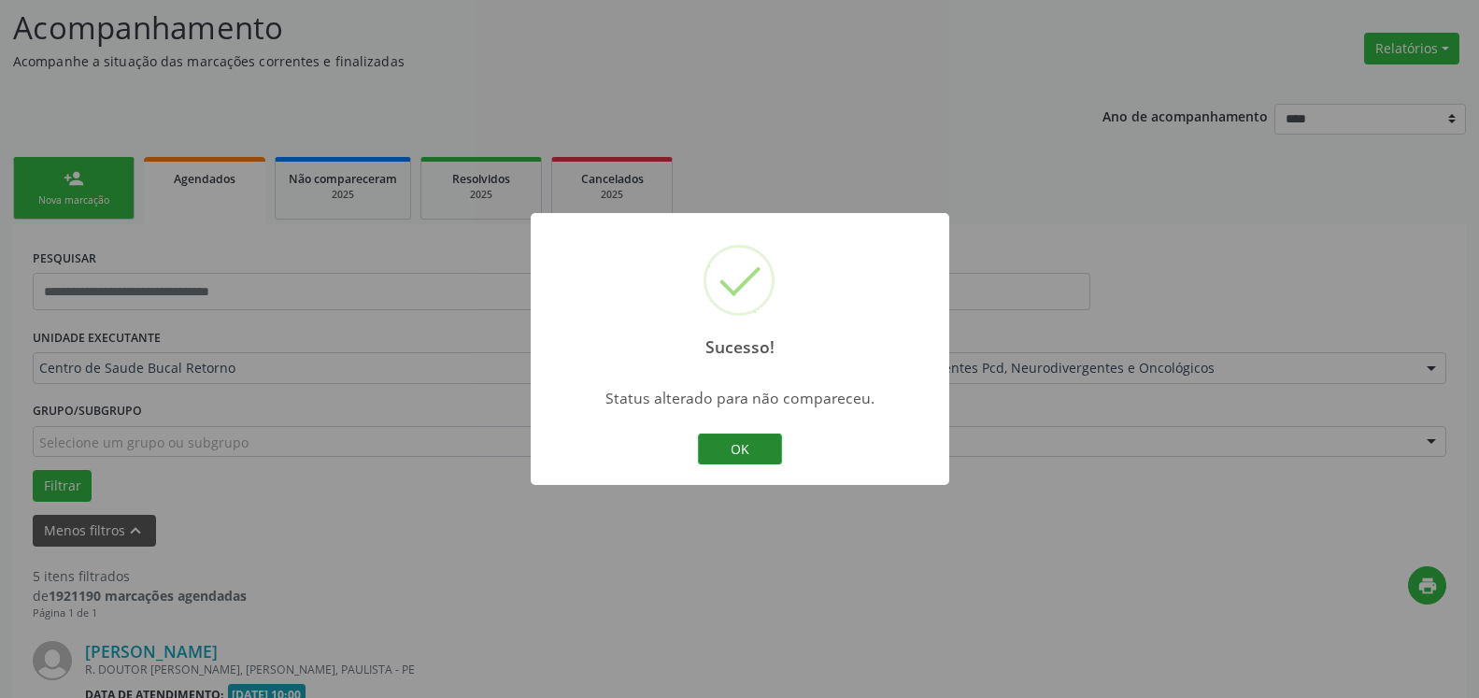
click at [739, 447] on button "OK" at bounding box center [740, 450] width 84 height 32
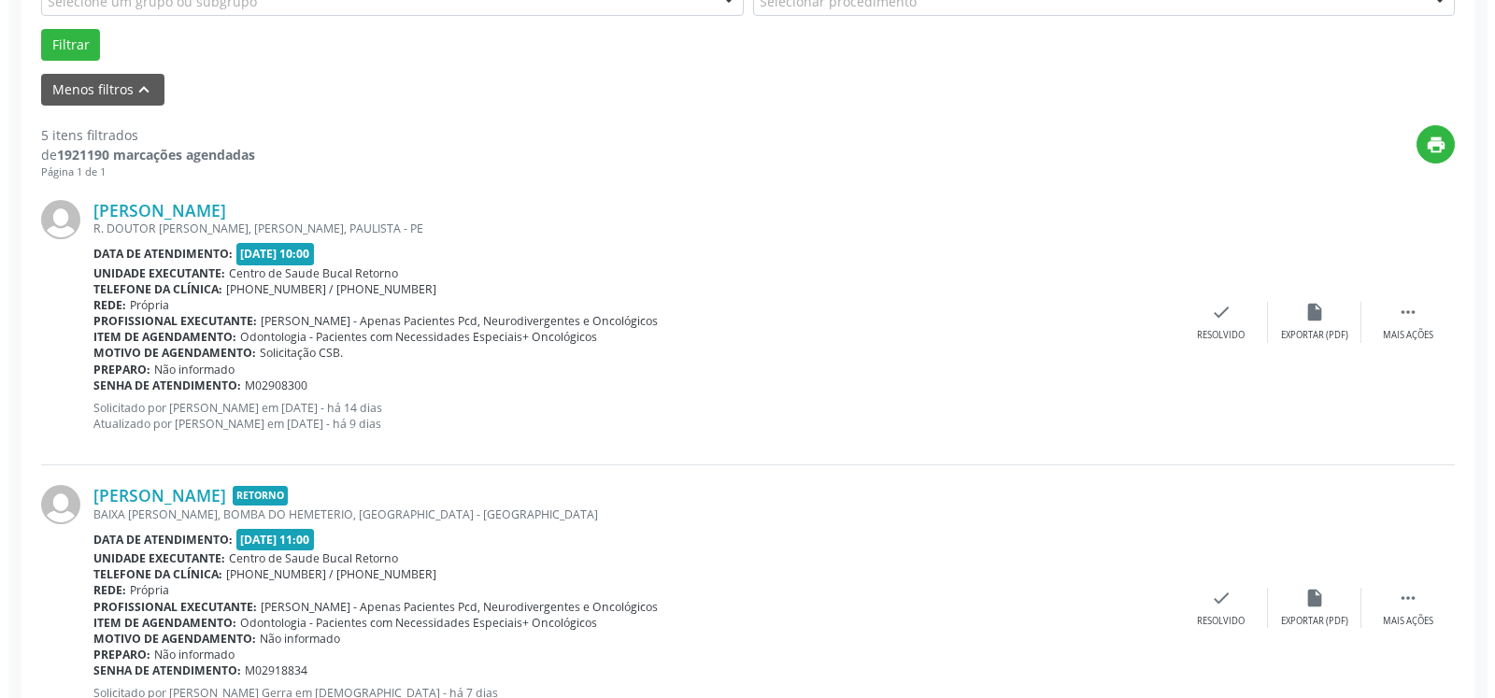
scroll to position [599, 0]
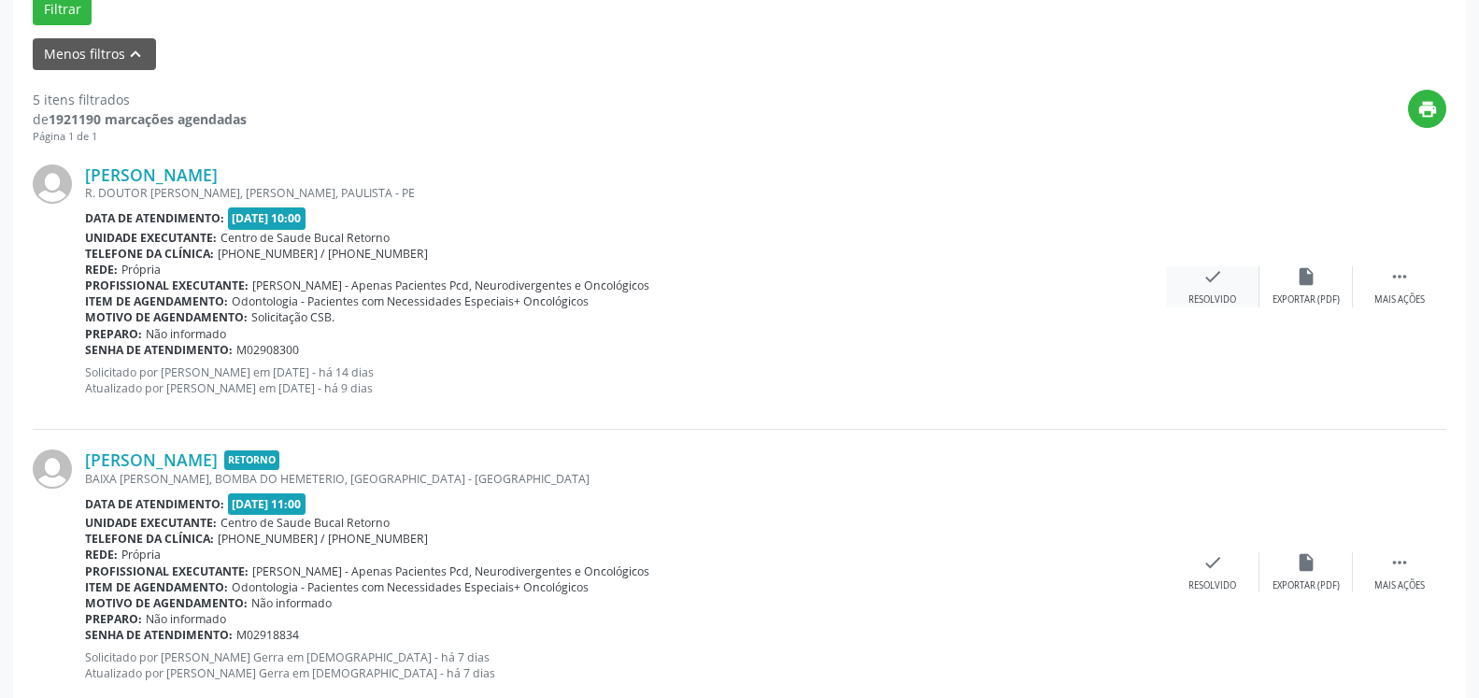
click at [1224, 279] on div "check Resolvido" at bounding box center [1212, 286] width 93 height 40
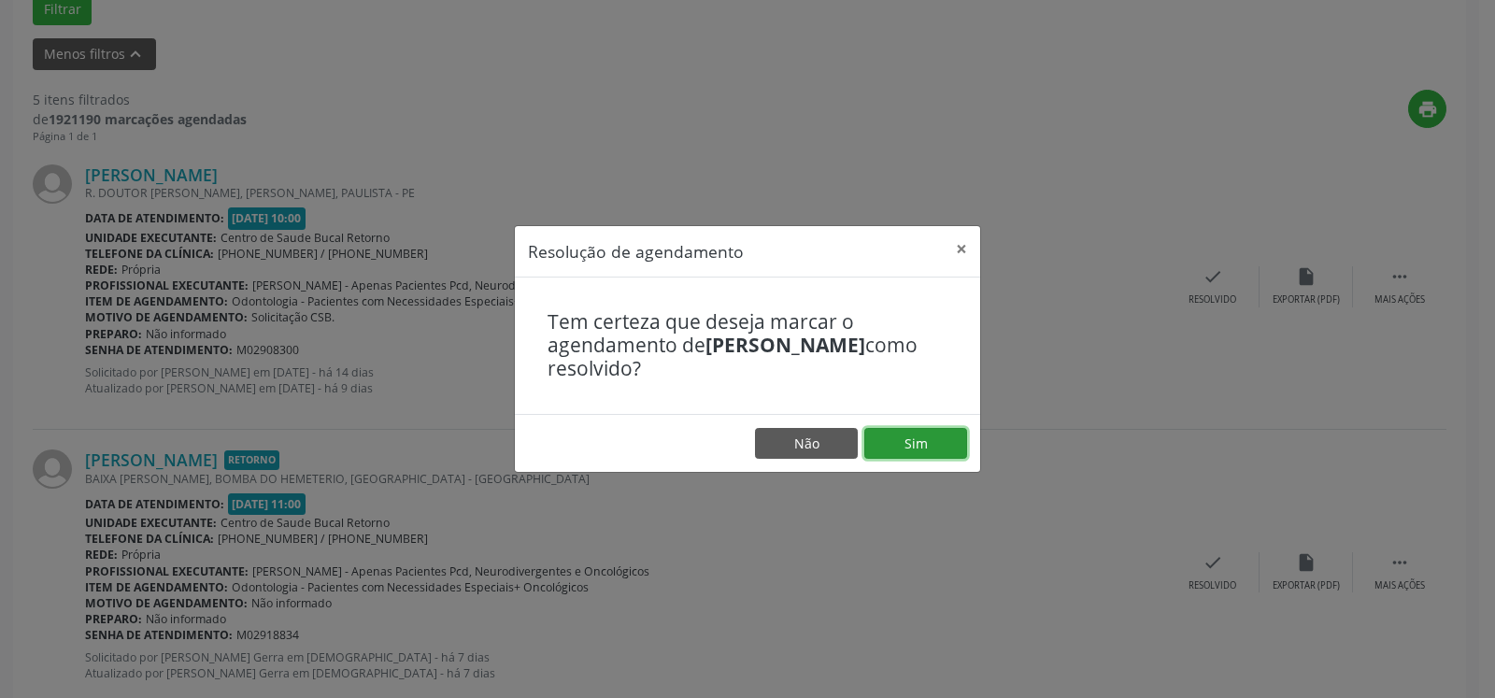
click at [923, 445] on button "Sim" at bounding box center [916, 444] width 103 height 32
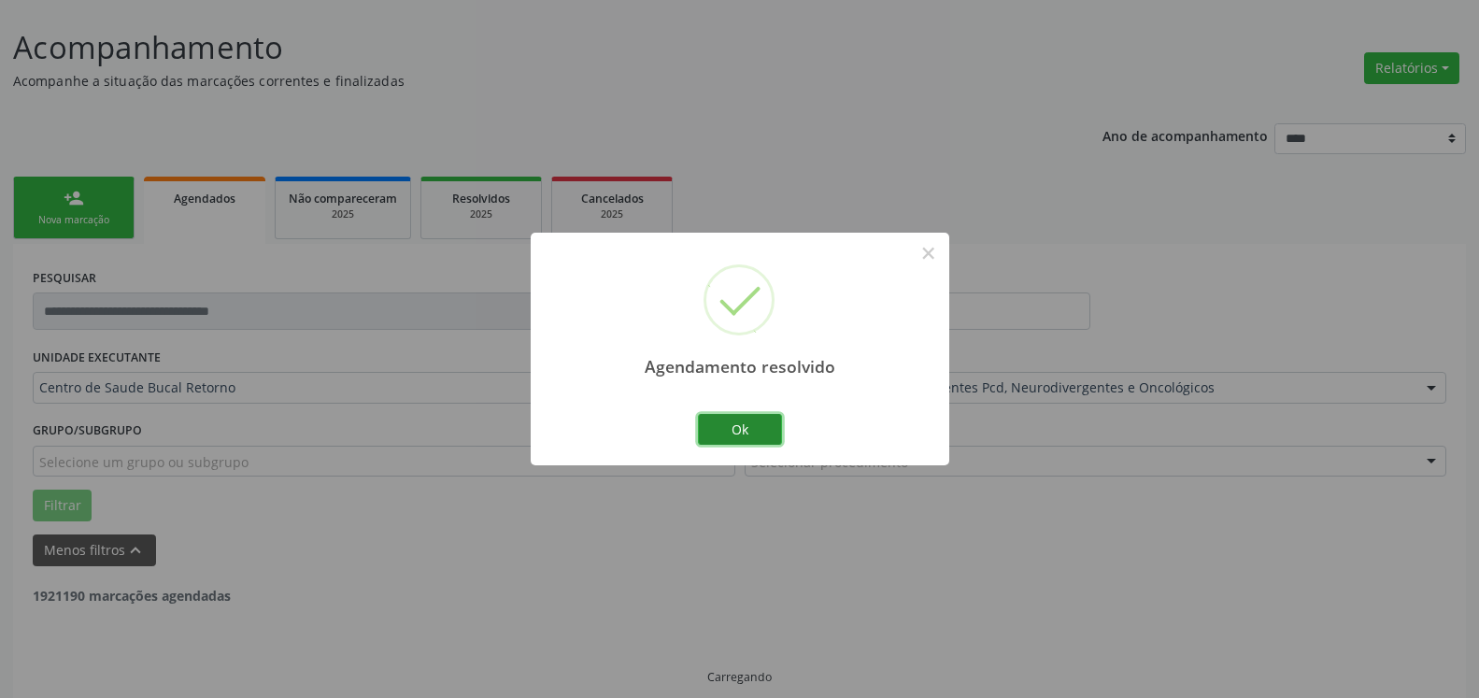
click at [746, 431] on button "Ok" at bounding box center [740, 430] width 84 height 32
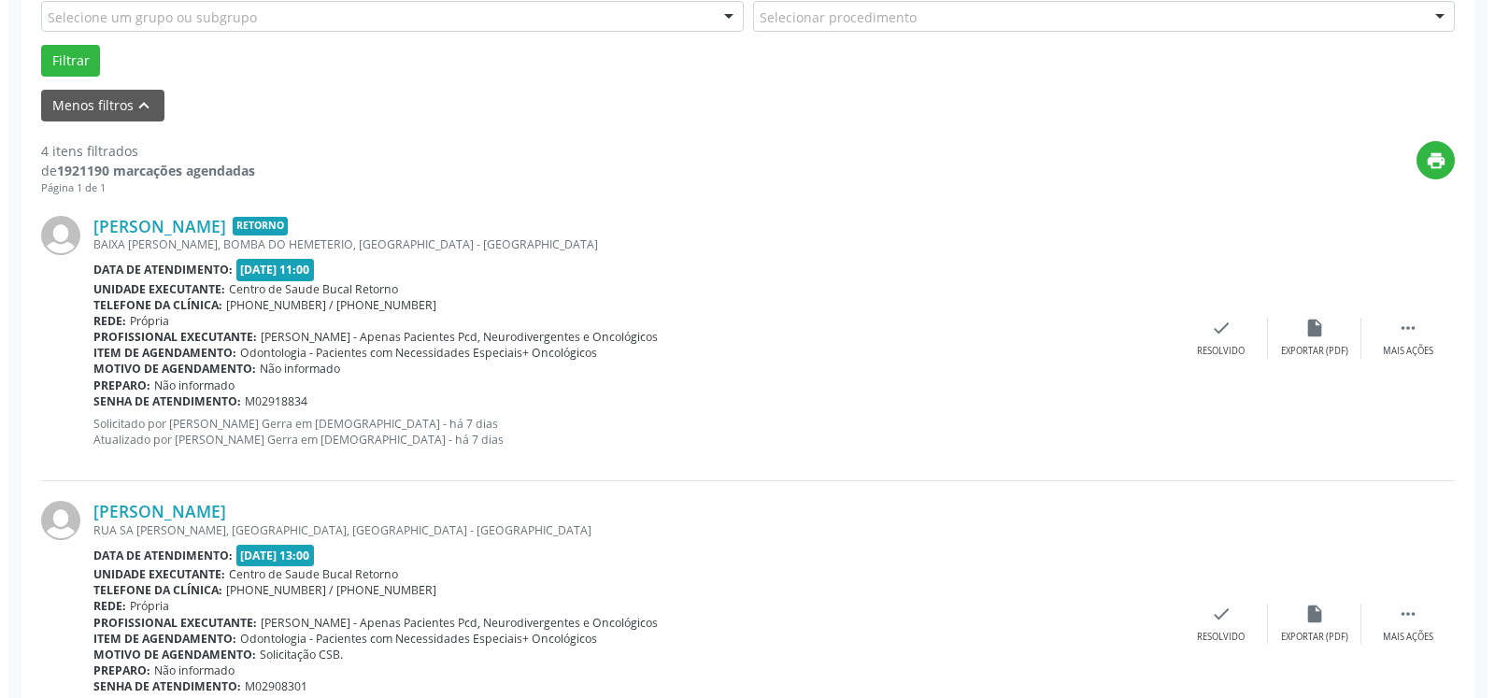
scroll to position [579, 0]
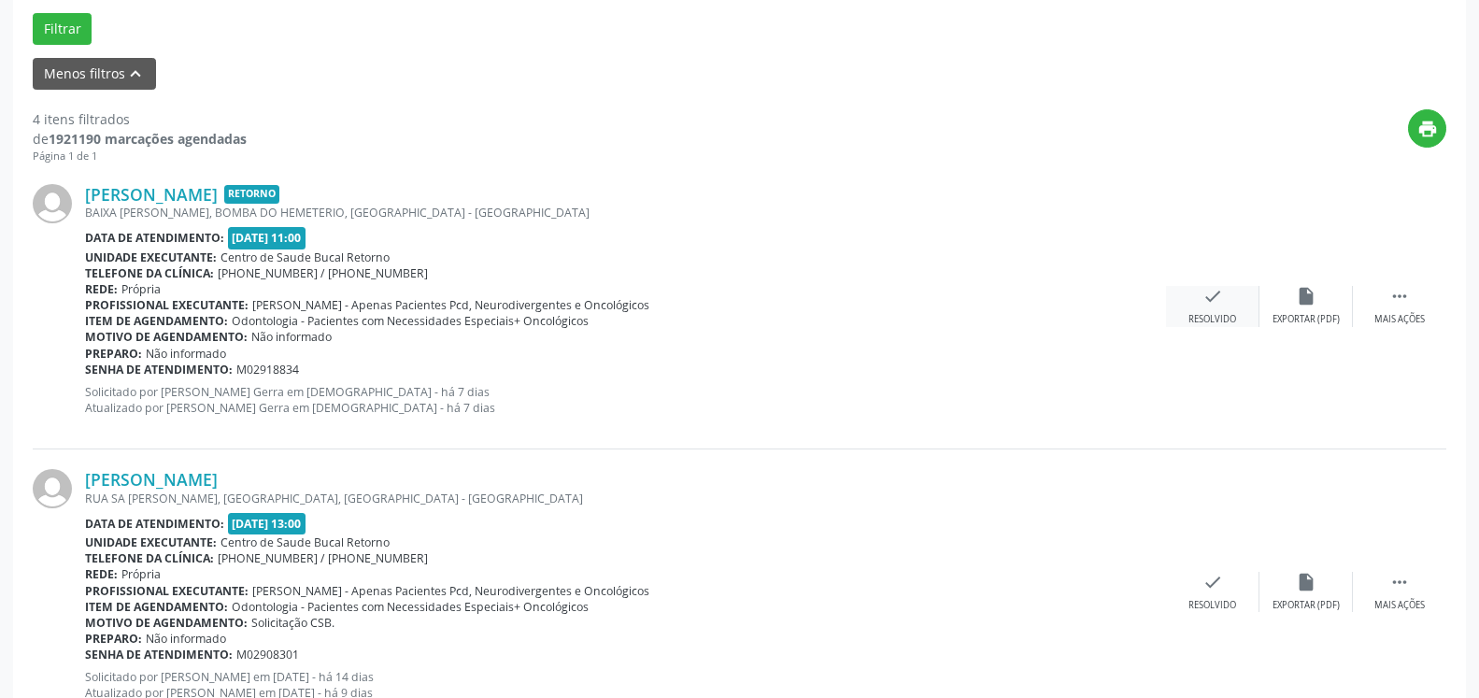
click at [1217, 293] on icon "check" at bounding box center [1213, 296] width 21 height 21
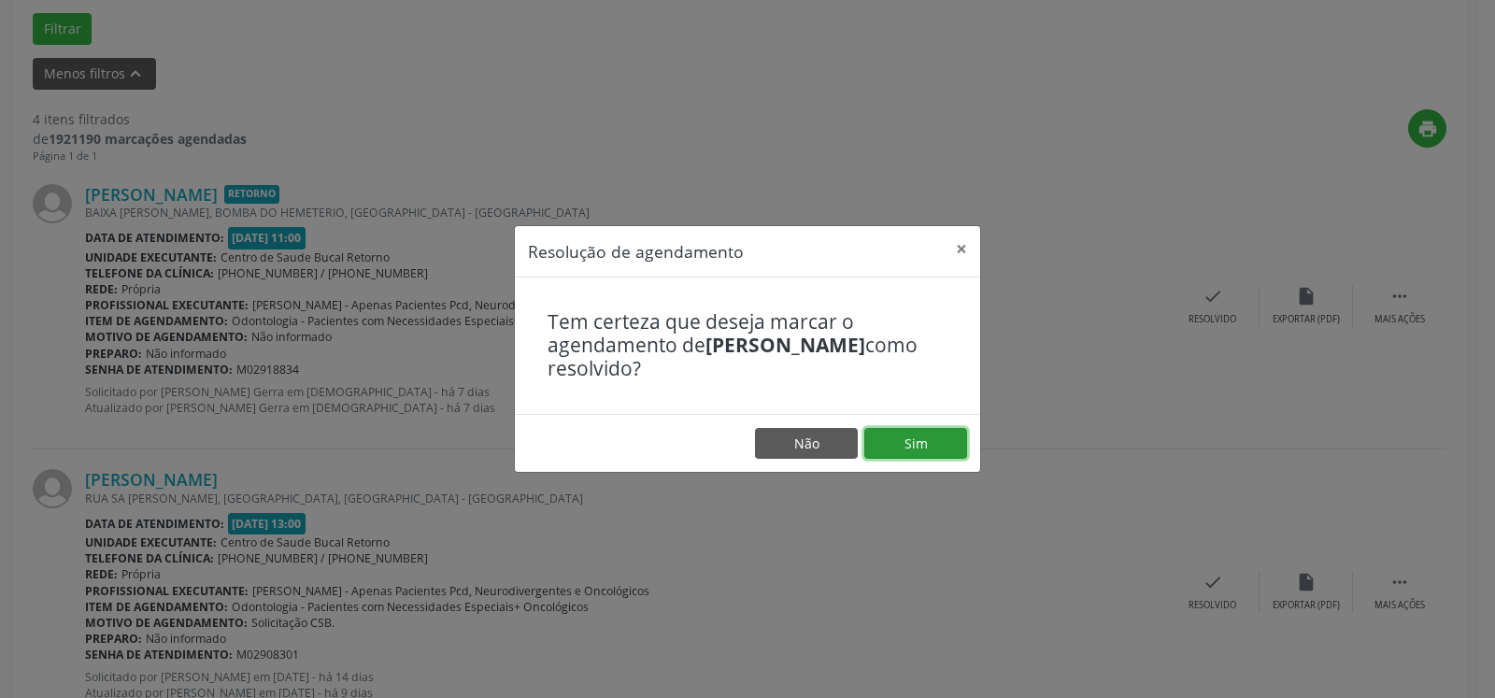
click at [917, 455] on button "Sim" at bounding box center [916, 444] width 103 height 32
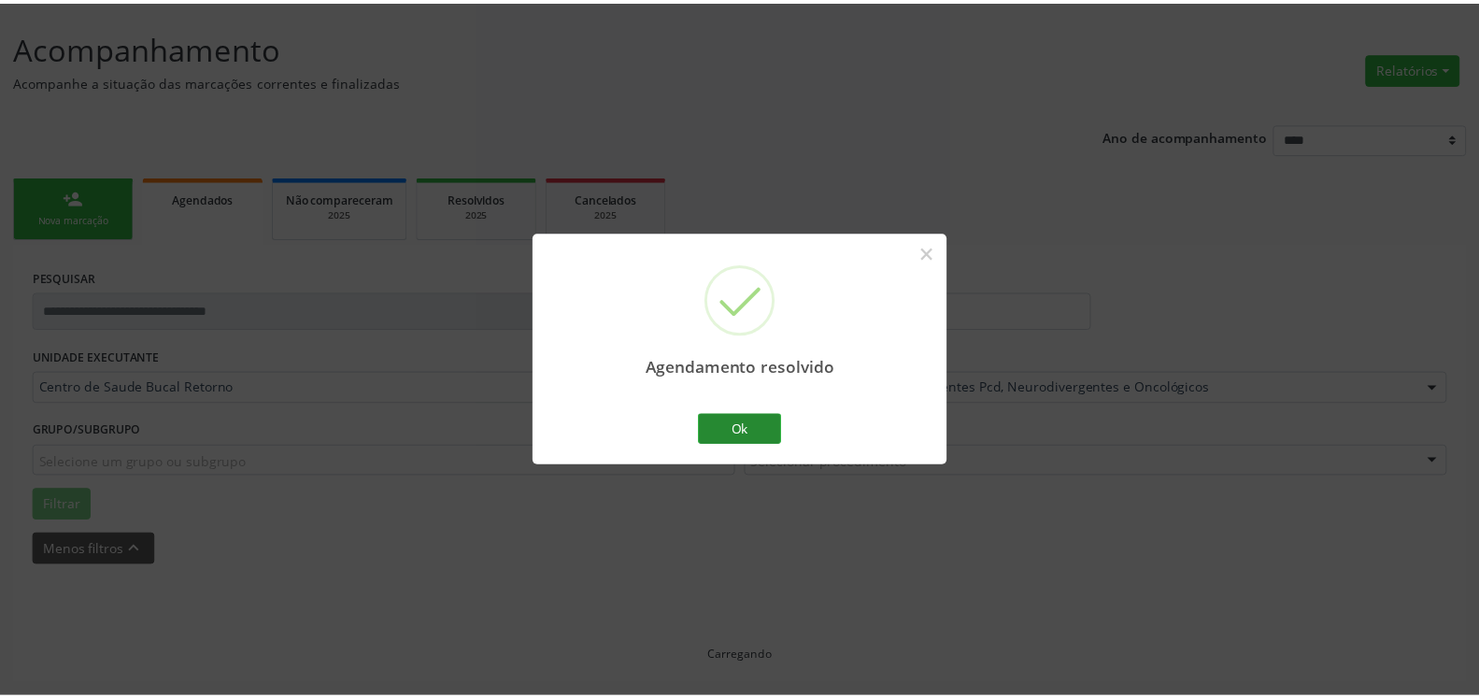
scroll to position [103, 0]
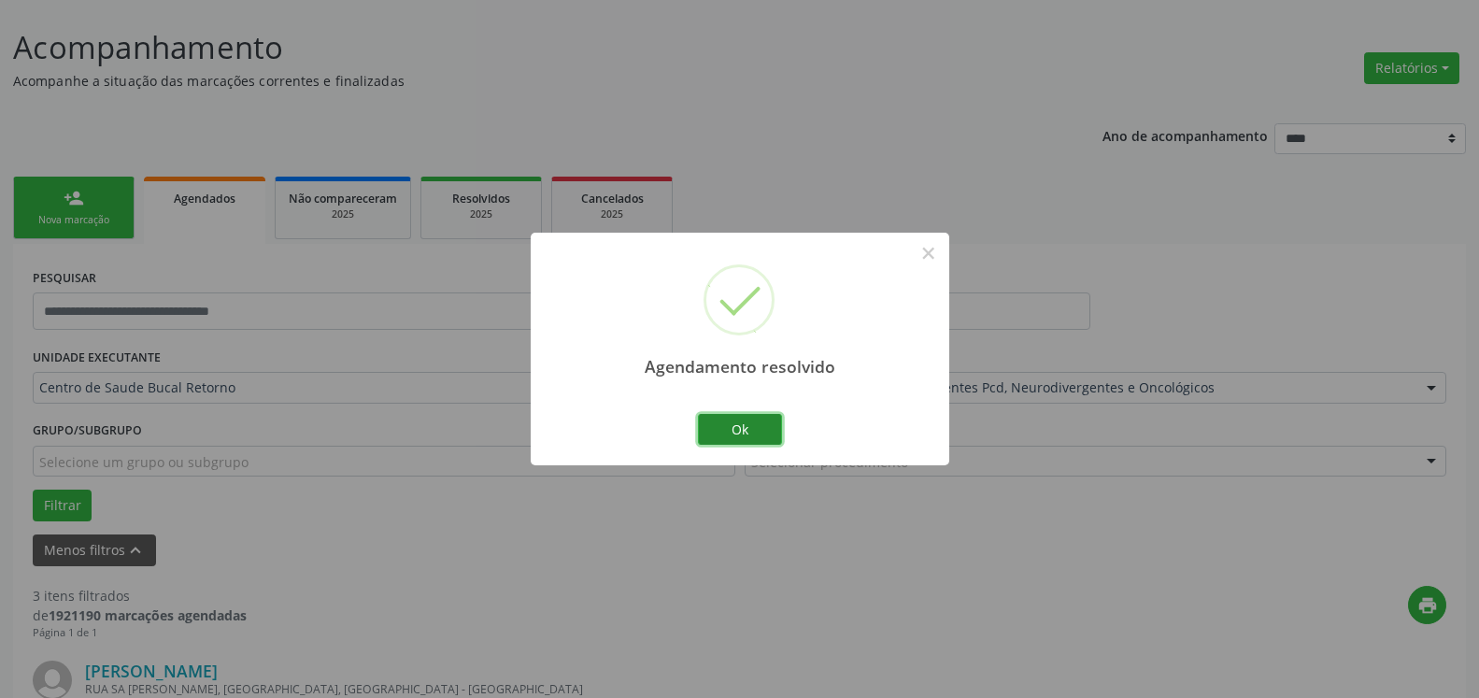
click at [744, 439] on button "Ok" at bounding box center [740, 430] width 84 height 32
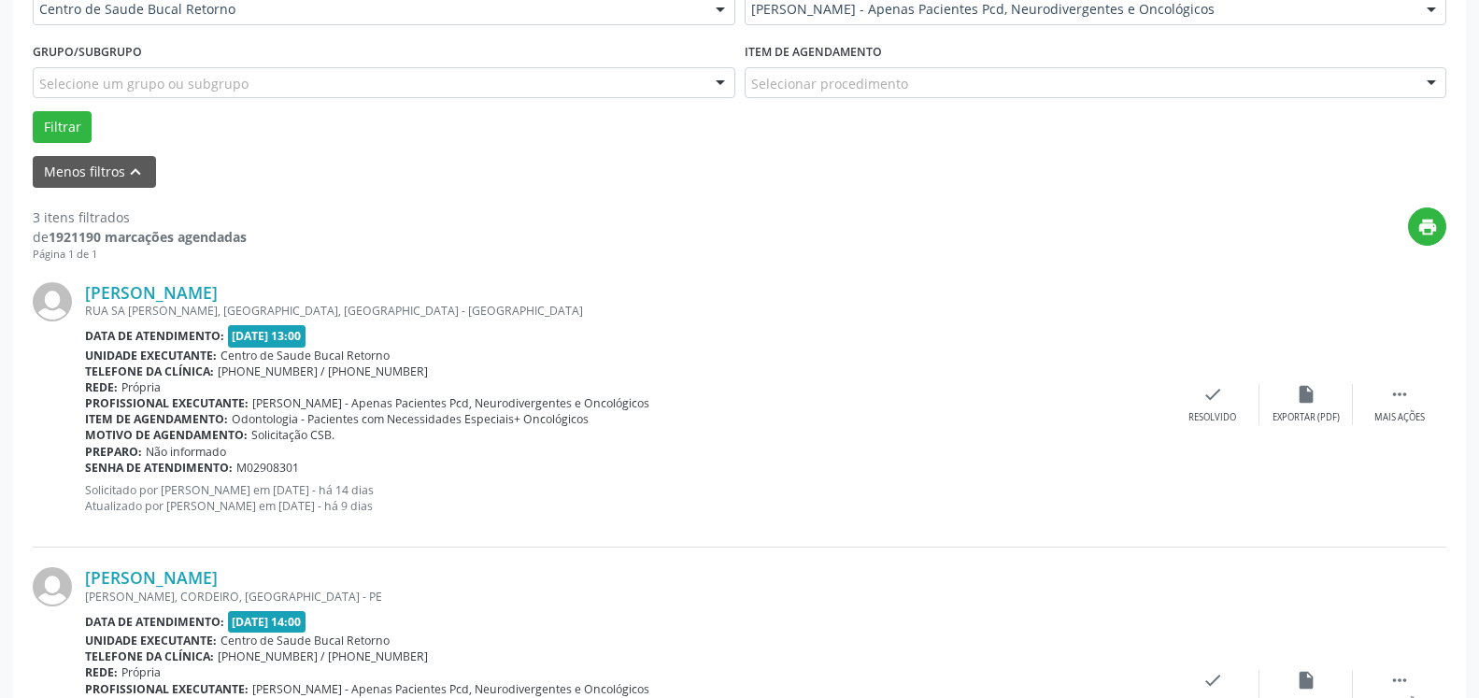
scroll to position [484, 0]
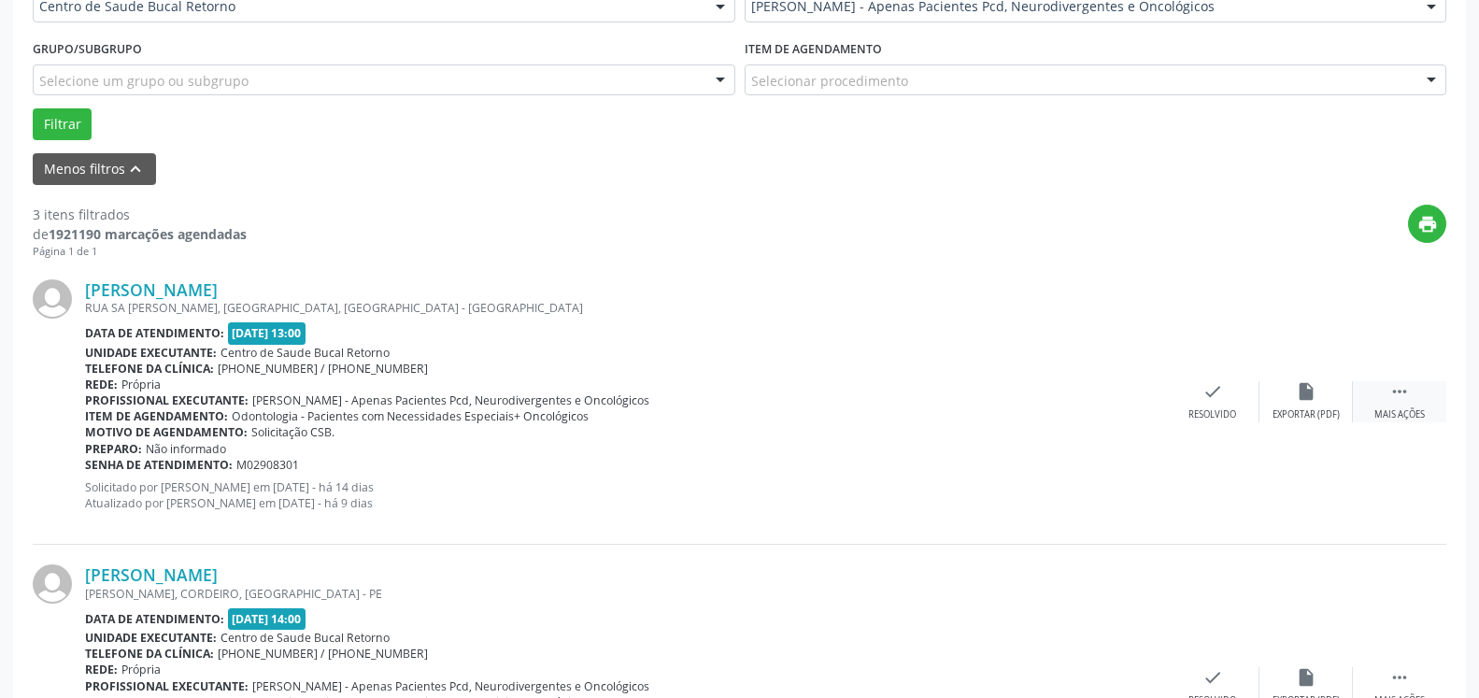
click at [1397, 382] on icon "" at bounding box center [1400, 391] width 21 height 21
click at [1330, 393] on div "alarm_off Não compareceu" at bounding box center [1306, 401] width 93 height 40
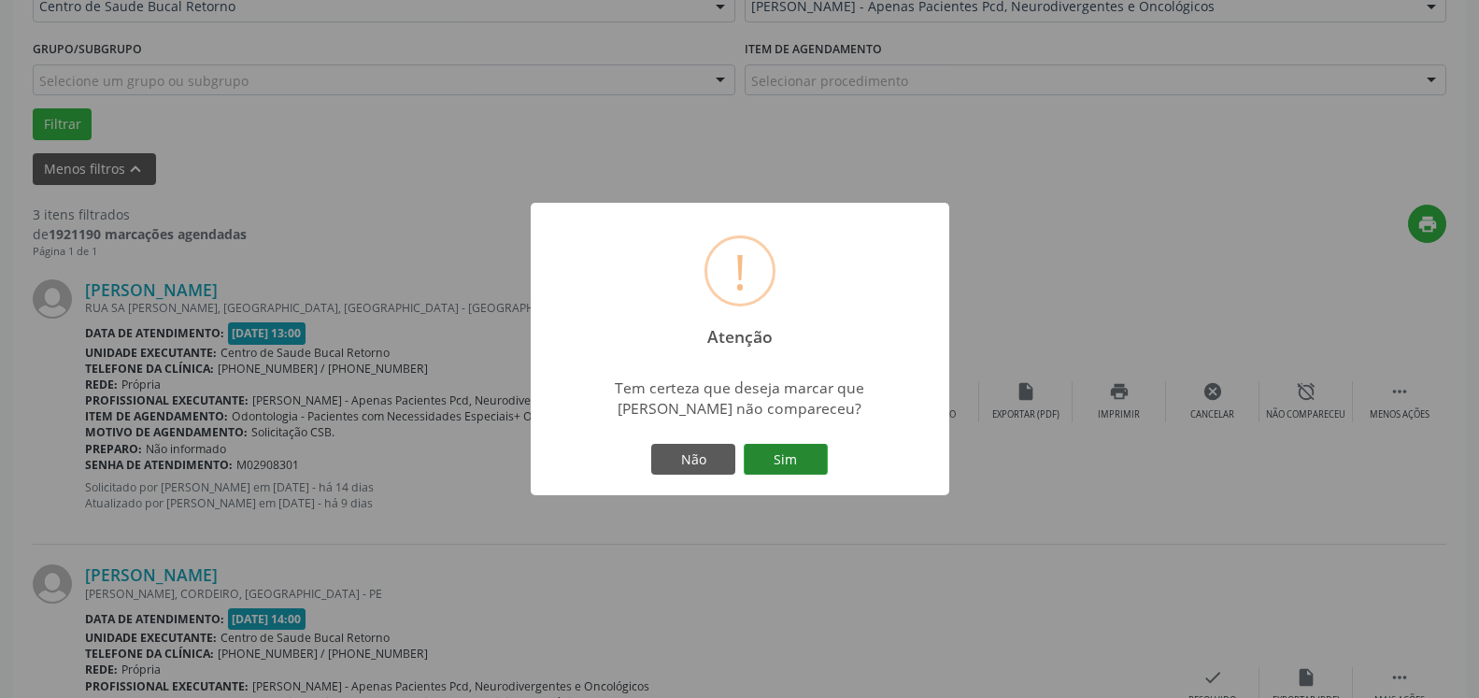
click at [806, 455] on button "Sim" at bounding box center [786, 460] width 84 height 32
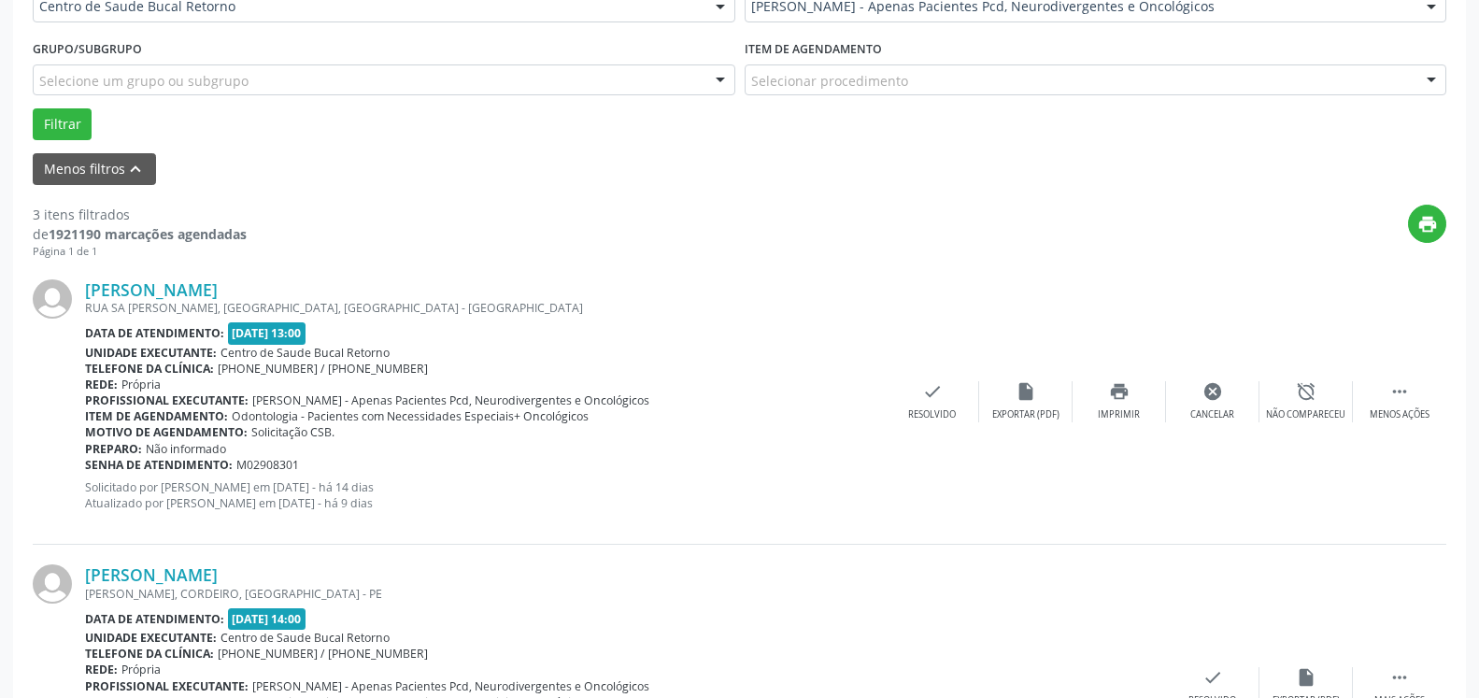
scroll to position [122, 0]
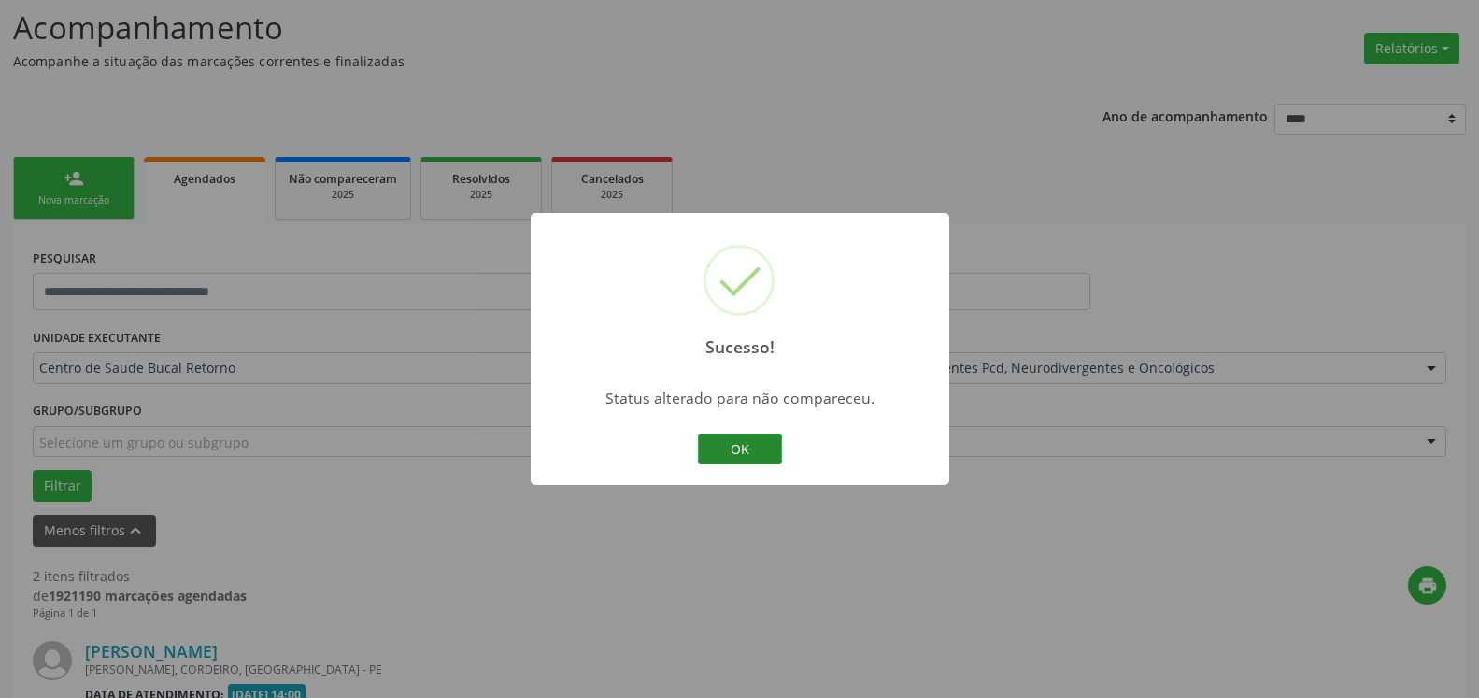
click at [730, 450] on button "OK" at bounding box center [740, 450] width 84 height 32
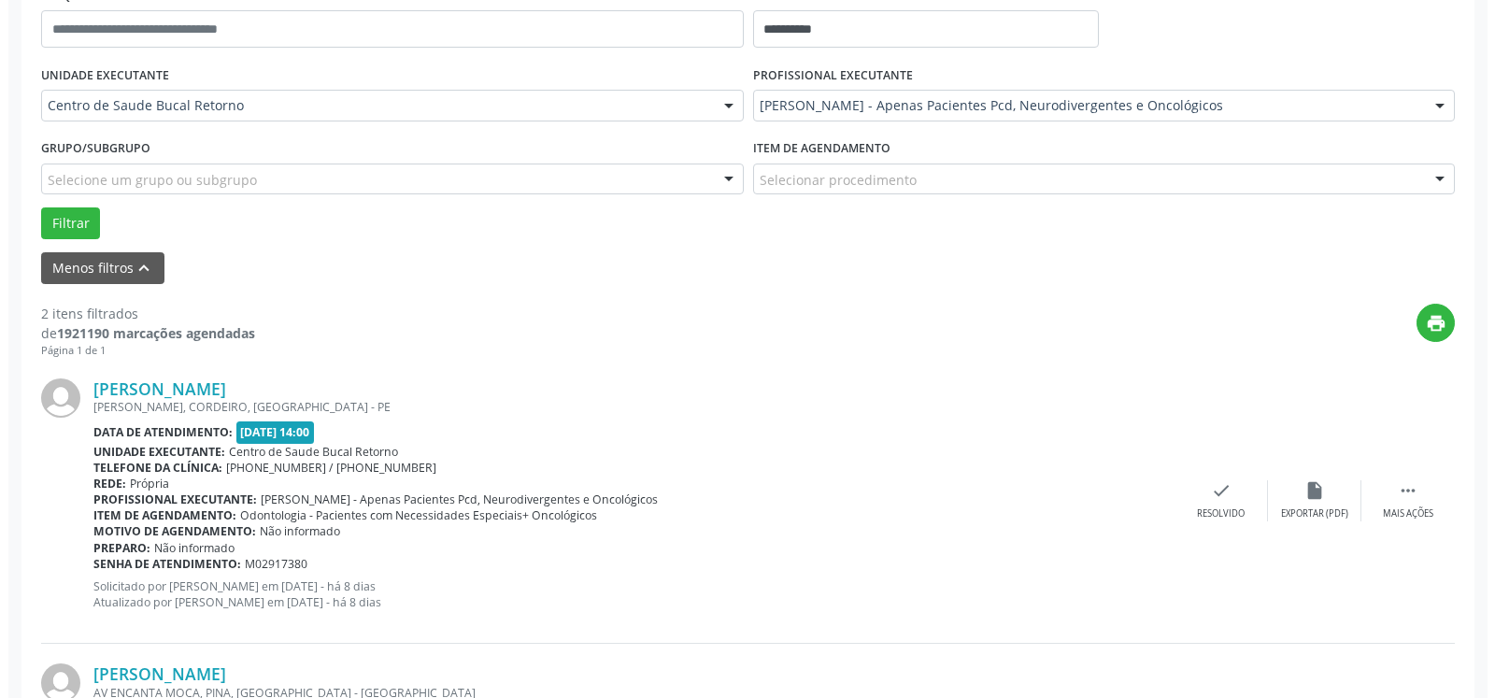
scroll to position [504, 0]
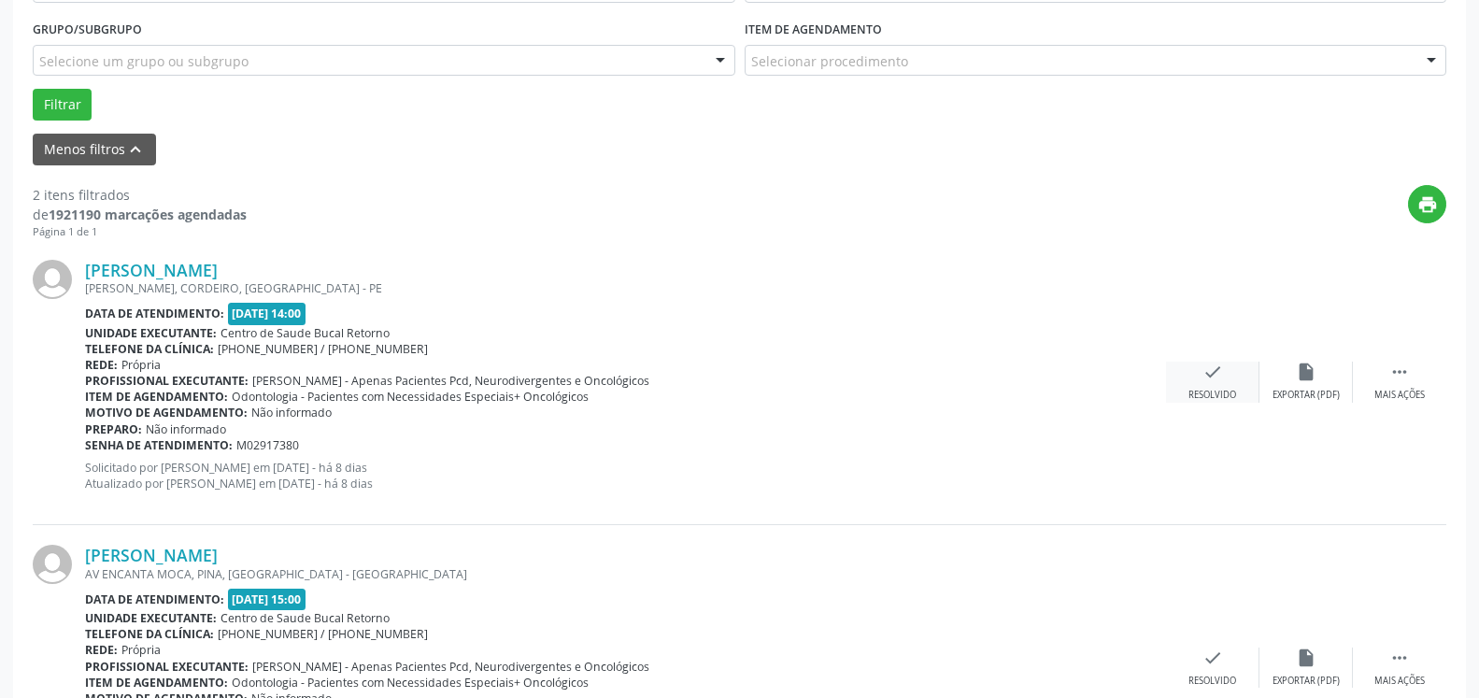
click at [1215, 377] on icon "check" at bounding box center [1213, 372] width 21 height 21
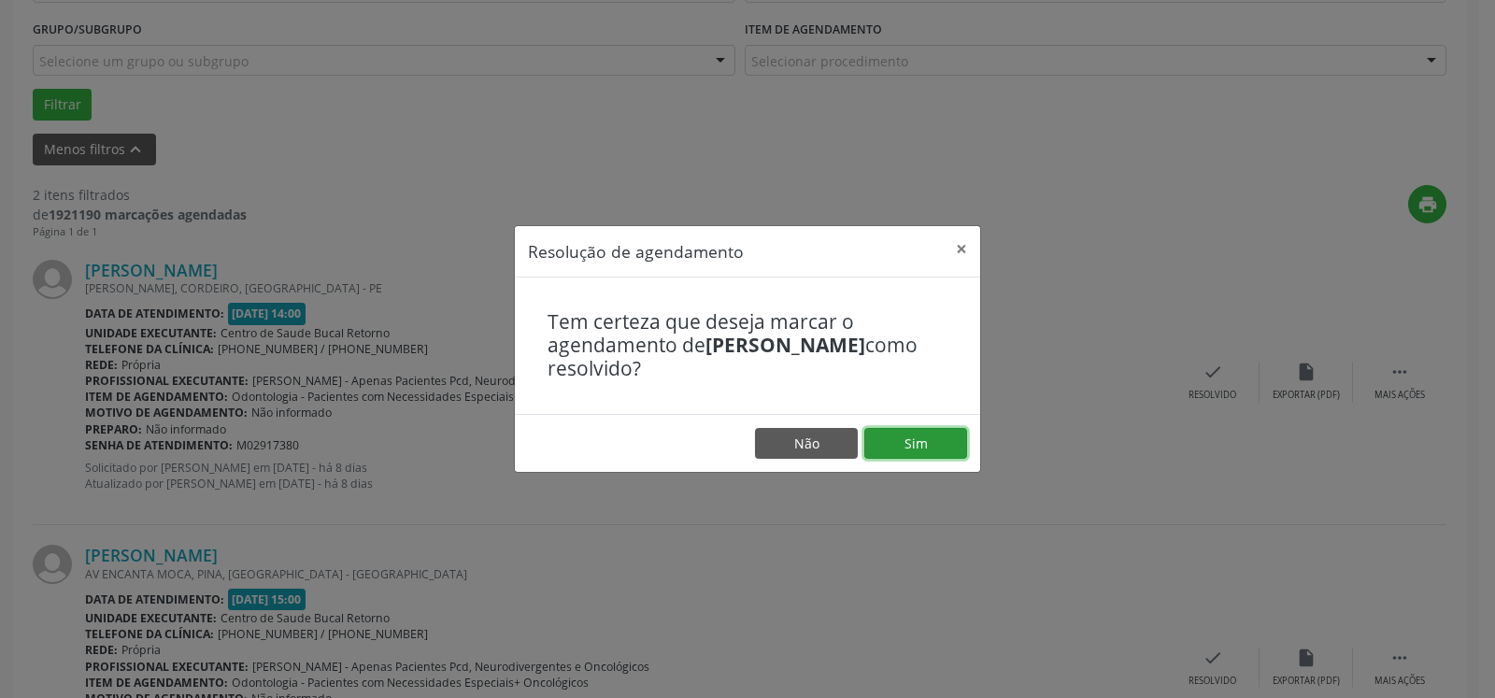
click at [912, 445] on button "Sim" at bounding box center [916, 444] width 103 height 32
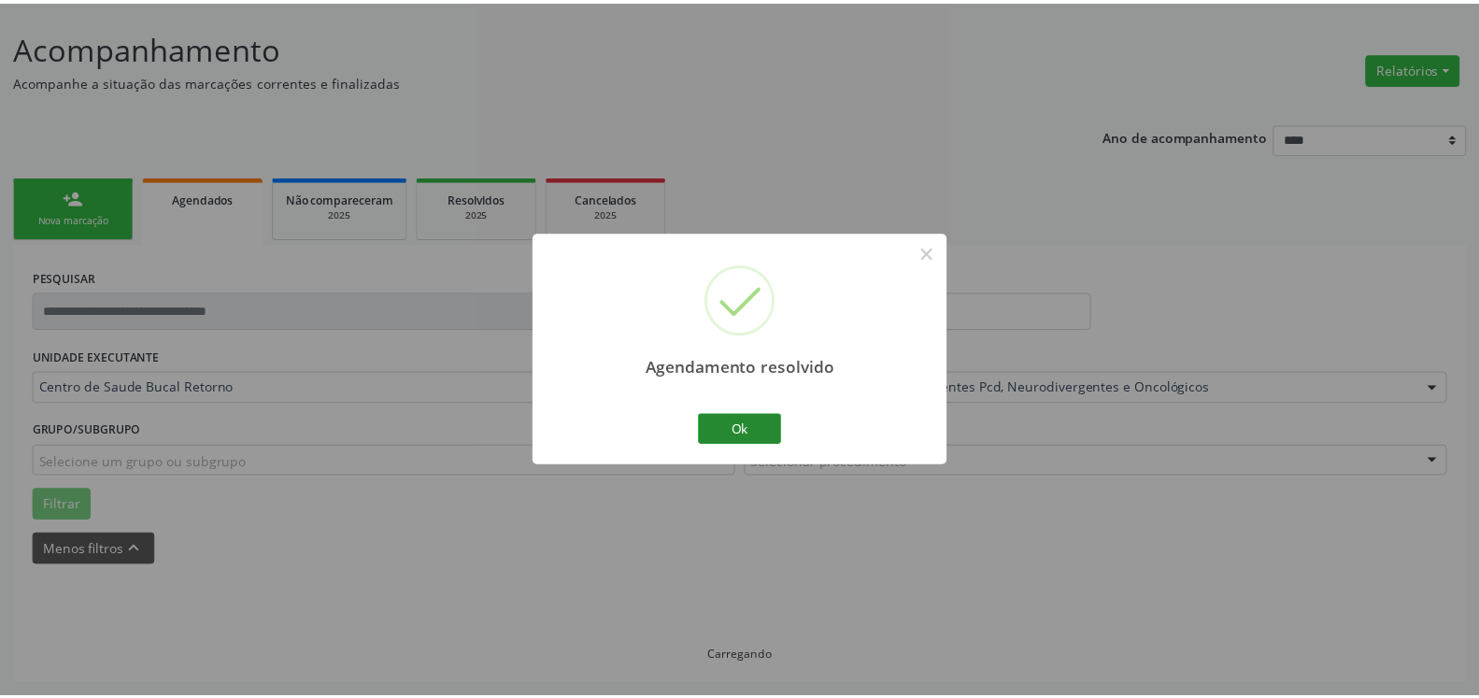
scroll to position [103, 0]
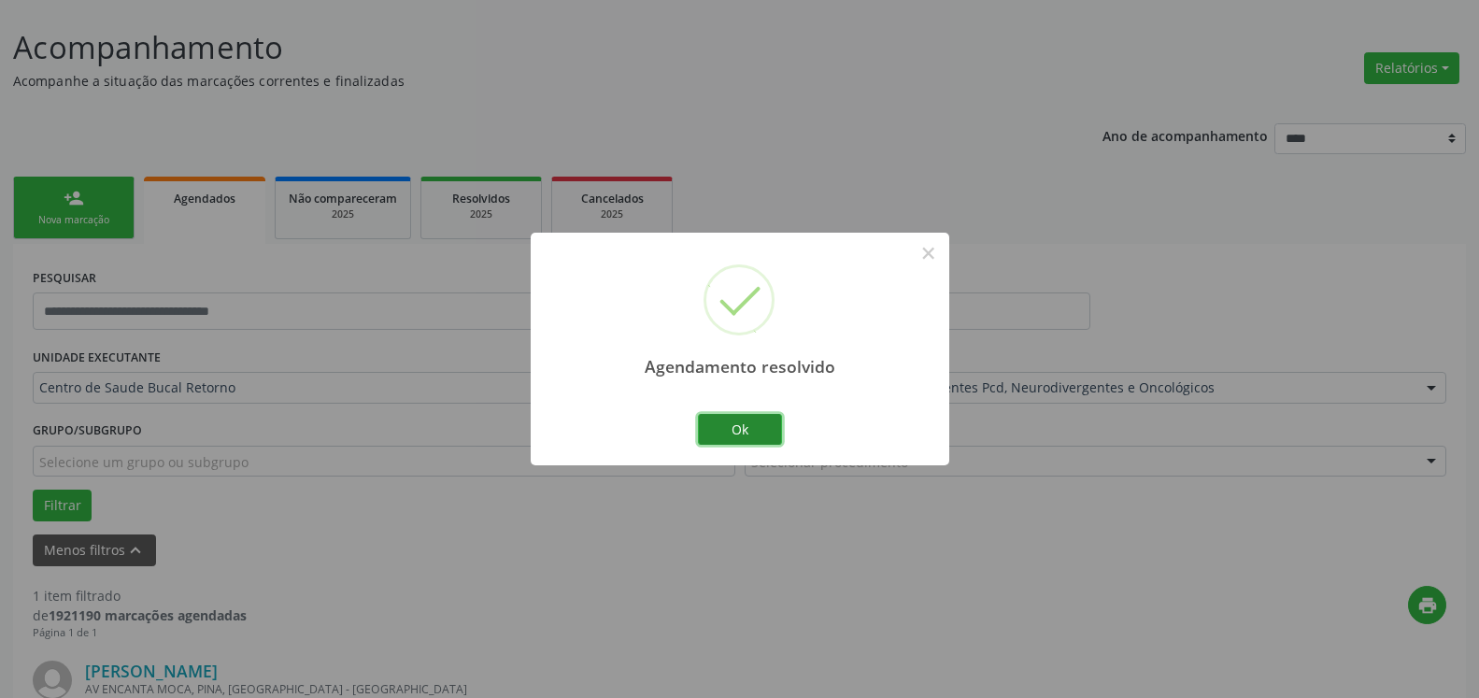
click at [743, 426] on button "Ok" at bounding box center [740, 430] width 84 height 32
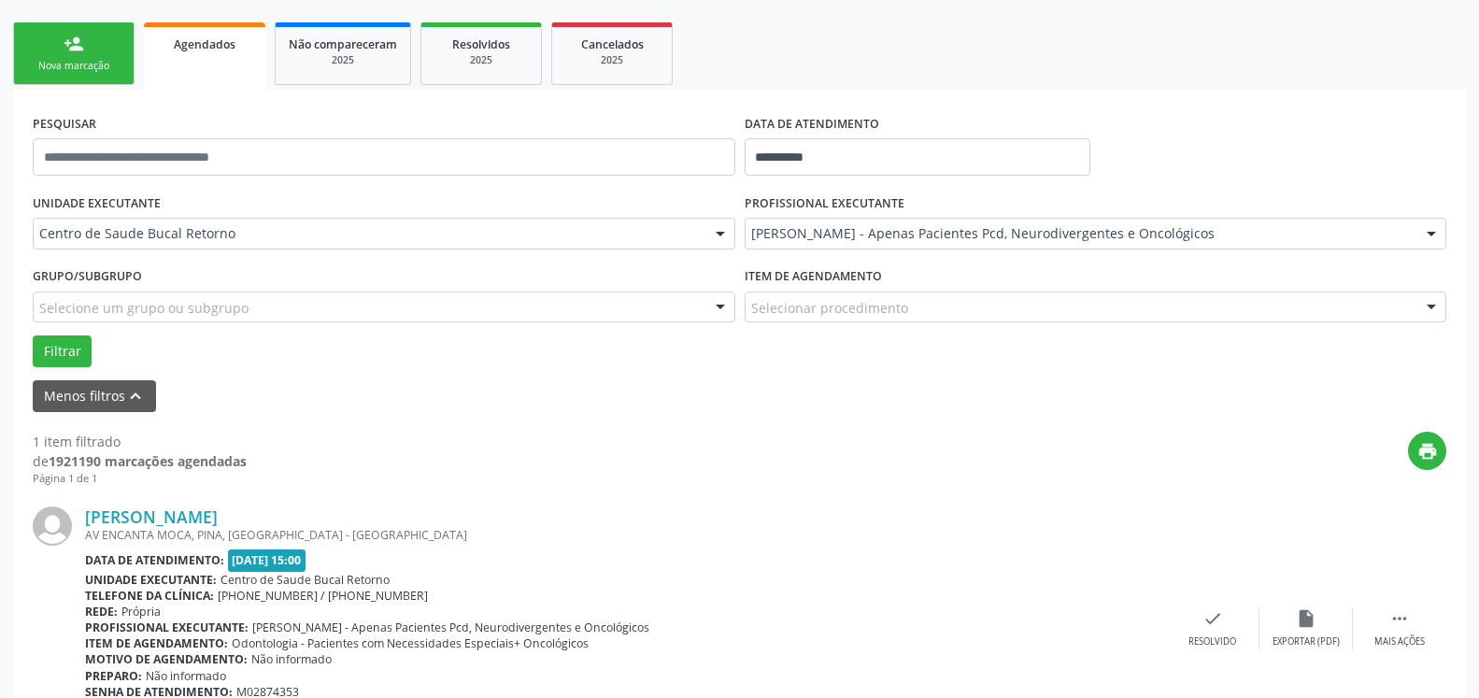
scroll to position [363, 0]
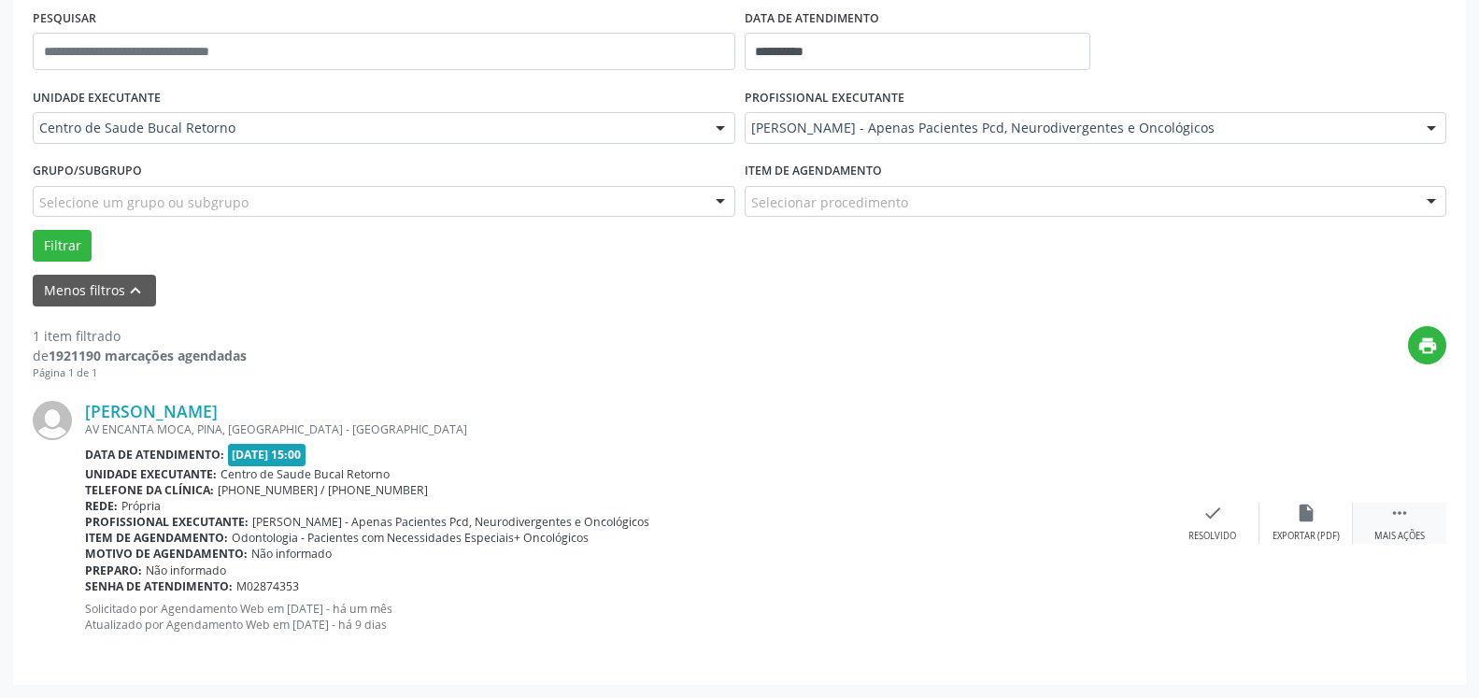
click at [1414, 510] on div " Mais ações" at bounding box center [1399, 523] width 93 height 40
click at [1308, 517] on icon "alarm_off" at bounding box center [1306, 513] width 21 height 21
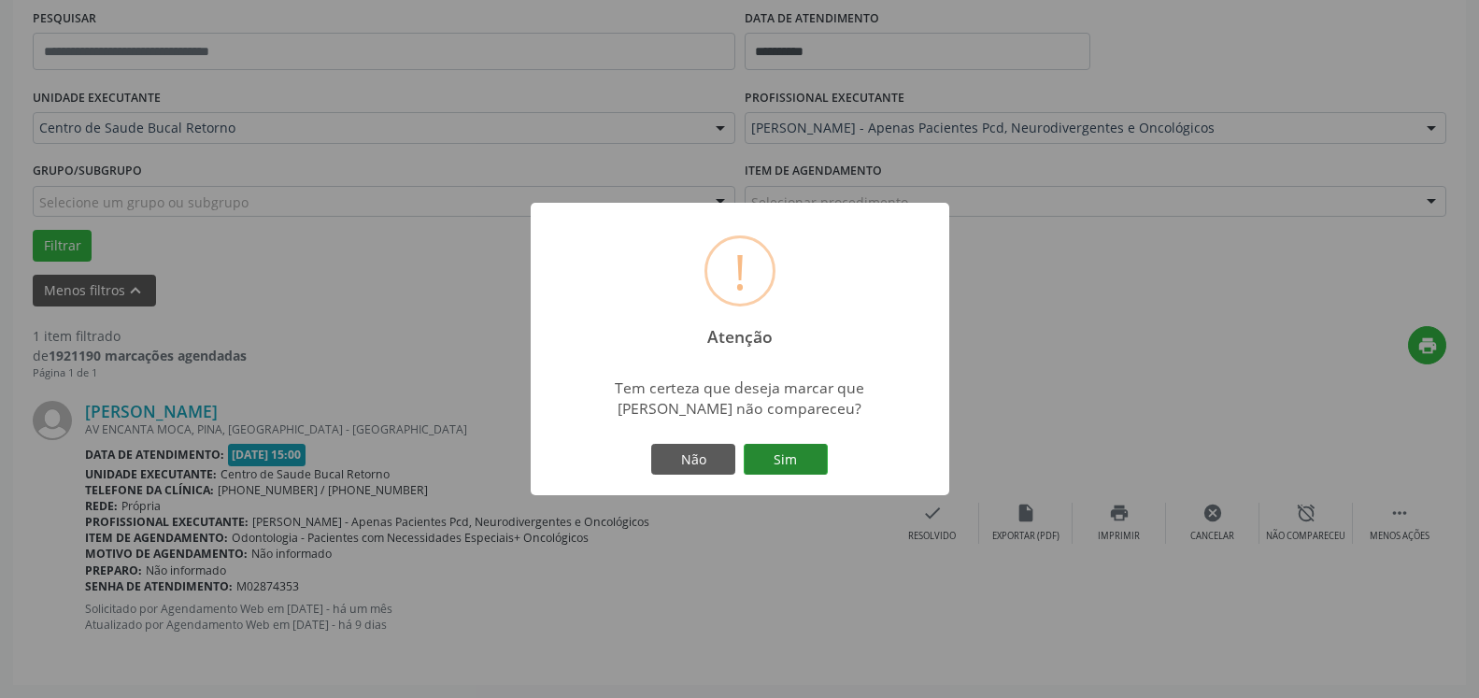
click at [791, 467] on button "Sim" at bounding box center [786, 460] width 84 height 32
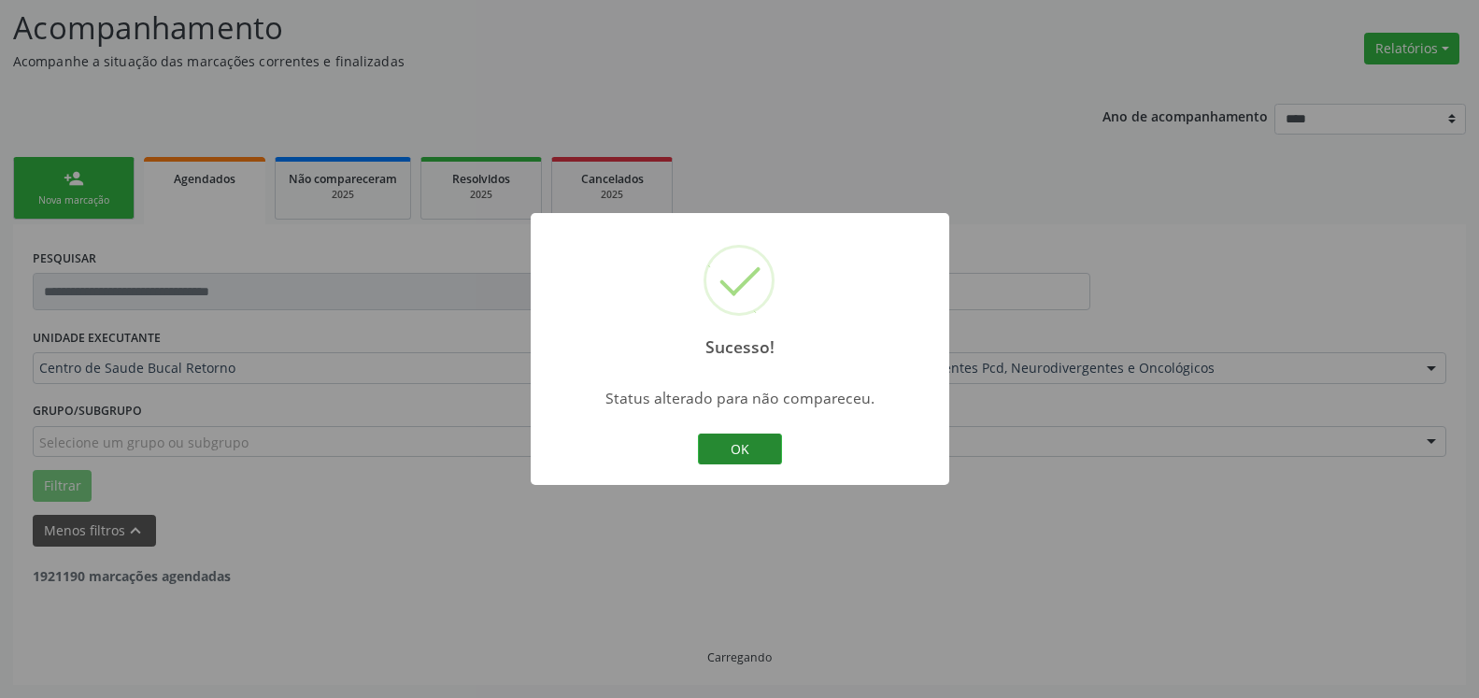
scroll to position [63, 0]
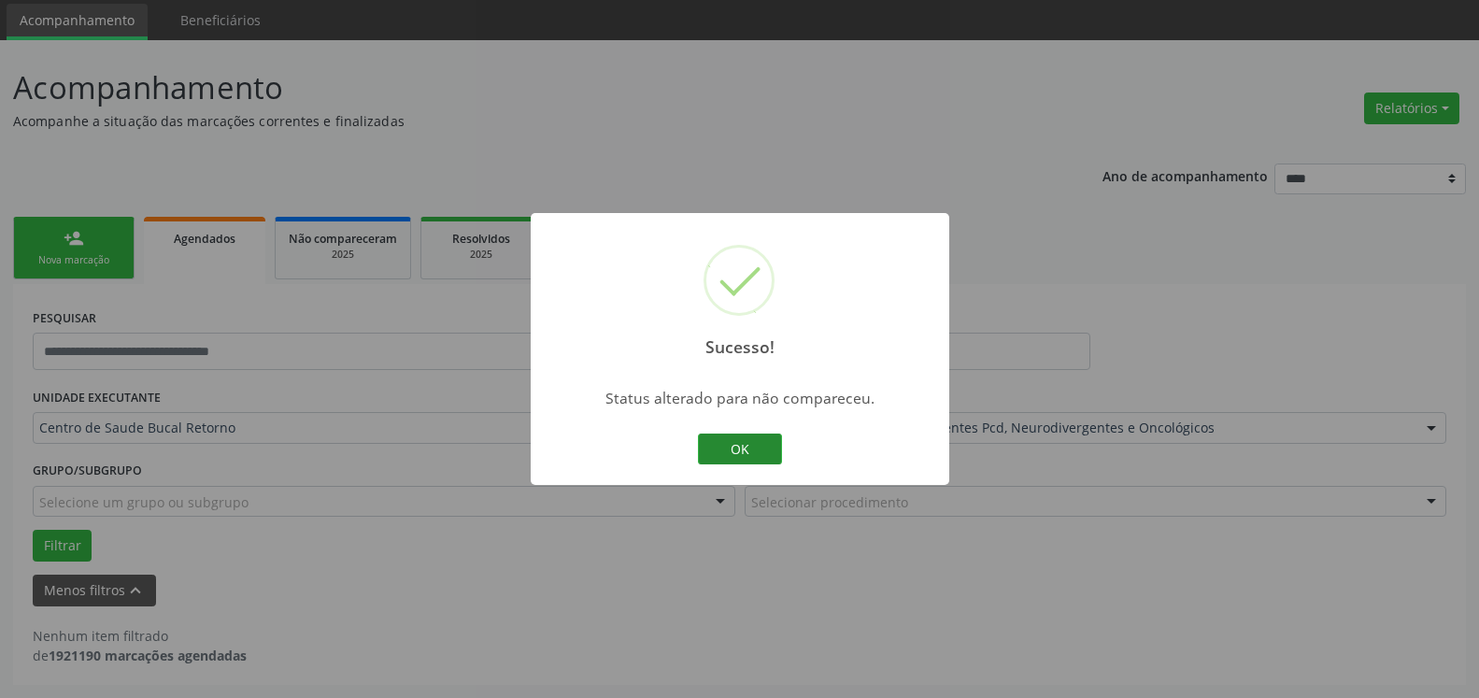
click at [730, 456] on button "OK" at bounding box center [740, 450] width 84 height 32
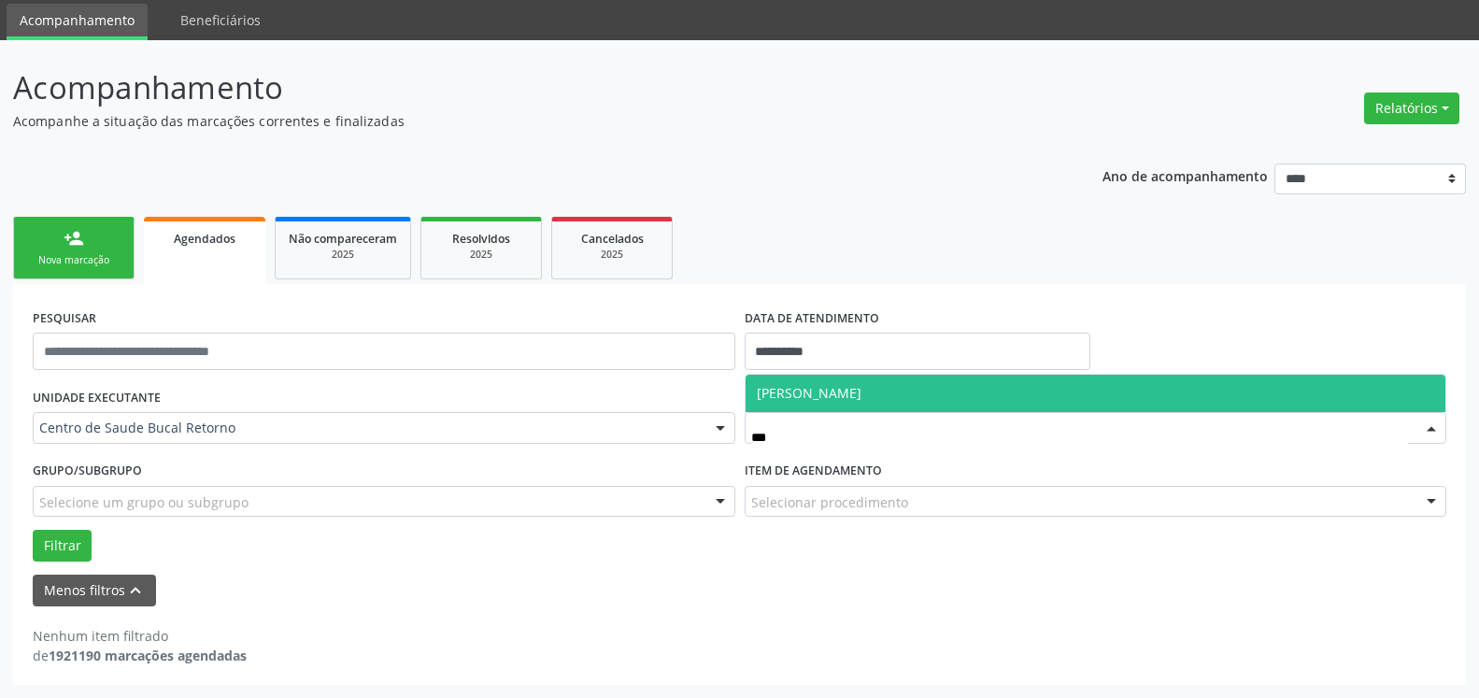
click at [969, 396] on span "[PERSON_NAME]" at bounding box center [1096, 393] width 701 height 37
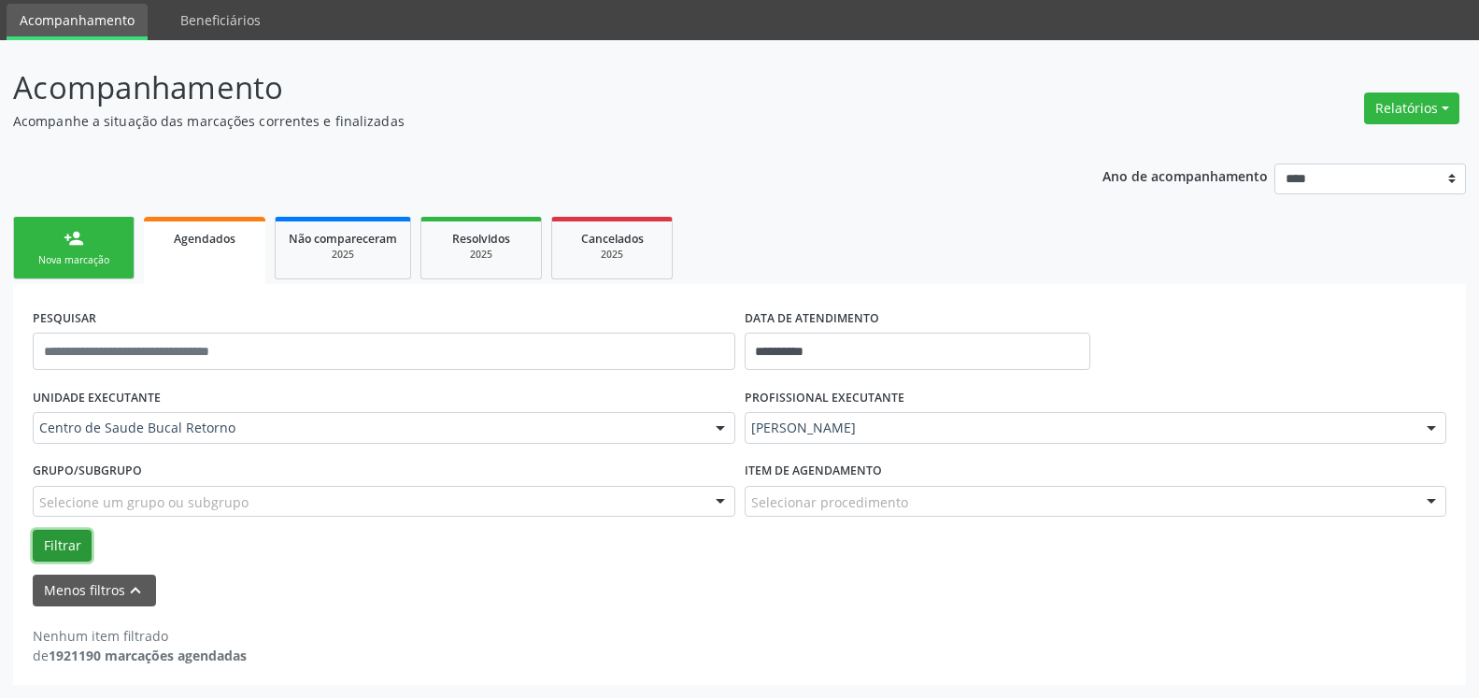
click at [60, 537] on button "Filtrar" at bounding box center [62, 546] width 59 height 32
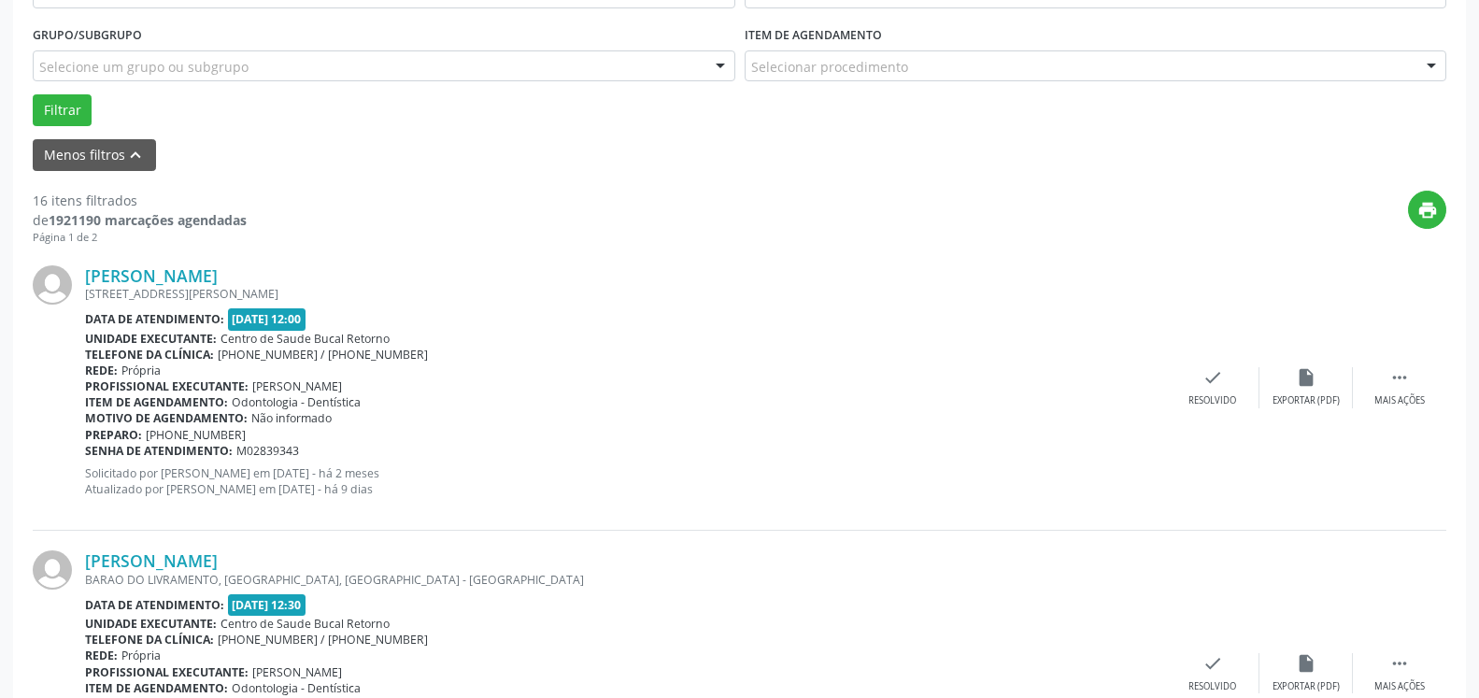
scroll to position [730, 0]
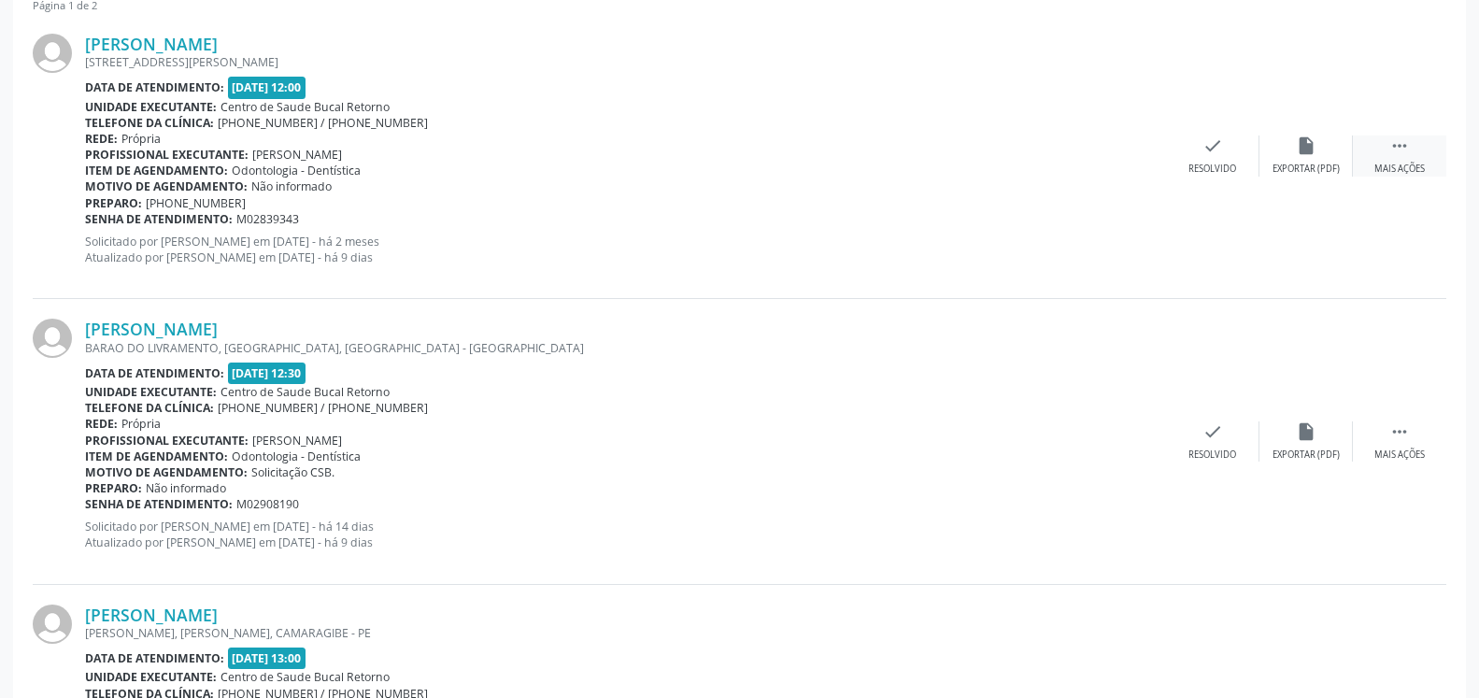
click at [1408, 156] on icon "" at bounding box center [1400, 146] width 21 height 21
click at [1316, 172] on div "Não compareceu" at bounding box center [1305, 169] width 79 height 13
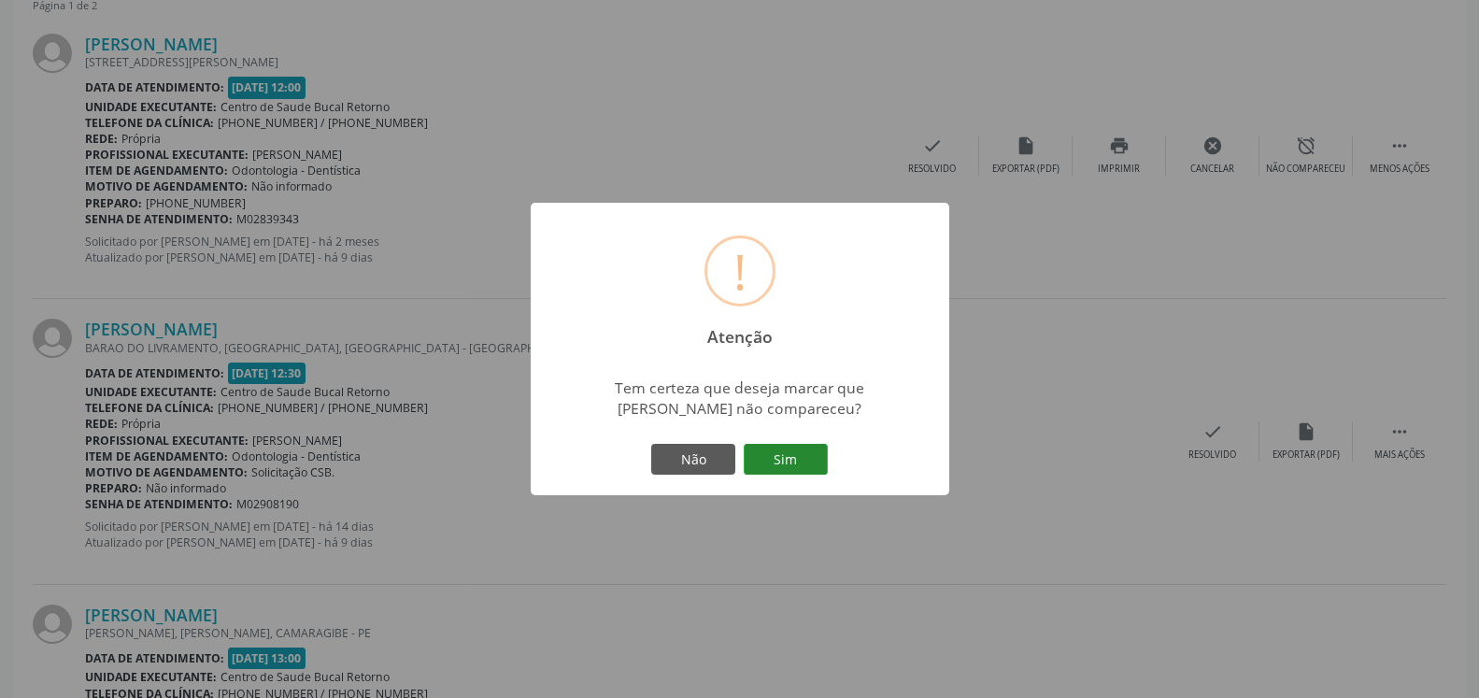
click at [788, 464] on button "Sim" at bounding box center [786, 460] width 84 height 32
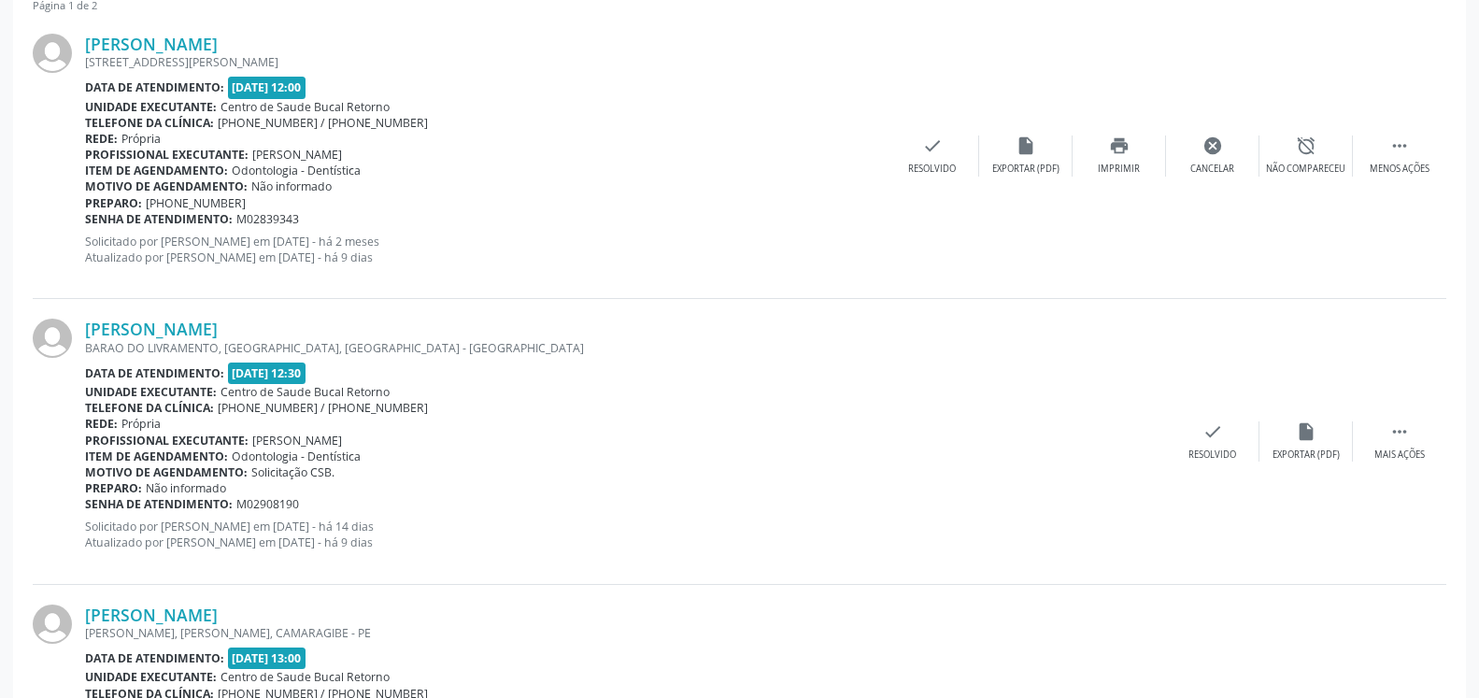
scroll to position [122, 0]
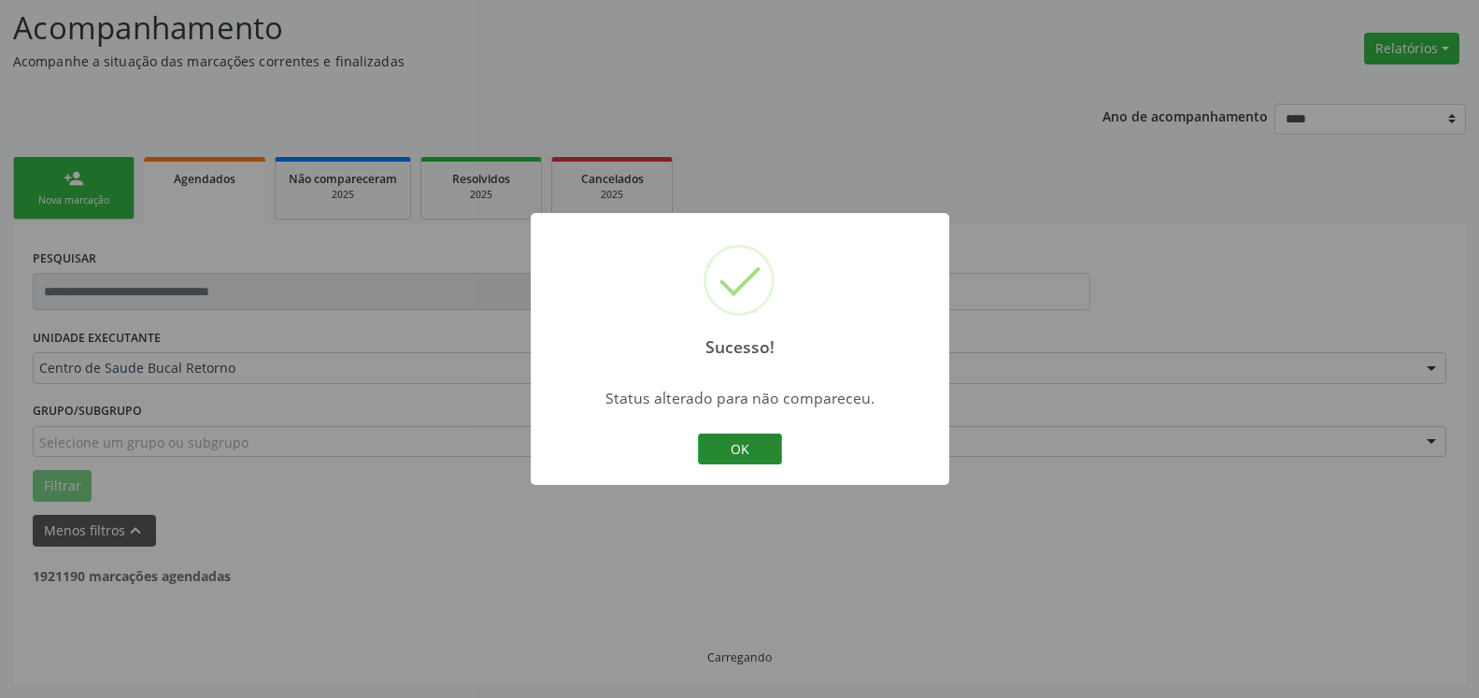
click at [732, 442] on button "OK" at bounding box center [740, 450] width 84 height 32
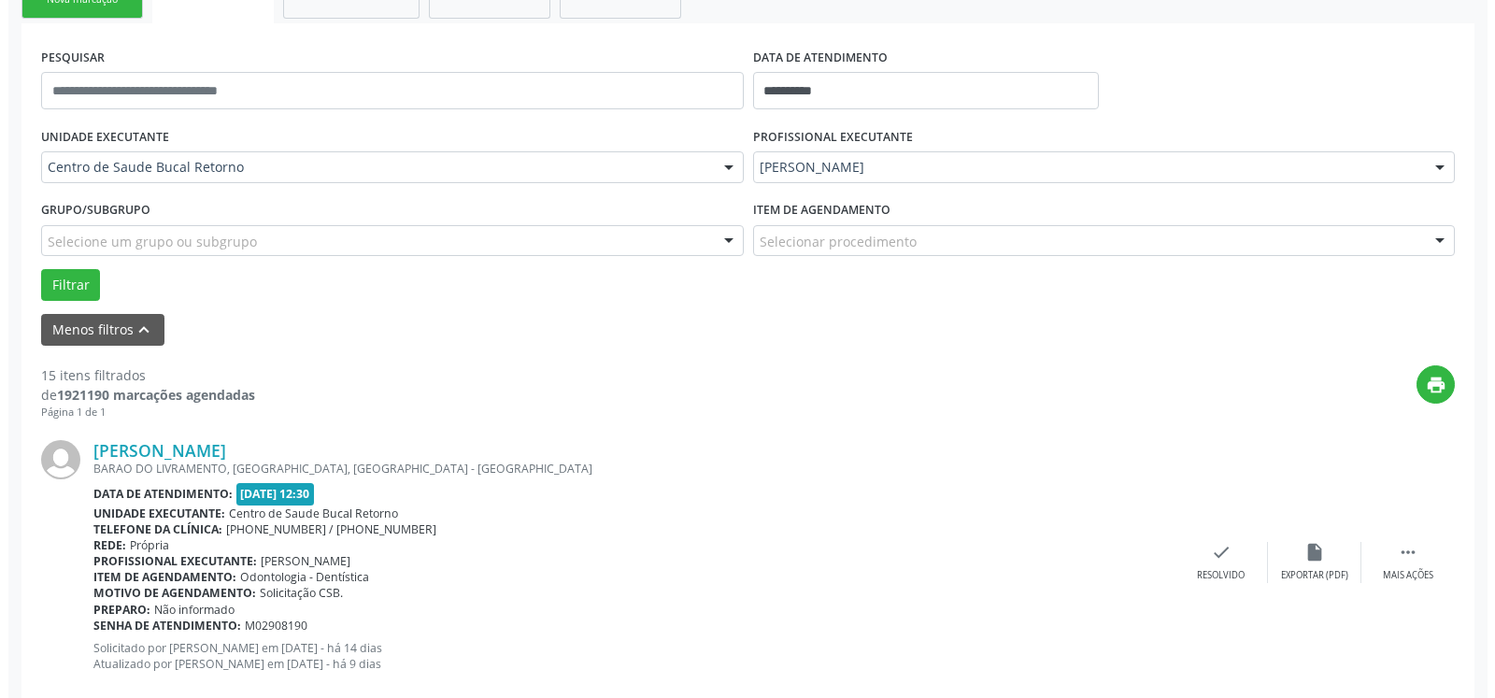
scroll to position [504, 0]
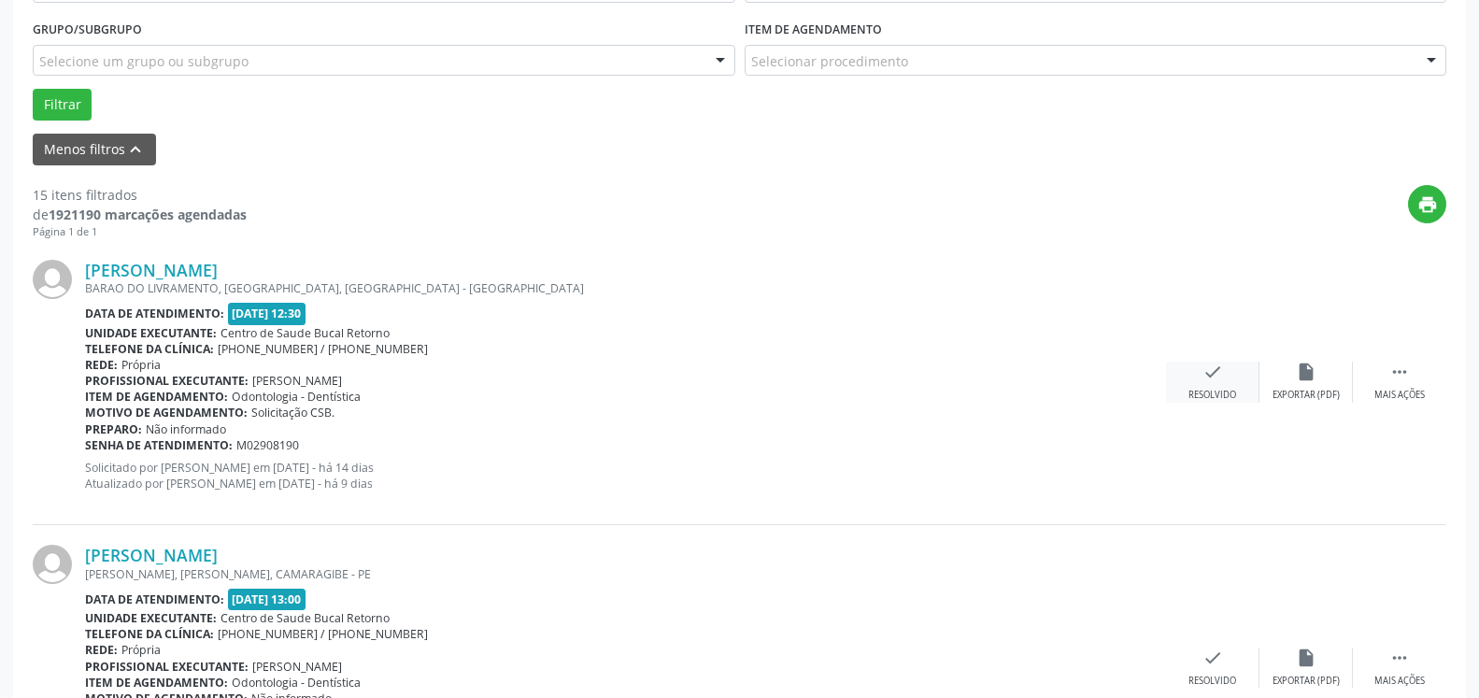
click at [1214, 391] on div "Resolvido" at bounding box center [1213, 395] width 48 height 13
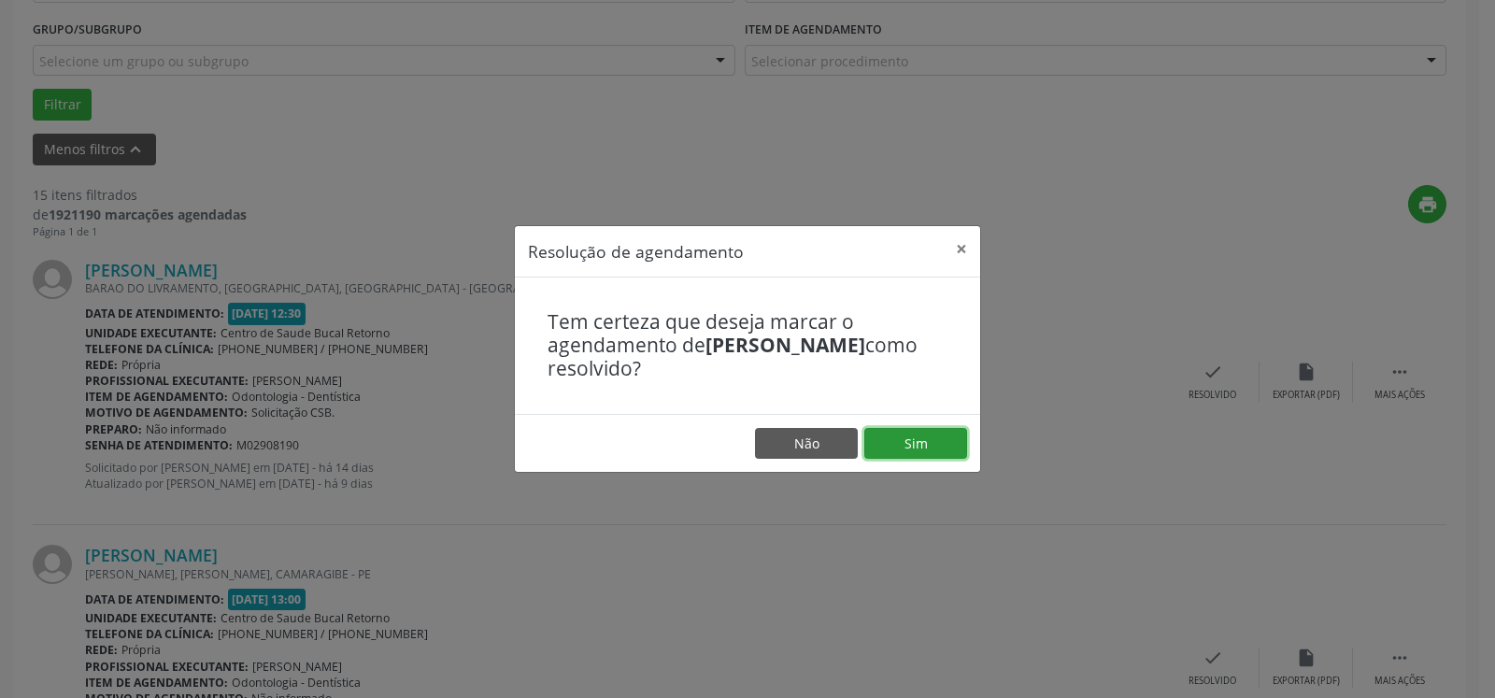
click at [903, 436] on button "Sim" at bounding box center [916, 444] width 103 height 32
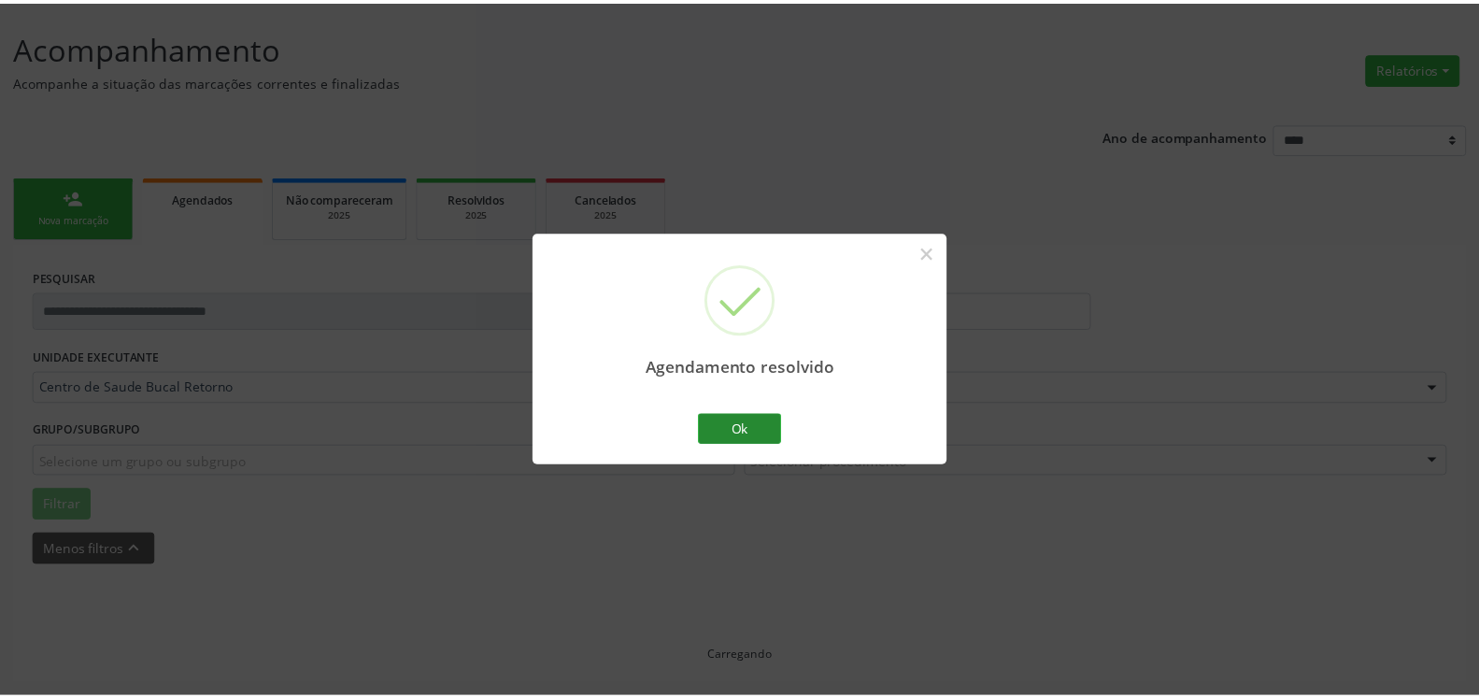
scroll to position [103, 0]
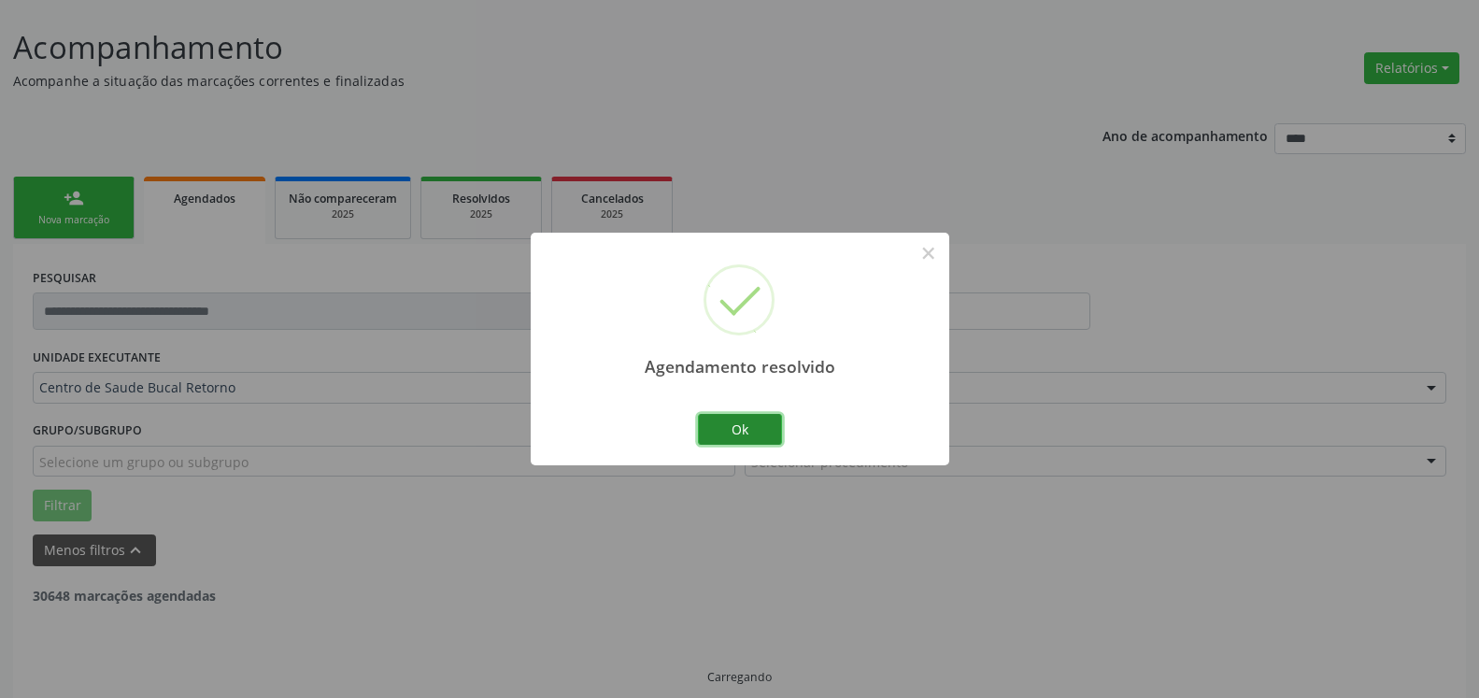
click at [736, 422] on button "Ok" at bounding box center [740, 430] width 84 height 32
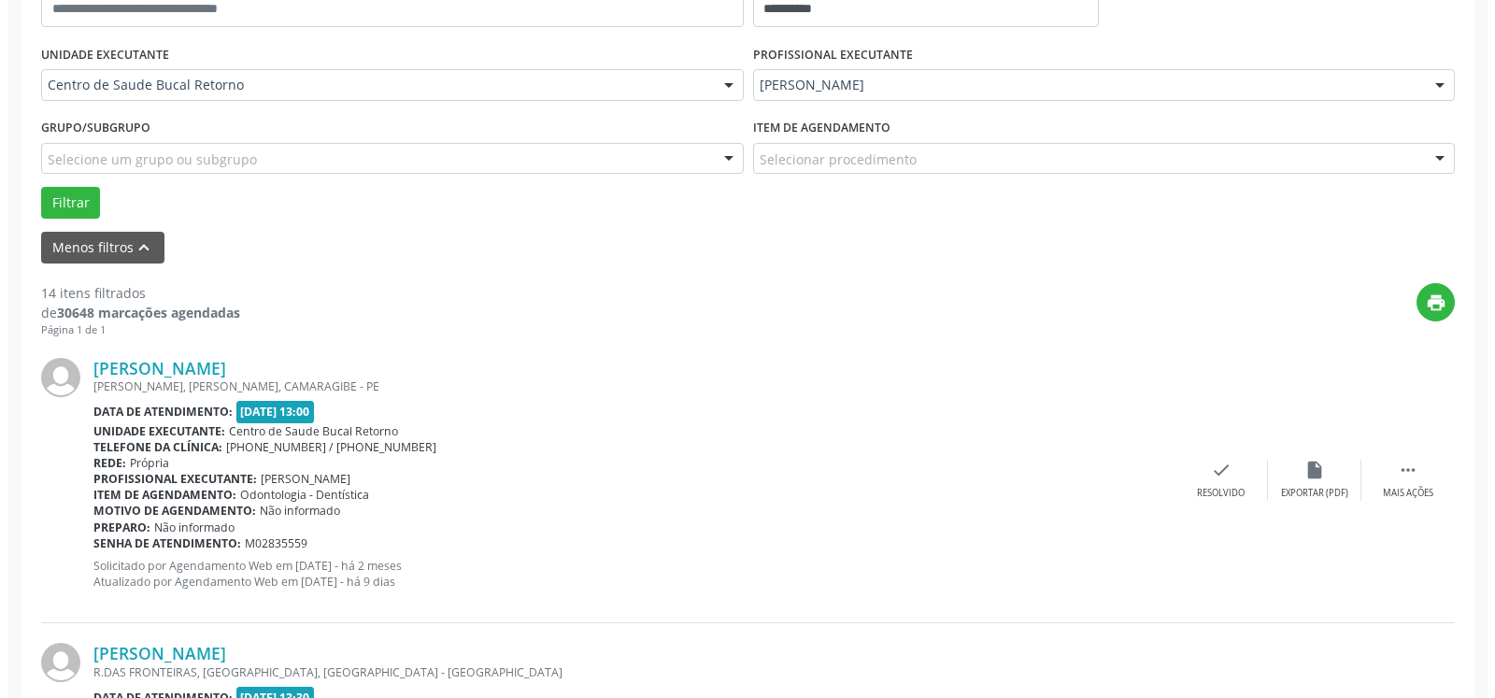
scroll to position [504, 0]
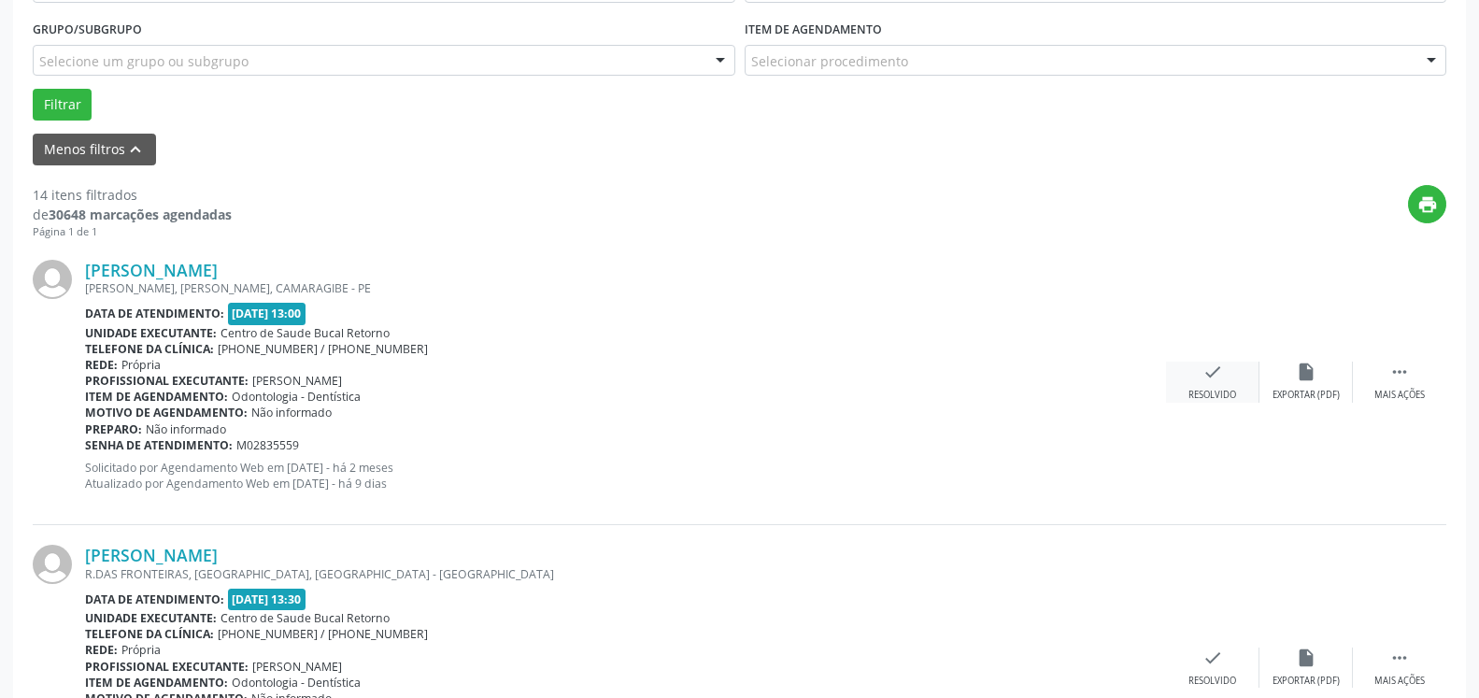
click at [1216, 377] on icon "check" at bounding box center [1213, 372] width 21 height 21
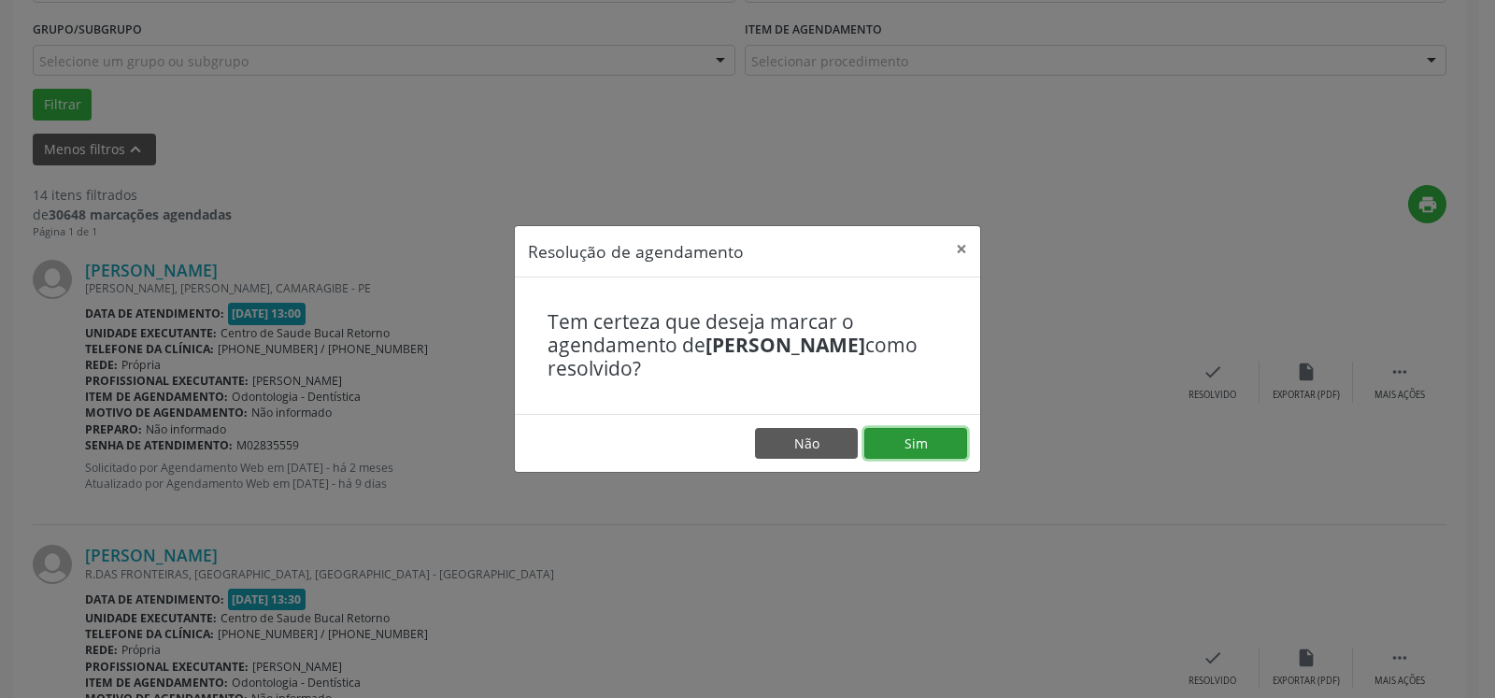
click at [914, 444] on button "Sim" at bounding box center [916, 444] width 103 height 32
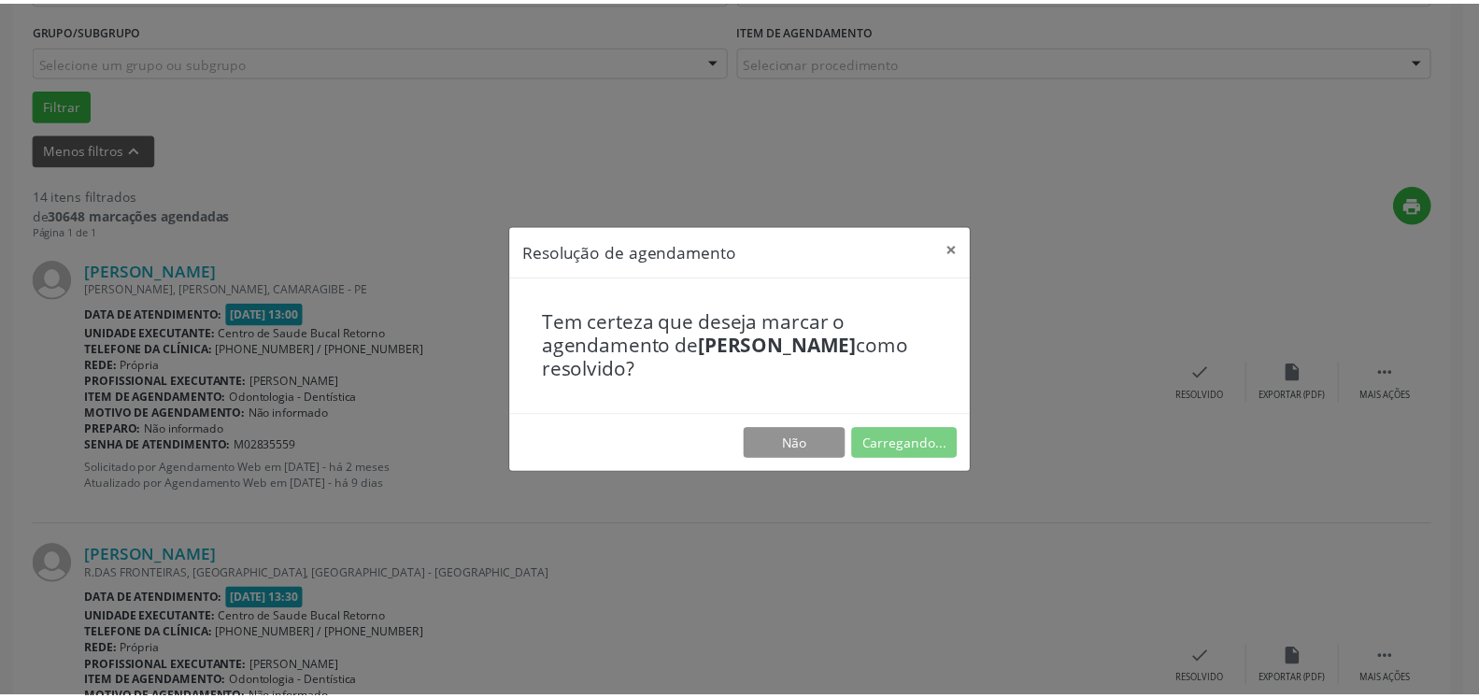
scroll to position [103, 0]
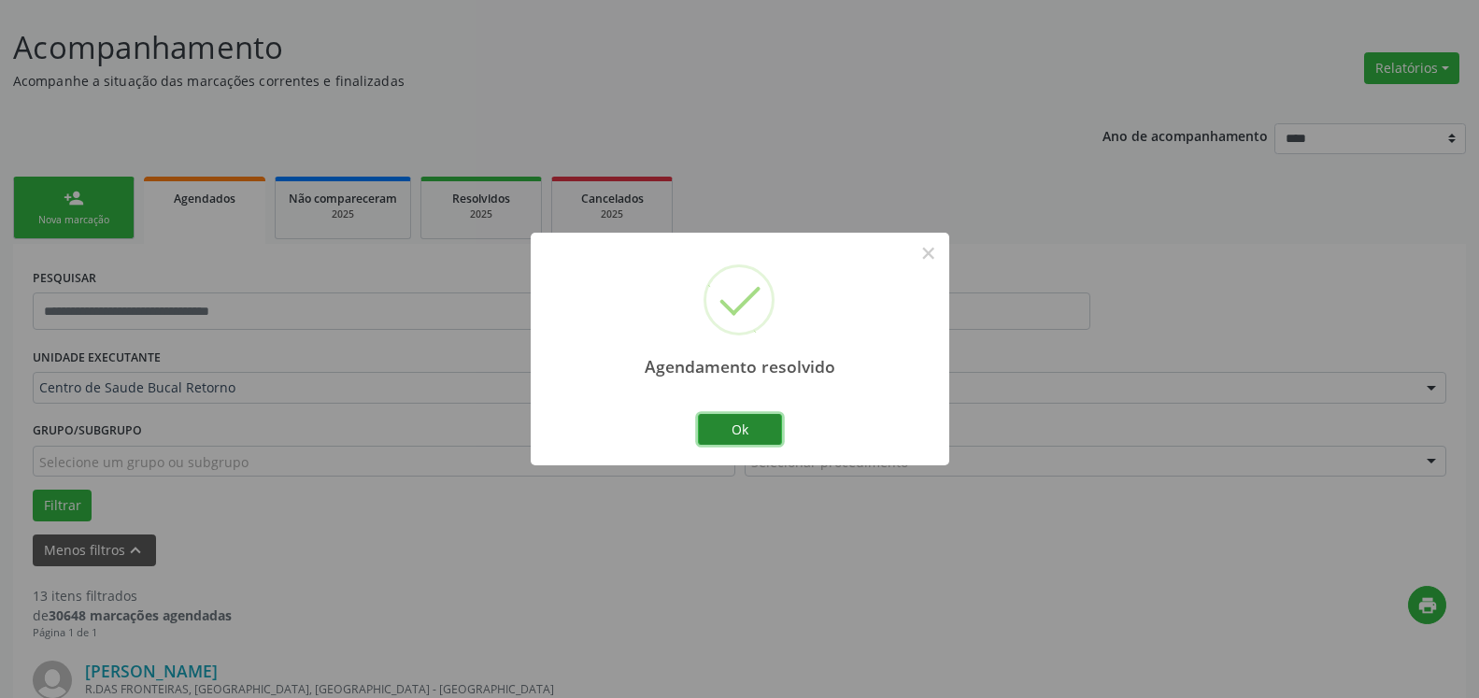
click at [747, 432] on button "Ok" at bounding box center [740, 430] width 84 height 32
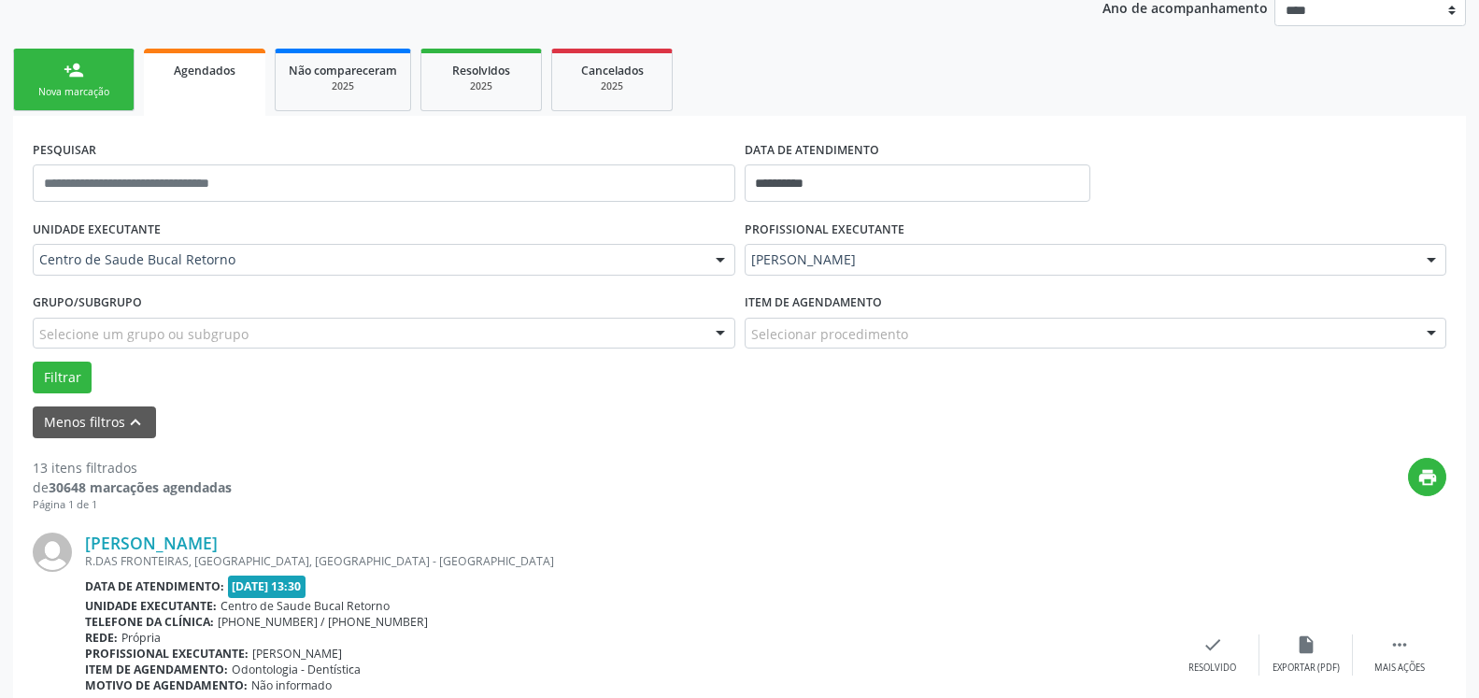
scroll to position [484, 0]
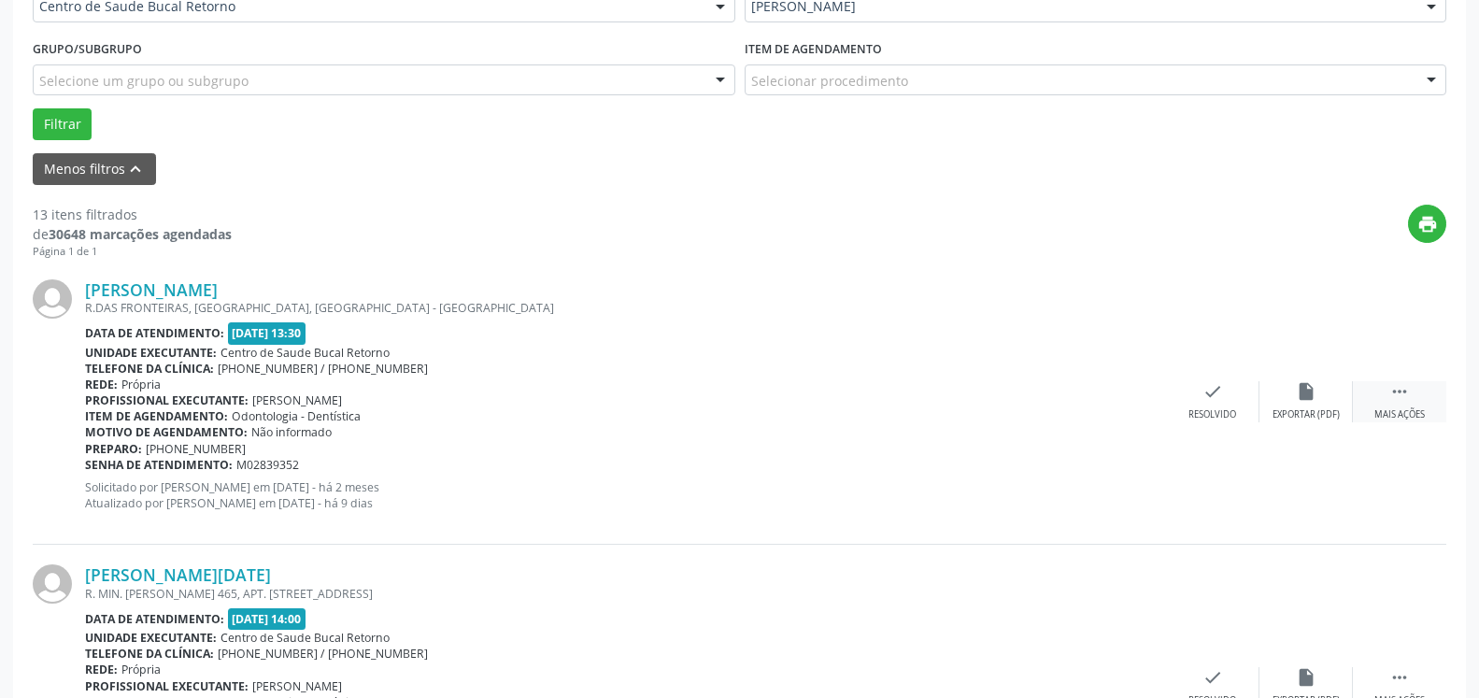
click at [1408, 398] on icon "" at bounding box center [1400, 391] width 21 height 21
click at [1328, 394] on div "alarm_off Não compareceu" at bounding box center [1306, 401] width 93 height 40
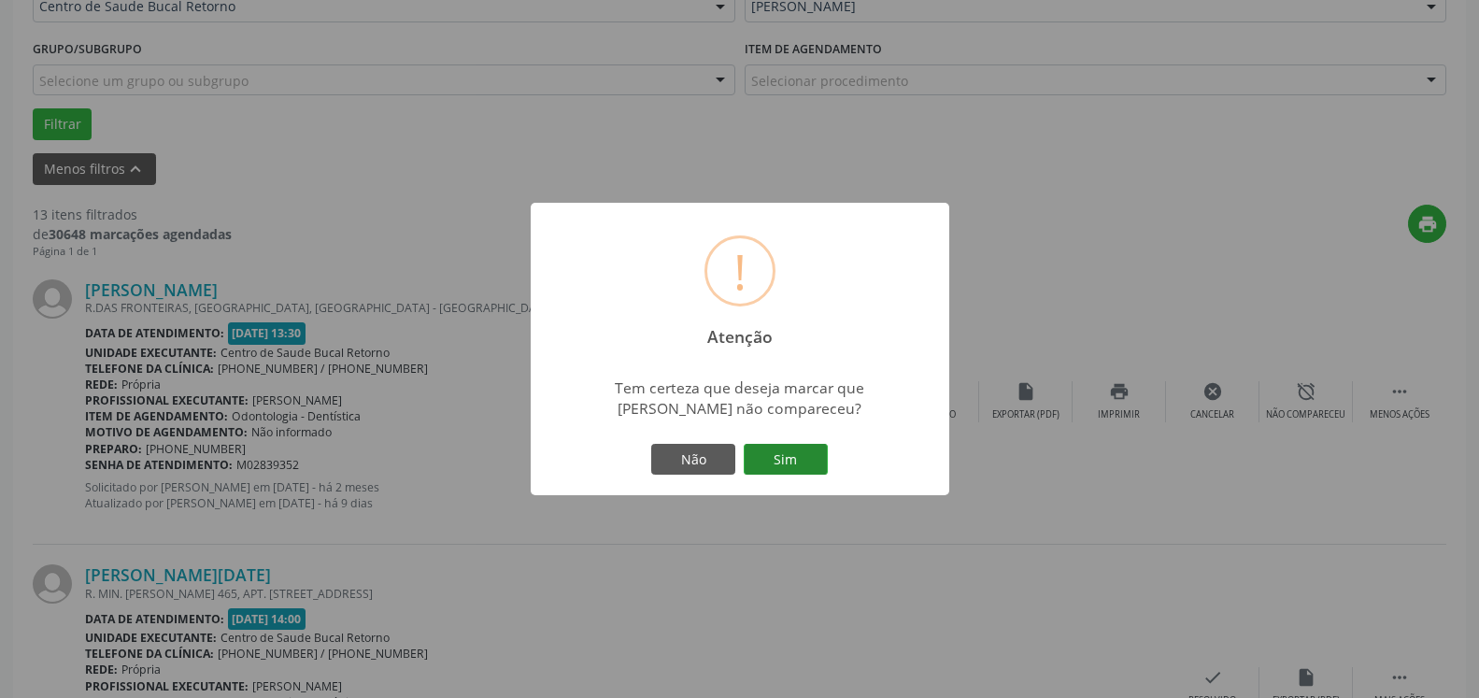
click at [784, 449] on button "Sim" at bounding box center [786, 460] width 84 height 32
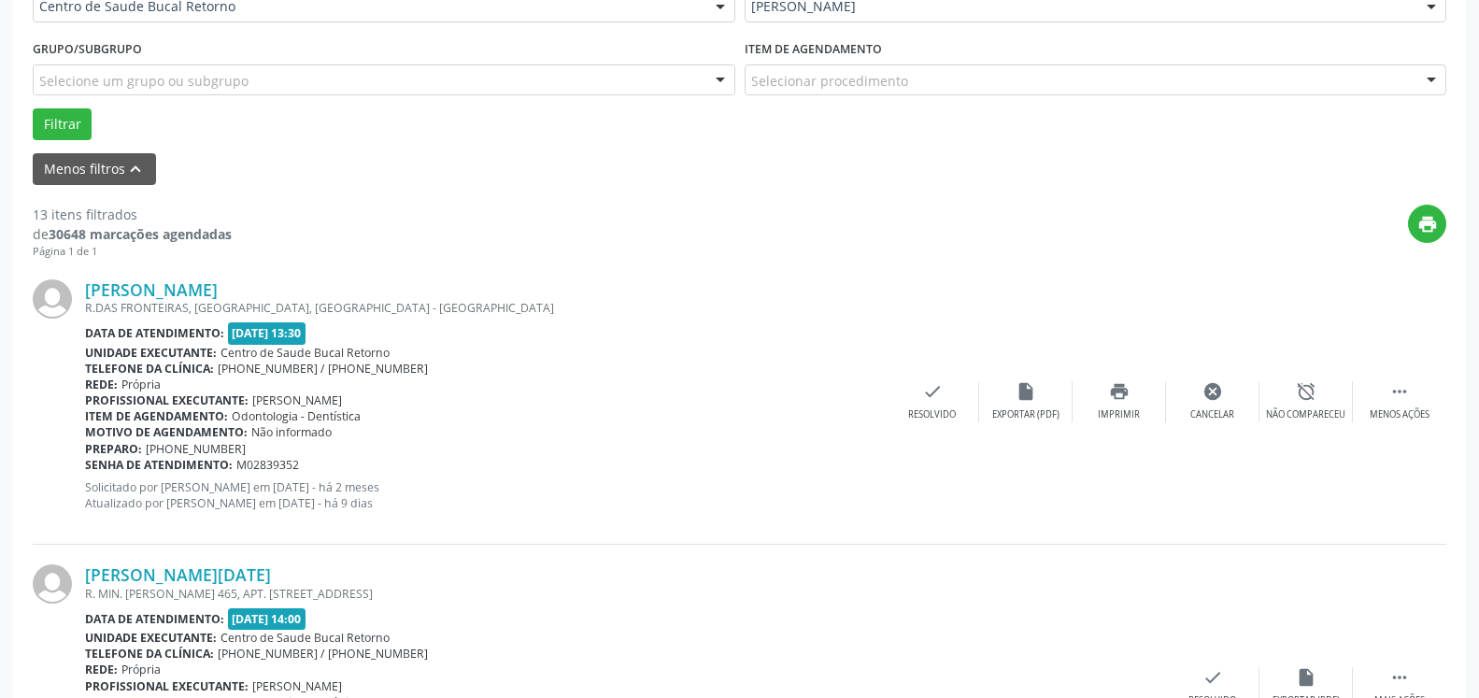
scroll to position [122, 0]
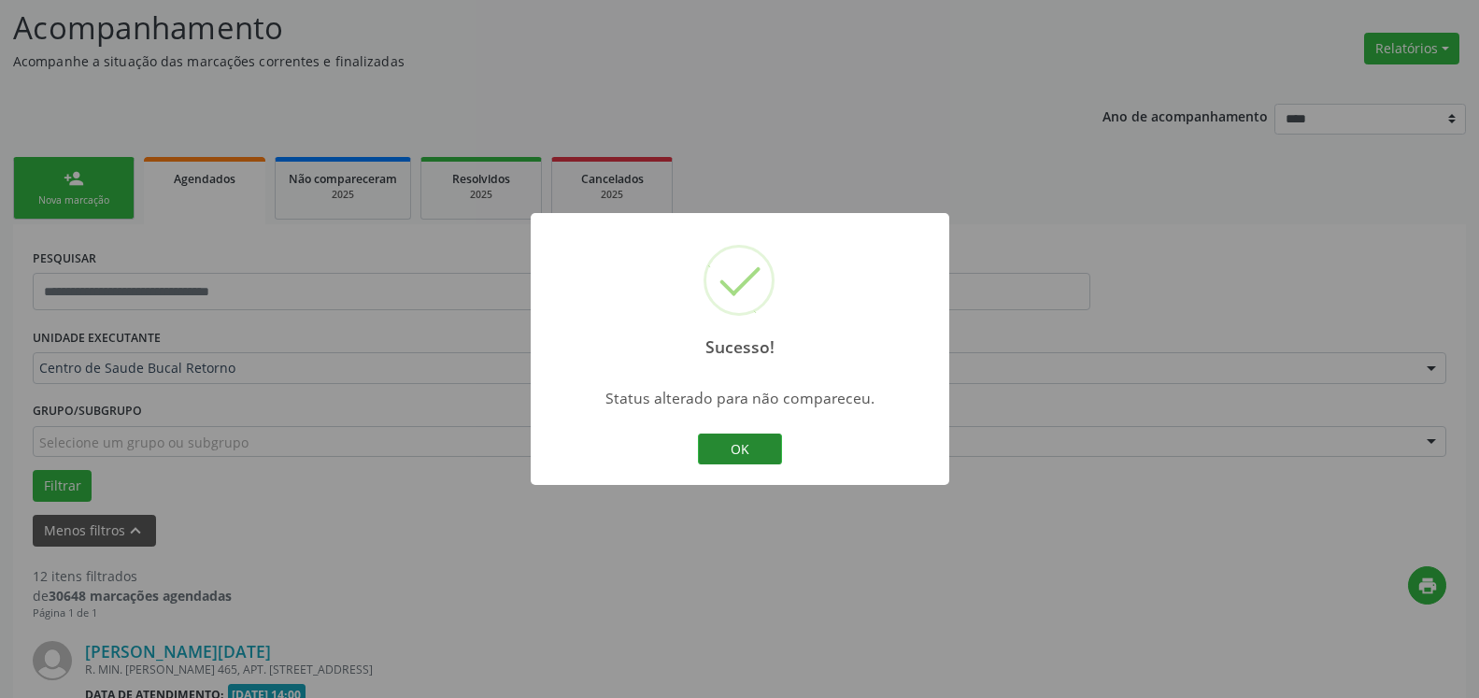
click at [738, 444] on button "OK" at bounding box center [740, 450] width 84 height 32
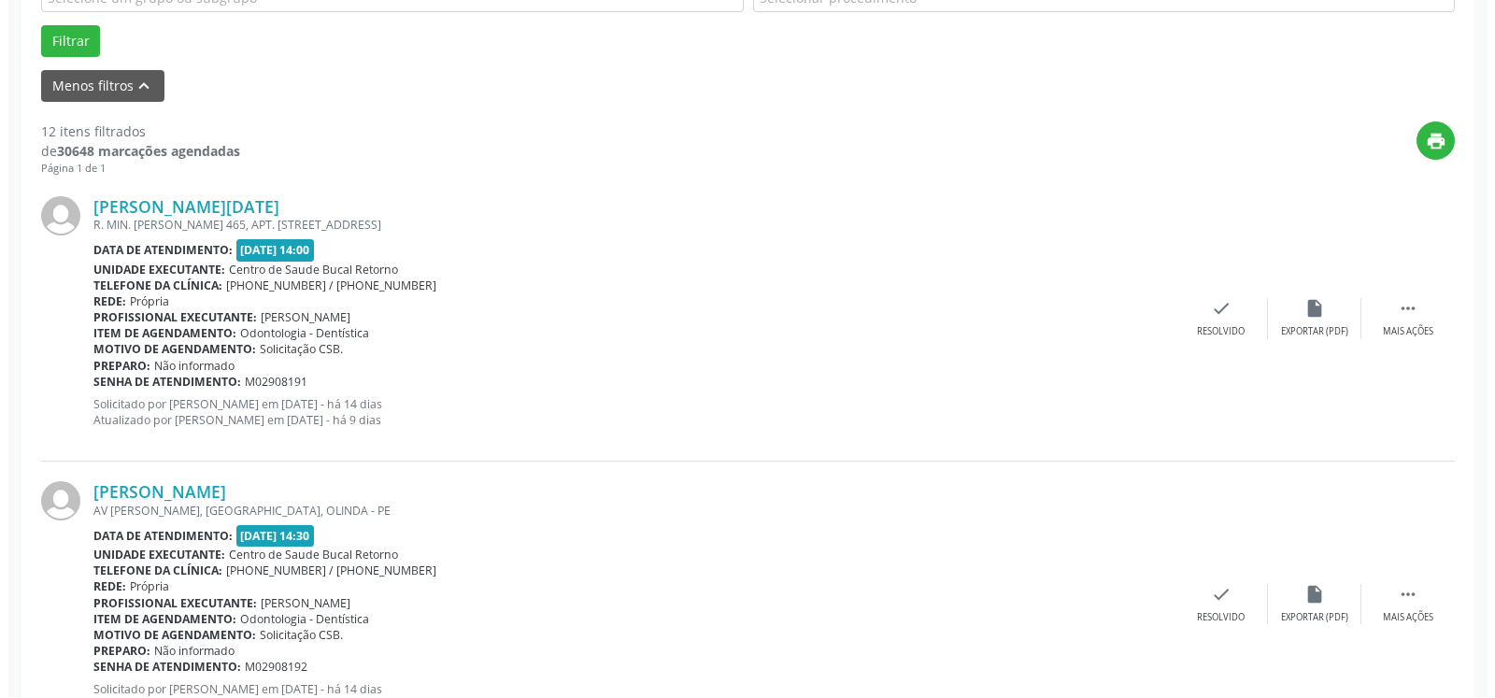
scroll to position [599, 0]
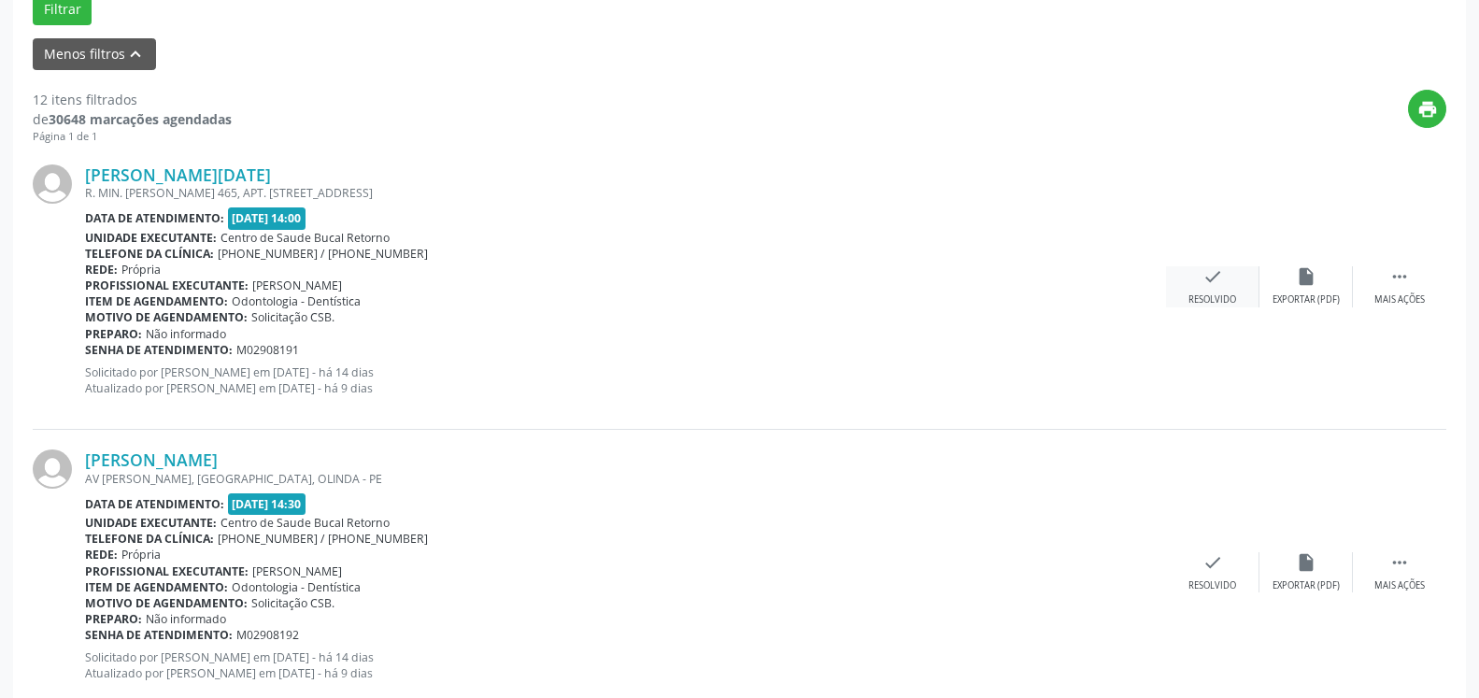
click at [1214, 285] on icon "check" at bounding box center [1213, 276] width 21 height 21
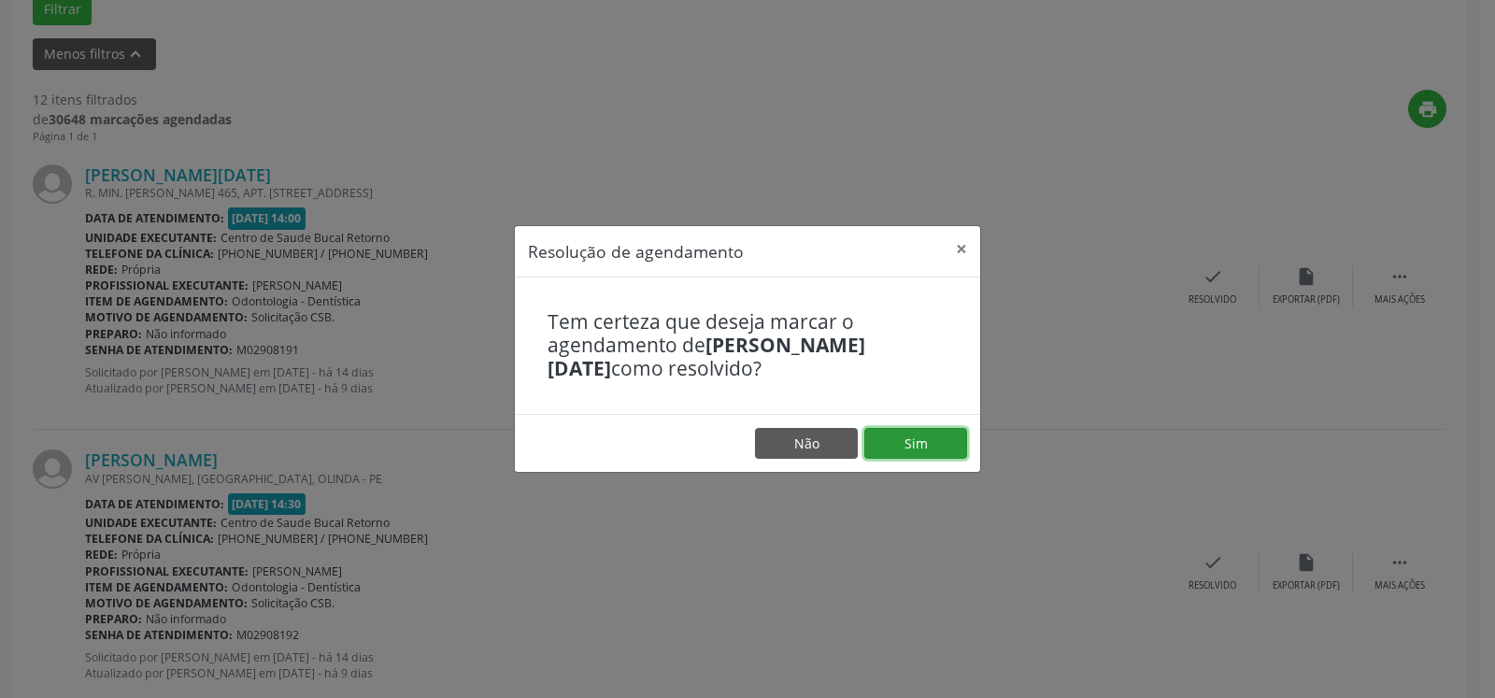
click at [920, 441] on button "Sim" at bounding box center [916, 444] width 103 height 32
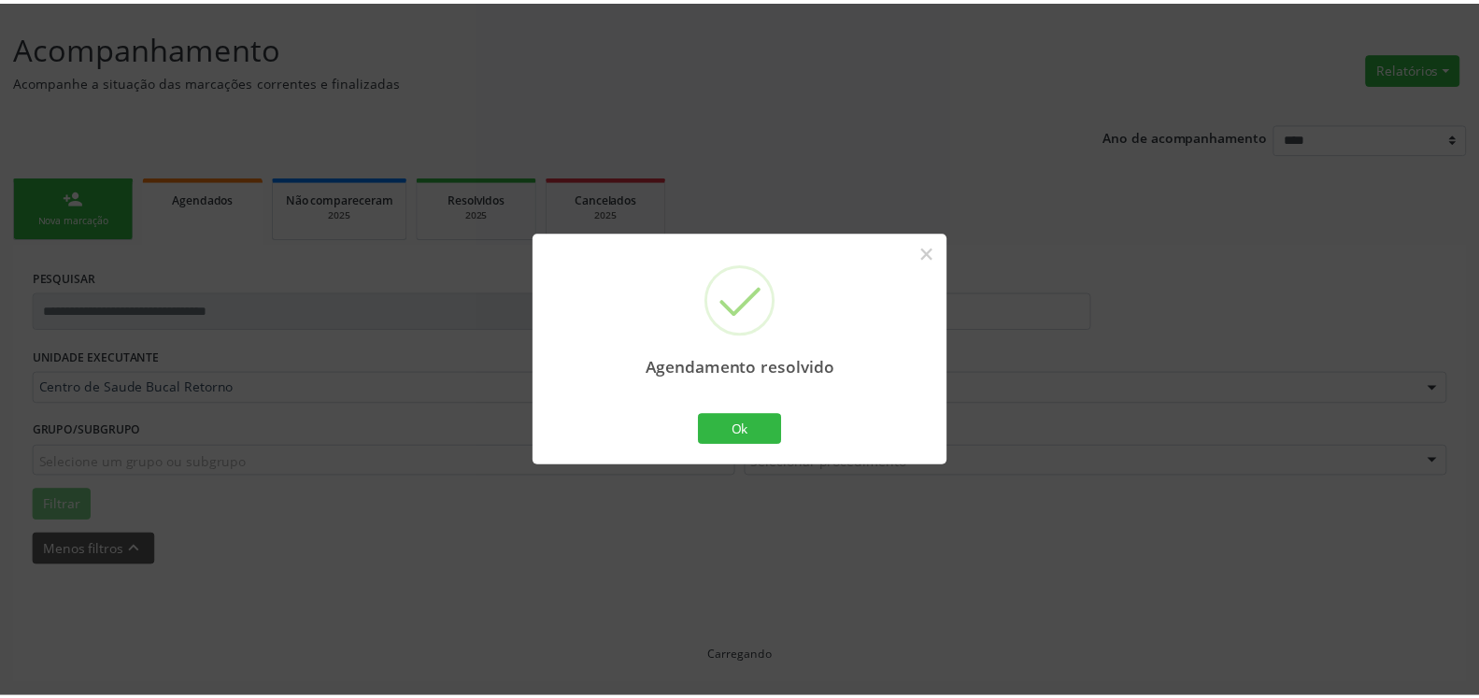
scroll to position [103, 0]
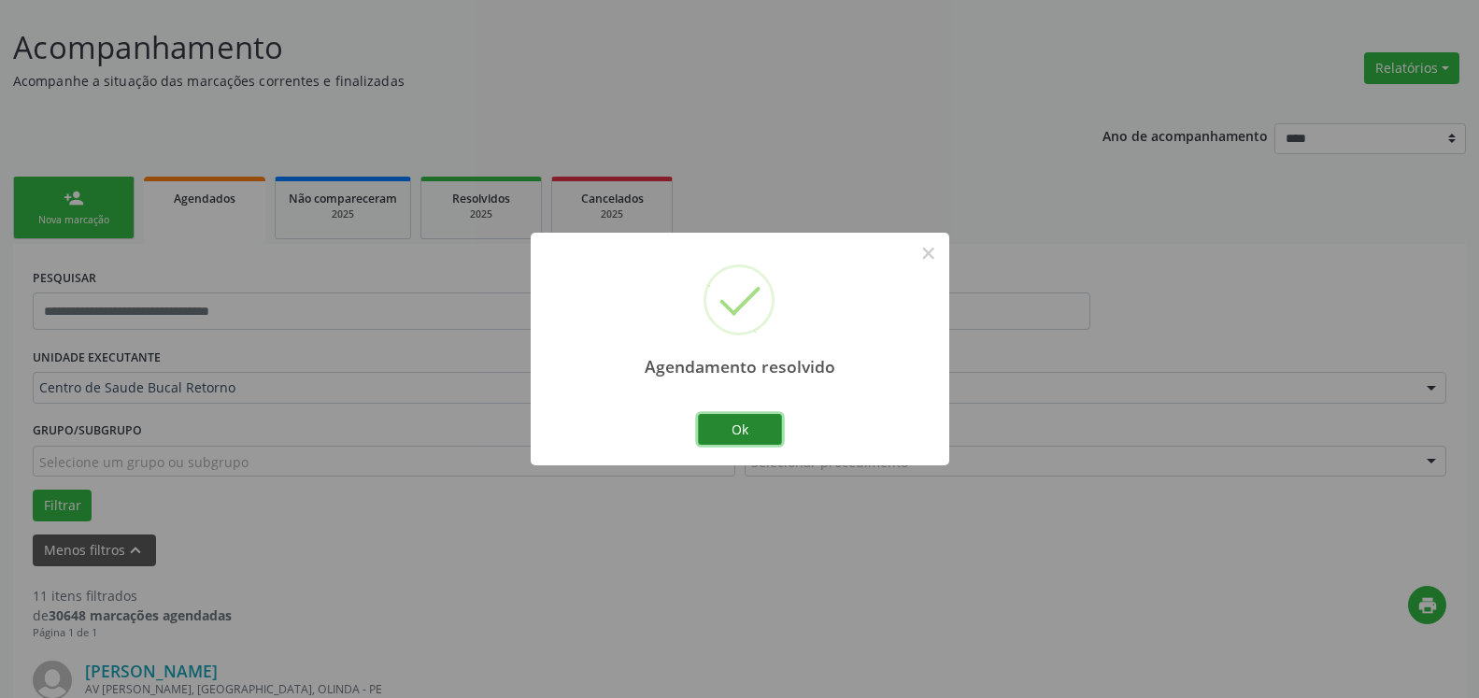
click at [733, 430] on button "Ok" at bounding box center [740, 430] width 84 height 32
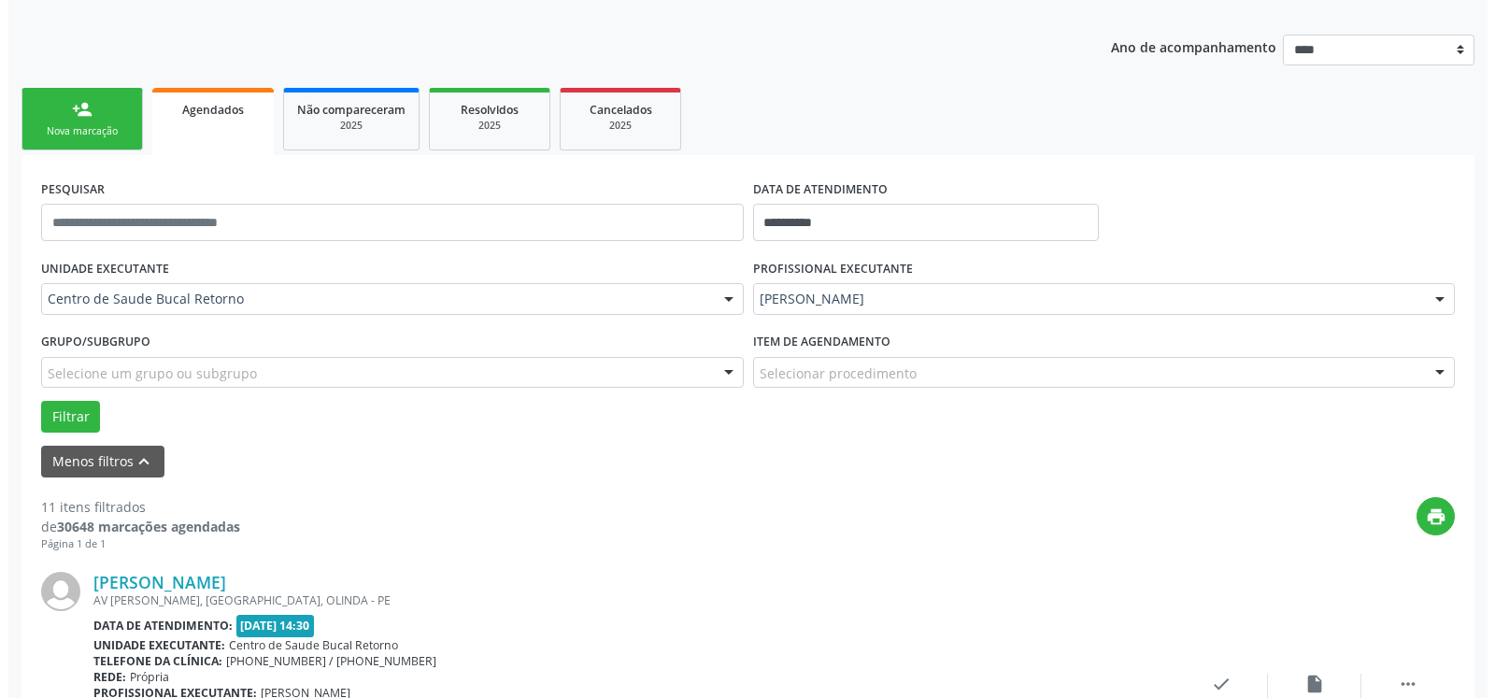
scroll to position [579, 0]
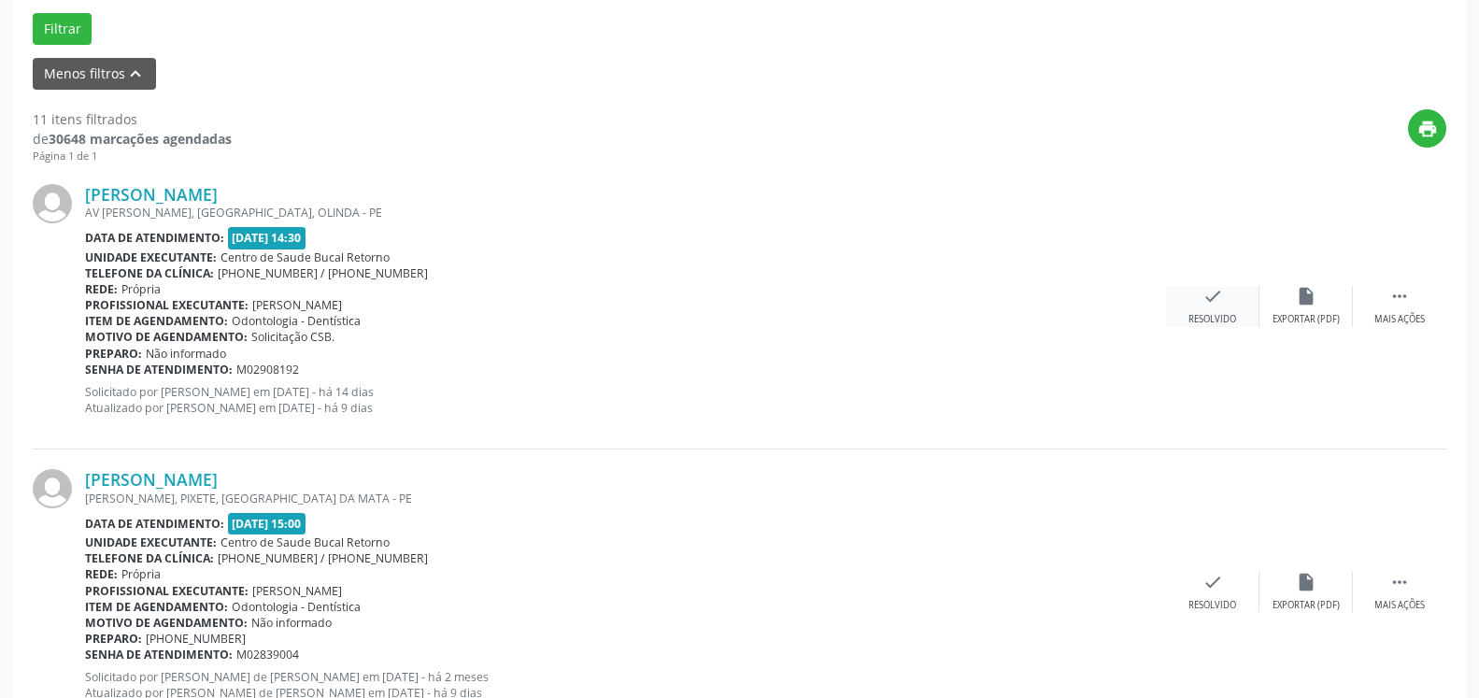
click at [1210, 306] on icon "check" at bounding box center [1213, 296] width 21 height 21
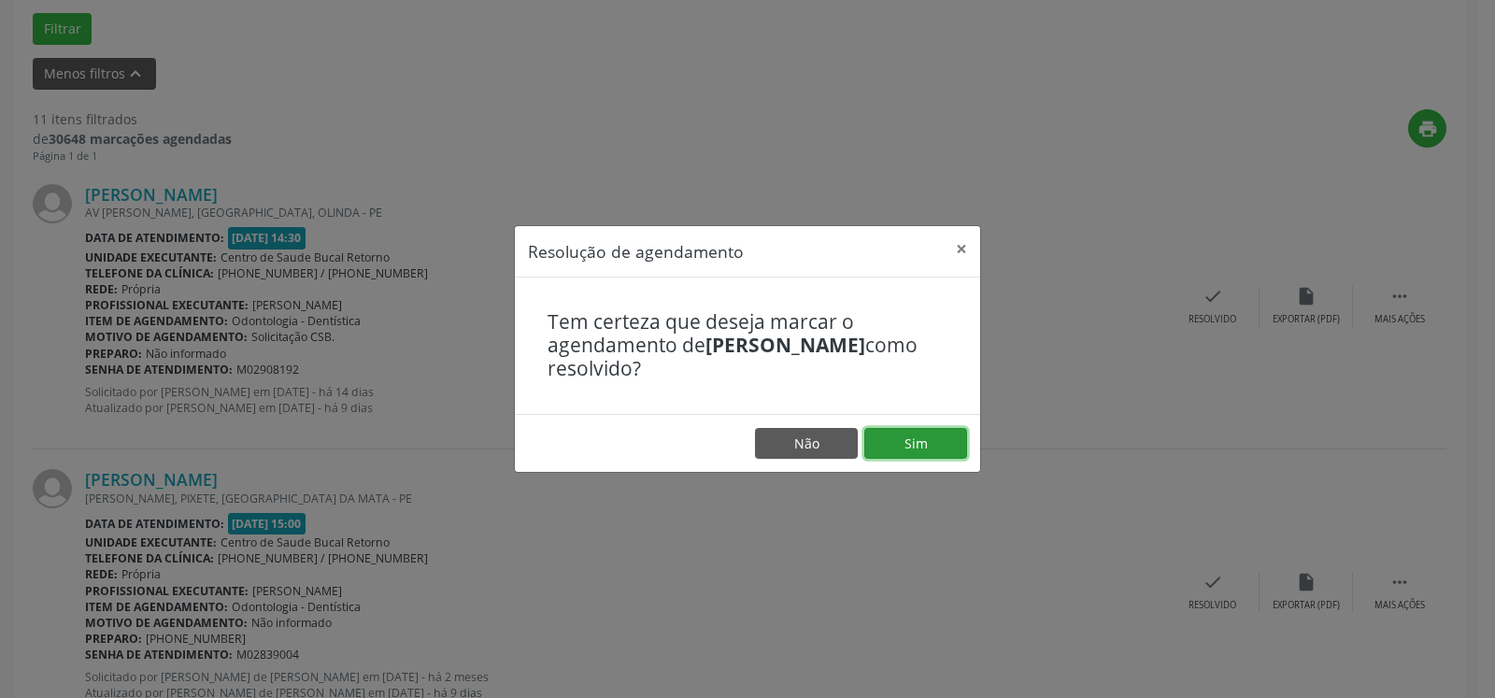
click at [926, 450] on button "Sim" at bounding box center [916, 444] width 103 height 32
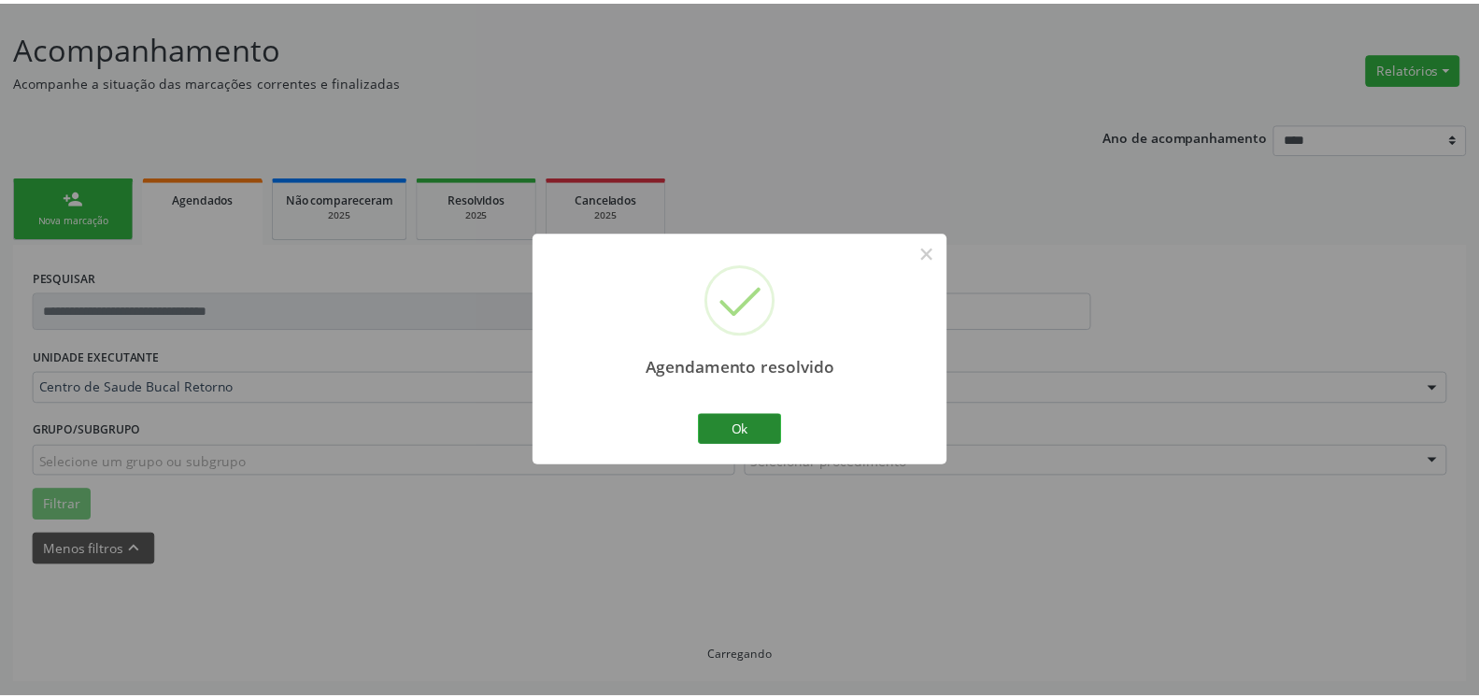
scroll to position [103, 0]
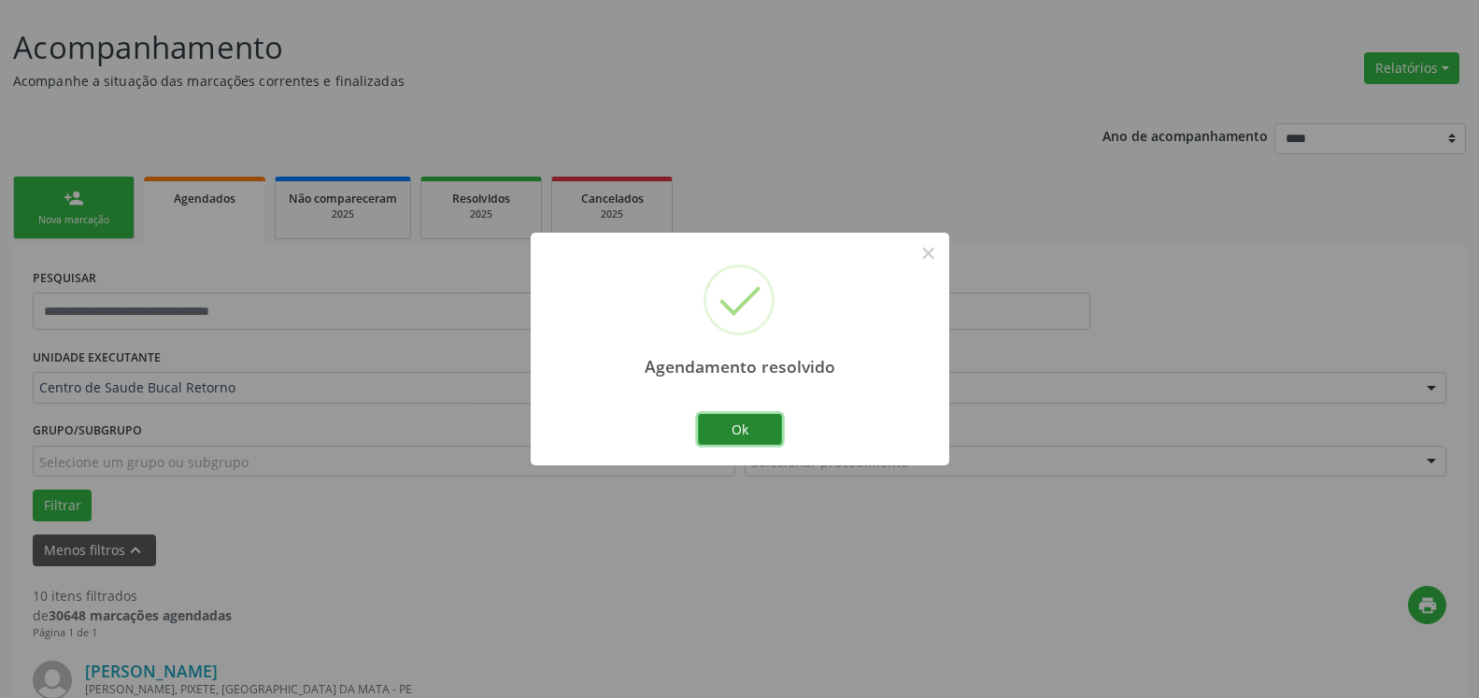
click at [727, 433] on button "Ok" at bounding box center [740, 430] width 84 height 32
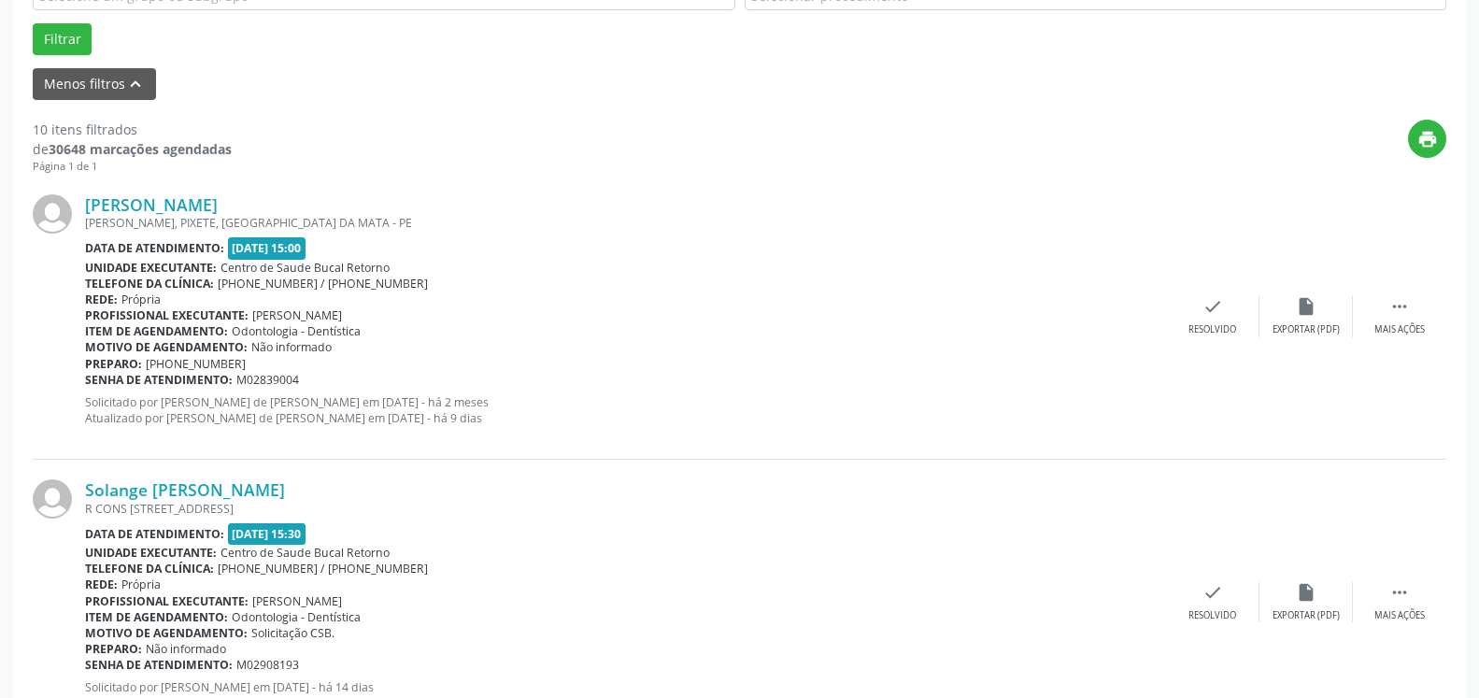
scroll to position [579, 0]
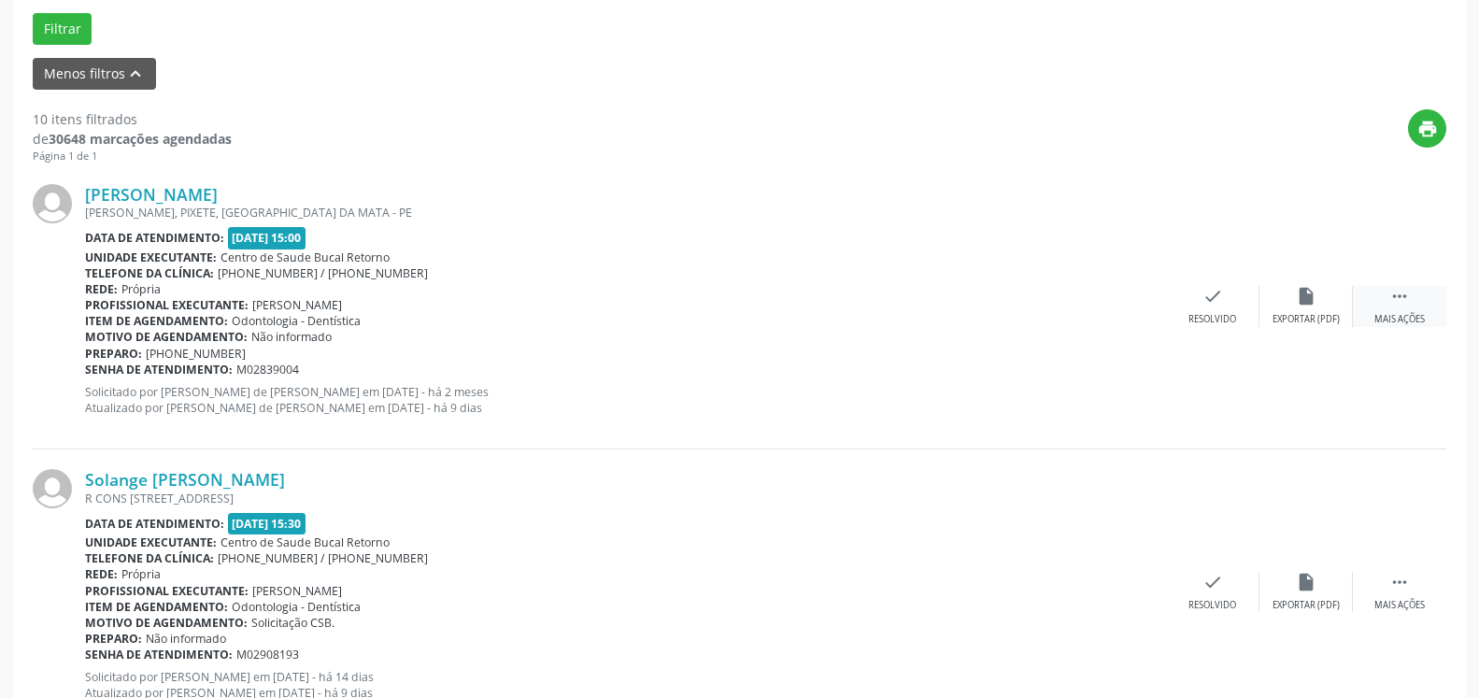
click at [1406, 298] on icon "" at bounding box center [1400, 296] width 21 height 21
click at [1338, 302] on div "alarm_off Não compareceu" at bounding box center [1306, 306] width 93 height 40
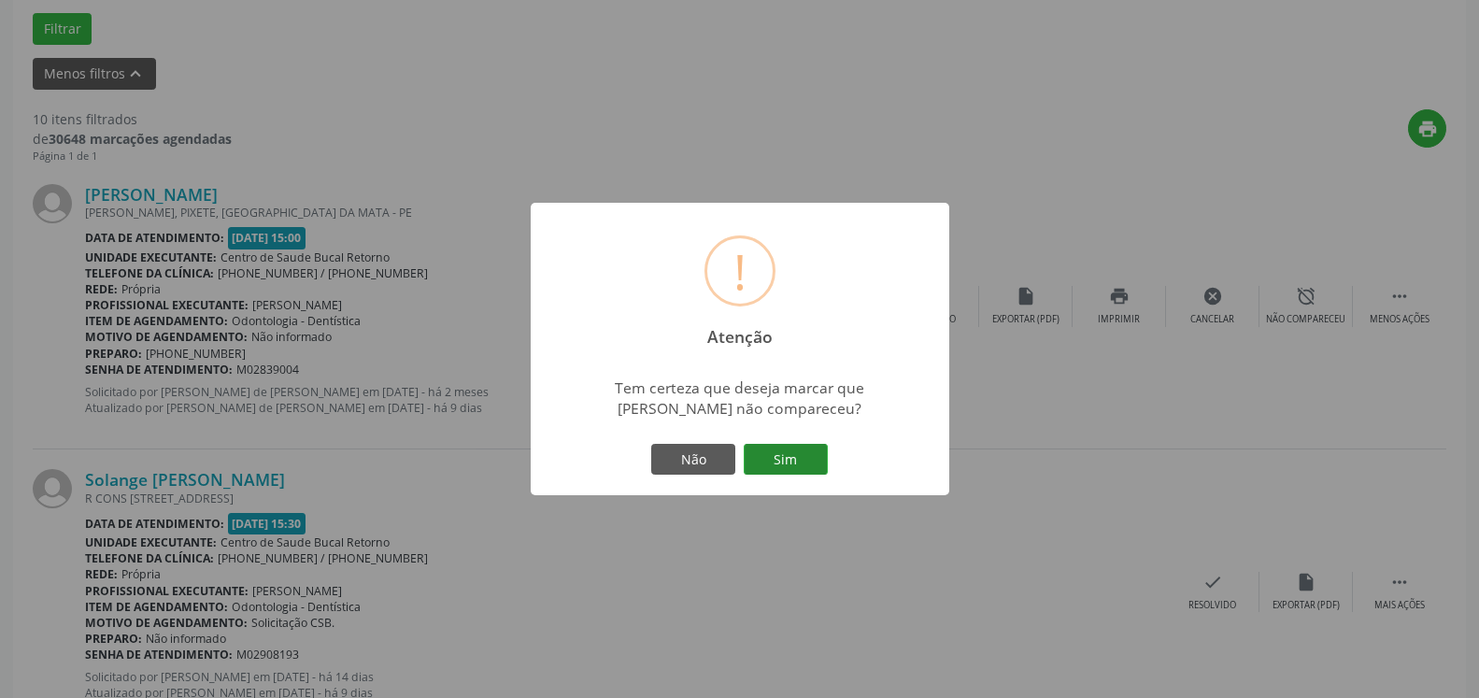
click at [811, 462] on button "Sim" at bounding box center [786, 460] width 84 height 32
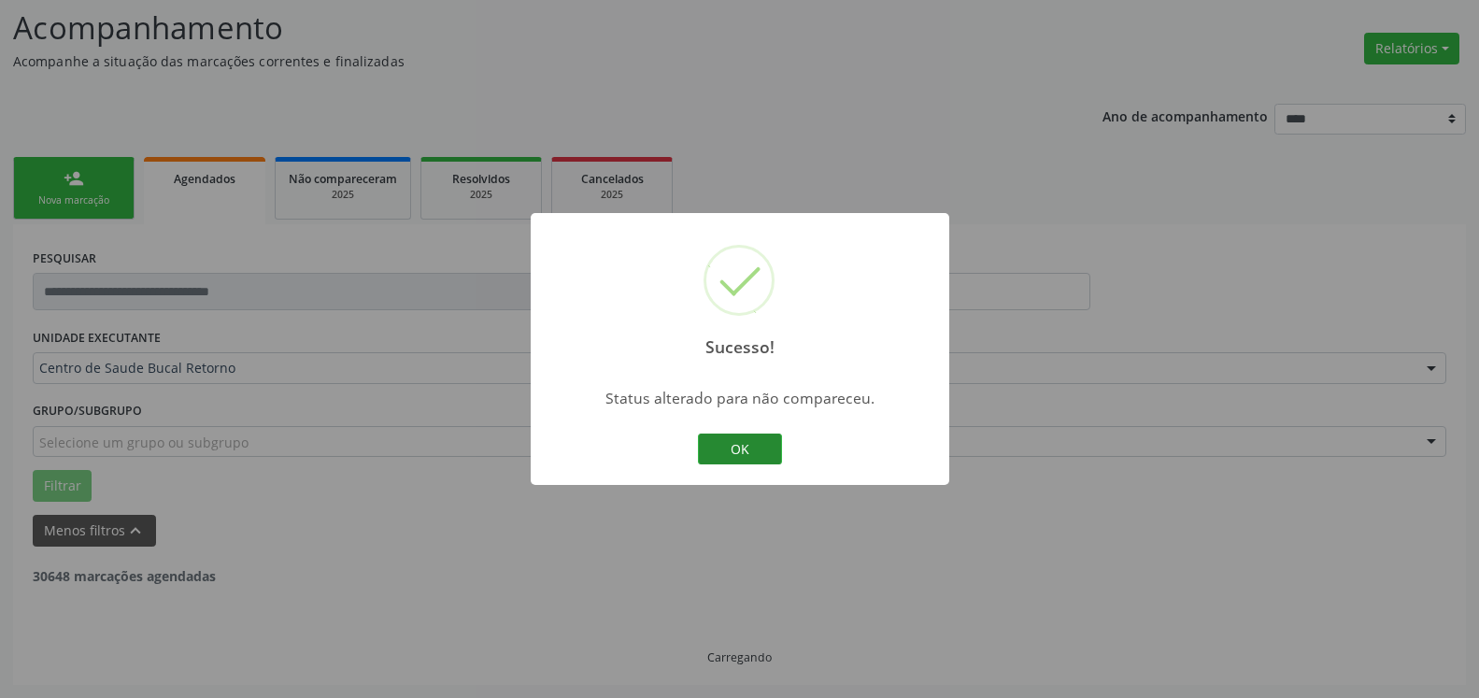
scroll to position [122, 0]
click at [736, 442] on button "OK" at bounding box center [740, 450] width 84 height 32
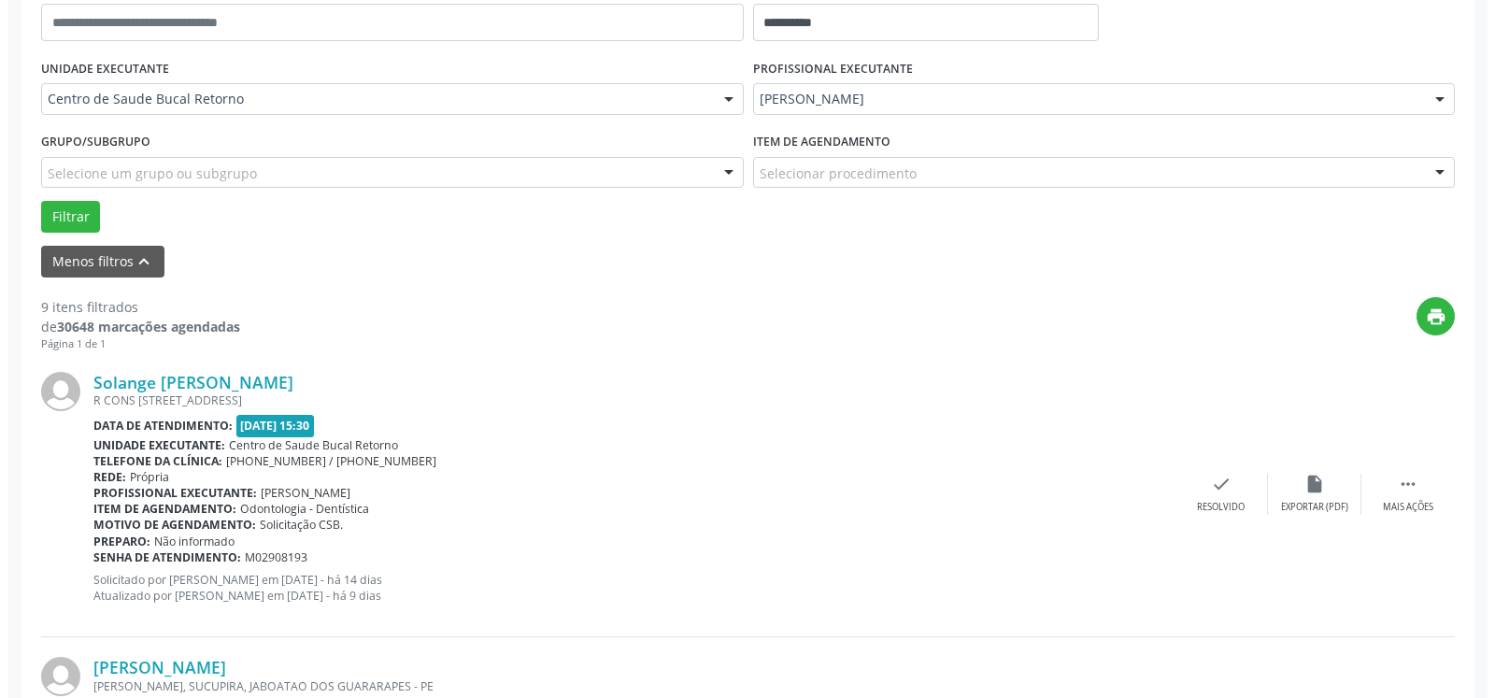
scroll to position [504, 0]
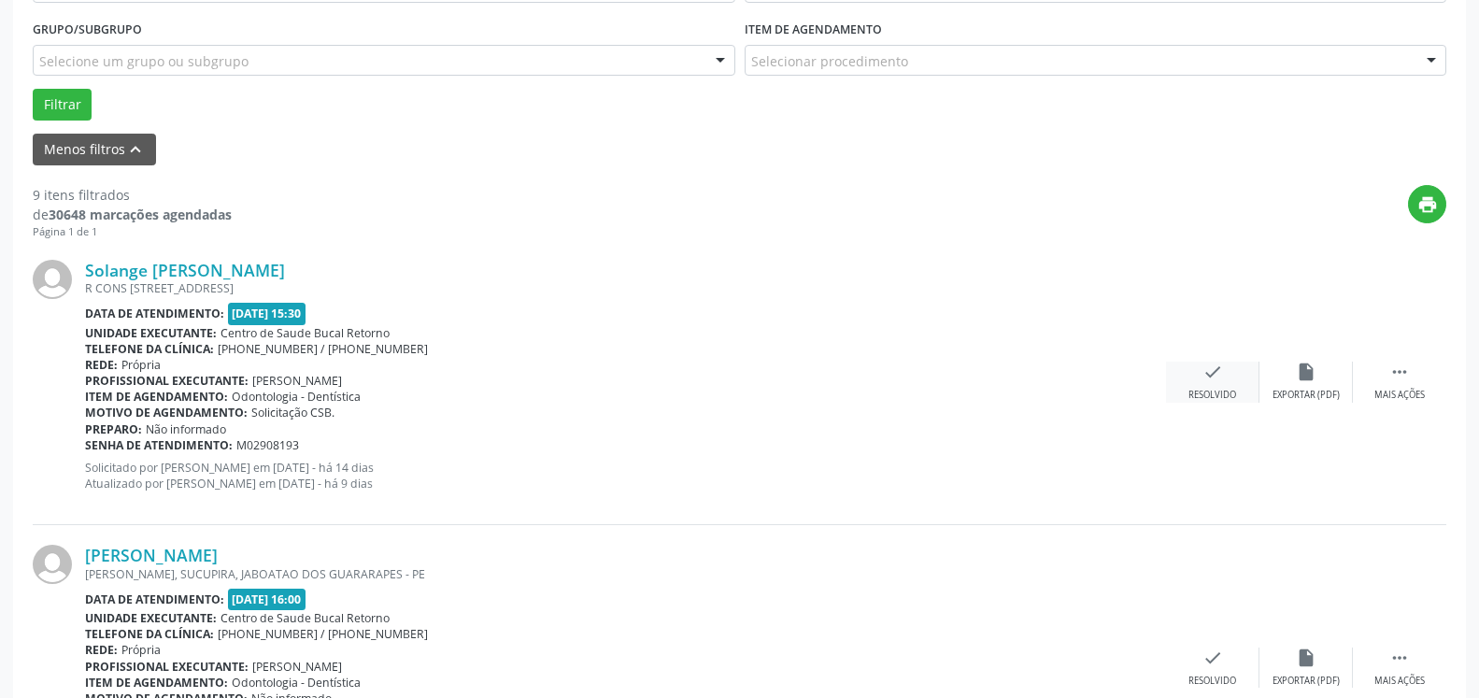
click at [1204, 382] on icon "check" at bounding box center [1213, 372] width 21 height 21
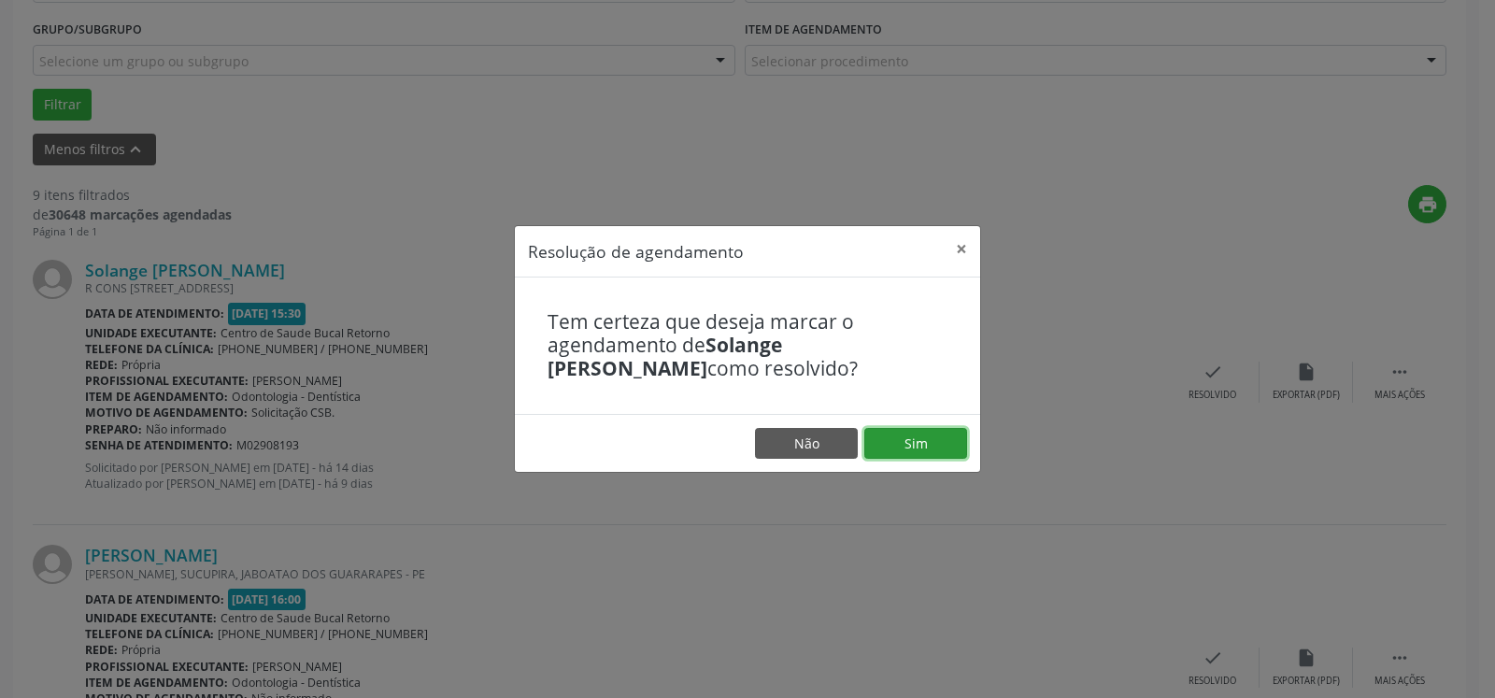
drag, startPoint x: 960, startPoint y: 433, endPoint x: 900, endPoint y: 438, distance: 60.1
click at [955, 433] on button "Sim" at bounding box center [916, 444] width 103 height 32
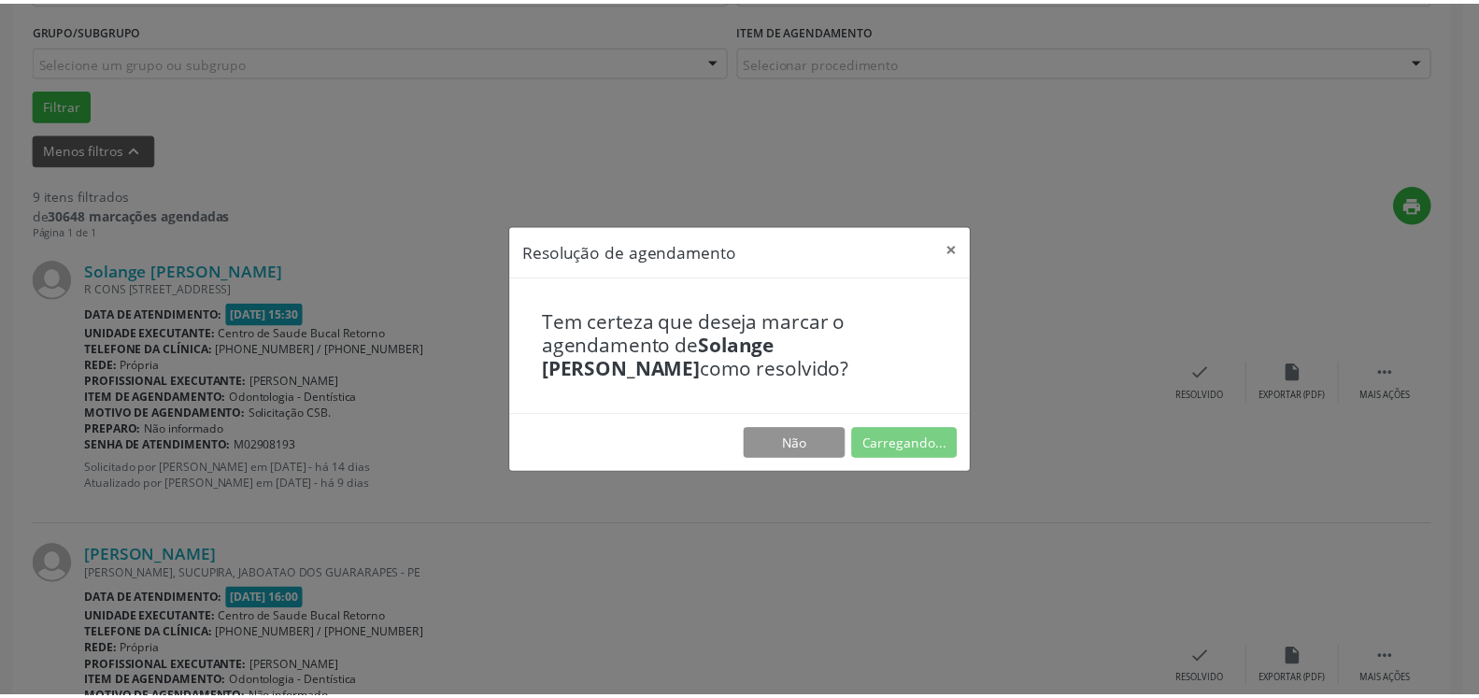
scroll to position [103, 0]
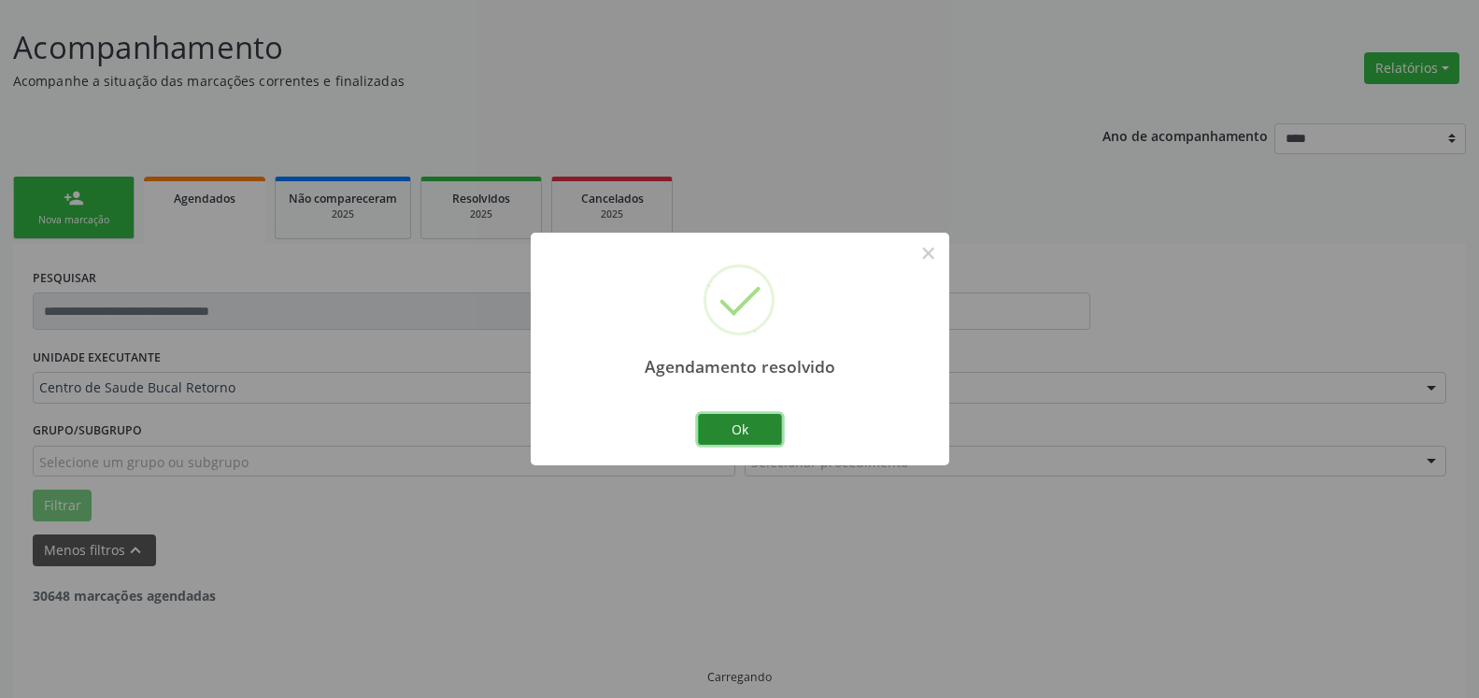
click at [735, 430] on button "Ok" at bounding box center [740, 430] width 84 height 32
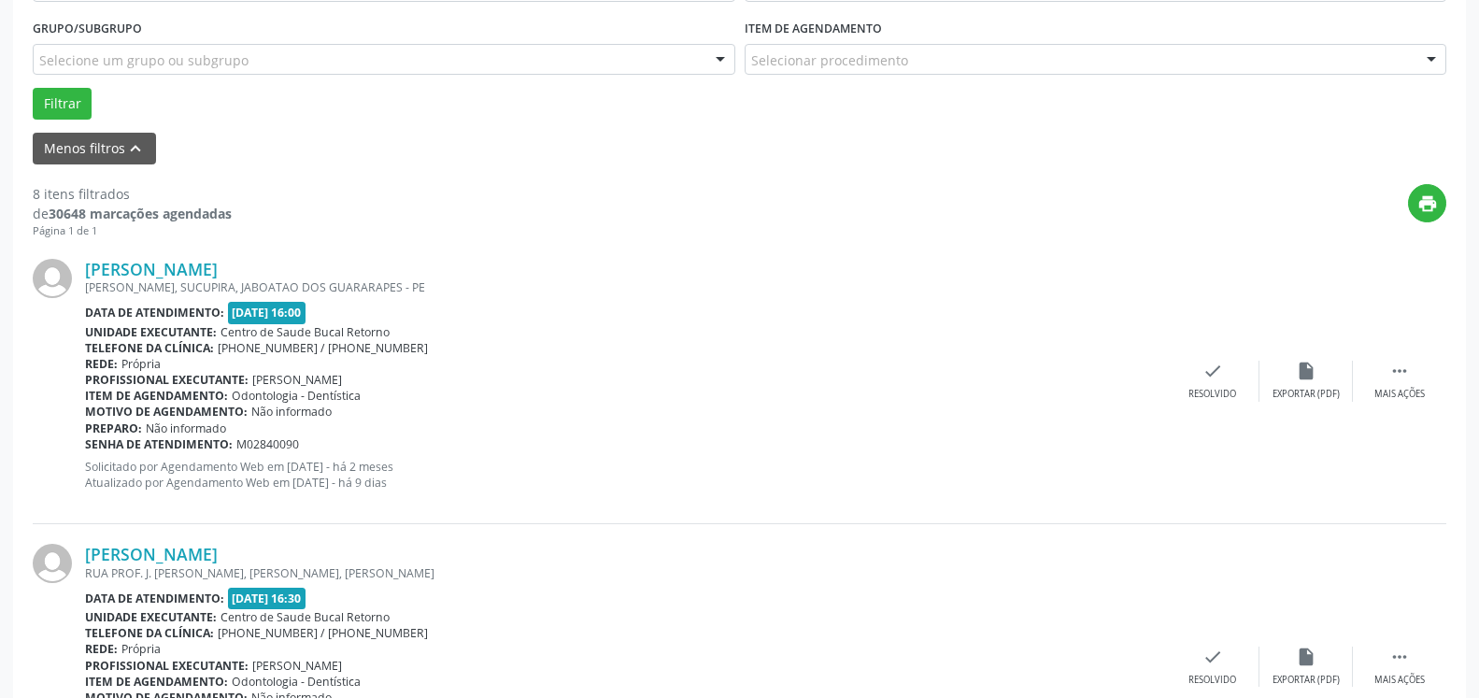
scroll to position [579, 0]
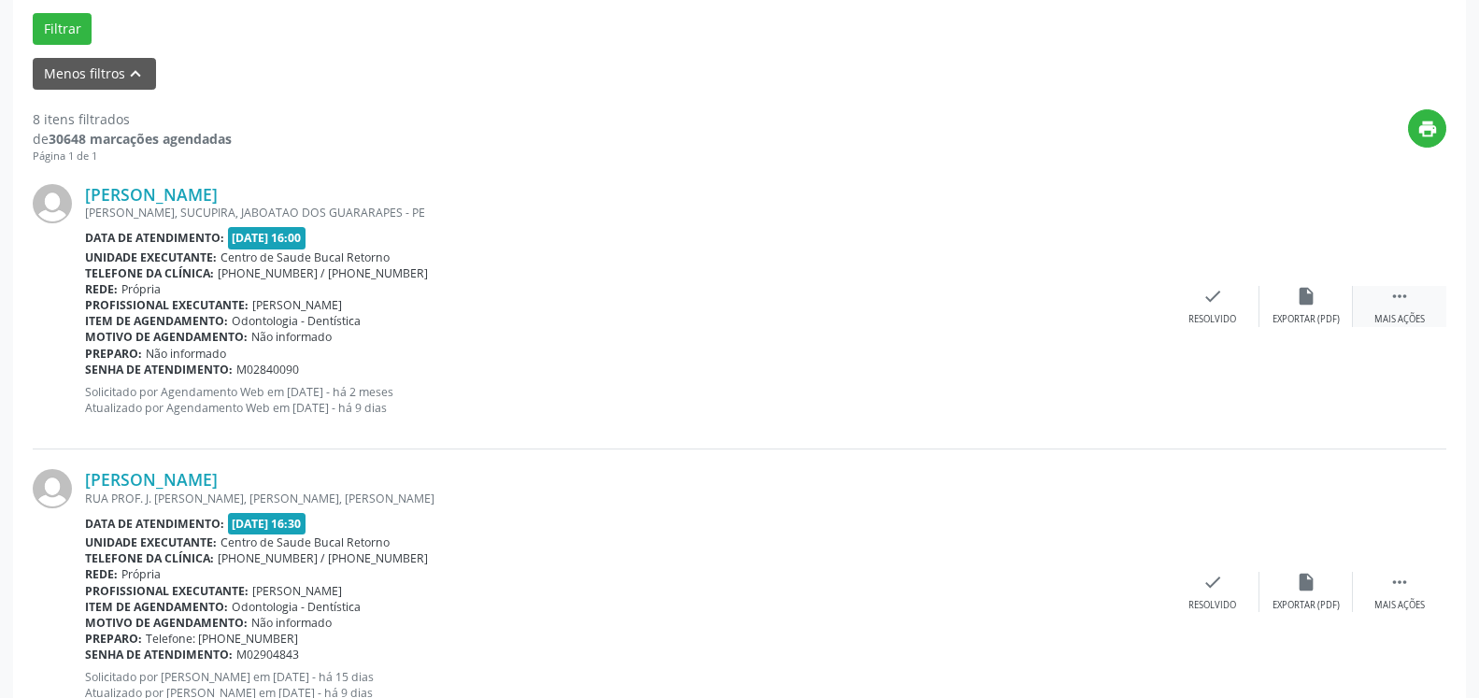
click at [1398, 298] on icon "" at bounding box center [1400, 296] width 21 height 21
click at [1324, 307] on div "alarm_off Não compareceu" at bounding box center [1306, 306] width 93 height 40
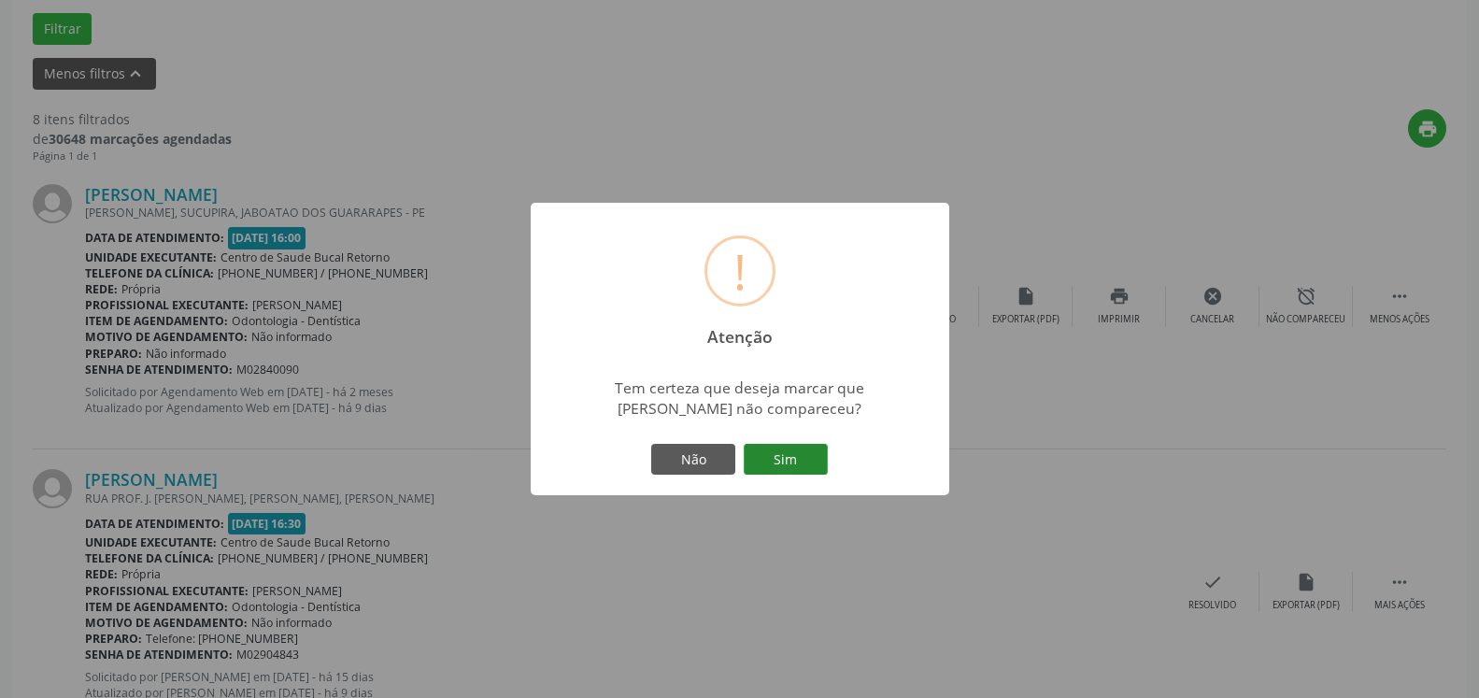
click at [773, 462] on button "Sim" at bounding box center [786, 460] width 84 height 32
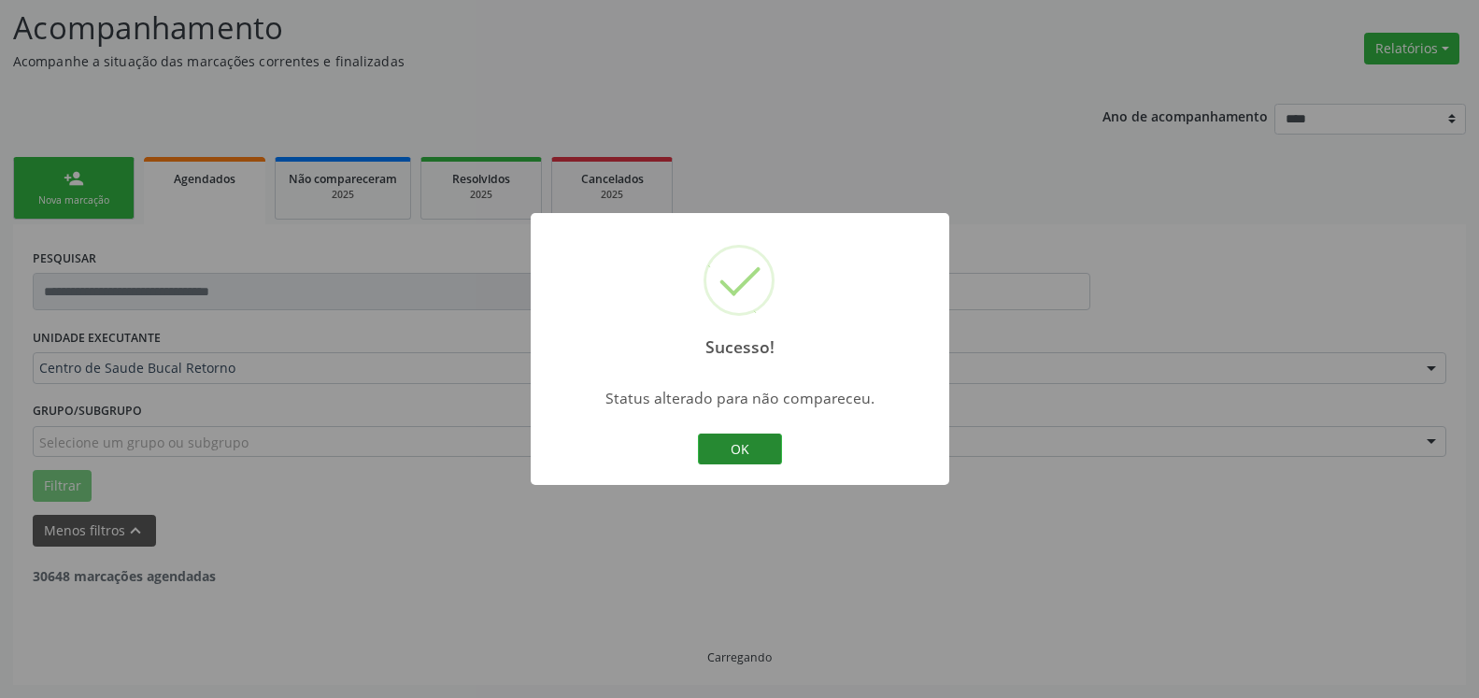
click at [737, 456] on button "OK" at bounding box center [740, 450] width 84 height 32
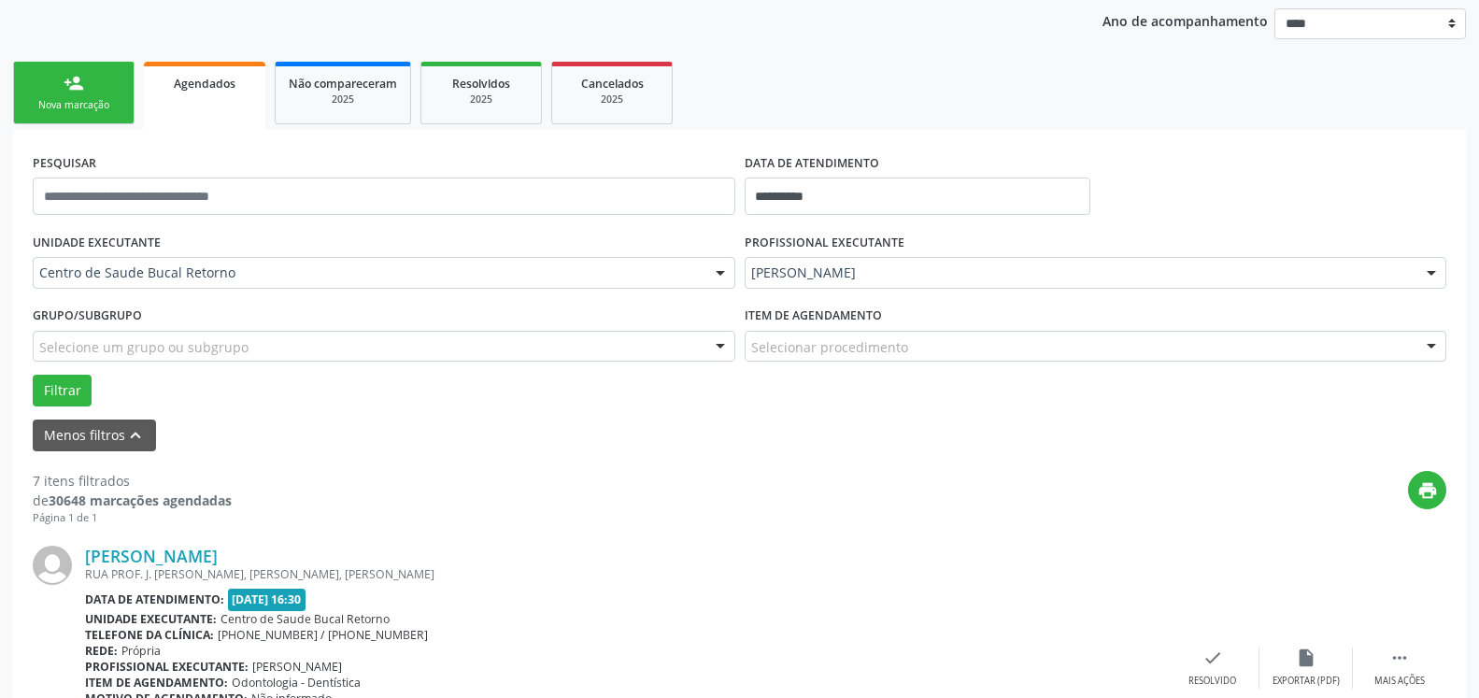
scroll to position [599, 0]
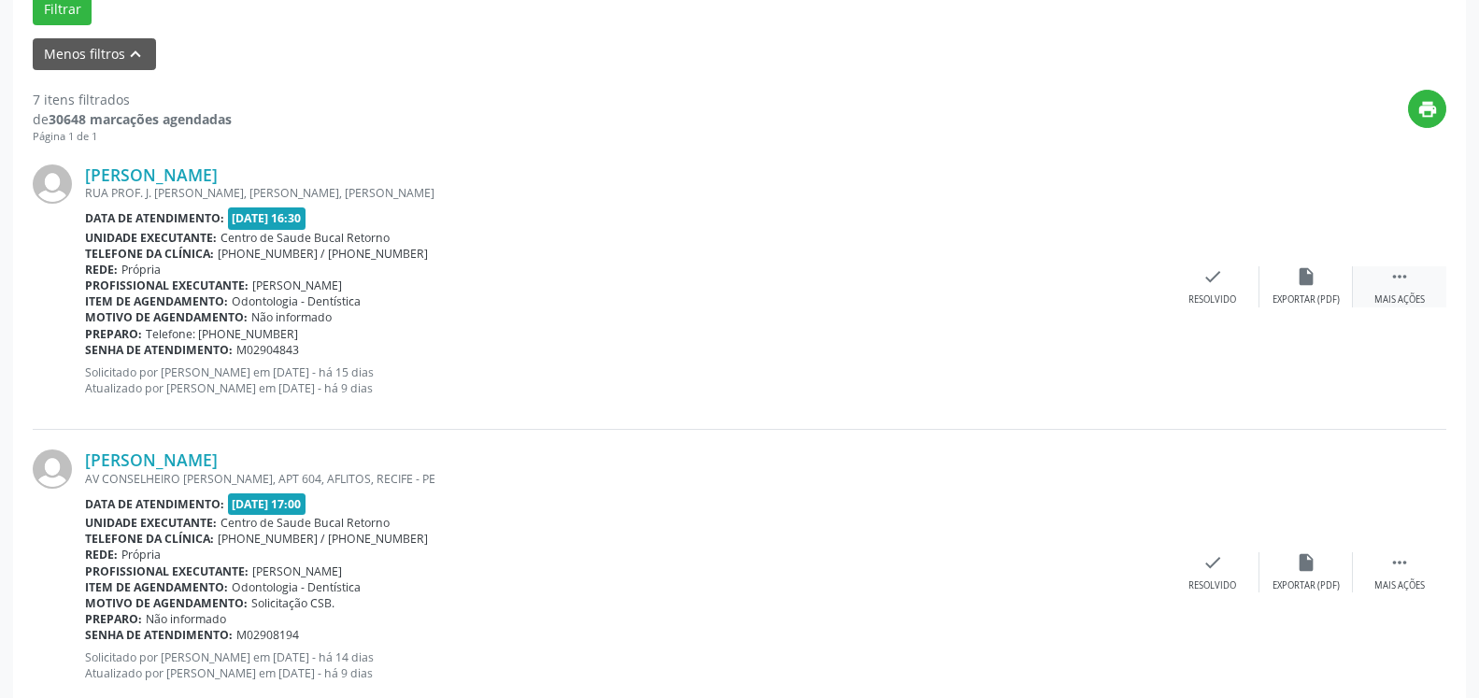
click at [1407, 283] on icon "" at bounding box center [1400, 276] width 21 height 21
click at [1307, 275] on icon "alarm_off" at bounding box center [1306, 276] width 21 height 21
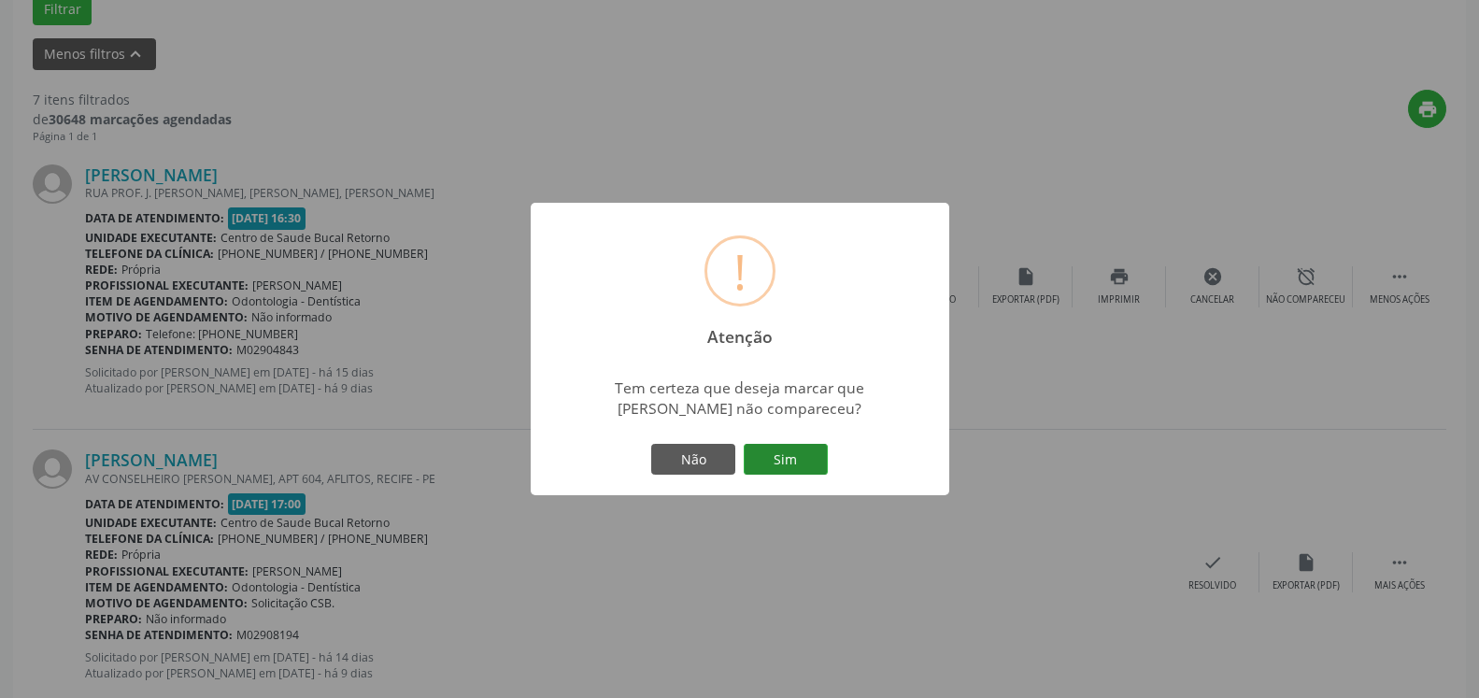
click at [796, 460] on button "Sim" at bounding box center [786, 460] width 84 height 32
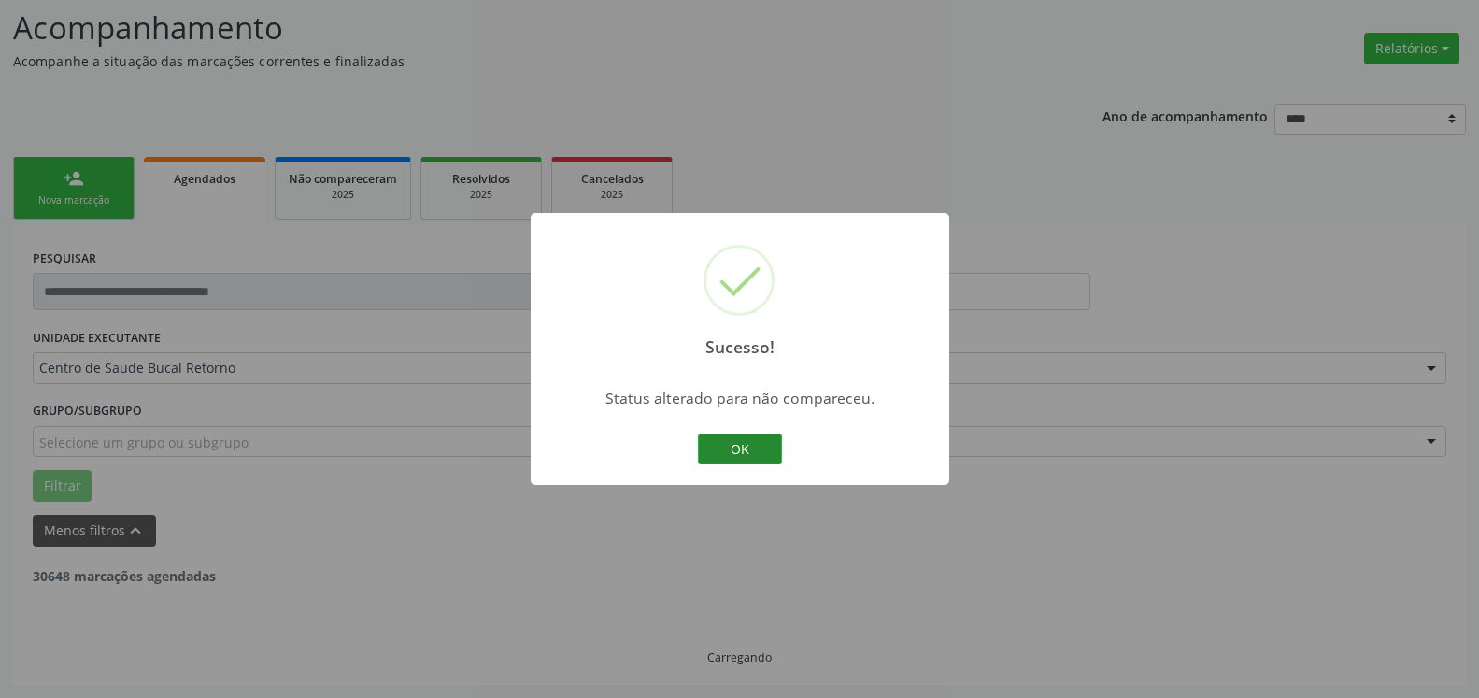
scroll to position [122, 0]
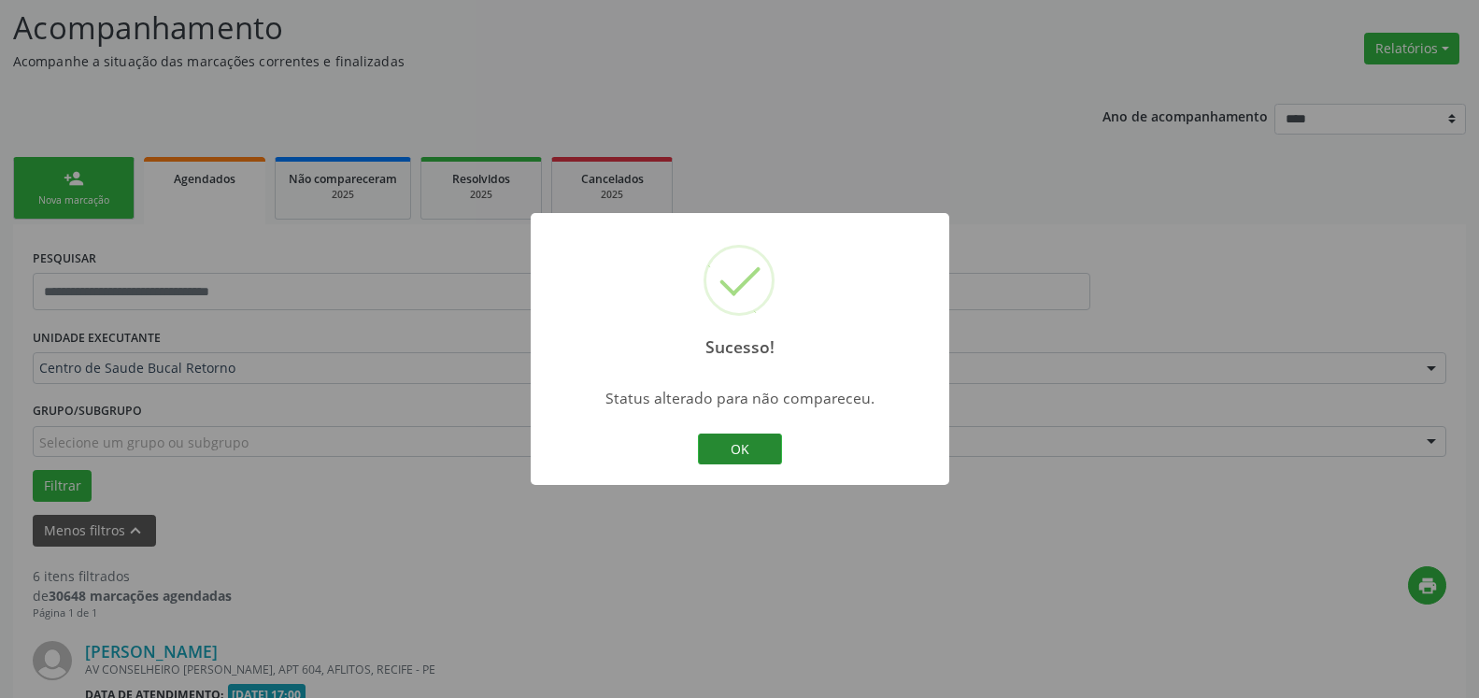
click at [751, 448] on button "OK" at bounding box center [740, 450] width 84 height 32
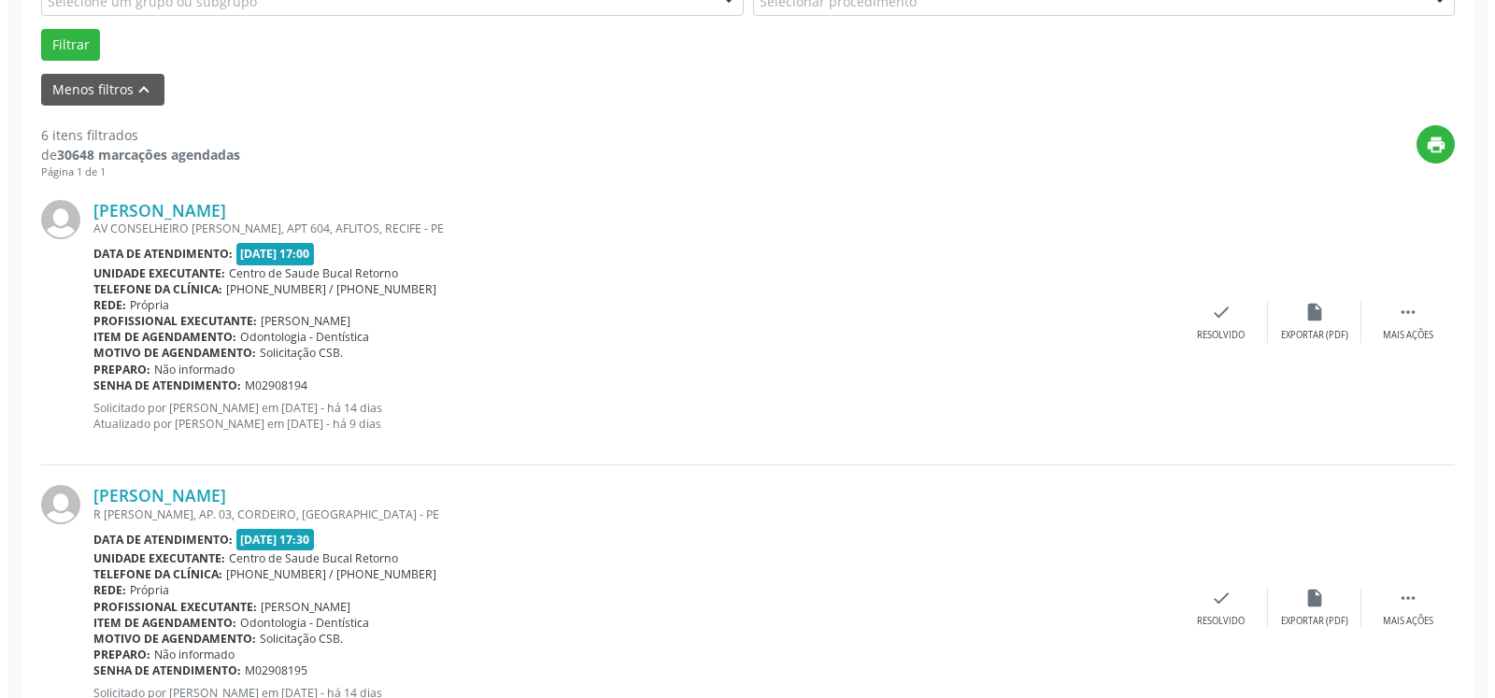
scroll to position [599, 0]
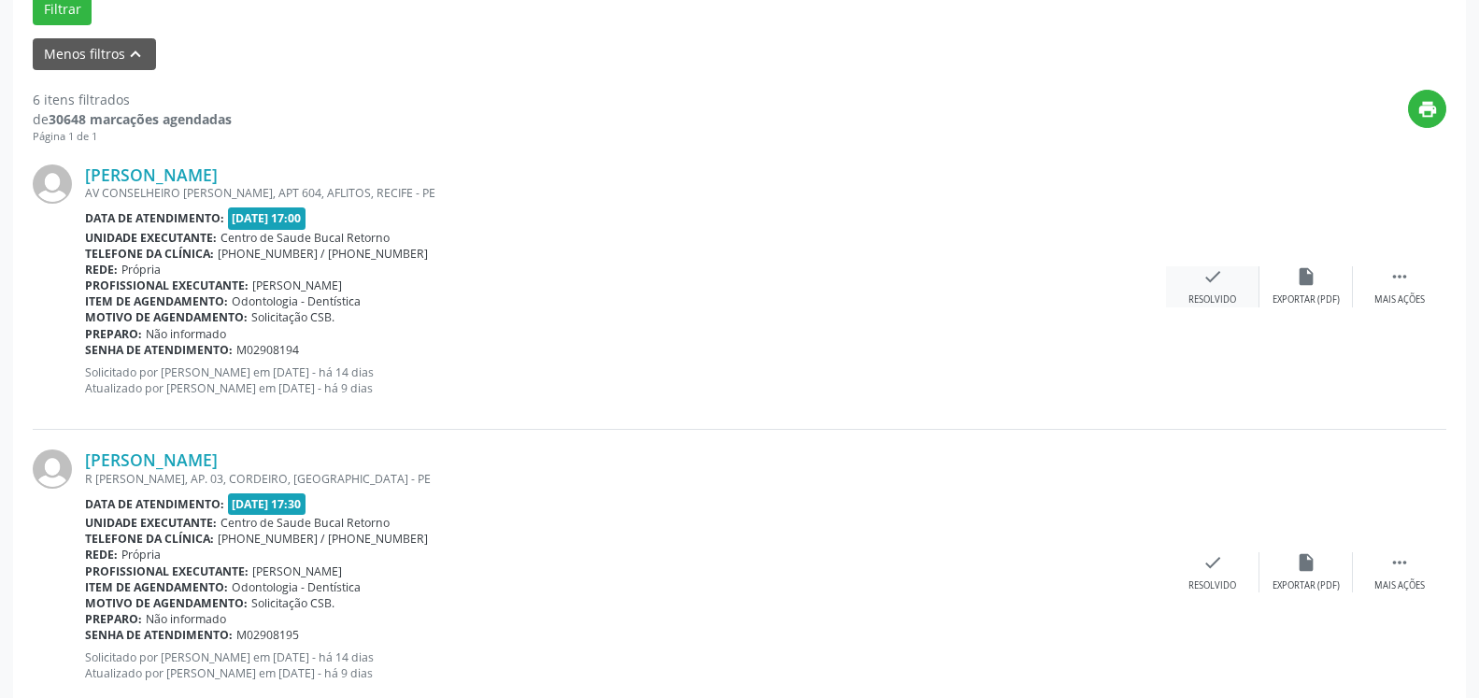
click at [1208, 286] on icon "check" at bounding box center [1213, 276] width 21 height 21
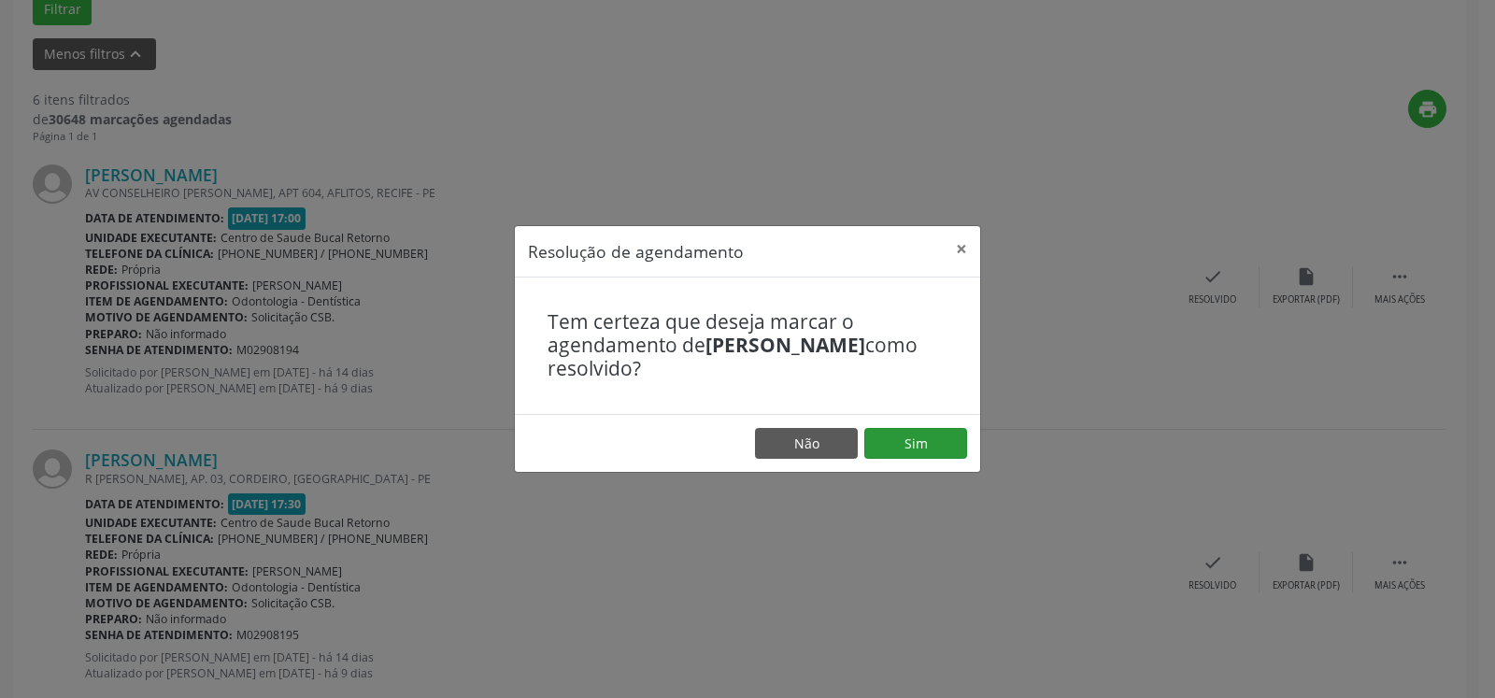
drag, startPoint x: 932, startPoint y: 417, endPoint x: 930, endPoint y: 434, distance: 16.9
click at [932, 425] on footer "Não Sim" at bounding box center [747, 443] width 465 height 59
click at [929, 437] on button "Sim" at bounding box center [916, 444] width 103 height 32
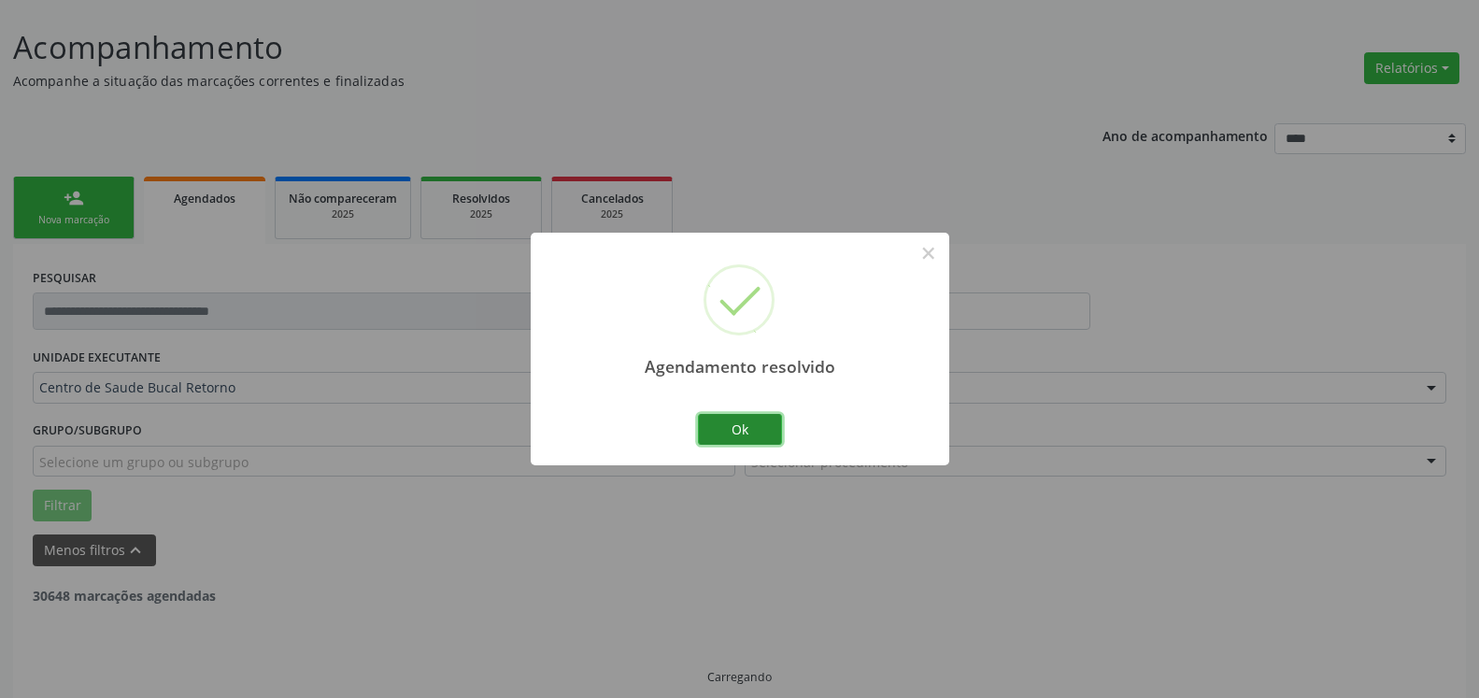
click at [748, 425] on button "Ok" at bounding box center [740, 430] width 84 height 32
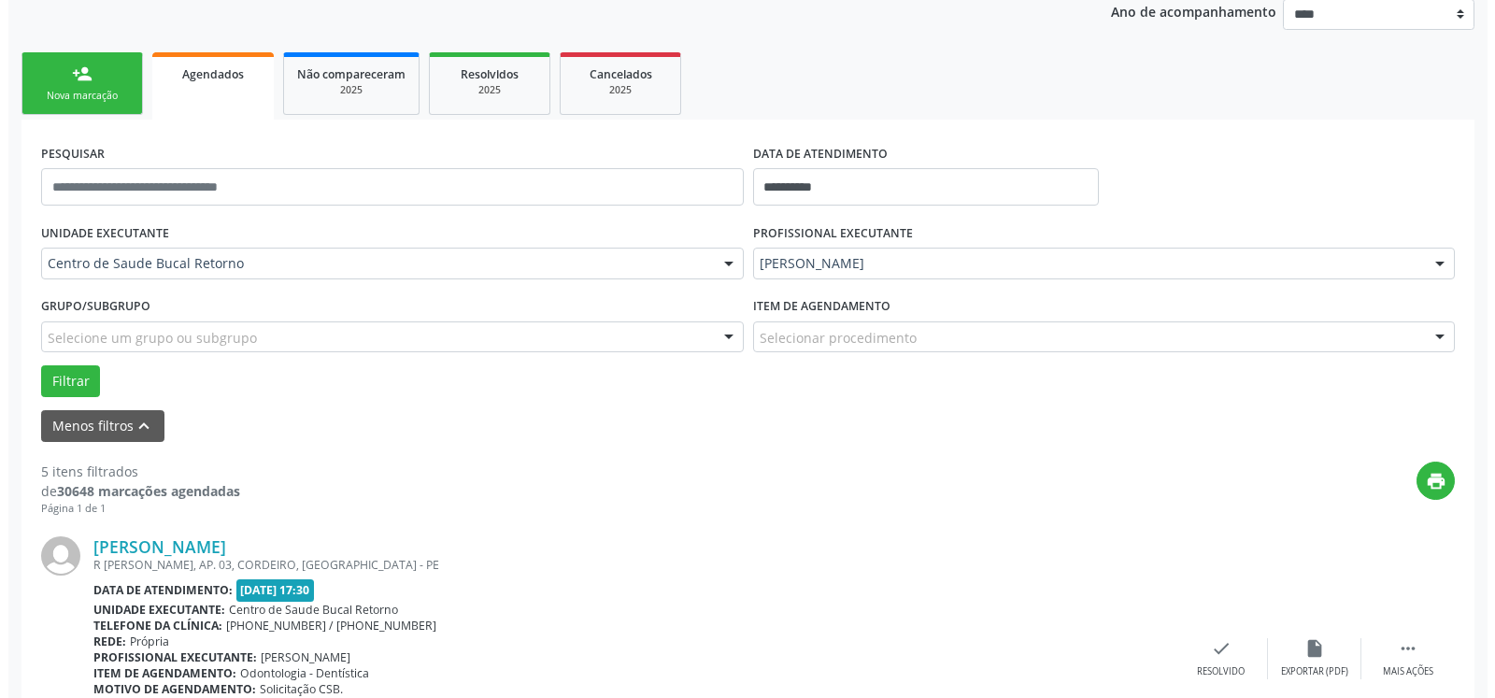
scroll to position [579, 0]
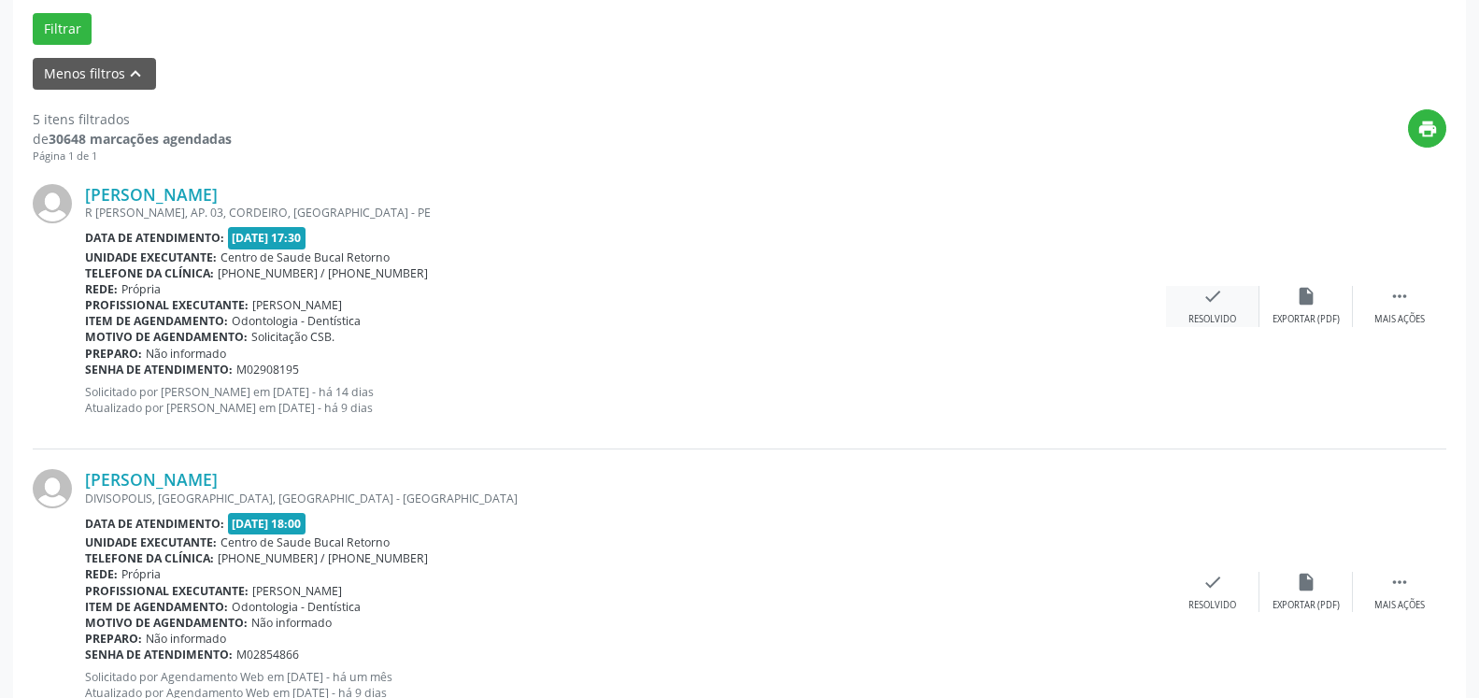
click at [1187, 299] on div "check Resolvido" at bounding box center [1212, 306] width 93 height 40
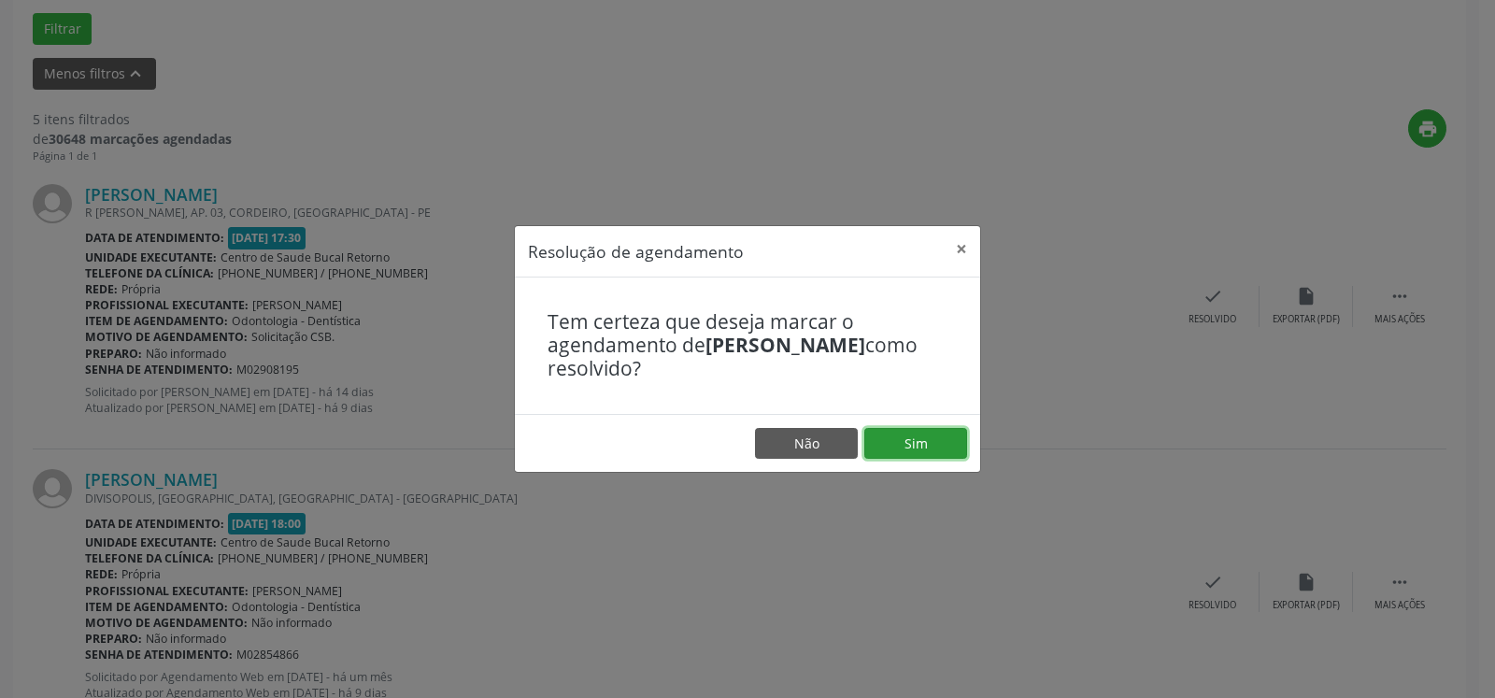
click at [924, 444] on button "Sim" at bounding box center [916, 444] width 103 height 32
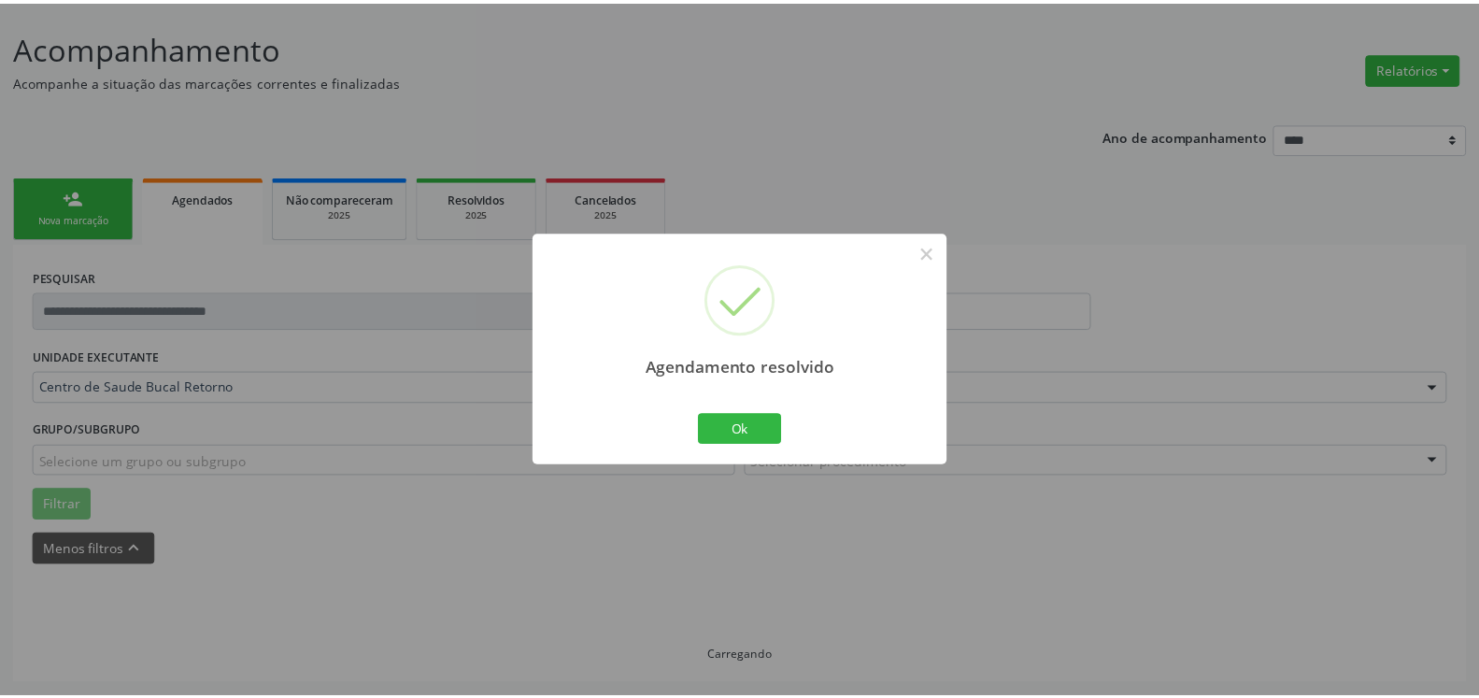
scroll to position [103, 0]
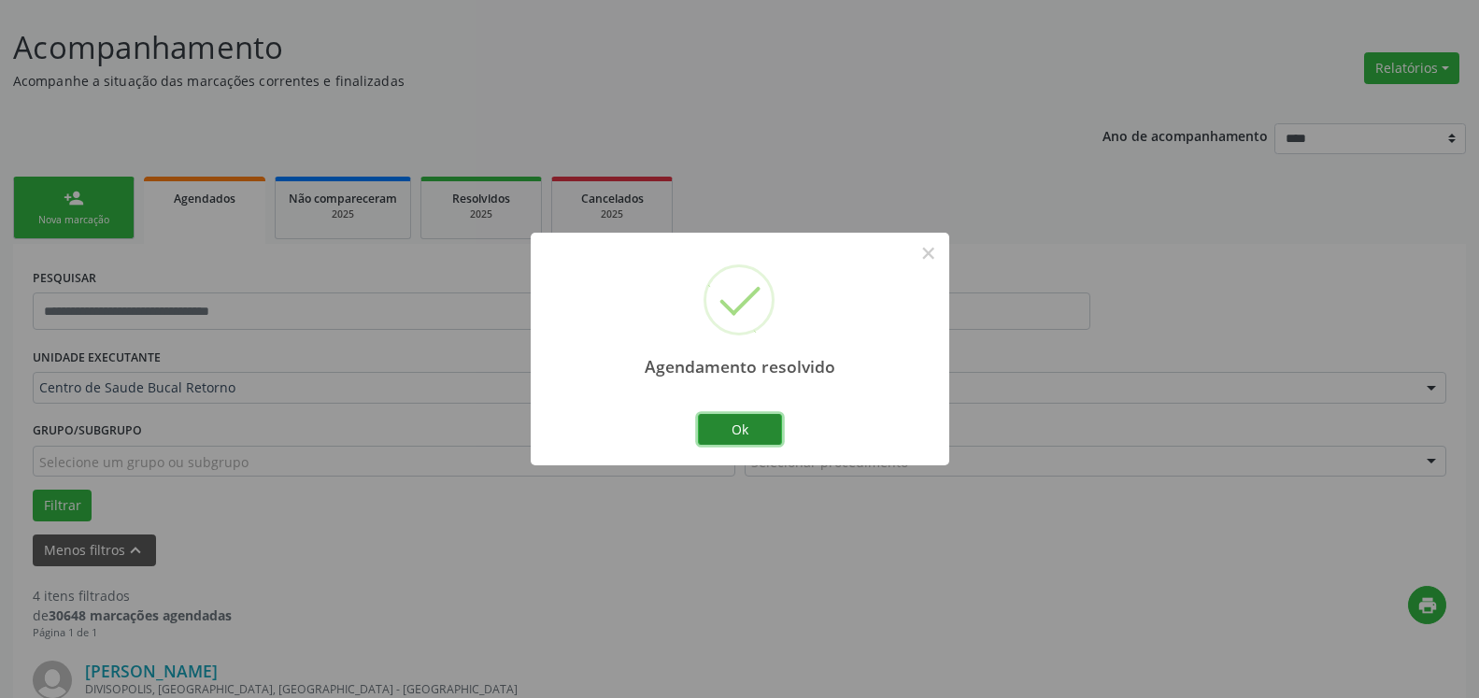
click at [743, 428] on button "Ok" at bounding box center [740, 430] width 84 height 32
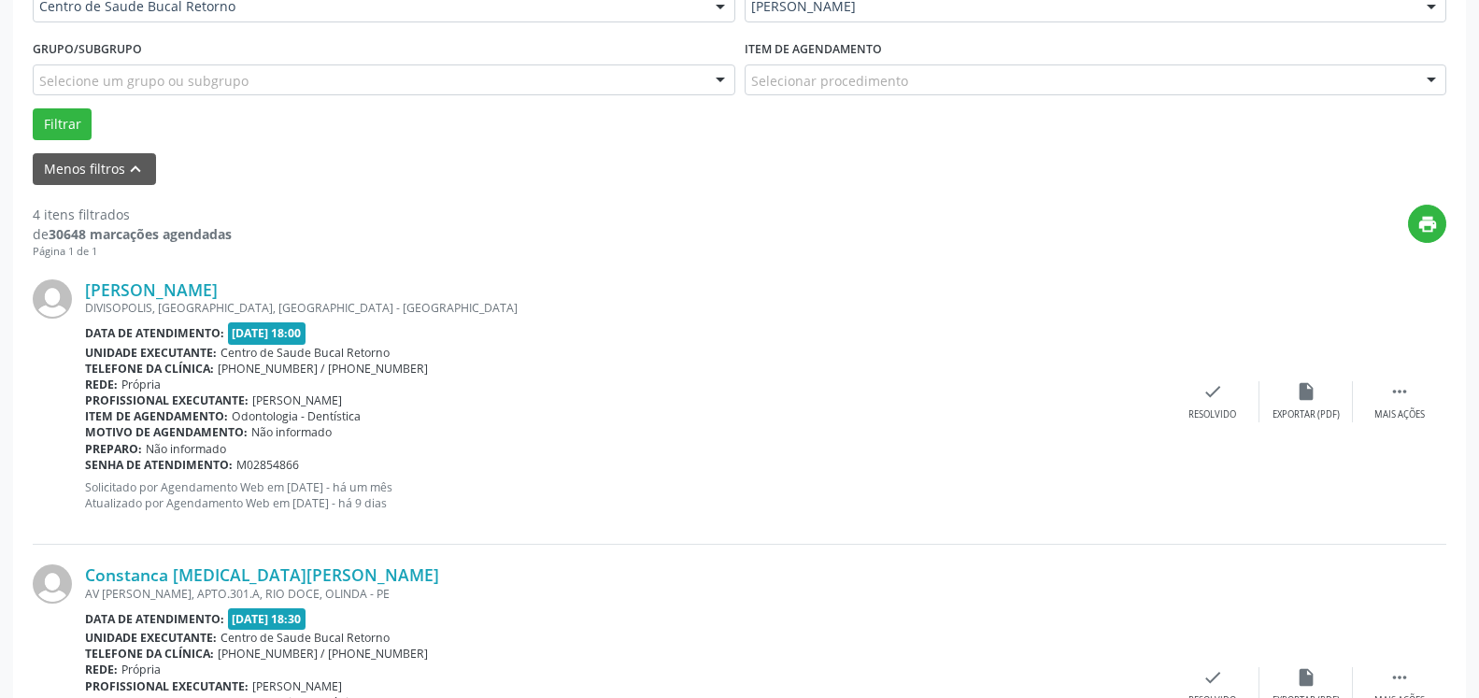
scroll to position [579, 0]
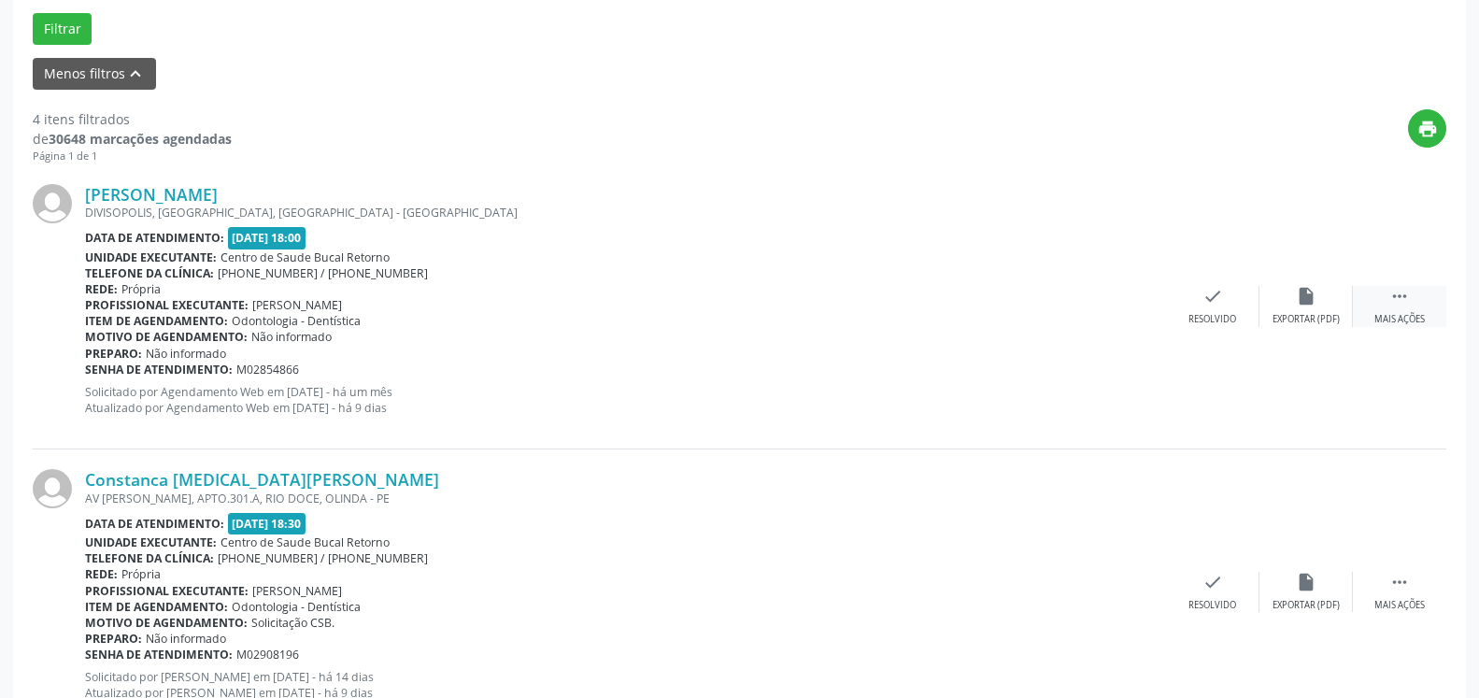
click at [1422, 293] on div " Mais ações" at bounding box center [1399, 306] width 93 height 40
click at [1341, 305] on div "alarm_off Não compareceu" at bounding box center [1306, 306] width 93 height 40
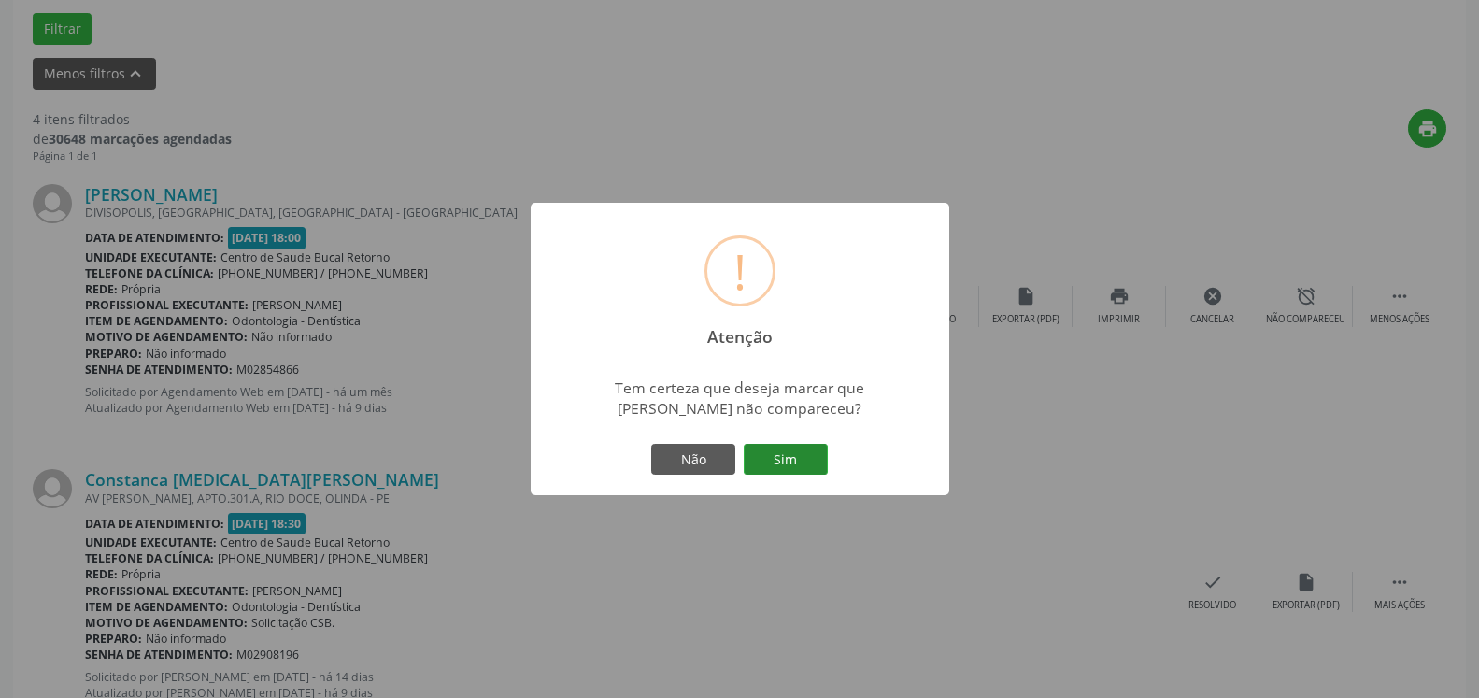
click at [794, 448] on button "Sim" at bounding box center [786, 460] width 84 height 32
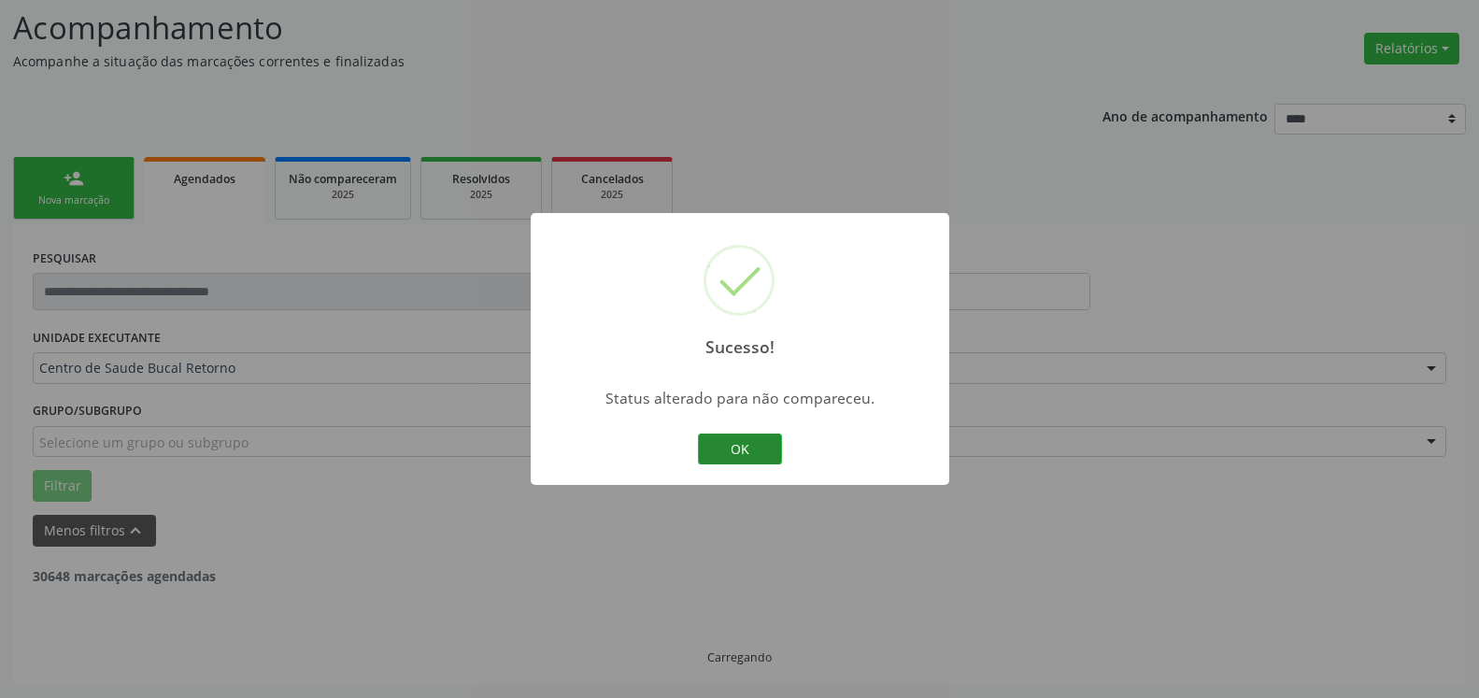
scroll to position [122, 0]
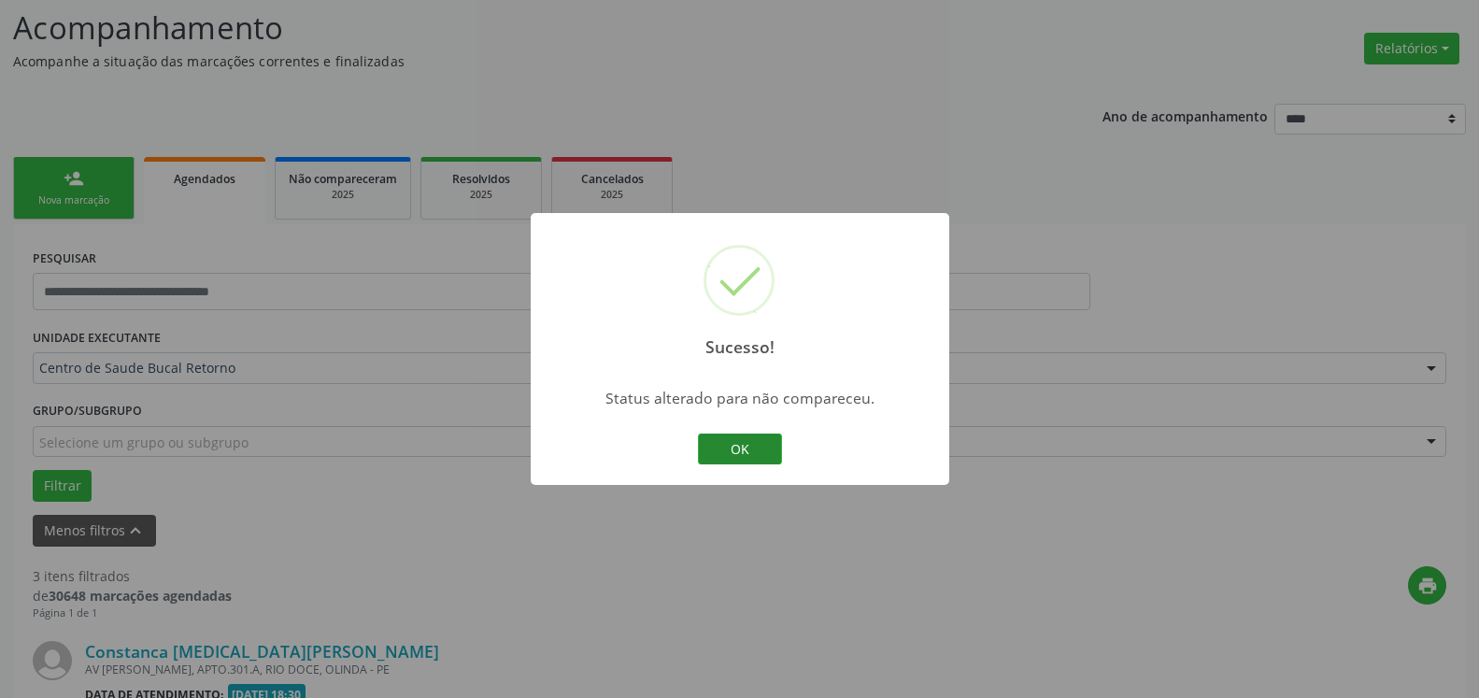
click at [753, 450] on button "OK" at bounding box center [740, 450] width 84 height 32
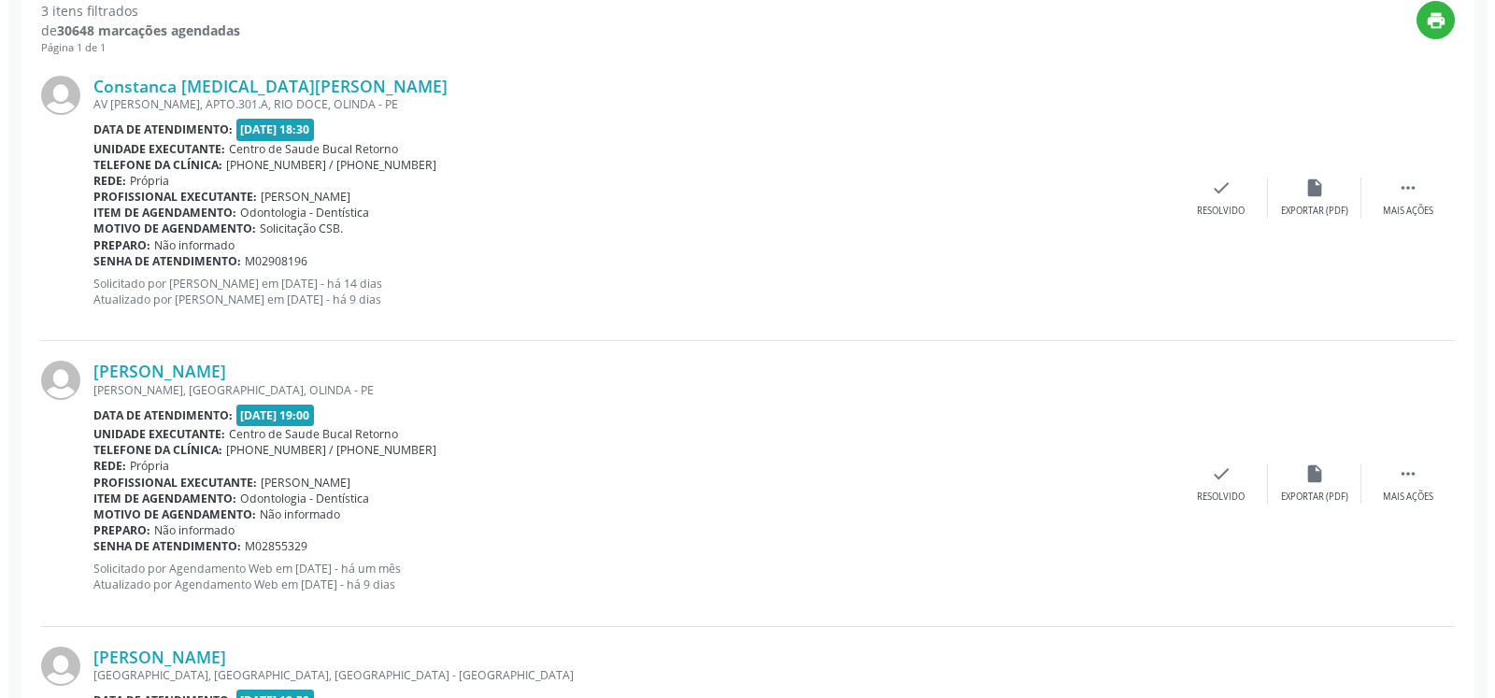
scroll to position [694, 0]
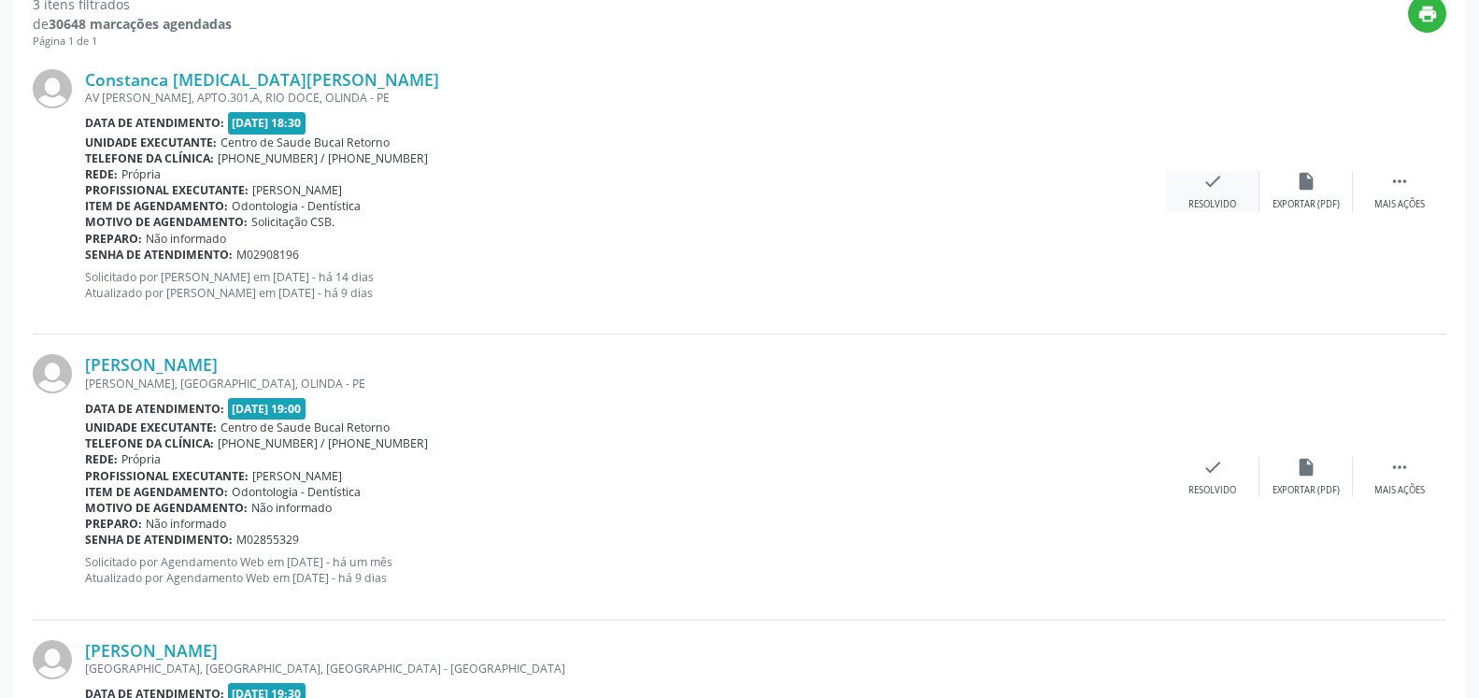
click at [1205, 198] on div "check Resolvido" at bounding box center [1212, 191] width 93 height 40
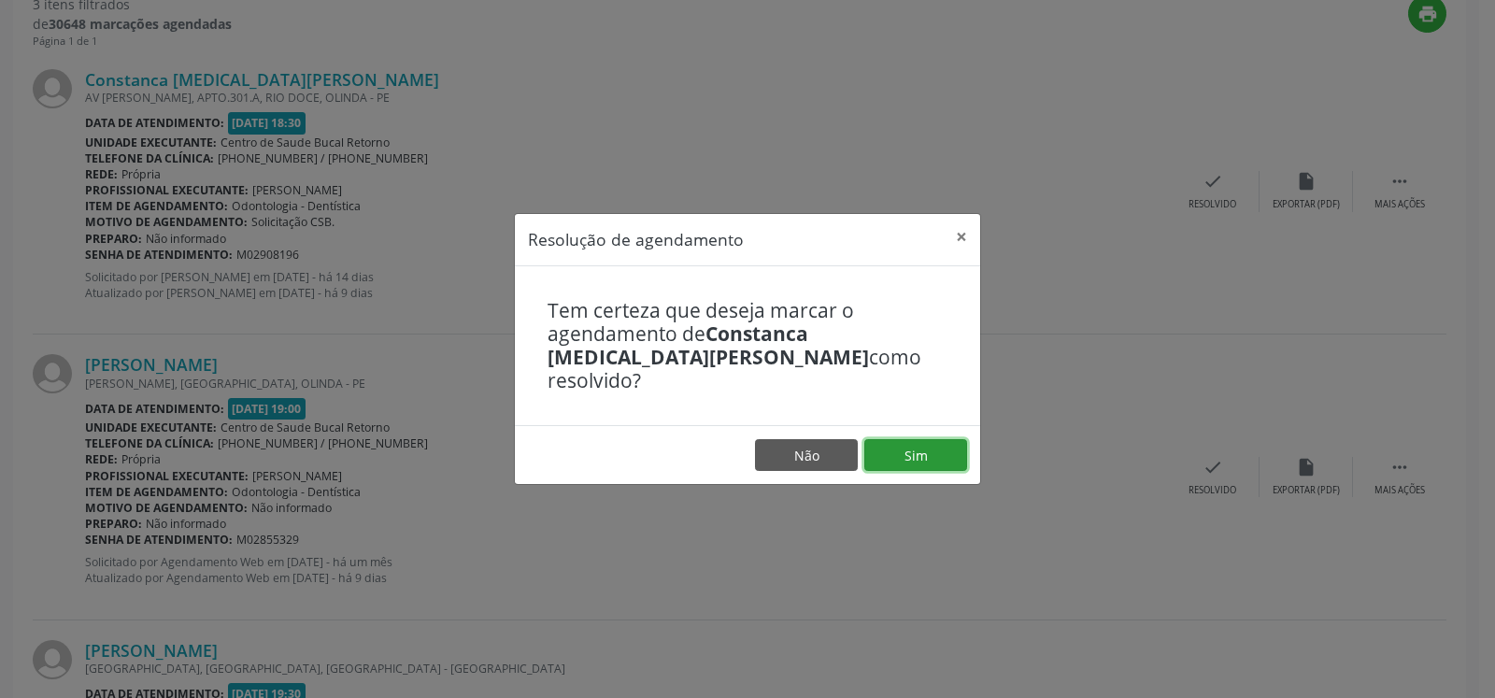
click at [918, 439] on button "Sim" at bounding box center [916, 455] width 103 height 32
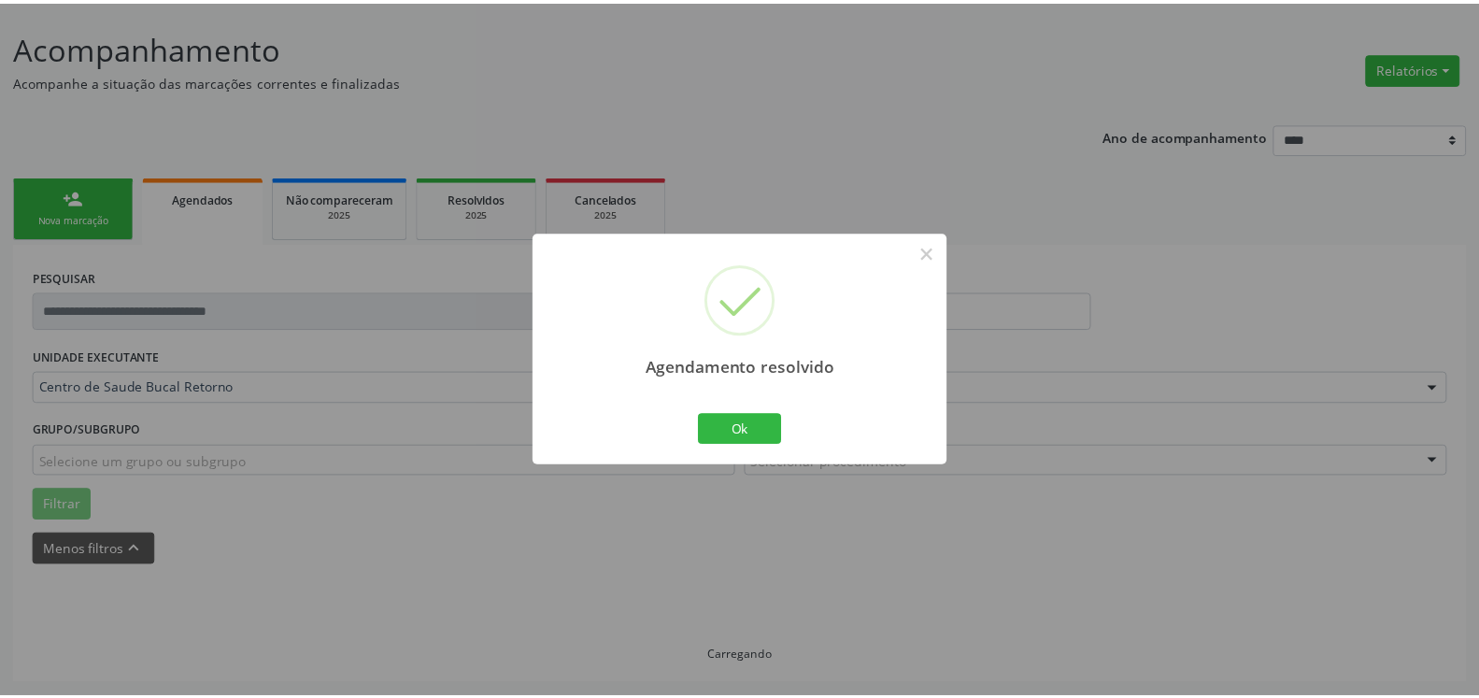
scroll to position [103, 0]
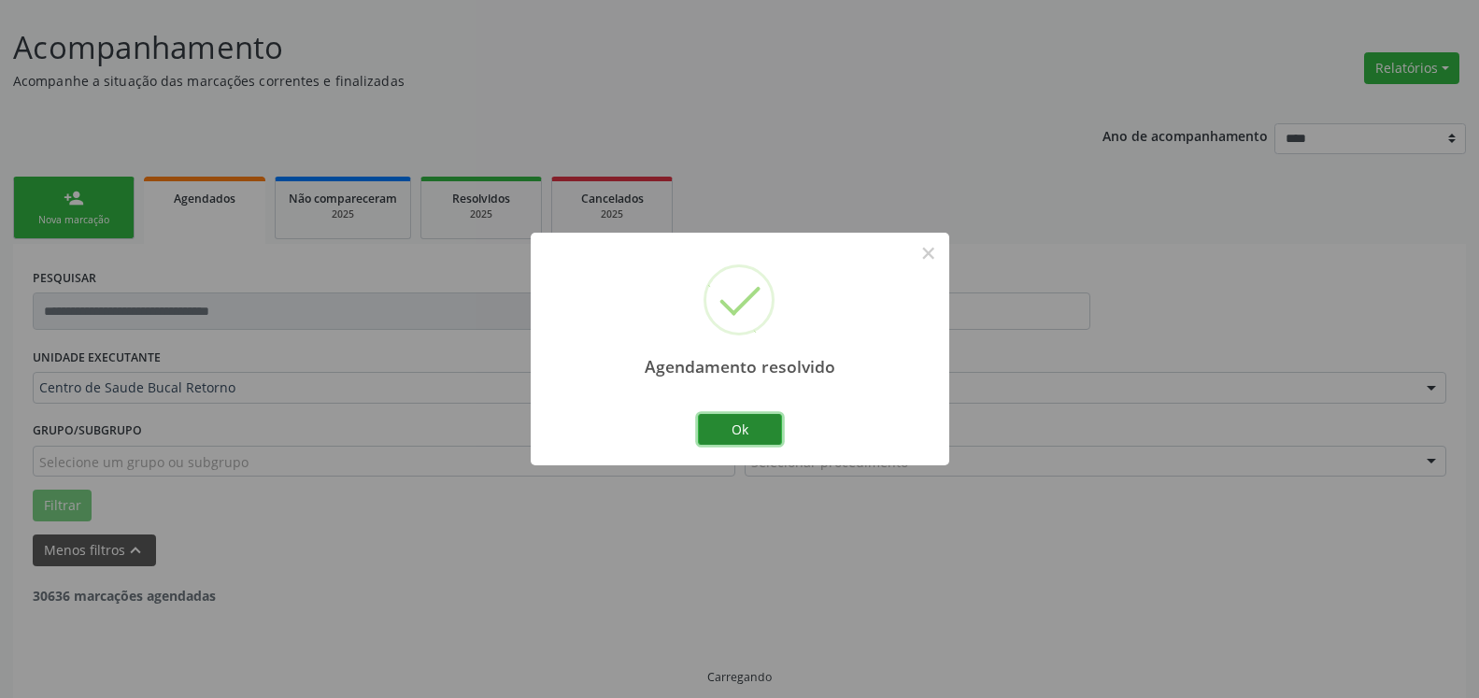
click at [760, 431] on button "Ok" at bounding box center [740, 430] width 84 height 32
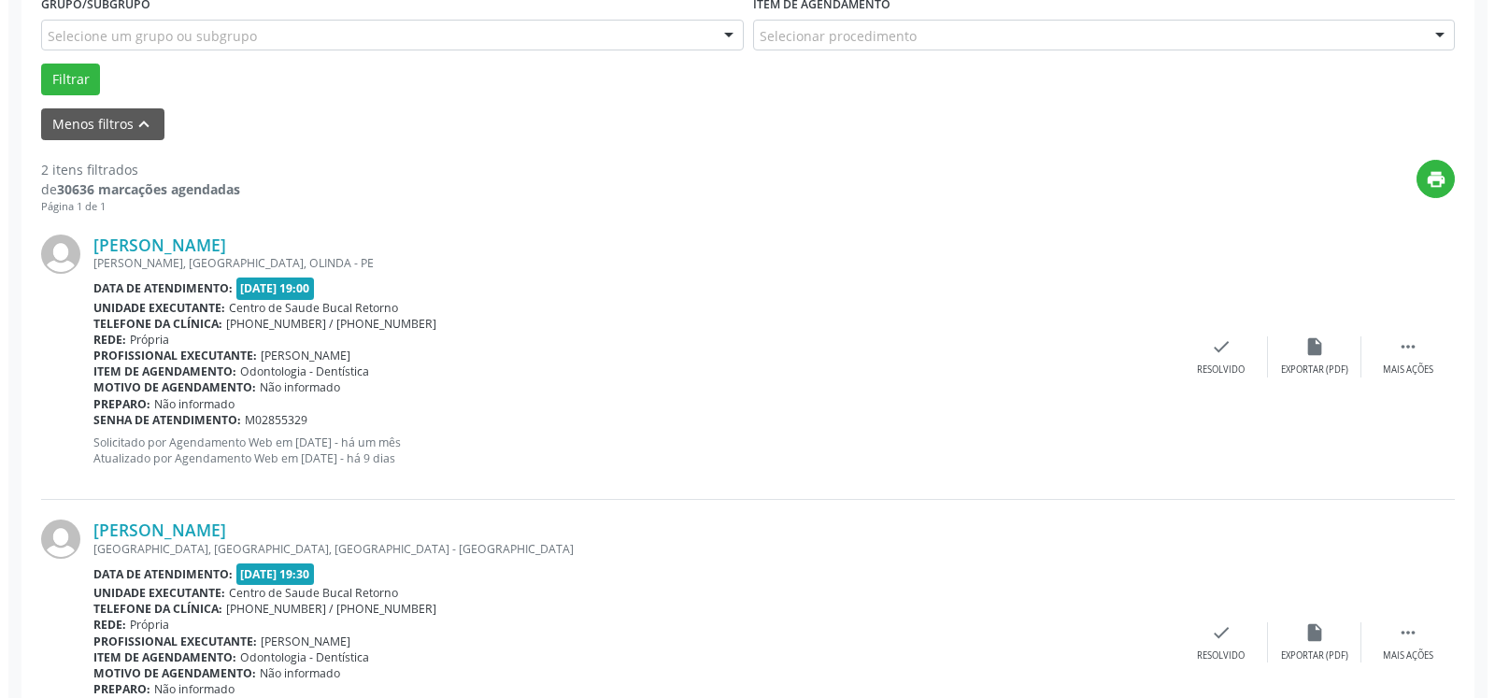
scroll to position [579, 0]
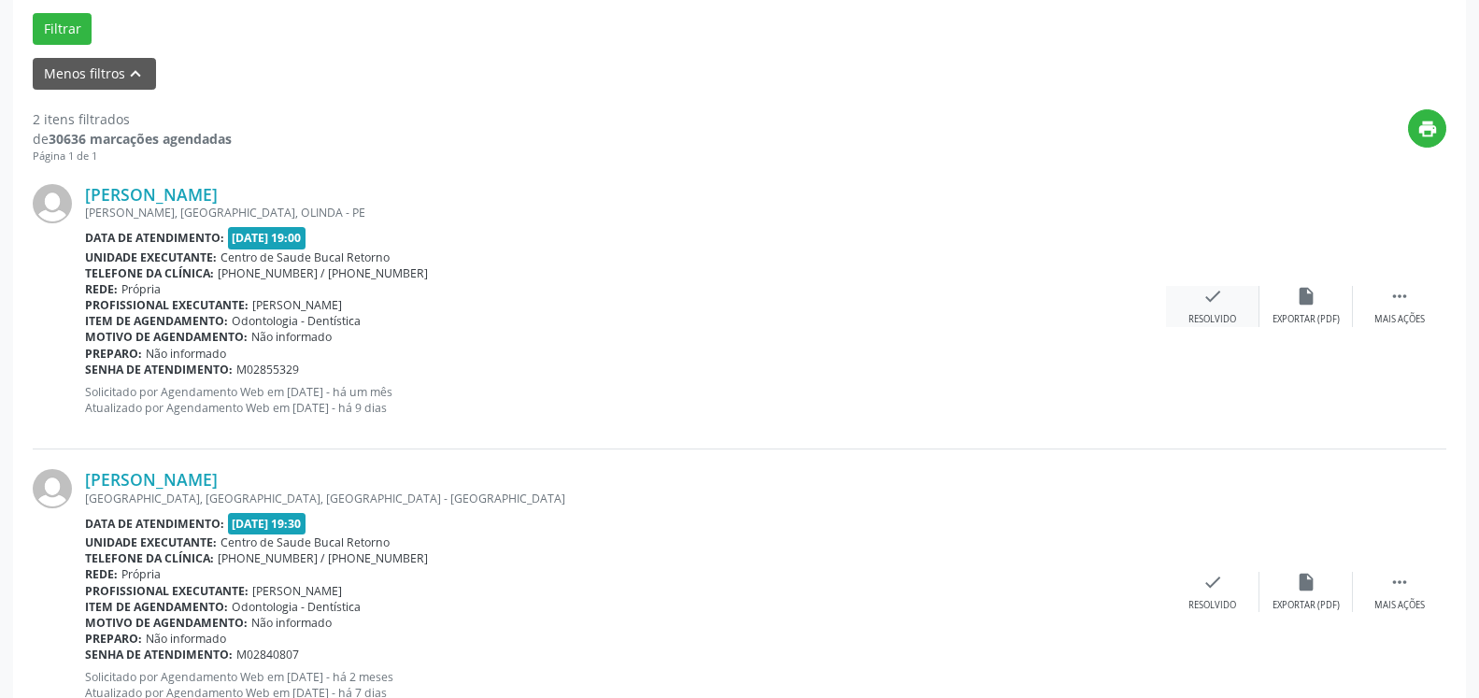
click at [1207, 306] on icon "check" at bounding box center [1213, 296] width 21 height 21
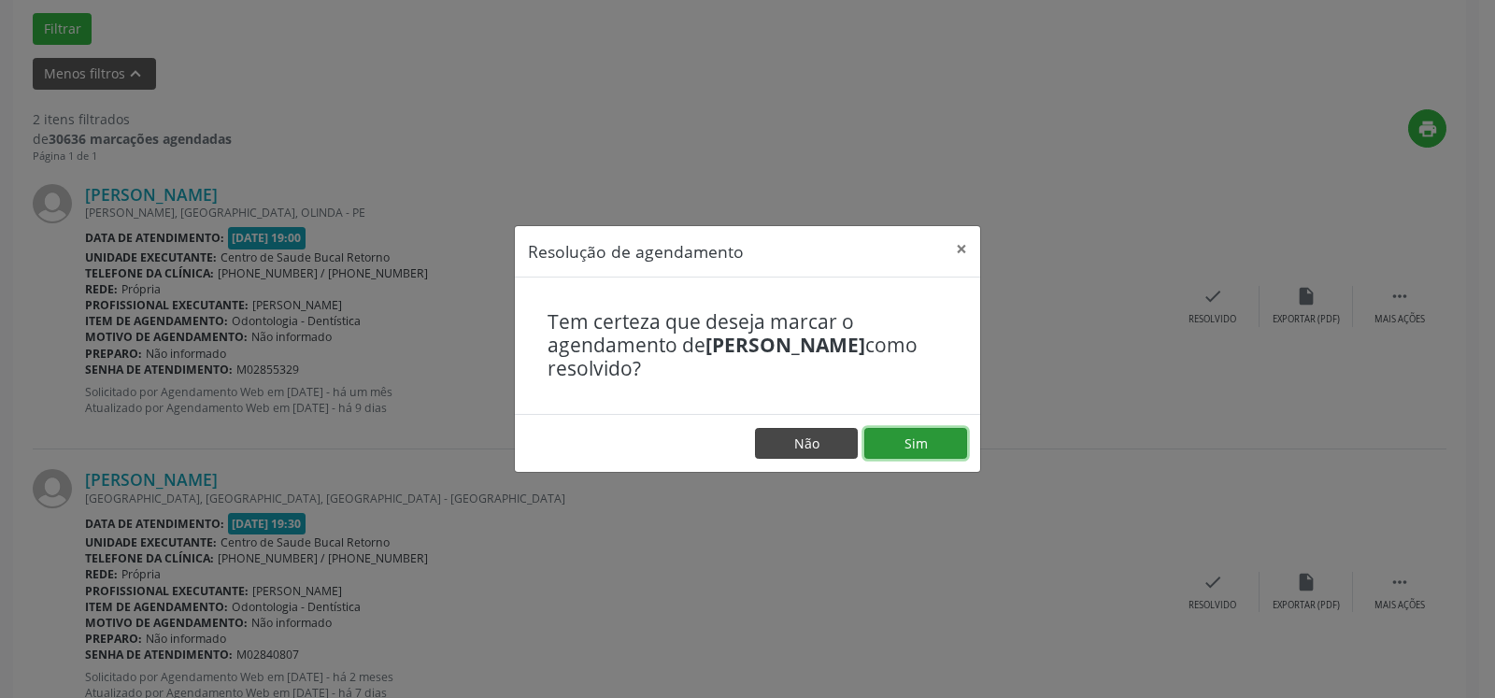
drag, startPoint x: 894, startPoint y: 435, endPoint x: 795, endPoint y: 447, distance: 99.8
click at [893, 436] on button "Sim" at bounding box center [916, 444] width 103 height 32
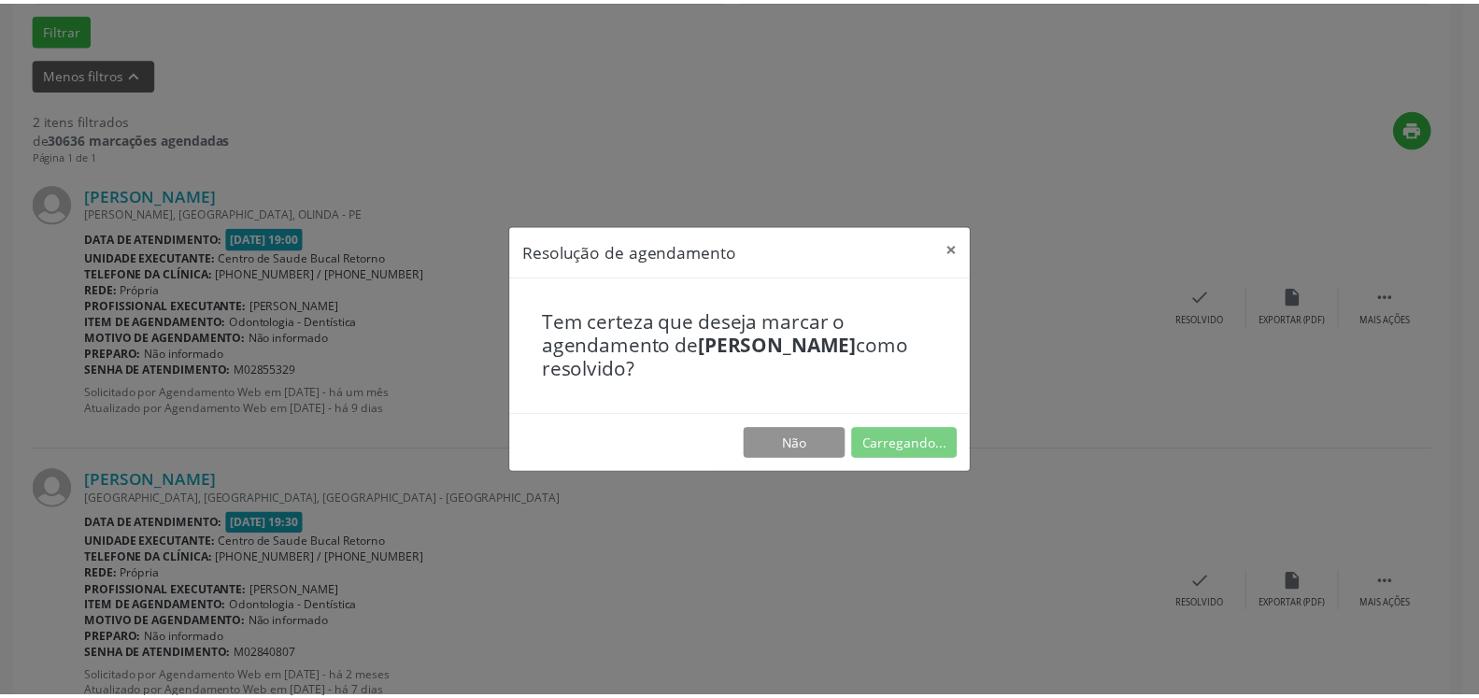
scroll to position [103, 0]
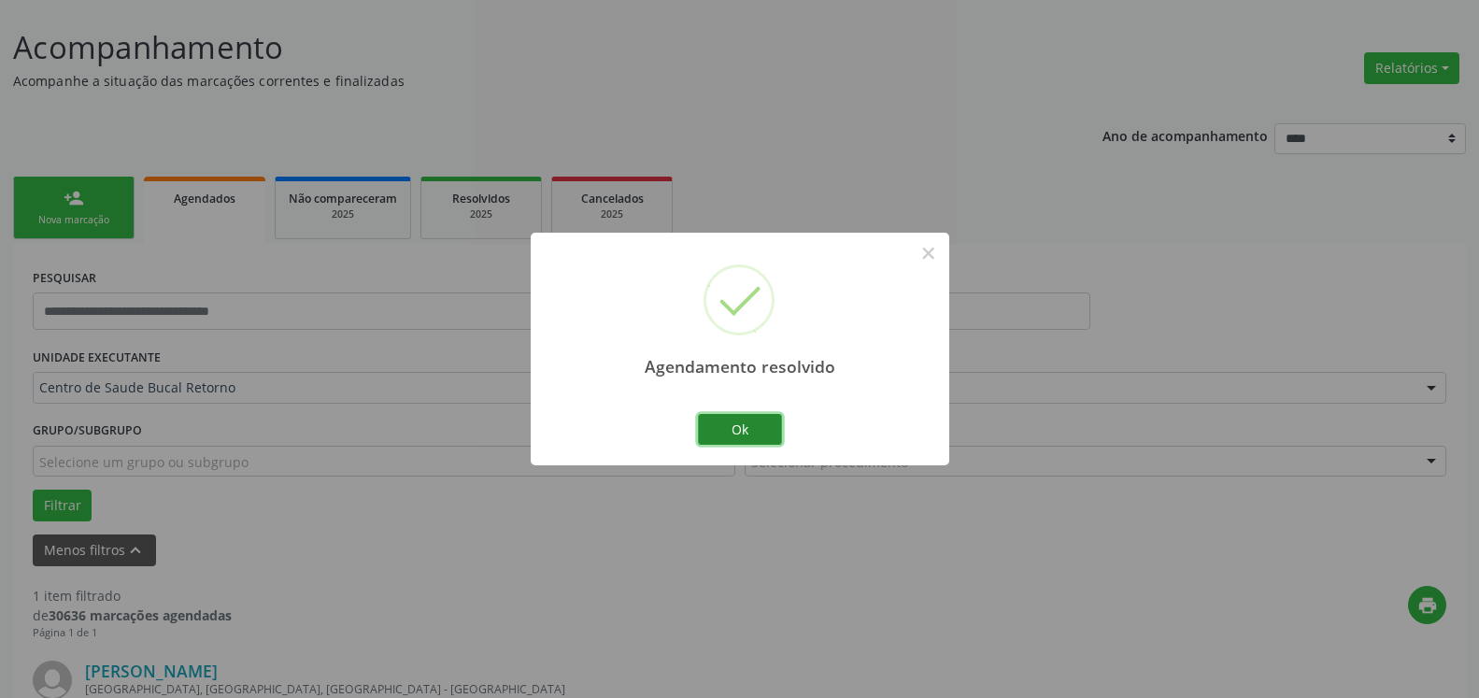
click at [722, 436] on button "Ok" at bounding box center [740, 430] width 84 height 32
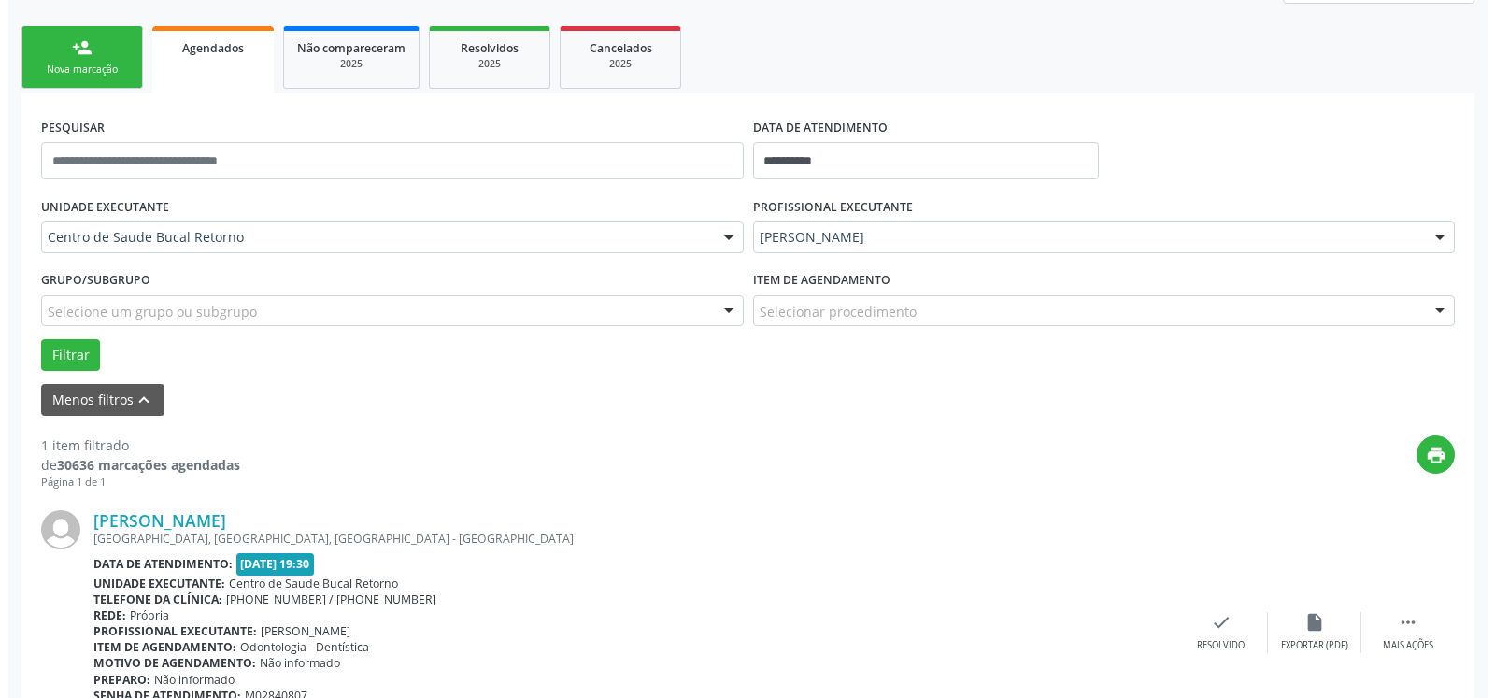
scroll to position [363, 0]
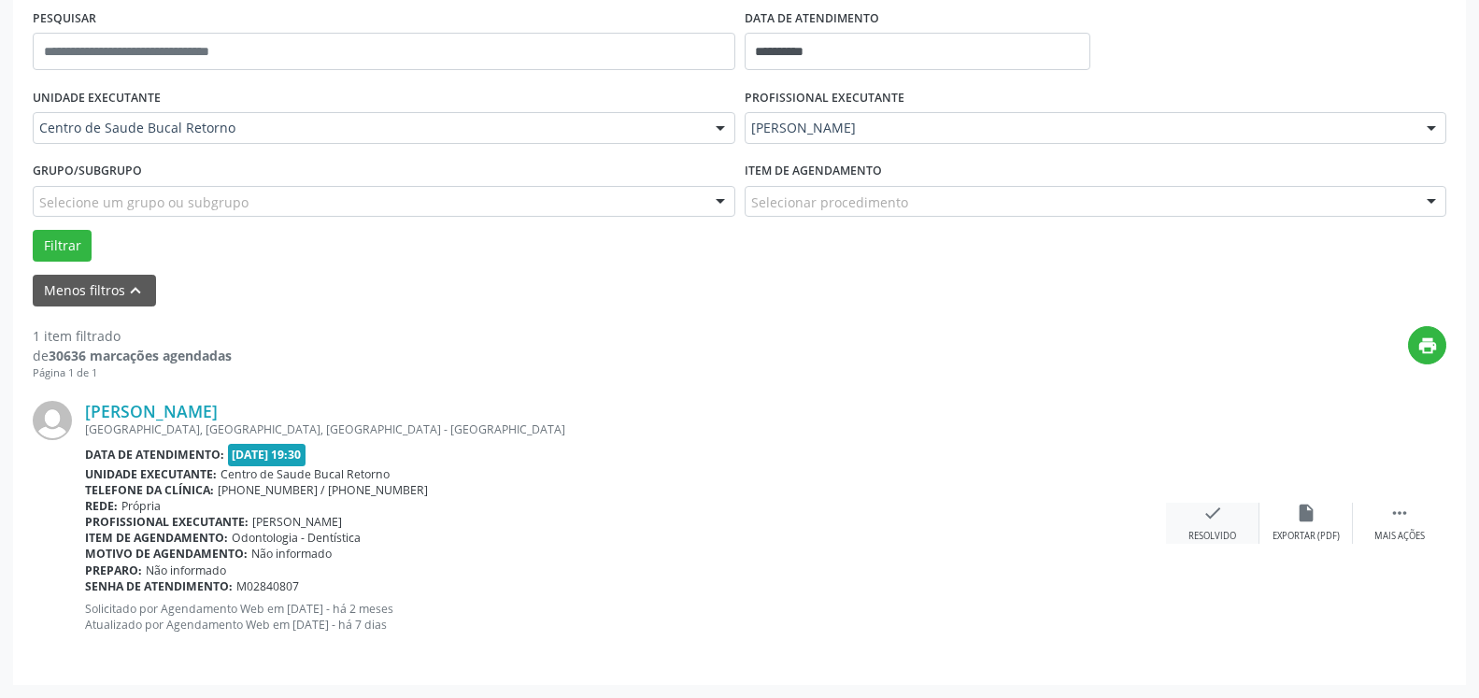
click at [1222, 510] on div "check Resolvido" at bounding box center [1212, 523] width 93 height 40
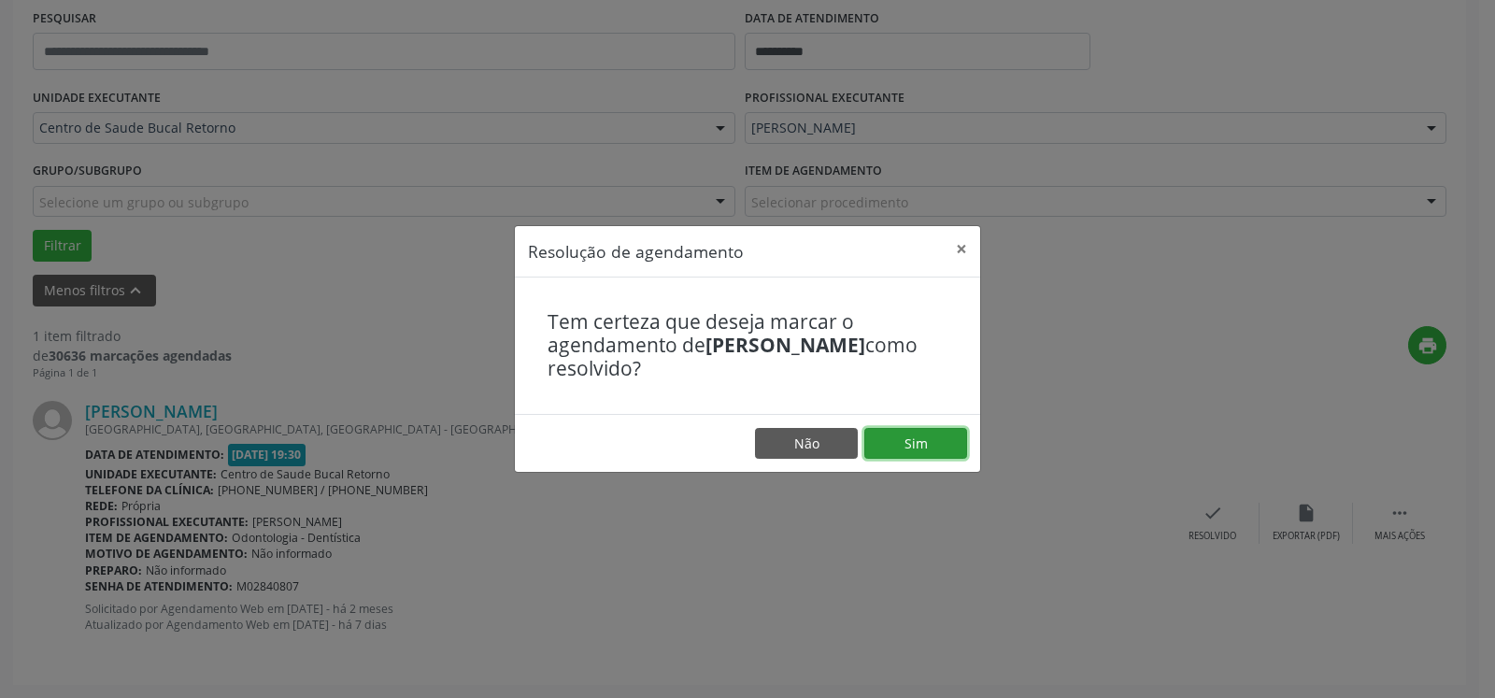
click at [899, 449] on button "Sim" at bounding box center [916, 444] width 103 height 32
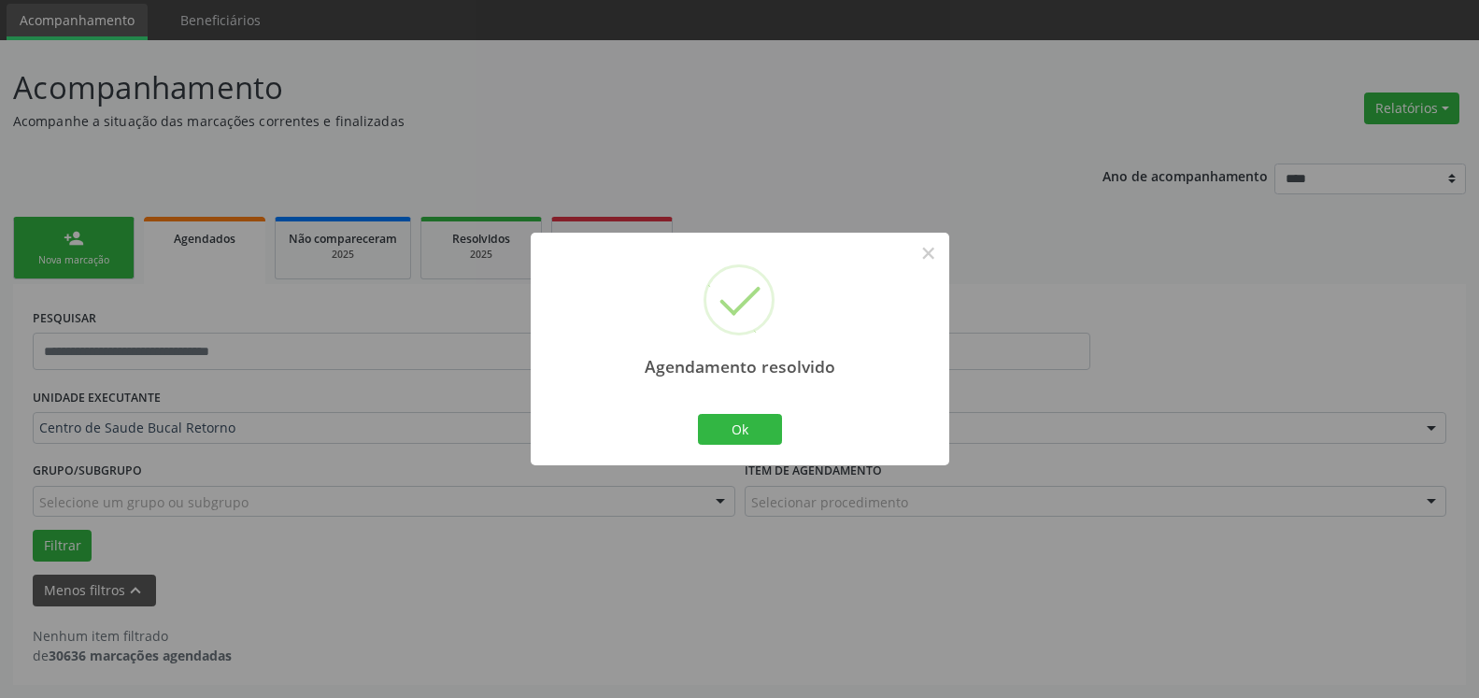
scroll to position [63, 0]
click at [751, 428] on button "Ok" at bounding box center [740, 430] width 84 height 32
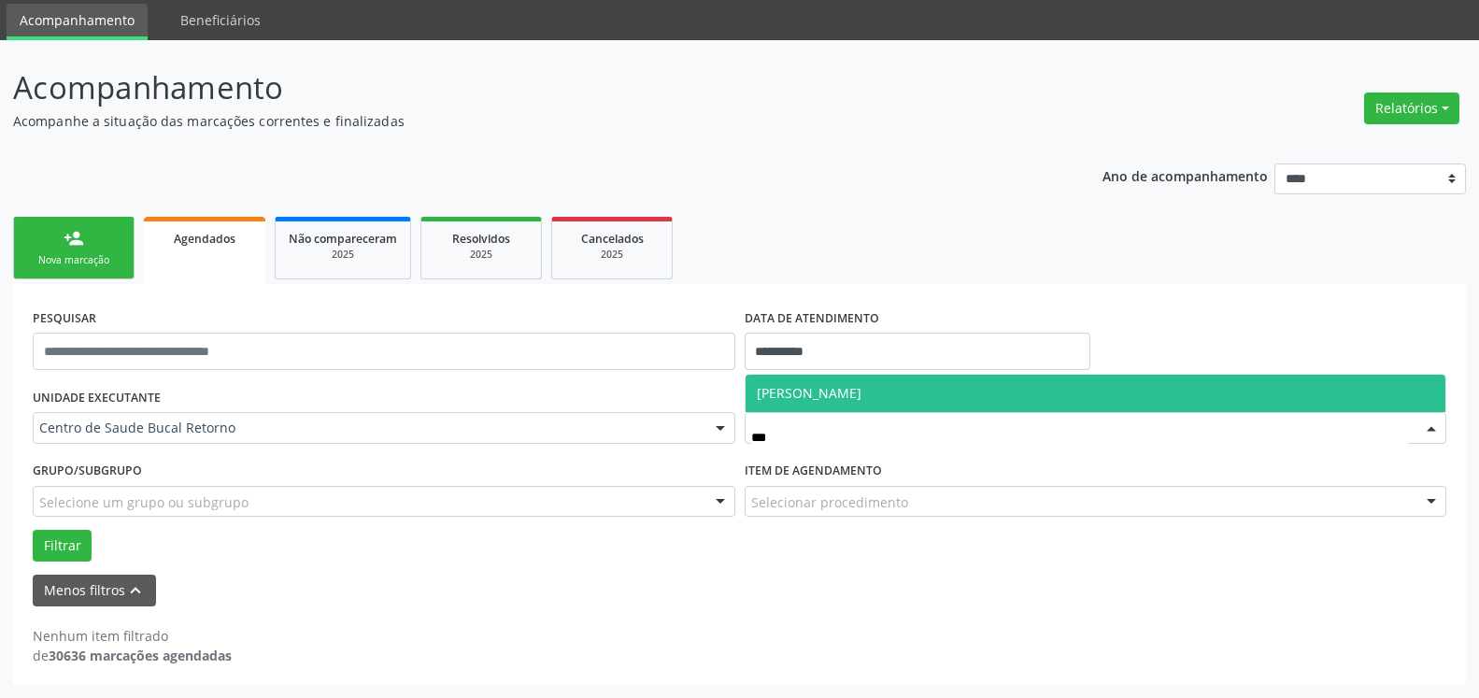
click at [862, 399] on span "[PERSON_NAME]" at bounding box center [809, 393] width 105 height 18
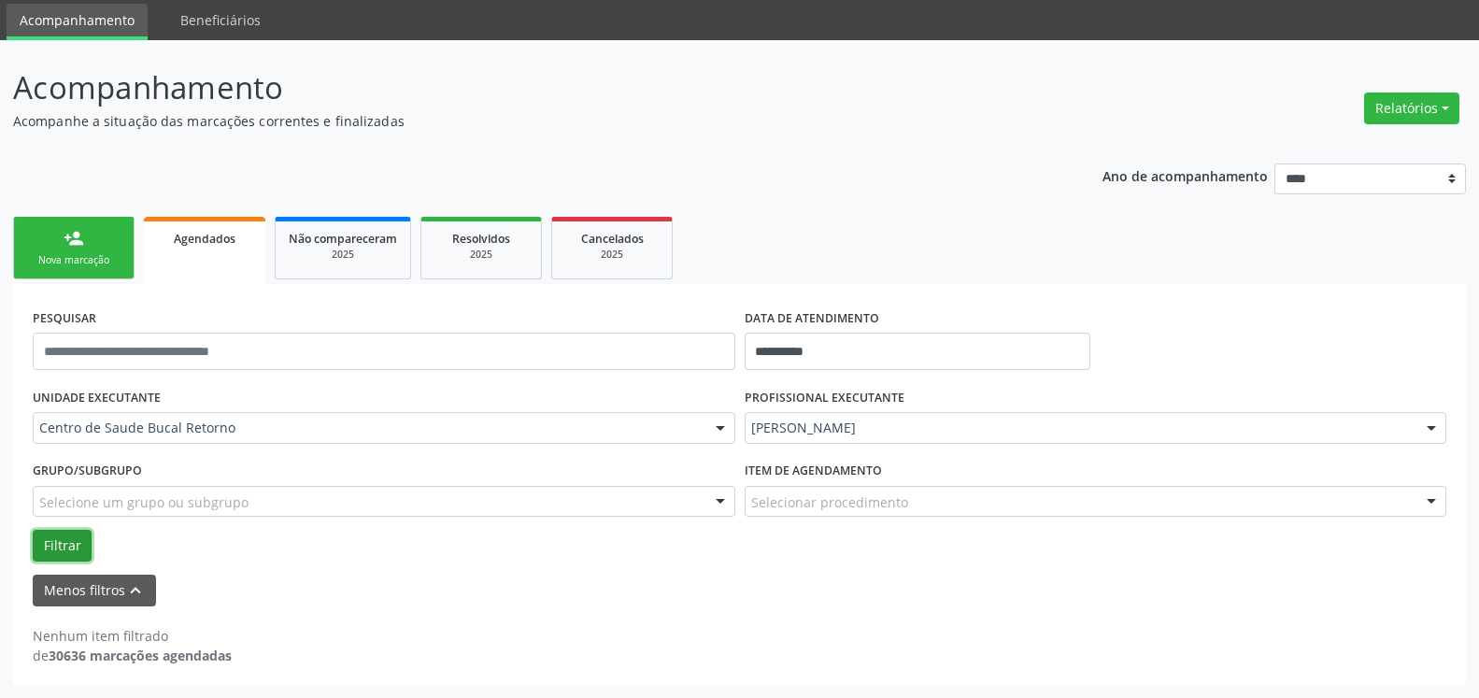
click at [55, 550] on button "Filtrar" at bounding box center [62, 546] width 59 height 32
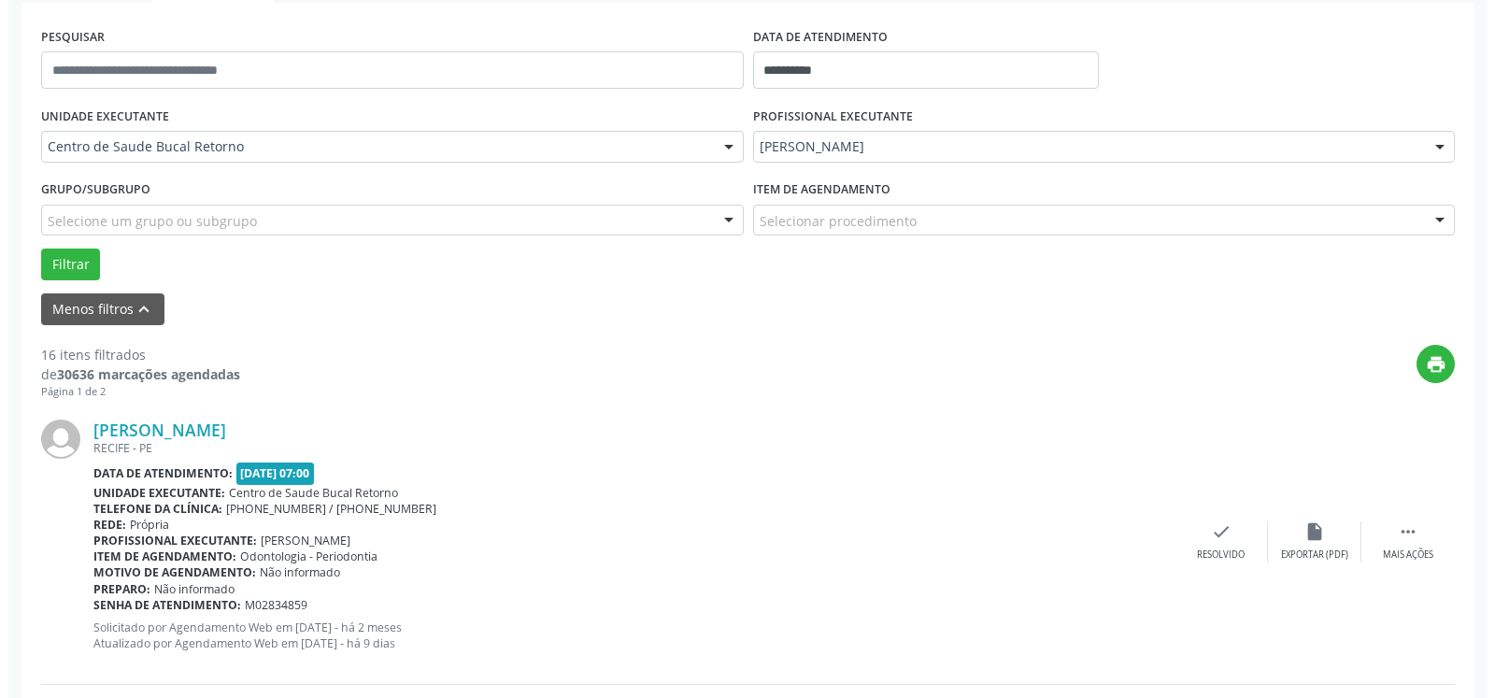
scroll to position [349, 0]
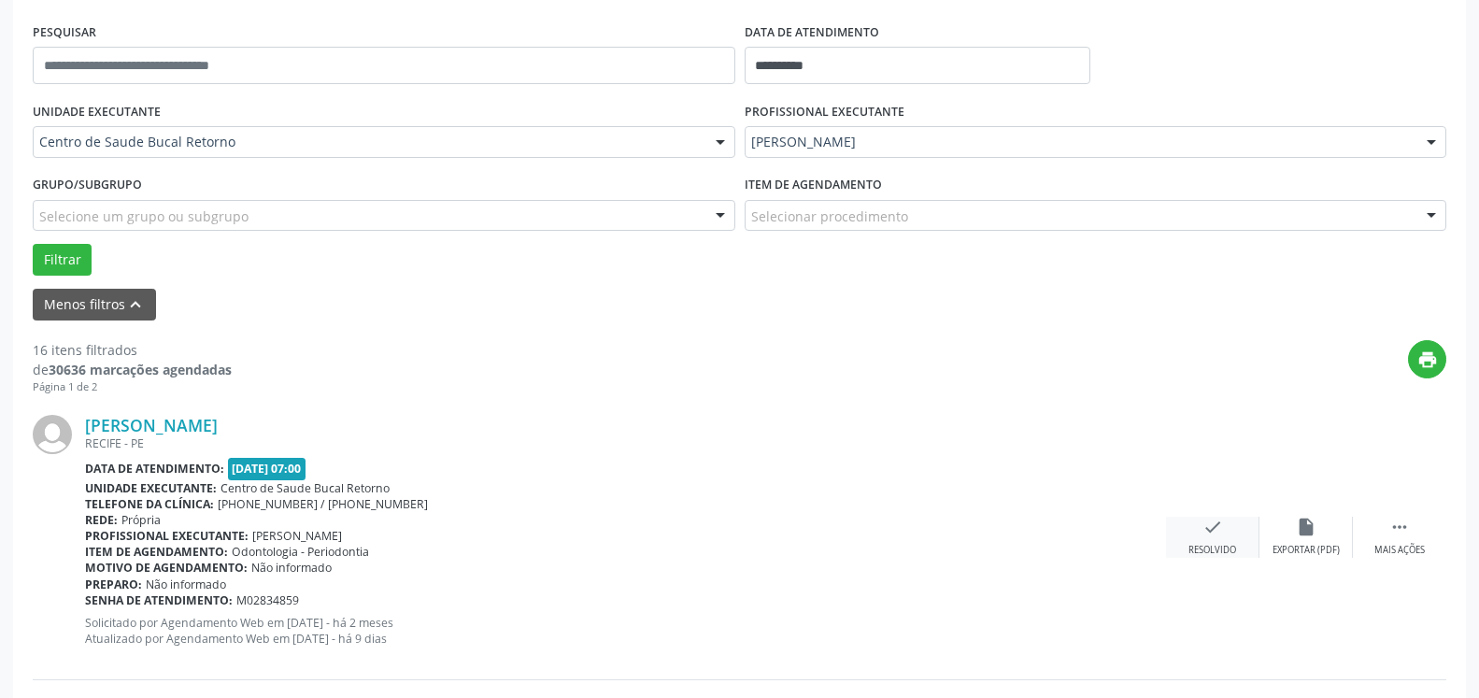
click at [1207, 533] on icon "check" at bounding box center [1213, 527] width 21 height 21
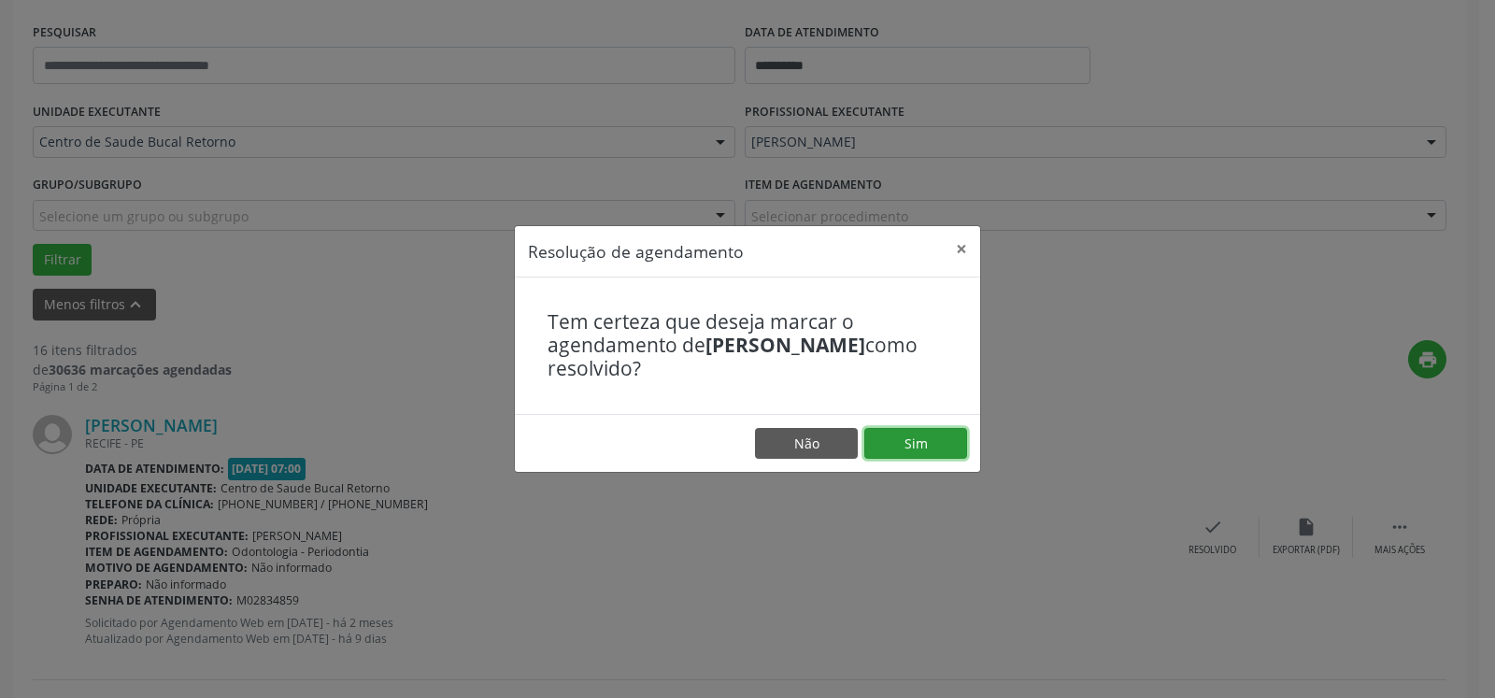
click at [922, 445] on button "Sim" at bounding box center [916, 444] width 103 height 32
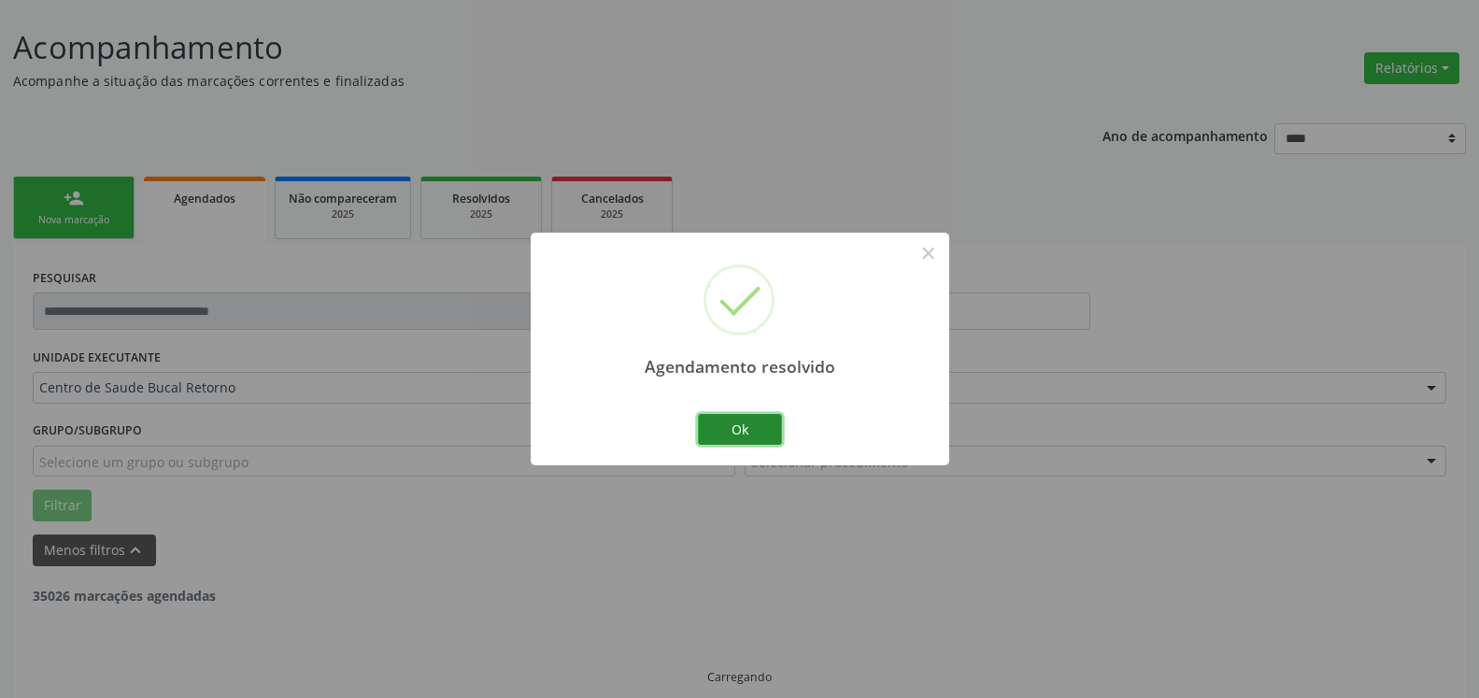
click at [747, 431] on button "Ok" at bounding box center [740, 430] width 84 height 32
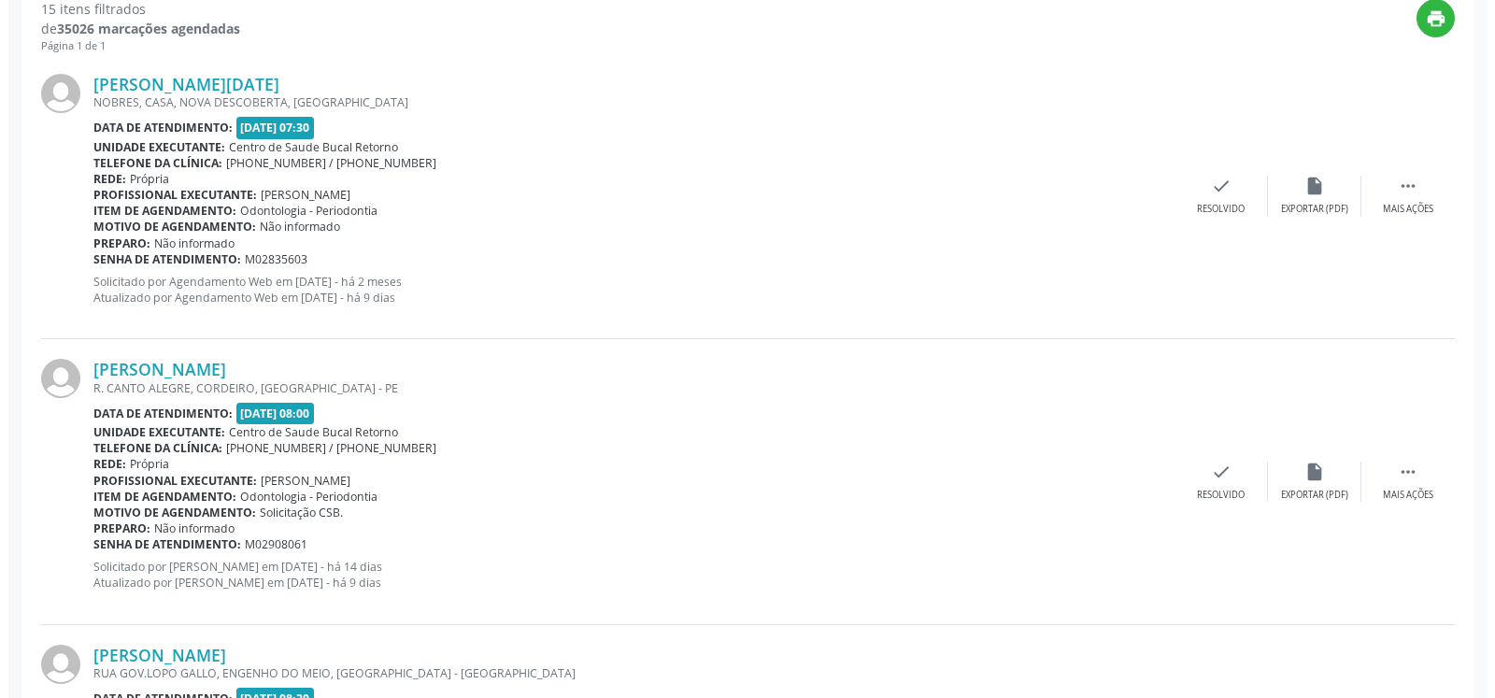
scroll to position [694, 0]
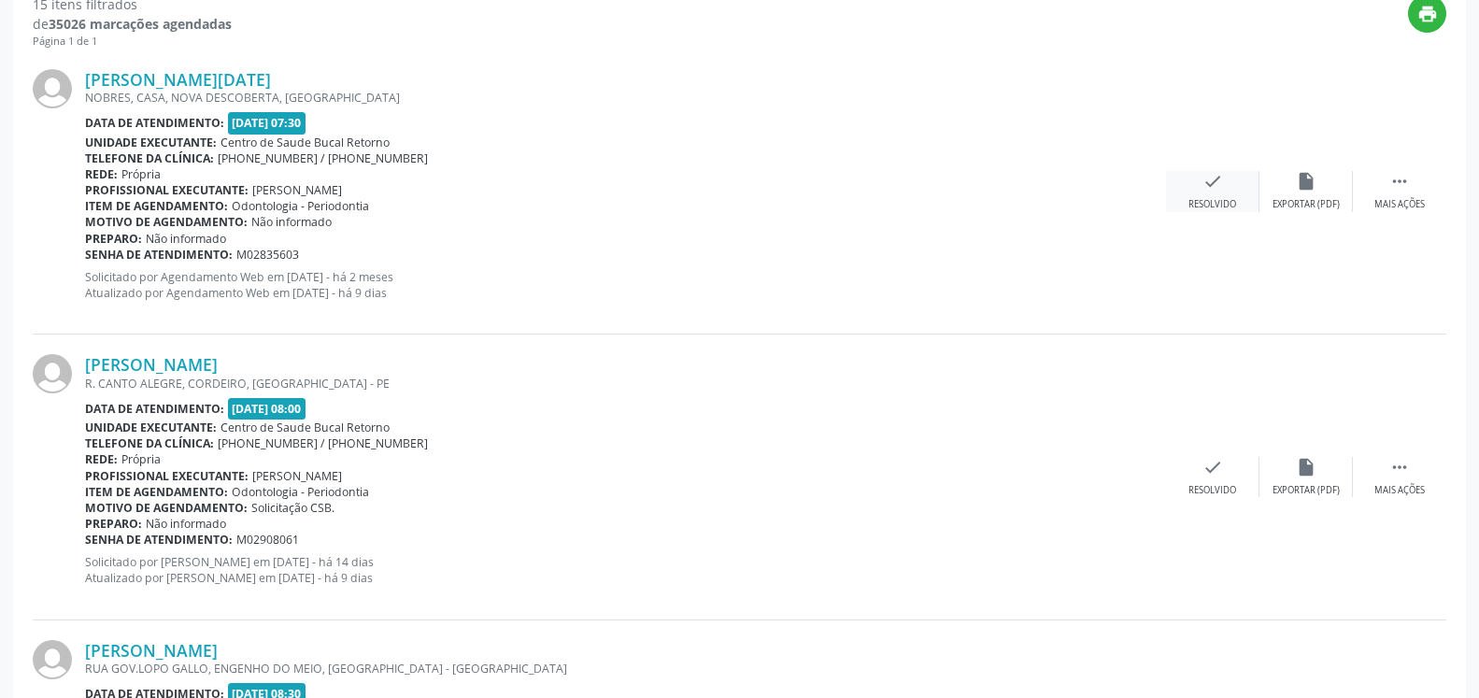
click at [1217, 177] on icon "check" at bounding box center [1213, 181] width 21 height 21
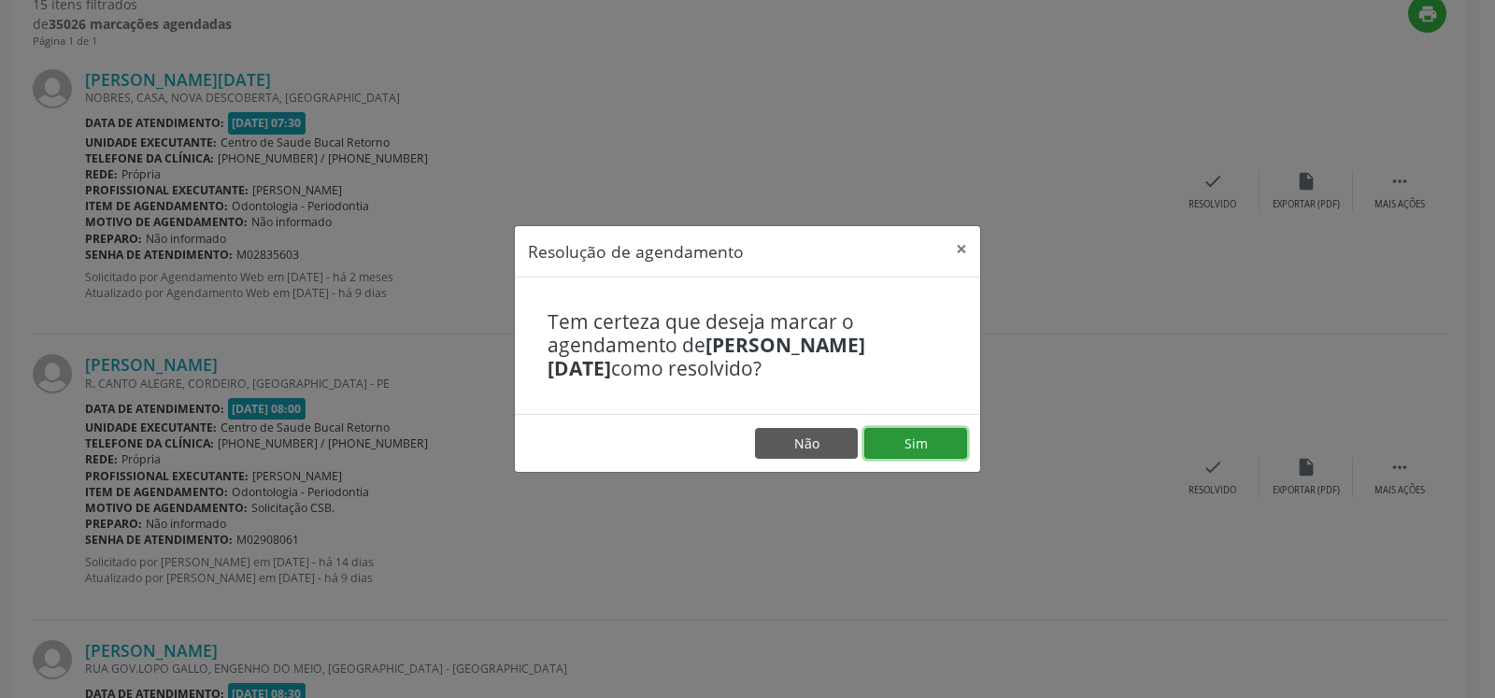
click at [935, 452] on button "Sim" at bounding box center [916, 444] width 103 height 32
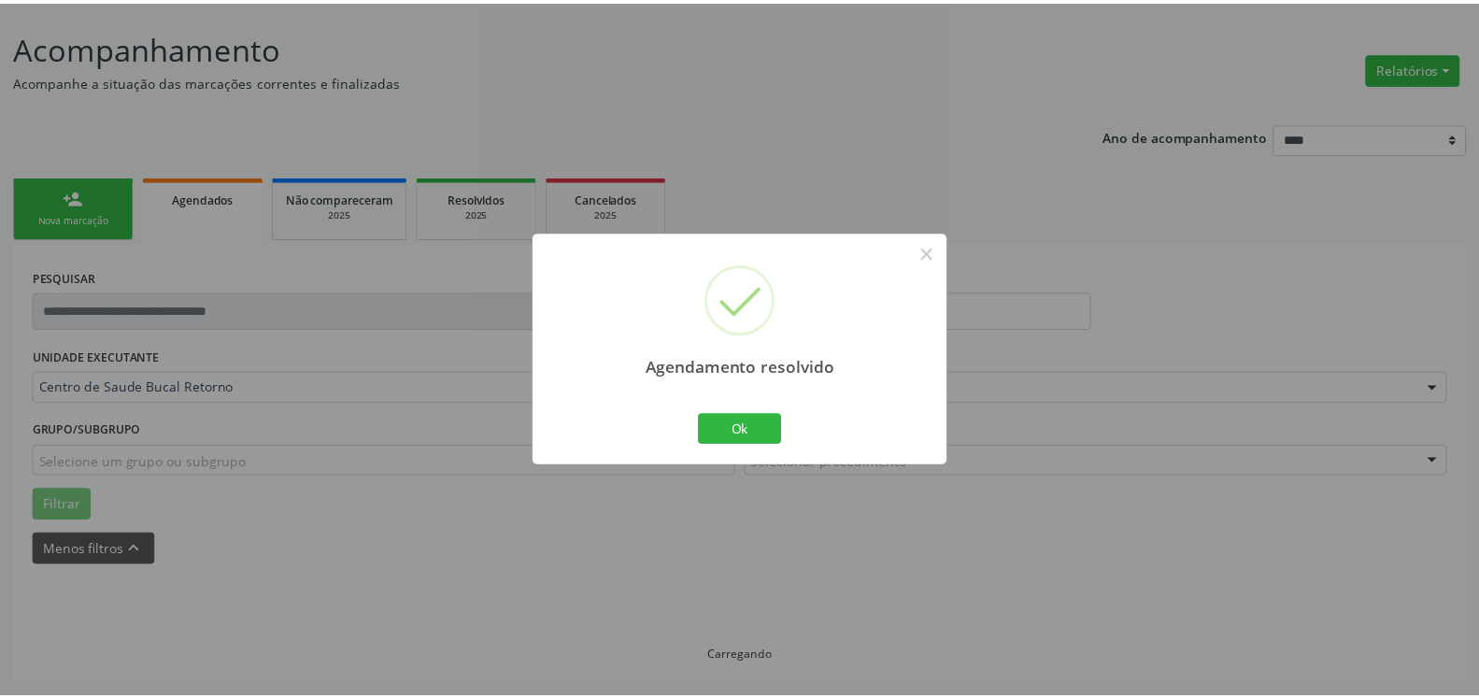
scroll to position [103, 0]
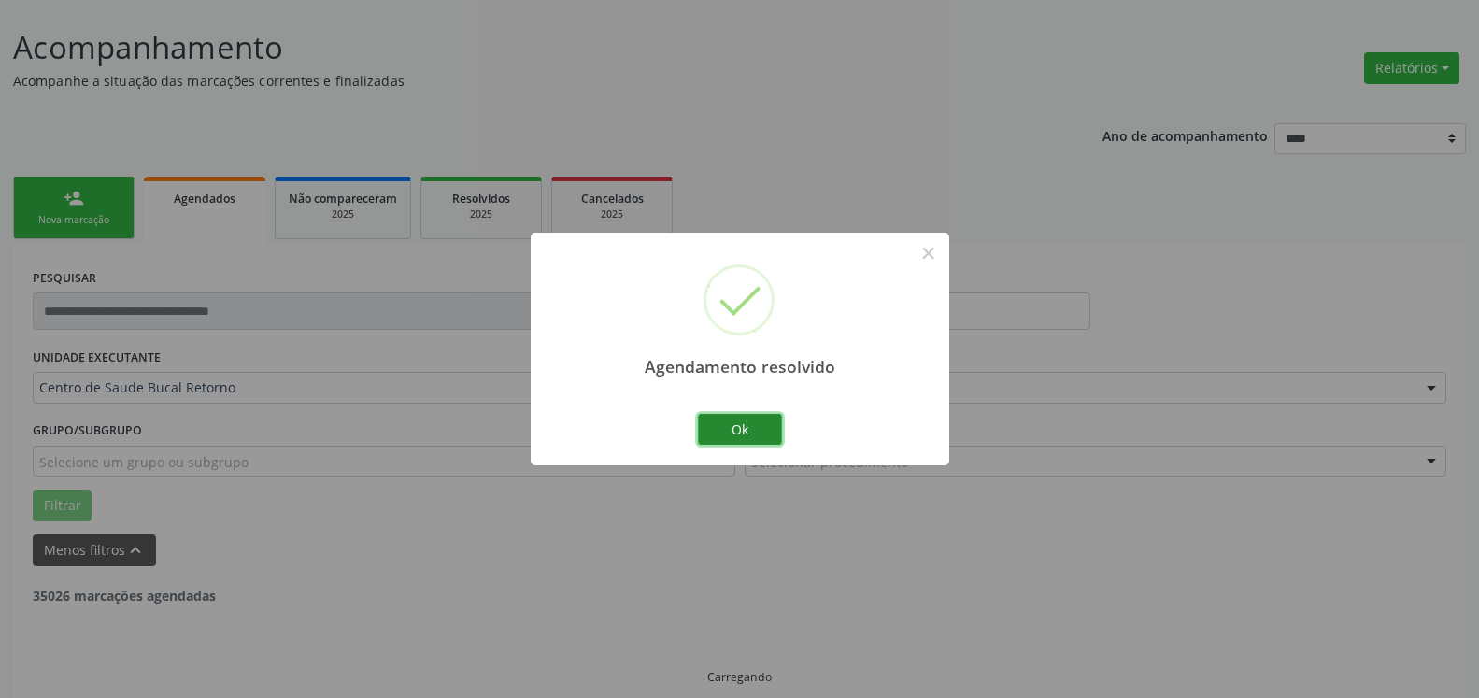
click at [729, 434] on button "Ok" at bounding box center [740, 430] width 84 height 32
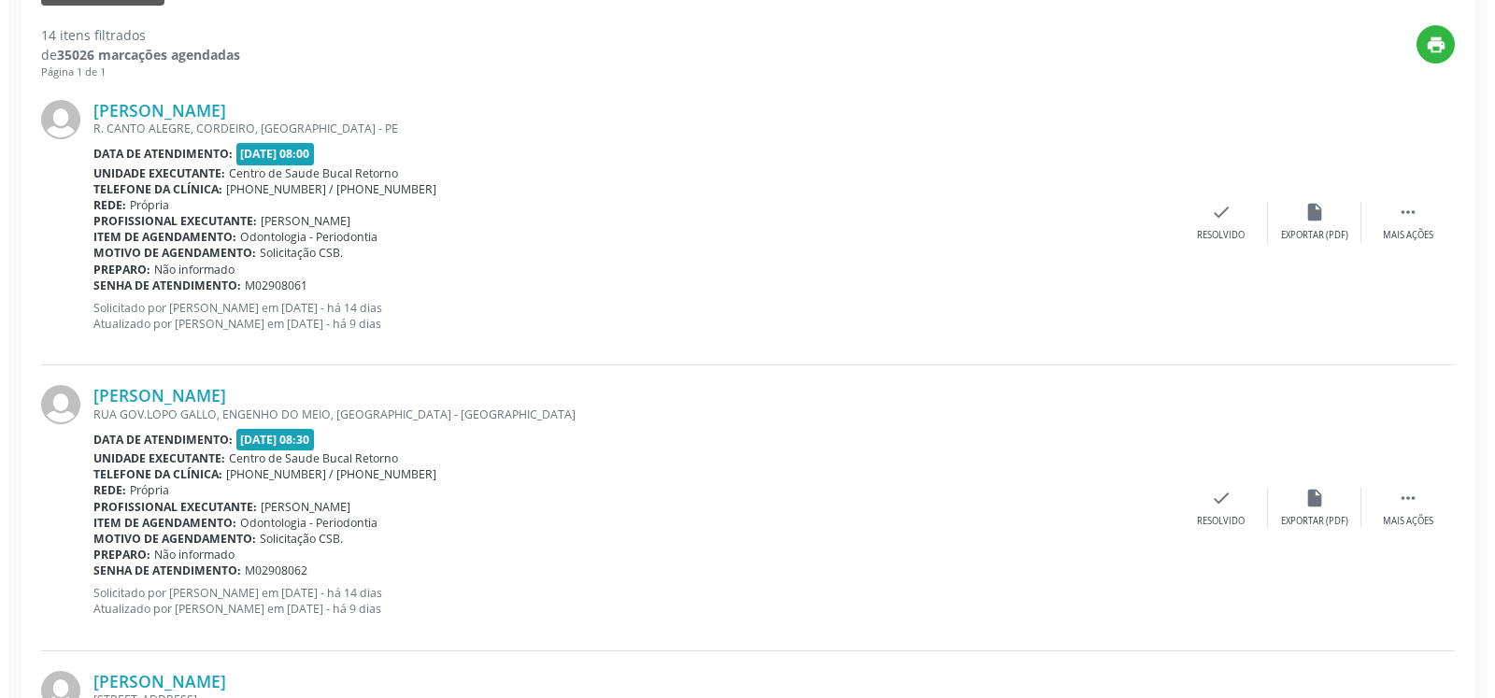
scroll to position [675, 0]
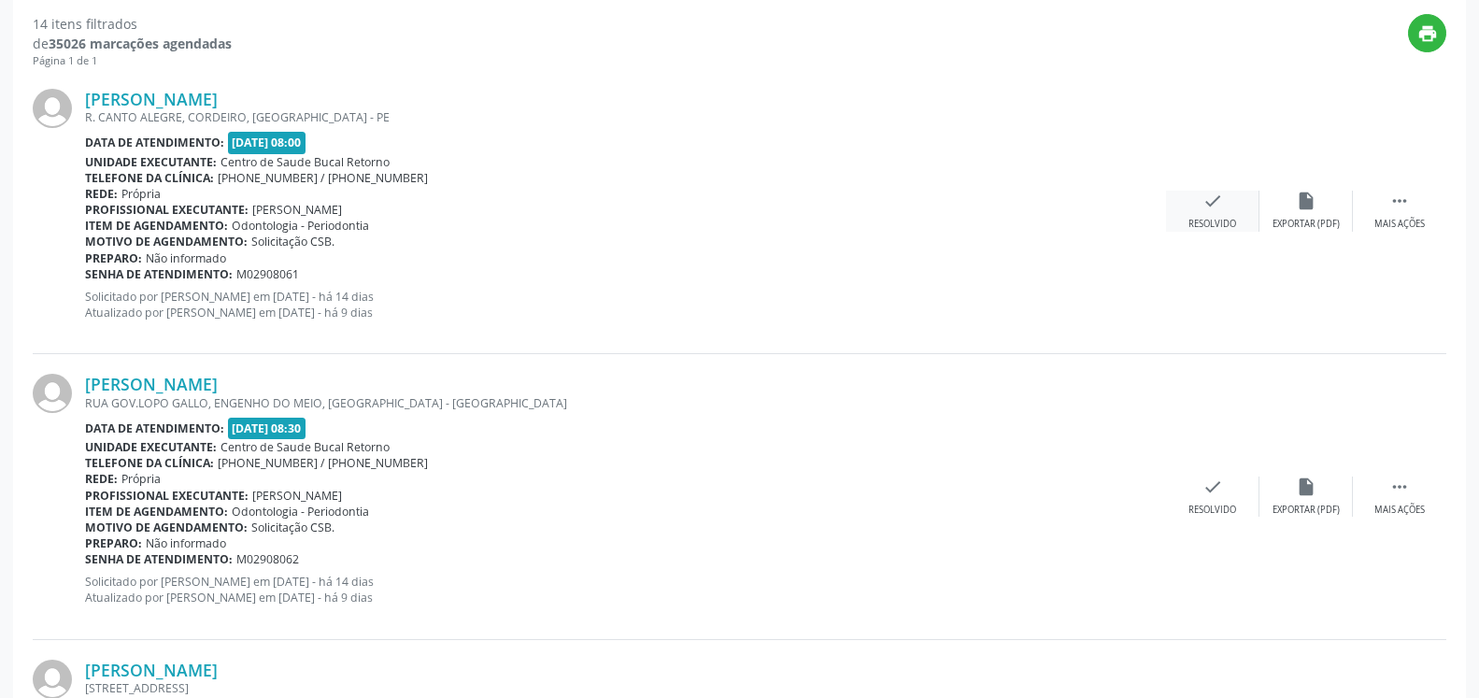
click at [1222, 209] on icon "check" at bounding box center [1213, 201] width 21 height 21
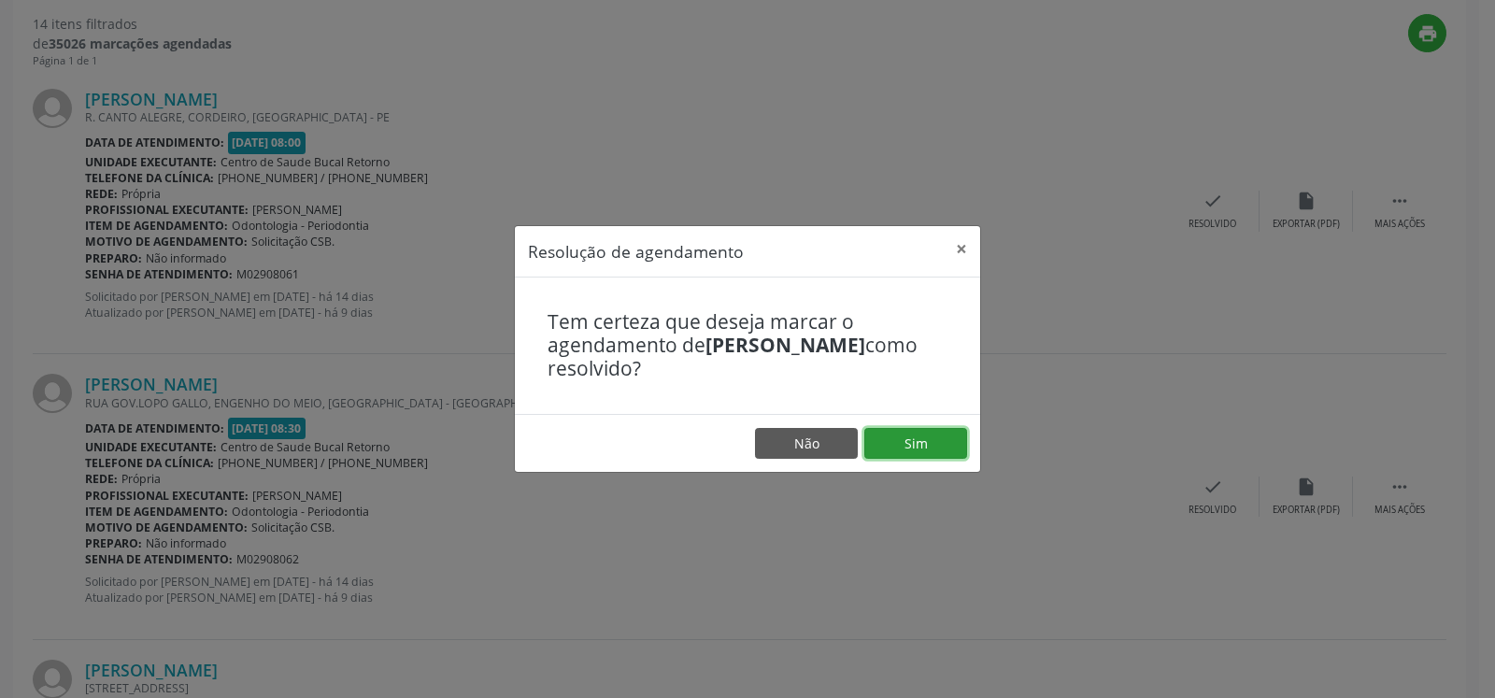
click at [911, 441] on button "Sim" at bounding box center [916, 444] width 103 height 32
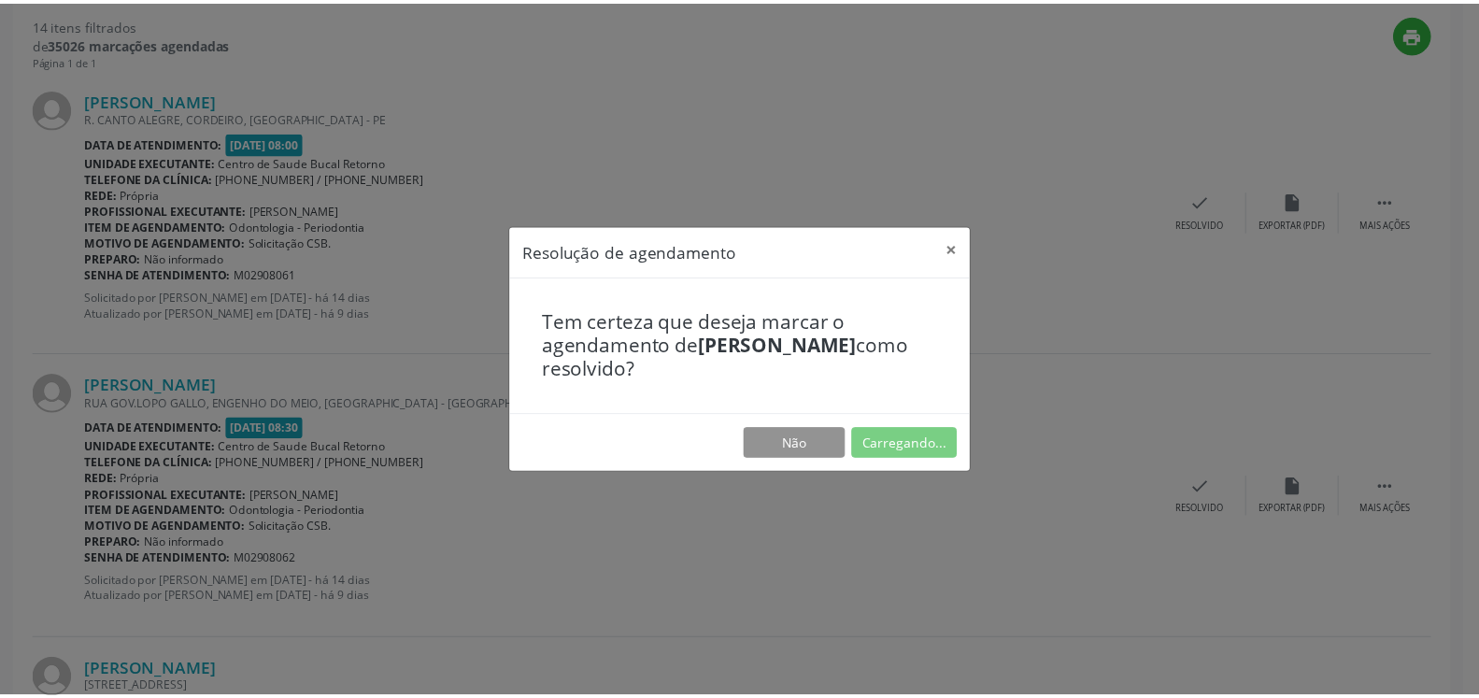
scroll to position [103, 0]
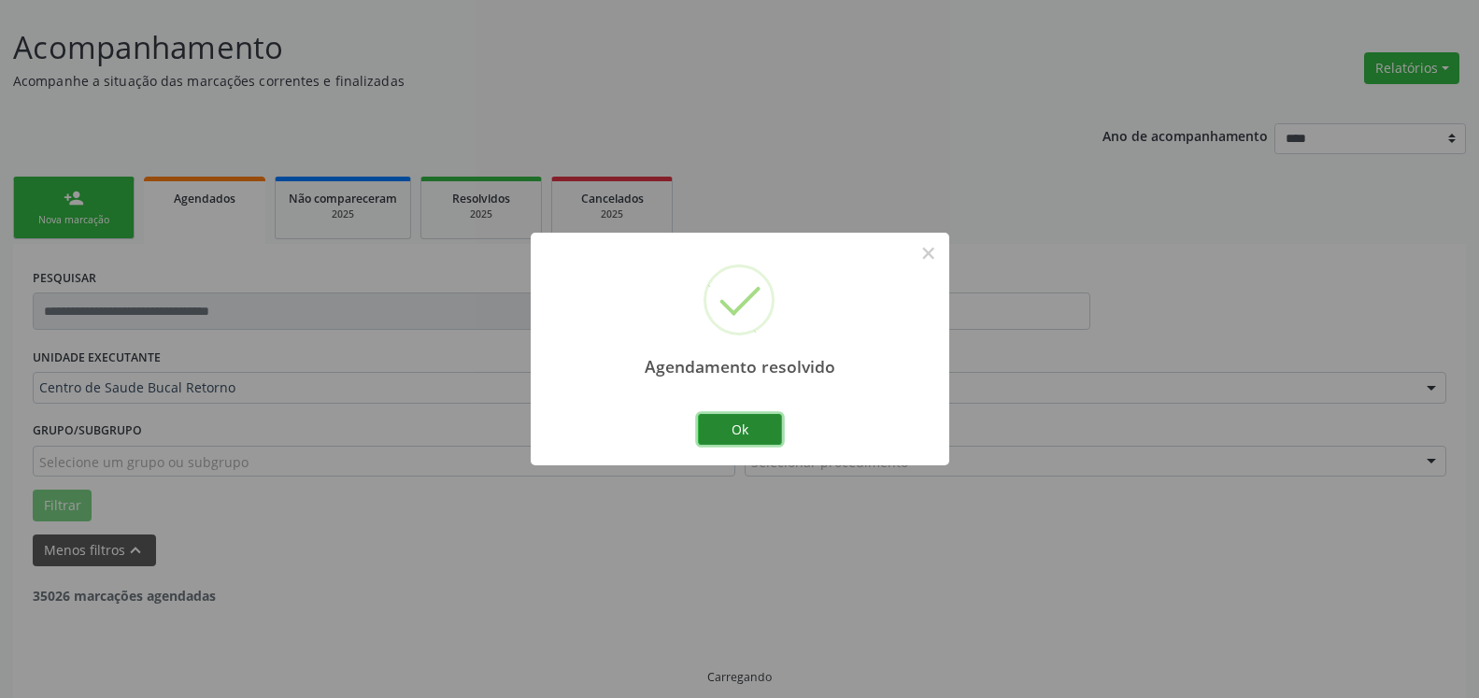
click at [745, 426] on button "Ok" at bounding box center [740, 430] width 84 height 32
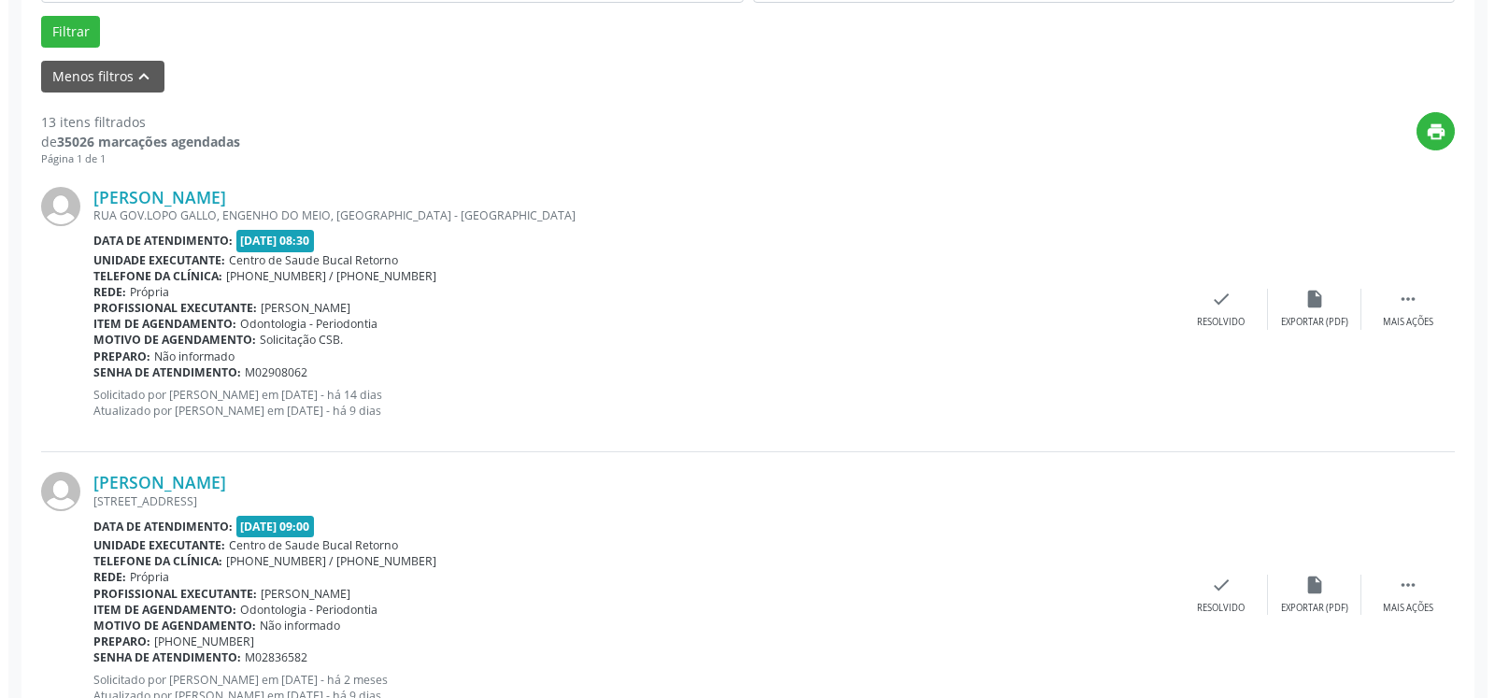
scroll to position [579, 0]
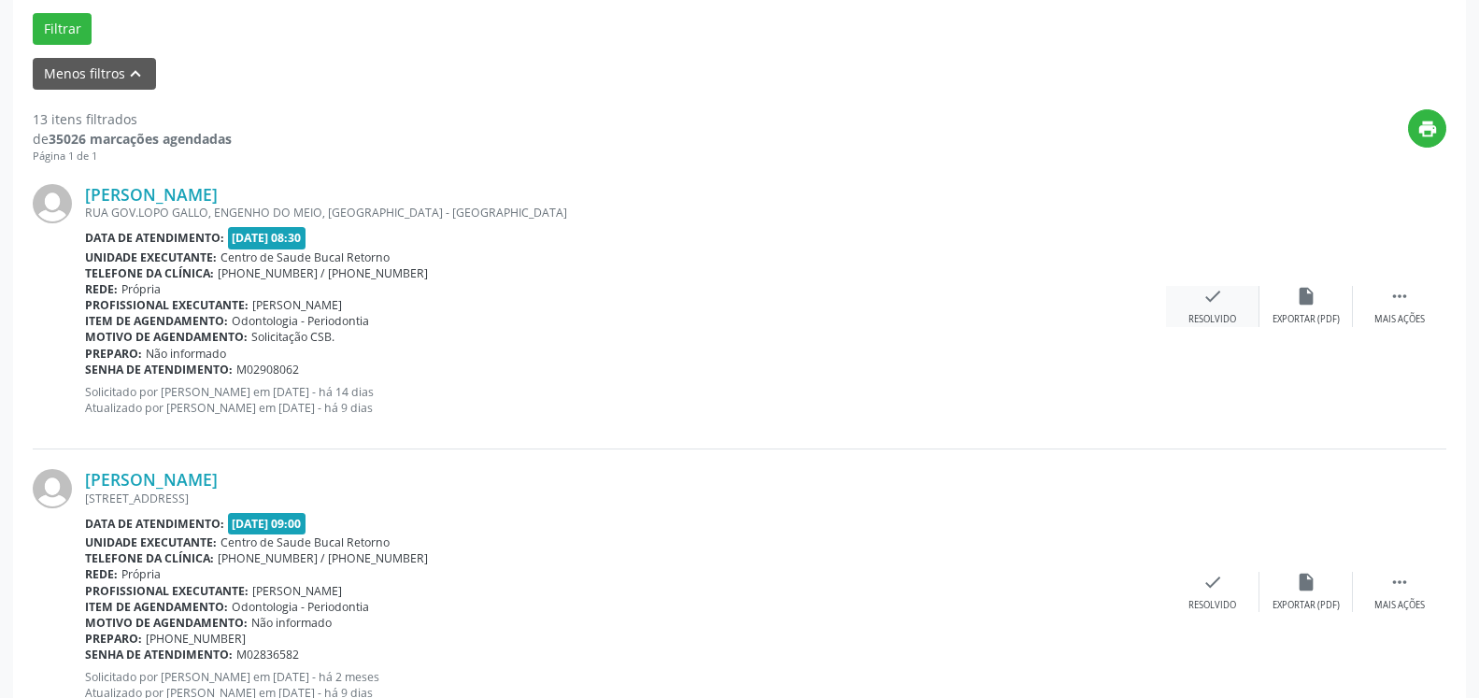
click at [1216, 312] on div "check Resolvido" at bounding box center [1212, 306] width 93 height 40
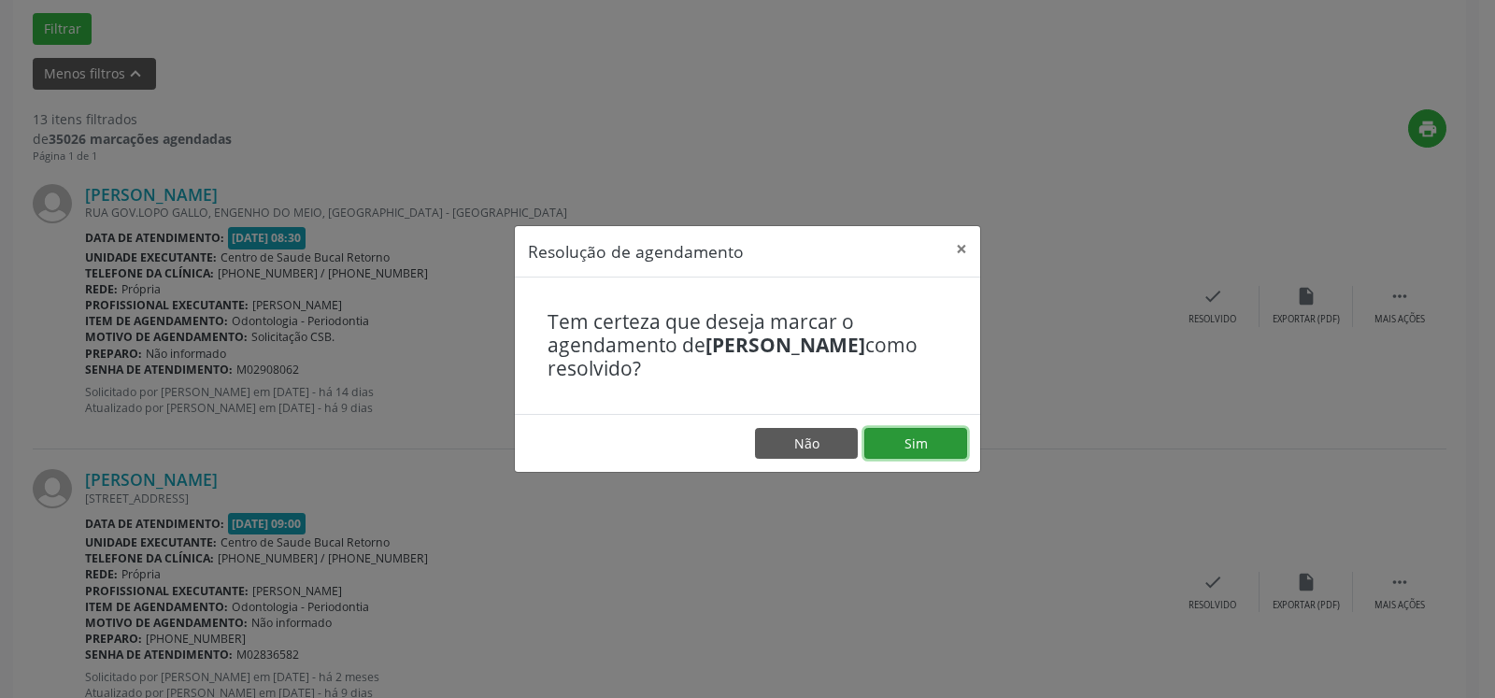
click at [899, 440] on button "Sim" at bounding box center [916, 444] width 103 height 32
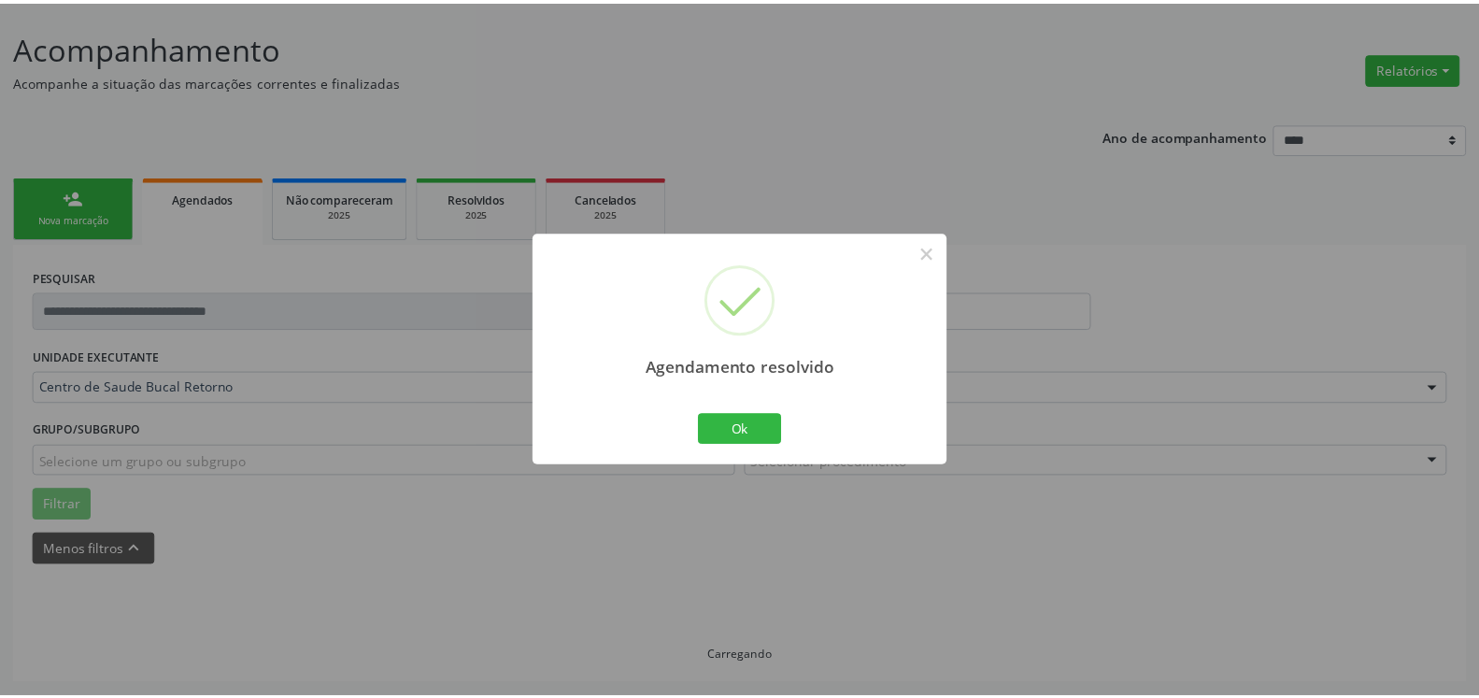
scroll to position [103, 0]
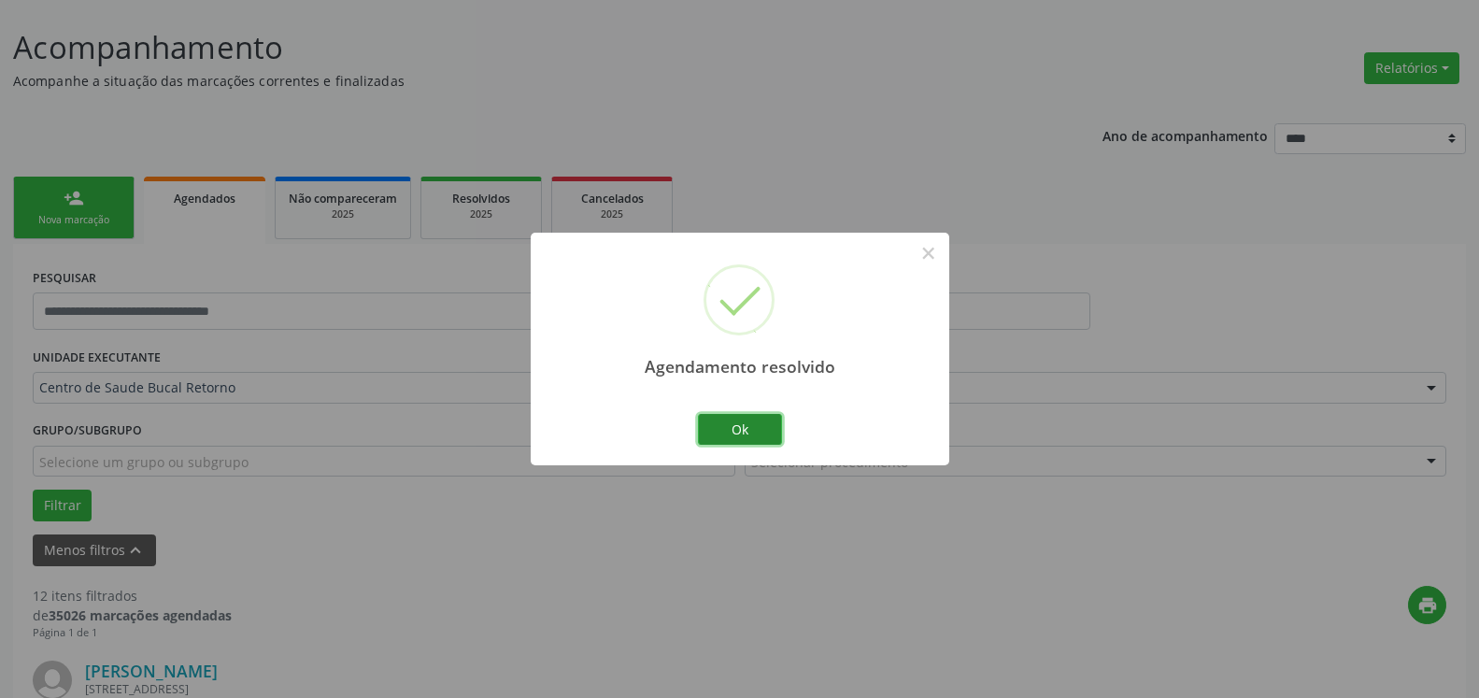
click at [752, 424] on button "Ok" at bounding box center [740, 430] width 84 height 32
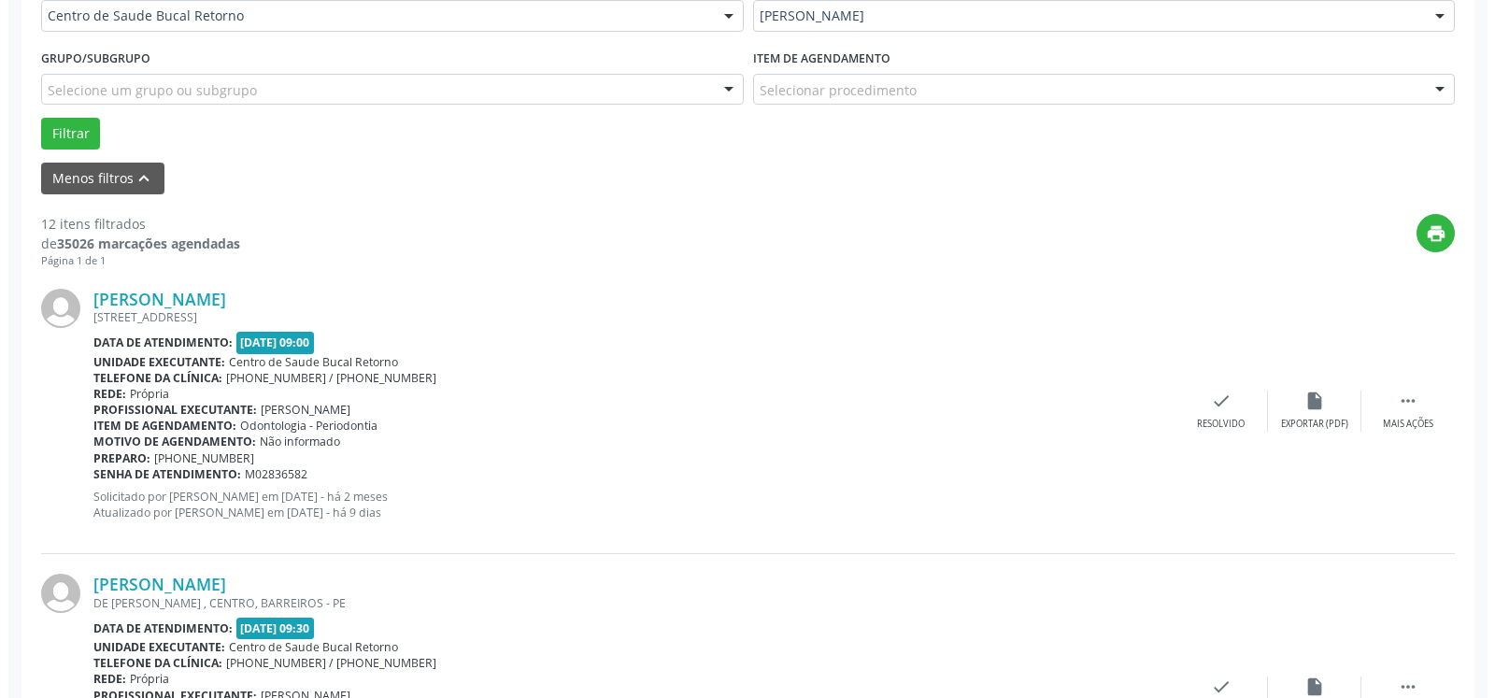
scroll to position [484, 0]
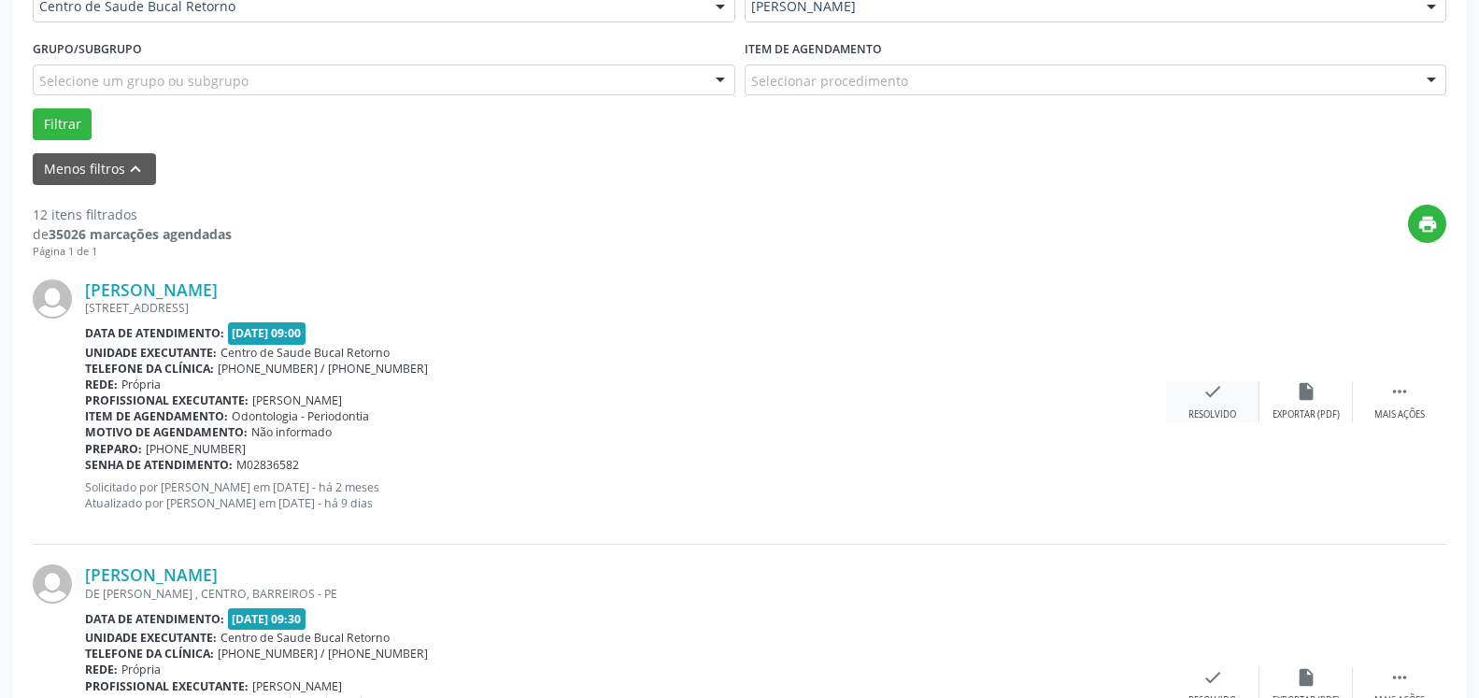
click at [1216, 402] on icon "check" at bounding box center [1213, 391] width 21 height 21
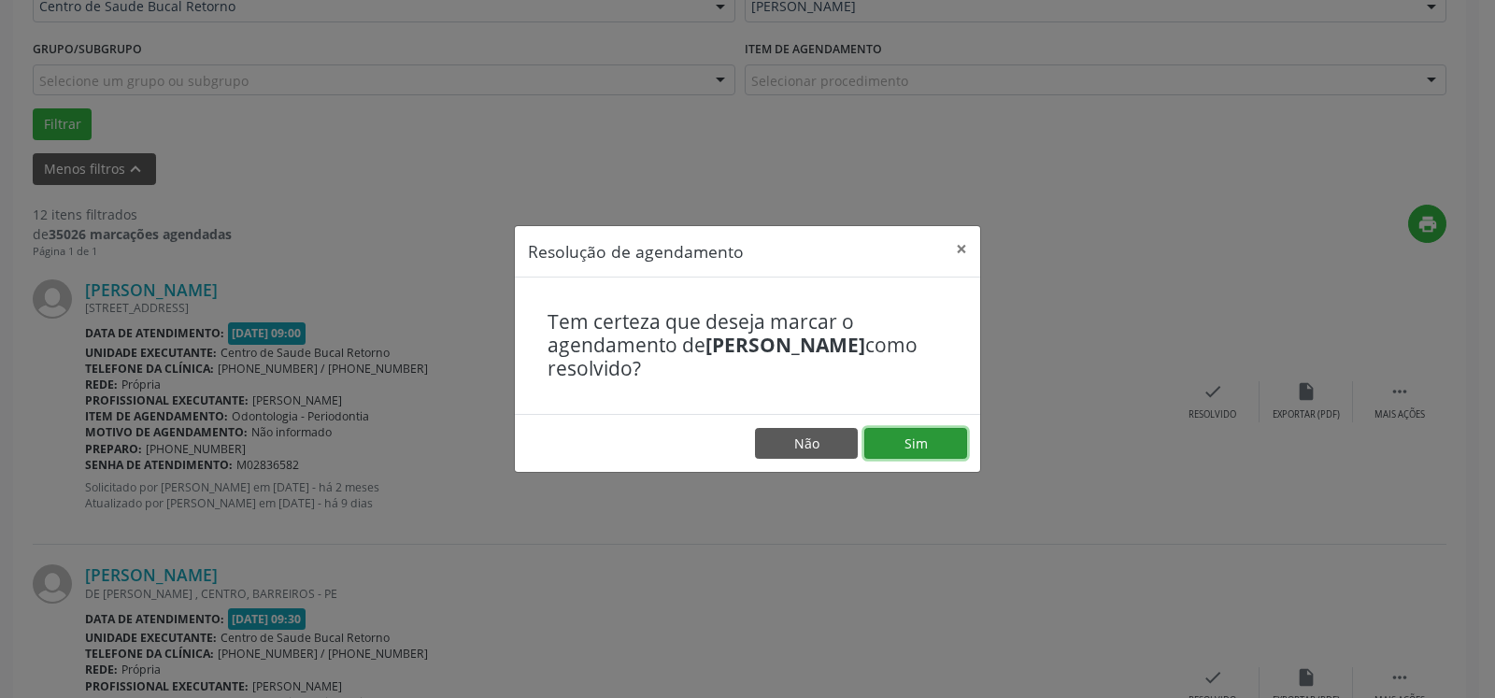
click at [887, 447] on button "Sim" at bounding box center [916, 444] width 103 height 32
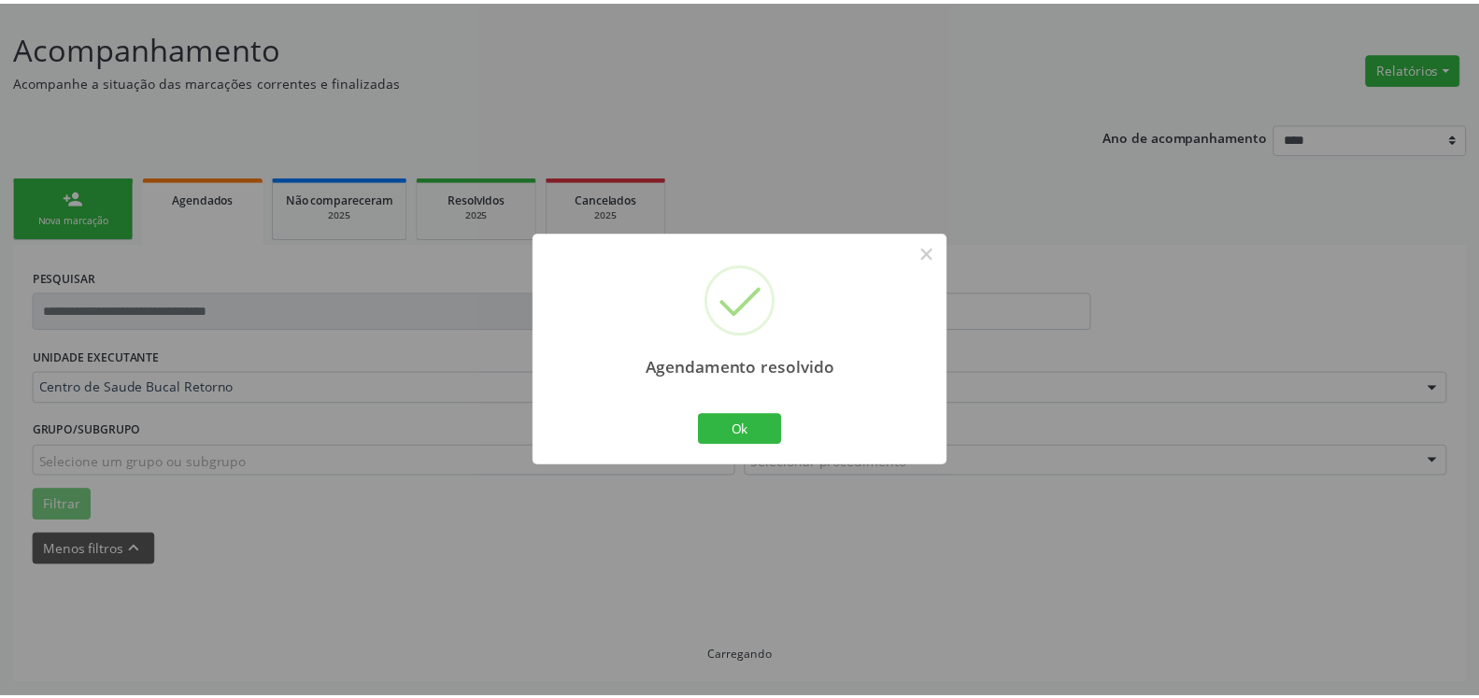
scroll to position [103, 0]
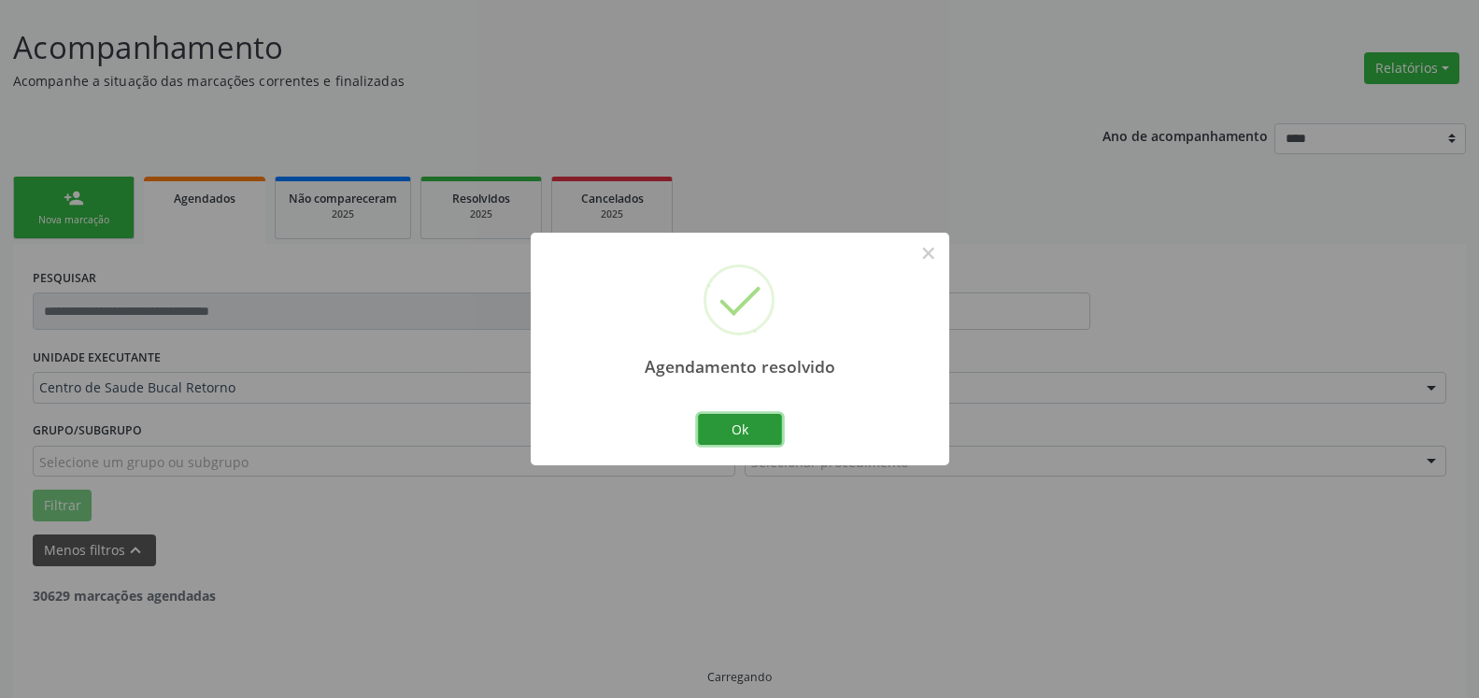
click at [738, 429] on button "Ok" at bounding box center [740, 430] width 84 height 32
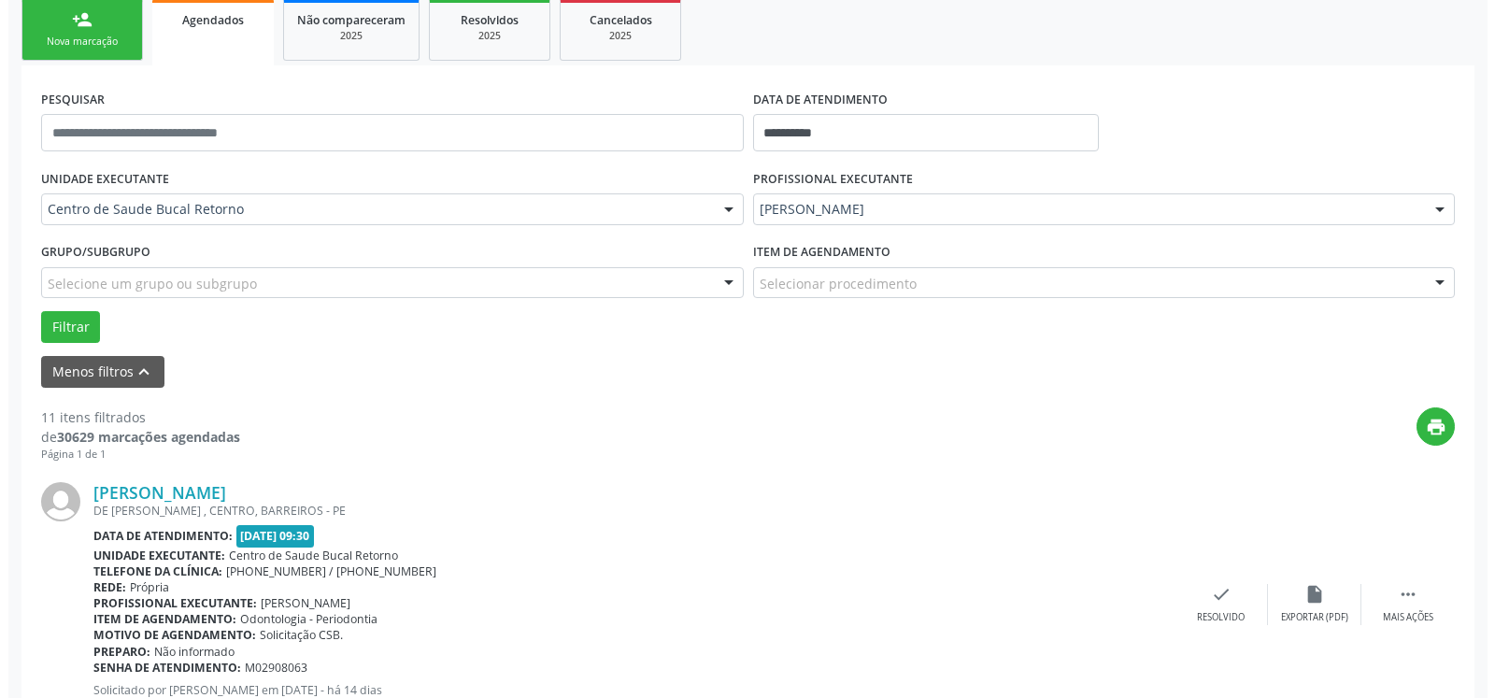
scroll to position [408, 0]
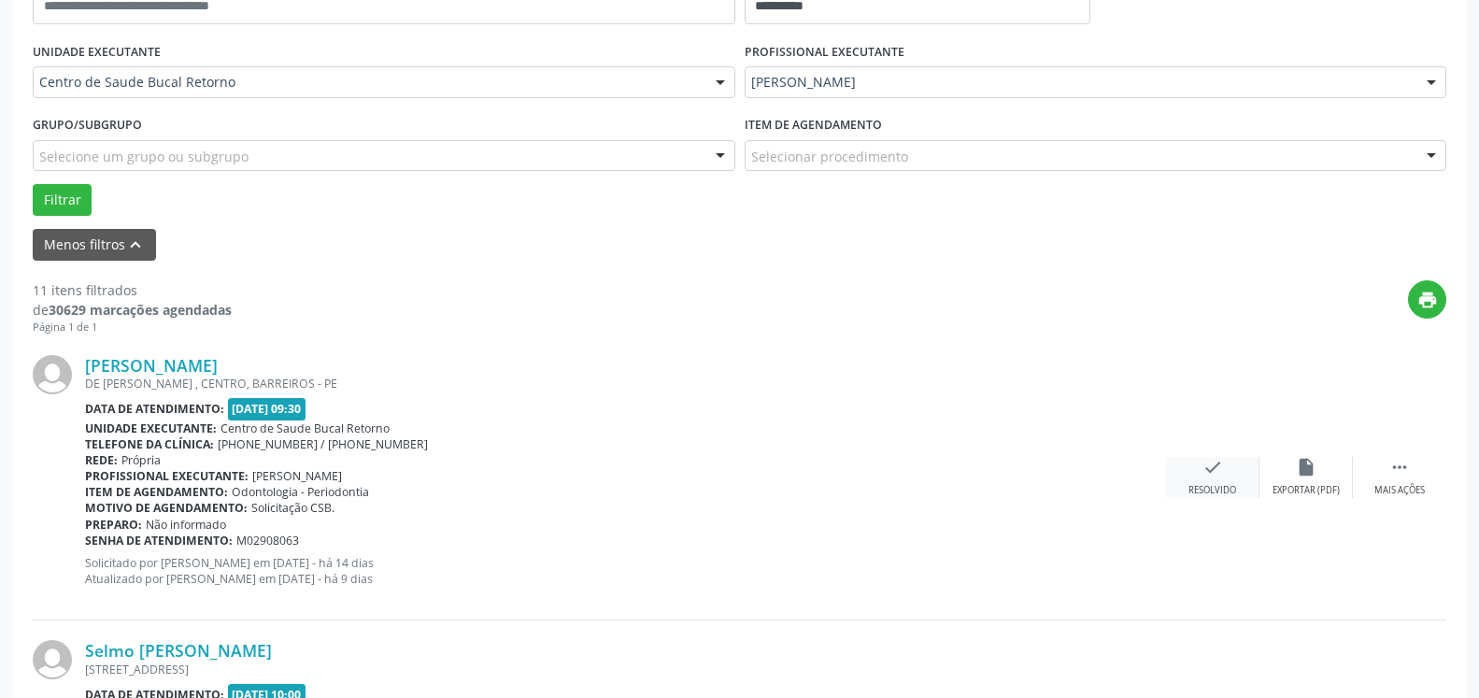
click at [1208, 478] on icon "check" at bounding box center [1213, 467] width 21 height 21
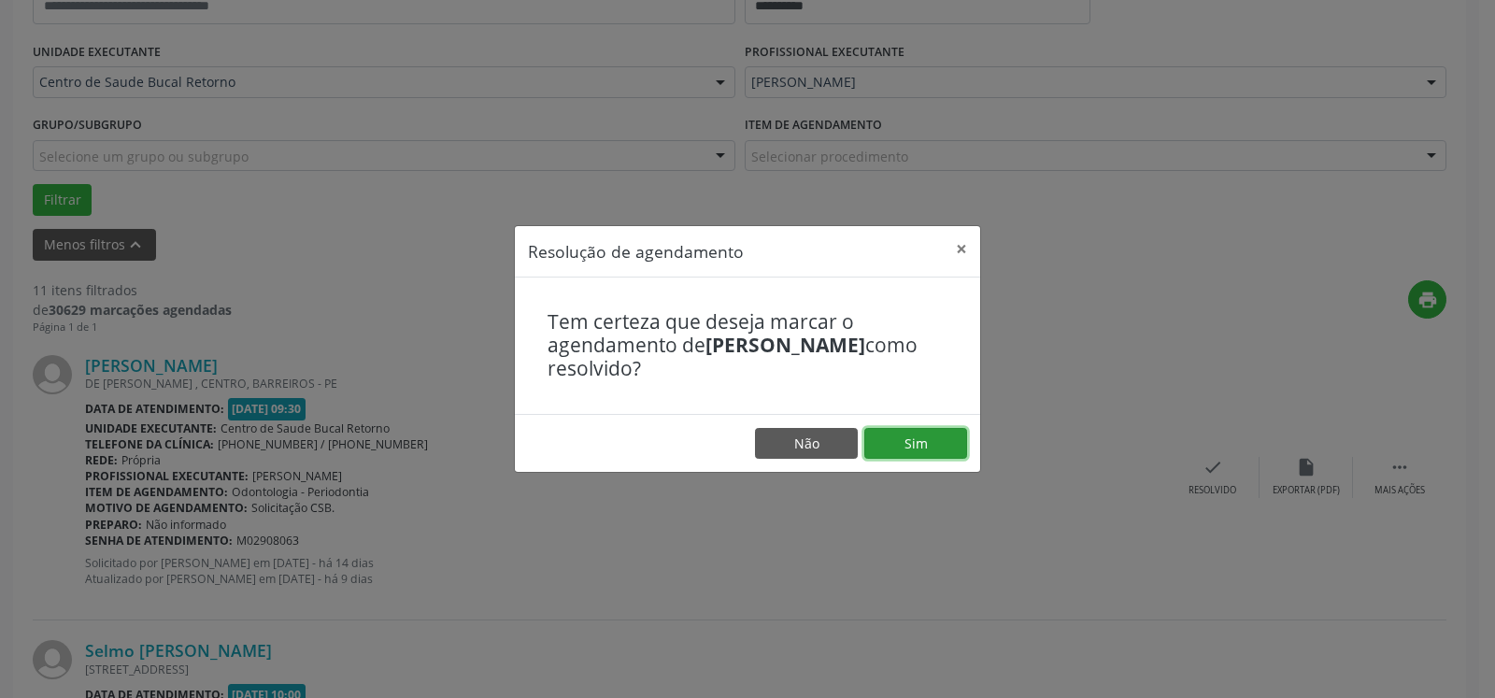
click at [918, 436] on button "Sim" at bounding box center [916, 444] width 103 height 32
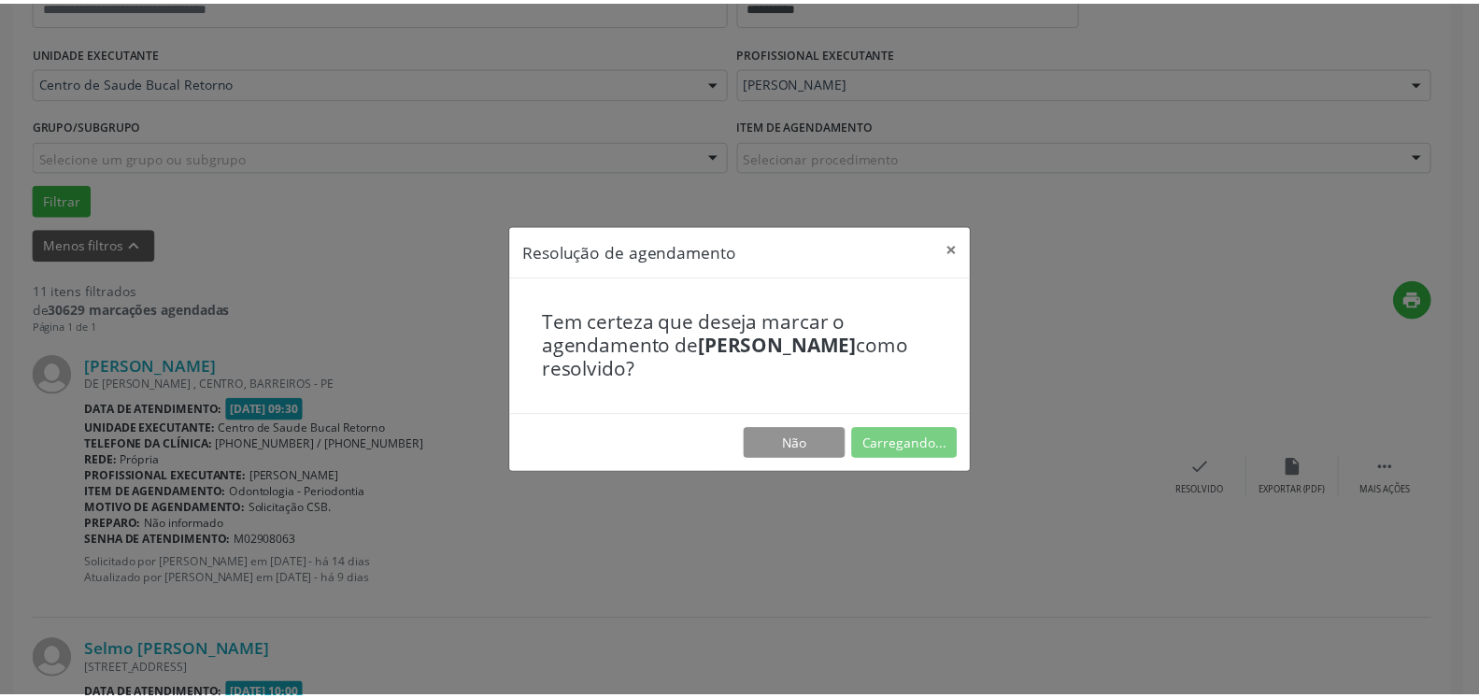
scroll to position [103, 0]
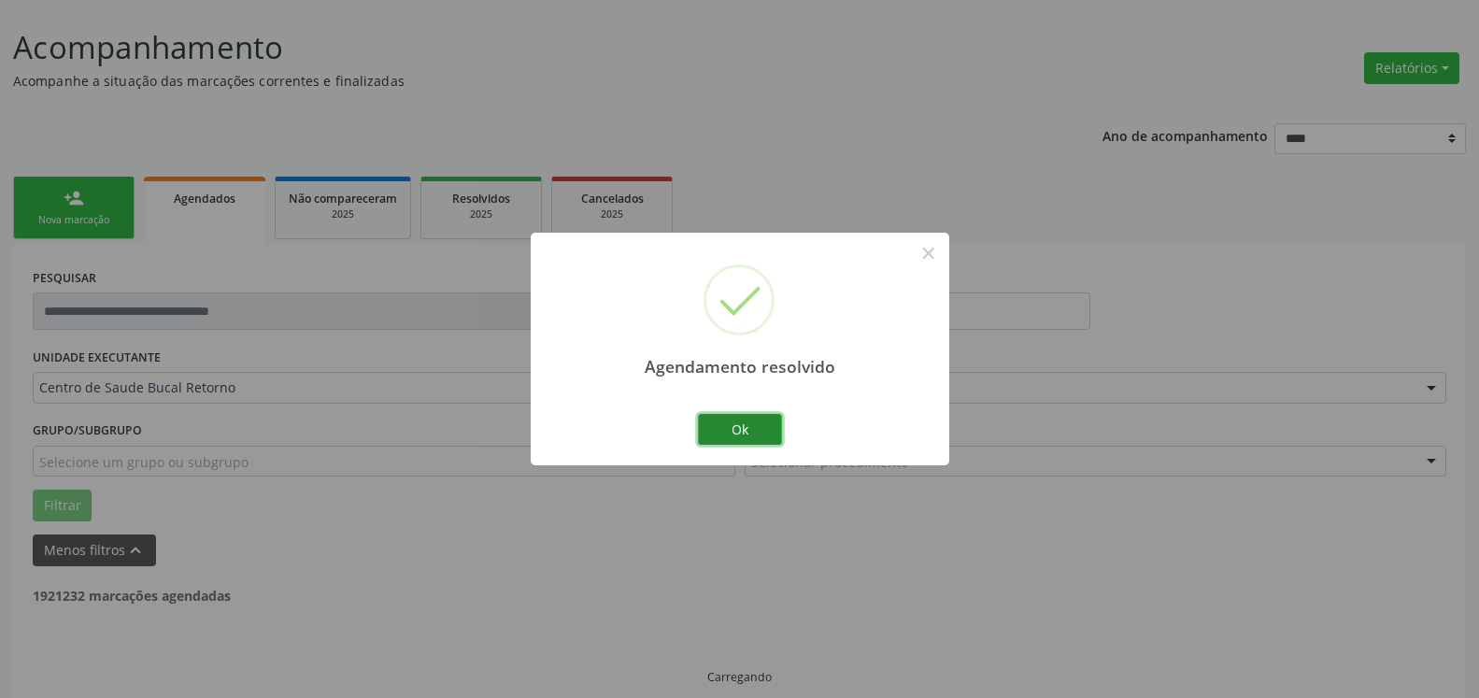
click at [759, 441] on button "Ok" at bounding box center [740, 430] width 84 height 32
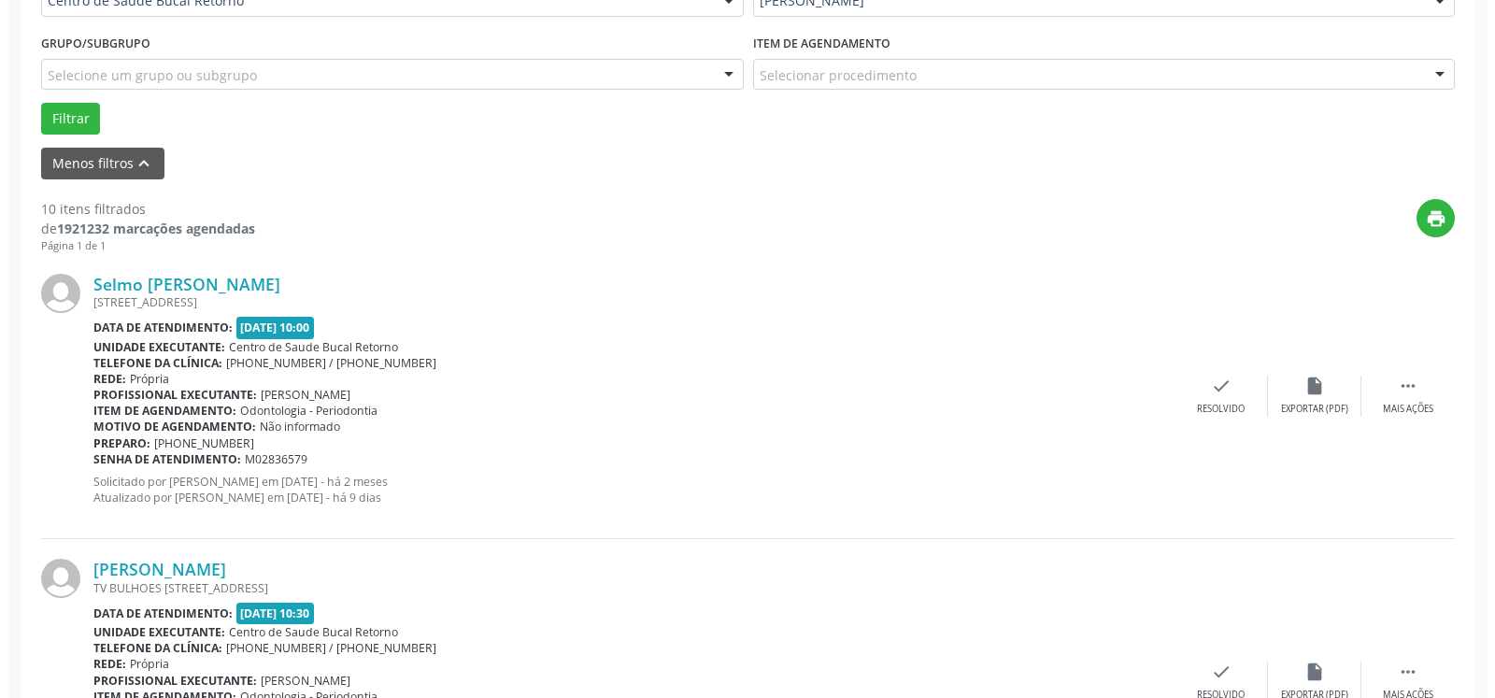
scroll to position [579, 0]
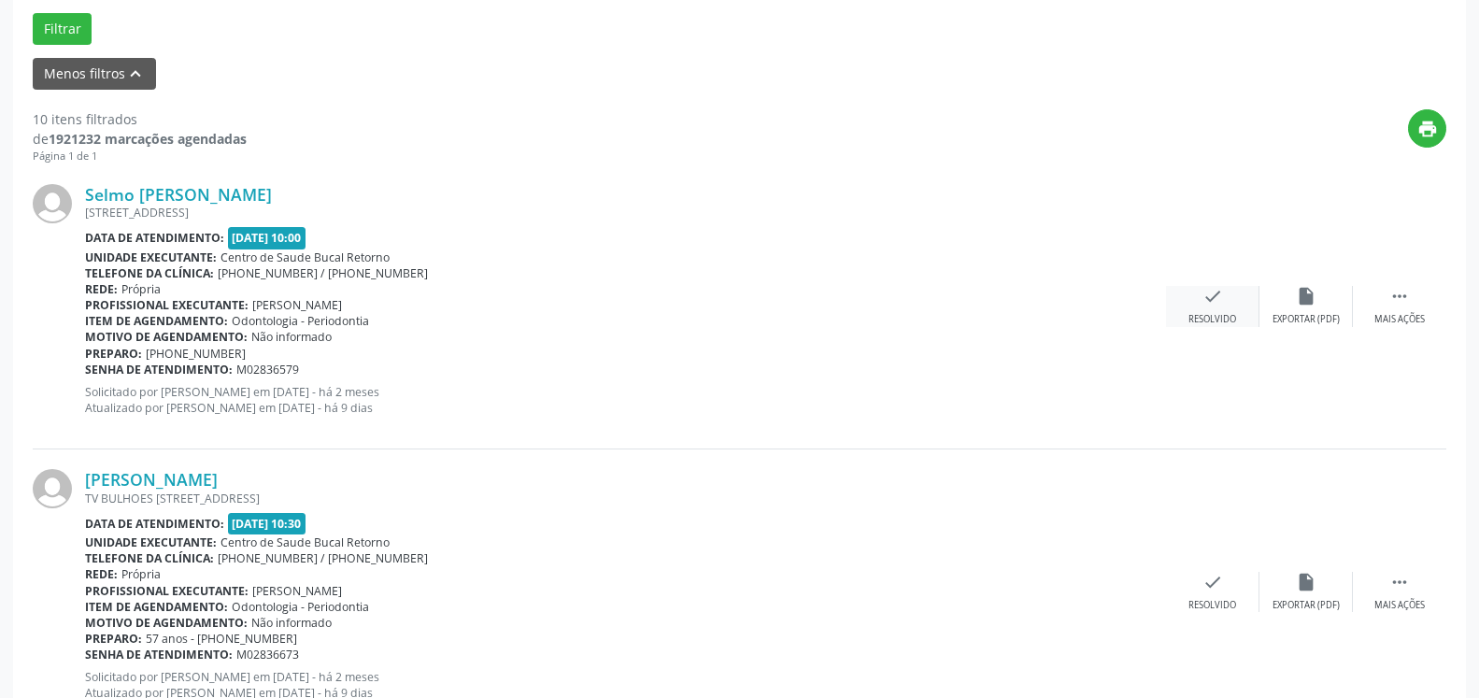
click at [1227, 295] on div "check Resolvido" at bounding box center [1212, 306] width 93 height 40
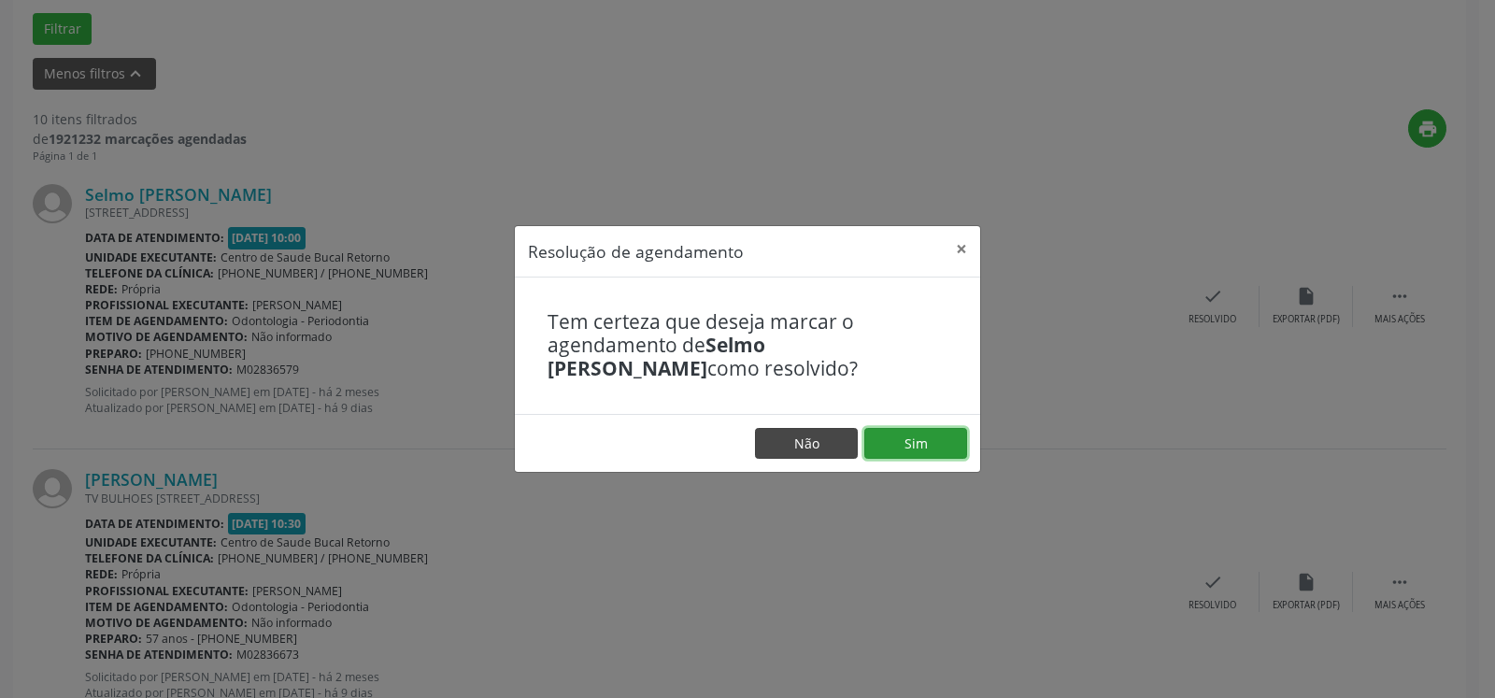
drag, startPoint x: 935, startPoint y: 445, endPoint x: 833, endPoint y: 448, distance: 101.9
click at [931, 448] on button "Sim" at bounding box center [916, 444] width 103 height 32
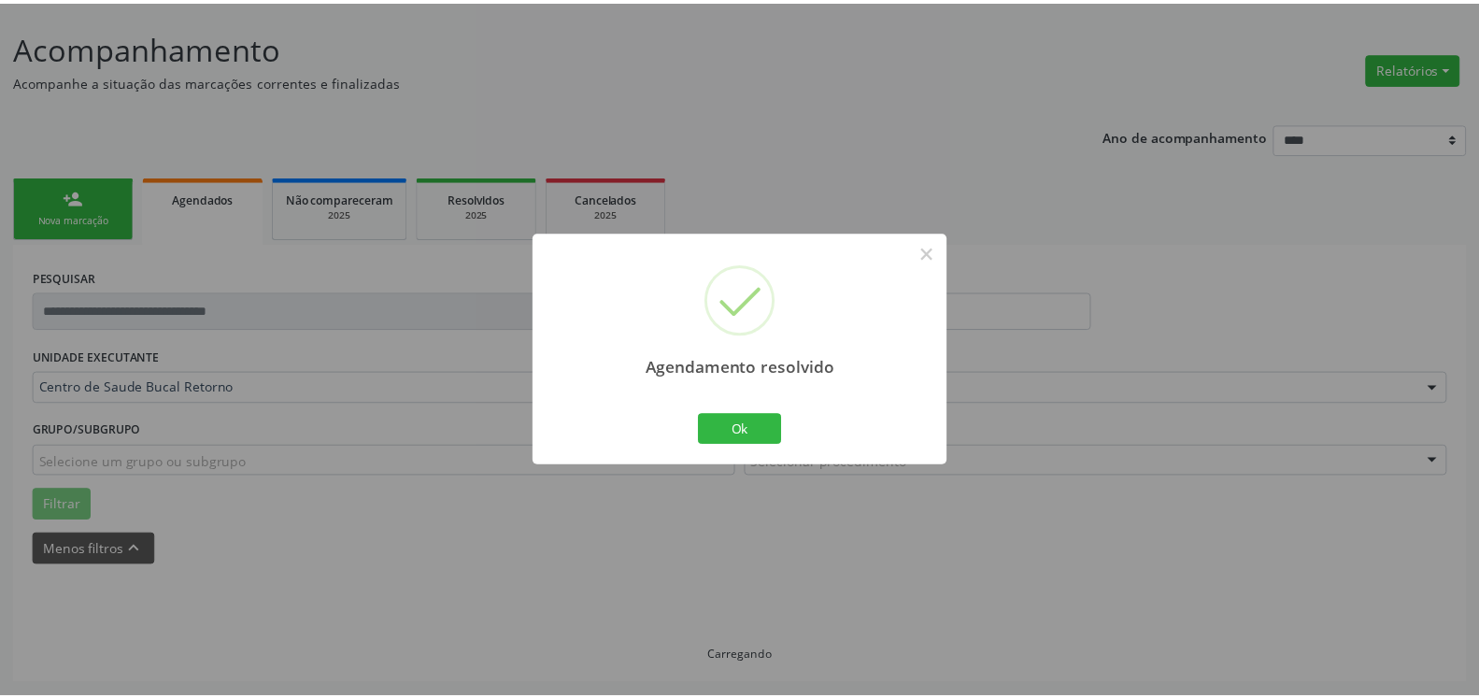
scroll to position [103, 0]
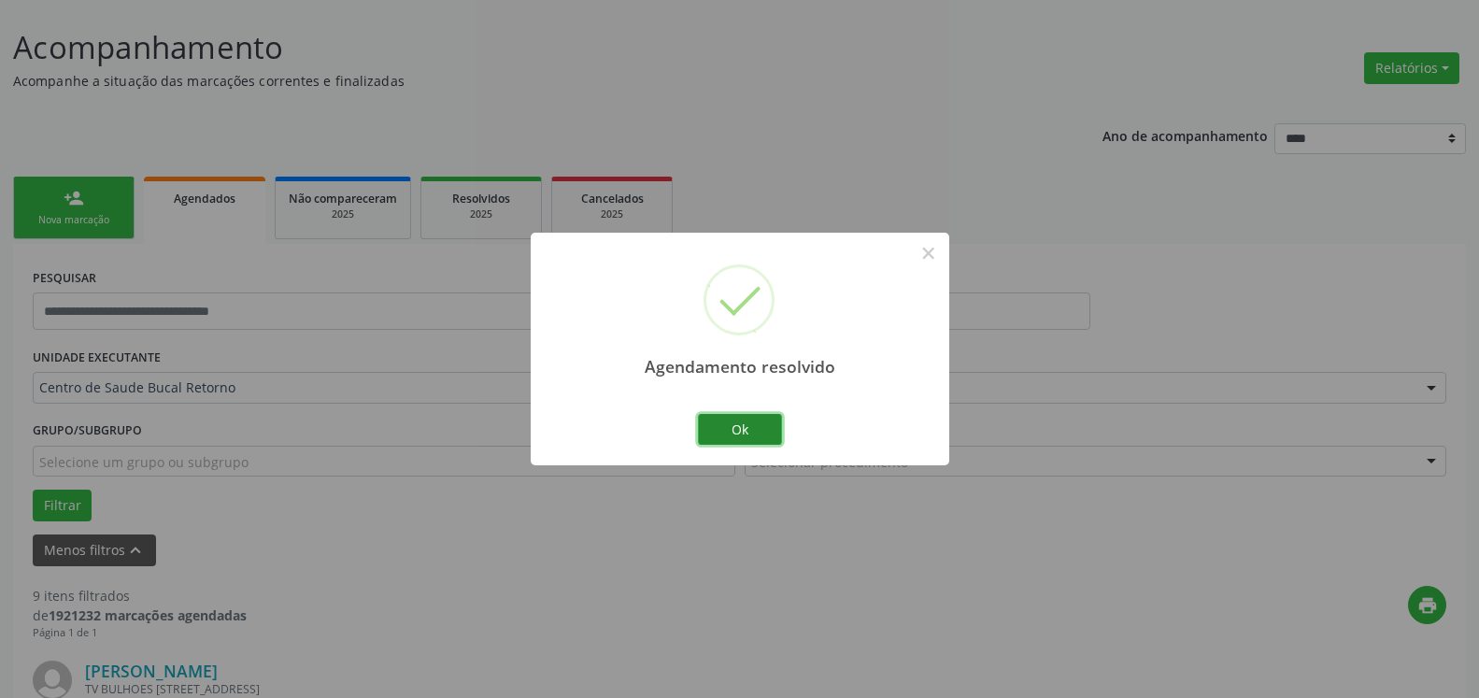
click at [731, 429] on button "Ok" at bounding box center [740, 430] width 84 height 32
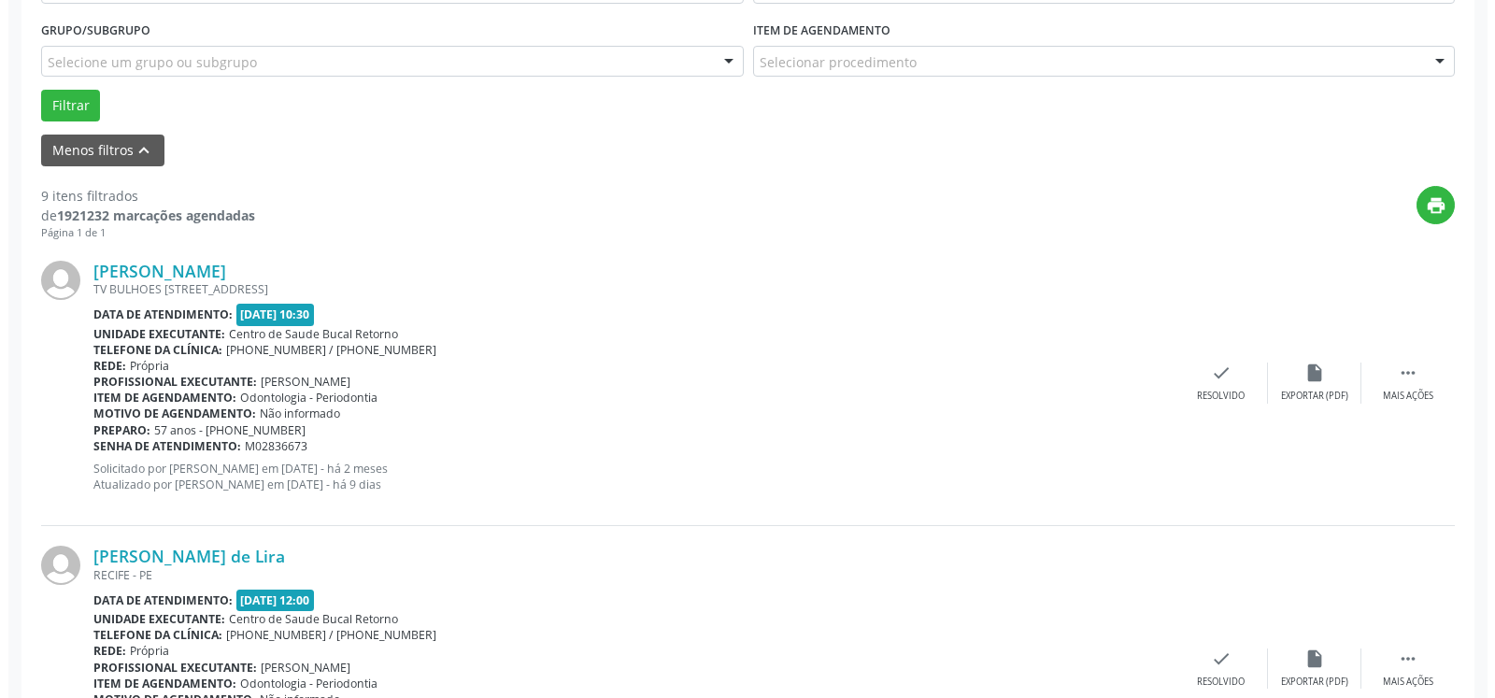
scroll to position [579, 0]
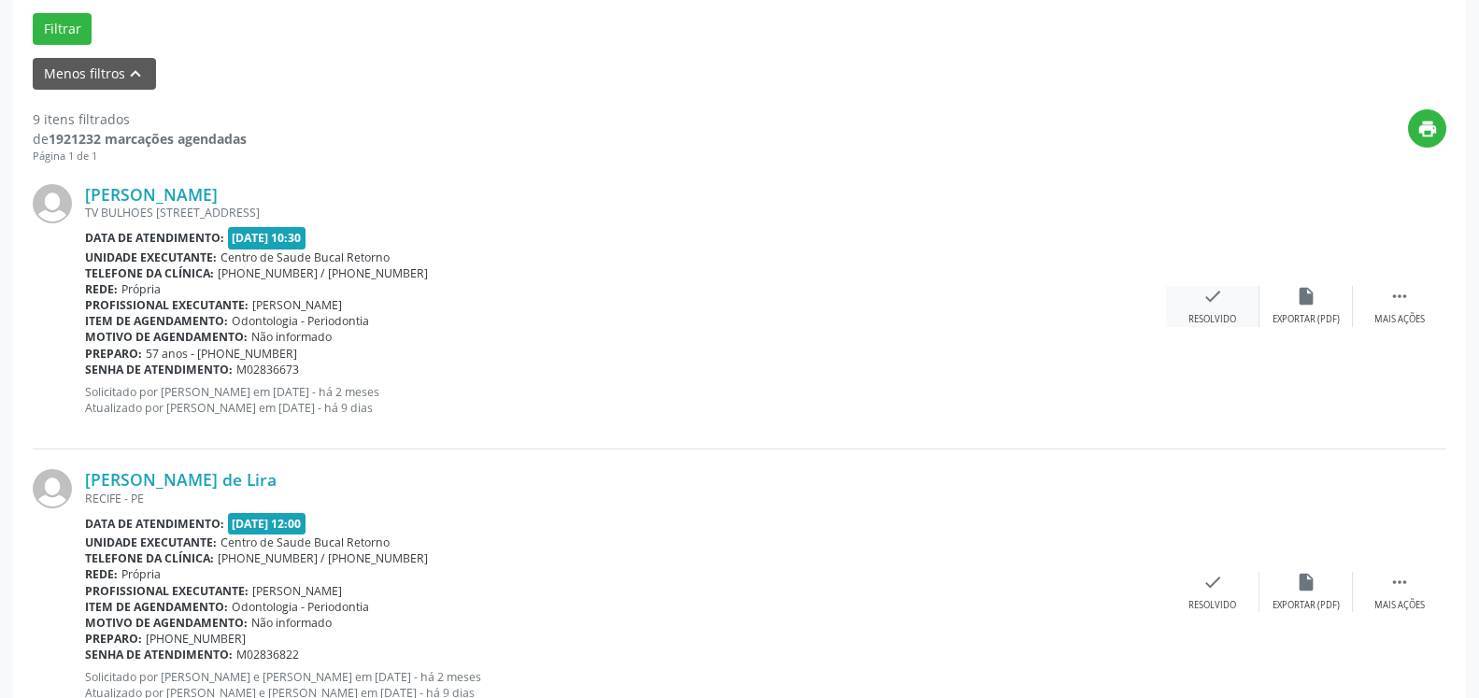
click at [1210, 297] on icon "check" at bounding box center [1213, 296] width 21 height 21
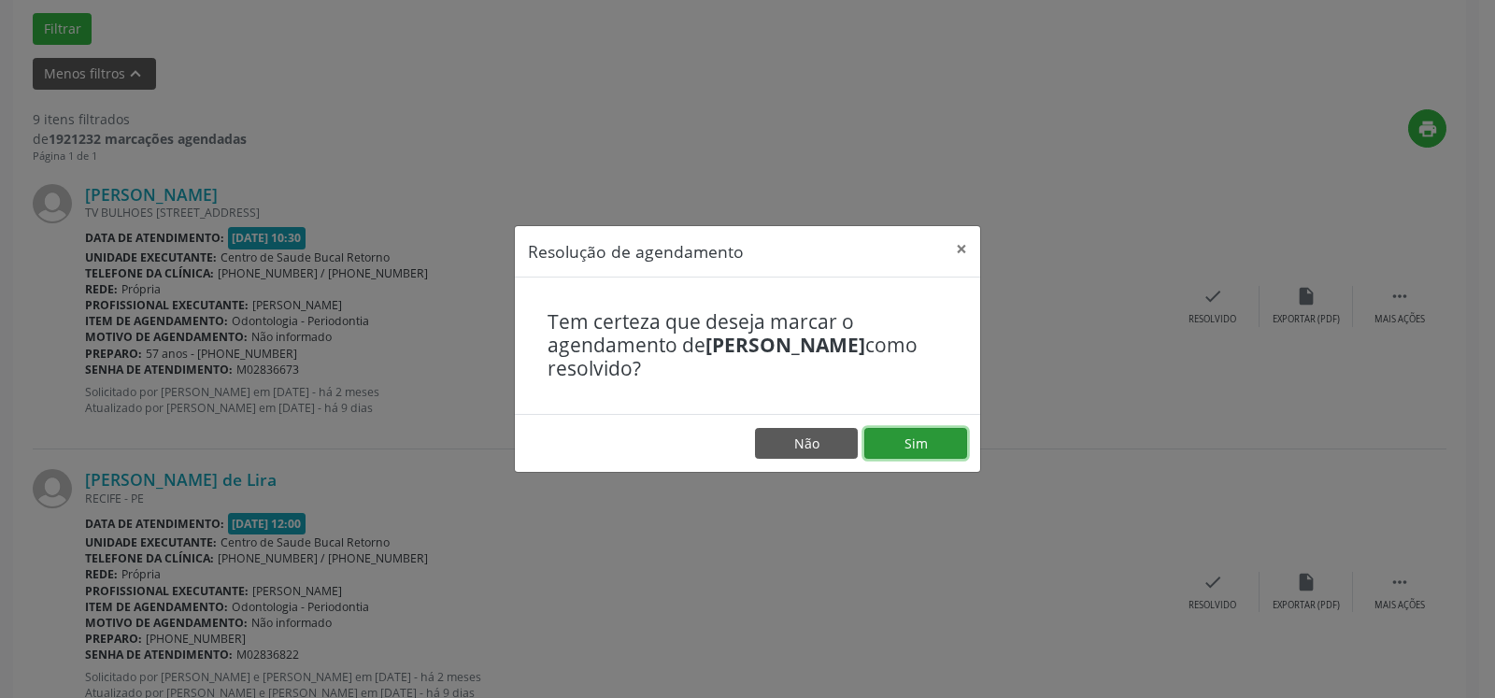
click at [963, 430] on button "Sim" at bounding box center [916, 444] width 103 height 32
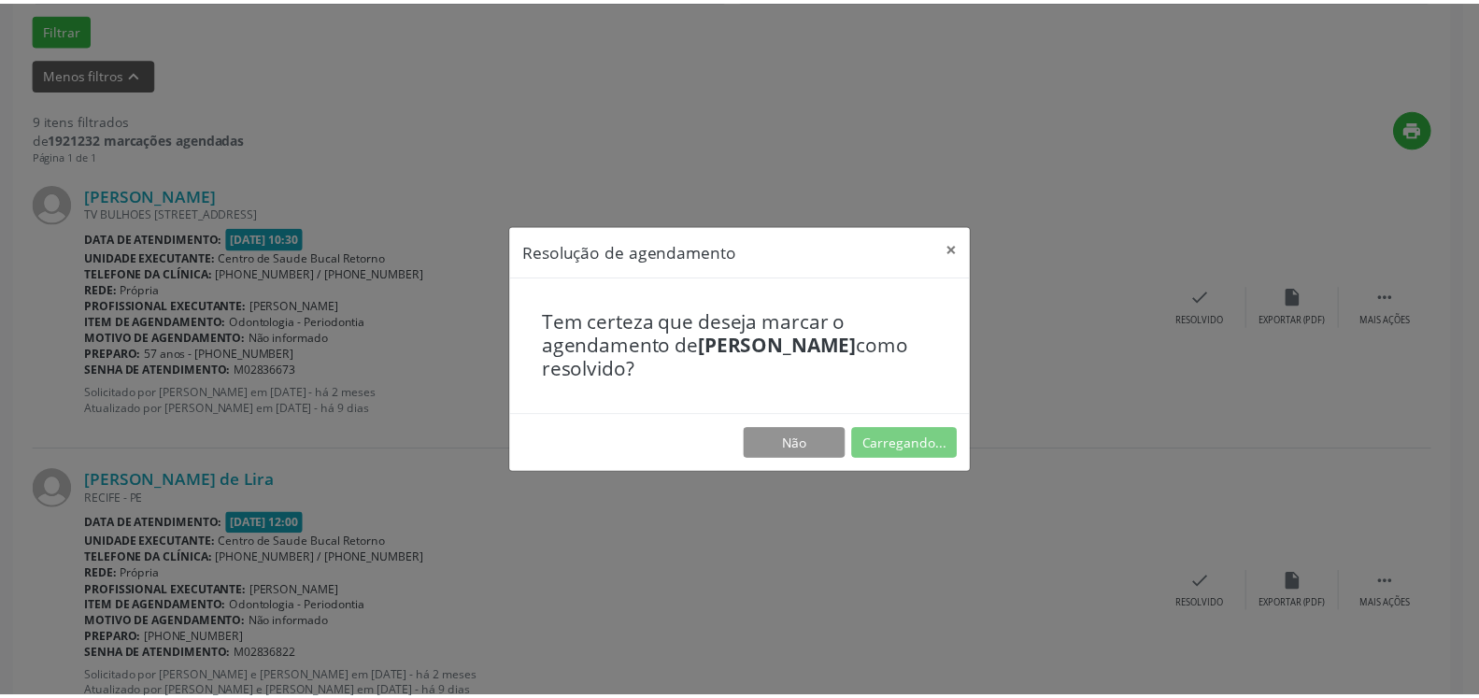
scroll to position [103, 0]
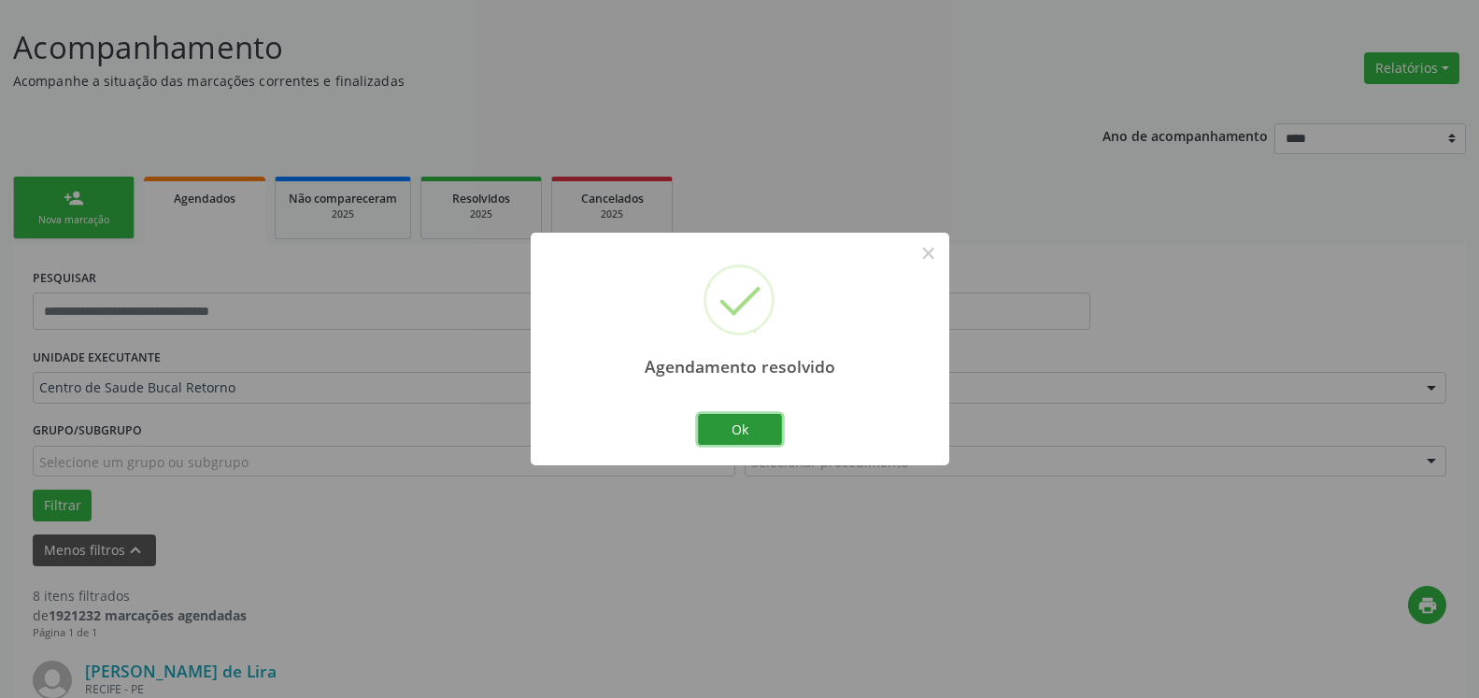
drag, startPoint x: 773, startPoint y: 422, endPoint x: 747, endPoint y: 427, distance: 26.8
click at [766, 424] on button "Ok" at bounding box center [740, 430] width 84 height 32
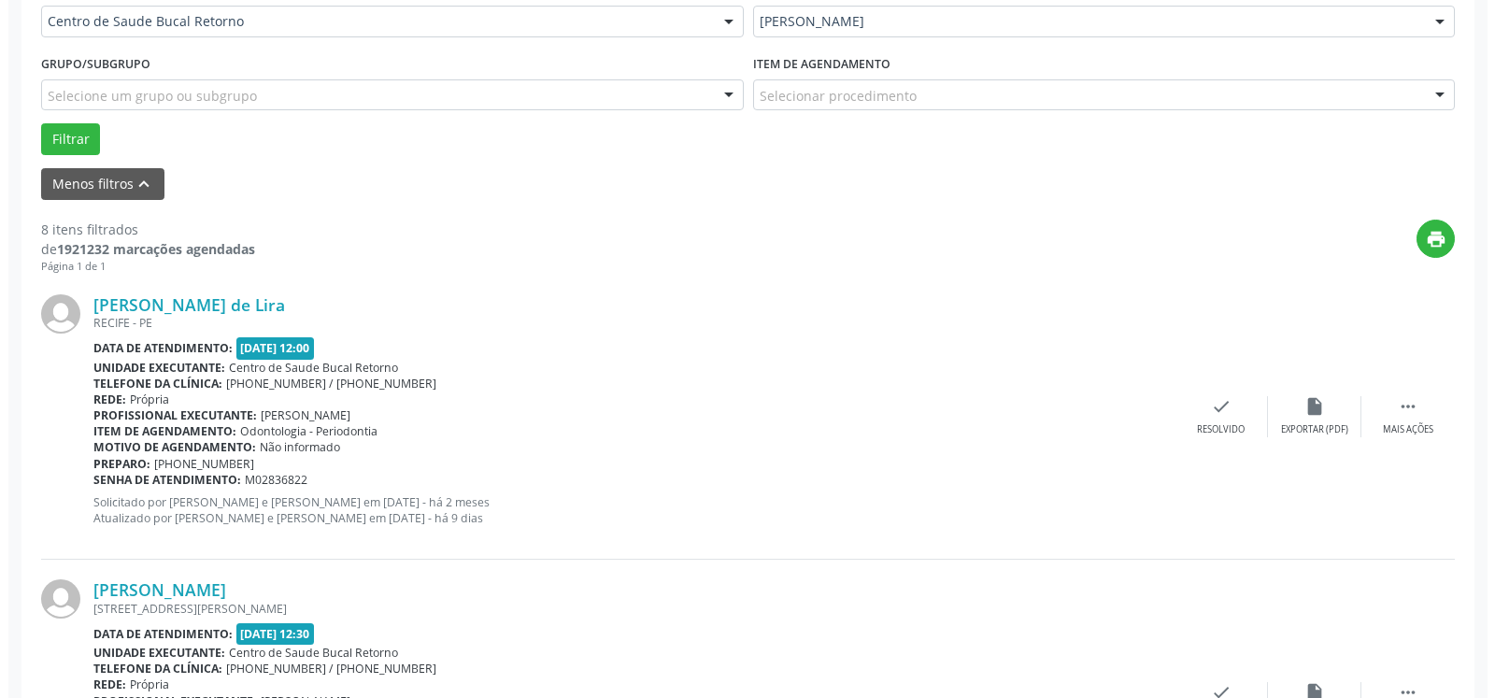
scroll to position [484, 0]
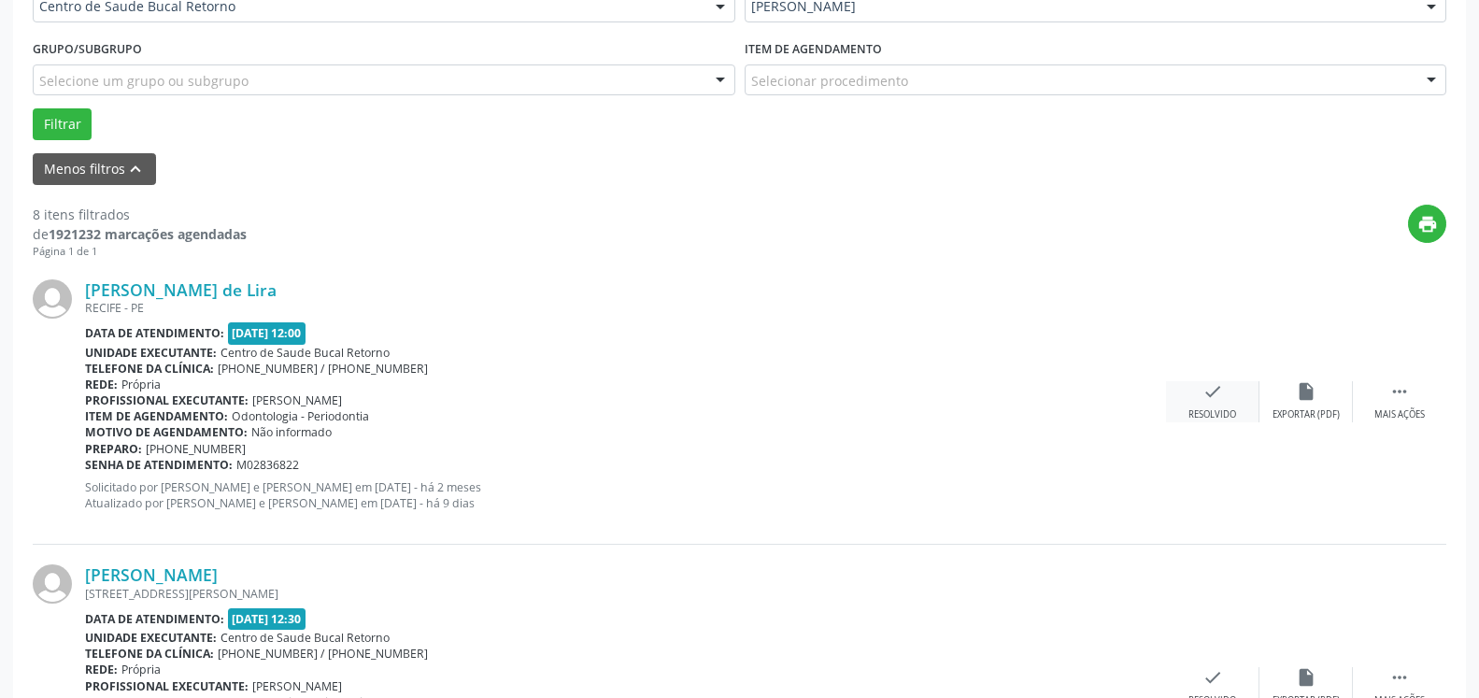
click at [1212, 401] on icon "check" at bounding box center [1213, 391] width 21 height 21
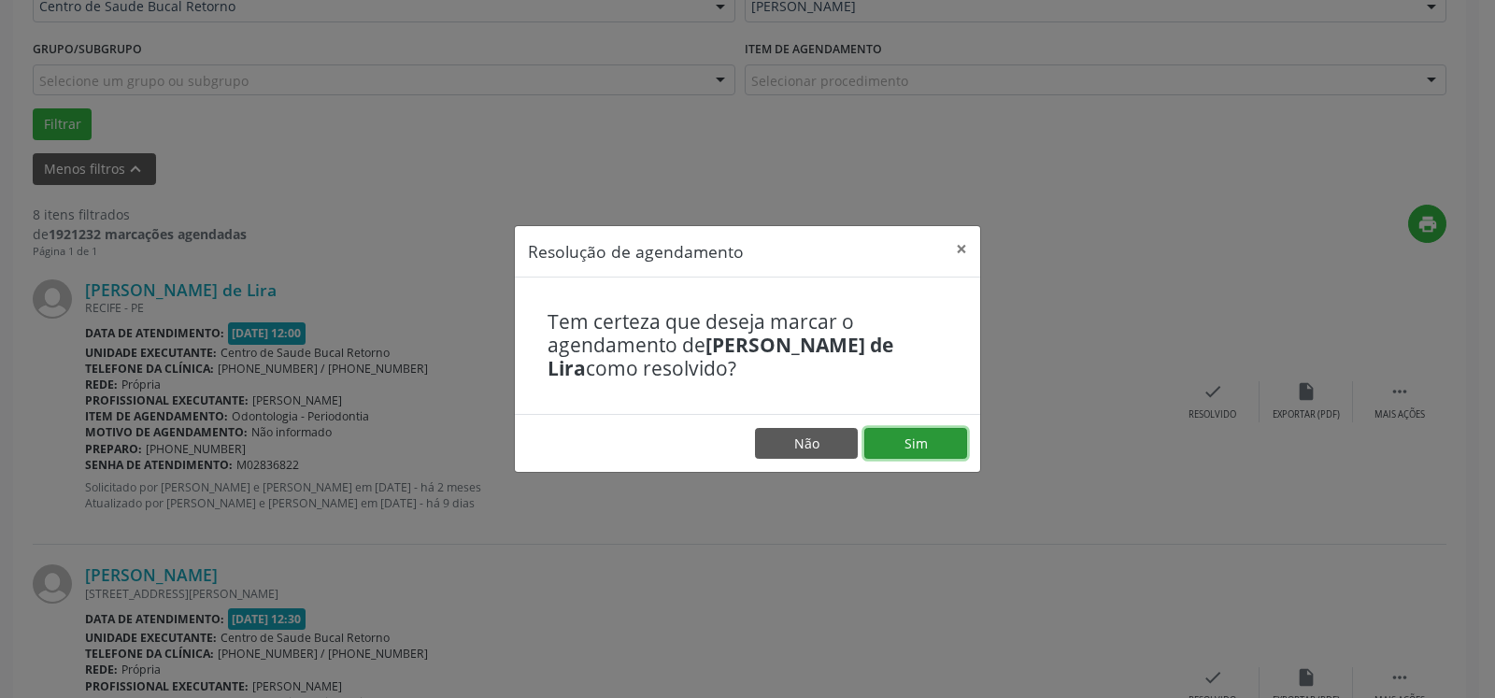
click at [923, 445] on button "Sim" at bounding box center [916, 444] width 103 height 32
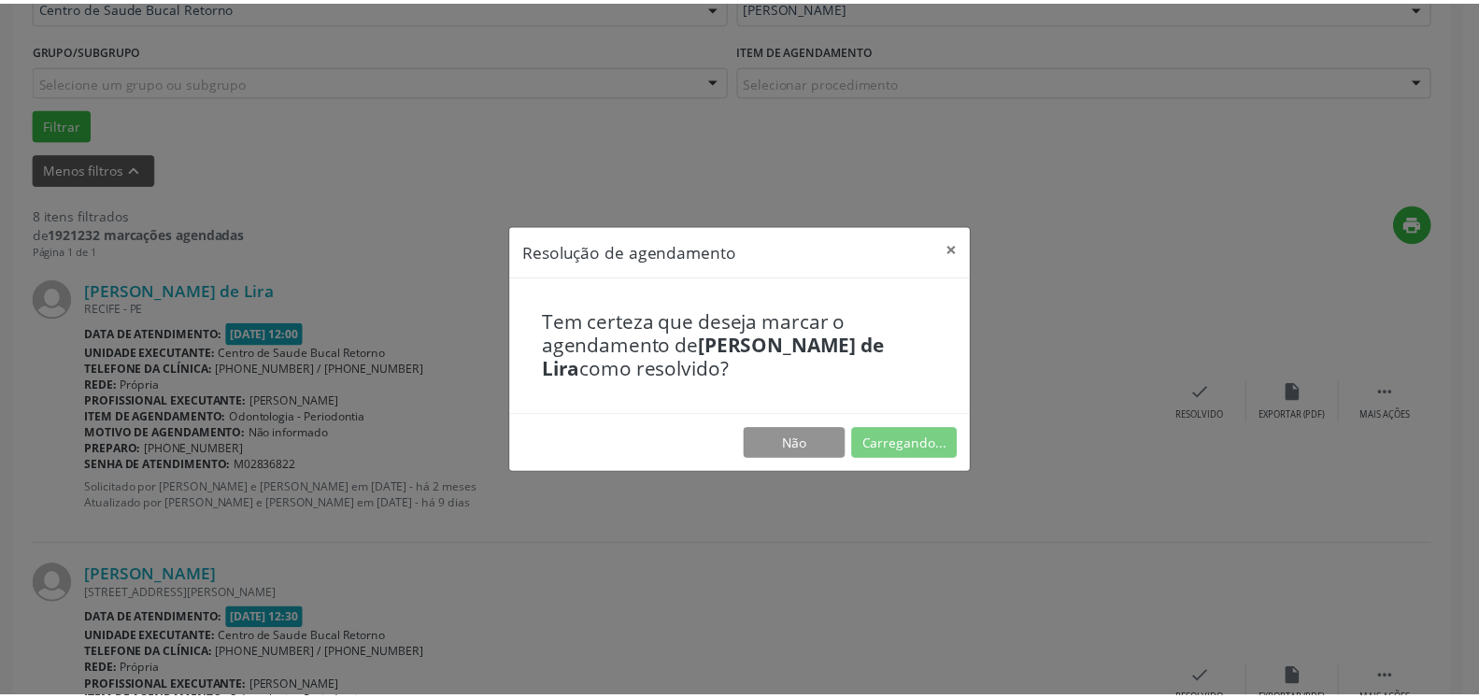
scroll to position [103, 0]
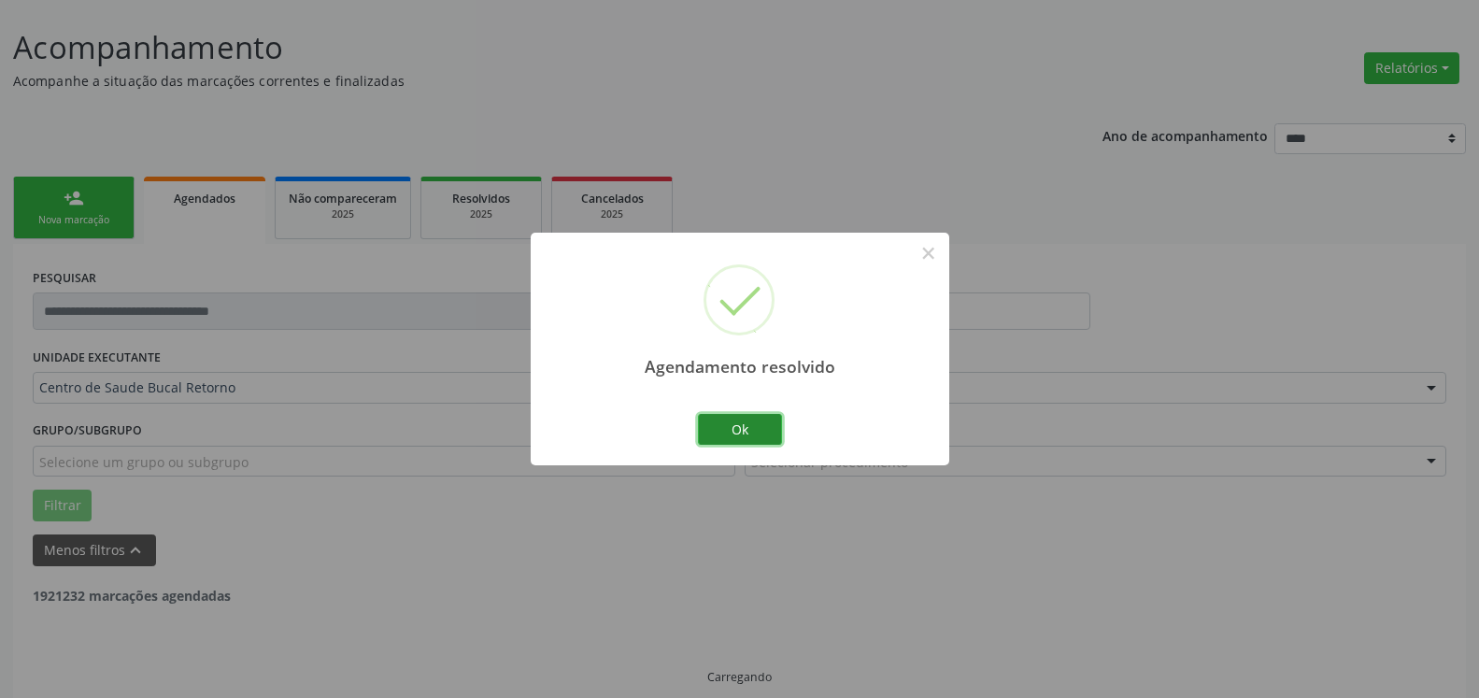
click at [738, 431] on button "Ok" at bounding box center [740, 430] width 84 height 32
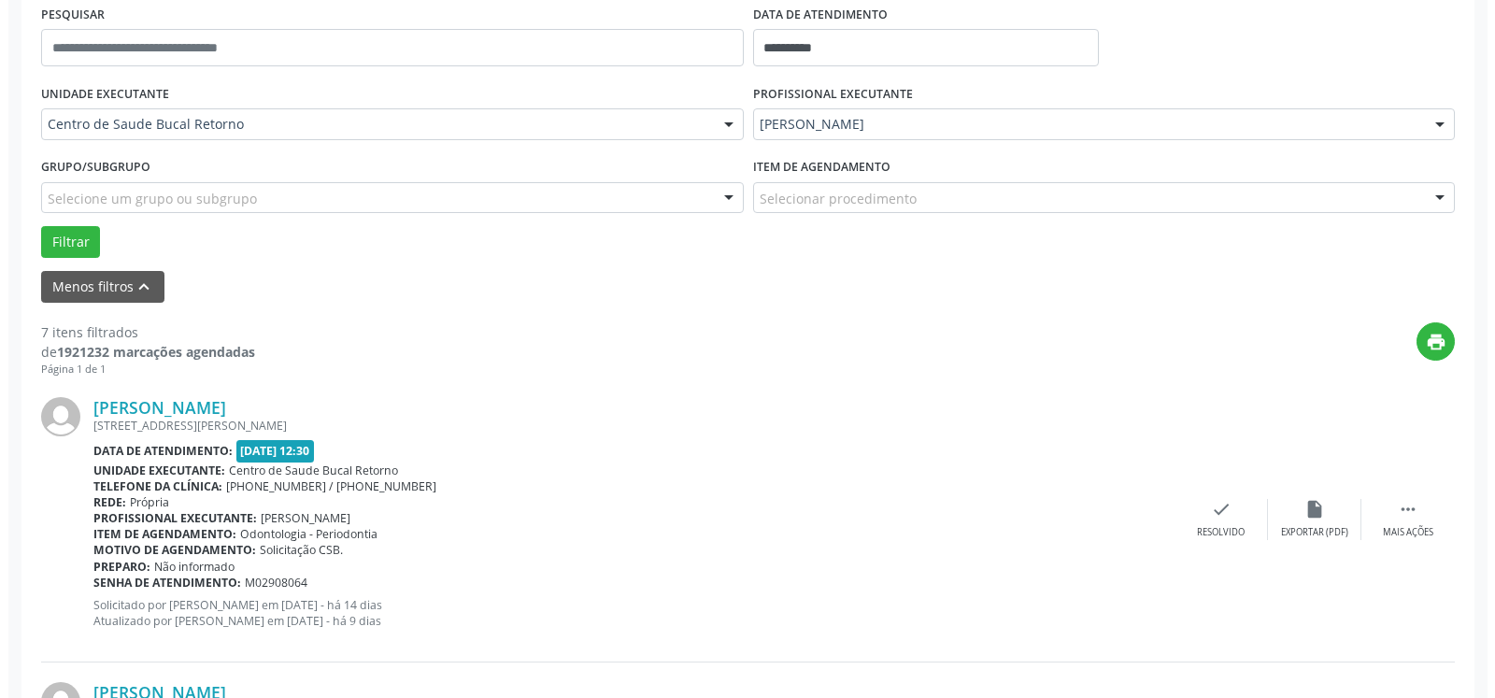
scroll to position [579, 0]
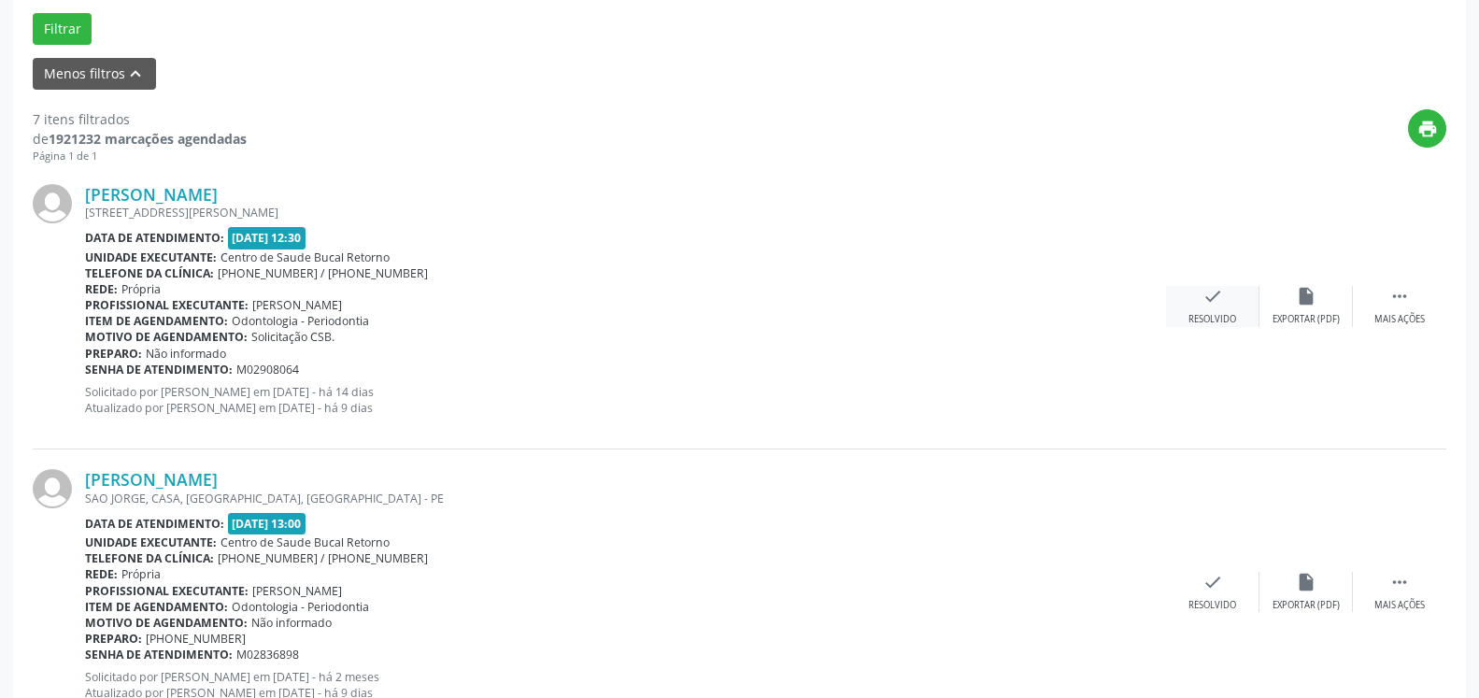
click at [1215, 297] on icon "check" at bounding box center [1213, 296] width 21 height 21
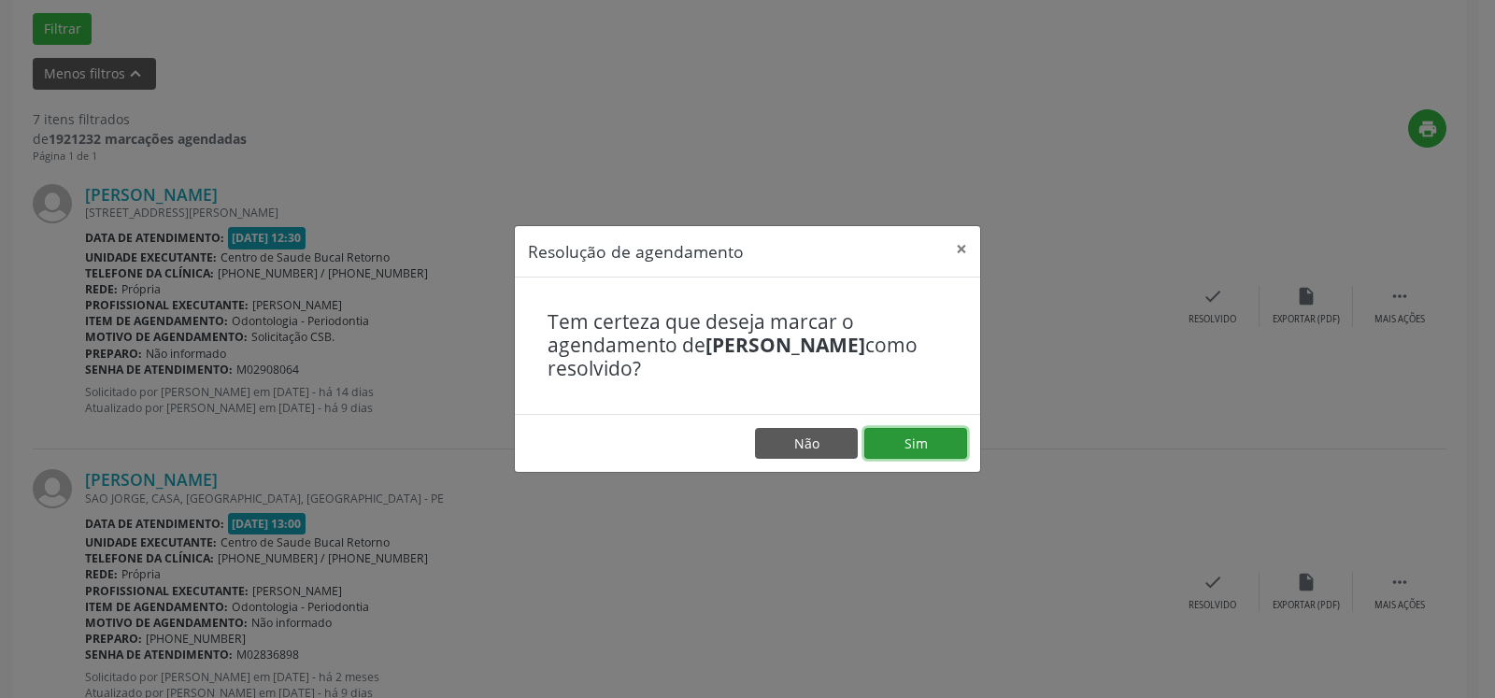
click at [939, 445] on button "Sim" at bounding box center [916, 444] width 103 height 32
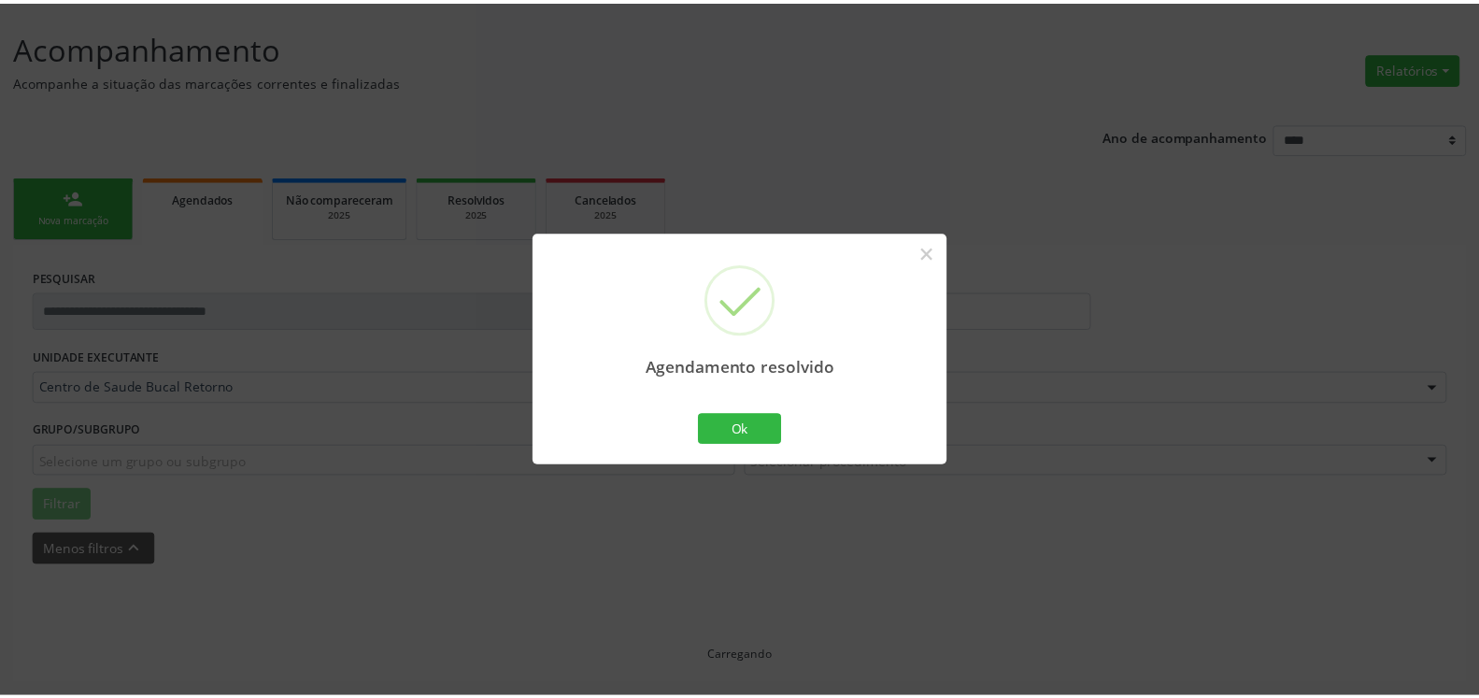
scroll to position [103, 0]
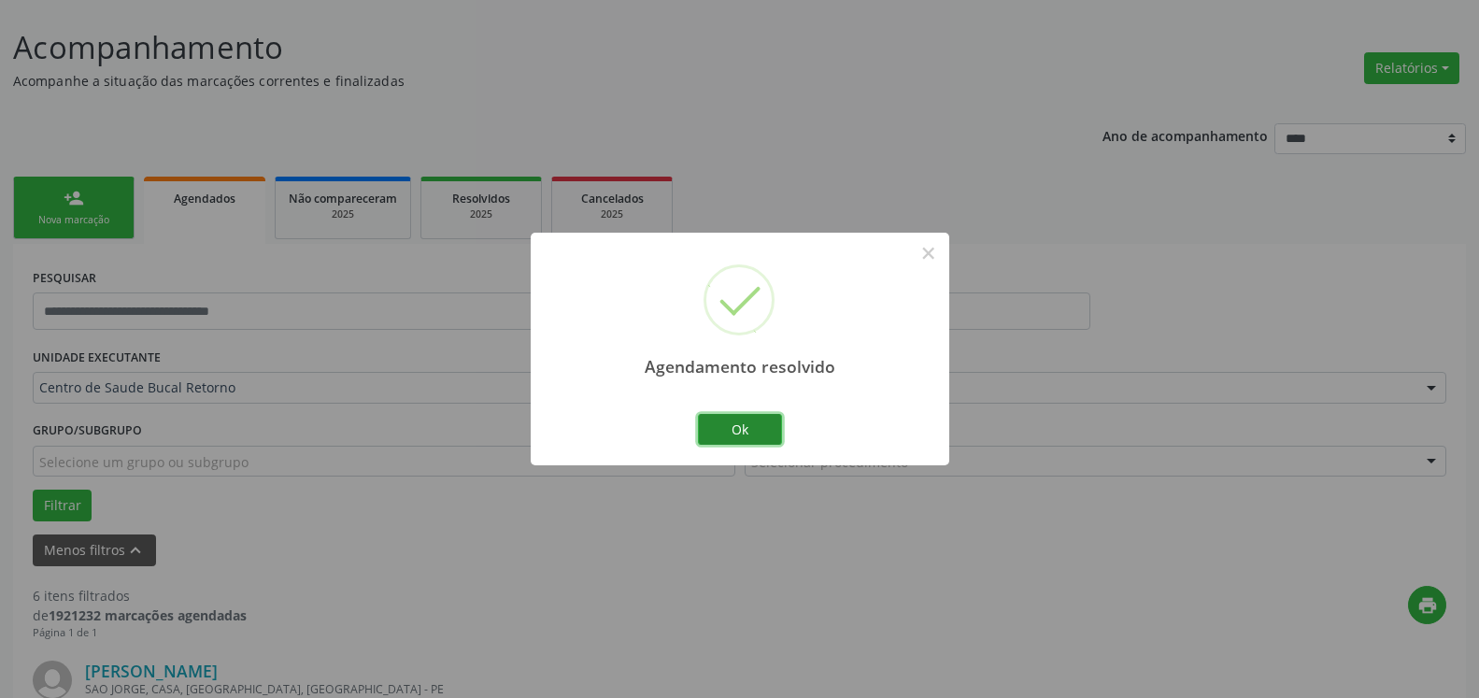
click at [747, 432] on button "Ok" at bounding box center [740, 430] width 84 height 32
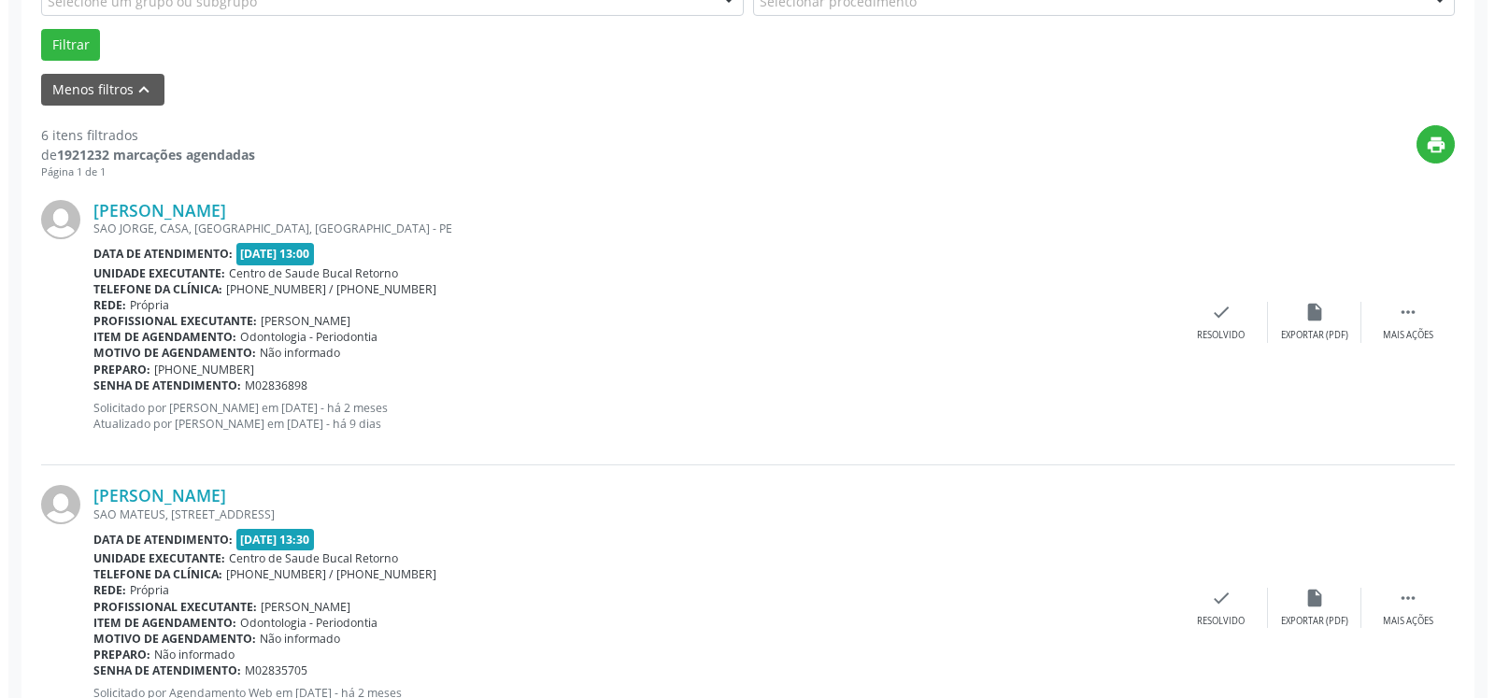
scroll to position [579, 0]
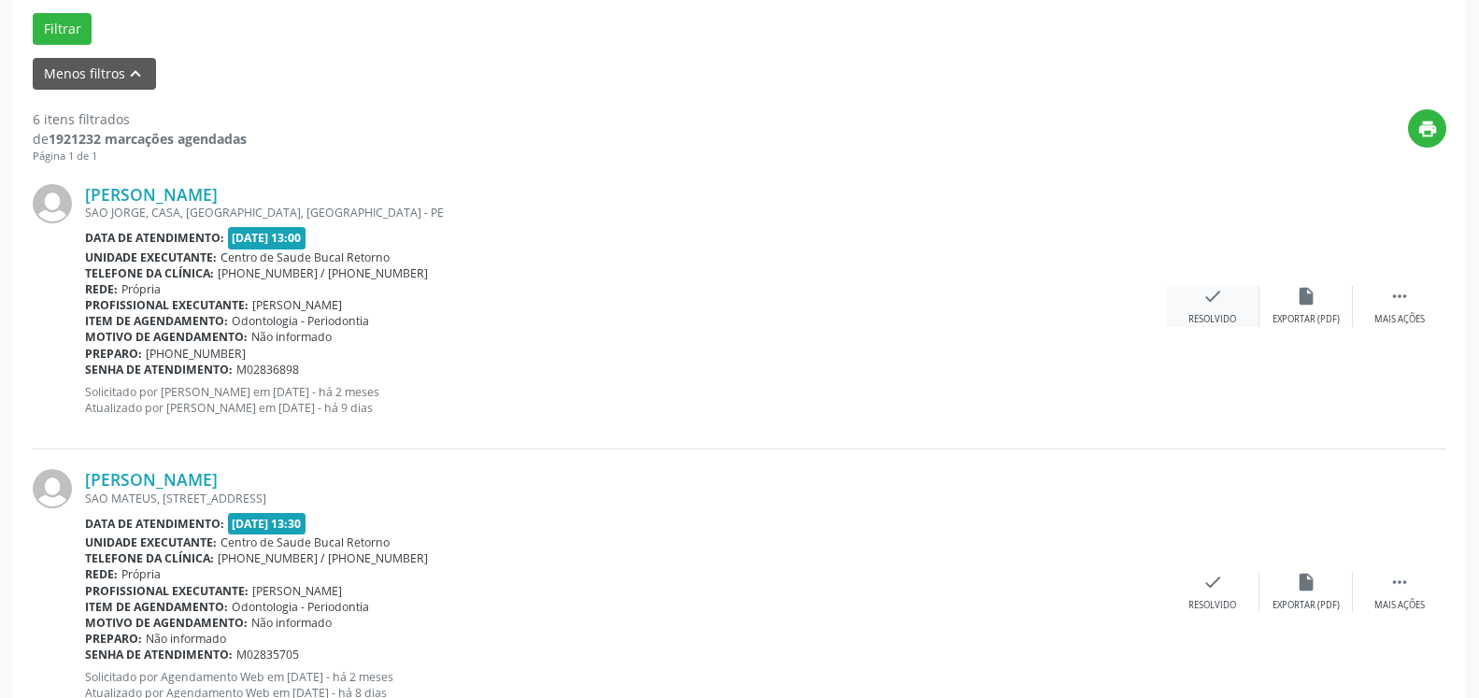
click at [1210, 307] on icon "check" at bounding box center [1213, 296] width 21 height 21
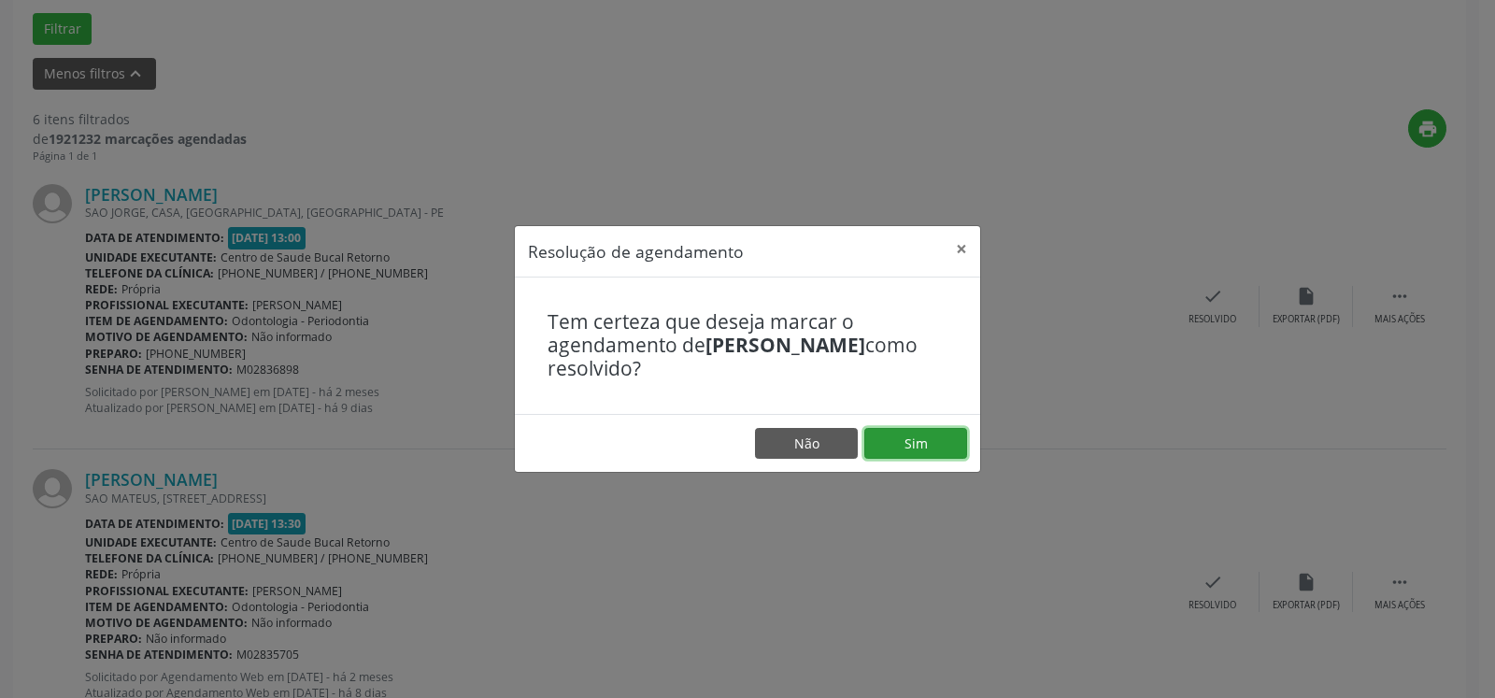
click at [928, 444] on button "Sim" at bounding box center [916, 444] width 103 height 32
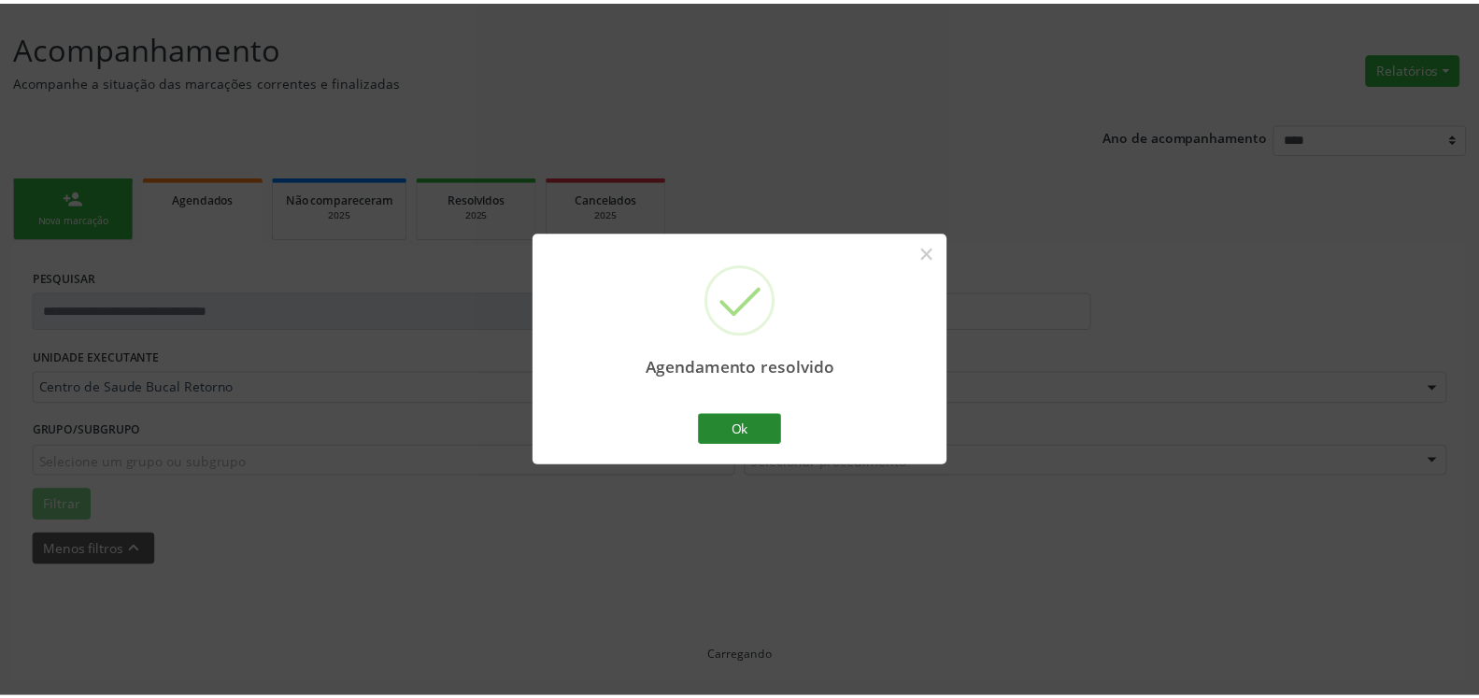
scroll to position [103, 0]
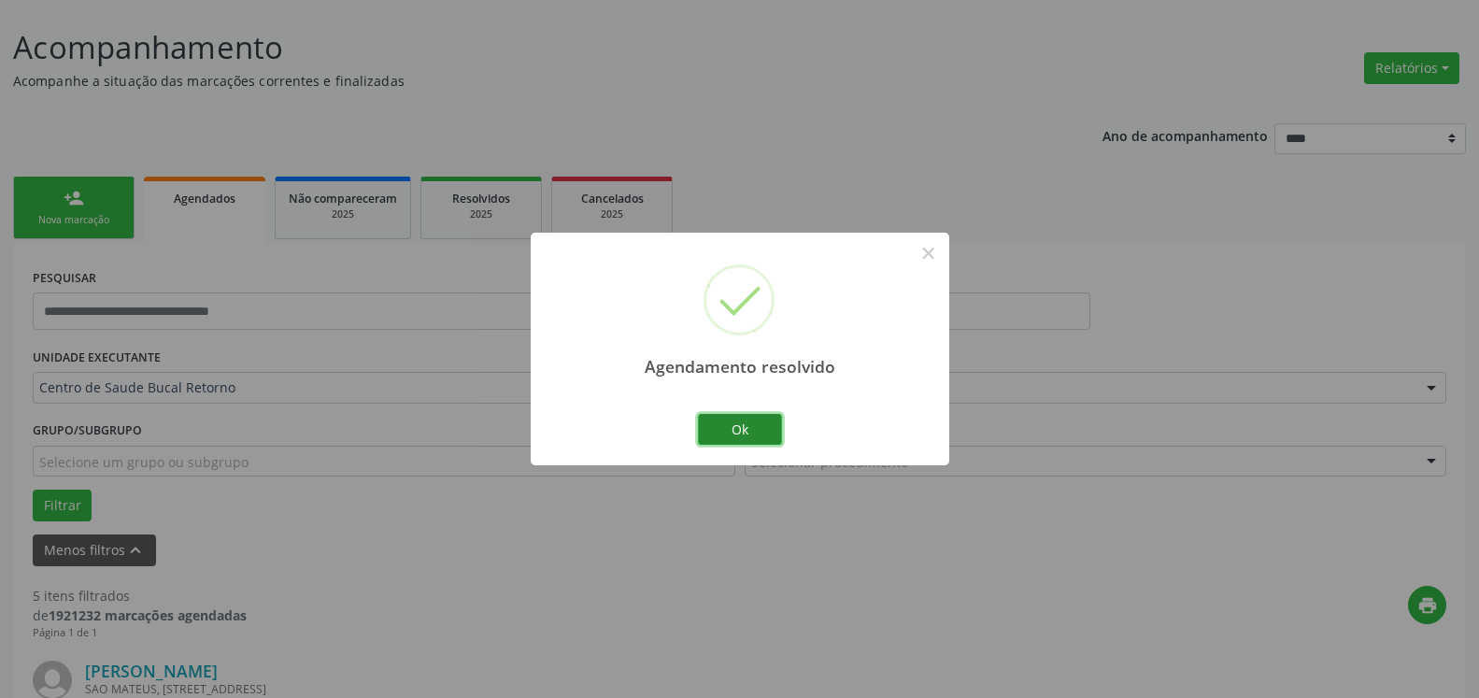
click at [767, 430] on button "Ok" at bounding box center [740, 430] width 84 height 32
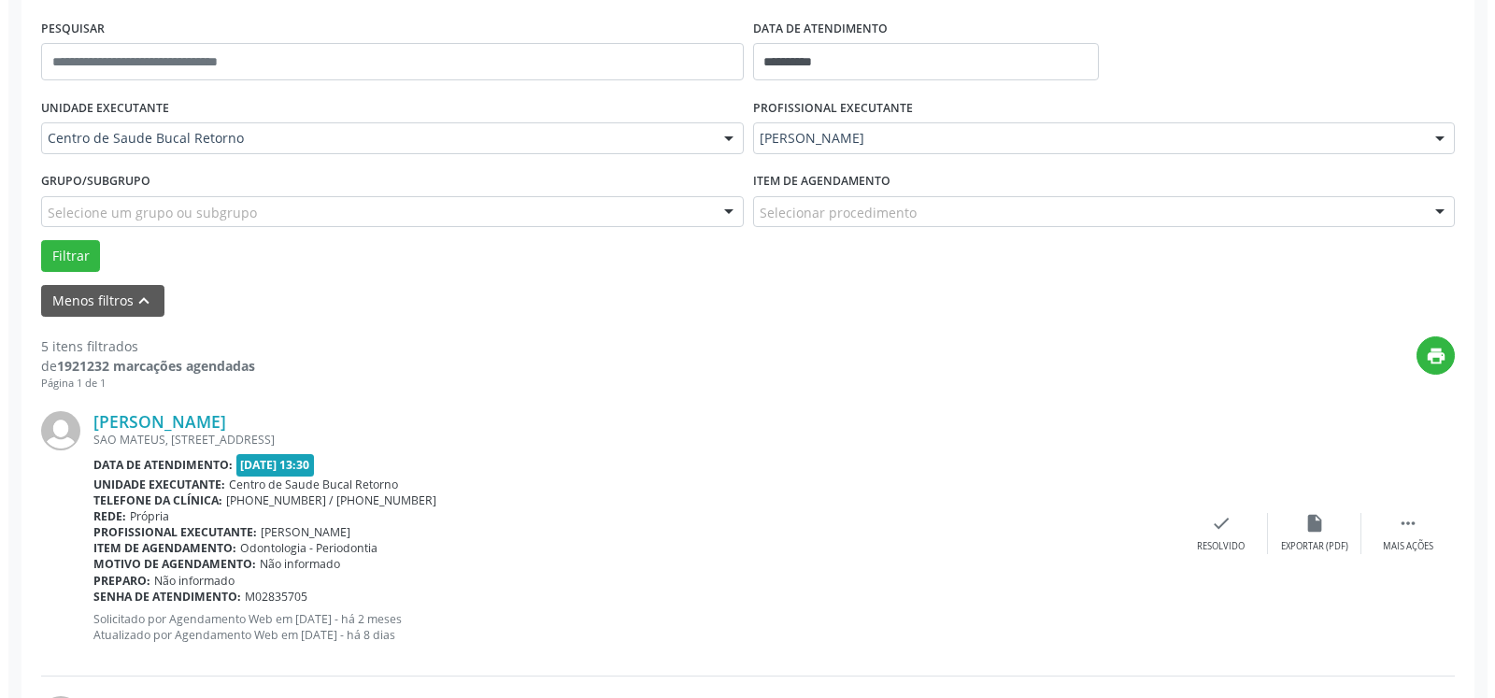
scroll to position [389, 0]
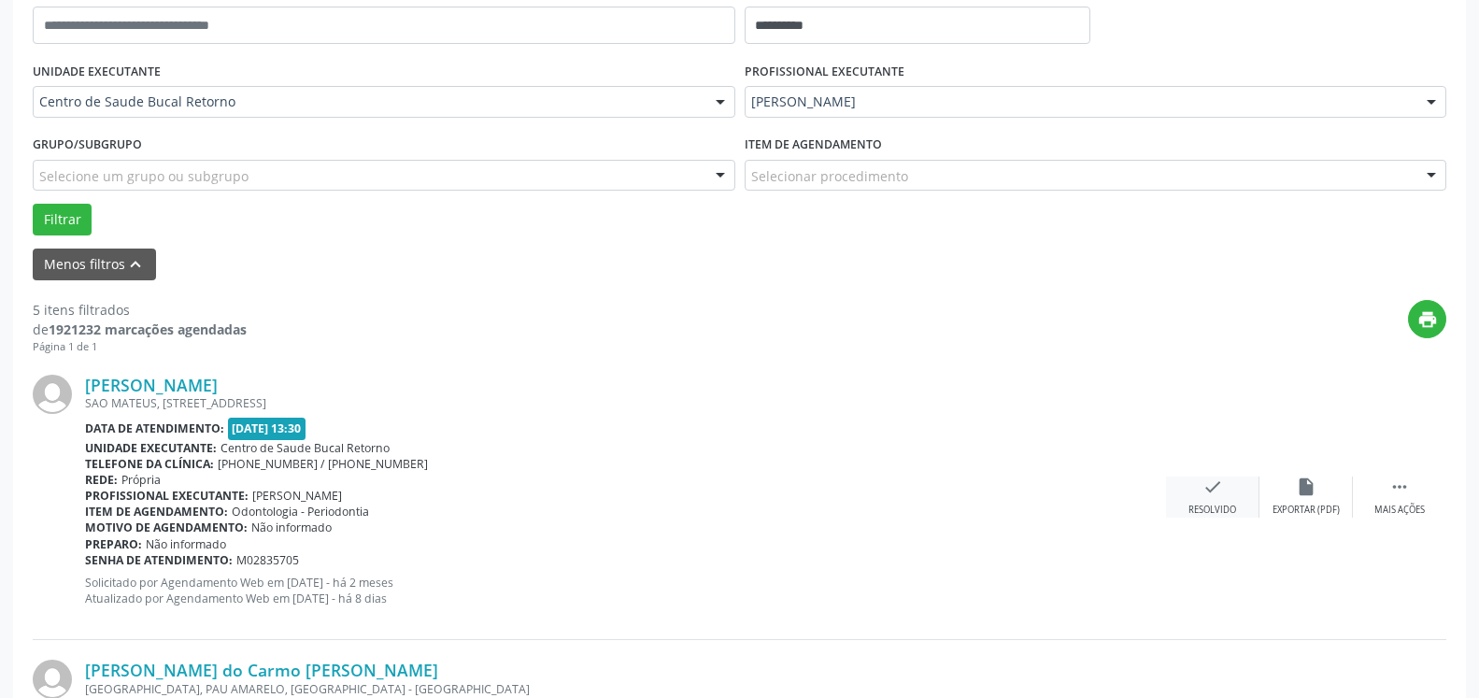
click at [1208, 497] on icon "check" at bounding box center [1213, 487] width 21 height 21
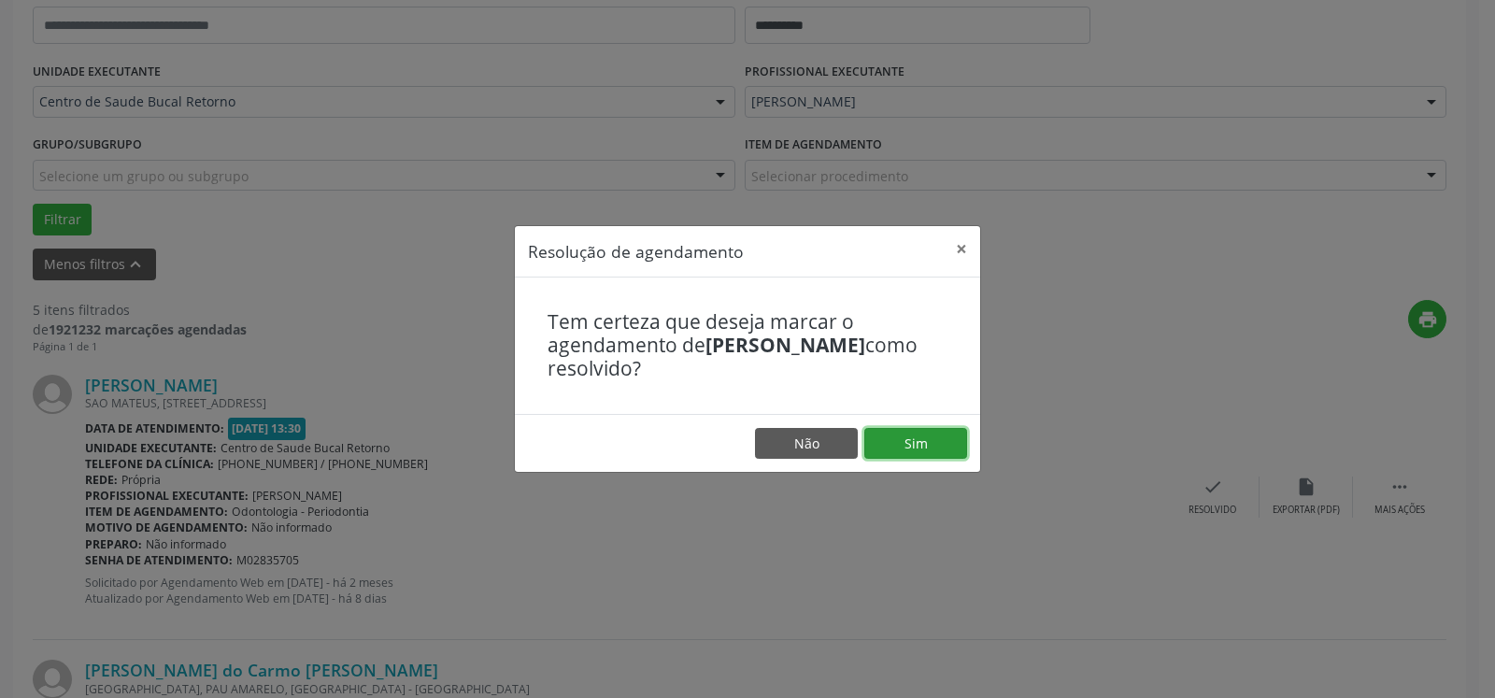
click at [930, 450] on button "Sim" at bounding box center [916, 444] width 103 height 32
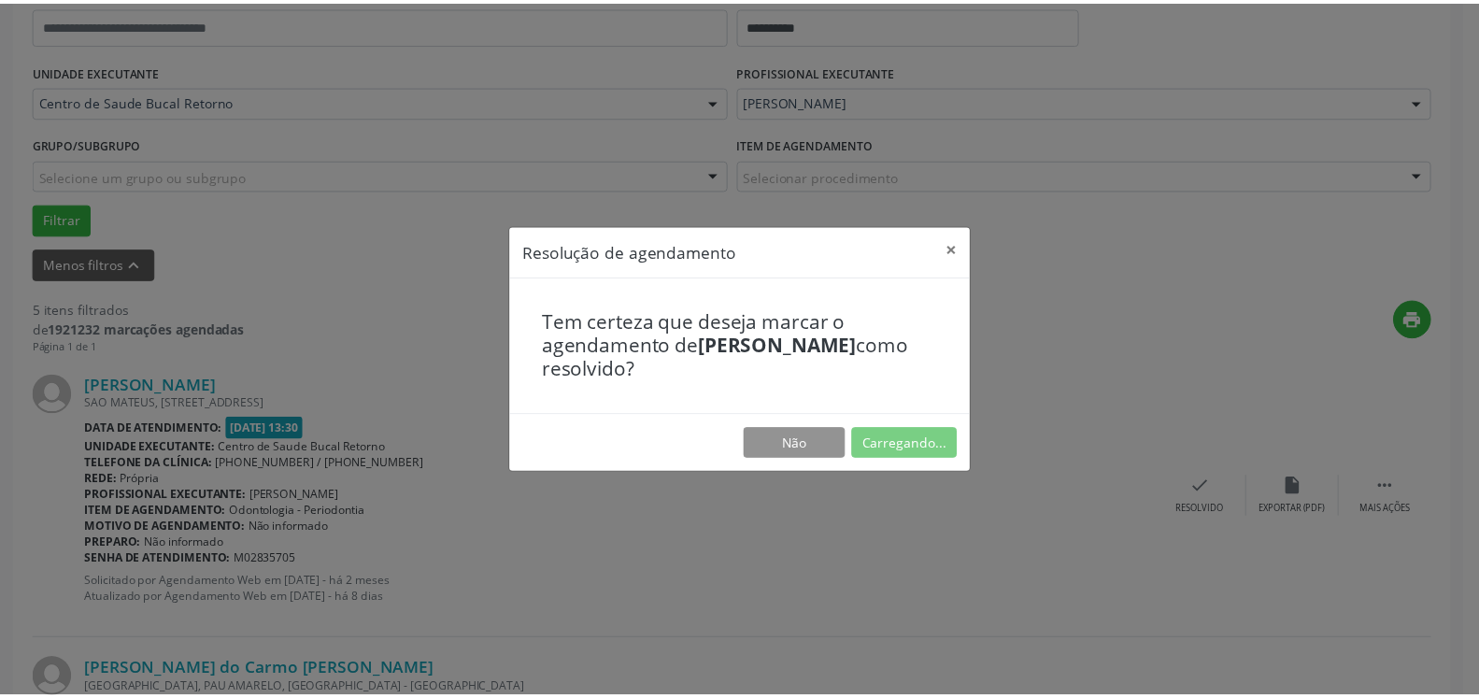
scroll to position [103, 0]
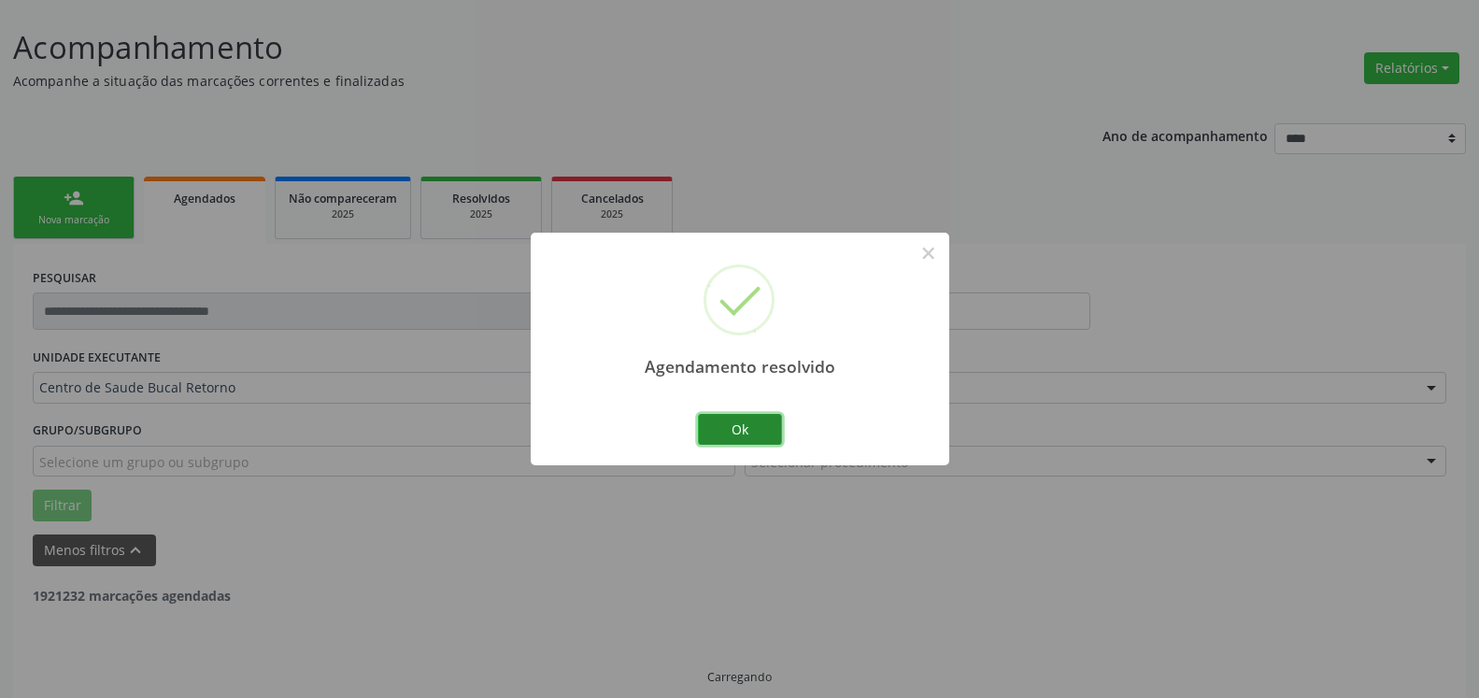
click at [730, 431] on button "Ok" at bounding box center [740, 430] width 84 height 32
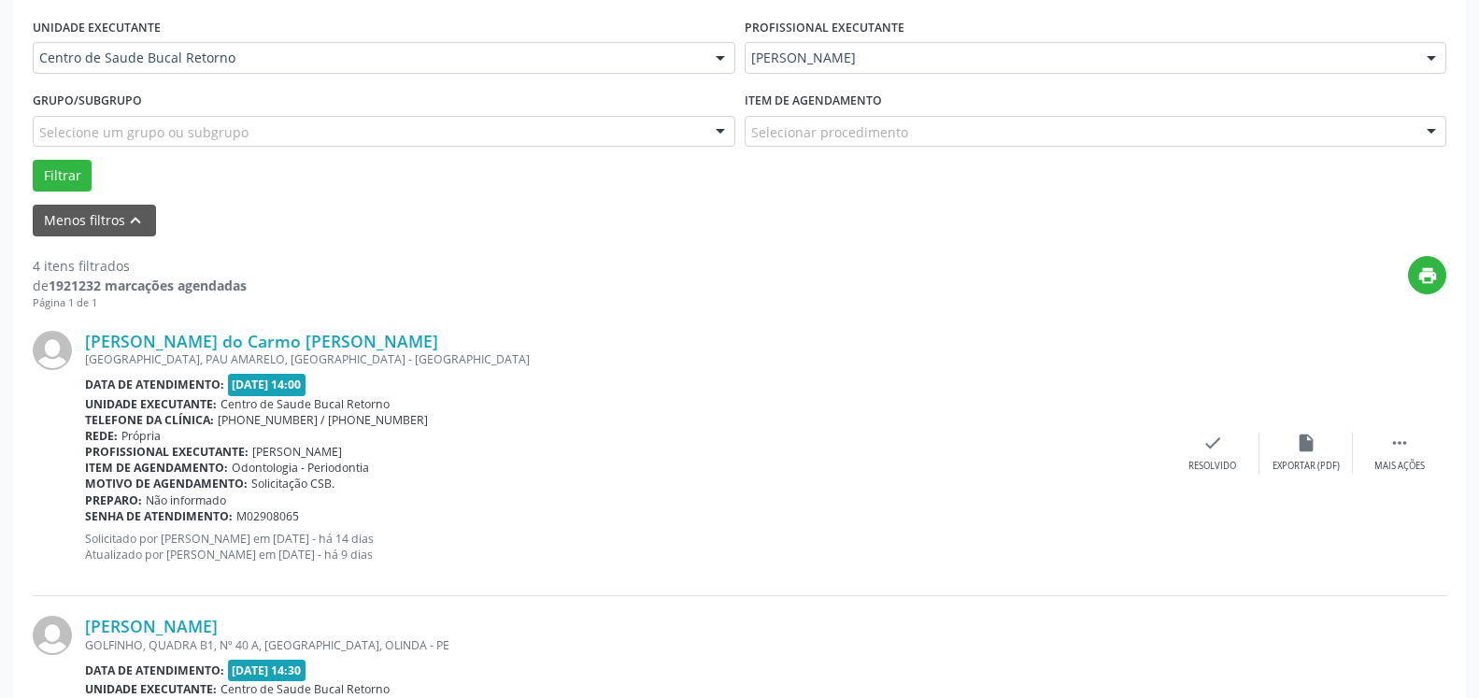
scroll to position [484, 0]
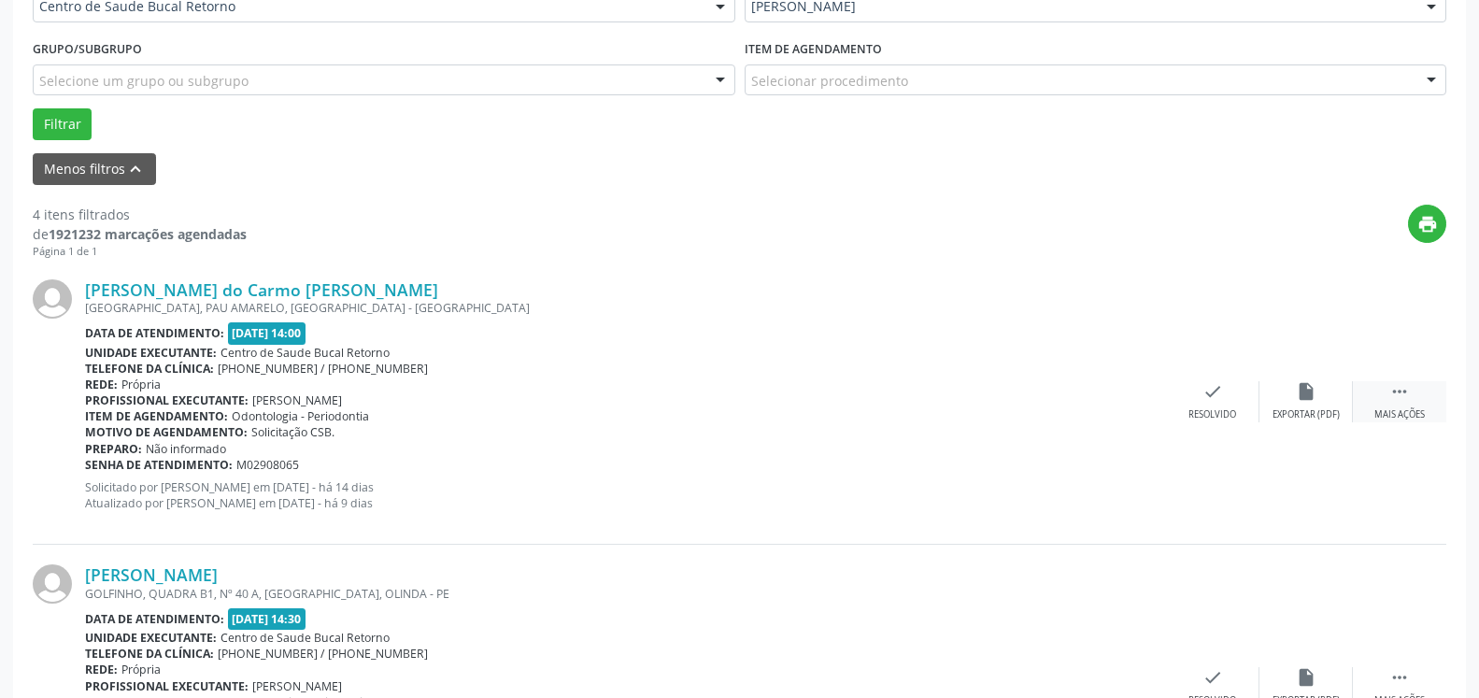
drag, startPoint x: 1414, startPoint y: 397, endPoint x: 1400, endPoint y: 400, distance: 14.3
click at [1408, 398] on div " Mais ações" at bounding box center [1399, 401] width 93 height 40
click at [1305, 393] on icon "alarm_off" at bounding box center [1306, 391] width 21 height 21
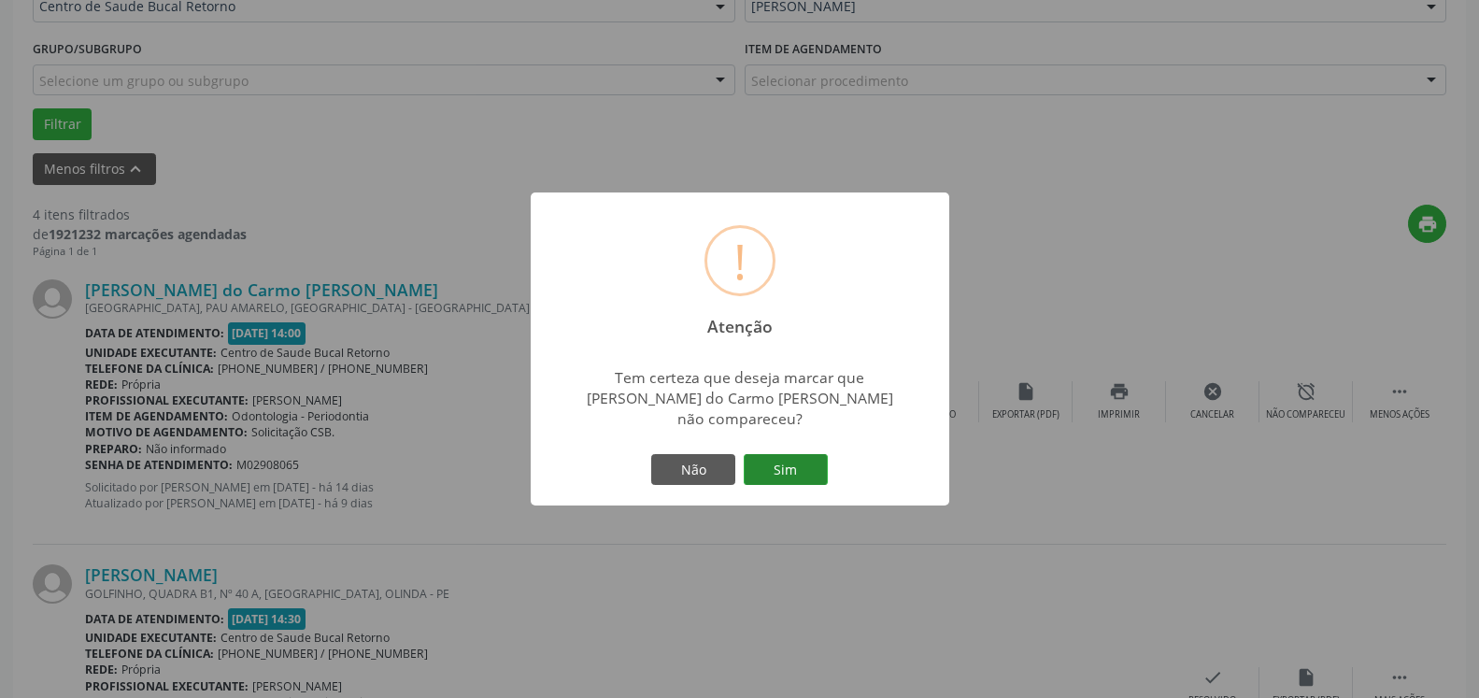
click at [793, 483] on button "Sim" at bounding box center [786, 470] width 84 height 32
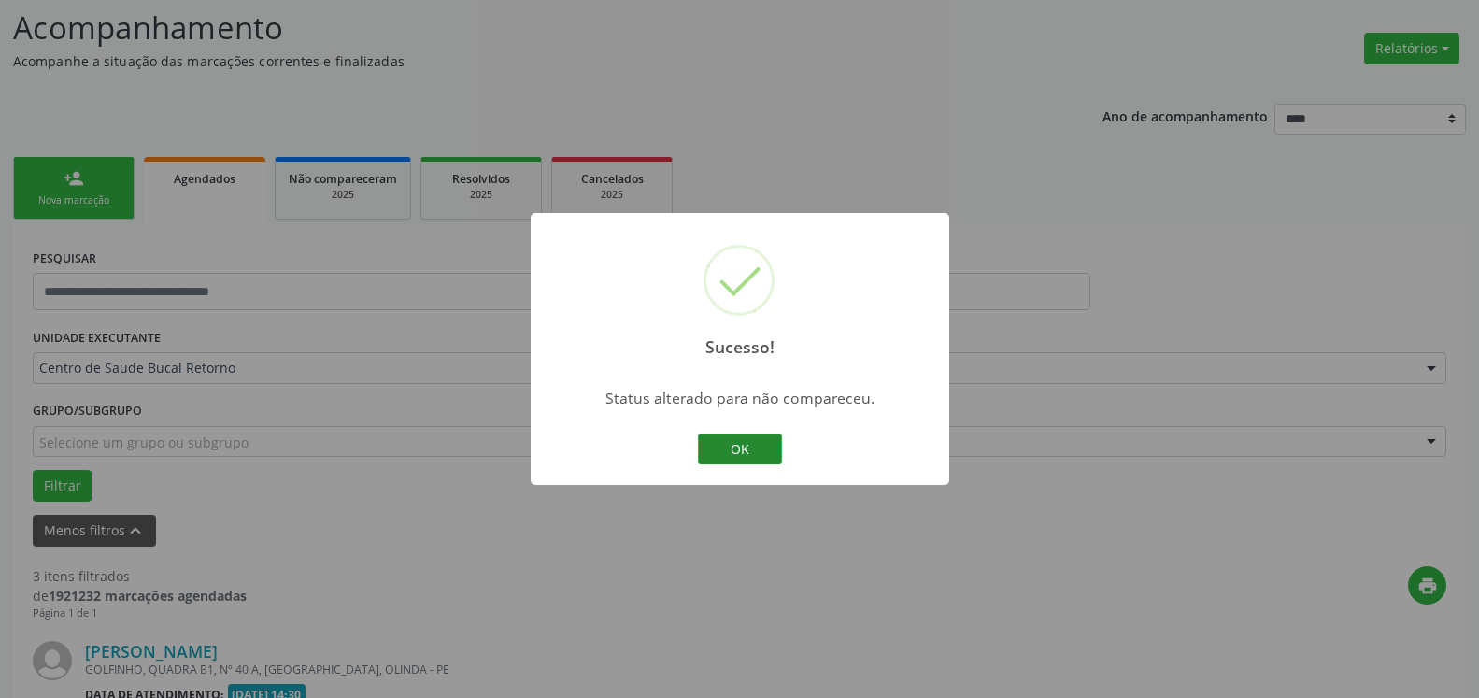
click at [719, 444] on button "OK" at bounding box center [740, 450] width 84 height 32
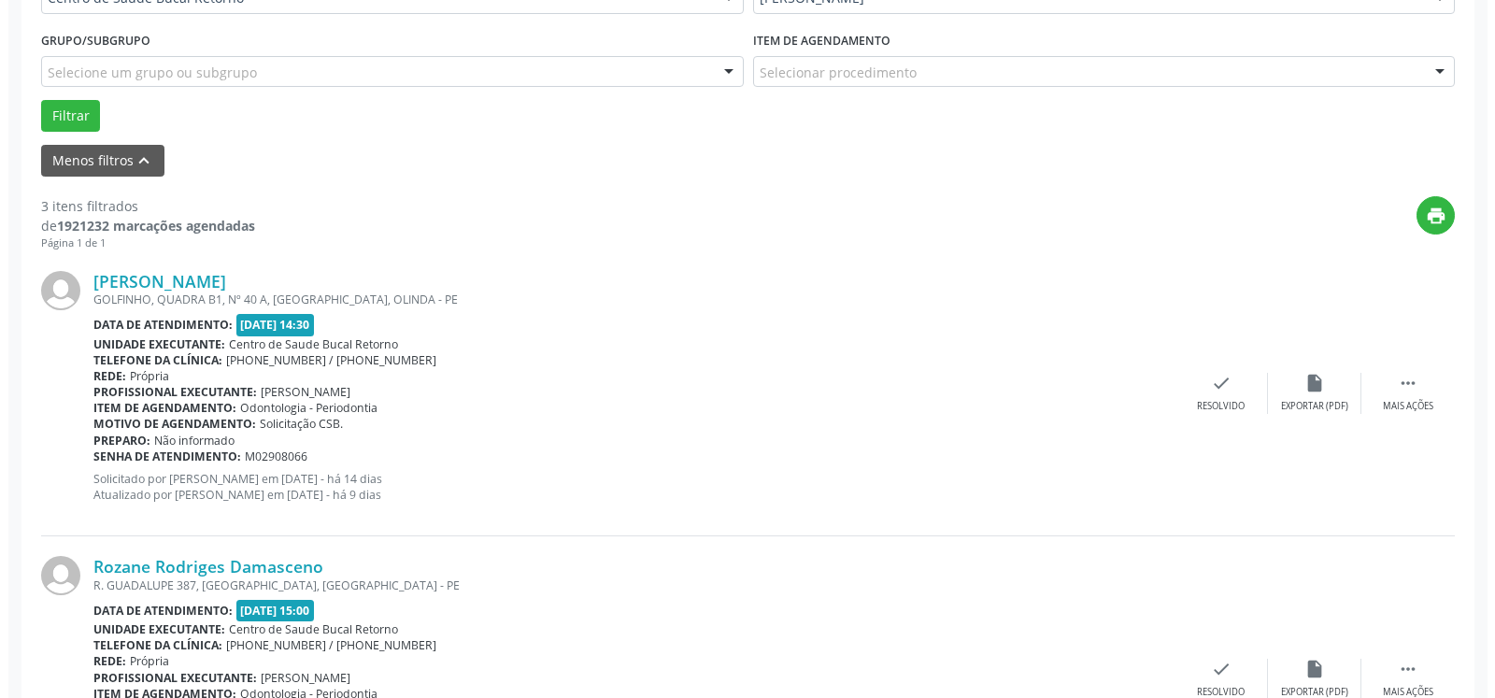
scroll to position [504, 0]
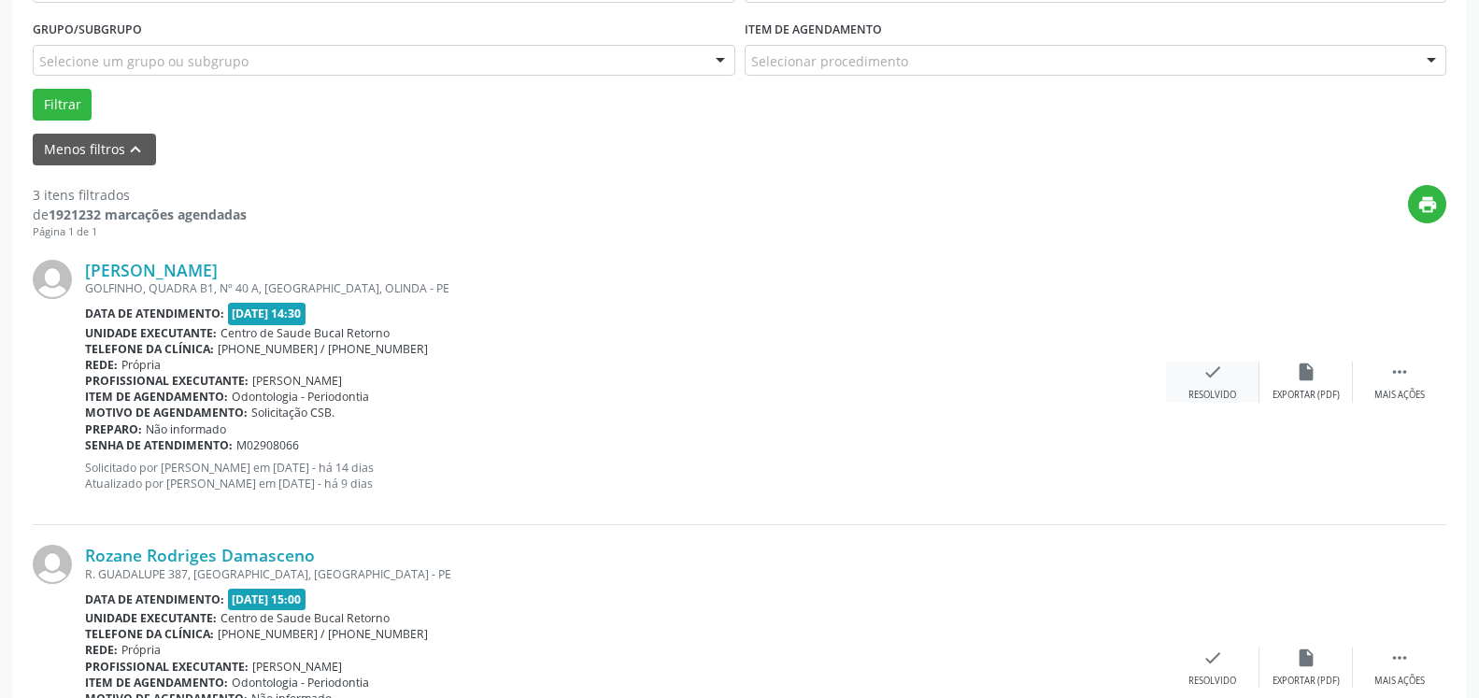
click at [1202, 372] on div "check Resolvido" at bounding box center [1212, 382] width 93 height 40
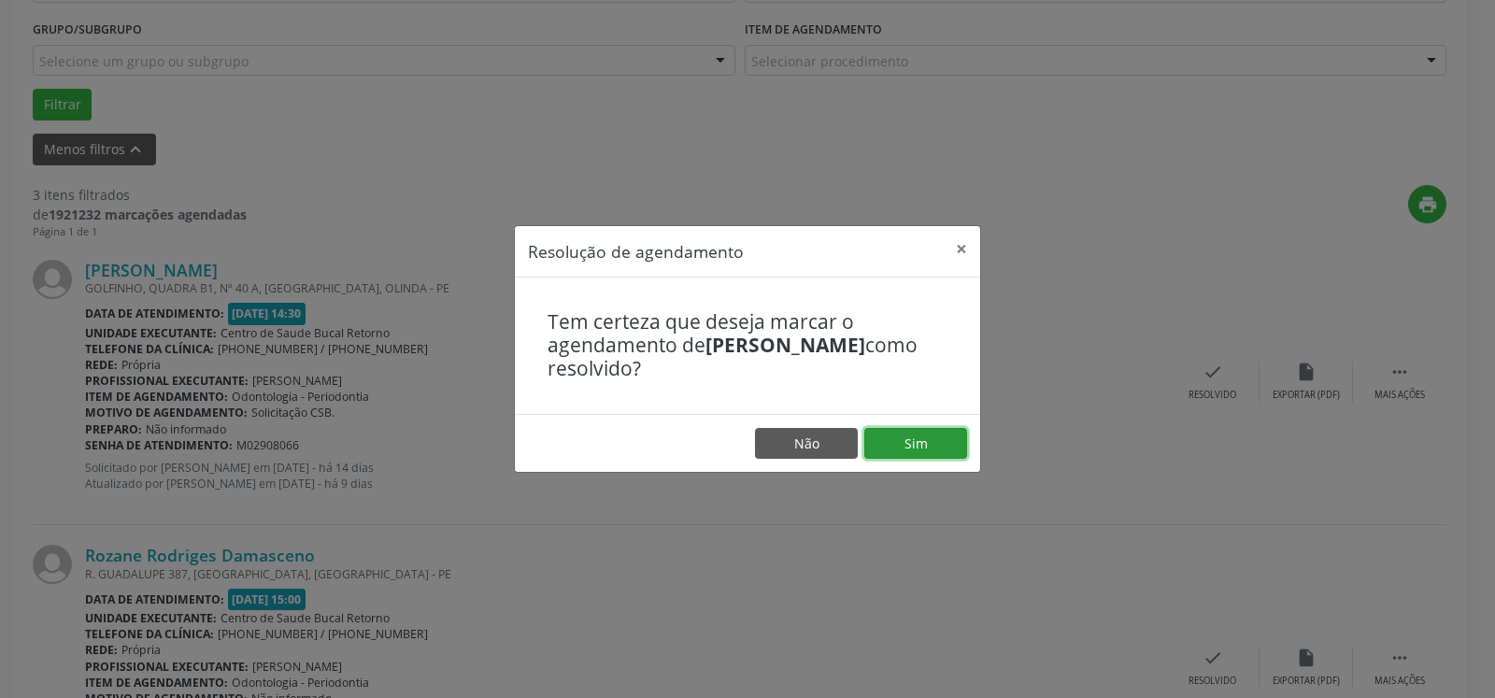
click at [940, 444] on button "Sim" at bounding box center [916, 444] width 103 height 32
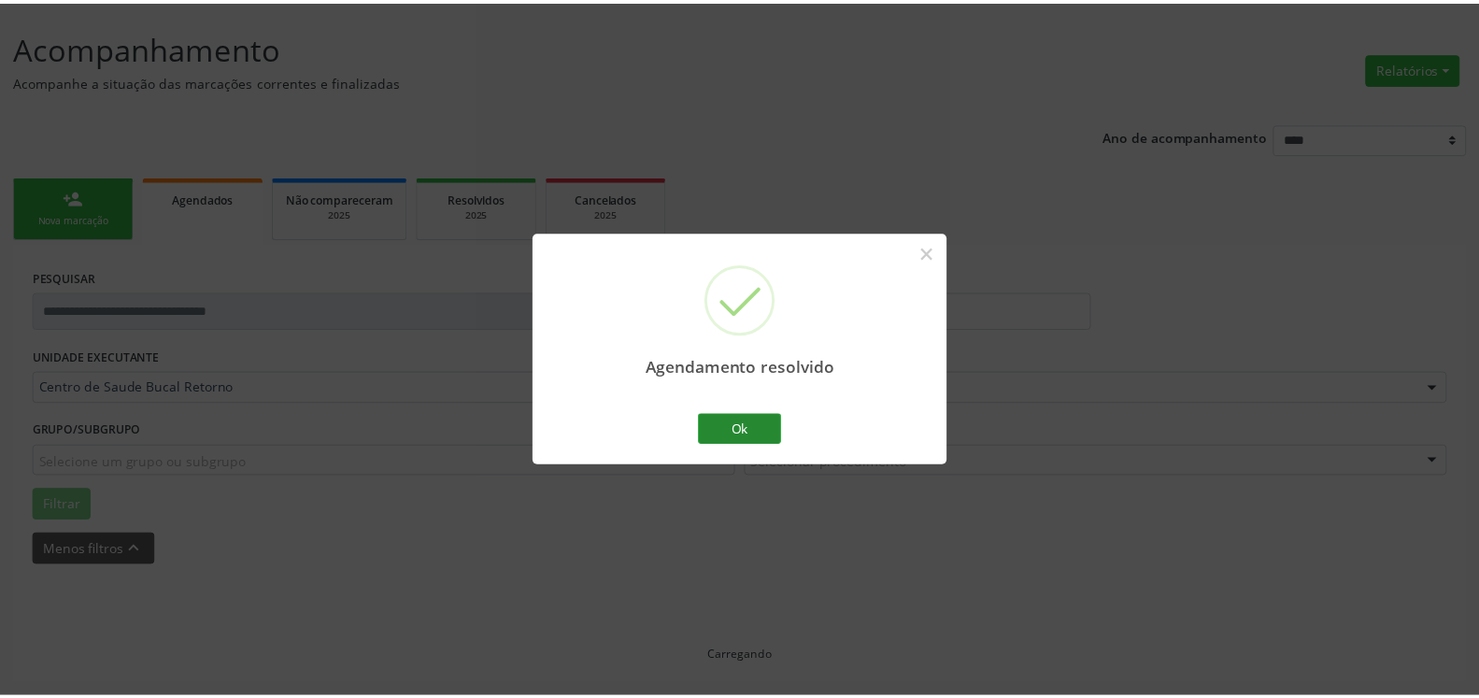
scroll to position [103, 0]
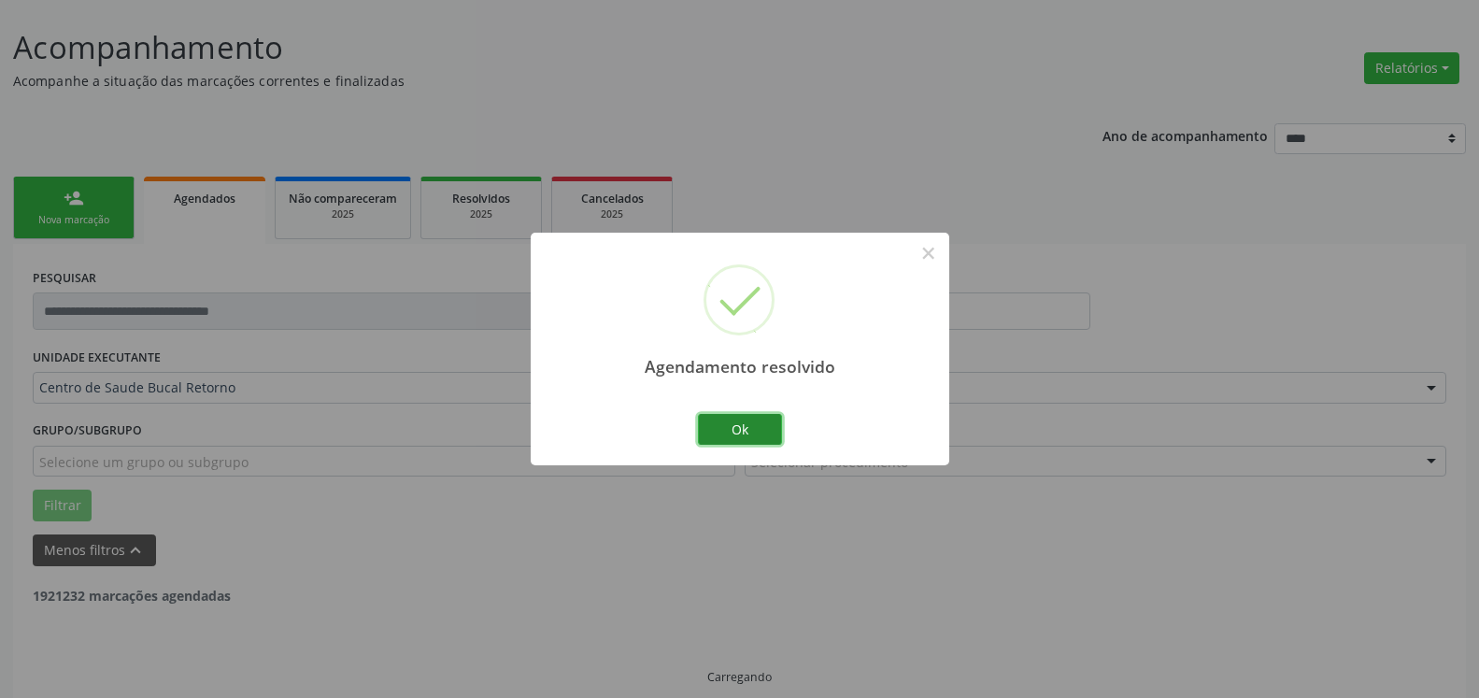
click at [735, 435] on button "Ok" at bounding box center [740, 430] width 84 height 32
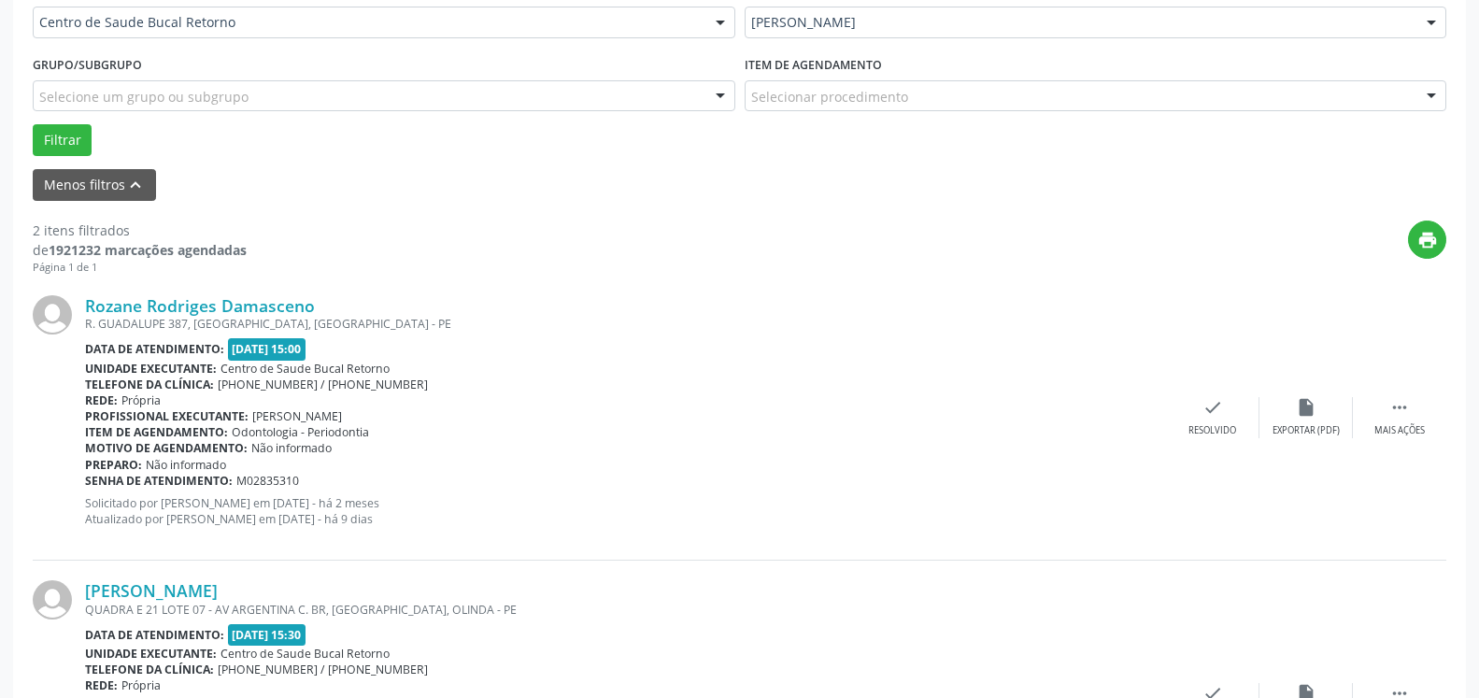
scroll to position [484, 0]
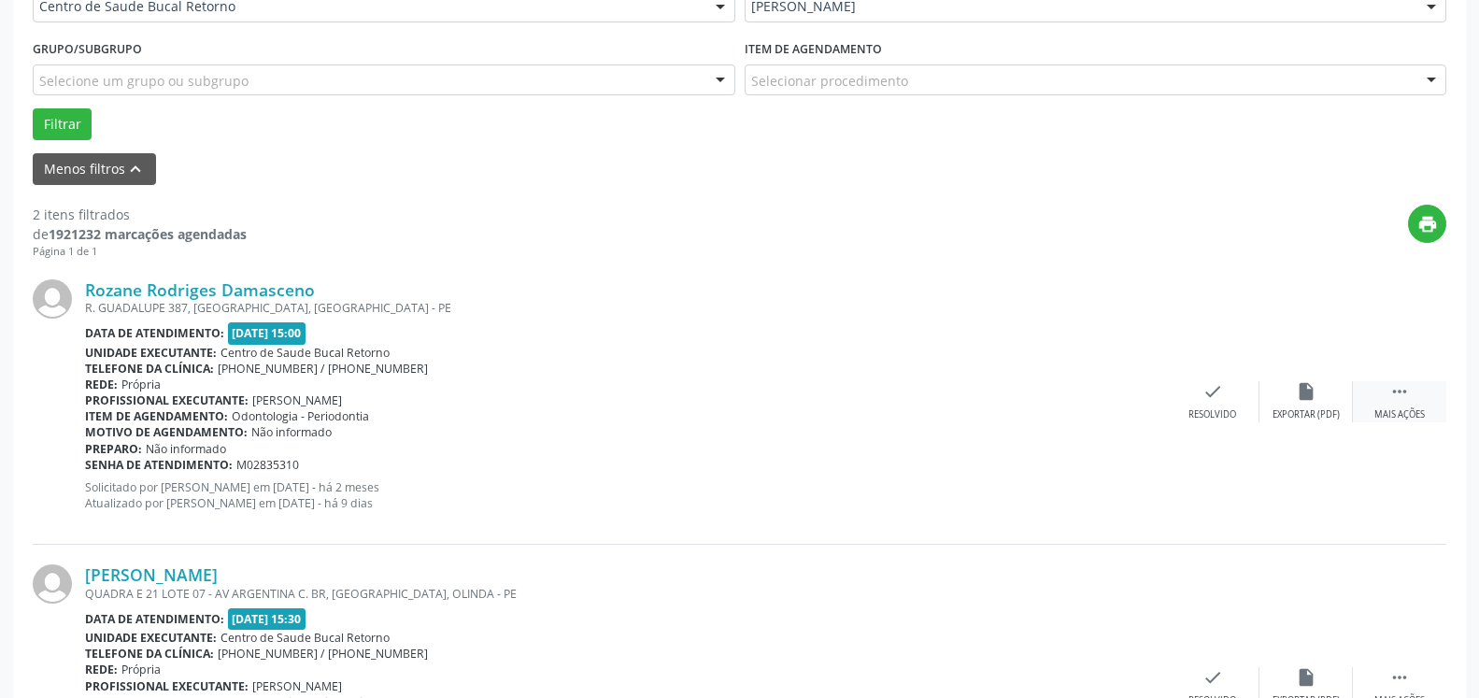
click at [1409, 402] on icon "" at bounding box center [1400, 391] width 21 height 21
click at [1322, 399] on div "alarm_off Não compareceu" at bounding box center [1306, 401] width 93 height 40
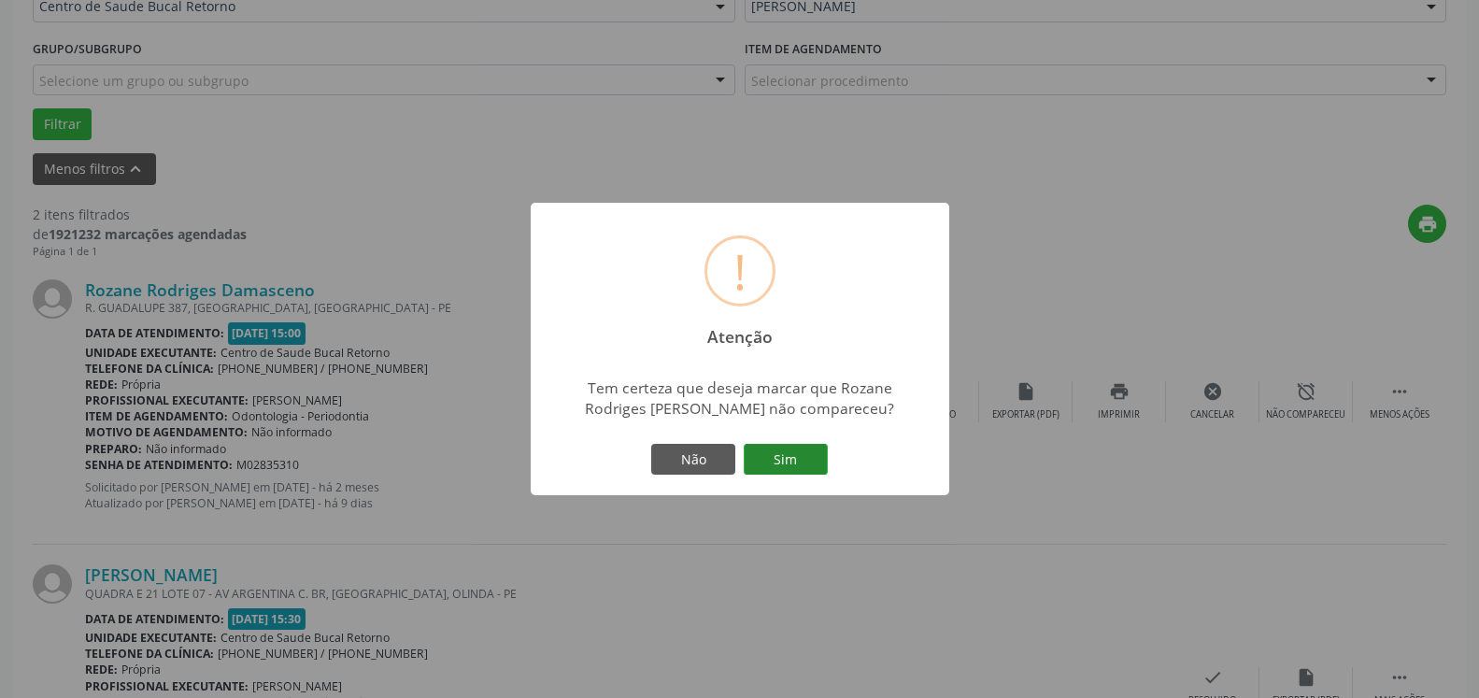
click at [788, 458] on button "Sim" at bounding box center [786, 460] width 84 height 32
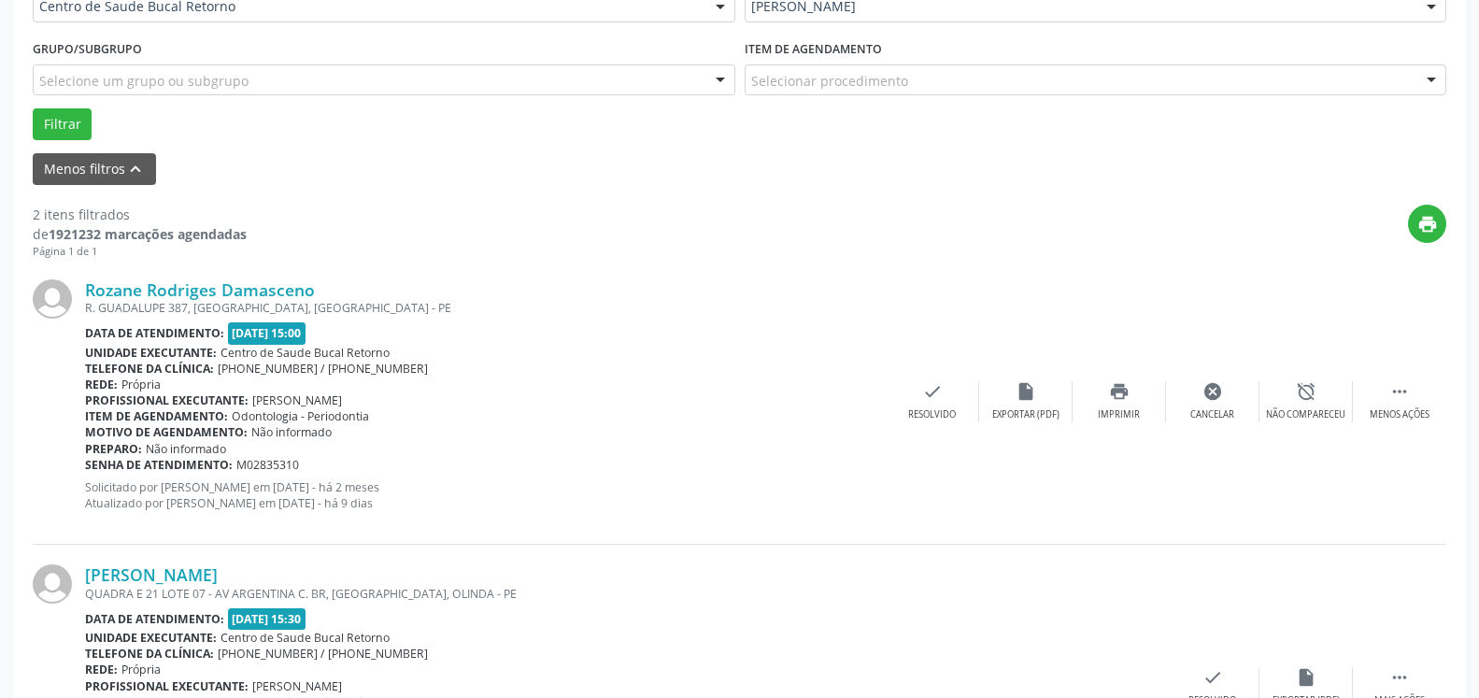
scroll to position [122, 0]
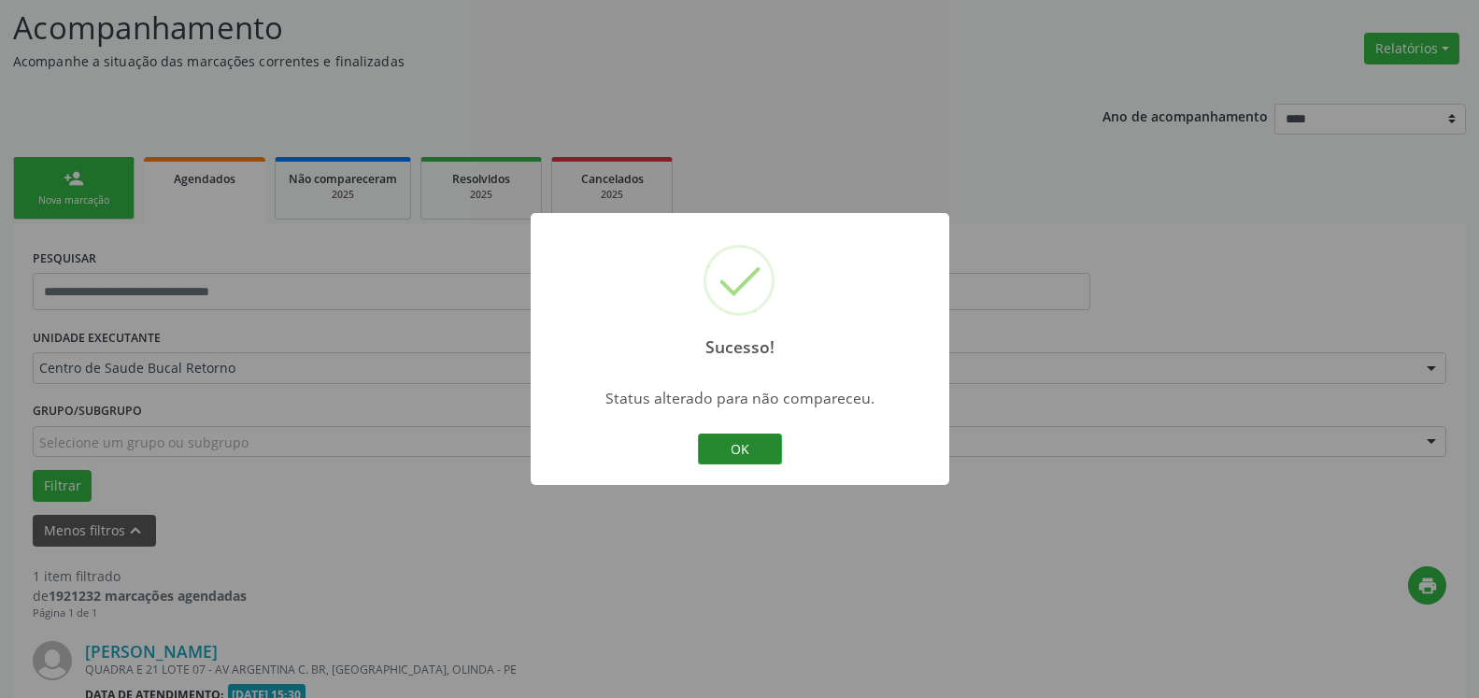
click at [761, 454] on button "OK" at bounding box center [740, 450] width 84 height 32
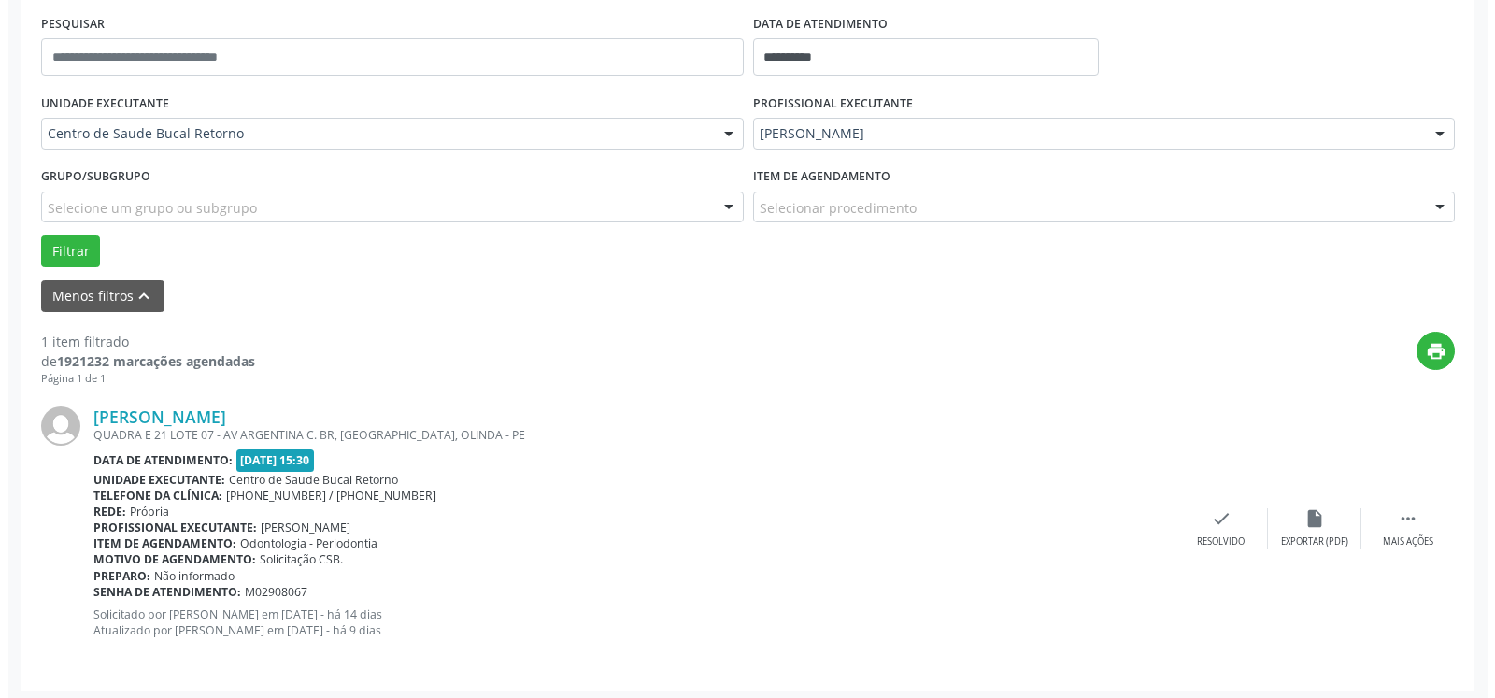
scroll to position [363, 0]
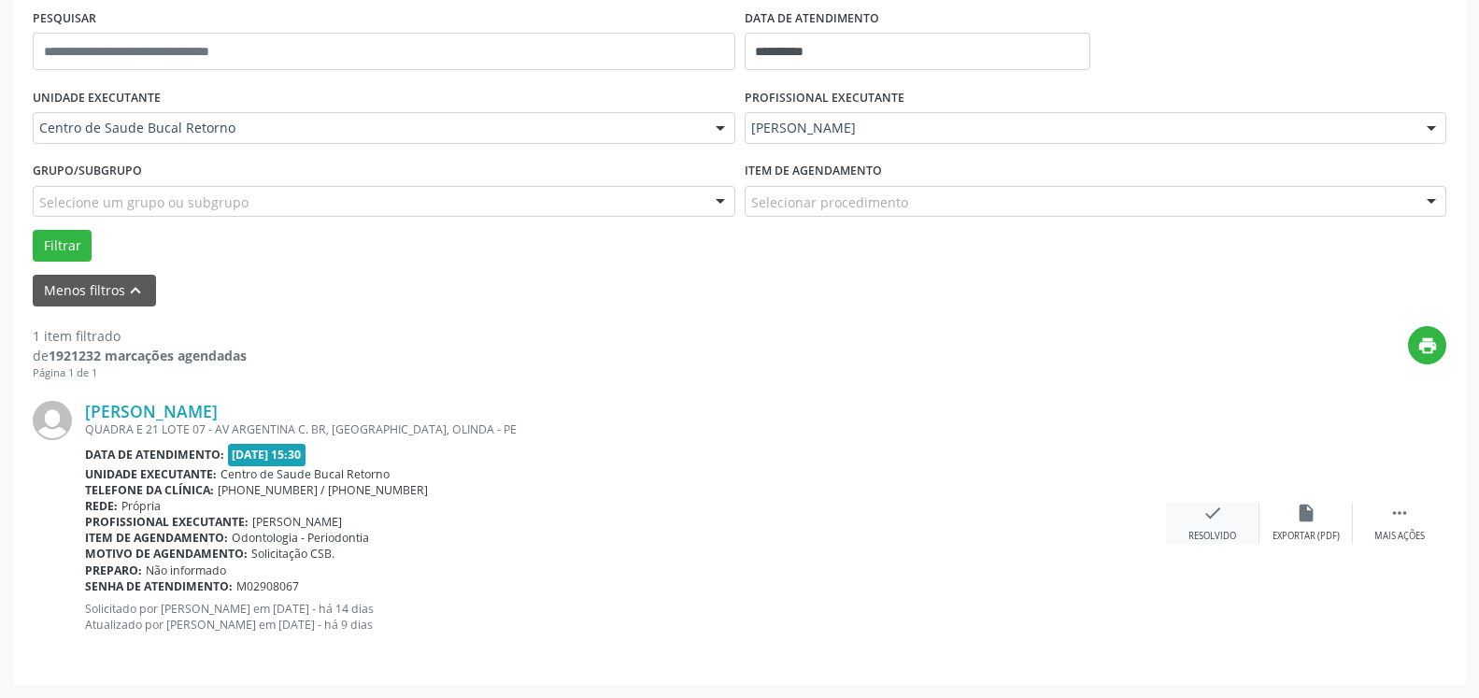
click at [1219, 506] on icon "check" at bounding box center [1213, 513] width 21 height 21
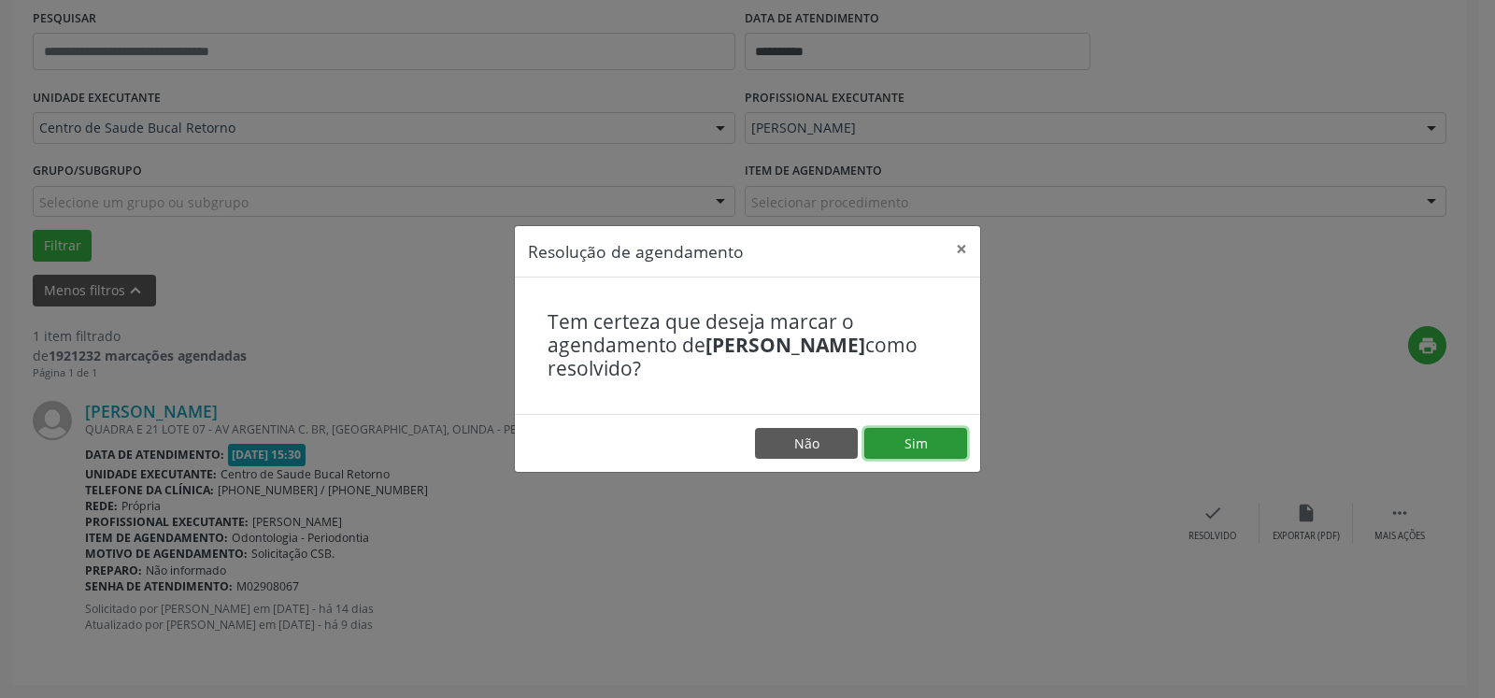
click at [912, 433] on button "Sim" at bounding box center [916, 444] width 103 height 32
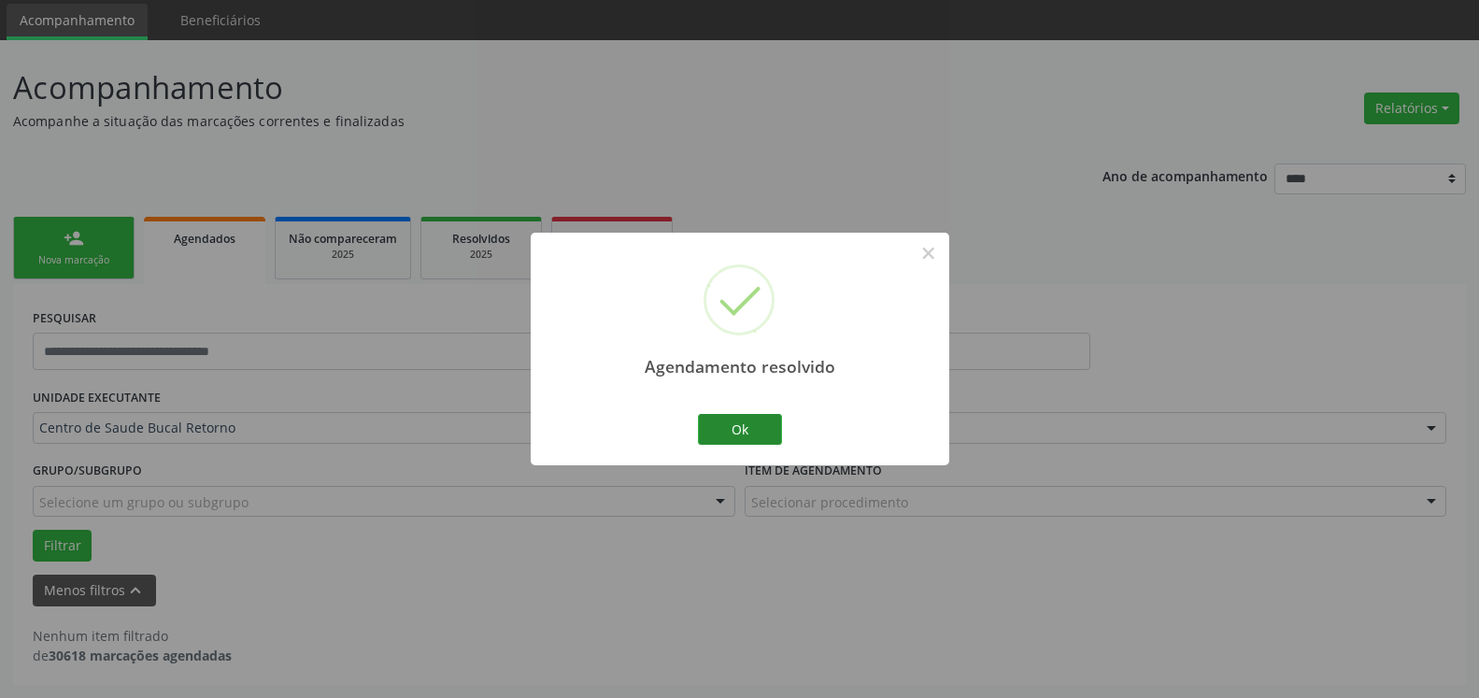
scroll to position [63, 0]
click at [740, 426] on button "Ok" at bounding box center [740, 430] width 84 height 32
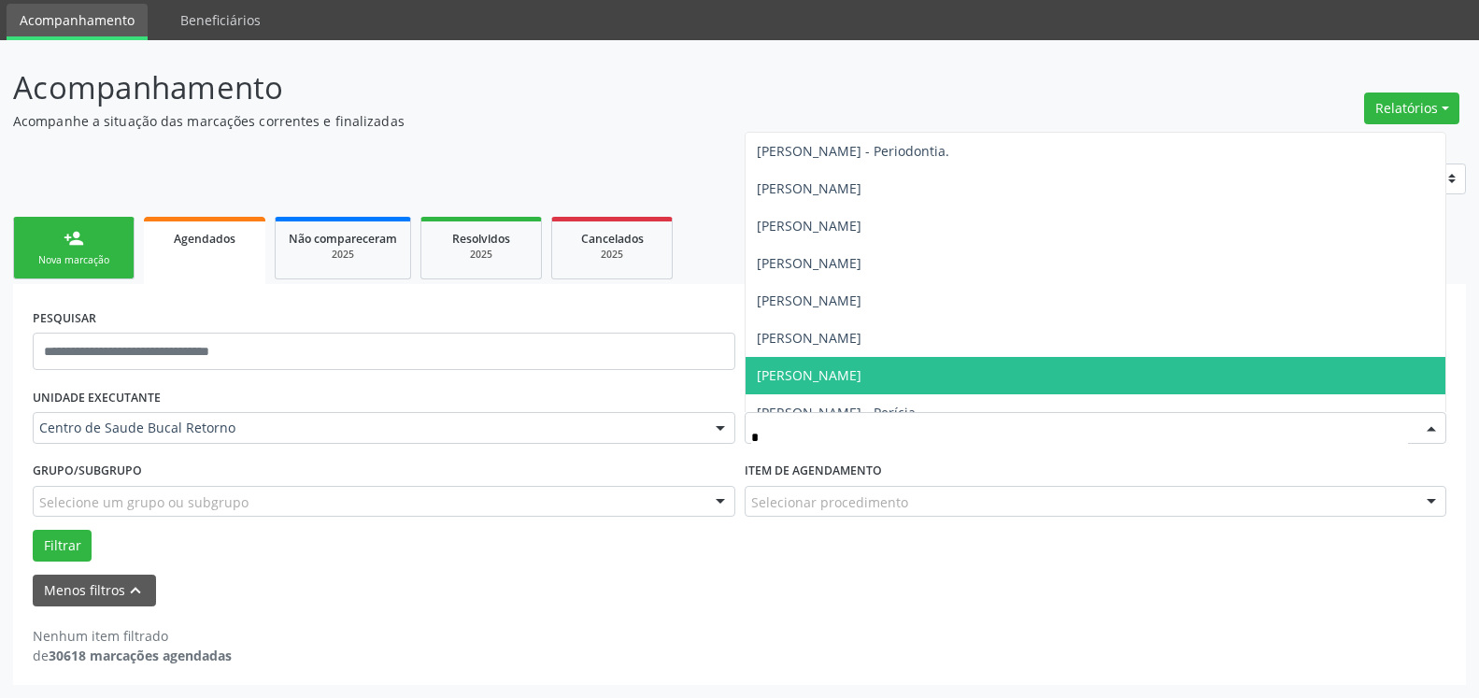
type input "**"
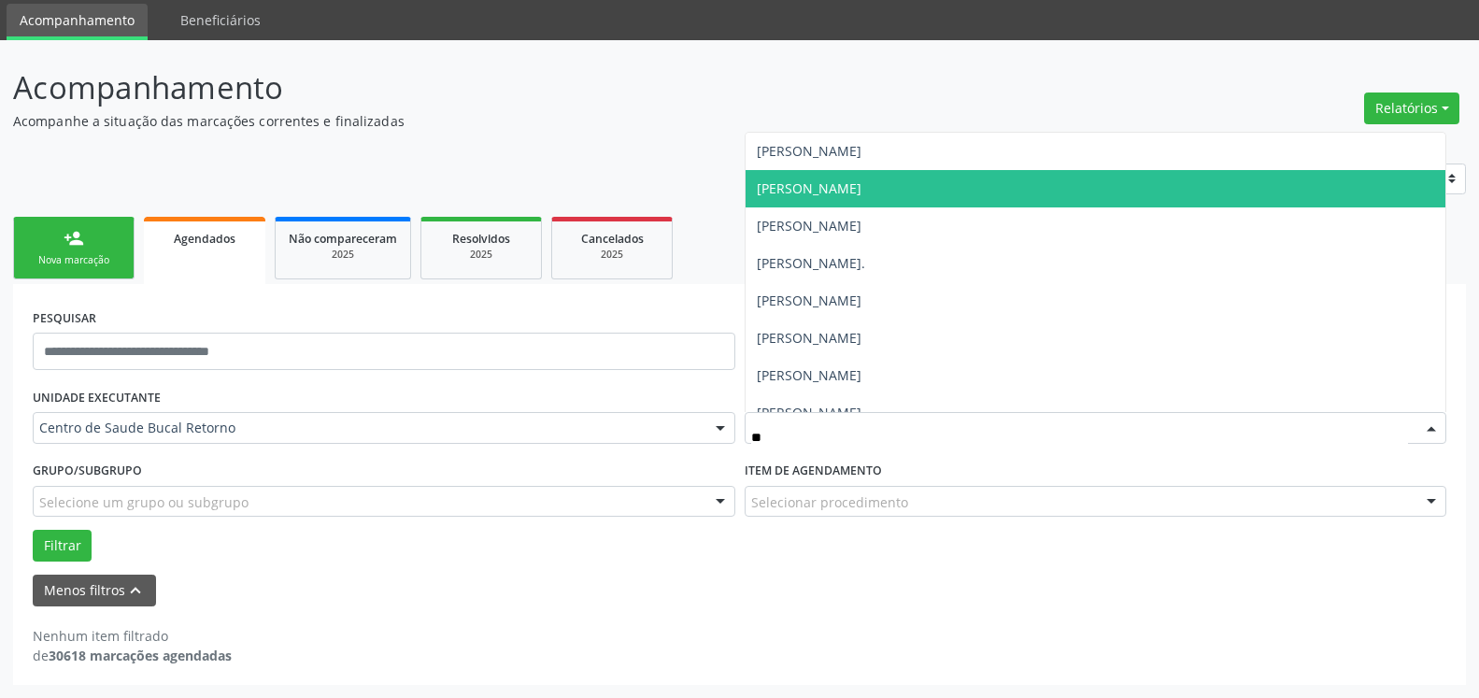
click at [862, 185] on span "[PERSON_NAME]" at bounding box center [809, 188] width 105 height 18
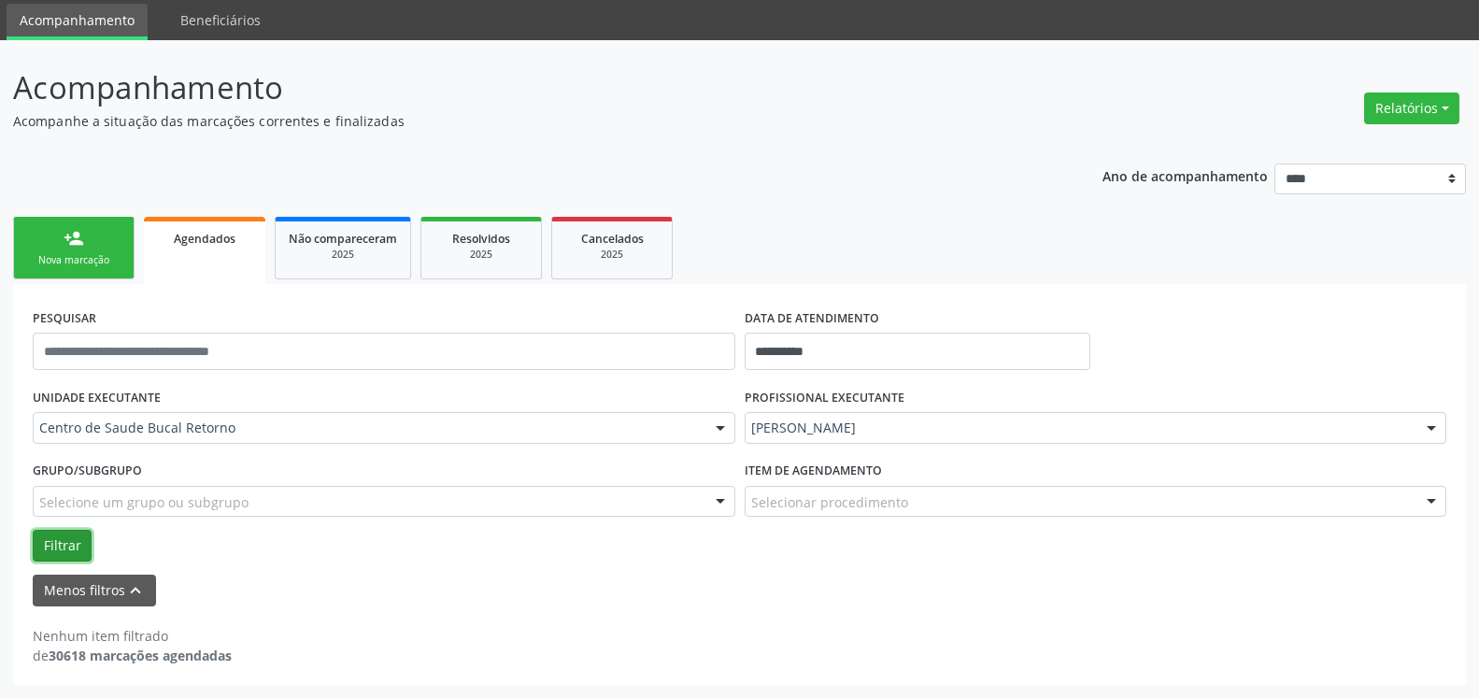
click at [60, 547] on button "Filtrar" at bounding box center [62, 546] width 59 height 32
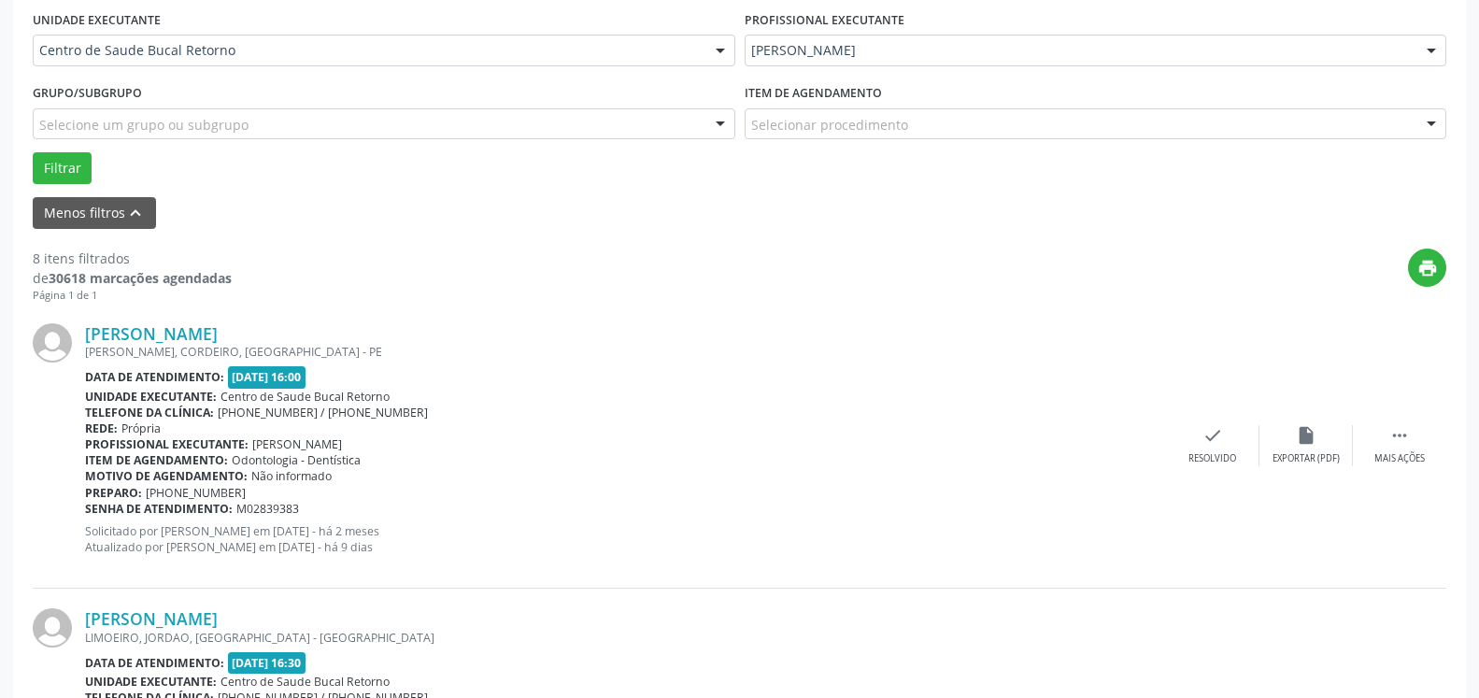
scroll to position [444, 0]
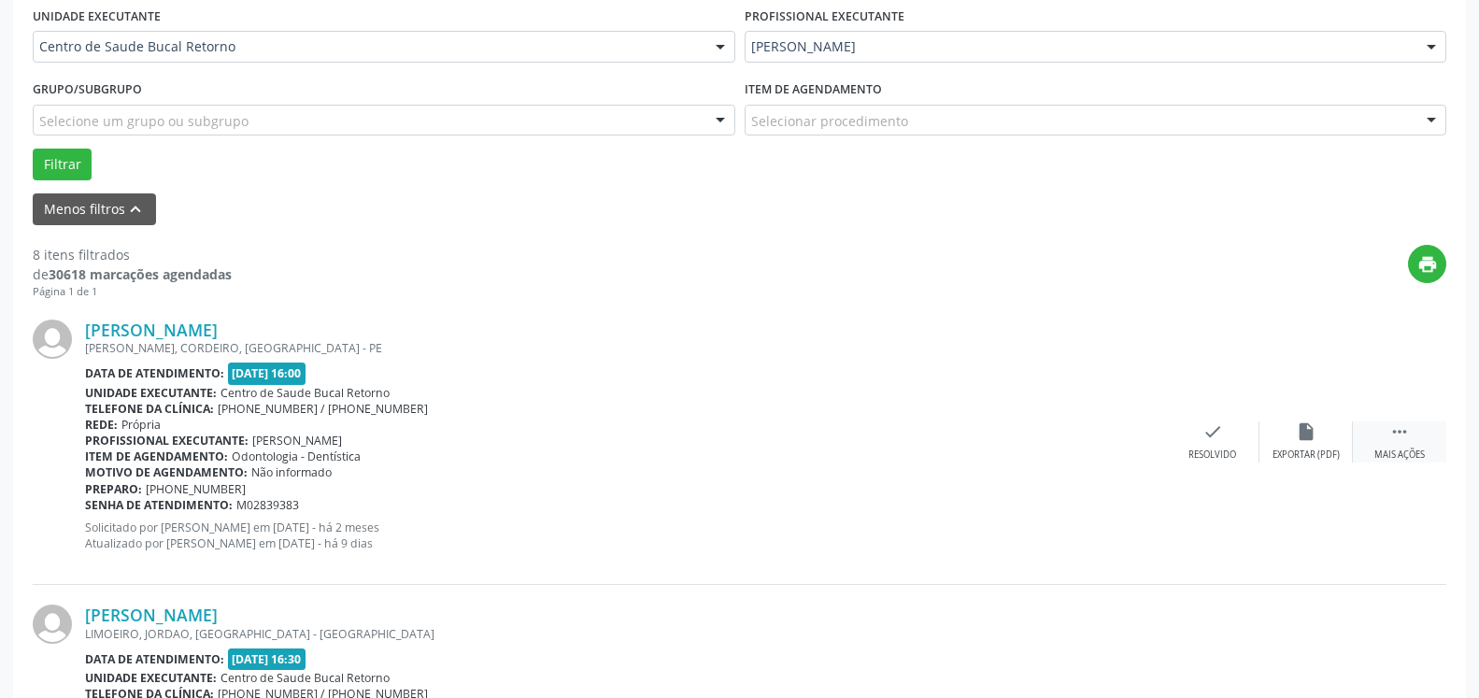
click at [1399, 434] on icon "" at bounding box center [1400, 432] width 21 height 21
click at [1292, 441] on div "alarm_off Não compareceu" at bounding box center [1306, 442] width 93 height 40
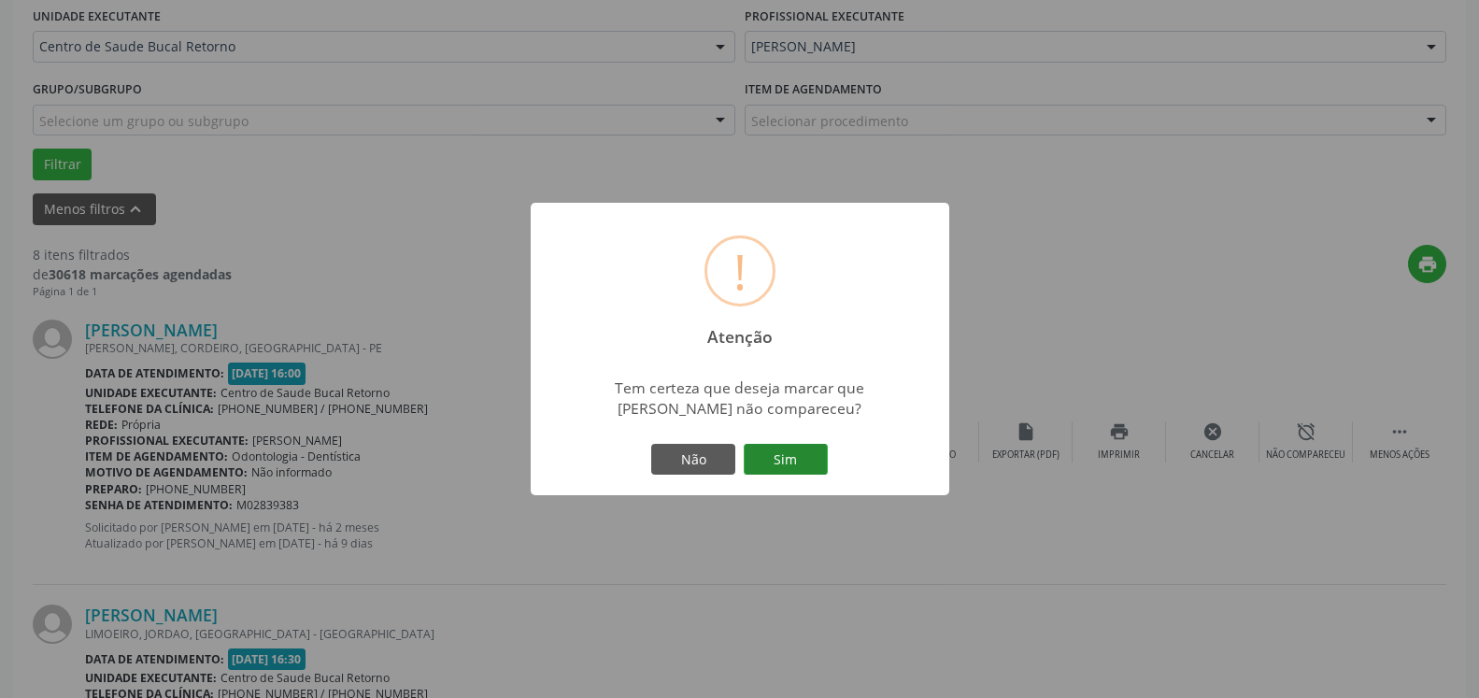
click at [801, 466] on button "Sim" at bounding box center [786, 460] width 84 height 32
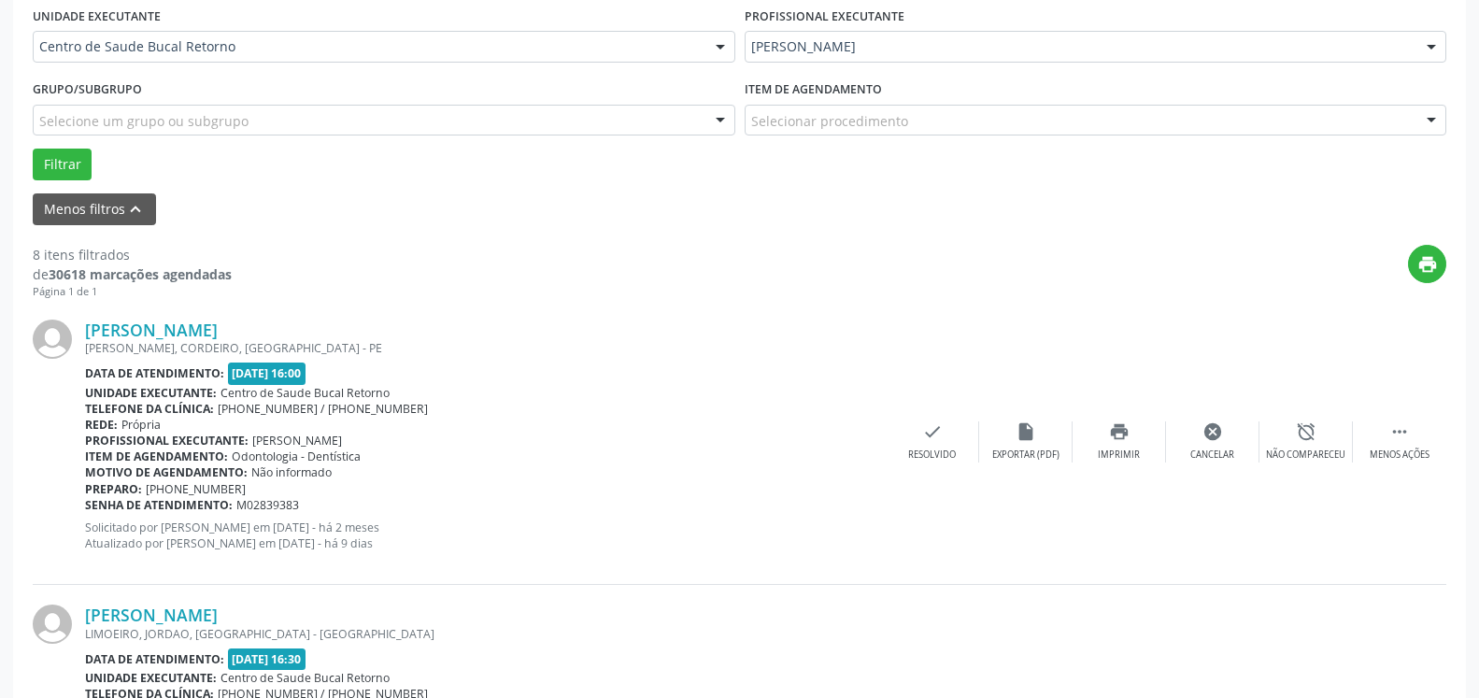
scroll to position [122, 0]
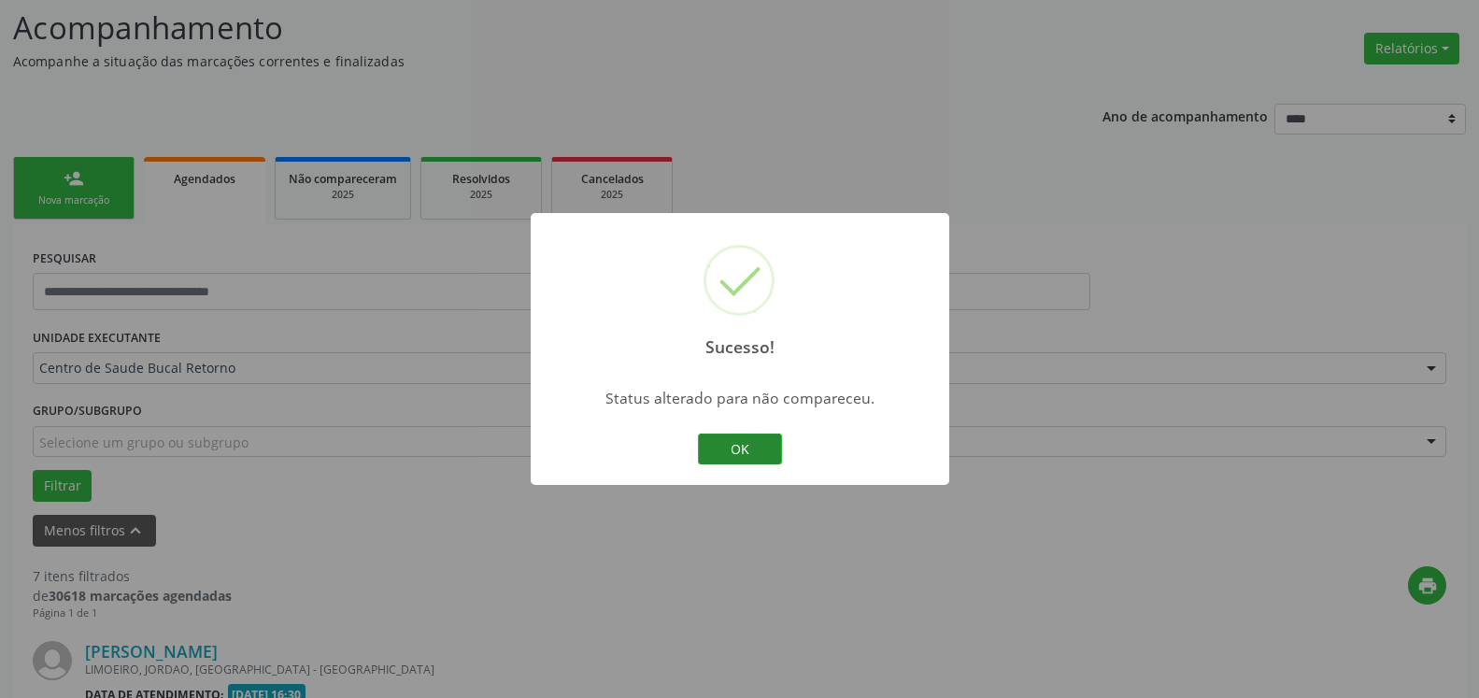
click at [738, 450] on button "OK" at bounding box center [740, 450] width 84 height 32
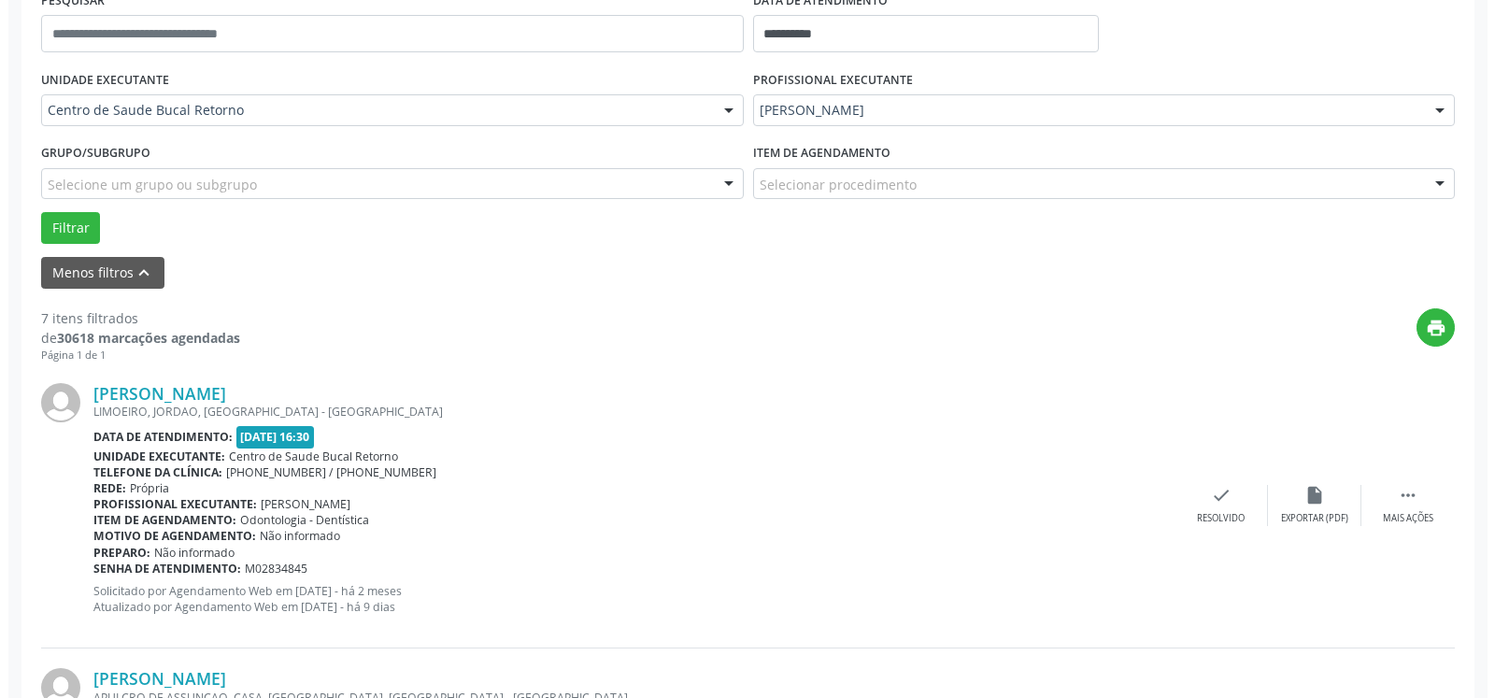
scroll to position [408, 0]
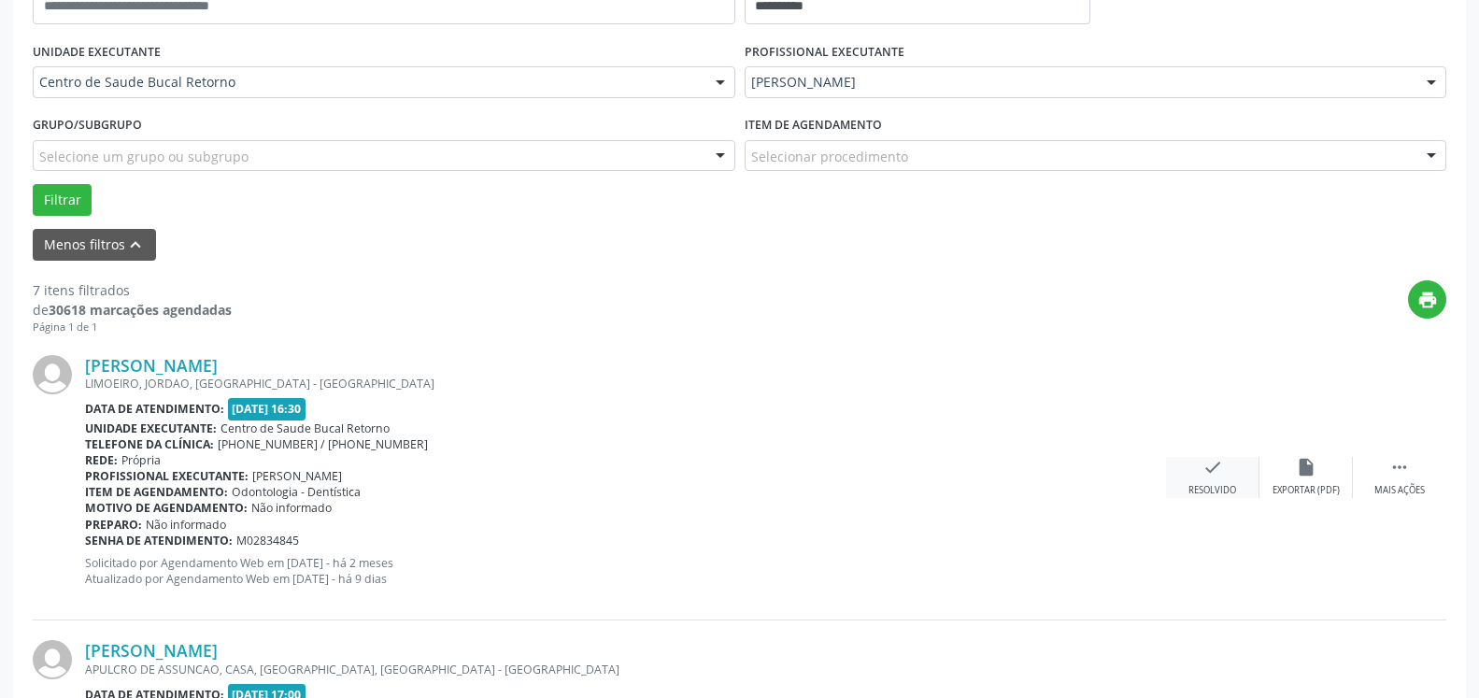
click at [1228, 479] on div "check Resolvido" at bounding box center [1212, 477] width 93 height 40
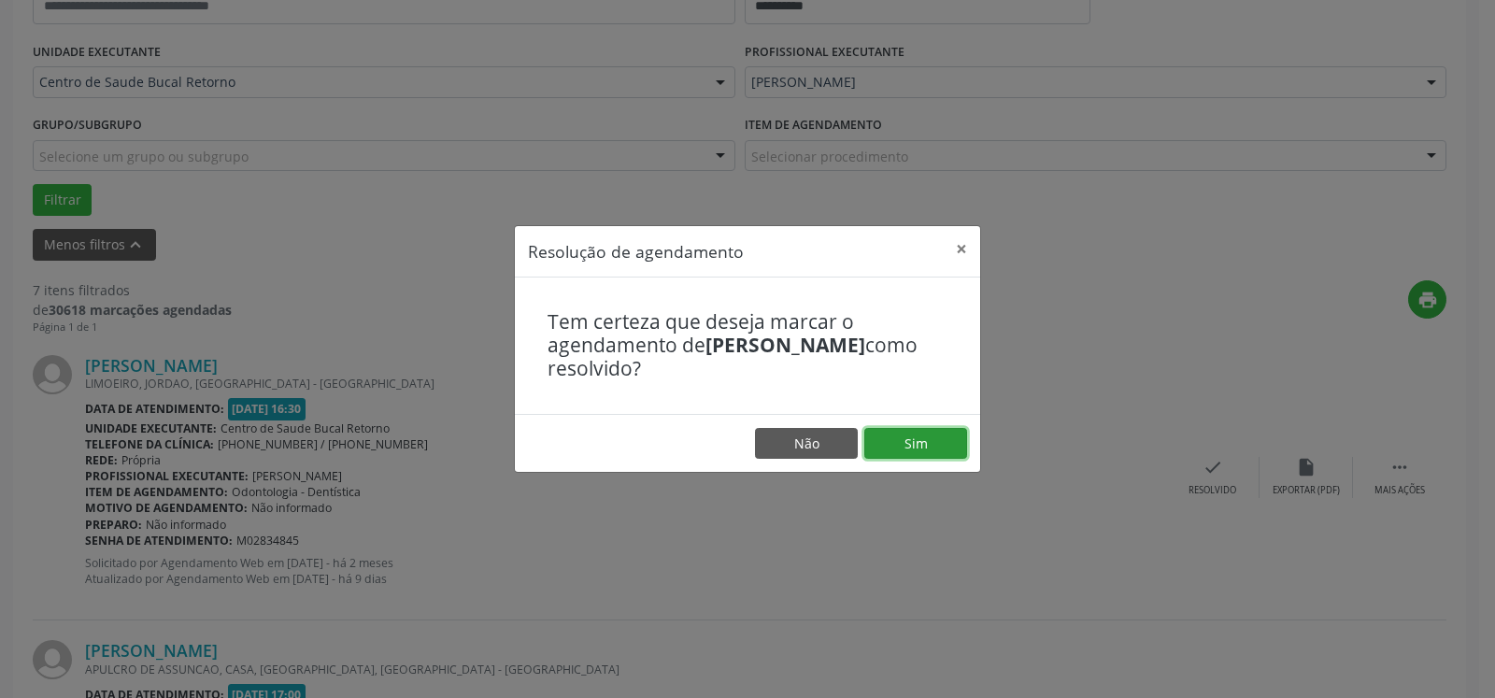
click at [905, 455] on button "Sim" at bounding box center [916, 444] width 103 height 32
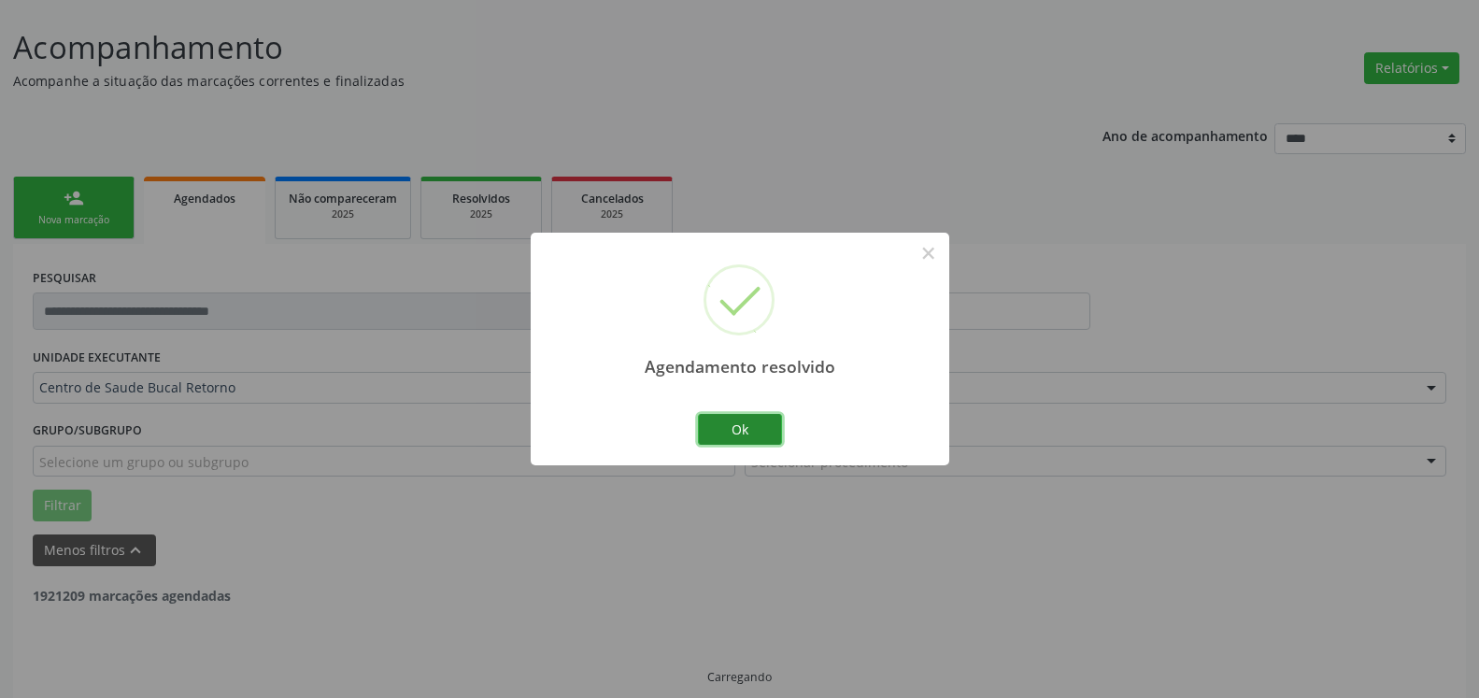
click at [772, 429] on button "Ok" at bounding box center [740, 430] width 84 height 32
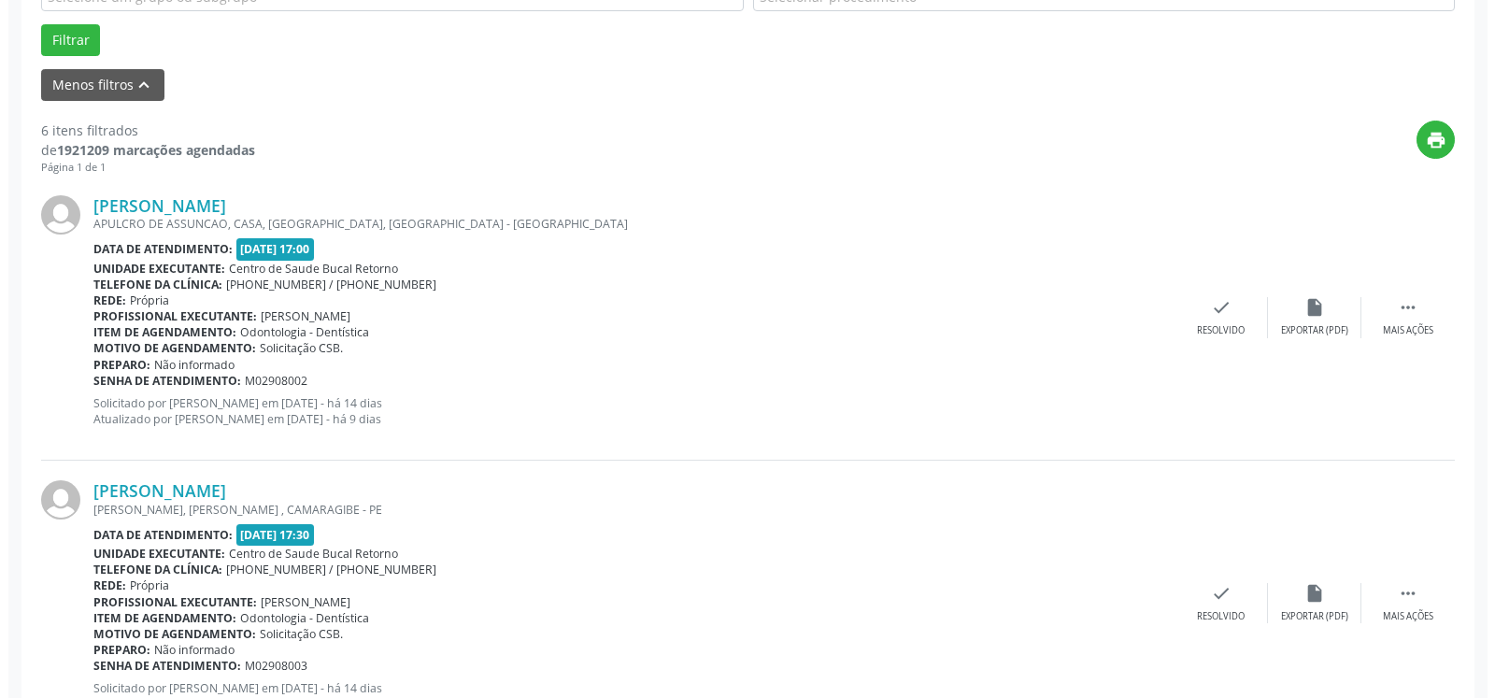
scroll to position [675, 0]
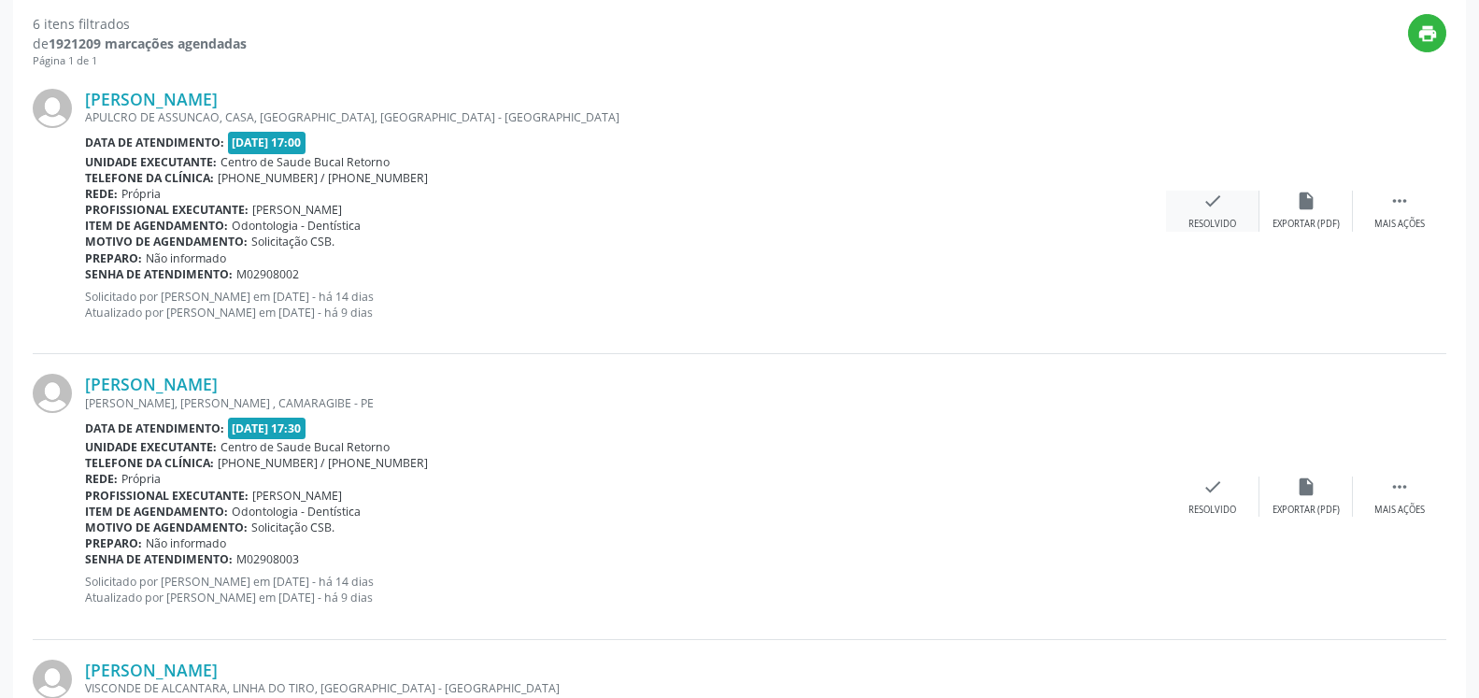
click at [1223, 212] on div "check Resolvido" at bounding box center [1212, 211] width 93 height 40
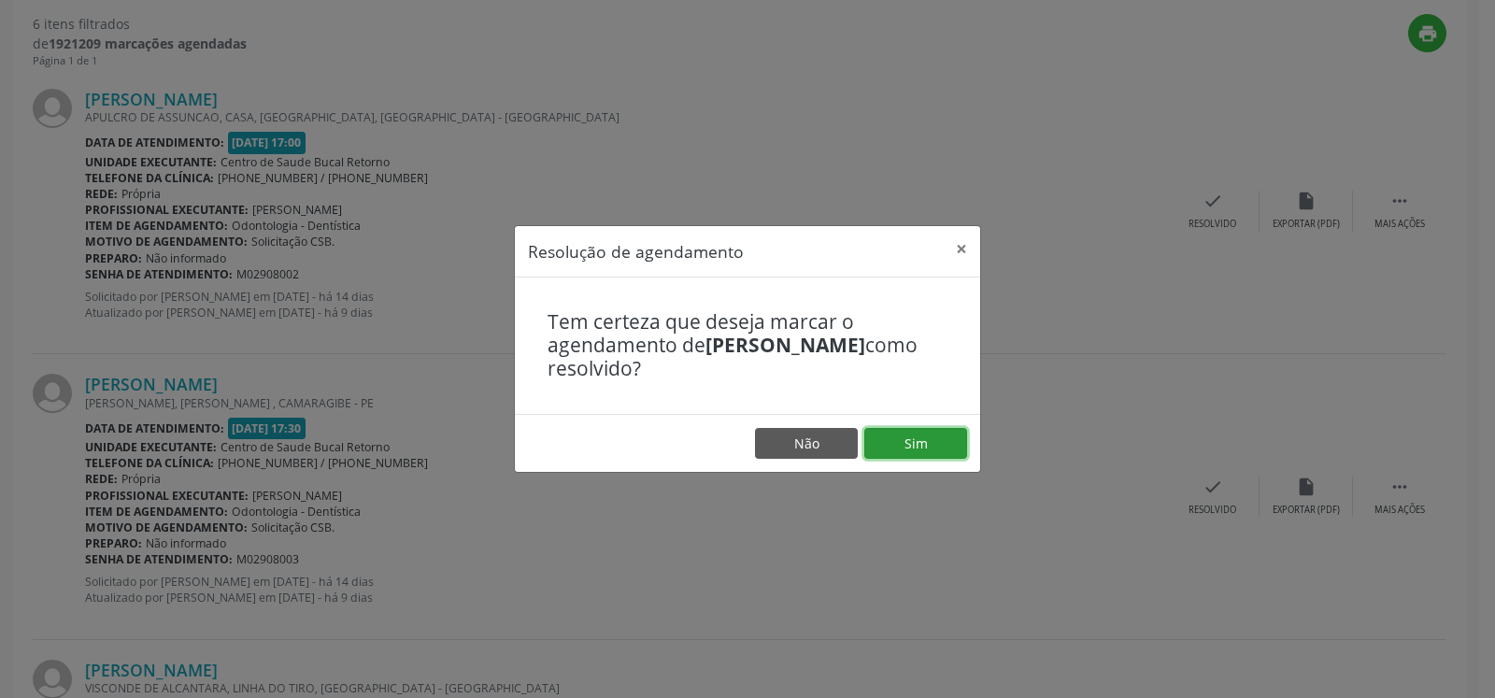
click at [922, 438] on button "Sim" at bounding box center [916, 444] width 103 height 32
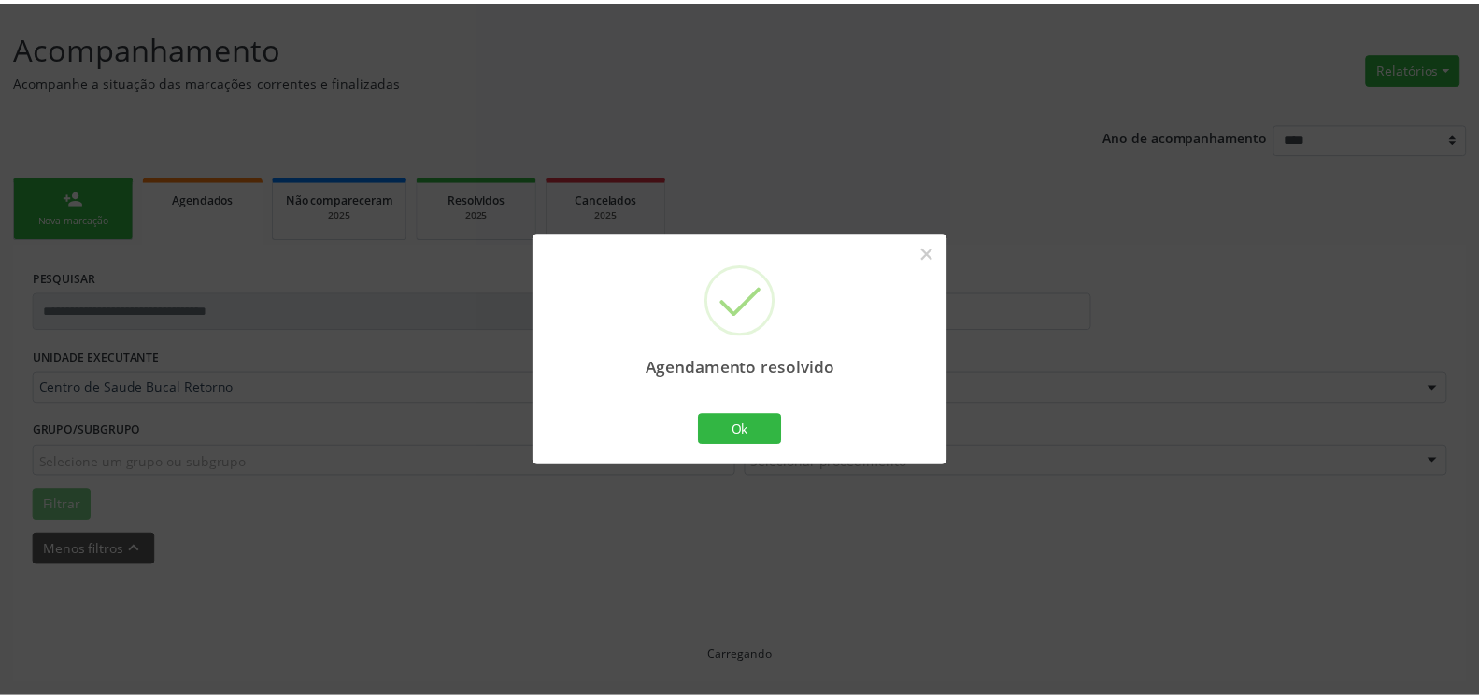
scroll to position [103, 0]
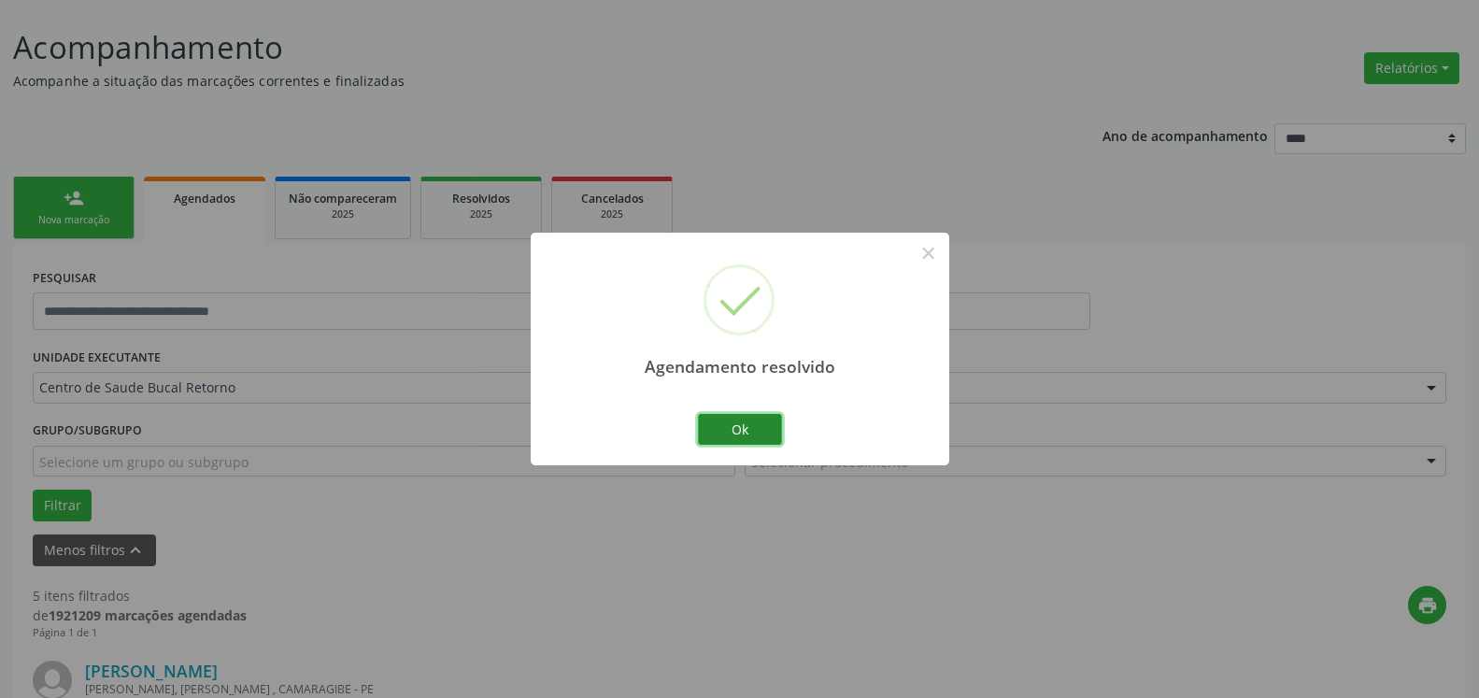
click at [755, 433] on button "Ok" at bounding box center [740, 430] width 84 height 32
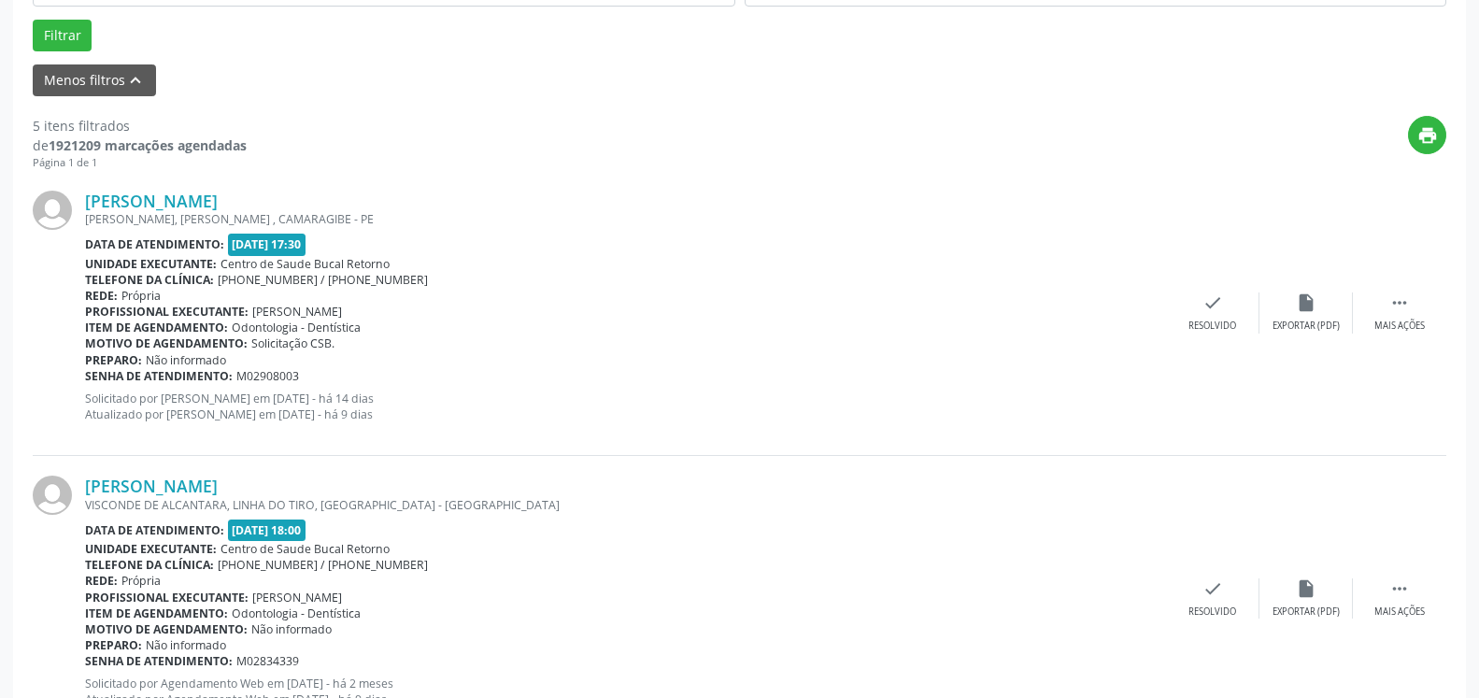
scroll to position [579, 0]
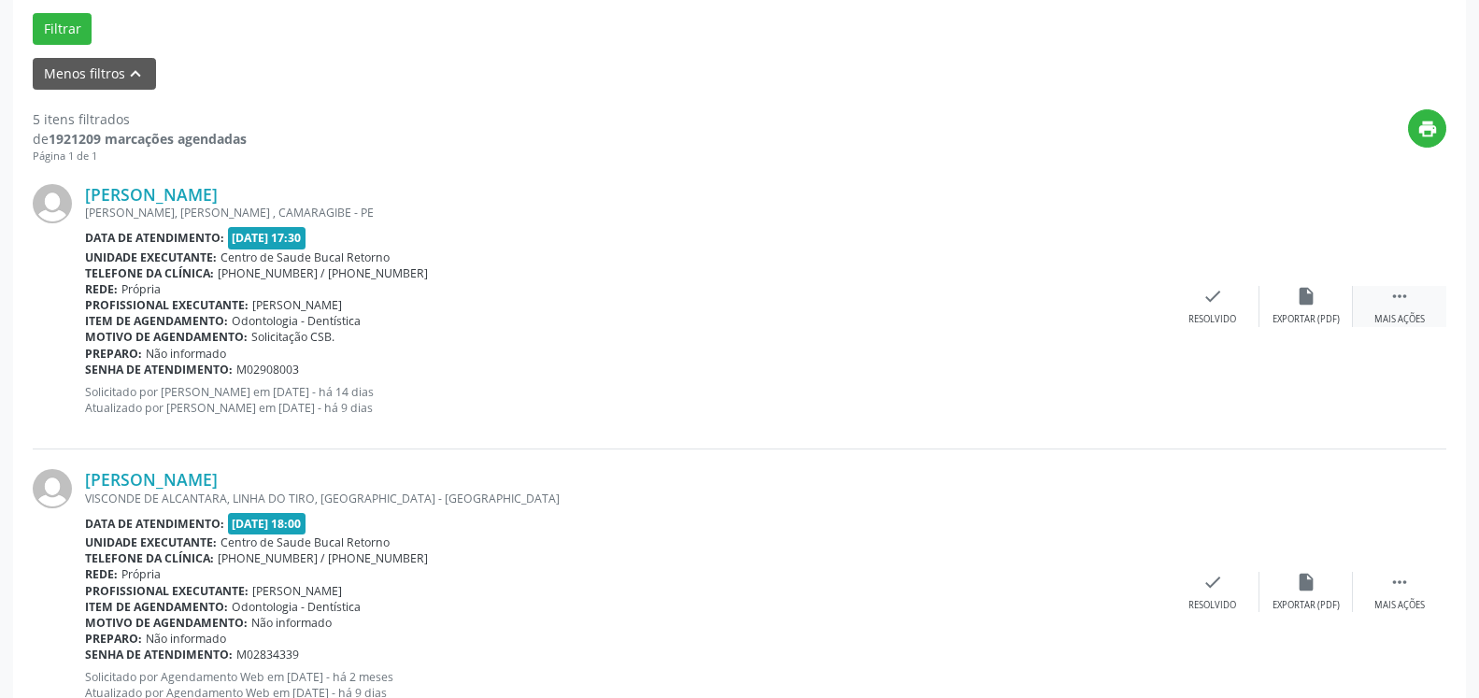
click at [1417, 320] on div "Mais ações" at bounding box center [1400, 319] width 50 height 13
click at [1310, 300] on icon "alarm_off" at bounding box center [1306, 296] width 21 height 21
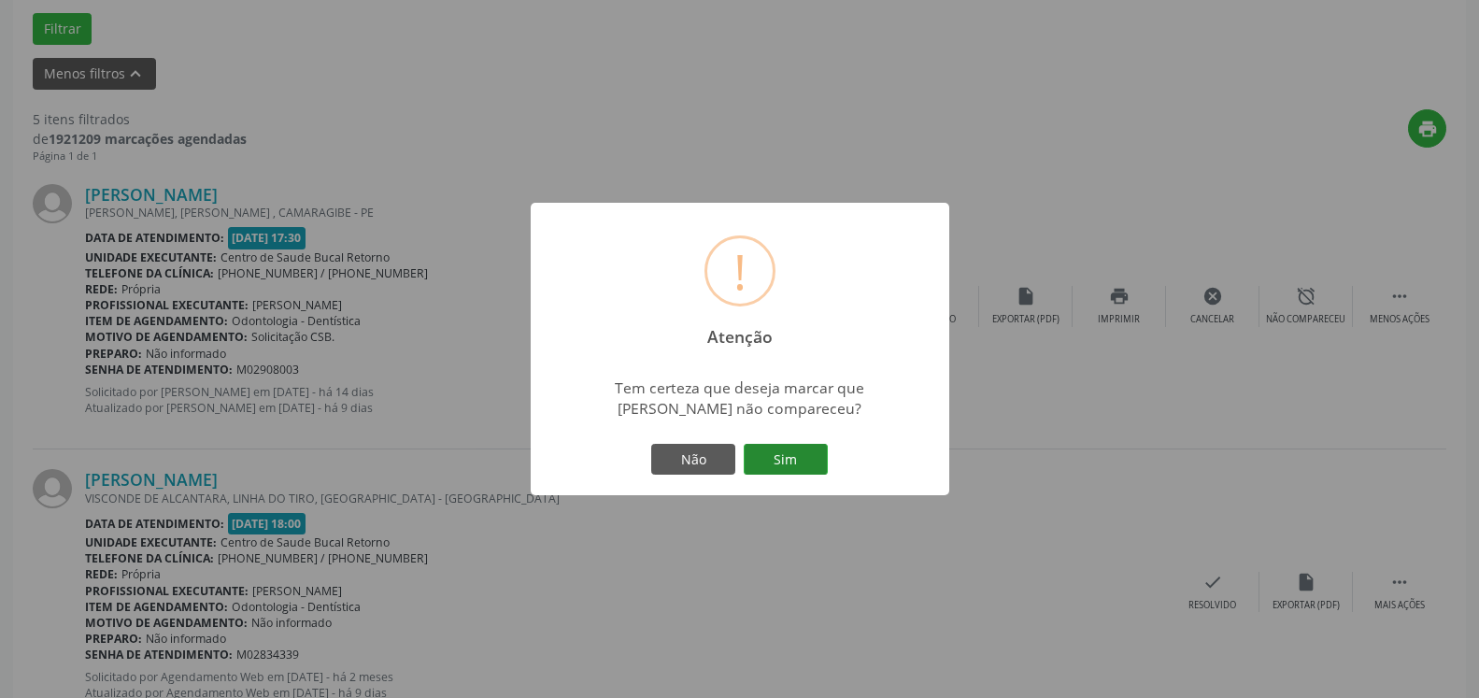
click at [799, 446] on button "Sim" at bounding box center [786, 460] width 84 height 32
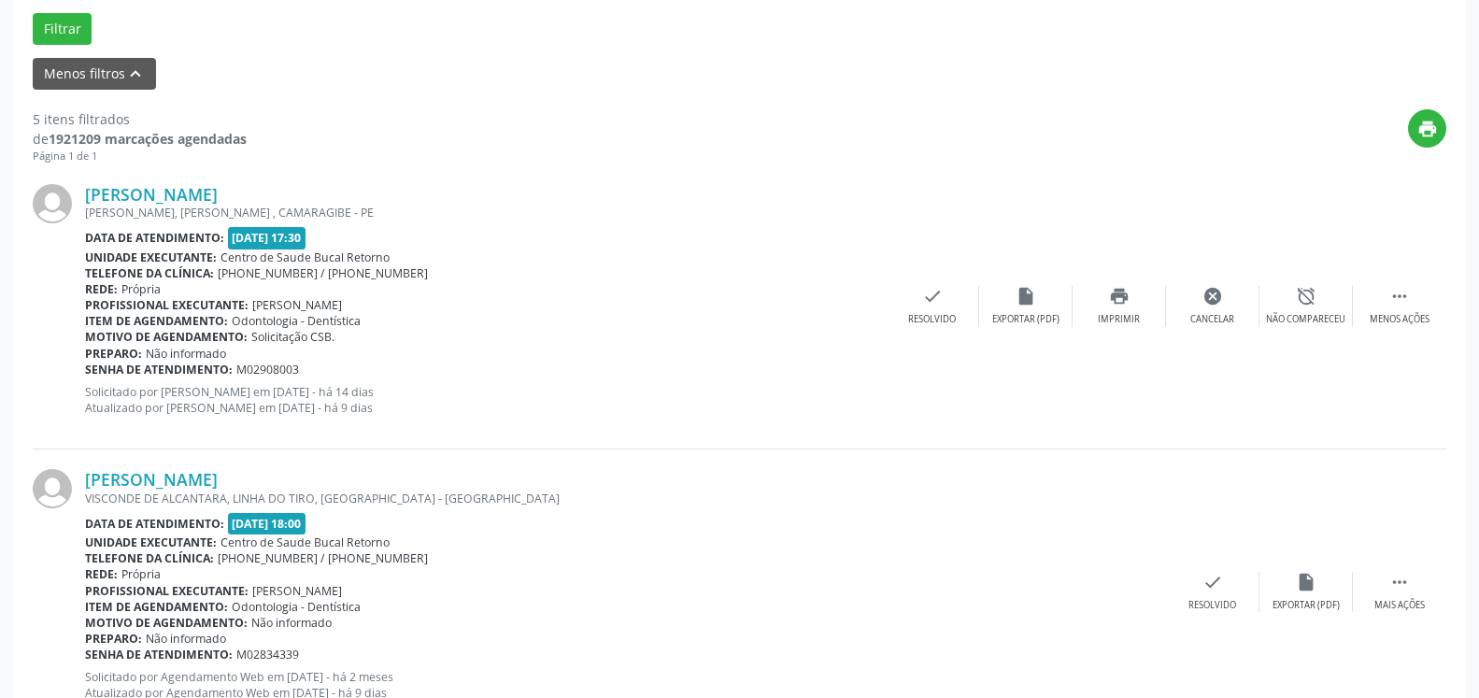
scroll to position [122, 0]
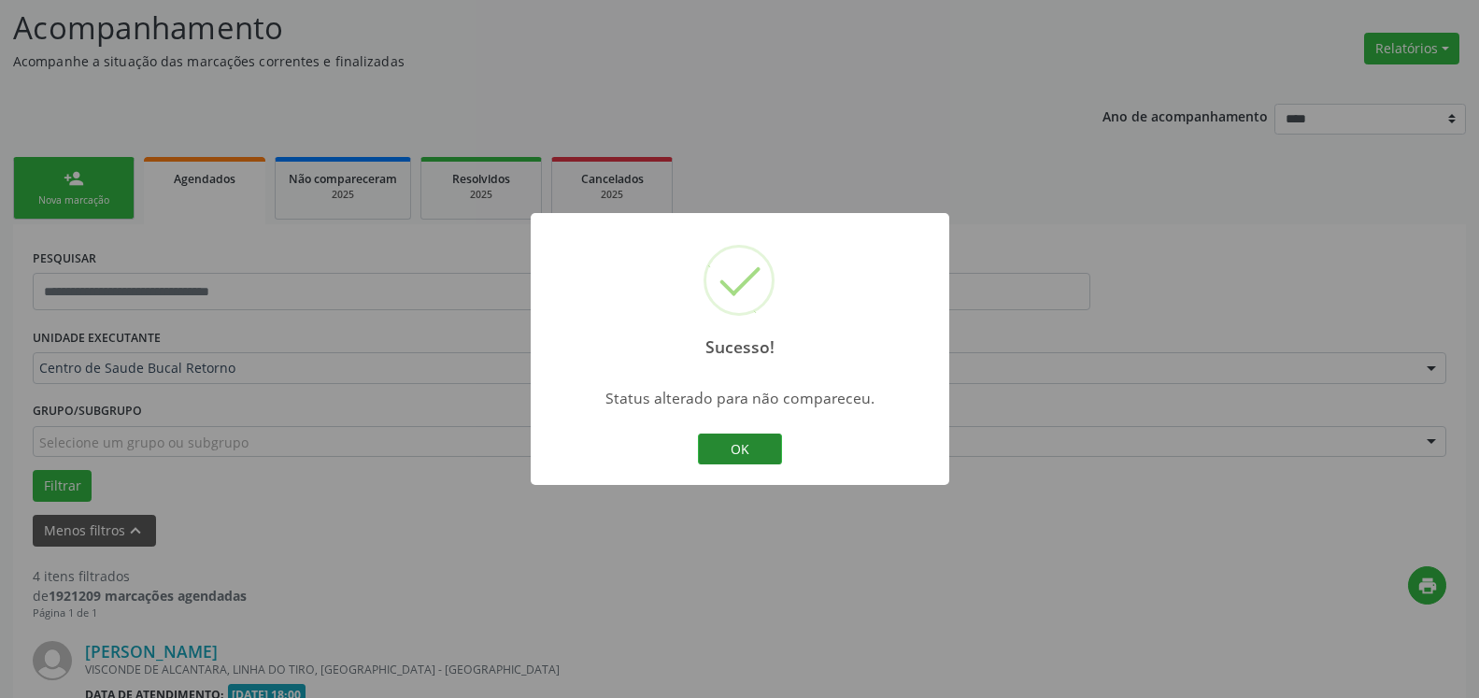
click at [743, 459] on button "OK" at bounding box center [740, 450] width 84 height 32
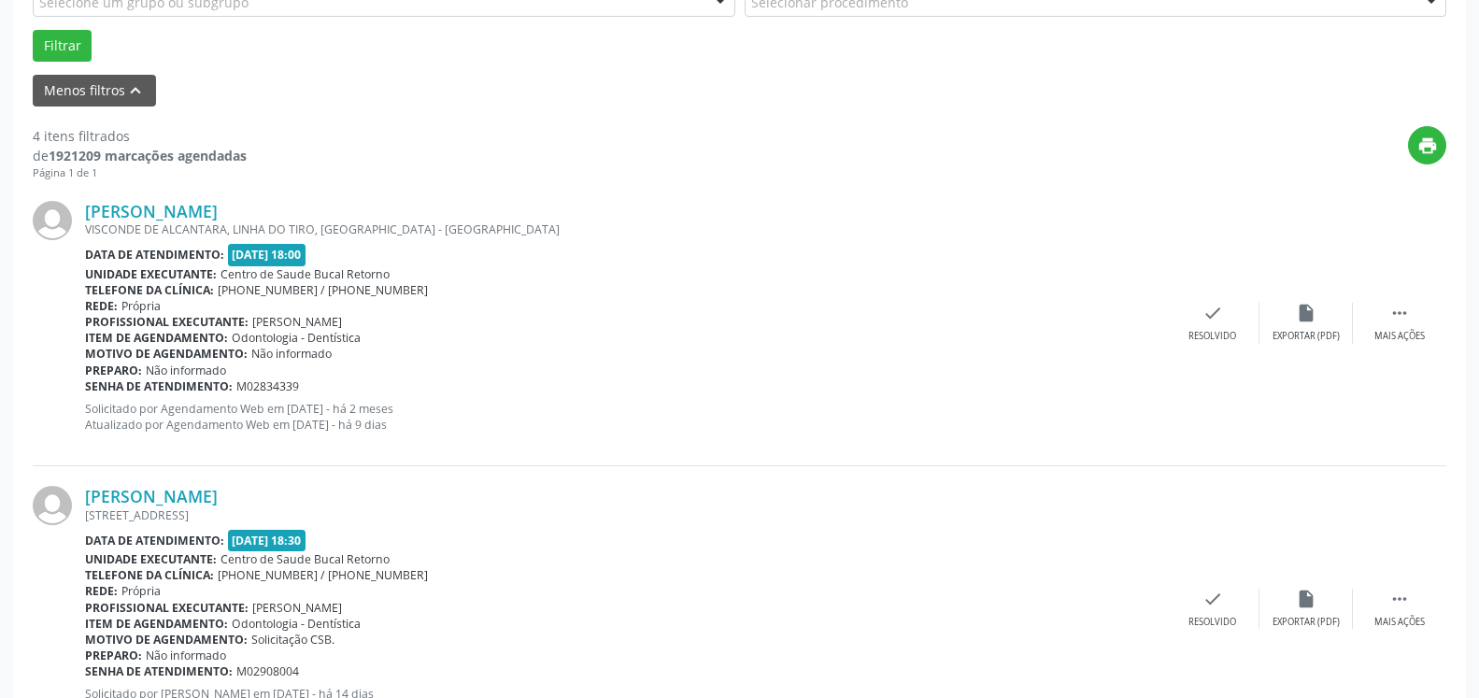
scroll to position [599, 0]
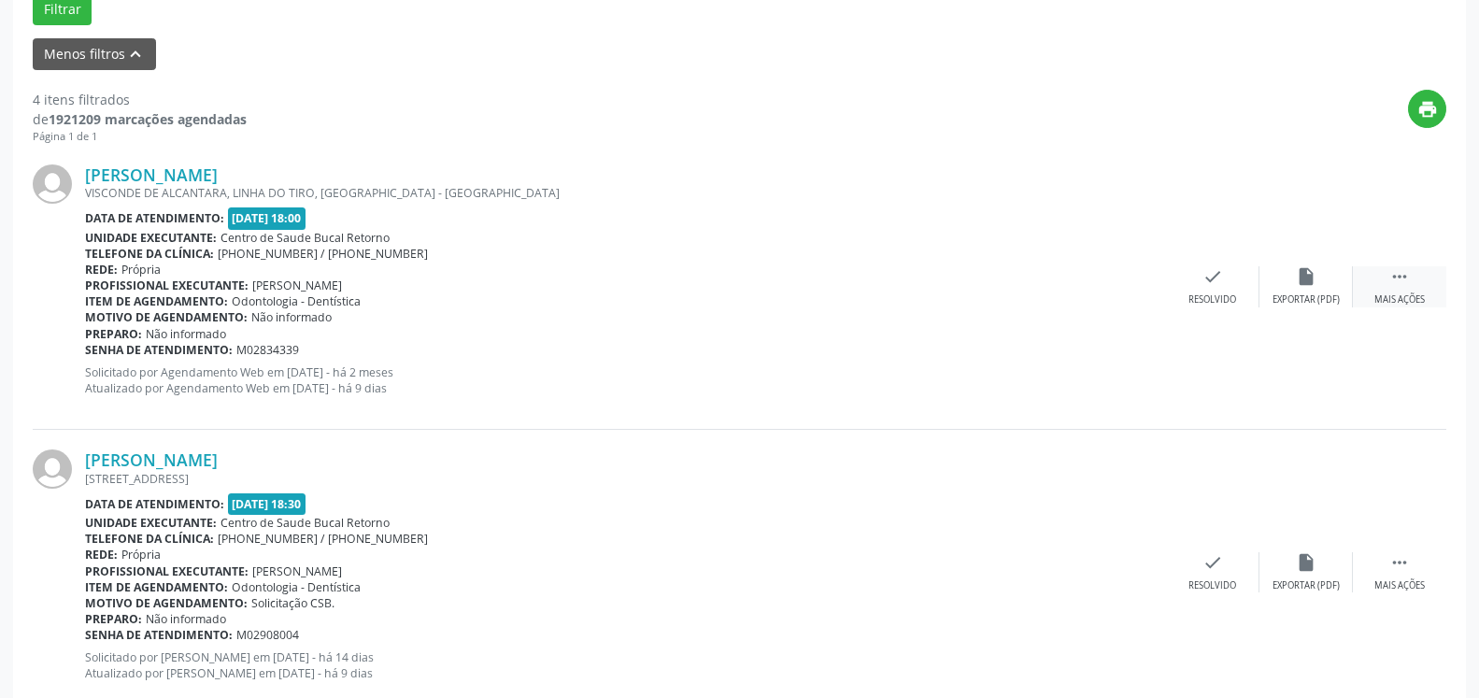
click at [1383, 279] on div " Mais ações" at bounding box center [1399, 286] width 93 height 40
click at [1321, 279] on div "alarm_off Não compareceu" at bounding box center [1306, 286] width 93 height 40
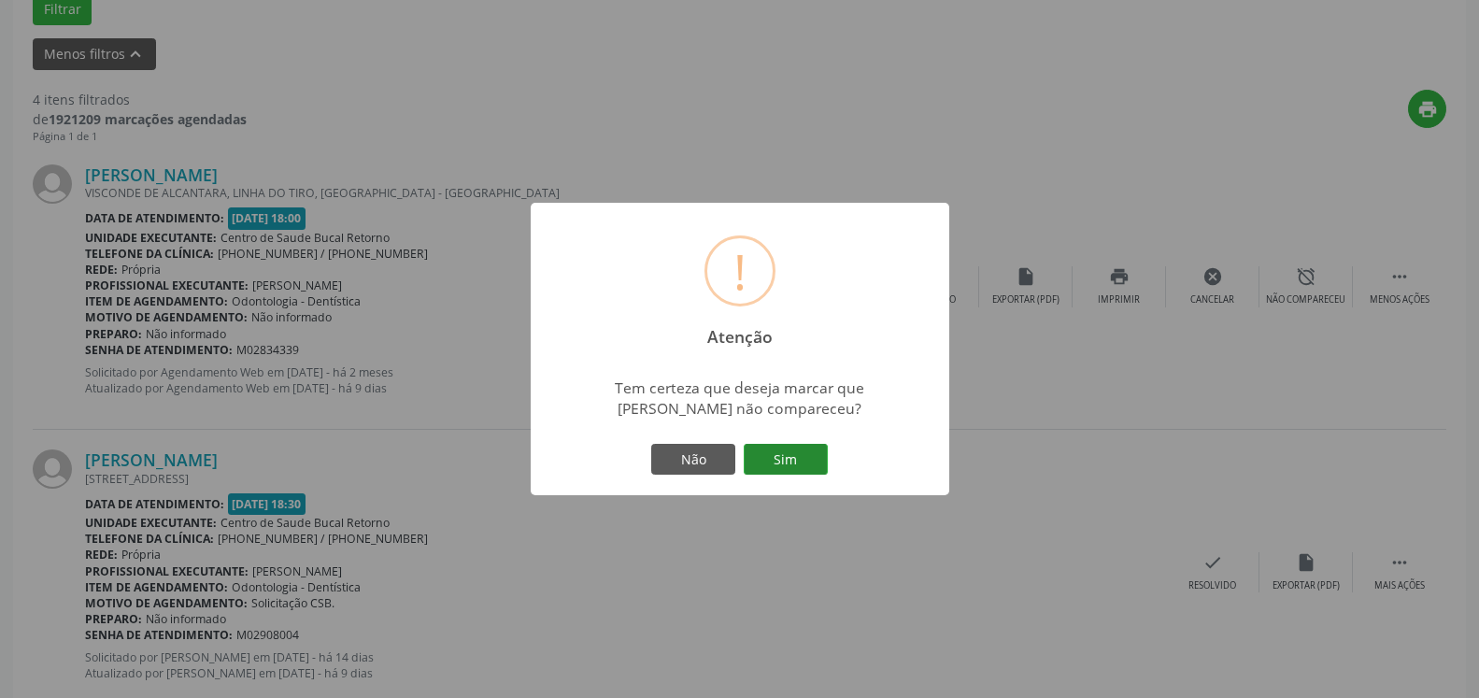
click at [810, 450] on button "Sim" at bounding box center [786, 460] width 84 height 32
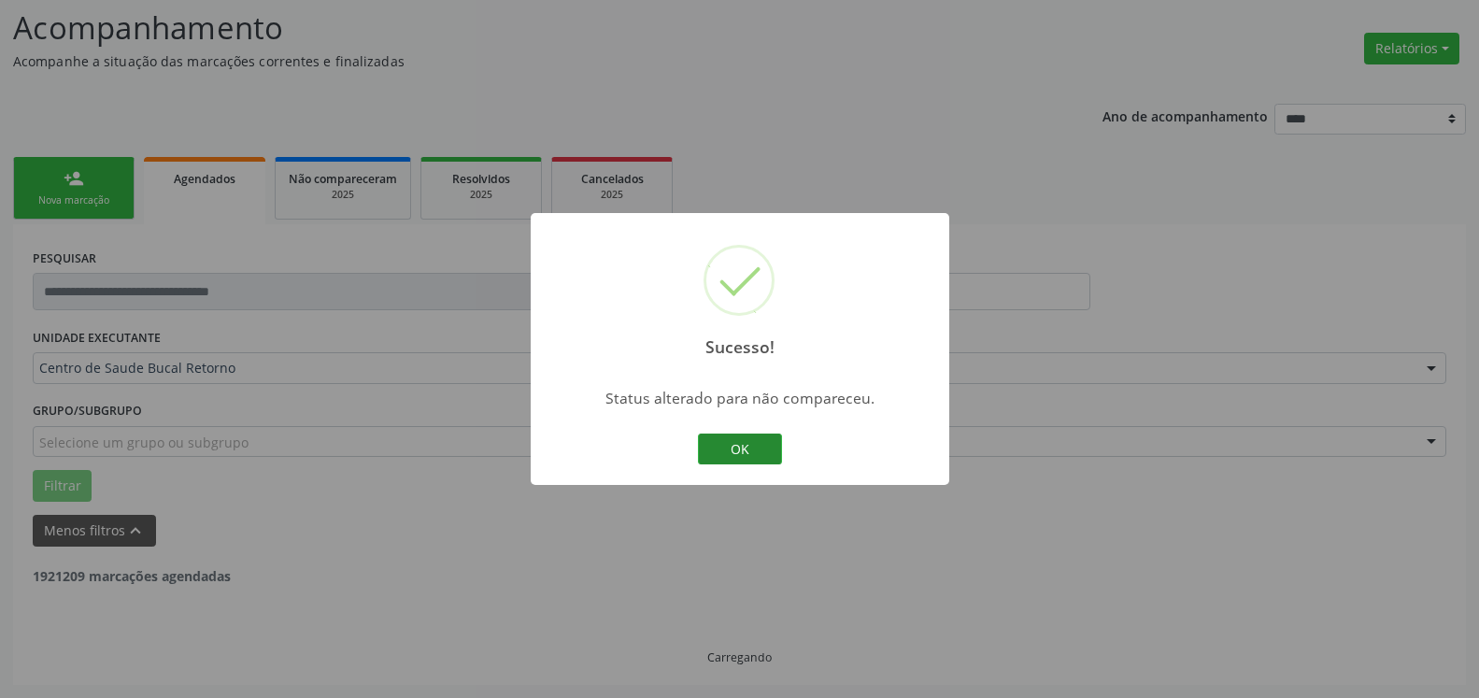
scroll to position [122, 0]
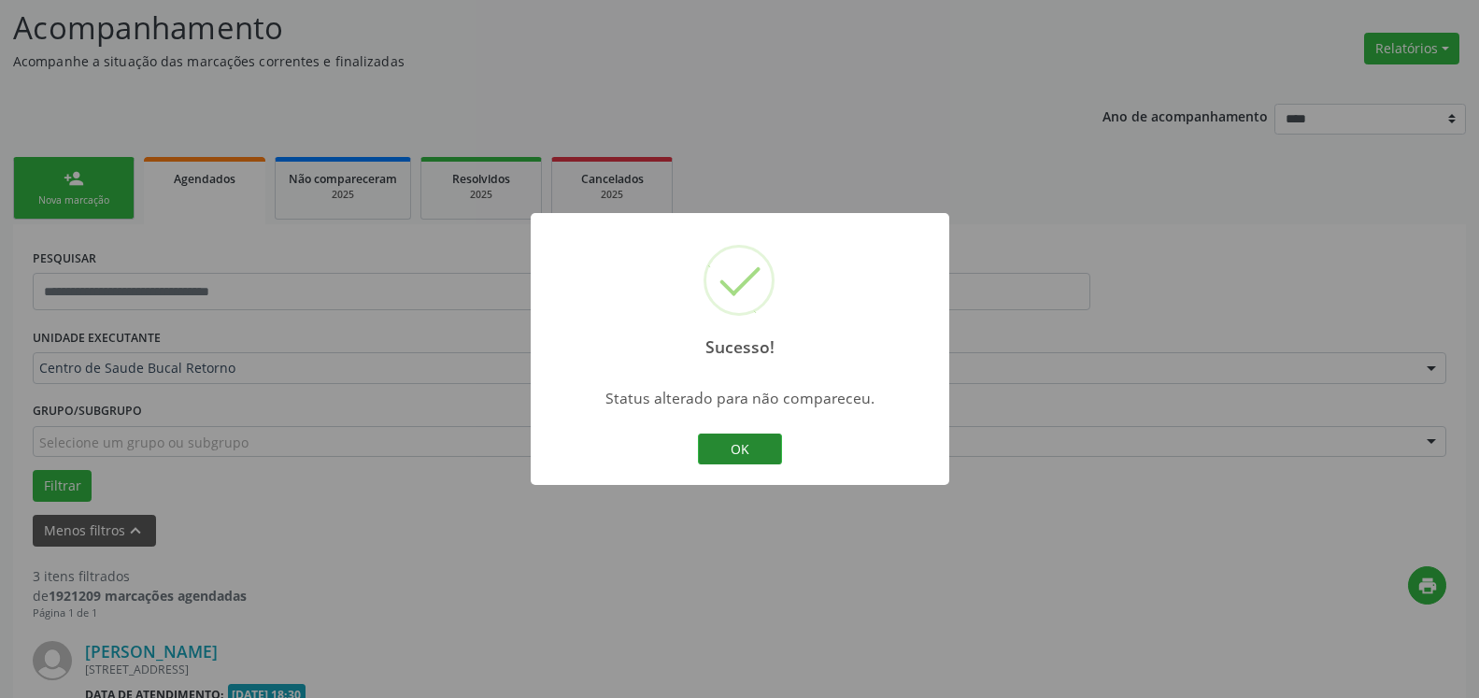
click at [750, 450] on button "OK" at bounding box center [740, 450] width 84 height 32
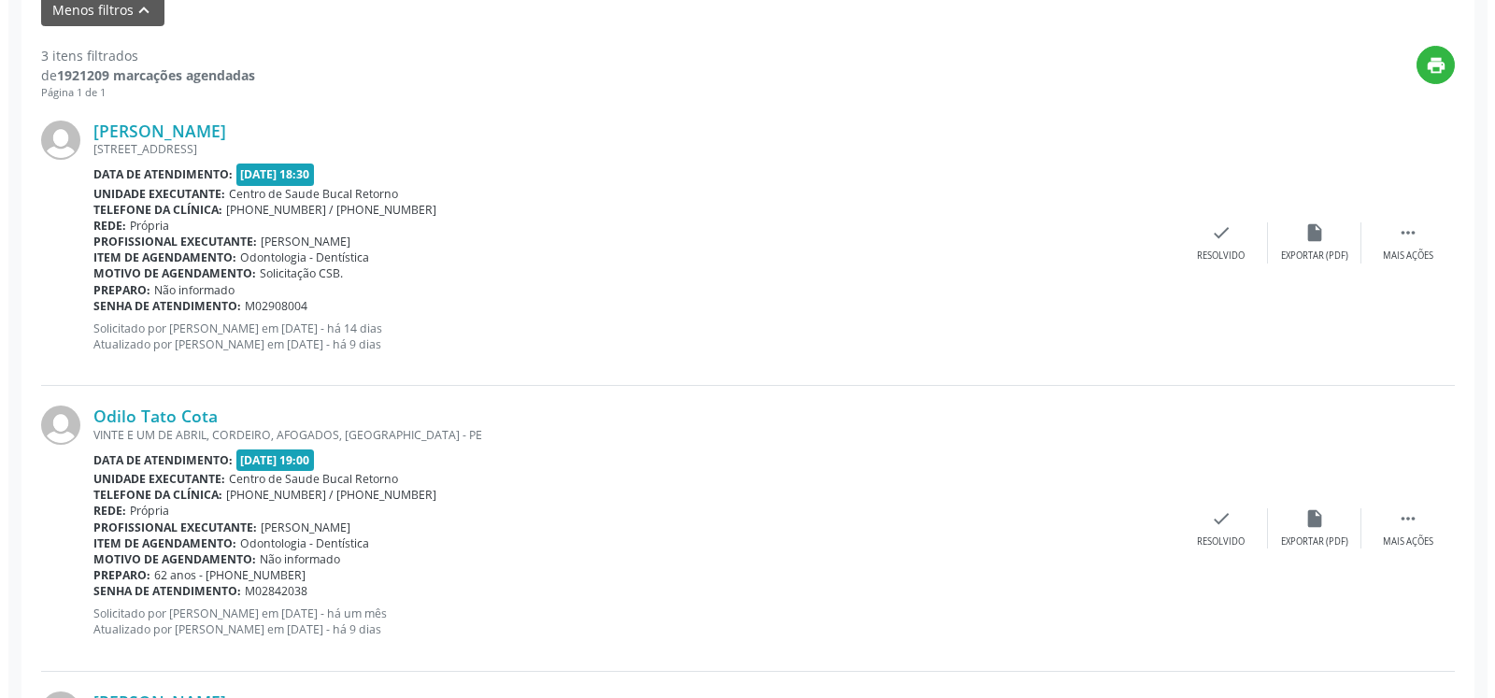
scroll to position [694, 0]
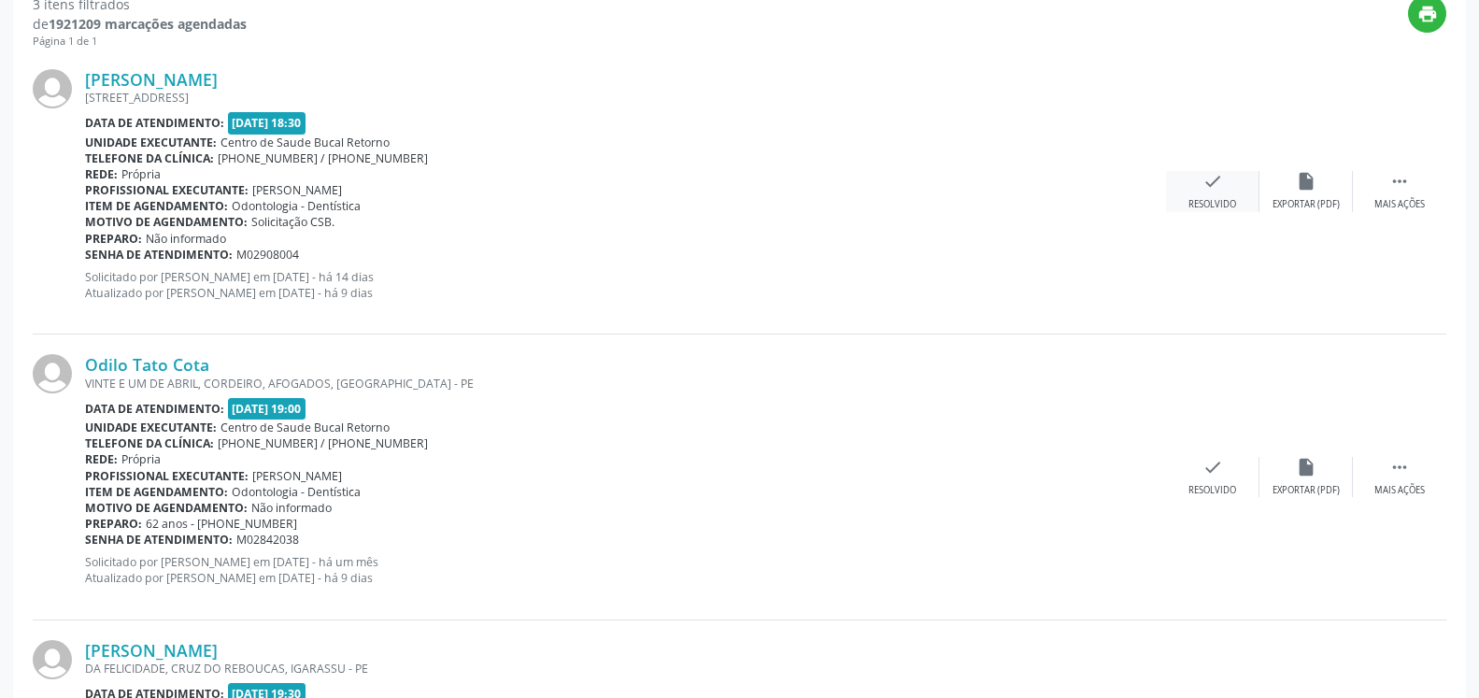
click at [1214, 197] on div "check Resolvido" at bounding box center [1212, 191] width 93 height 40
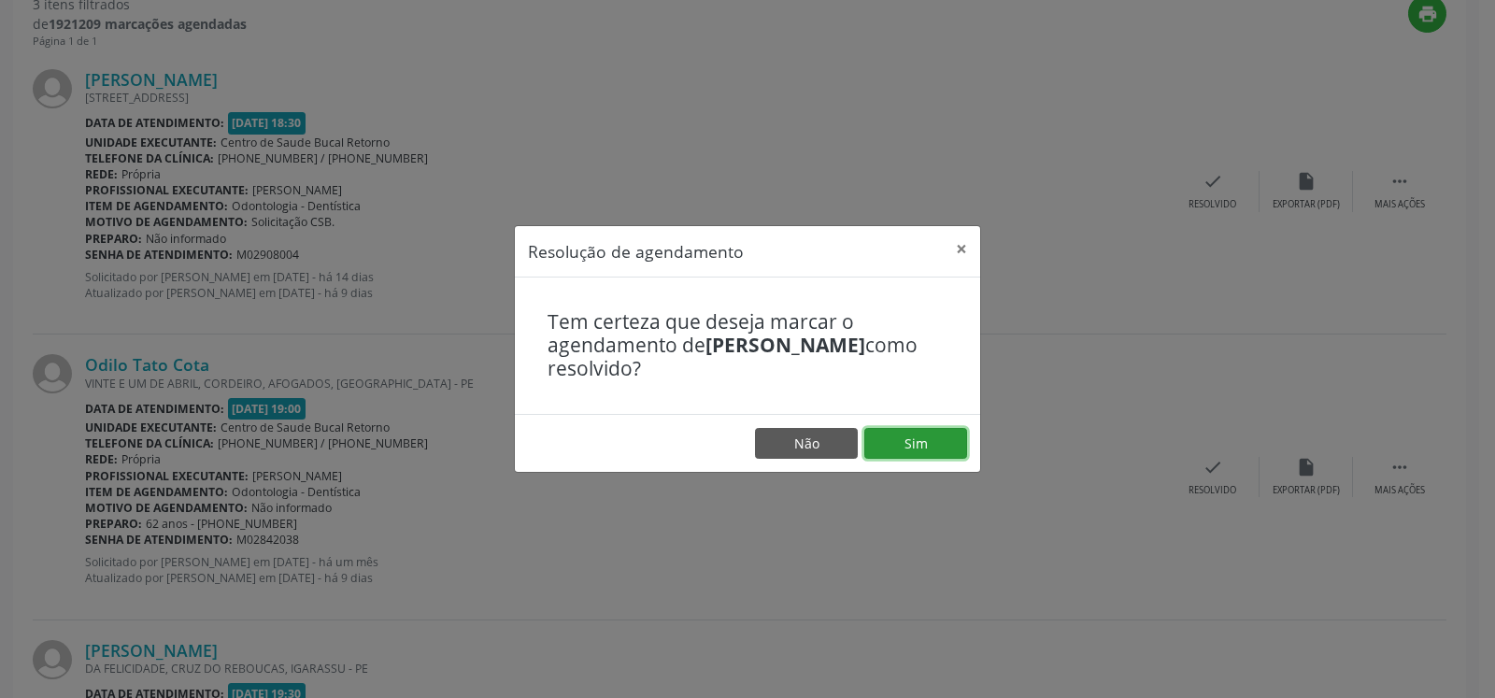
click at [901, 443] on button "Sim" at bounding box center [916, 444] width 103 height 32
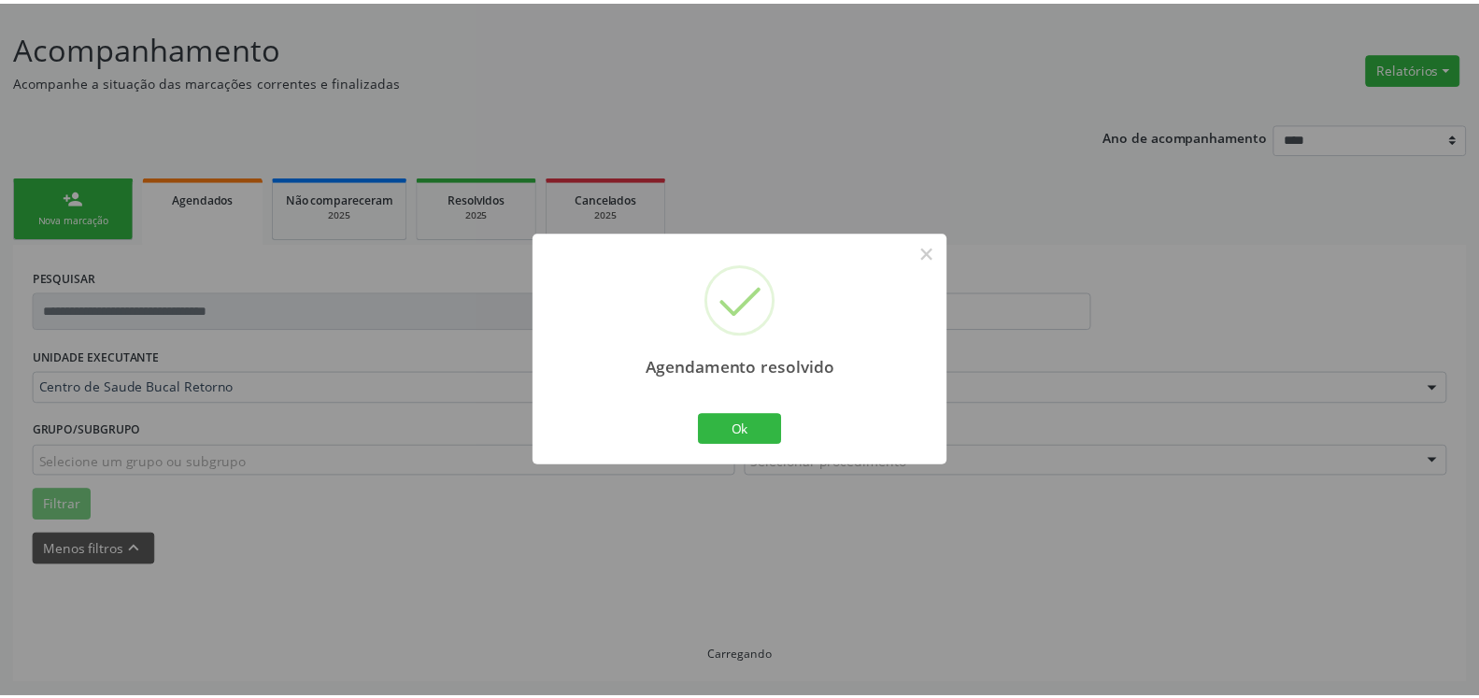
scroll to position [103, 0]
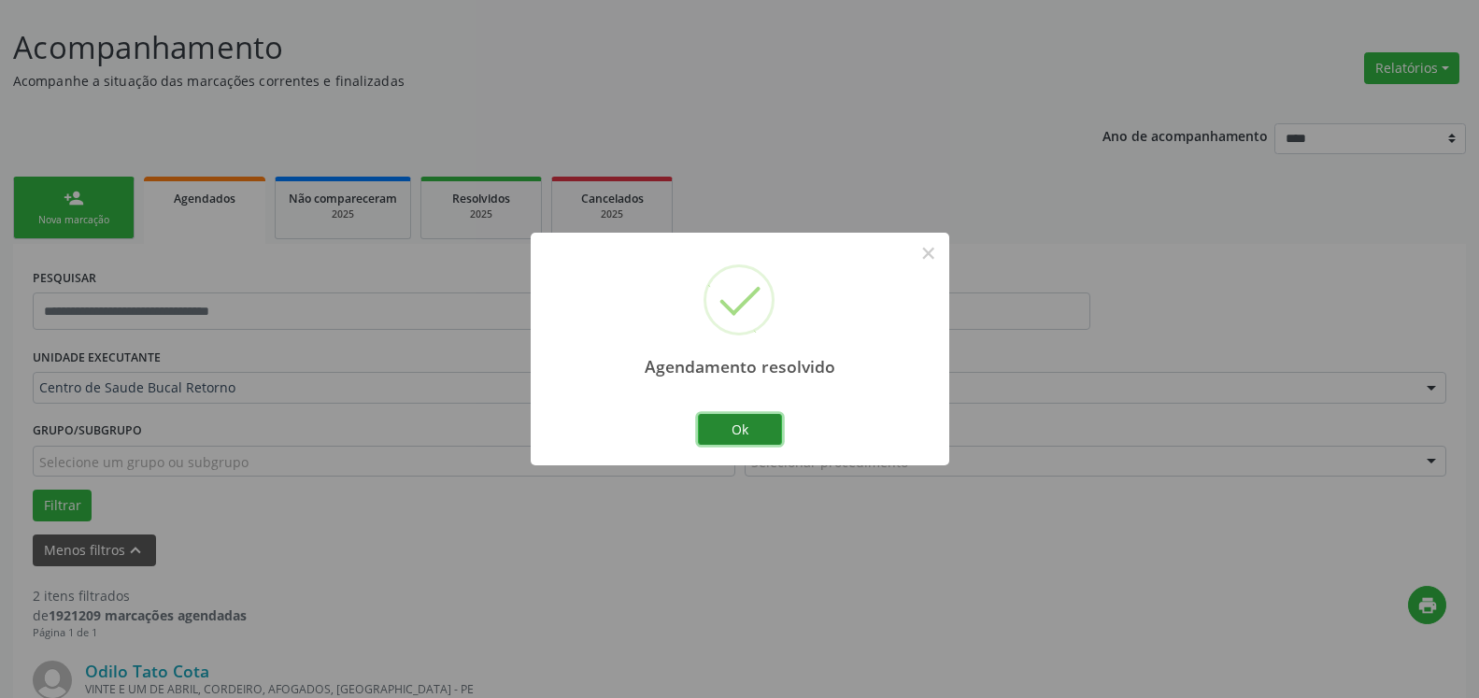
click at [757, 436] on button "Ok" at bounding box center [740, 430] width 84 height 32
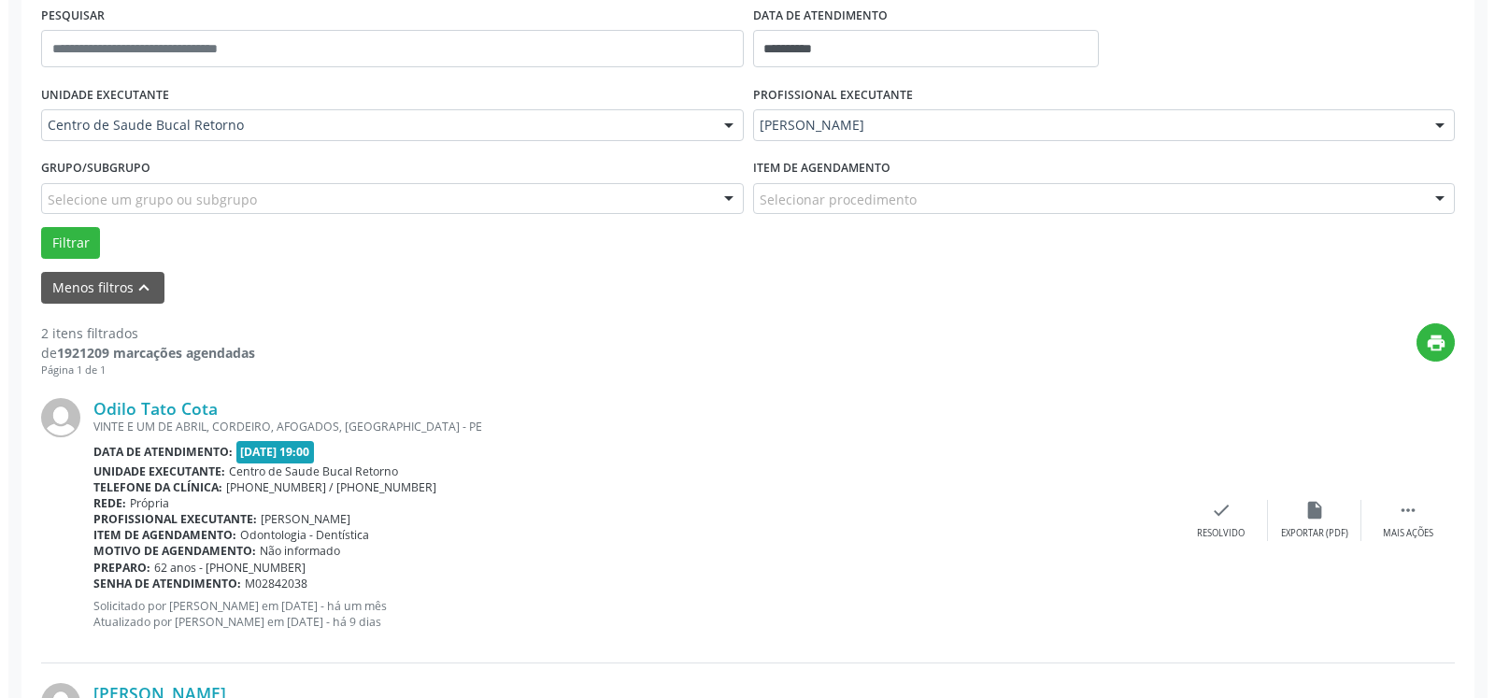
scroll to position [484, 0]
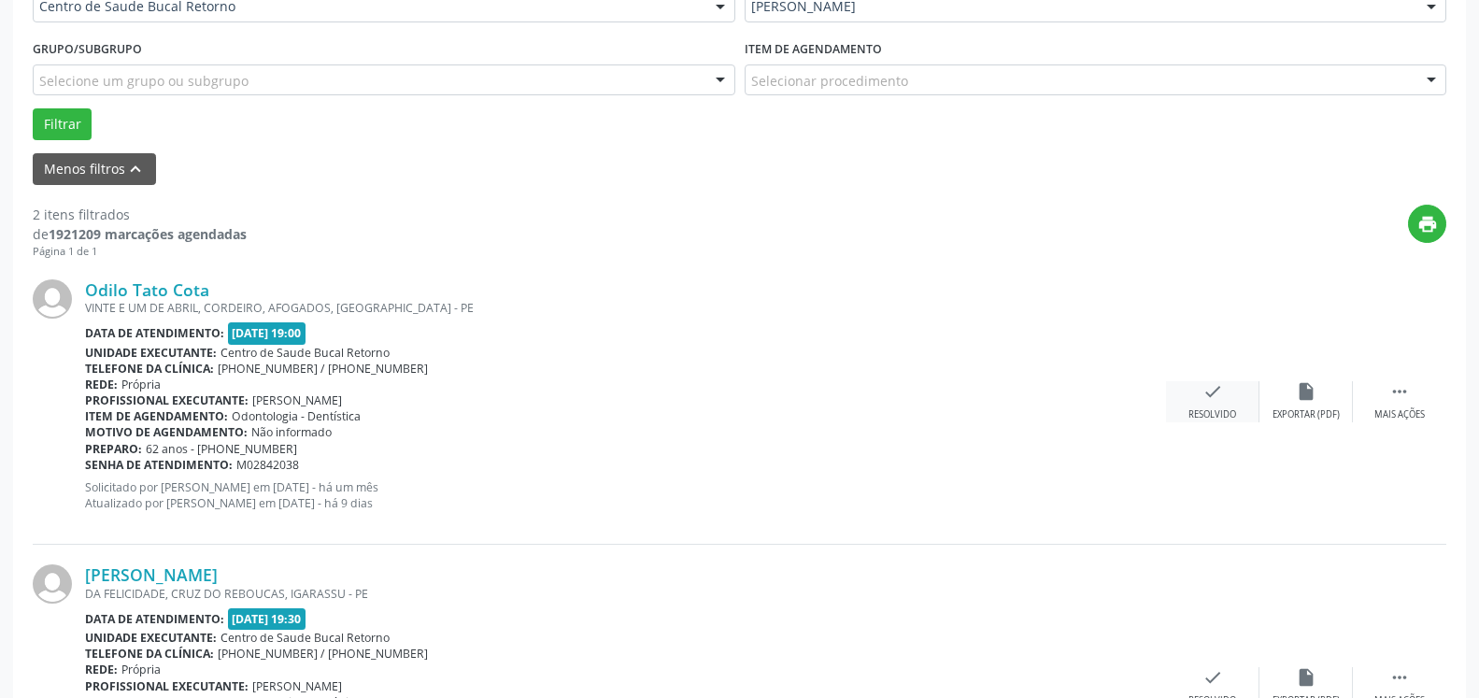
click at [1221, 396] on icon "check" at bounding box center [1213, 391] width 21 height 21
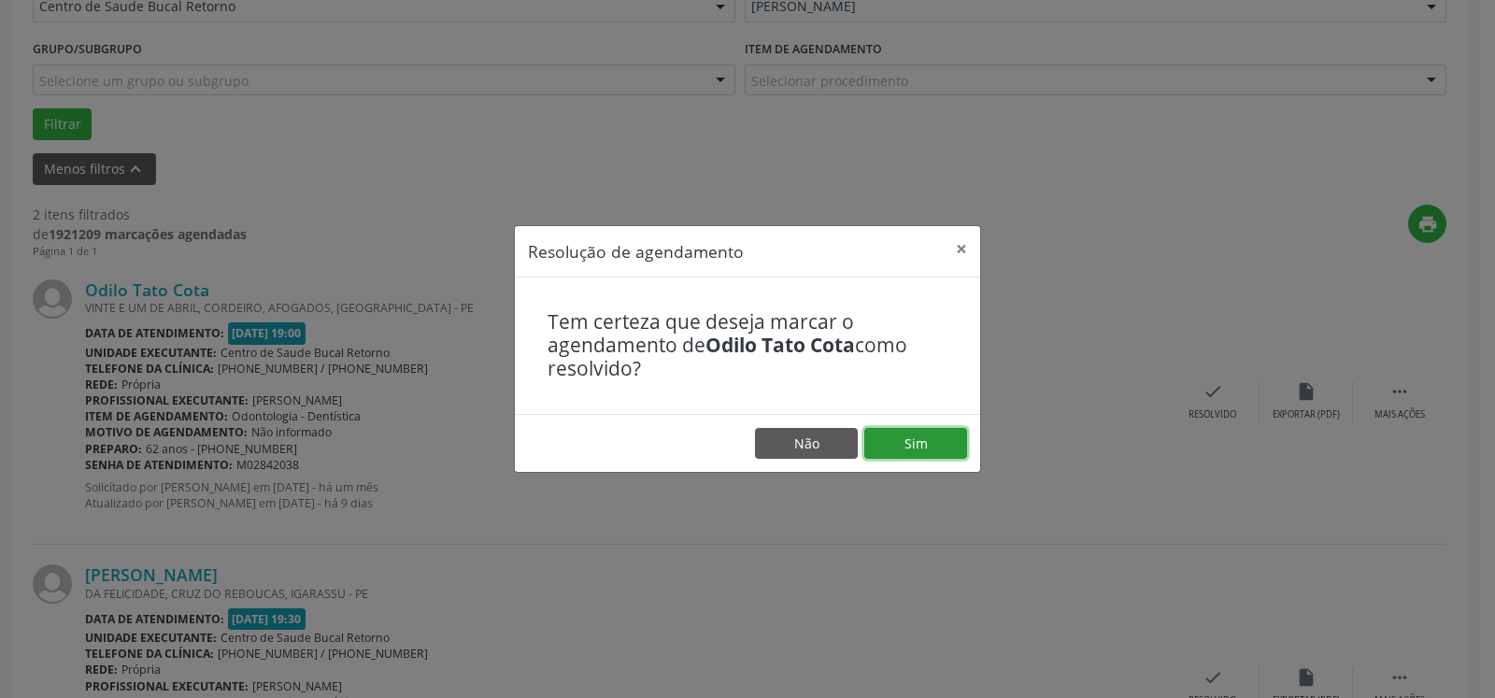
drag, startPoint x: 949, startPoint y: 443, endPoint x: 916, endPoint y: 452, distance: 34.0
click at [942, 443] on button "Sim" at bounding box center [916, 444] width 103 height 32
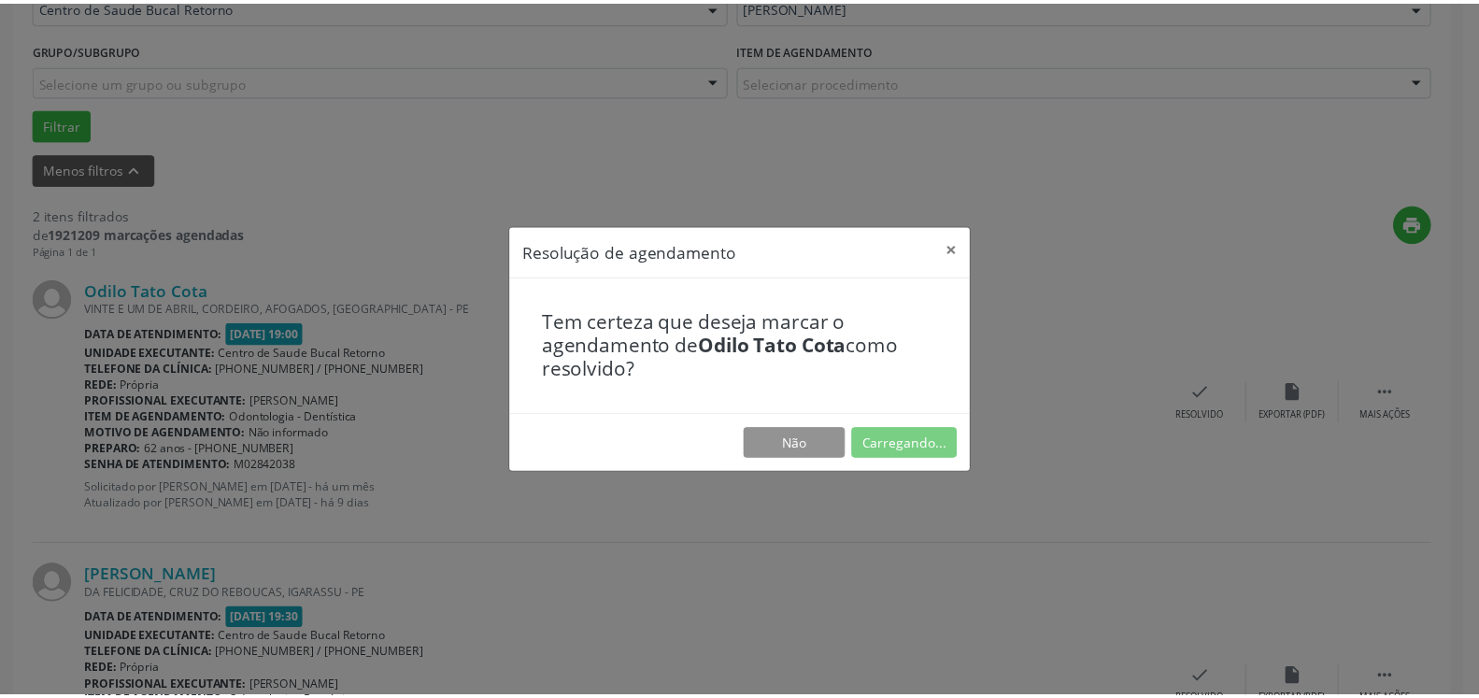
scroll to position [103, 0]
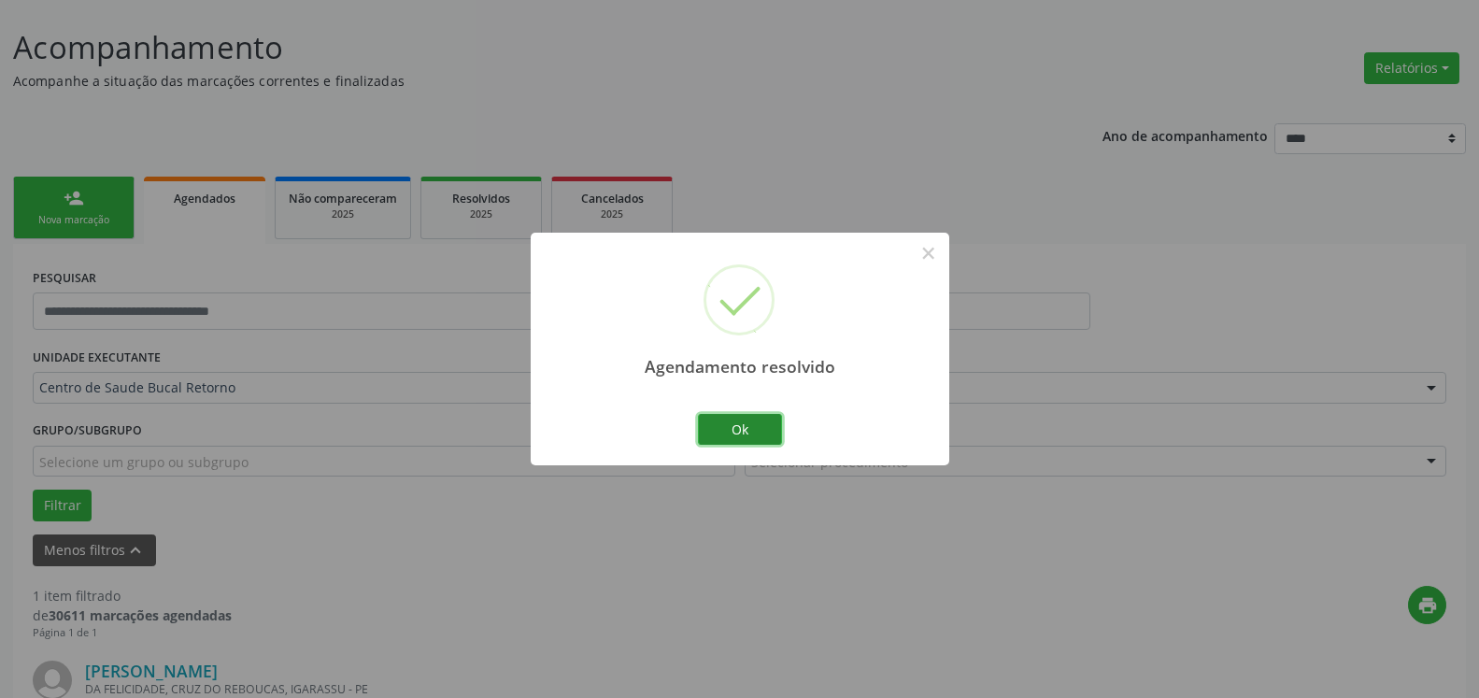
click at [726, 427] on button "Ok" at bounding box center [740, 430] width 84 height 32
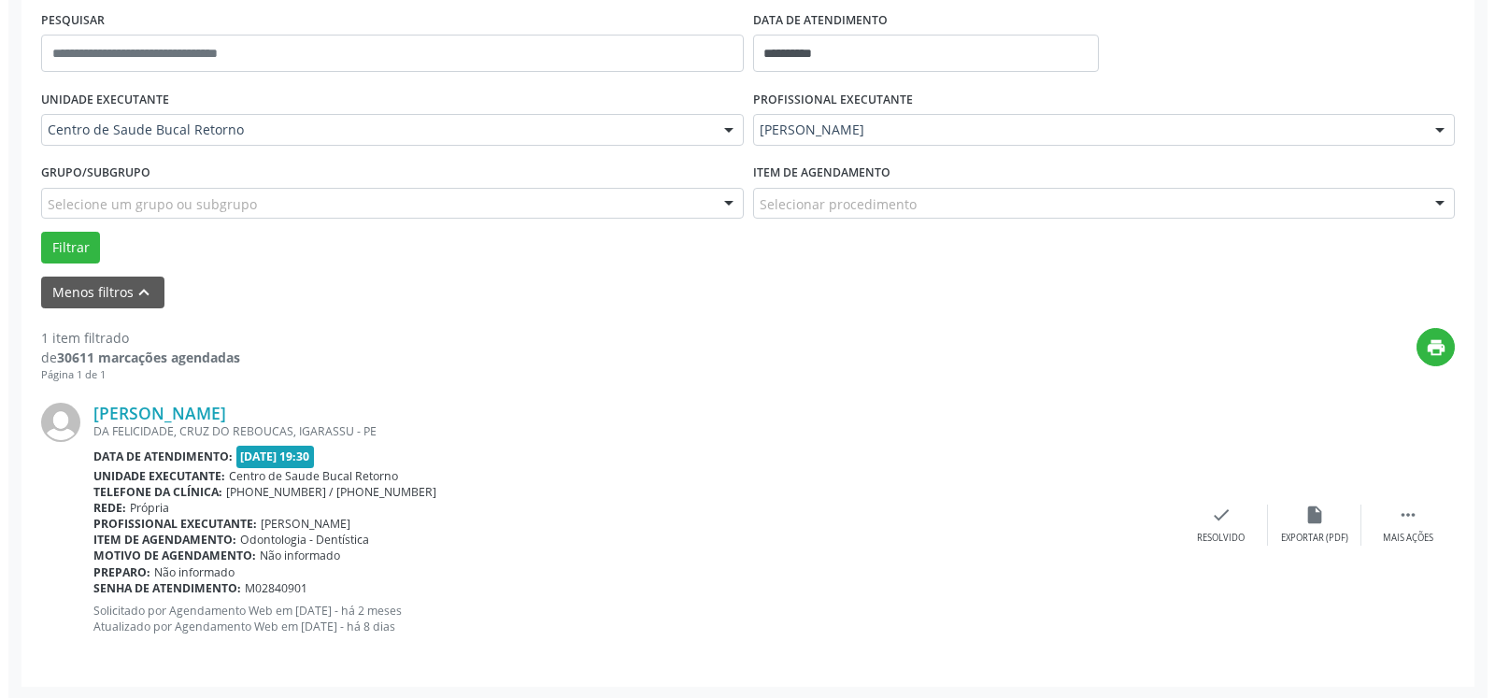
scroll to position [363, 0]
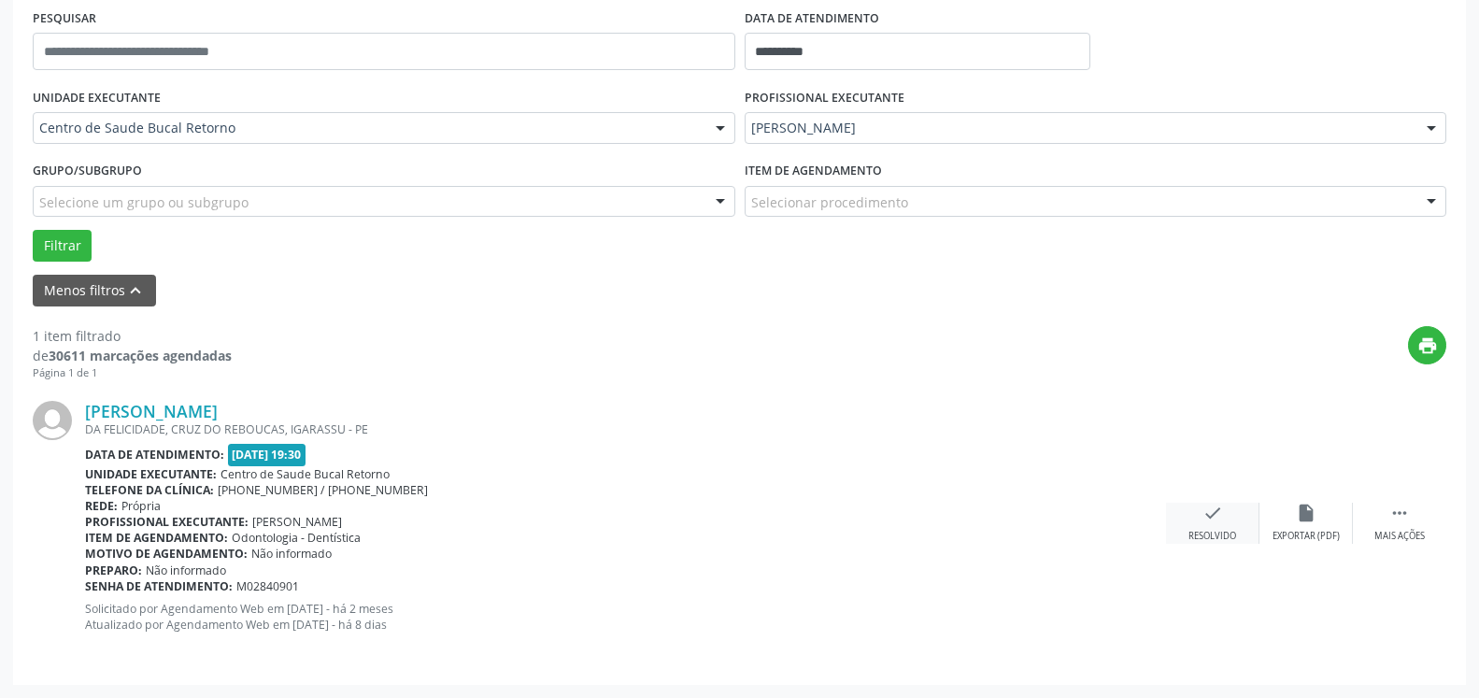
click at [1207, 523] on icon "check" at bounding box center [1213, 513] width 21 height 21
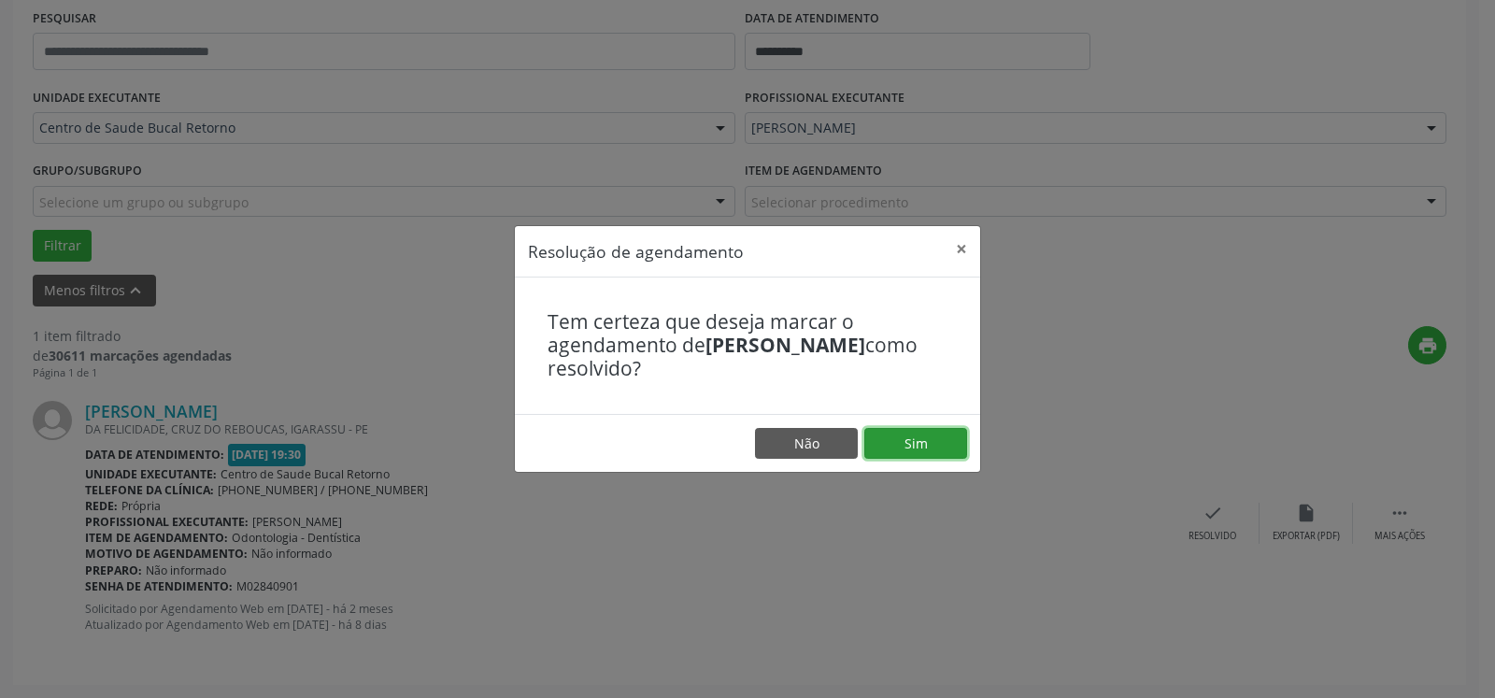
click at [920, 436] on button "Sim" at bounding box center [916, 444] width 103 height 32
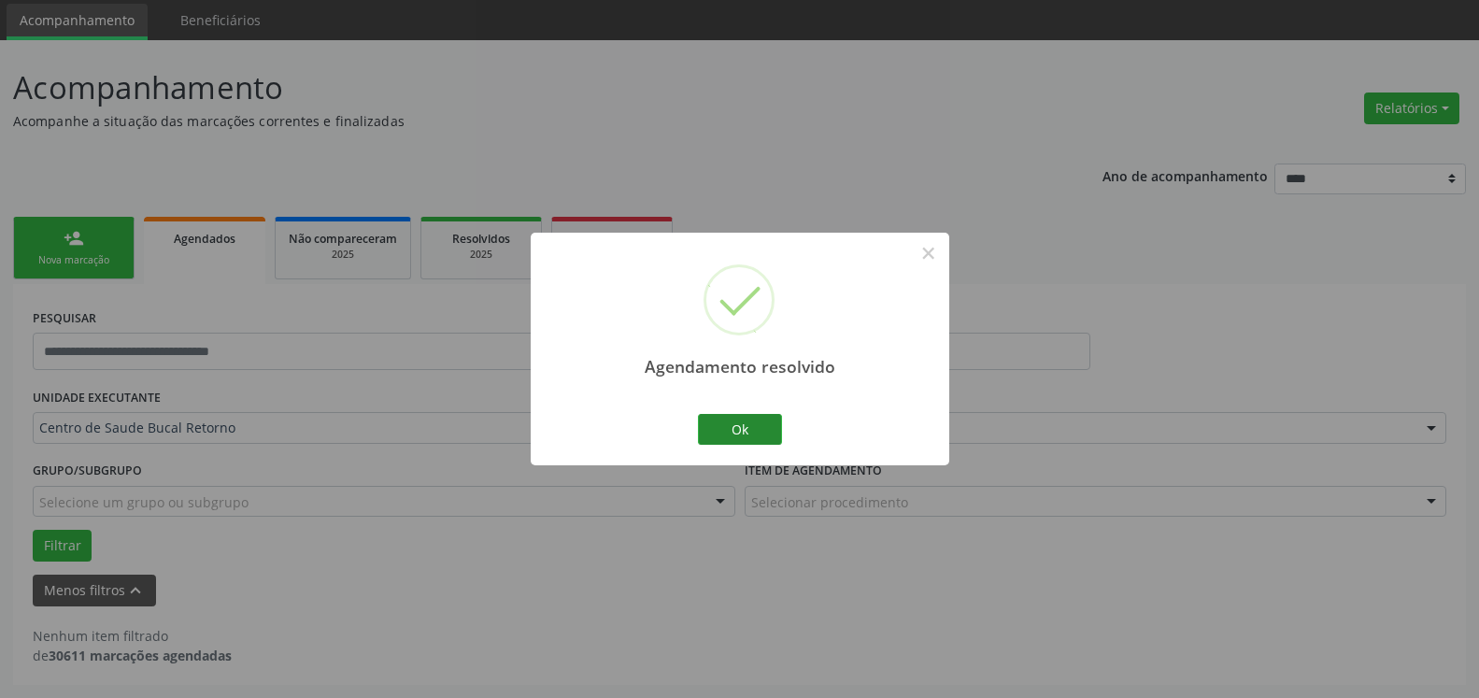
scroll to position [63, 0]
click at [736, 432] on button "Ok" at bounding box center [740, 430] width 84 height 32
